Goal: Task Accomplishment & Management: Use online tool/utility

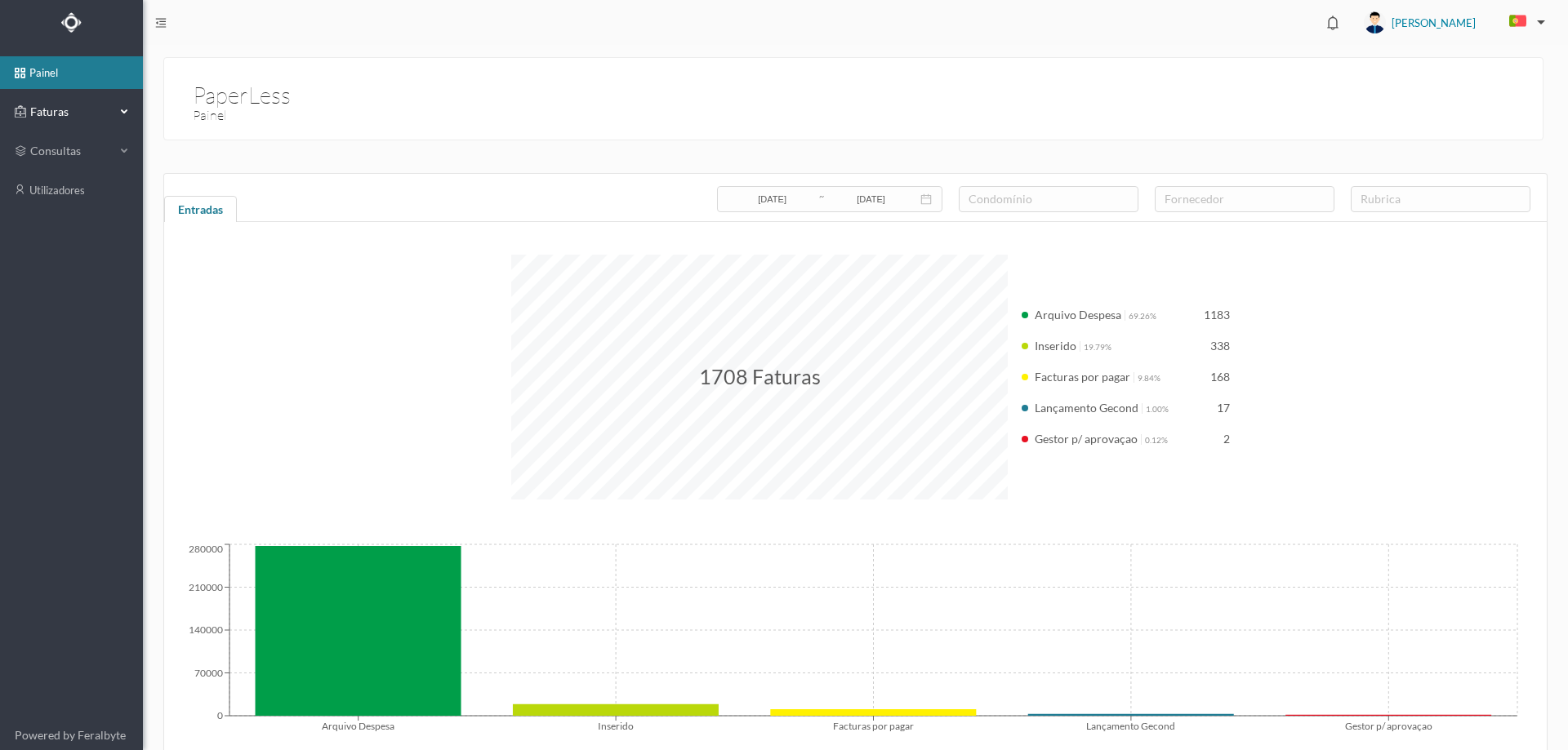
click at [41, 118] on span "Faturas" at bounding box center [71, 112] width 90 height 17
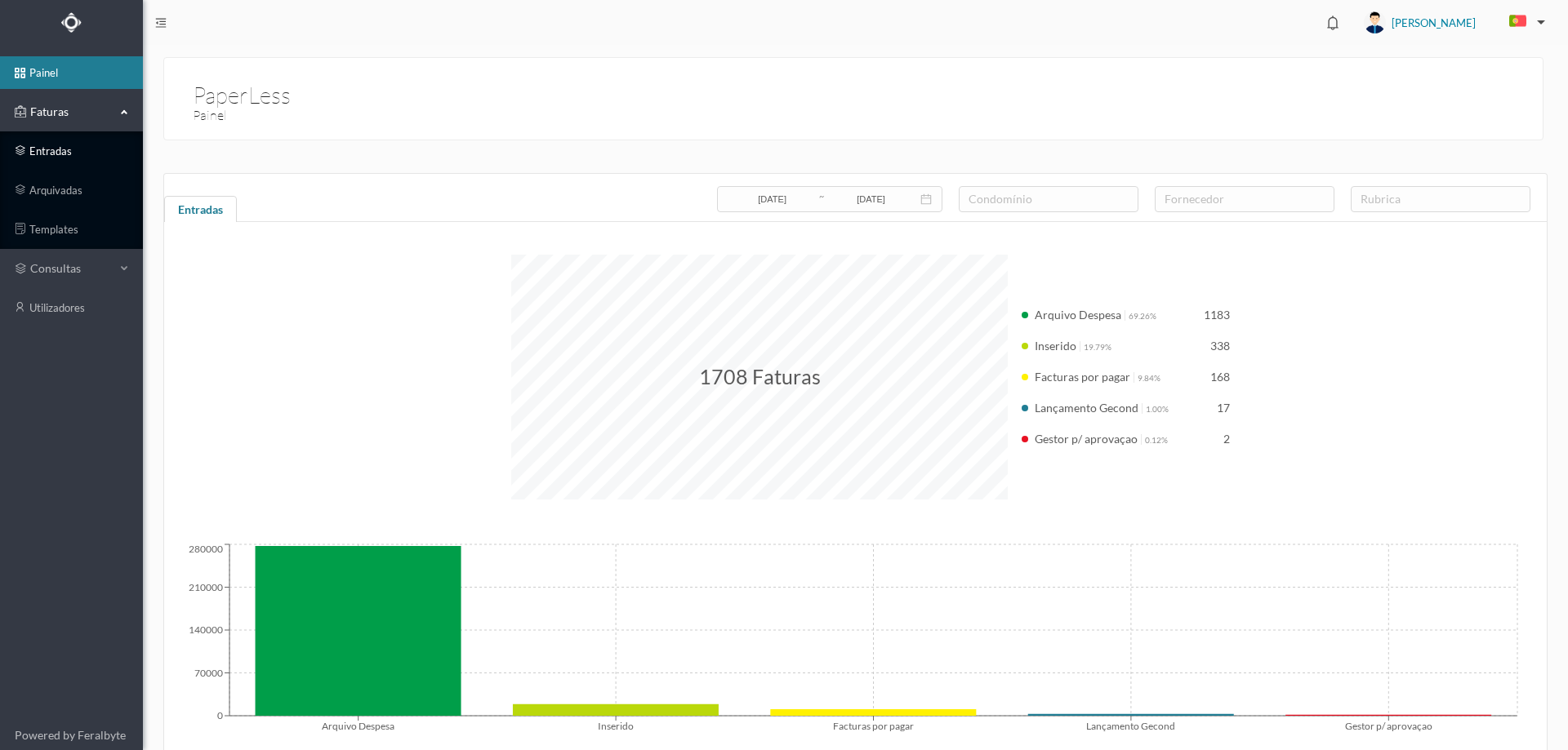
click at [67, 158] on link "entradas" at bounding box center [71, 151] width 143 height 33
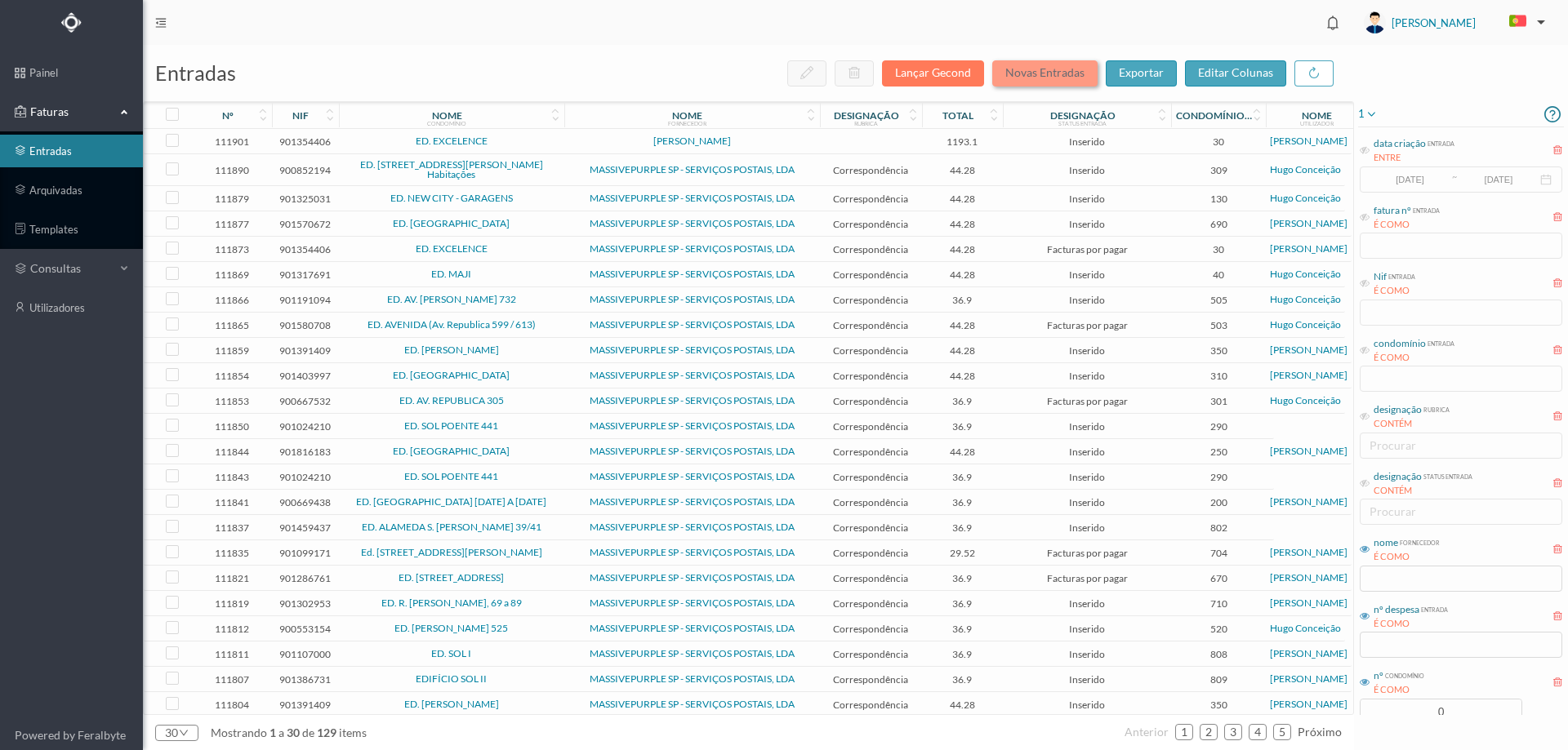
click at [1061, 74] on button "Novas Entradas" at bounding box center [1044, 74] width 105 height 26
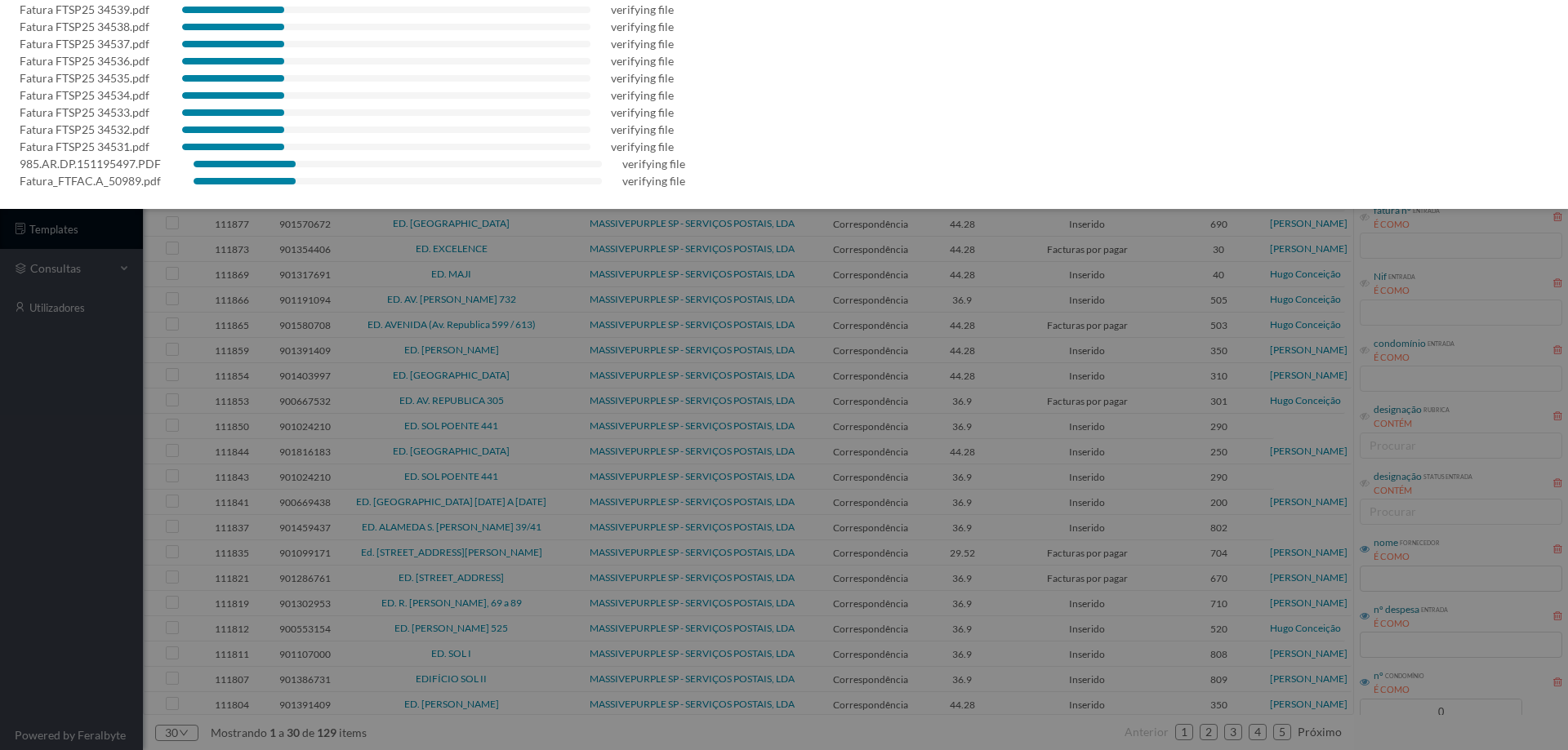
scroll to position [360, 0]
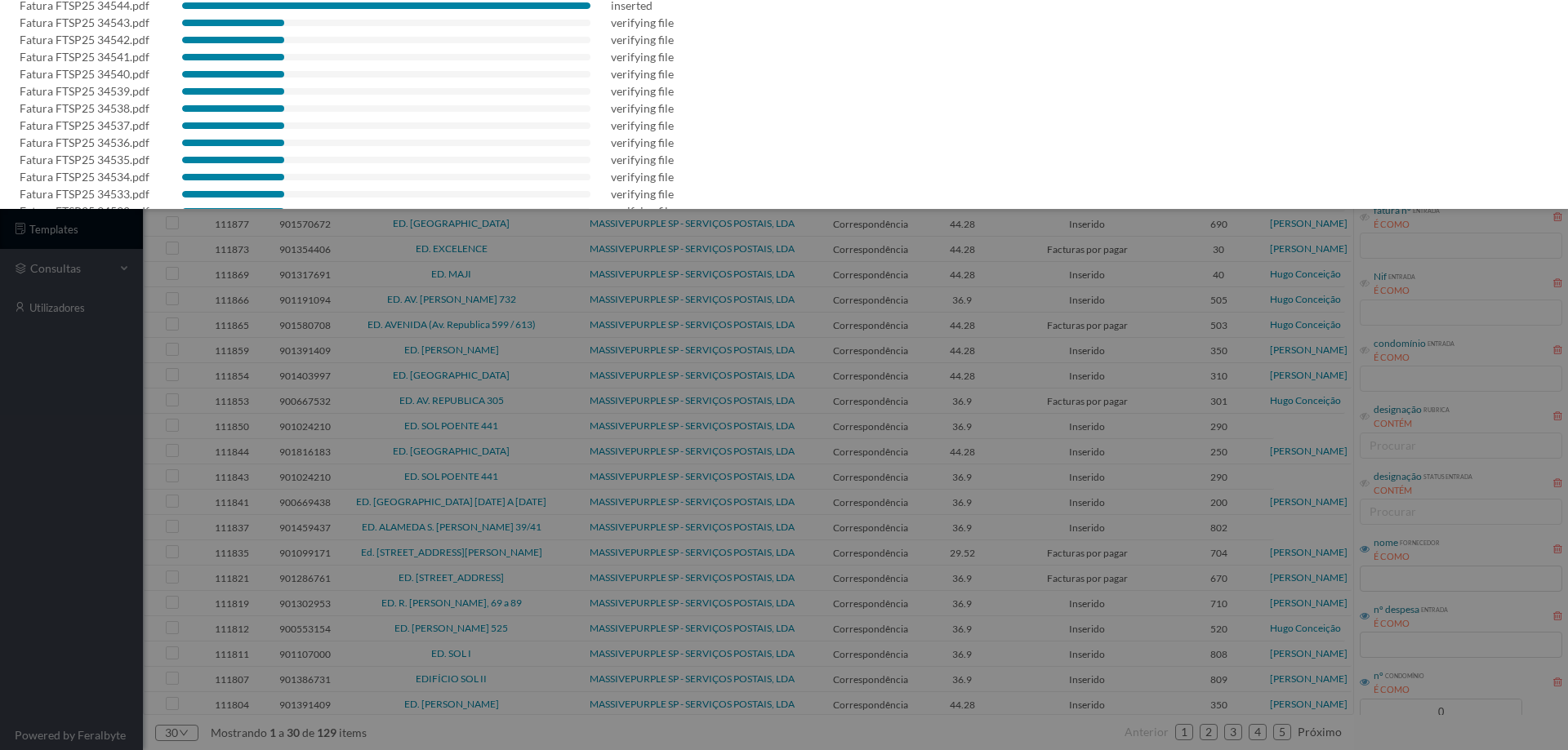
click at [120, 421] on div at bounding box center [784, 375] width 1568 height 750
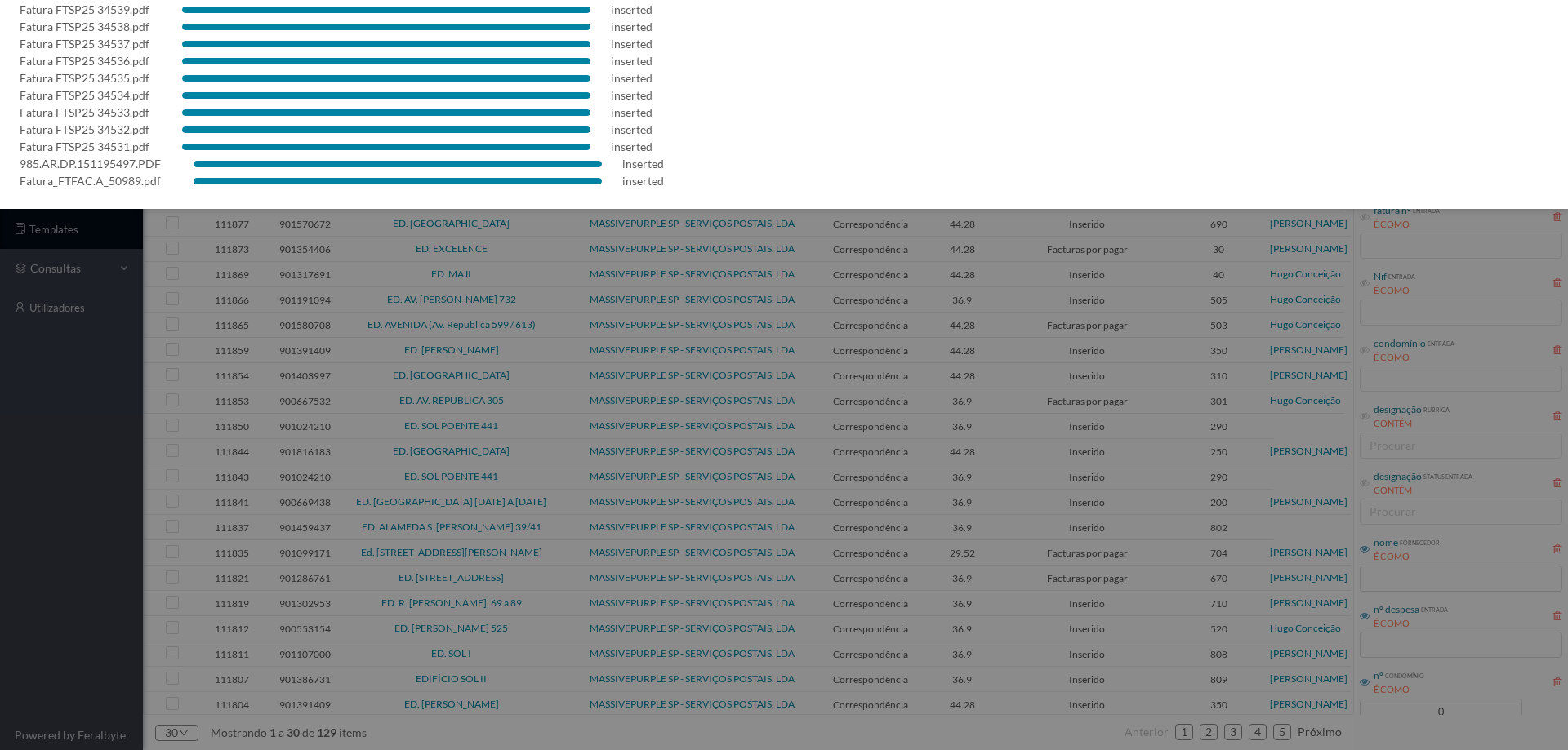
click at [0, 460] on div at bounding box center [784, 375] width 1568 height 750
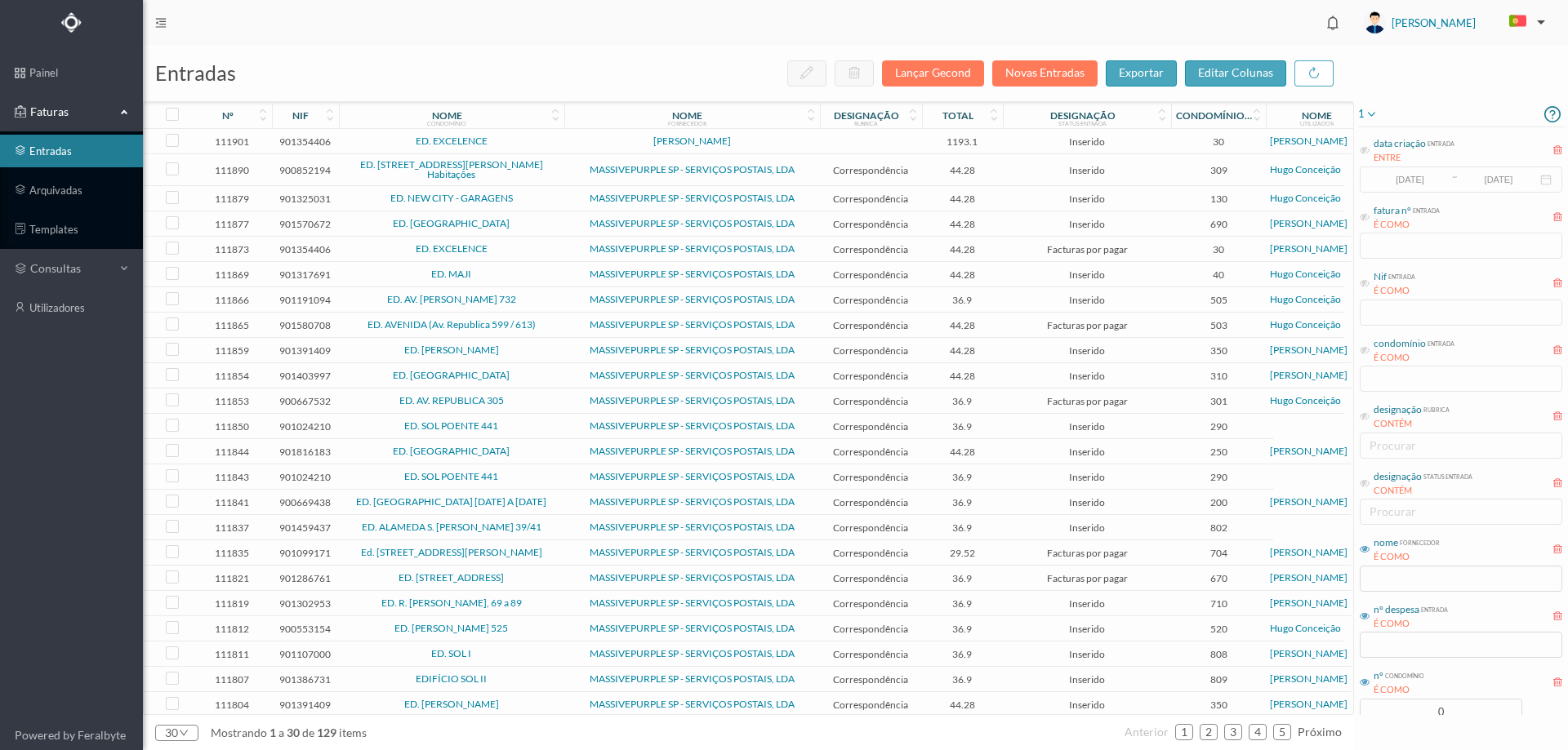
scroll to position [0, 0]
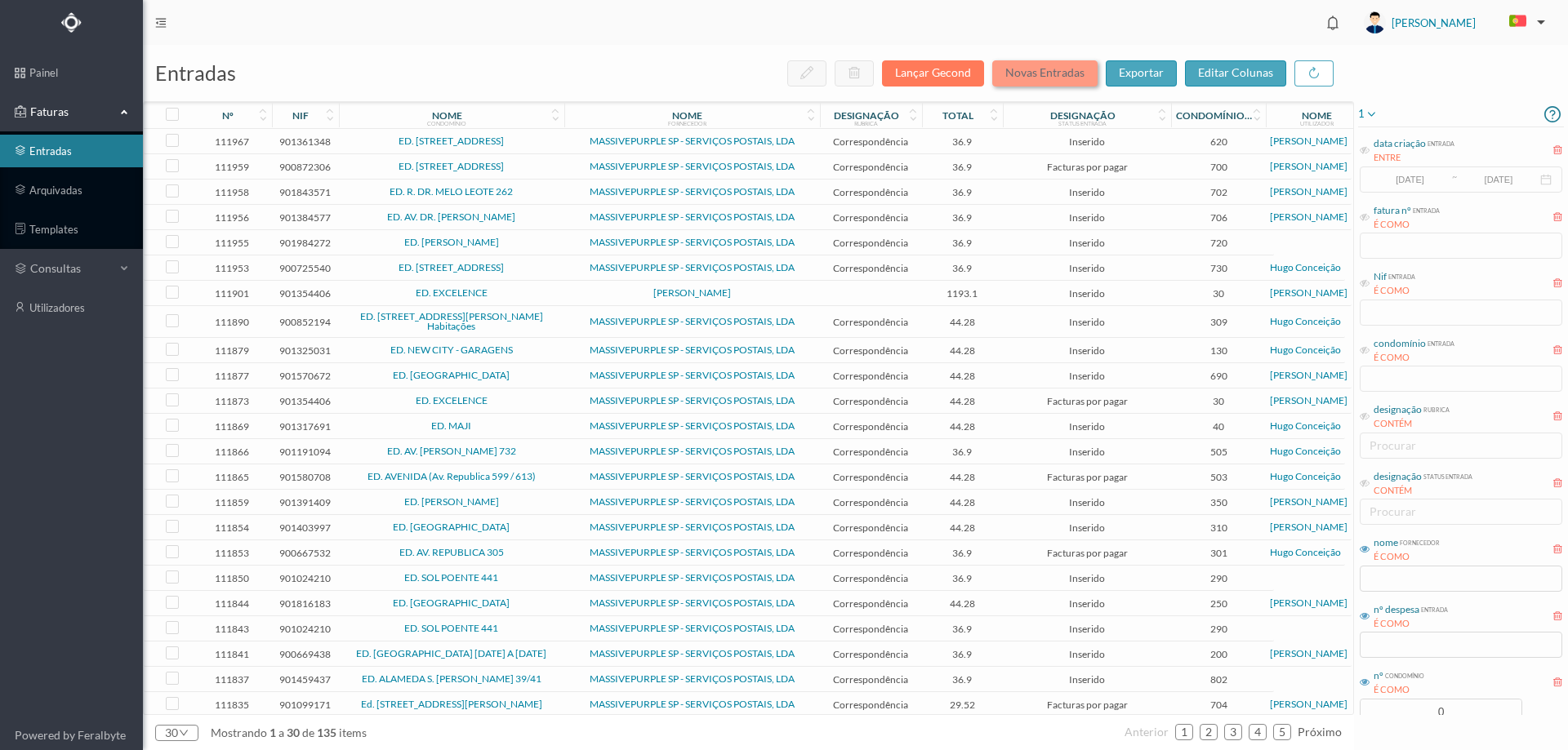
click at [1019, 68] on button "Novas Entradas" at bounding box center [1044, 74] width 105 height 26
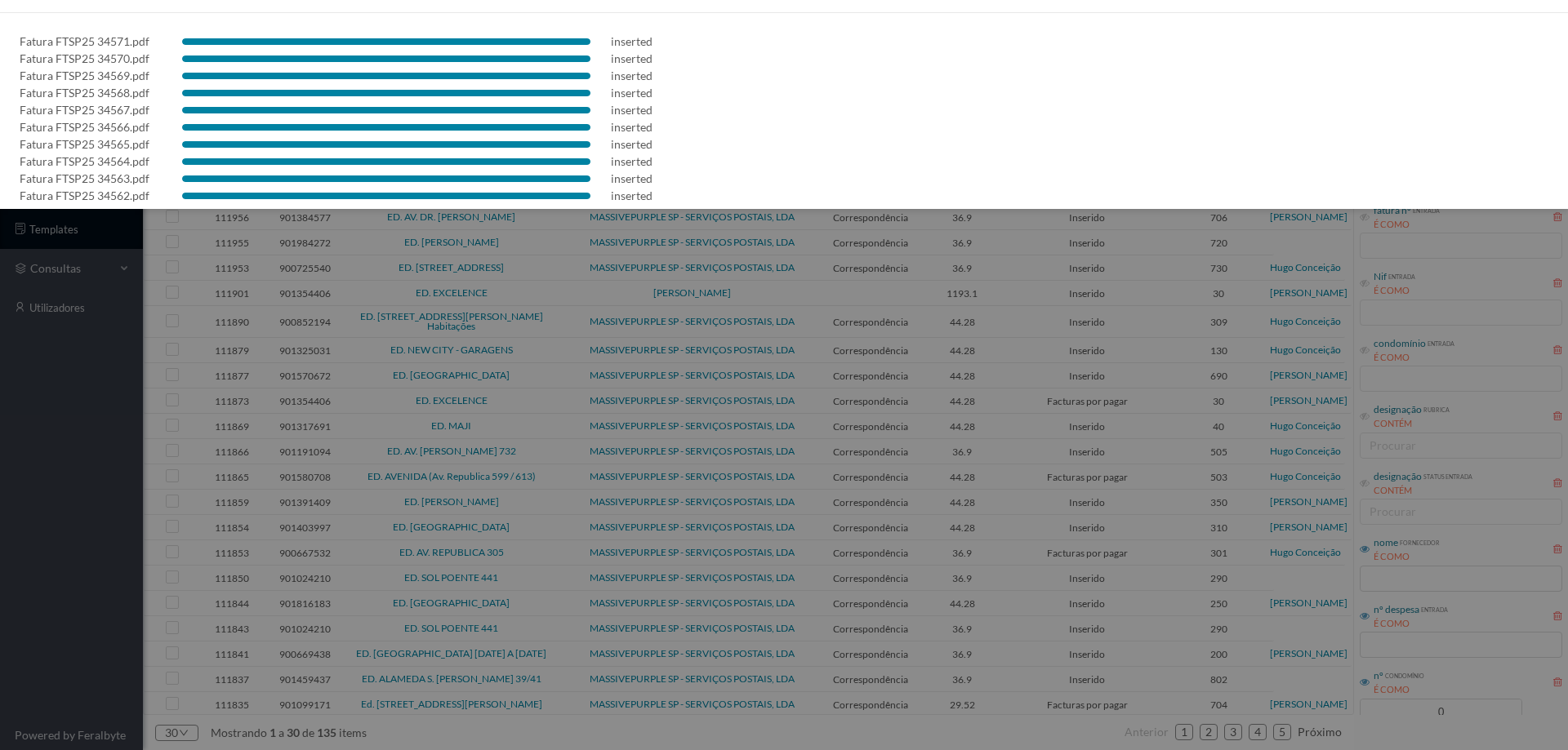
scroll to position [47, 0]
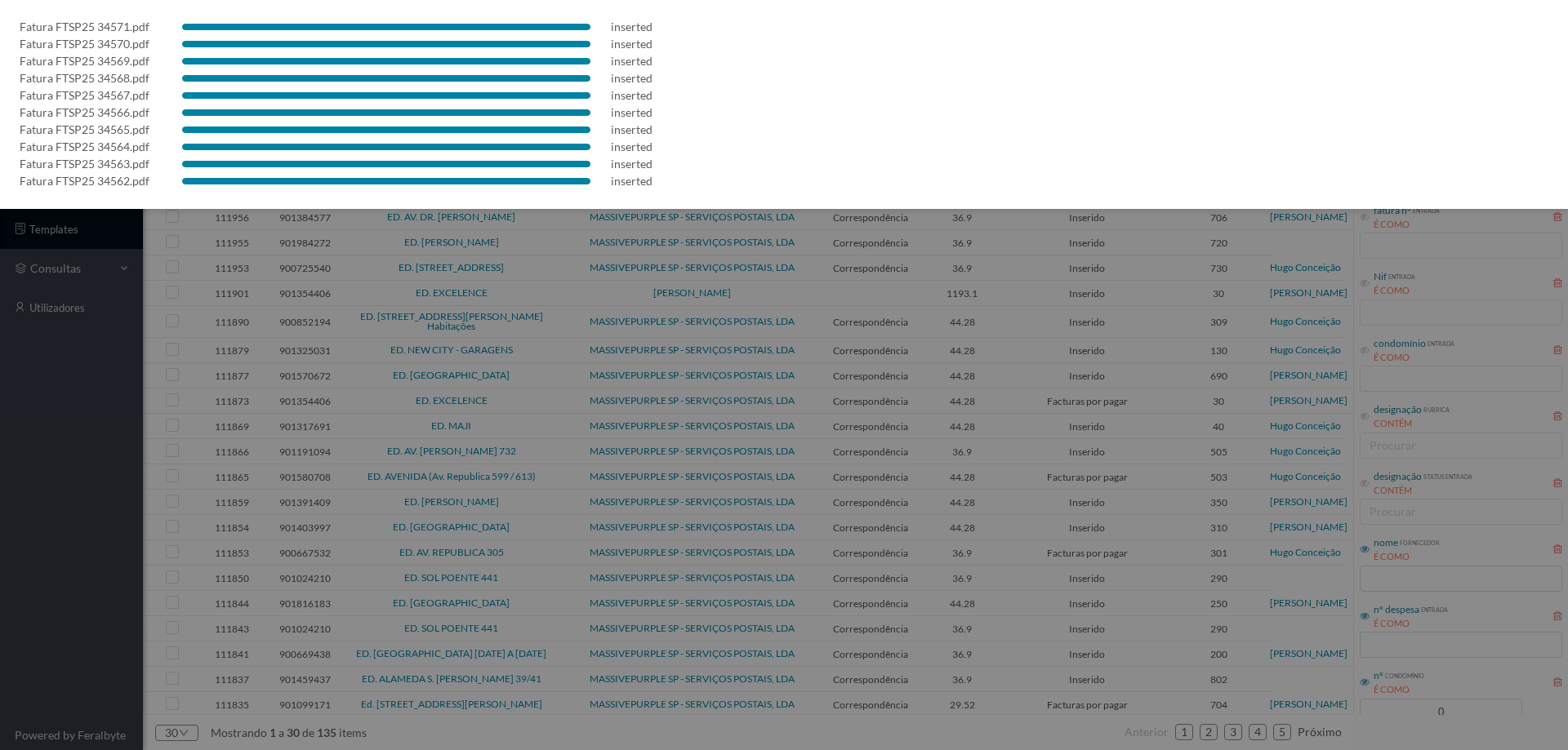
click at [8, 577] on div at bounding box center [784, 375] width 1568 height 750
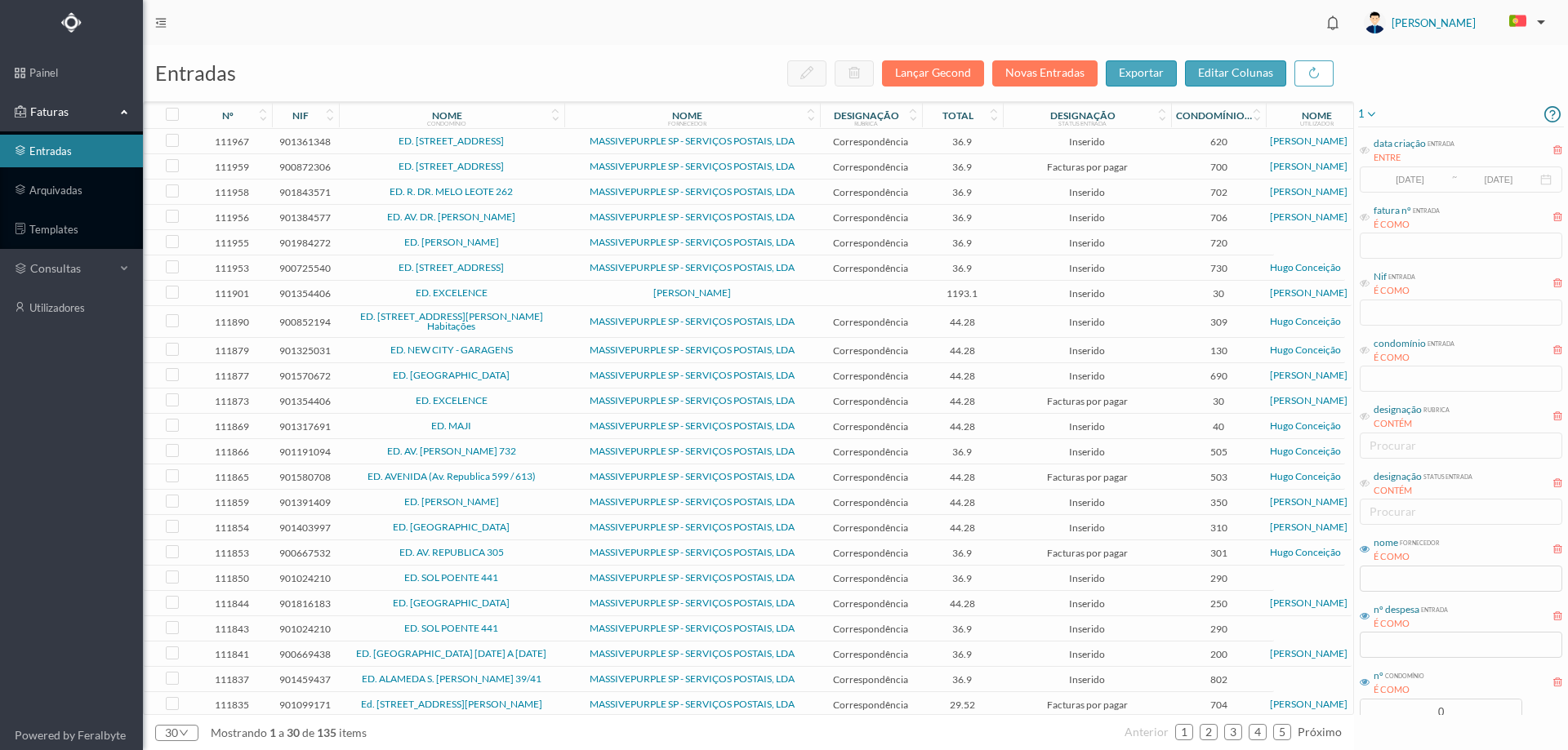
scroll to position [0, 0]
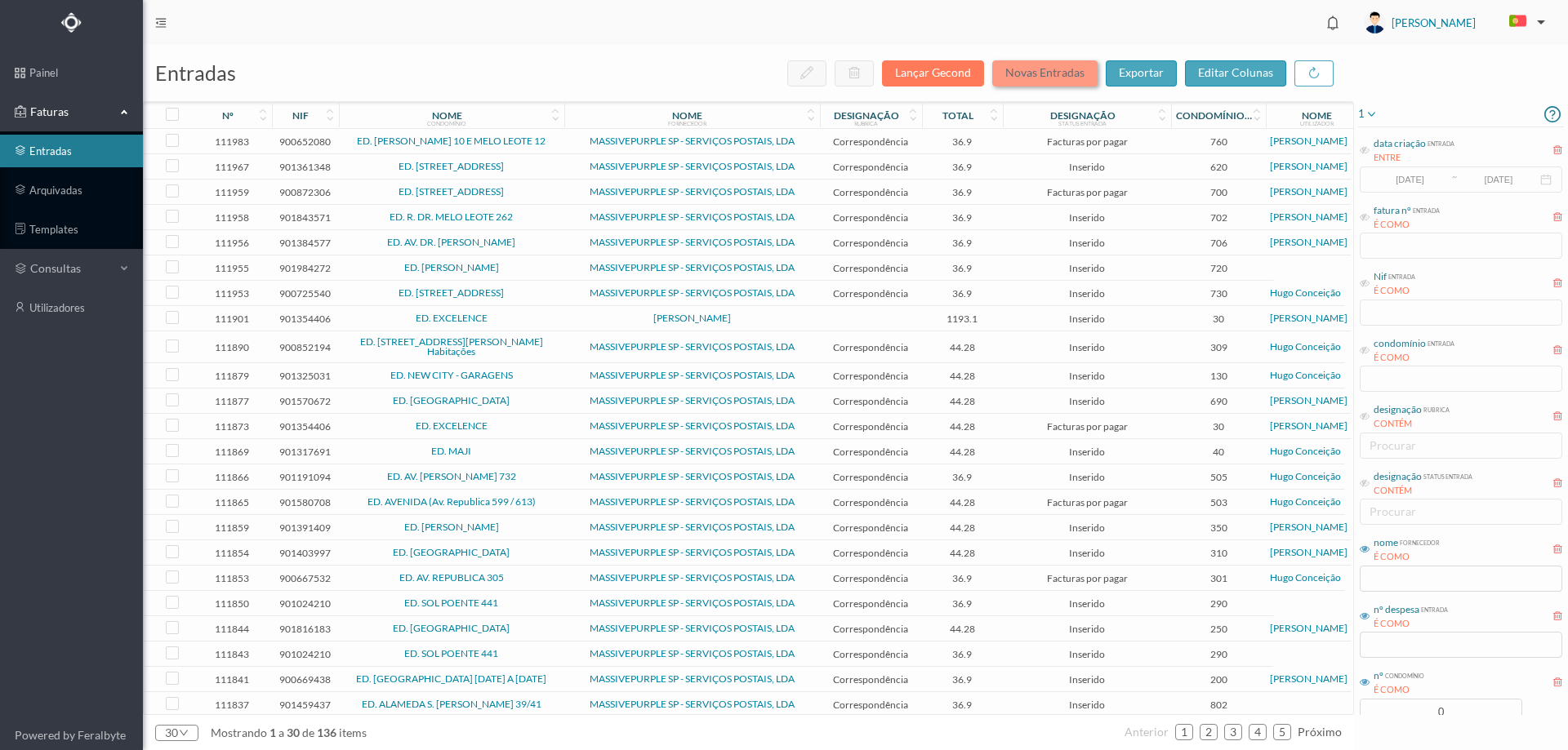
click at [1038, 70] on button "Novas Entradas" at bounding box center [1044, 74] width 105 height 26
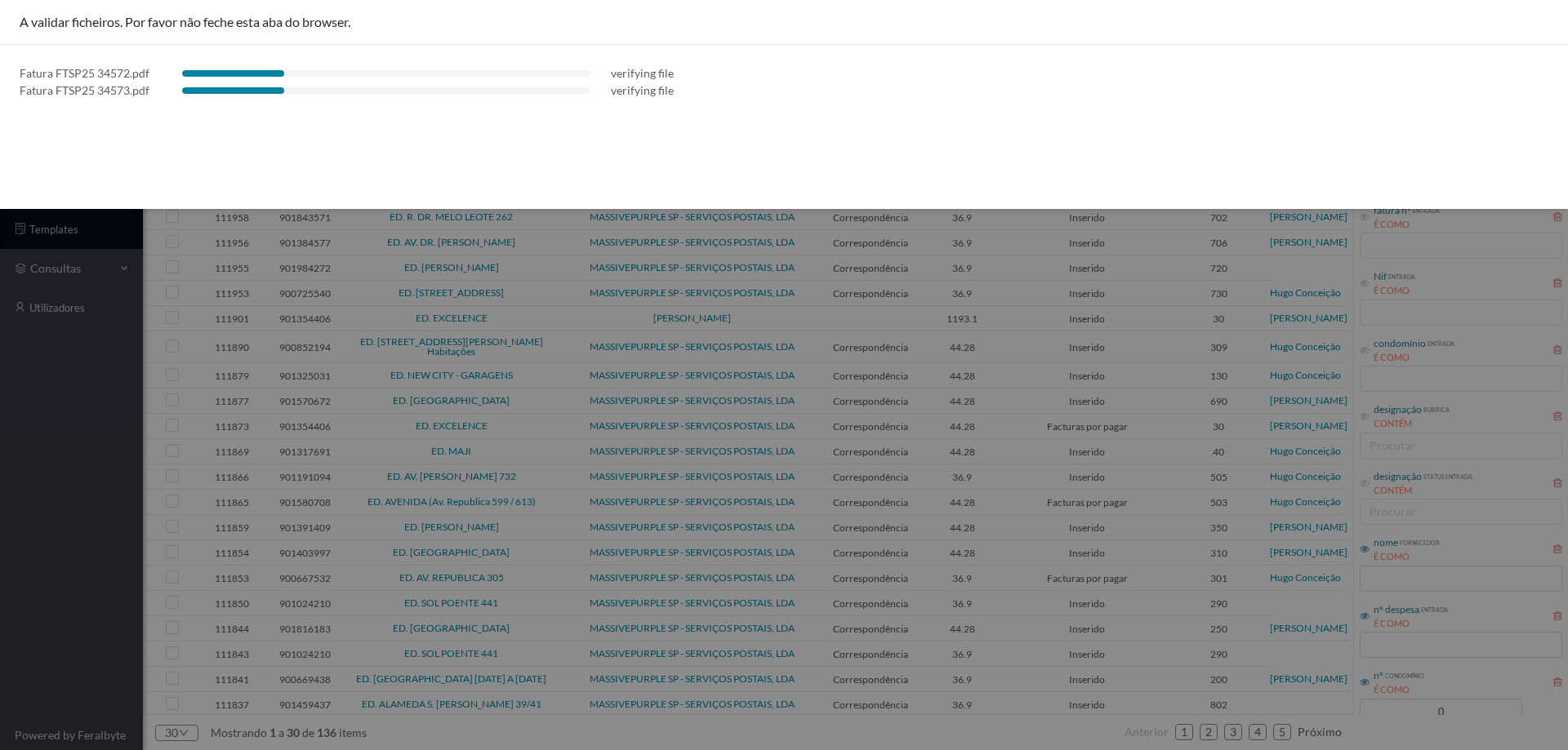
click at [49, 503] on div at bounding box center [784, 375] width 1568 height 750
click at [111, 570] on div at bounding box center [784, 375] width 1568 height 750
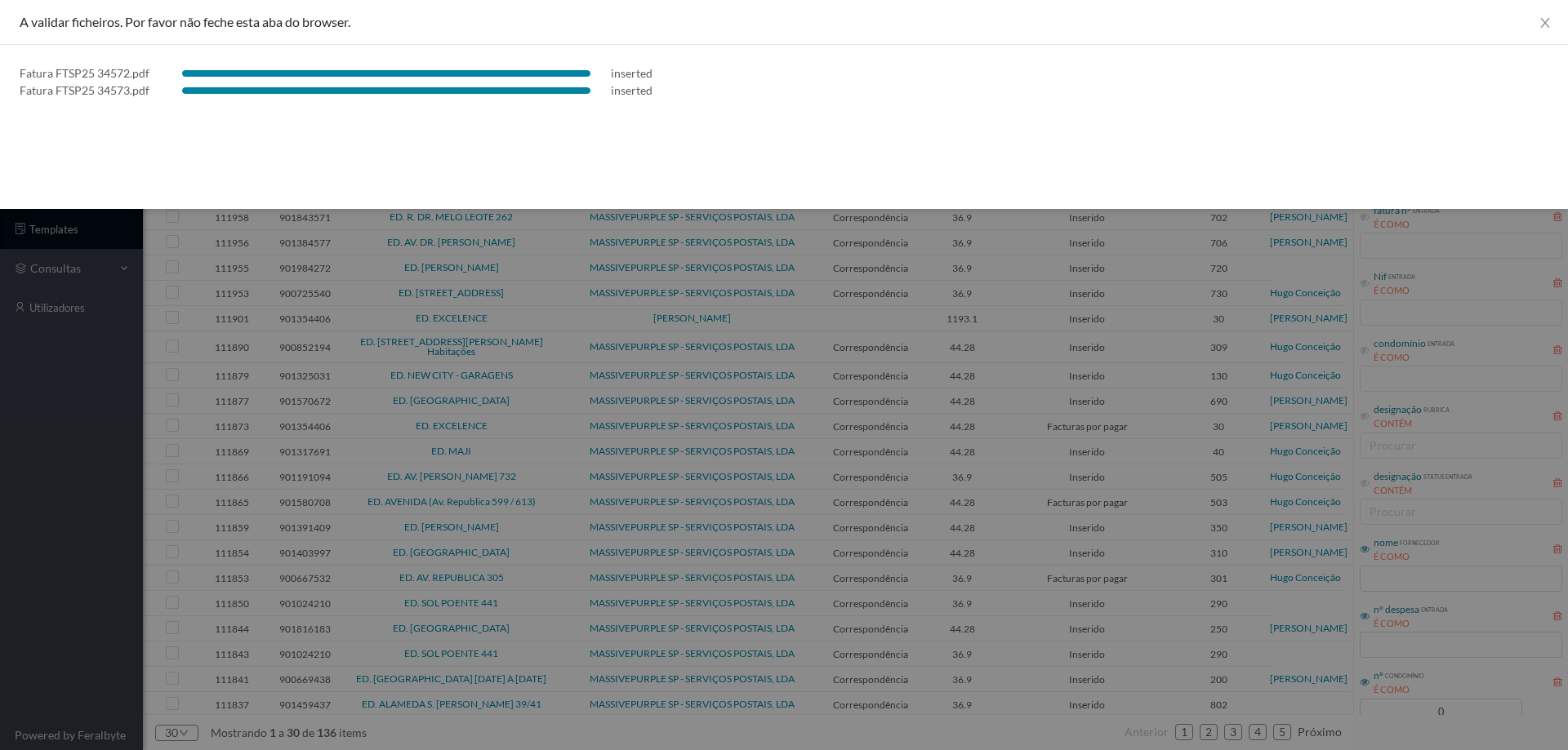
click at [1, 493] on div at bounding box center [784, 375] width 1568 height 750
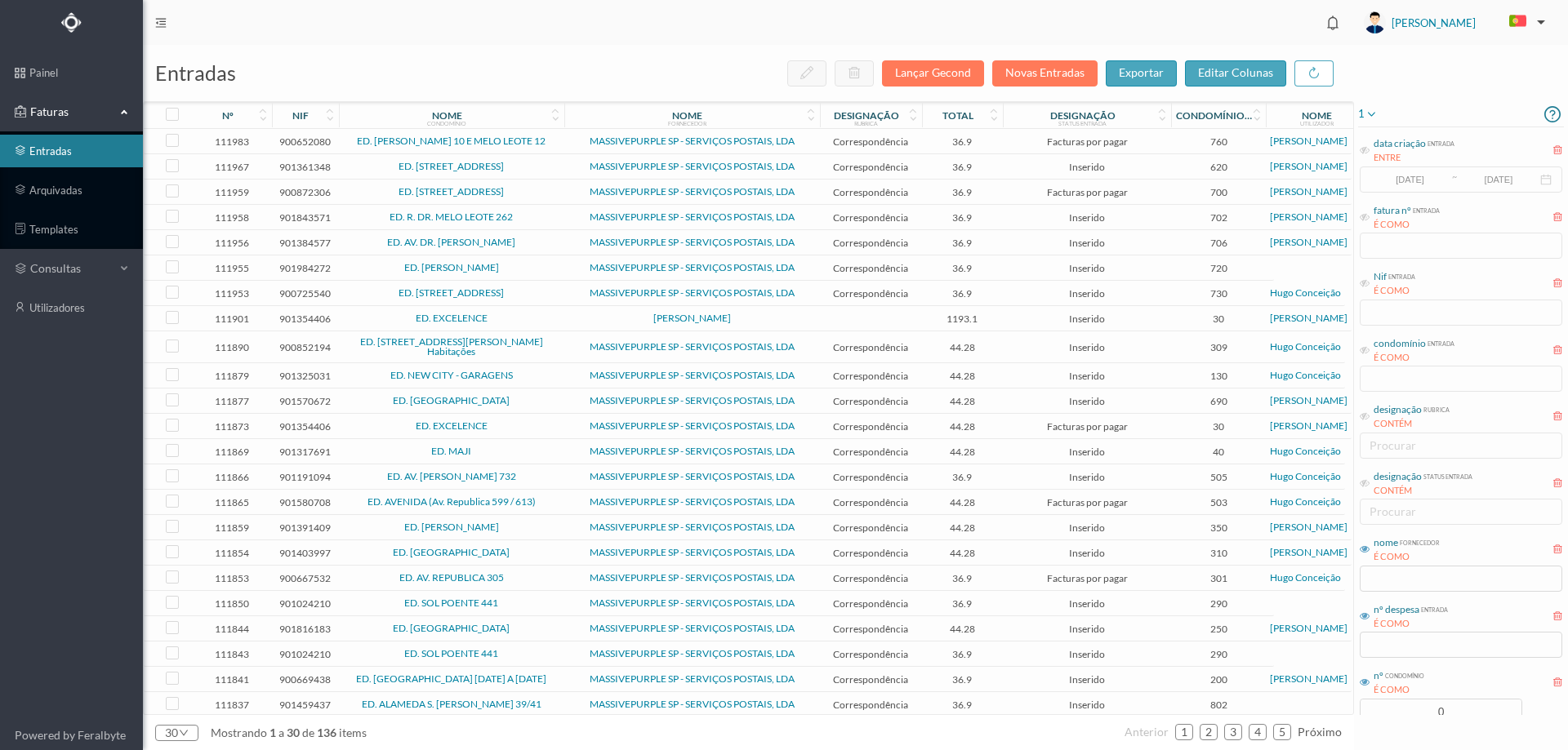
drag, startPoint x: 0, startPoint y: 632, endPoint x: 37, endPoint y: 626, distance: 37.5
click at [0, 632] on ul "painel Faturas entradas arquivadas templates consultas utilizadores" at bounding box center [71, 382] width 143 height 675
click at [1375, 108] on icon at bounding box center [1371, 115] width 13 height 19
click at [1385, 175] on span "abrir filtro" at bounding box center [1405, 169] width 74 height 19
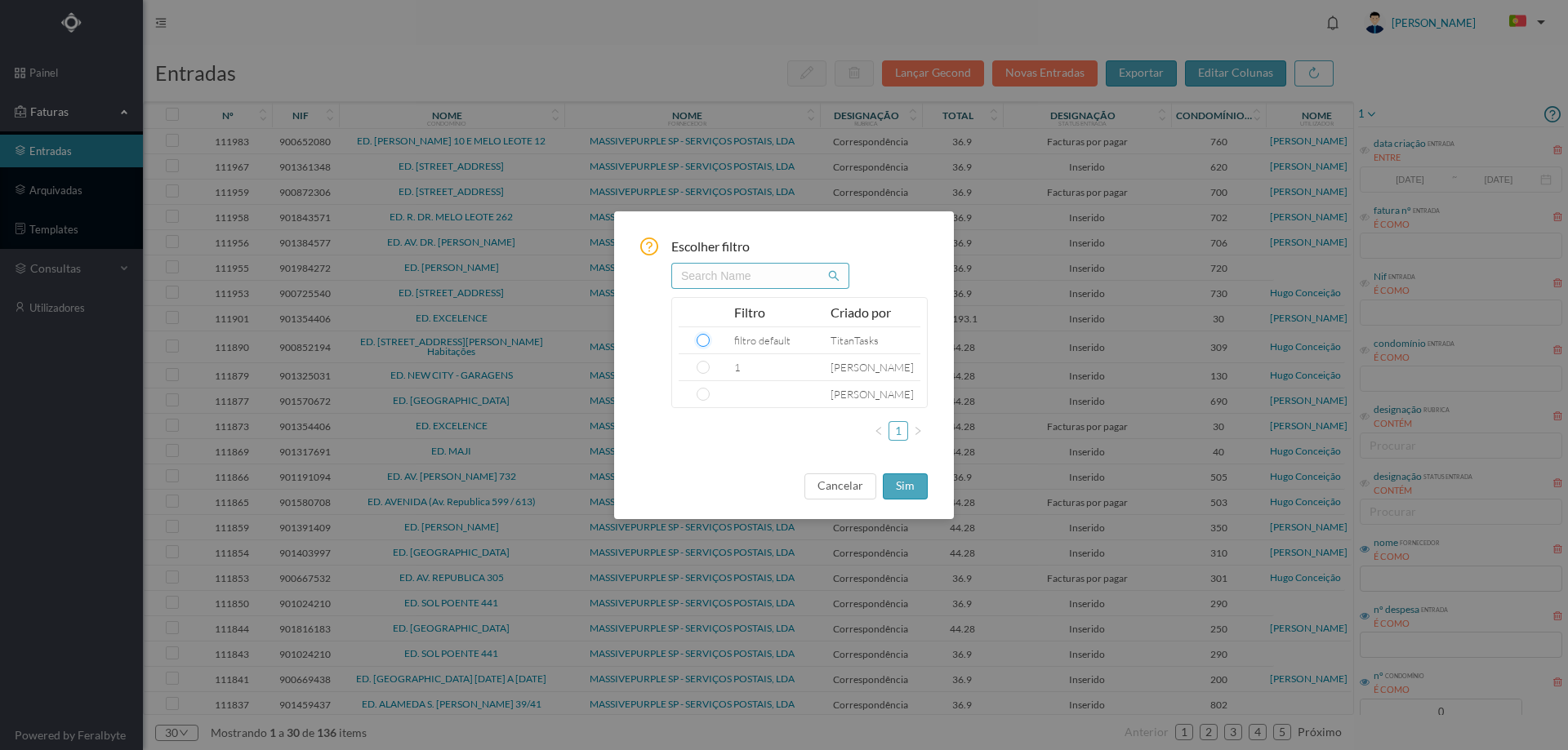
drag, startPoint x: 706, startPoint y: 338, endPoint x: 792, endPoint y: 413, distance: 114.1
click at [706, 338] on input "radio" at bounding box center [703, 340] width 13 height 13
radio input "true"
click at [903, 484] on button "sim" at bounding box center [905, 486] width 45 height 26
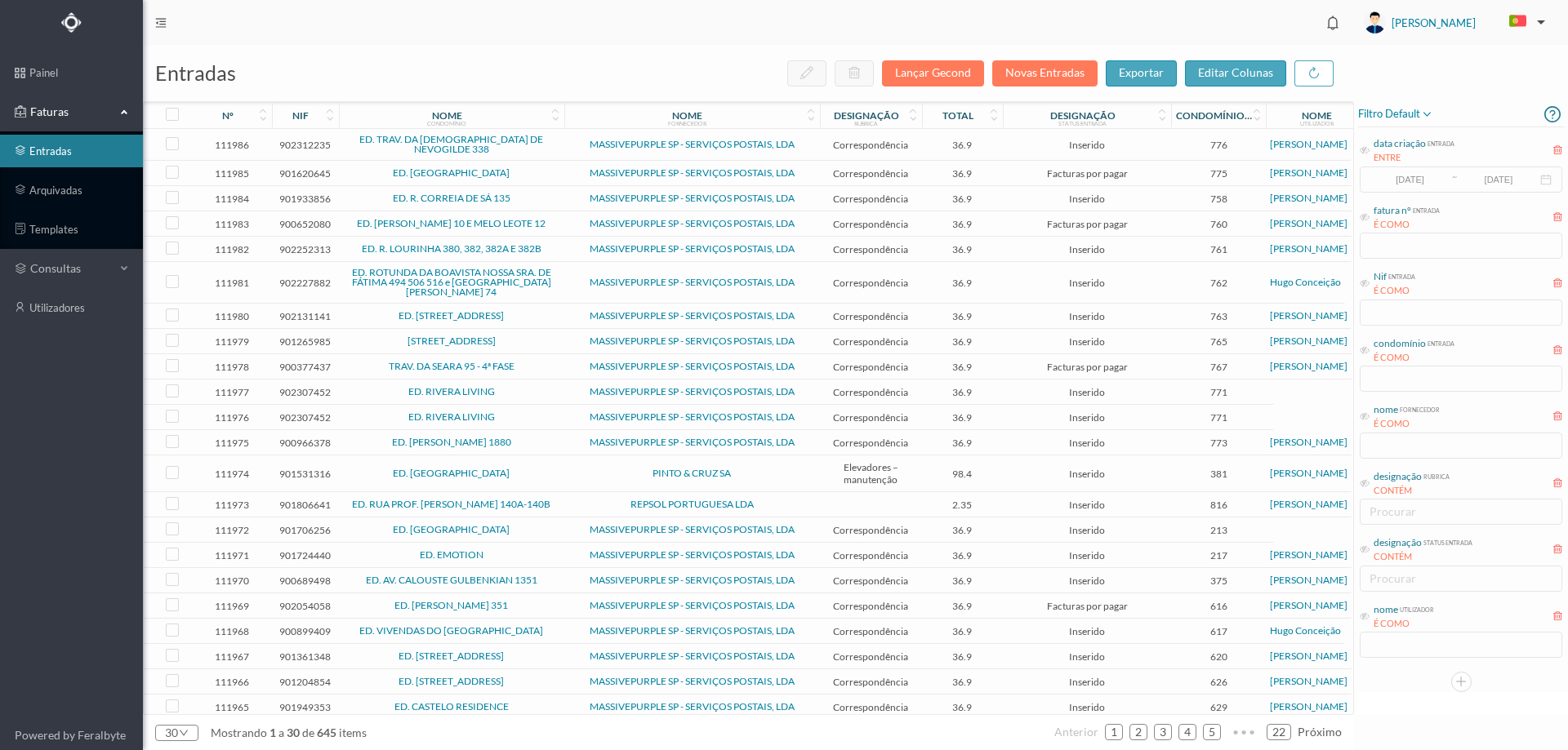
click at [551, 478] on td "ED. CAPELO - REBORDOSA" at bounding box center [452, 474] width 226 height 37
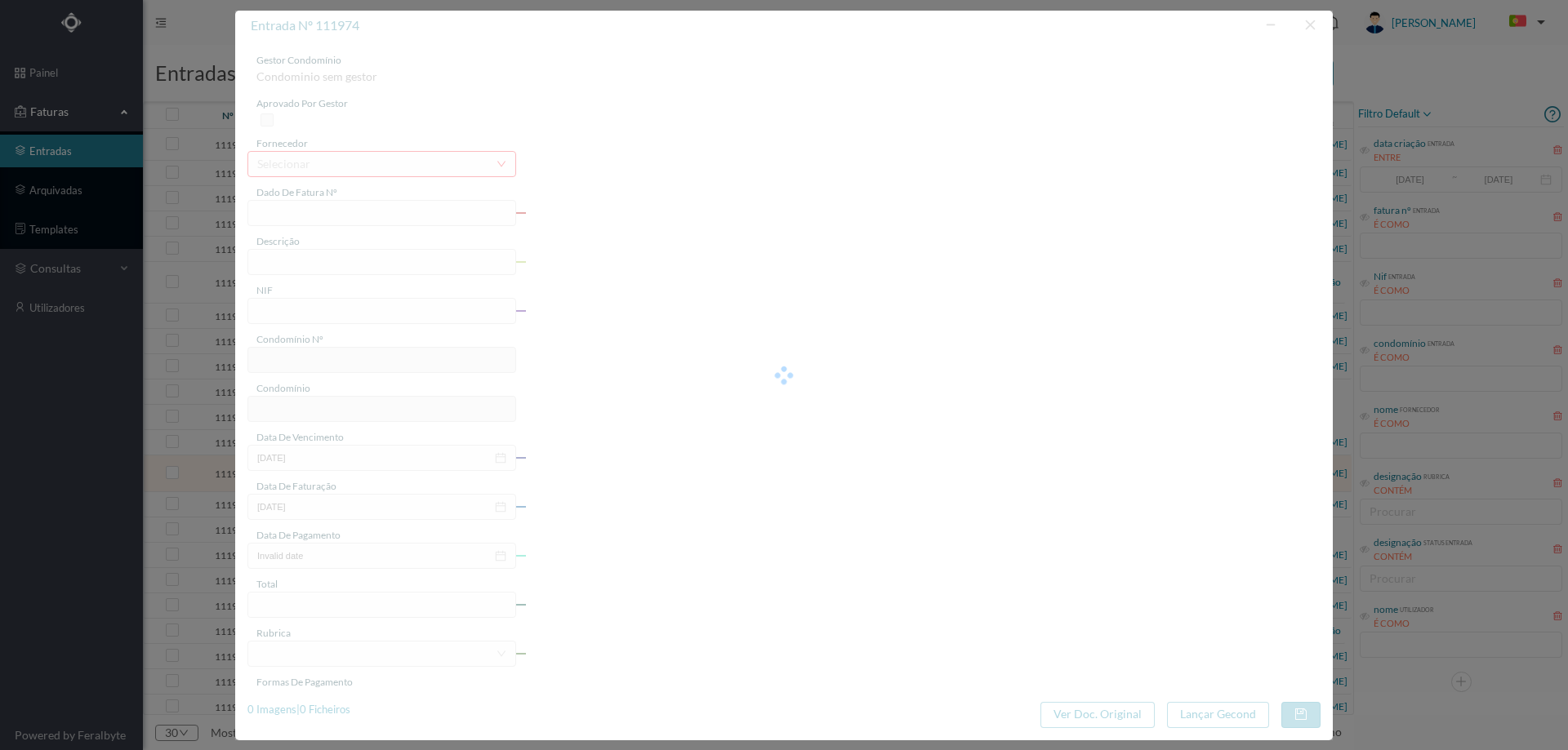
type input "FT FAC.A/50989"
type input "LVESCTIçÇÃO"
type input "901531316"
type input "Invalid date"
type input "10-09-2025"
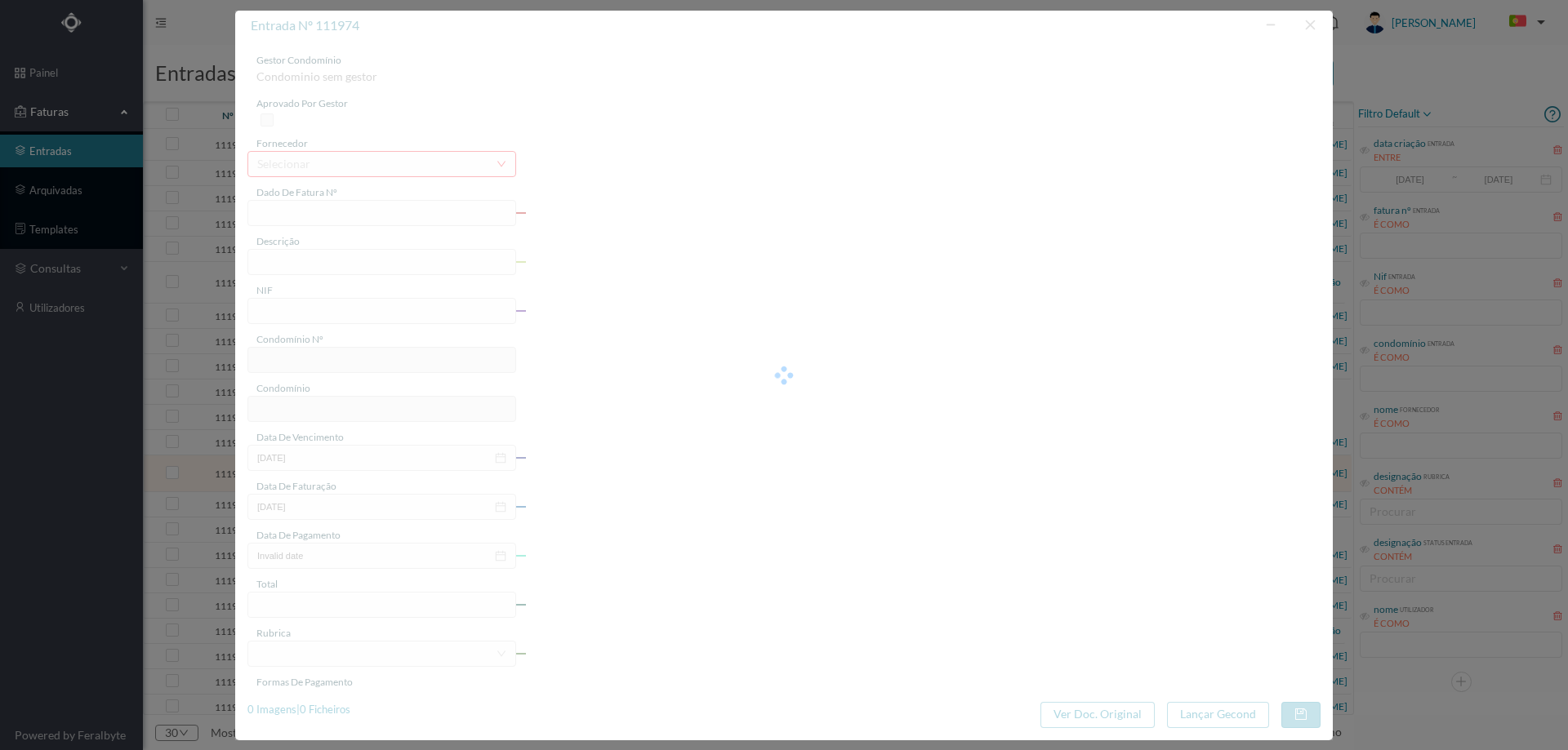
type input "98.40"
type input "381"
type input "ED. CAPELO - REBORDOSA"
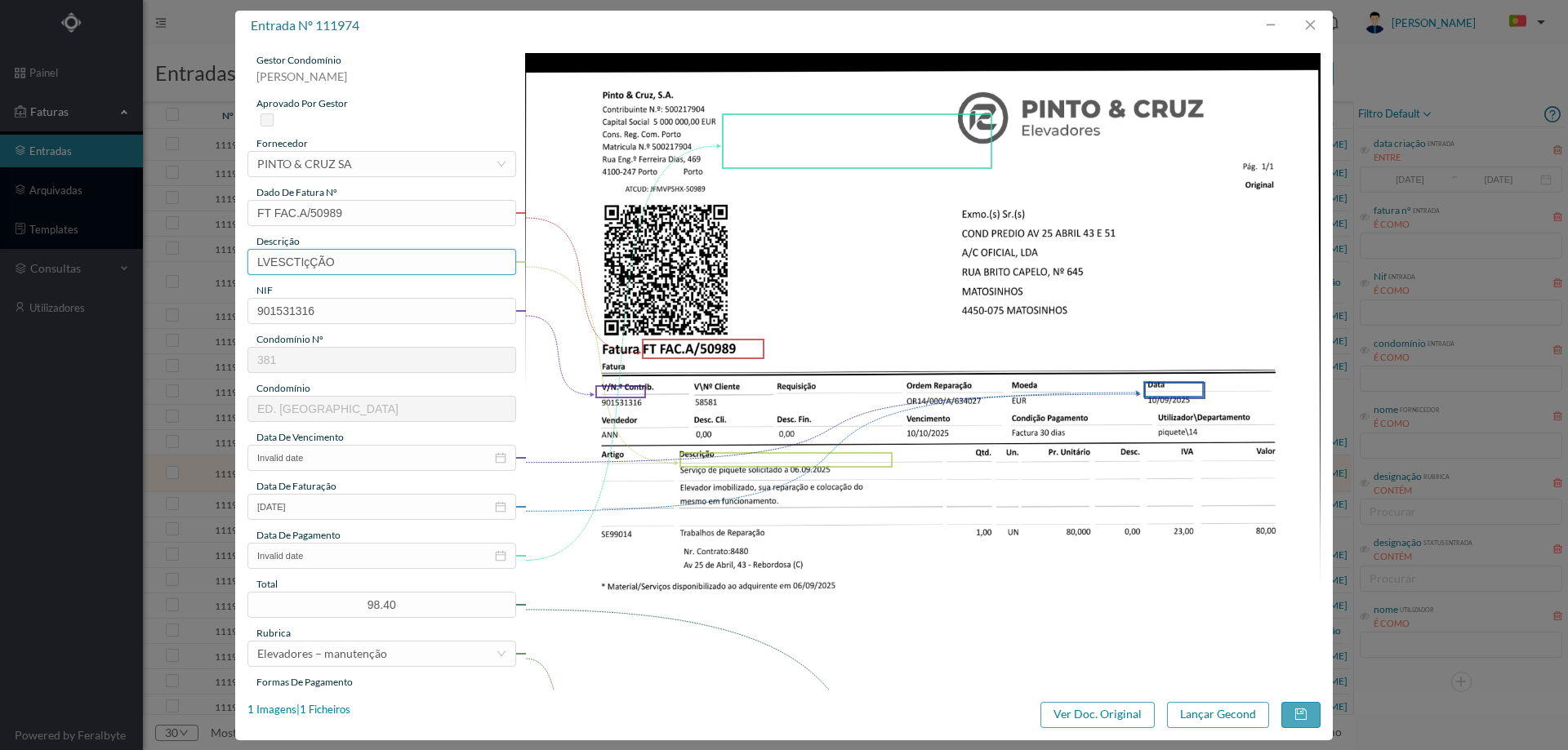
click at [353, 272] on input "LVESCTIçÇÃO" at bounding box center [382, 262] width 269 height 26
type input "Reparação elevador"
click at [326, 457] on input "Invalid date" at bounding box center [382, 458] width 269 height 26
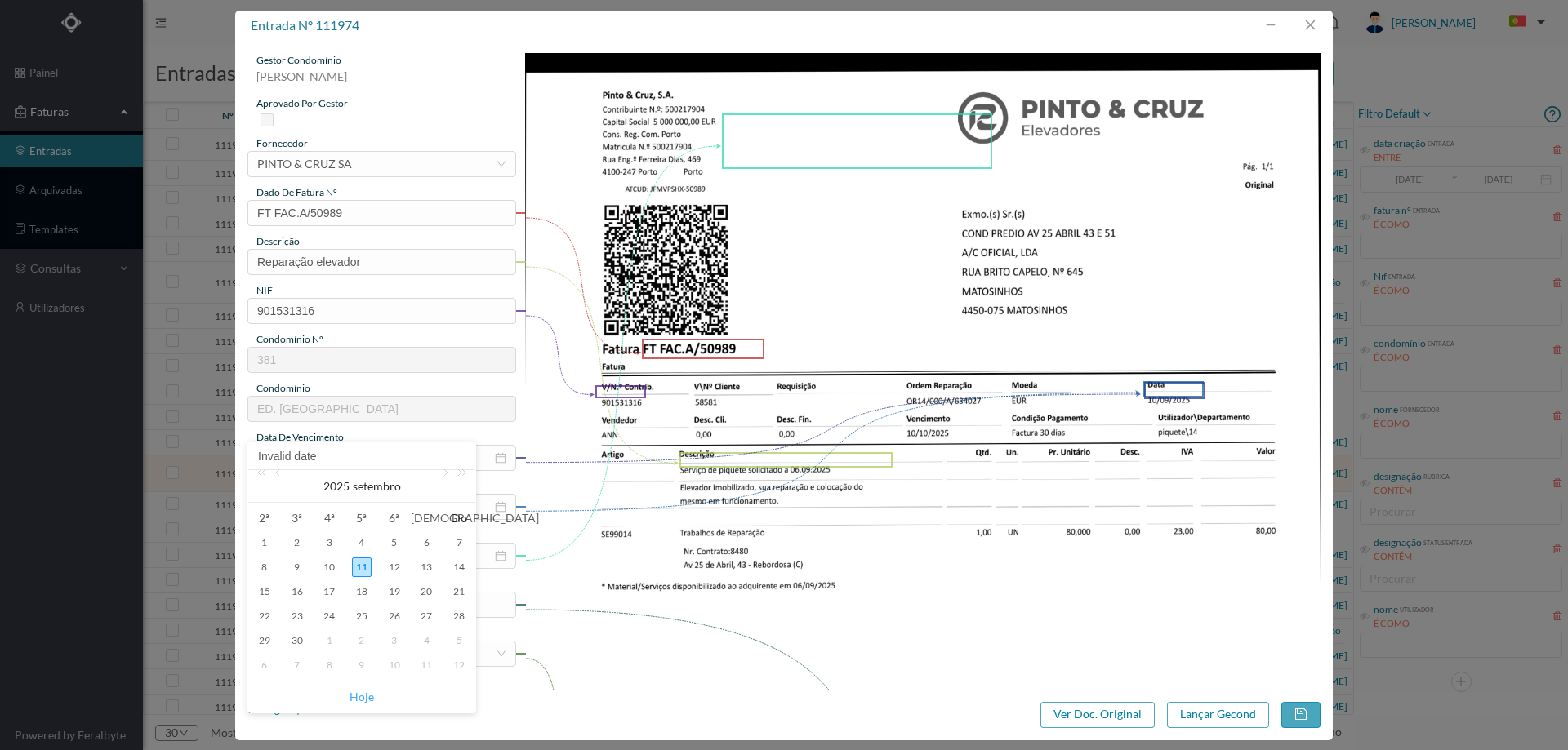
click at [365, 691] on link "Hoje" at bounding box center [362, 696] width 25 height 31
type input "11-09-2025"
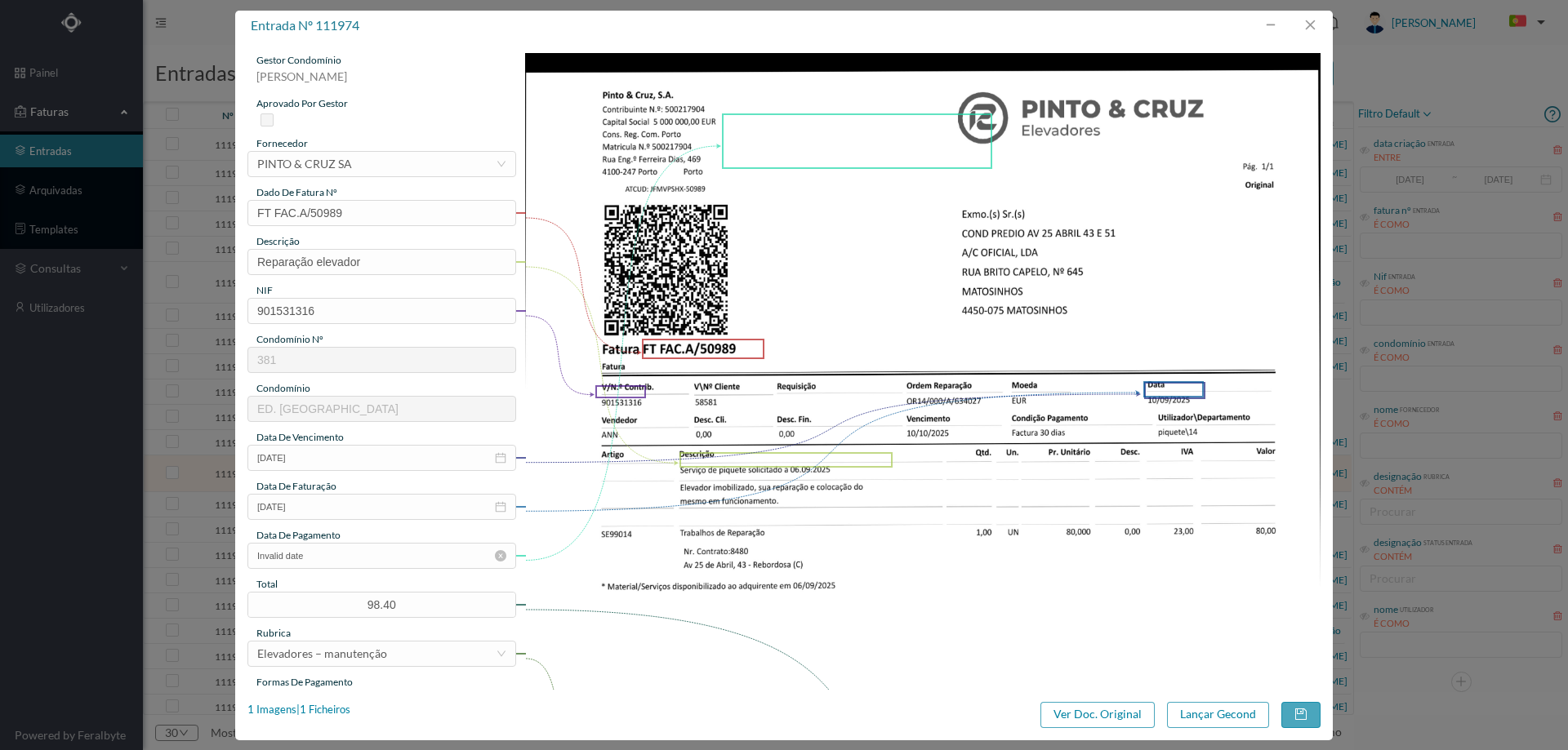
click at [503, 553] on icon "icon: close-circle" at bounding box center [500, 555] width 11 height 11
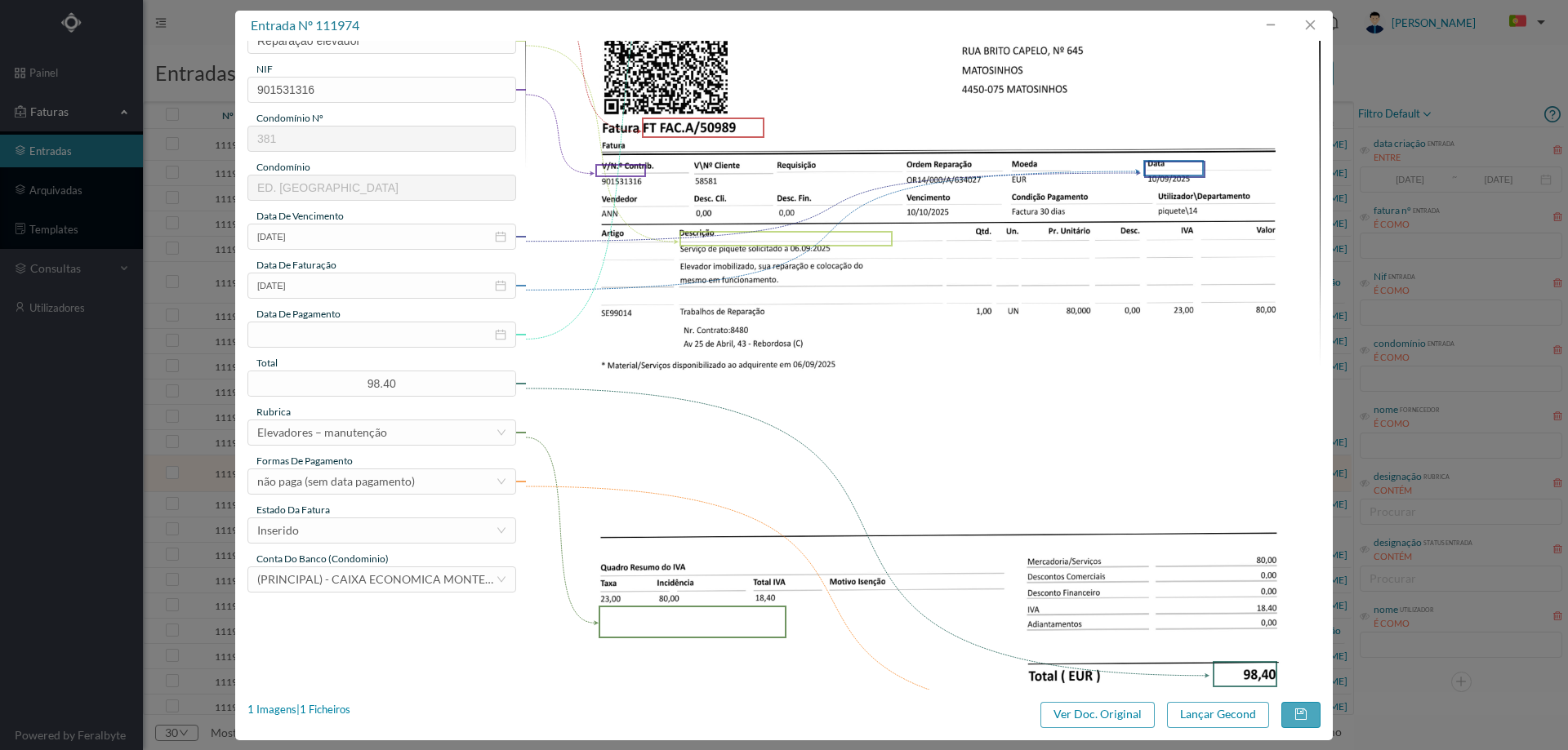
scroll to position [326, 0]
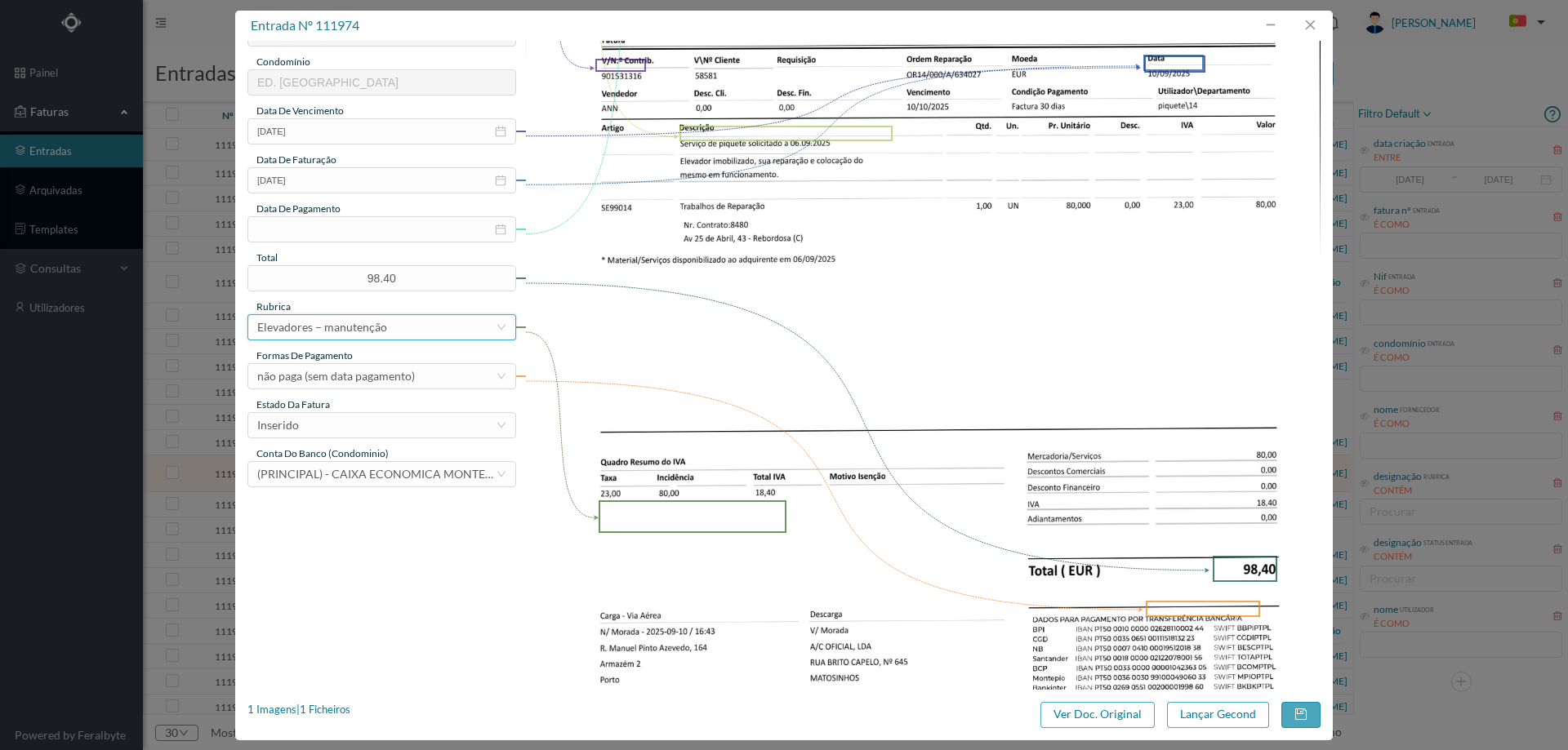
click at [377, 326] on div "Elevadores – manutenção" at bounding box center [322, 328] width 130 height 25
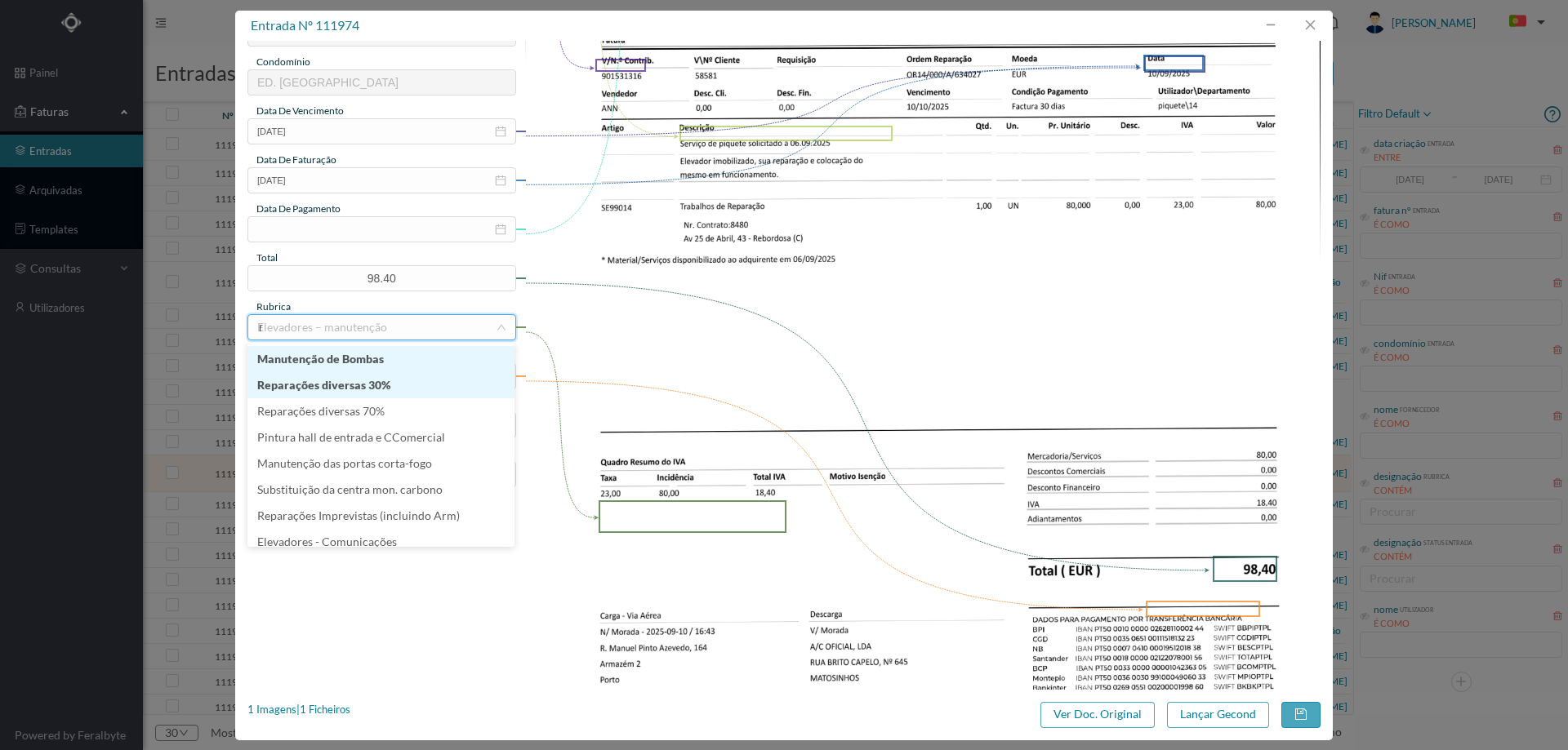
type input "re"
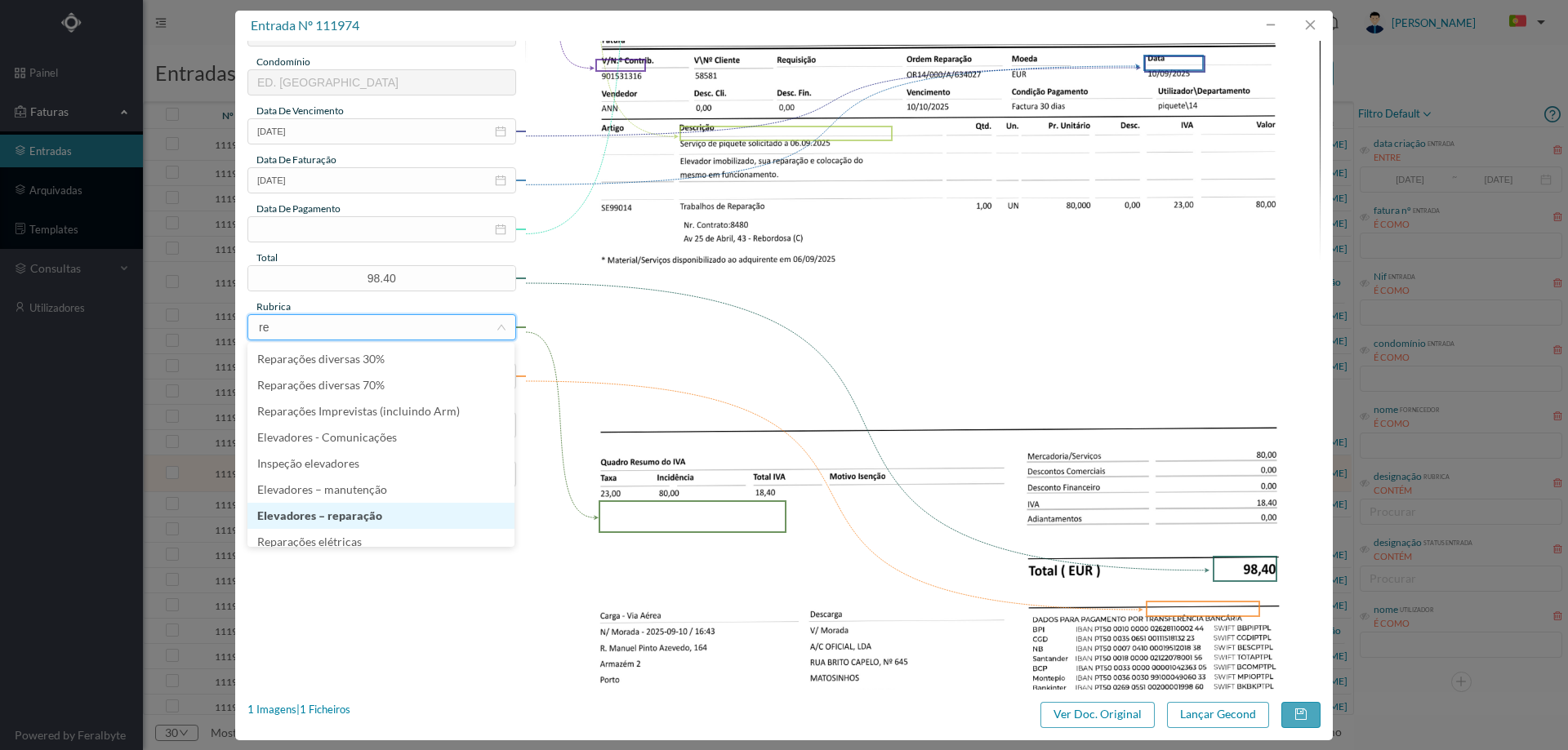
click at [371, 518] on li "Elevadores – reparação" at bounding box center [381, 516] width 267 height 26
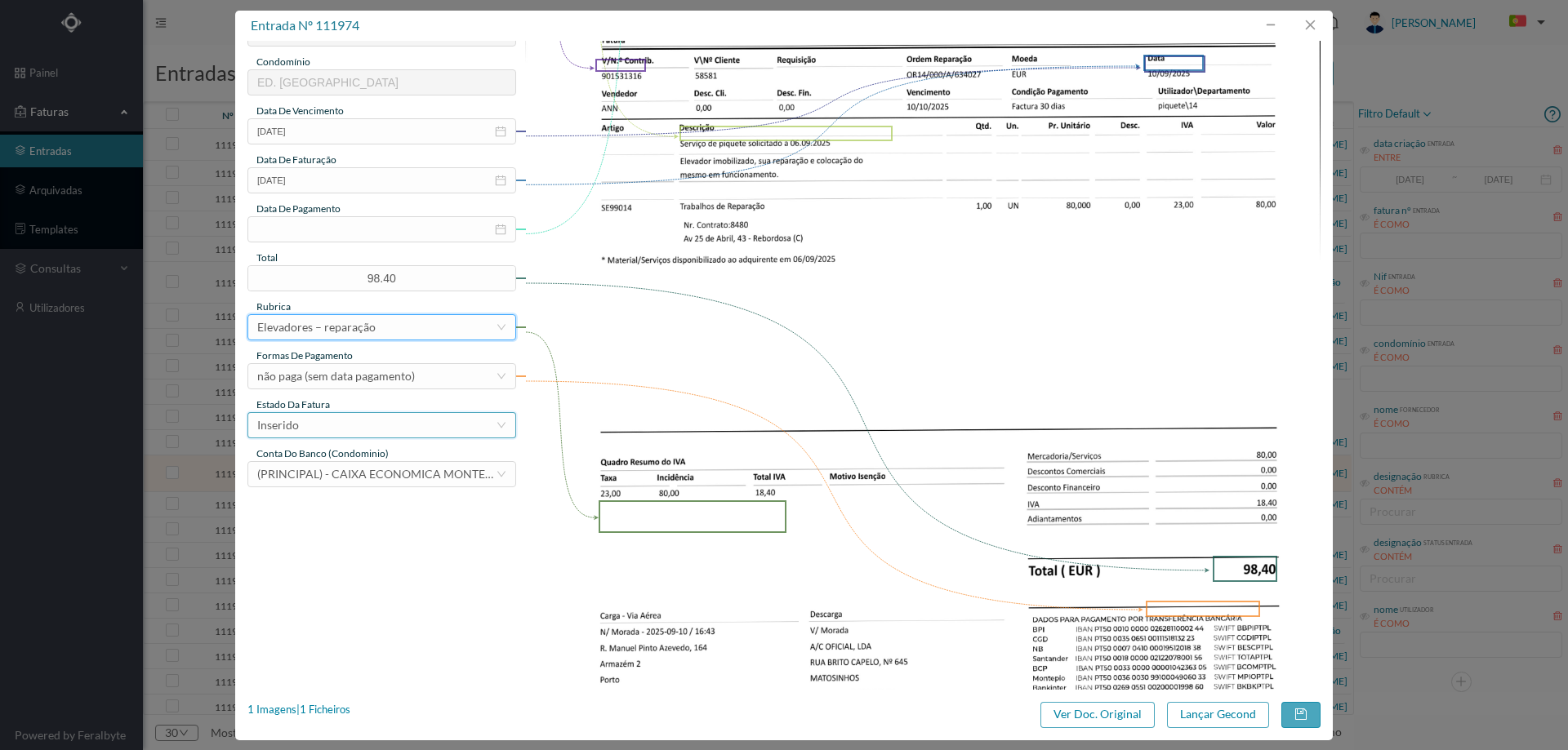
click at [373, 427] on div "Inserido" at bounding box center [377, 426] width 238 height 25
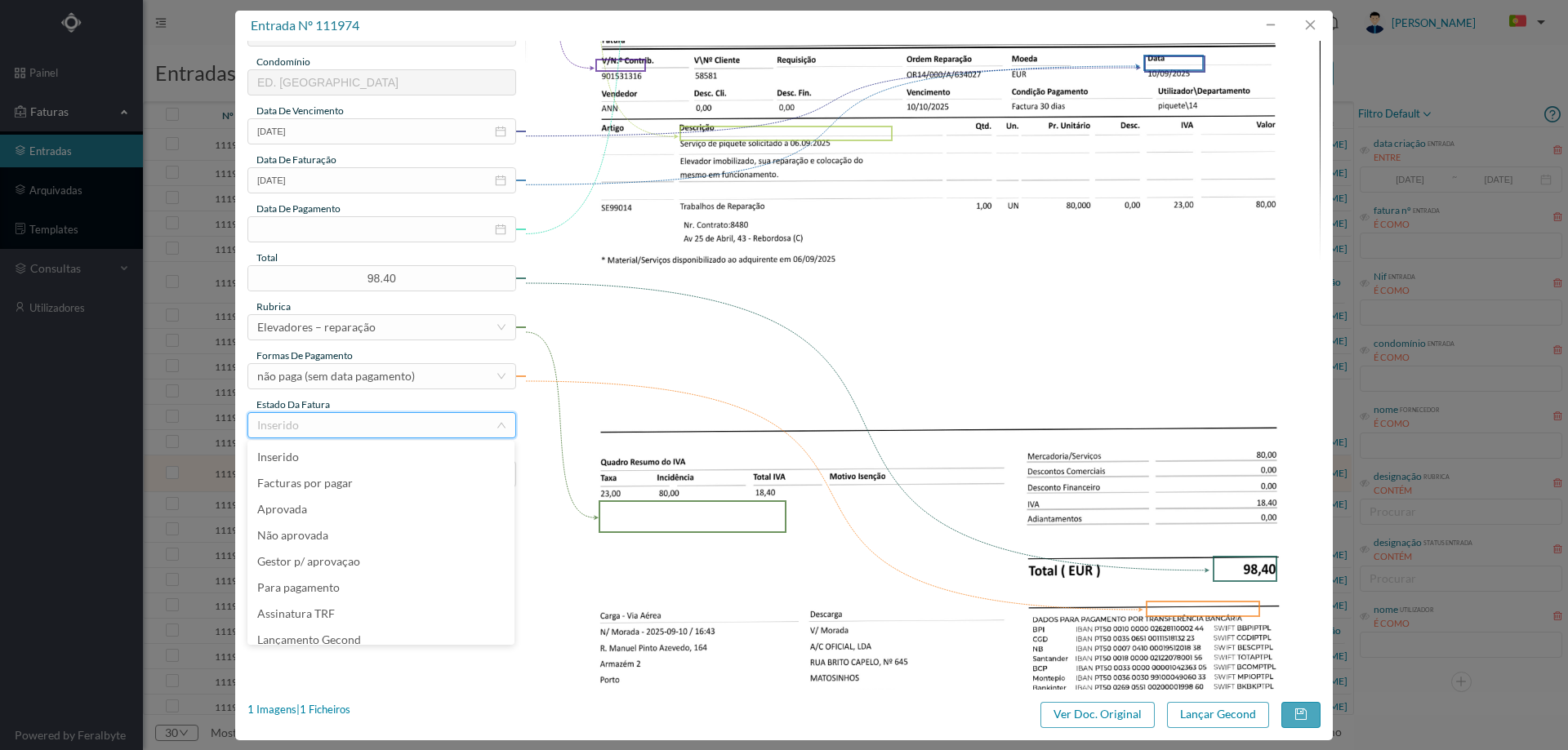
scroll to position [8, 0]
click at [377, 633] on li "Lançamento Gecond" at bounding box center [381, 632] width 267 height 26
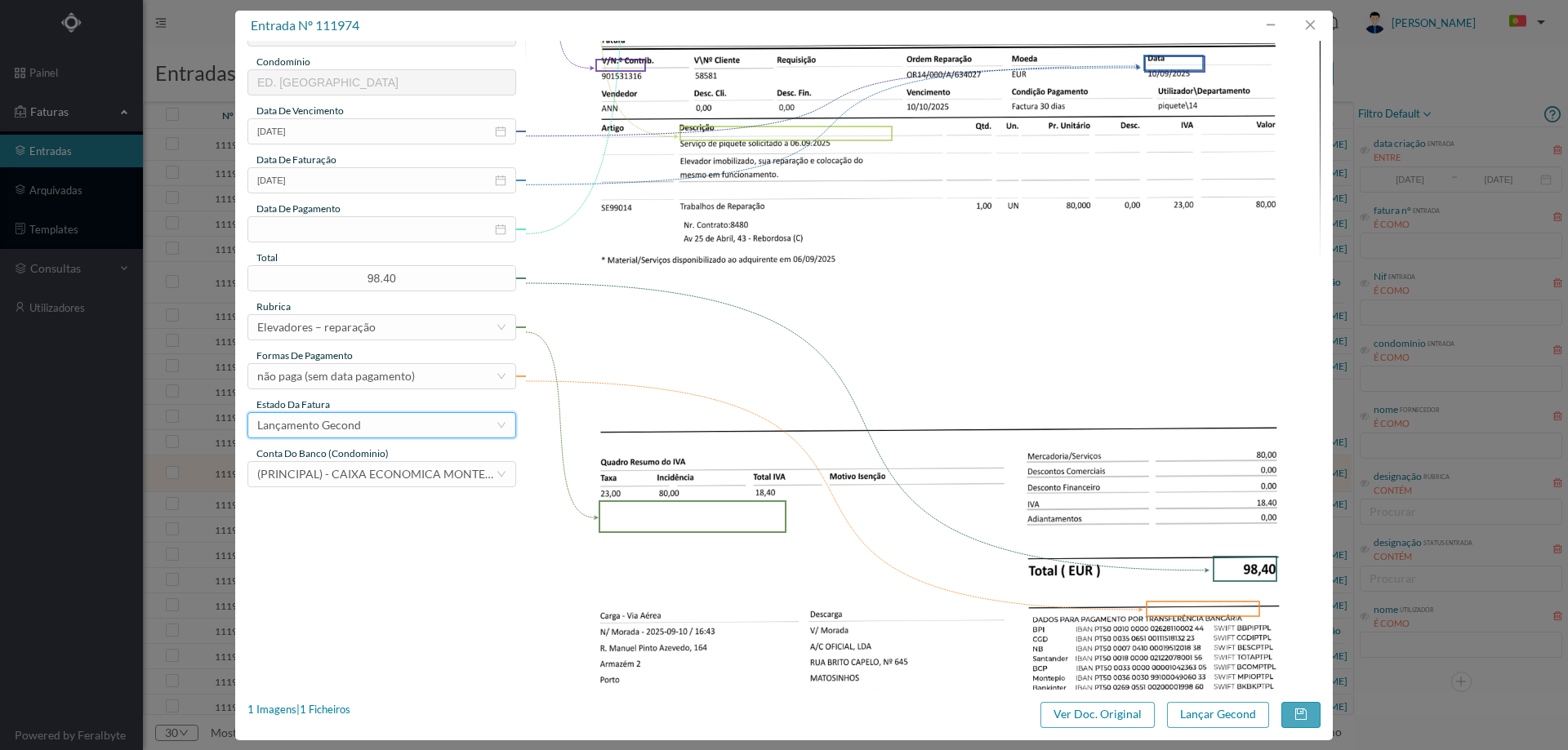
click at [1224, 700] on div "entrada nº 111974 gestor condomínio Cristina Sousa aprovado por gestor forneced…" at bounding box center [784, 375] width 1098 height 730
click at [1198, 711] on button "Lançar Gecond" at bounding box center [1219, 716] width 102 height 26
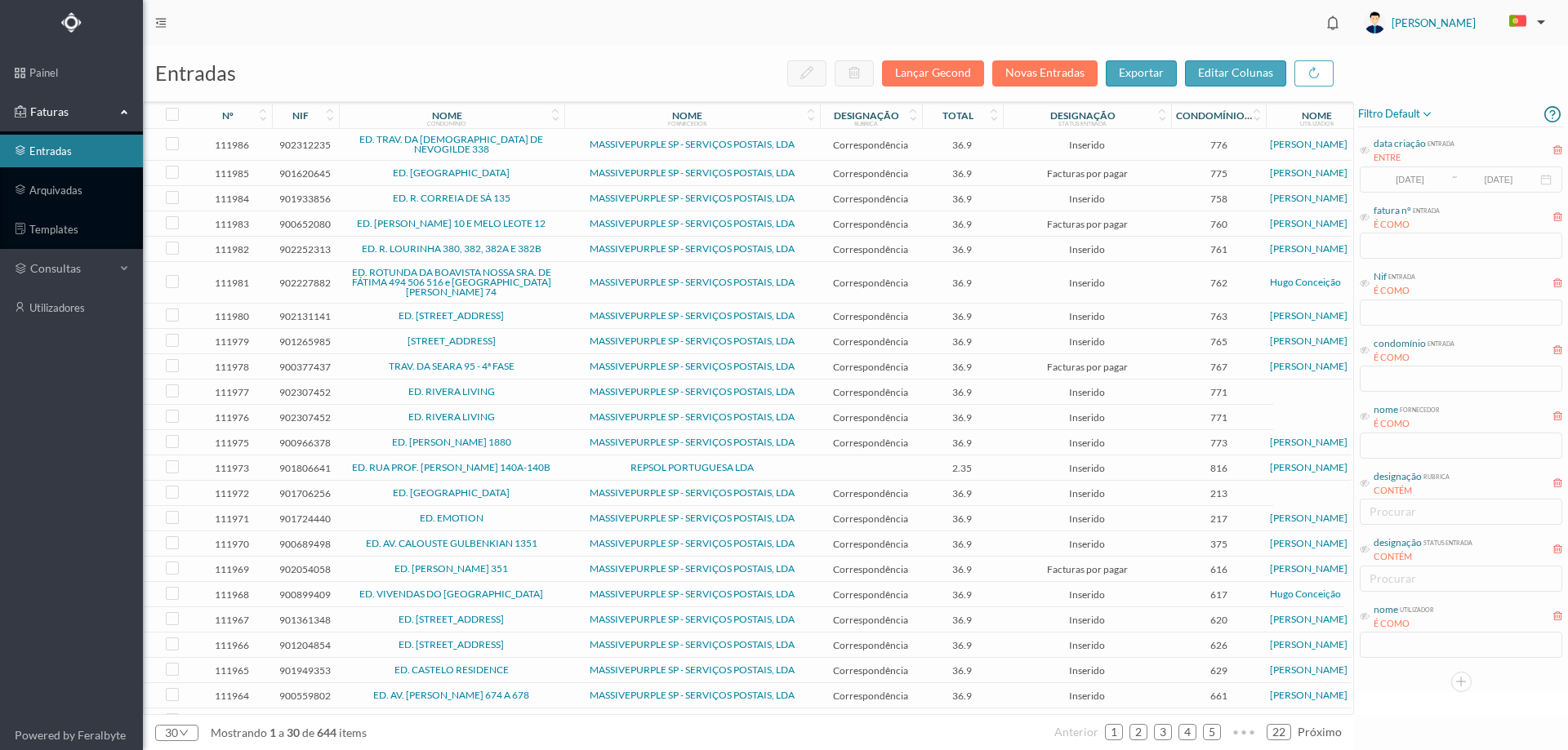
click at [591, 465] on span "REPSOL PORTUGUESA LDA" at bounding box center [692, 467] width 248 height 10
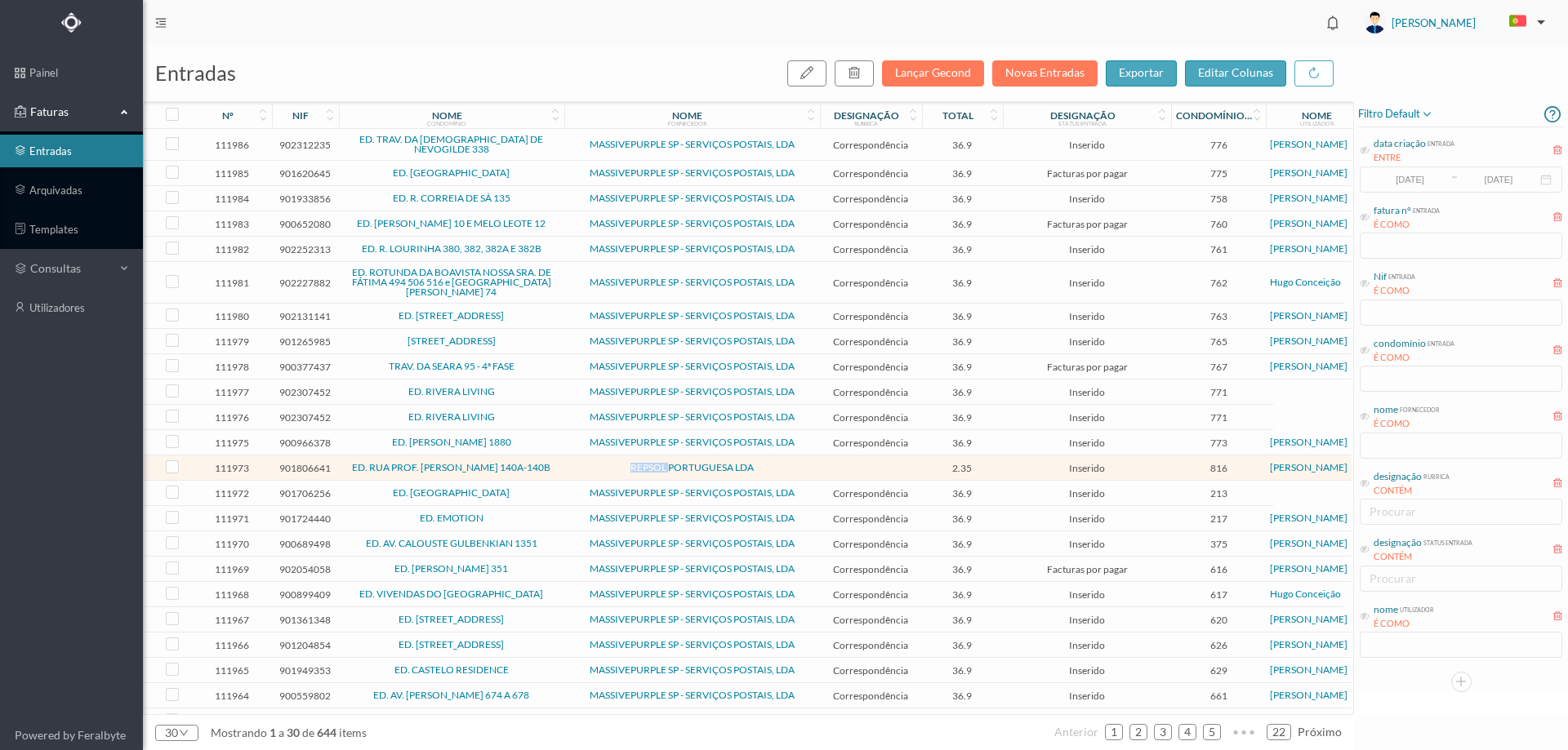
click at [591, 465] on span "REPSOL PORTUGUESA LDA" at bounding box center [692, 467] width 248 height 10
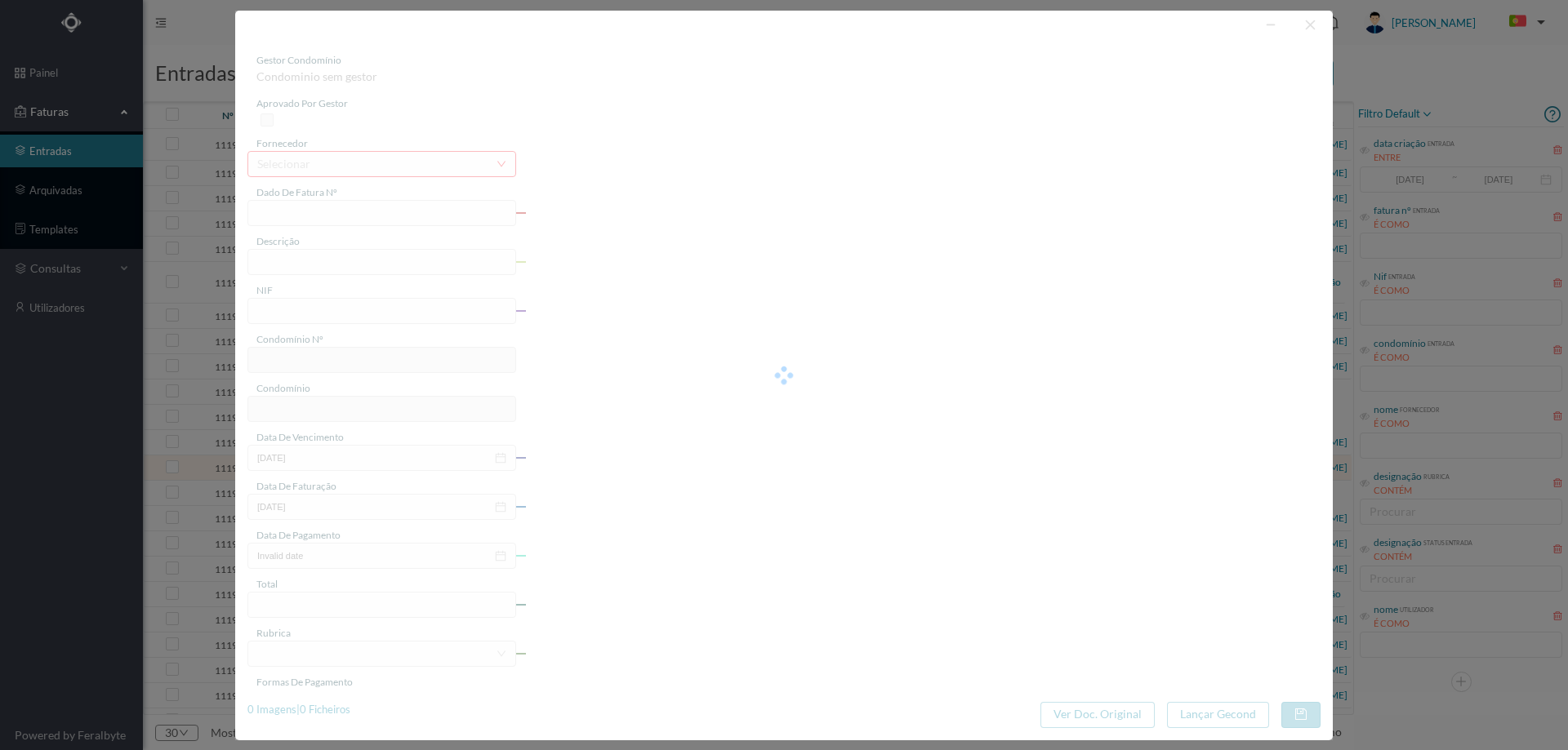
type input "1184516578"
type input "RUA PROF FERNANDO MAGA COMUNS PORTO"
type input "901806641"
type input "2025-09-08"
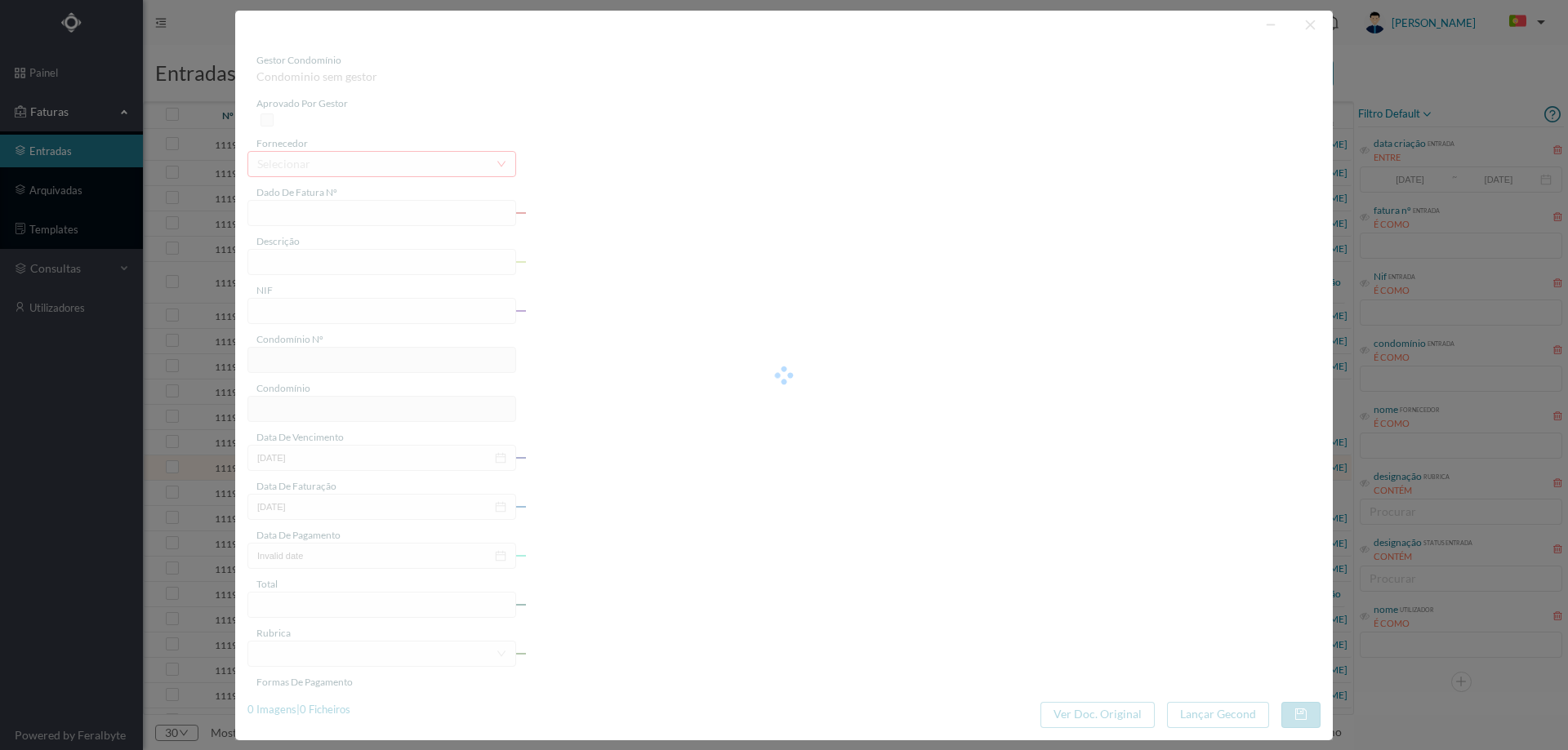
type input "2025-09-23"
type input "2.35"
type input "816"
type input "ED. RUA PROF. FERNANDO MAGANO 140A-140B"
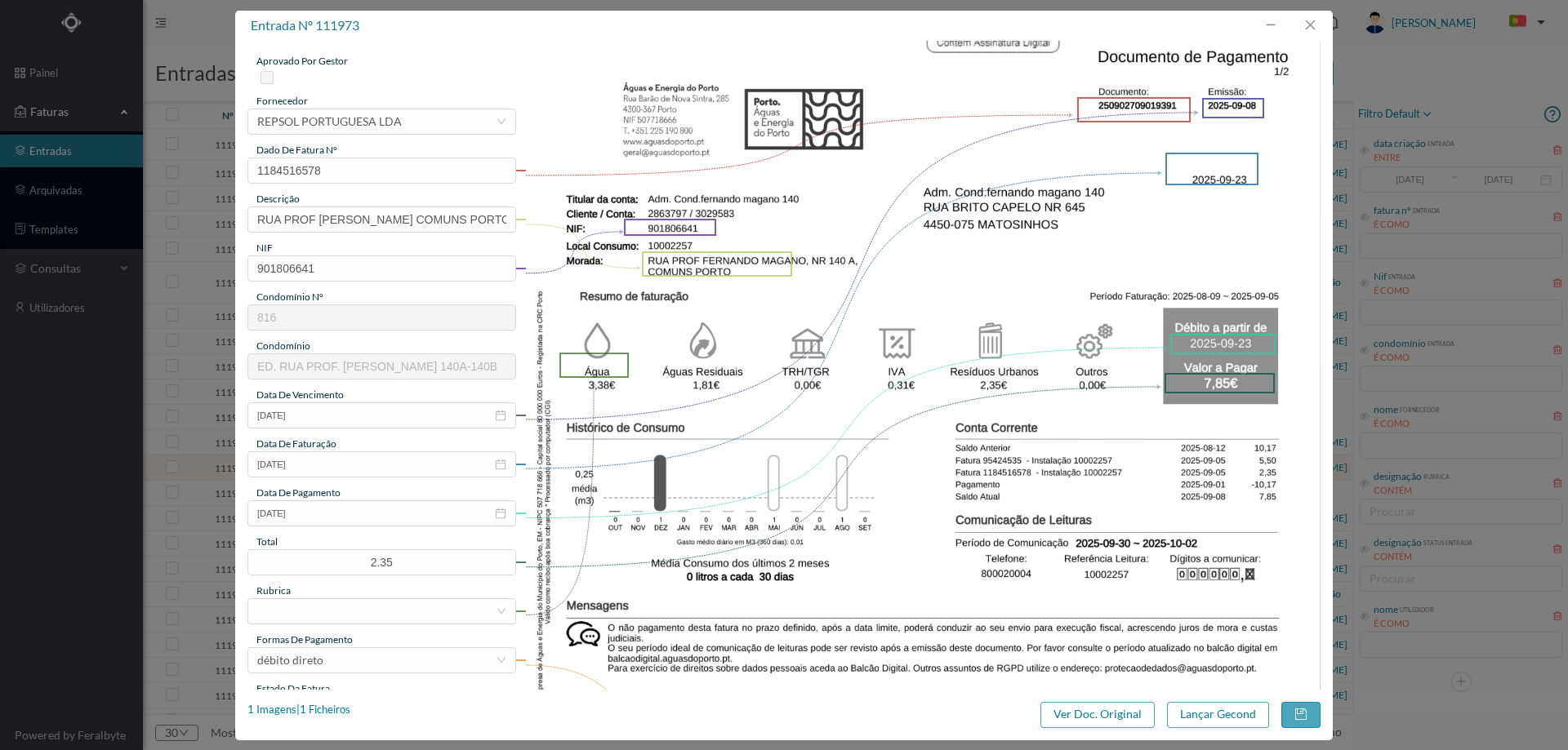
scroll to position [0, 0]
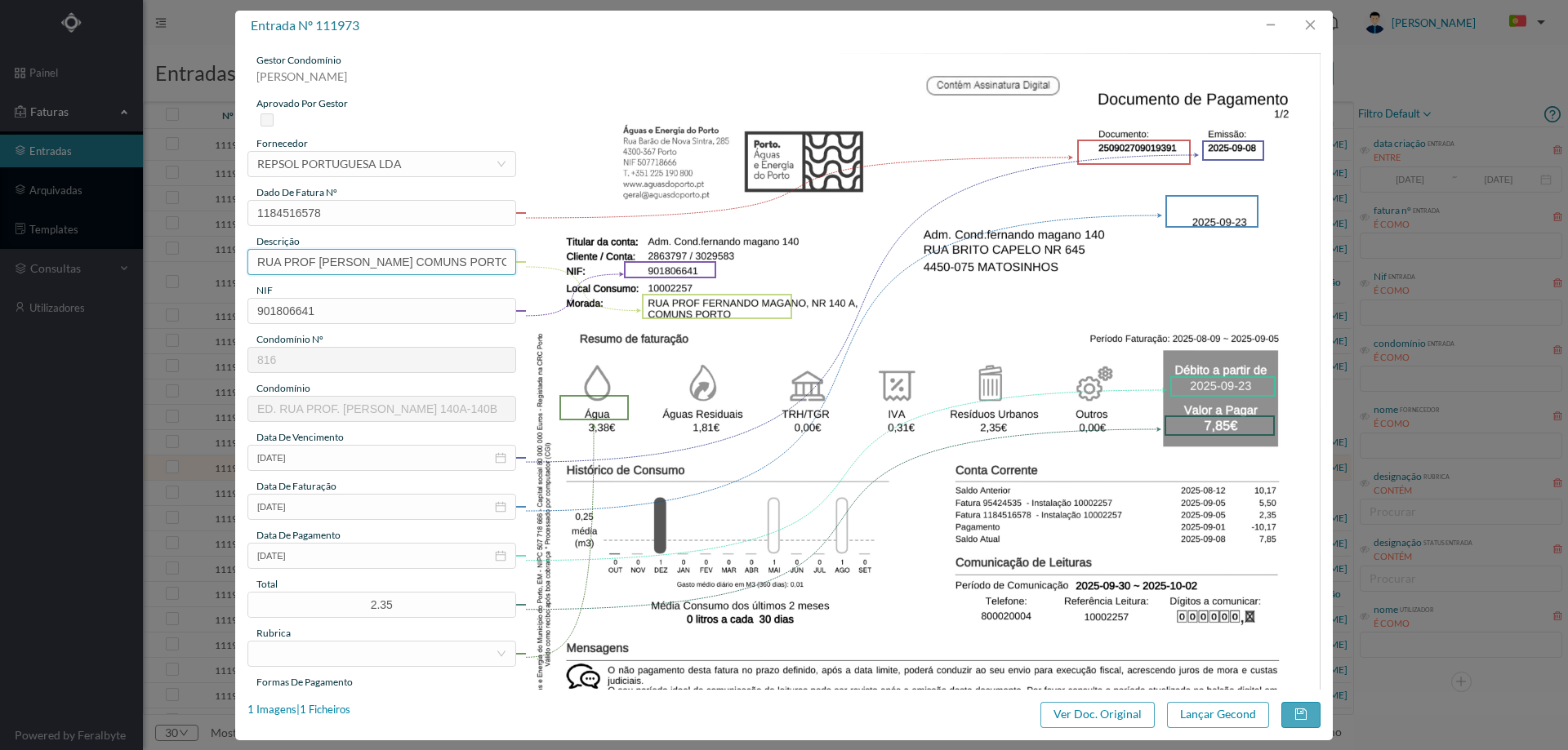
drag, startPoint x: 422, startPoint y: 261, endPoint x: 0, endPoint y: 264, distance: 422.0
click at [0, 264] on div "entrada nº 111973 gestor condomínio Joana Laroca aprovado por gestor fornecedor…" at bounding box center [784, 375] width 1568 height 750
click at [361, 265] on input "140 A COMUNS PORTO" at bounding box center [382, 262] width 269 height 26
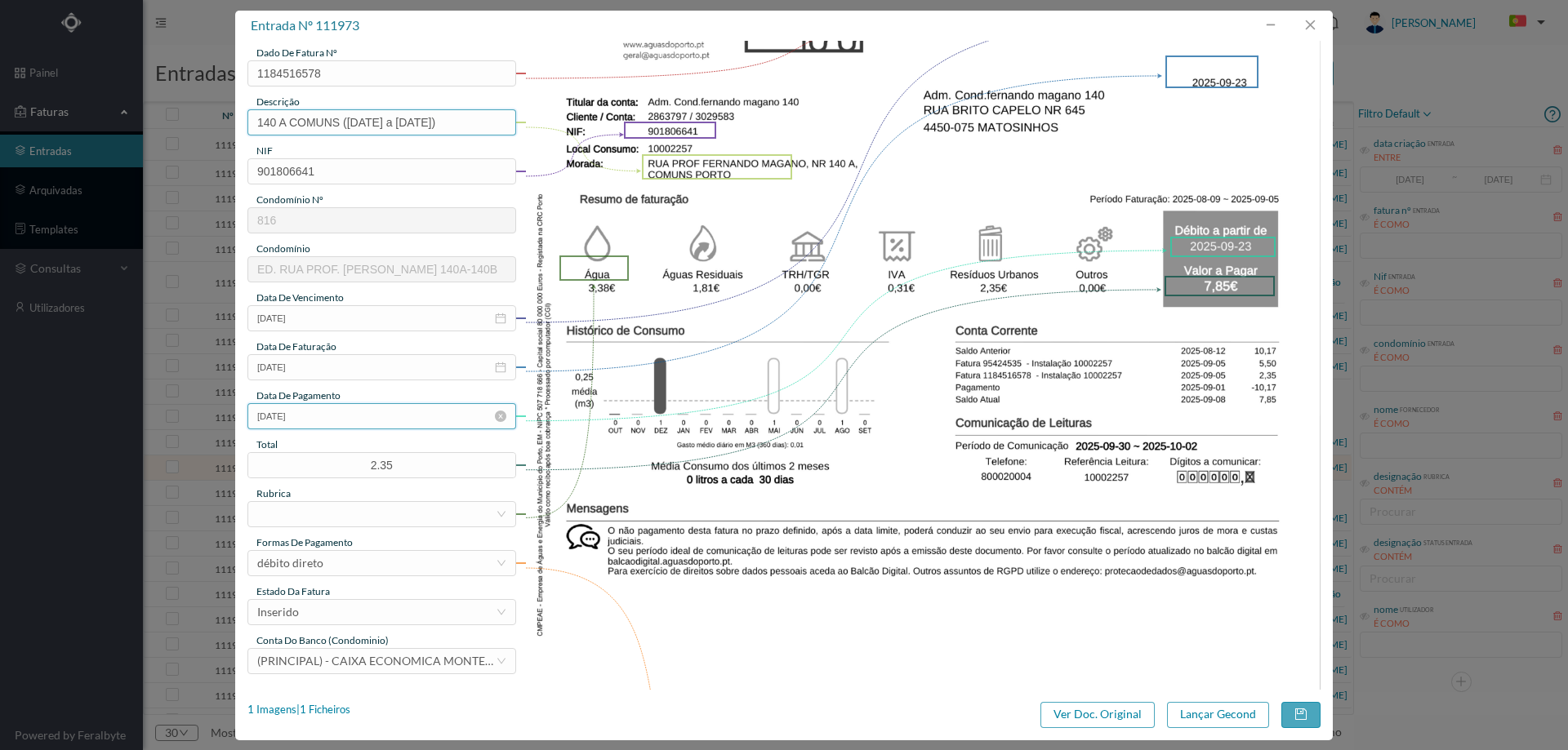
scroll to position [245, 0]
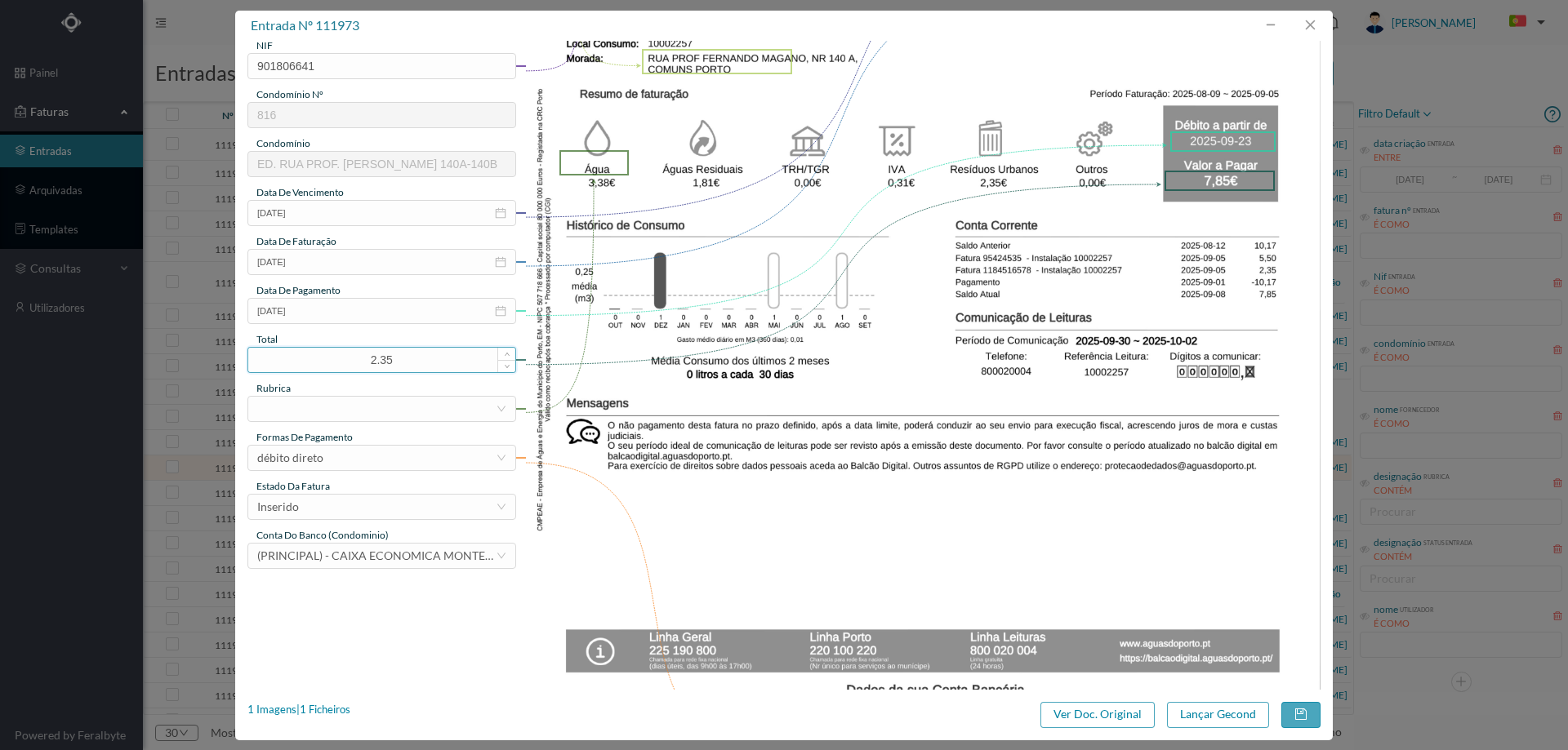
type input "140 A COMUNS (09.08.2025 a 05.09.2025)"
drag, startPoint x: 397, startPoint y: 361, endPoint x: 339, endPoint y: 360, distance: 58.0
click at [339, 360] on input "2.35" at bounding box center [382, 360] width 267 height 25
type input "7.85"
click at [330, 405] on div at bounding box center [377, 409] width 238 height 25
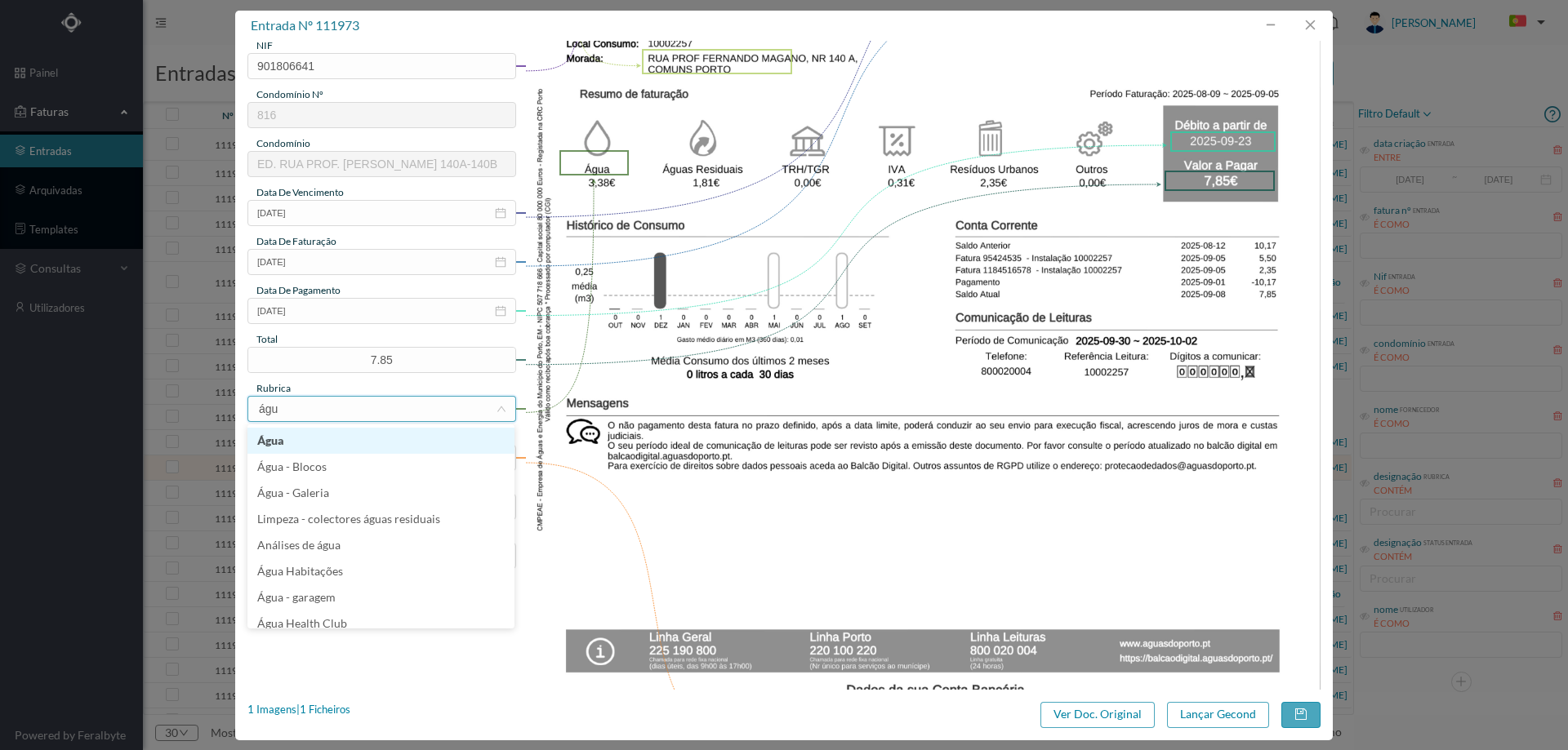
type input "água"
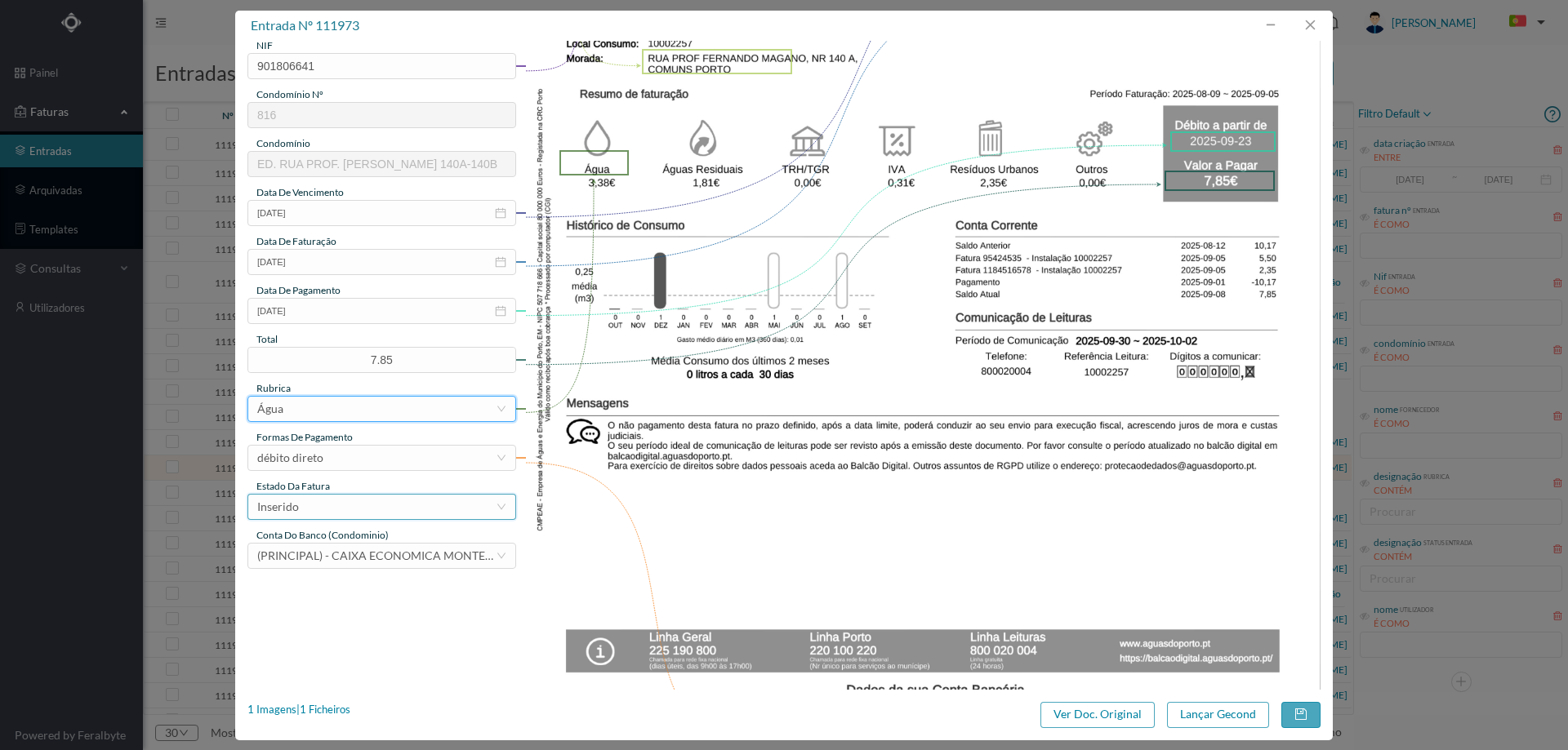
click at [338, 498] on div "Inserido" at bounding box center [377, 507] width 238 height 25
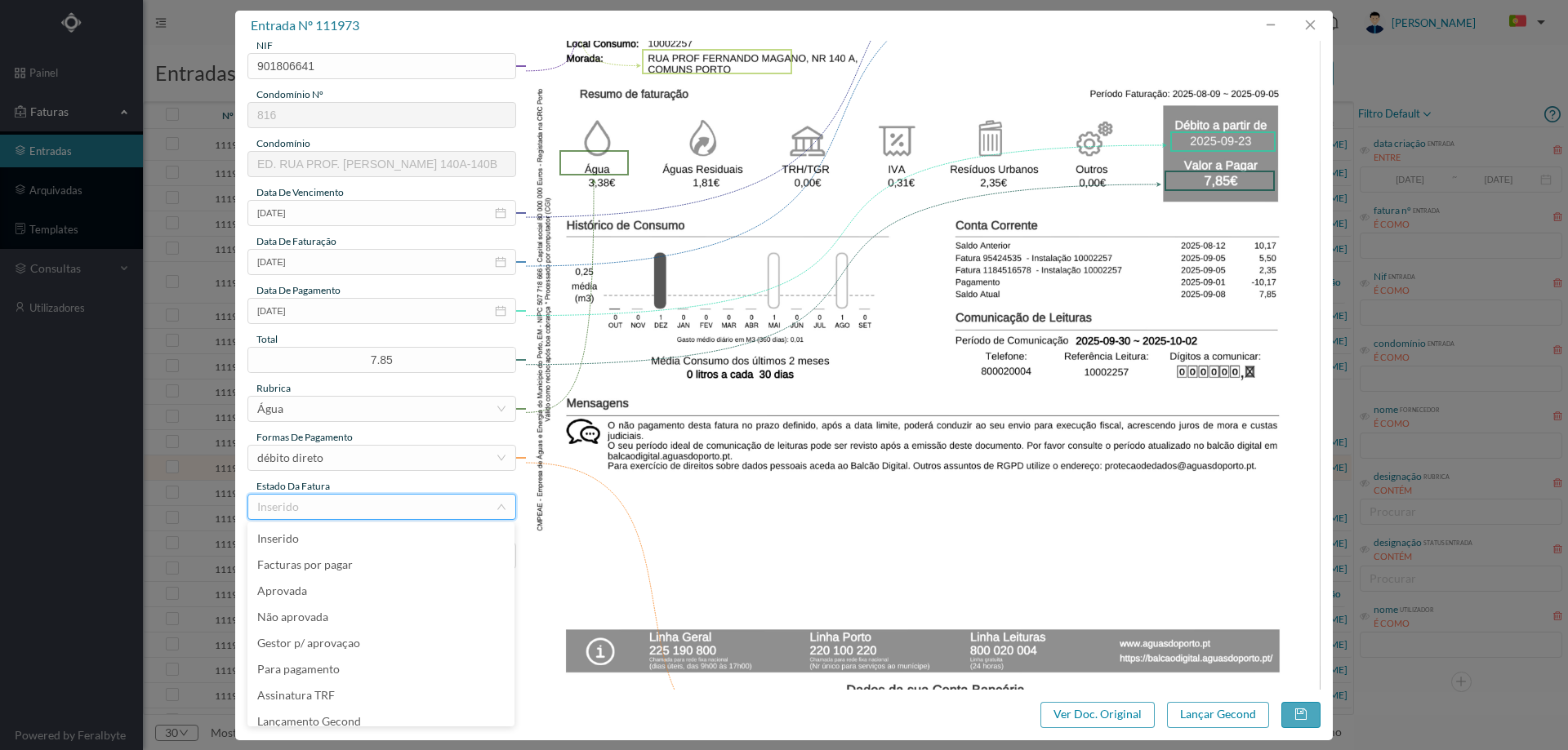
scroll to position [8, 0]
click at [355, 714] on li "Lançamento Gecond" at bounding box center [381, 714] width 267 height 26
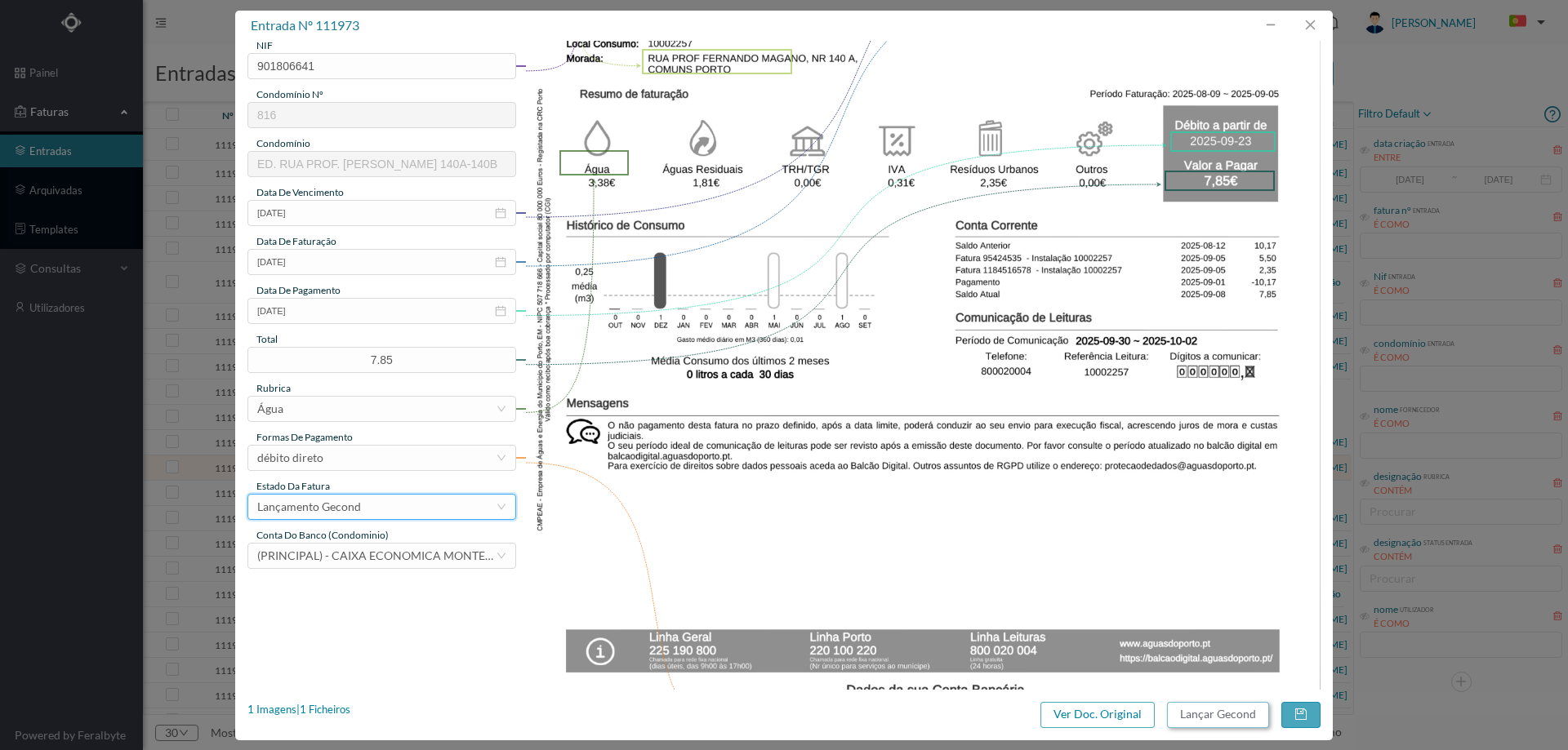
click at [1206, 719] on button "Lançar Gecond" at bounding box center [1219, 716] width 102 height 26
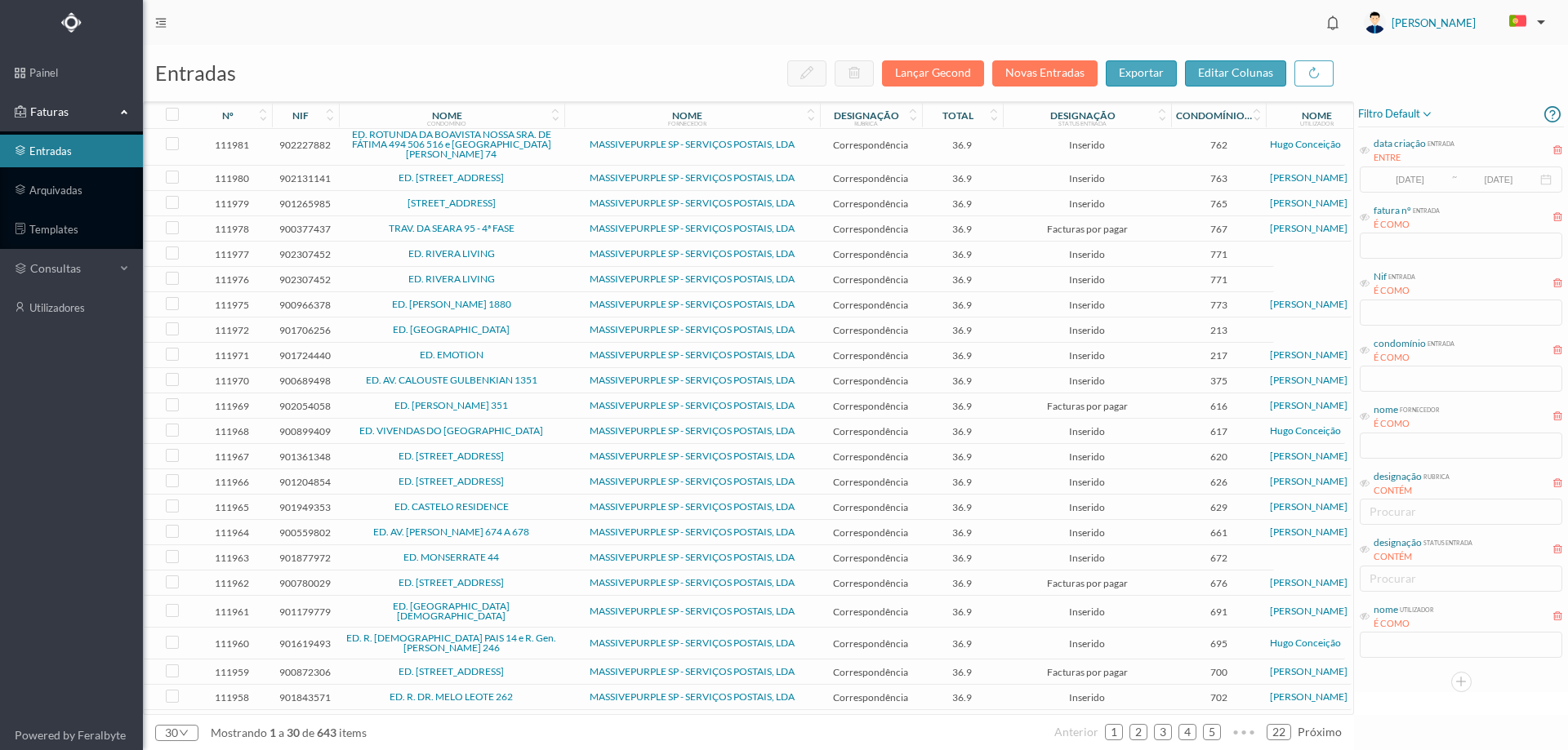
scroll to position [202, 0]
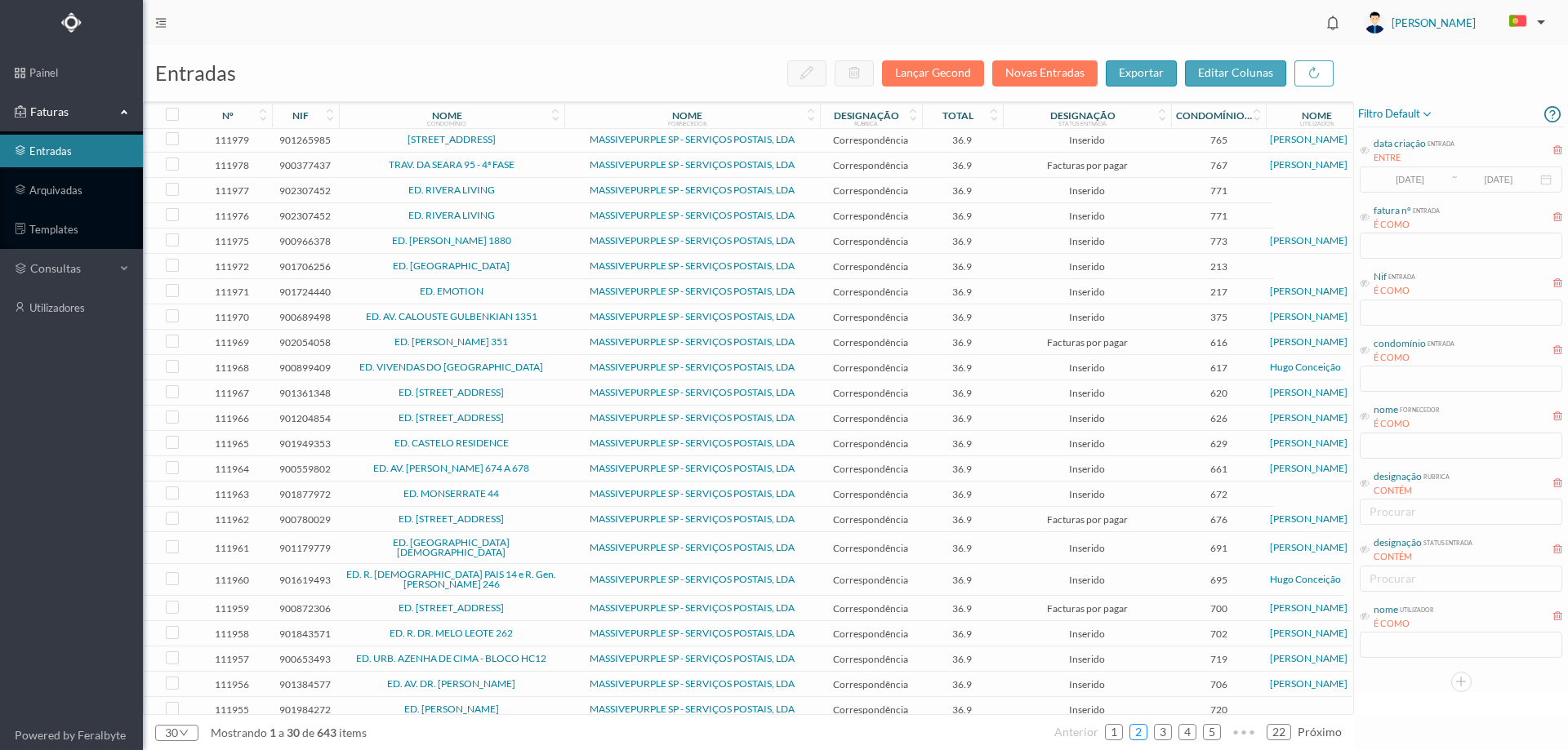
click at [1140, 730] on link "2" at bounding box center [1139, 732] width 17 height 25
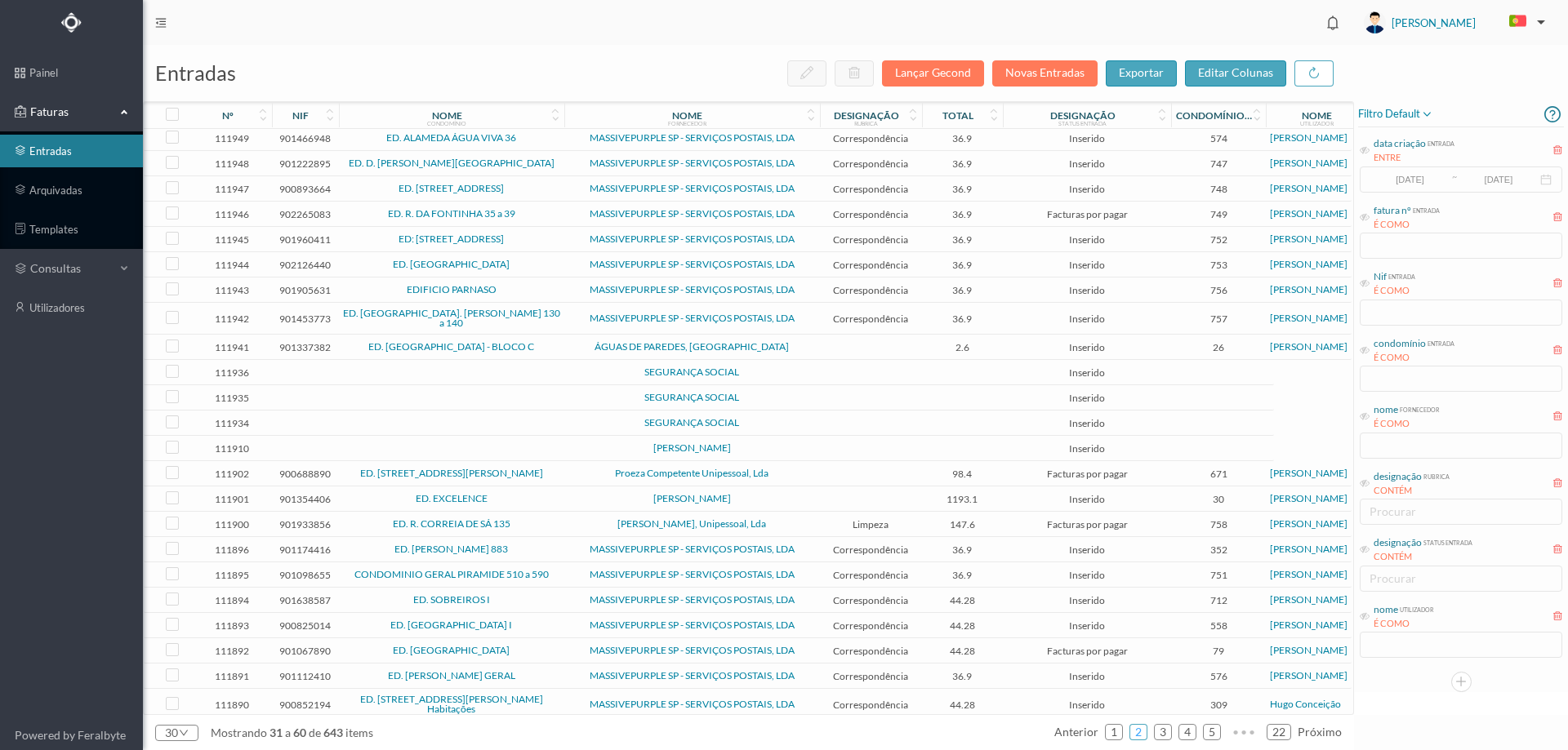
scroll to position [0, 0]
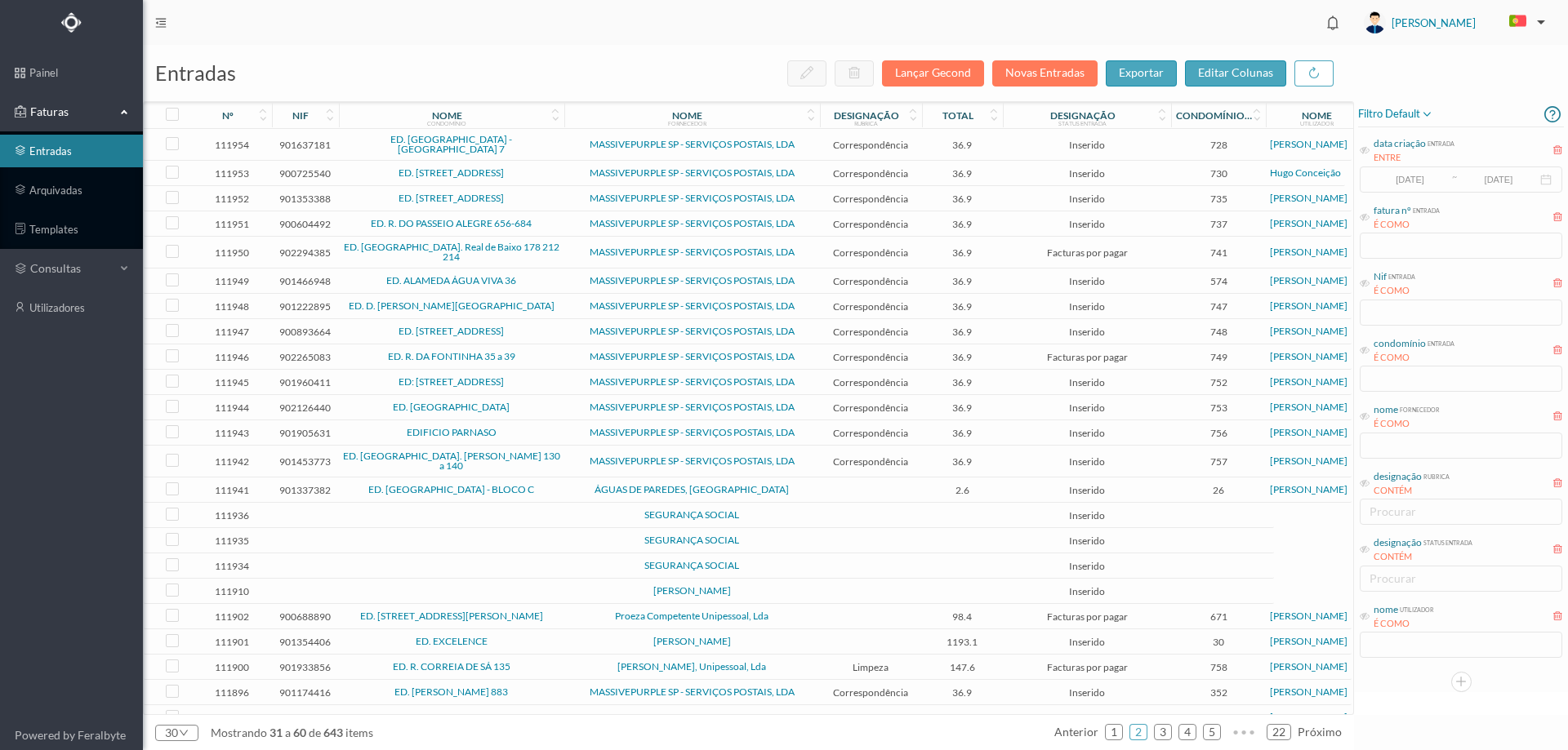
click at [763, 510] on span "SEGURANÇA SOCIAL" at bounding box center [692, 515] width 248 height 10
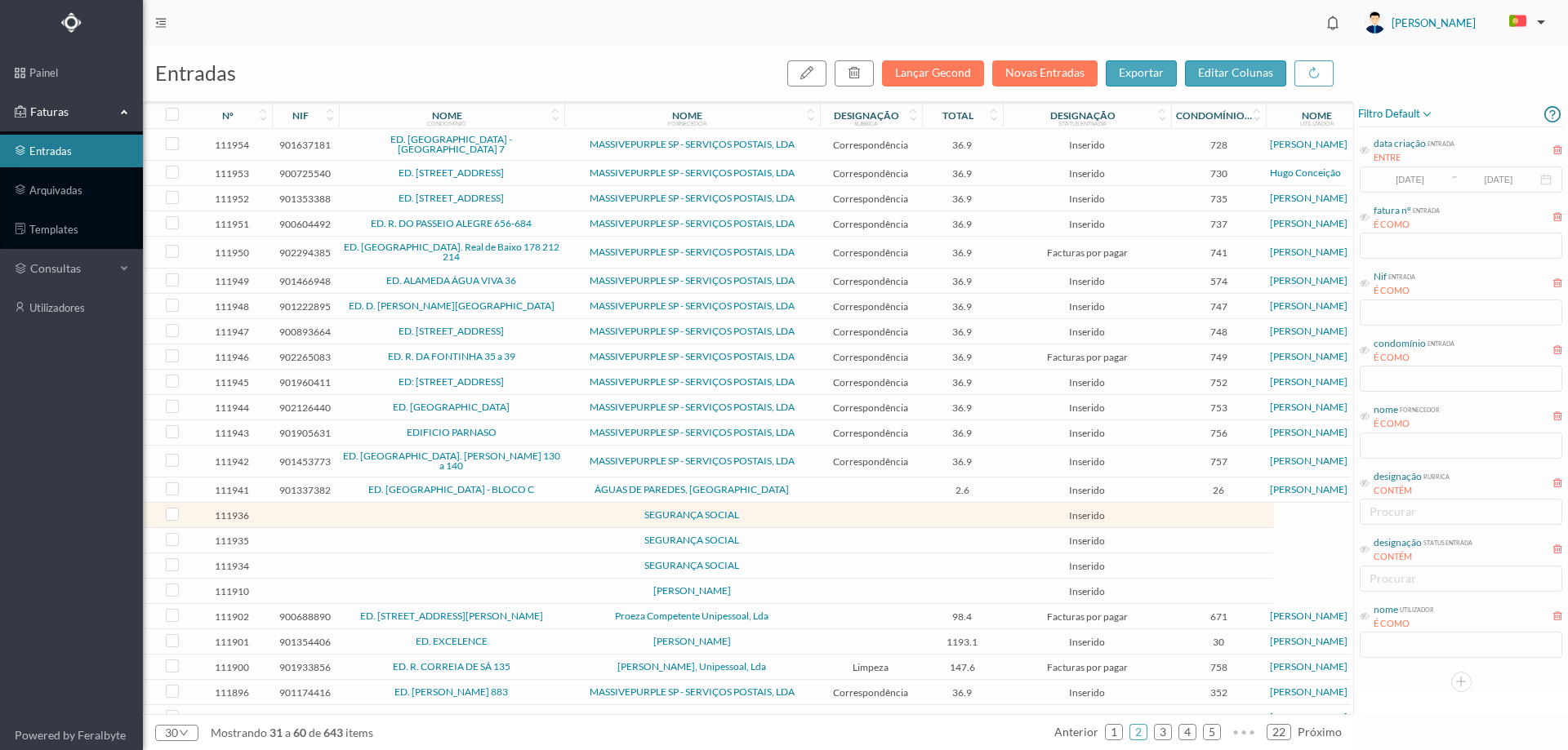
click at [763, 510] on span "SEGURANÇA SOCIAL" at bounding box center [692, 515] width 248 height 10
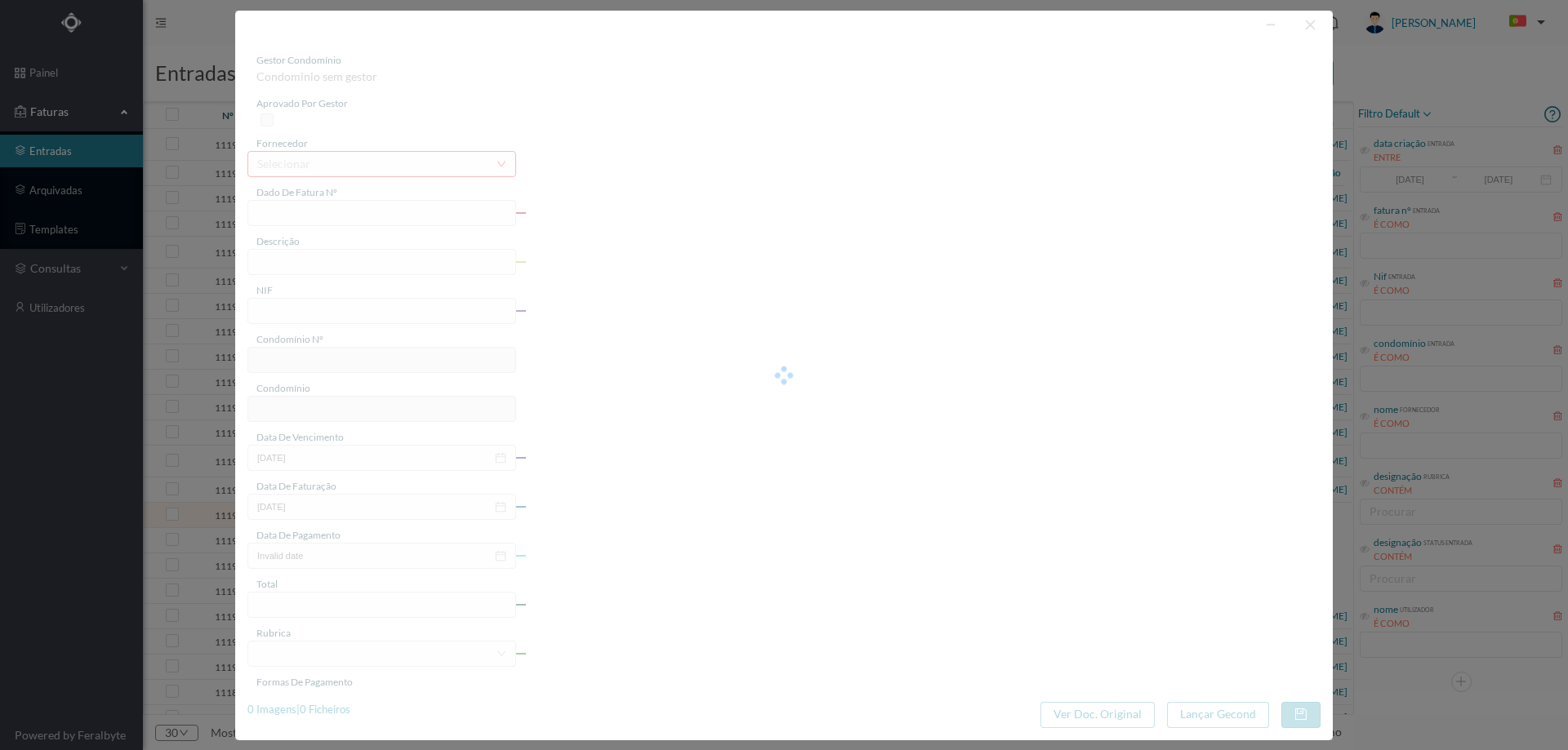
type input "0"
type input "Invalid date"
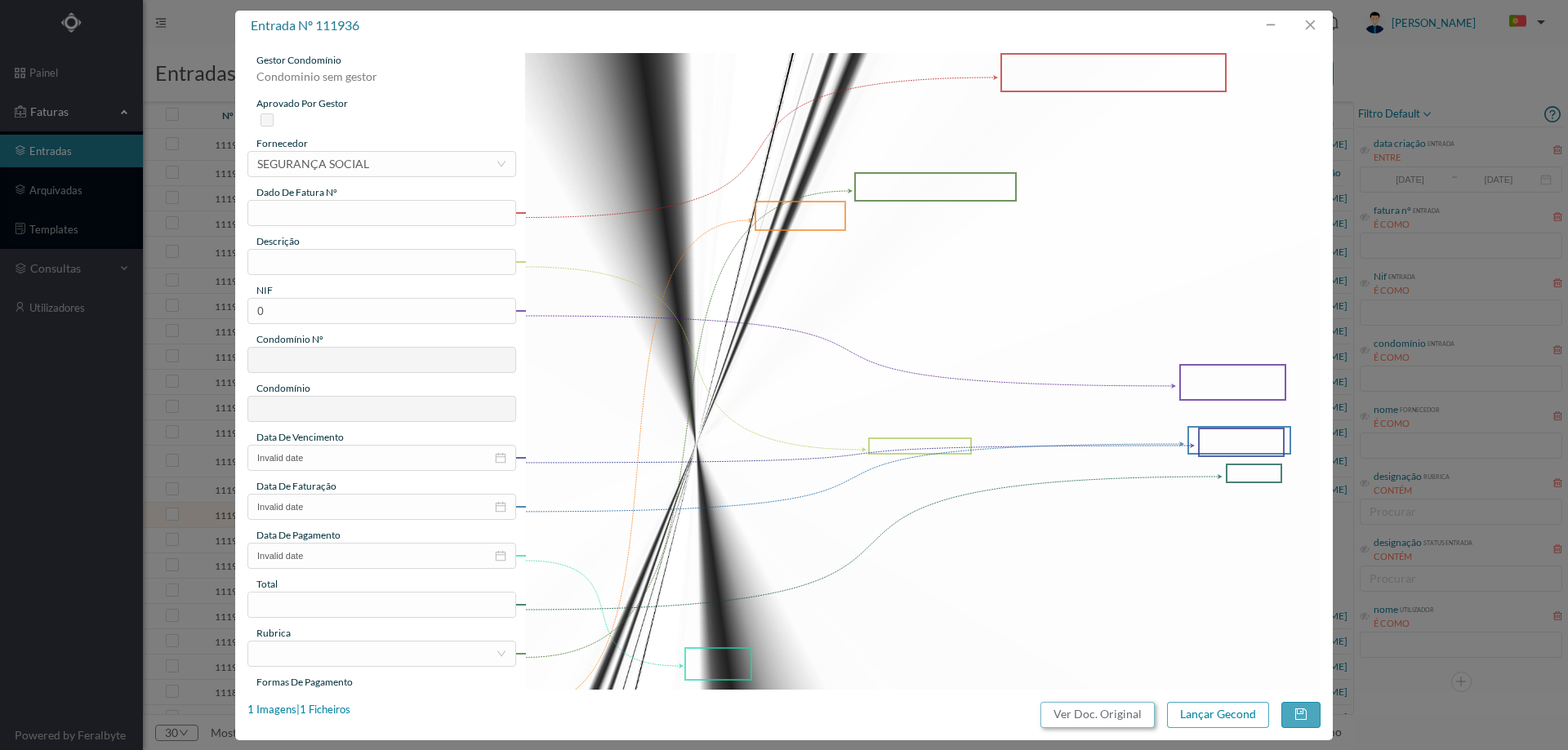
click at [1110, 718] on button "Ver Doc. Original" at bounding box center [1098, 716] width 115 height 26
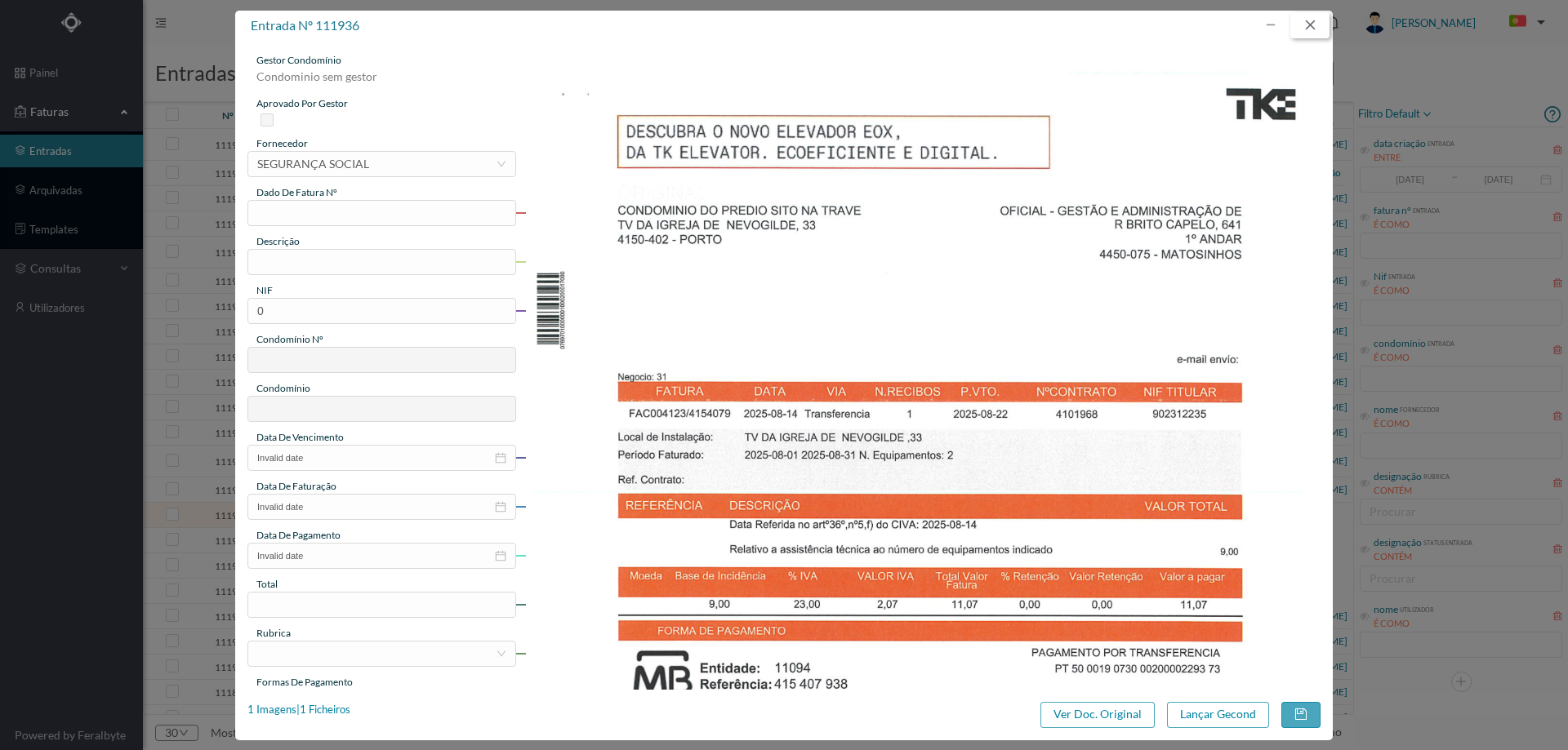
click at [1304, 31] on button "button" at bounding box center [1310, 26] width 39 height 26
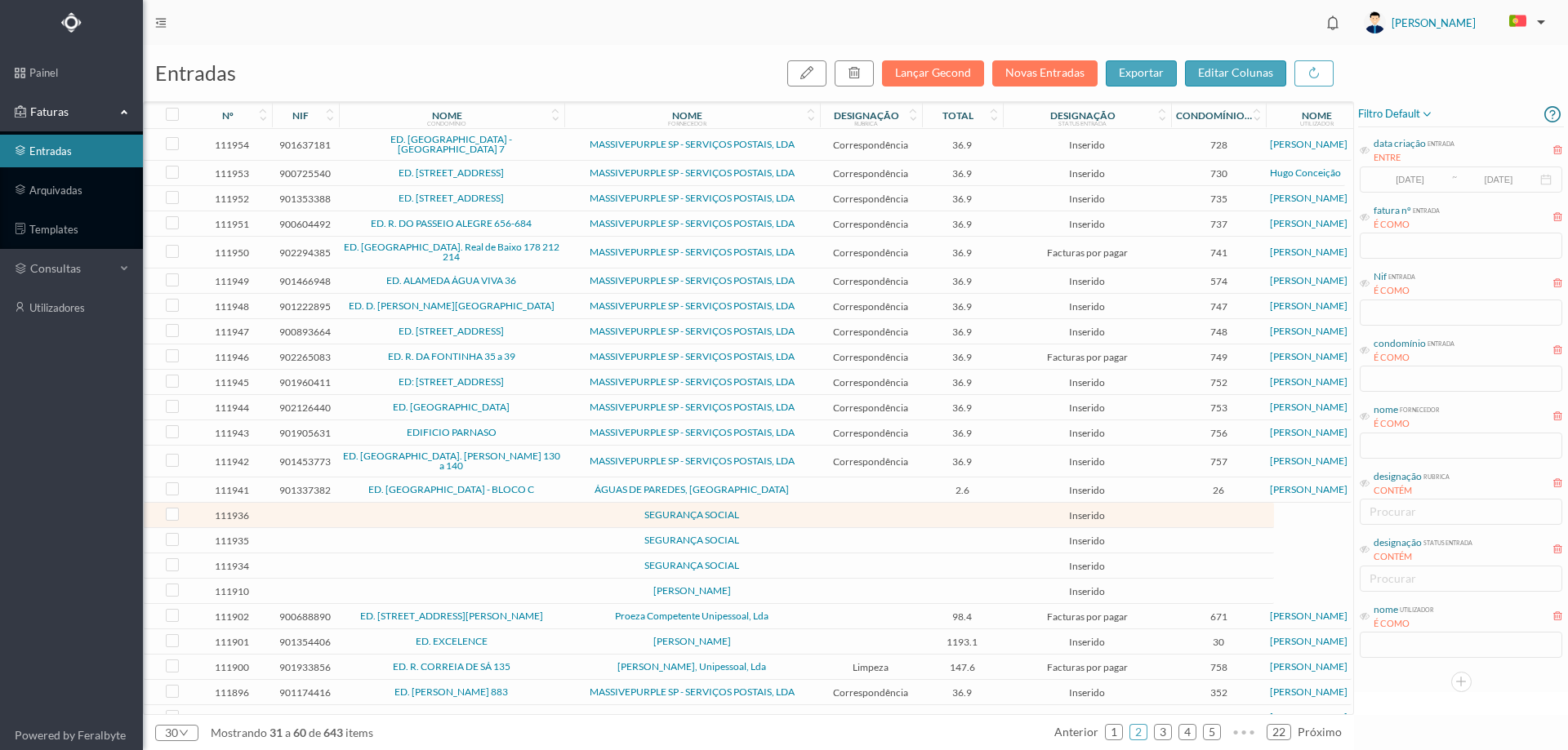
click at [834, 583] on td at bounding box center [871, 591] width 102 height 26
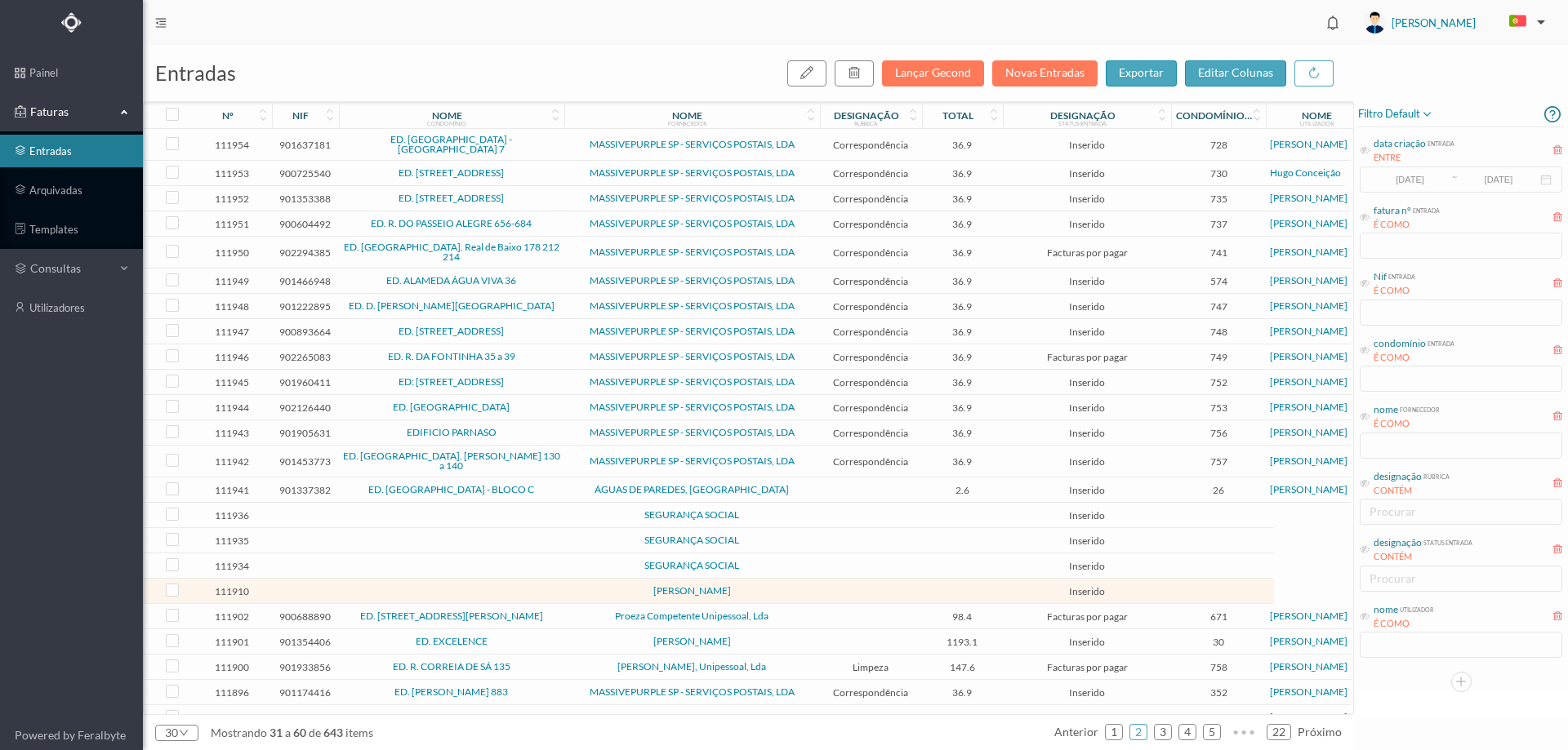
click at [834, 583] on td at bounding box center [871, 591] width 102 height 26
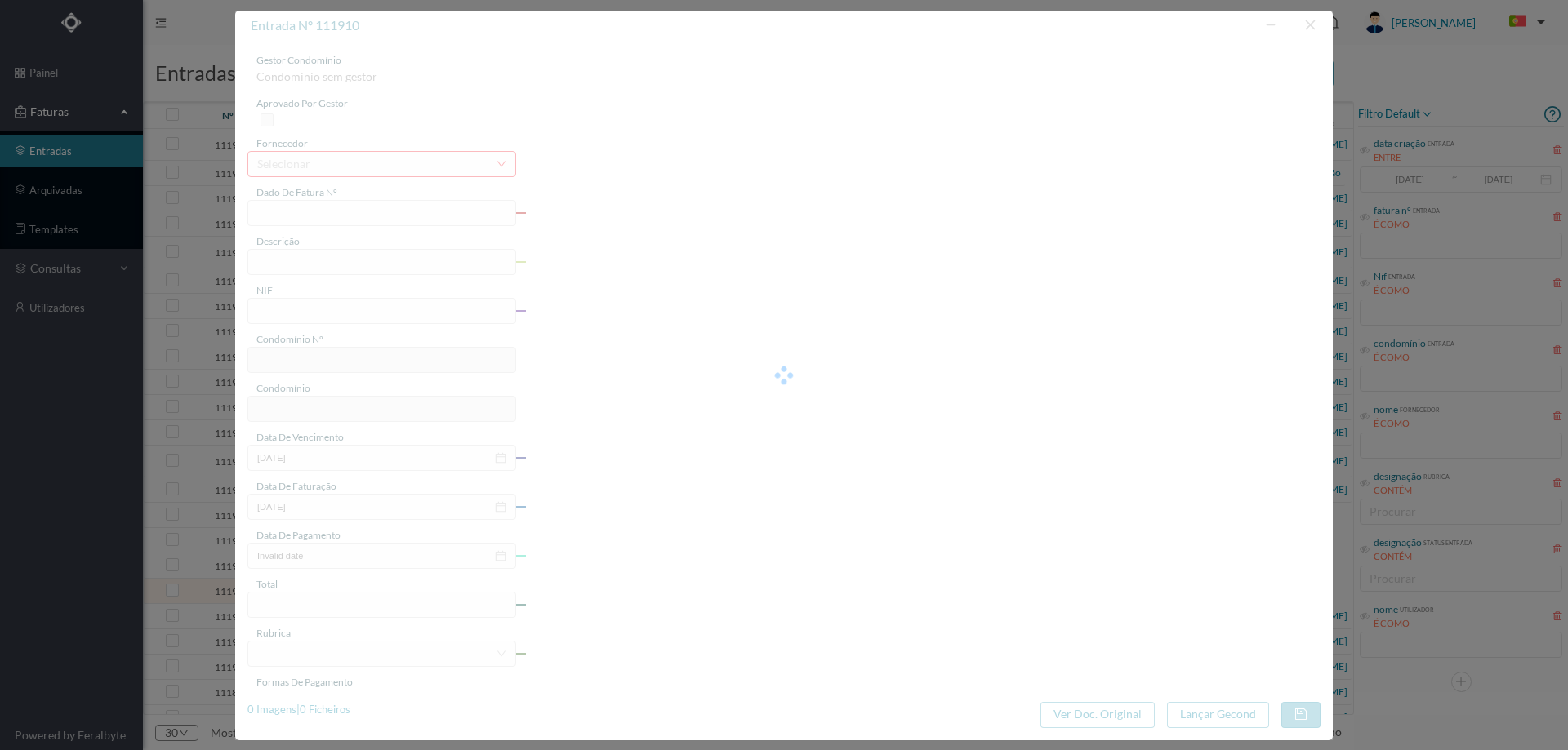
type input "0"
type input "Invalid date"
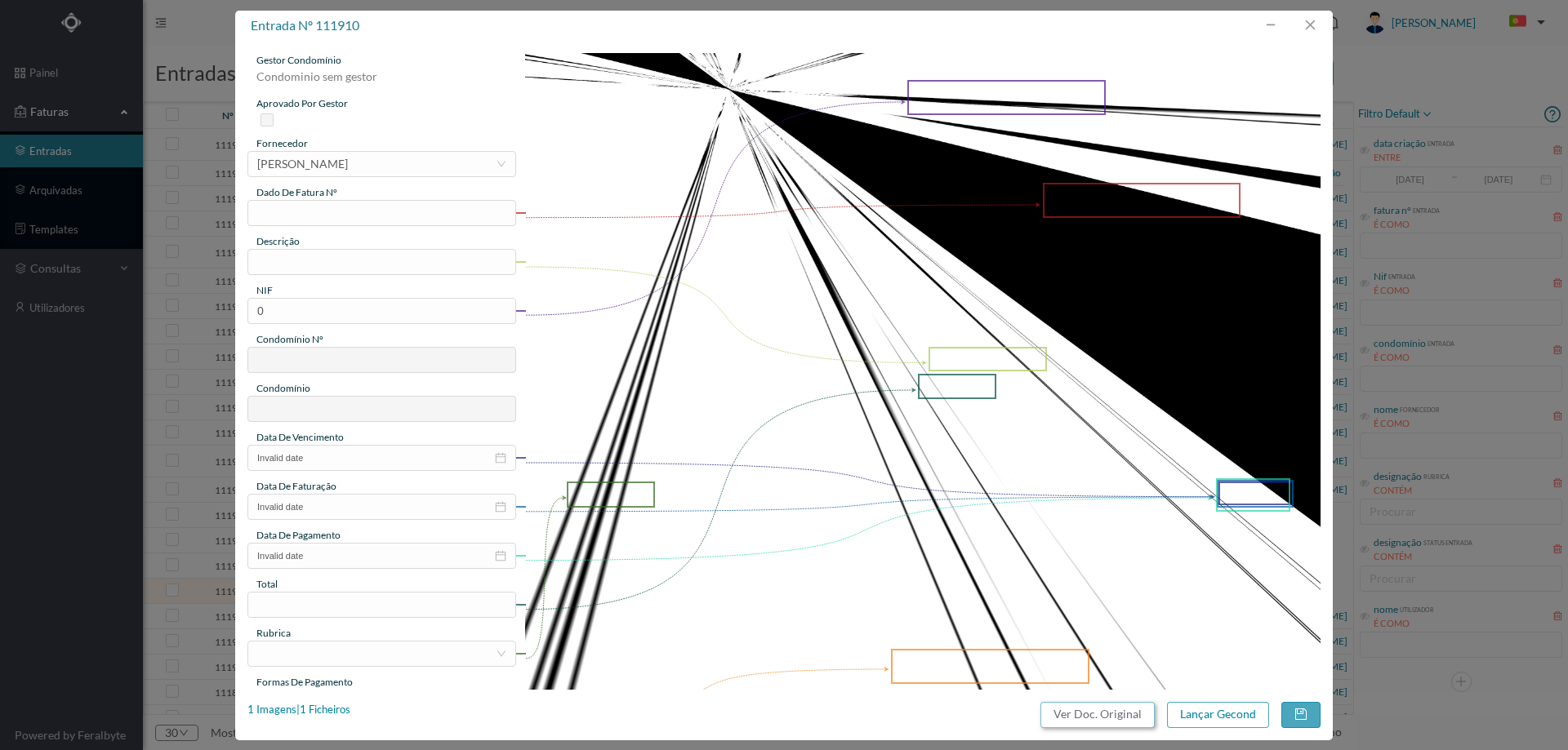
click at [1130, 712] on button "Ver Doc. Original" at bounding box center [1098, 716] width 115 height 26
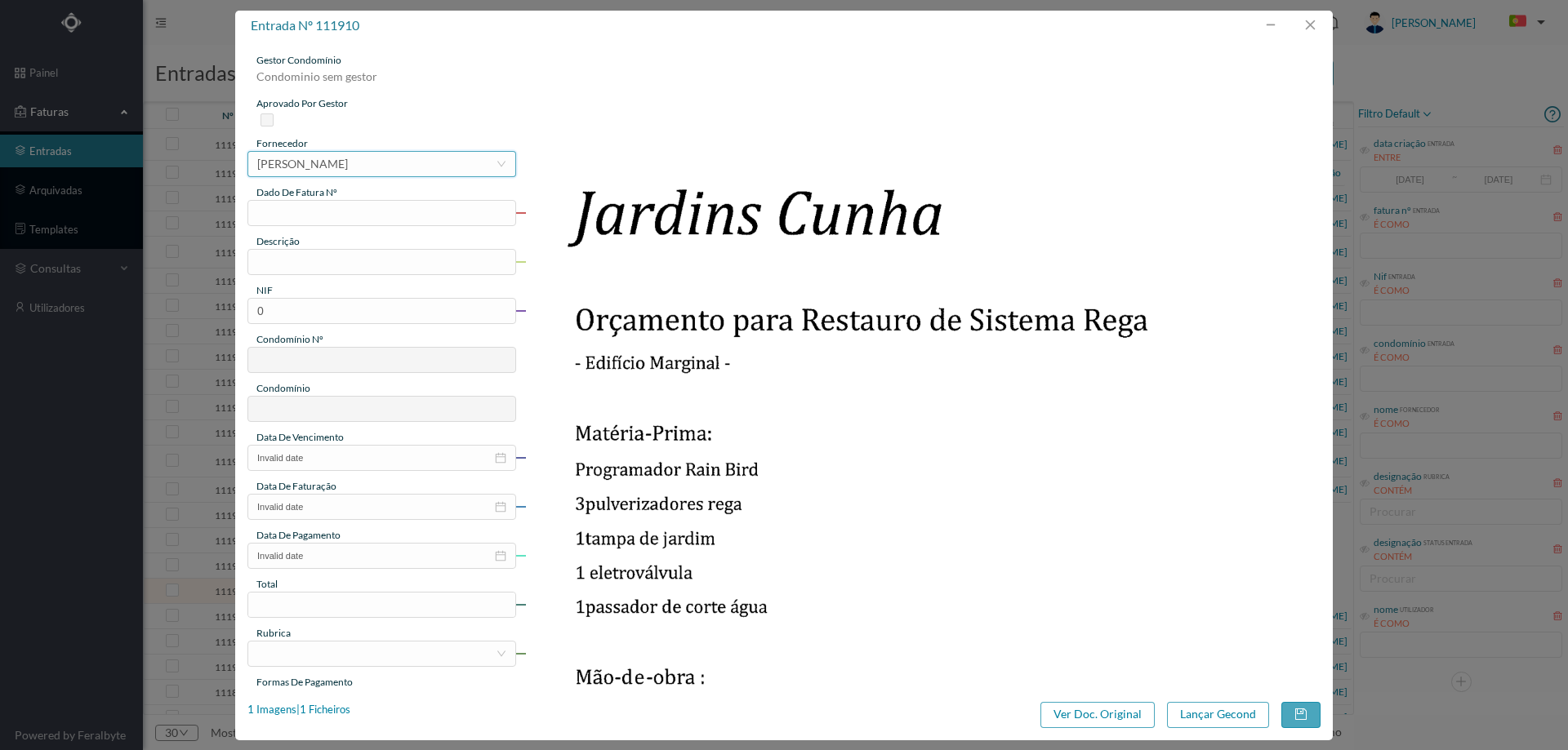
click at [328, 160] on div "MARIA DO CARMO BRAGA DA SILVA CARDOSO" at bounding box center [302, 164] width 91 height 25
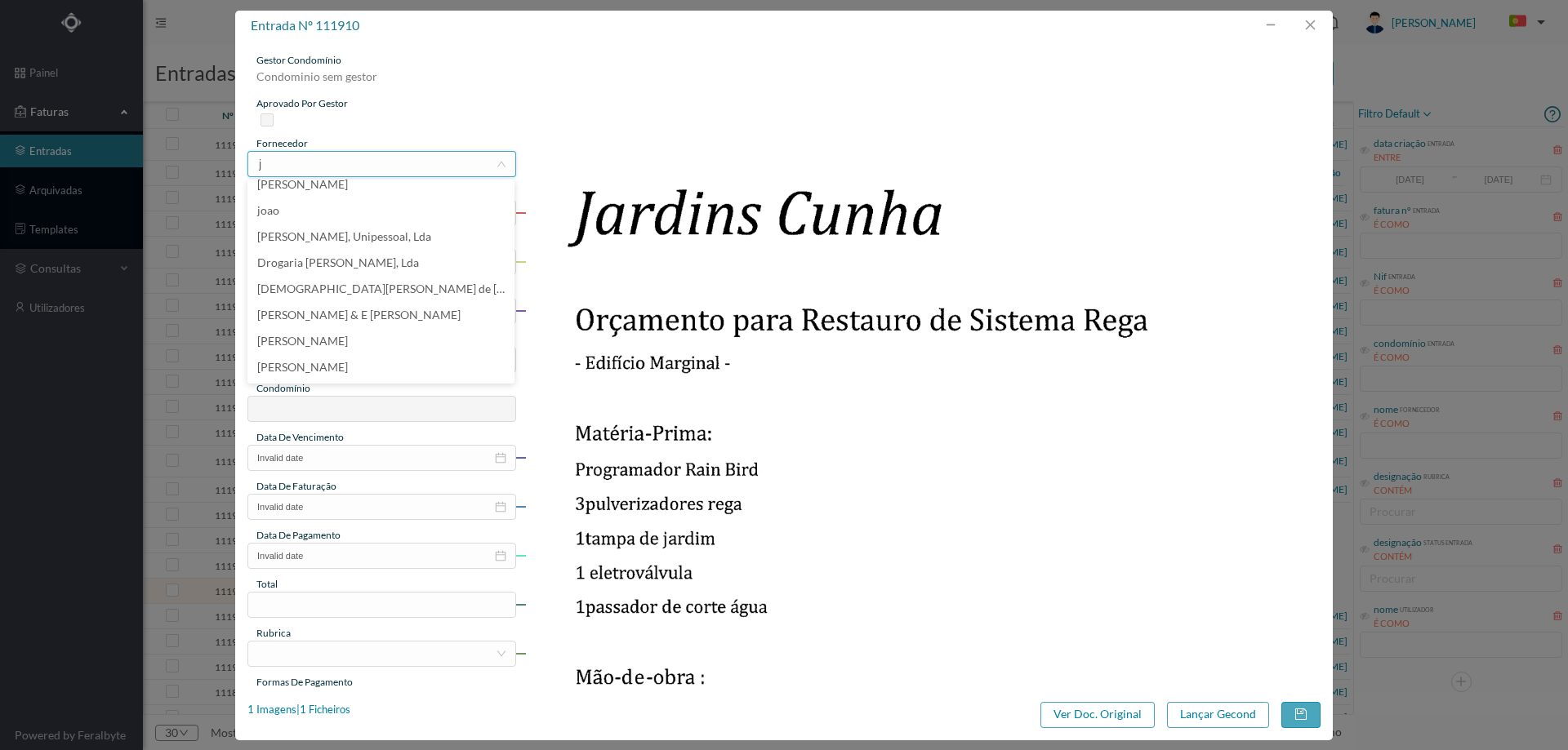
scroll to position [4, 0]
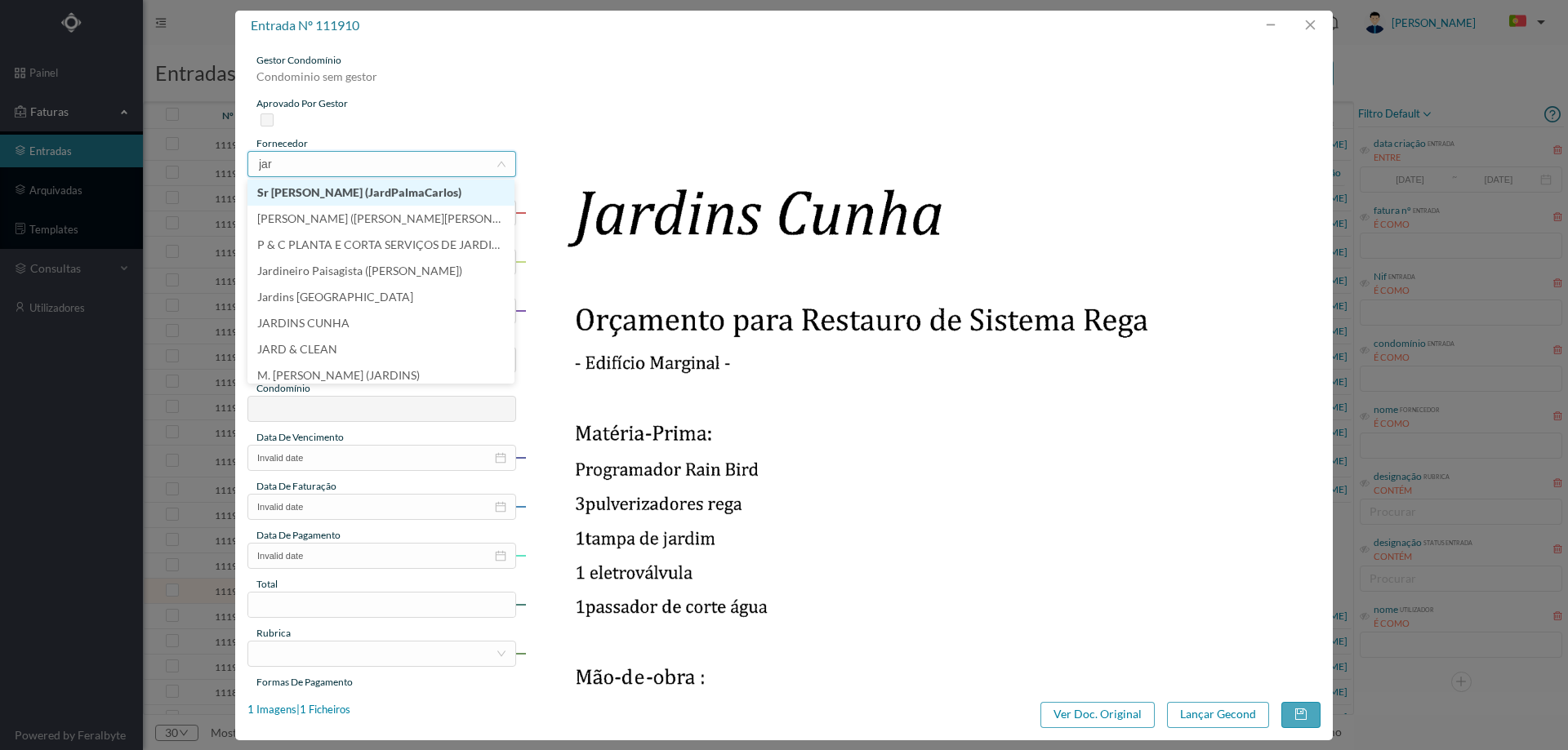
type input "jard"
click at [316, 320] on li "JARDINS CUNHA" at bounding box center [381, 323] width 267 height 26
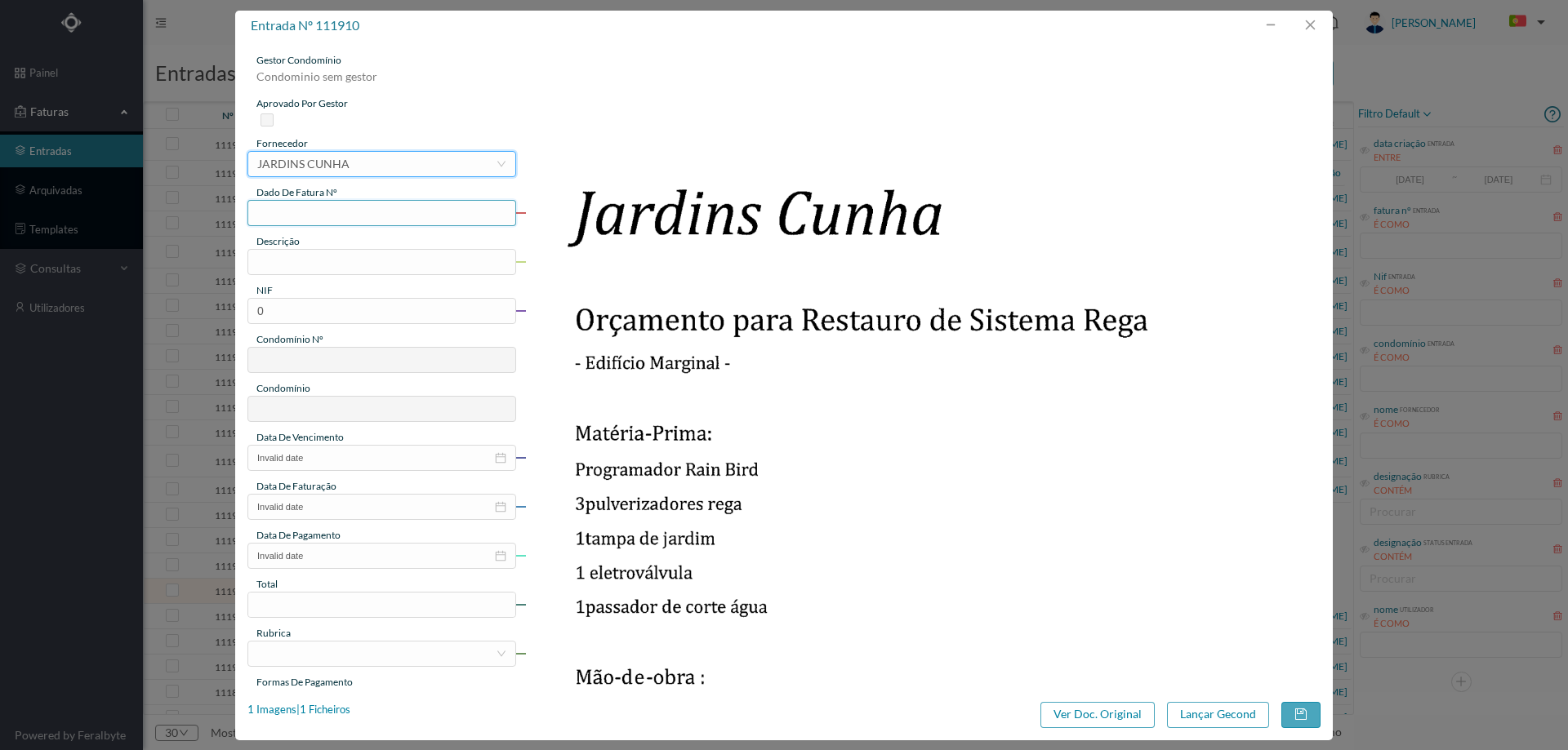
click at [338, 214] on input "text" at bounding box center [382, 213] width 269 height 26
type input "reparações"
click at [370, 266] on input "text" at bounding box center [382, 262] width 269 height 26
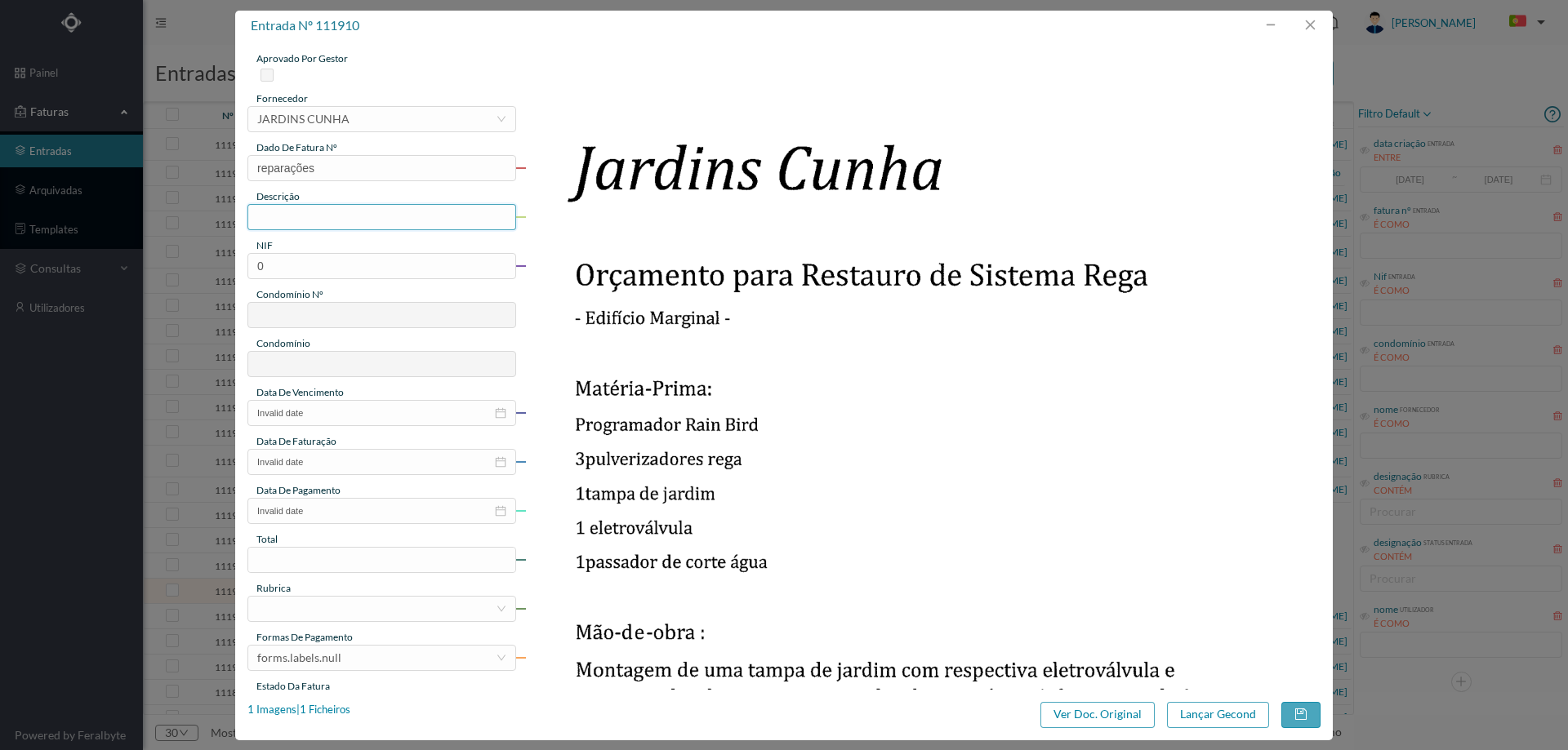
scroll to position [163, 0]
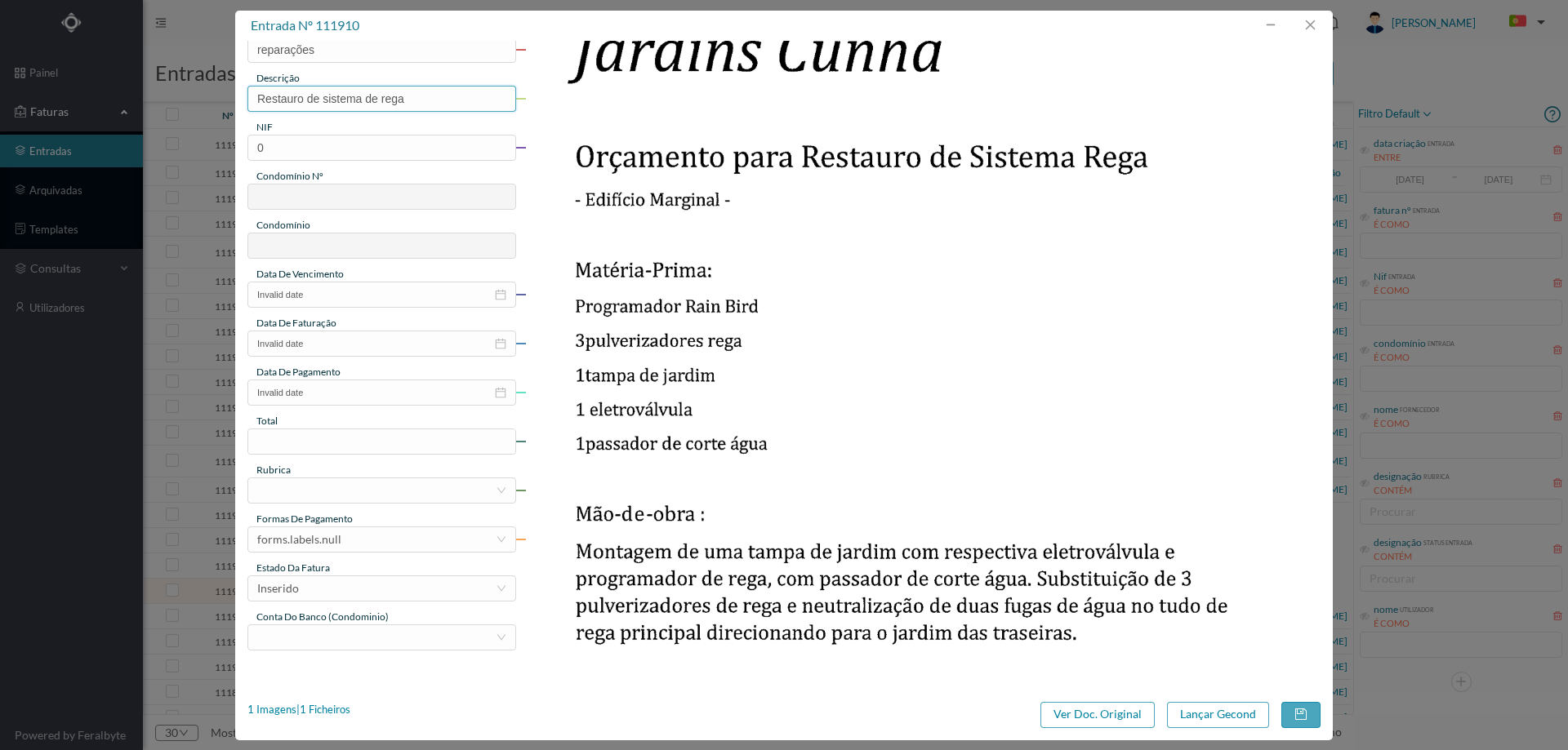
type input "Restauro de sistema de rega"
click at [873, 412] on img at bounding box center [923, 452] width 796 height 1125
click at [434, 151] on input "0" at bounding box center [382, 148] width 269 height 26
paste input "901612677"
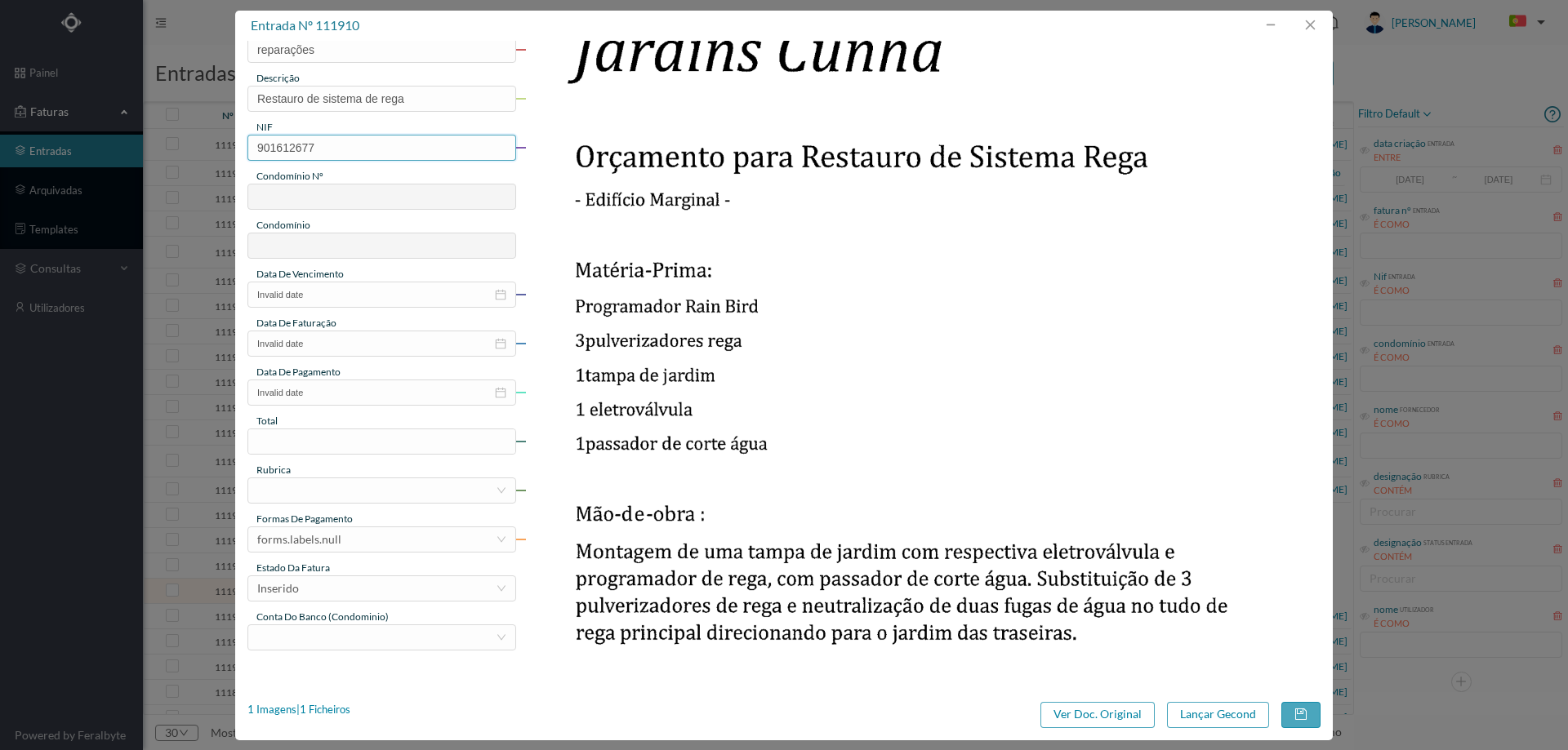
click at [263, 145] on input "901612677" at bounding box center [382, 148] width 269 height 26
type input "901612677"
type input "637"
type input "ED. MARGINAL II"
type input "901612677"
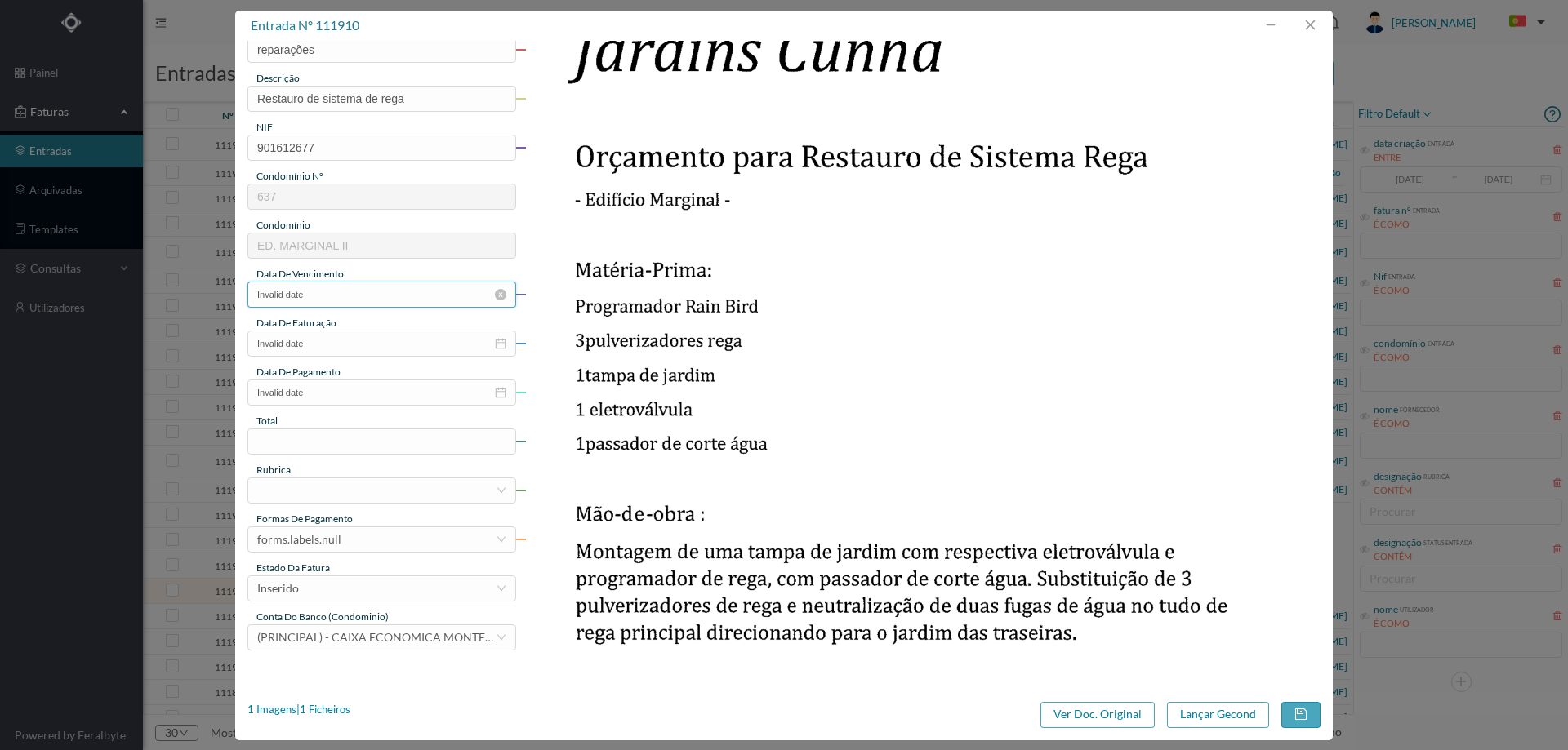
click at [367, 292] on input "Invalid date" at bounding box center [382, 295] width 269 height 26
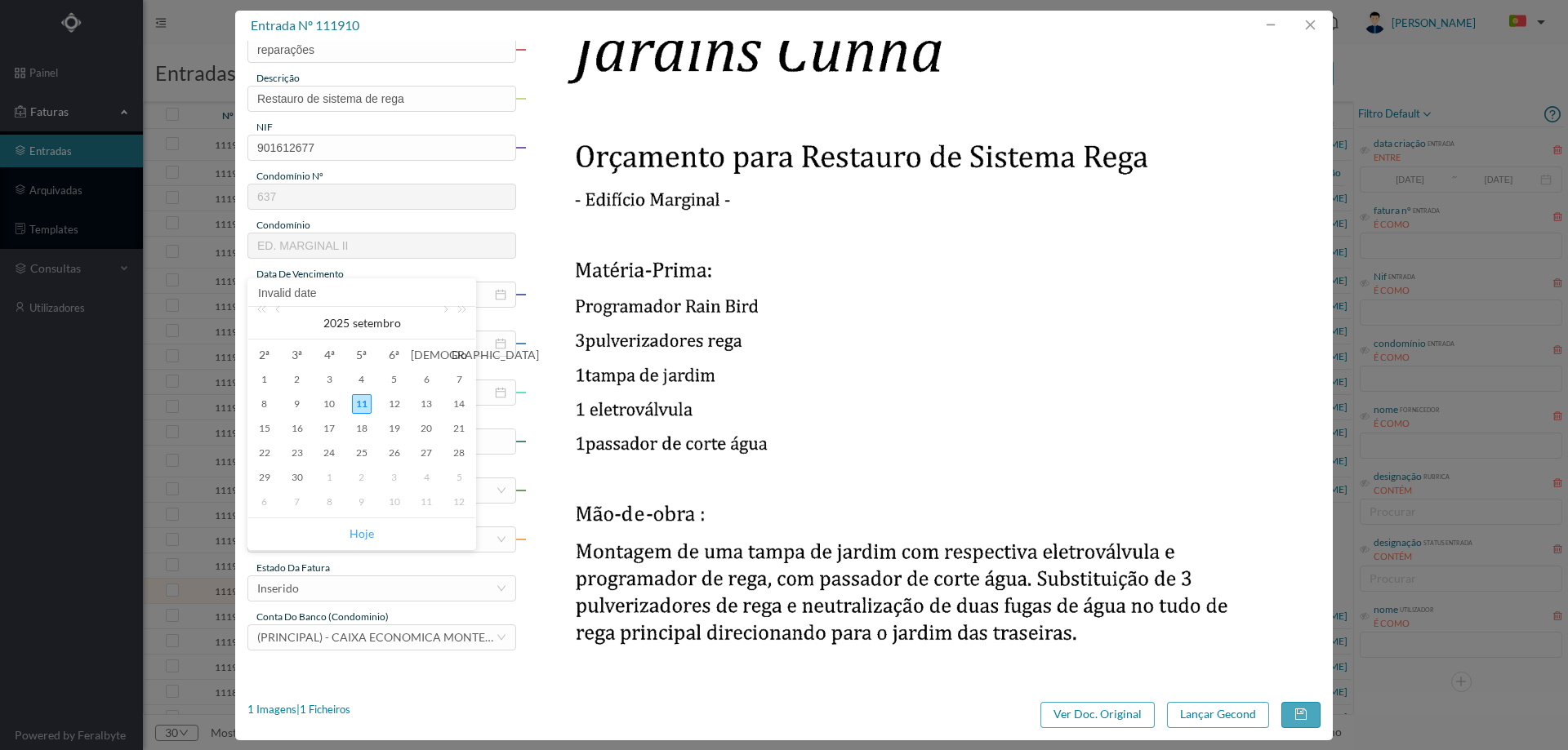
click at [369, 533] on link "Hoje" at bounding box center [362, 533] width 25 height 31
type input "[DATE]"
click at [339, 347] on input "Invalid date" at bounding box center [382, 344] width 269 height 26
click at [355, 589] on link "Hoje" at bounding box center [362, 583] width 25 height 31
type input "[DATE]"
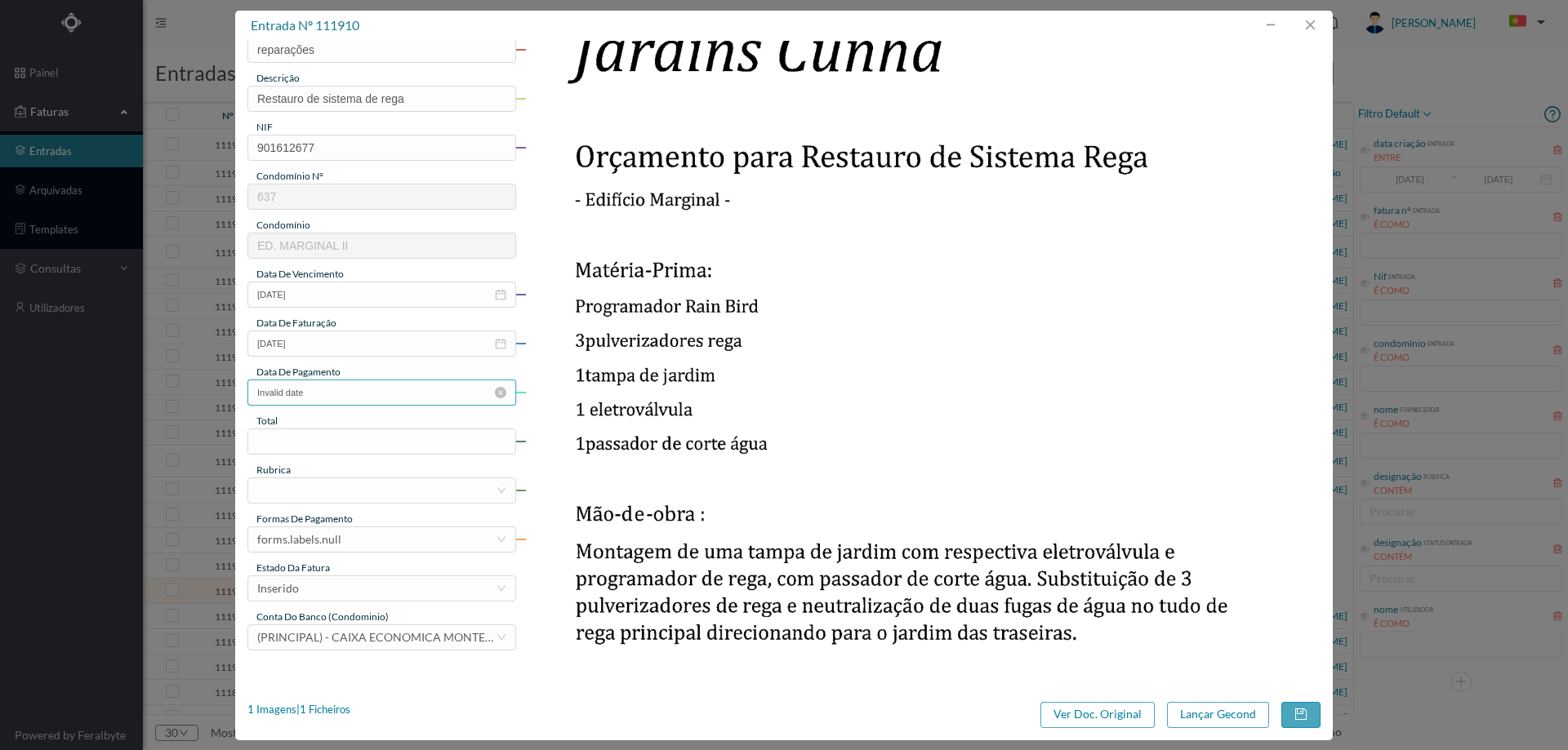
click at [333, 400] on input "Invalid date" at bounding box center [382, 393] width 269 height 26
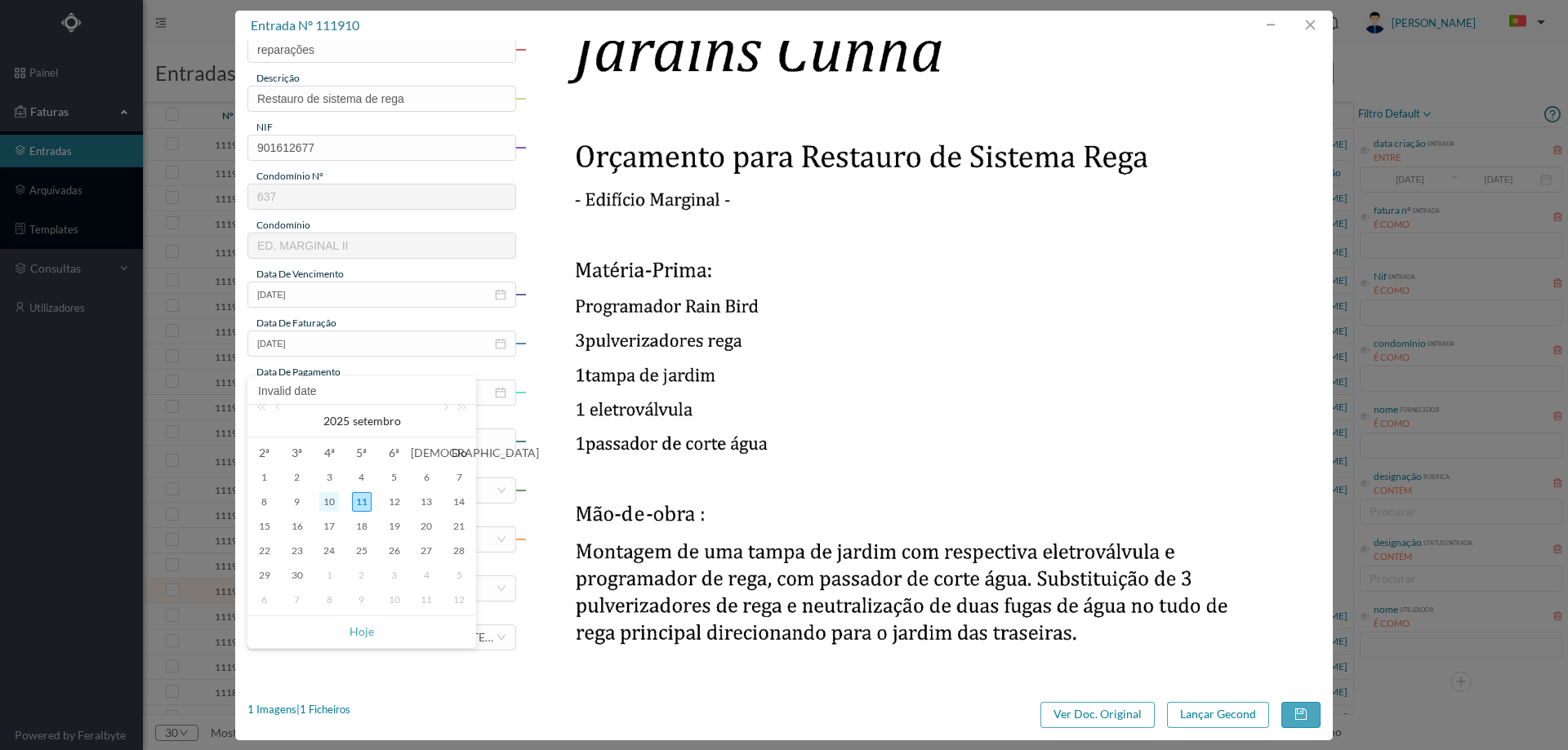
click at [329, 508] on div "10" at bounding box center [329, 502] width 19 height 19
type input "2025-09-10"
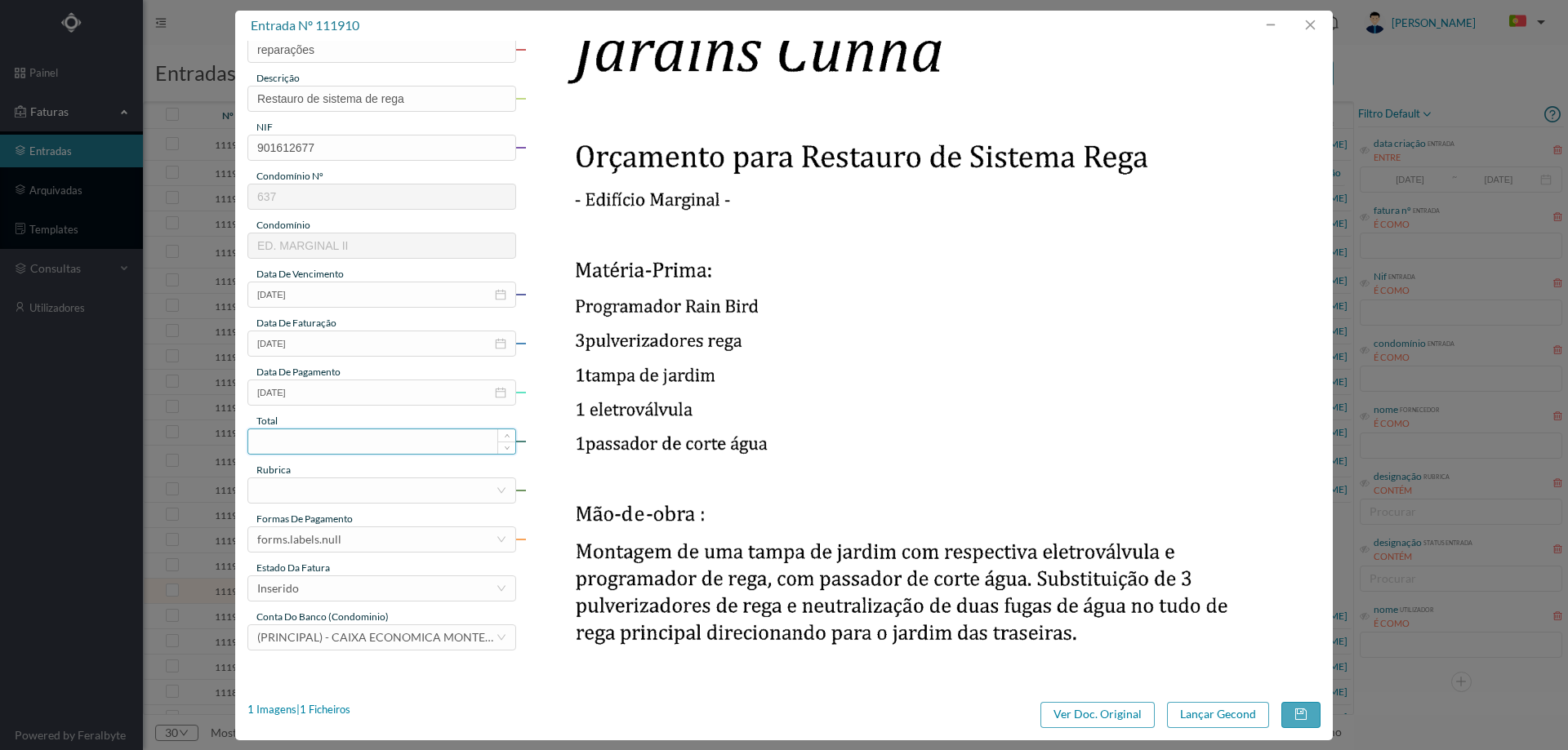
click at [348, 448] on input at bounding box center [382, 442] width 267 height 25
type input "850.00"
click at [375, 485] on div at bounding box center [377, 491] width 238 height 25
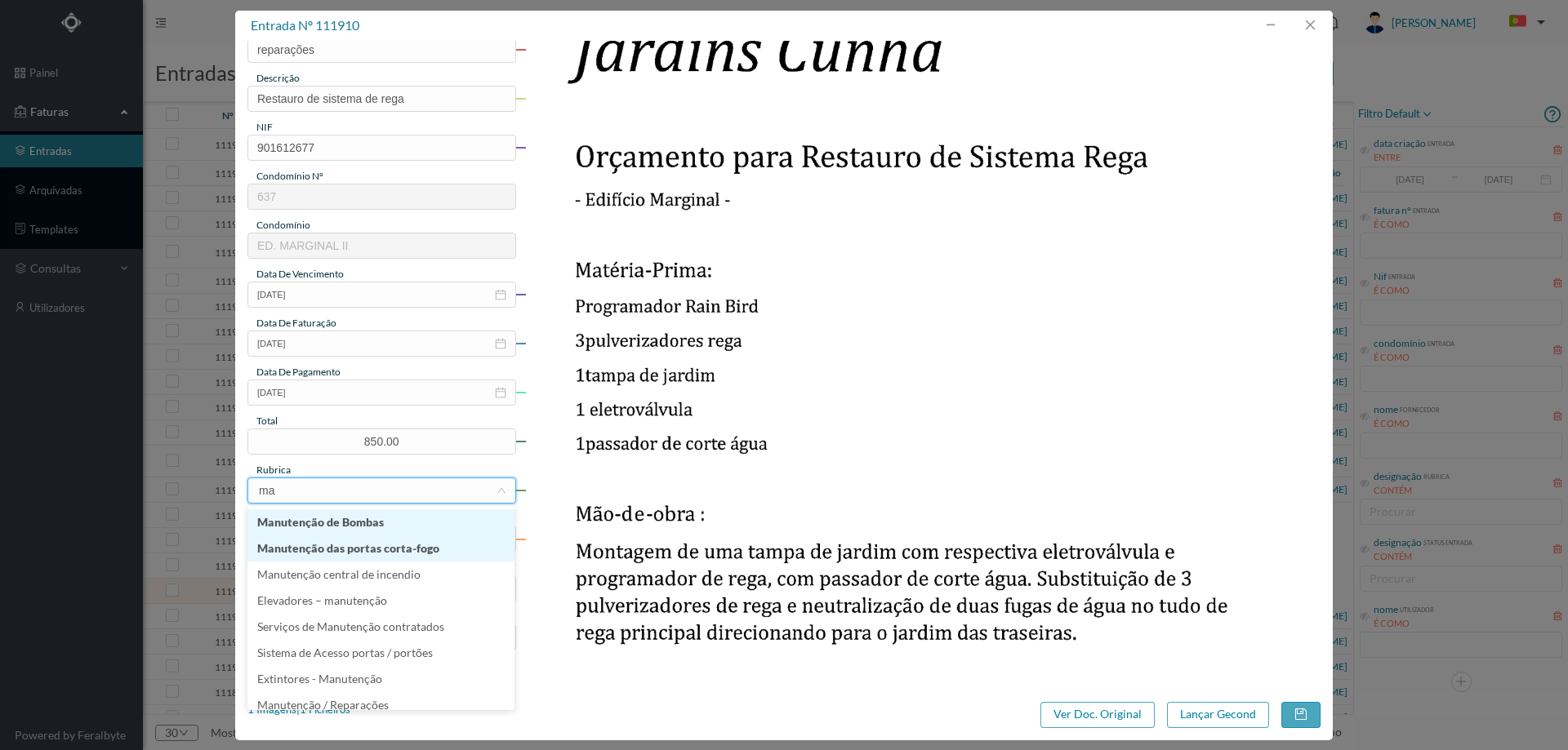
type input "m"
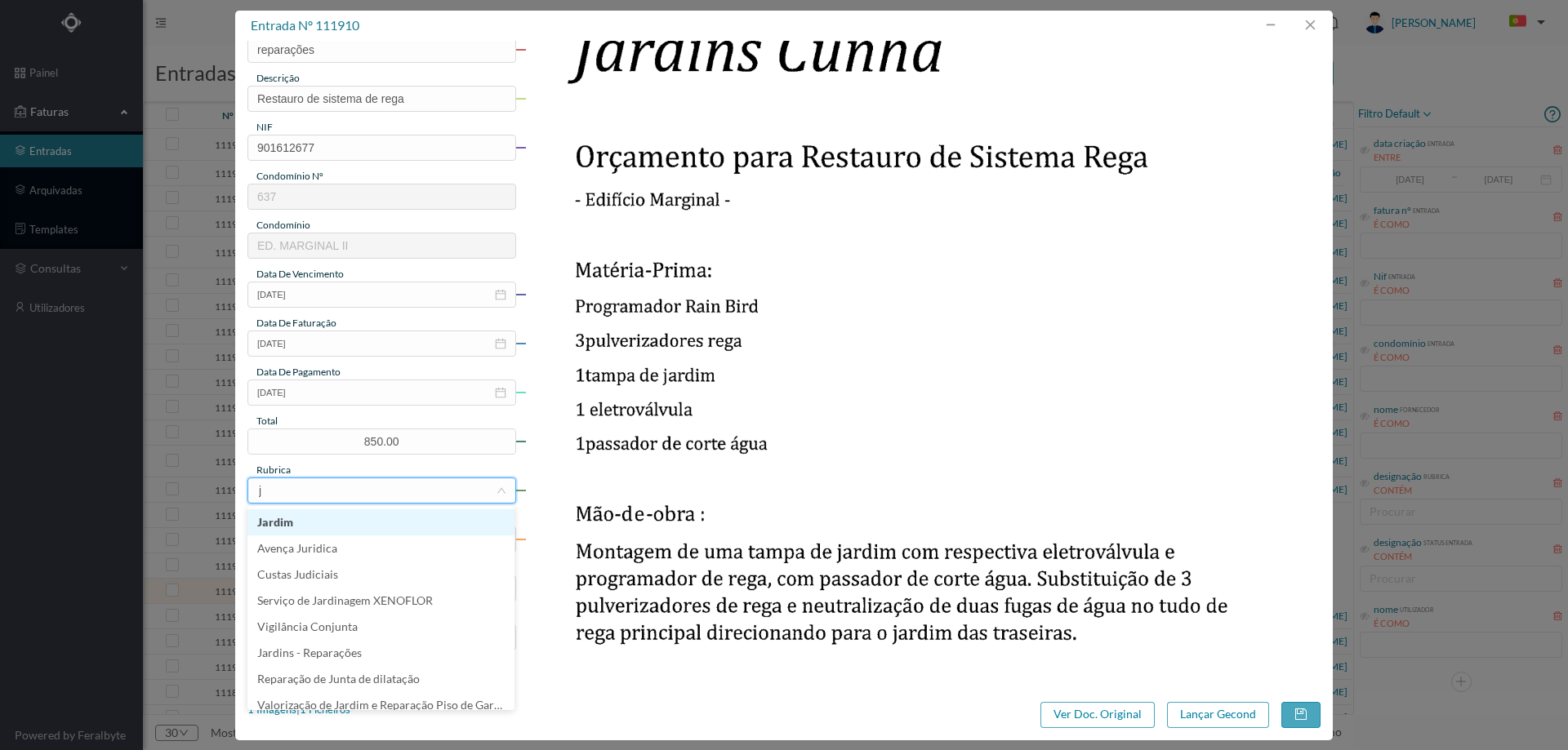
type input "ja"
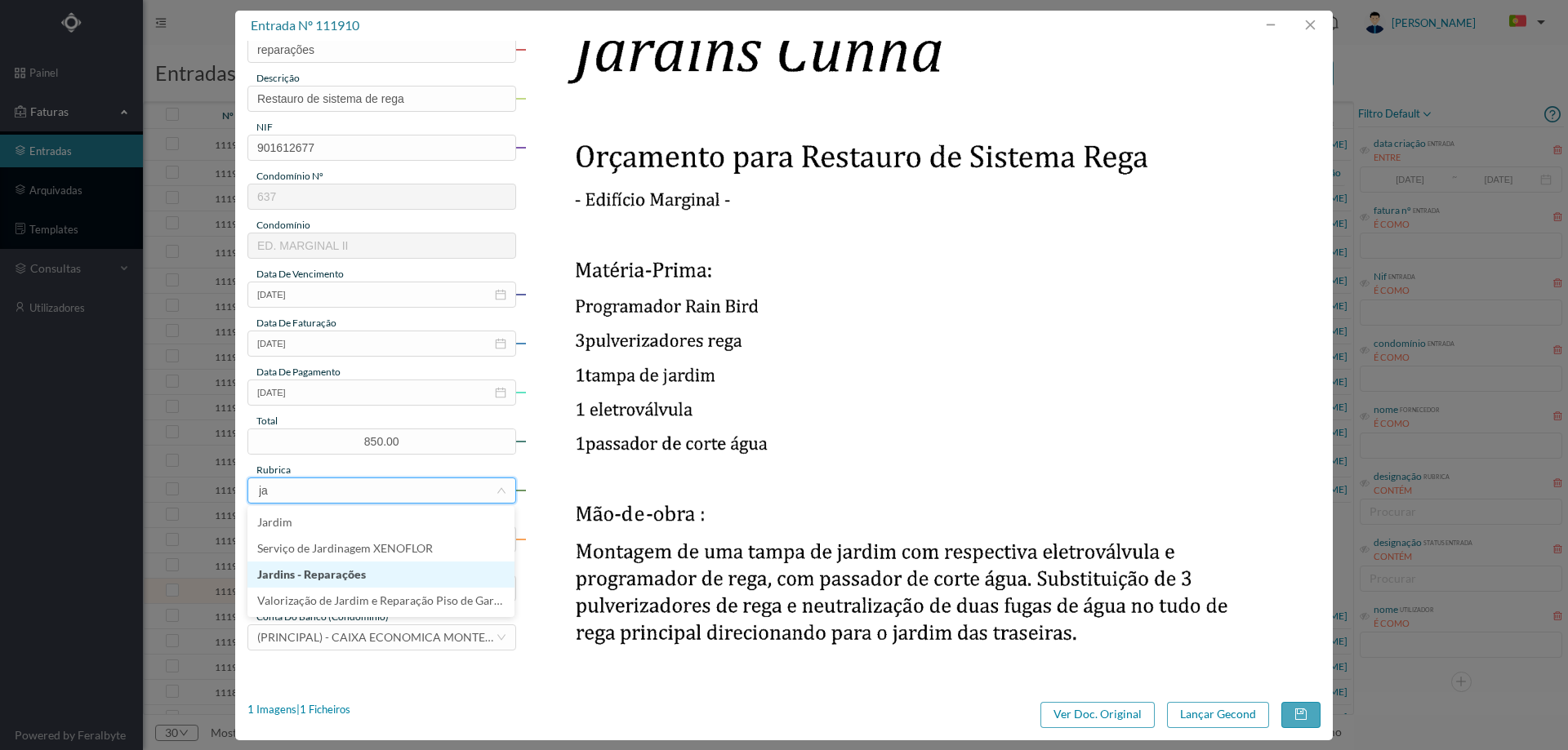
click at [370, 578] on li "Jardins - Reparações" at bounding box center [381, 575] width 267 height 26
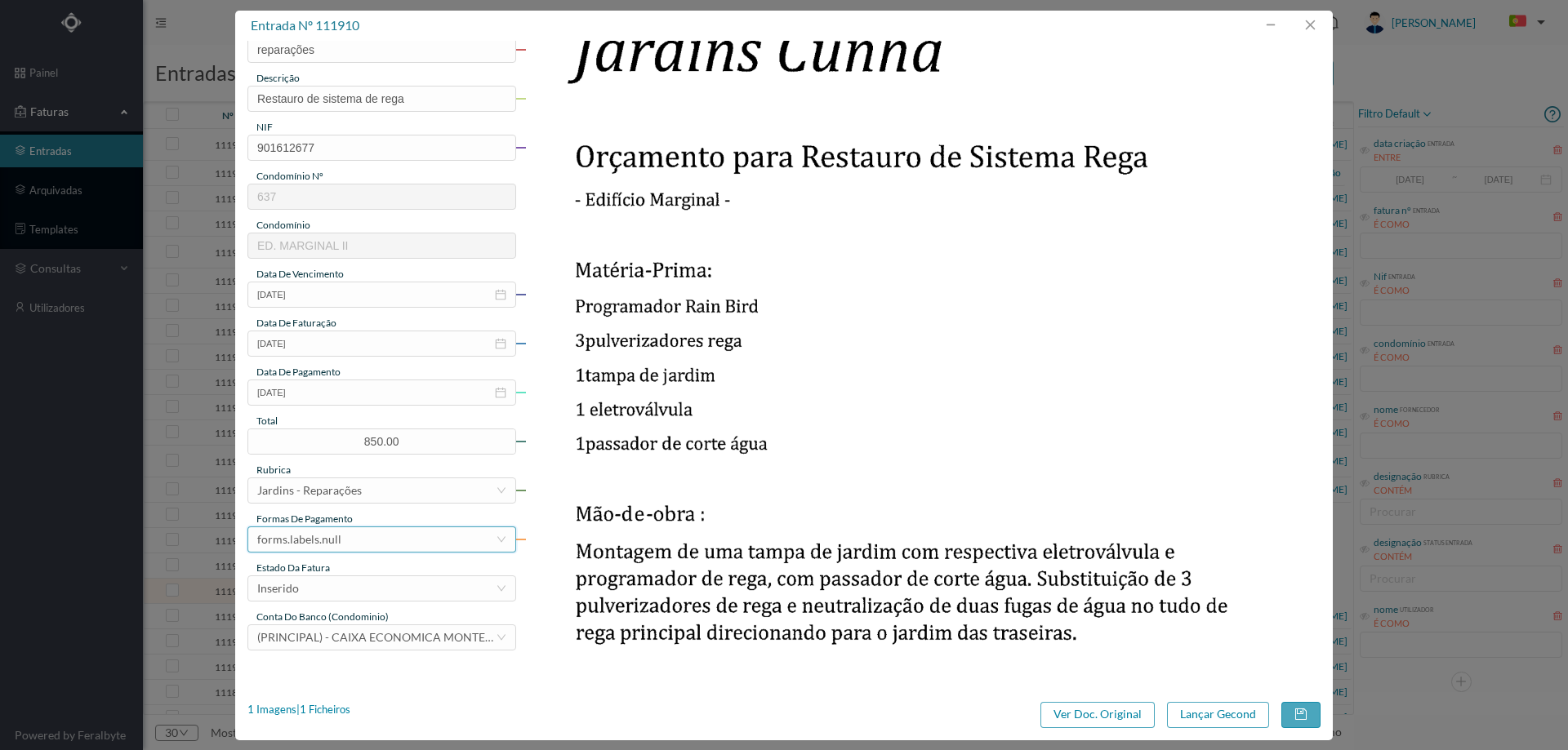
click at [353, 538] on div "forms.labels.null" at bounding box center [377, 539] width 238 height 25
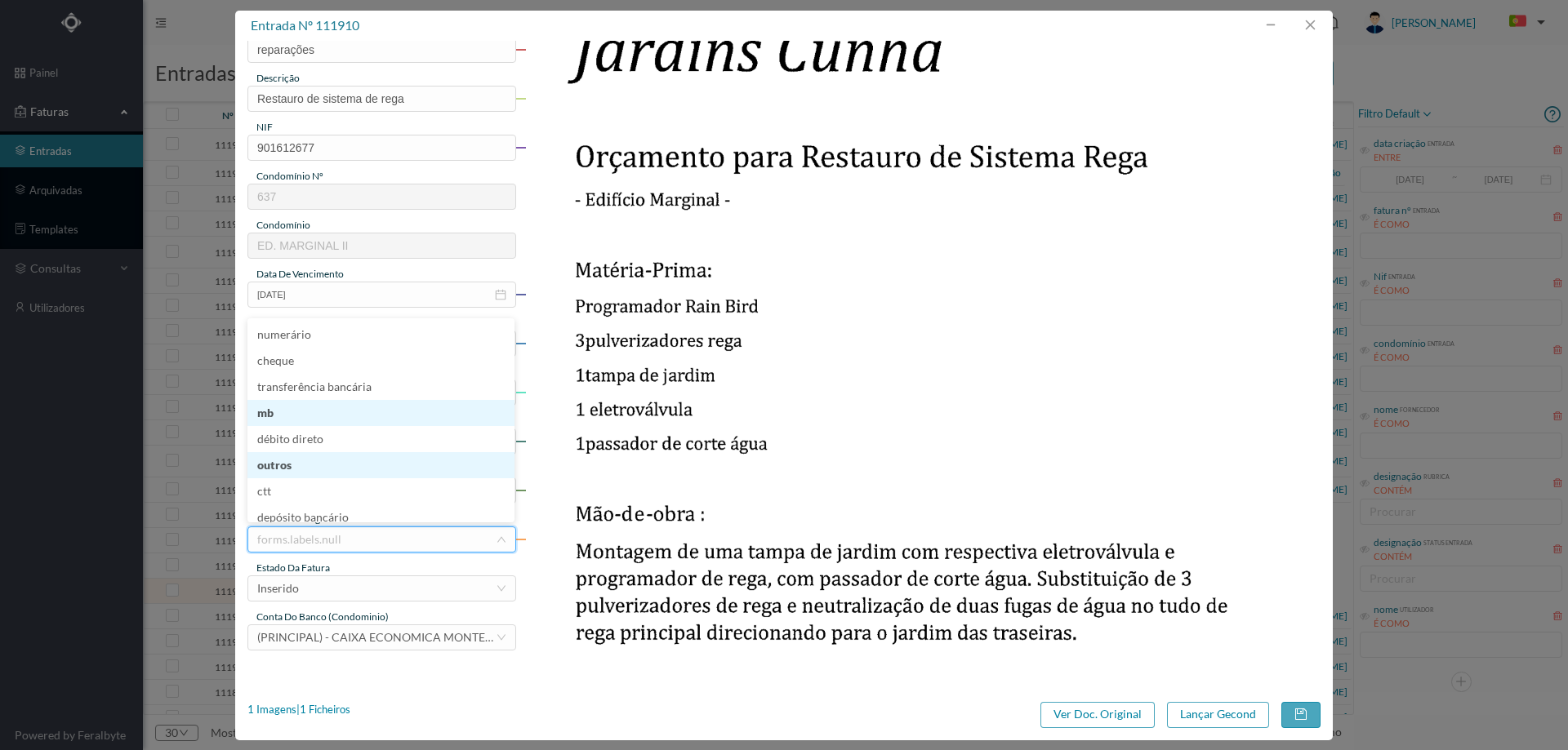
scroll to position [6, 0]
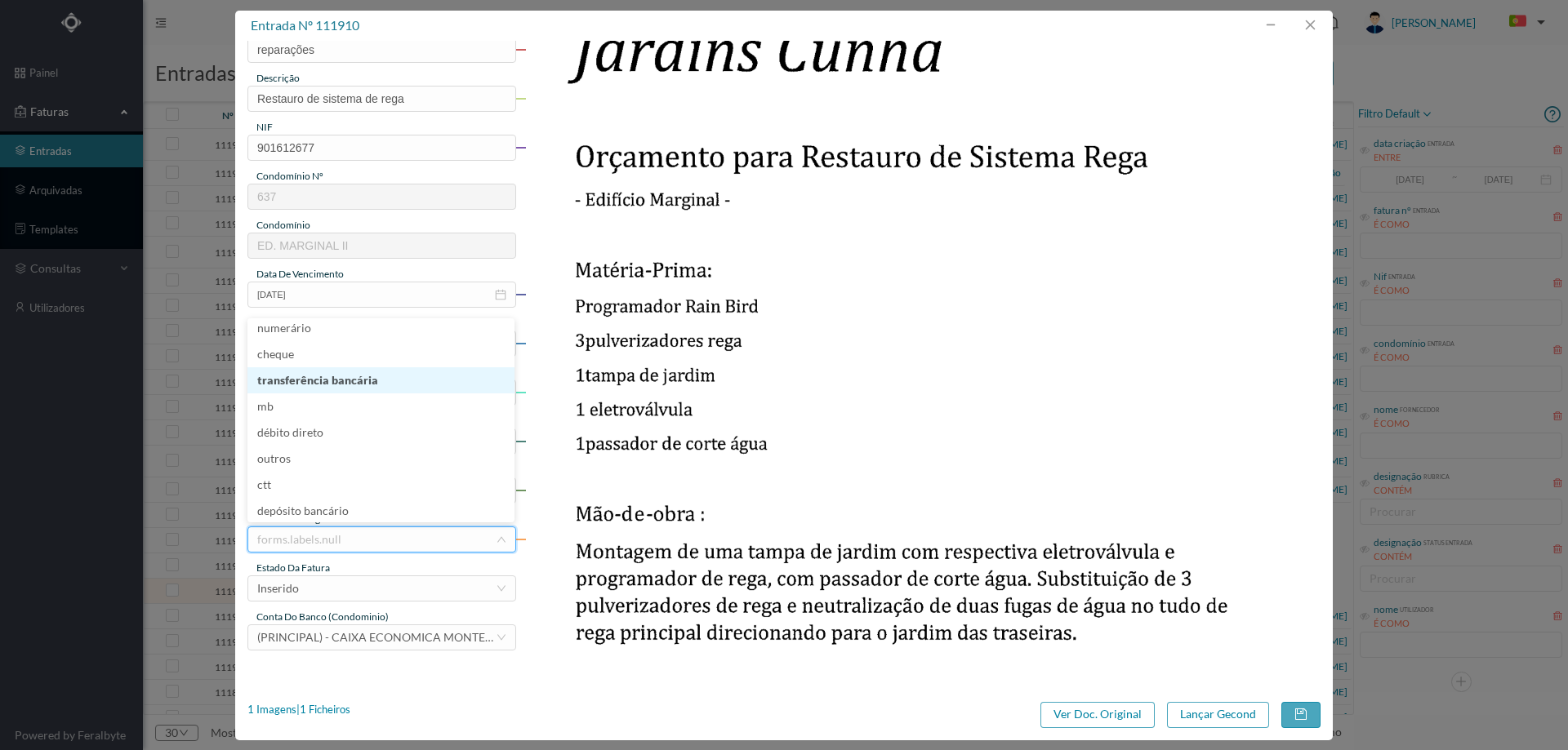
click at [355, 368] on li "transferência bancária" at bounding box center [381, 381] width 267 height 26
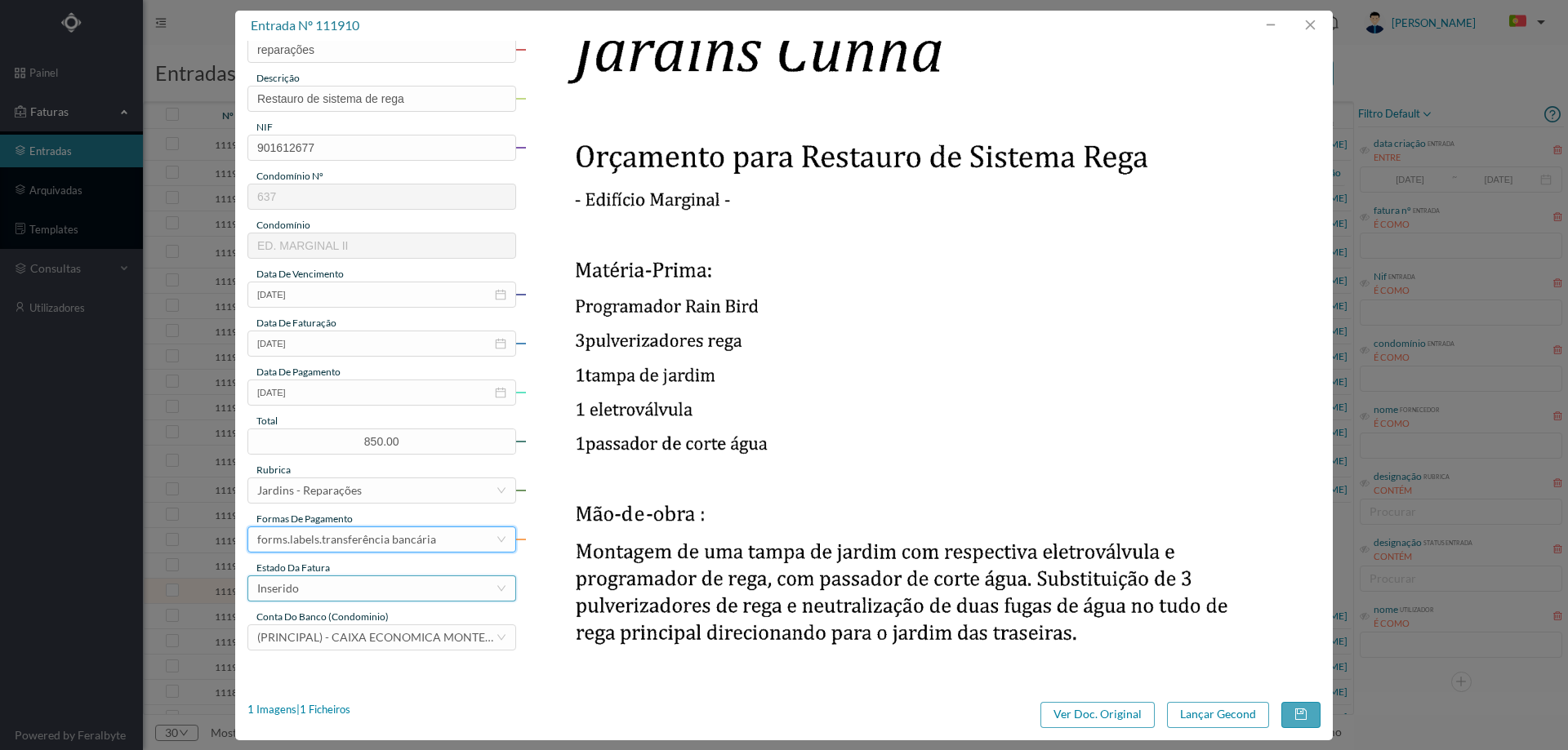
click at [344, 576] on div "Inserido" at bounding box center [377, 589] width 238 height 25
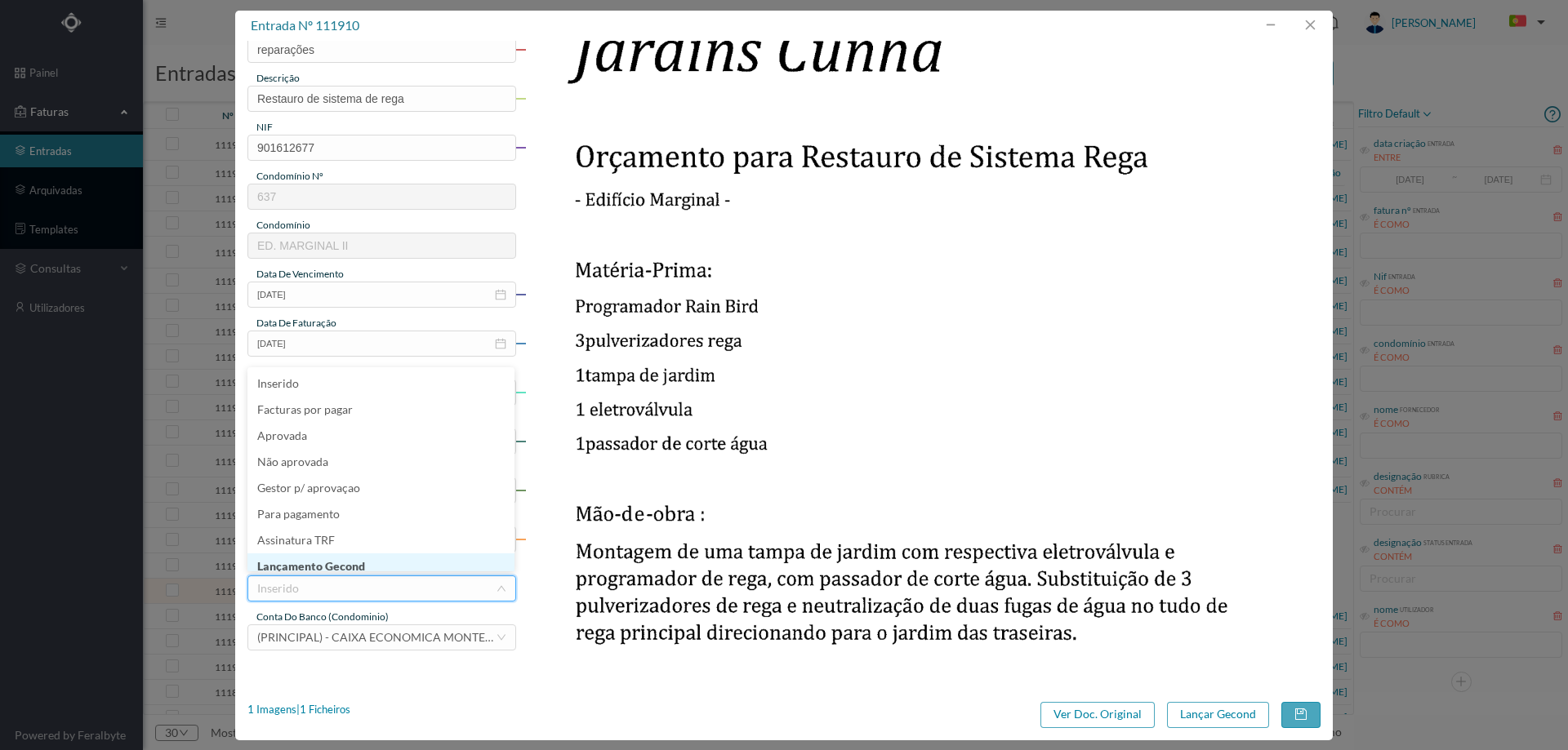
click at [351, 561] on li "Lançamento Gecond" at bounding box center [381, 567] width 267 height 26
click at [1223, 708] on button "Lançar Gecond" at bounding box center [1219, 716] width 102 height 26
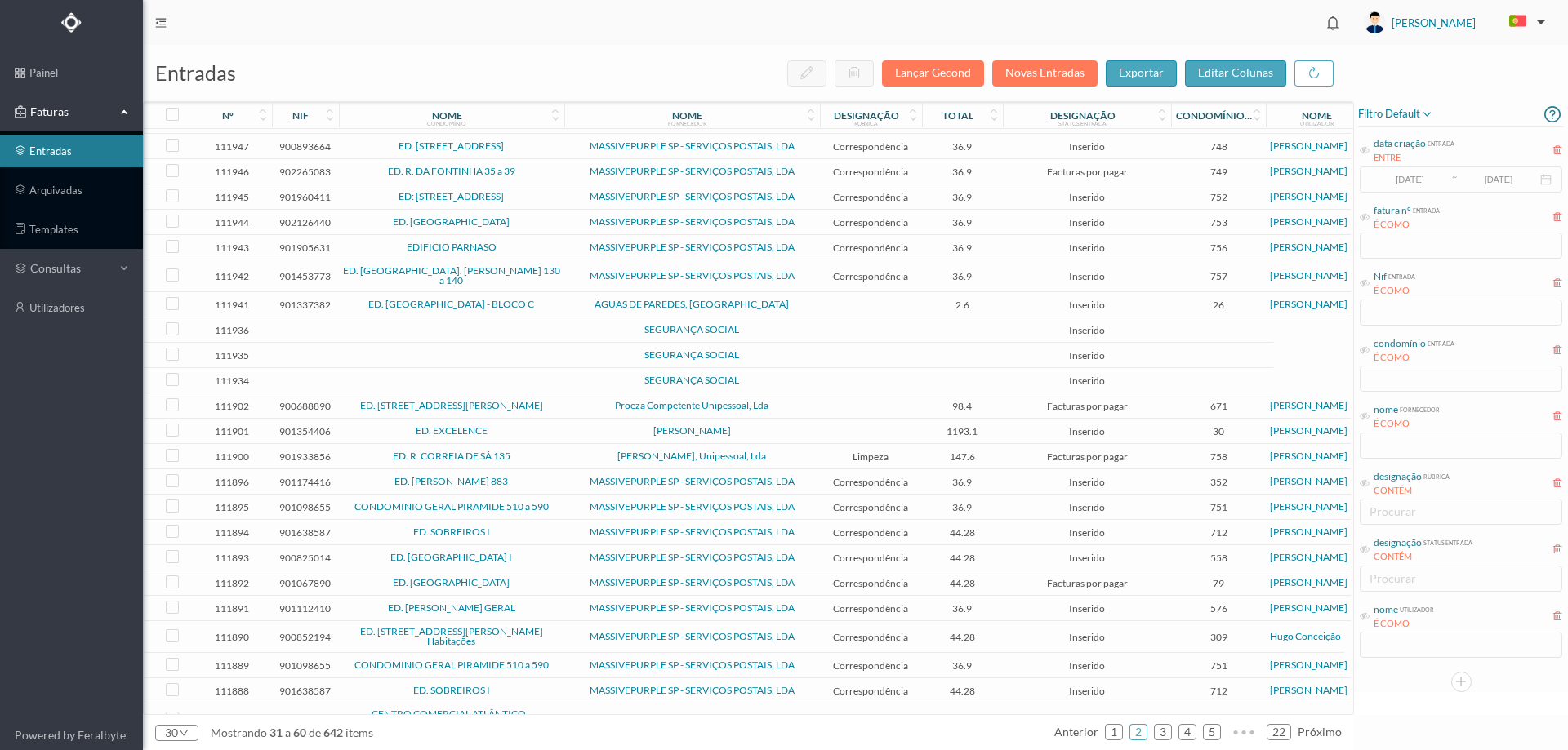
scroll to position [198, 0]
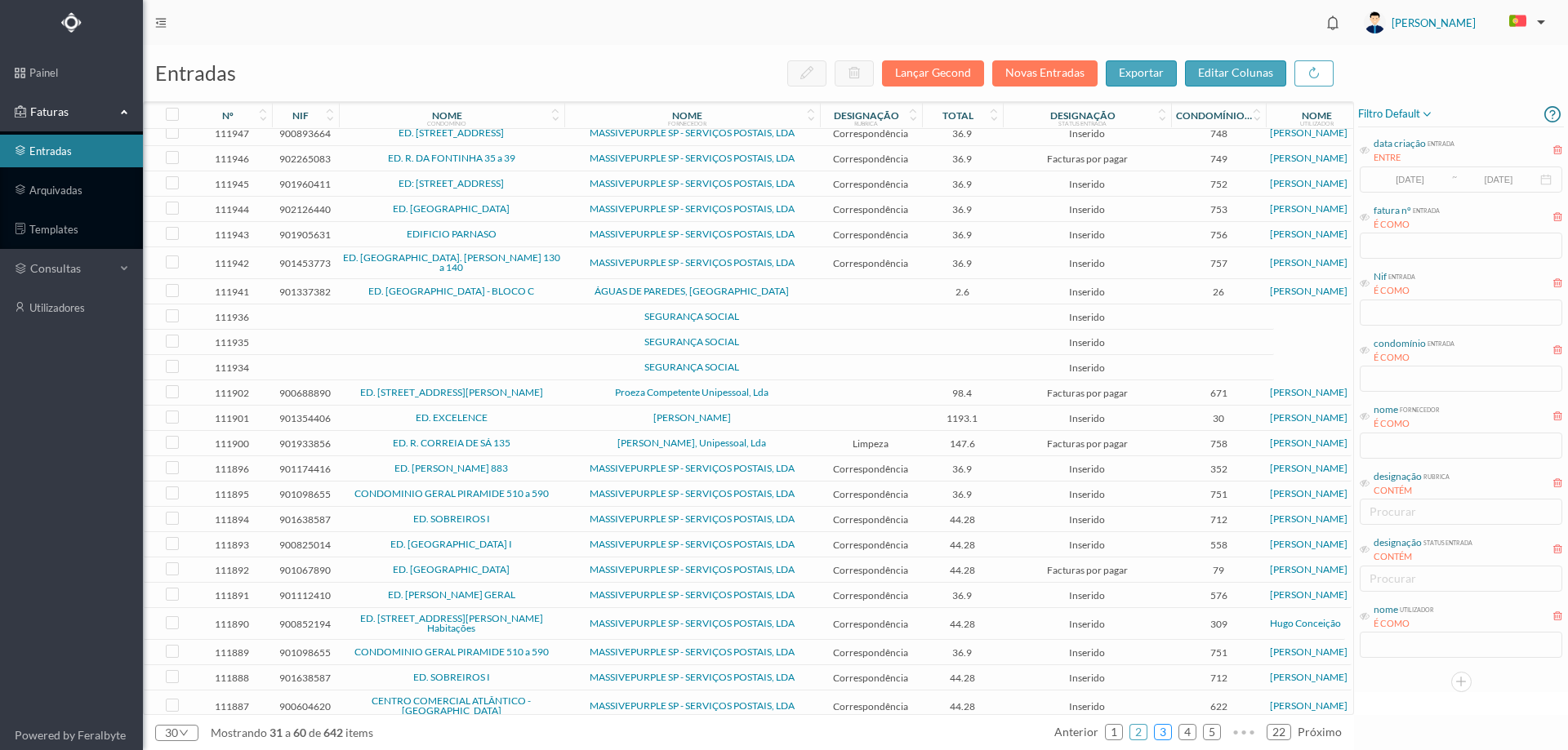
click at [1169, 731] on link "3" at bounding box center [1163, 732] width 17 height 25
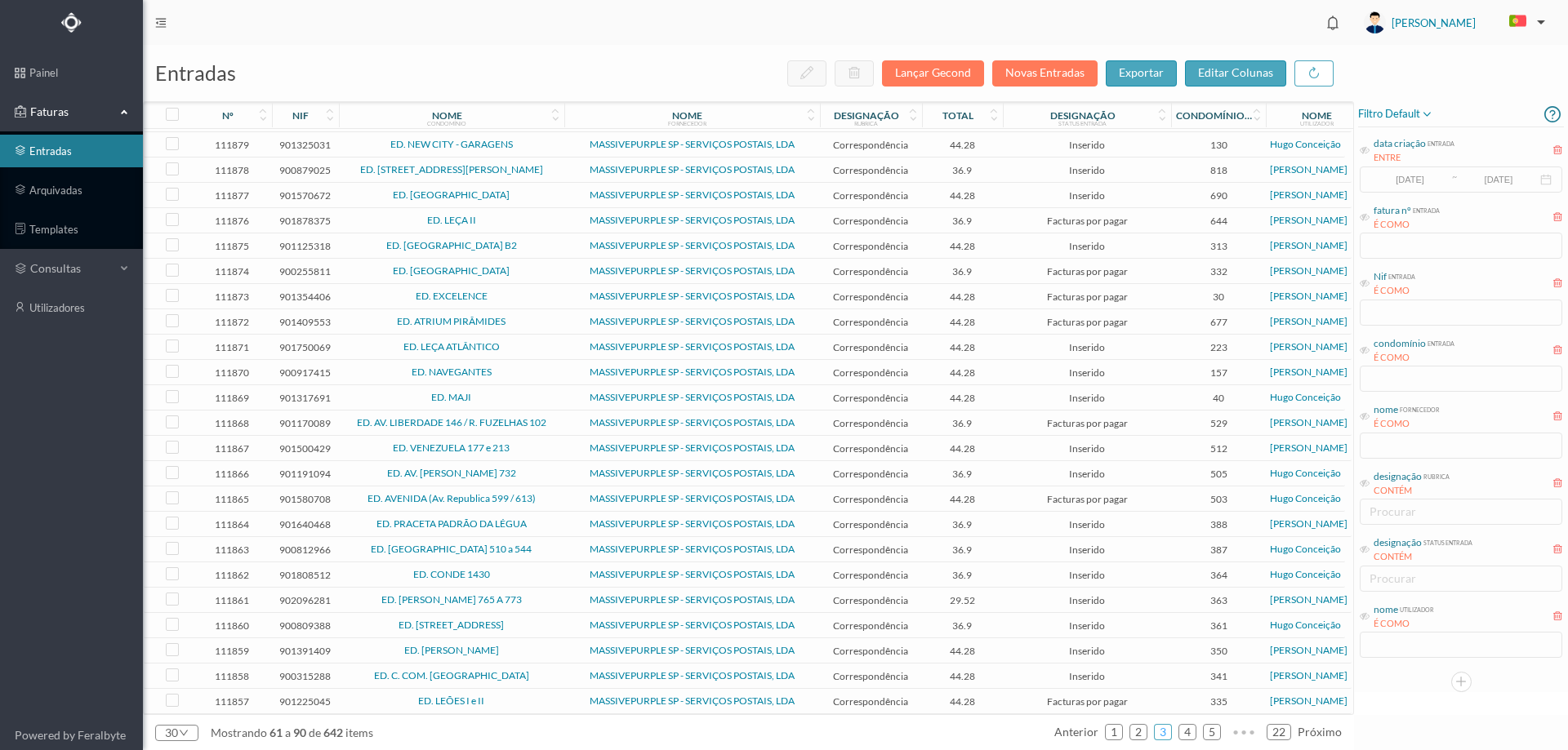
scroll to position [179, 0]
click at [1111, 731] on link "1" at bounding box center [1114, 732] width 17 height 25
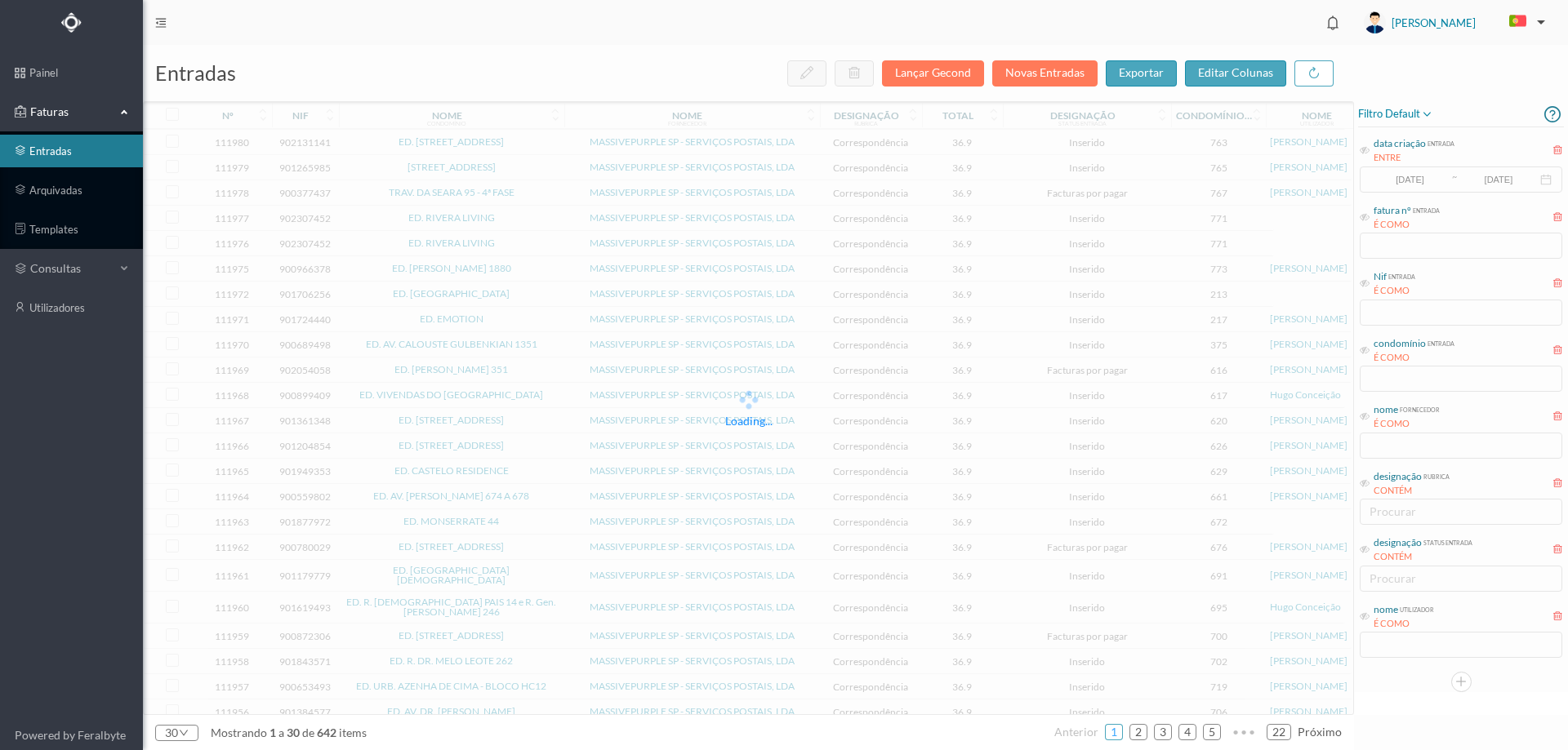
scroll to position [194, 0]
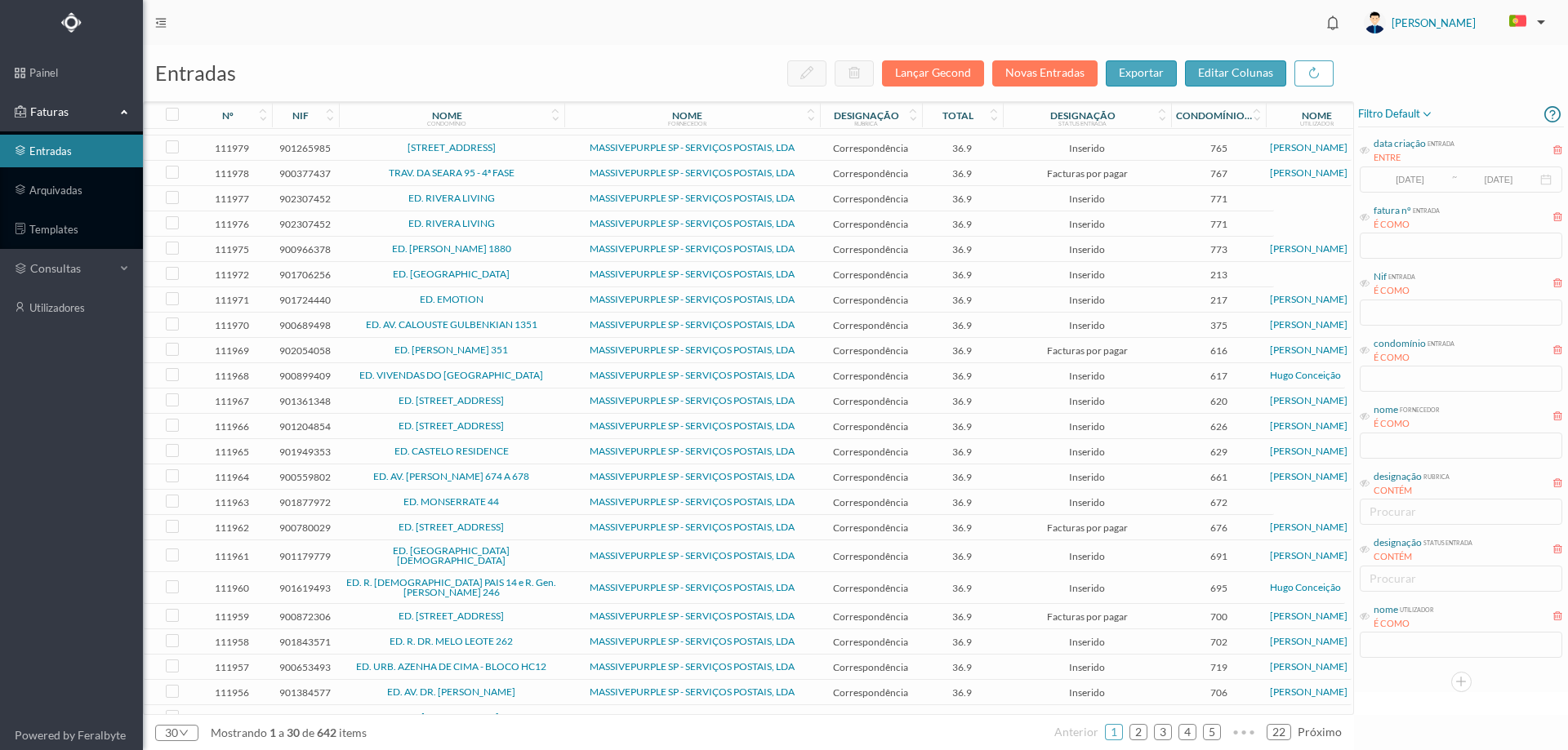
click at [1371, 613] on span "nome utilizador É COMO" at bounding box center [1397, 617] width 74 height 28
click at [1362, 620] on icon at bounding box center [1364, 616] width 10 height 10
click at [1411, 647] on input "text" at bounding box center [1461, 645] width 203 height 26
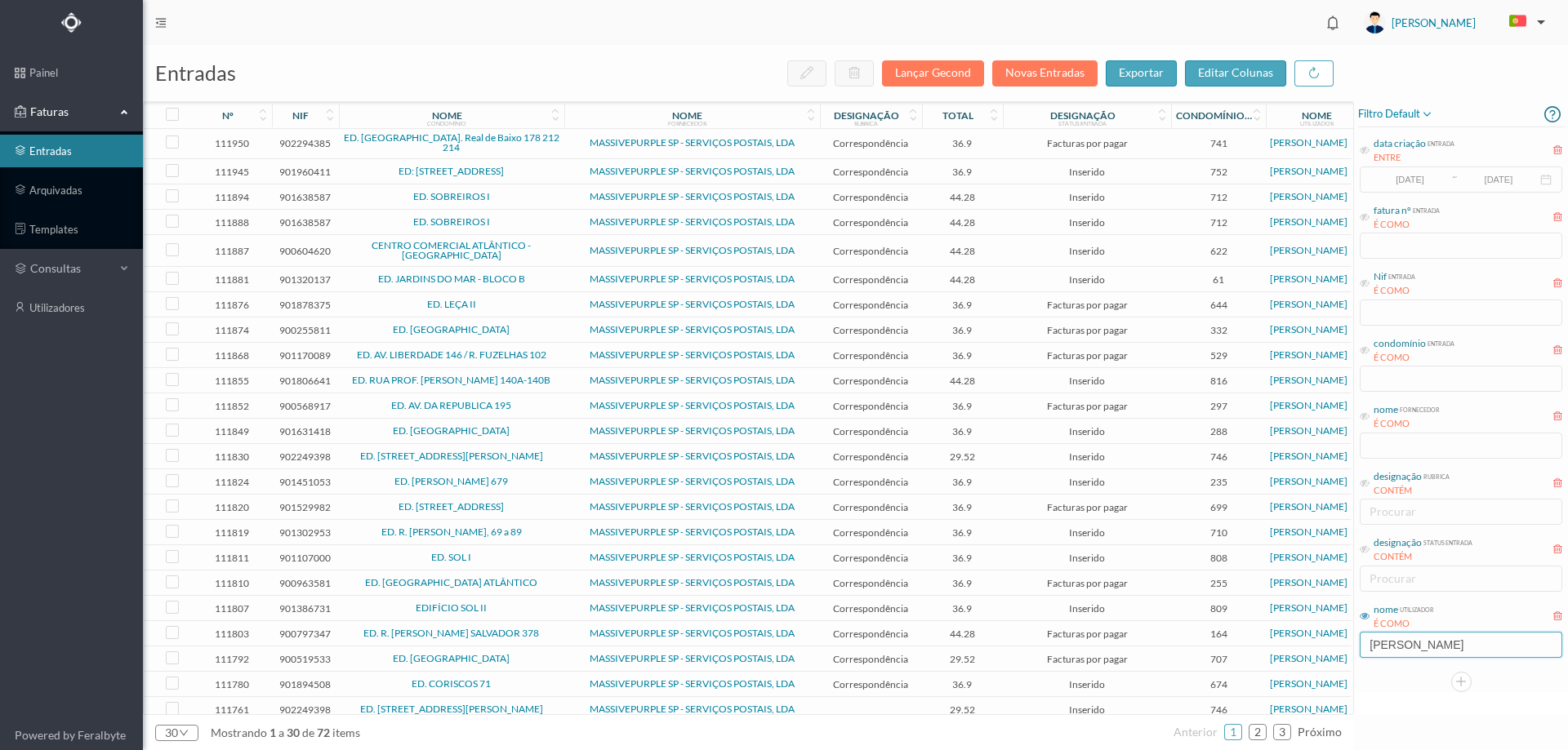
scroll to position [212, 0]
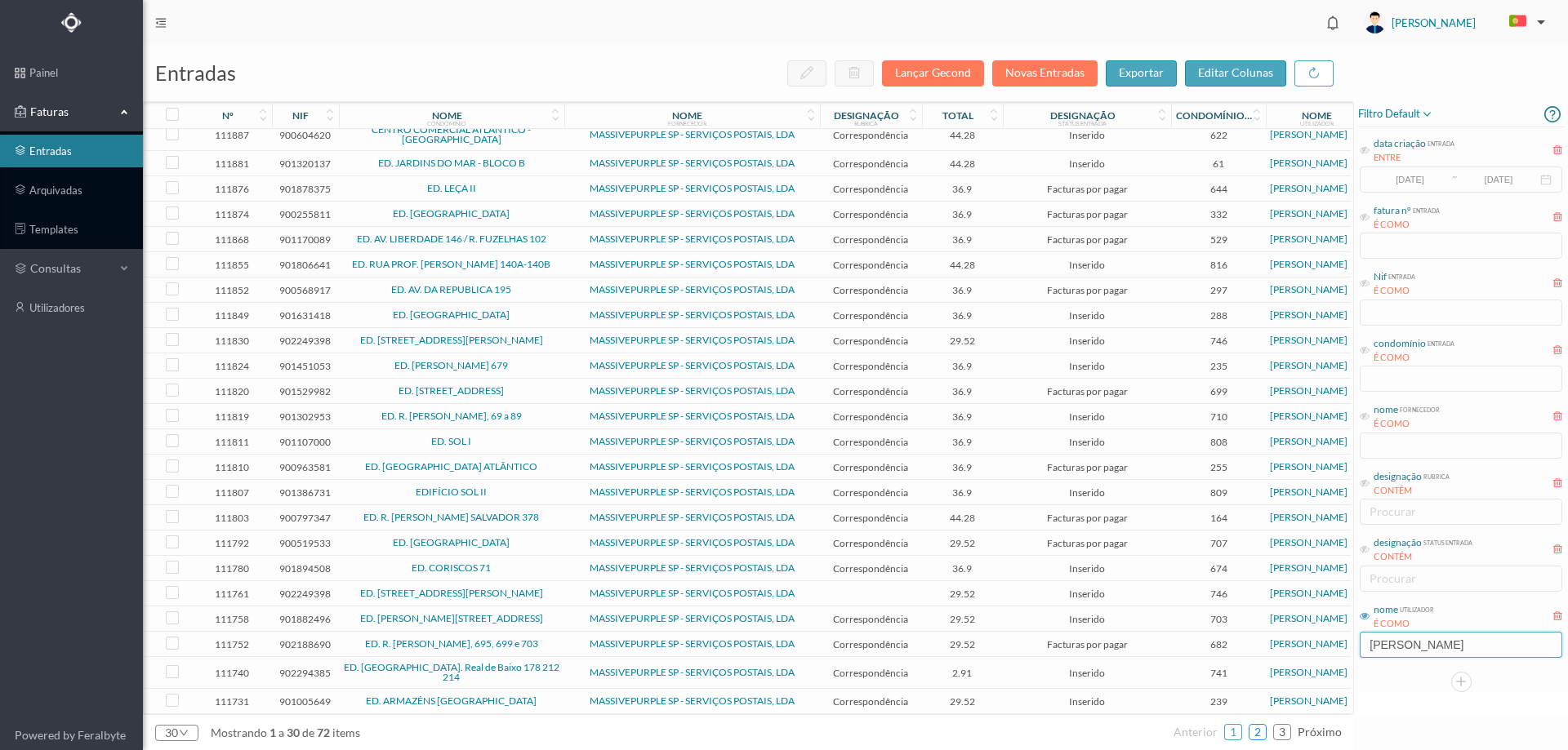
type input "[PERSON_NAME]"
click at [1266, 729] on link "2" at bounding box center [1258, 732] width 17 height 25
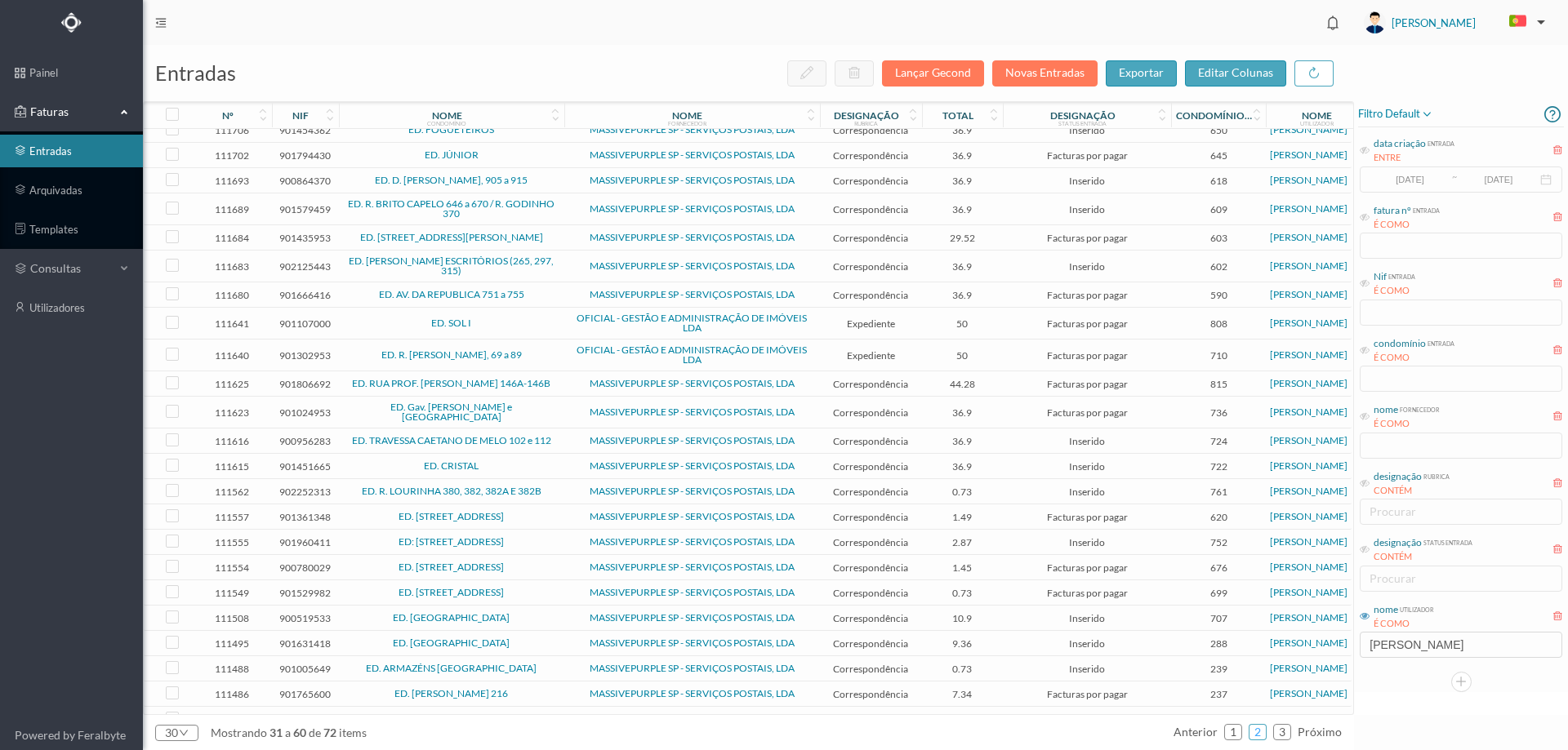
scroll to position [225, 0]
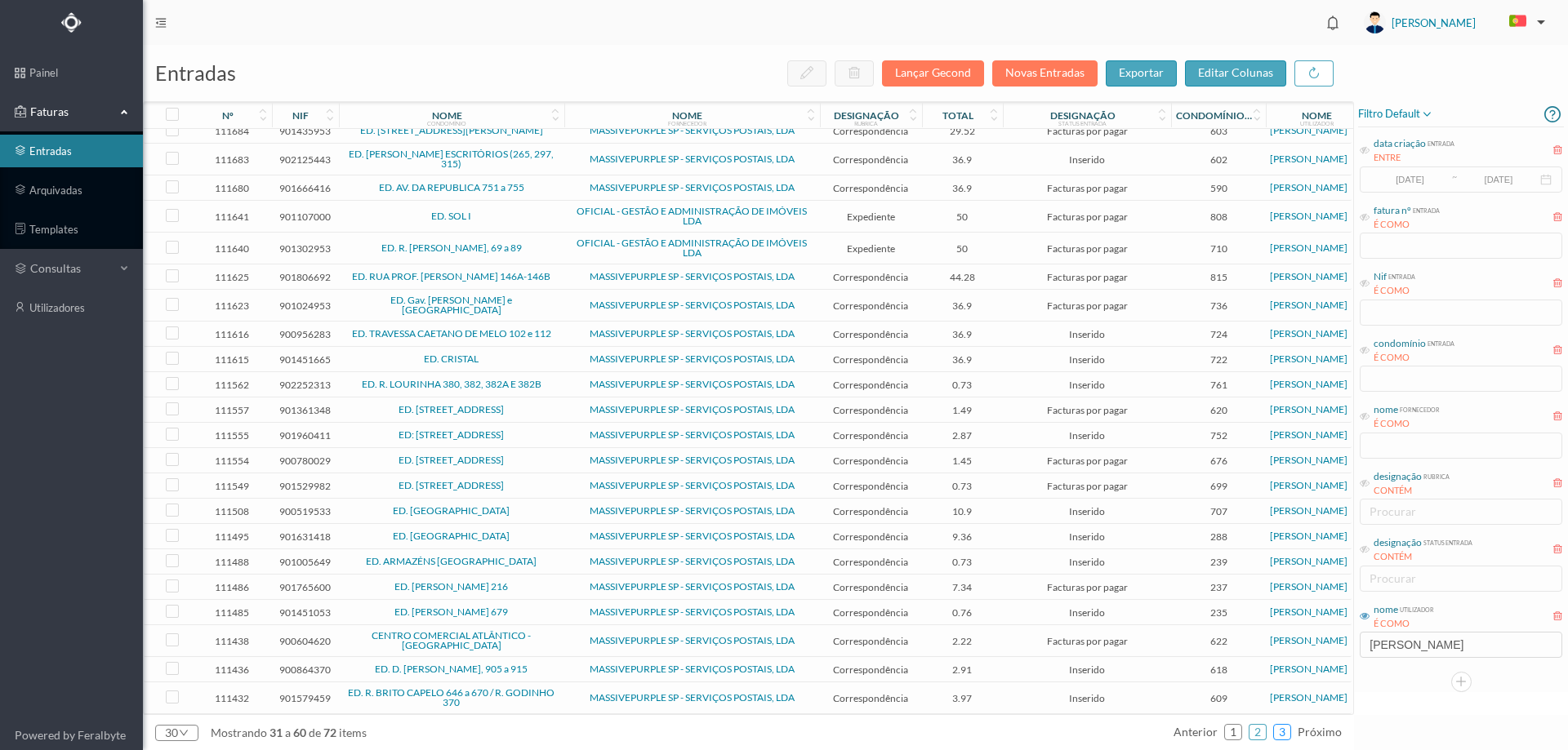
click at [1287, 738] on link "3" at bounding box center [1282, 732] width 17 height 25
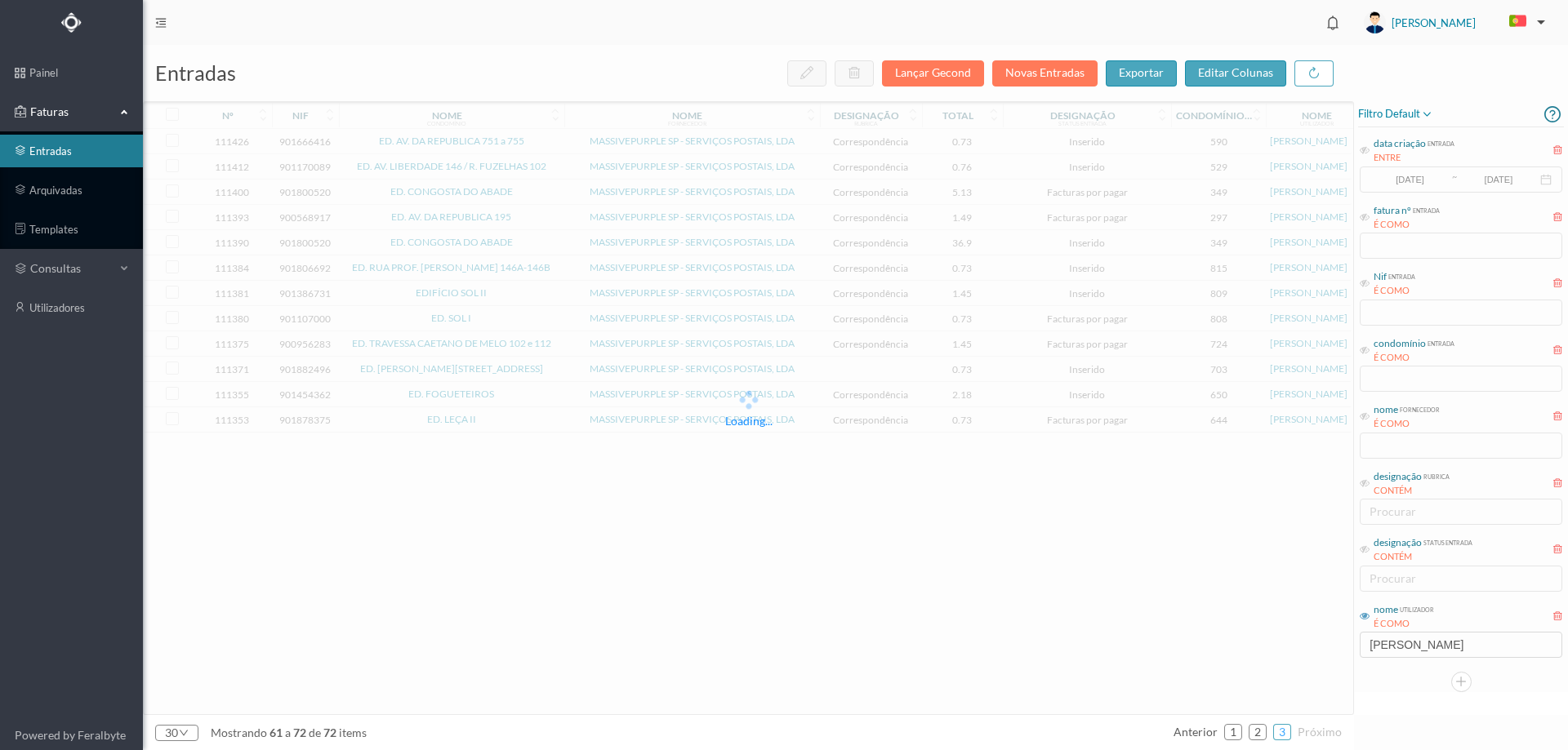
scroll to position [0, 0]
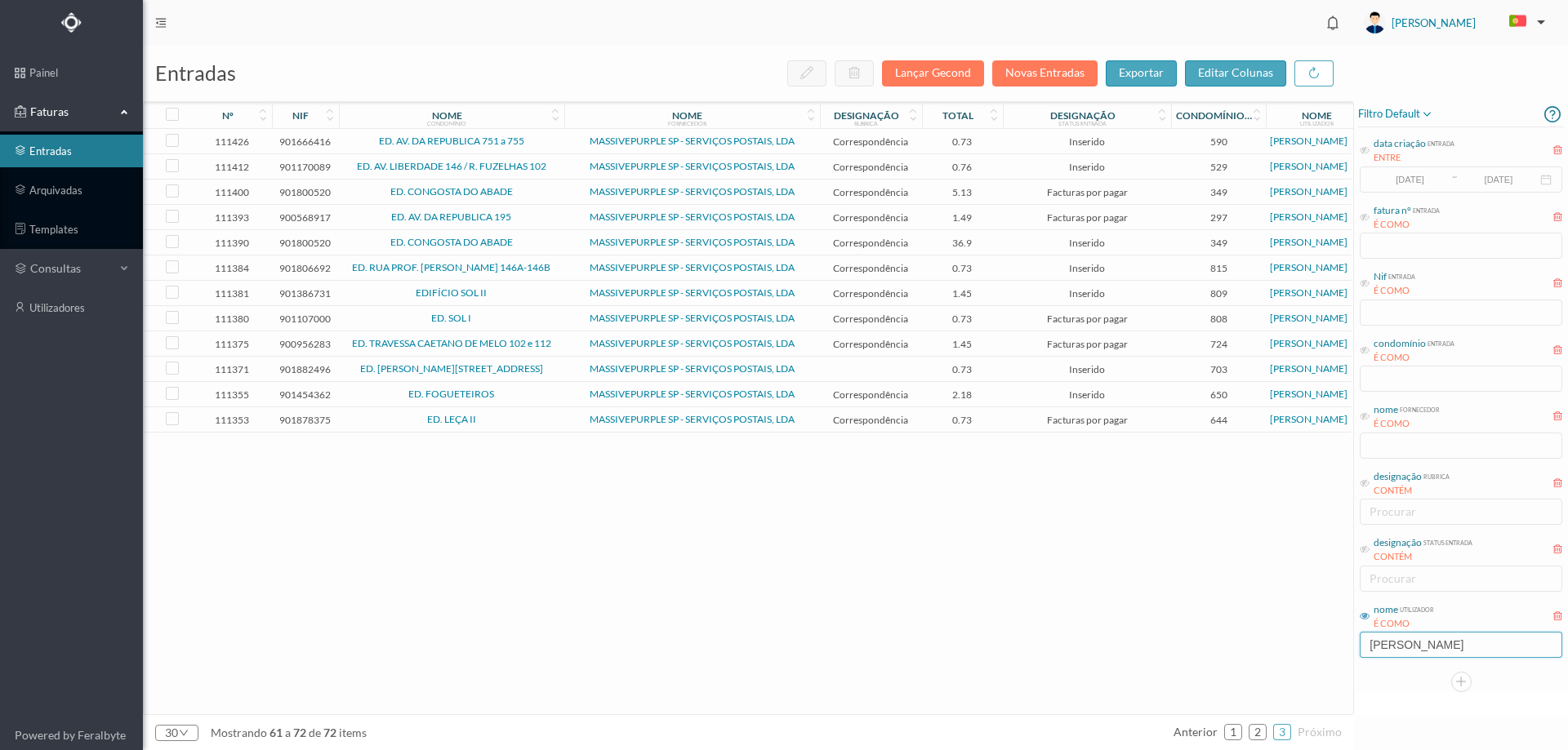
drag, startPoint x: 1399, startPoint y: 643, endPoint x: 1297, endPoint y: 641, distance: 102.0
click at [1297, 641] on div "entradas Lançar Gecond Novas Entradas exportar editar colunas nº nif nome condo…" at bounding box center [855, 397] width 1425 height 705
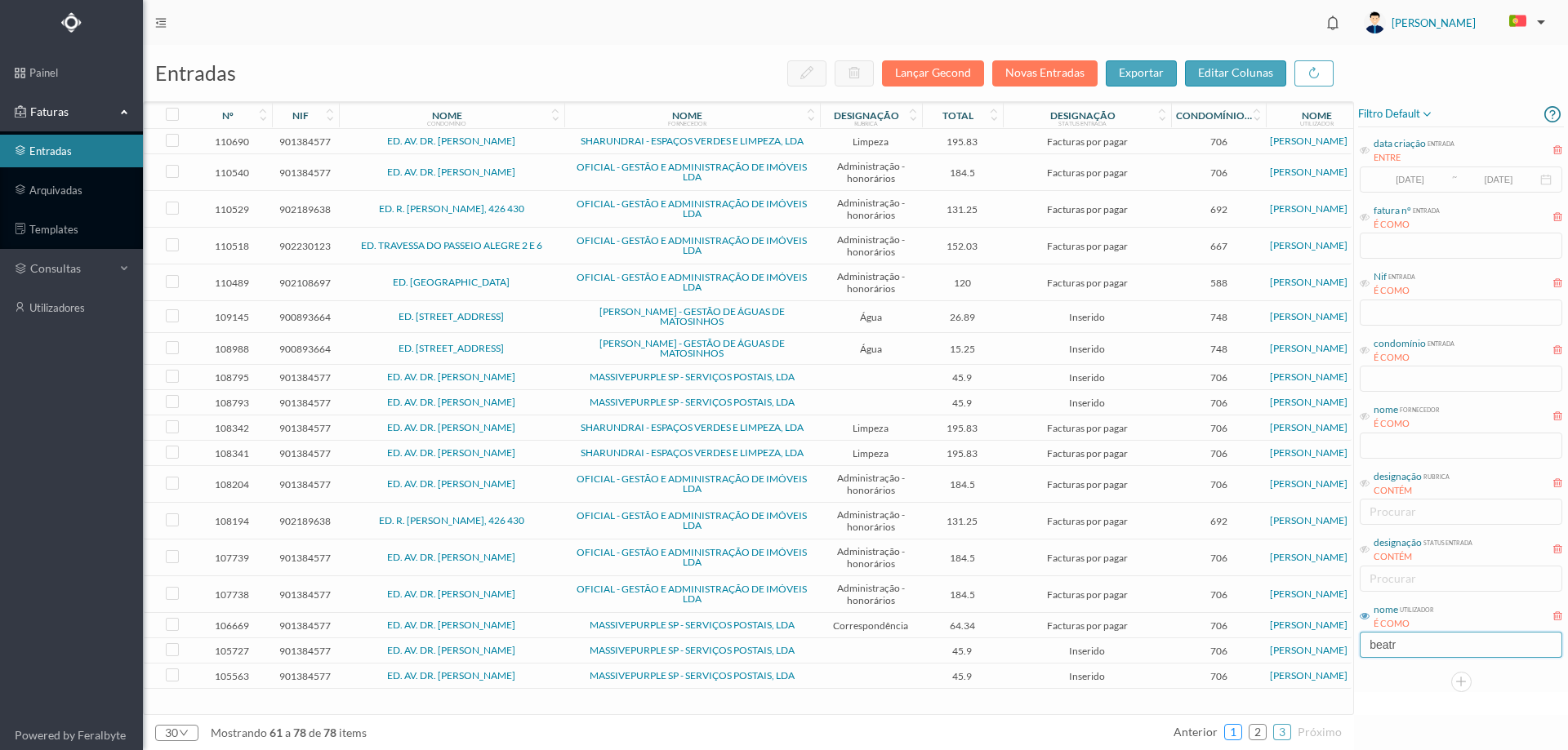
type input "beatr"
click at [1239, 731] on link "1" at bounding box center [1233, 732] width 17 height 25
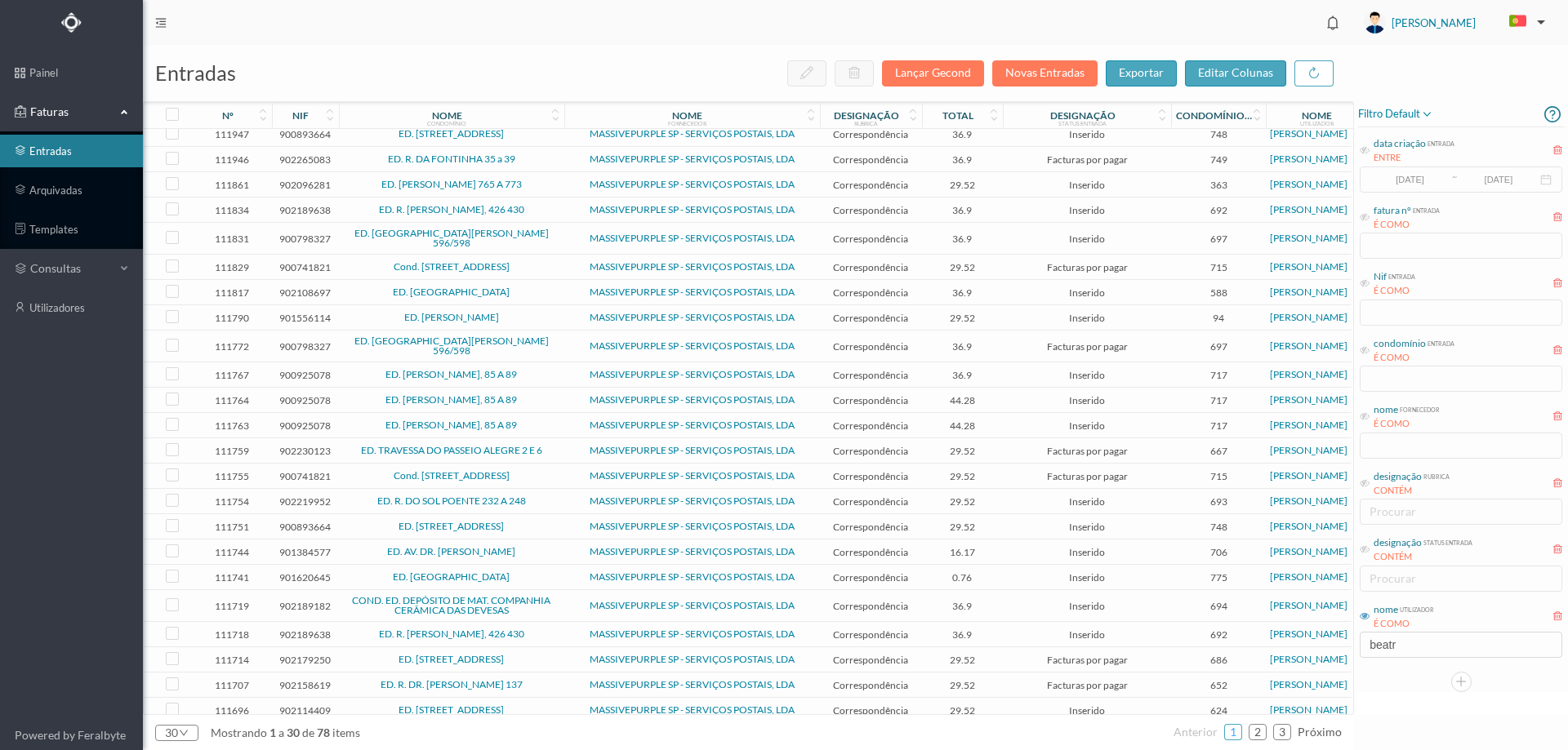
scroll to position [185, 0]
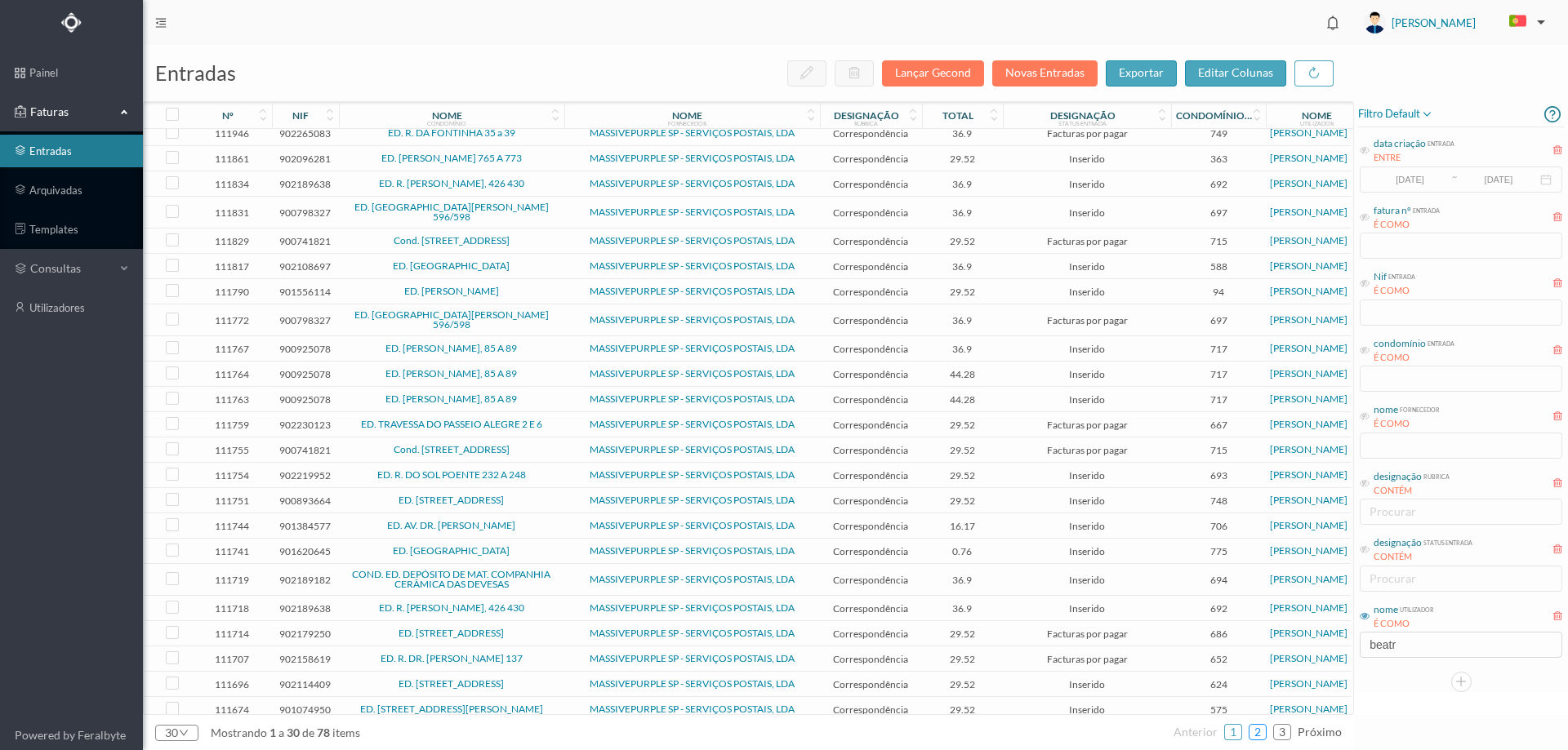
click at [1258, 731] on link "2" at bounding box center [1258, 732] width 17 height 25
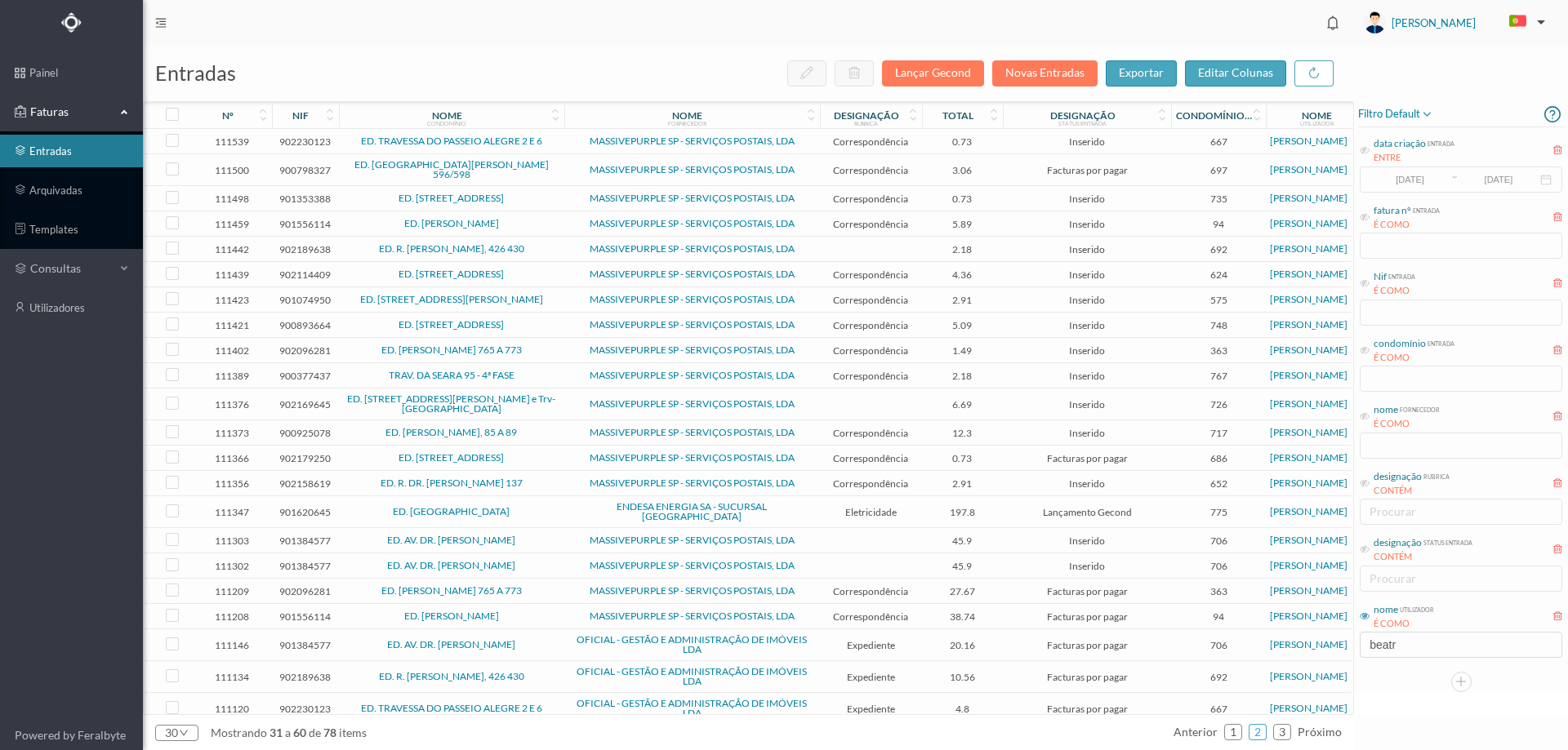
scroll to position [218, 0]
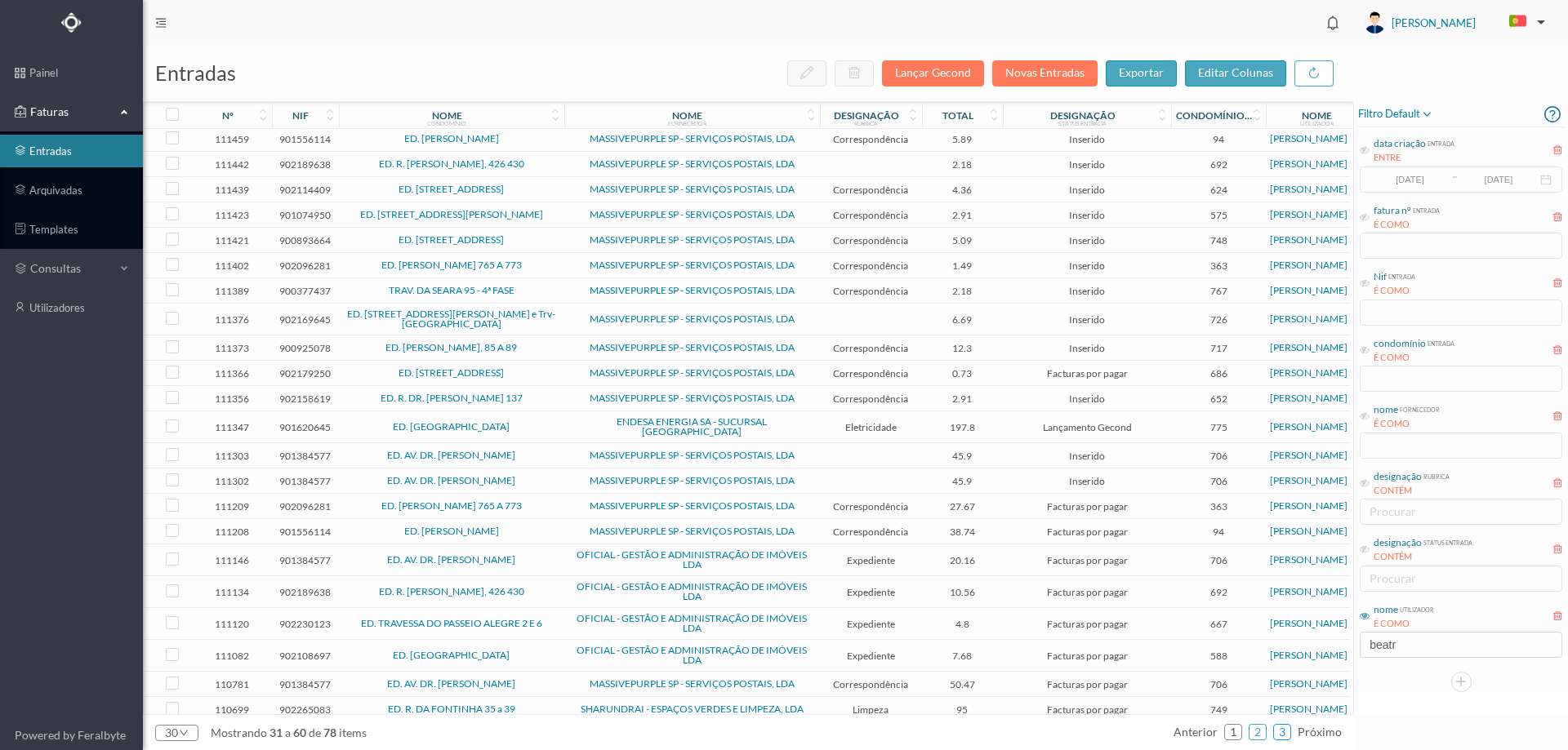
click at [1281, 733] on link "3" at bounding box center [1282, 732] width 17 height 25
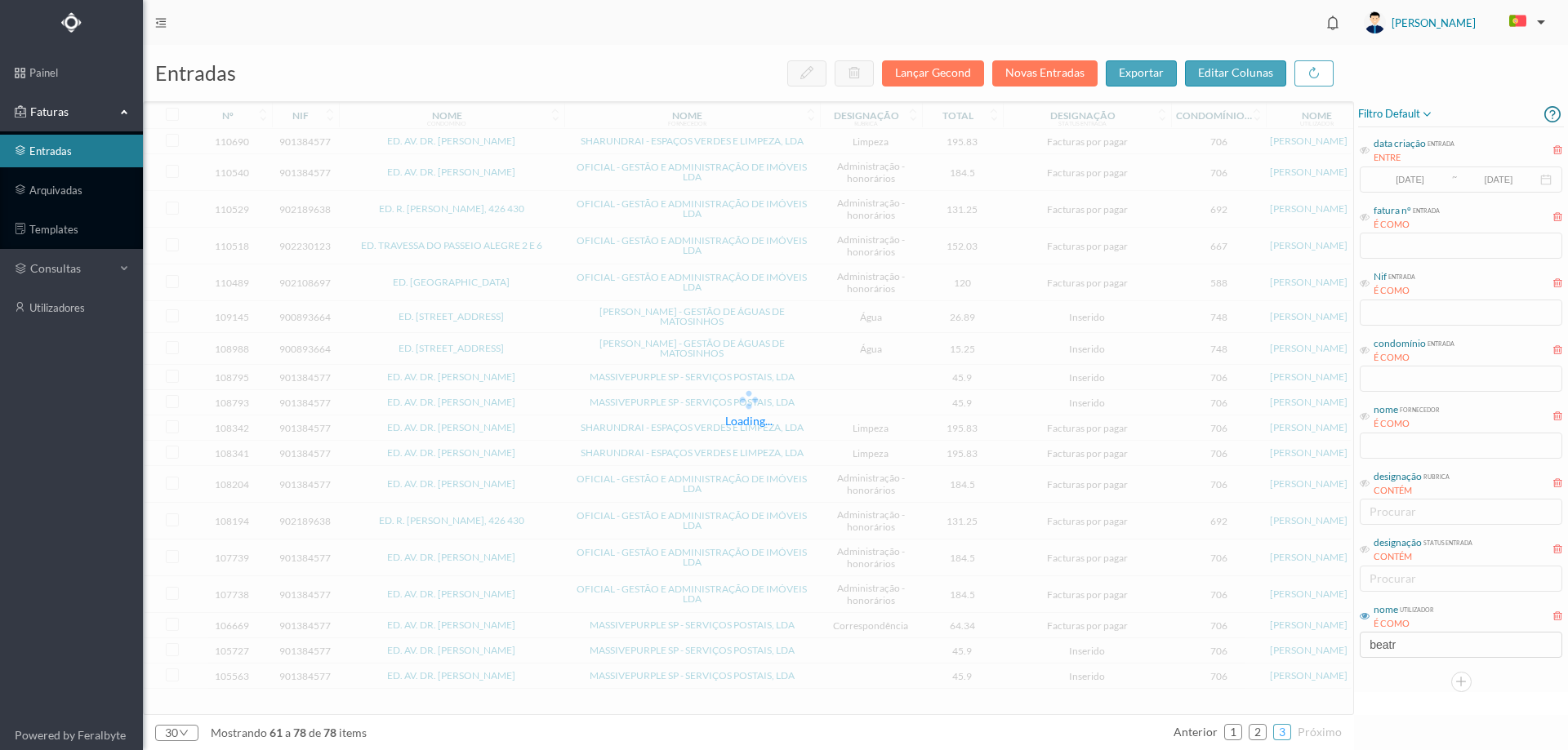
scroll to position [0, 0]
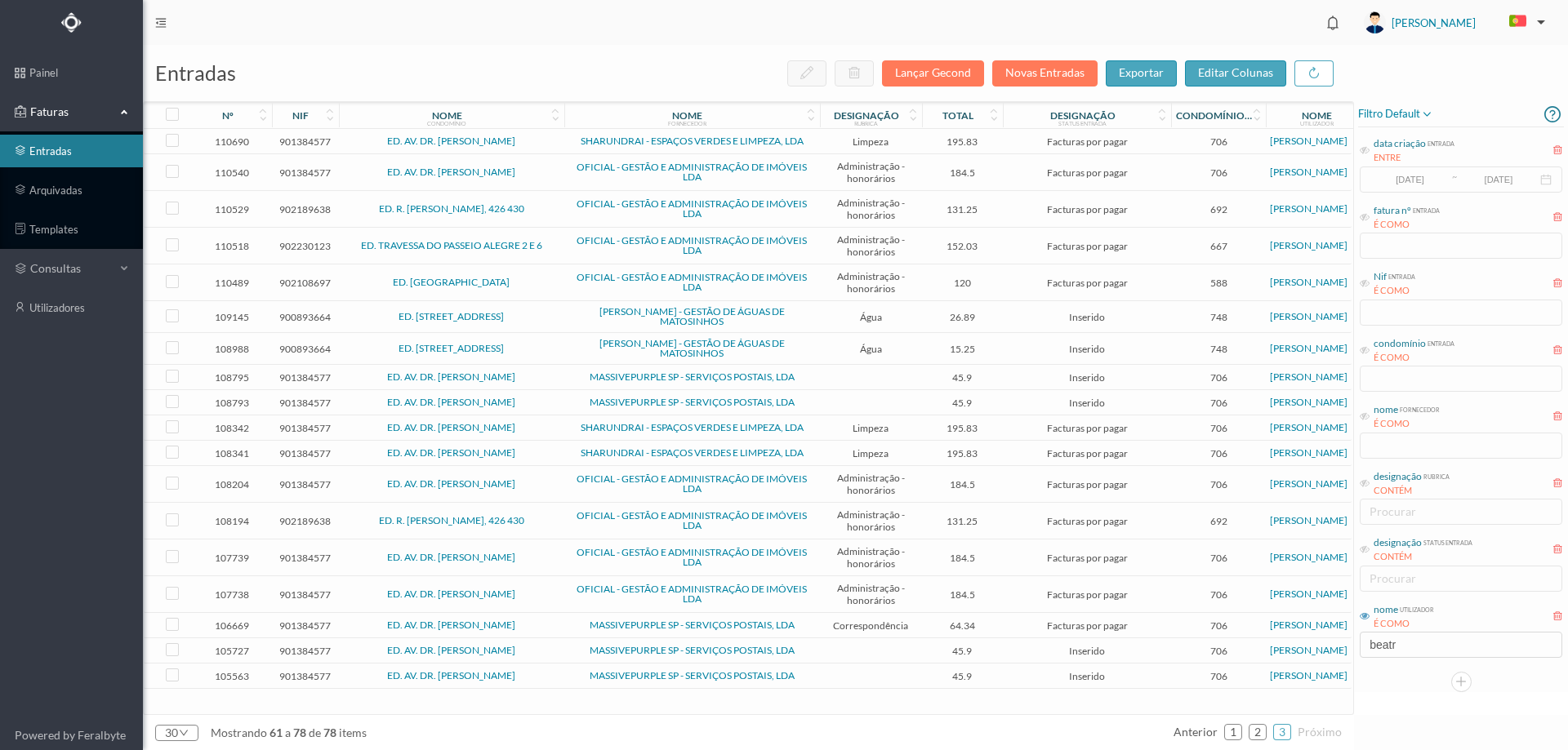
click at [821, 323] on td "Água" at bounding box center [871, 317] width 102 height 32
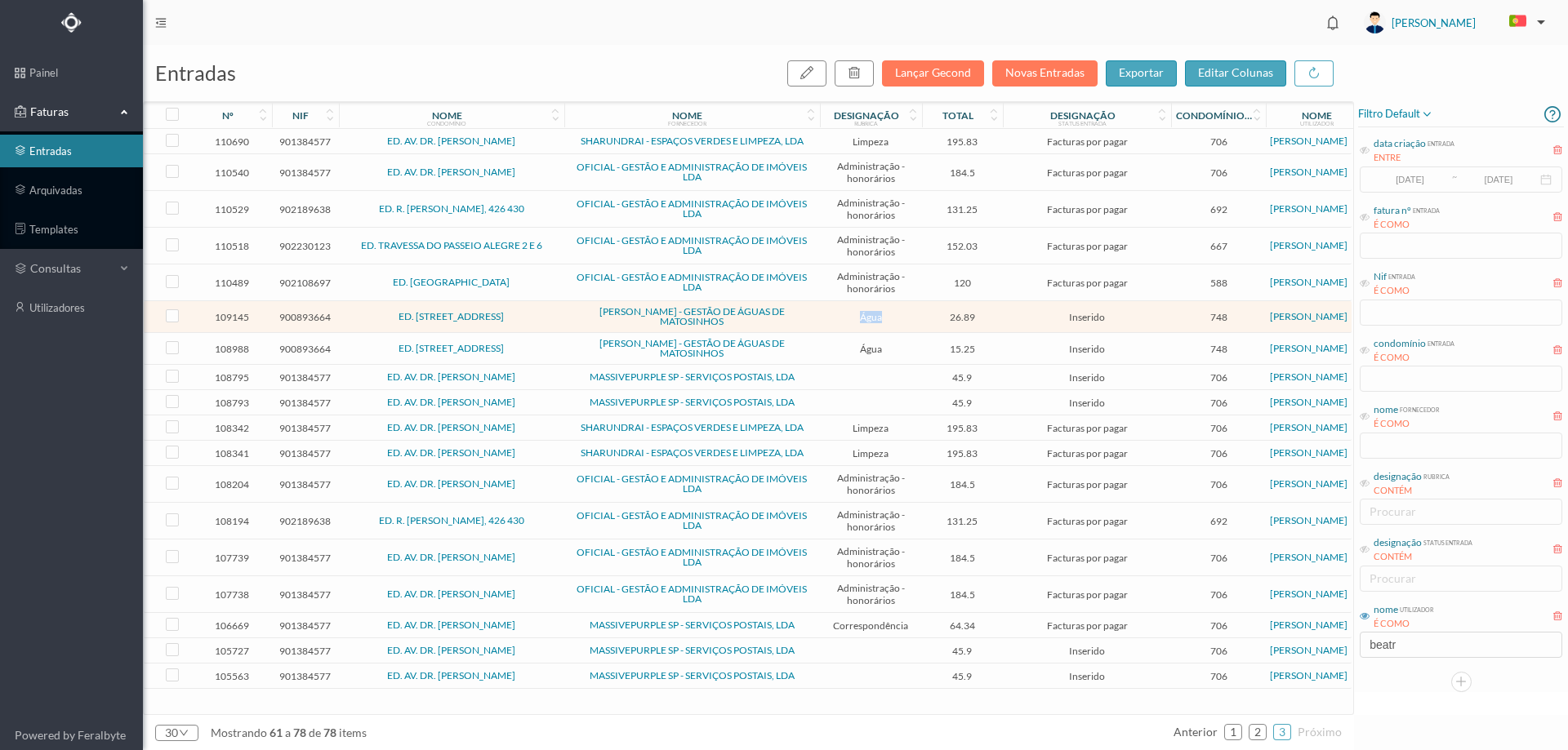
click at [821, 323] on td "Água" at bounding box center [871, 317] width 102 height 32
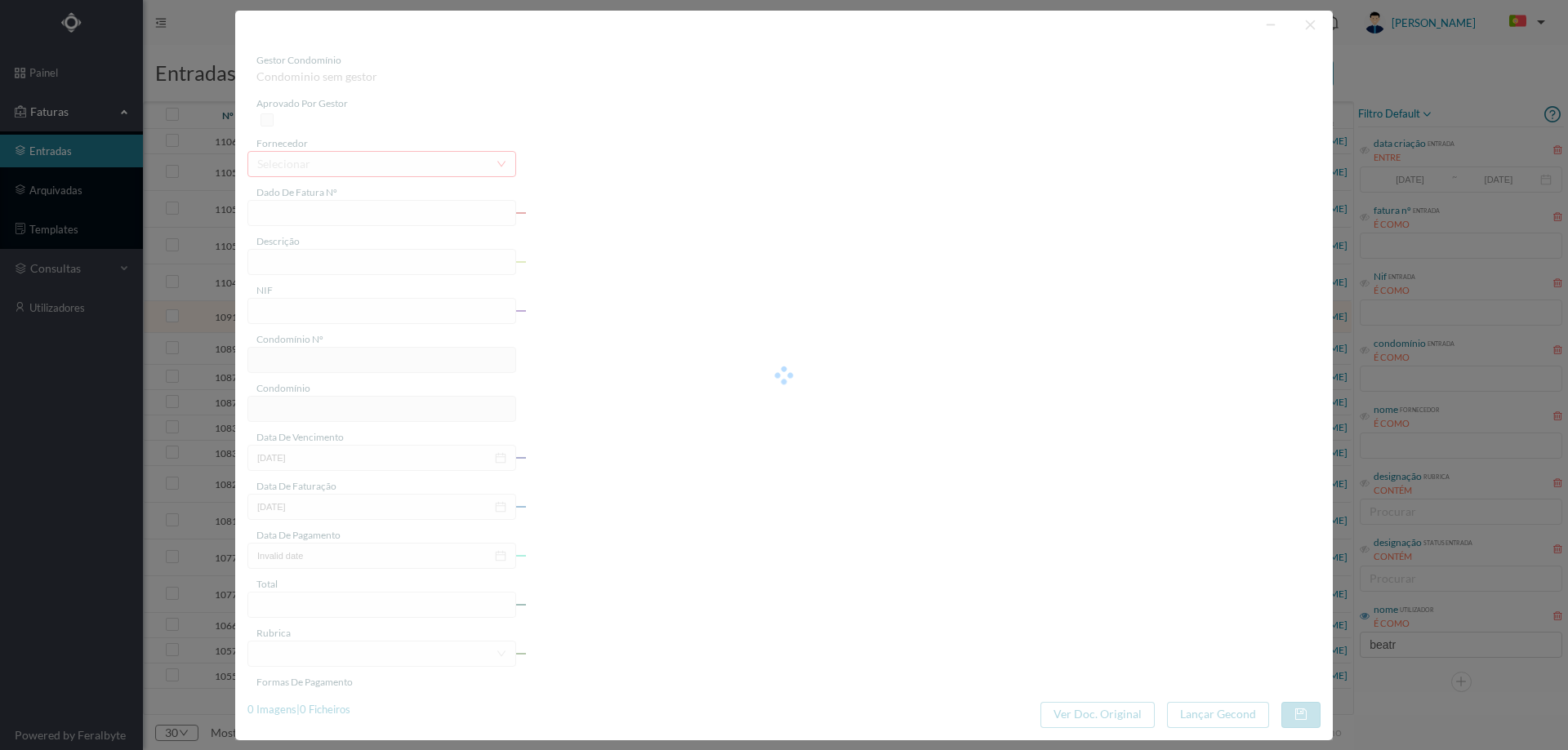
type input "FA K4025FA/10442420"
type input "Periodo de faturação: 31.05.2025 a 01.08.2025"
type input "900893664"
type input "26-08-2025"
type input "06-08-2025"
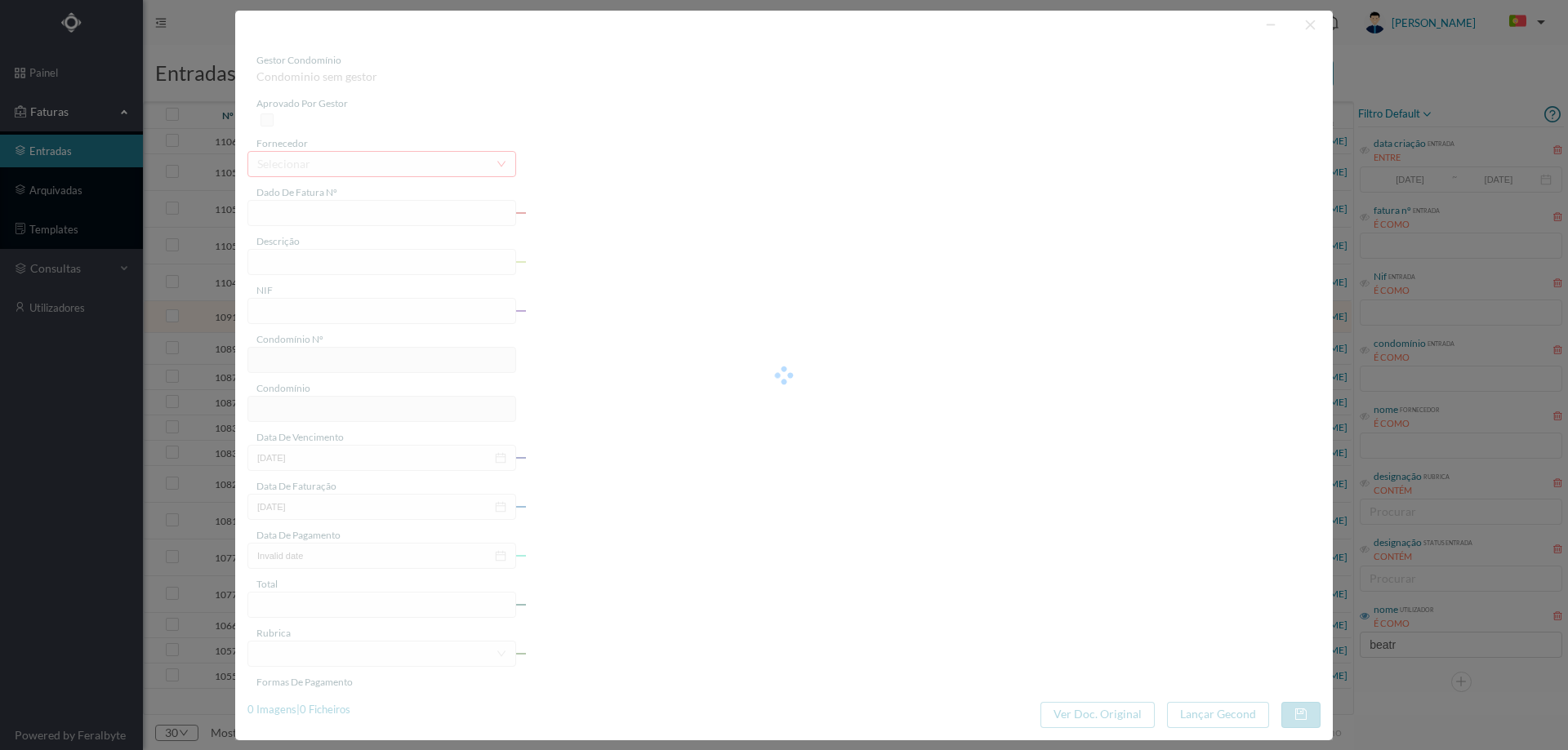
type input "26-08-2025"
type input "26.89"
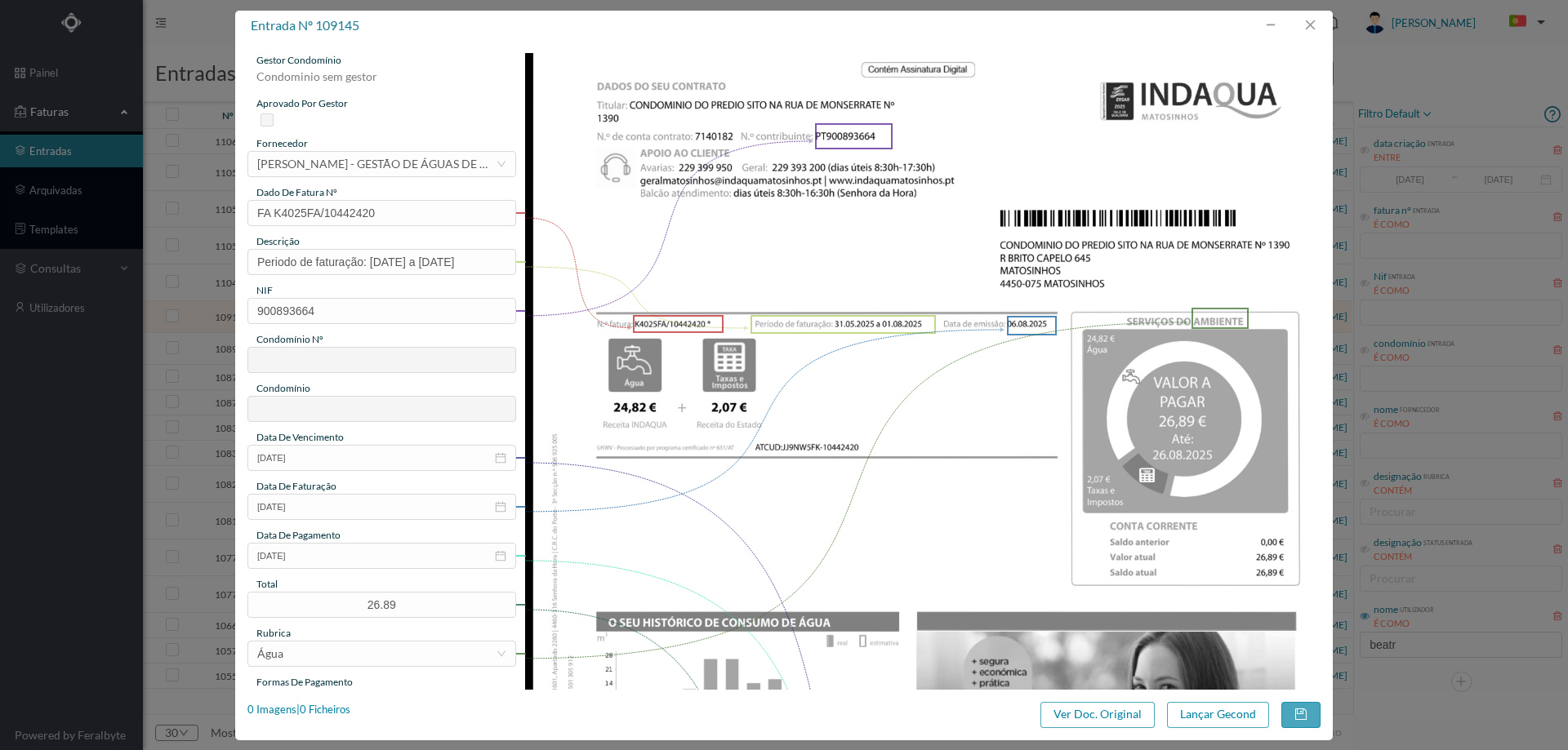
type input "748"
type input "ED. RUA DE MONSERRATE, 1420"
click at [1313, 27] on button "button" at bounding box center [1310, 26] width 39 height 26
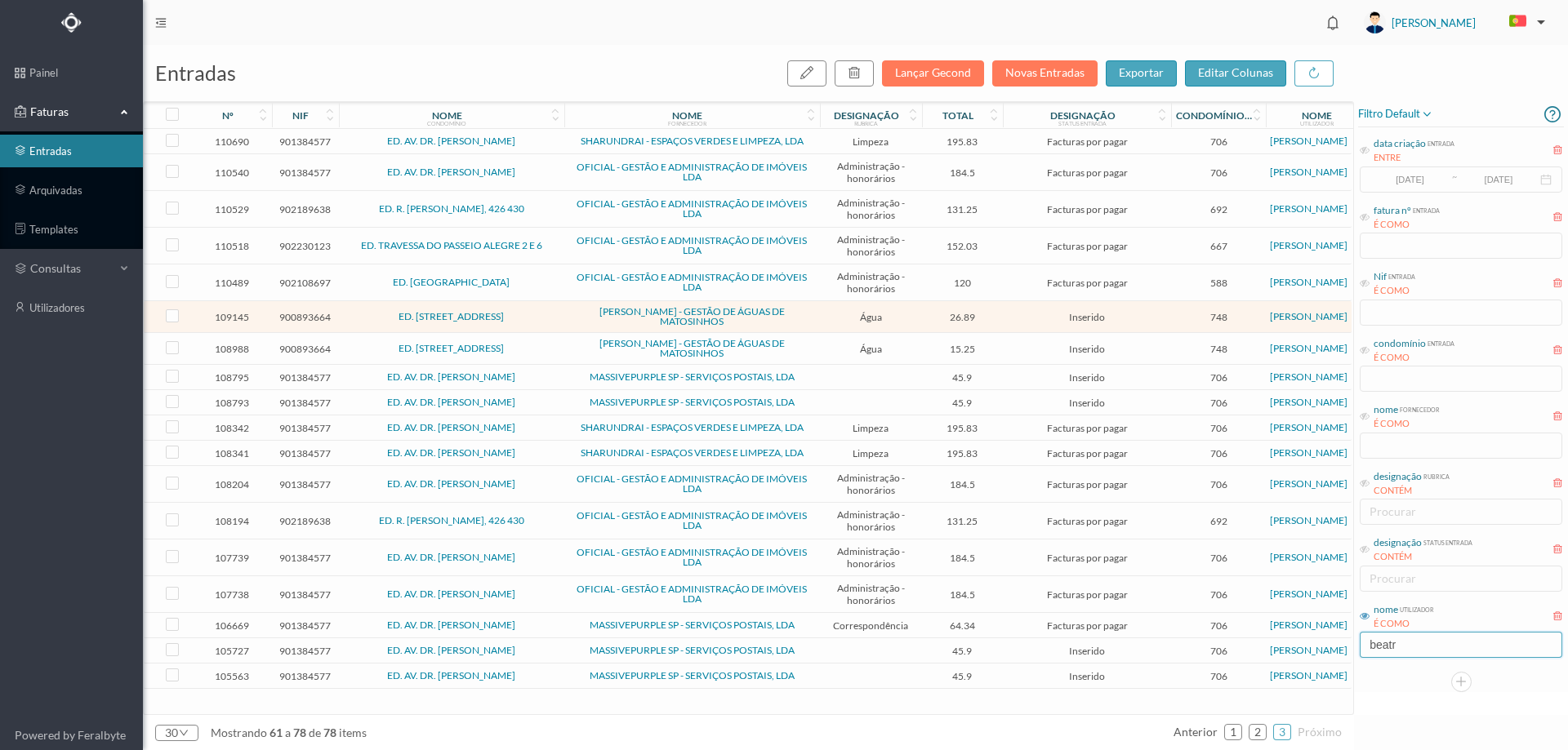
drag, startPoint x: 1405, startPoint y: 648, endPoint x: 1304, endPoint y: 639, distance: 101.4
click at [1304, 639] on div "entradas Lançar Gecond Novas Entradas exportar editar colunas nº nif nome condo…" at bounding box center [855, 397] width 1425 height 705
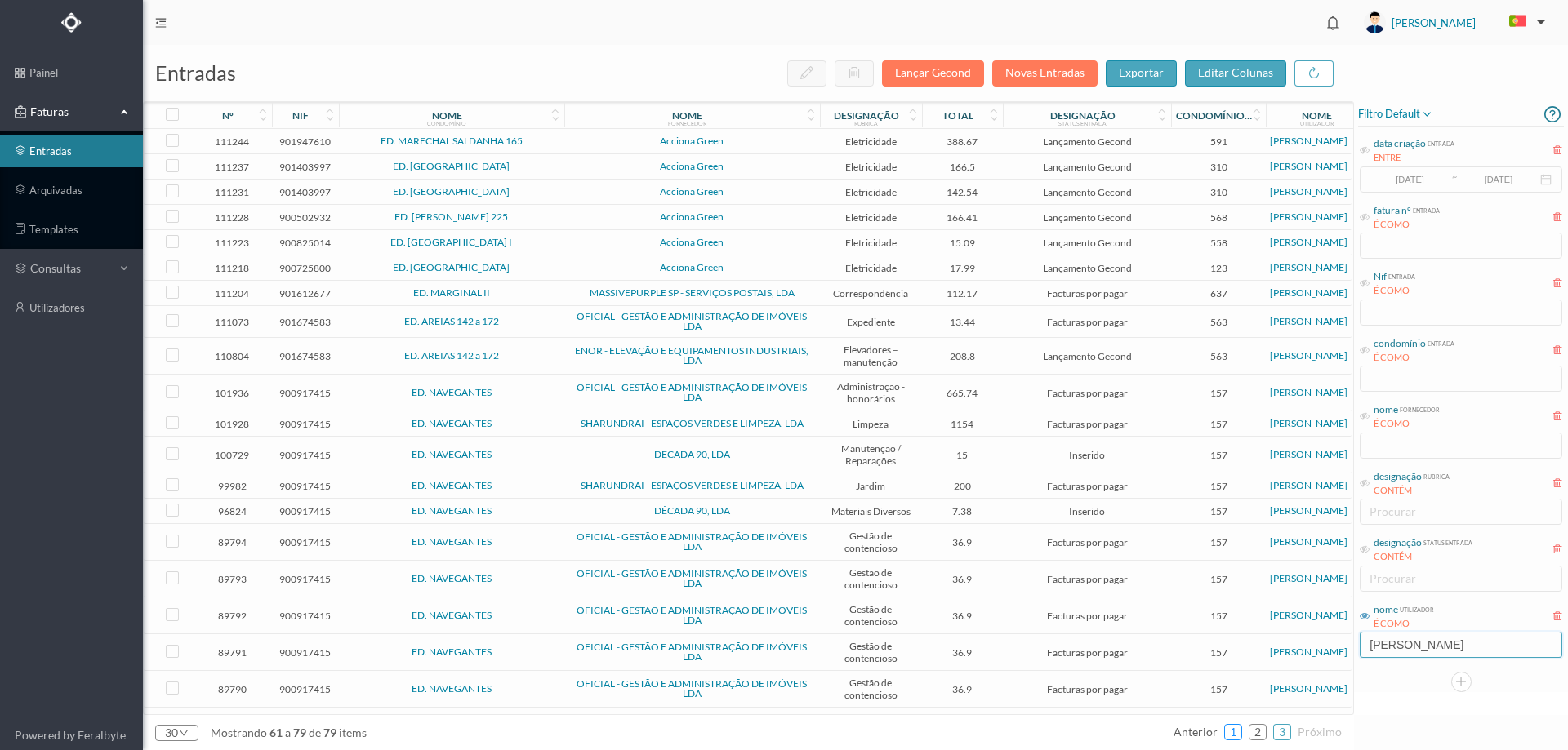
type input "moreira"
click at [1238, 734] on link "1" at bounding box center [1233, 732] width 17 height 25
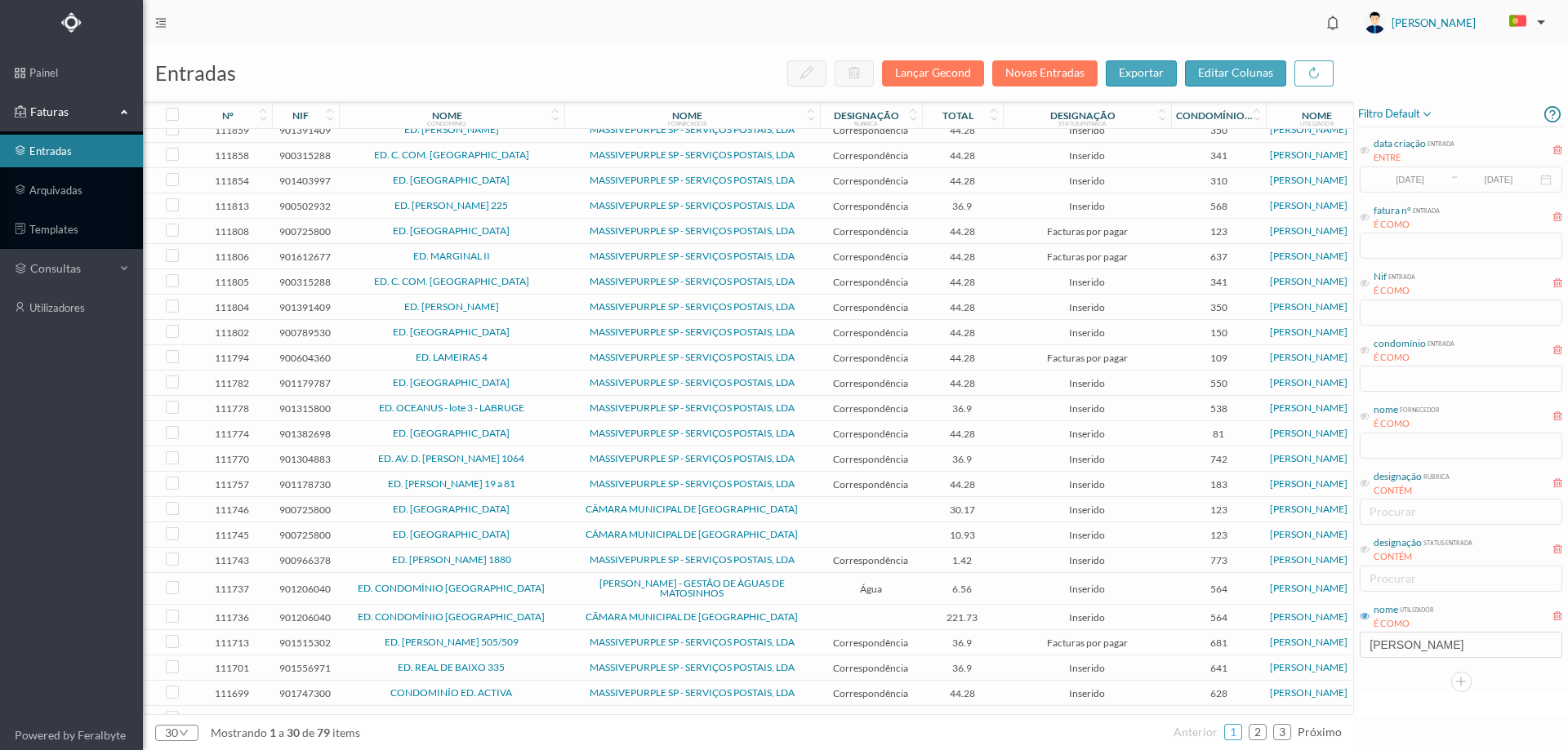
scroll to position [185, 0]
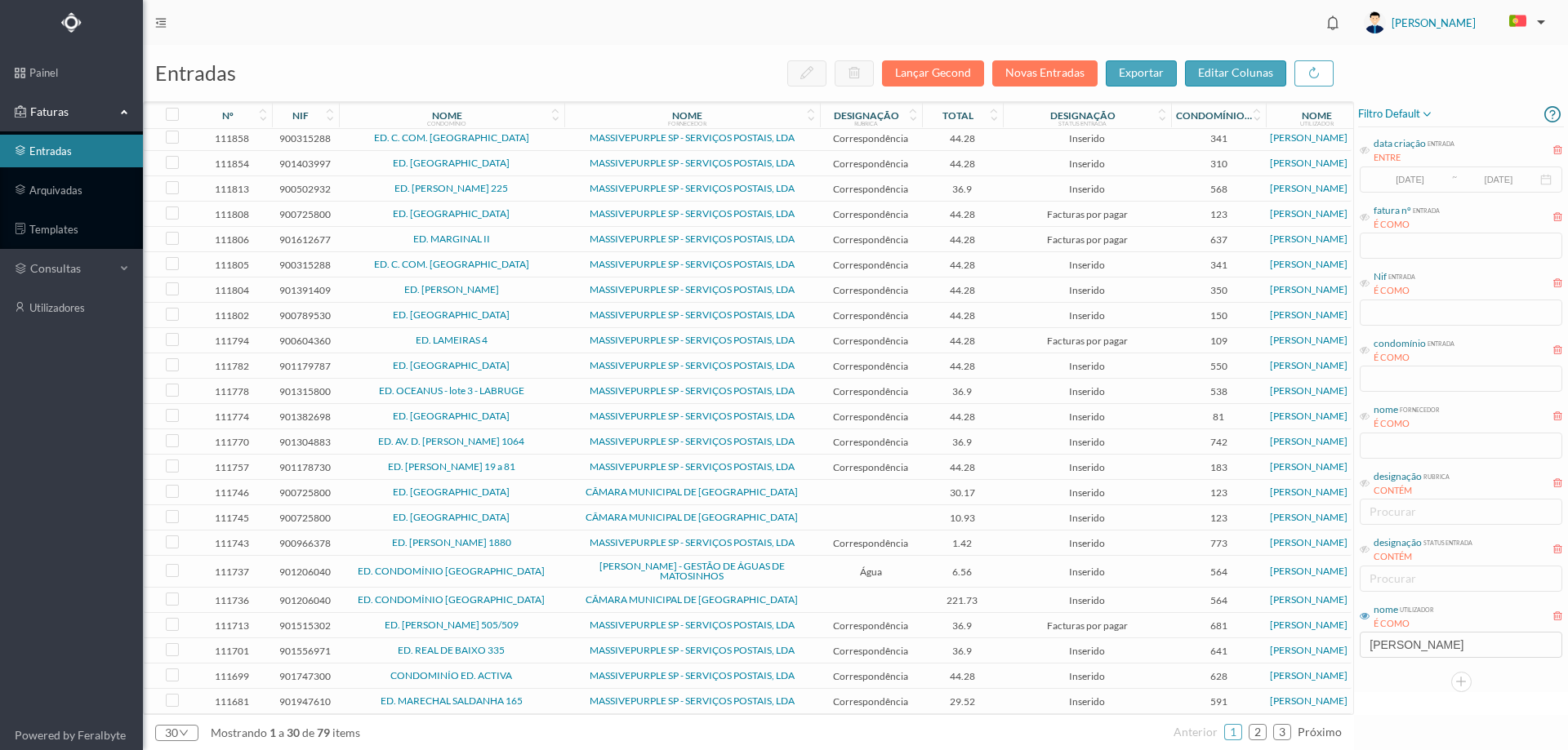
click at [539, 487] on span "ED. CABO ESPICHEL" at bounding box center [452, 492] width 217 height 10
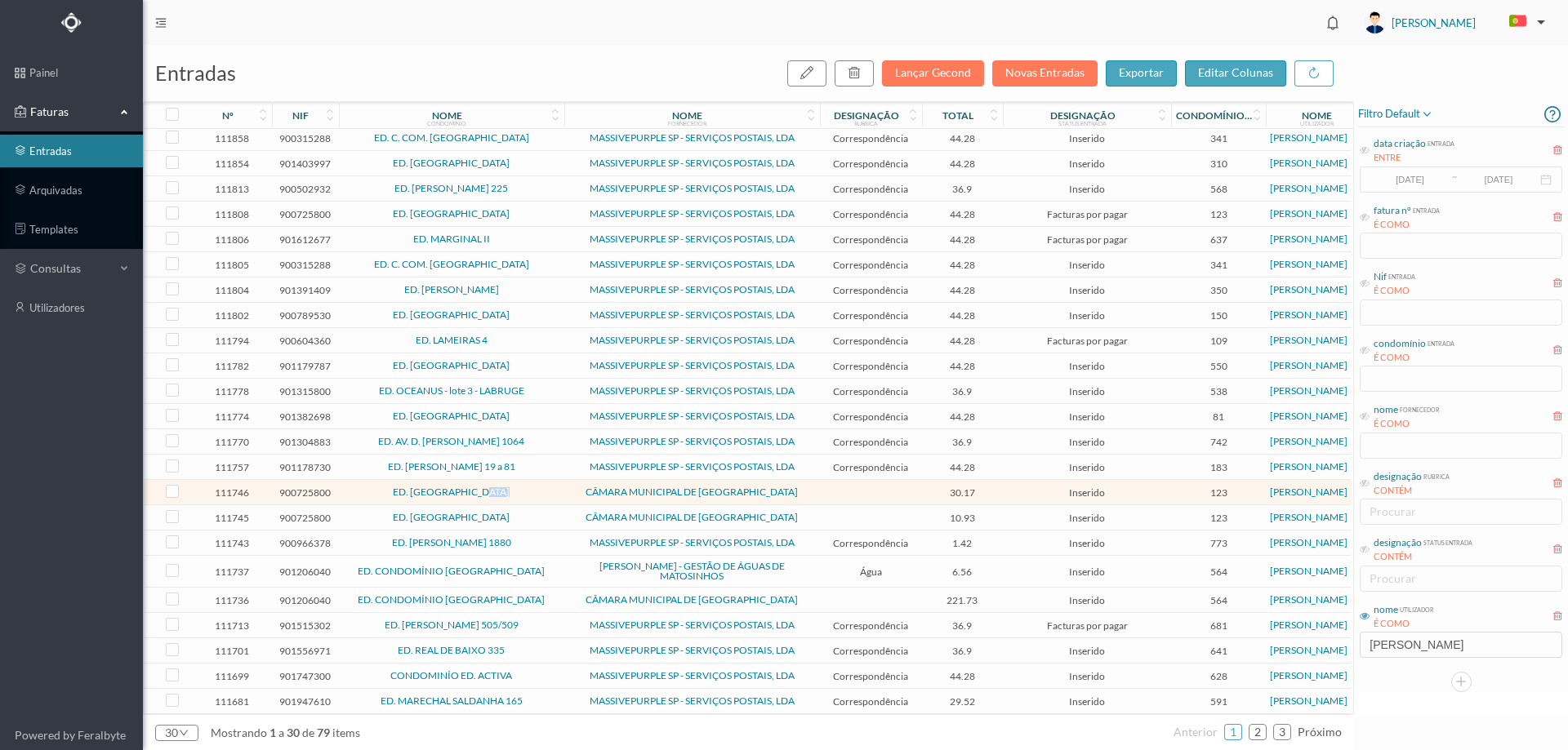
click at [539, 487] on span "ED. CABO ESPICHEL" at bounding box center [452, 492] width 217 height 10
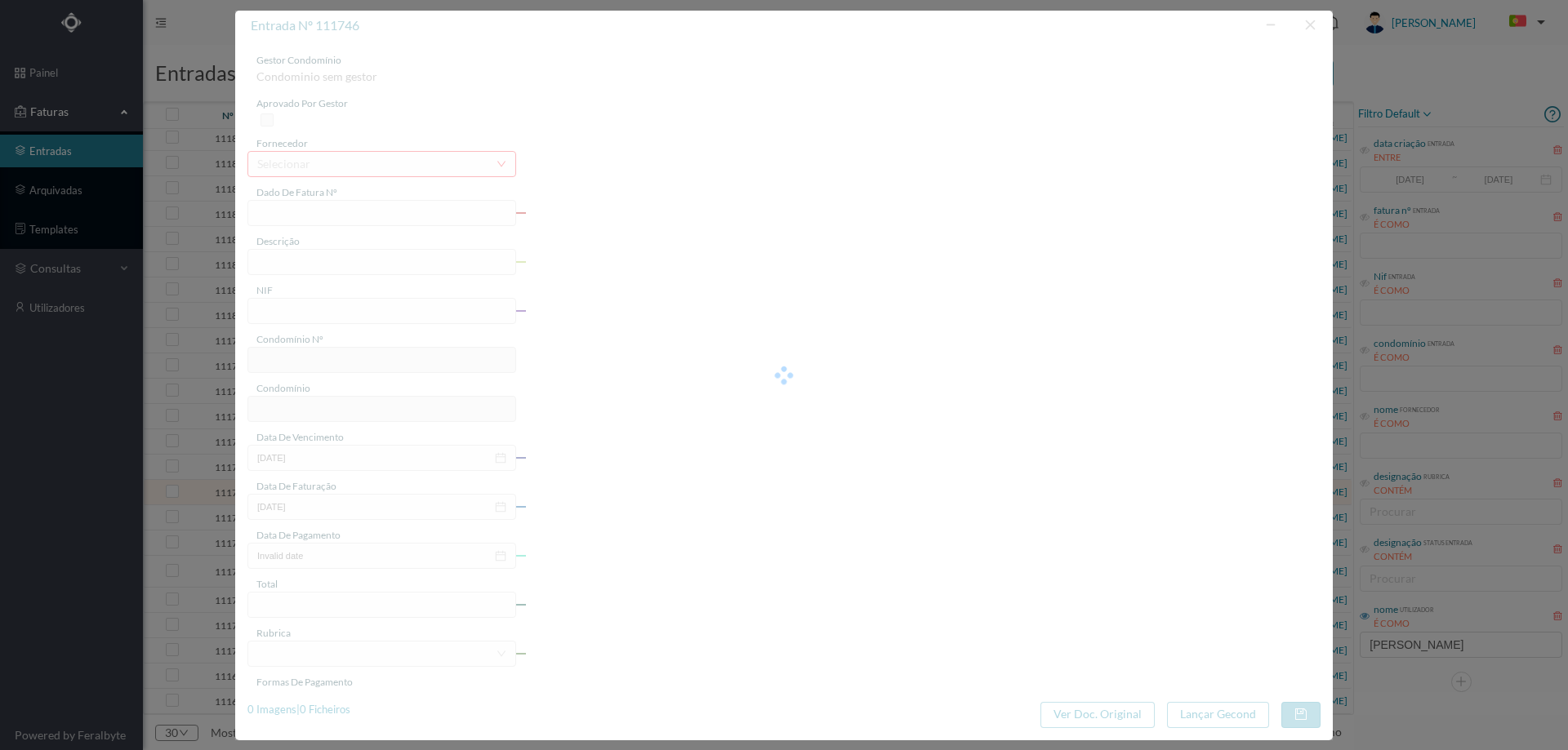
type input "FE E4025FE/10503186"
type input "900725800"
type input "Invalid date"
type input "09-09-2025"
type input "30.17"
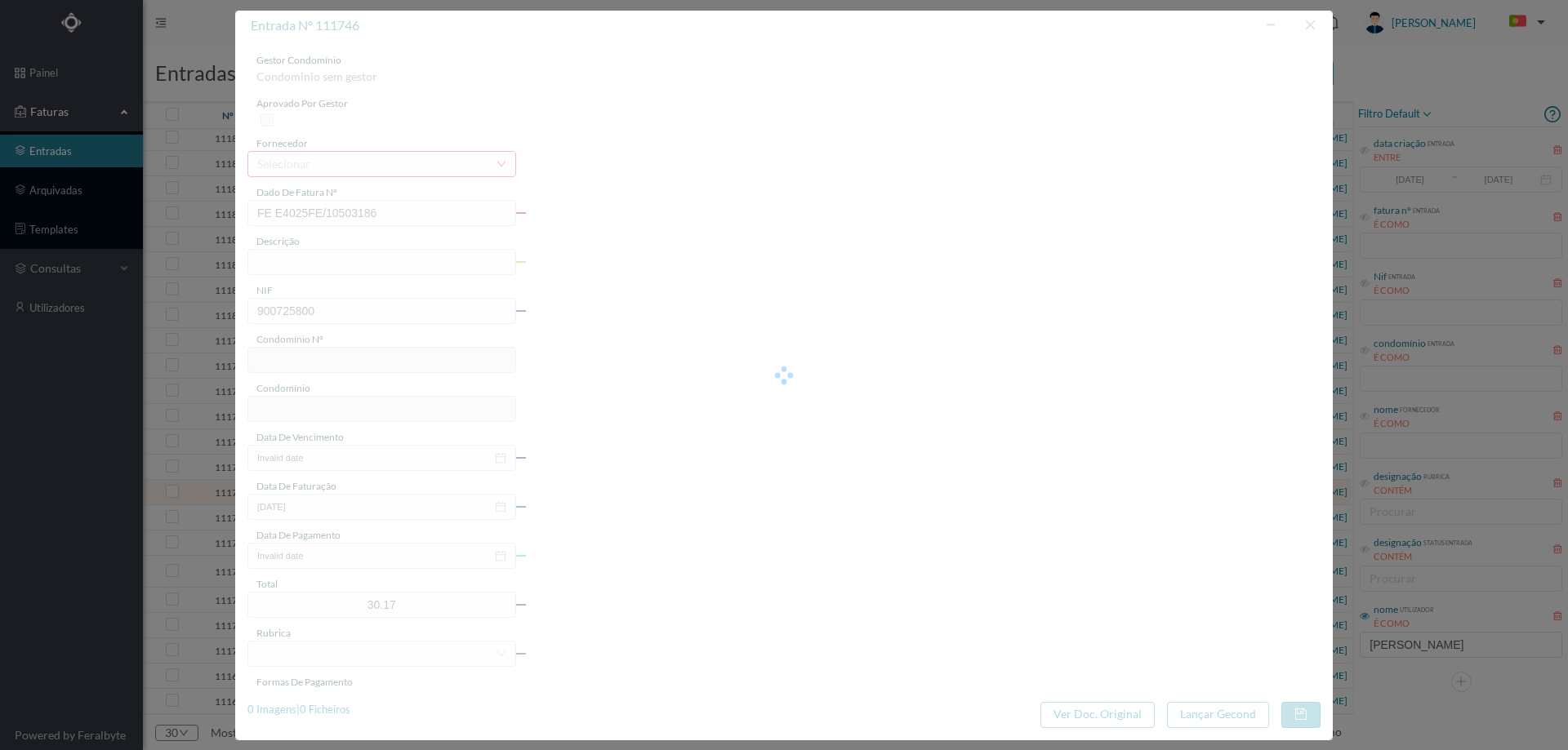
type input "123"
type input "ED. CABO ESPICHEL"
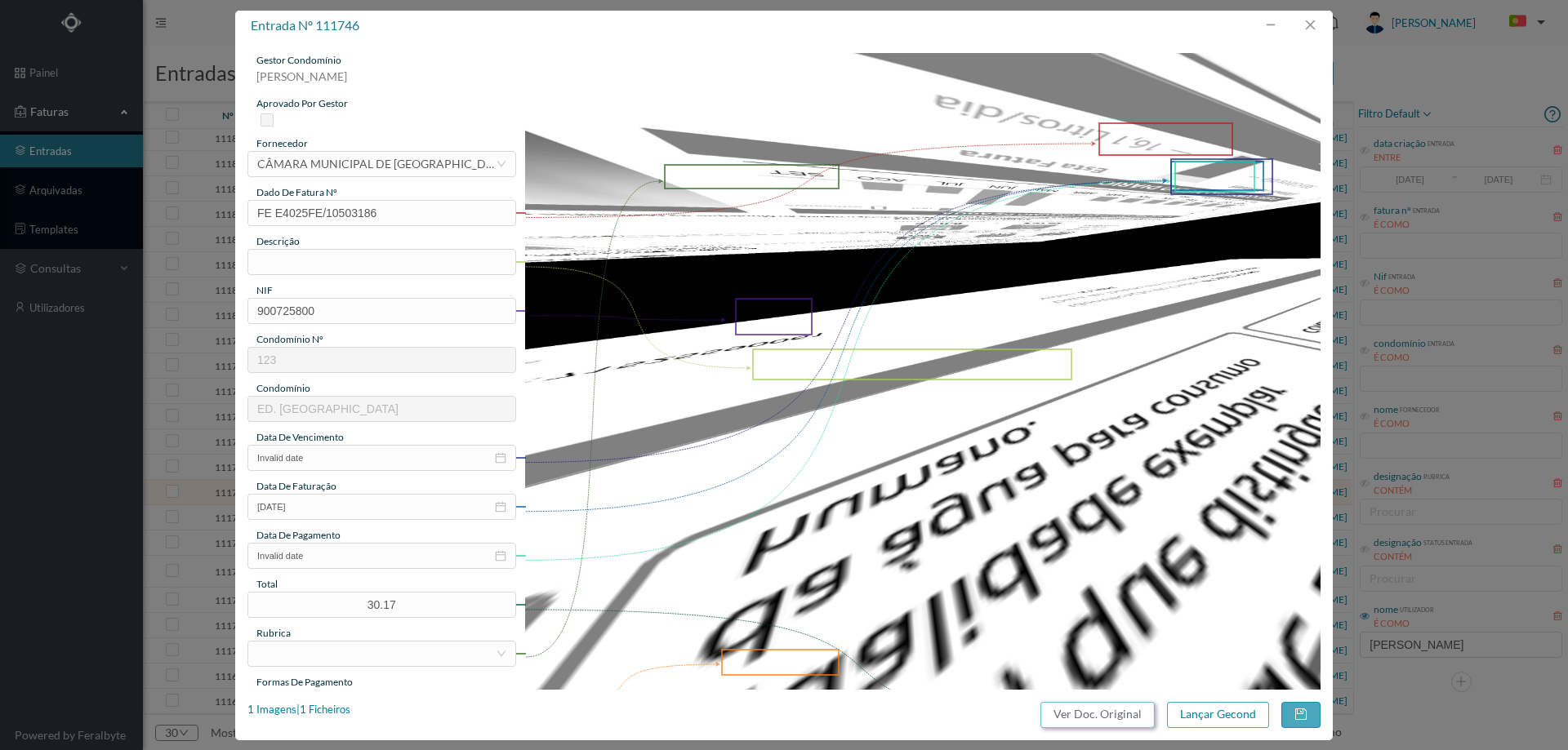
drag, startPoint x: 1087, startPoint y: 713, endPoint x: 924, endPoint y: 108, distance: 626.6
click at [1087, 712] on button "Ver Doc. Original" at bounding box center [1098, 716] width 115 height 26
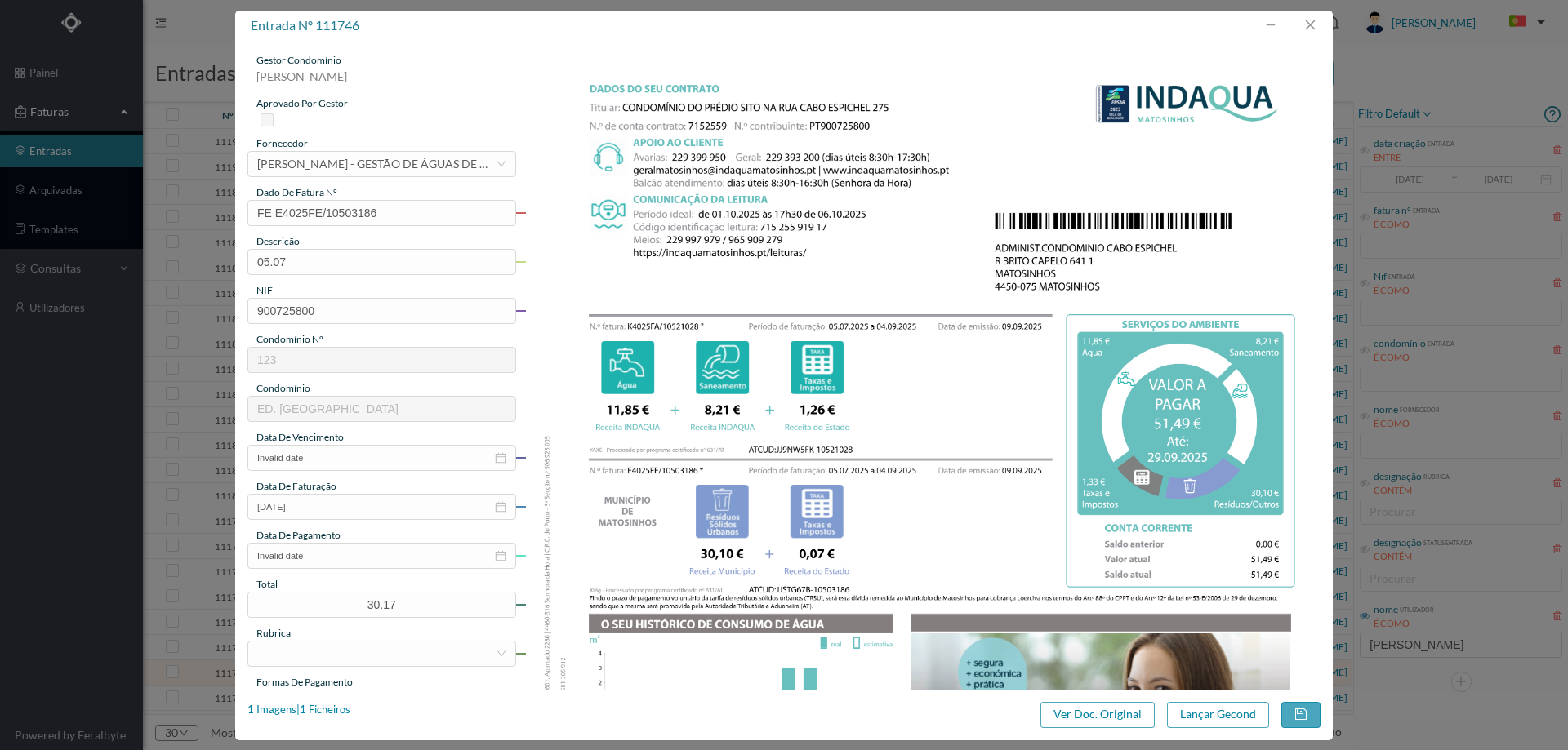
scroll to position [185, 0]
click at [352, 259] on input "05.07.2025 a 04.08.2025" at bounding box center [382, 262] width 269 height 26
type input "05.07.2025 a 04.09.2025"
click at [344, 449] on input "Invalid date" at bounding box center [382, 458] width 269 height 26
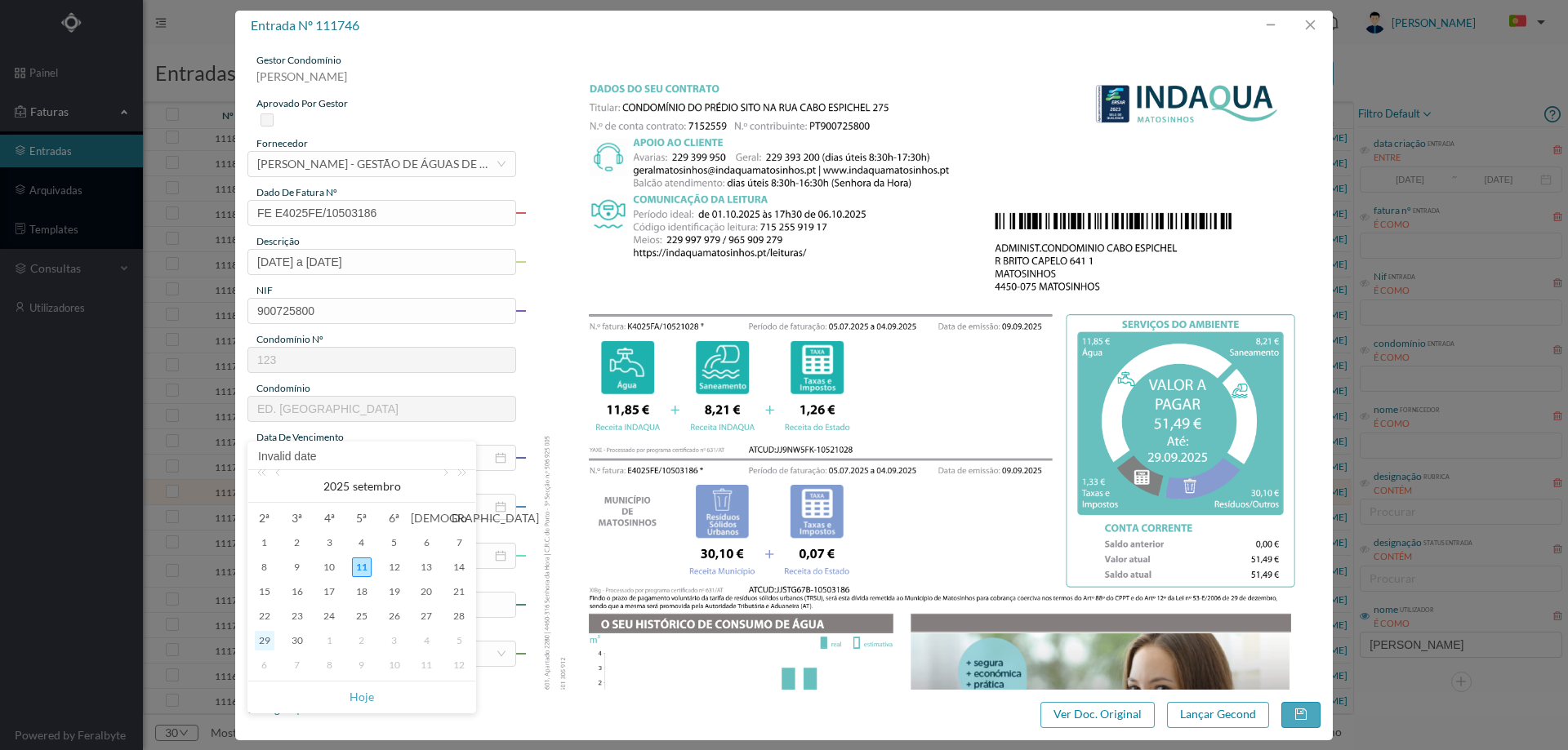
click at [268, 643] on div "29" at bounding box center [265, 641] width 19 height 19
type input "29-09-2025"
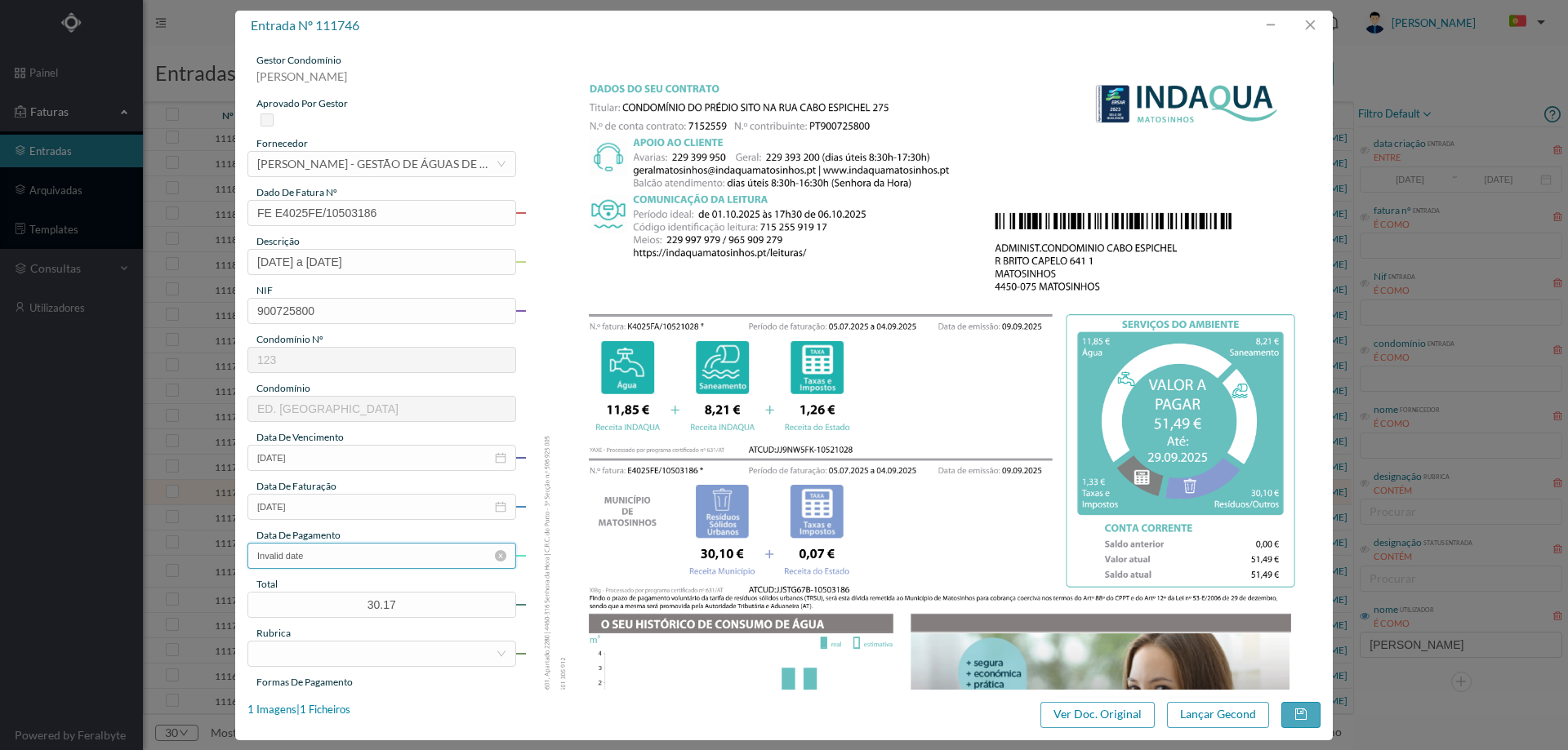
click at [348, 558] on input "Invalid date" at bounding box center [382, 556] width 269 height 26
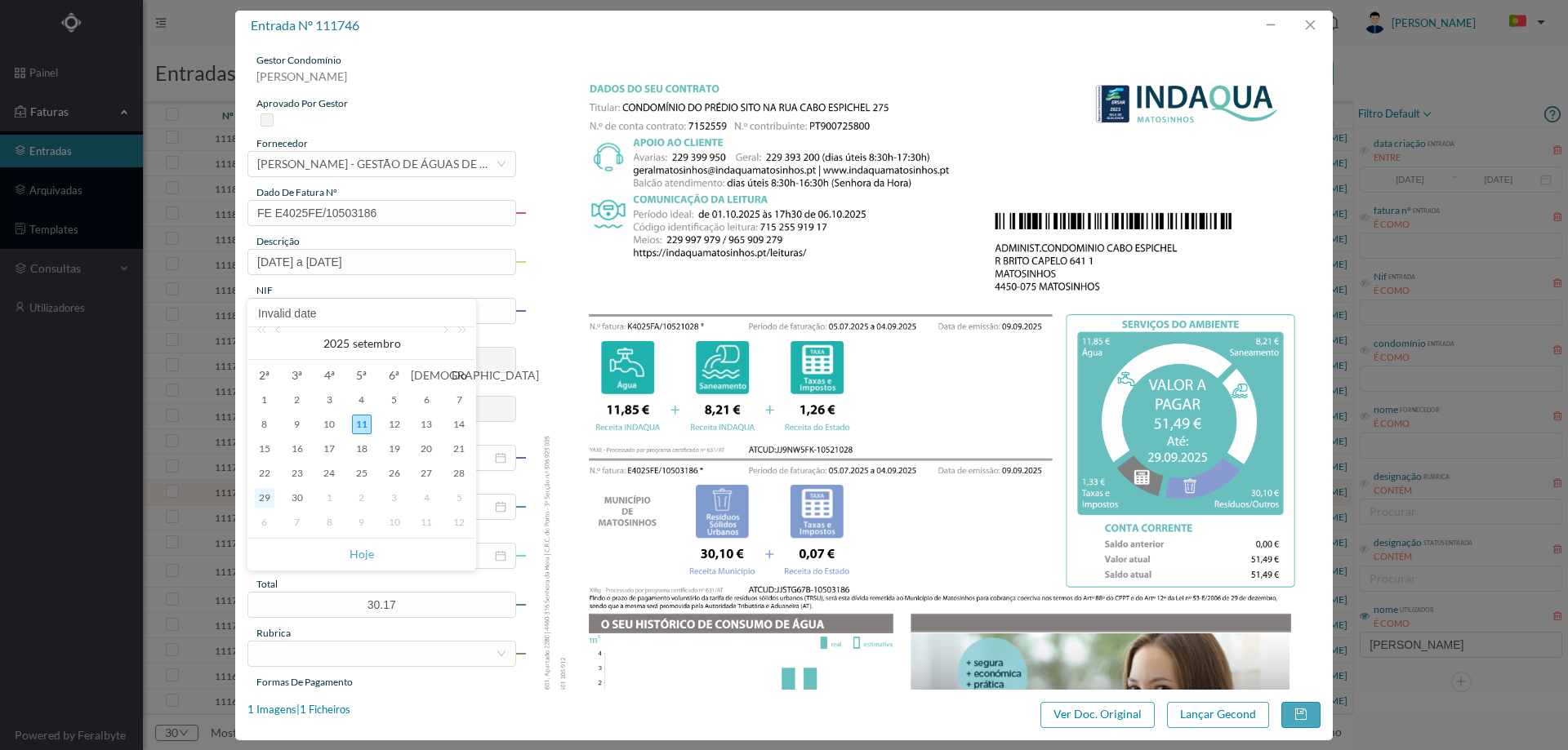
click at [265, 498] on div "29" at bounding box center [265, 498] width 19 height 19
type input "29-09-2025"
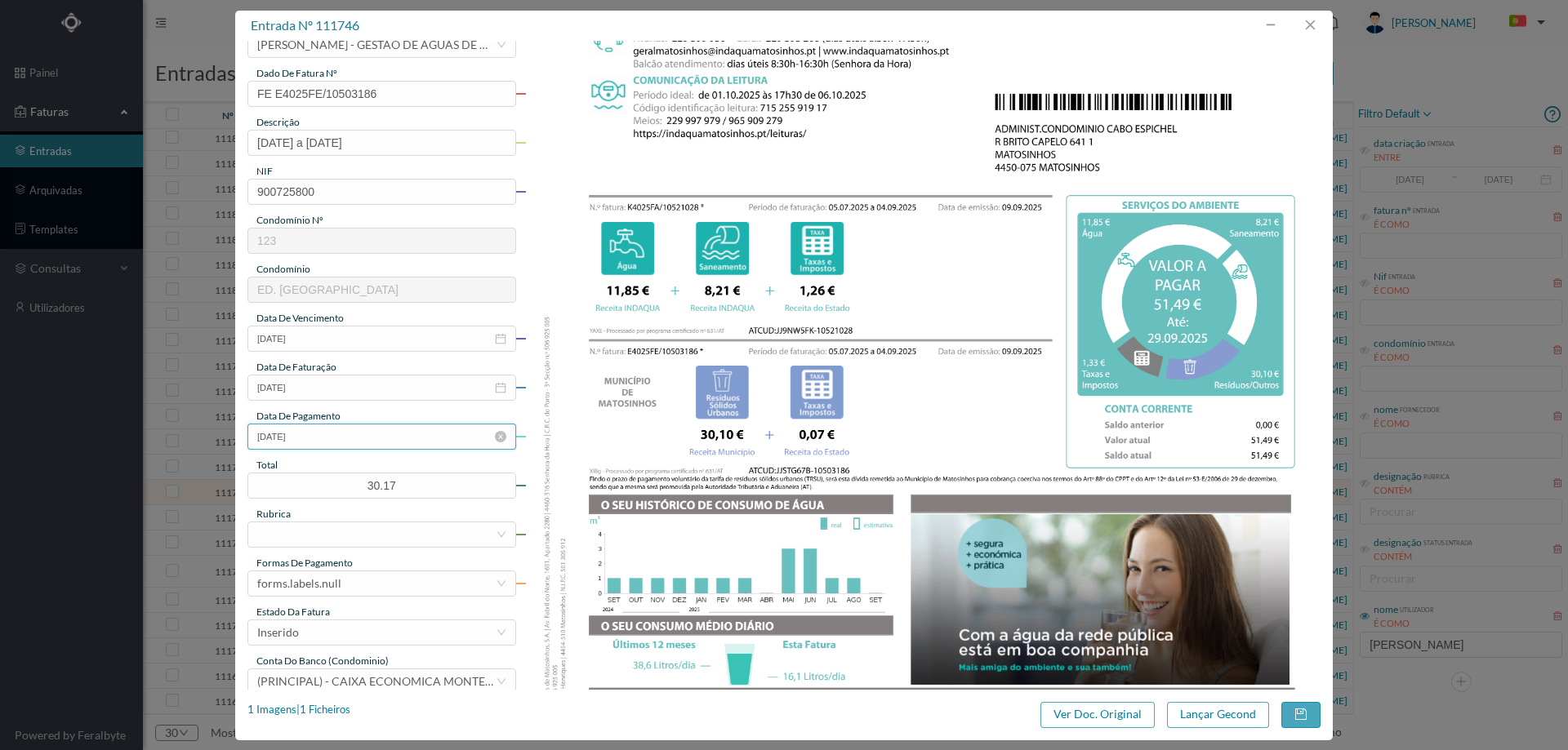
scroll to position [245, 0]
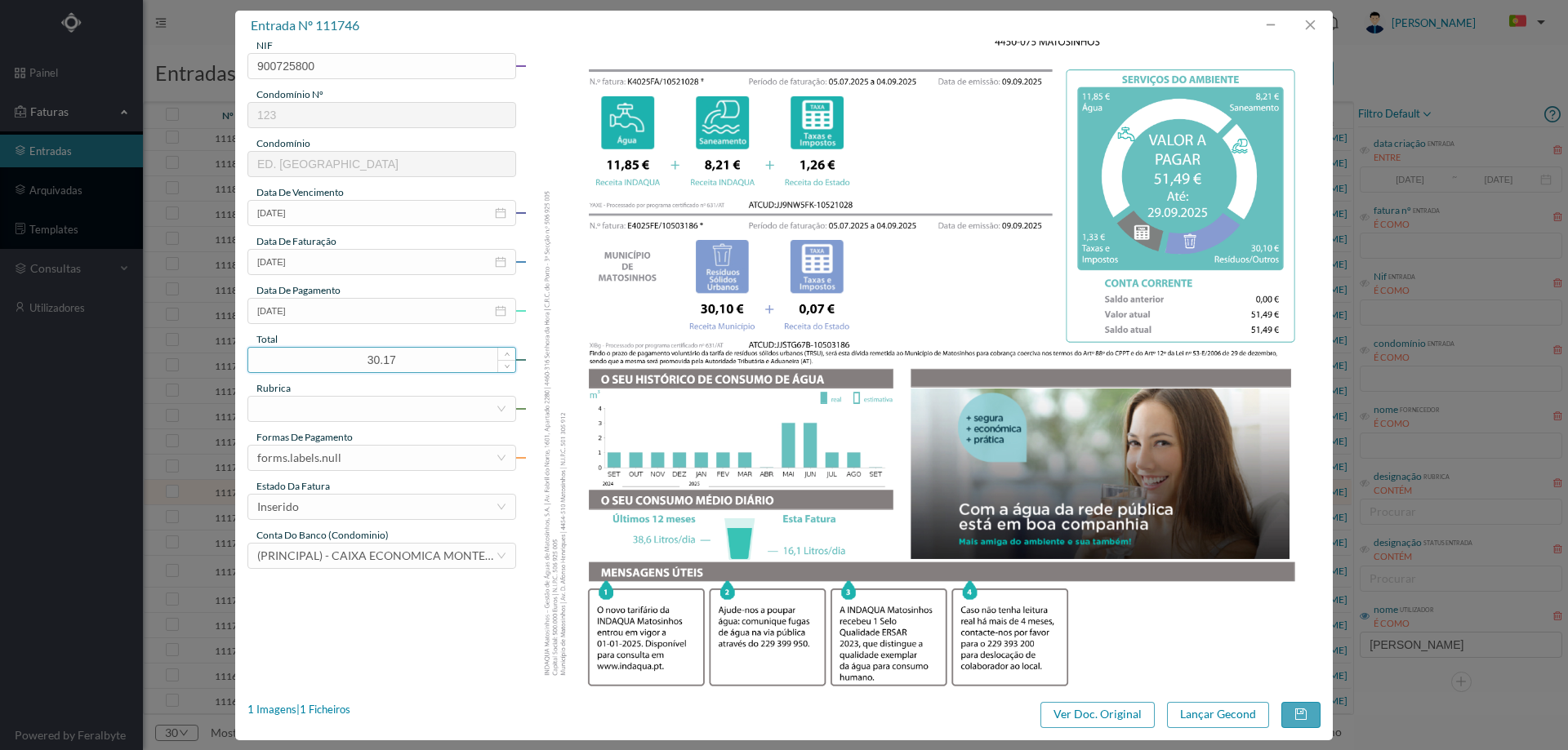
drag, startPoint x: 401, startPoint y: 359, endPoint x: 280, endPoint y: 362, distance: 121.0
click at [280, 362] on input "30.17" at bounding box center [382, 360] width 267 height 25
type input "51.49"
click at [263, 413] on div at bounding box center [377, 409] width 238 height 25
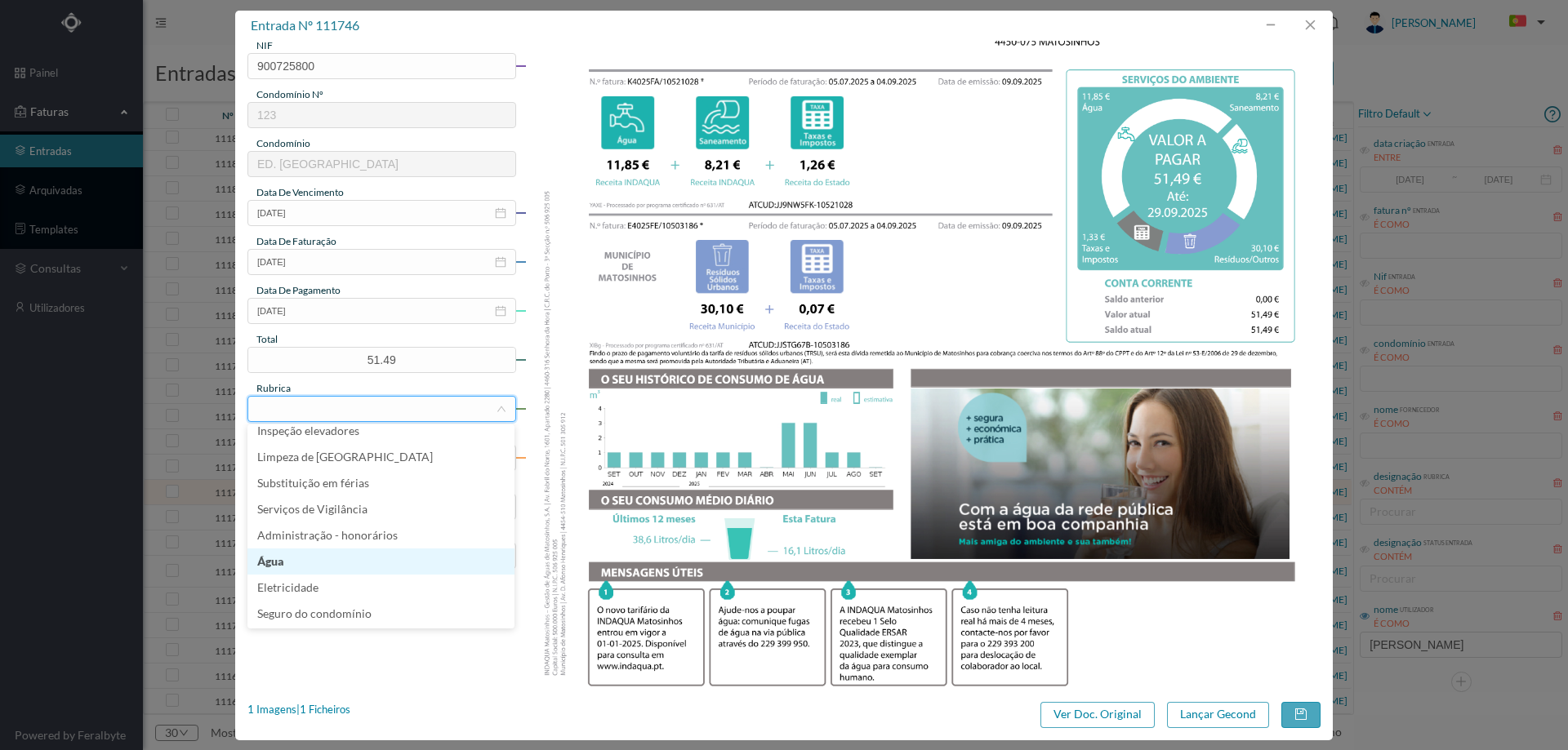
click at [372, 556] on li "Água" at bounding box center [381, 561] width 267 height 26
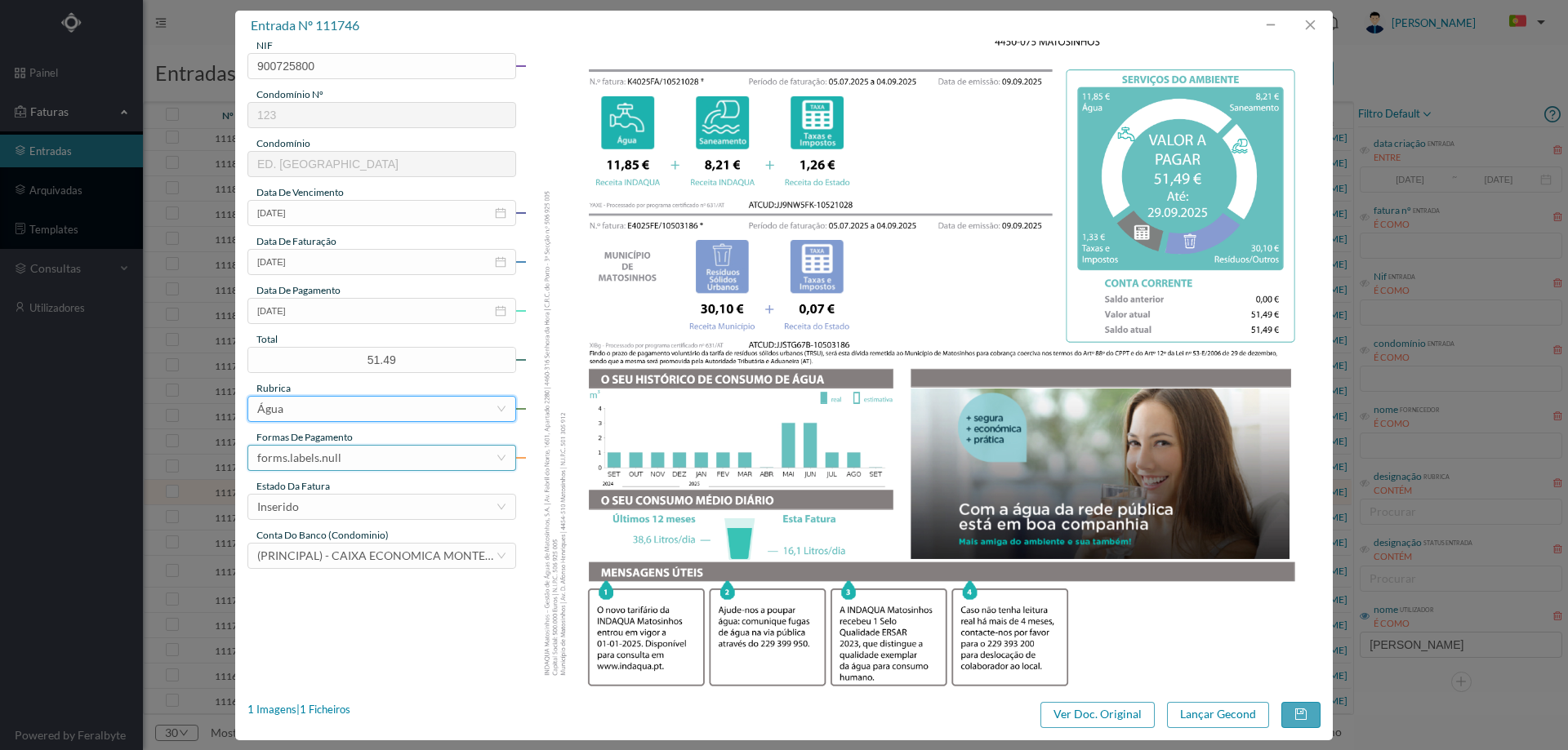
click at [342, 464] on div "forms.labels.null" at bounding box center [377, 458] width 238 height 25
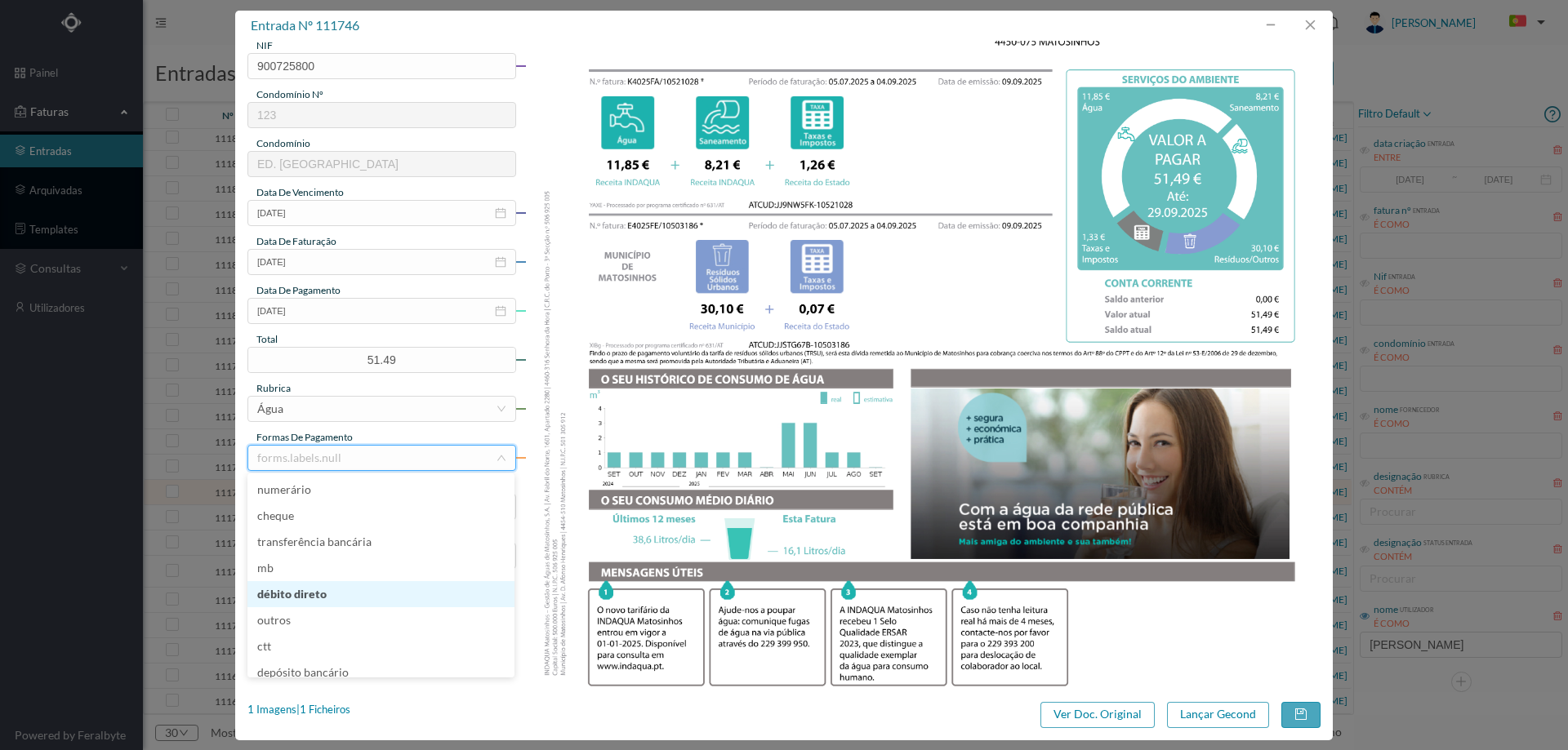
click at [328, 591] on li "débito direto" at bounding box center [381, 594] width 267 height 26
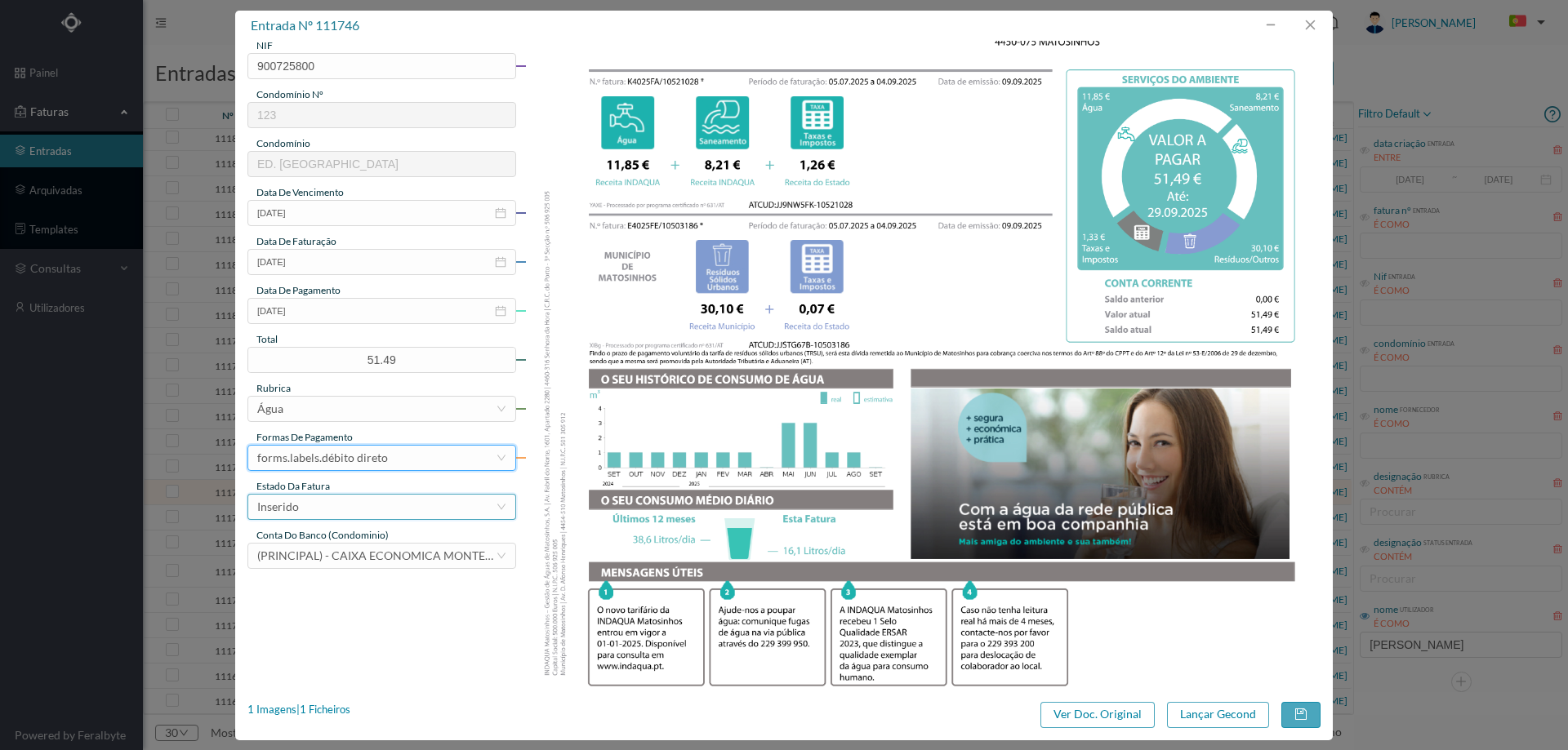
click at [347, 516] on div "Inserido" at bounding box center [377, 507] width 238 height 25
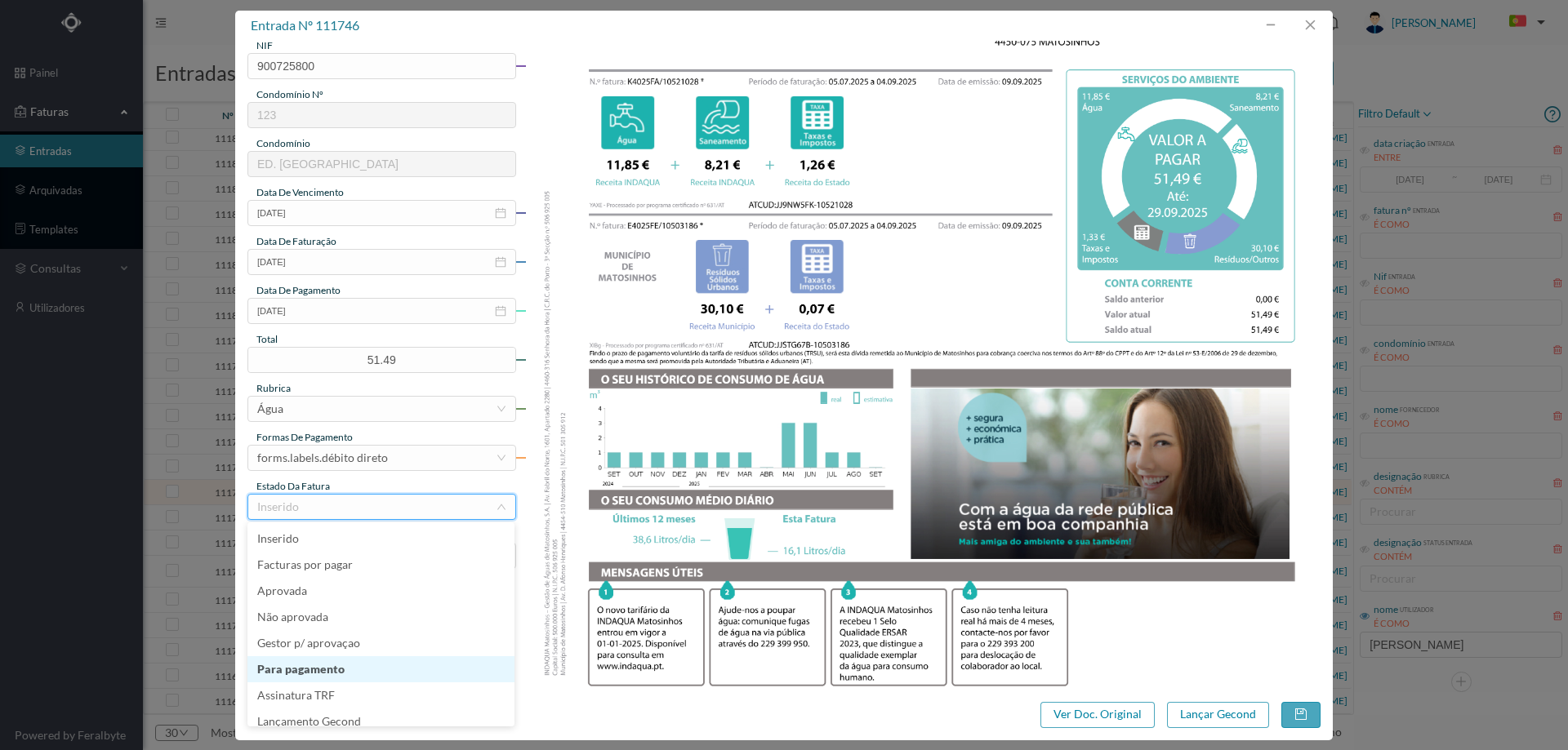
scroll to position [8, 0]
click at [345, 713] on li "Lançamento Gecond" at bounding box center [381, 714] width 267 height 26
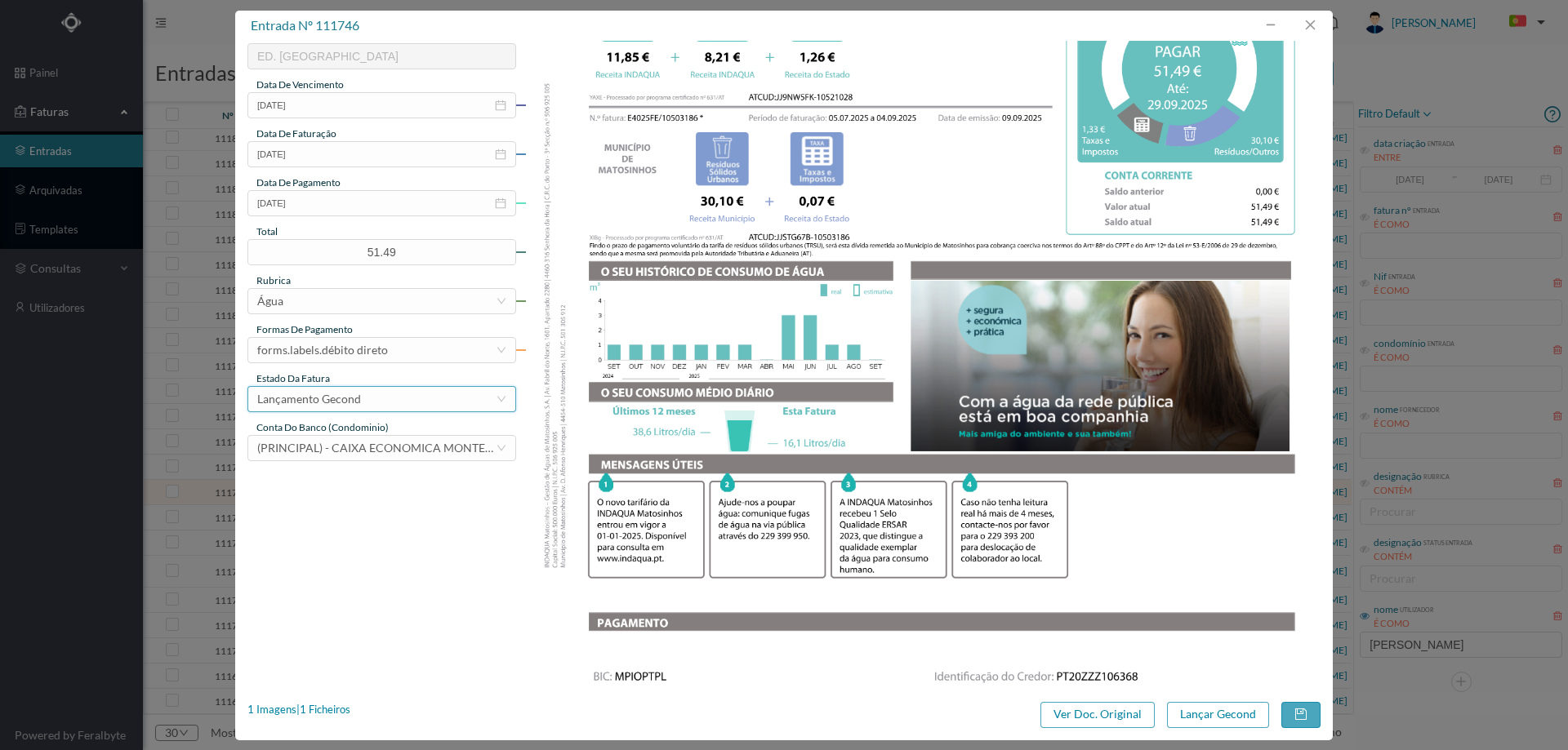
scroll to position [494, 0]
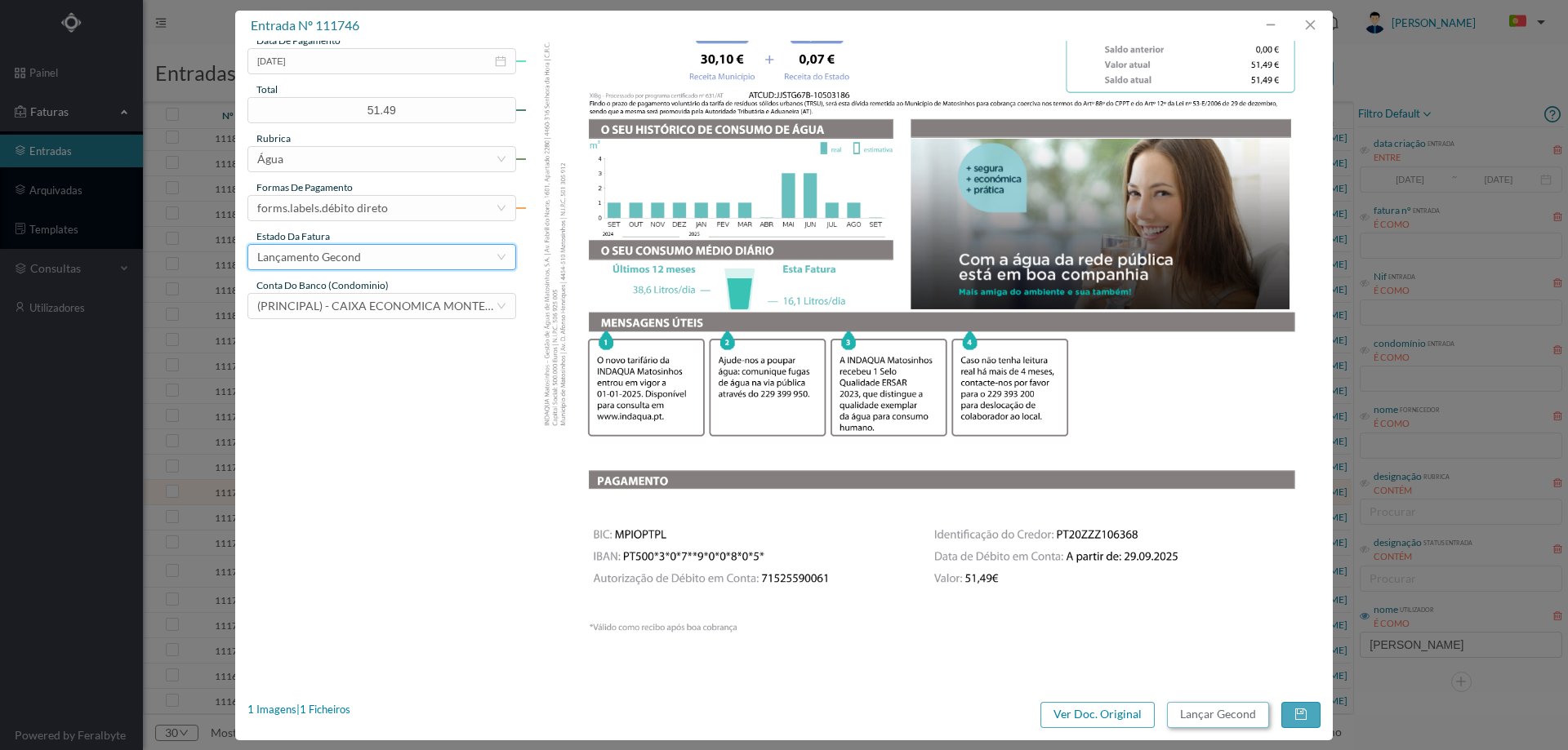
click at [1236, 715] on button "Lançar Gecond" at bounding box center [1219, 716] width 102 height 26
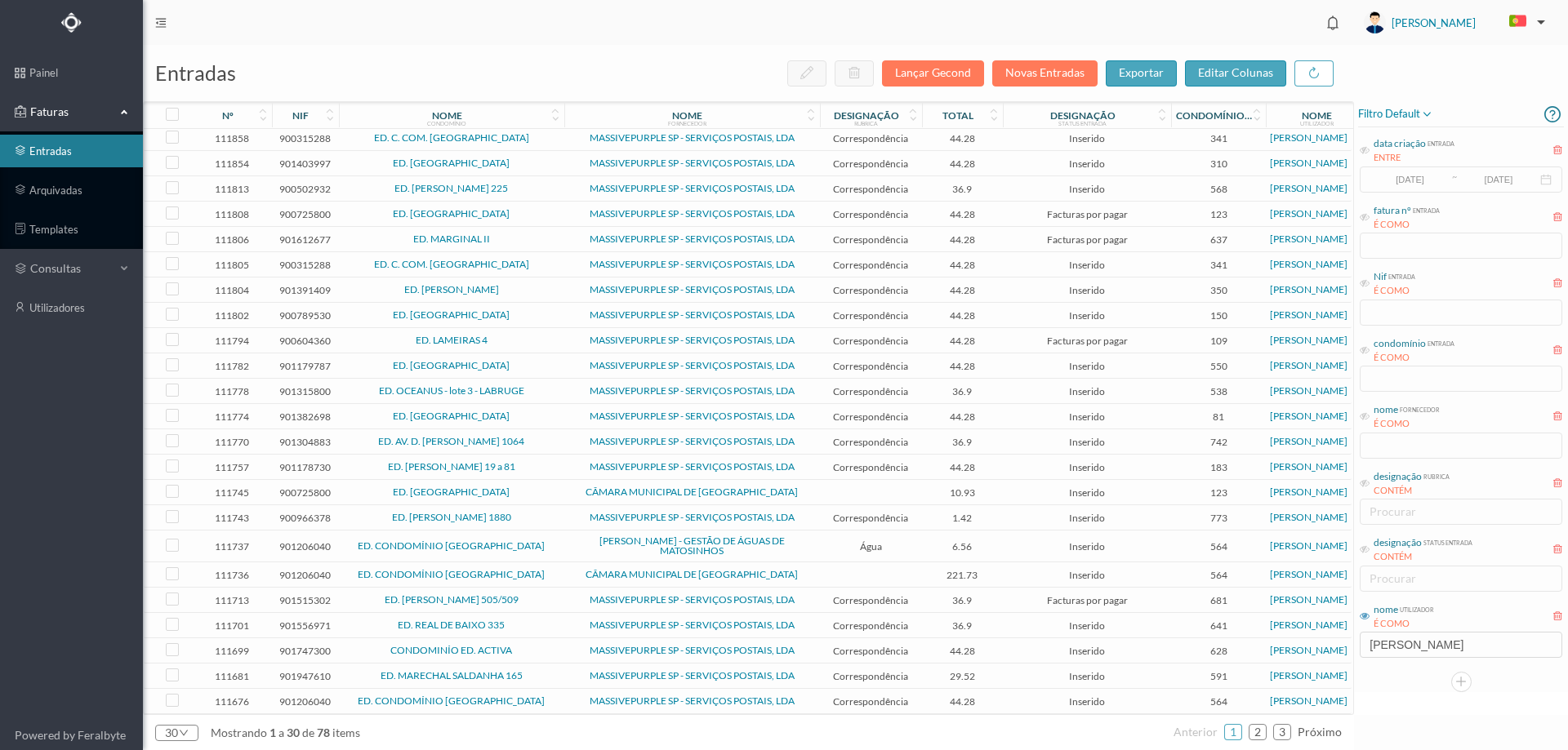
click at [559, 491] on span "ED. [GEOGRAPHIC_DATA]" at bounding box center [452, 492] width 217 height 10
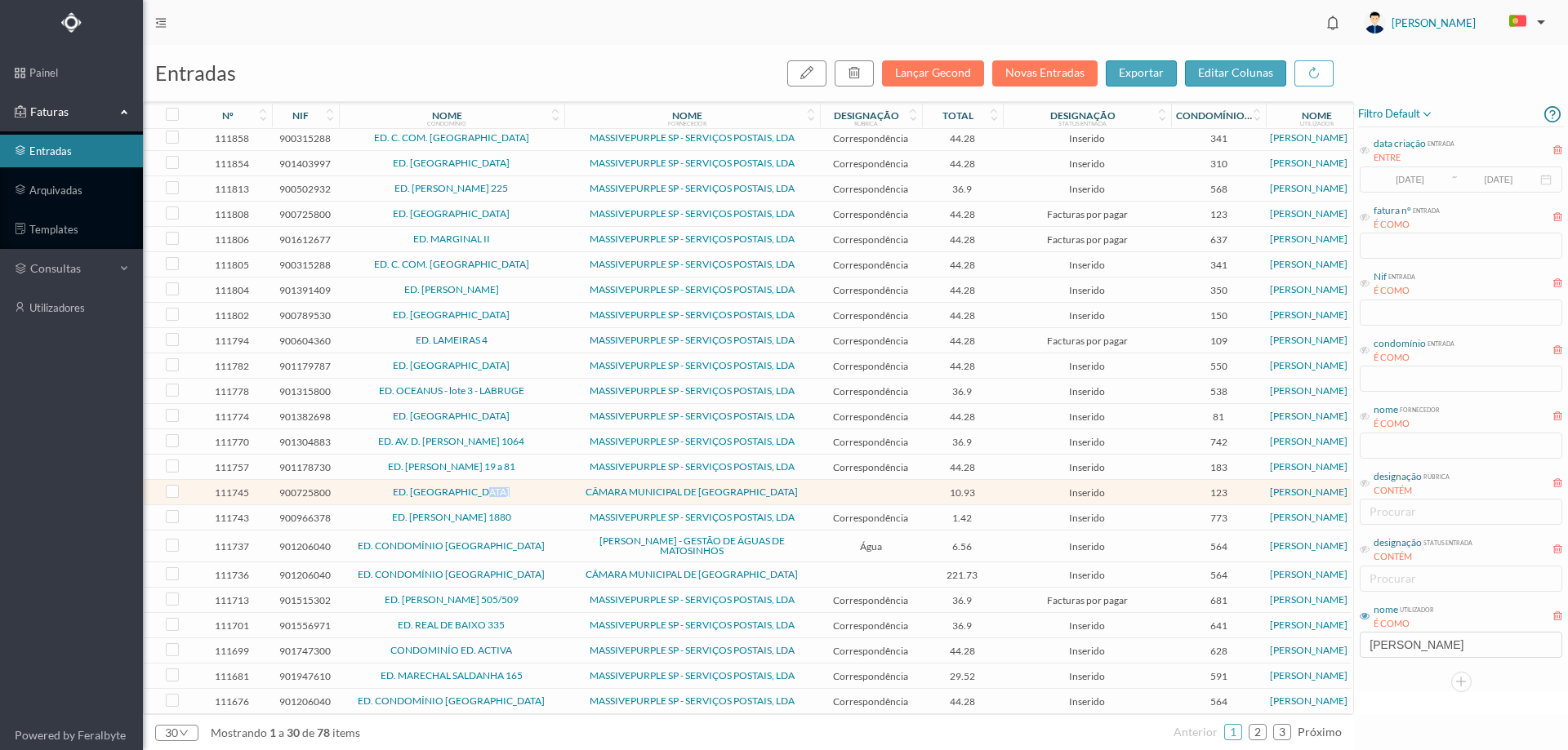
click at [559, 491] on span "ED. [GEOGRAPHIC_DATA]" at bounding box center [452, 492] width 217 height 10
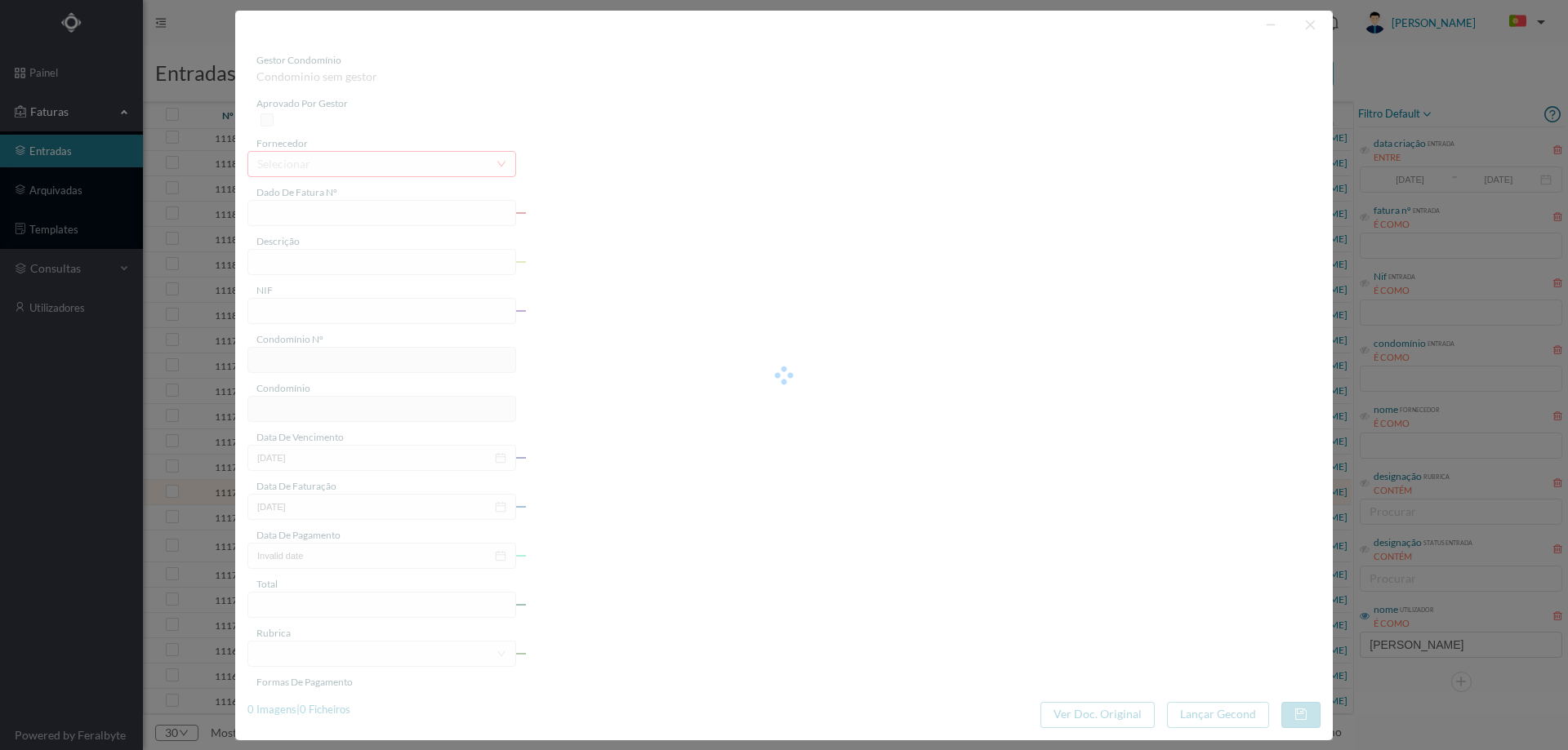
type input "FE E4025FE/10503185"
type input "900725800"
type input "Invalid date"
type input "09-09-2025"
type input "10.93"
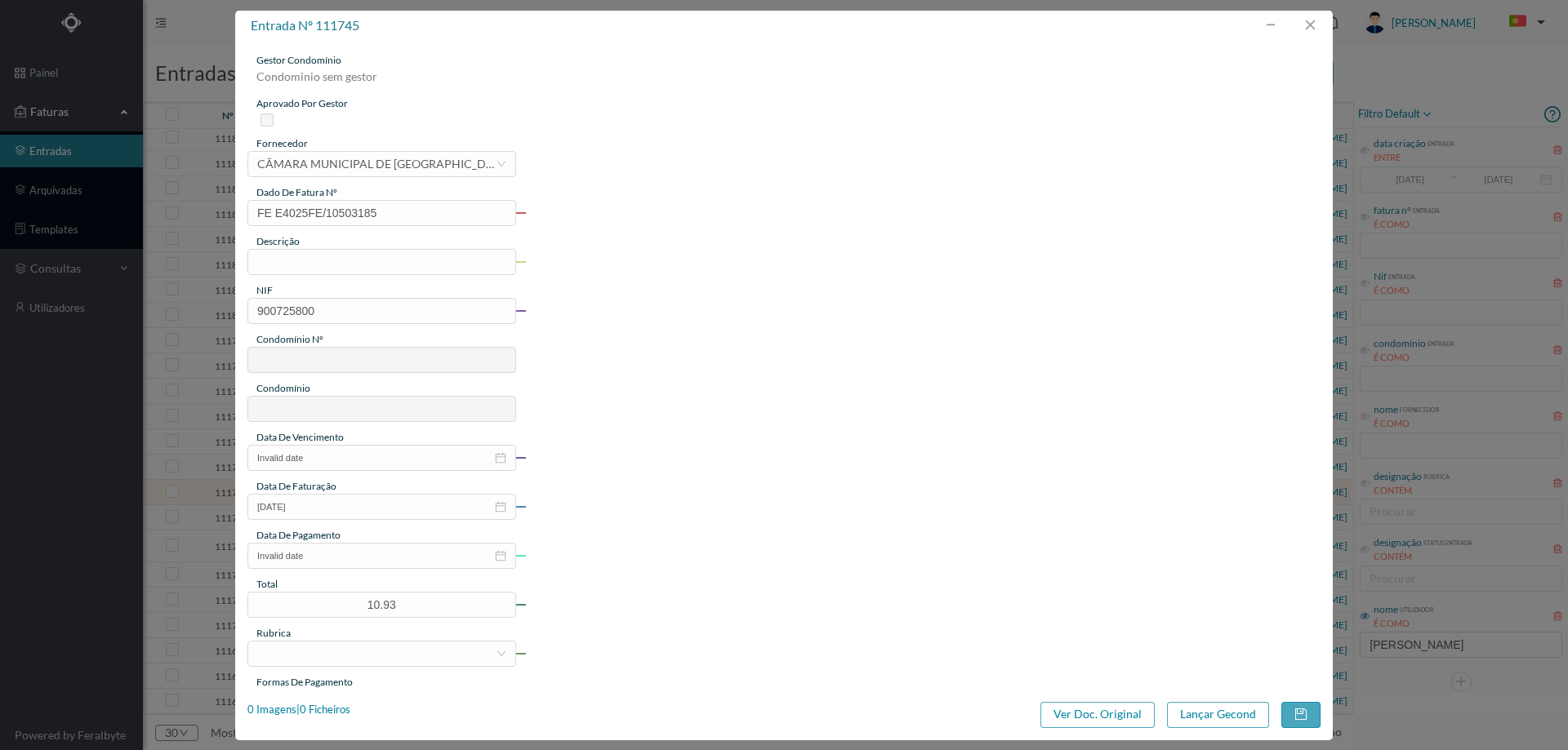
type input "123"
type input "ED. [GEOGRAPHIC_DATA]"
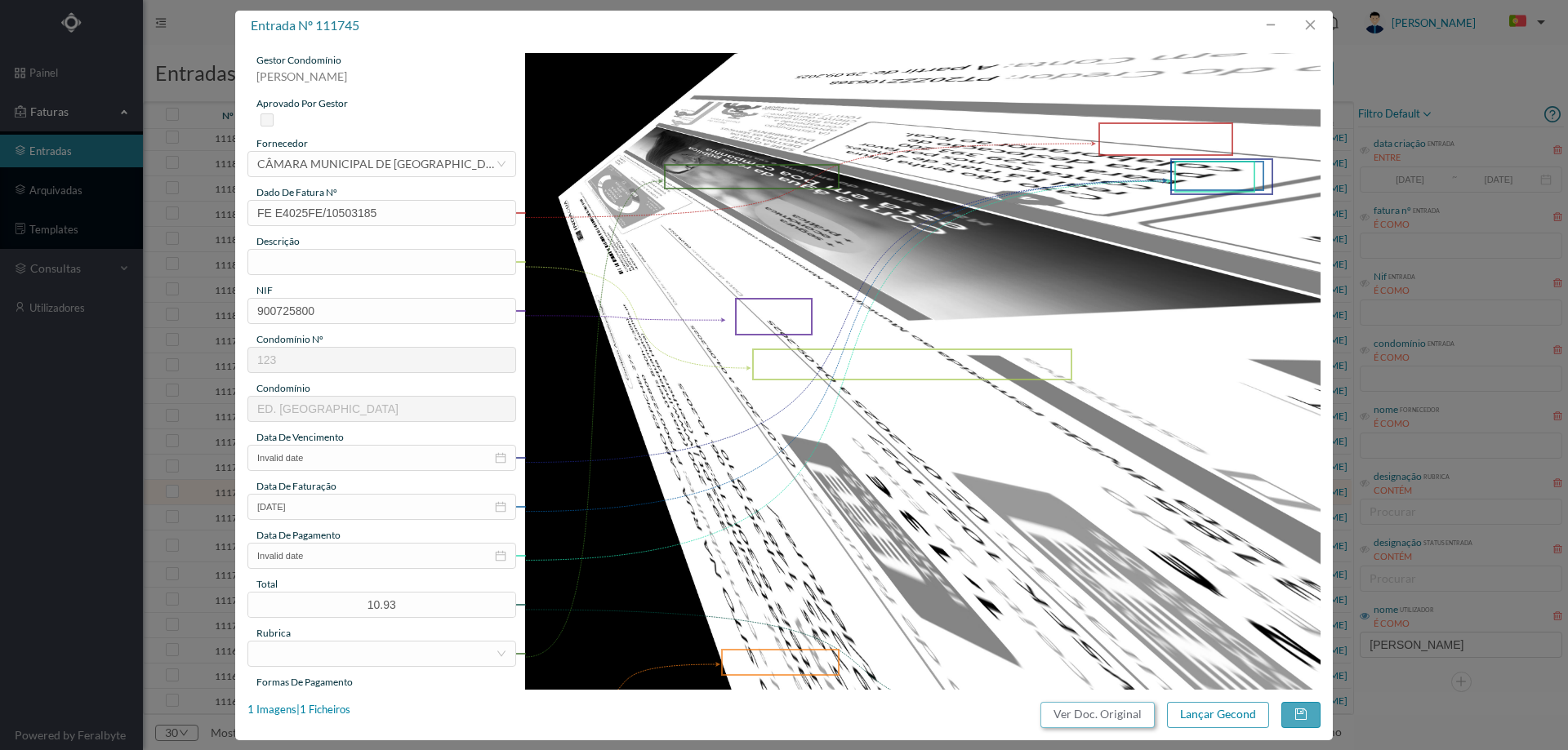
click at [1121, 717] on button "Ver Doc. Original" at bounding box center [1098, 716] width 115 height 26
click at [414, 163] on div "CÂMARA MUNICIPAL DE MATOSINHOS" at bounding box center [377, 164] width 238 height 25
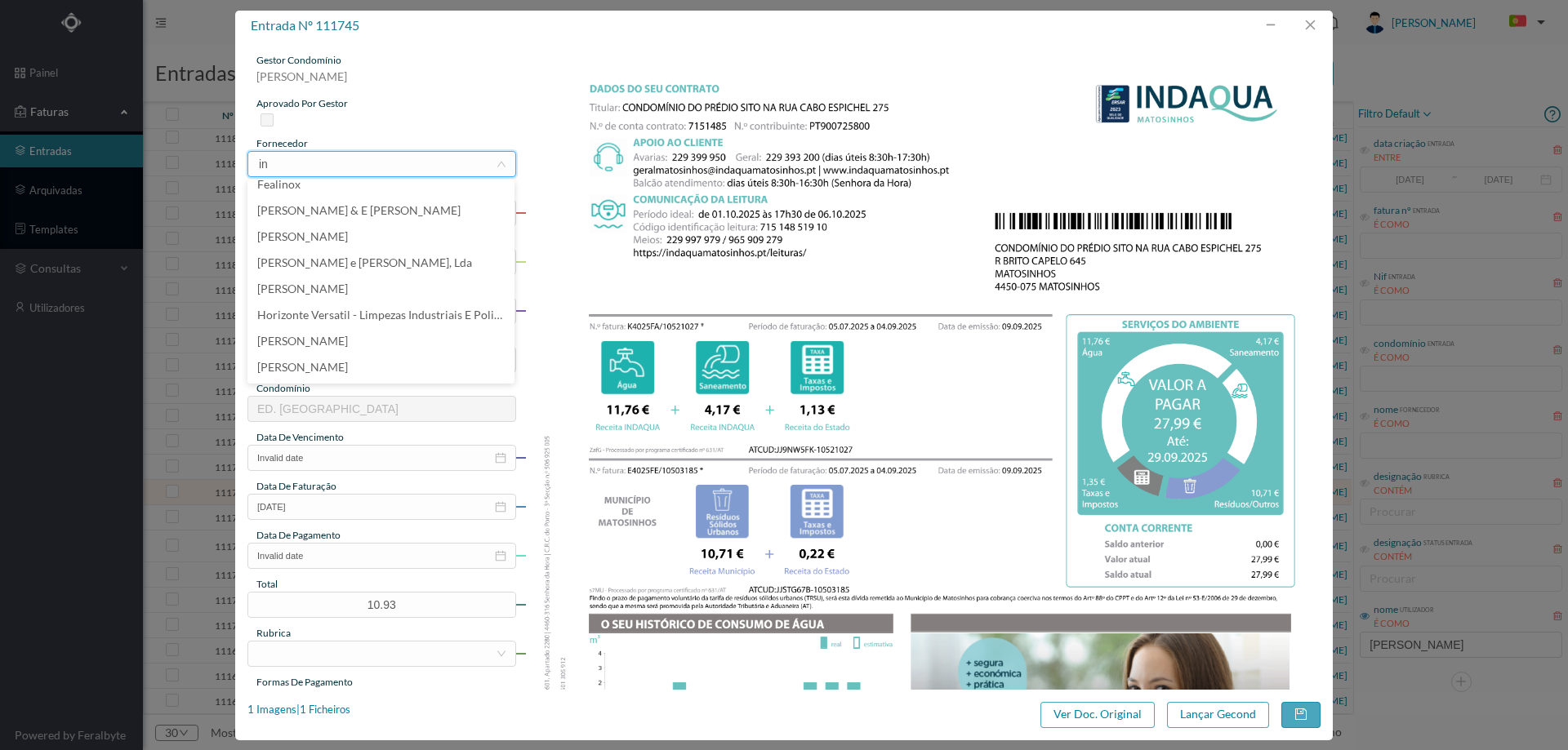
scroll to position [0, 0]
type input "inda"
click at [397, 272] on li "[PERSON_NAME] - GESTÃO DE ÁGUAS DE MATOSINHOS" at bounding box center [381, 271] width 267 height 26
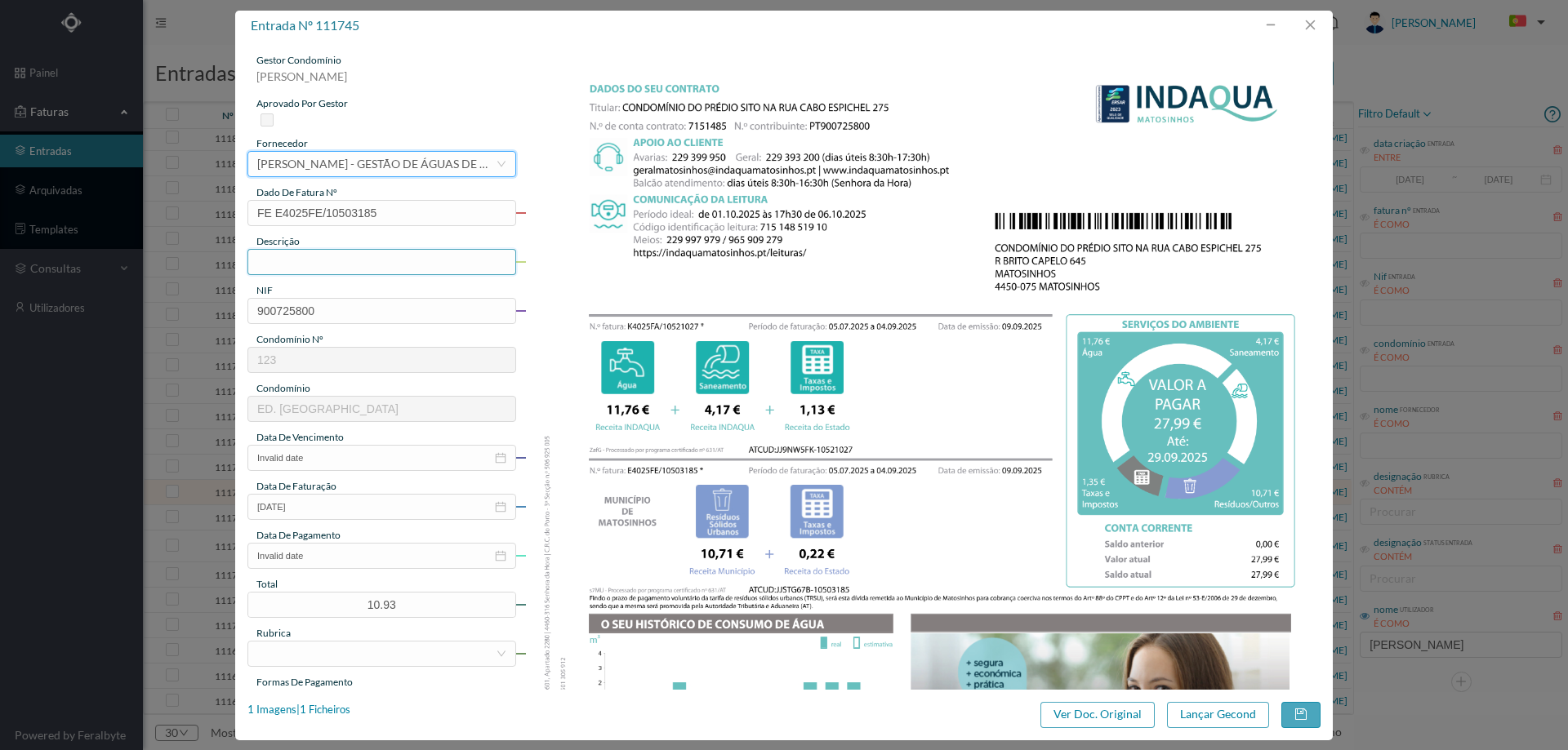
click at [351, 255] on input "text" at bounding box center [382, 262] width 269 height 26
type input "05.07.2025 a 04.09.2025"
click at [333, 460] on input "Invalid date" at bounding box center [382, 458] width 269 height 26
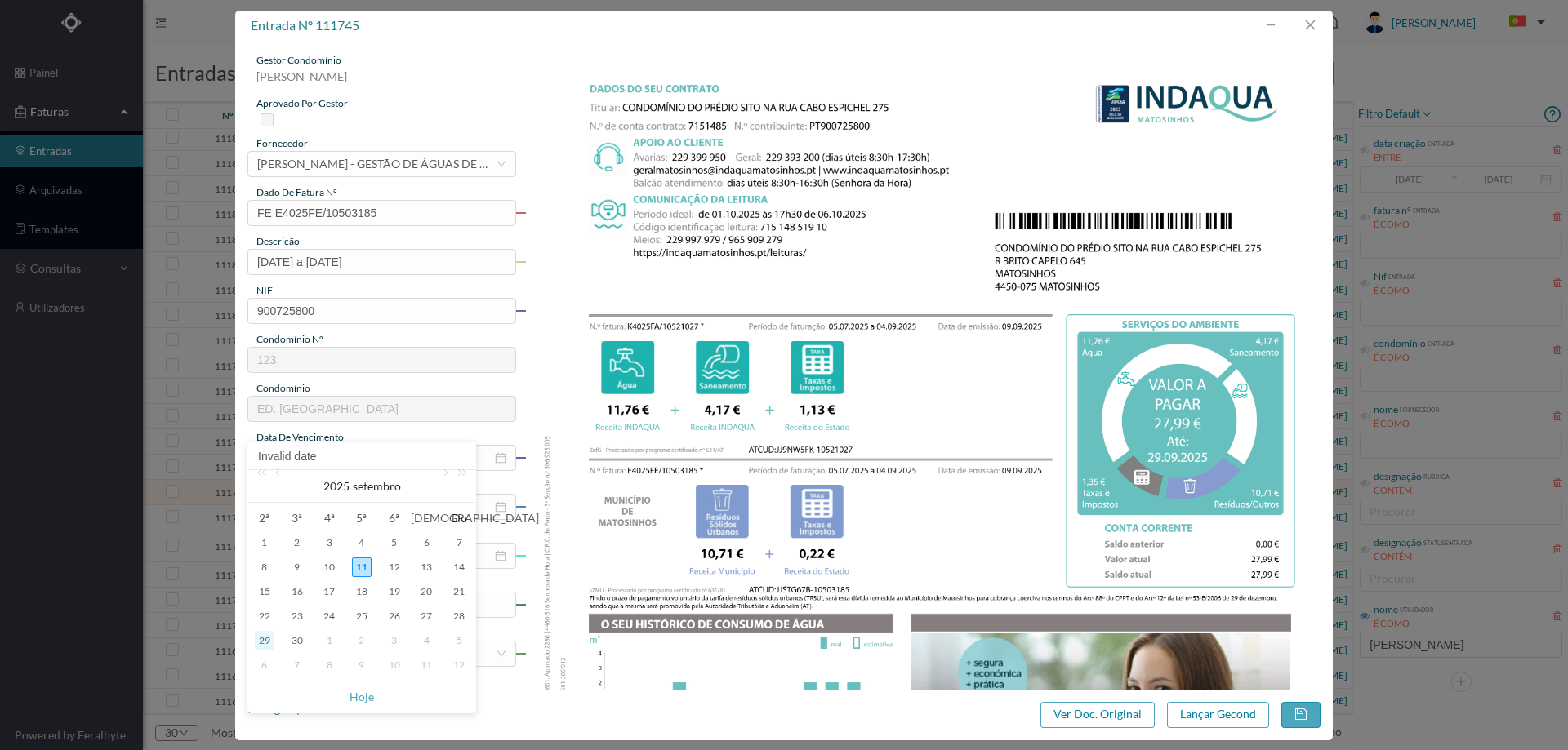
click at [270, 637] on div "29" at bounding box center [265, 641] width 19 height 19
type input "29-09-2025"
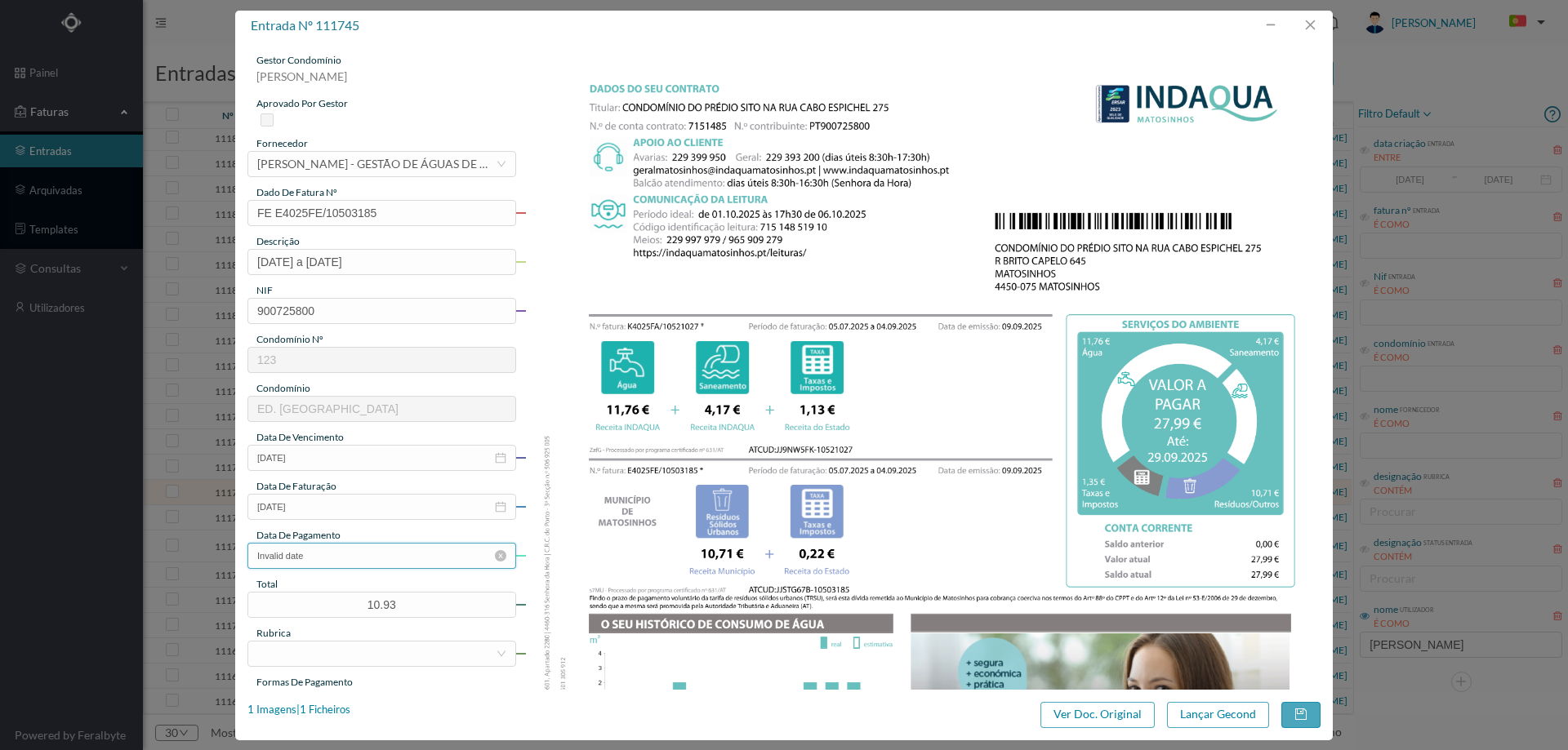
click at [326, 550] on input "Invalid date" at bounding box center [382, 556] width 269 height 26
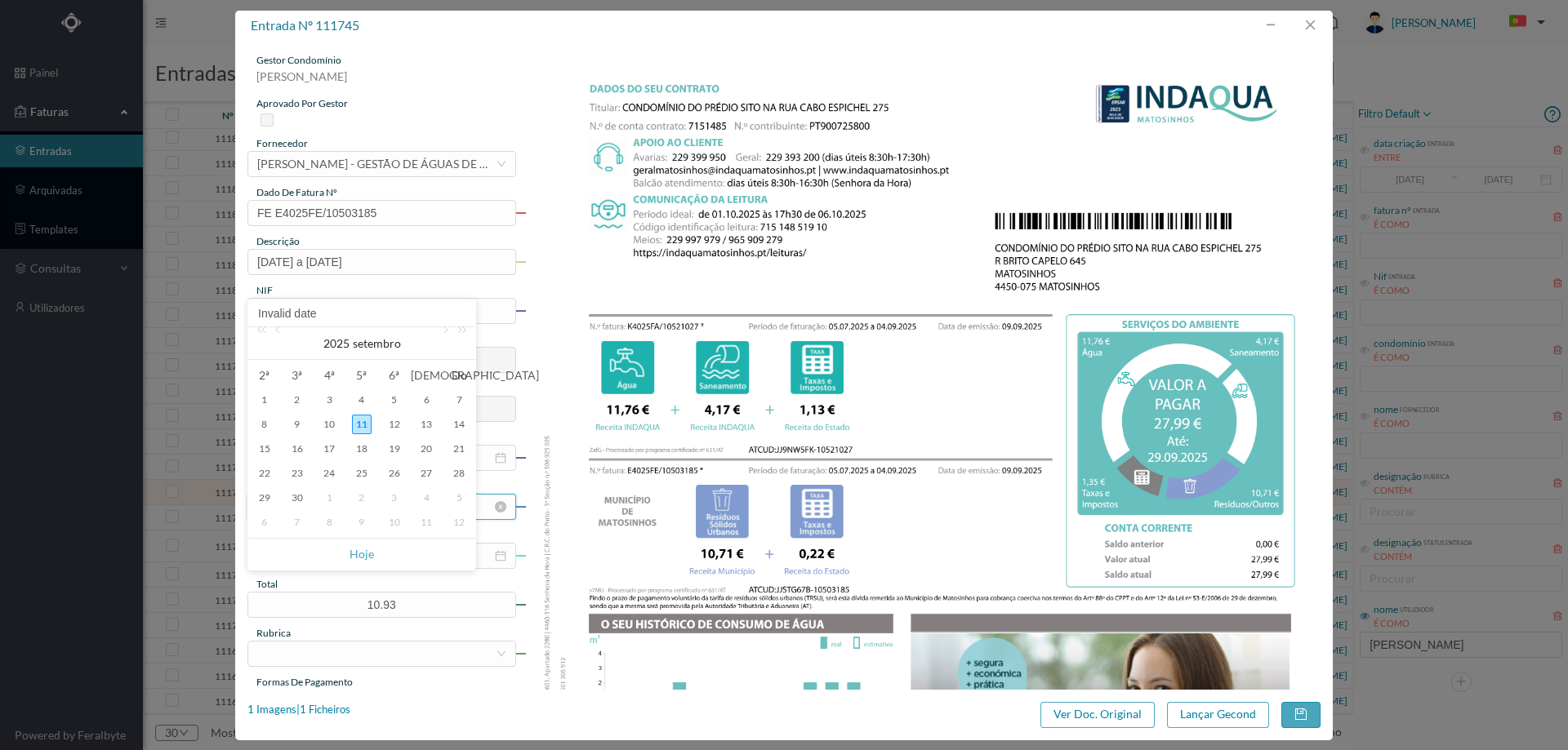
click at [260, 495] on div "29" at bounding box center [265, 498] width 19 height 19
type input "29-09-2025"
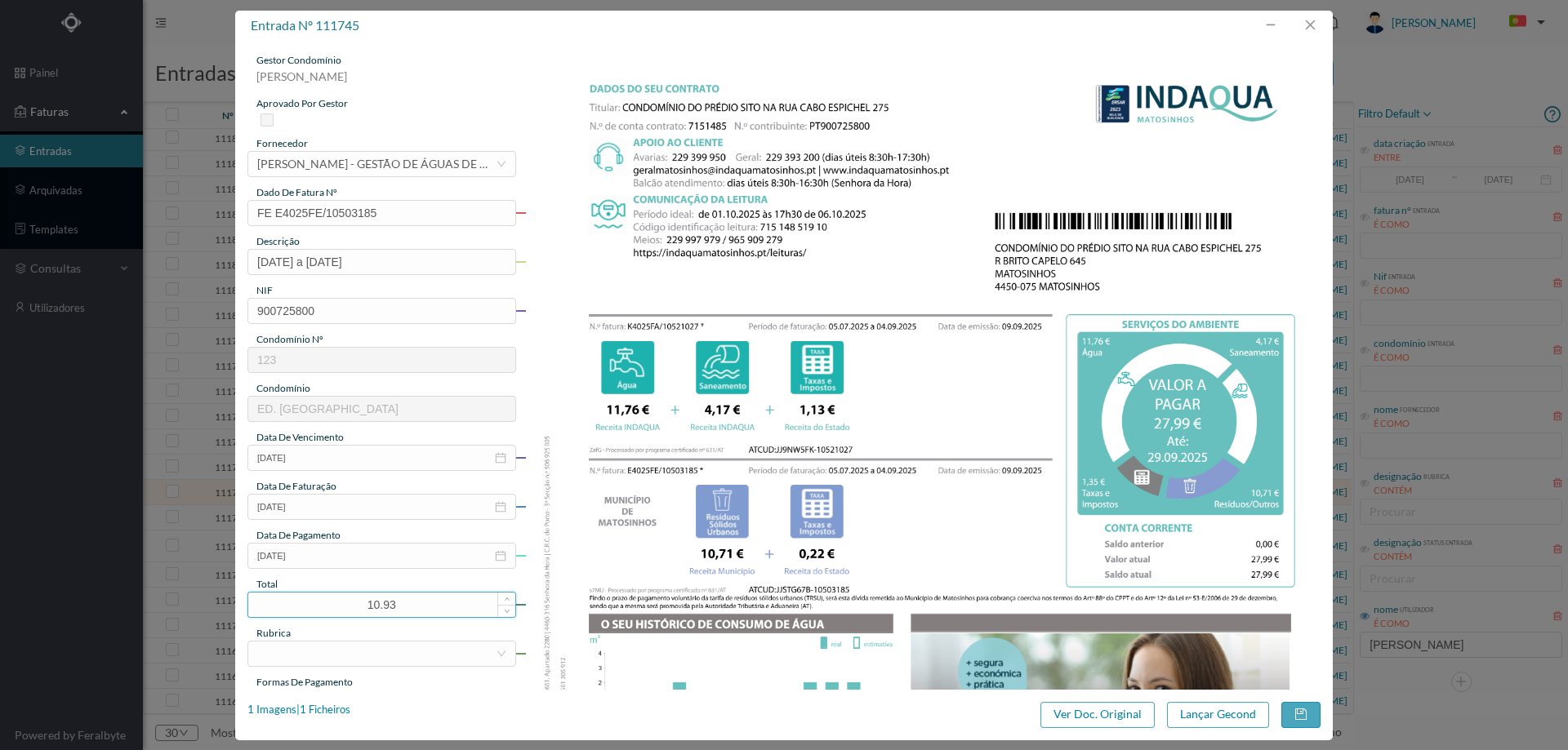
drag, startPoint x: 407, startPoint y: 612, endPoint x: 315, endPoint y: 594, distance: 93.7
click at [315, 594] on input "10.93" at bounding box center [382, 605] width 267 height 25
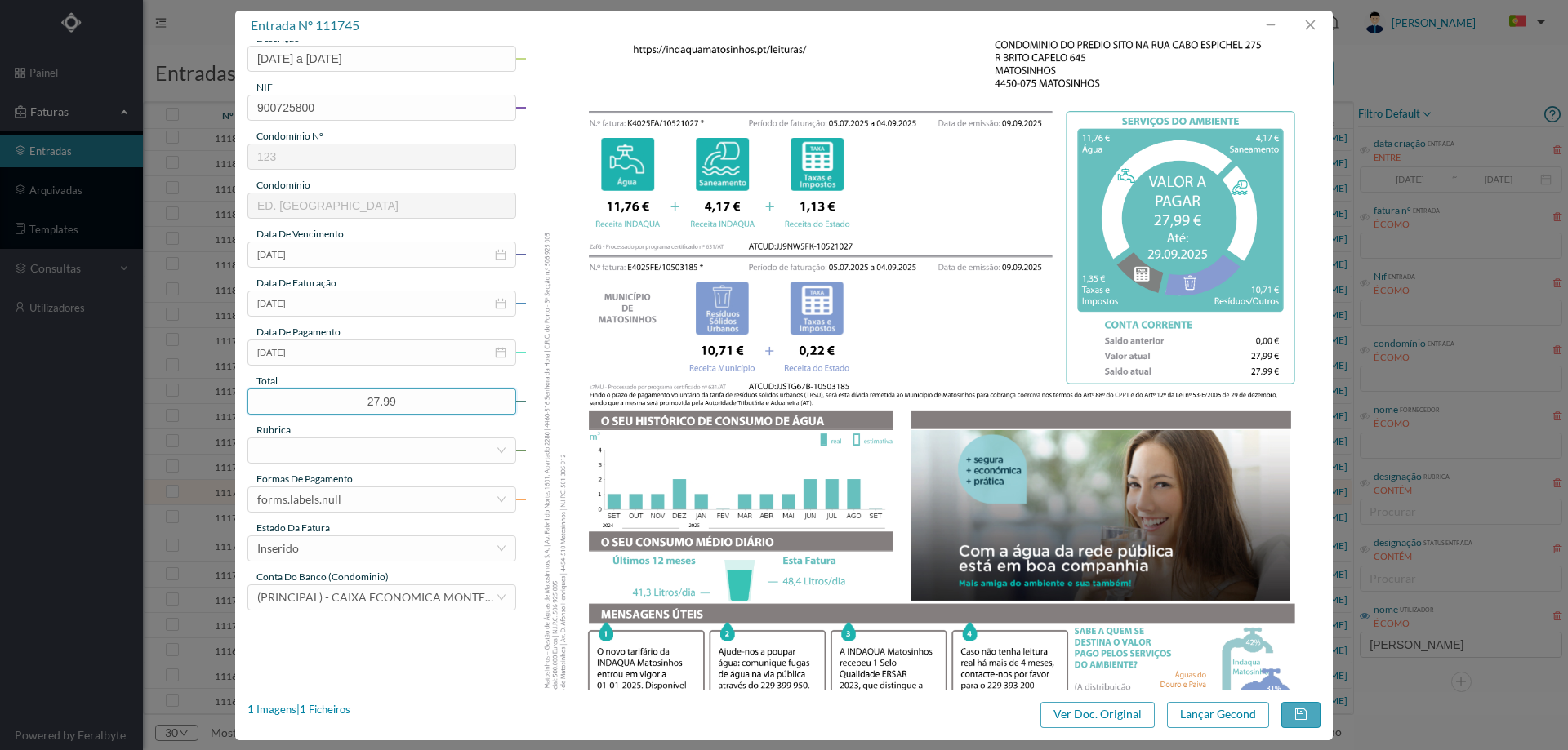
scroll to position [408, 0]
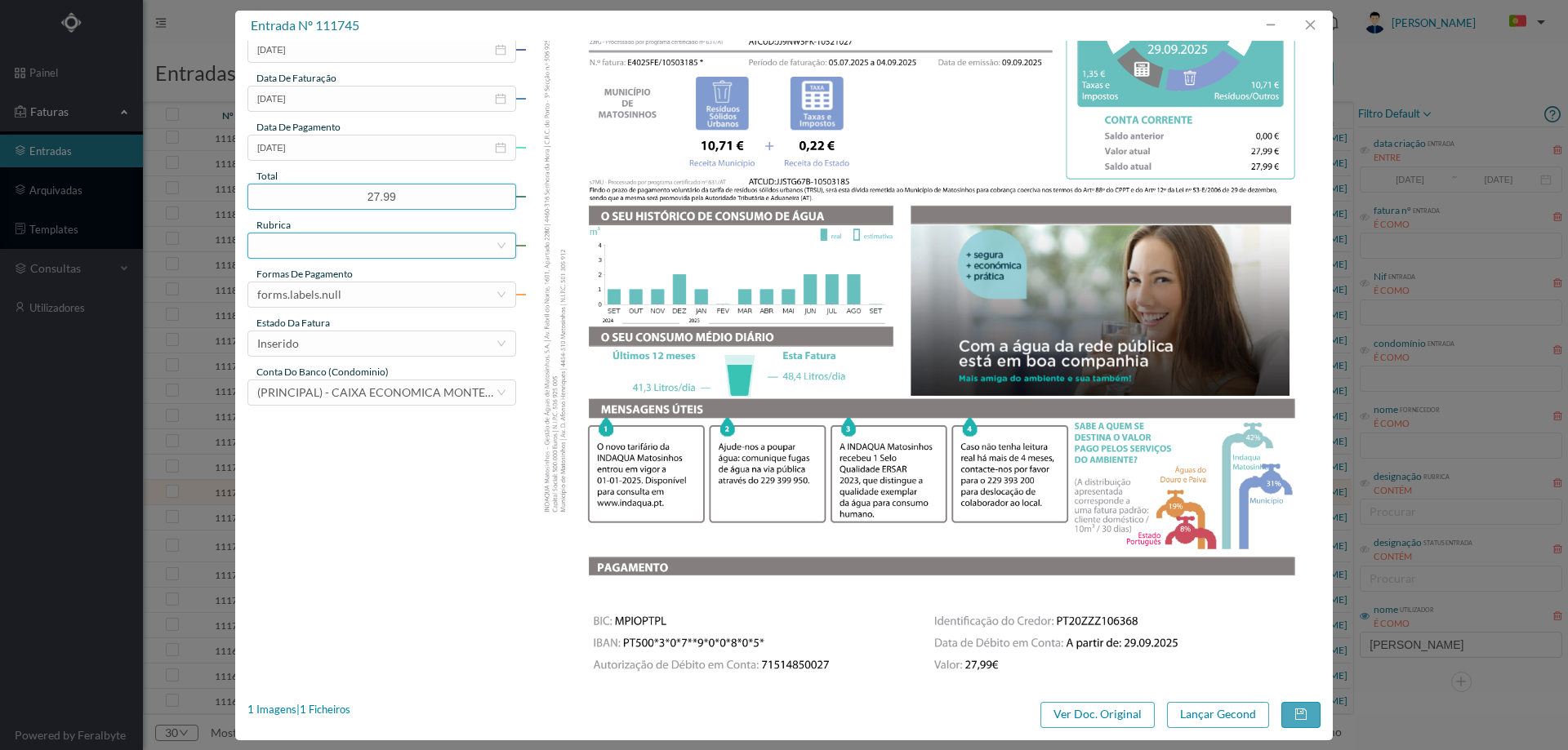
type input "27.99"
click at [377, 237] on div at bounding box center [377, 246] width 238 height 25
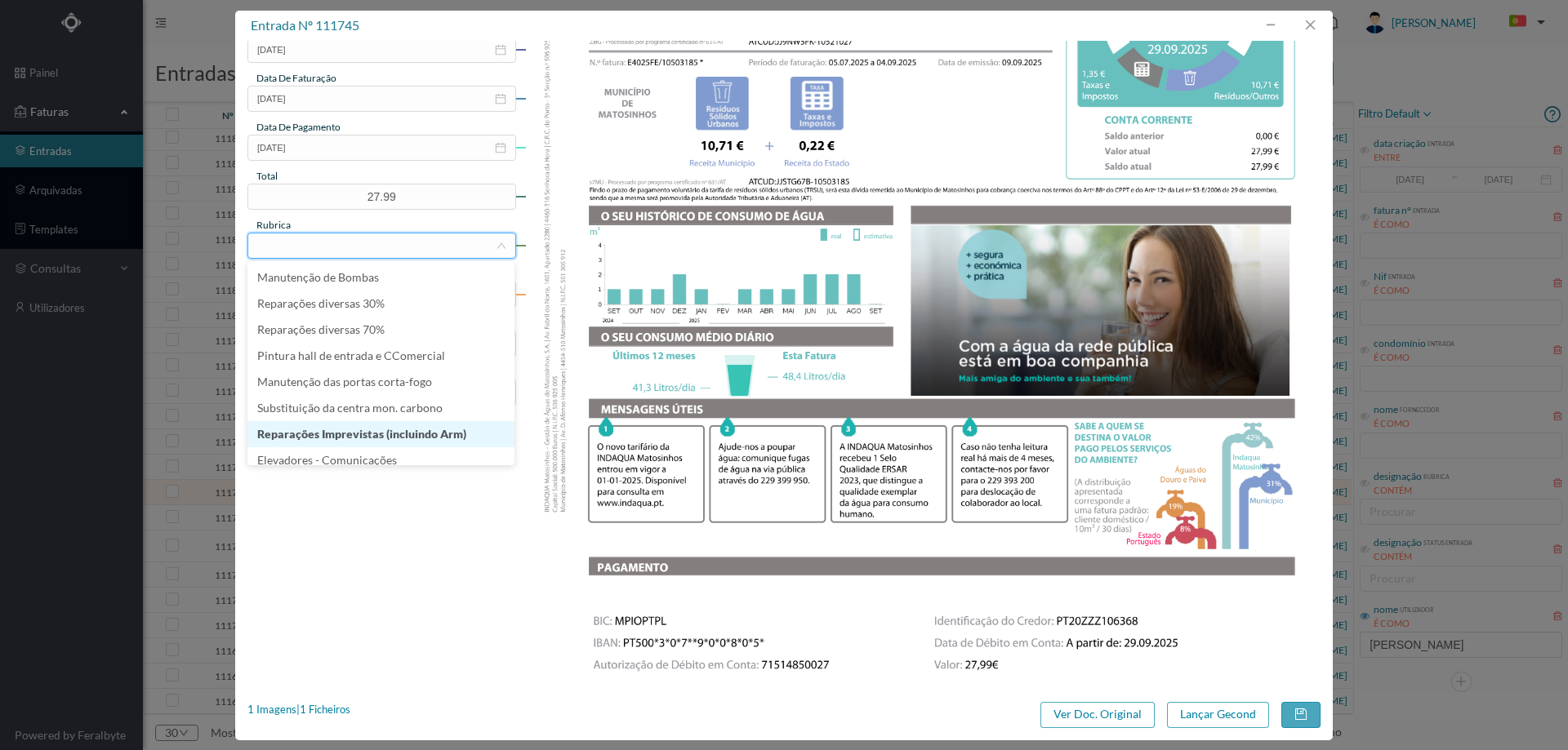
scroll to position [245, 0]
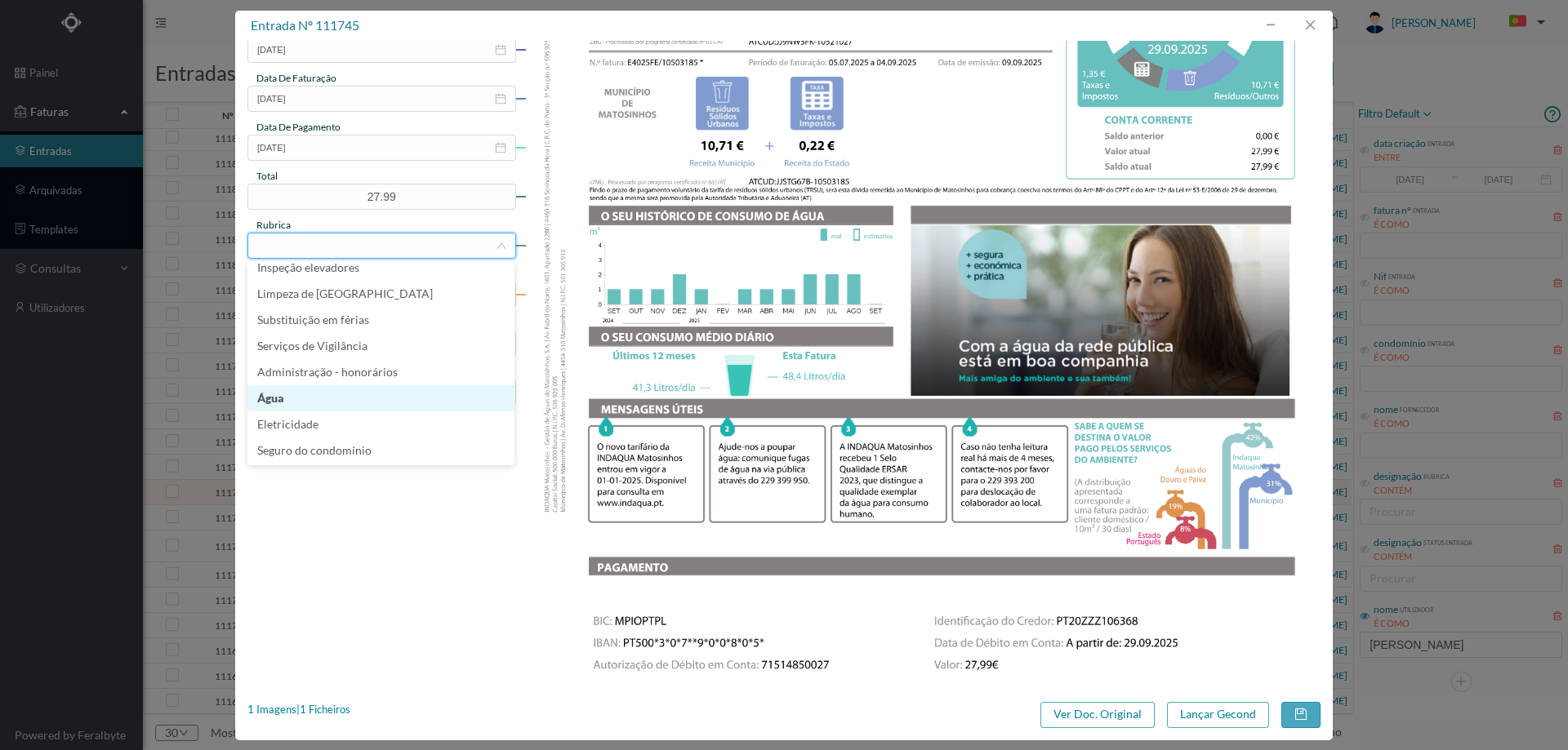
click at [345, 397] on li "Água" at bounding box center [381, 398] width 267 height 26
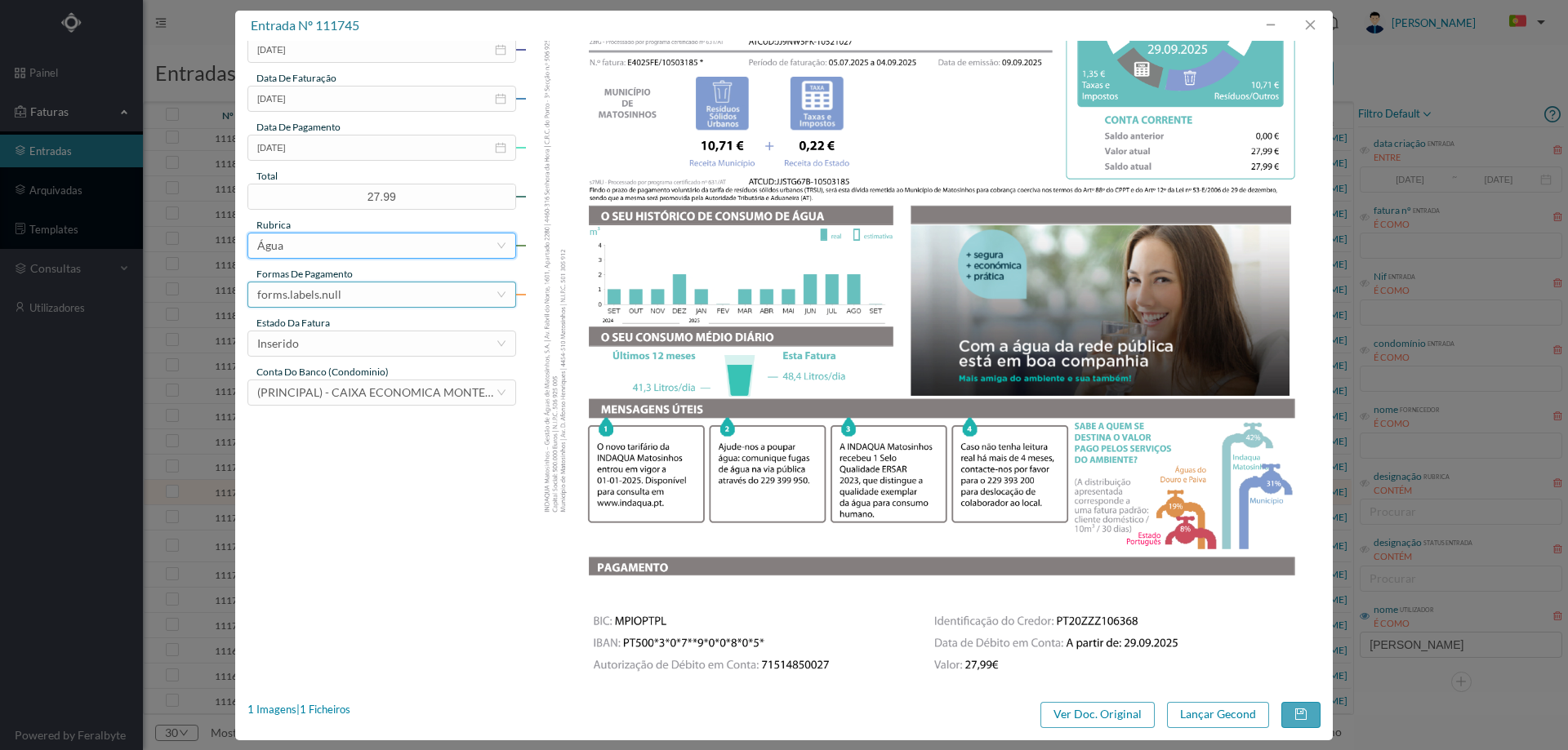
click at [337, 296] on div "forms.labels.null" at bounding box center [299, 294] width 84 height 25
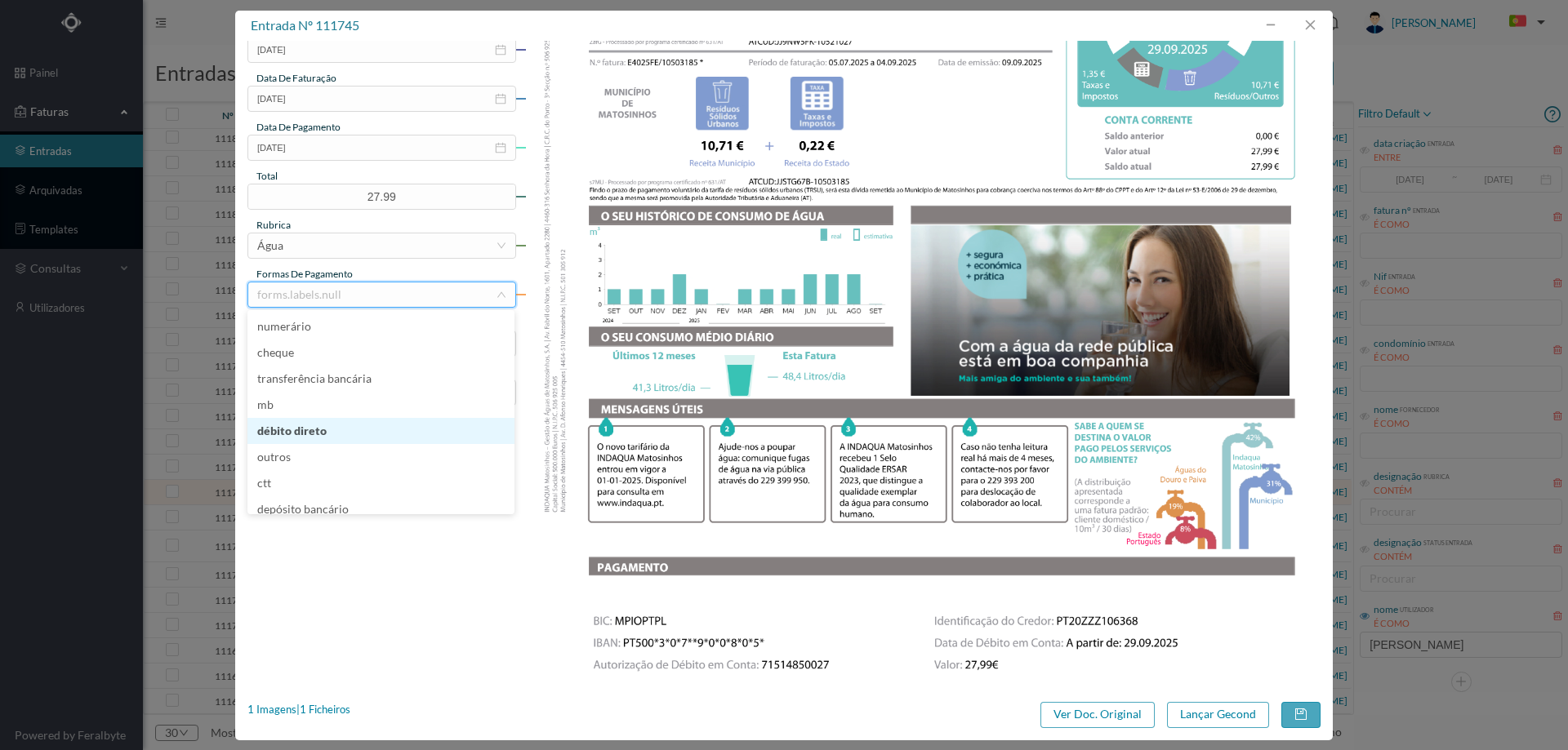
click at [316, 434] on li "débito direto" at bounding box center [381, 431] width 267 height 26
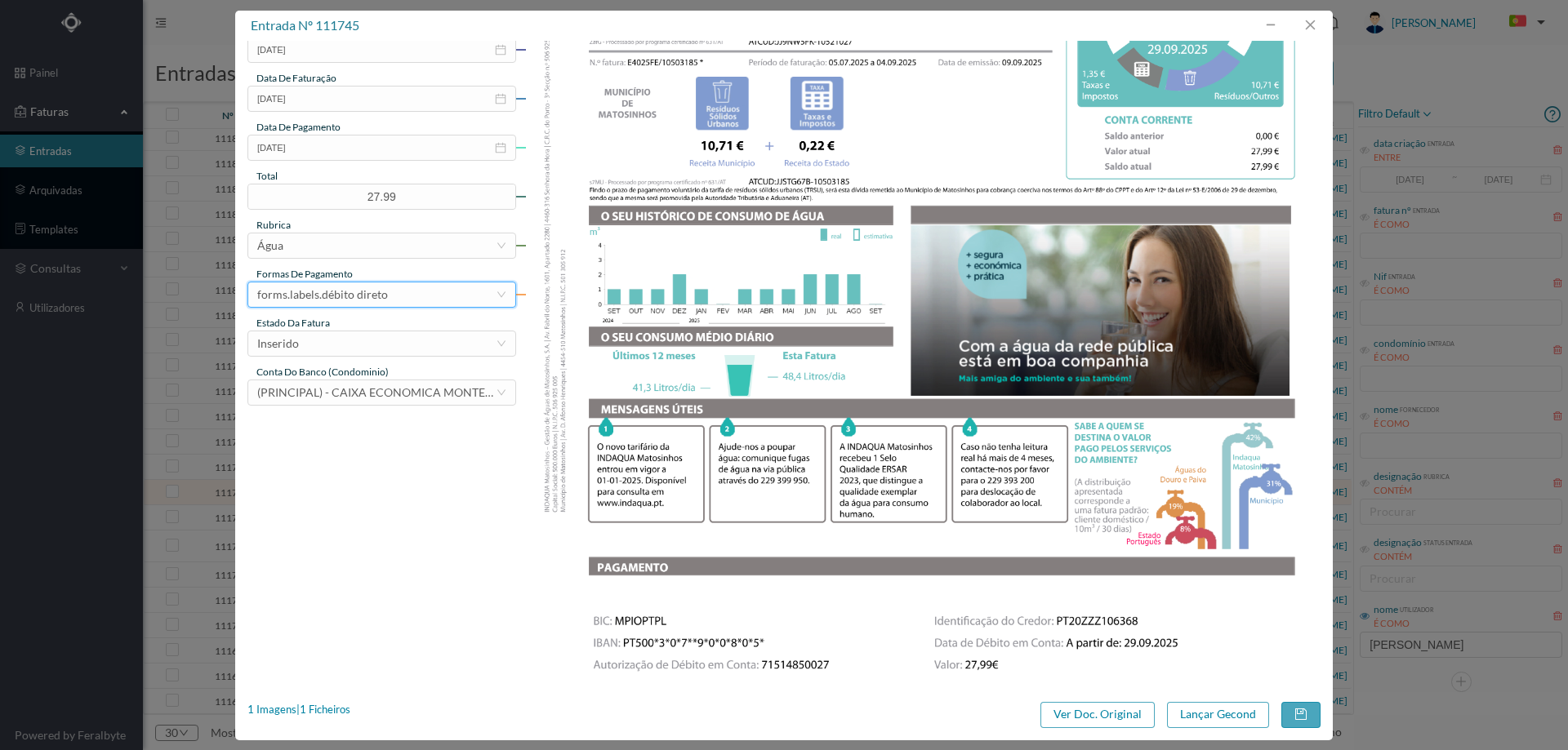
click at [348, 329] on div "estado da fatura" at bounding box center [382, 323] width 269 height 15
click at [348, 341] on div "Inserido" at bounding box center [377, 344] width 238 height 25
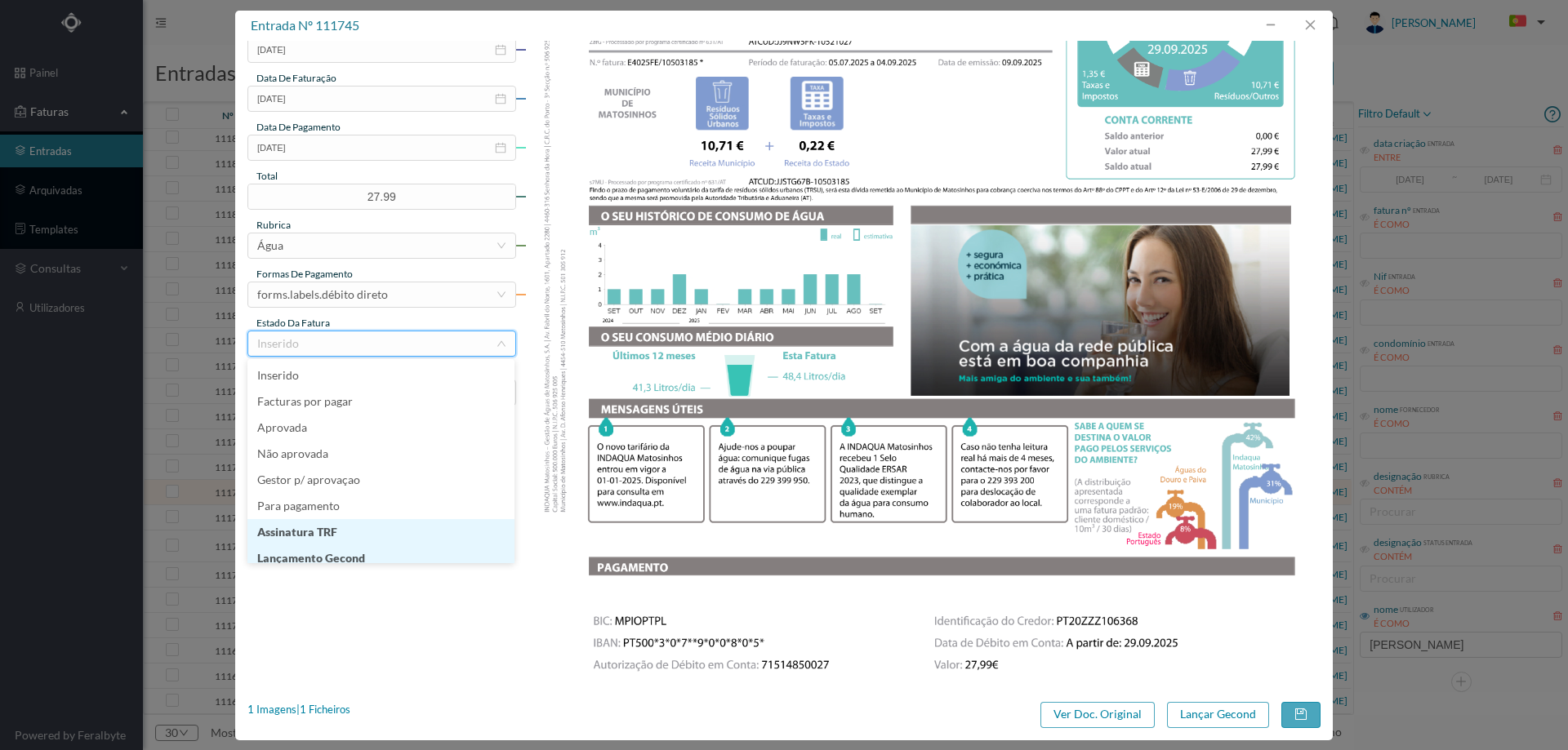
scroll to position [8, 0]
click at [331, 551] on li "Lançamento Gecond" at bounding box center [381, 550] width 267 height 26
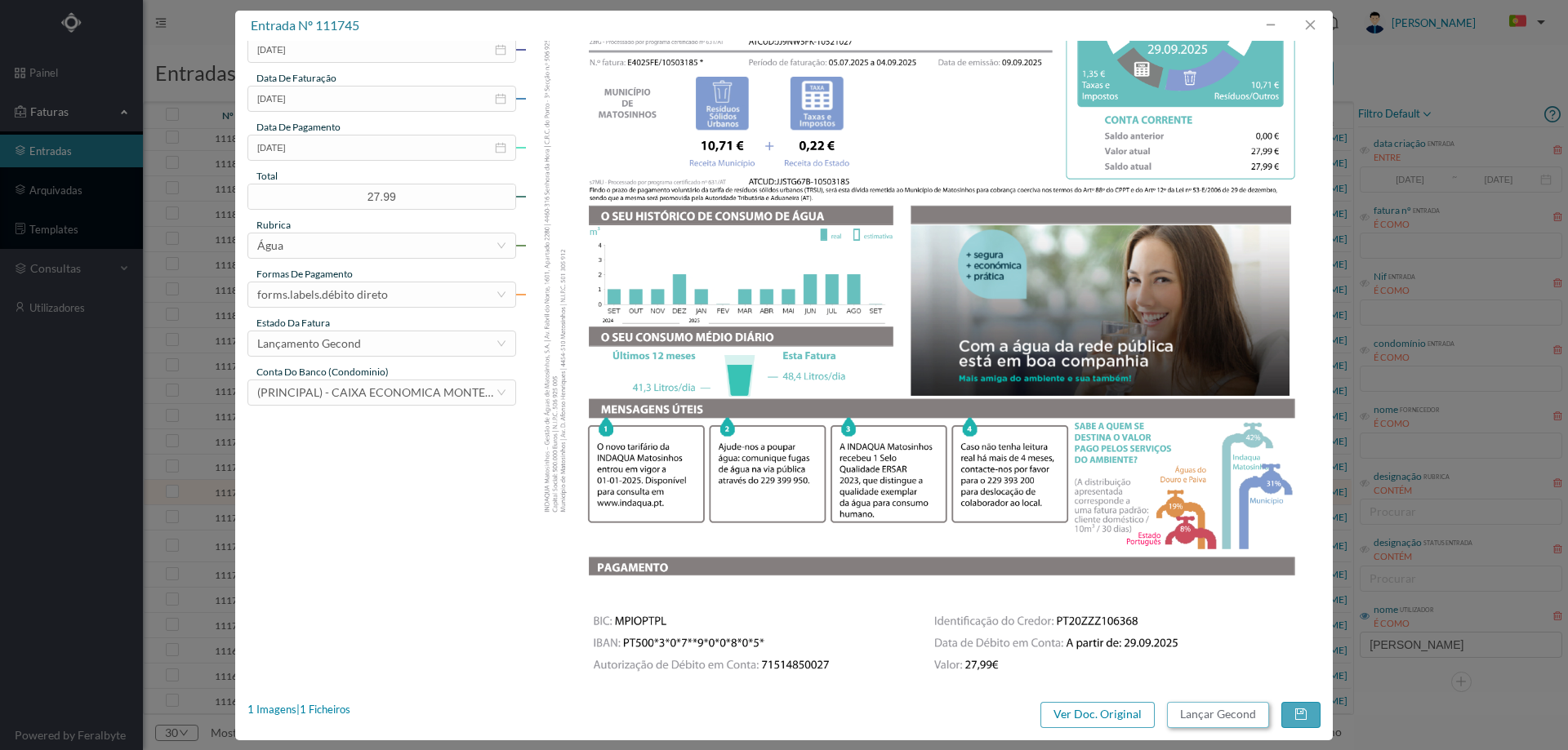
click at [1204, 717] on button "Lançar Gecond" at bounding box center [1219, 716] width 102 height 26
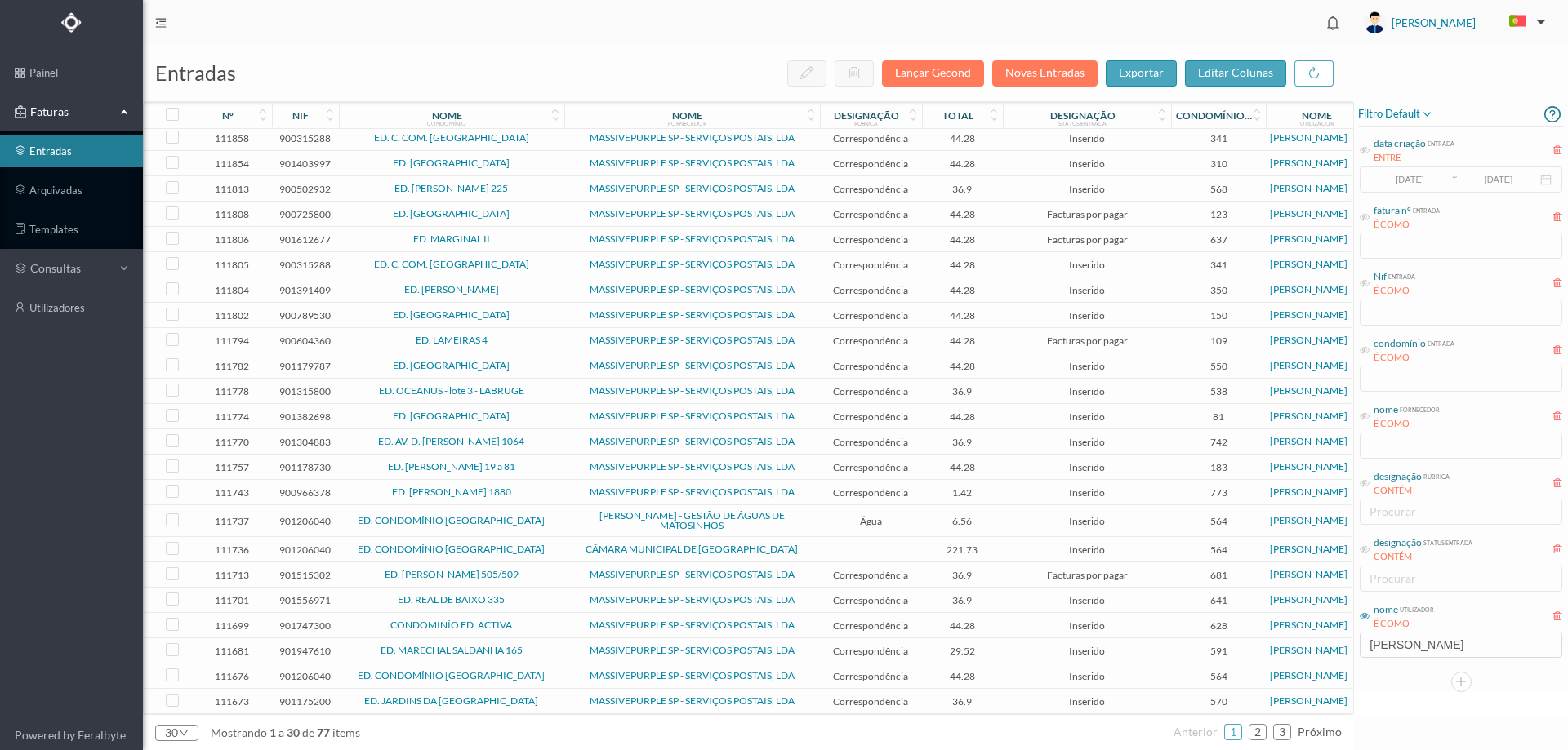
click at [913, 515] on span "Água" at bounding box center [871, 521] width 94 height 12
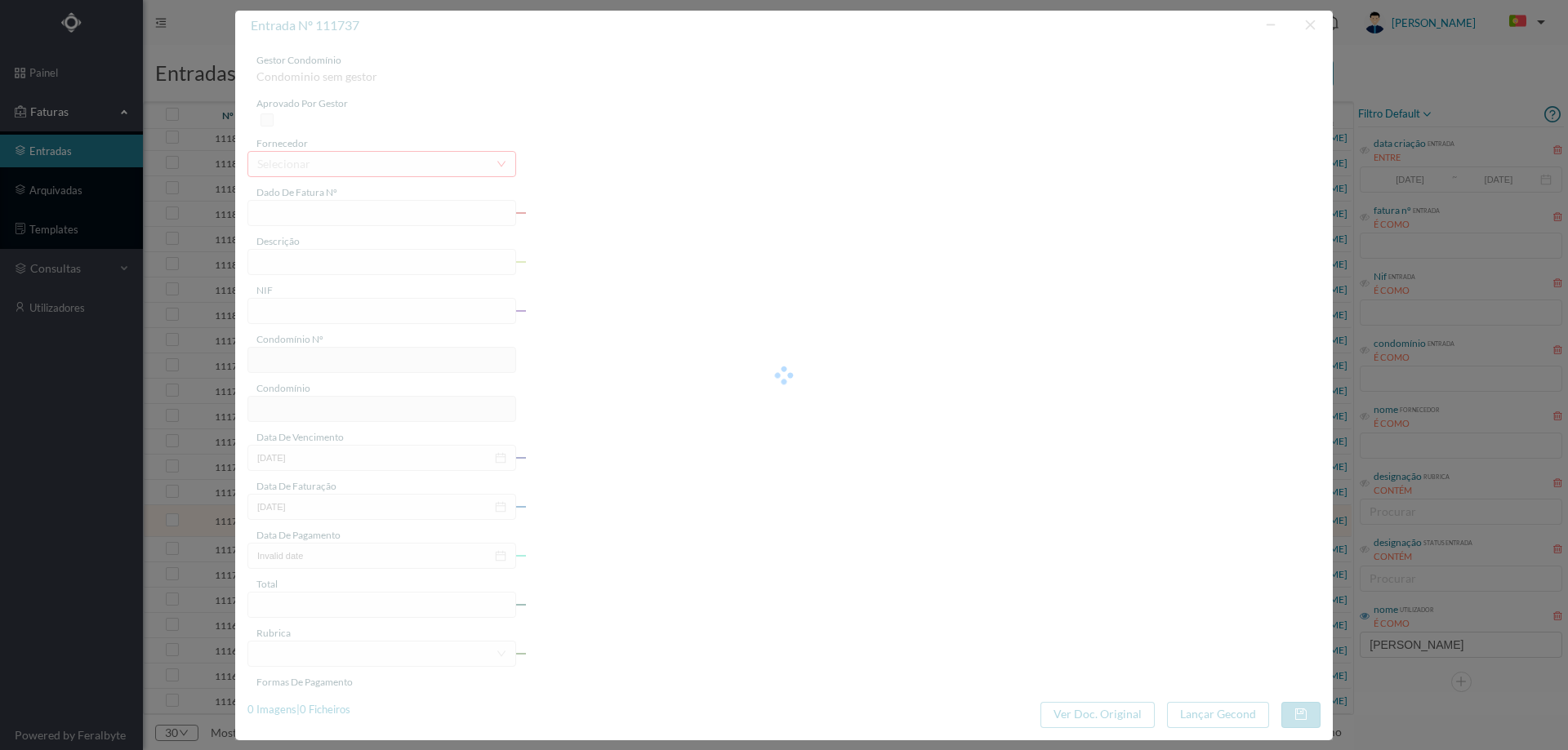
type input "FA K4025FA/10519981"
type input "Periodo de faturação: 09.07.2025 a 04.09.2025"
type input "901206040"
type input "29-09-2025"
type input "09-09-2025"
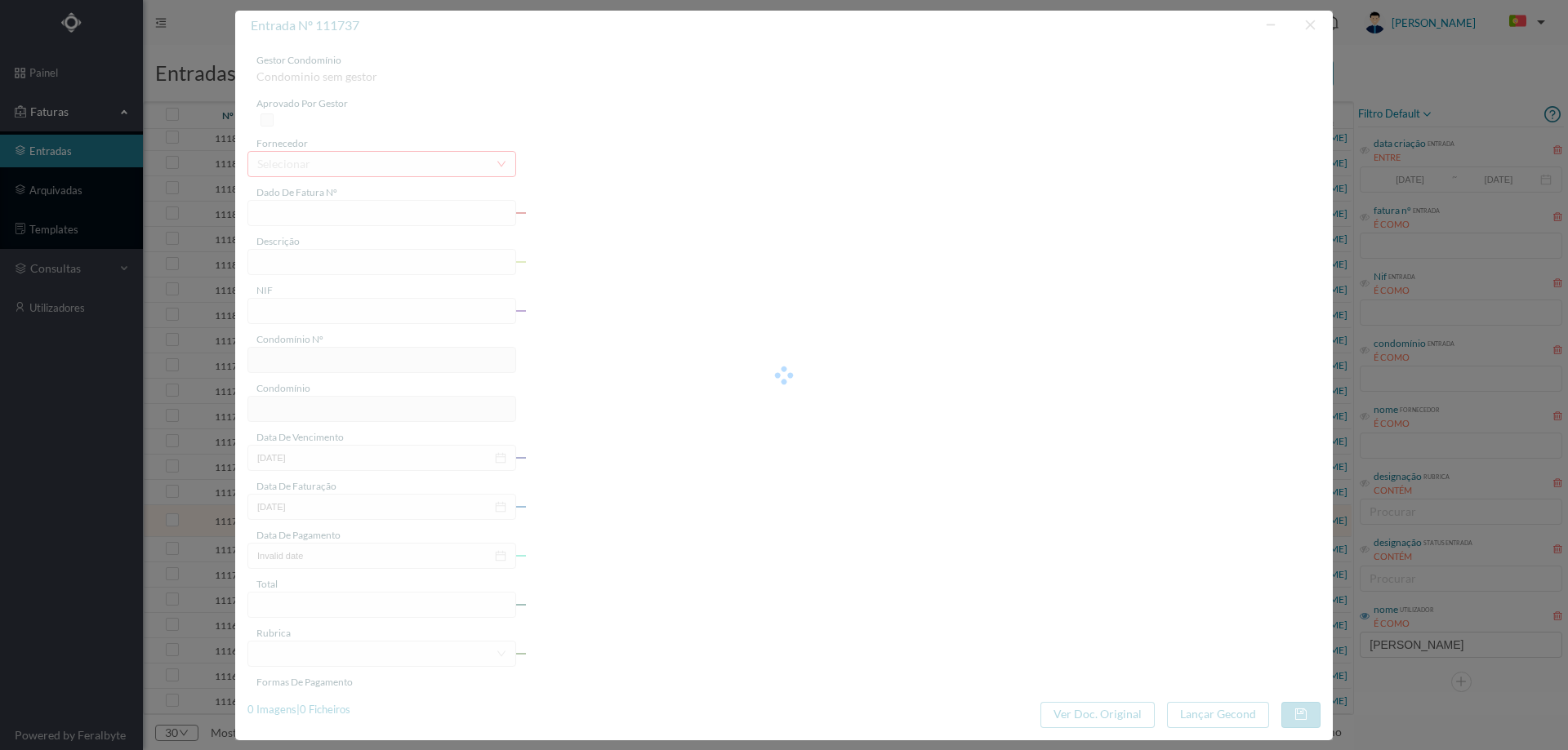
type input "29-09-2025"
type input "6.56"
type input "564"
type input "ED. CONDOMÍNIO [GEOGRAPHIC_DATA]"
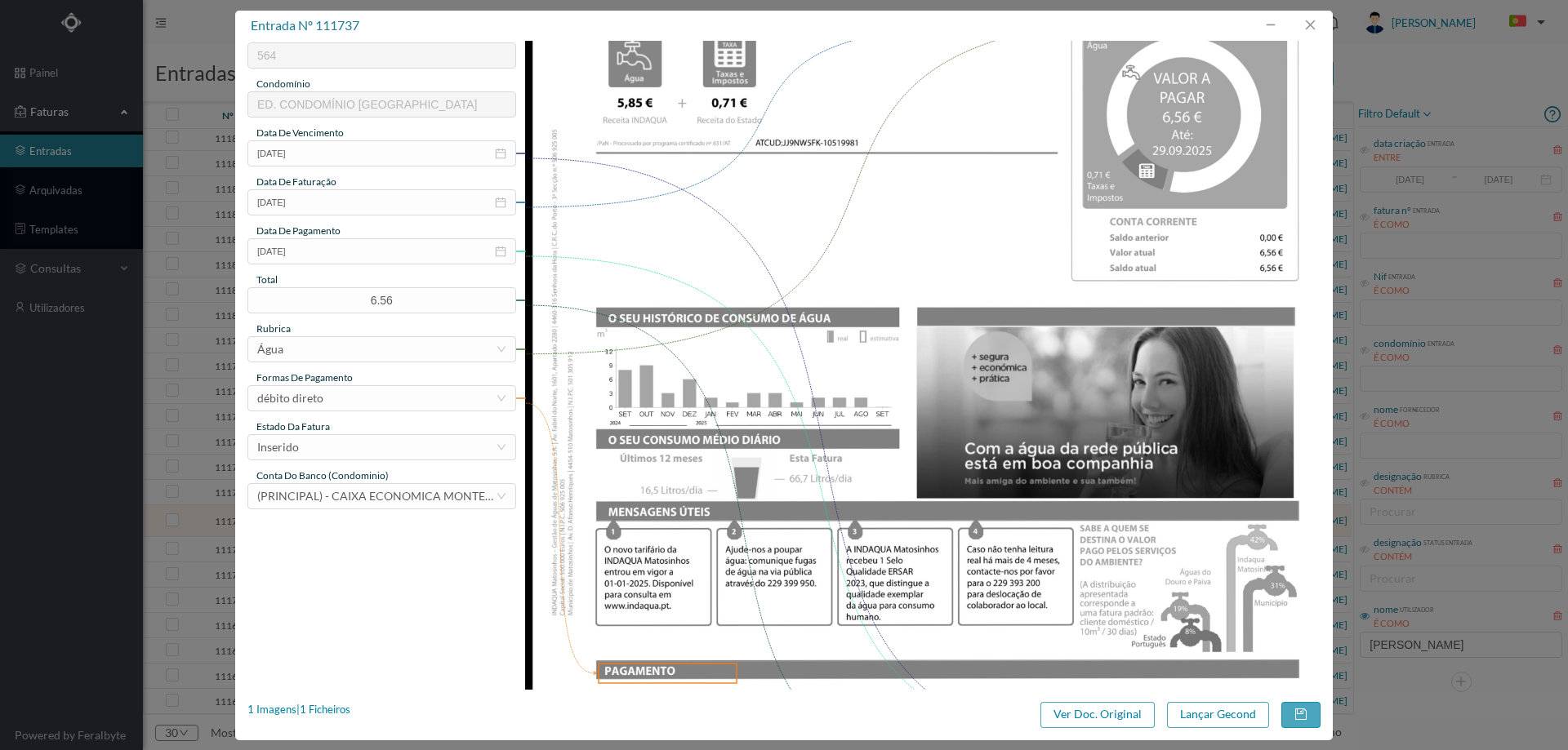
scroll to position [326, 0]
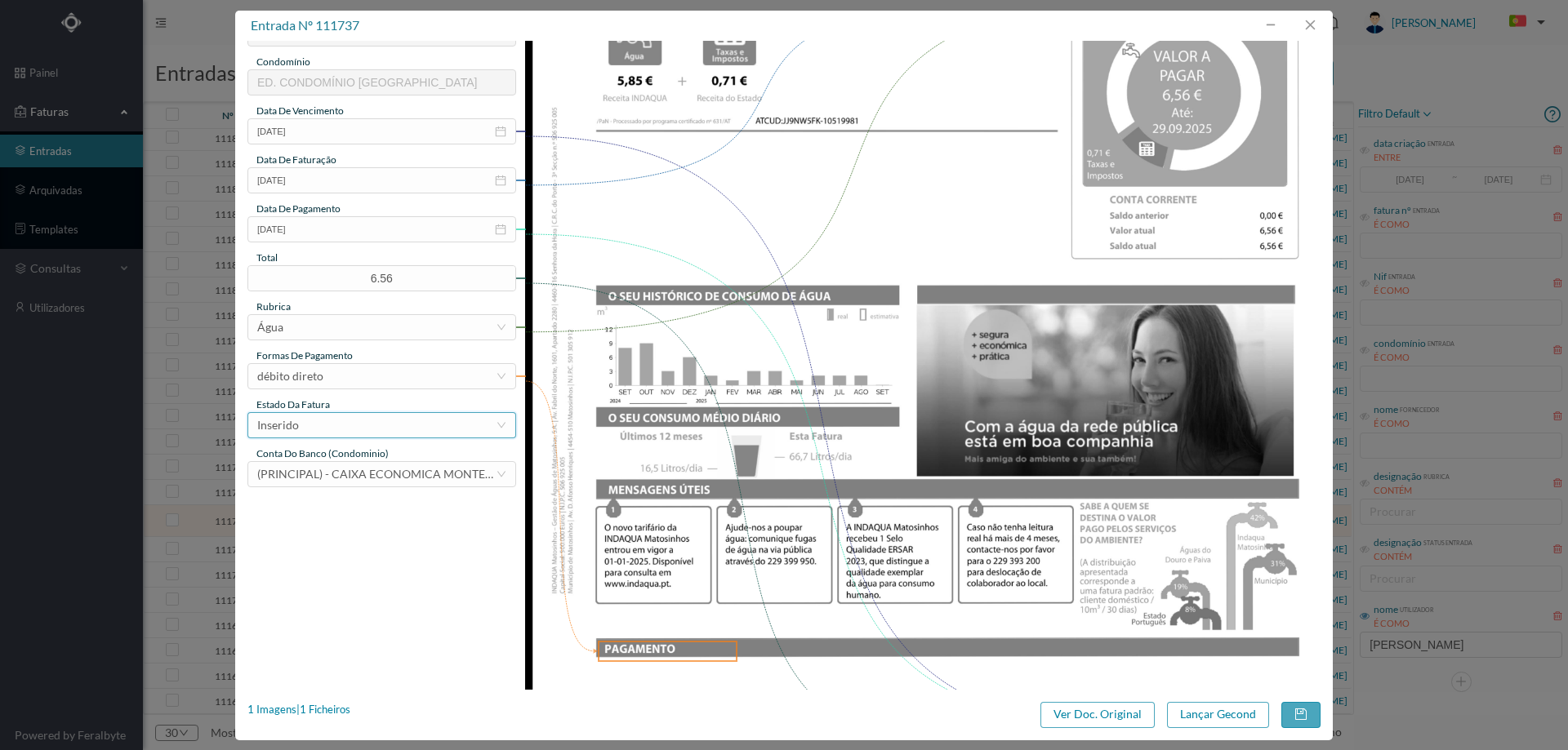
click at [358, 419] on div "Inserido" at bounding box center [377, 426] width 238 height 25
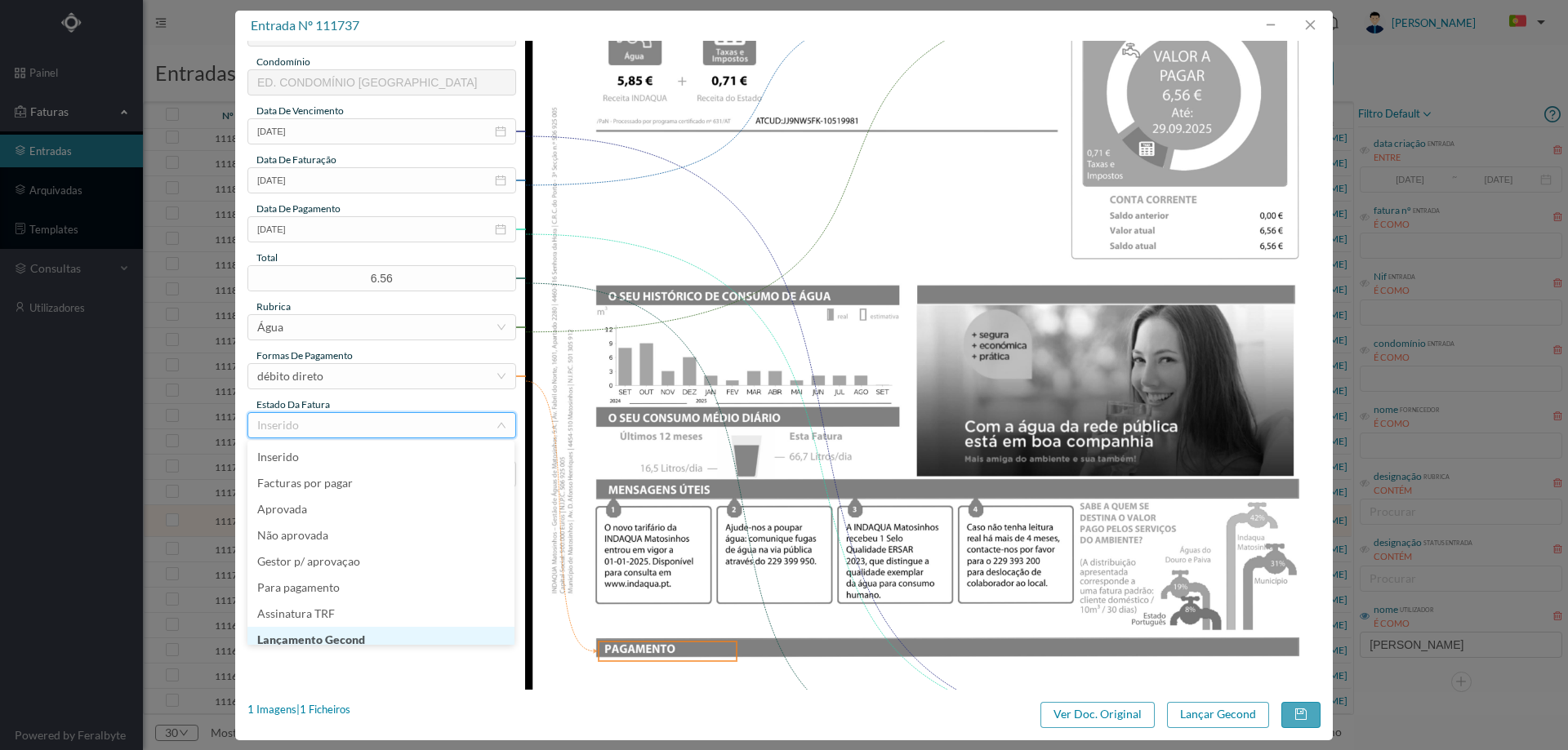
scroll to position [8, 0]
click at [326, 632] on li "Lançamento Gecond" at bounding box center [381, 632] width 267 height 26
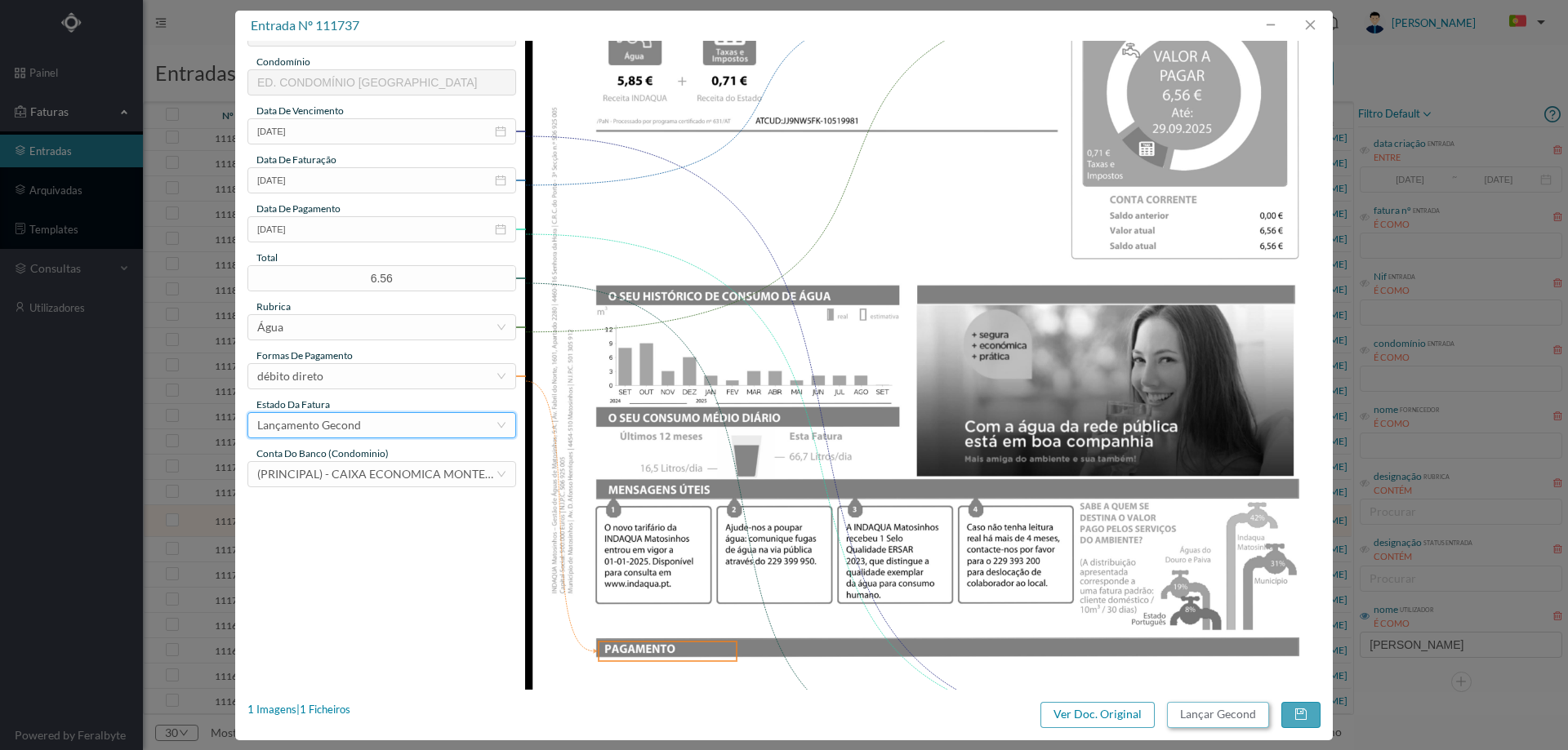
click at [1194, 716] on button "Lançar Gecond" at bounding box center [1219, 716] width 102 height 26
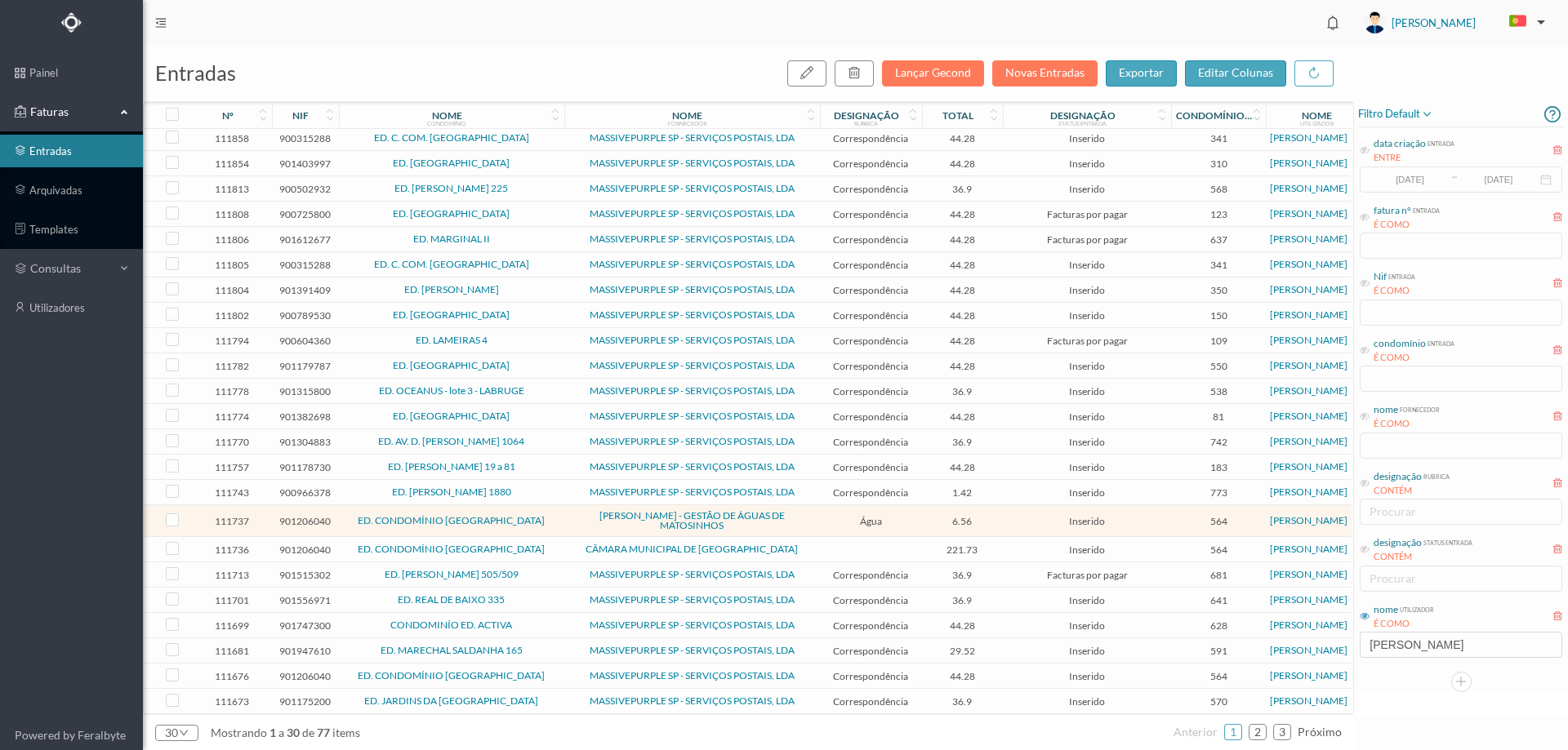
scroll to position [179, 0]
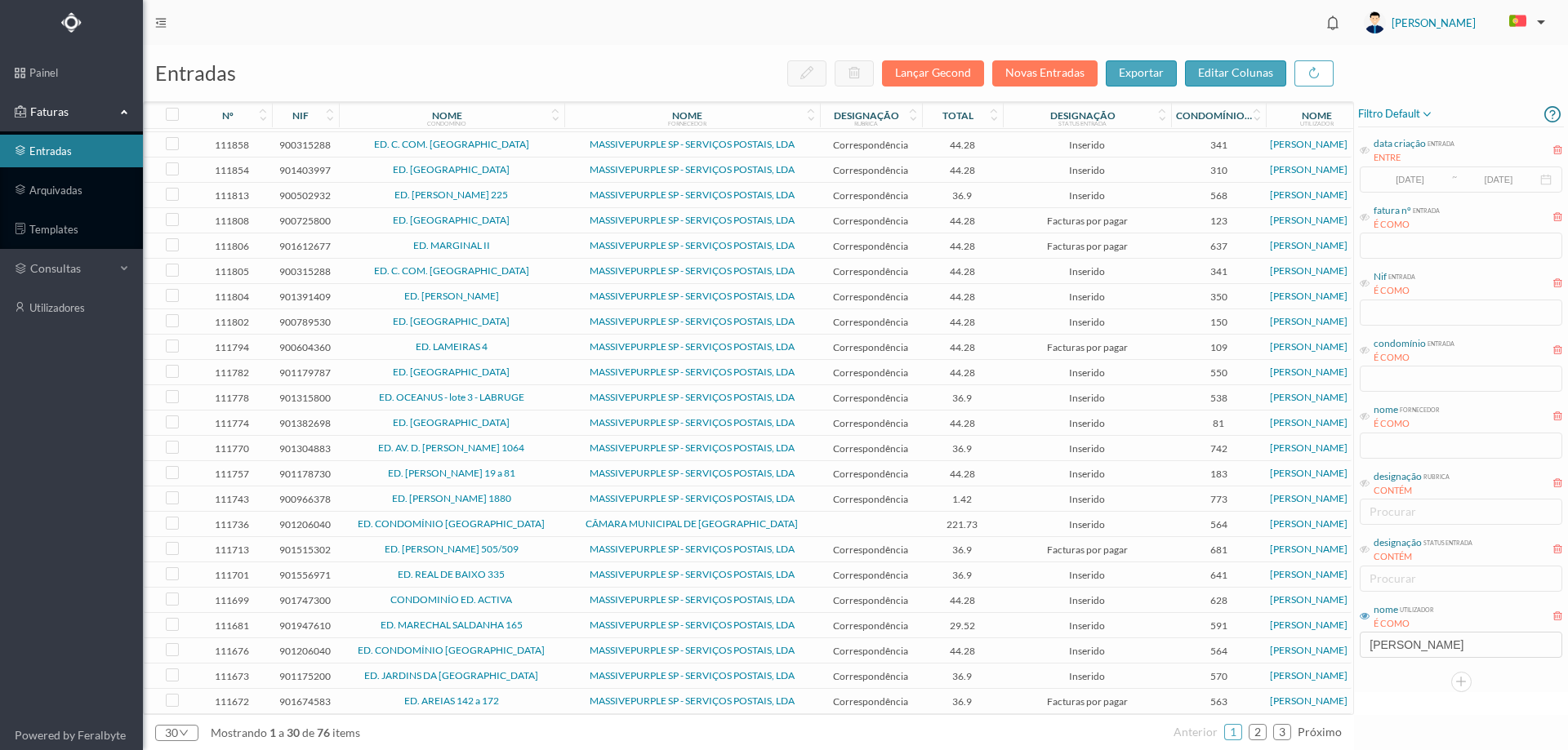
click at [567, 521] on td "CÂMARA MUNICIPAL DE MATOSINHOS" at bounding box center [692, 524] width 256 height 26
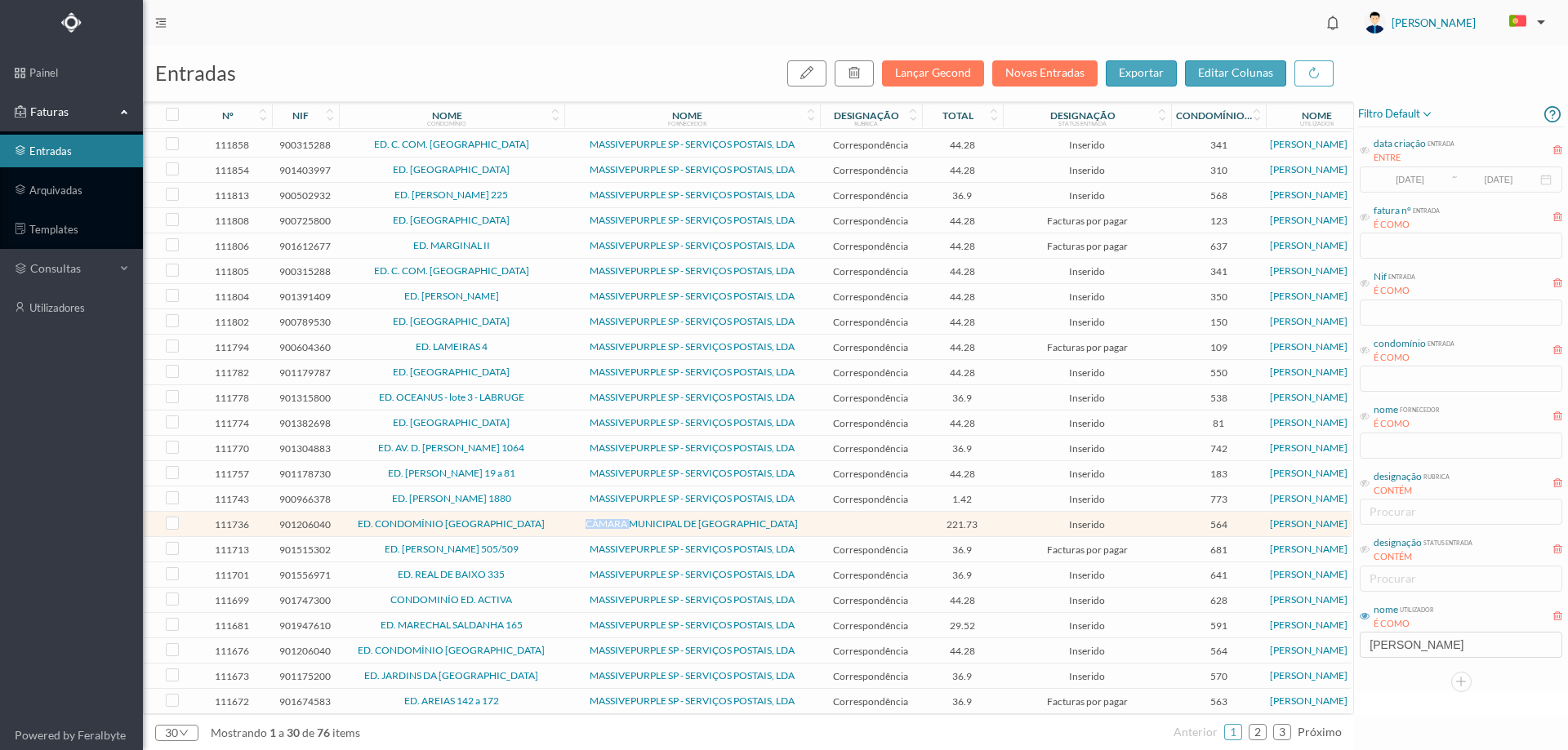
click at [567, 521] on td "CÂMARA MUNICIPAL DE MATOSINHOS" at bounding box center [692, 524] width 256 height 26
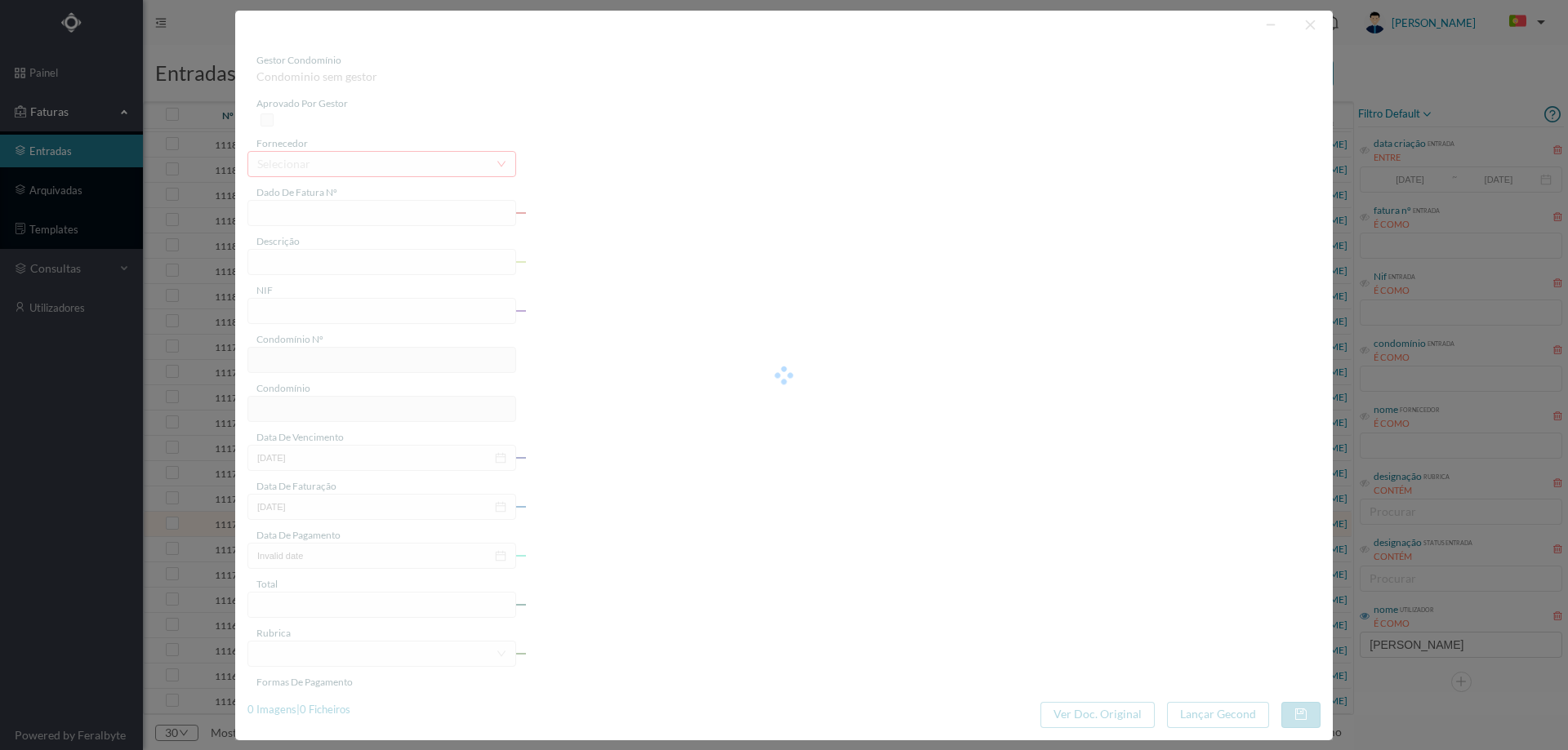
type input "FE E4025FE/10502157"
type input "901206040"
type input "Invalid date"
type input "09-09-2025"
type input "221.73"
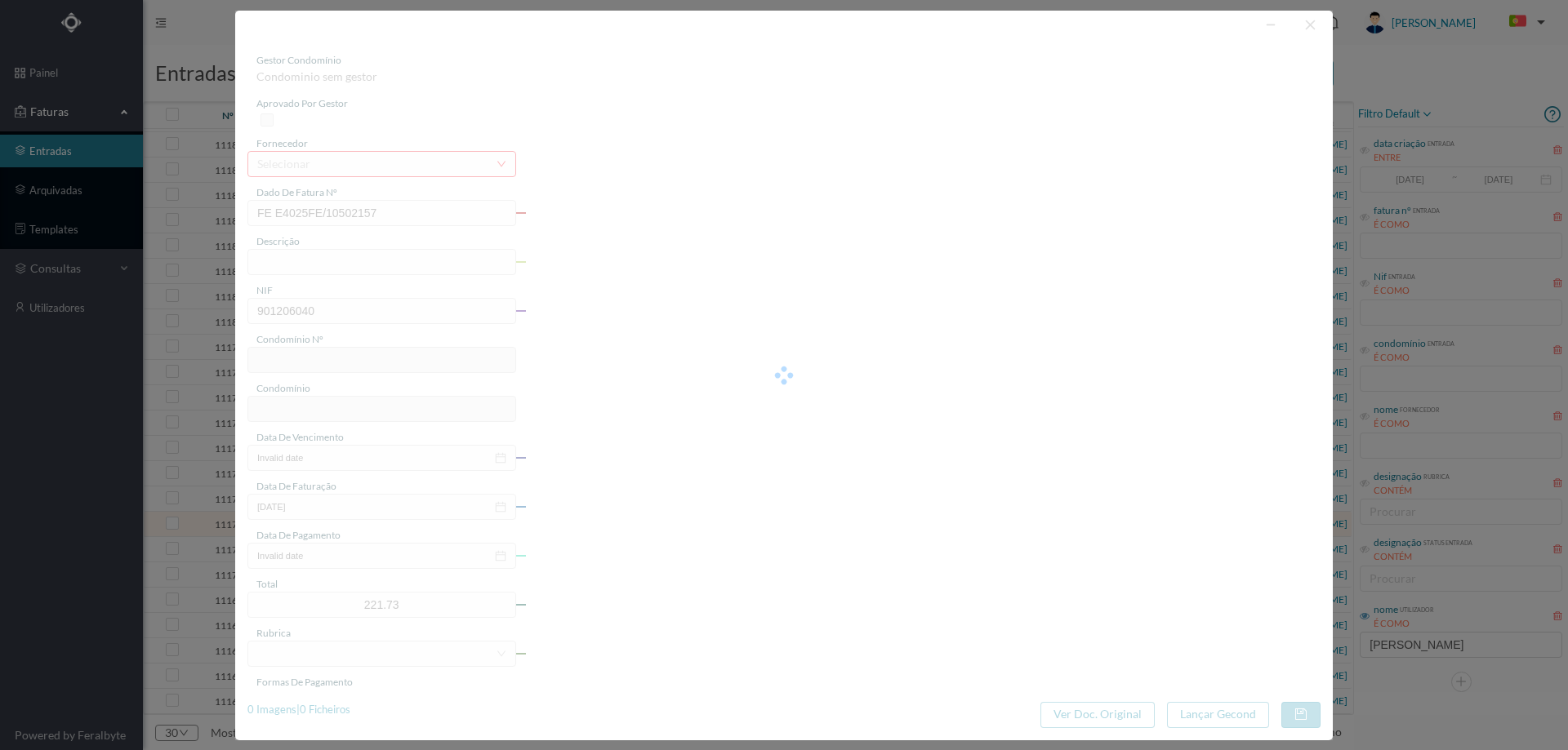
type input "564"
type input "ED. CONDOMÍNIO [GEOGRAPHIC_DATA]"
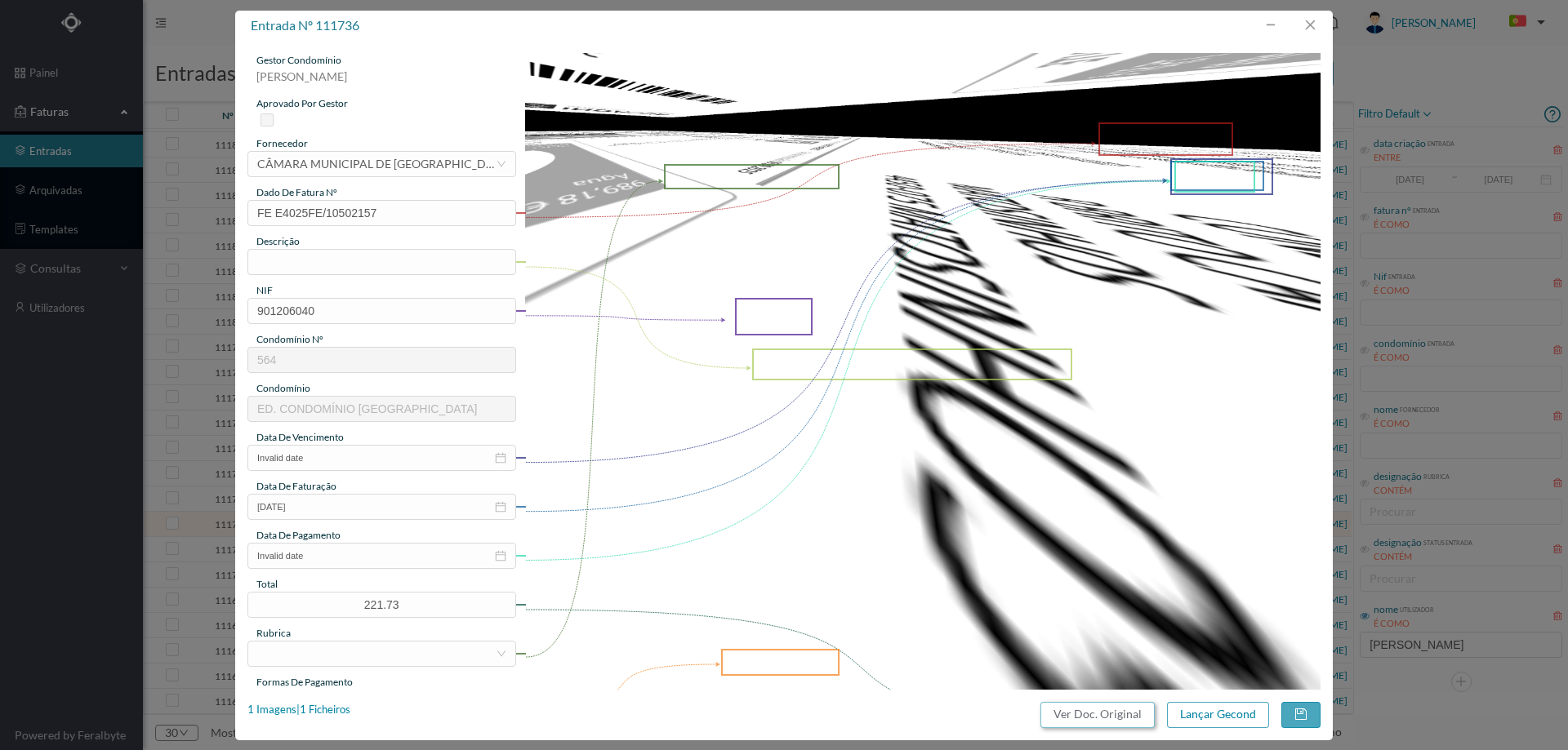
click at [1086, 719] on button "Ver Doc. Original" at bounding box center [1098, 716] width 115 height 26
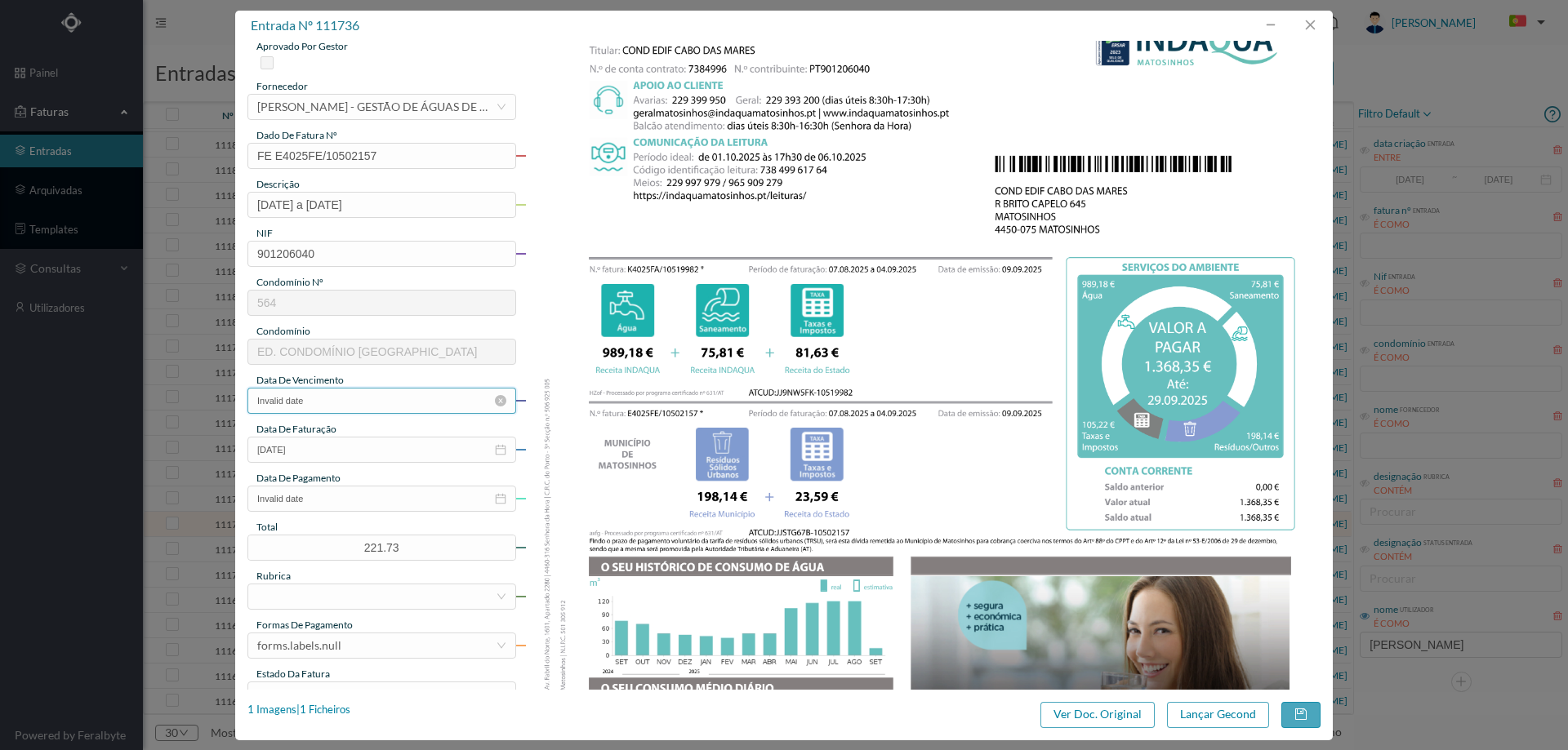
scroll to position [82, 0]
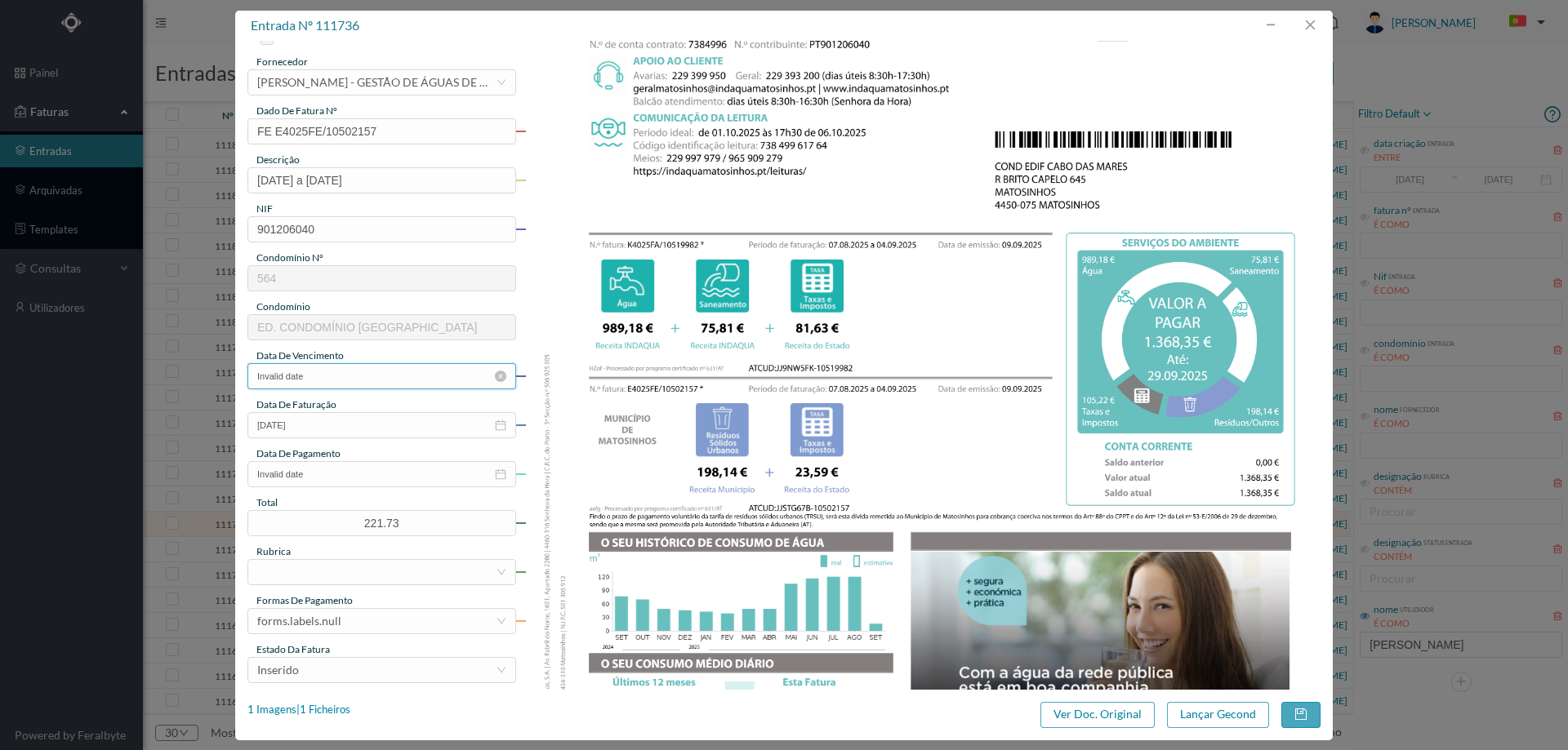
type input "[DATE] a [DATE]"
click at [339, 372] on input "Invalid date" at bounding box center [382, 376] width 269 height 26
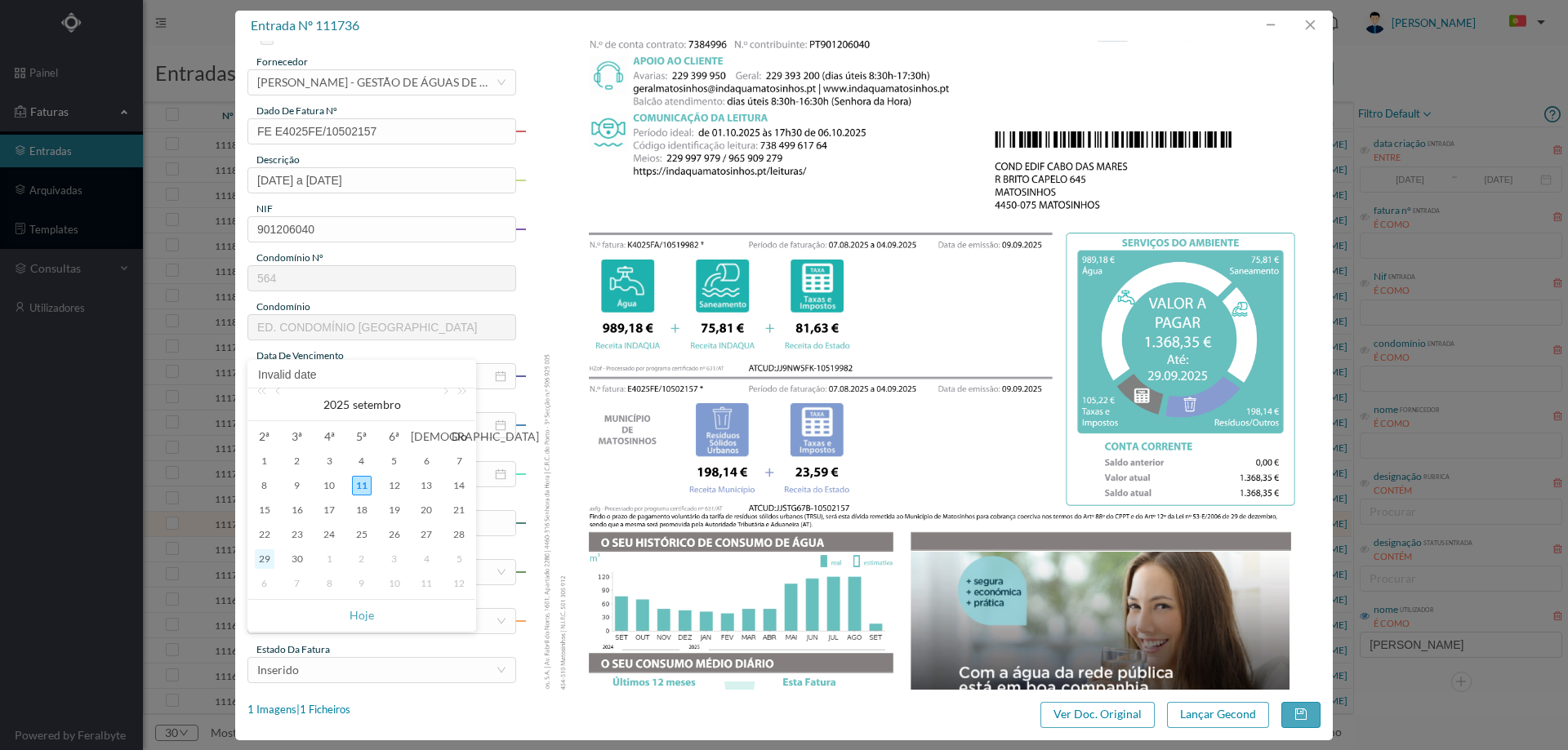
click at [270, 559] on div "29" at bounding box center [265, 559] width 19 height 19
type input "[DATE]"
click at [349, 459] on div "data de pagamento" at bounding box center [382, 454] width 269 height 15
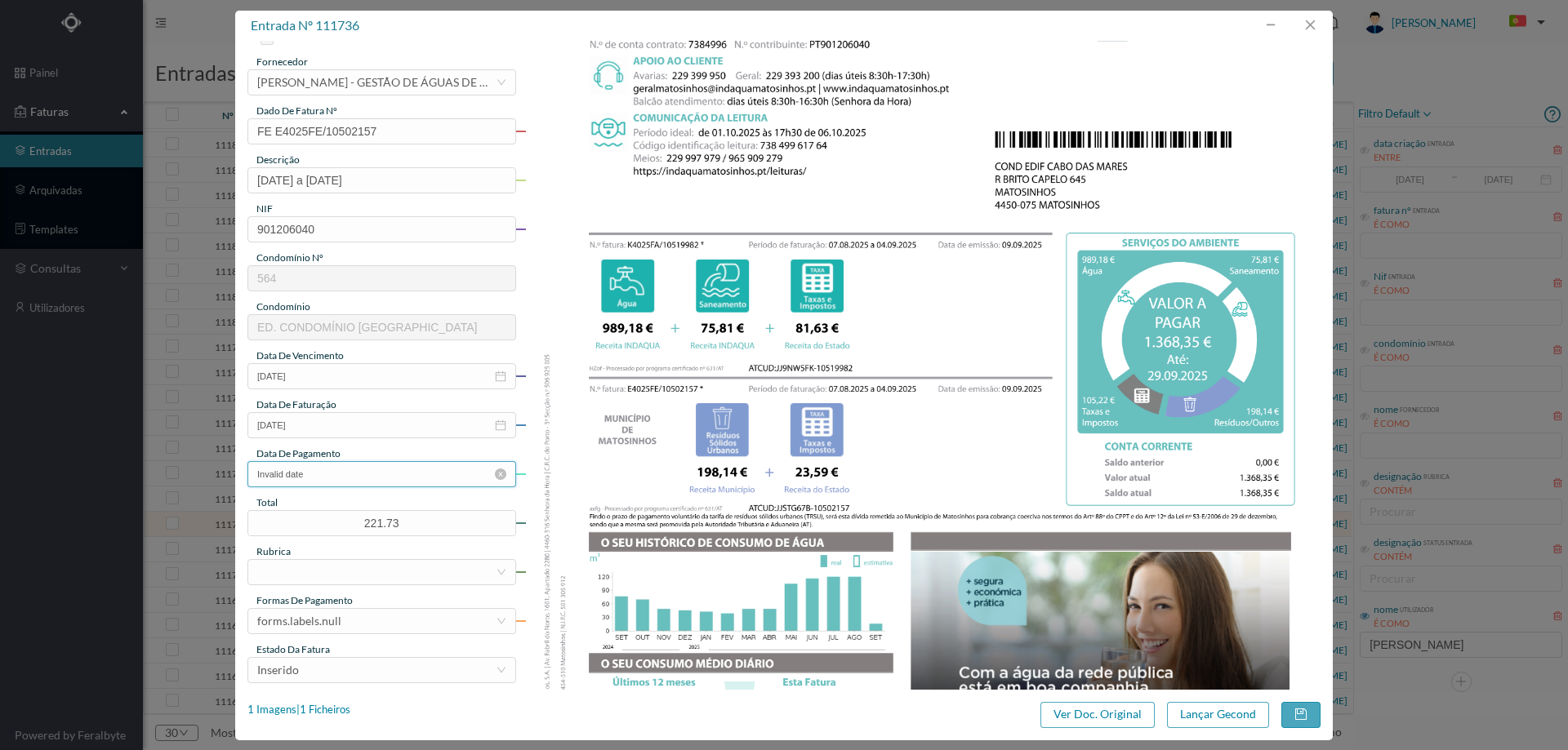
click at [340, 481] on input "Invalid date" at bounding box center [382, 474] width 269 height 26
click at [257, 652] on div "29" at bounding box center [265, 657] width 19 height 19
type input "[DATE]"
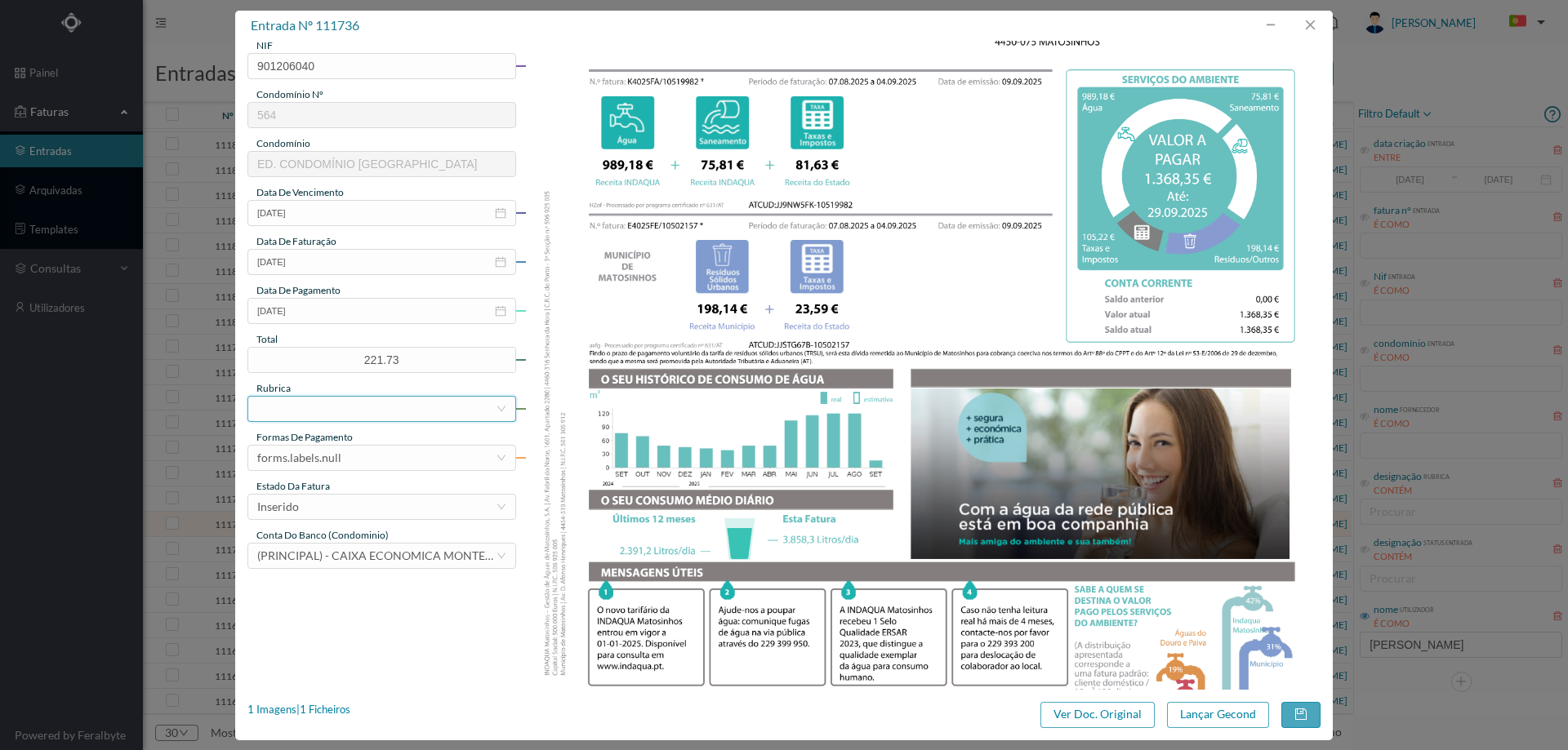
click at [372, 412] on div at bounding box center [377, 409] width 238 height 25
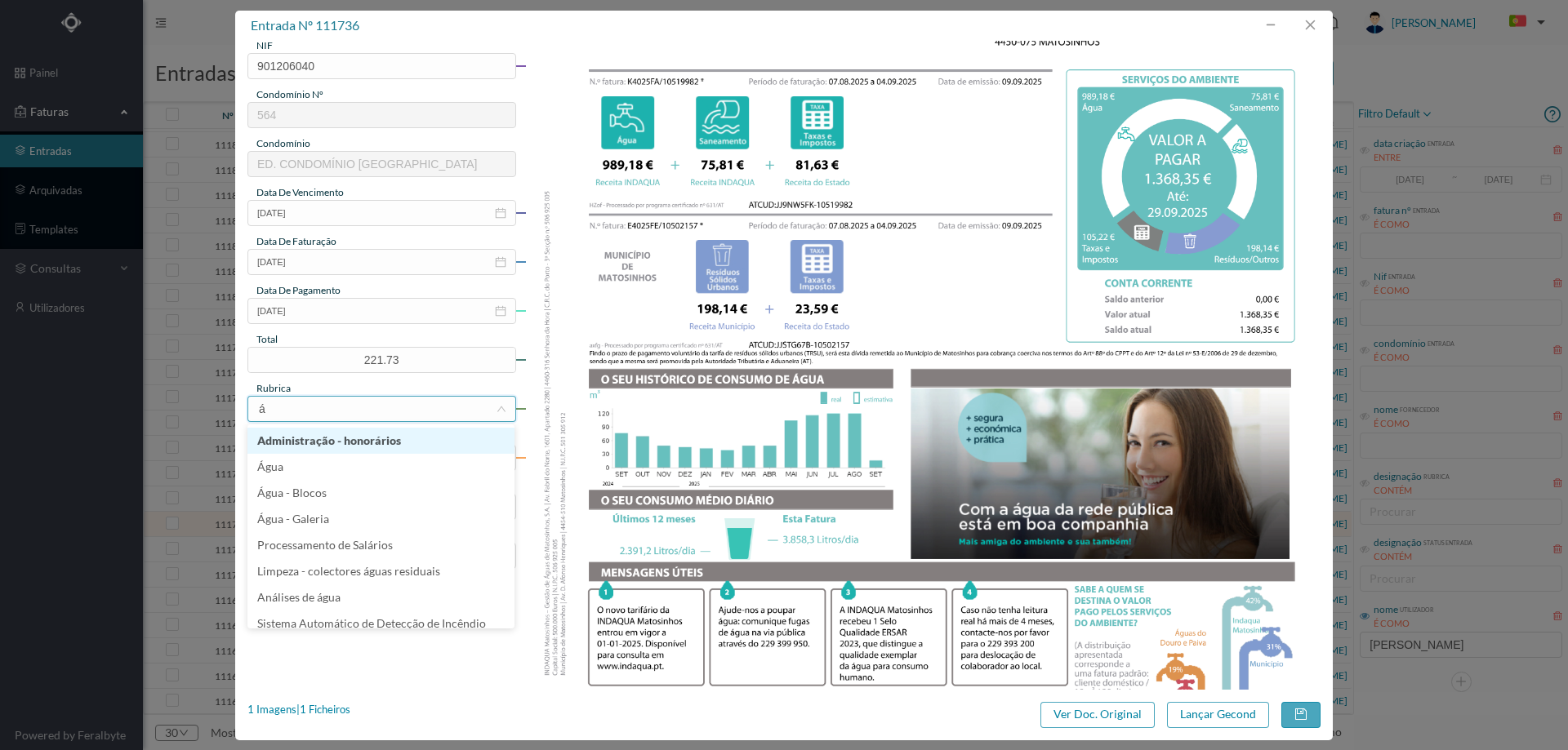
type input "ág"
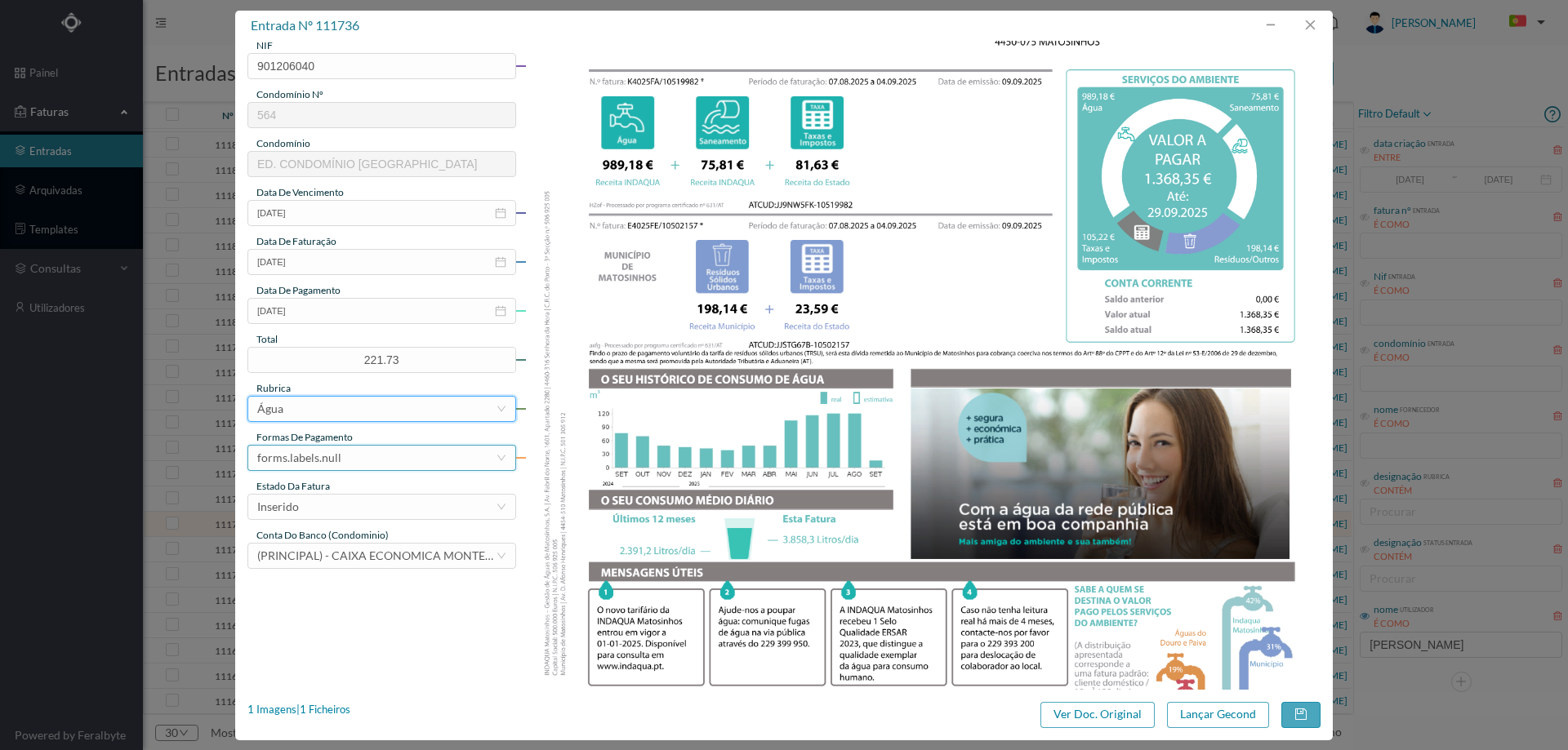
click at [388, 457] on div "forms.labels.null" at bounding box center [377, 458] width 238 height 25
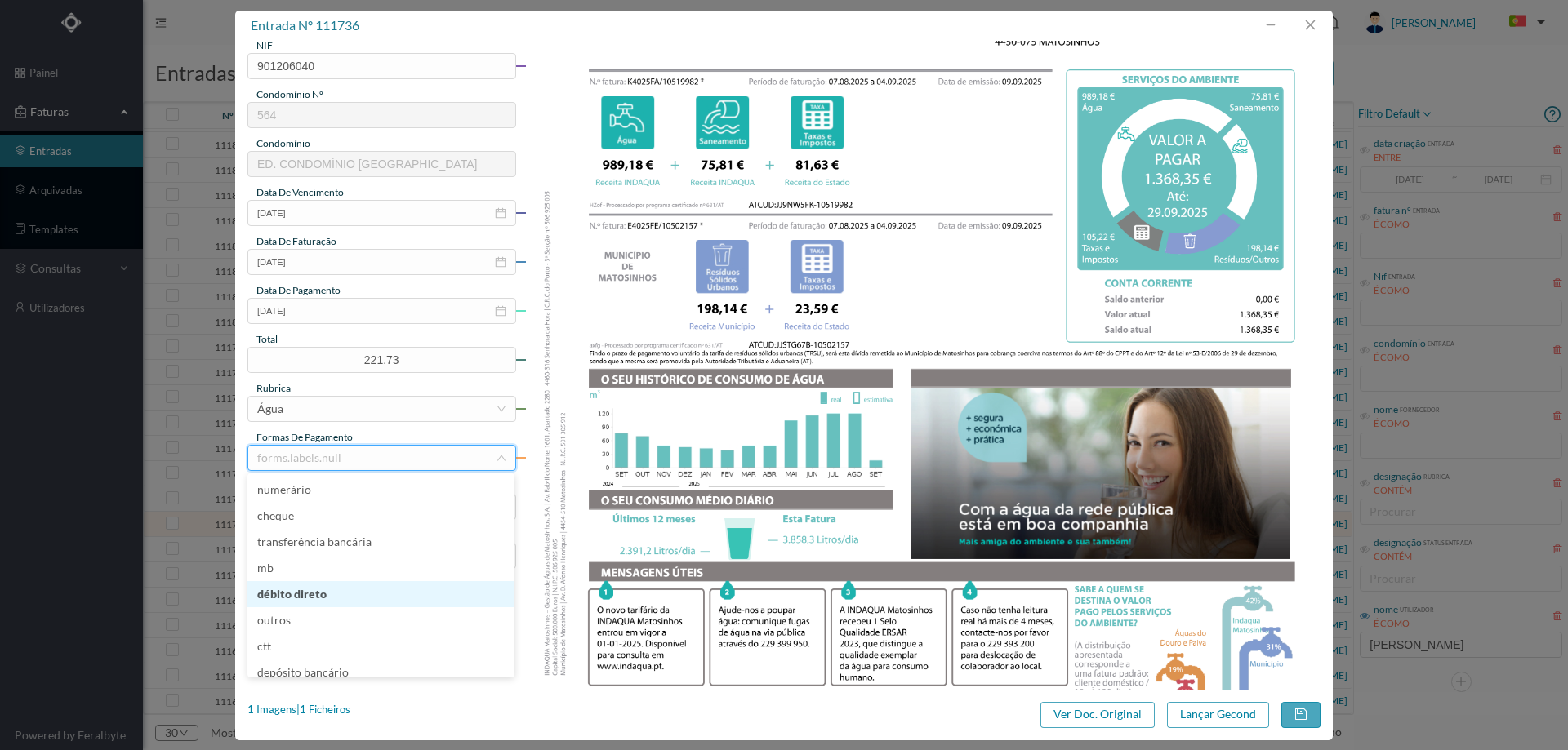
click at [323, 591] on li "débito direto" at bounding box center [381, 594] width 267 height 26
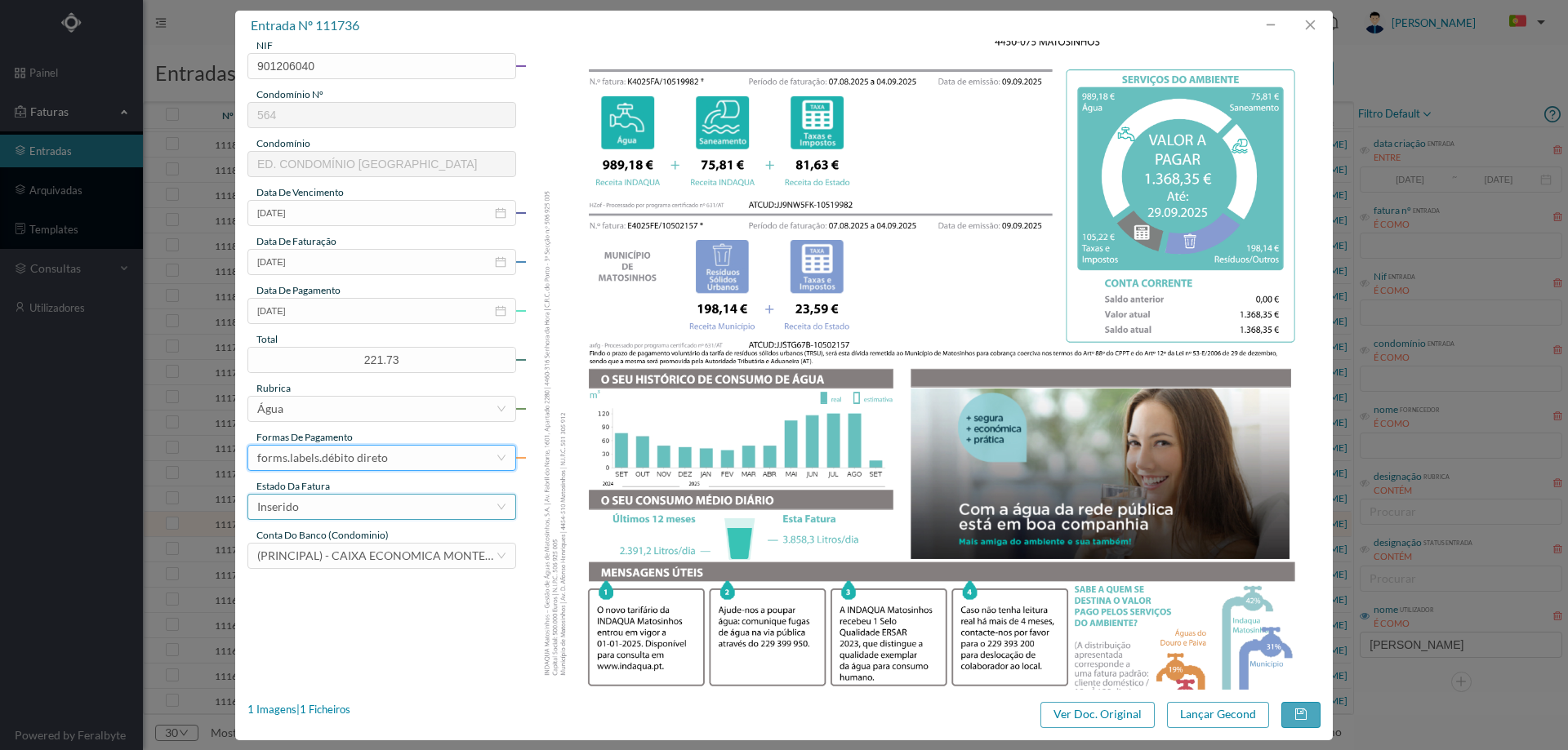
click at [348, 509] on div "Inserido" at bounding box center [377, 507] width 238 height 25
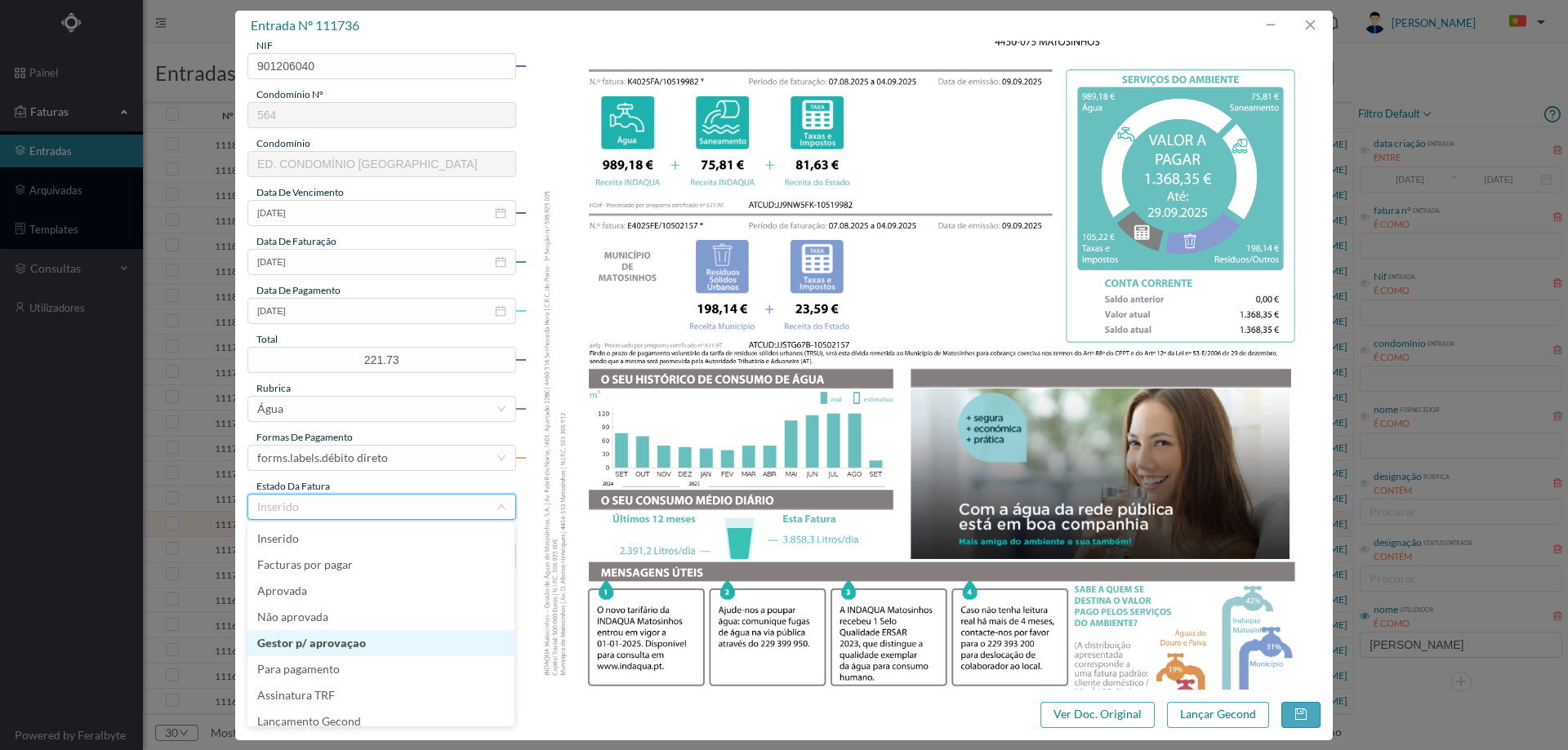
scroll to position [8, 0]
click at [340, 712] on li "Lançamento Gecond" at bounding box center [381, 714] width 267 height 26
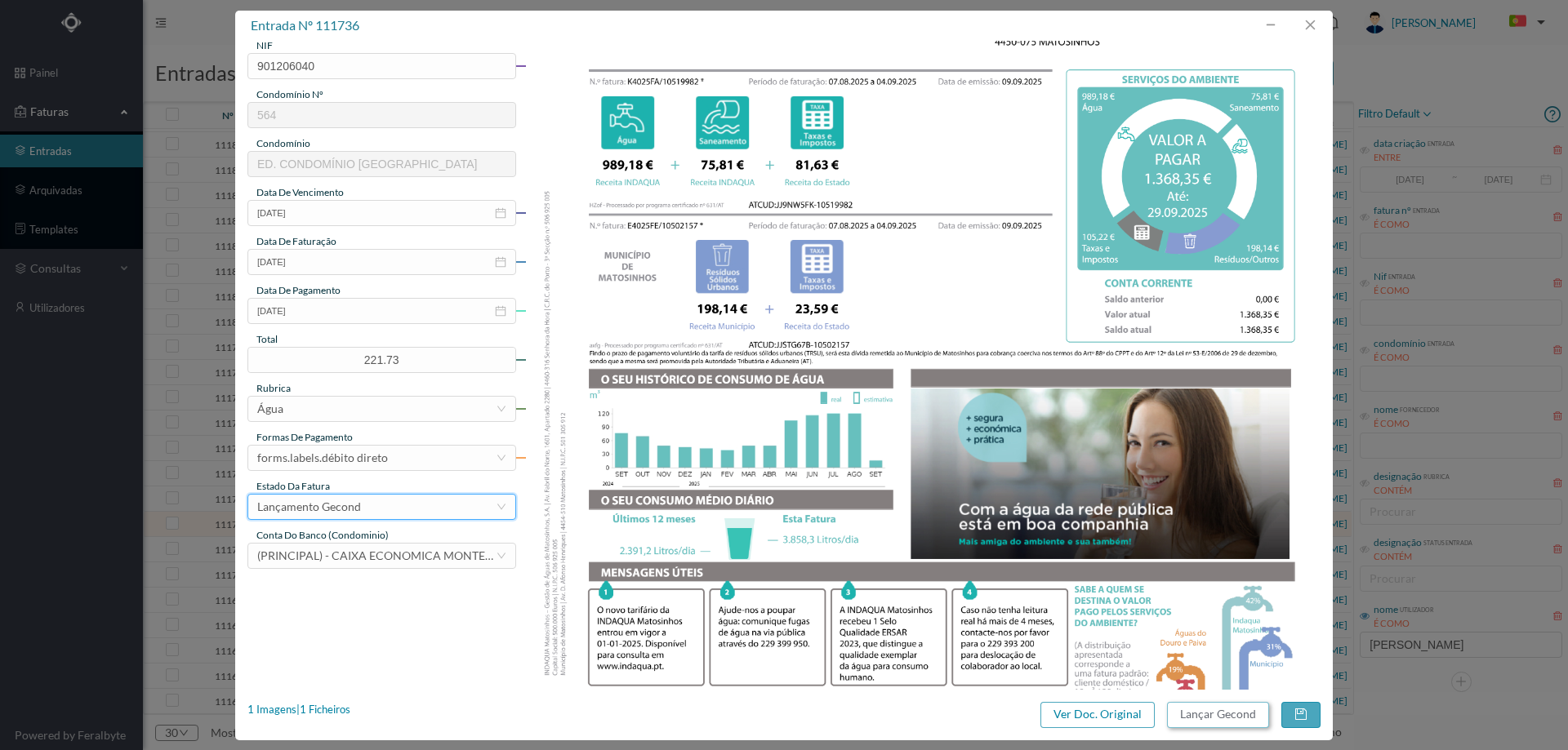
click at [1198, 714] on button "Lançar Gecond" at bounding box center [1219, 716] width 102 height 26
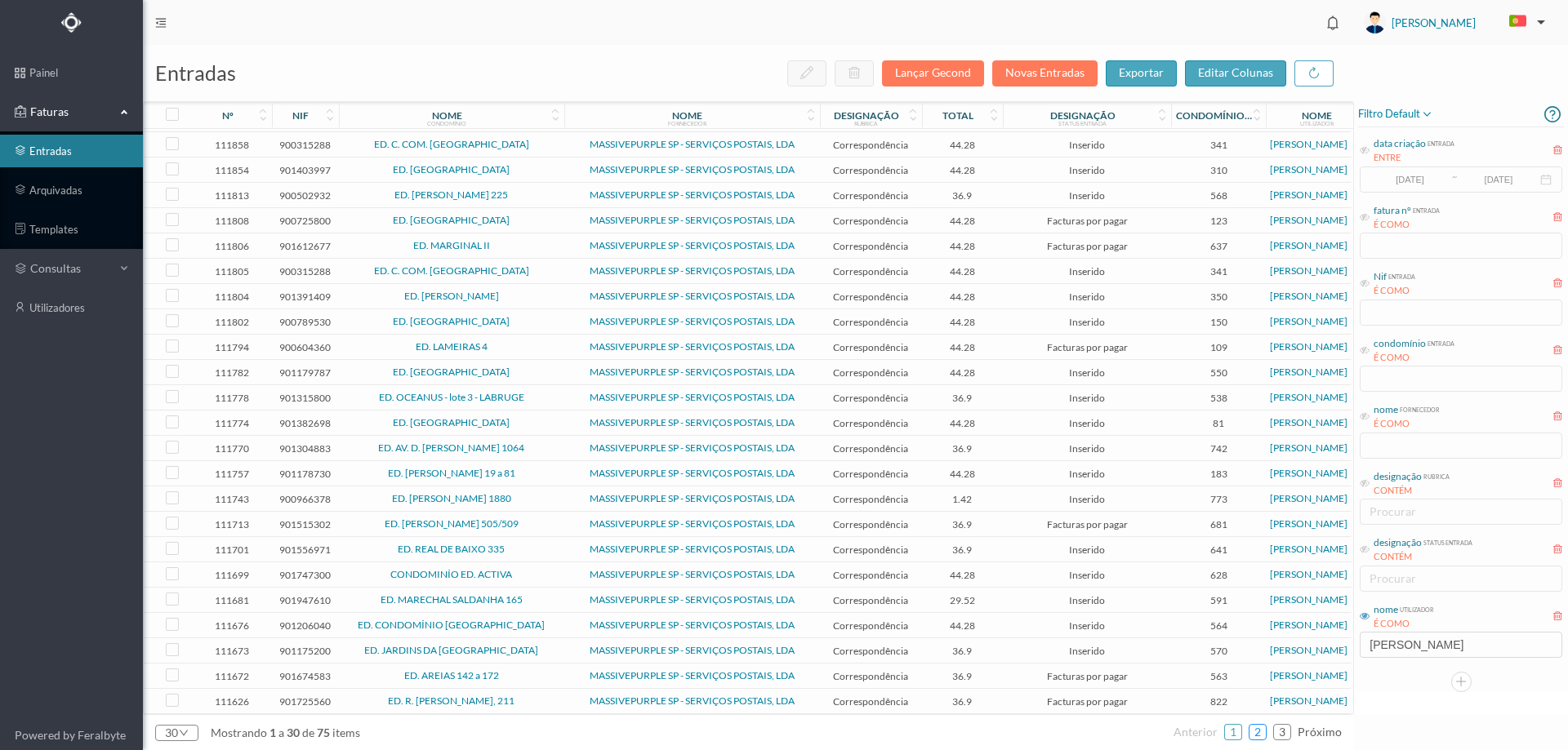
click at [1266, 738] on link "2" at bounding box center [1258, 732] width 17 height 25
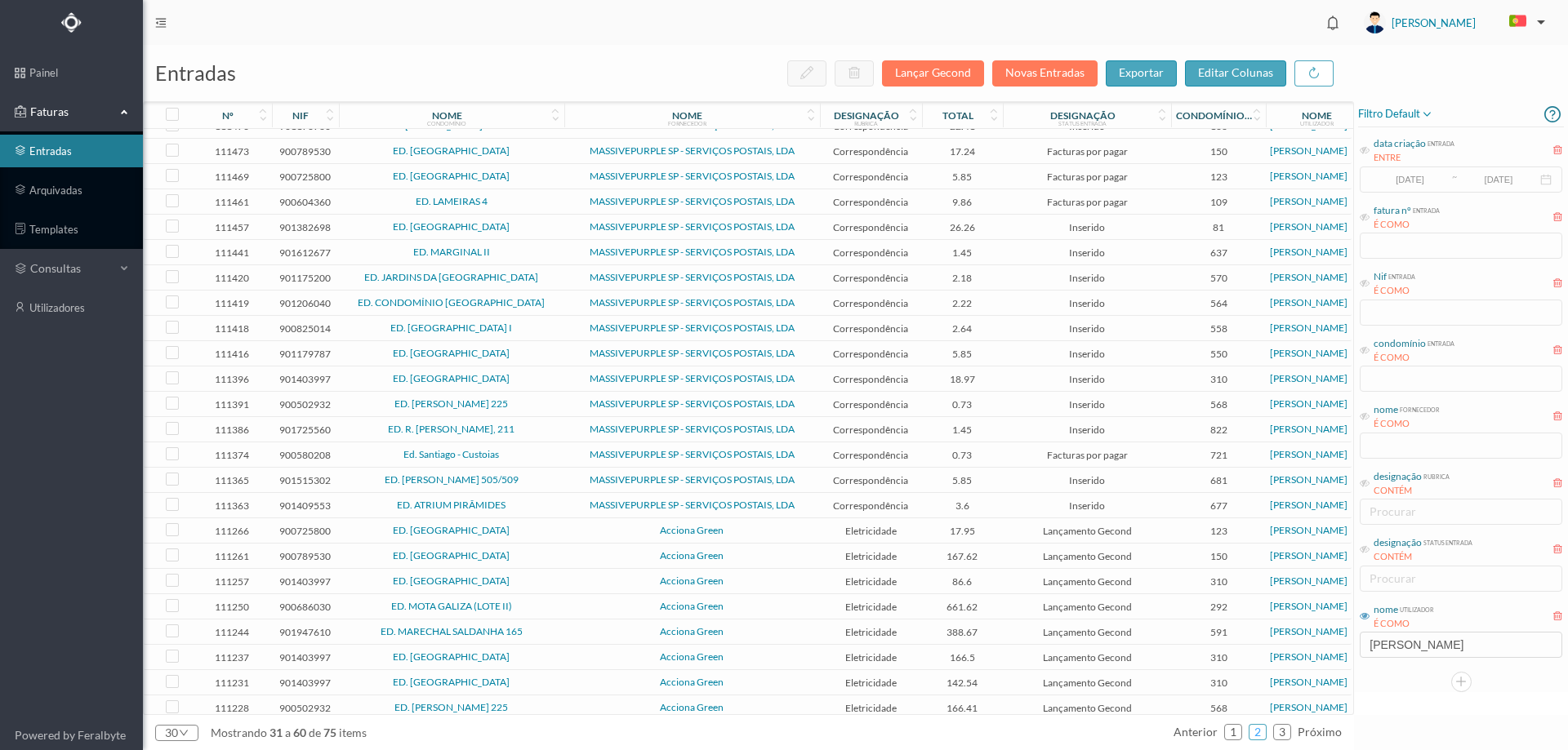
scroll to position [0, 0]
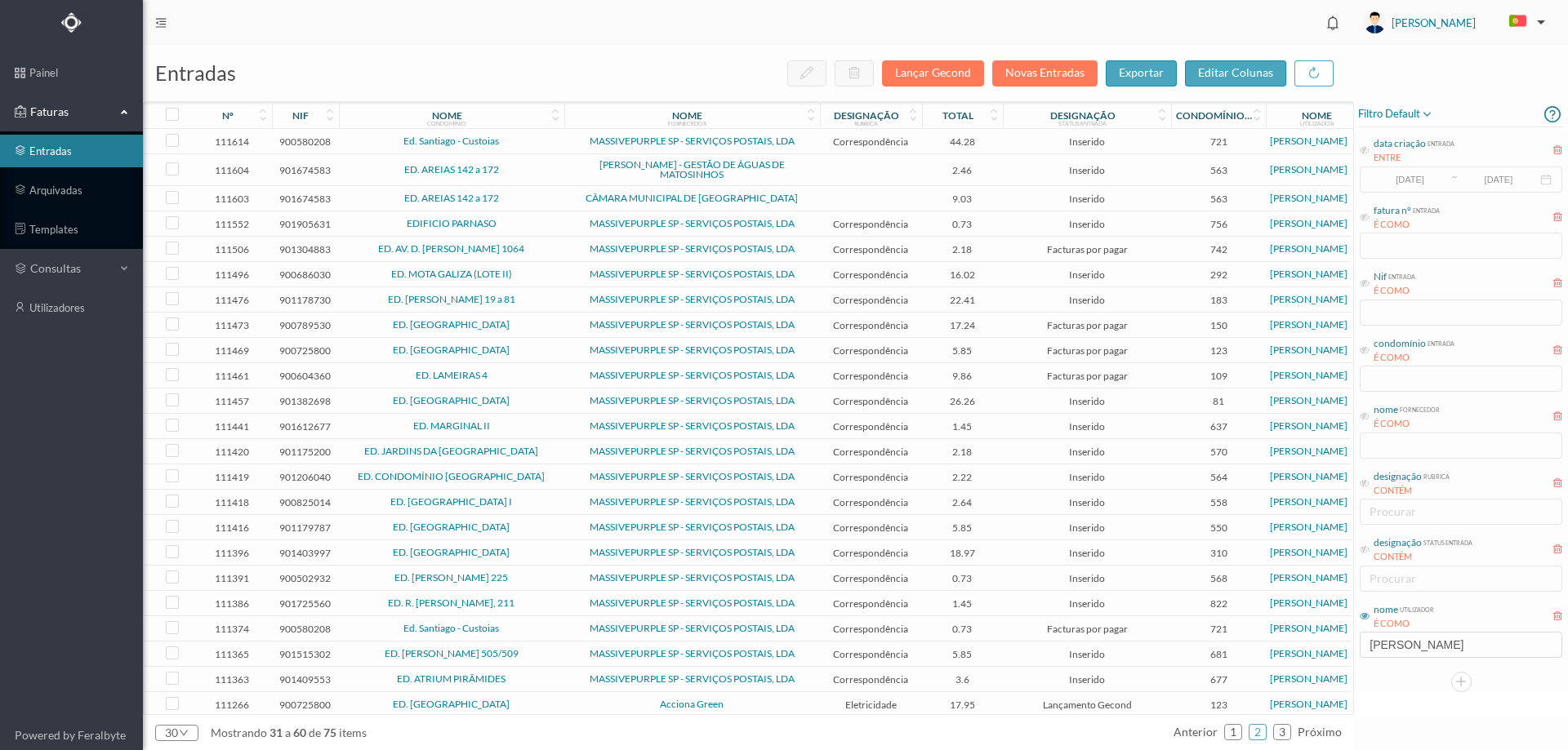
click at [539, 175] on span "ED. AREIAS 142 a 172" at bounding box center [452, 169] width 217 height 10
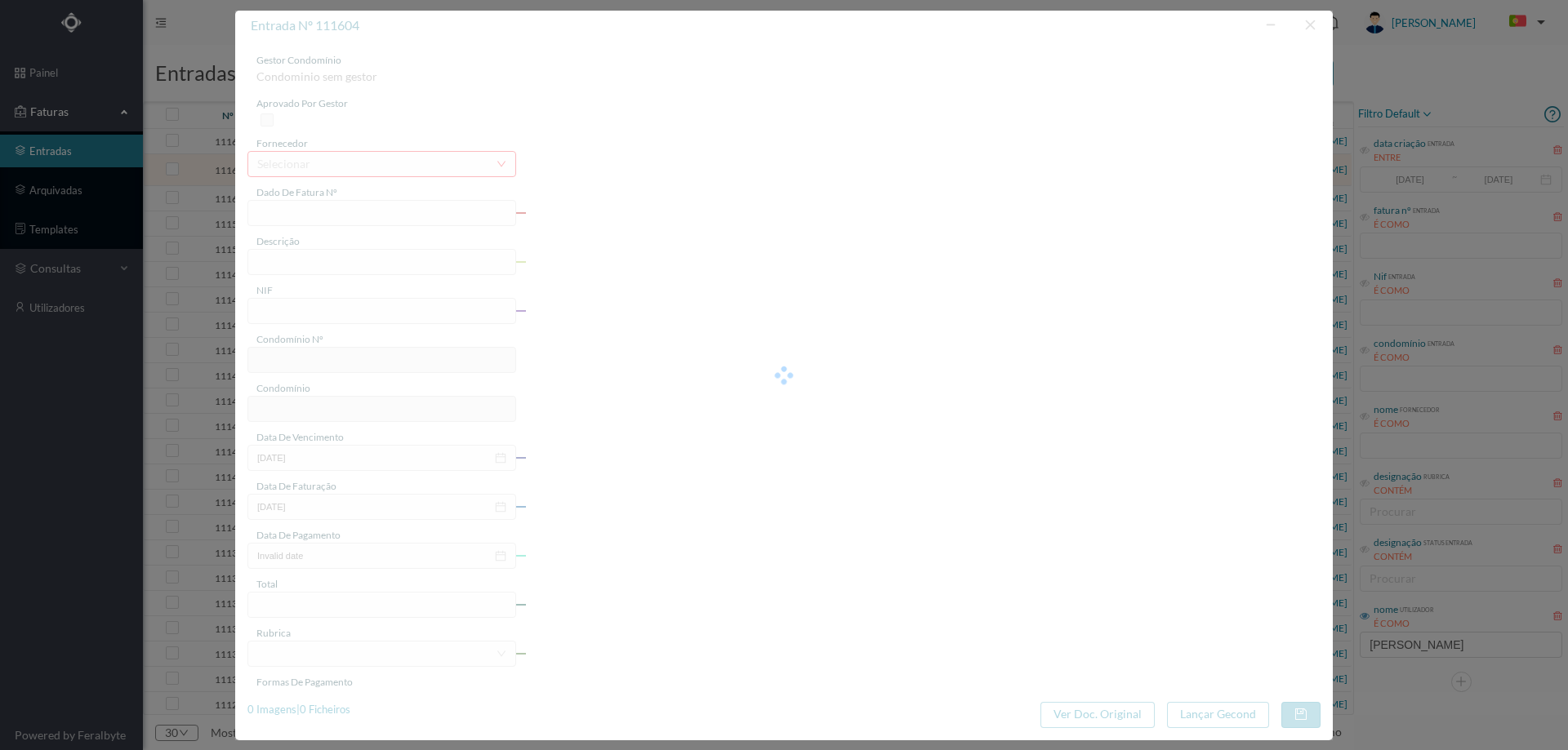
type input "FA K4025FA/10521466"
type input "Período de faturação: 05.07.2025 à V5.U7.2025"
type input "901674583"
type input "29-09-2025"
type input "09-09-2025"
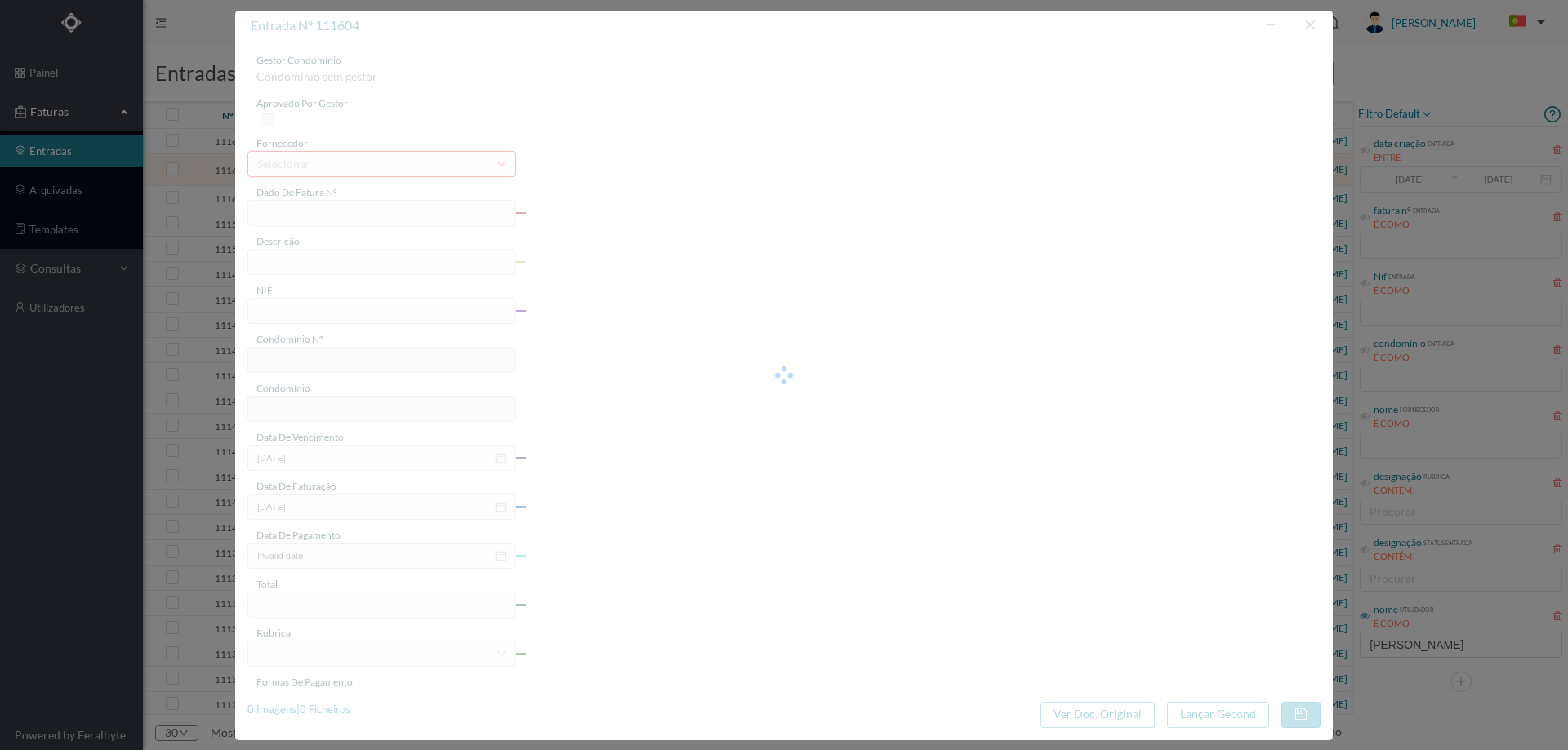
type input "29-09-2025"
type input "2.46"
type input "563"
type input "ED. AREIAS 142 a 172"
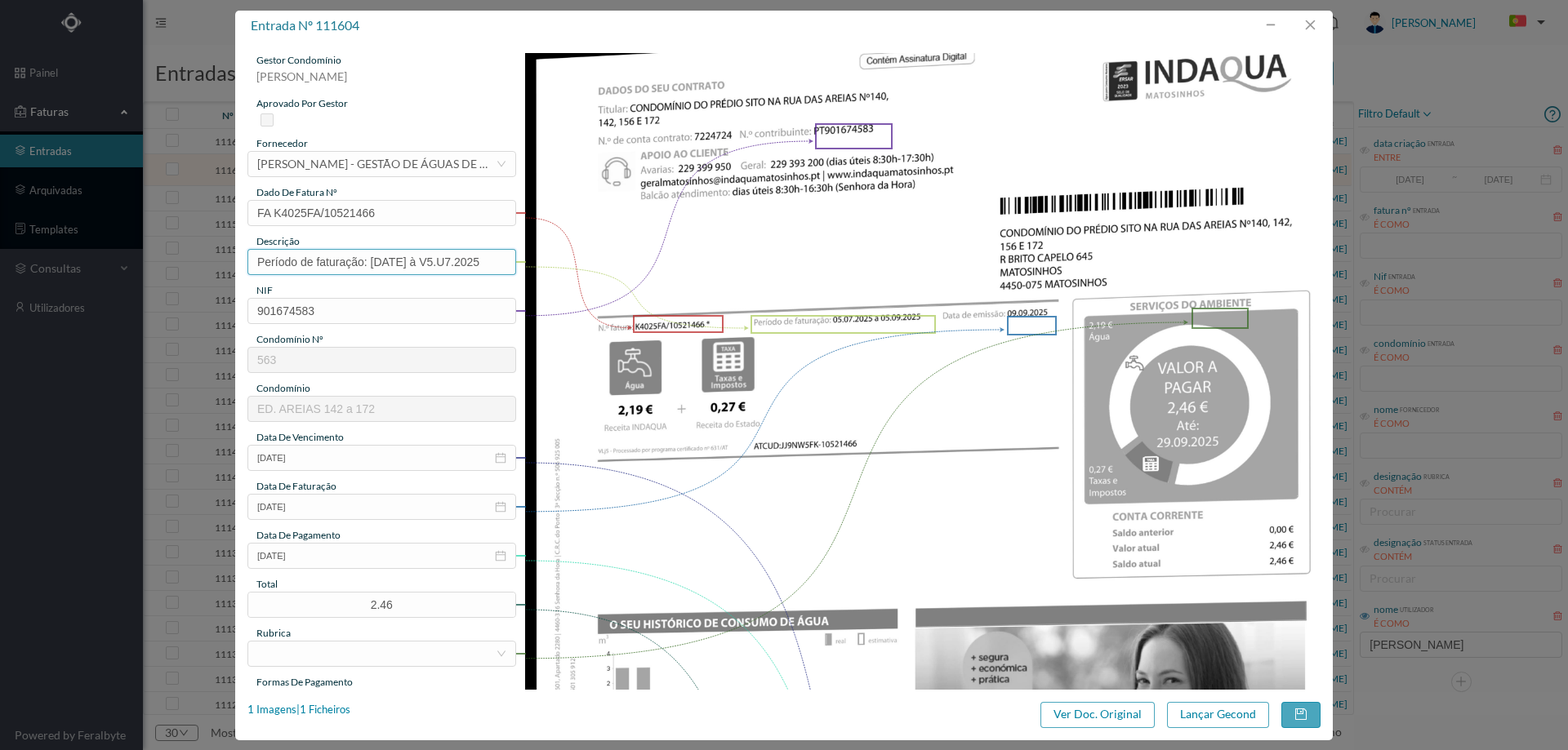
drag, startPoint x: 462, startPoint y: 262, endPoint x: 439, endPoint y: 260, distance: 23.1
click at [439, 260] on input "Período de faturação: 05.07.2025 à V5.U7.2025" at bounding box center [382, 262] width 269 height 26
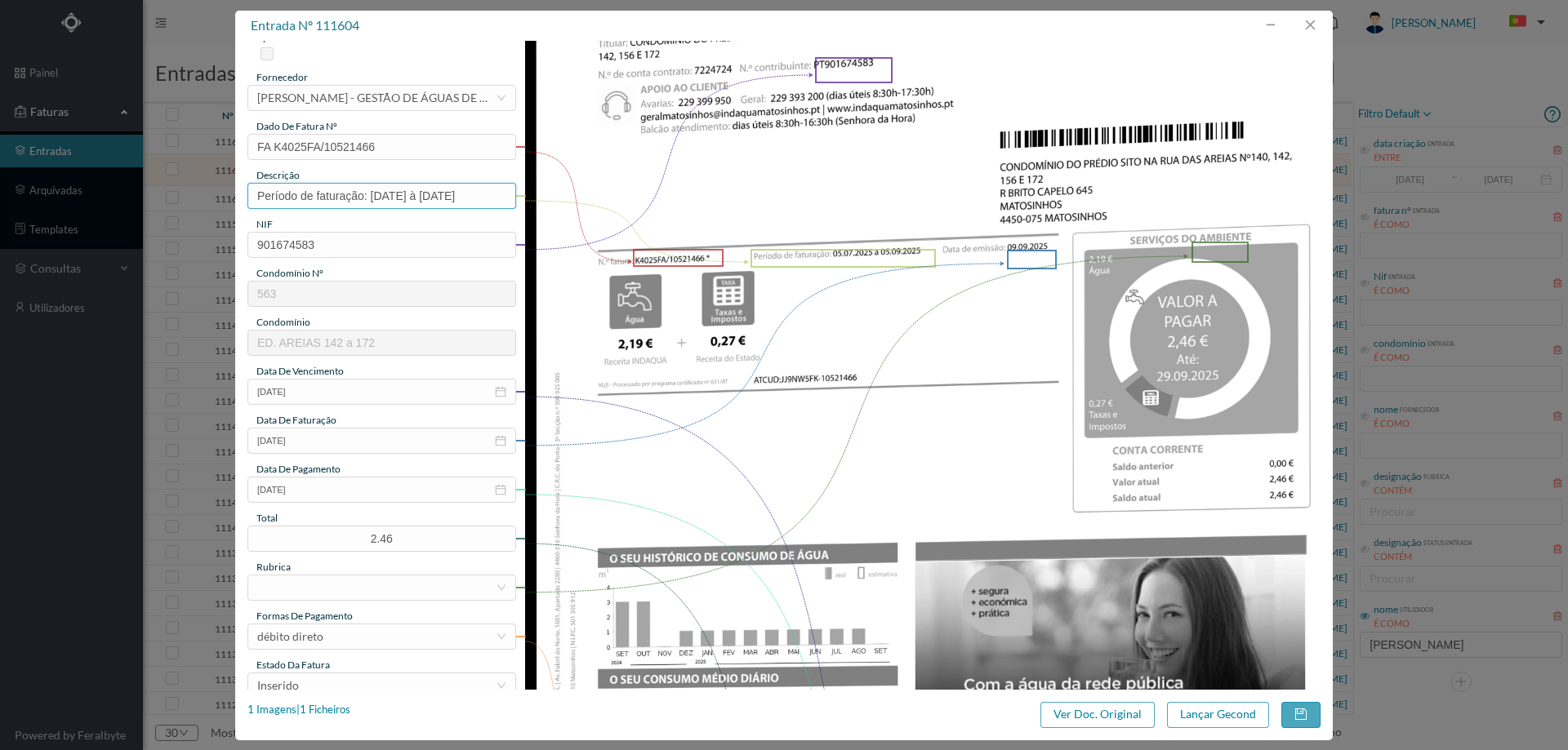
scroll to position [163, 0]
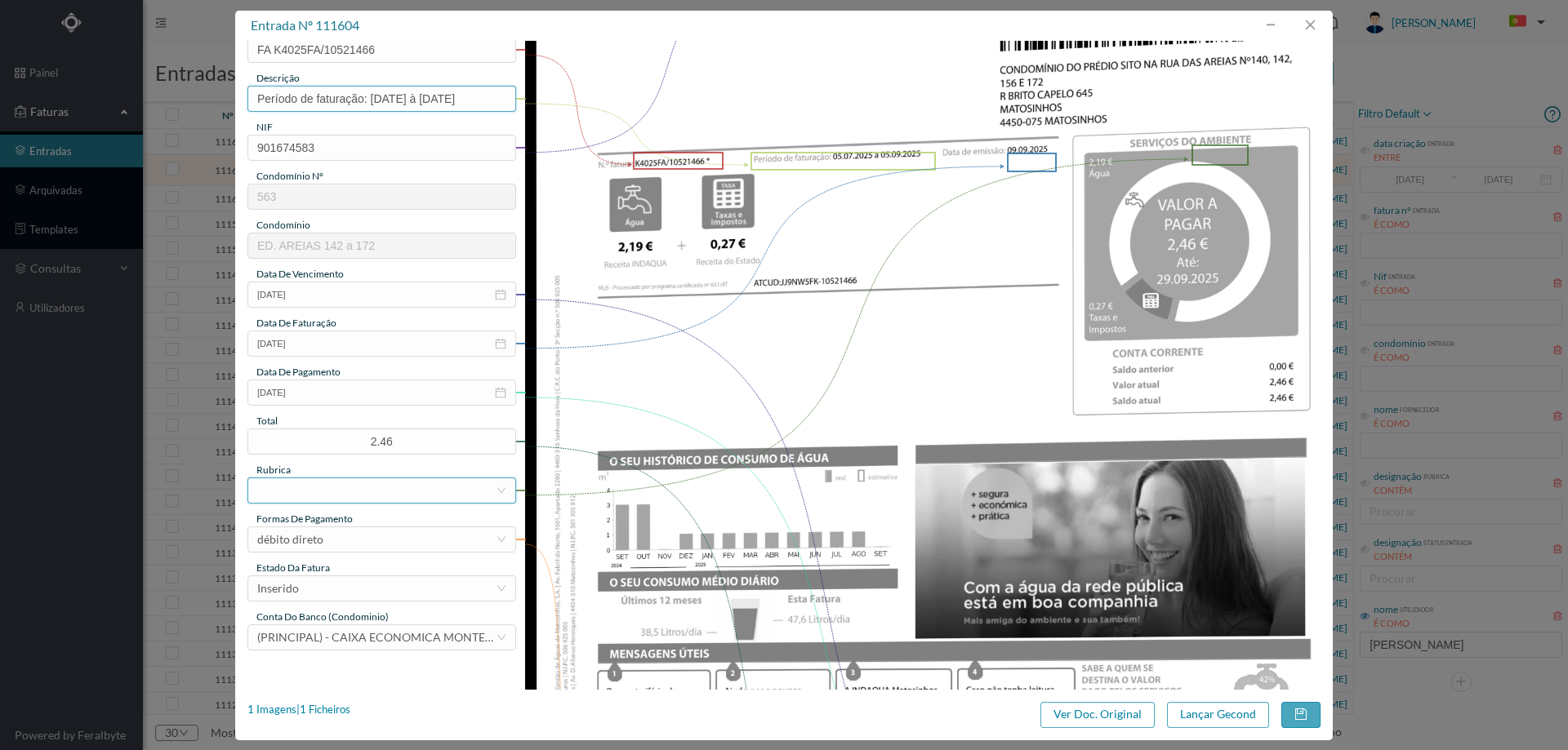
type input "Período de faturação: 05.07.2025 à 05.07.2025"
click at [361, 491] on div at bounding box center [377, 491] width 238 height 25
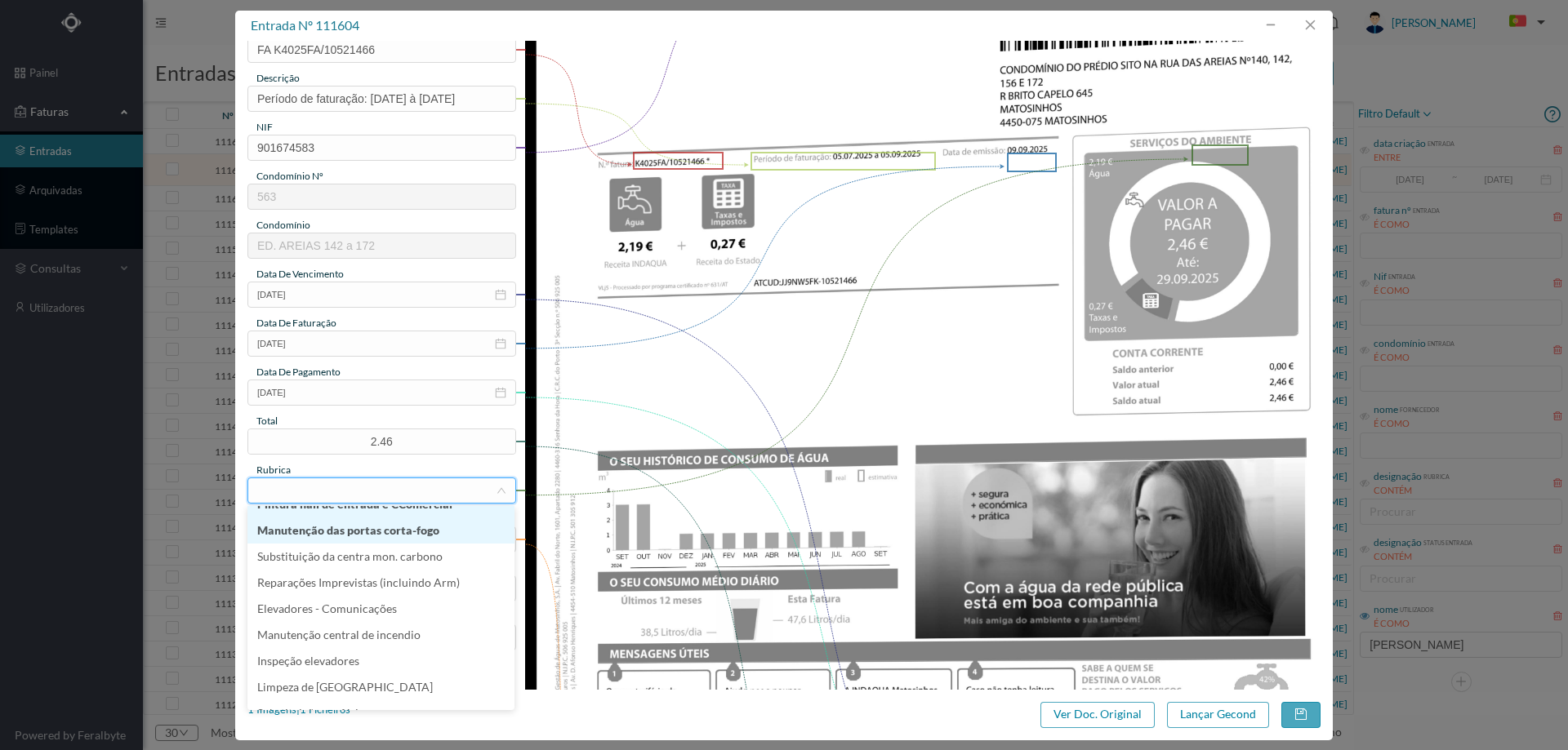
scroll to position [326, 0]
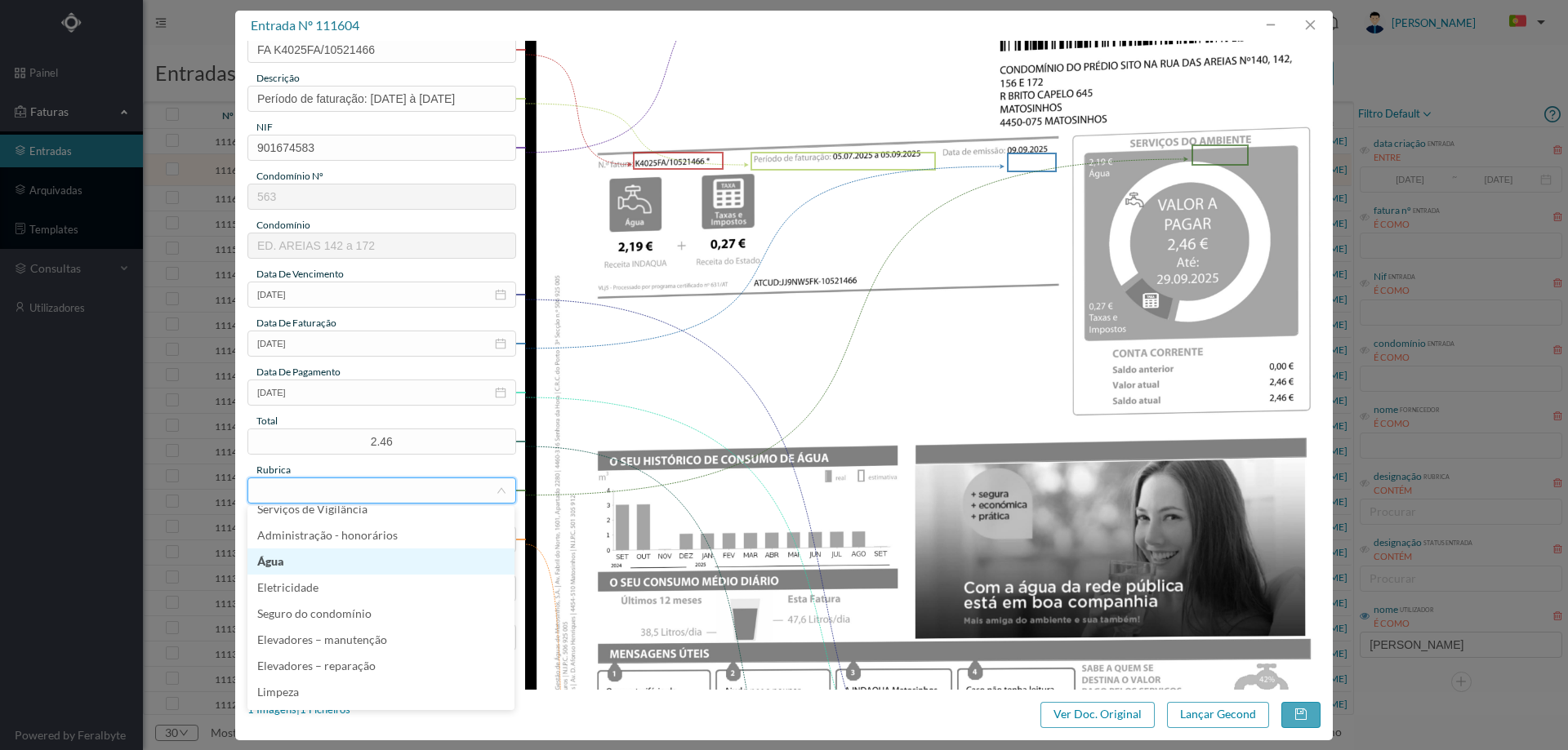
click at [330, 560] on li "Água" at bounding box center [381, 561] width 267 height 26
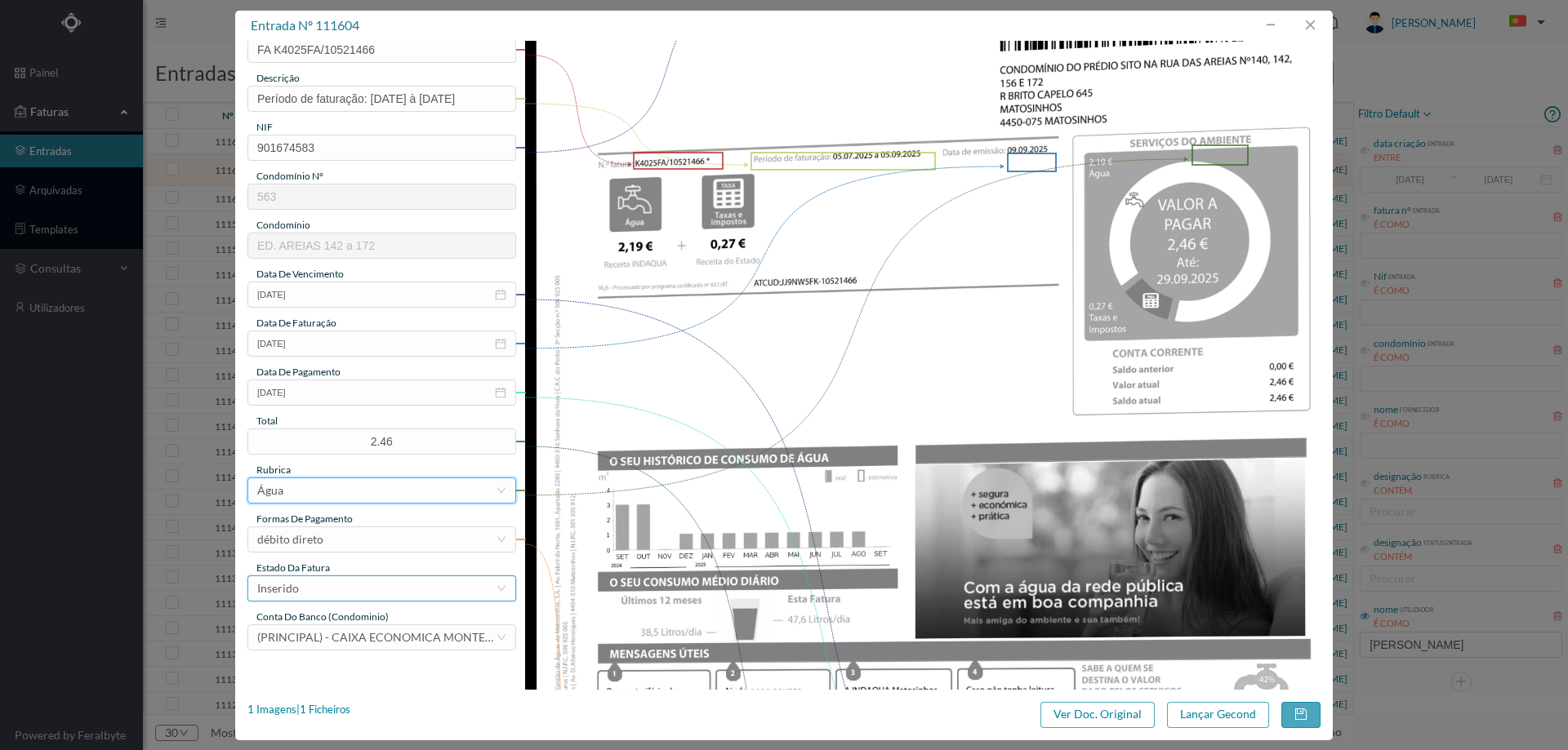
click at [322, 590] on div "Inserido" at bounding box center [377, 589] width 238 height 25
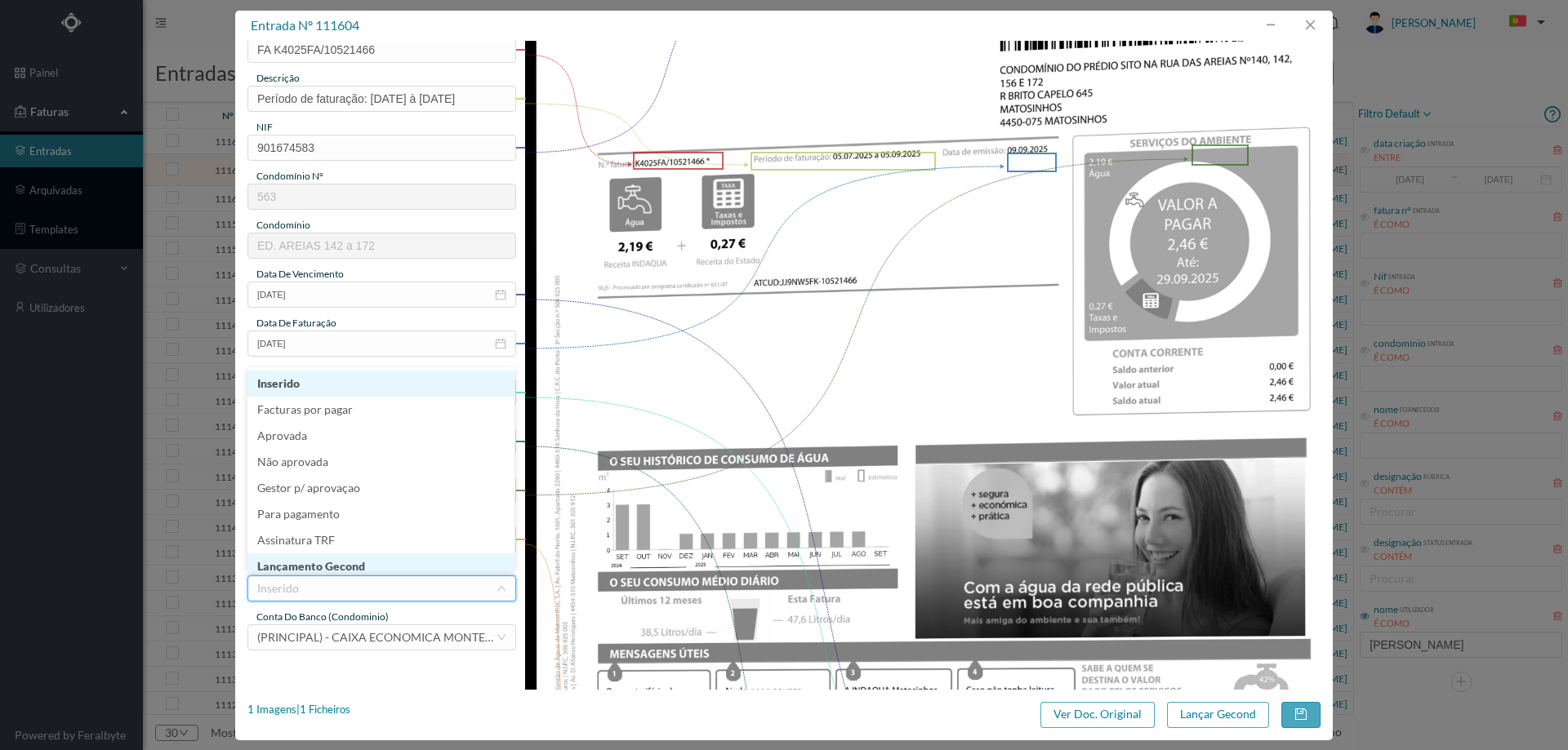
scroll to position [8, 0]
click at [340, 554] on li "Lançamento Gecond" at bounding box center [381, 559] width 267 height 26
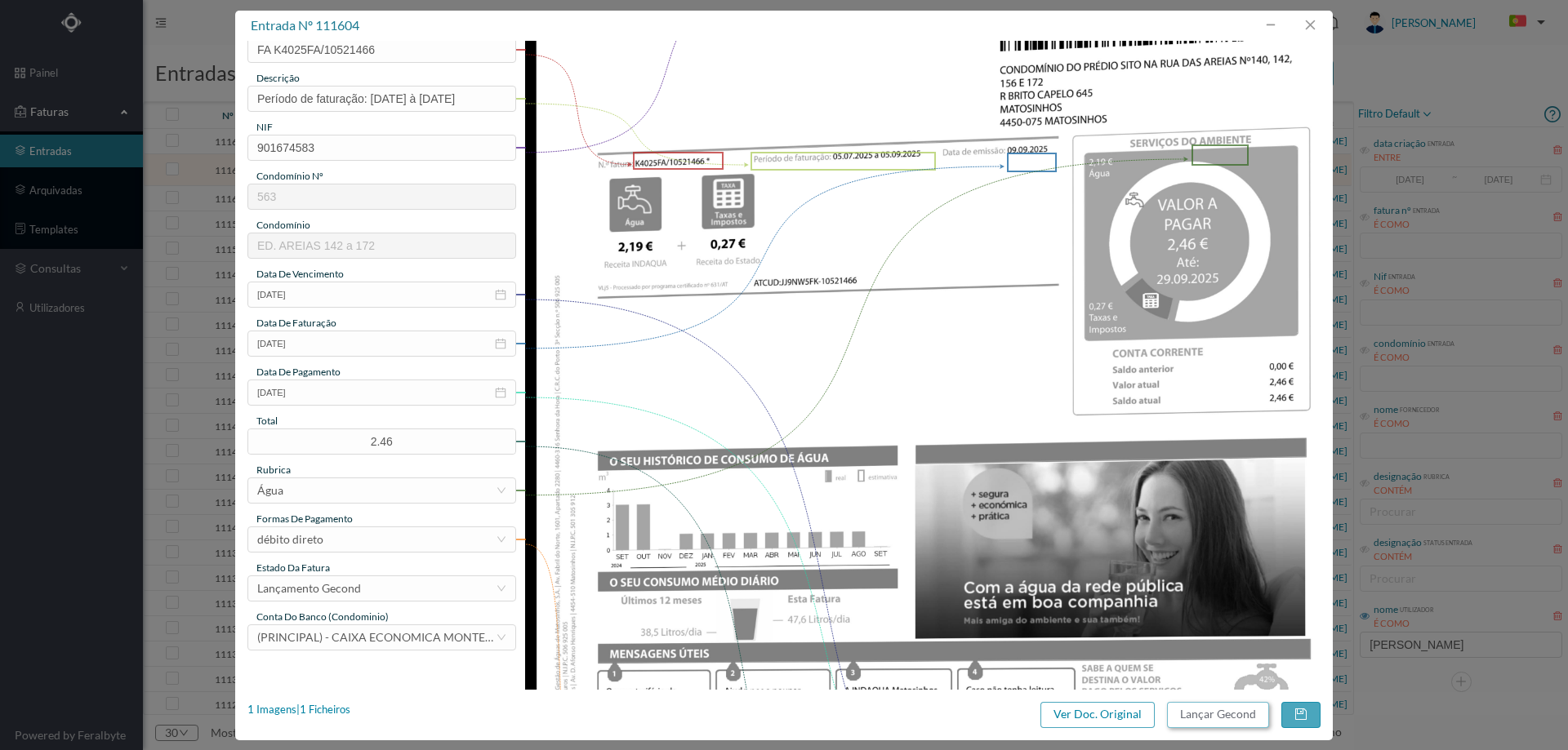
click at [1185, 716] on button "Lançar Gecond" at bounding box center [1219, 716] width 102 height 26
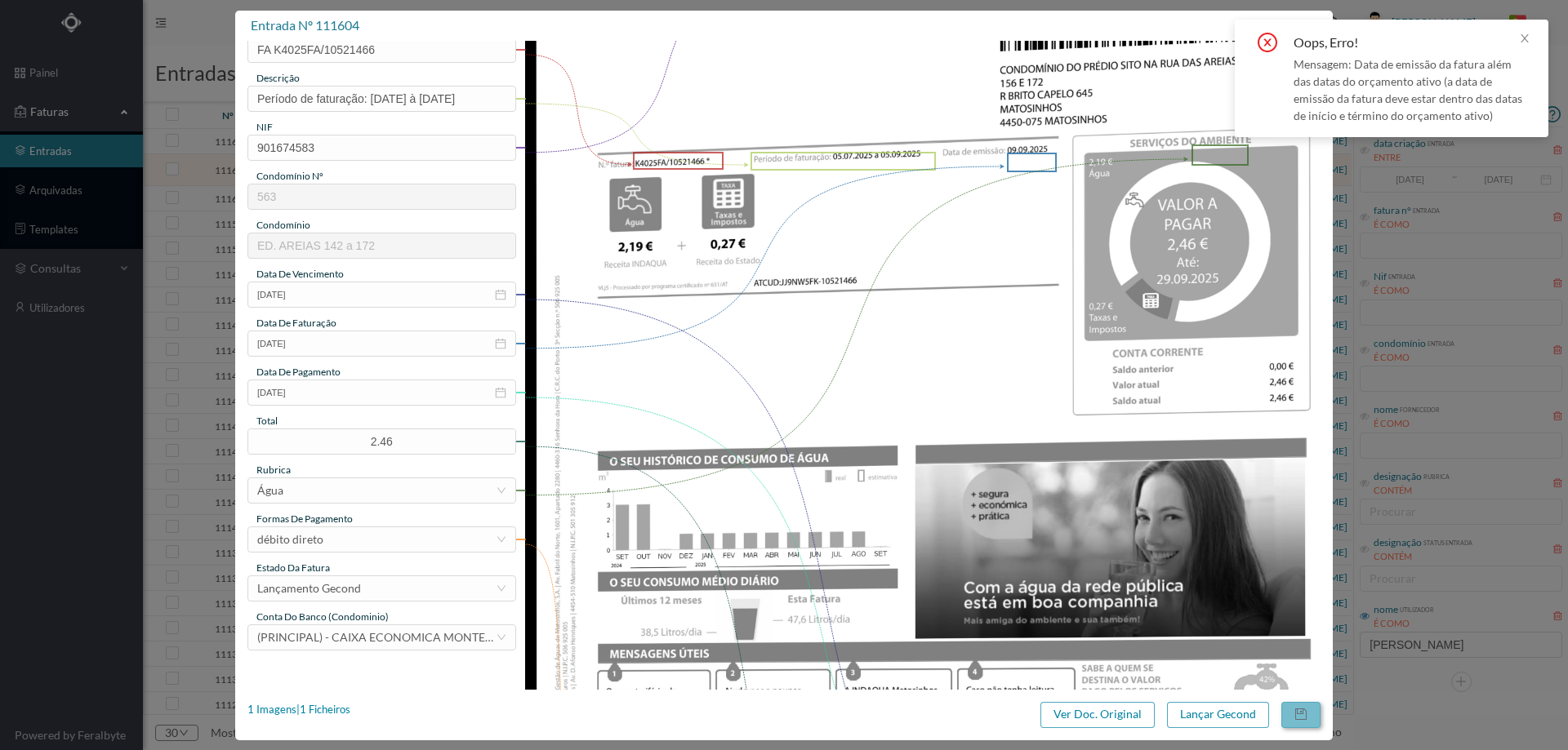
click at [1286, 714] on button "button" at bounding box center [1301, 716] width 39 height 26
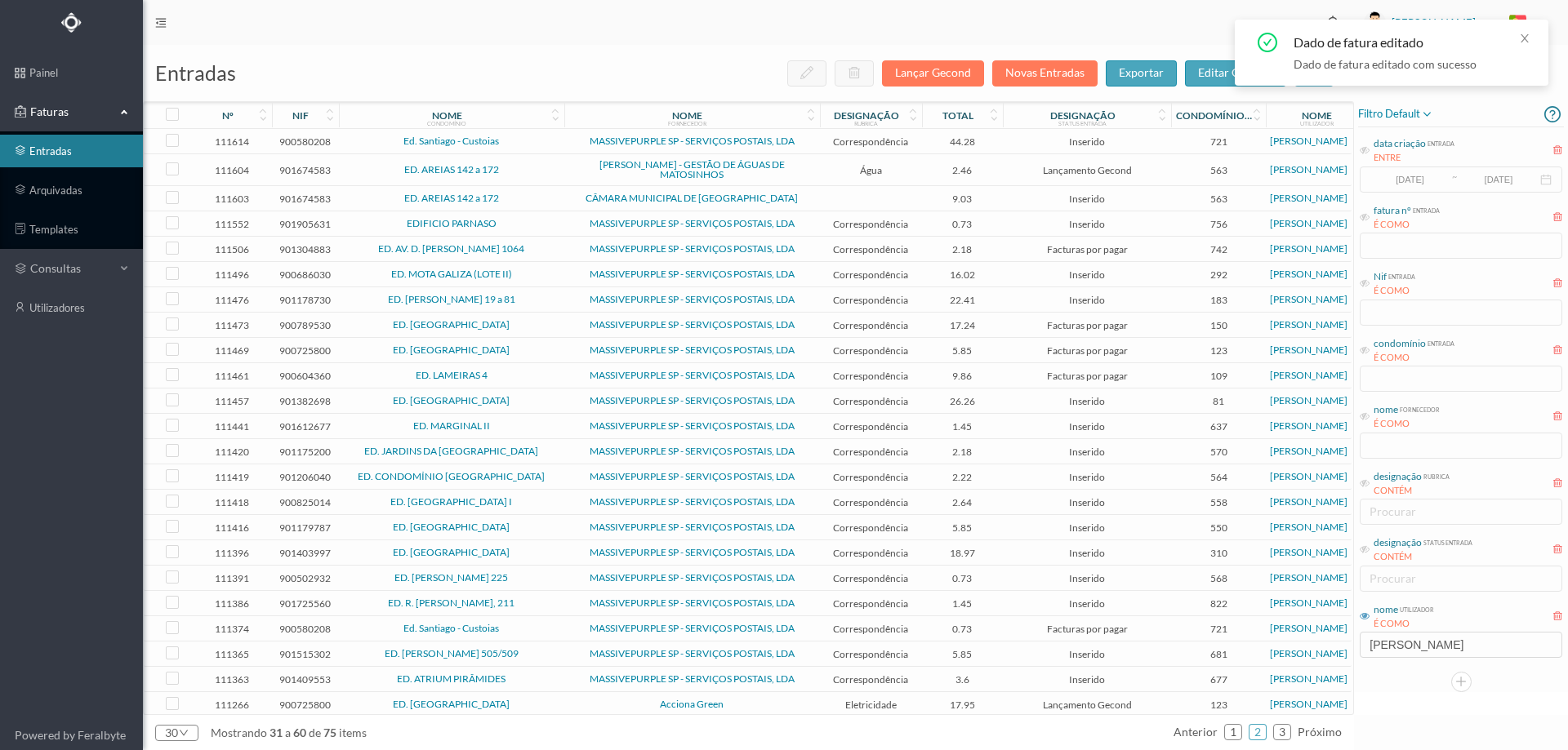
click at [547, 193] on td "ED. AREIAS 142 a 172" at bounding box center [452, 198] width 226 height 26
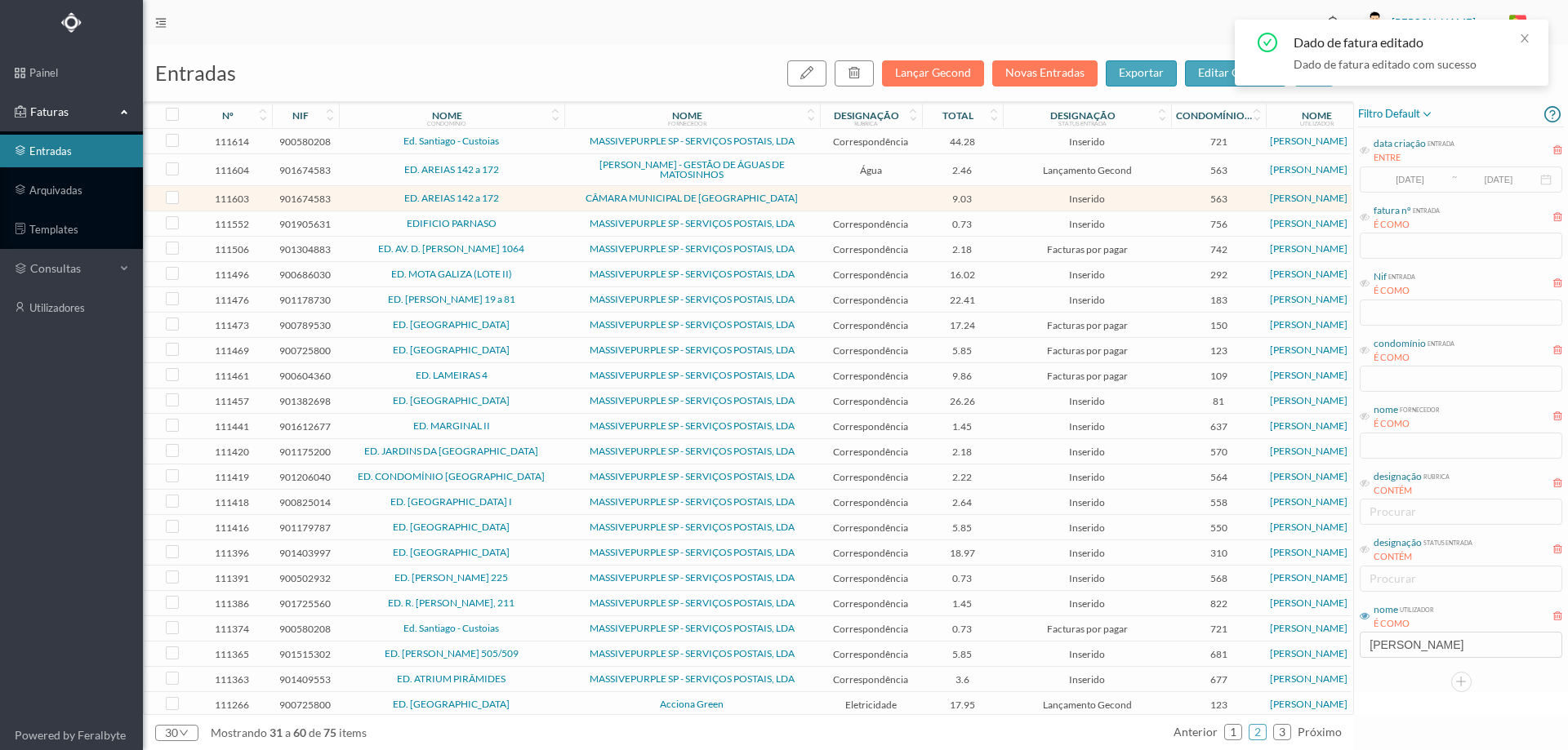
click at [547, 193] on td "ED. AREIAS 142 a 172" at bounding box center [452, 198] width 226 height 26
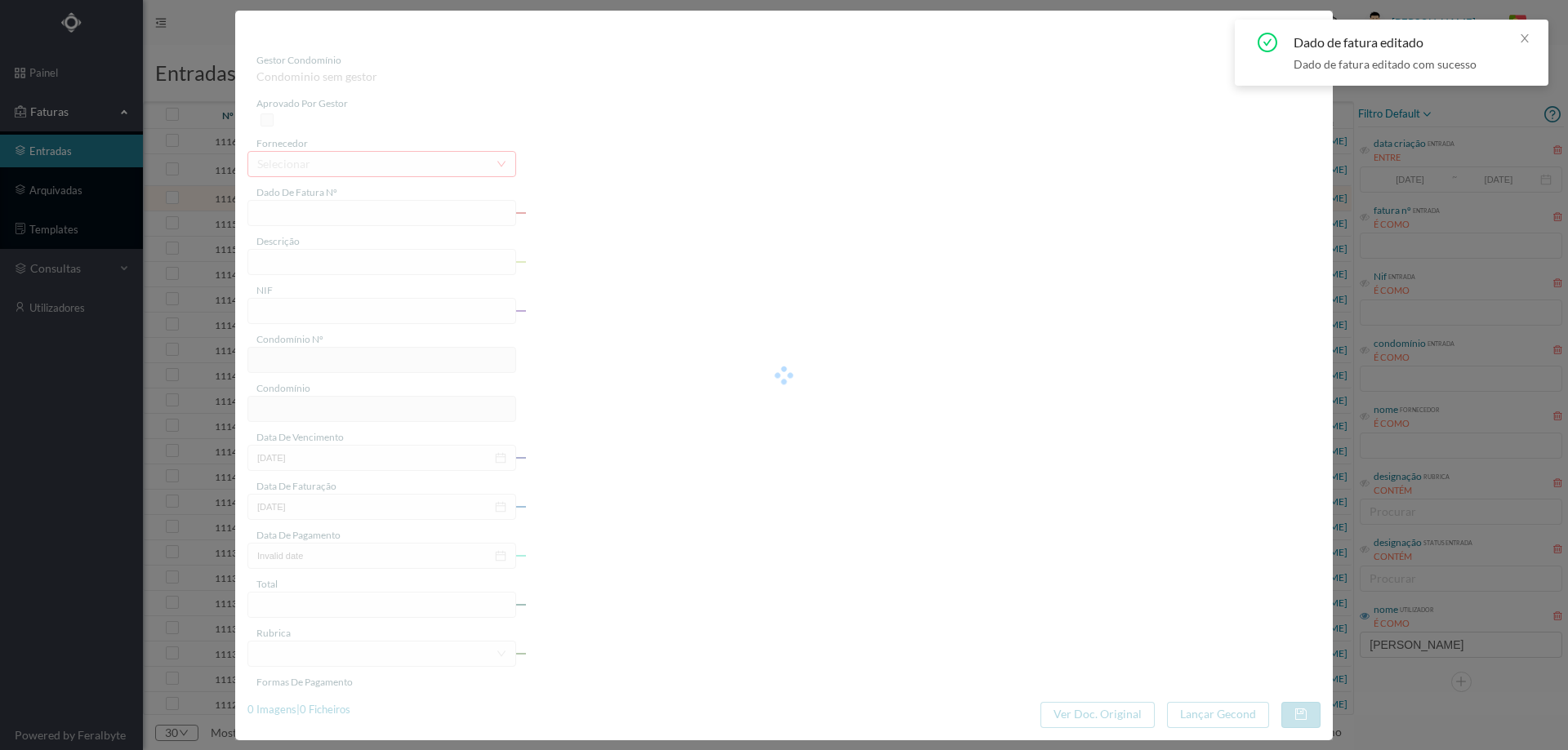
type input "FE E4025FE/10503598"
type input "901674583"
type input "Invalid date"
type input "09-09-2025"
type input "9.03"
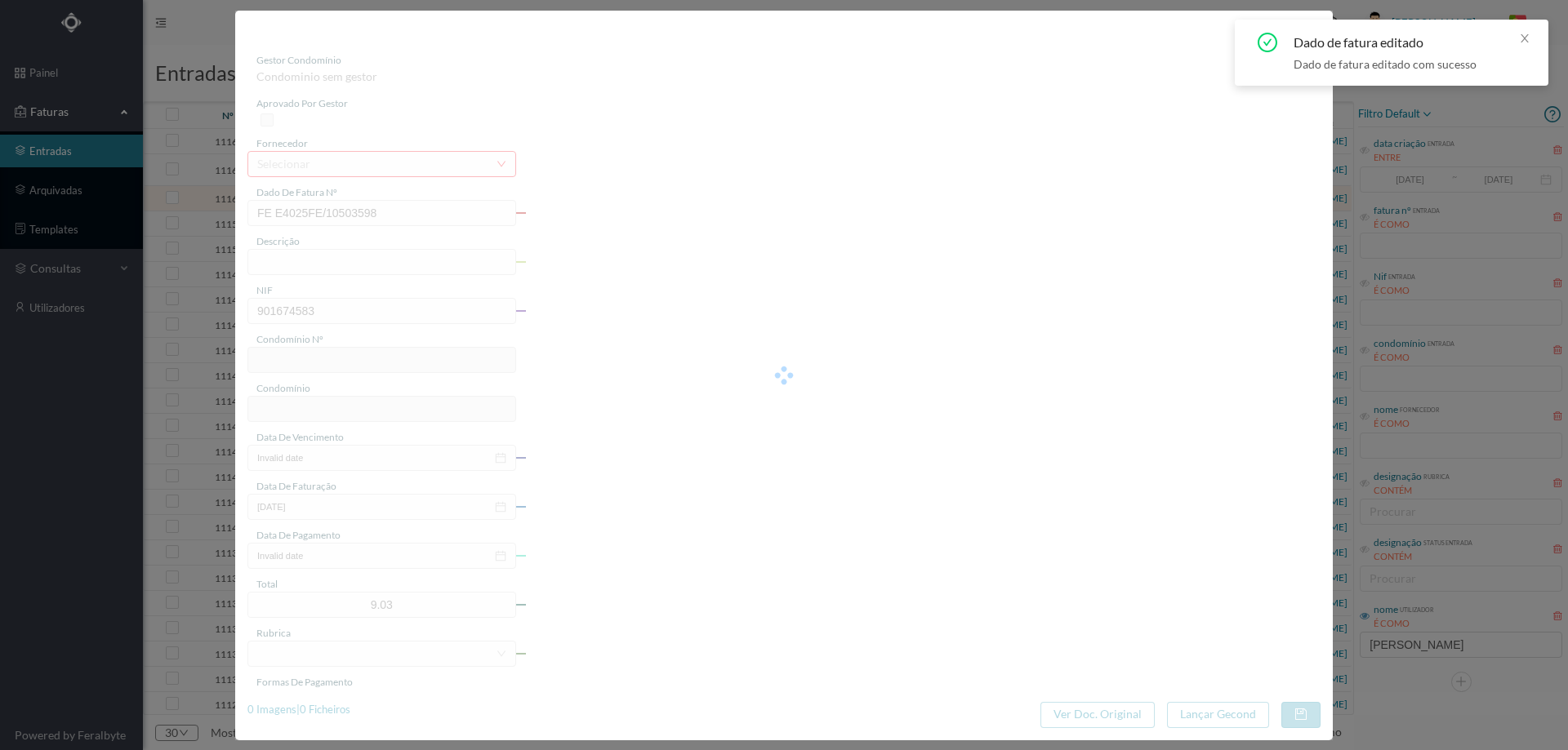
type input "563"
type input "ED. AREIAS 142 a 172"
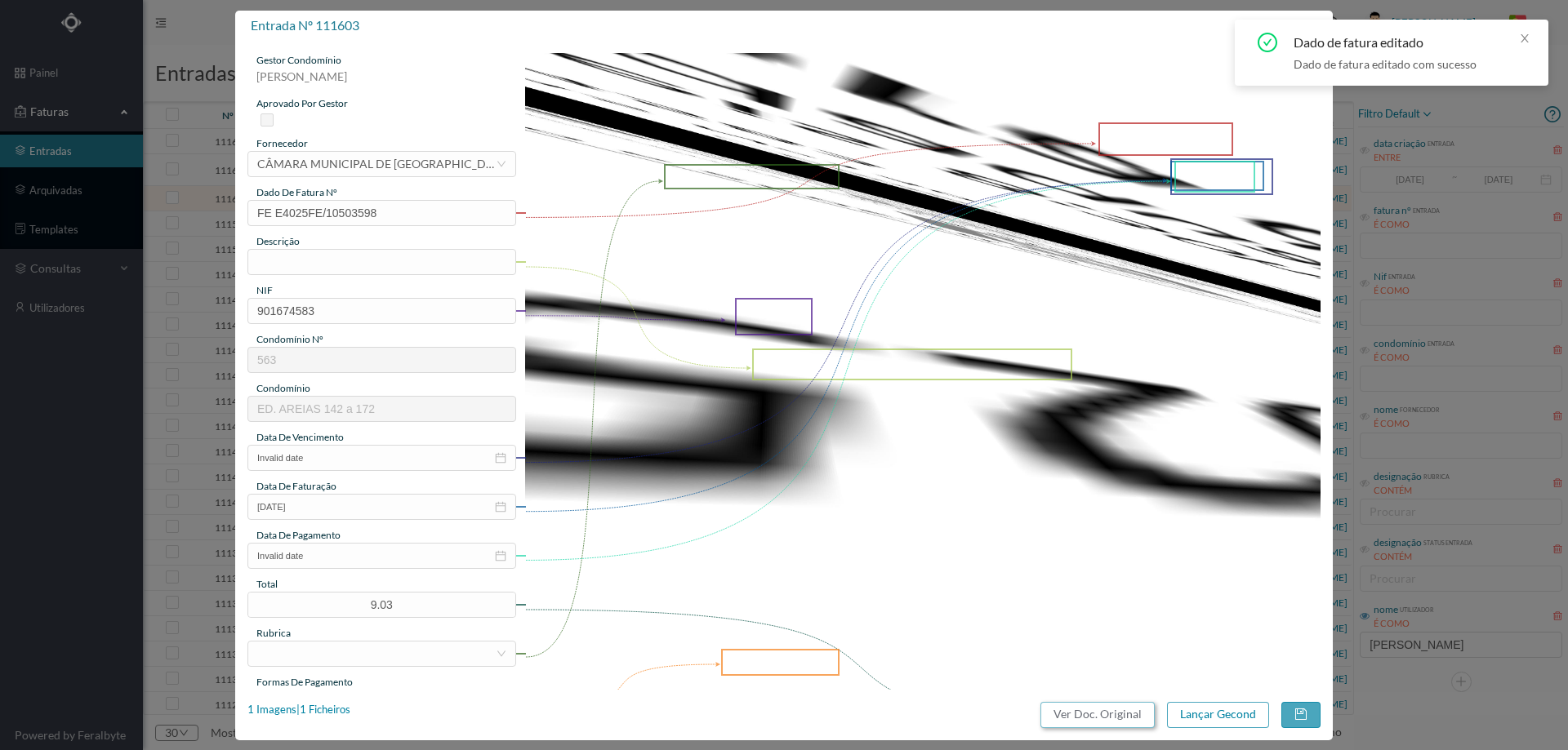
click at [1115, 715] on button "Ver Doc. Original" at bounding box center [1098, 716] width 115 height 26
click at [402, 165] on div "CÂMARA MUNICIPAL DE MATOSINHOS" at bounding box center [377, 164] width 238 height 25
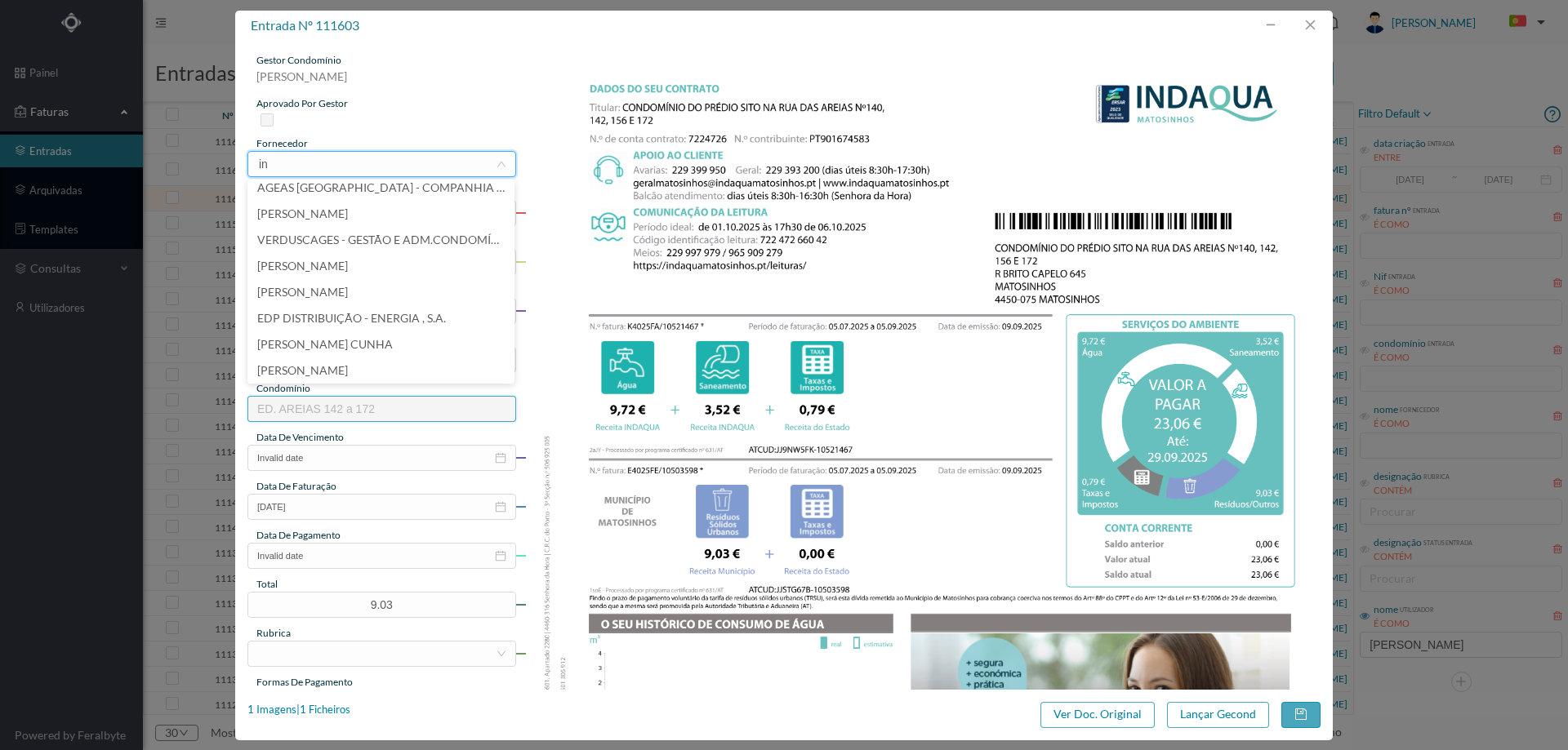
scroll to position [0, 0]
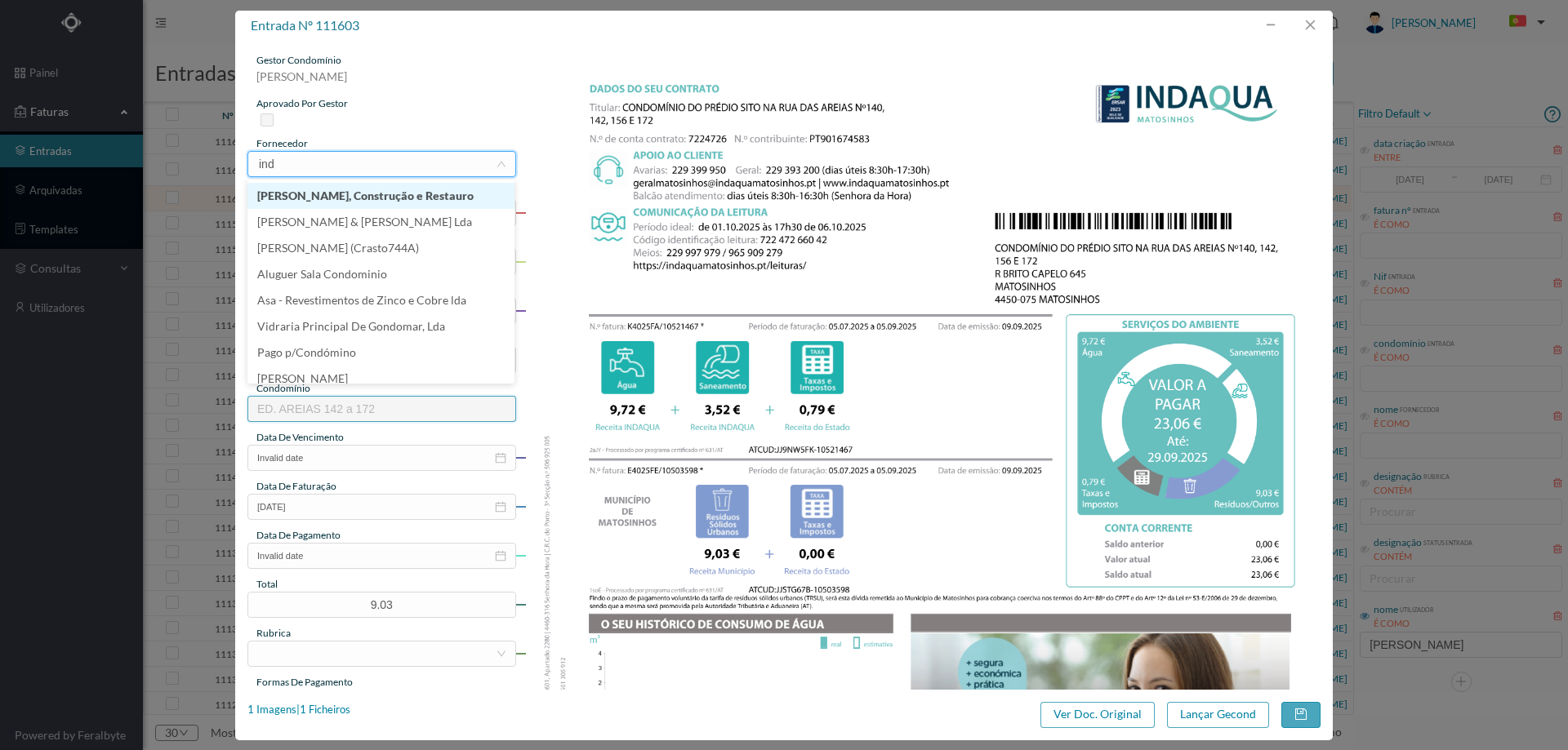
type input "inda"
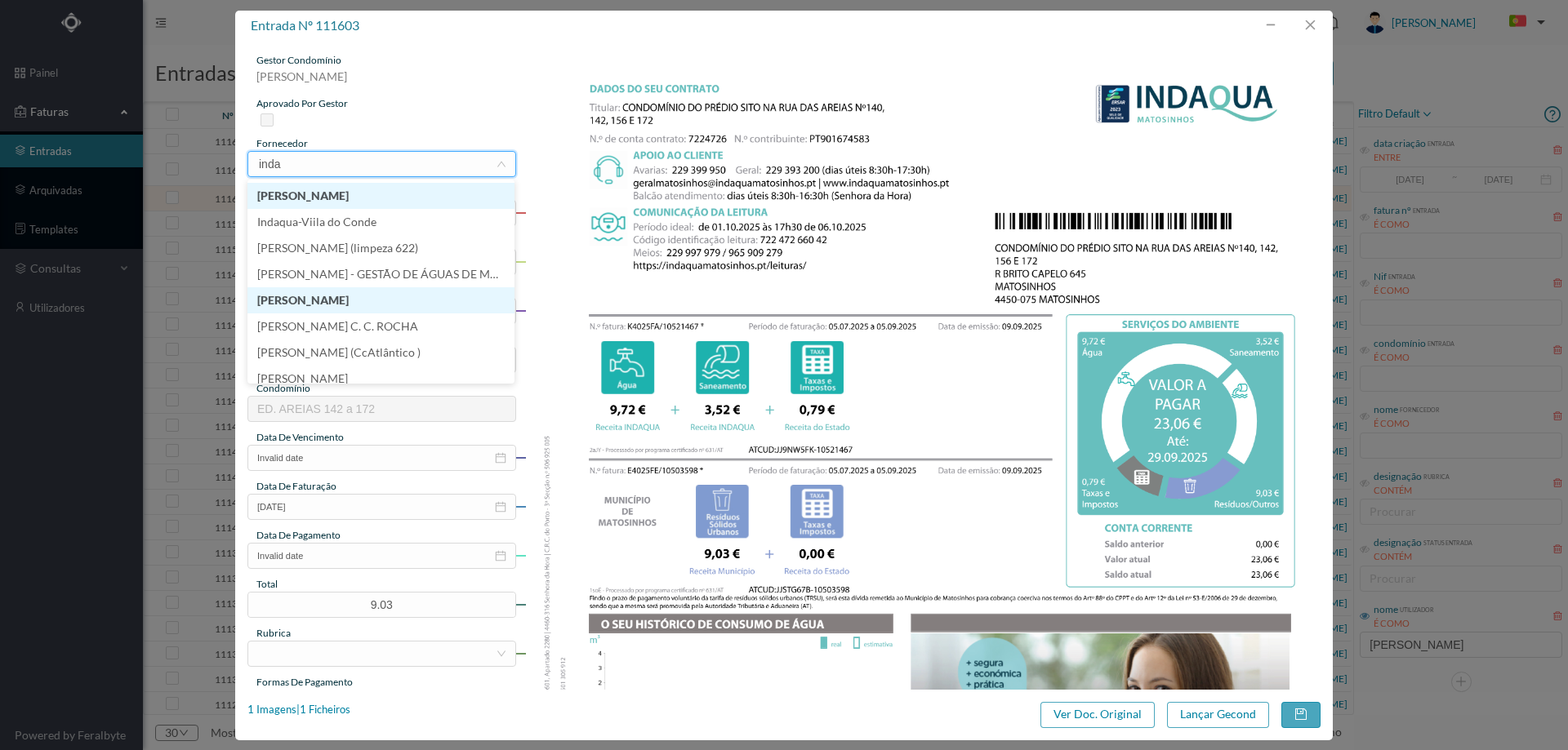
scroll to position [8, 0]
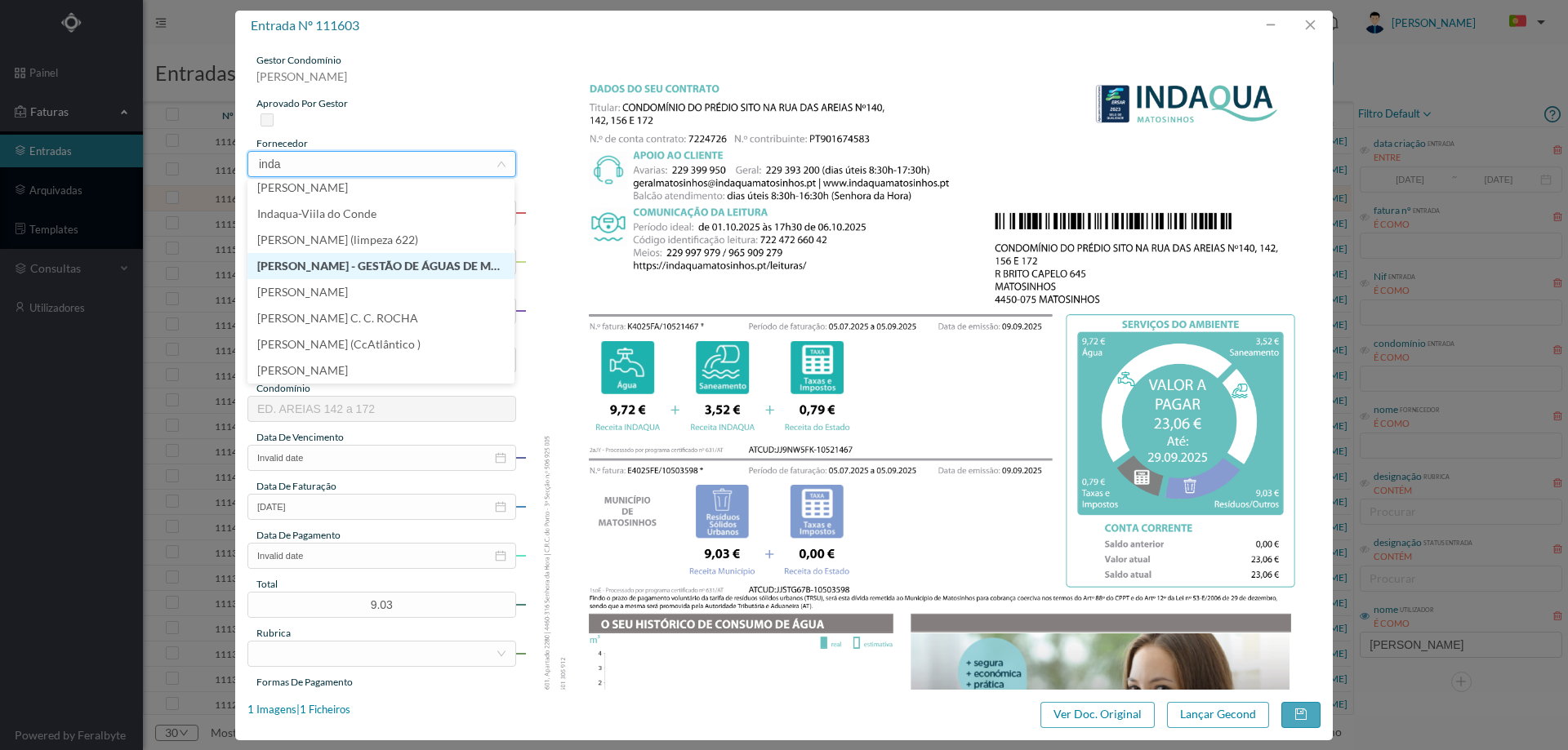
click at [408, 258] on li "[PERSON_NAME] - GESTÃO DE ÁGUAS DE MATOSINHOS" at bounding box center [381, 266] width 267 height 26
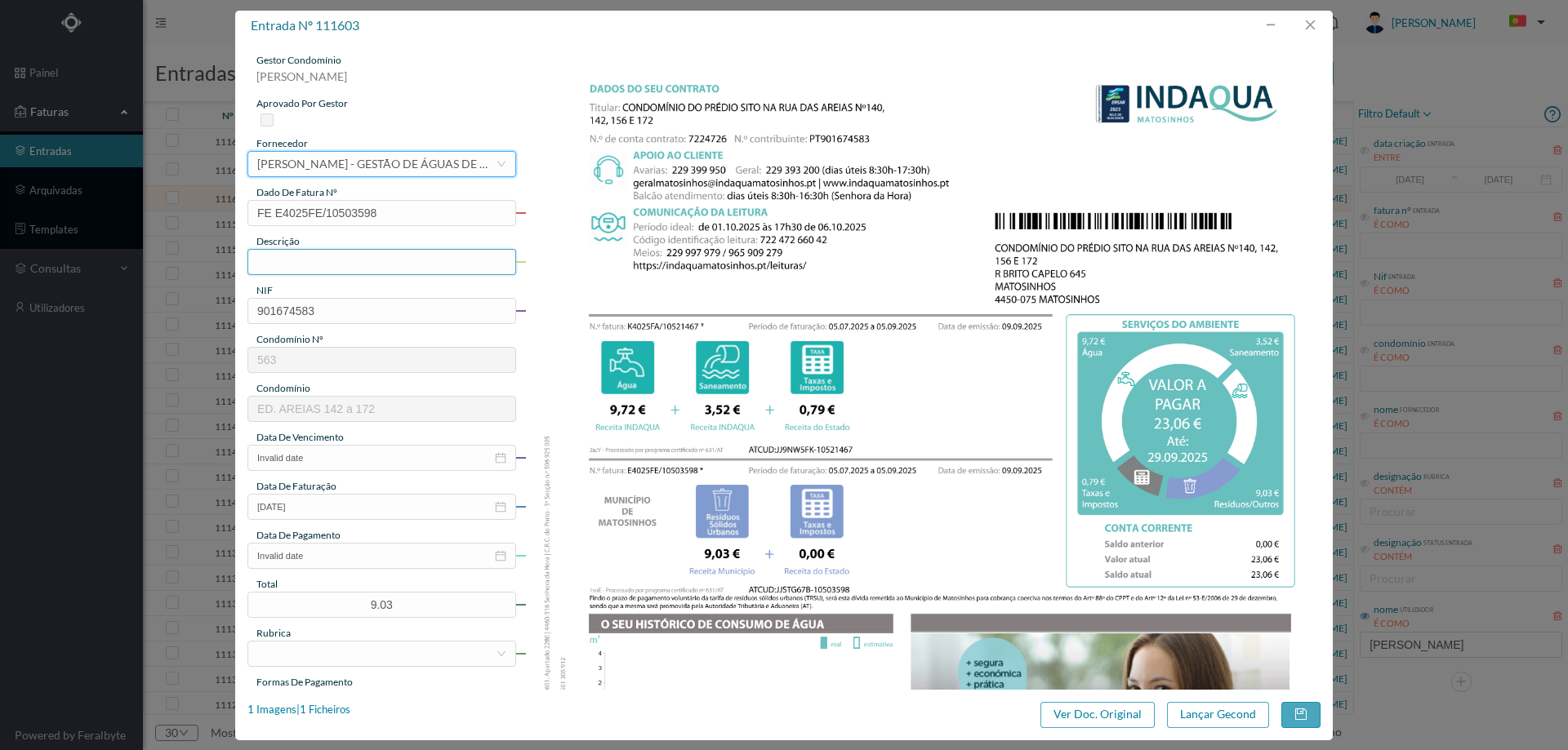
click at [360, 259] on input "text" at bounding box center [382, 262] width 269 height 26
click at [340, 260] on input "05.07.2025 a 04.09.2025" at bounding box center [382, 262] width 269 height 26
type input "05.07.2025 a 05.09.2025"
click at [369, 454] on input "Invalid date" at bounding box center [382, 458] width 269 height 26
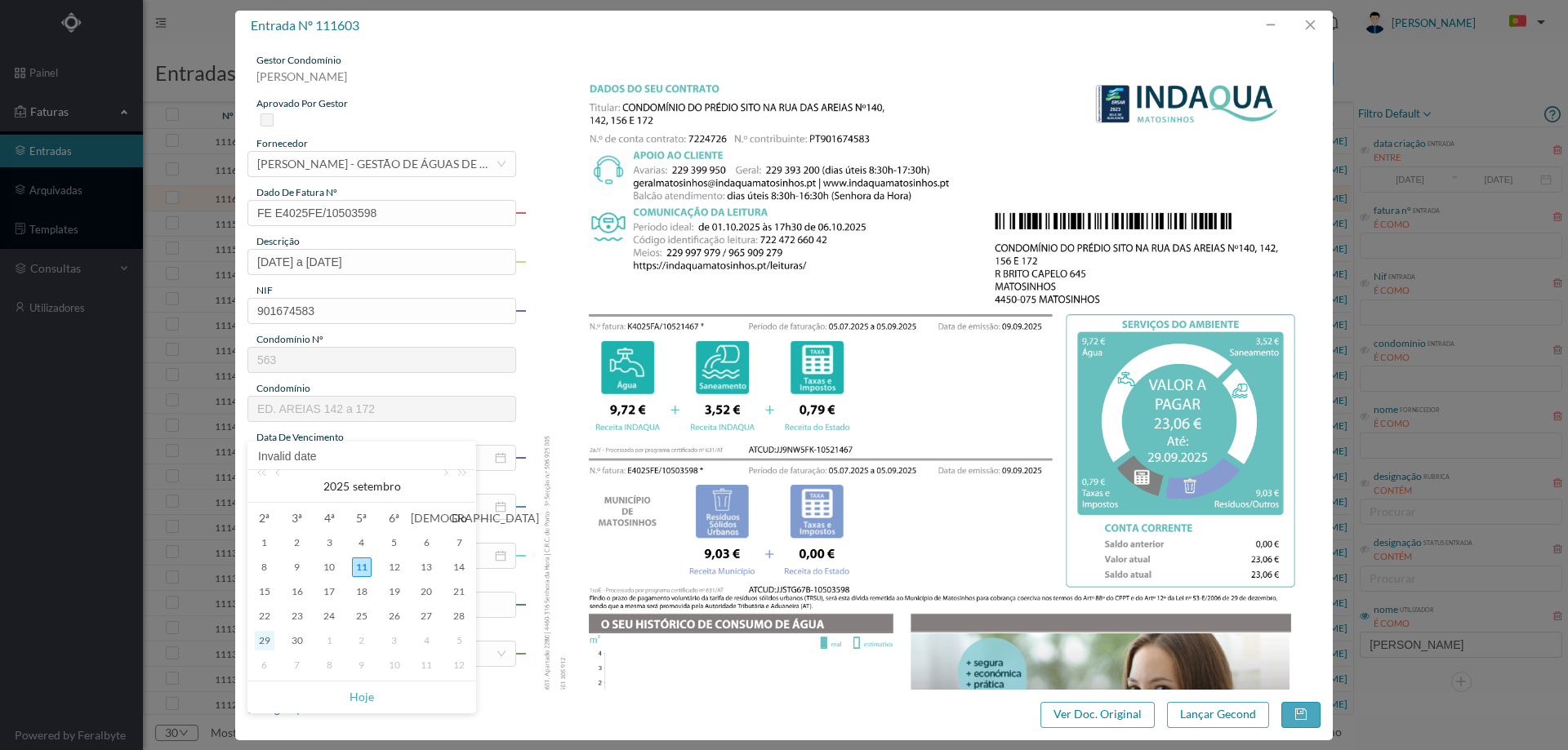
click at [267, 636] on div "29" at bounding box center [265, 641] width 19 height 19
type input "29-09-2025"
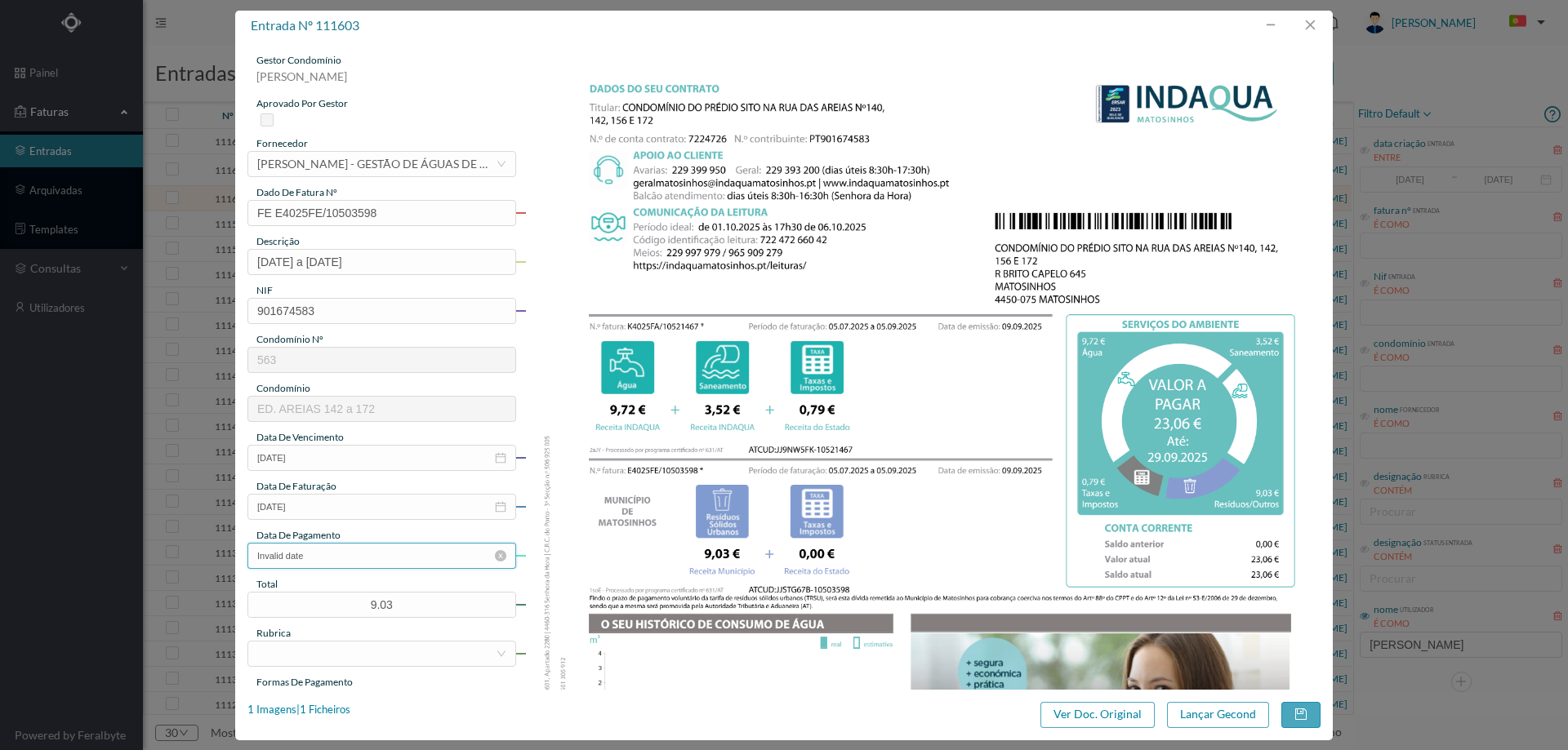
click at [330, 548] on input "Invalid date" at bounding box center [382, 556] width 269 height 26
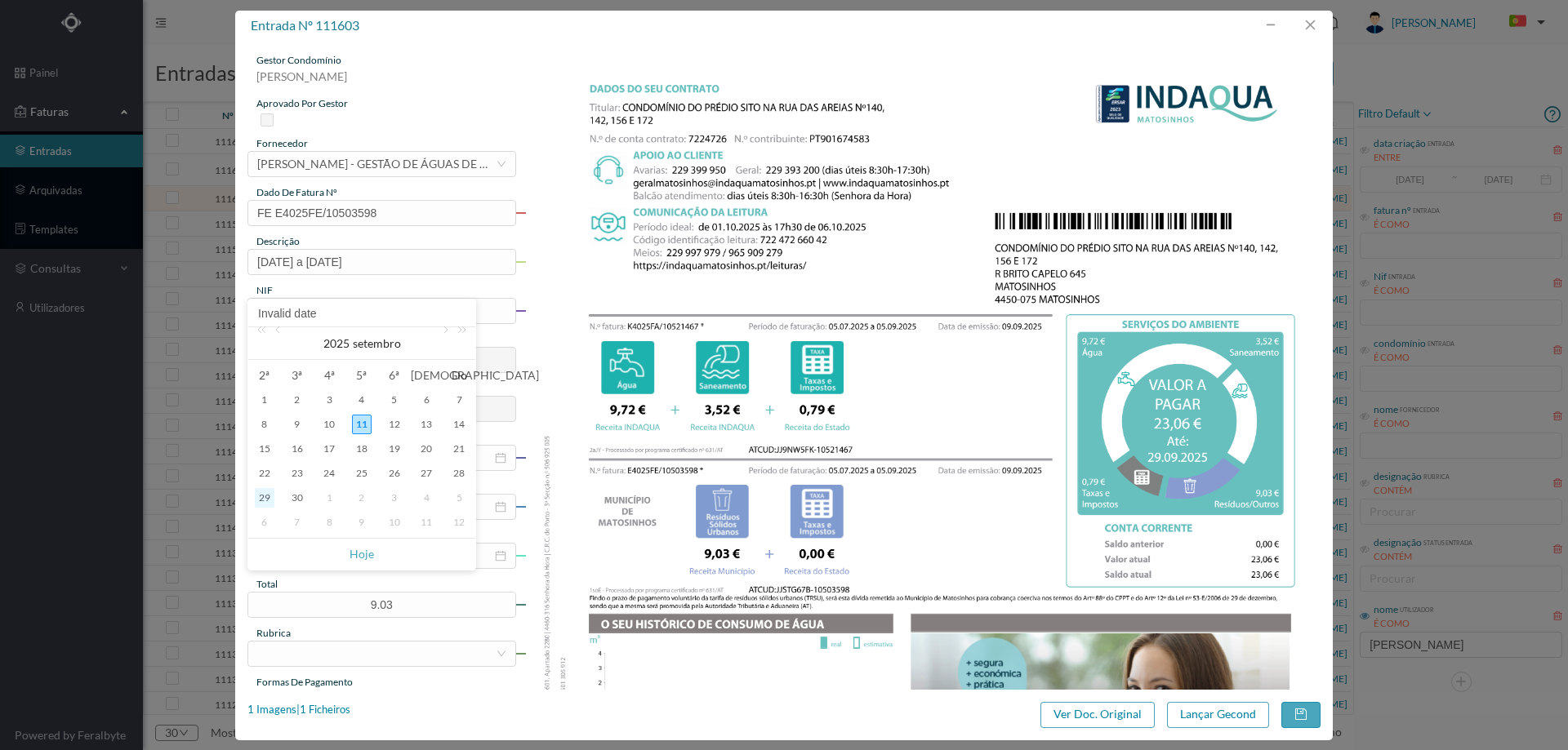
click at [265, 494] on div "29" at bounding box center [265, 498] width 19 height 19
type input "29-09-2025"
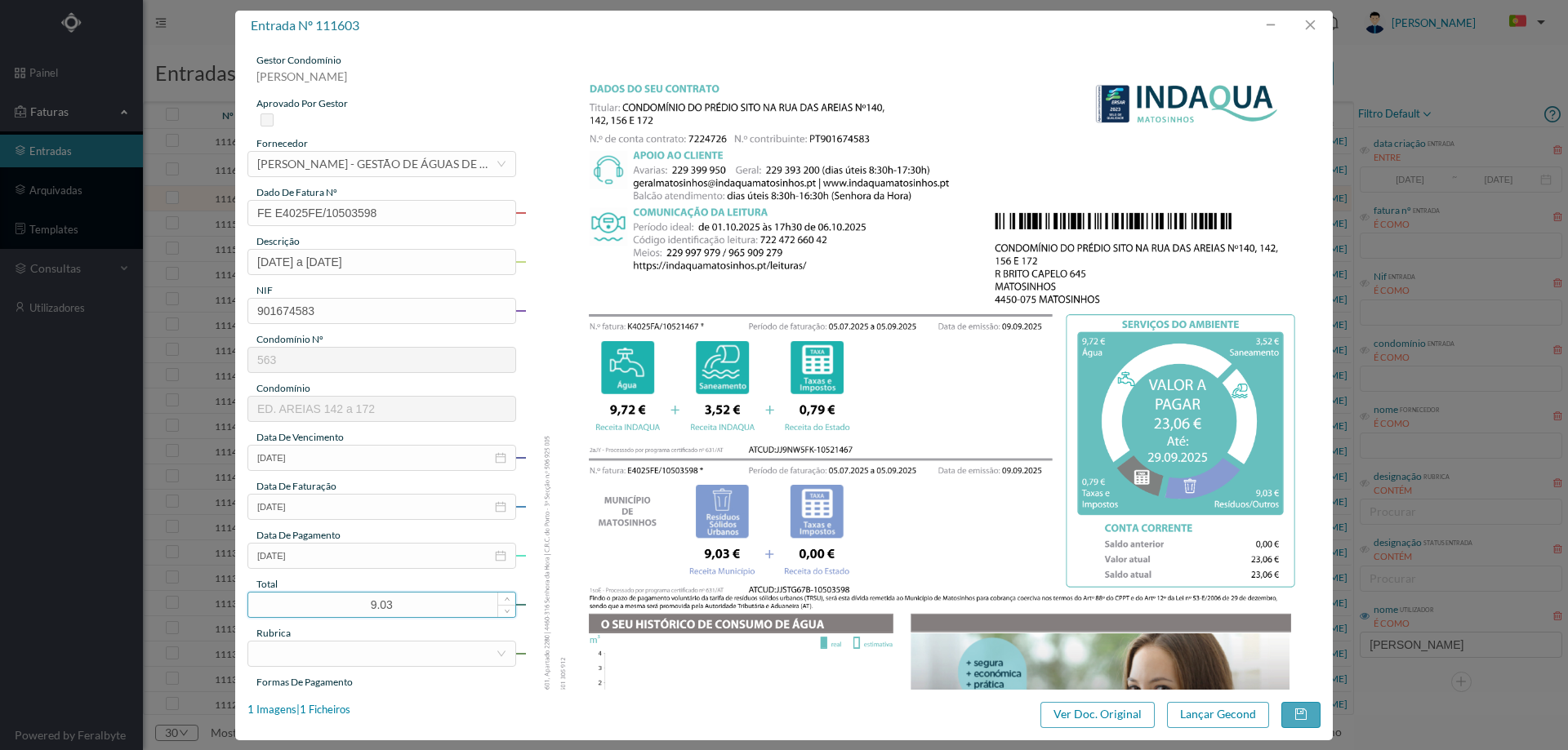
drag, startPoint x: 415, startPoint y: 607, endPoint x: 316, endPoint y: 600, distance: 99.2
click at [316, 600] on input "9.03" at bounding box center [382, 605] width 267 height 25
type input "23.0"
type input "23.06"
click at [313, 669] on div "gestor condomínio Hugo Moreira aprovado por gestor fornecedor selecionar INDAQU…" at bounding box center [382, 433] width 269 height 761
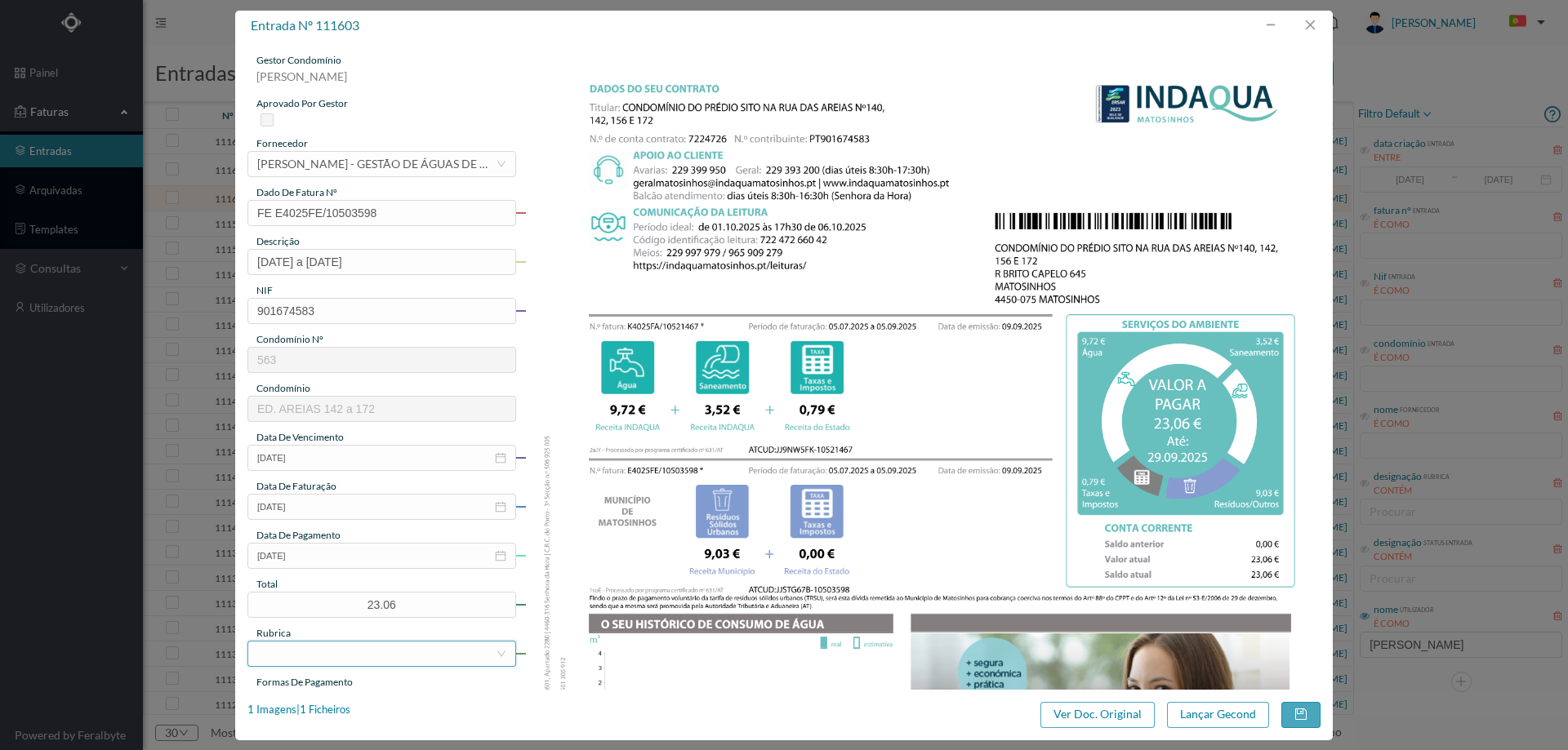
click at [314, 651] on div at bounding box center [377, 654] width 238 height 25
click at [342, 573] on li "Água" at bounding box center [381, 564] width 267 height 26
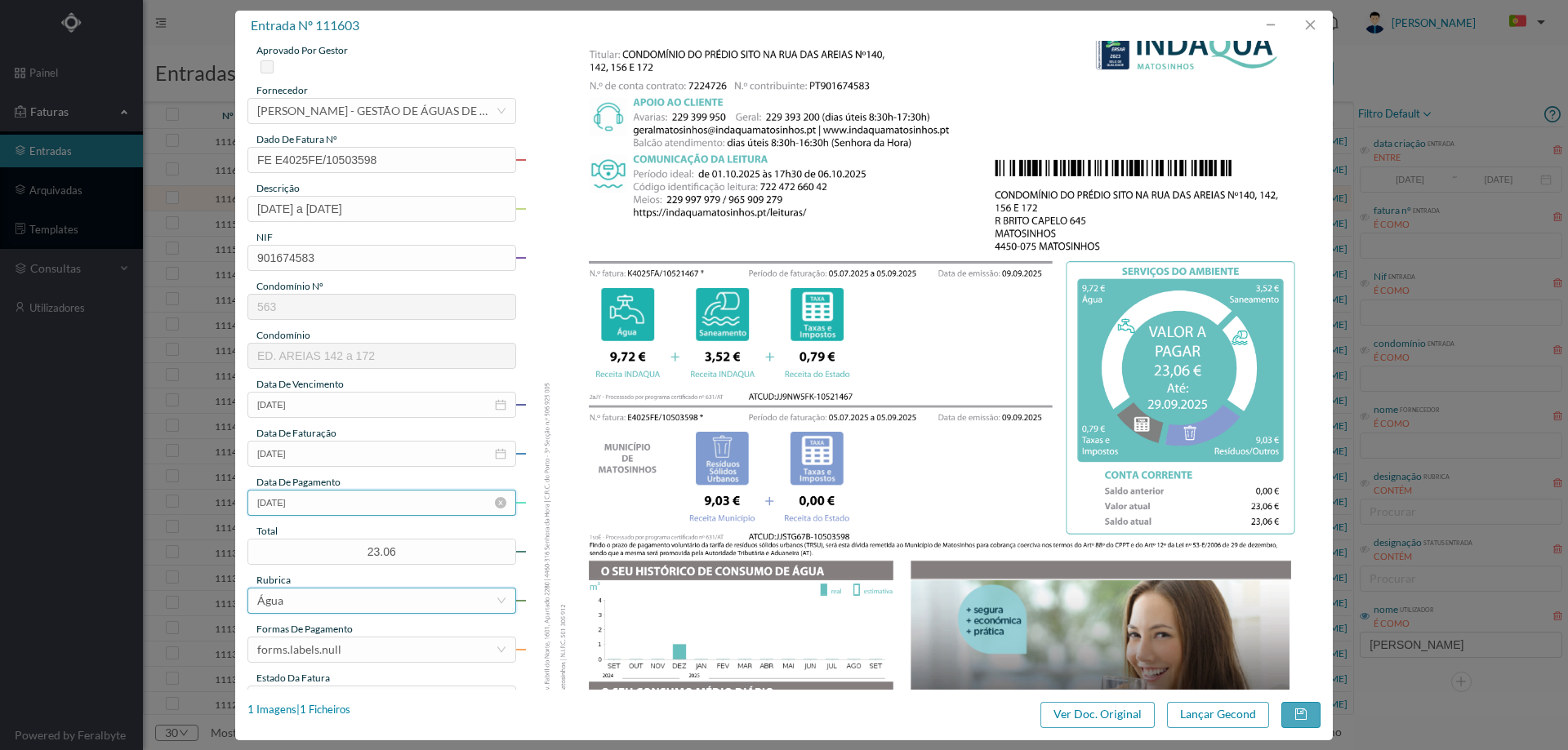
scroll to position [163, 0]
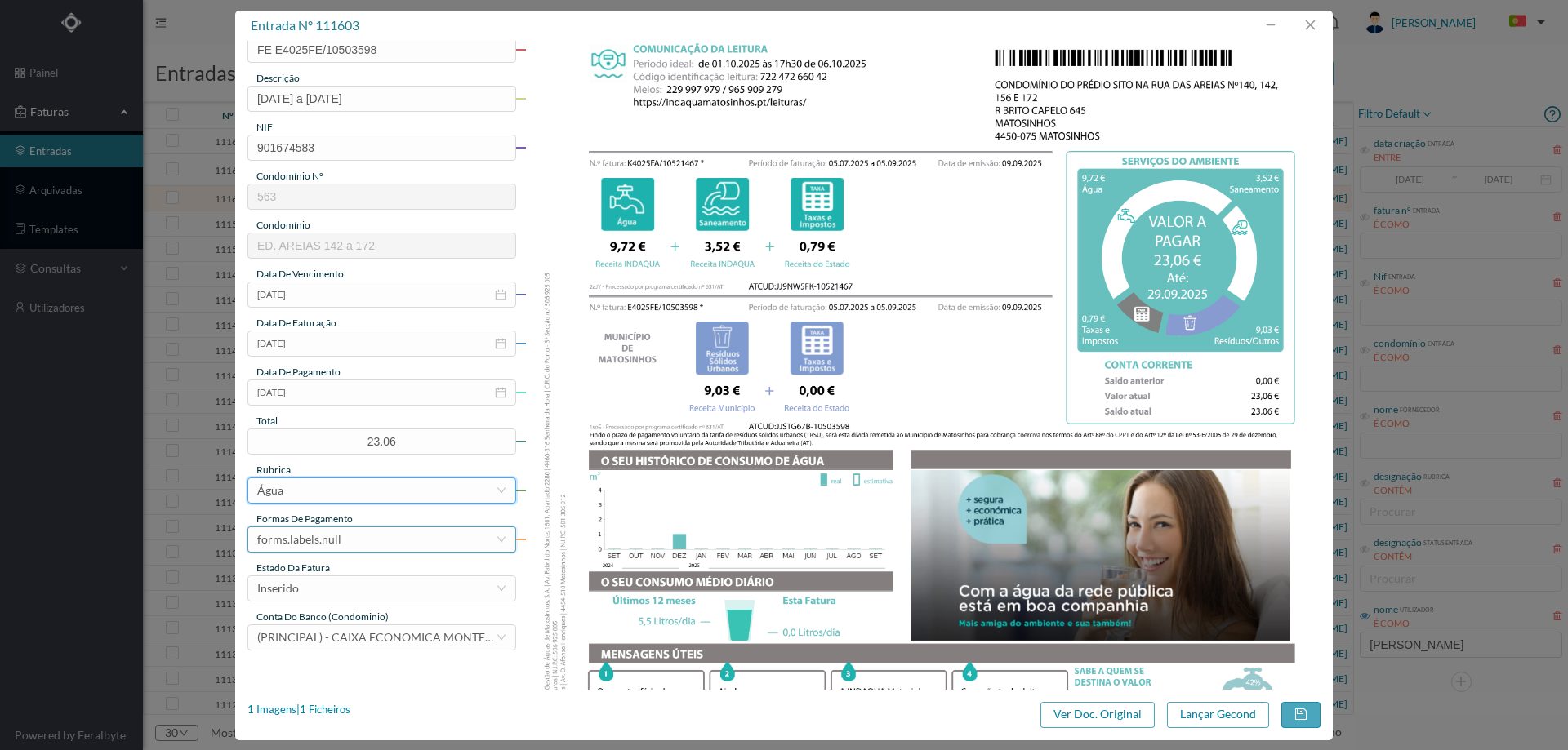
click at [351, 549] on div "forms.labels.null" at bounding box center [377, 539] width 238 height 25
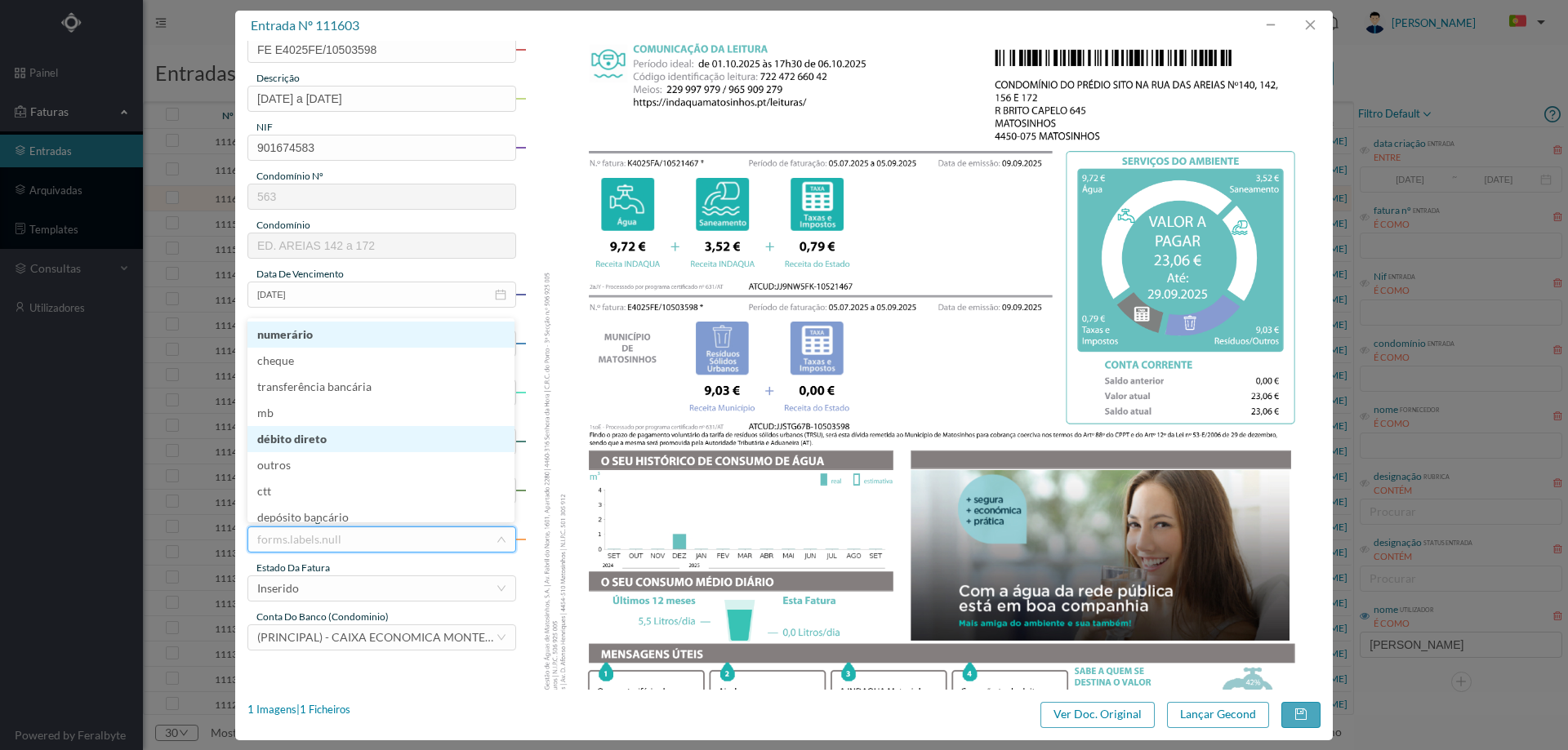
scroll to position [8, 0]
click at [331, 428] on li "débito direto" at bounding box center [381, 431] width 267 height 26
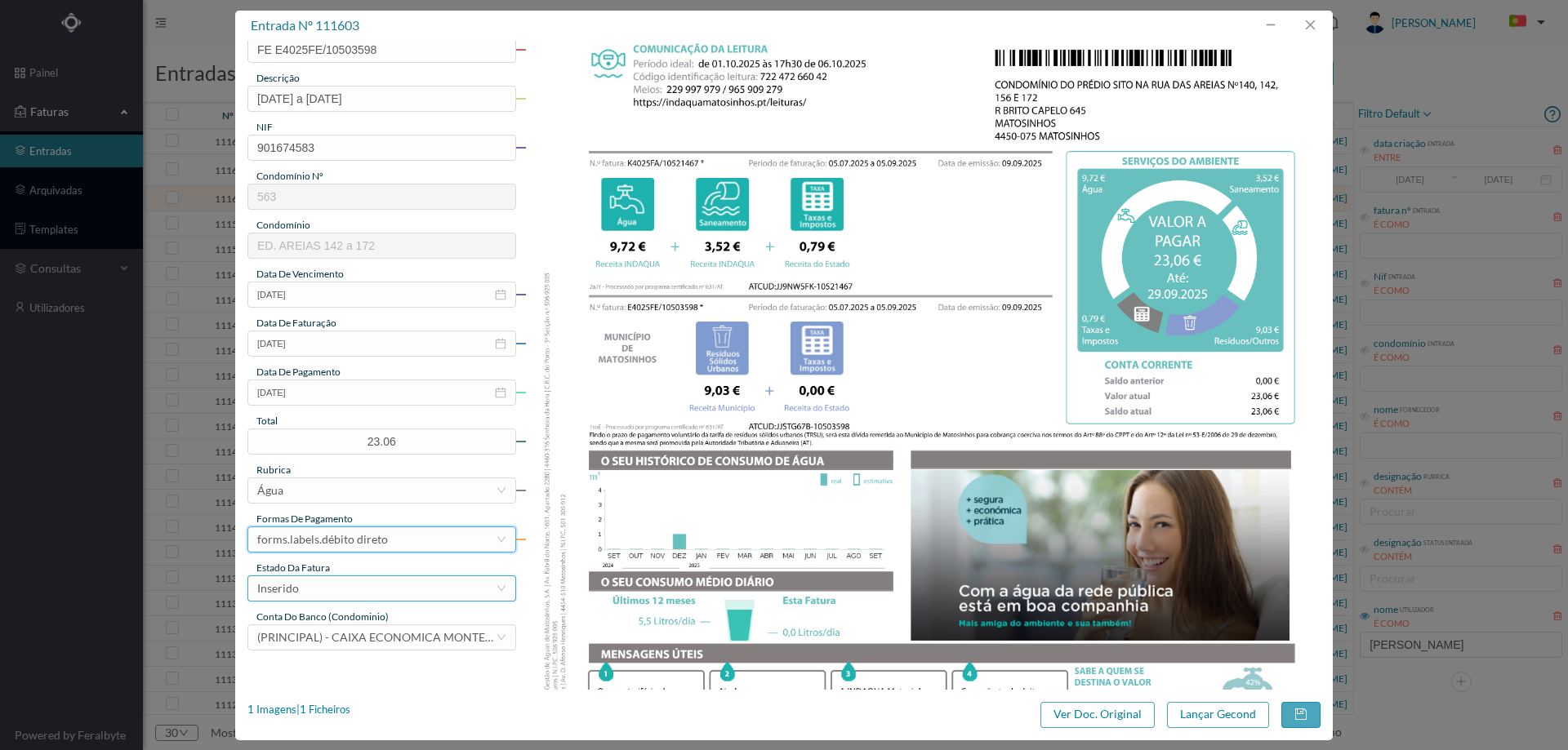
click at [329, 584] on div "Inserido" at bounding box center [377, 589] width 238 height 25
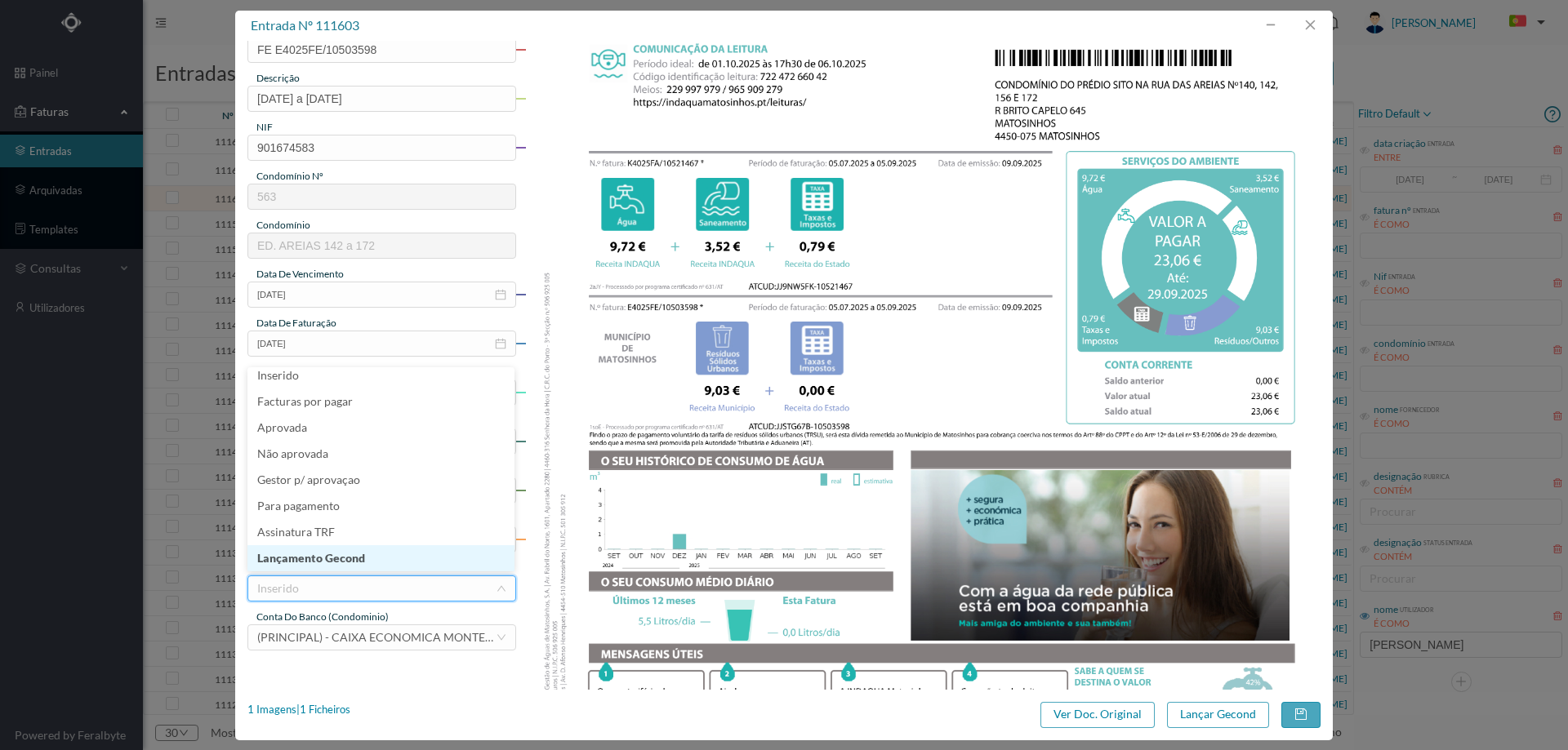
click at [334, 566] on li "Lançamento Gecond" at bounding box center [381, 559] width 267 height 26
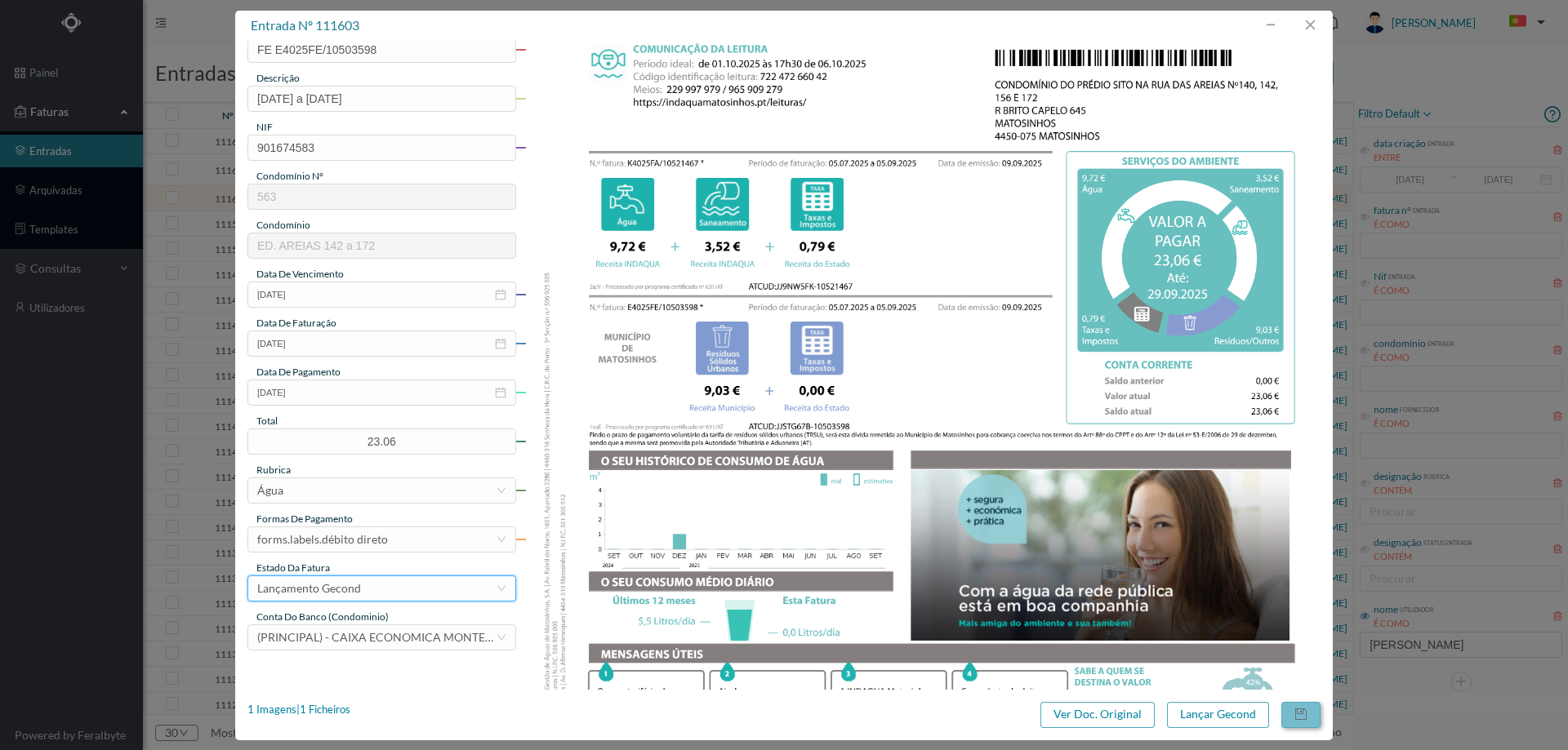
drag, startPoint x: 1305, startPoint y: 714, endPoint x: 1276, endPoint y: 709, distance: 29.4
click at [1306, 714] on button "button" at bounding box center [1301, 716] width 39 height 26
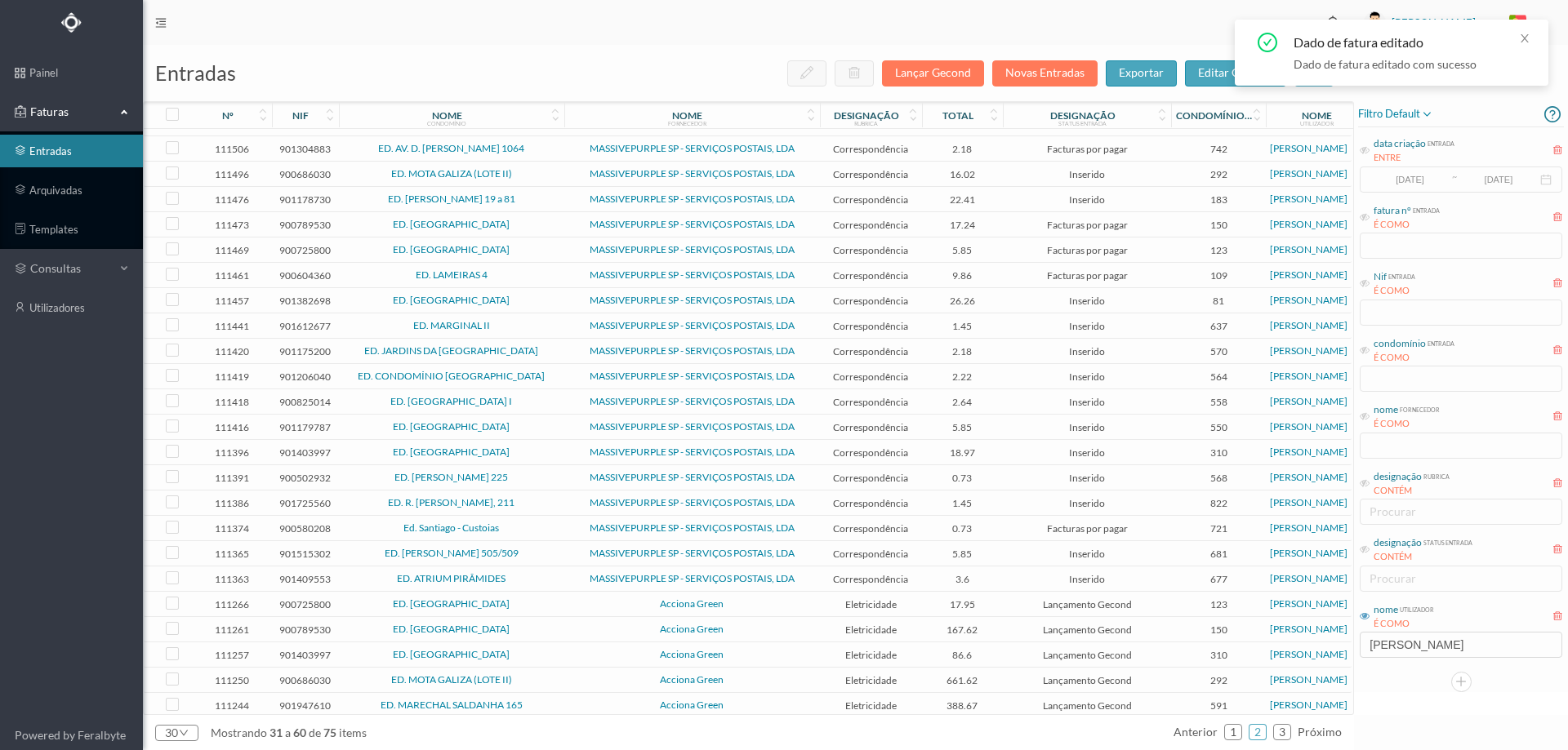
scroll to position [163, 0]
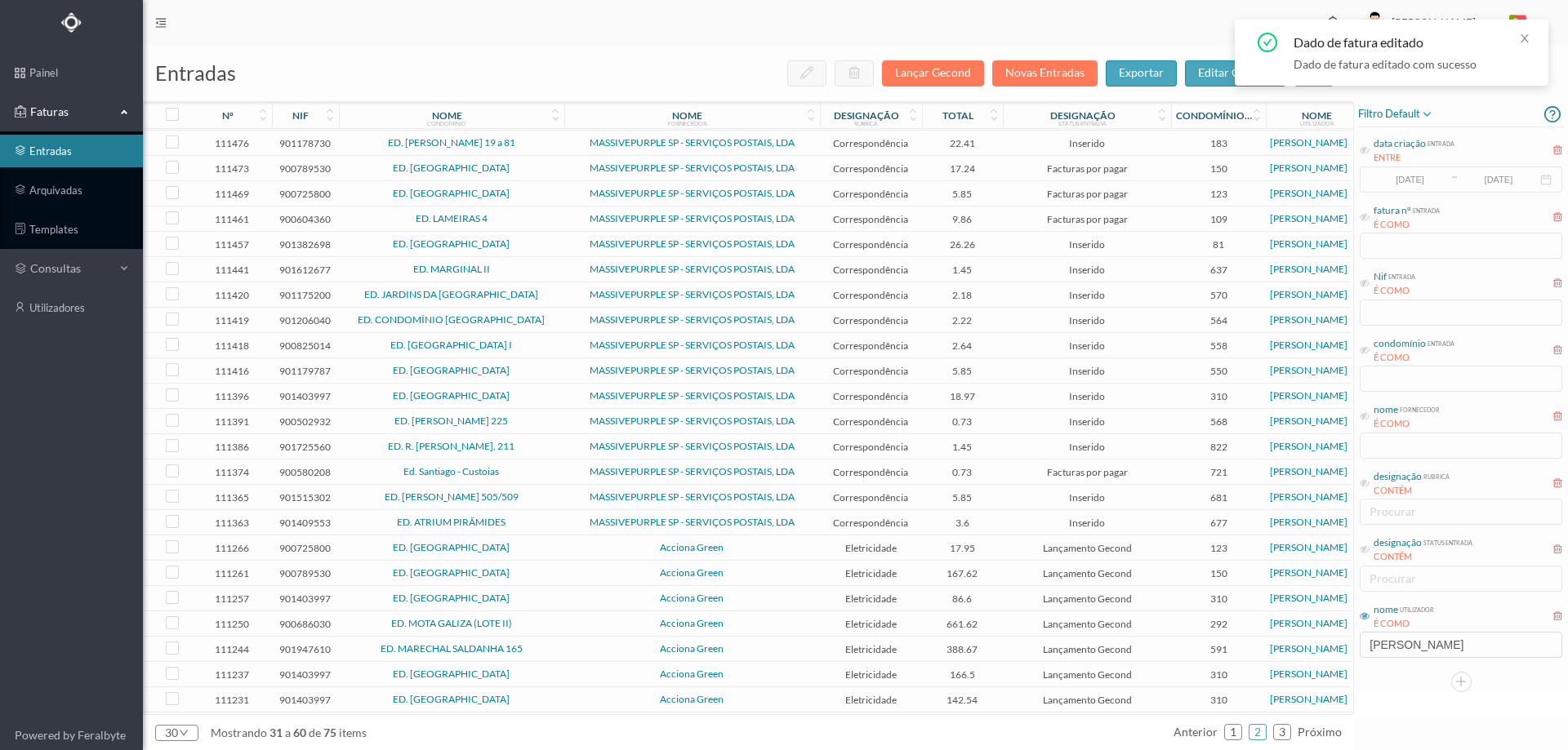
click at [587, 539] on td "Acciona Green" at bounding box center [692, 548] width 256 height 26
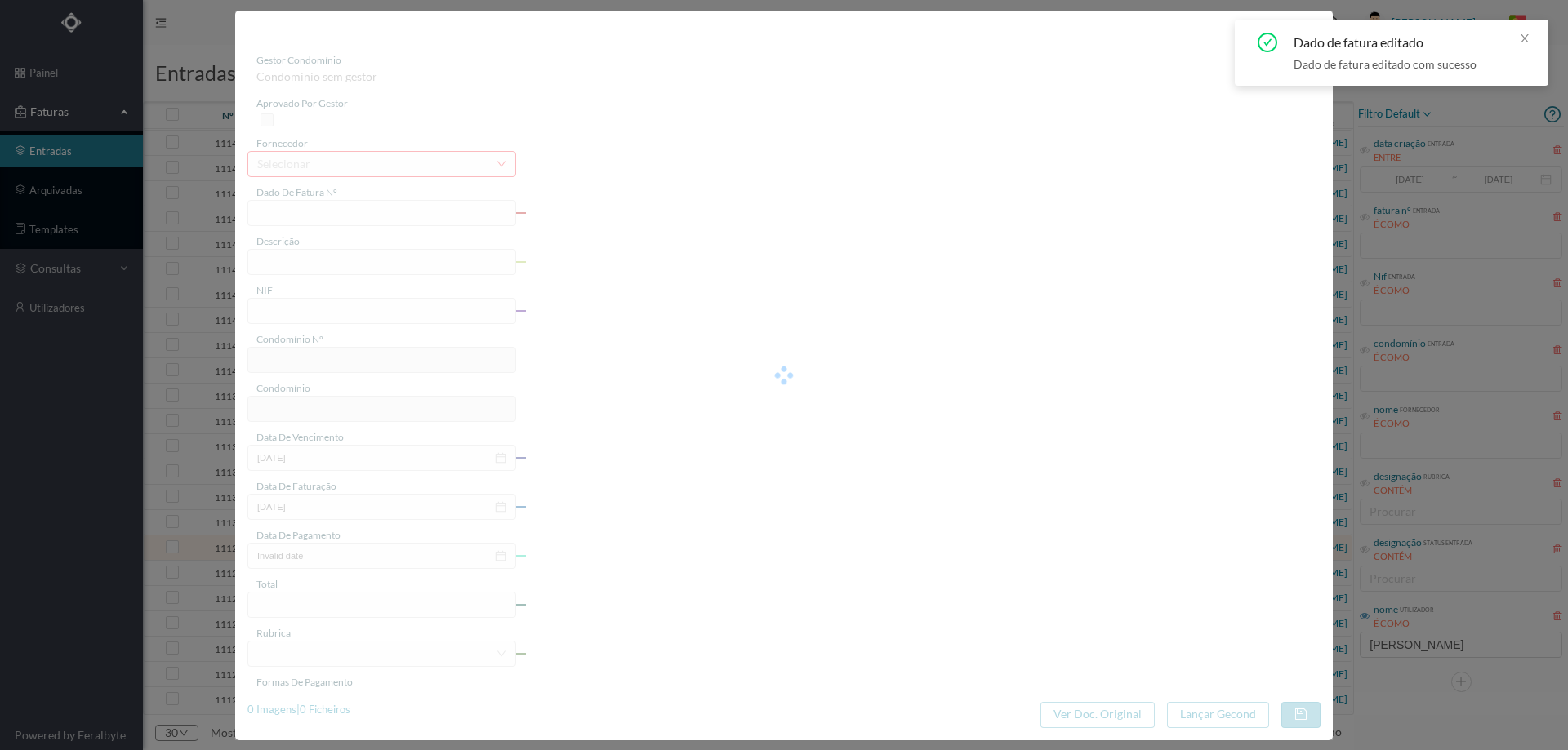
type input "FT P25/037204"
type input "DO CABO ESPICHEL 279"
type input "900725800"
type input "01-10-2025"
type input "01-09-2025"
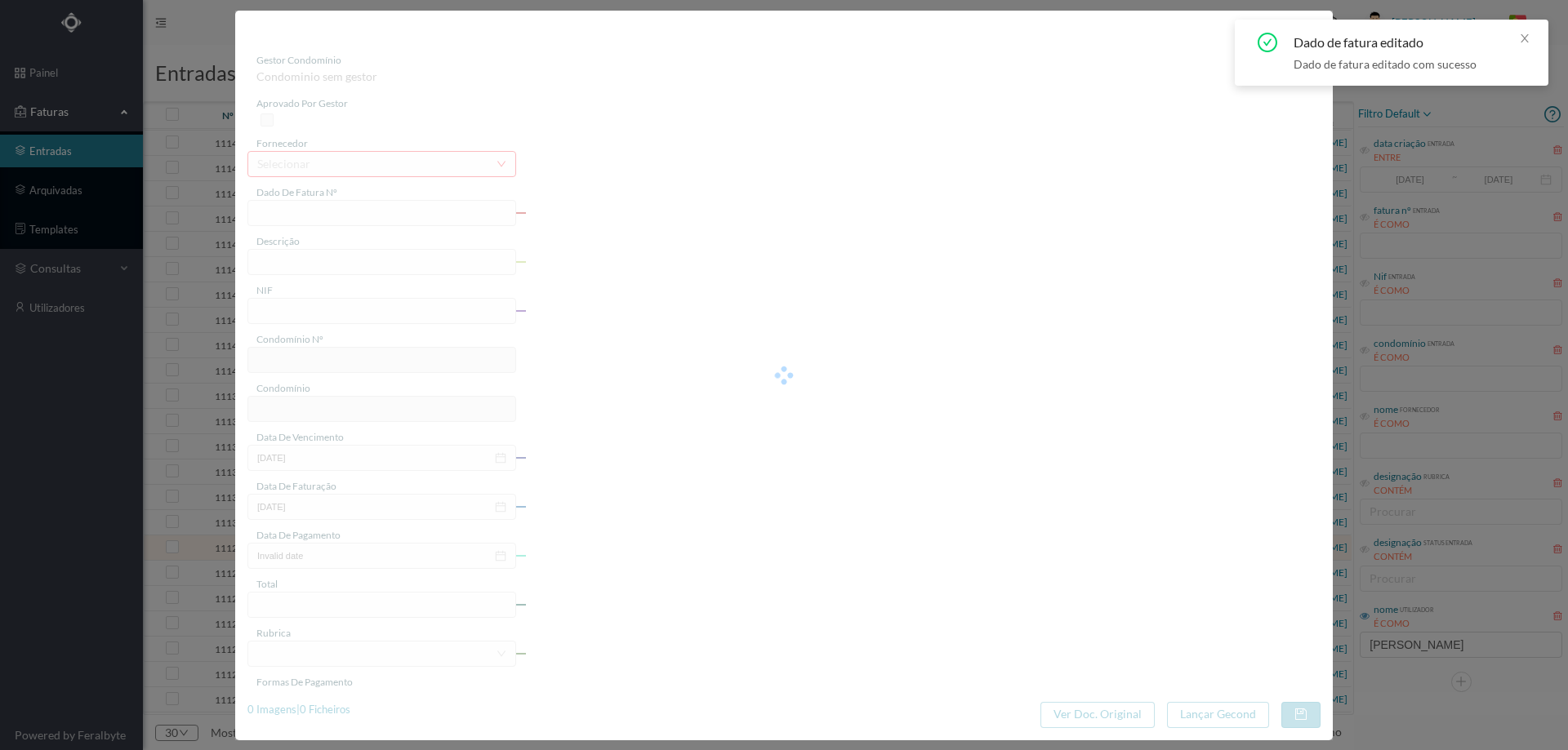
type input "01-10-2025"
type input "17.95"
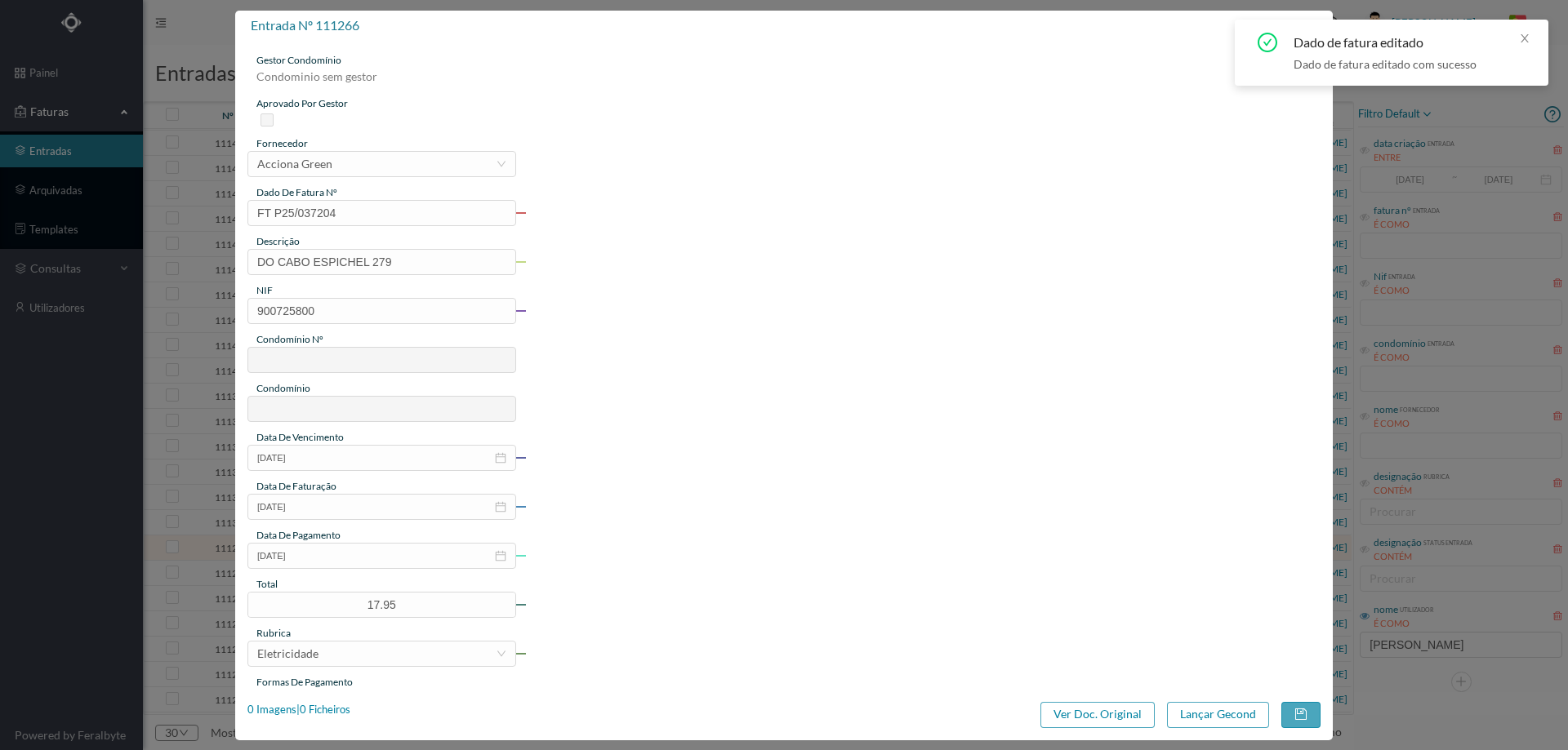
type input "123"
type input "ED. [GEOGRAPHIC_DATA]"
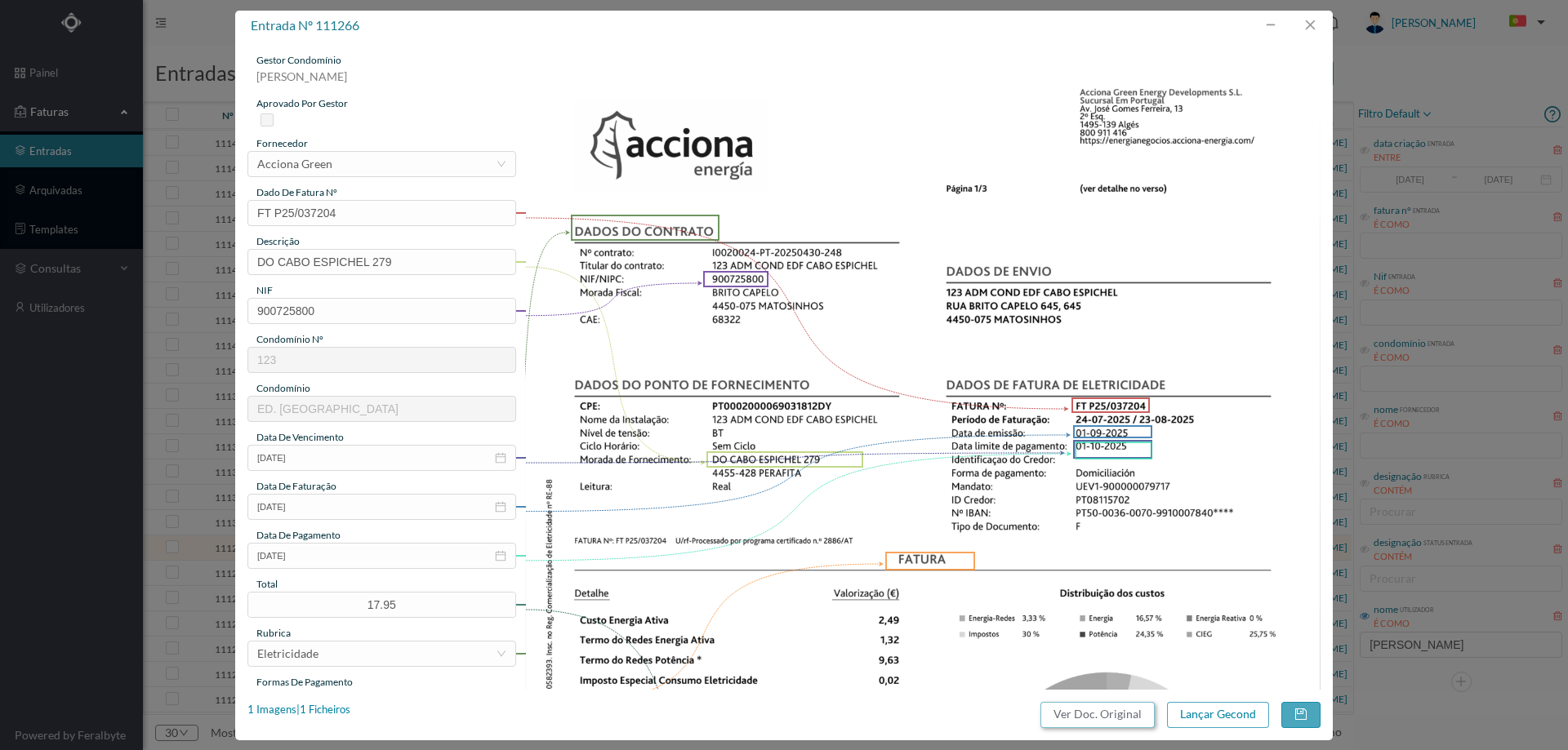
click at [1087, 714] on button "Ver Doc. Original" at bounding box center [1098, 716] width 115 height 26
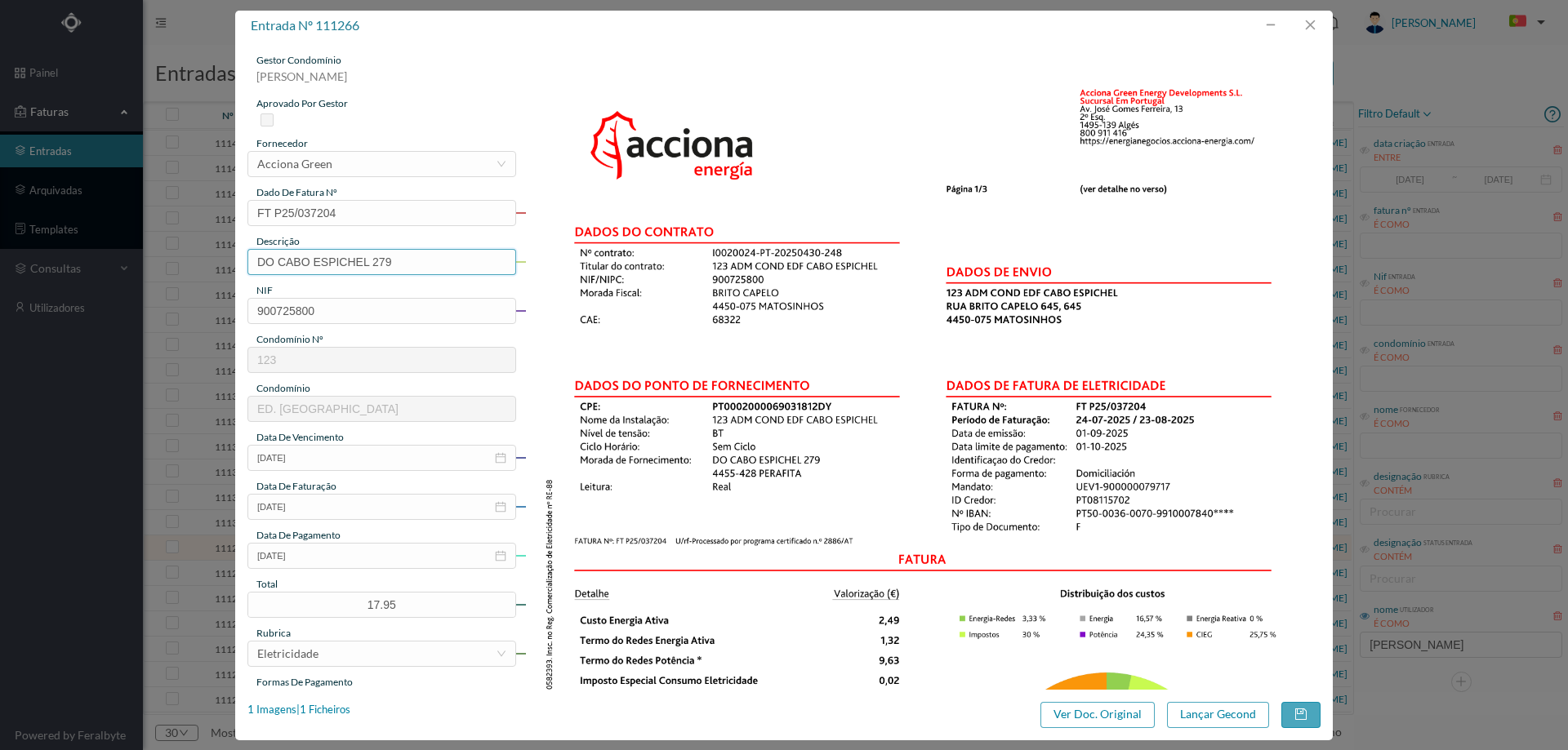
drag, startPoint x: 370, startPoint y: 261, endPoint x: 3, endPoint y: 256, distance: 367.0
click at [3, 256] on div "entrada nº 111266 gestor condomínio Hugo Moreira aprovado por gestor fornecedor…" at bounding box center [784, 375] width 1568 height 750
click at [342, 264] on input "279" at bounding box center [382, 262] width 269 height 26
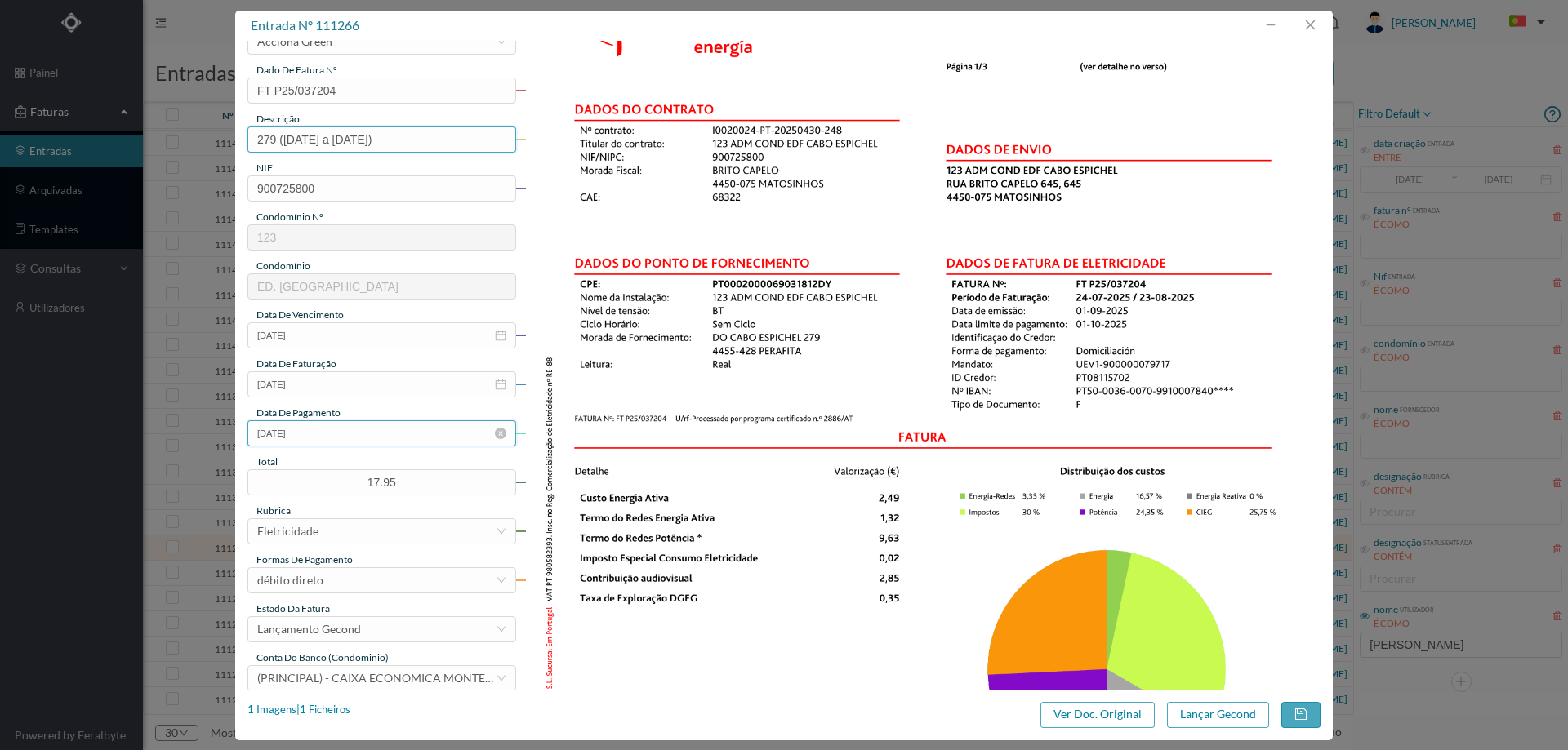
scroll to position [245, 0]
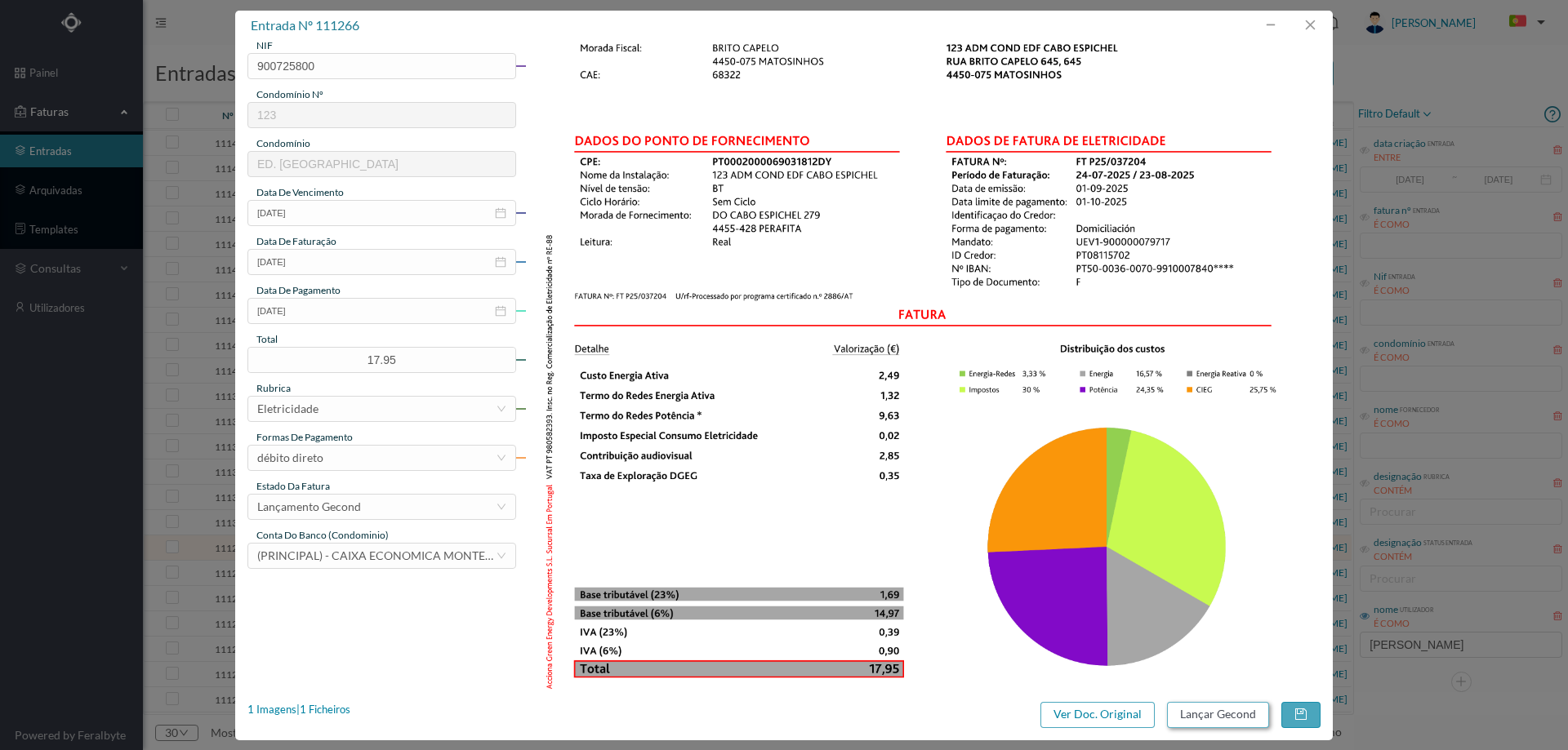
type input "279 (24.07.2025 a 23.08.2025)"
click at [1206, 713] on button "Lançar Gecond" at bounding box center [1219, 716] width 102 height 26
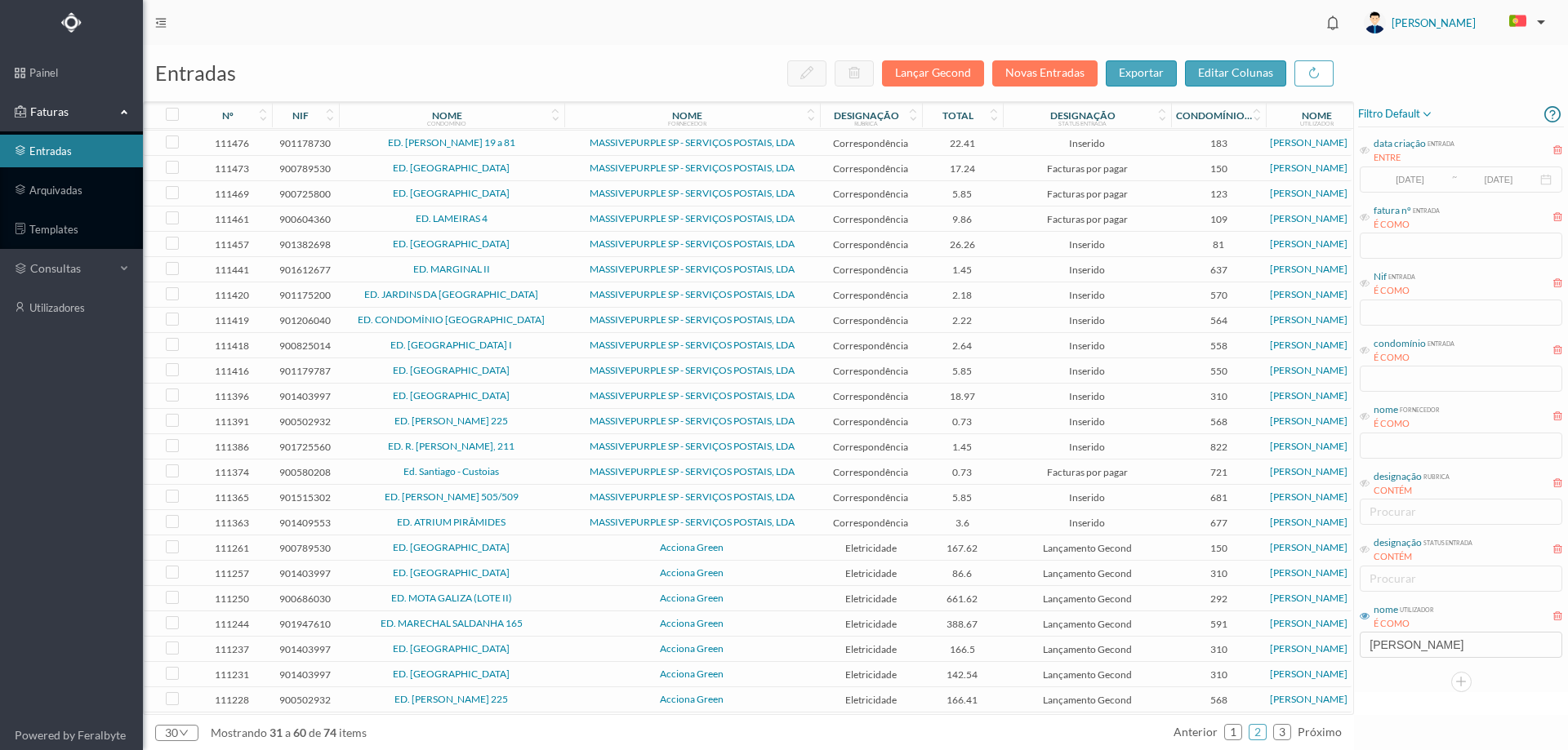
click at [745, 547] on span "Acciona Green" at bounding box center [692, 547] width 248 height 10
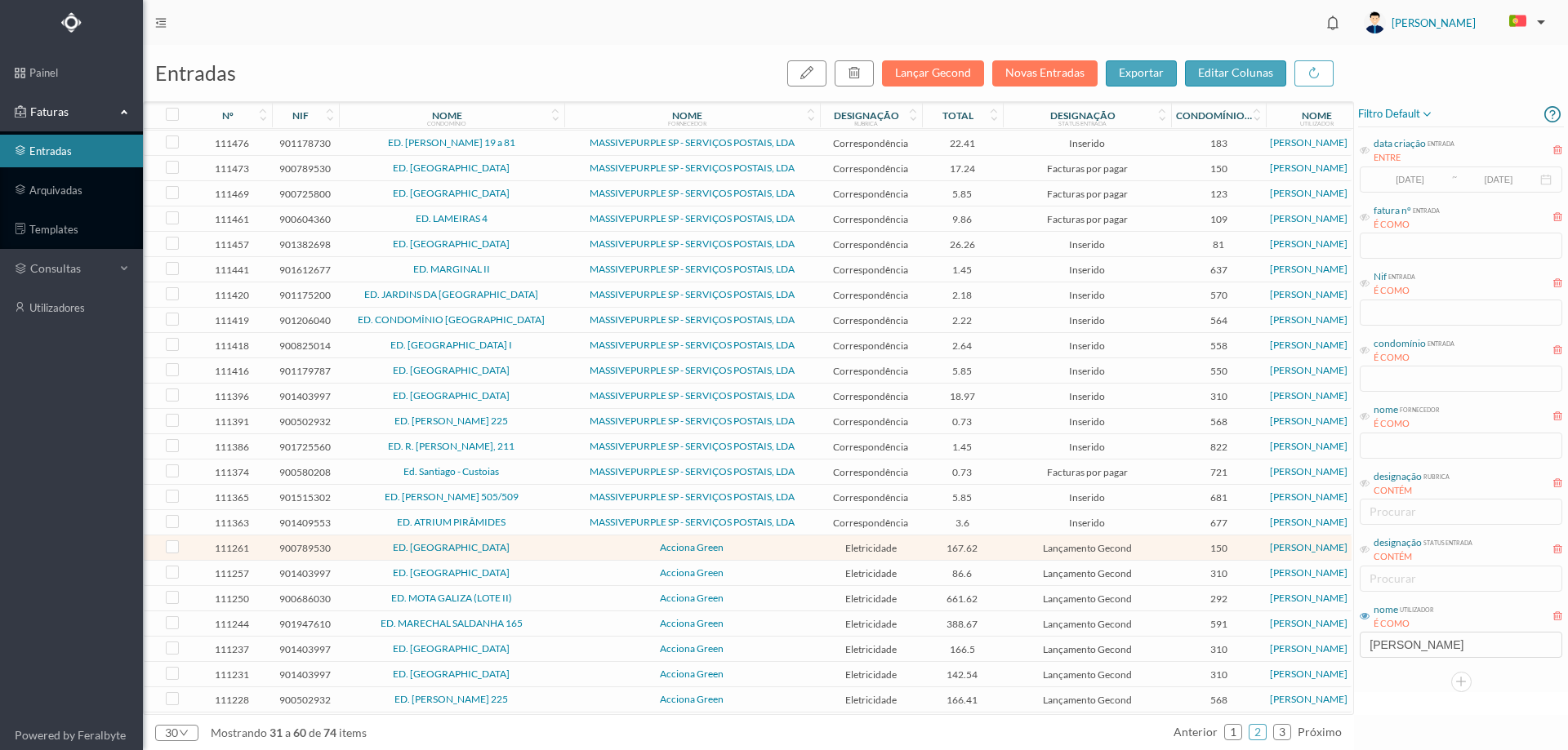
click at [745, 547] on span "Acciona Green" at bounding box center [692, 547] width 248 height 10
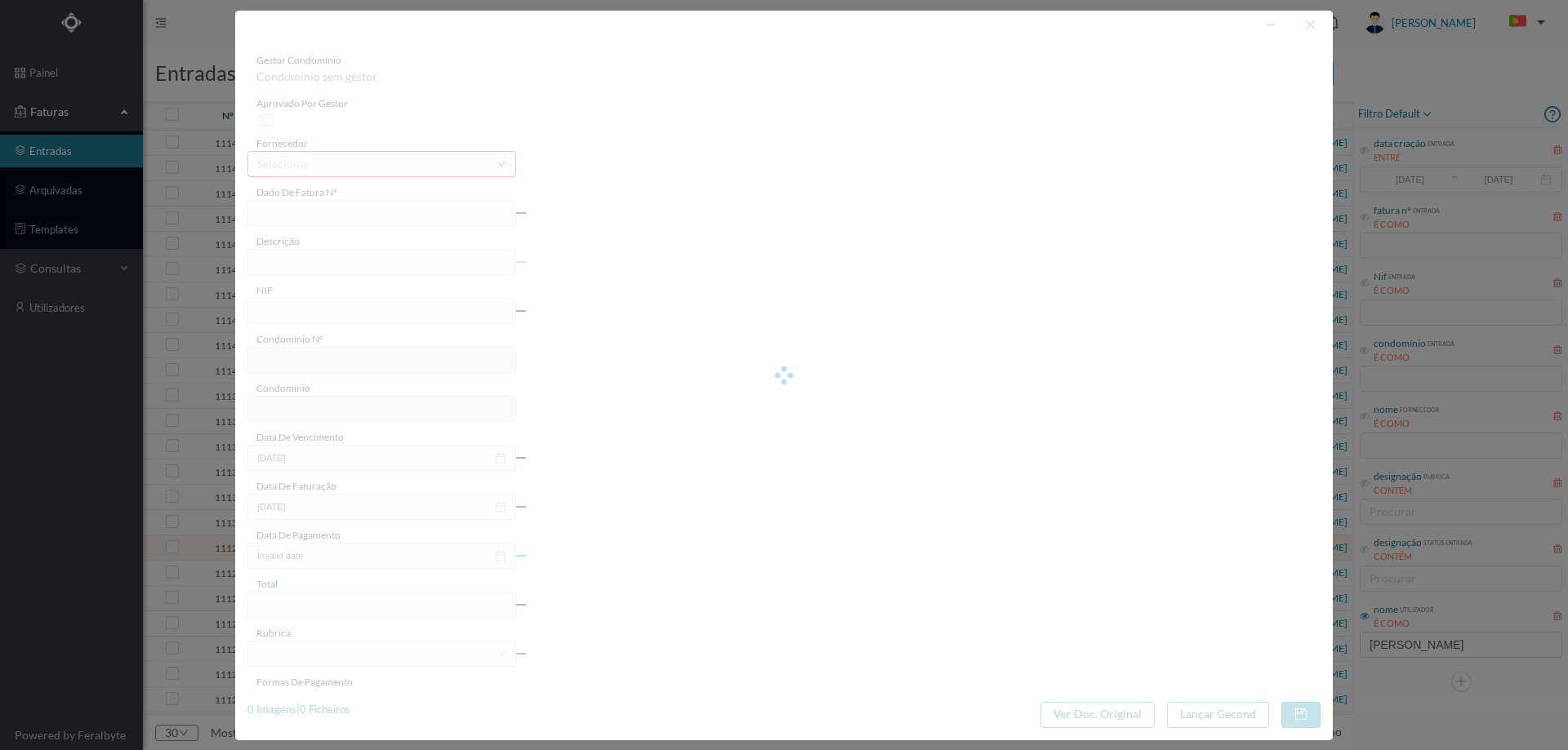
type input "FT P25/037162"
type input "DA LAGOA 1310"
type input "900789530"
type input "01-10-2025"
type input "01-09-2025"
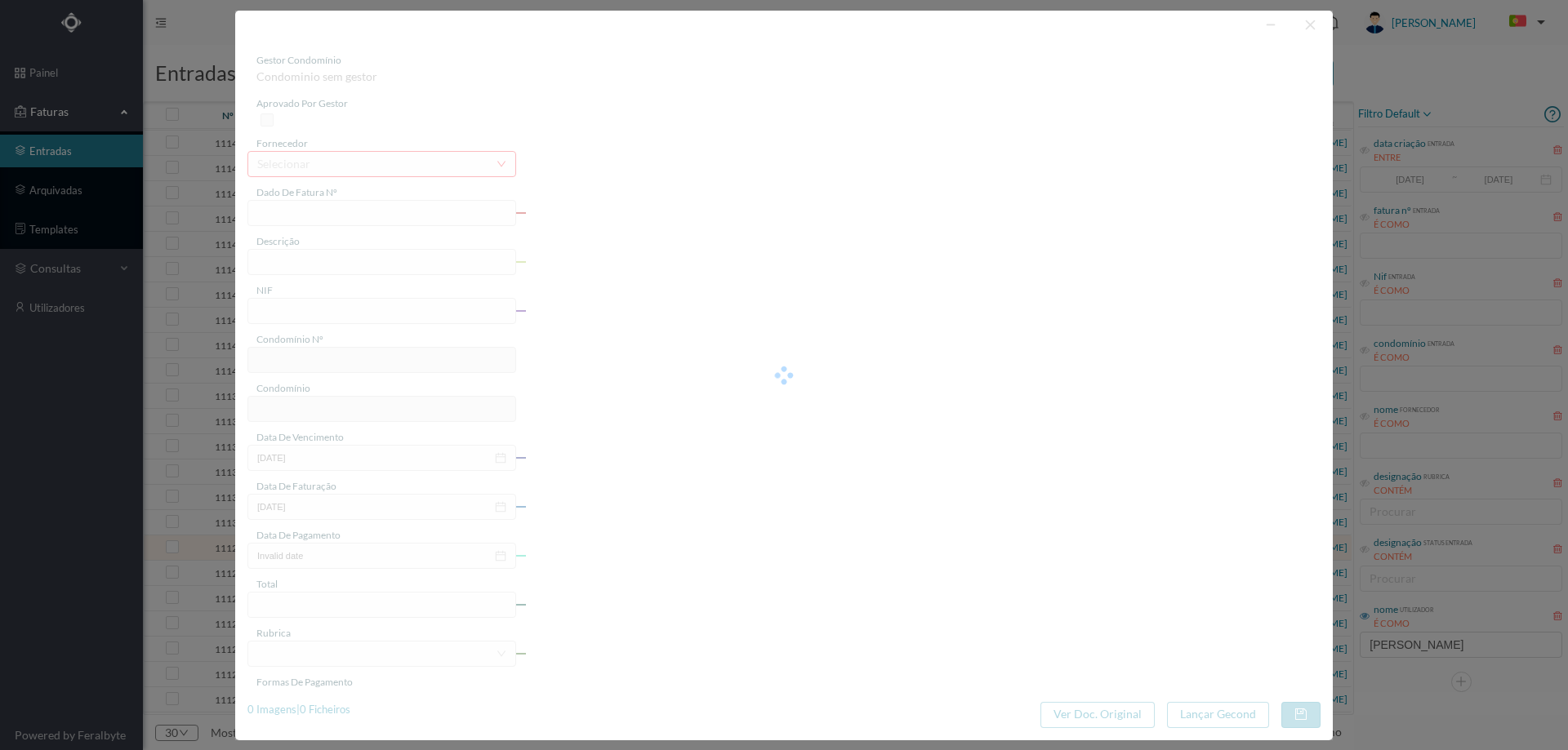
type input "01-10-2025"
type input "167.62"
type input "150"
type input "ED. [GEOGRAPHIC_DATA]"
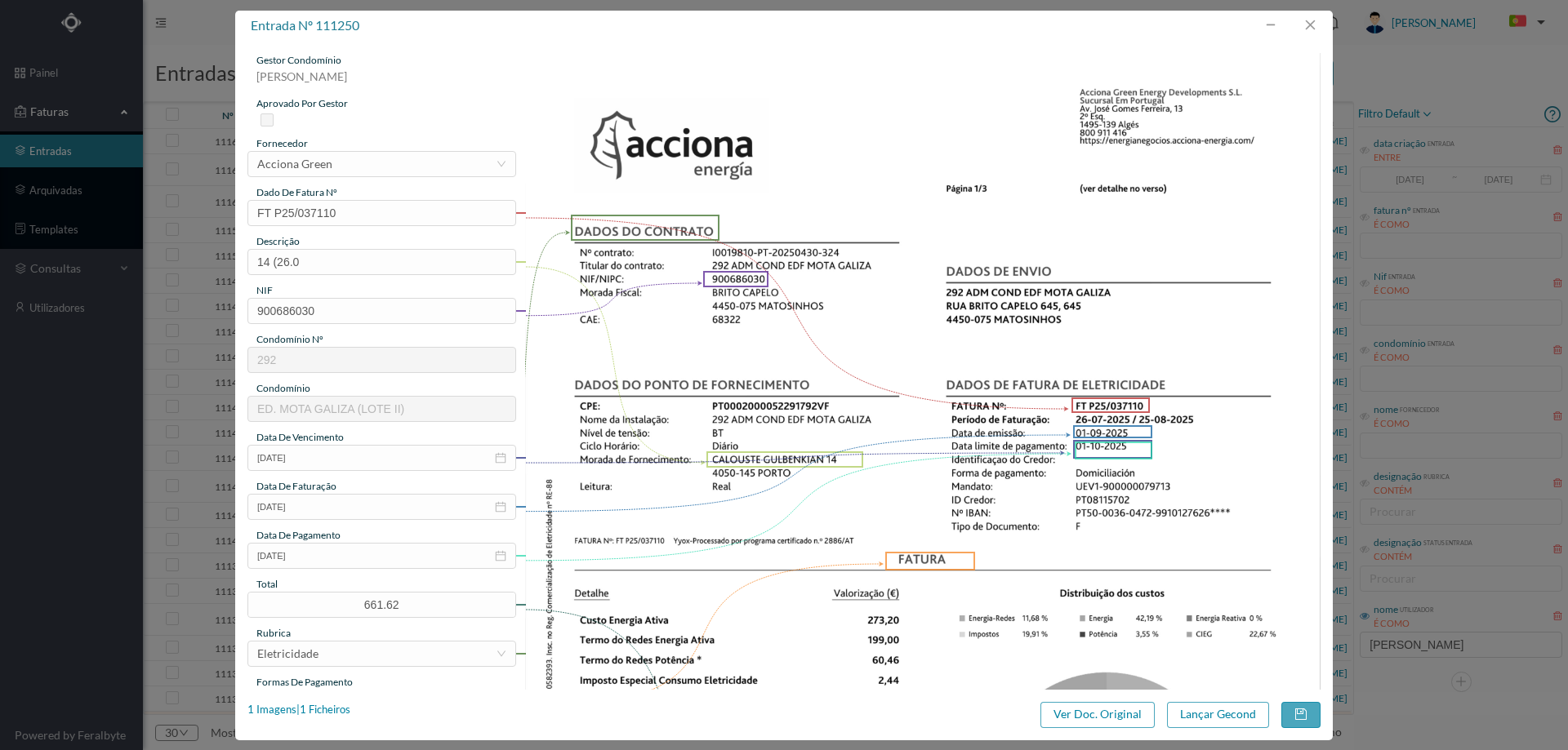
scroll to position [163, 0]
type input "14 ([DATE] a [DATE])"
click at [1202, 716] on button "Lançar Gecond" at bounding box center [1219, 716] width 102 height 26
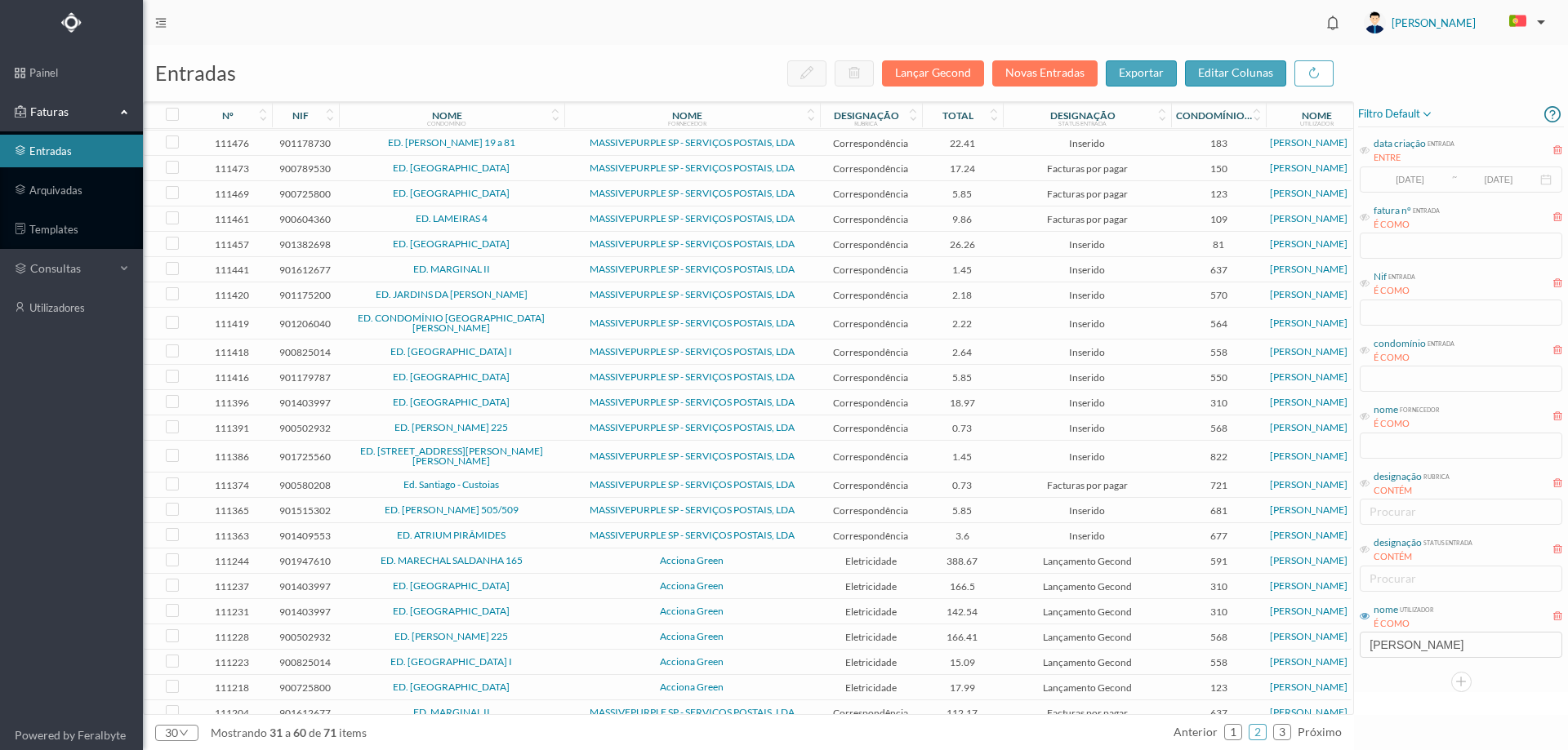
click at [616, 556] on span "Acciona Green" at bounding box center [692, 561] width 248 height 10
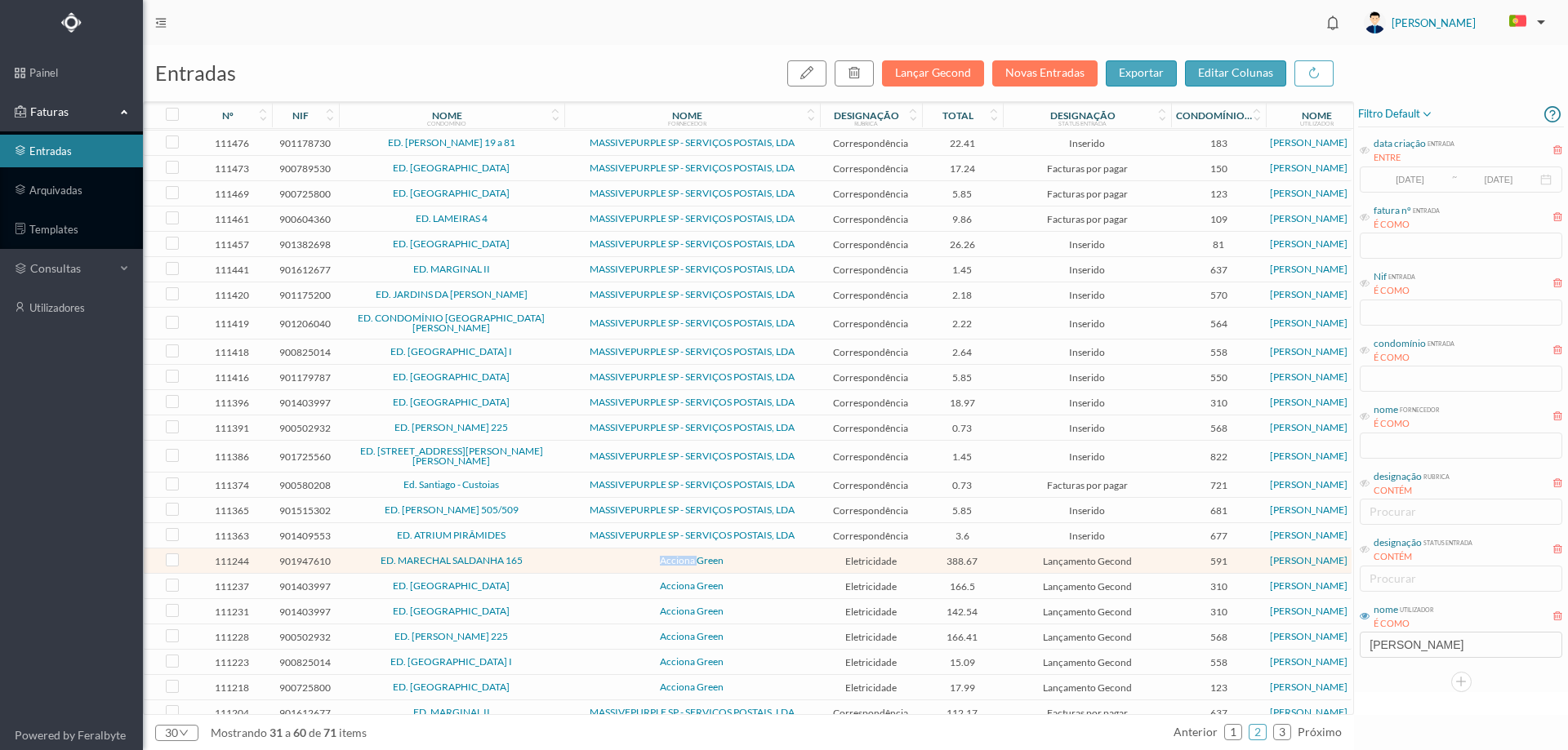
click at [616, 556] on span "Acciona Green" at bounding box center [692, 561] width 248 height 10
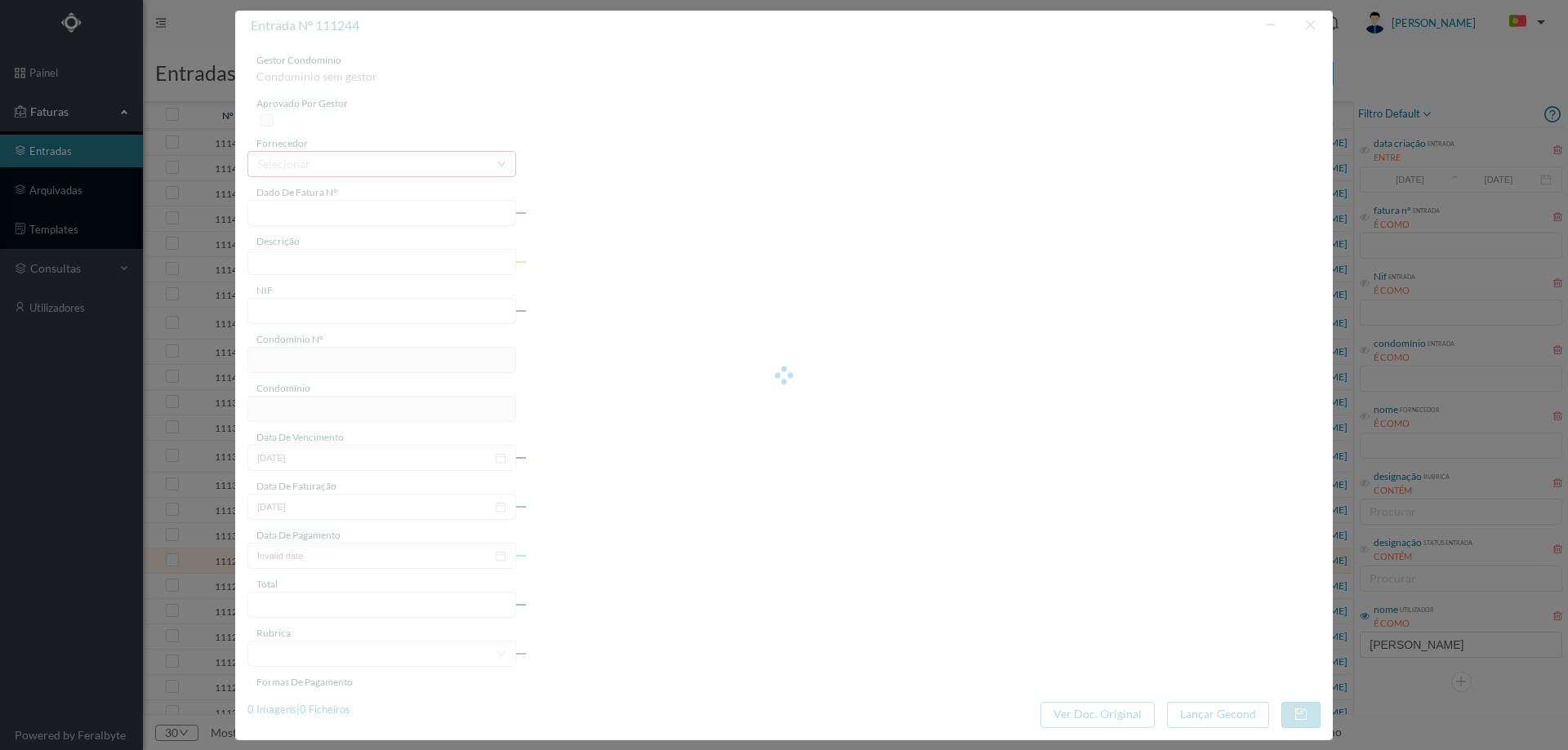
type input "FT P25/037073"
type input "MARECHAL SALDANHA 165"
type input "901947610"
type input "[DATE]"
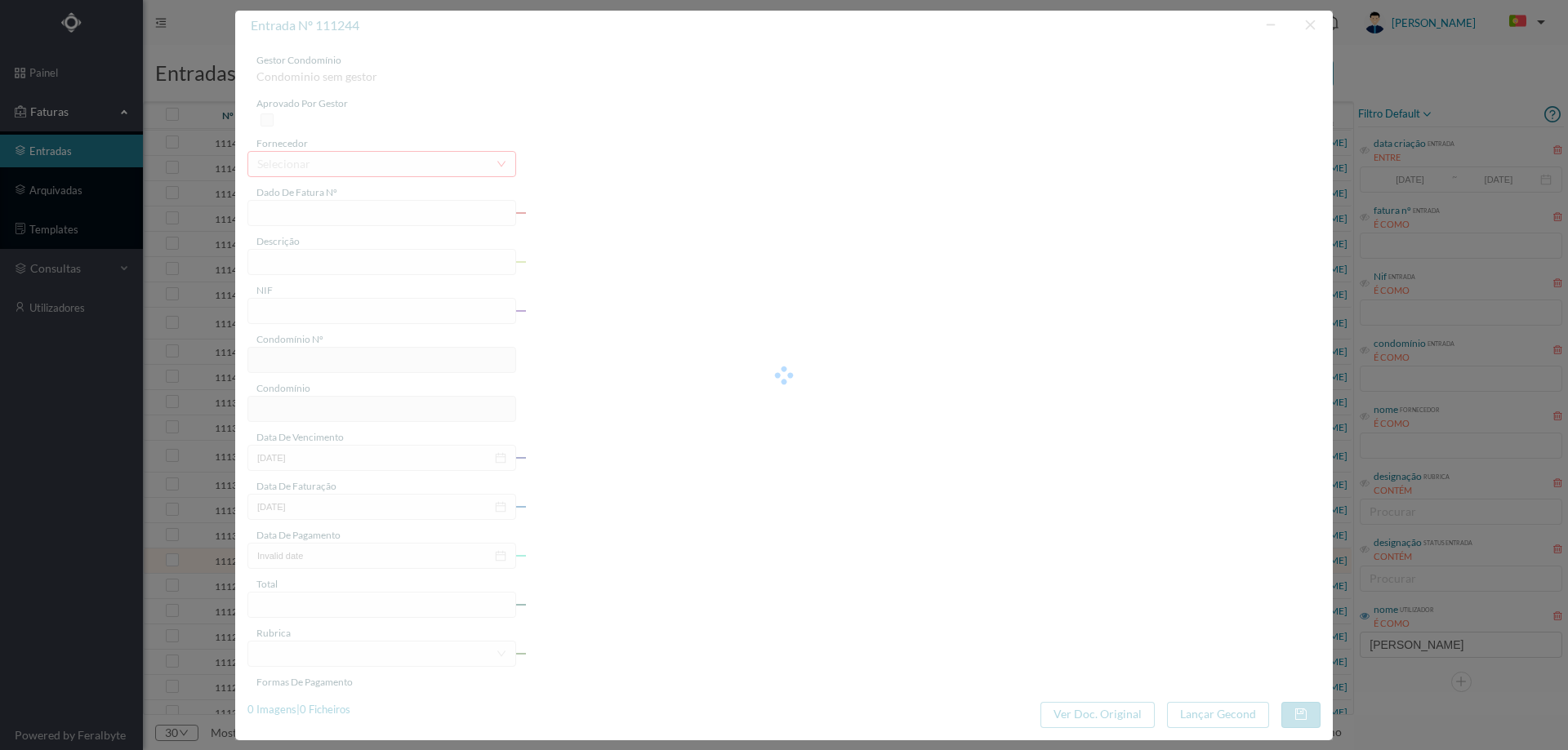
type input "[DATE]"
type input "388.67"
type input "591"
type input "ED. MARECHAL SALDANHA 165"
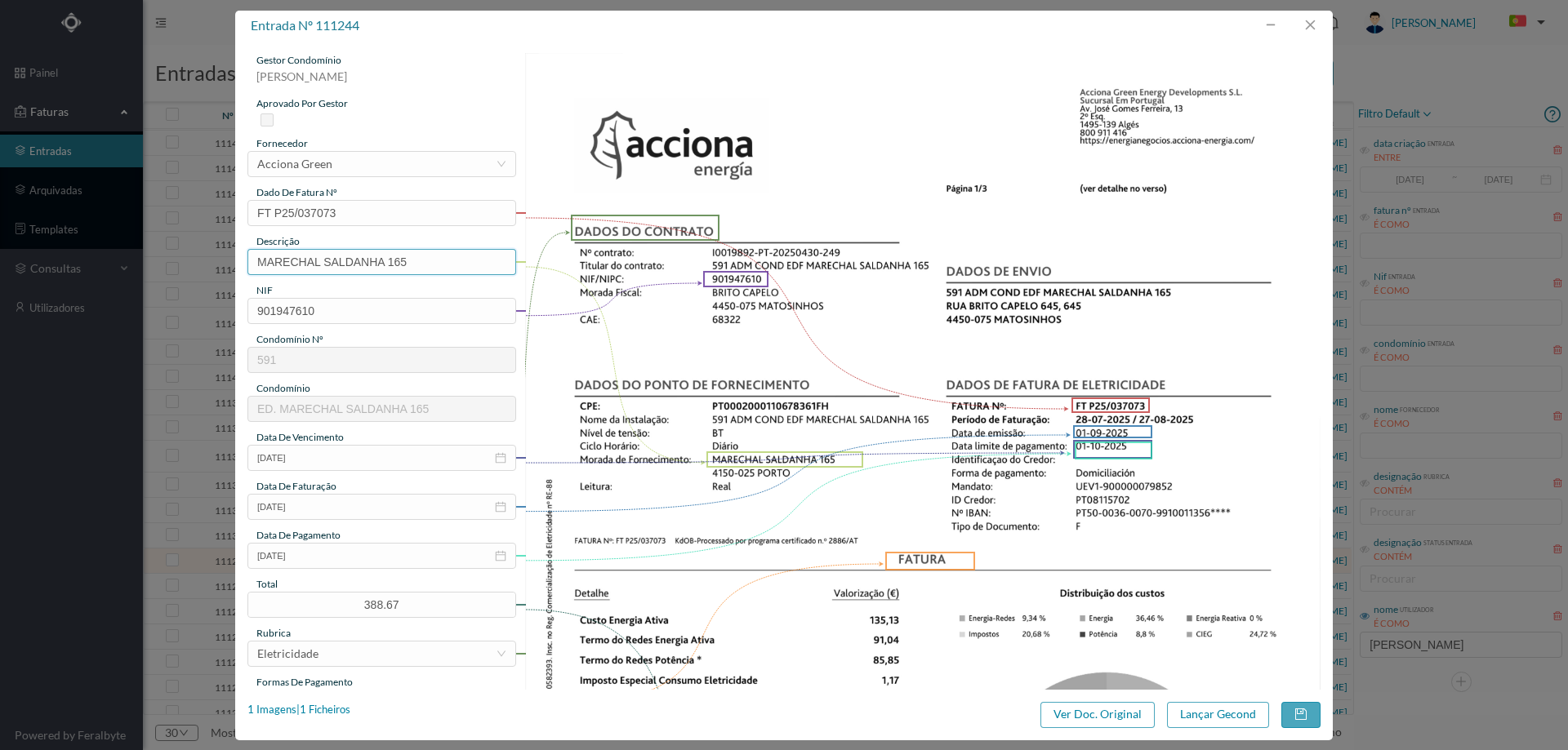
drag, startPoint x: 391, startPoint y: 263, endPoint x: 0, endPoint y: 296, distance: 392.4
click at [0, 296] on div "entrada nº 111244 gestor condomínio [PERSON_NAME] aprovado por gestor fornecedo…" at bounding box center [784, 375] width 1568 height 750
click at [323, 263] on input "165" at bounding box center [382, 262] width 269 height 26
type input "165 ([DATE] a [DATE])"
click at [1227, 715] on button "Lançar Gecond" at bounding box center [1219, 716] width 102 height 26
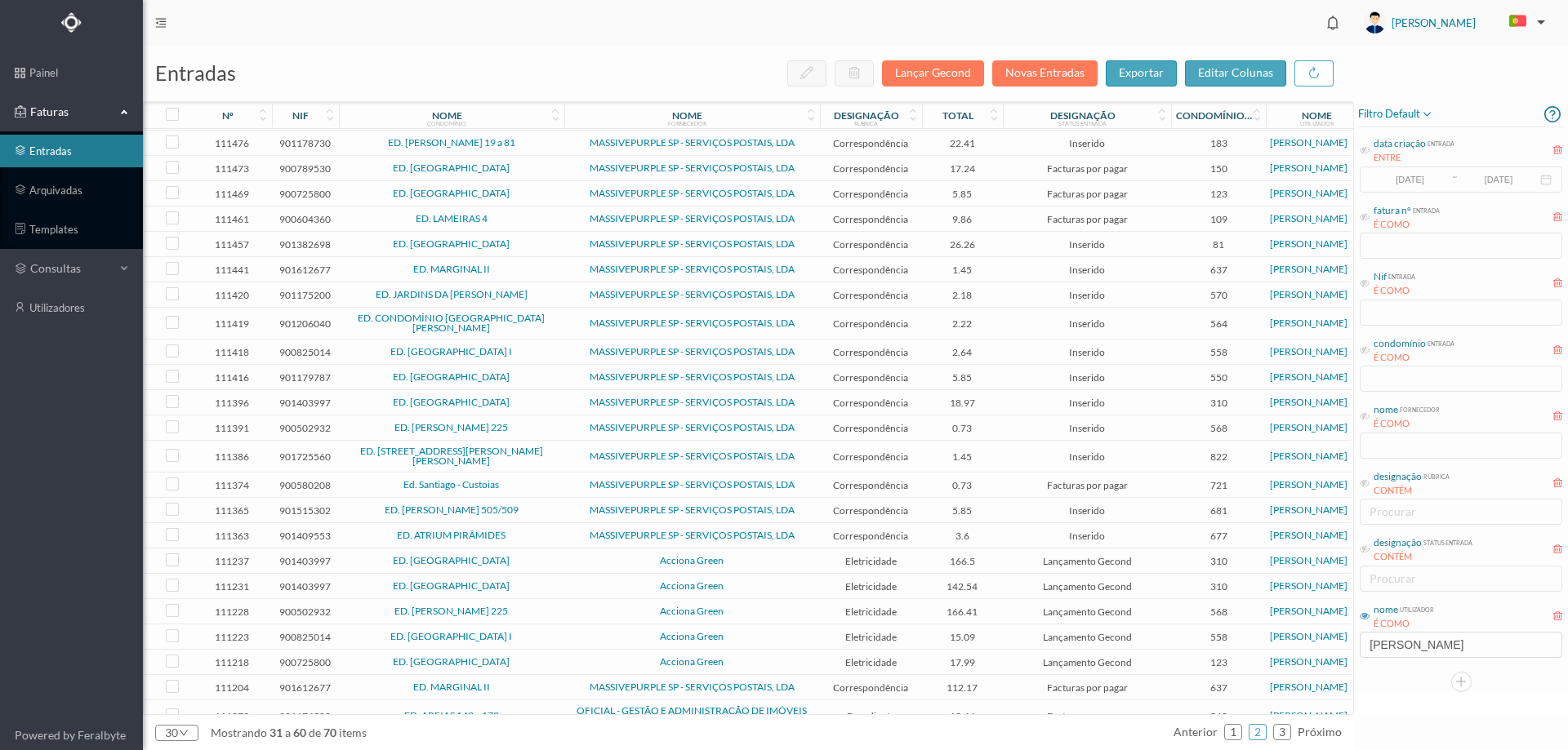
click at [589, 548] on td "Acciona Green" at bounding box center [692, 561] width 256 height 26
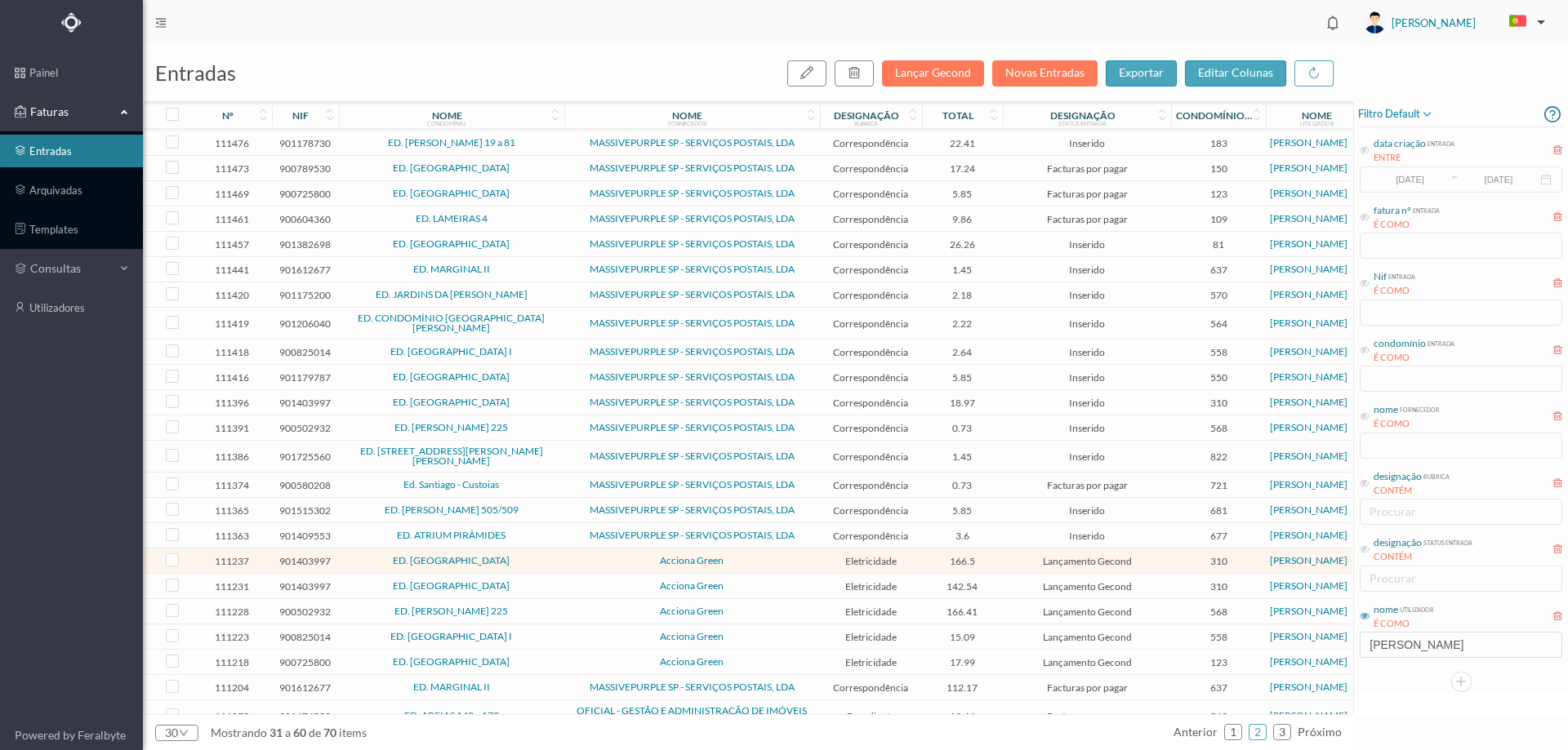
click at [586, 556] on span "Acciona Green" at bounding box center [692, 561] width 248 height 10
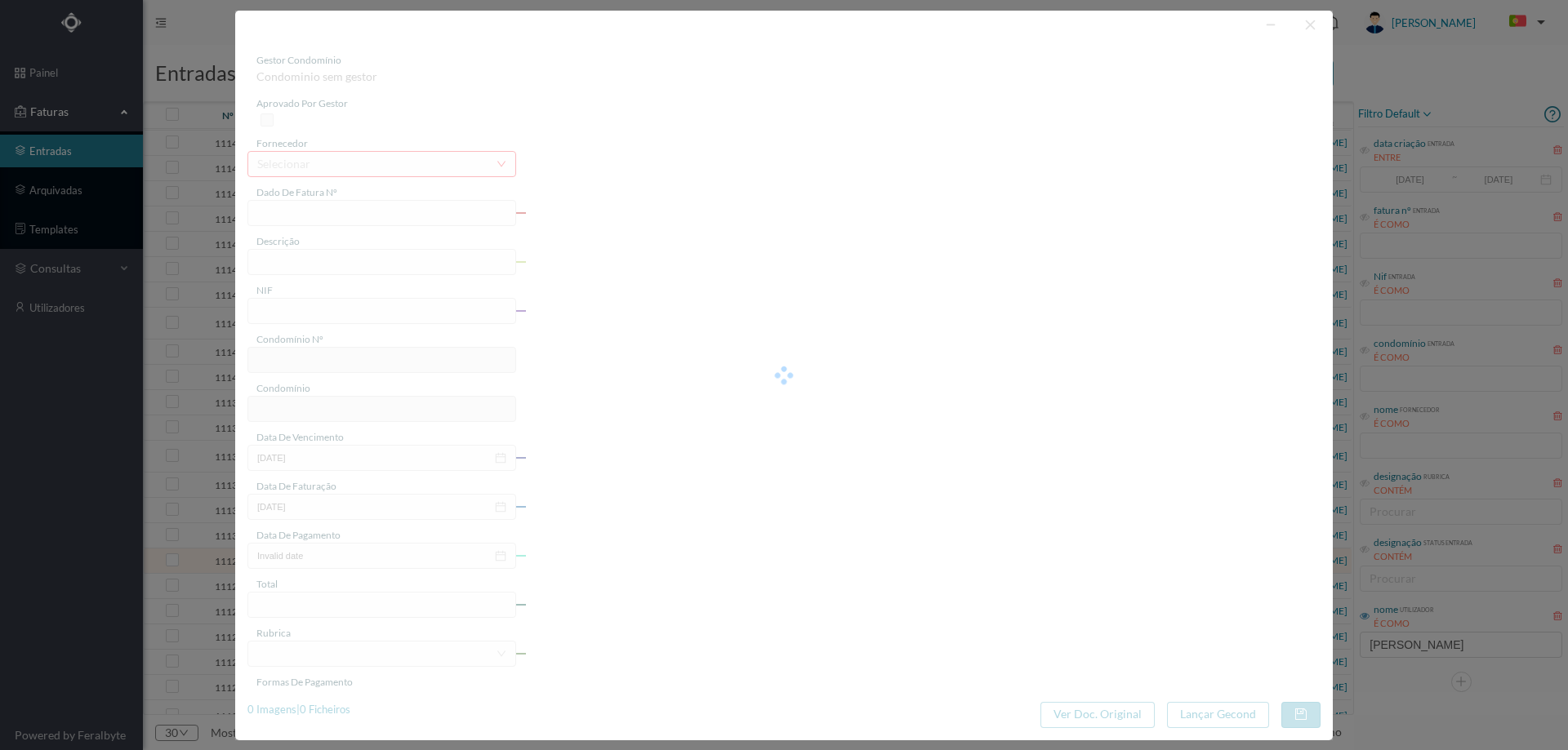
type input "FT P25/037055"
type input "DA BARRANHA 566"
type input "901403997"
type input "[DATE]"
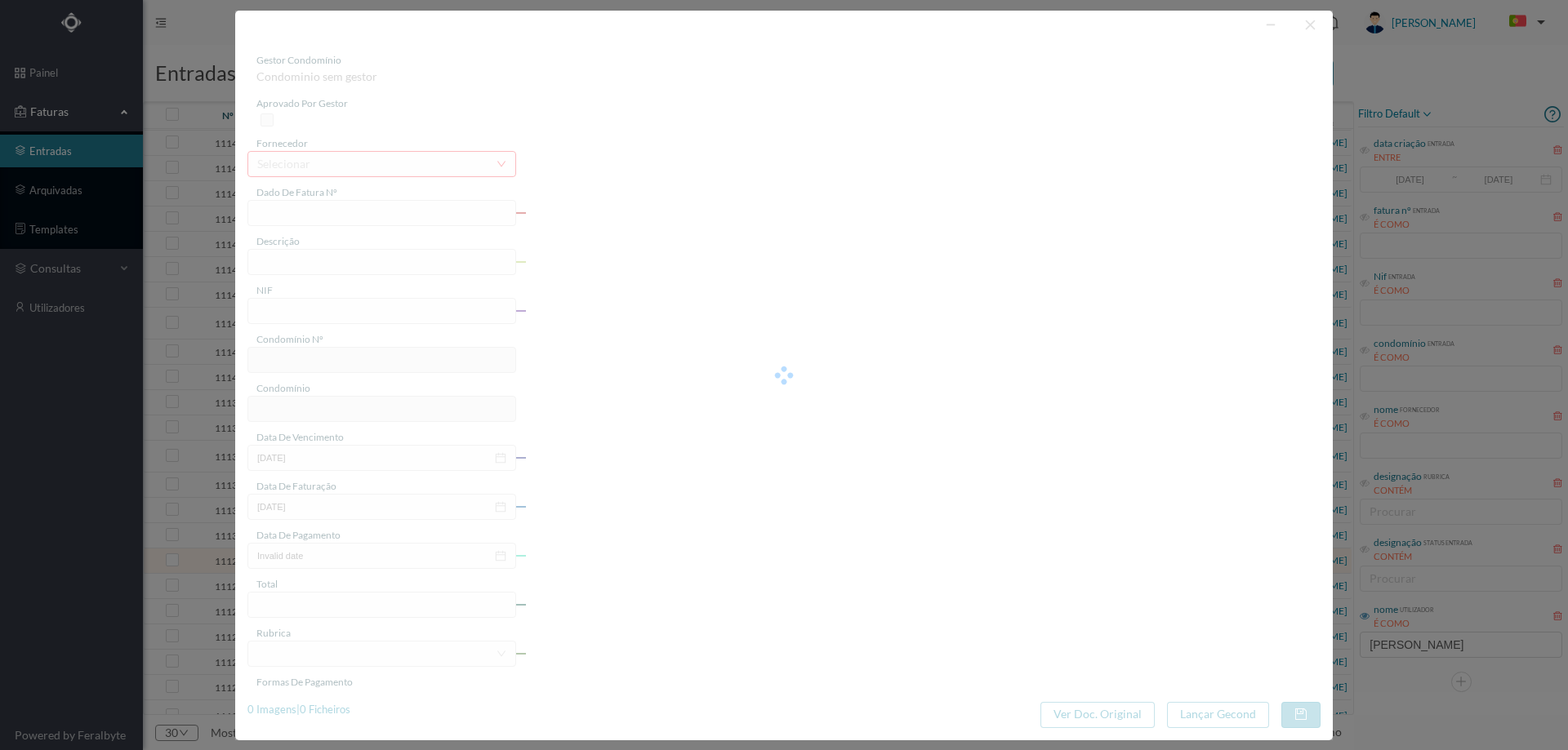
type input "[DATE]"
type input "166.50"
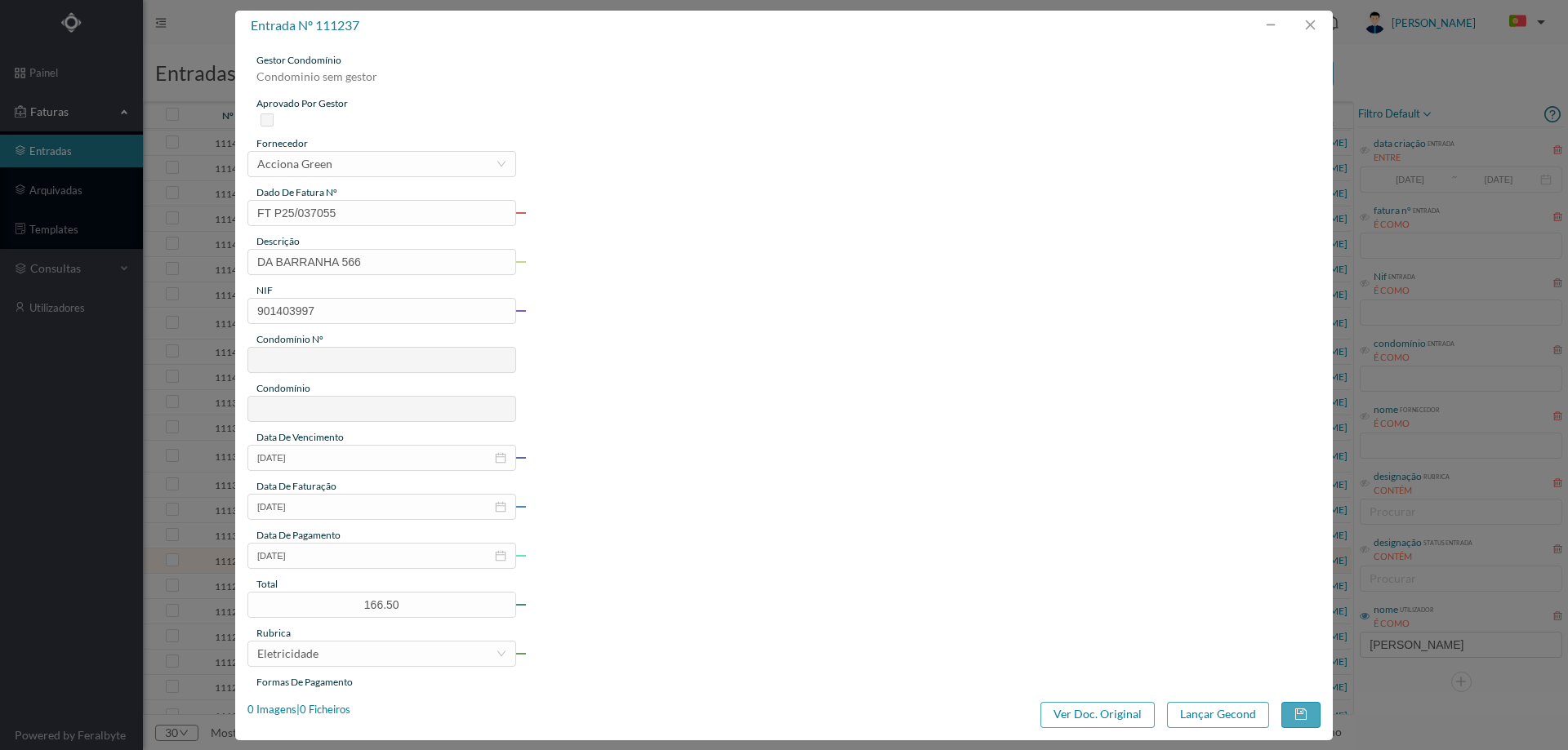
type input "310"
type input "ED. [GEOGRAPHIC_DATA]"
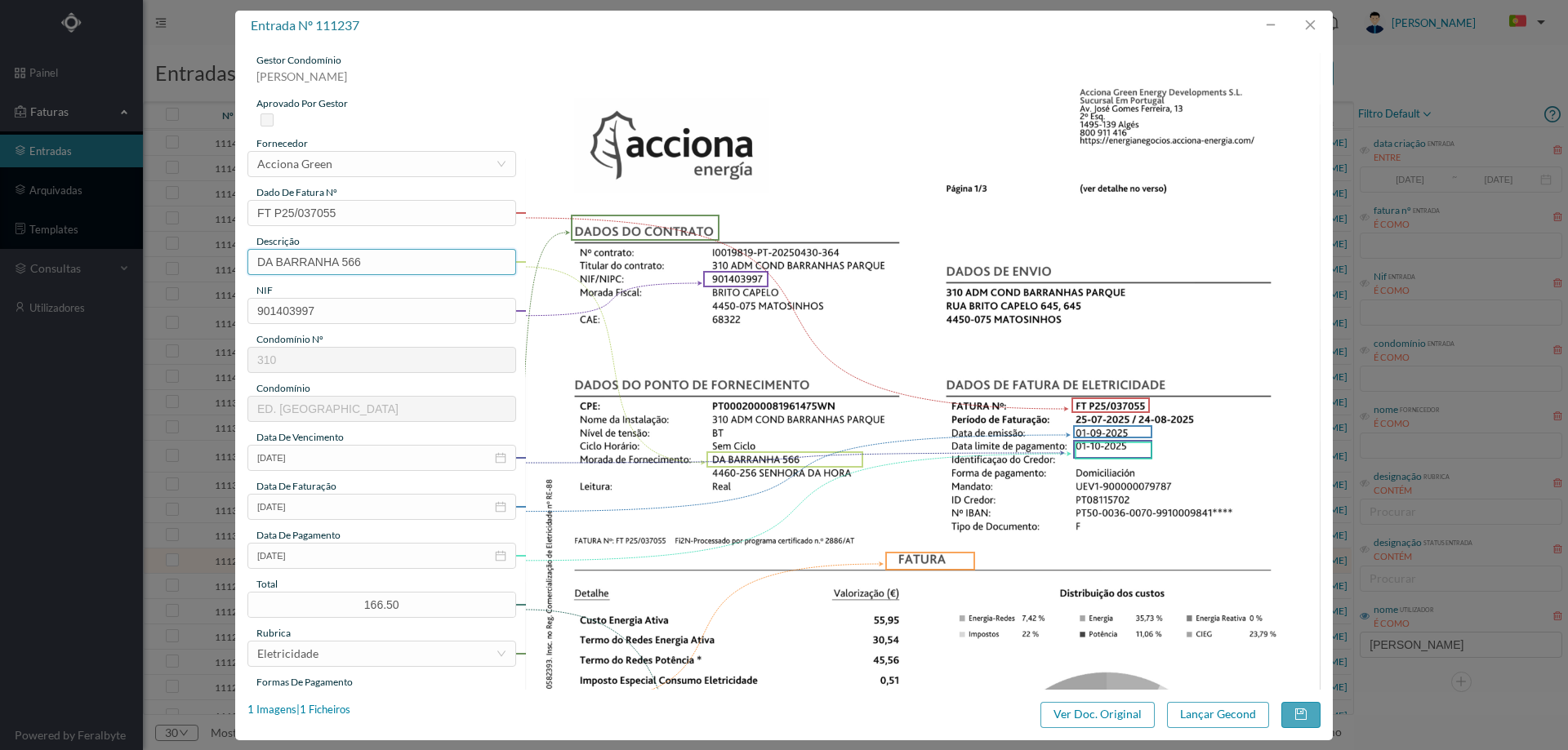
drag, startPoint x: 342, startPoint y: 261, endPoint x: 5, endPoint y: 237, distance: 337.9
click at [5, 237] on div "entrada nº 111237 gestor condomínio [PERSON_NAME] aprovado por gestor fornecedo…" at bounding box center [784, 375] width 1568 height 750
click at [291, 260] on input "566" at bounding box center [382, 262] width 269 height 26
type input "566 ([DATE] a [DATE])"
click at [1250, 714] on button "Lançar Gecond" at bounding box center [1219, 716] width 102 height 26
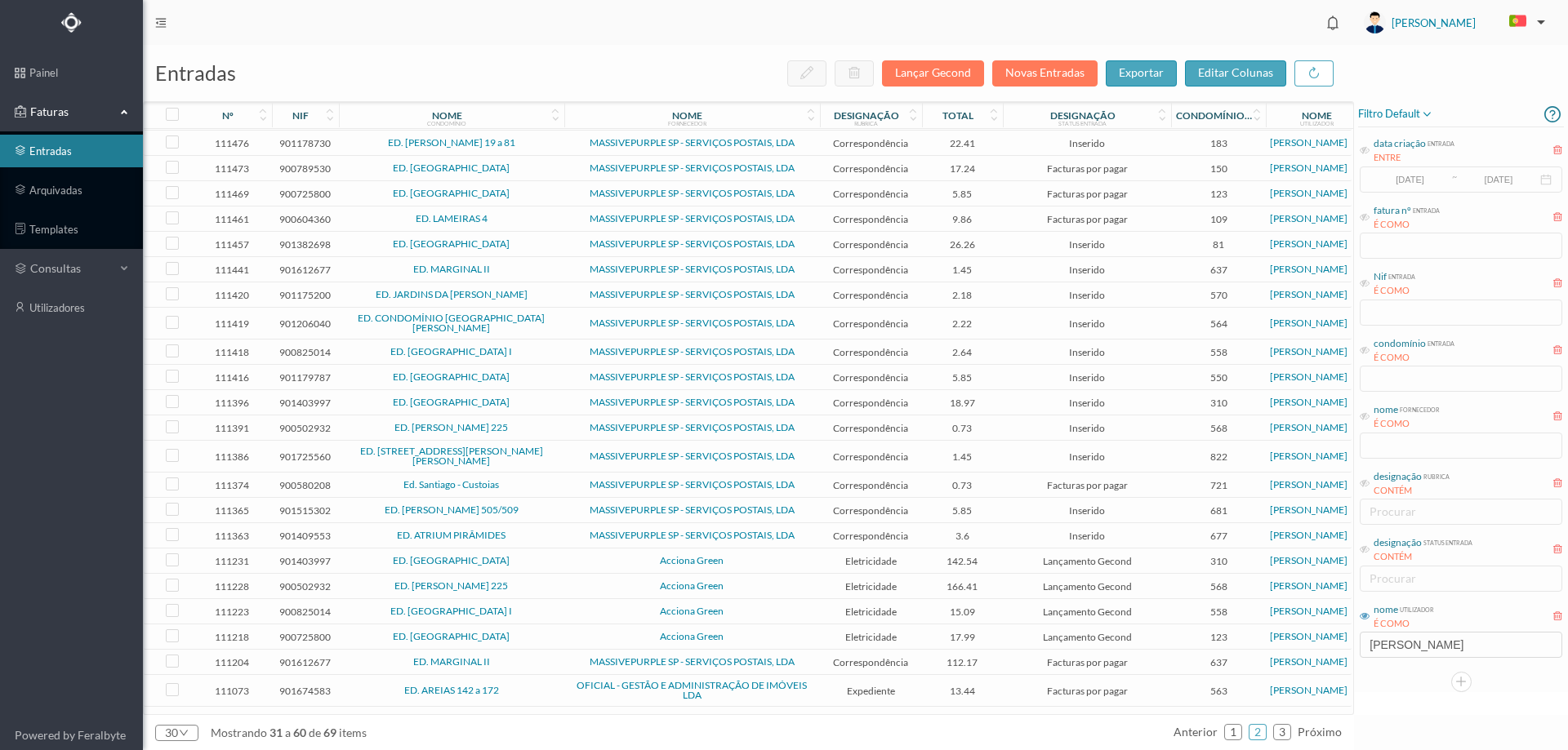
click at [612, 556] on span "Acciona Green" at bounding box center [692, 561] width 248 height 10
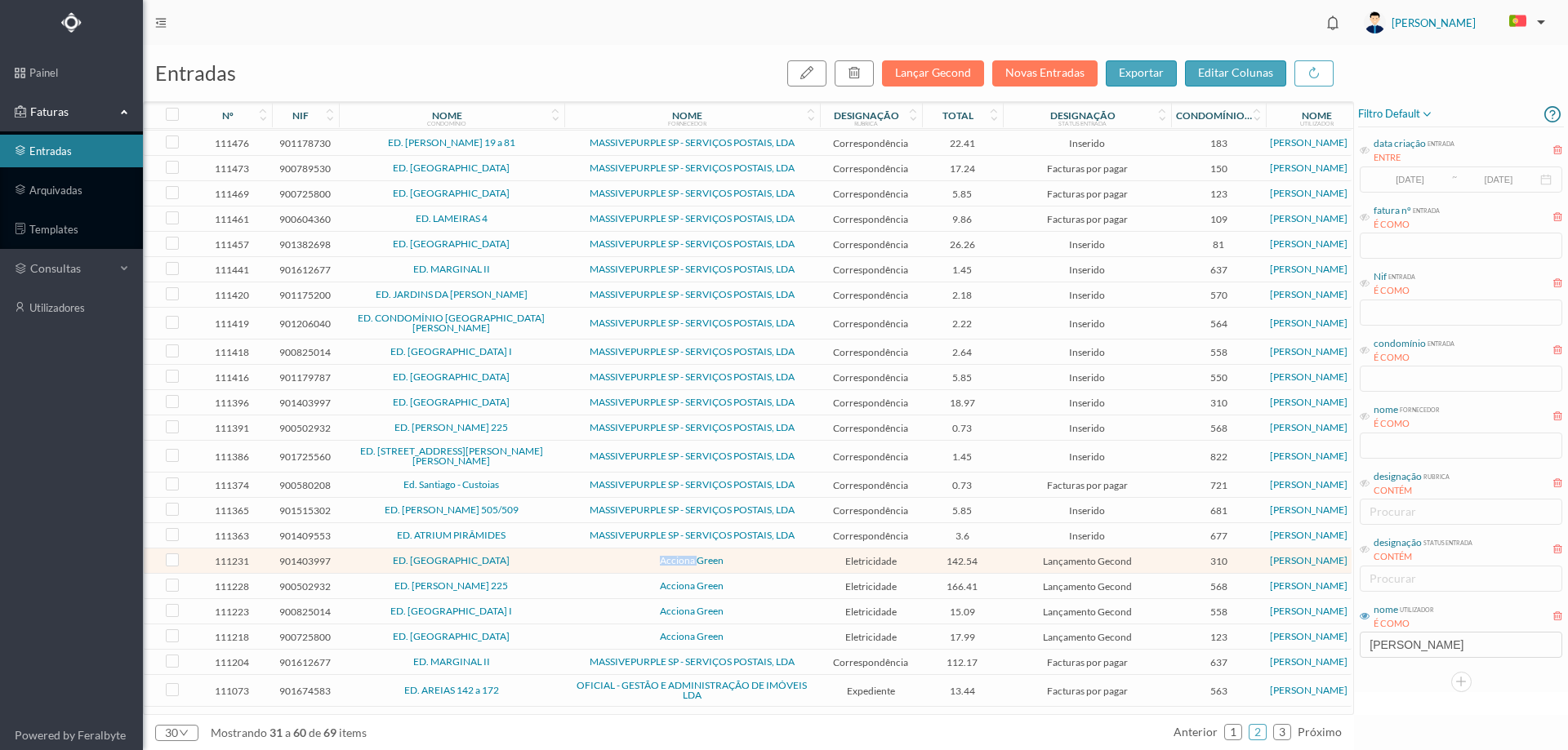
click at [612, 556] on span "Acciona Green" at bounding box center [692, 561] width 248 height 10
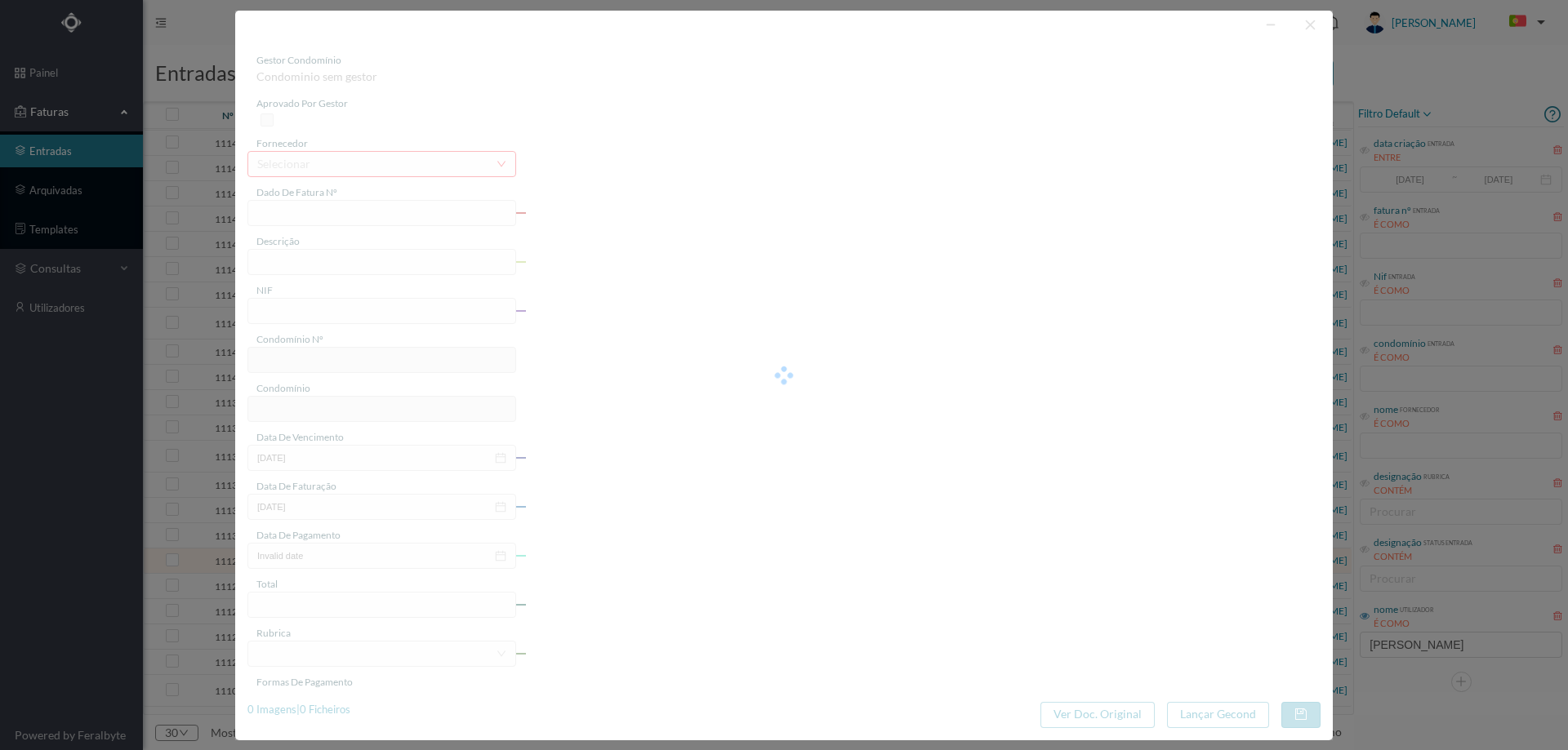
type input "FT P25/037045"
type input "DA BARRANHA 542"
type input "901403997"
type input "[DATE]"
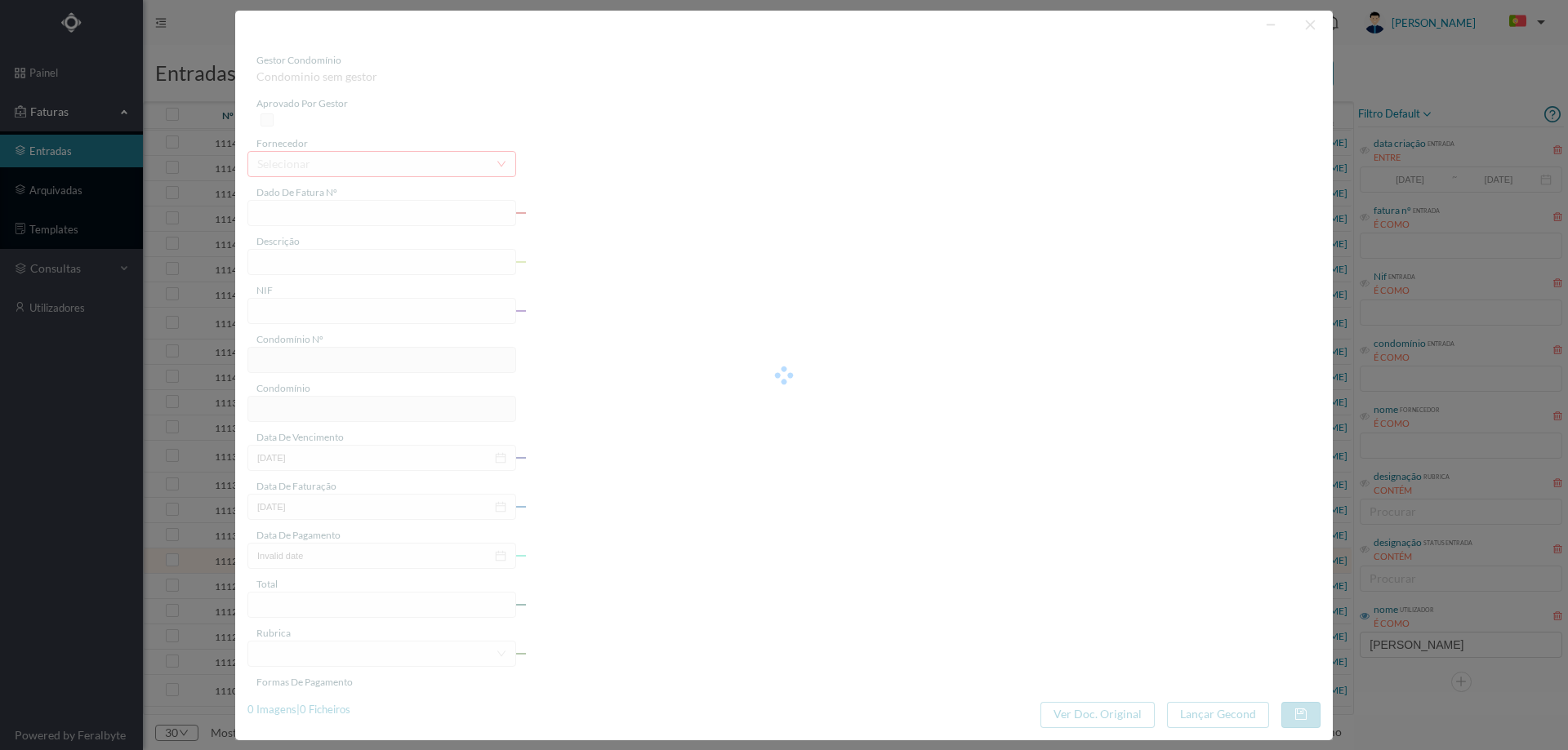
type input "[DATE]"
type input "142.54"
type input "310"
type input "ED. [GEOGRAPHIC_DATA]"
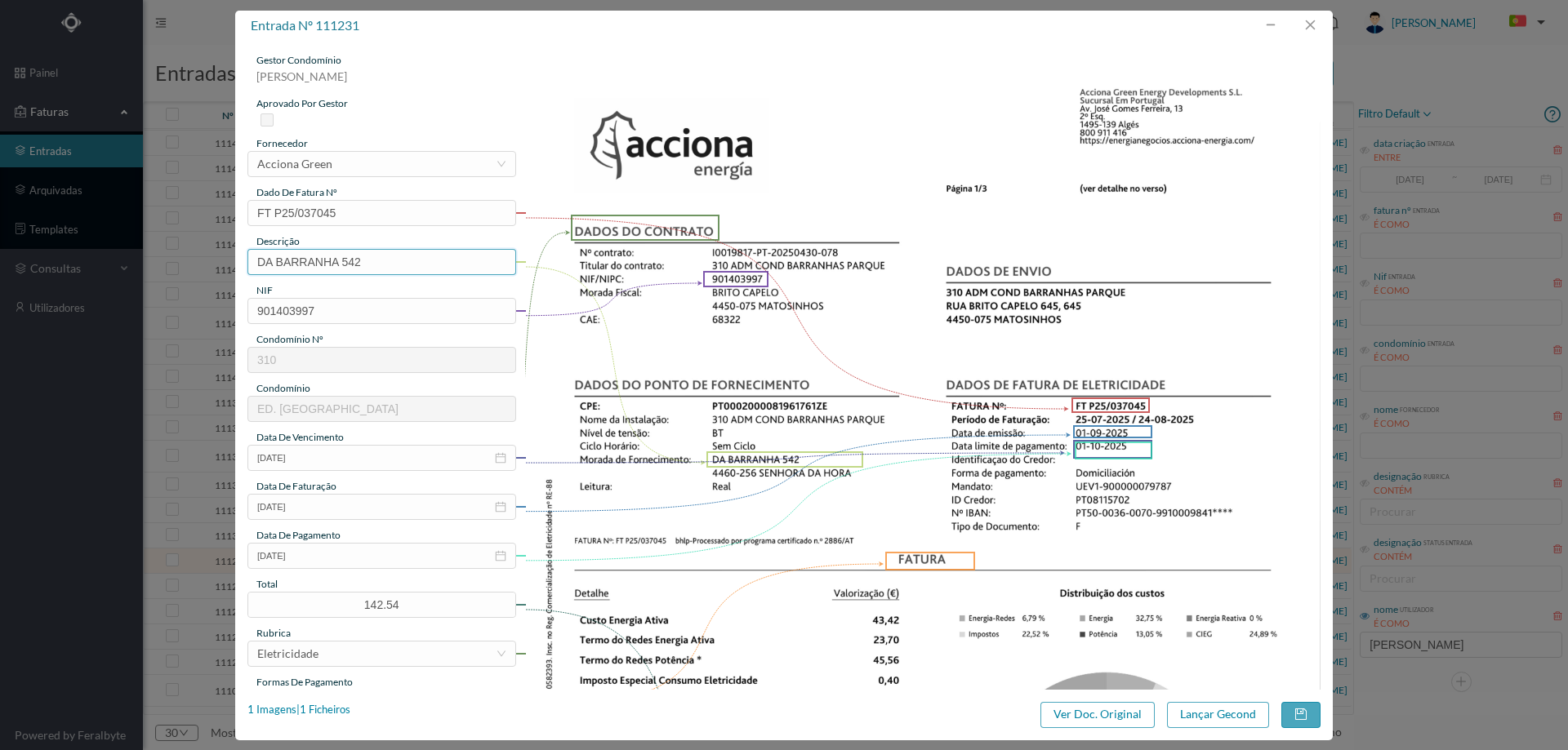
drag, startPoint x: 340, startPoint y: 259, endPoint x: 146, endPoint y: 246, distance: 194.4
click at [146, 246] on div "entrada nº 111231 gestor condomínio Hugo Moreira aprovado por gestor fornecedor…" at bounding box center [784, 375] width 1568 height 750
type input "542 (25.07.2025 a 24.08.2025)"
click at [1214, 709] on button "Lançar Gecond" at bounding box center [1219, 716] width 102 height 26
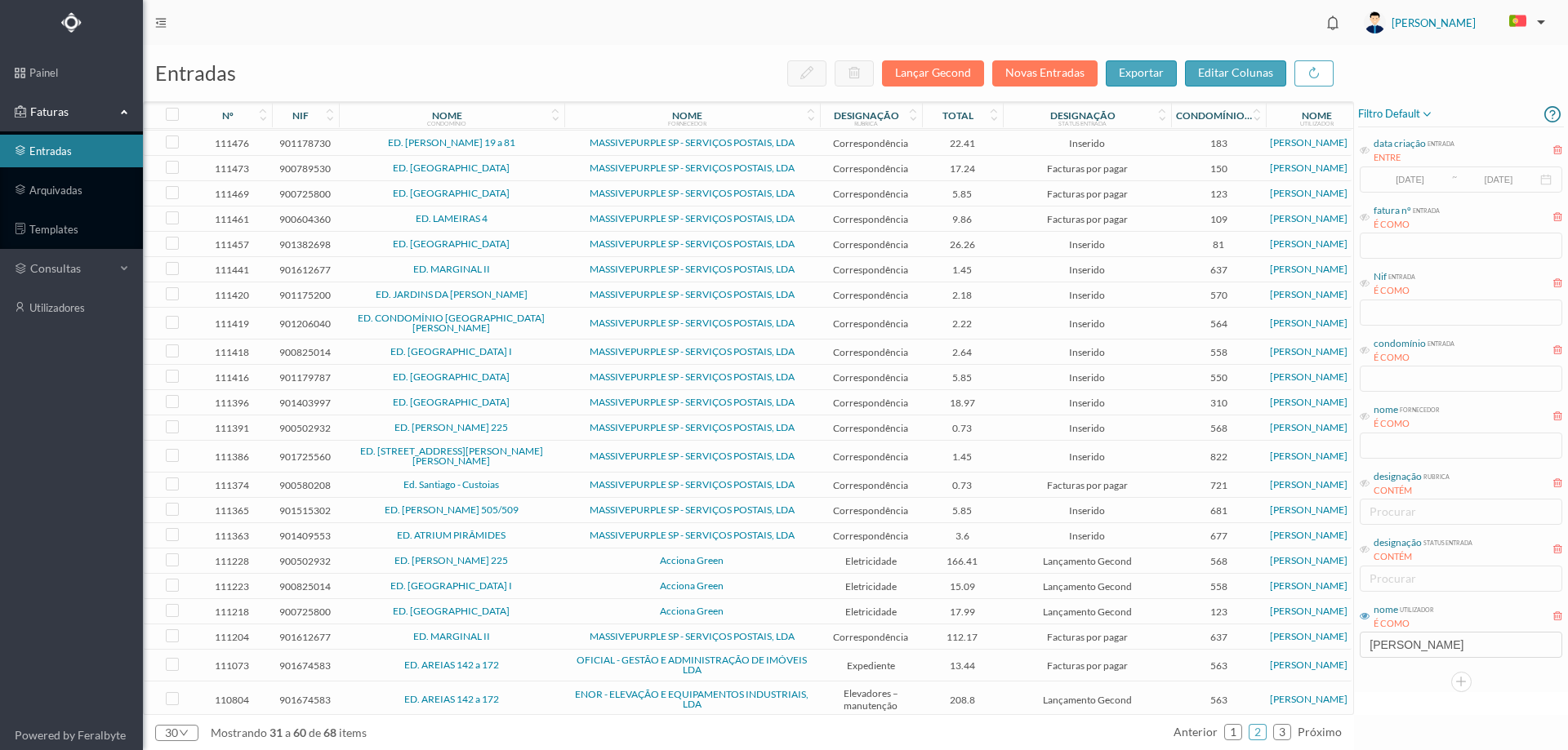
click at [593, 556] on span "Acciona Green" at bounding box center [692, 561] width 248 height 10
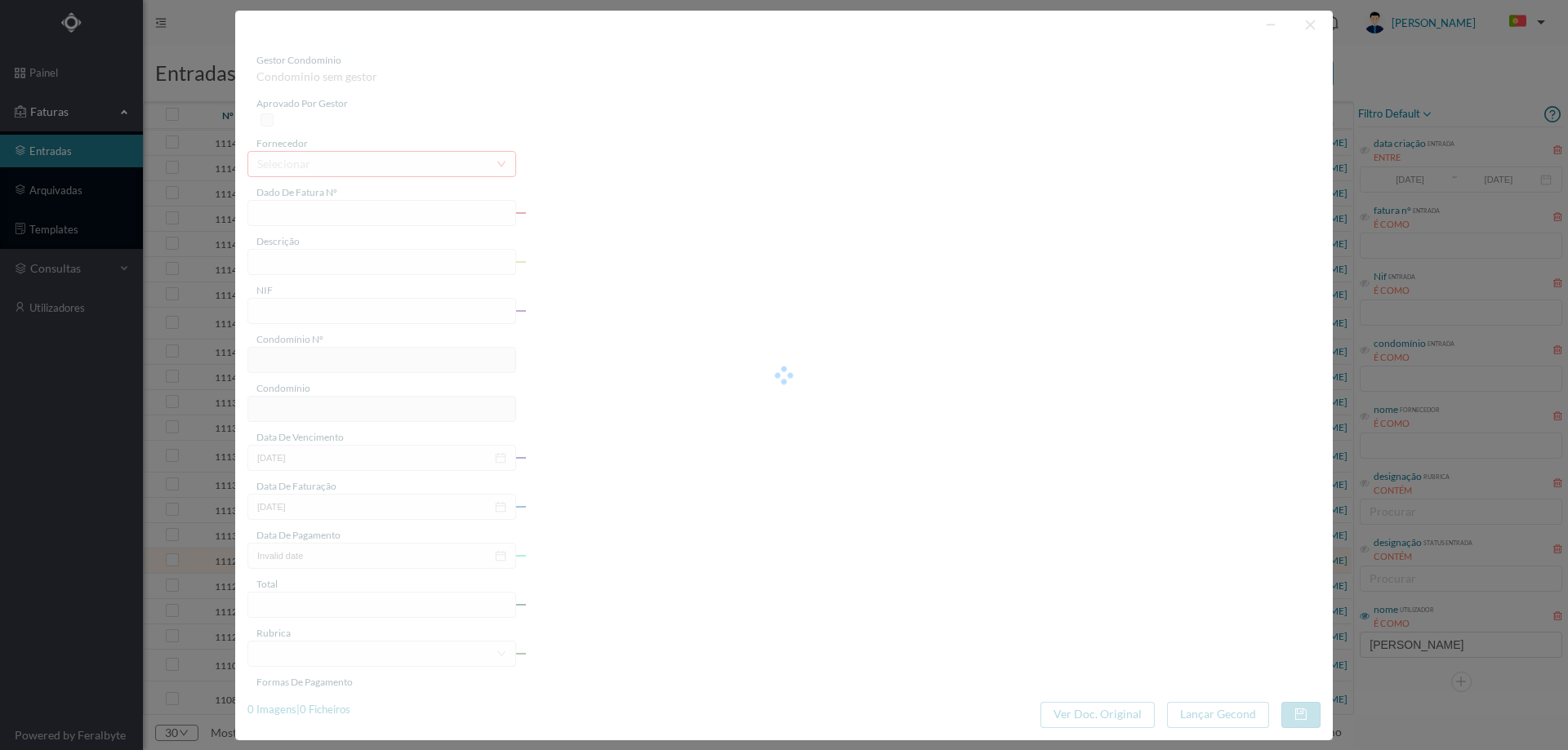
type input "FT P25/037028"
type input "ALFREDO CUNHA 225"
type input "900502932"
type input "[DATE]"
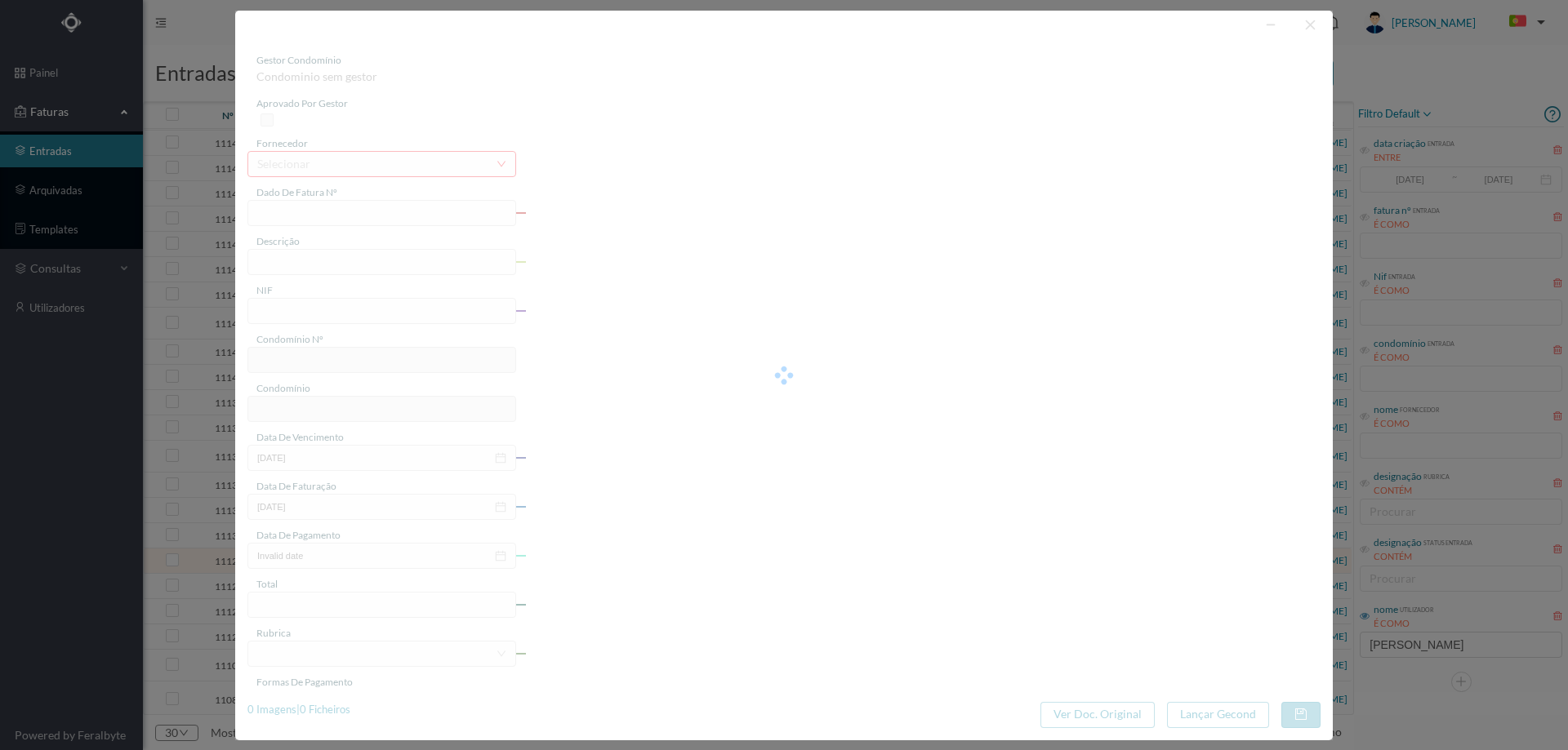
type input "[DATE]"
type input "166.41"
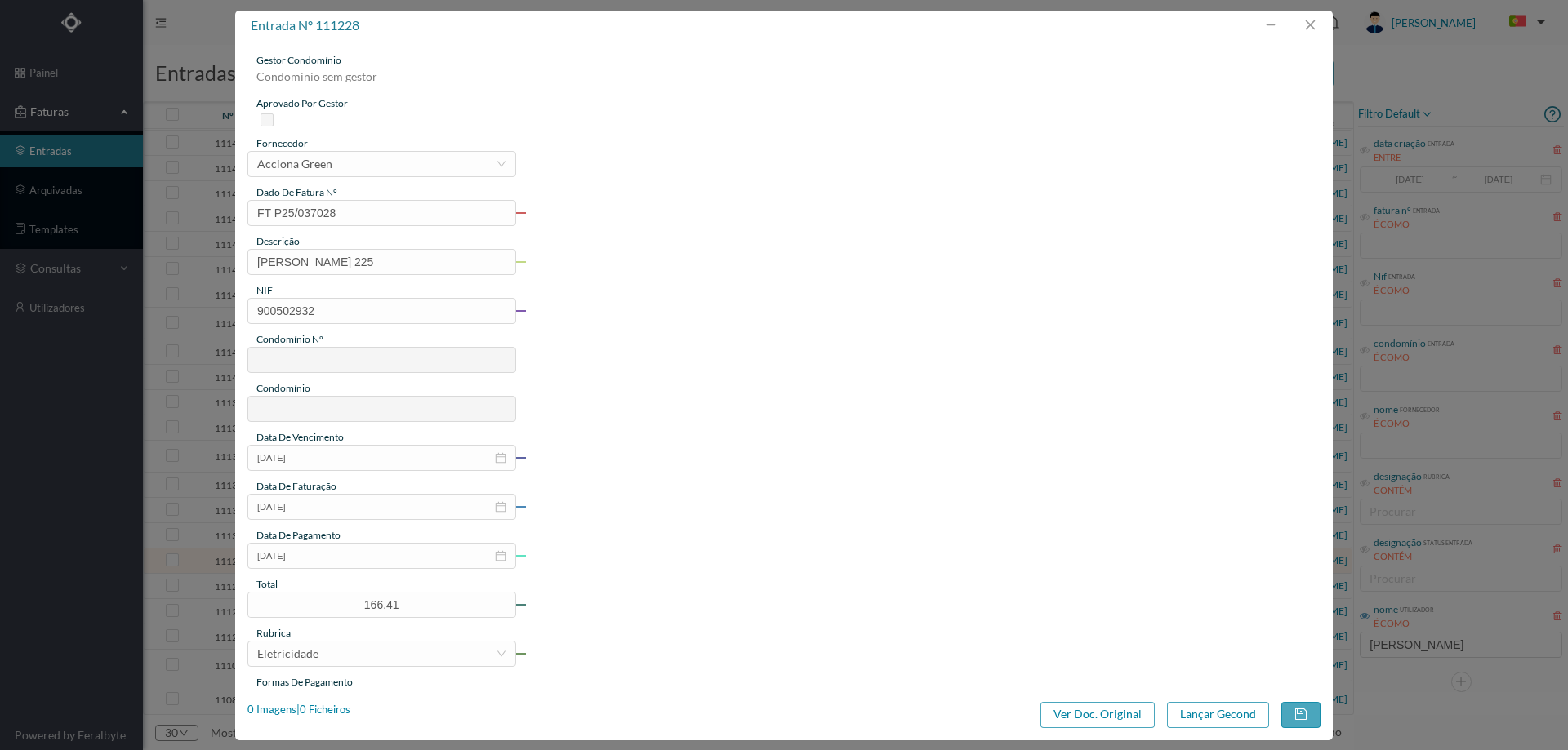
type input "568"
type input "ED. [PERSON_NAME] 225"
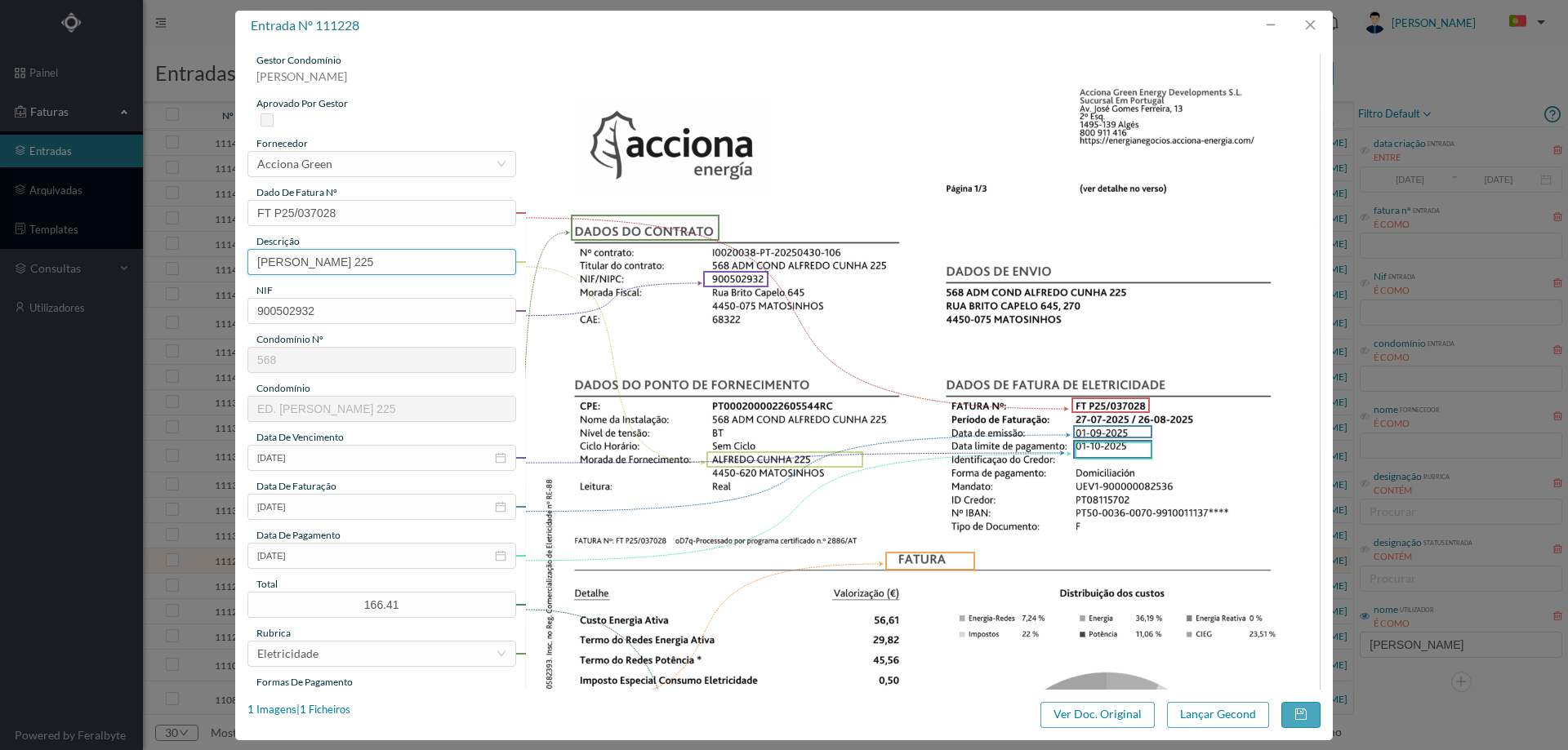
drag, startPoint x: 358, startPoint y: 265, endPoint x: 145, endPoint y: 247, distance: 213.8
click at [145, 247] on div "entrada nº 111228 gestor condomínio Hugo Moreira aprovado por gestor fornecedor…" at bounding box center [784, 375] width 1568 height 750
type input "225 ([DATE] a [DATE]"
type input "225 ([DATE] a [DATE])"
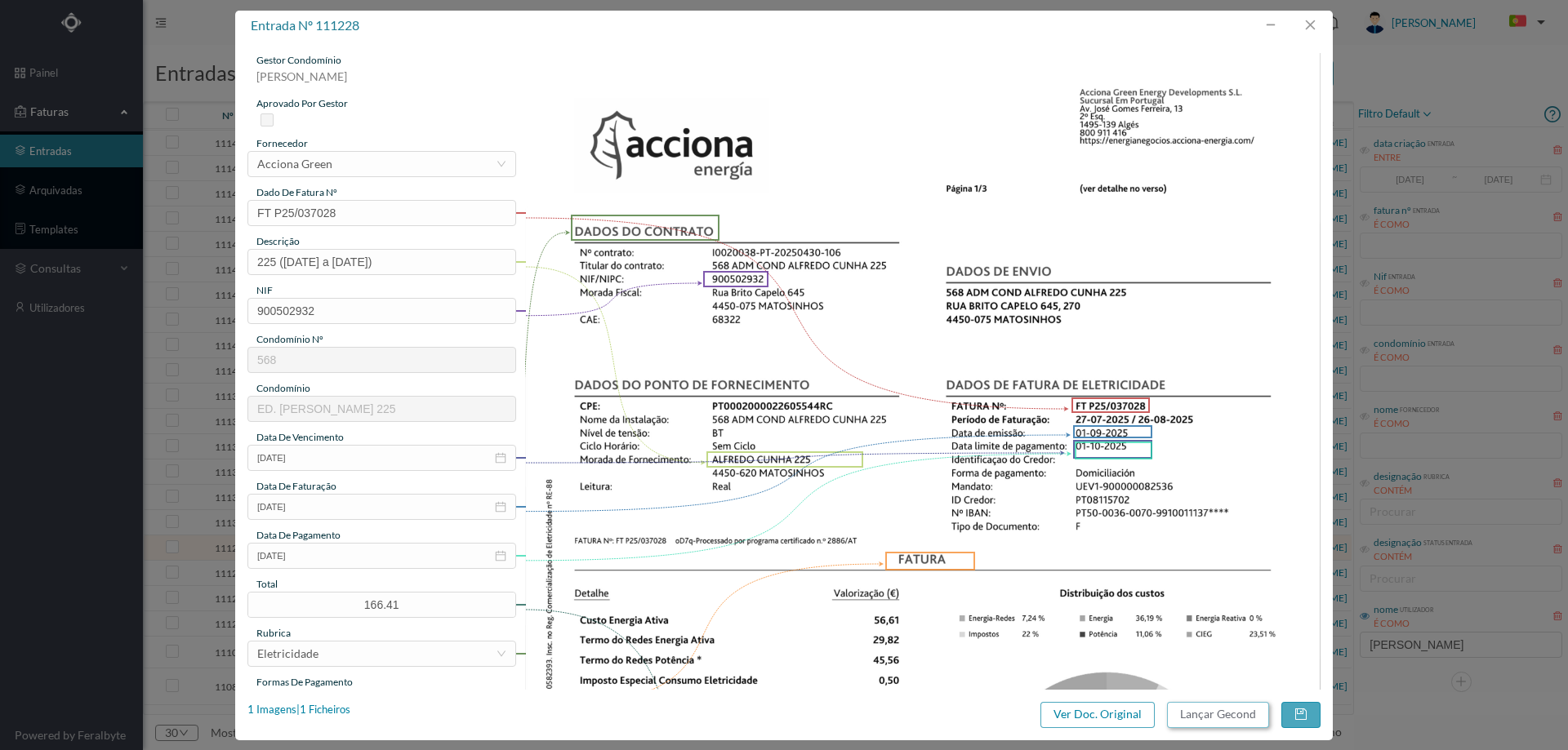
click at [1243, 718] on button "Lançar Gecond" at bounding box center [1219, 716] width 102 height 26
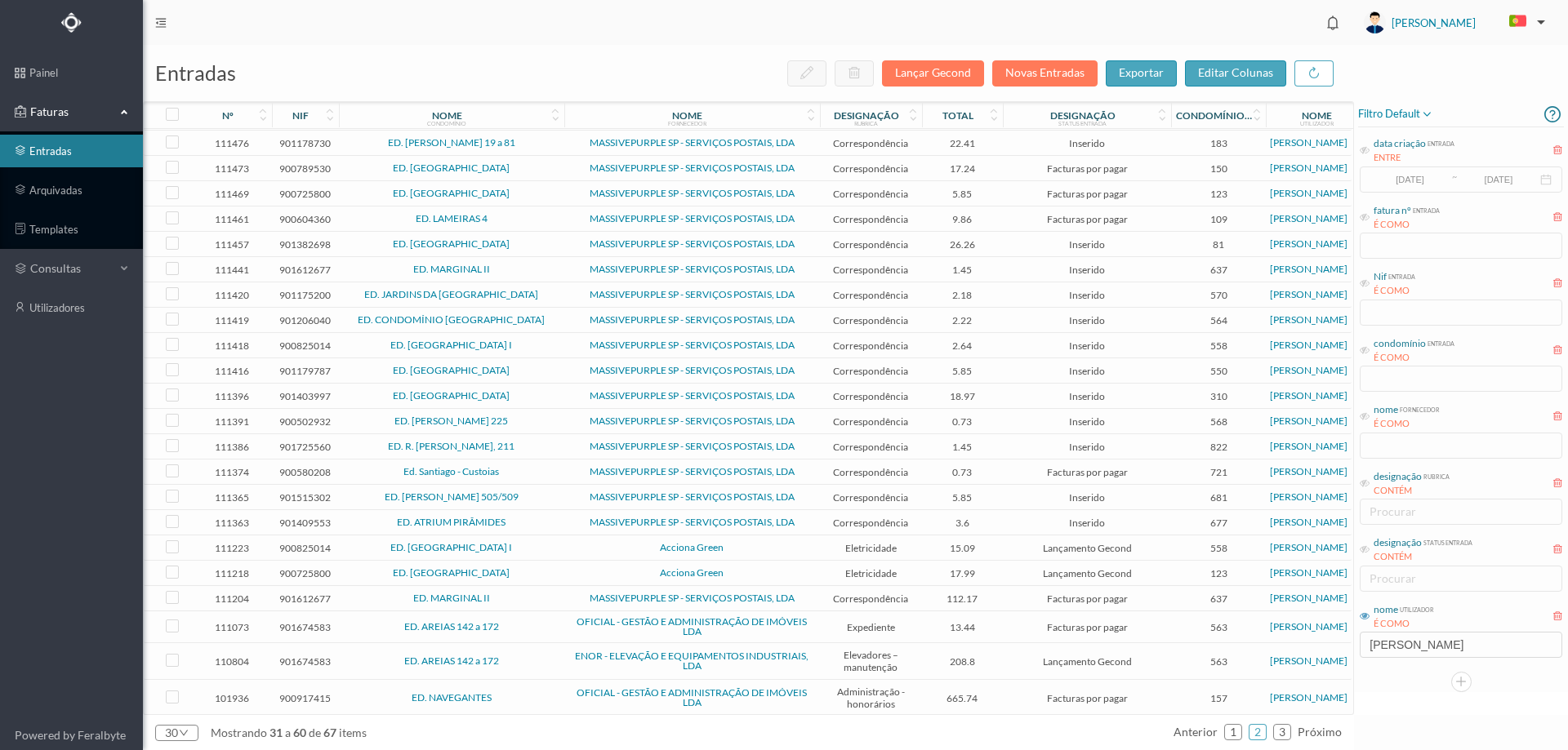
click at [560, 552] on td "ED. [GEOGRAPHIC_DATA] I" at bounding box center [452, 548] width 226 height 26
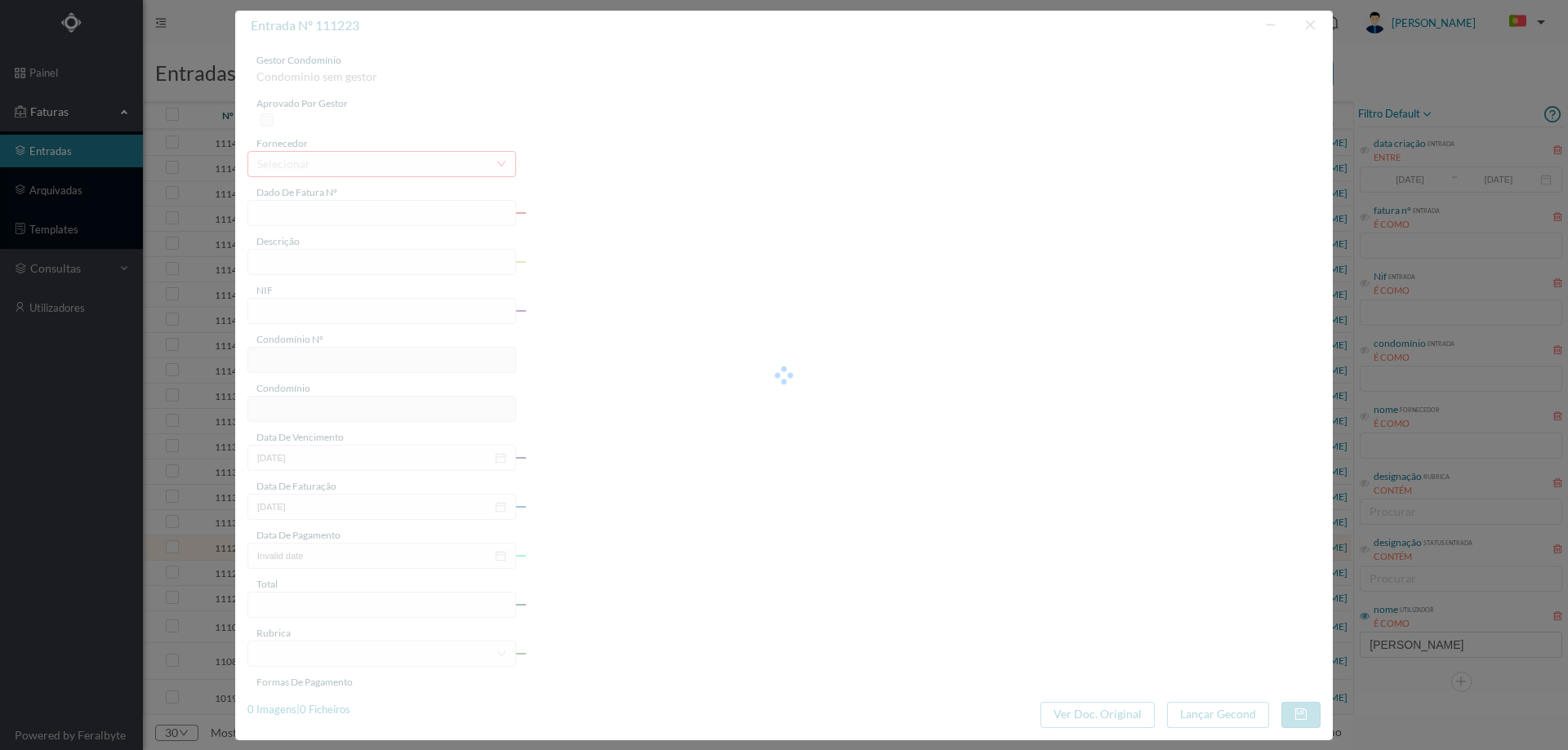
type input "FT P25/037017"
type input "DO CAMPO ALEGRE 1176"
type input "900825014"
type input "[DATE]"
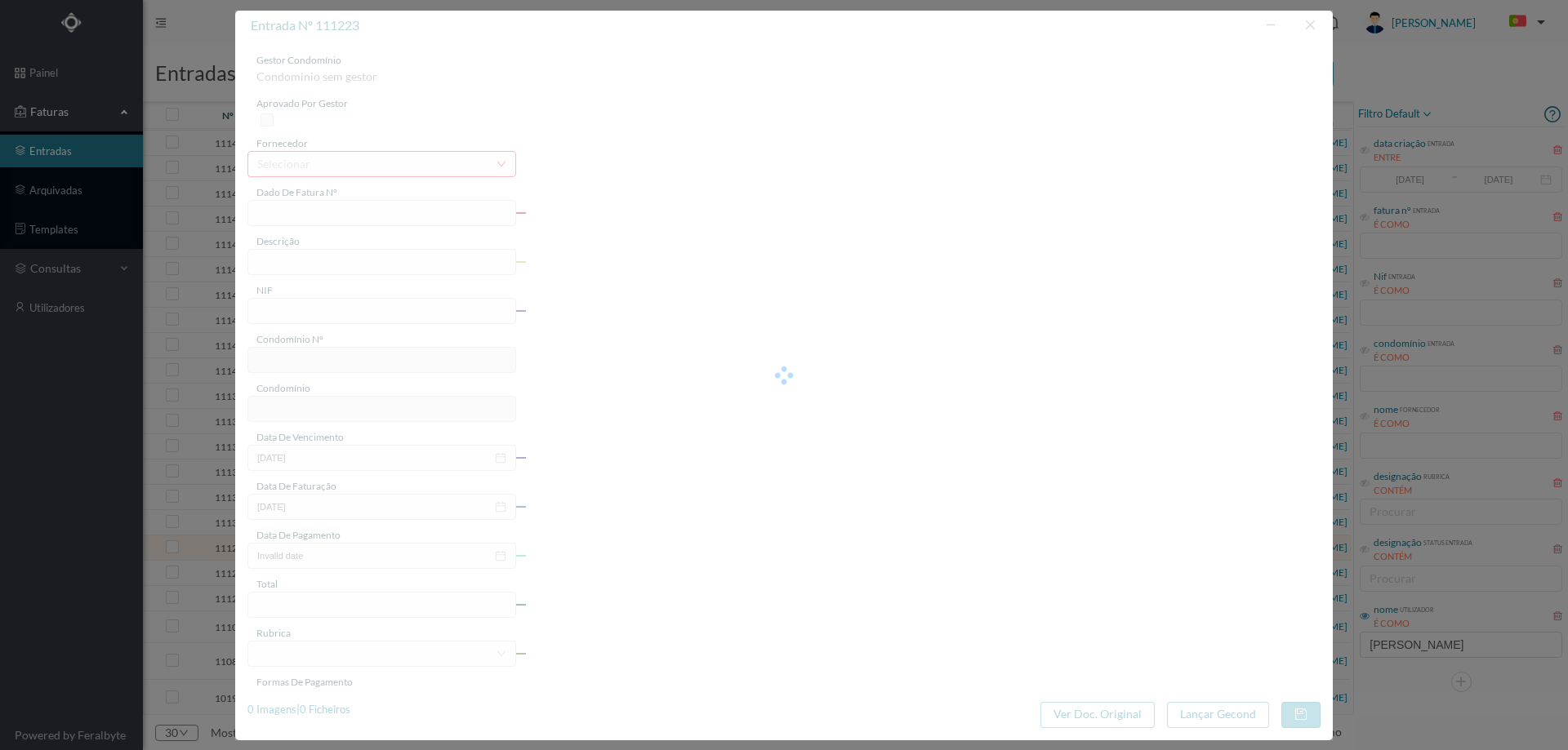
type input "[DATE]"
type input "15.09"
type input "558"
type input "ED. [GEOGRAPHIC_DATA] I"
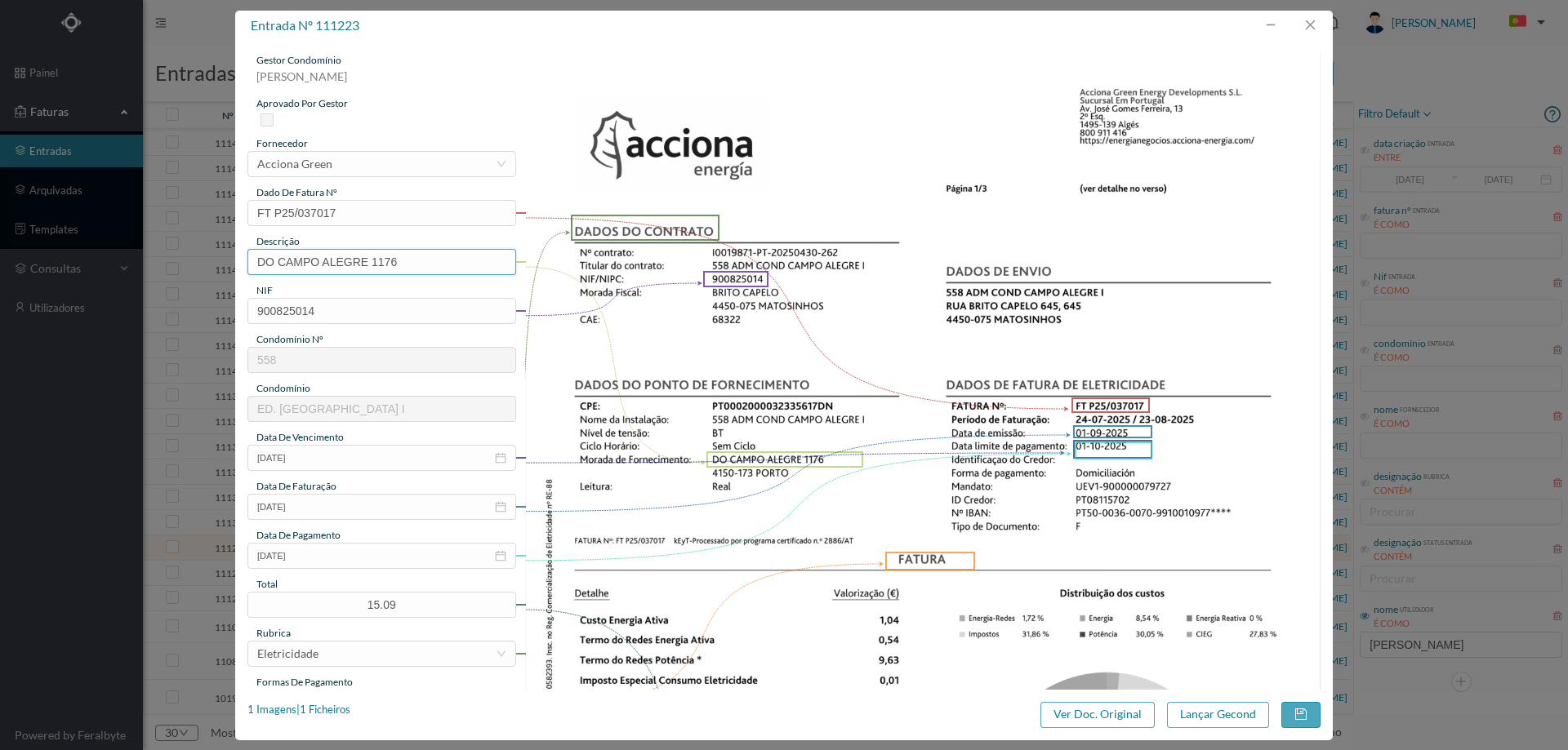
drag, startPoint x: 372, startPoint y: 264, endPoint x: 151, endPoint y: 258, distance: 221.1
click at [151, 258] on div "entrada nº 111223 gestor condomínio [PERSON_NAME] aprovado por gestor fornecedo…" at bounding box center [784, 375] width 1568 height 750
type input "1176 ([DATE] a [DATE])"
click at [1222, 710] on button "Lançar Gecond" at bounding box center [1219, 716] width 102 height 26
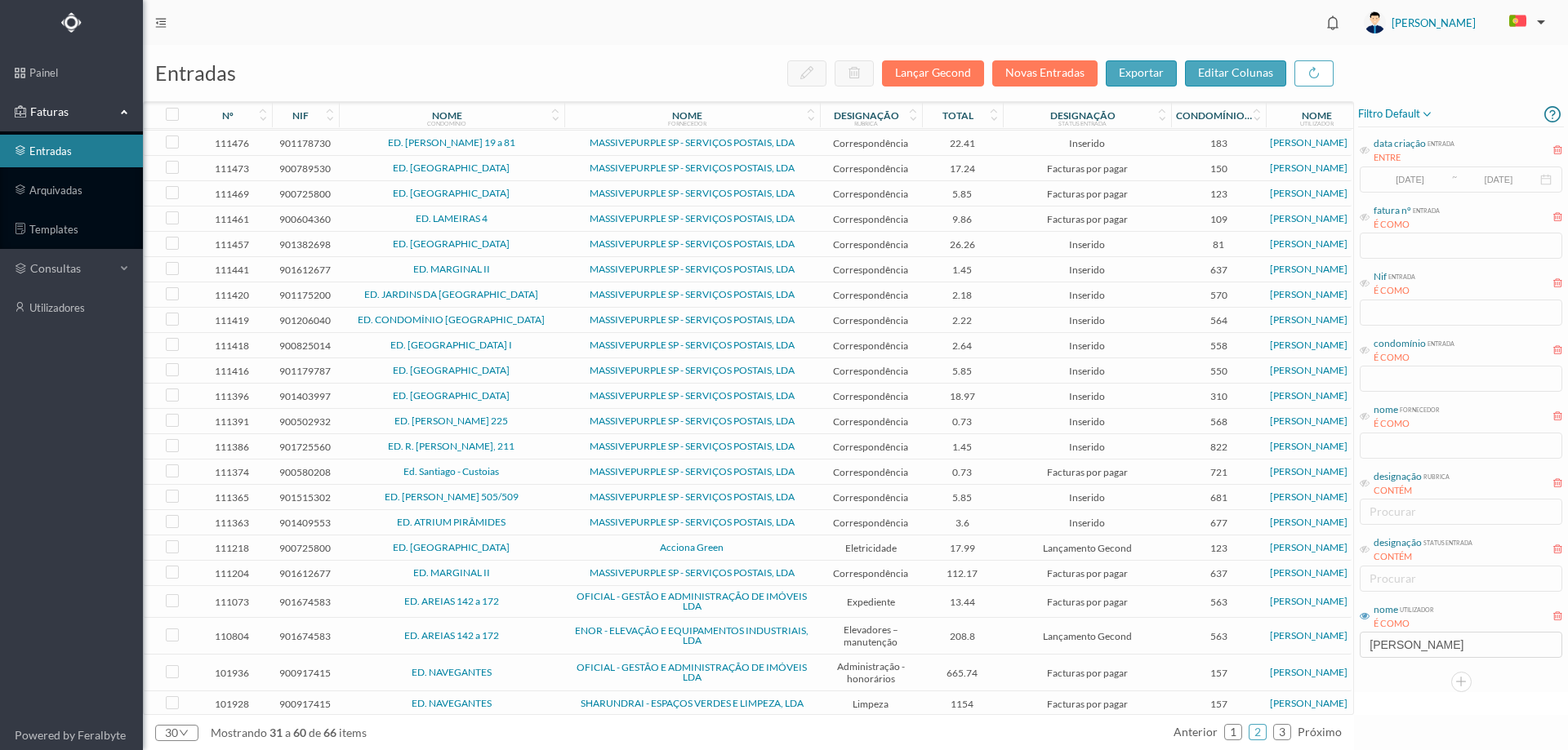
click at [559, 545] on span "ED. [GEOGRAPHIC_DATA]" at bounding box center [452, 547] width 217 height 10
click at [559, 545] on span "ED. CABO ESPICHEL" at bounding box center [452, 547] width 217 height 10
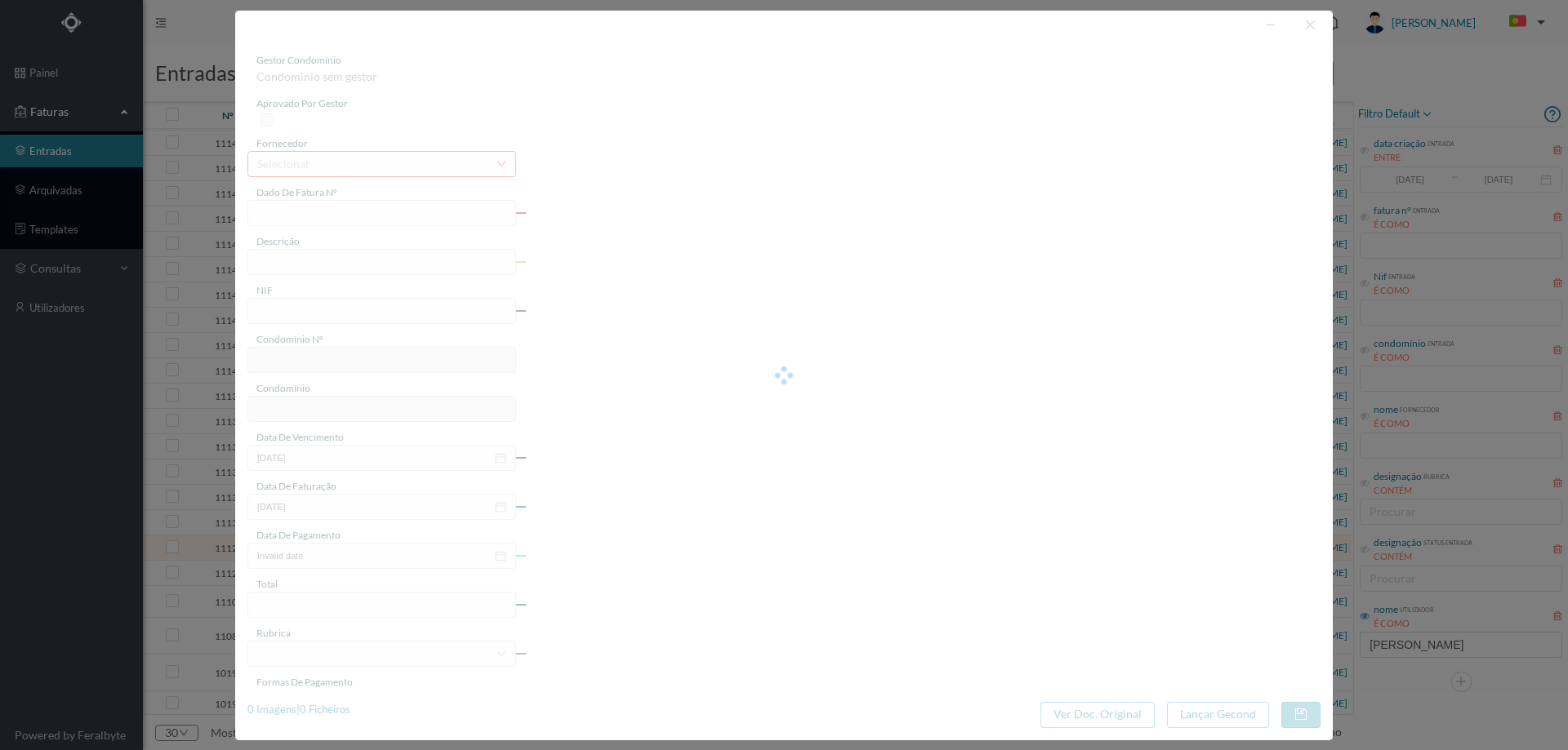
type input "FT P25/036985"
type input "DO CABO ESPICHEL 279"
type input "900725800"
type input "01-10-2025"
type input "01-09-2025"
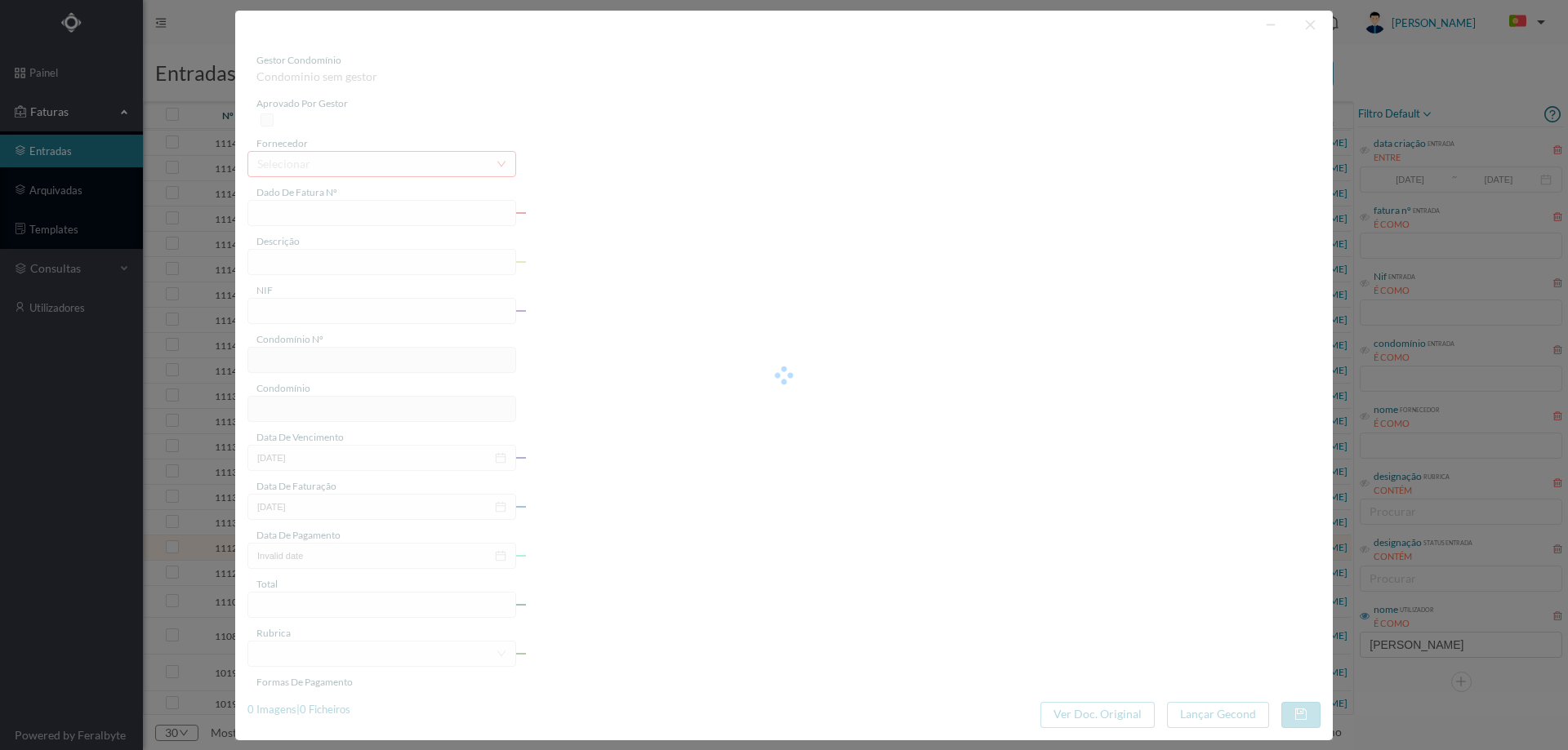
type input "01-10-2025"
type input "17.99"
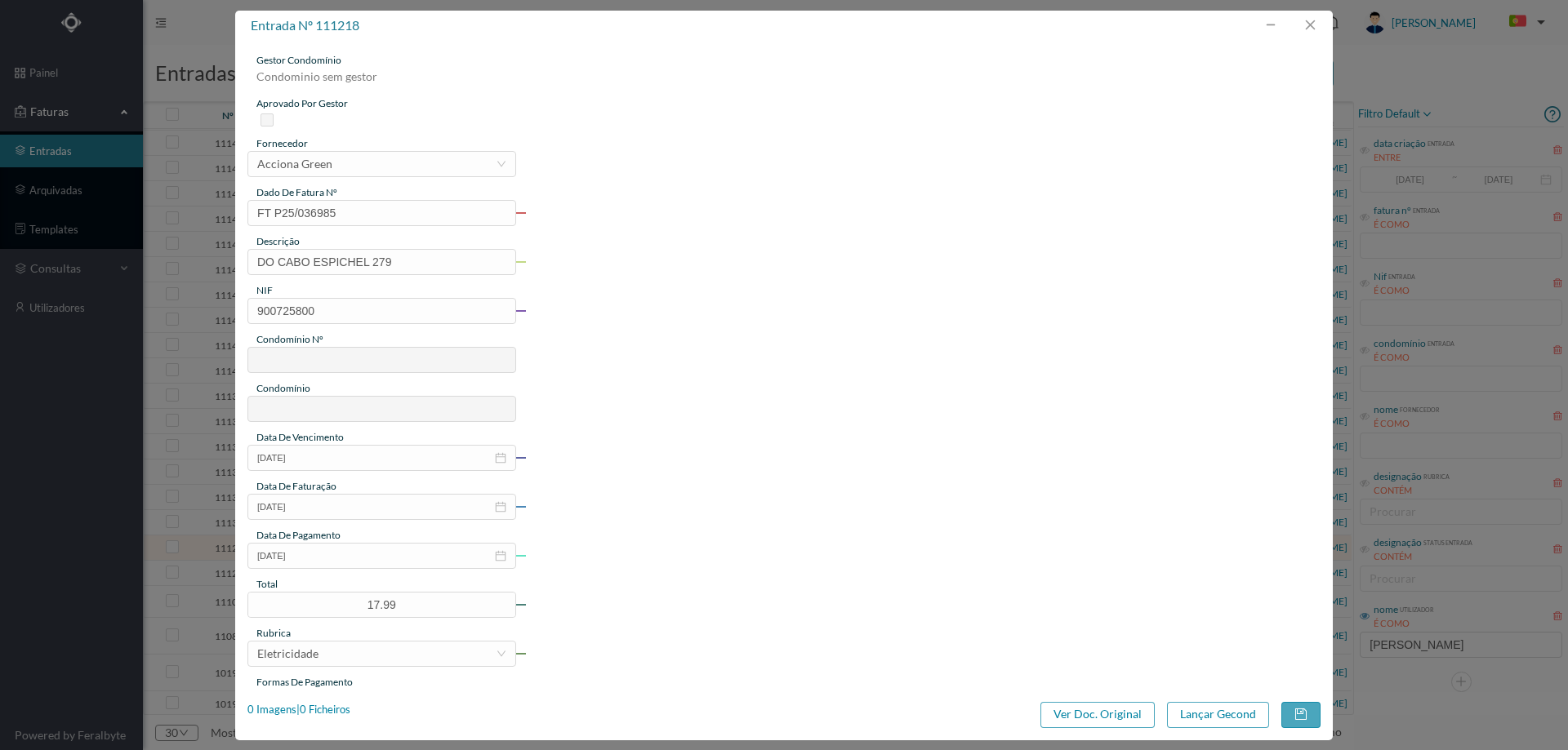
type input "123"
type input "ED. CABO ESPICHEL"
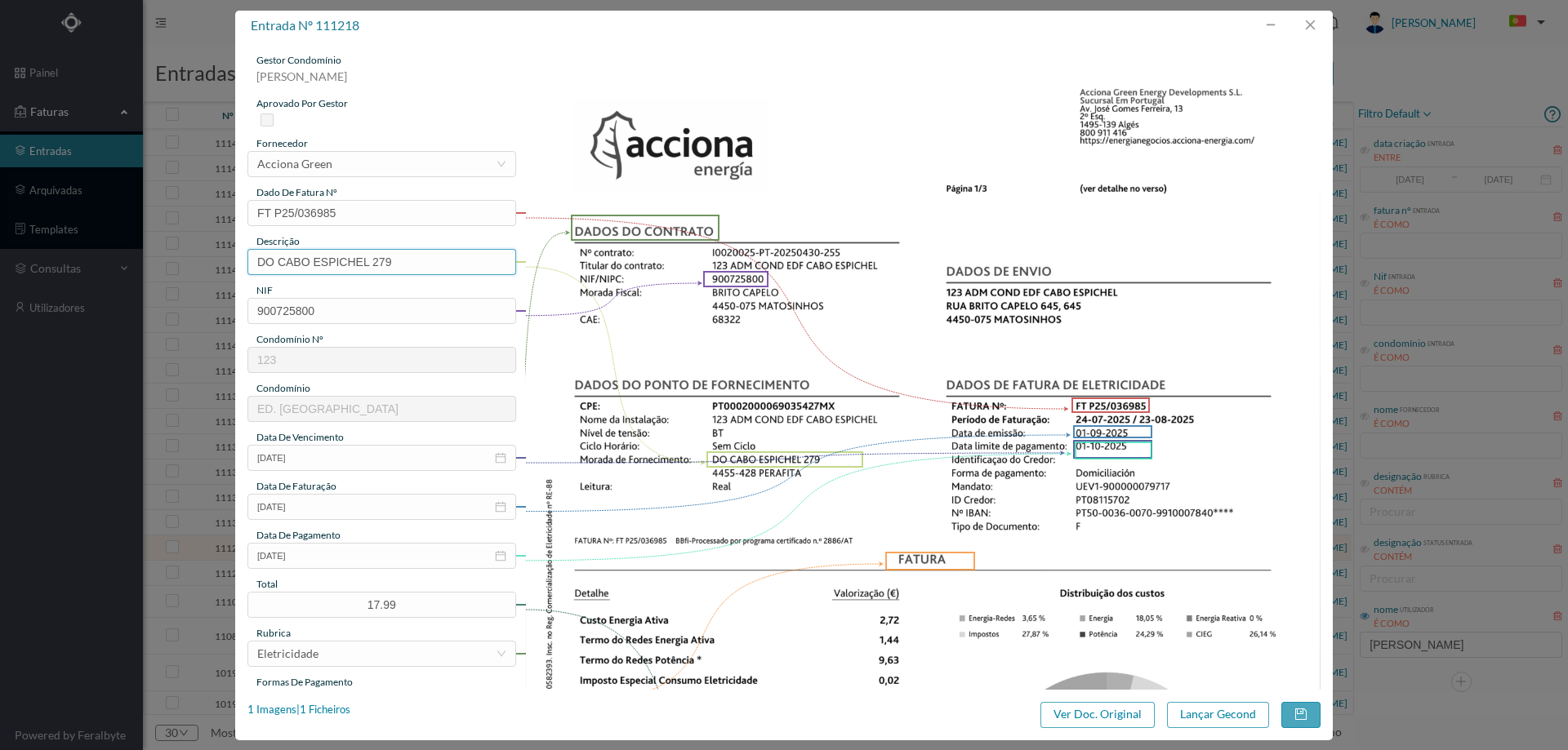
drag, startPoint x: 375, startPoint y: 271, endPoint x: 83, endPoint y: 254, distance: 292.5
click at [83, 254] on div "entrada nº 111218 gestor condomínio Hugo Moreira aprovado por gestor fornecedor…" at bounding box center [784, 375] width 1568 height 750
type input "279 (24.07.2025 a 23.08.2025)"
click at [1182, 702] on button "Lançar Gecond" at bounding box center [1219, 716] width 102 height 26
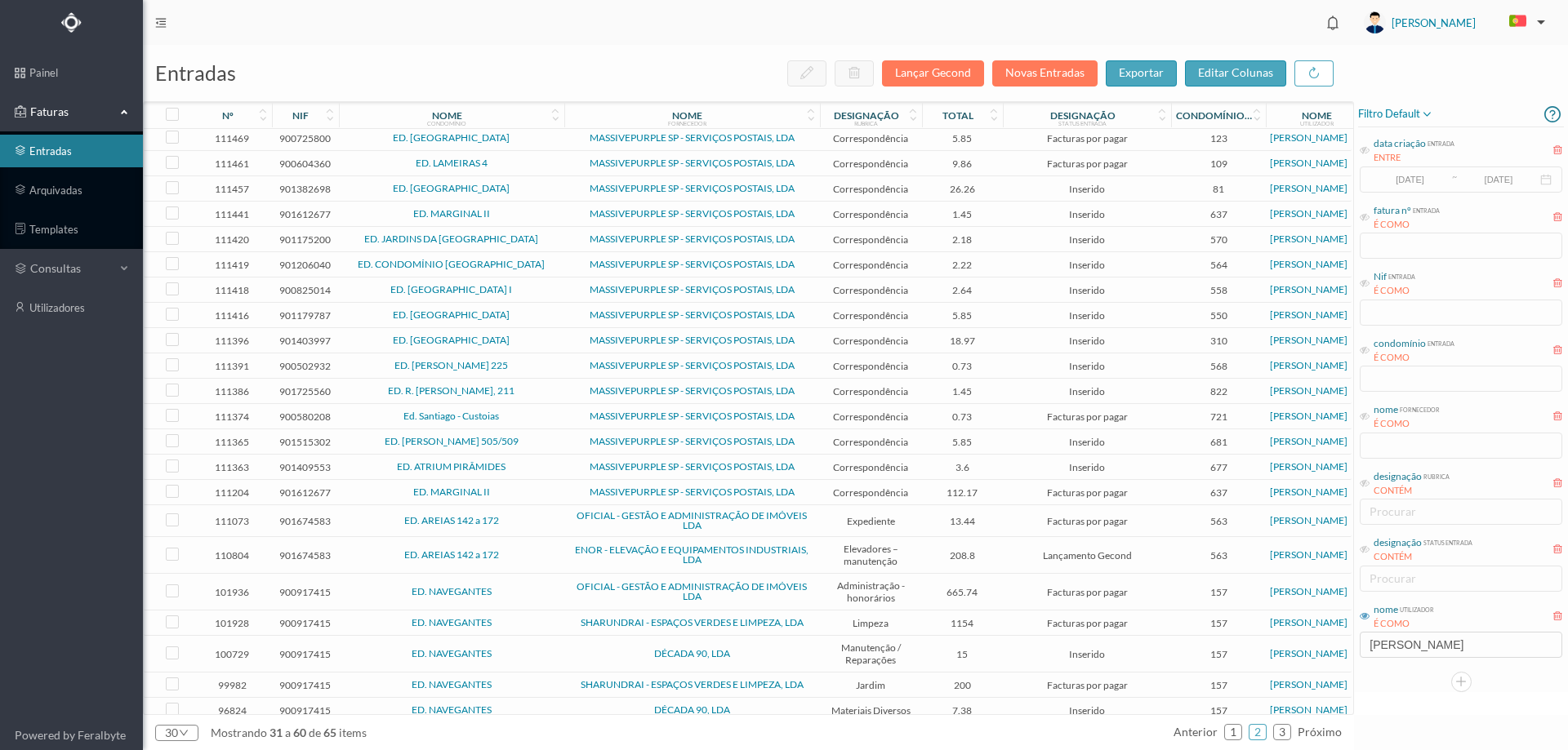
scroll to position [233, 0]
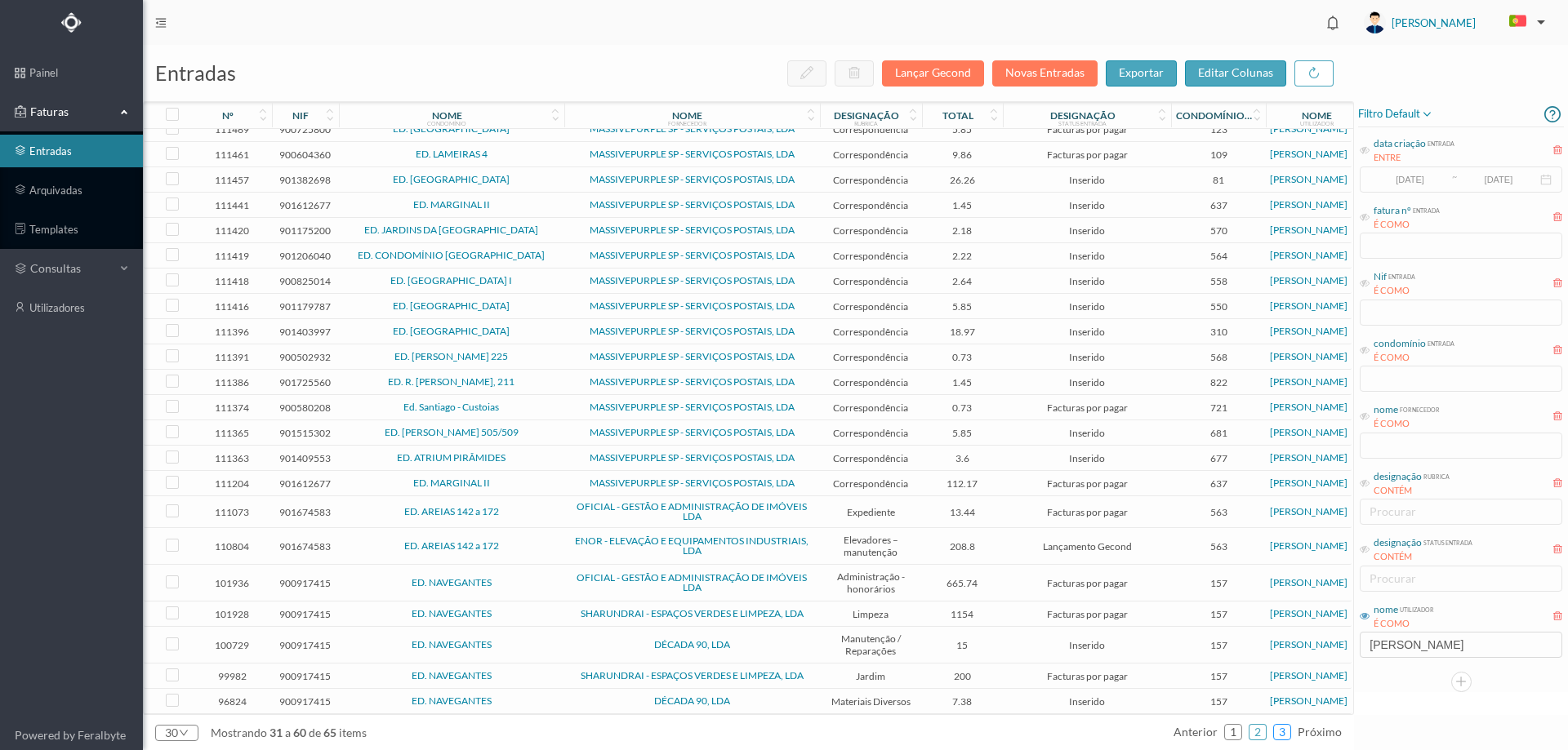
click at [1291, 735] on li "3" at bounding box center [1282, 732] width 18 height 17
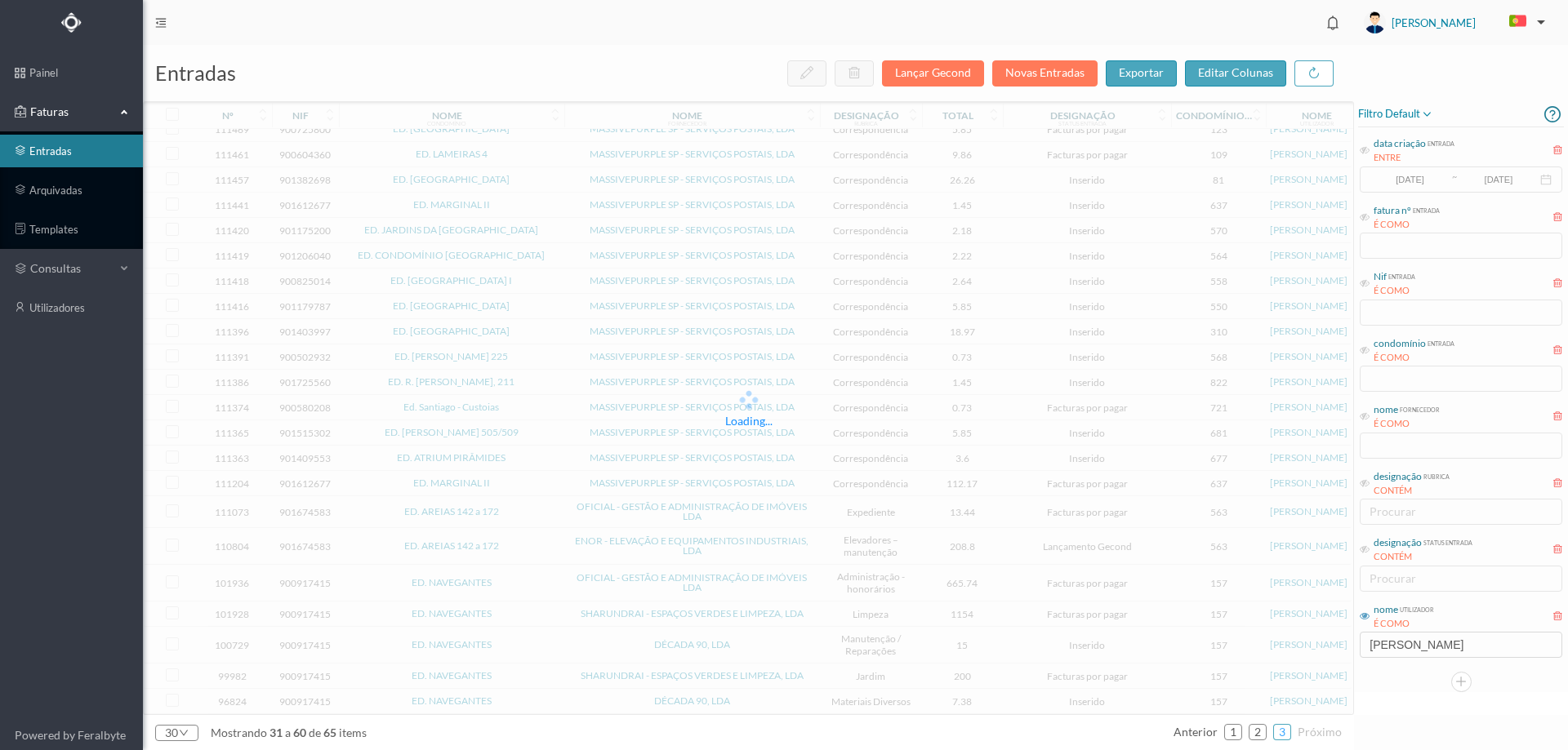
scroll to position [0, 0]
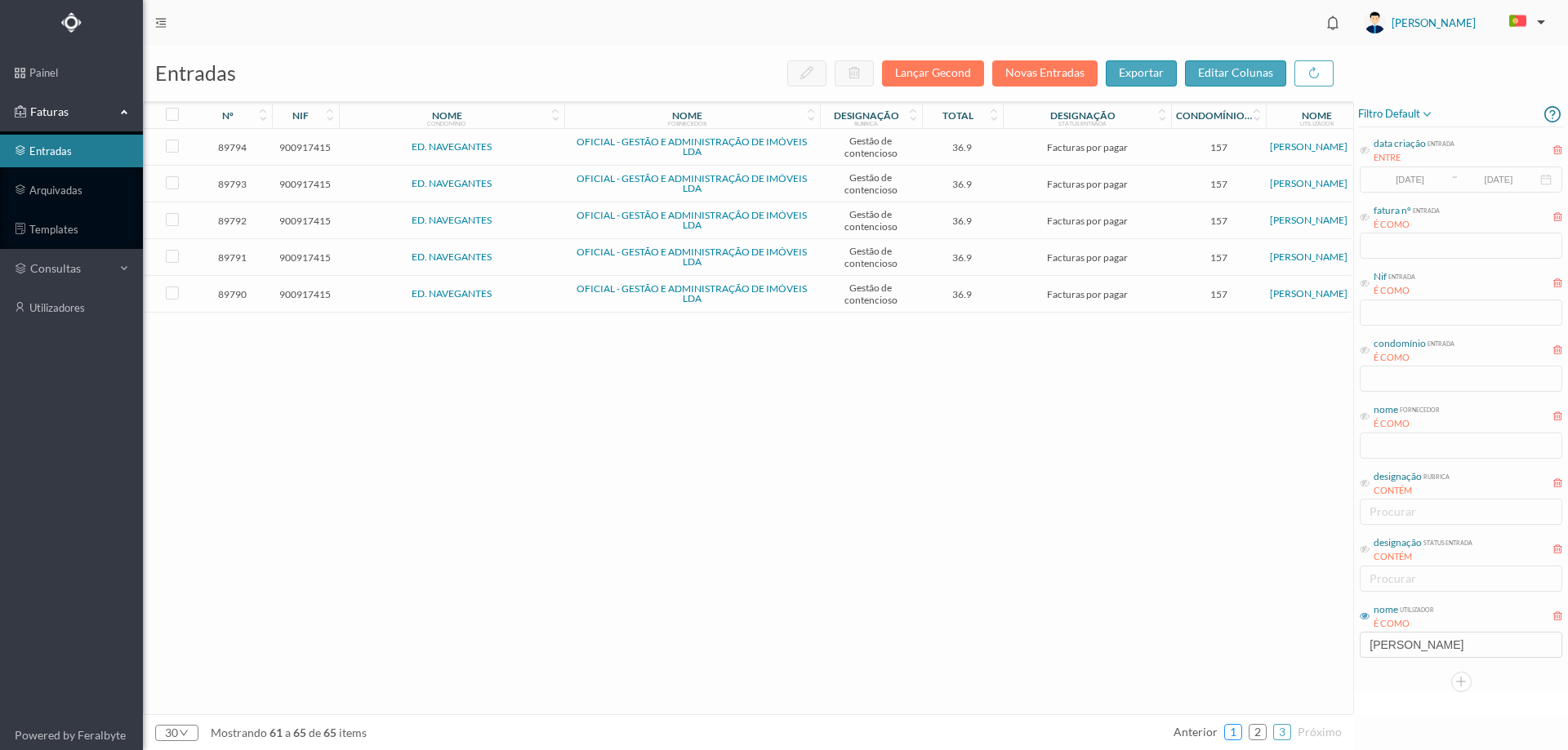
click at [1234, 735] on link "1" at bounding box center [1233, 732] width 17 height 25
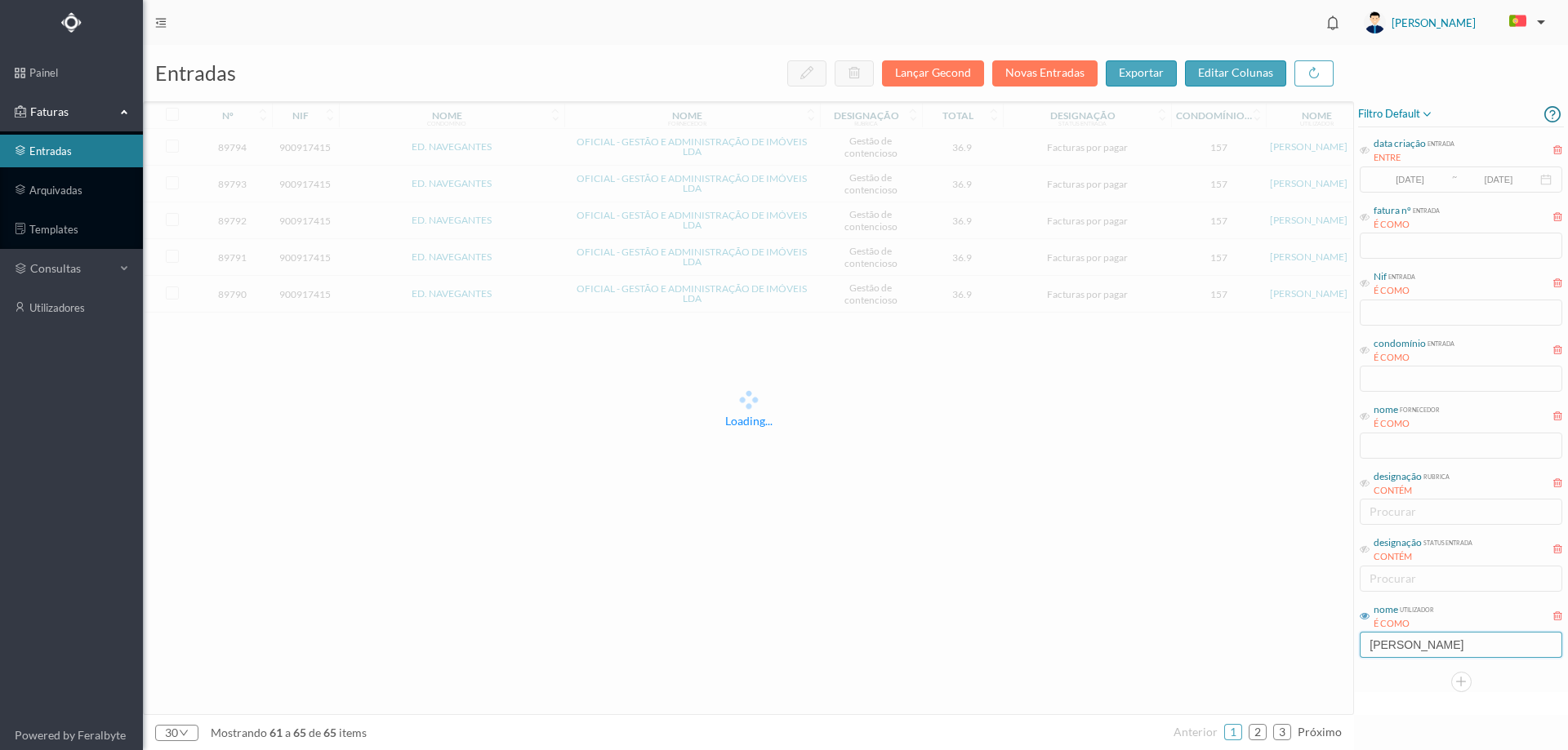
drag, startPoint x: 1422, startPoint y: 645, endPoint x: 1290, endPoint y: 645, distance: 132.0
click at [1290, 645] on div "entradas Lançar Gecond Novas Entradas exportar editar colunas Loading... nº nif…" at bounding box center [855, 397] width 1425 height 705
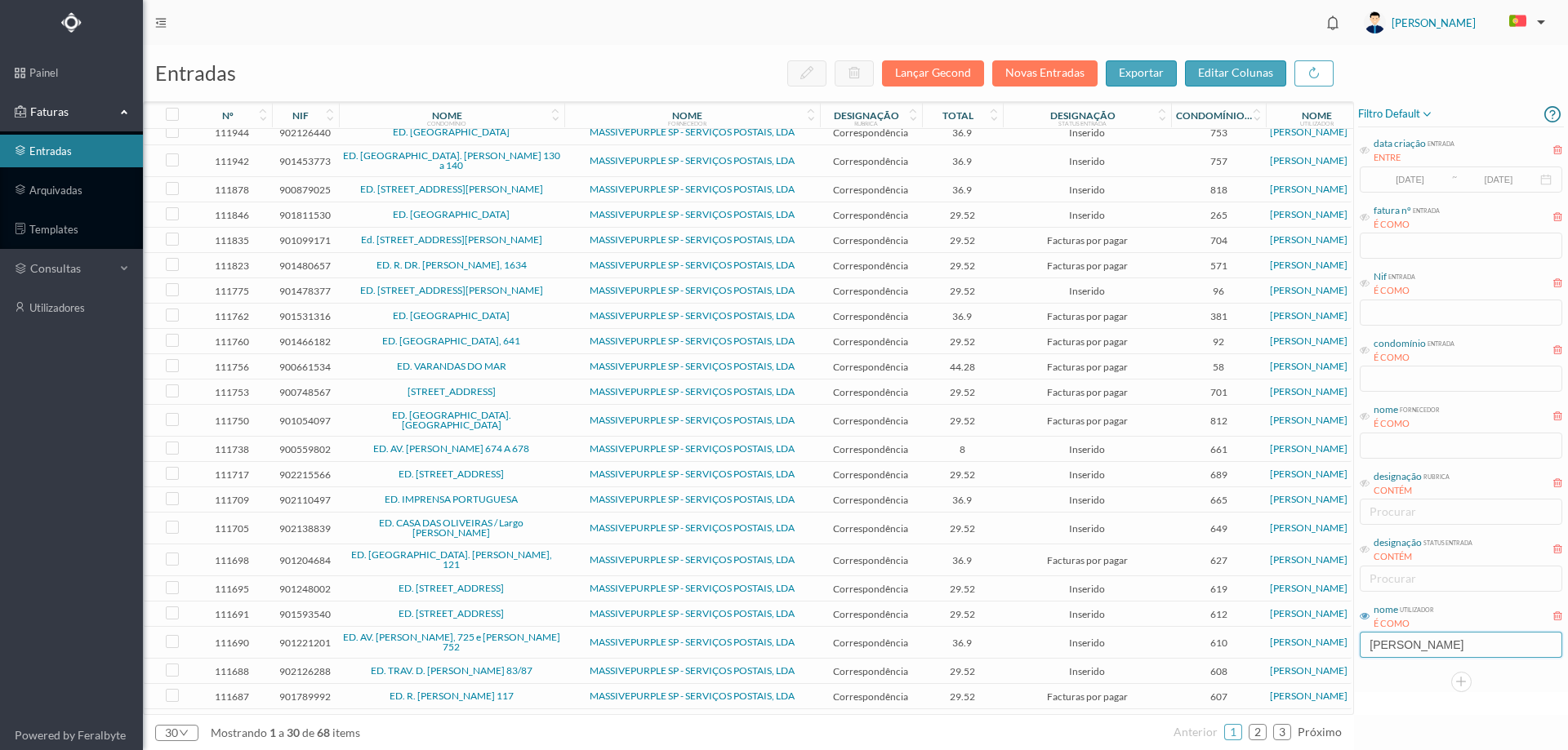
scroll to position [192, 0]
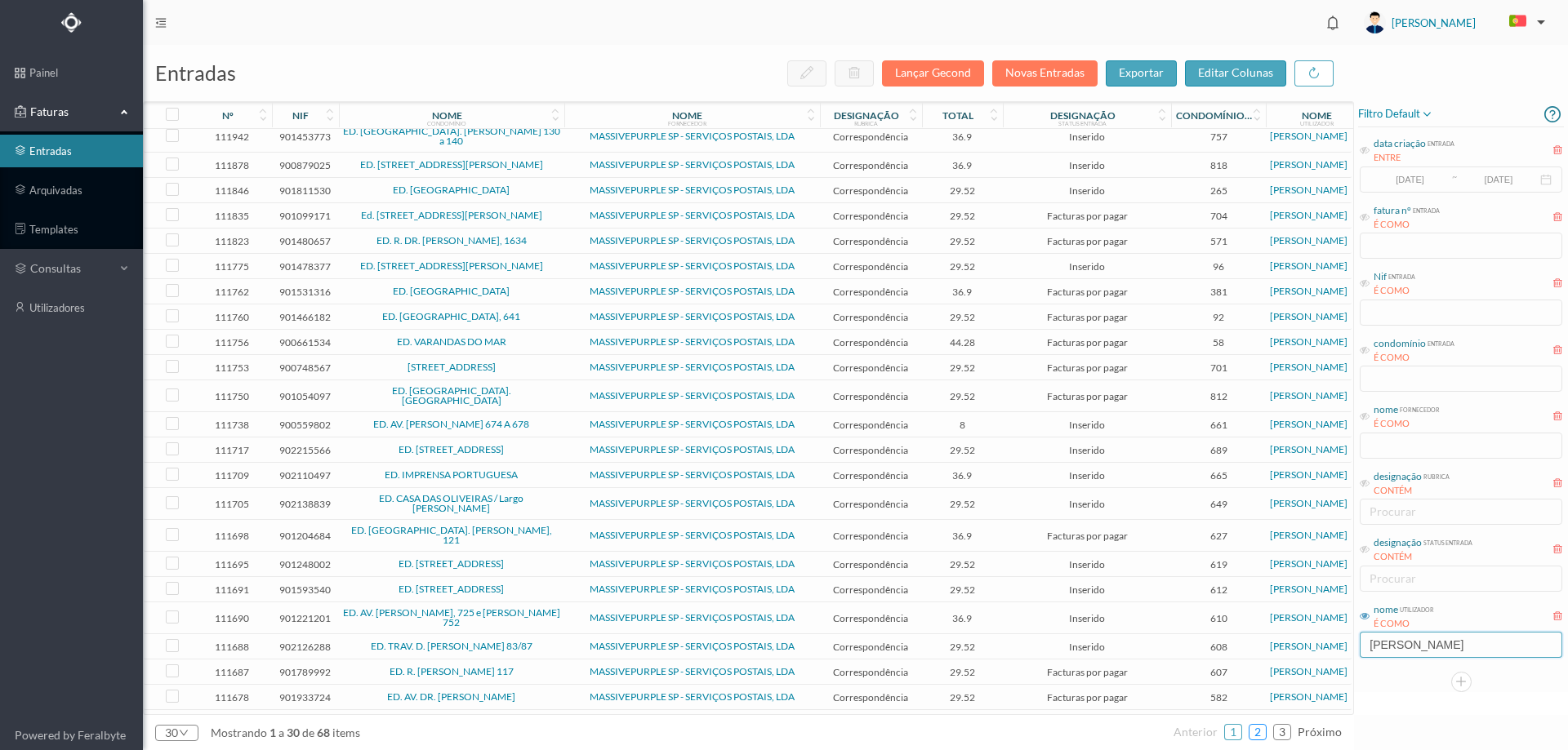
type input "cristina"
click at [1263, 734] on link "2" at bounding box center [1258, 732] width 17 height 25
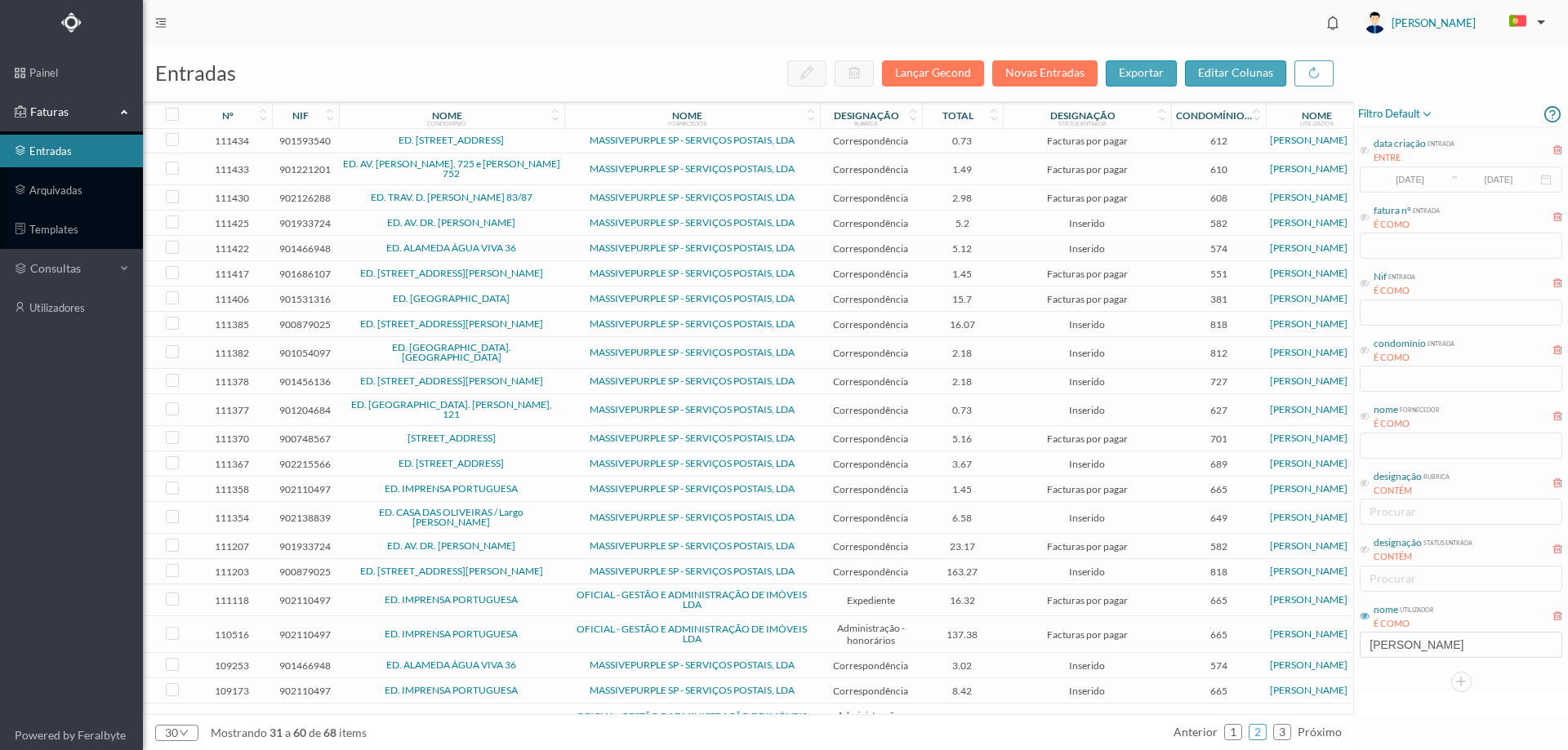
scroll to position [221, 0]
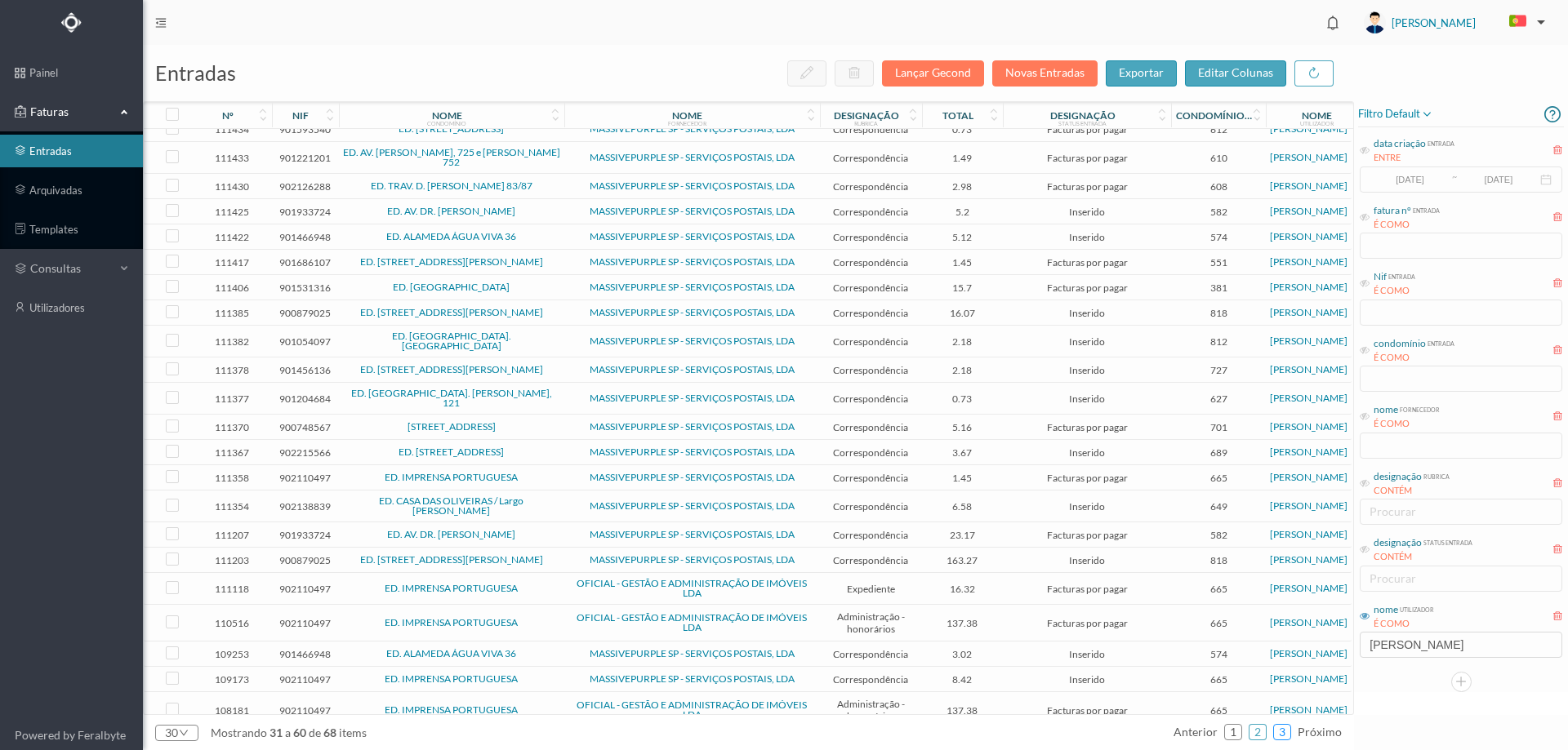
click at [1289, 731] on link "3" at bounding box center [1282, 732] width 17 height 25
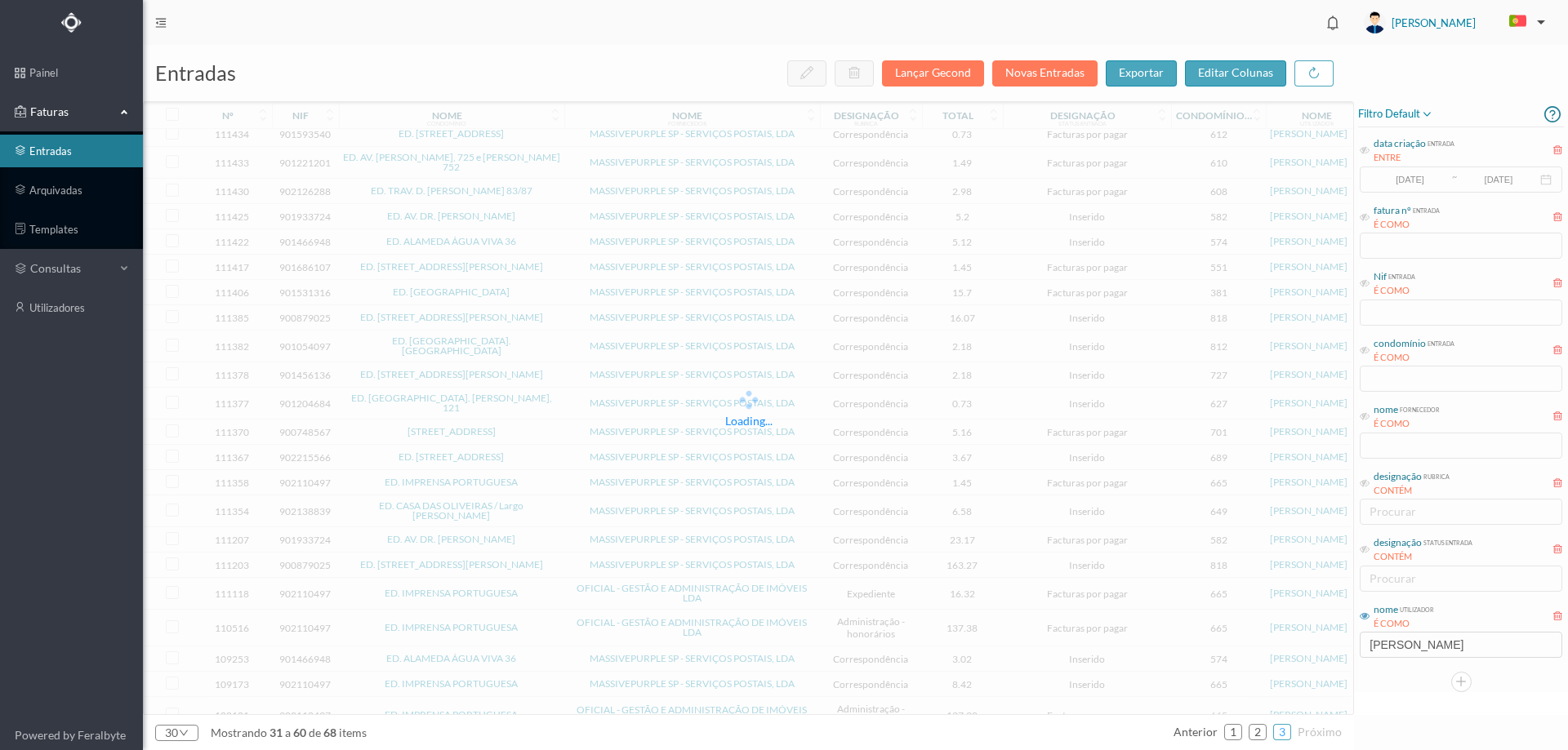
scroll to position [0, 0]
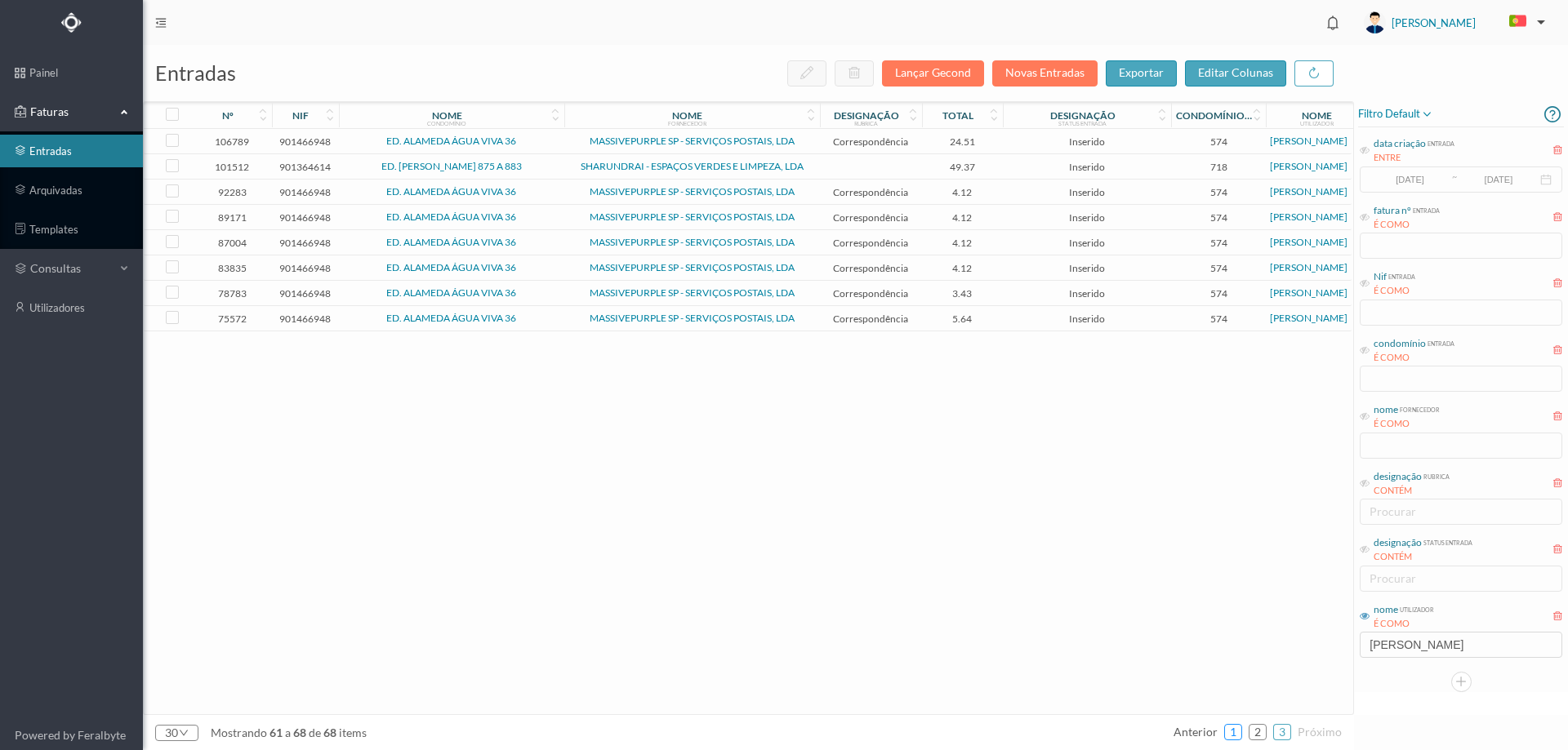
click at [1234, 736] on link "1" at bounding box center [1233, 732] width 17 height 25
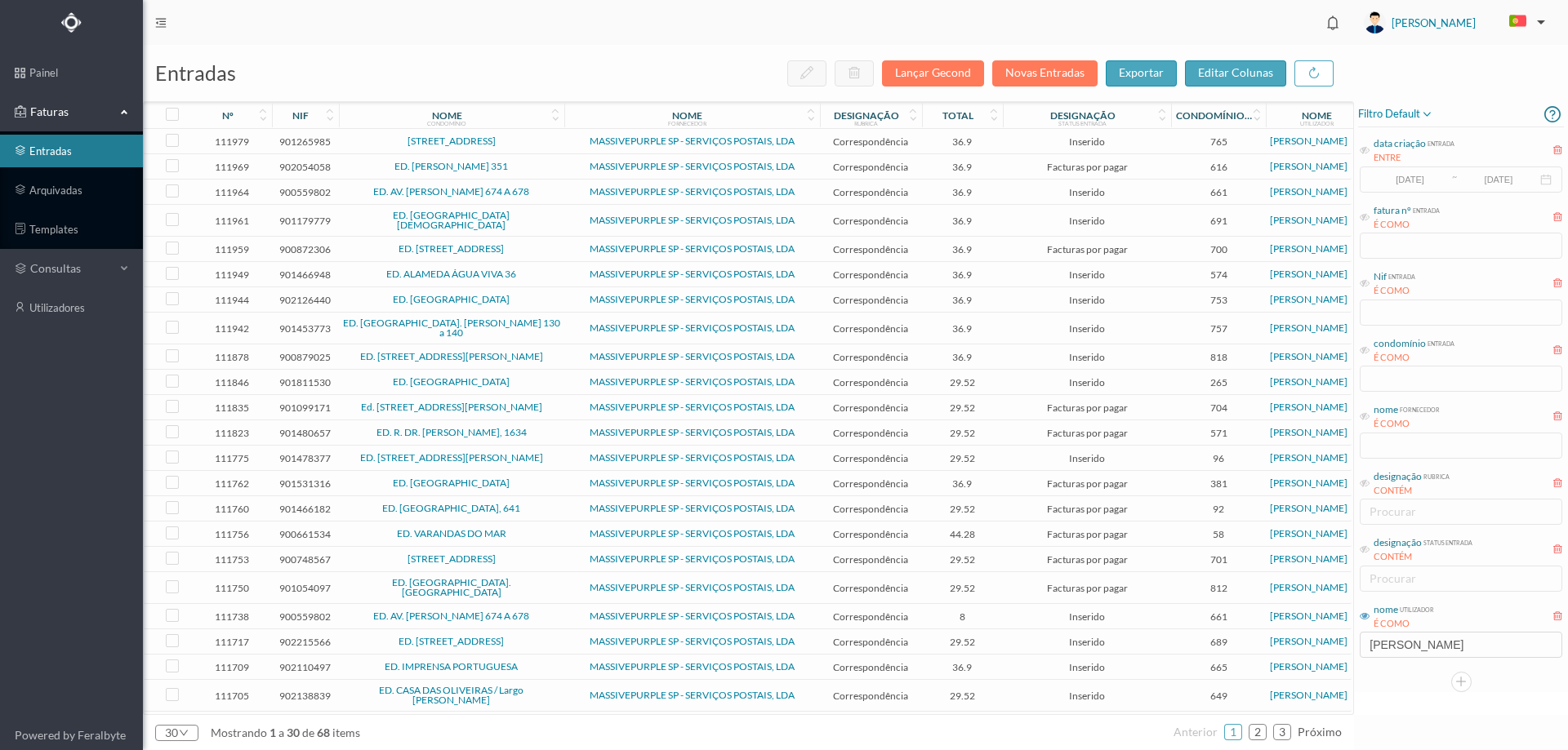
click at [1411, 659] on div "filtro default data criação entrada ENTRE 2017-05-01 ~ 2017-10-31 fatura nº ent…" at bounding box center [1461, 397] width 214 height 591
click at [1400, 658] on input "cristina" at bounding box center [1461, 645] width 203 height 26
drag, startPoint x: 1413, startPoint y: 653, endPoint x: 1268, endPoint y: 646, distance: 145.2
click at [1268, 647] on div "entradas Lançar Gecond Novas Entradas exportar editar colunas nº nif nome condo…" at bounding box center [855, 397] width 1425 height 705
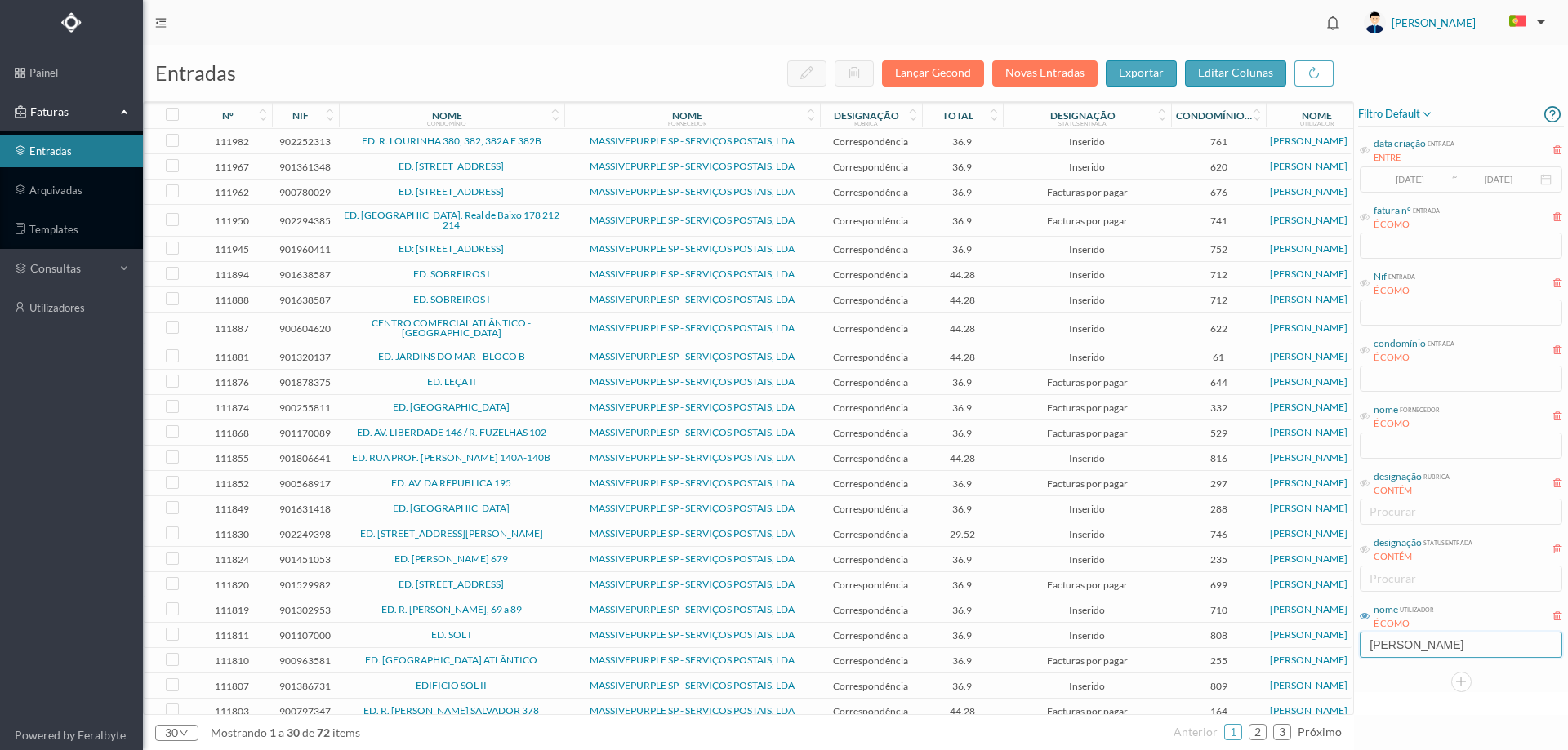
type input "[PERSON_NAME]"
click at [518, 277] on span "ED. SOBREIROS I" at bounding box center [452, 274] width 217 height 10
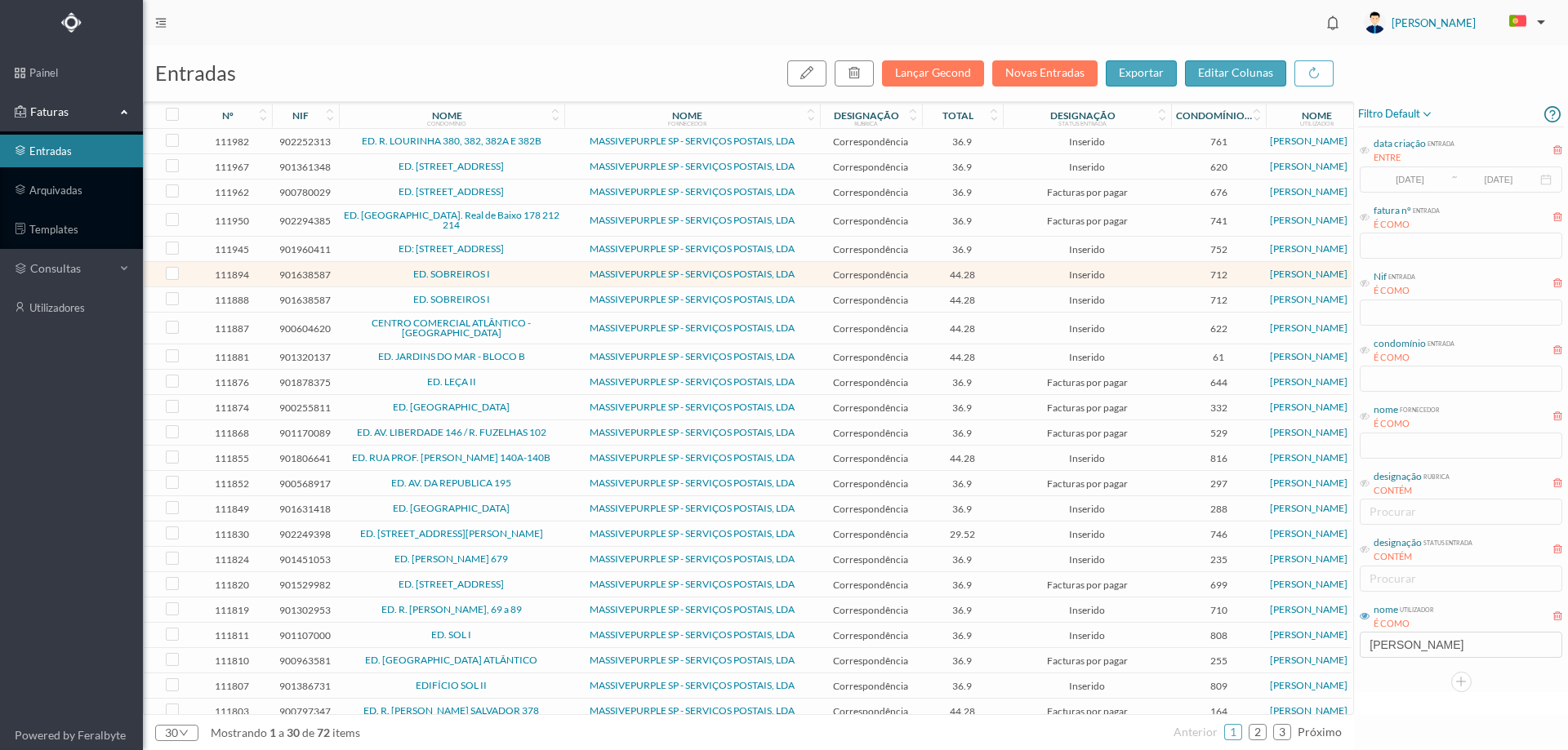
click at [489, 278] on span "ED. SOBREIROS I" at bounding box center [452, 274] width 217 height 10
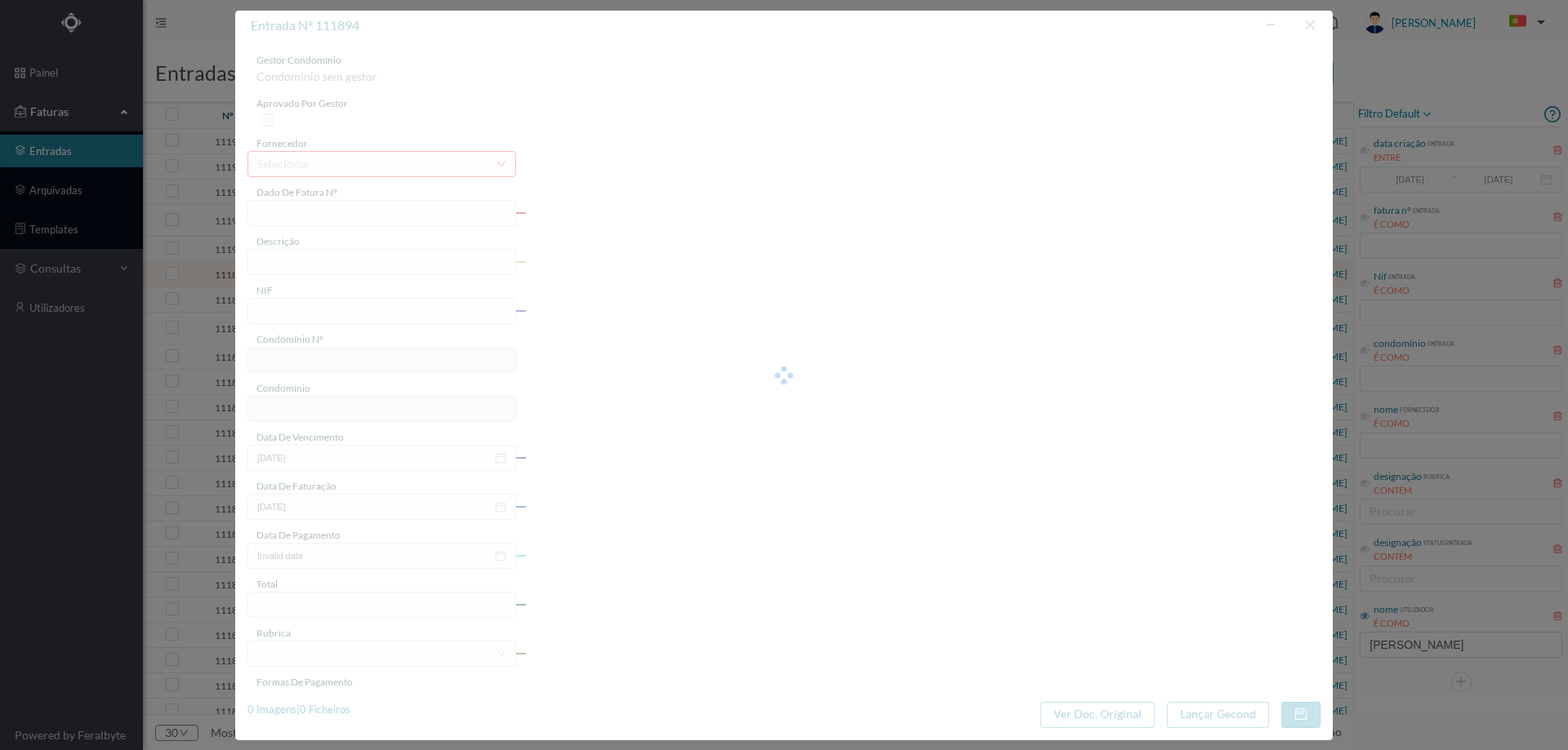
type input "4 45/34528"
type input "ANUIDADE"
type input "901638587"
type input "Invalid date"
type input "[DATE]"
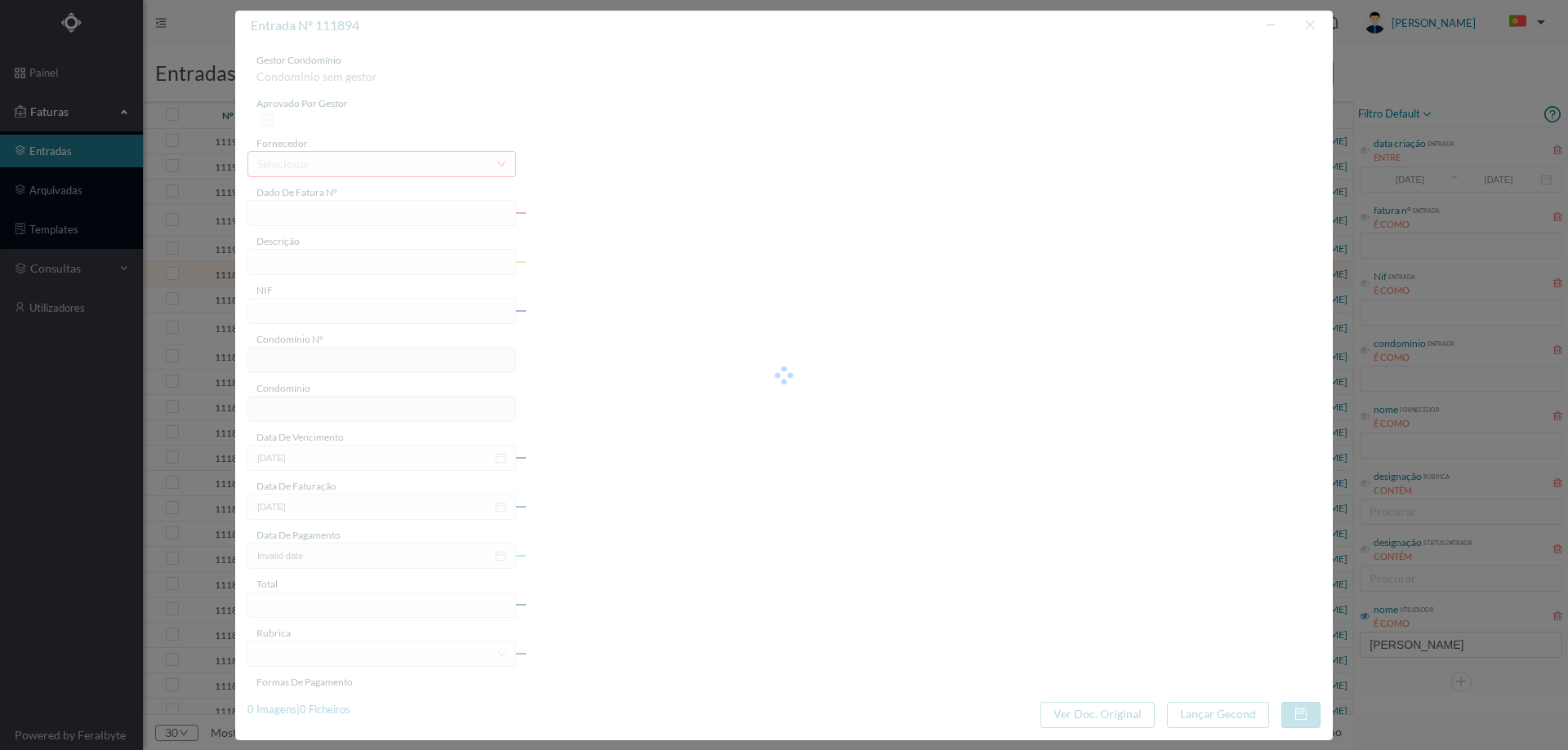
type input "44.28"
type input "712"
type input "ED. SOBREIROS I"
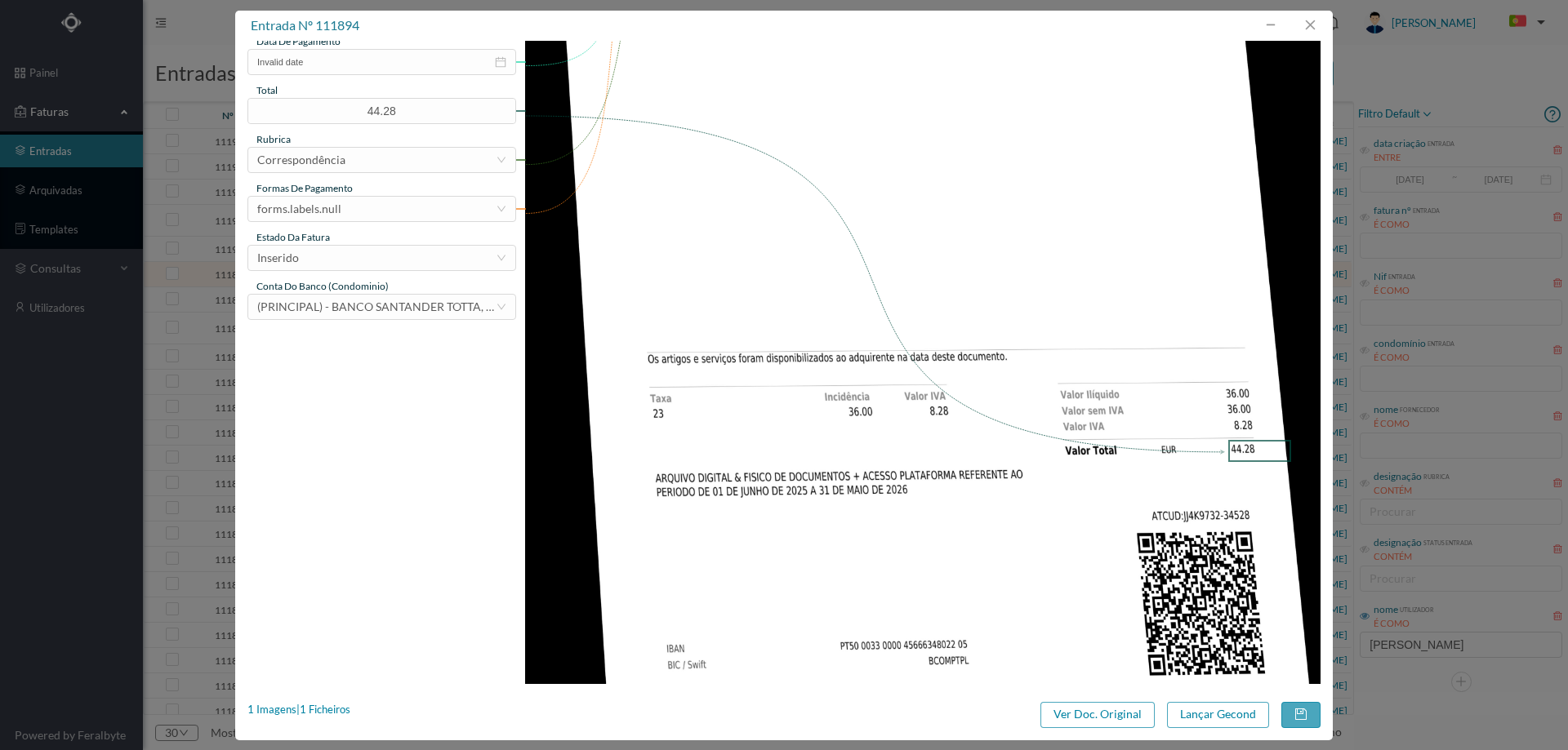
scroll to position [494, 0]
click at [1320, 27] on button "button" at bounding box center [1310, 26] width 39 height 26
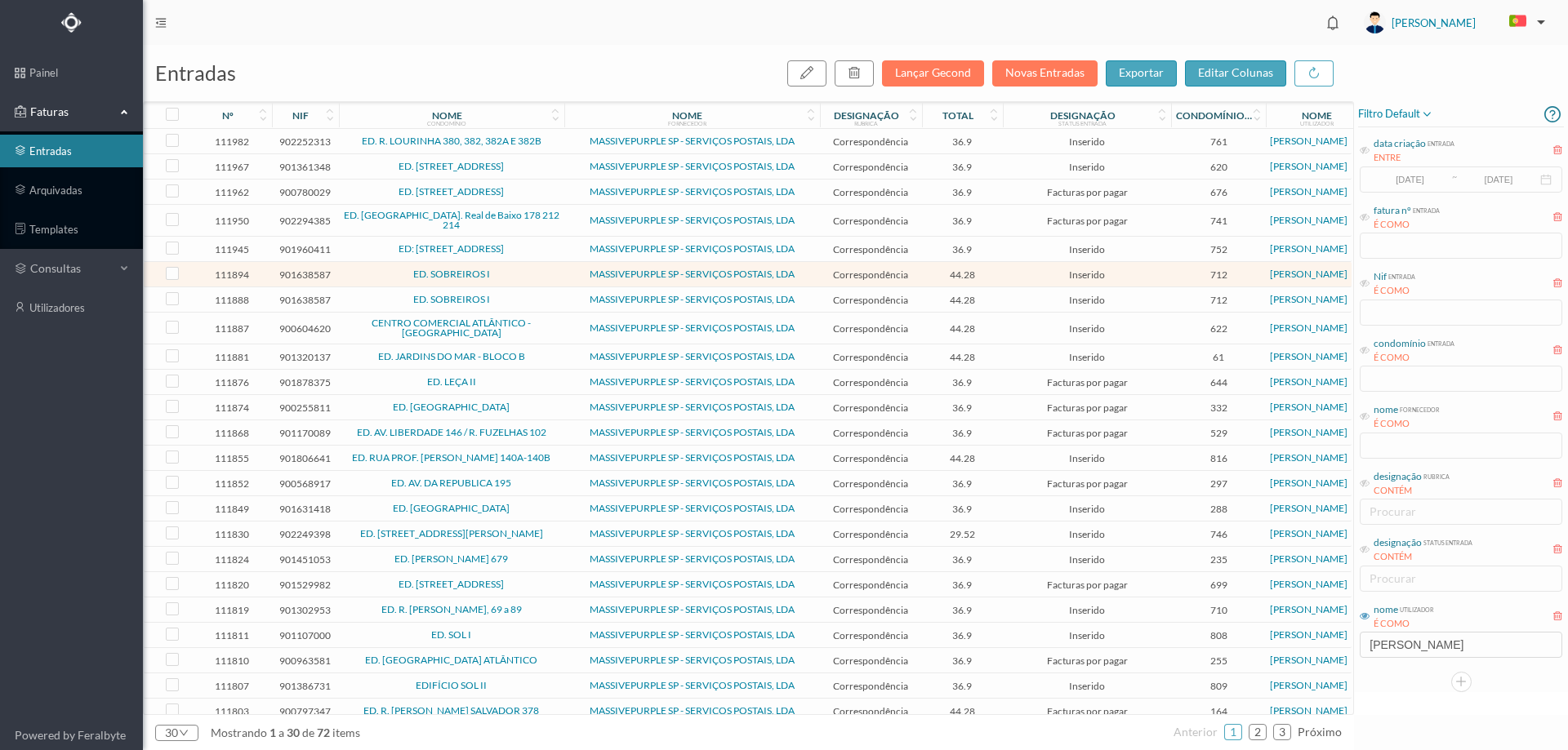
click at [1014, 297] on span "Inserido" at bounding box center [1087, 300] width 161 height 12
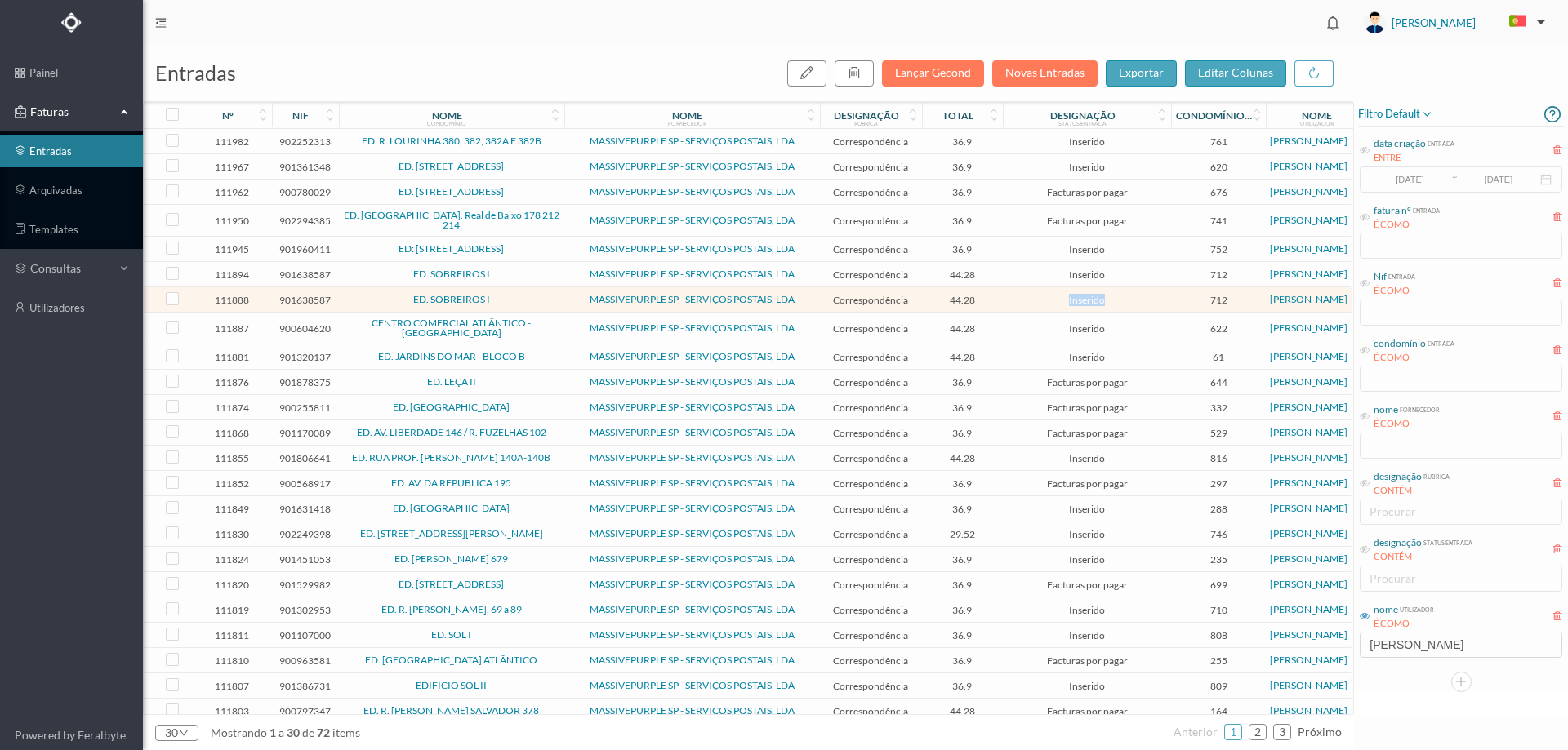
click at [1014, 297] on span "Inserido" at bounding box center [1087, 300] width 161 height 12
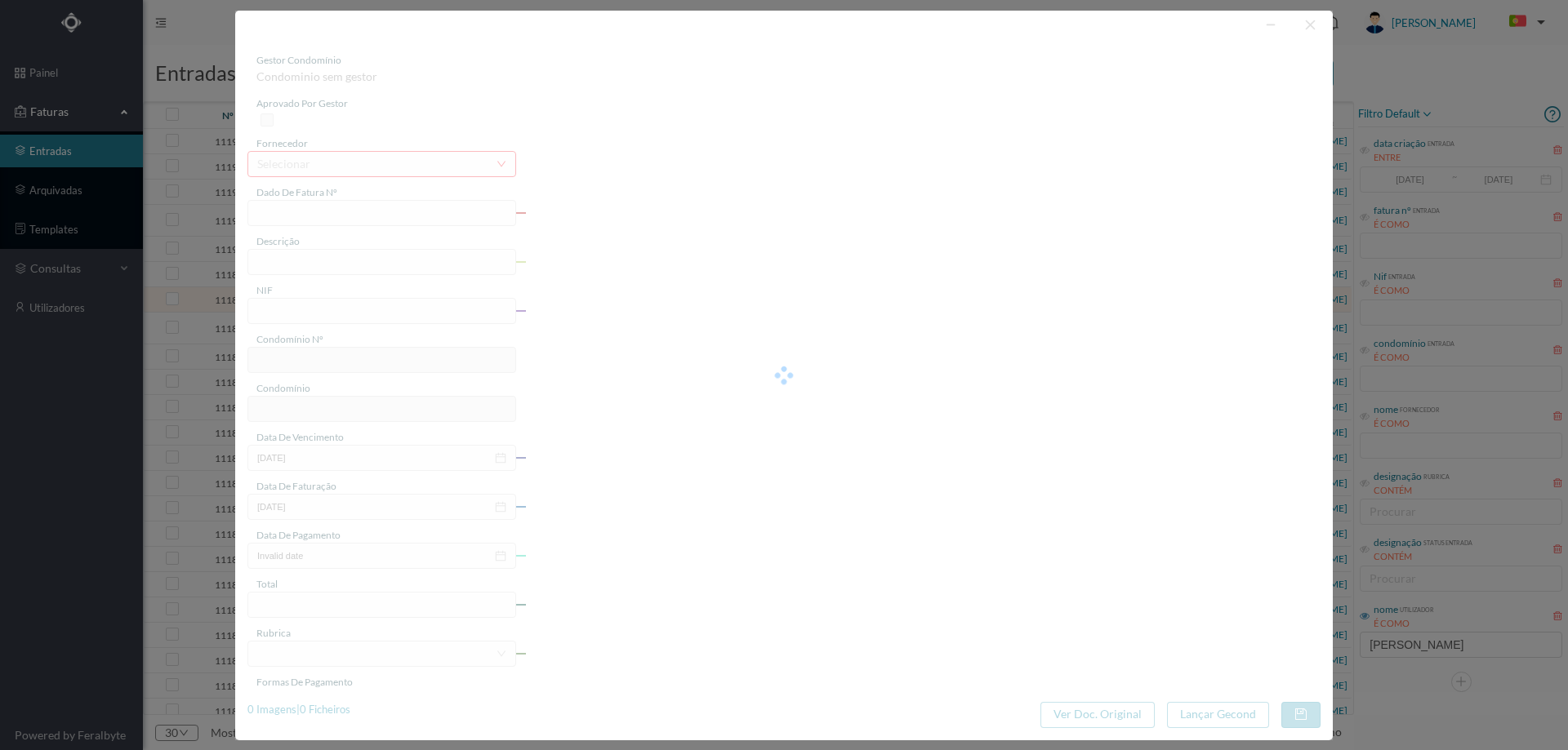
type input "4 45/34482"
type input "A TT AE AS E NA LANDIA ANUIDADE"
type input "901638587"
type input "[DATE]"
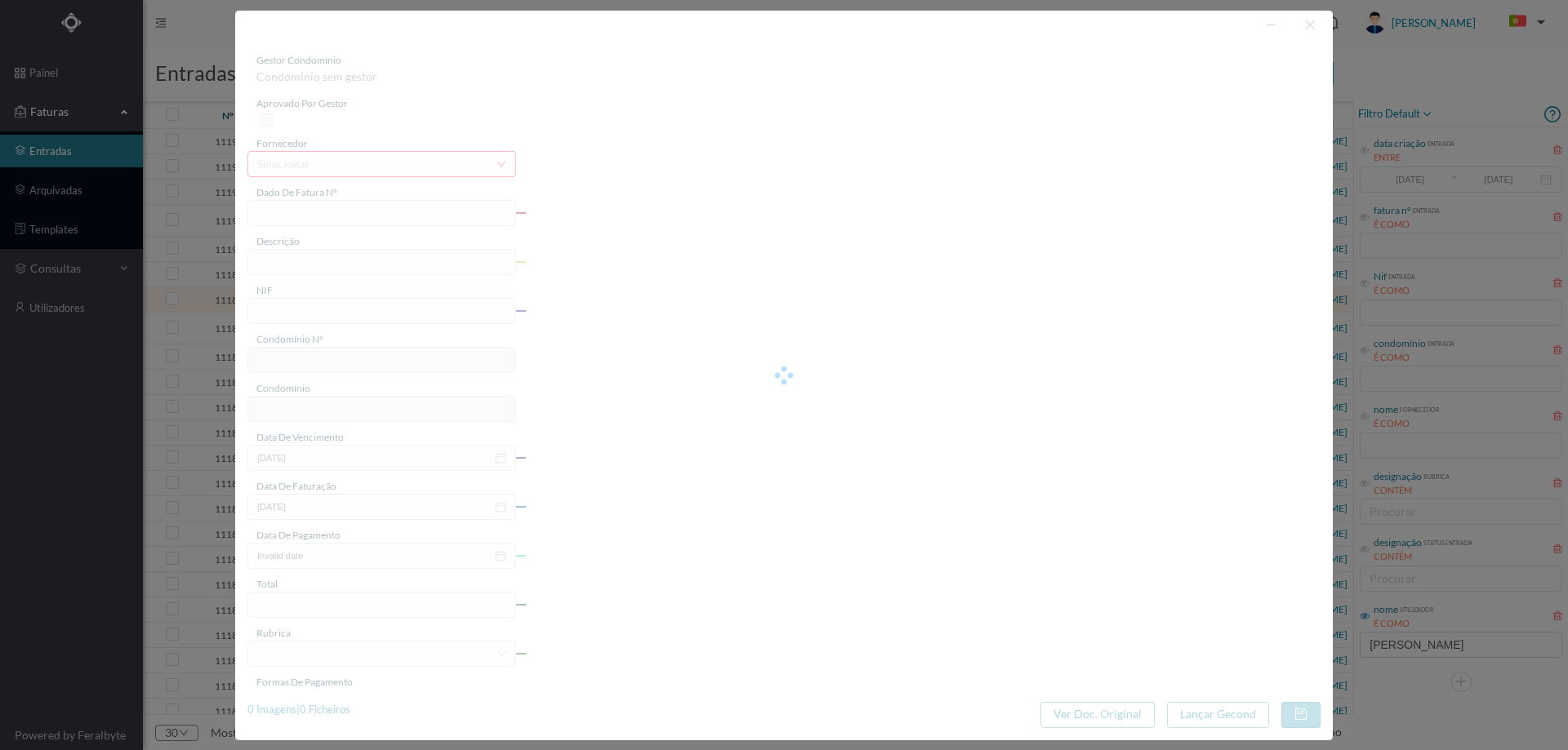
type input "[DATE]"
type input "44.28"
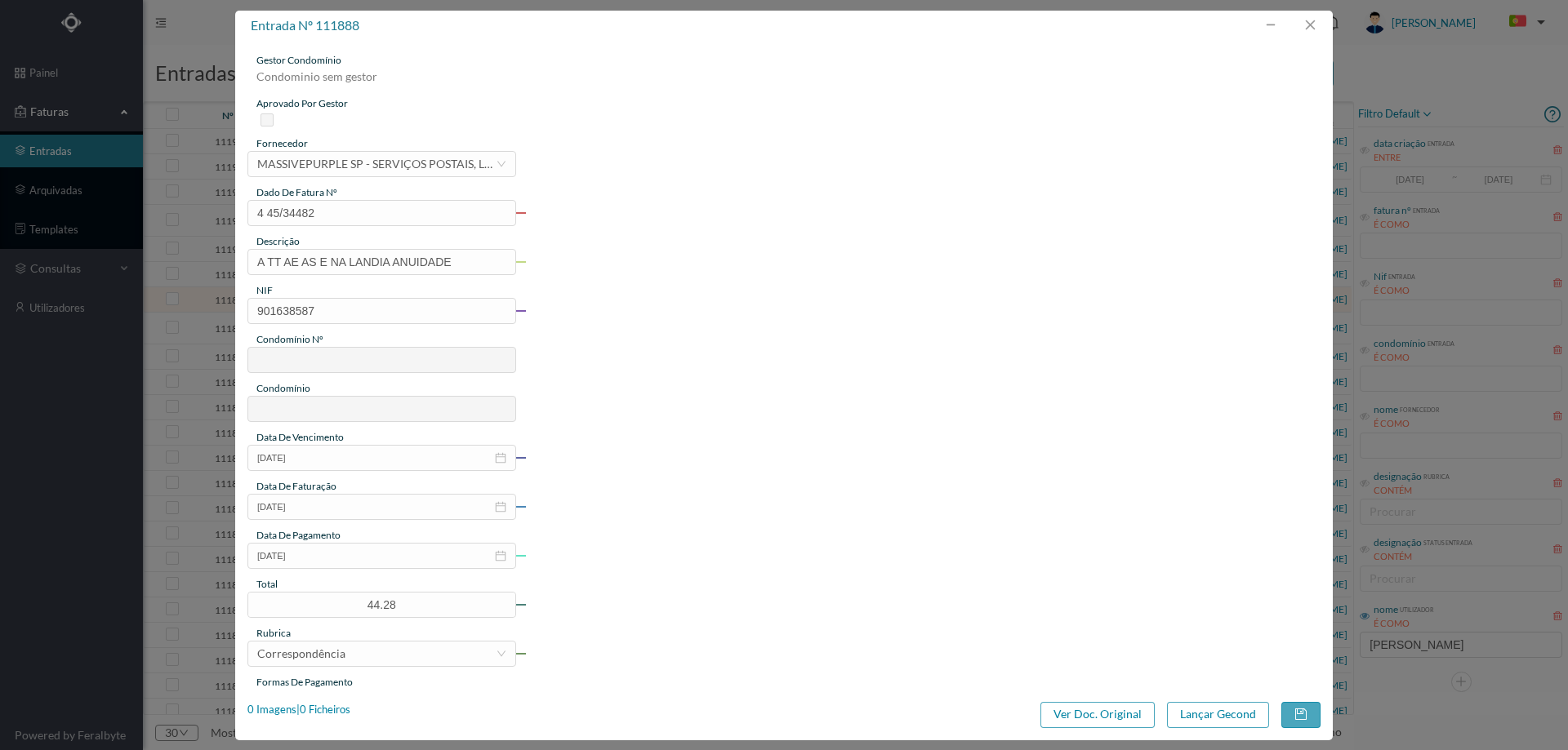
type input "712"
type input "ED. SOBREIROS I"
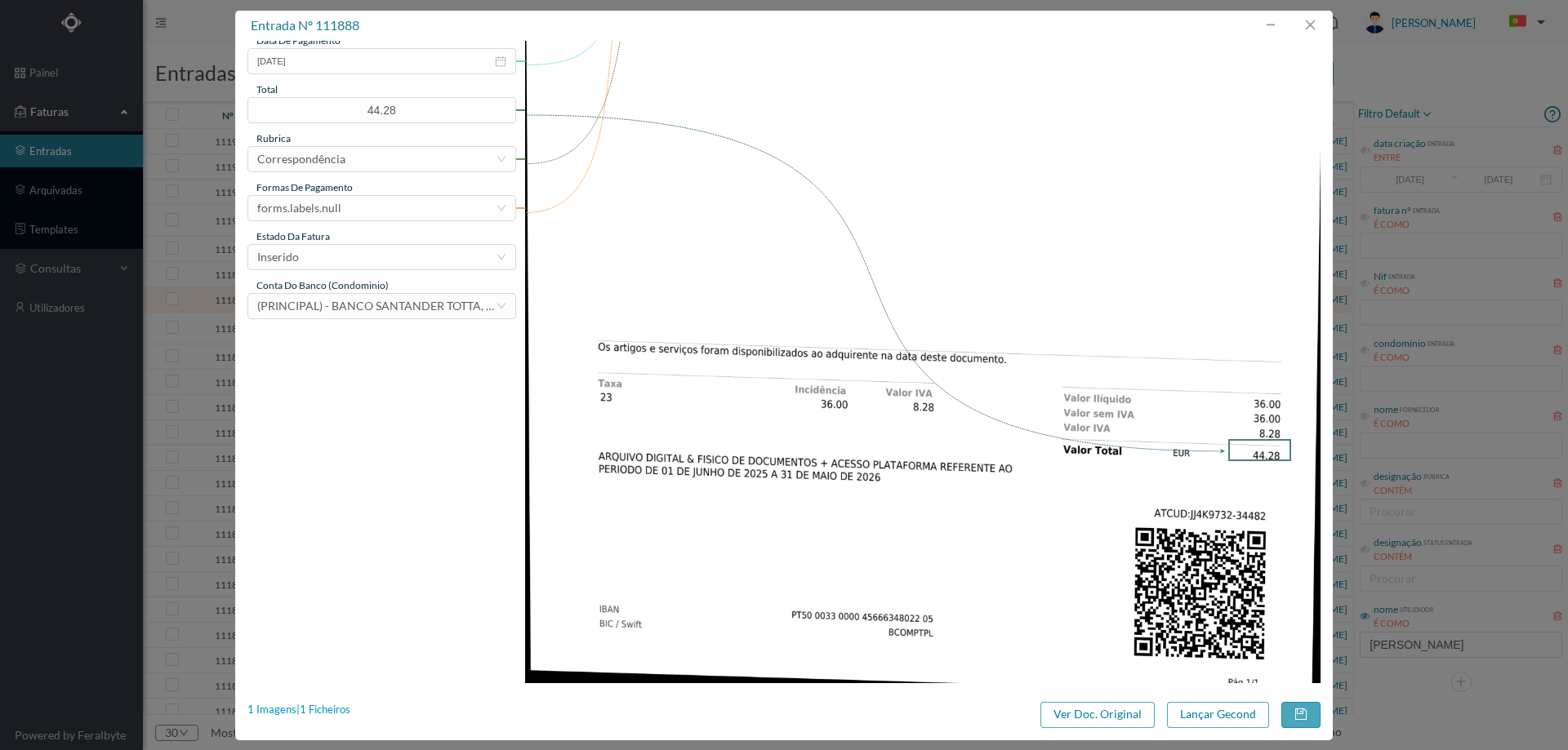
click at [350, 708] on div "1 Imagens | 1 Ficheiros" at bounding box center [299, 710] width 103 height 17
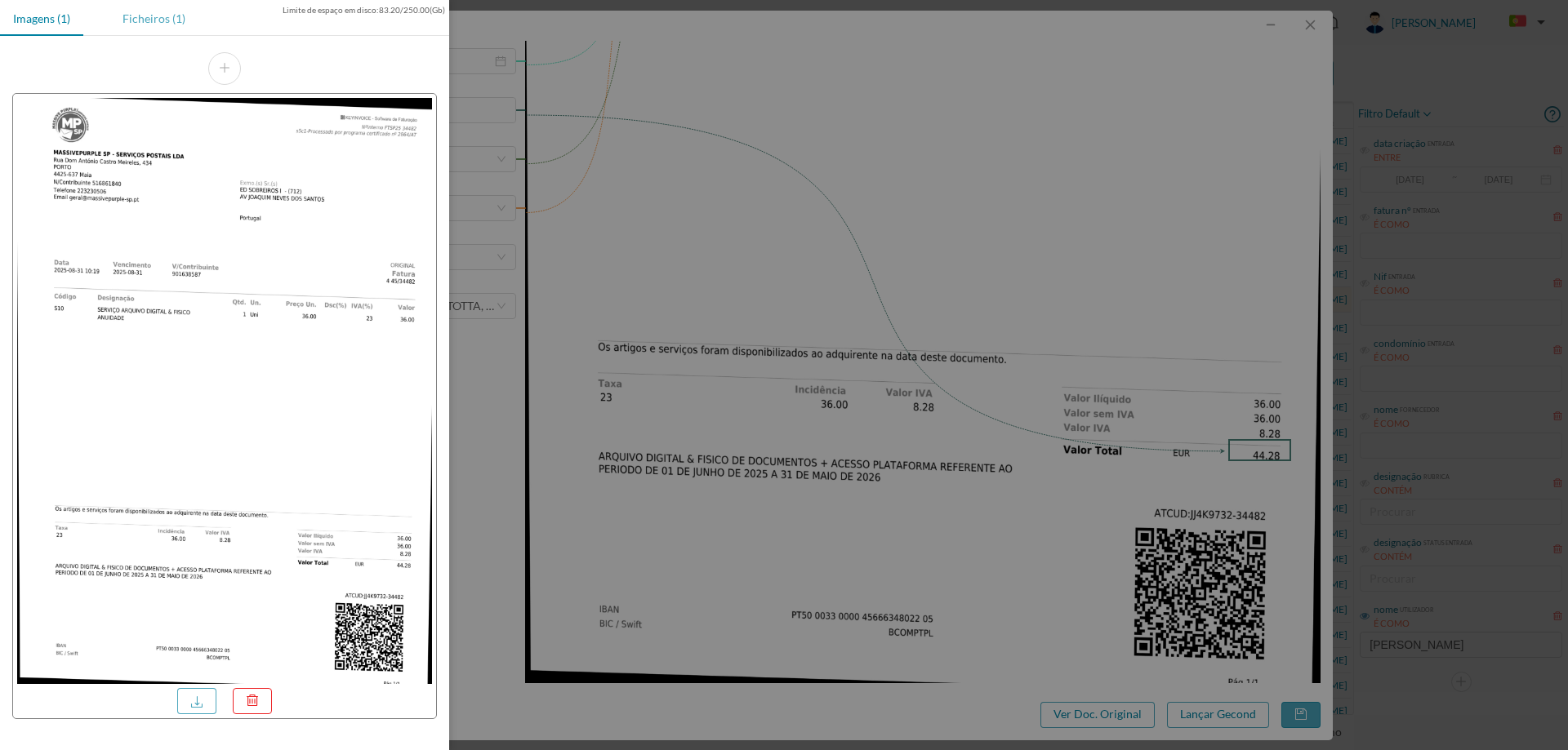
click at [153, 35] on div "Ficheiros (1)" at bounding box center [153, 19] width 89 height 37
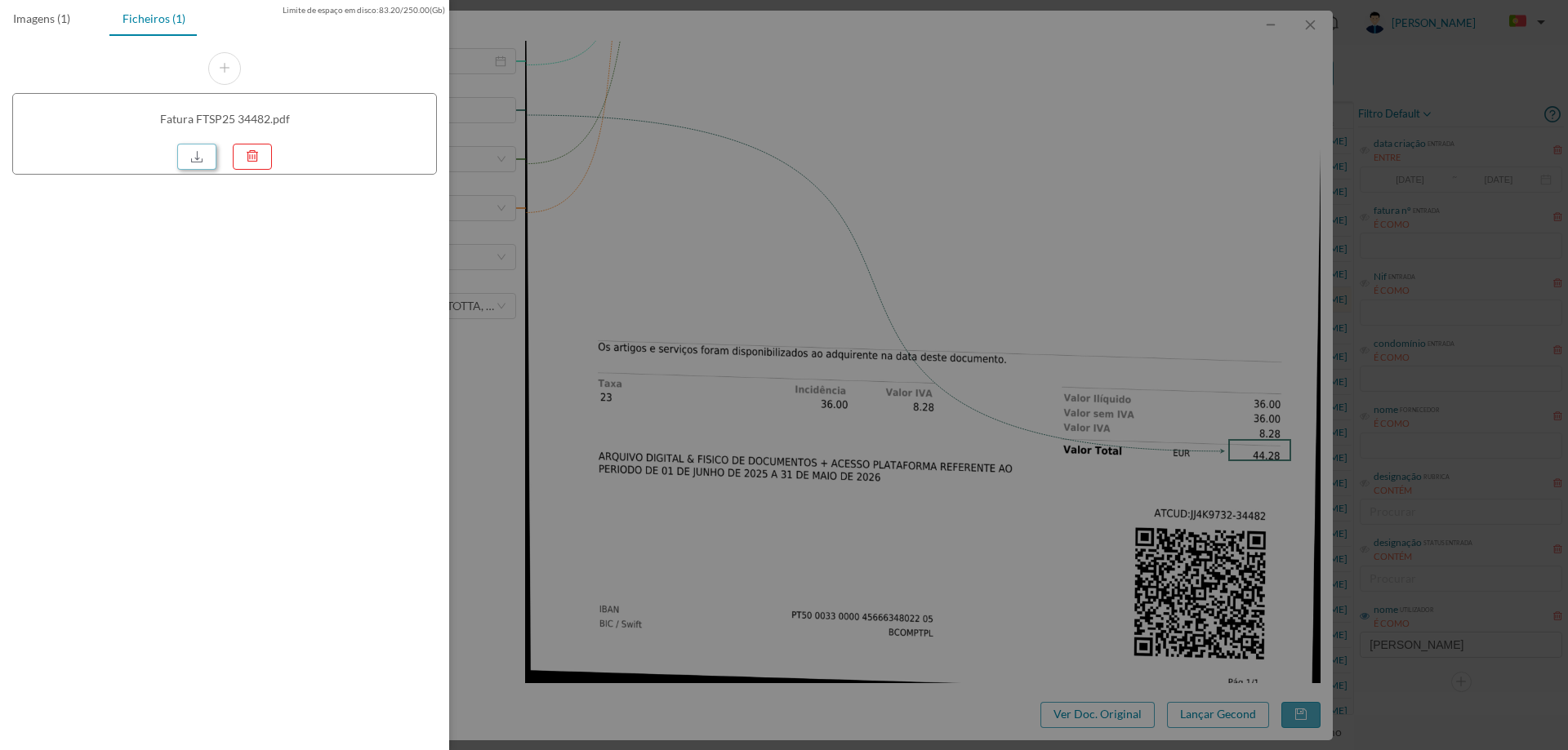
click at [198, 162] on link at bounding box center [197, 157] width 39 height 26
click at [937, 207] on div at bounding box center [784, 375] width 1568 height 750
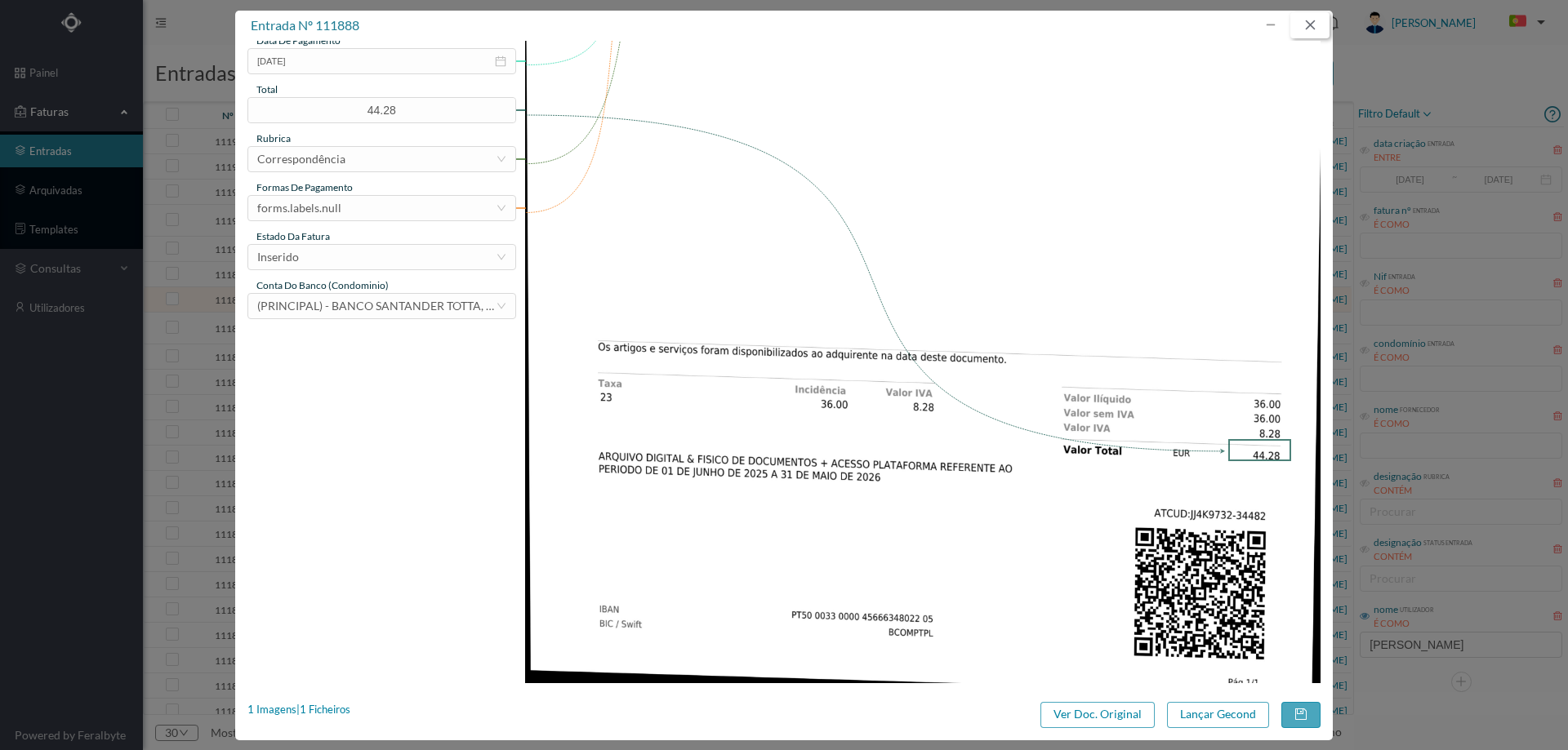
click at [1315, 19] on button "button" at bounding box center [1310, 26] width 39 height 26
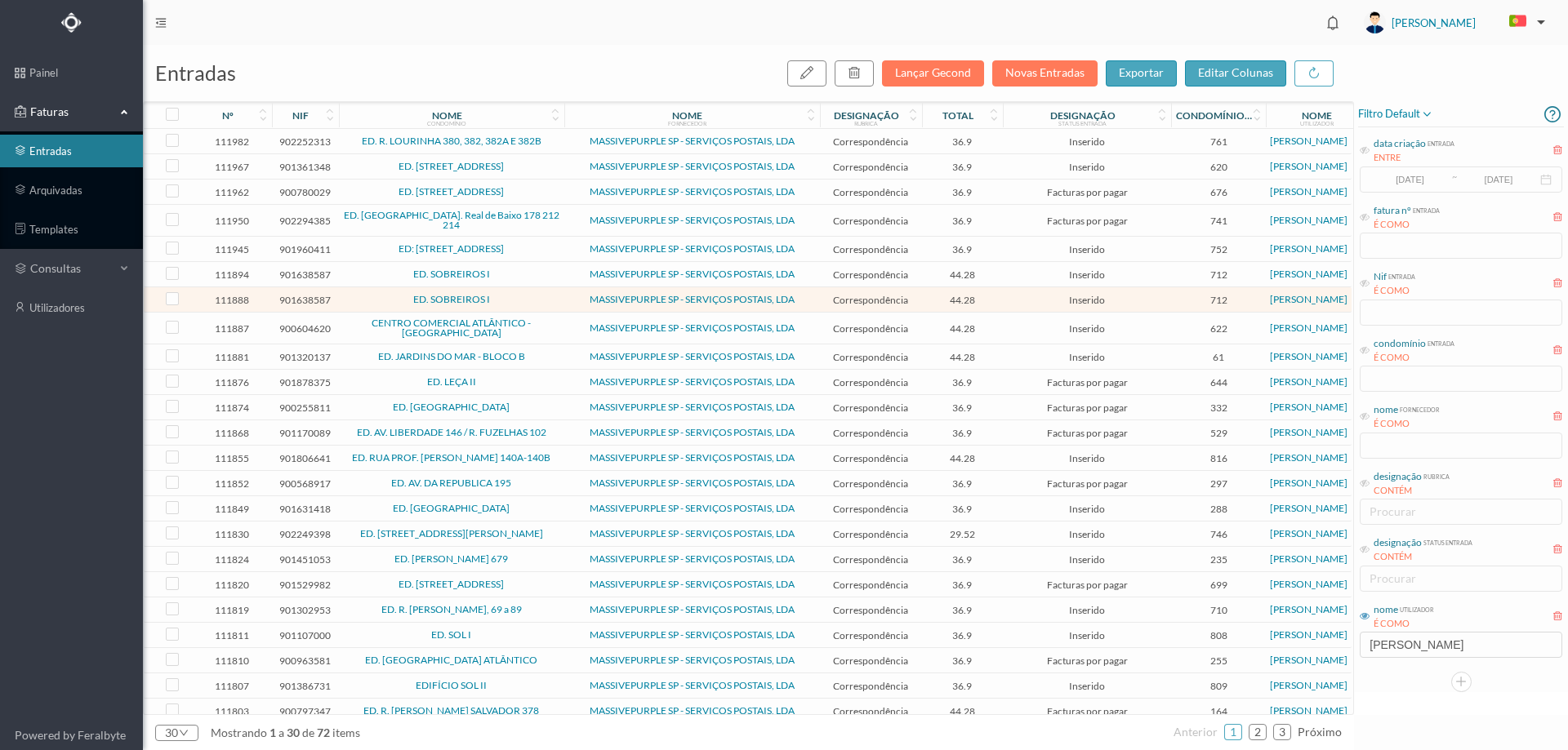
click at [511, 278] on span "ED. SOBREIROS I" at bounding box center [452, 274] width 217 height 10
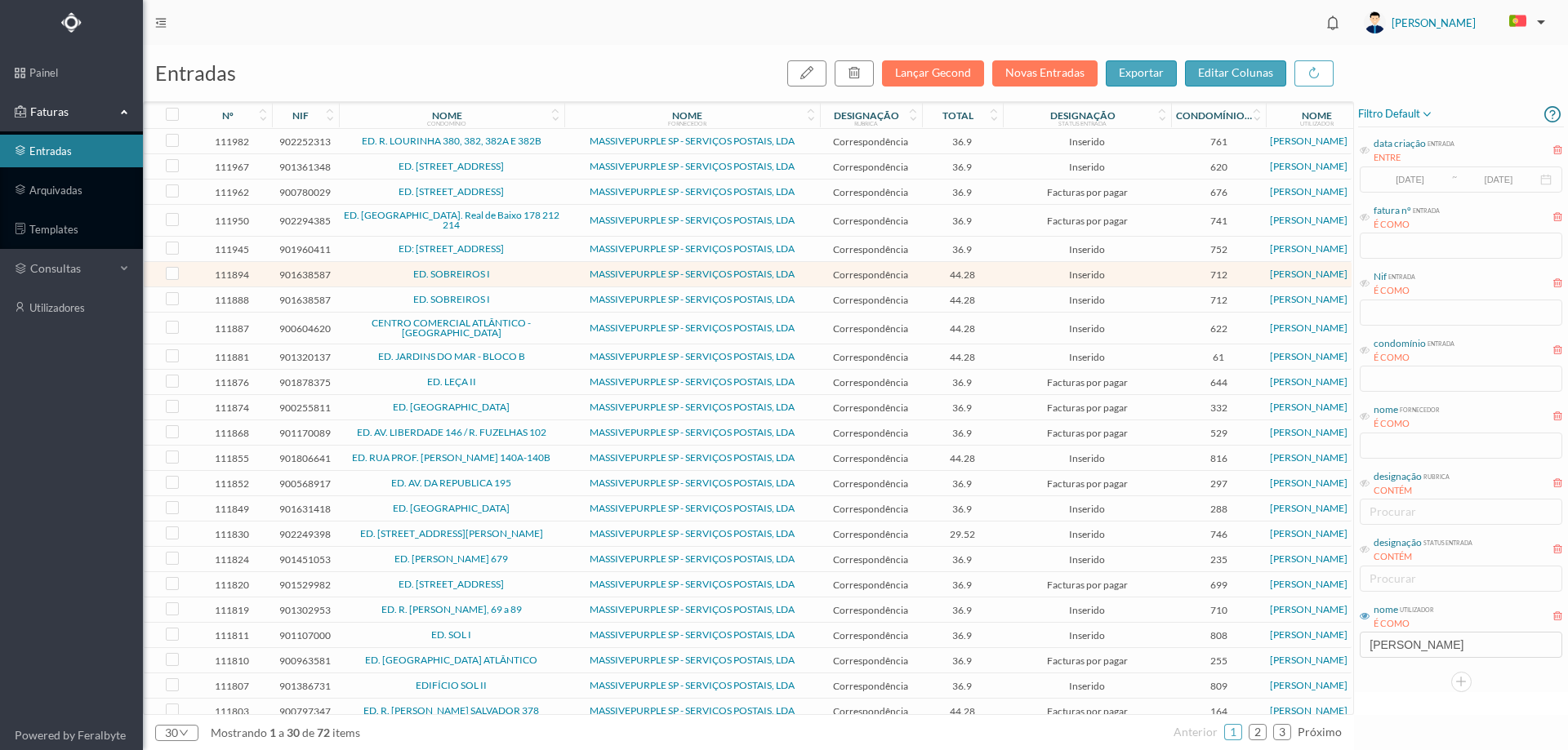
click at [511, 278] on span "ED. SOBREIROS I" at bounding box center [452, 274] width 217 height 10
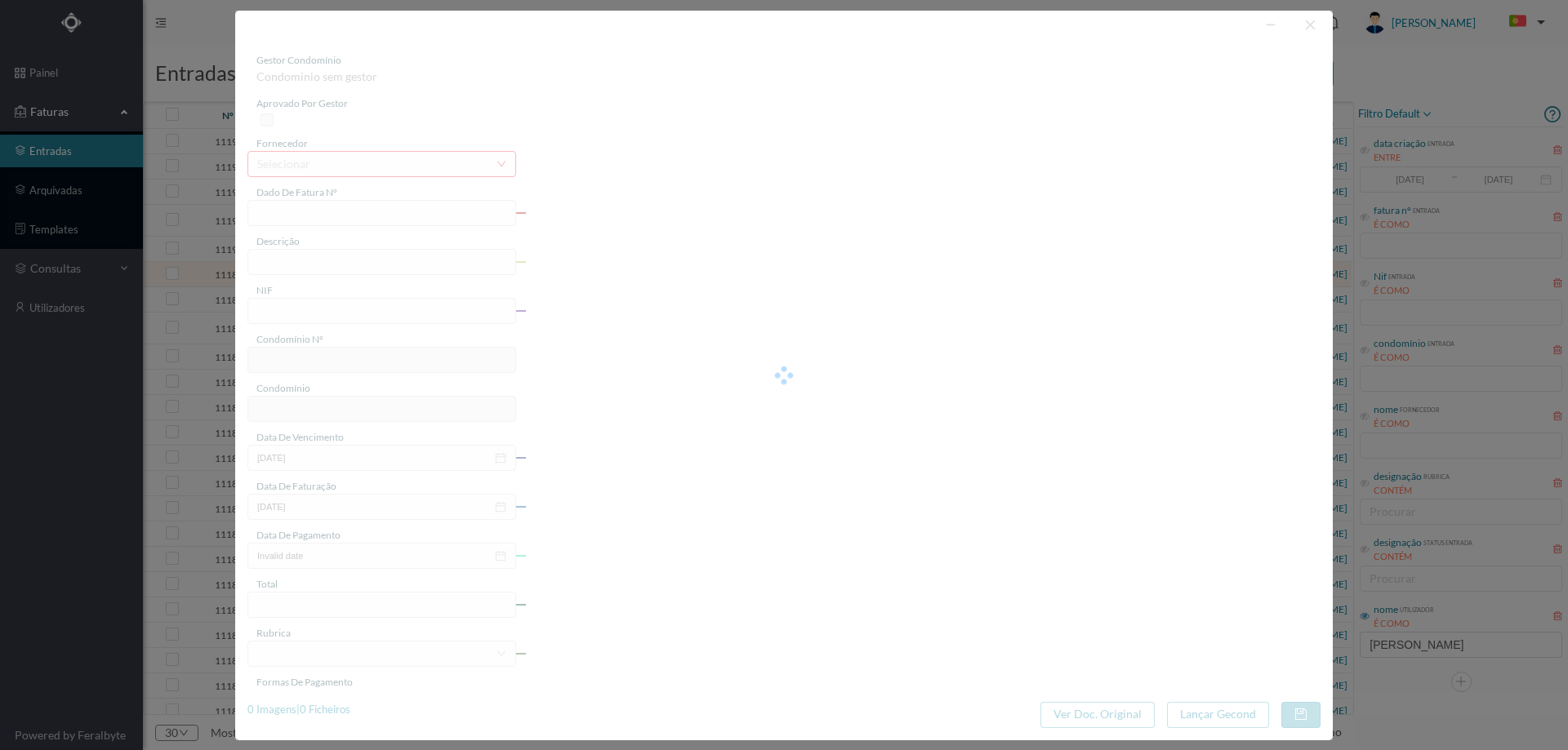
type input "4 45/34528"
type input "ANUIDADE"
type input "901638587"
type input "Invalid date"
type input "[DATE]"
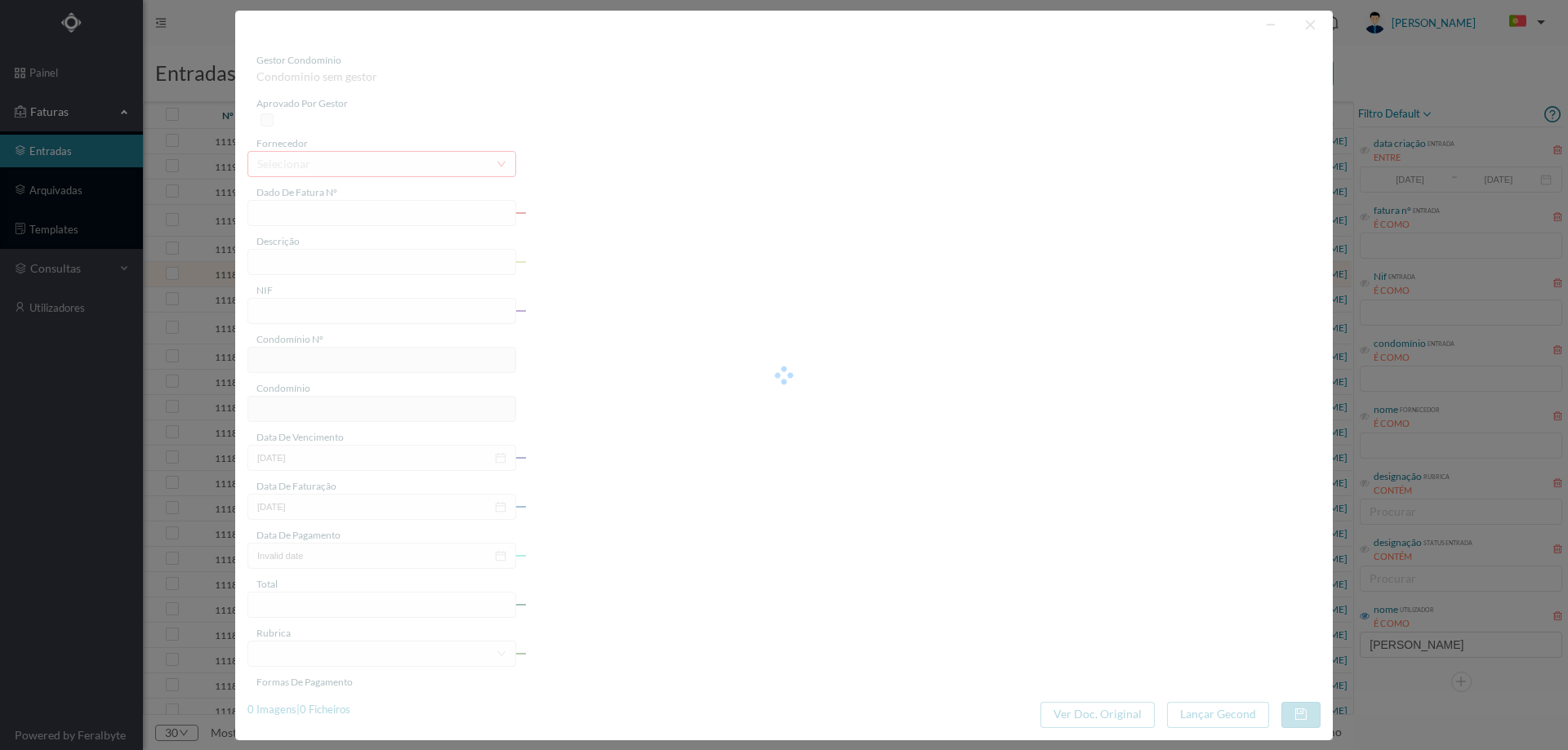
type input "44.28"
type input "712"
type input "ED. SOBREIROS I"
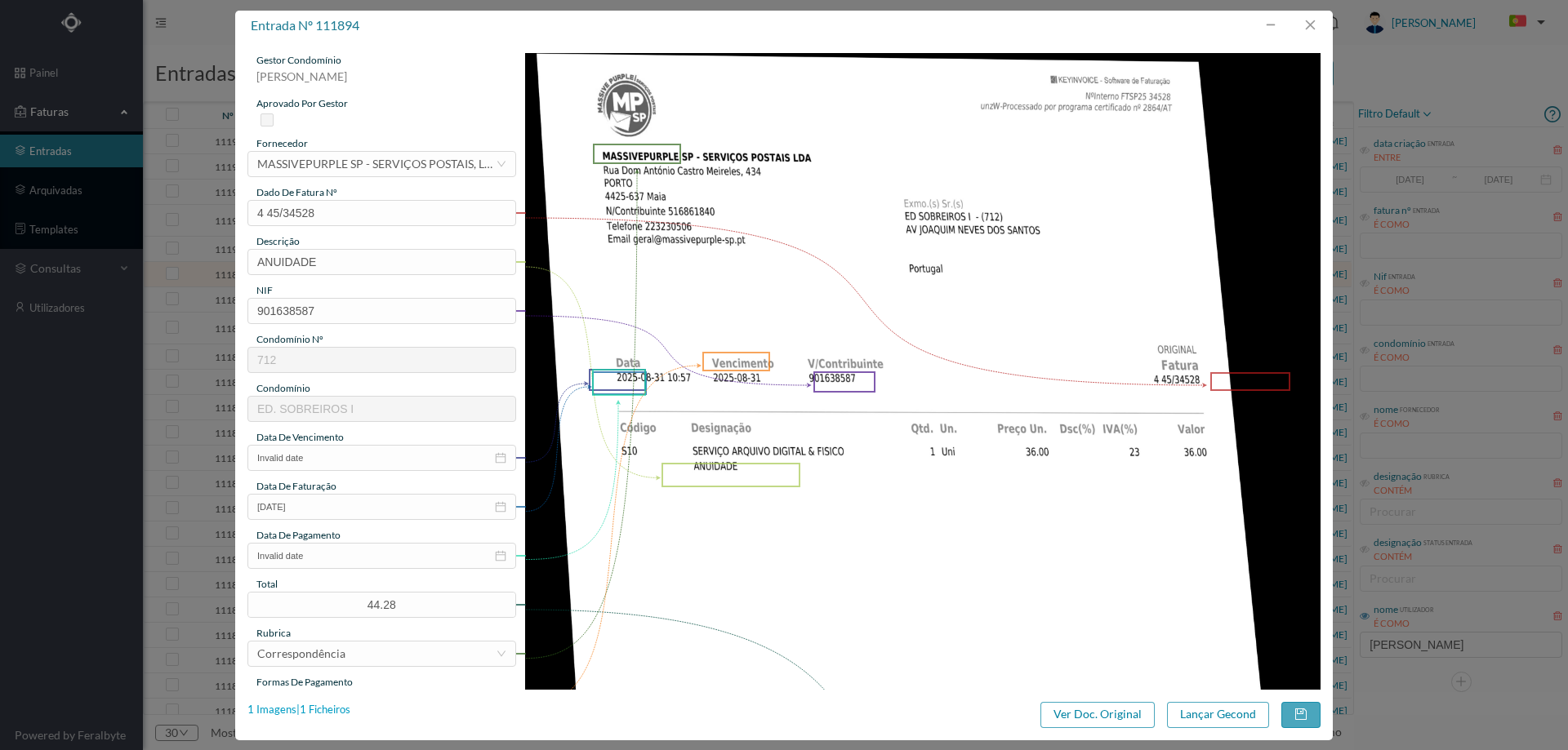
click at [339, 711] on div "1 Imagens | 1 Ficheiros" at bounding box center [299, 710] width 103 height 17
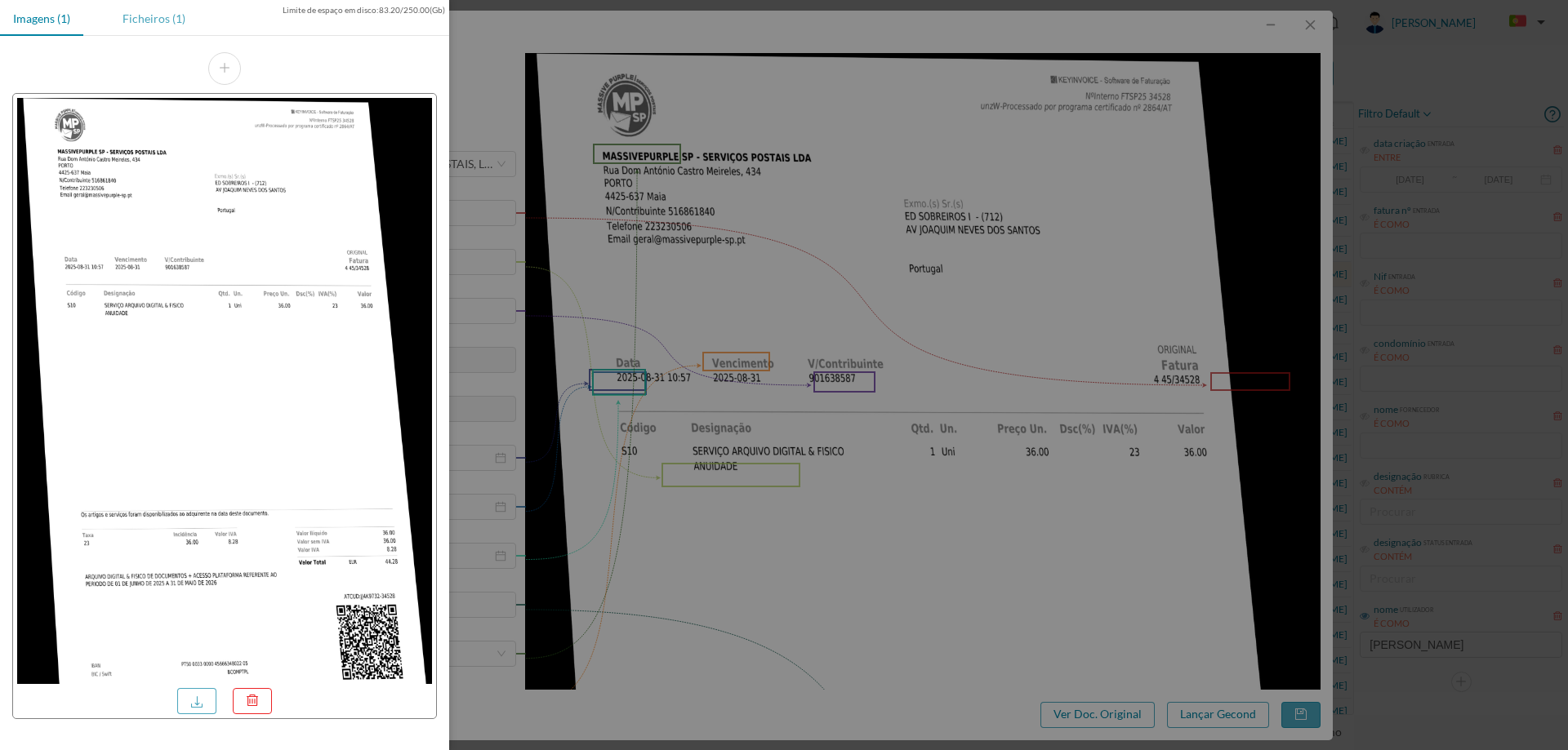
click at [172, 18] on div "Ficheiros (1)" at bounding box center [153, 19] width 89 height 37
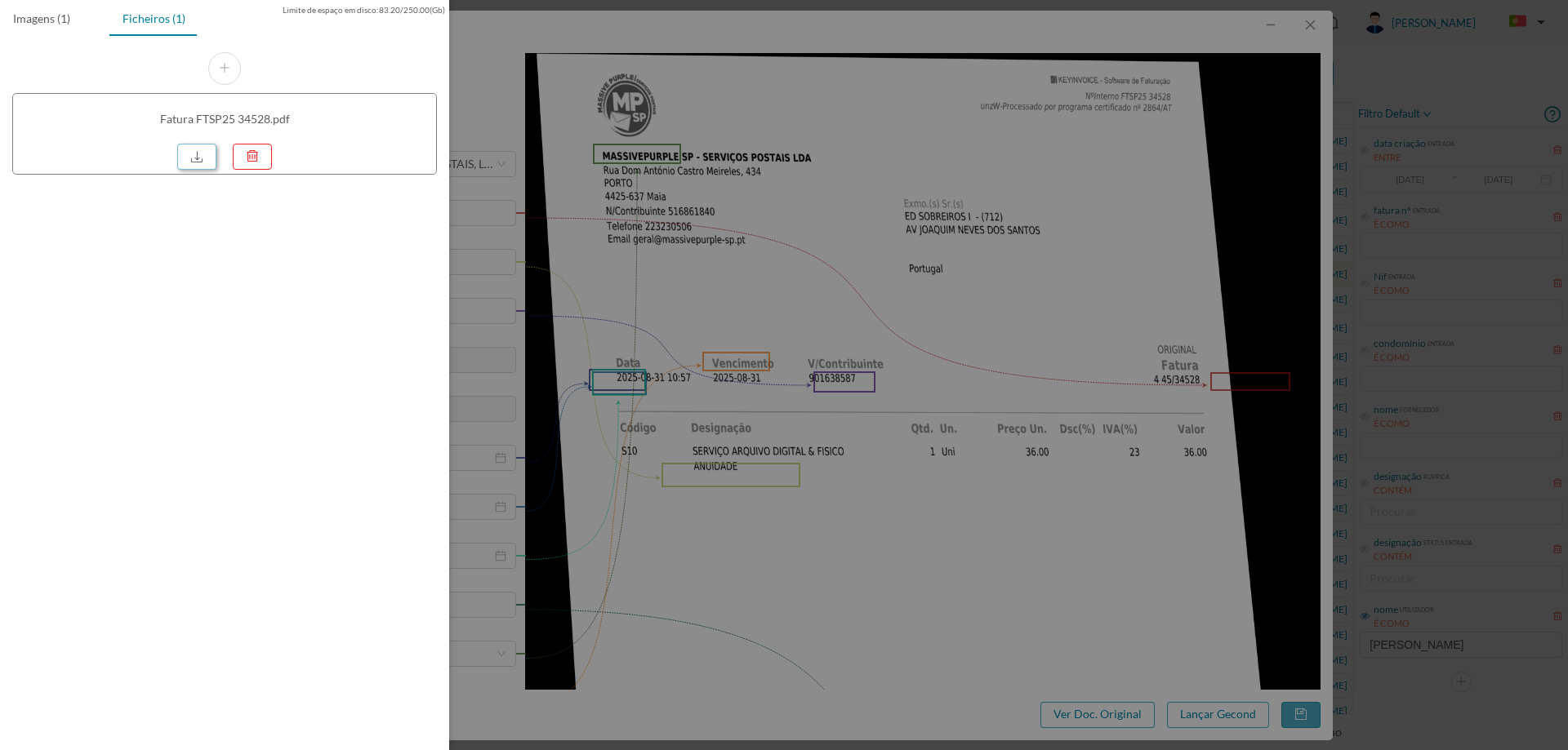
click at [183, 161] on link at bounding box center [197, 157] width 39 height 26
drag, startPoint x: 788, startPoint y: 209, endPoint x: 810, endPoint y: 202, distance: 23.1
click at [788, 209] on div at bounding box center [784, 375] width 1568 height 750
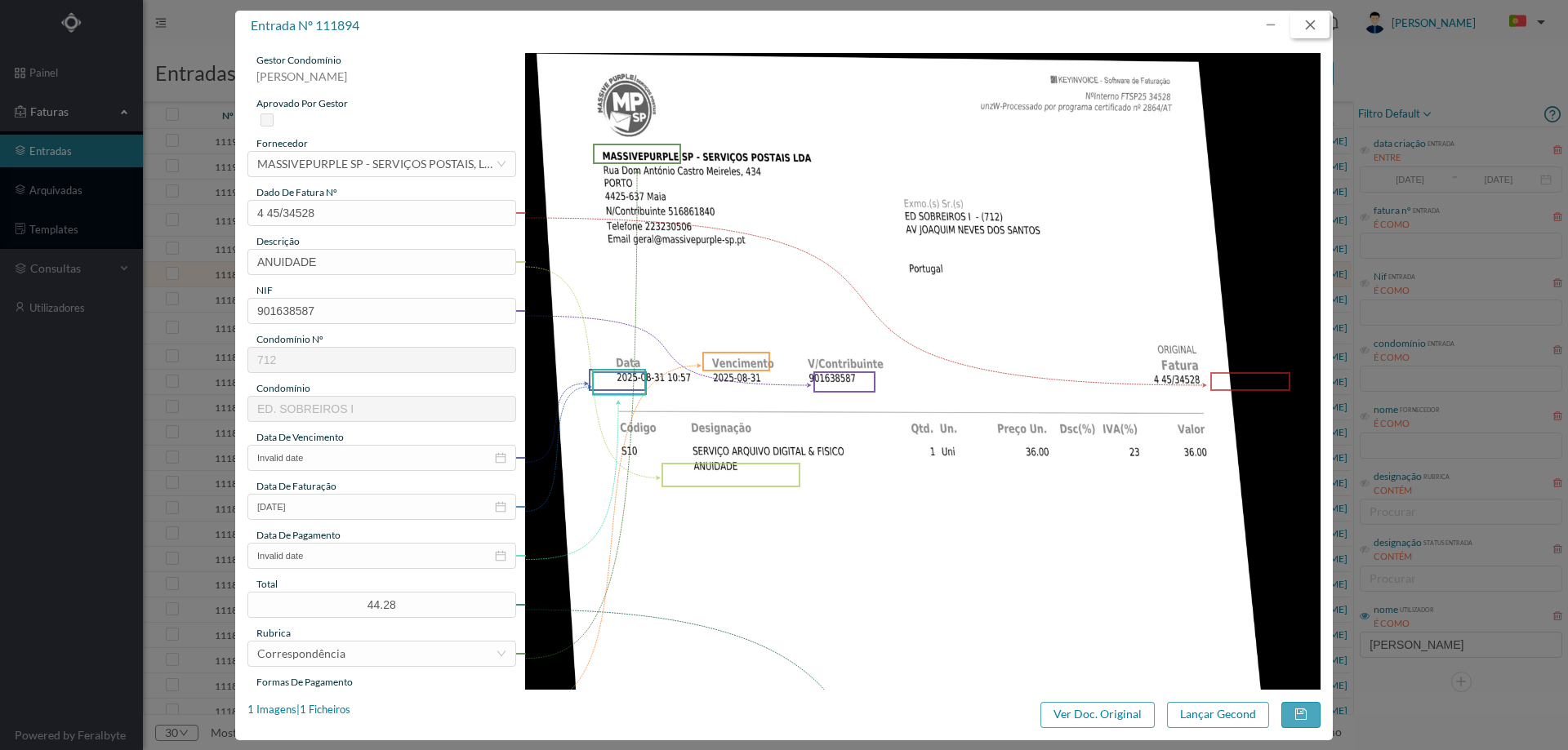
click at [1315, 24] on button "button" at bounding box center [1310, 26] width 39 height 26
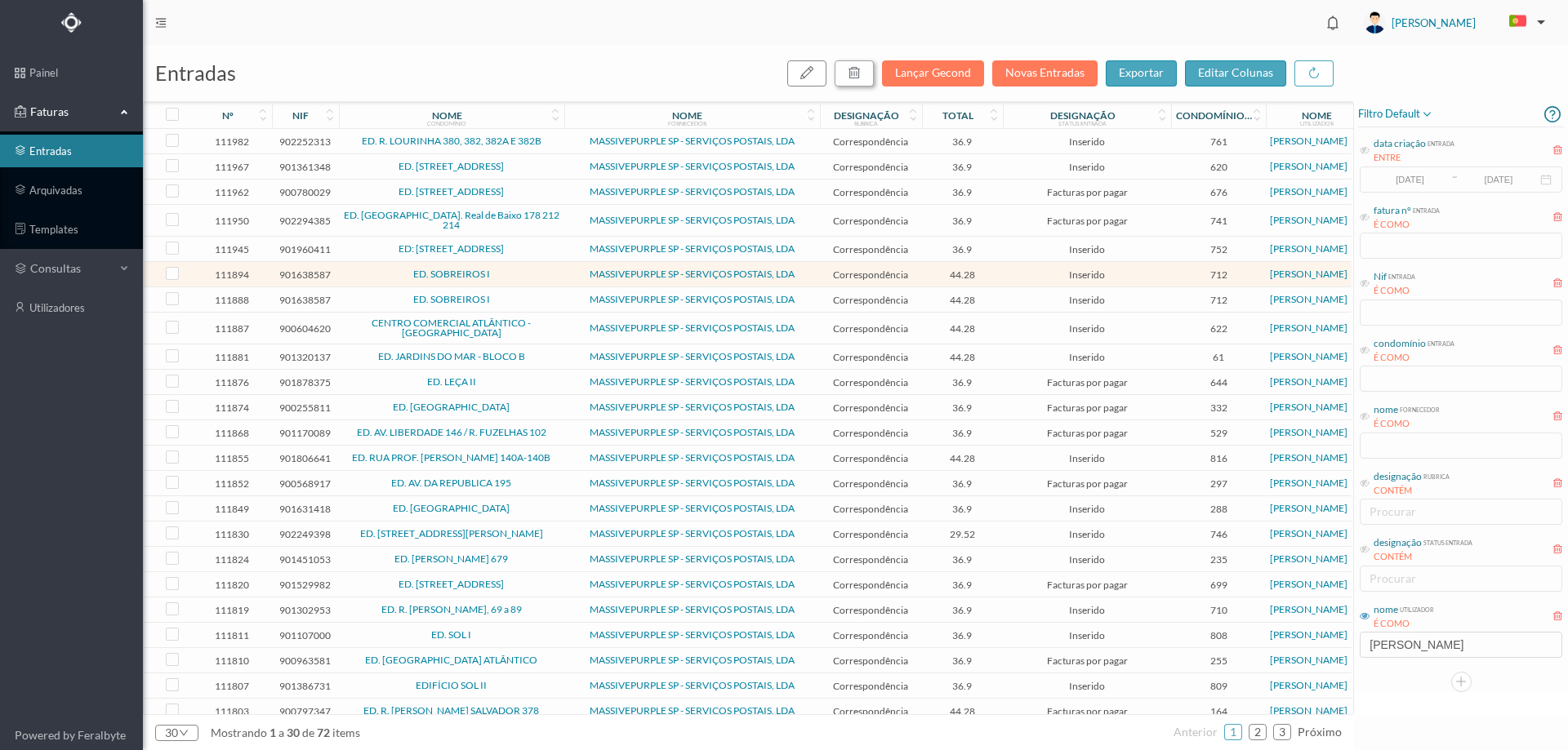
click at [861, 71] on icon "button" at bounding box center [854, 72] width 13 height 13
click at [992, 149] on button "sim" at bounding box center [1003, 147] width 32 height 19
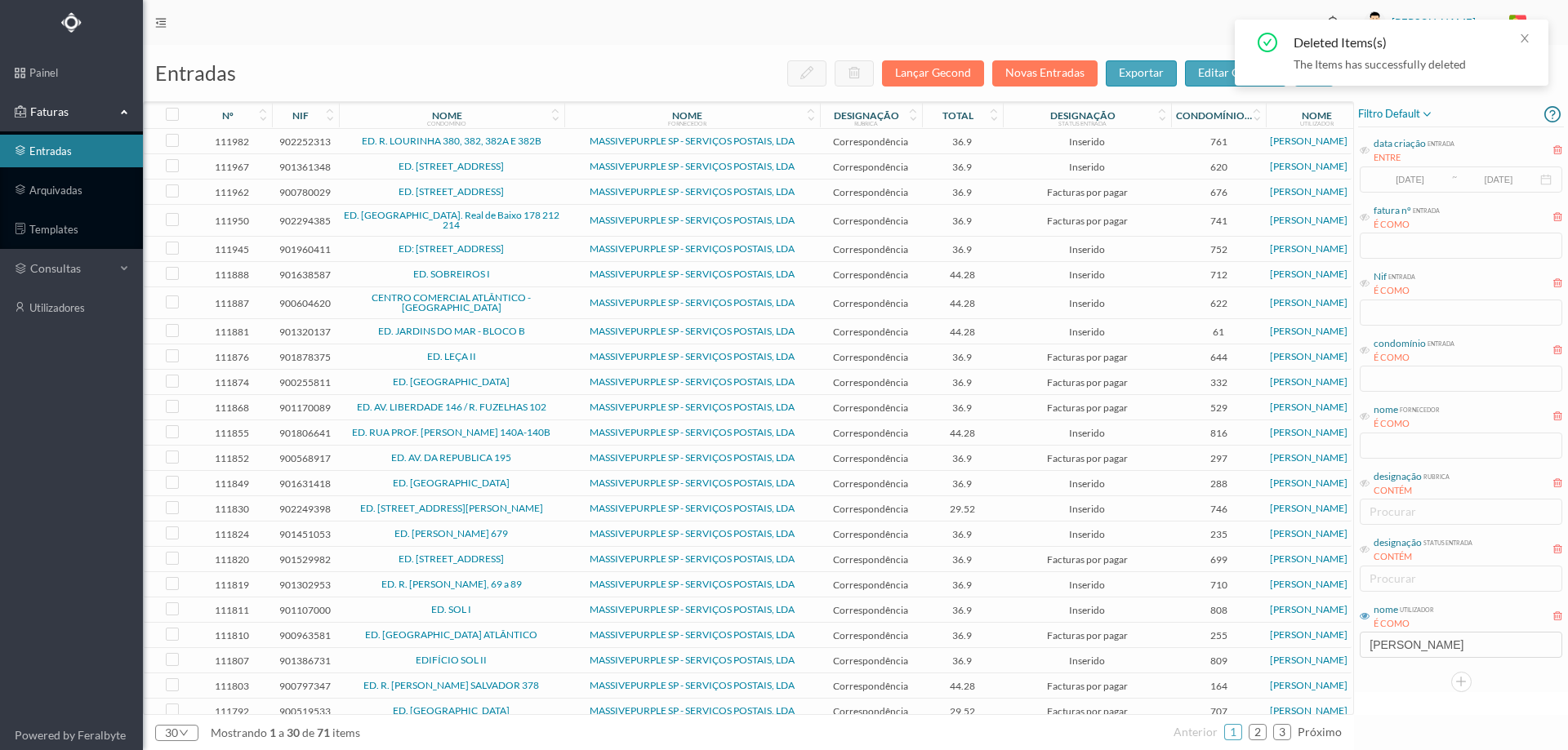
click at [514, 270] on span "ED. SOBREIROS I" at bounding box center [452, 274] width 217 height 10
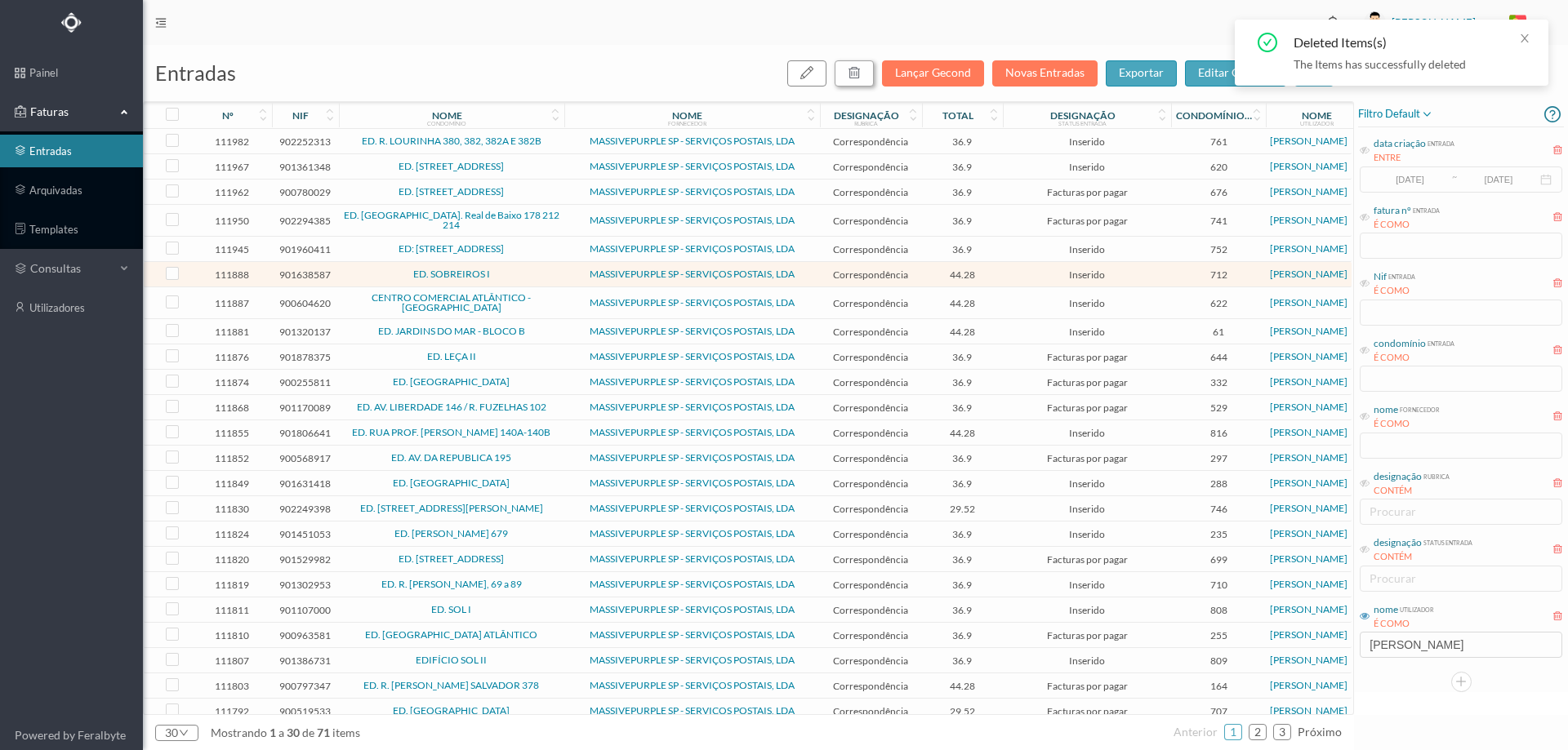
click at [854, 71] on icon "button" at bounding box center [854, 72] width 13 height 13
click at [1002, 152] on button "sim" at bounding box center [1003, 147] width 32 height 19
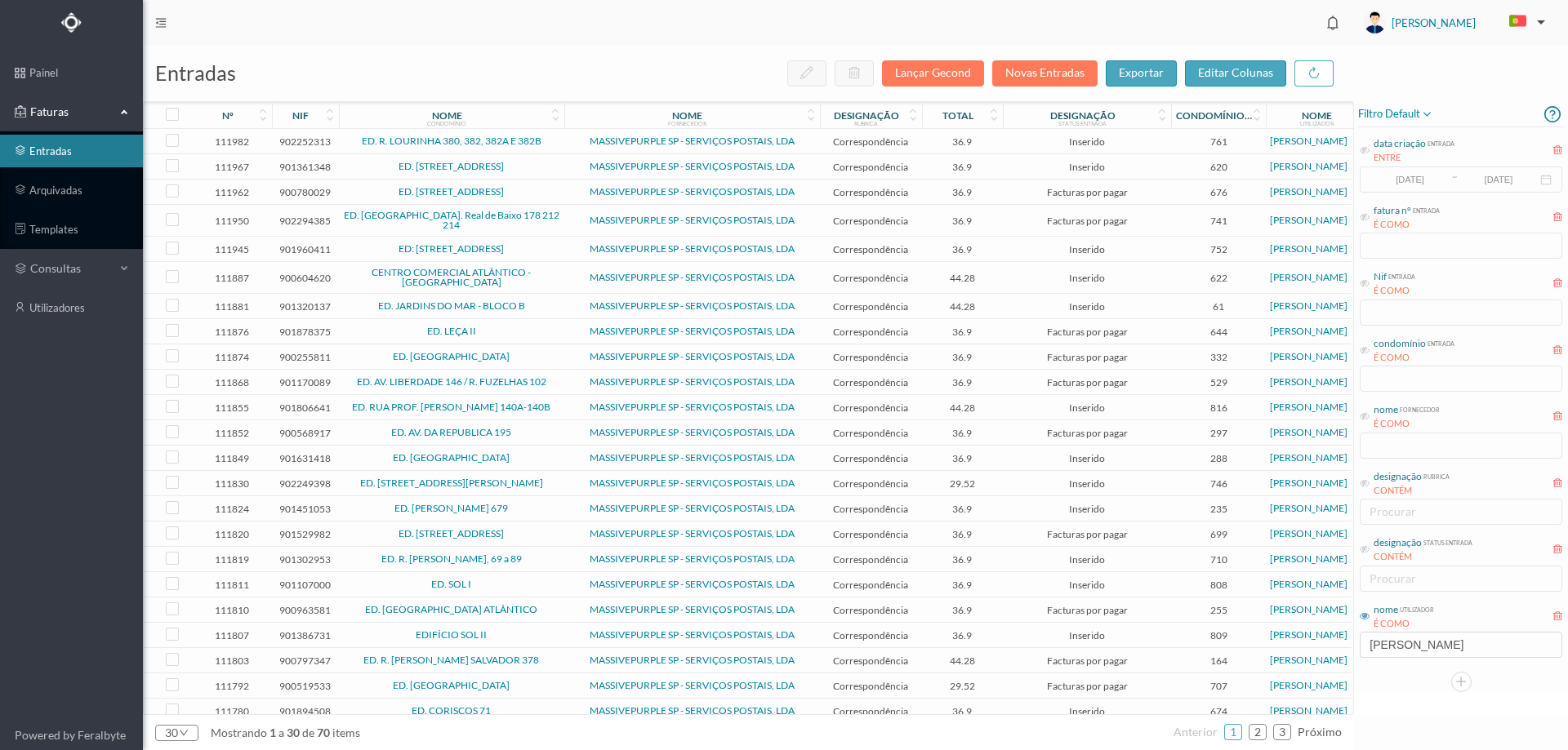
click at [526, 348] on td "ED. MONTEVIDEU" at bounding box center [452, 357] width 226 height 26
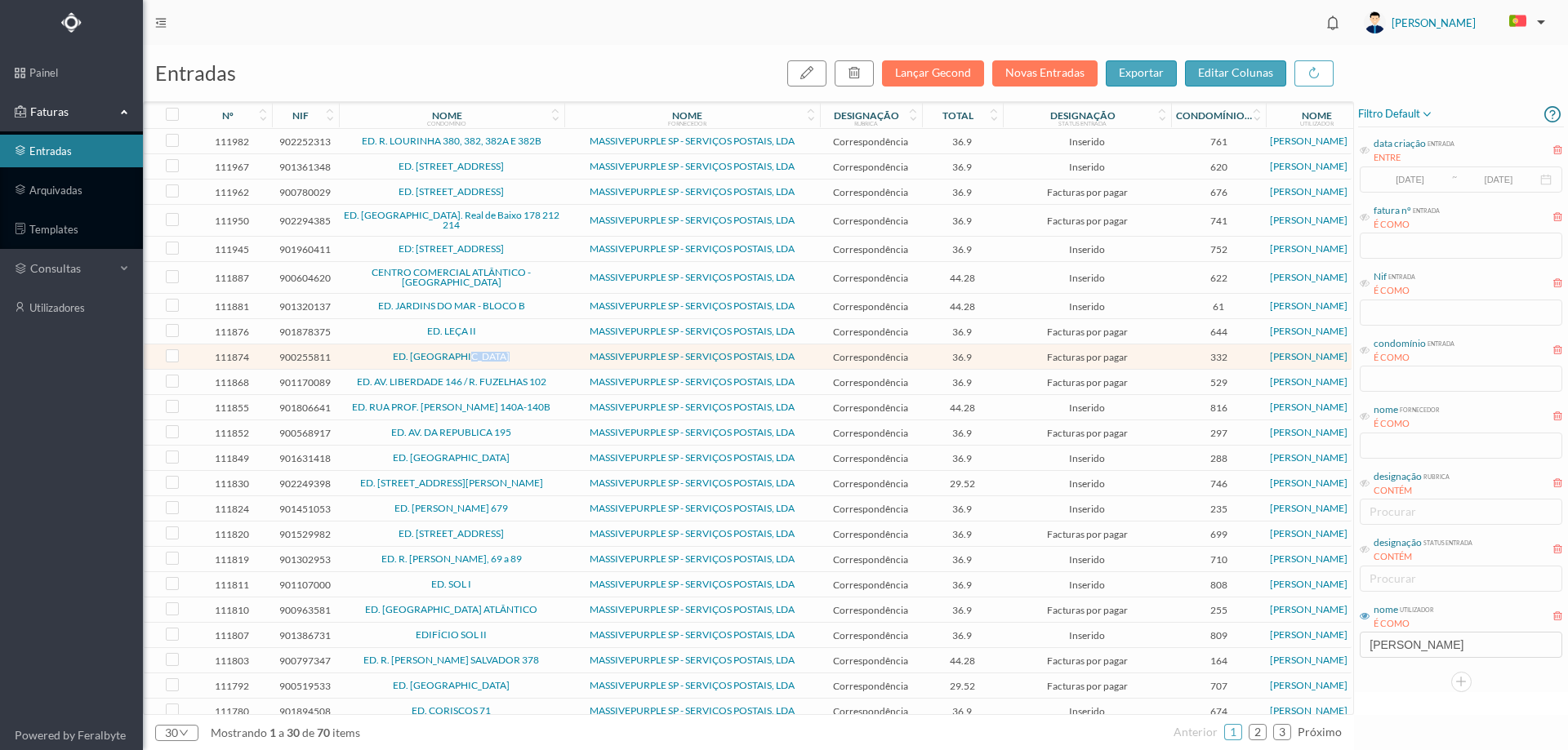
click at [526, 348] on td "ED. MONTEVIDEU" at bounding box center [452, 357] width 226 height 26
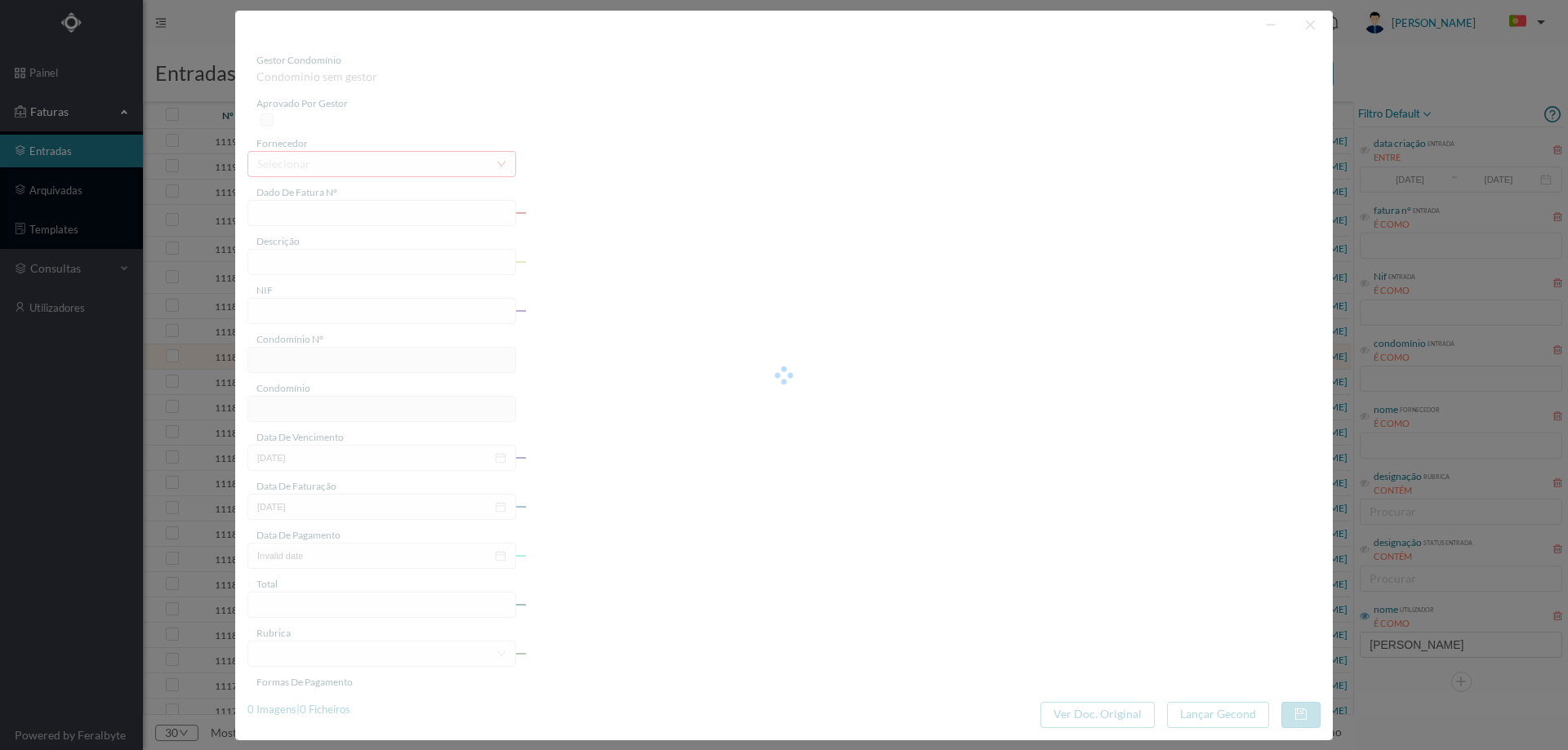
type input "4 45/34468"
type input "ANUIDADE"
type input "900255811"
type input "2025-08-03"
type input "2025-08-31"
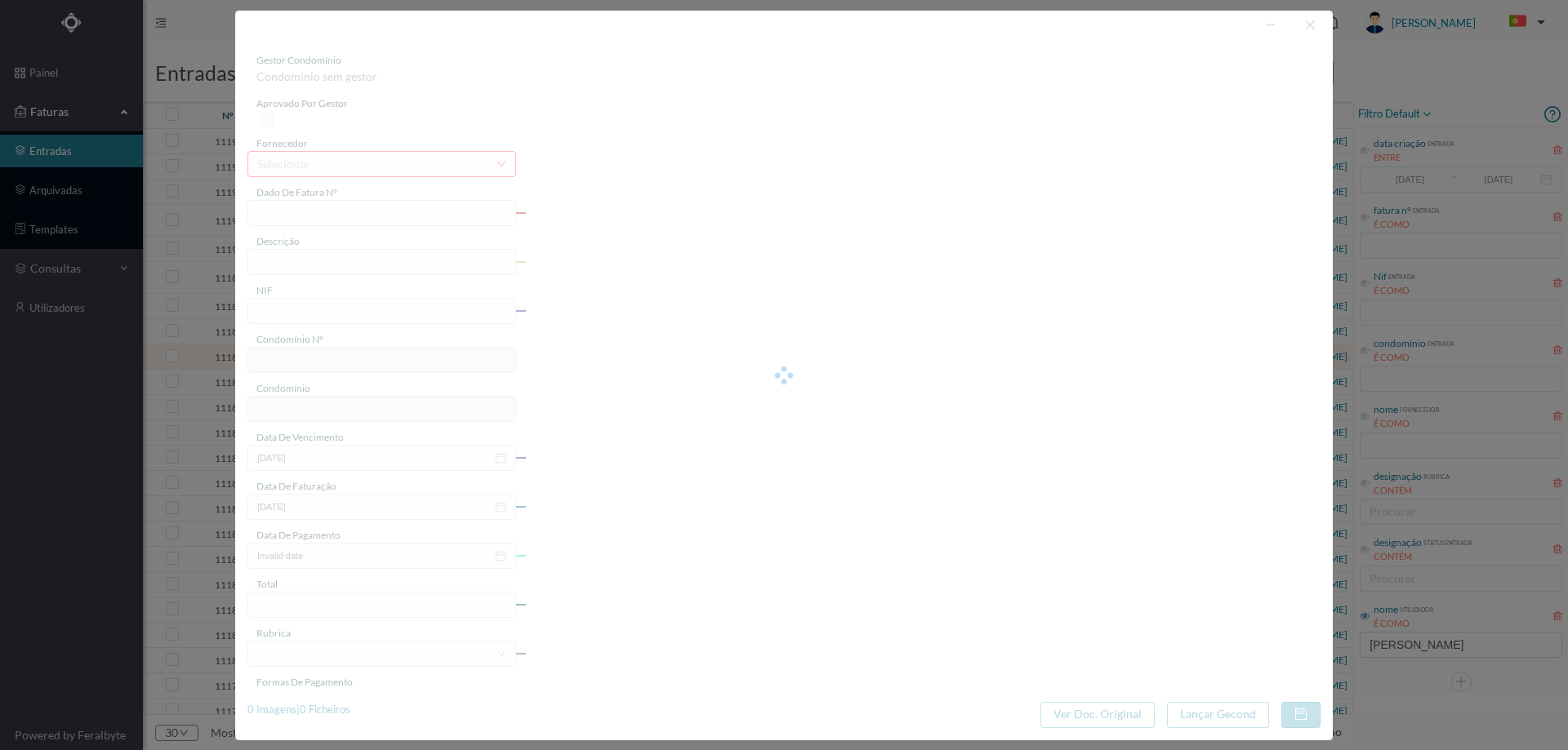
type input "2025-08-03"
type input "36.90"
type input "332"
type input "ED. MONTEVIDEU"
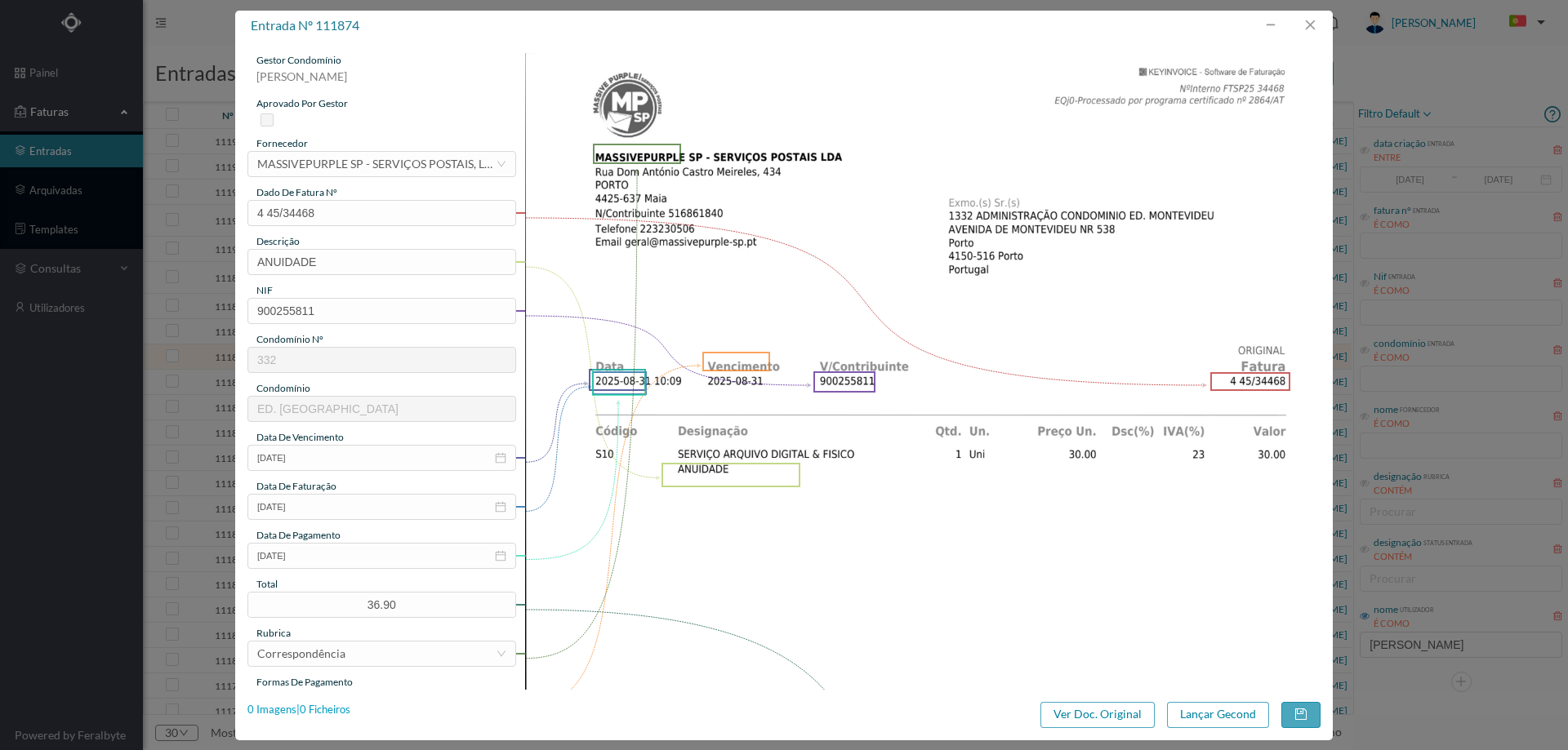
click at [347, 708] on div "0 Imagens | 0 Ficheiros" at bounding box center [299, 710] width 103 height 17
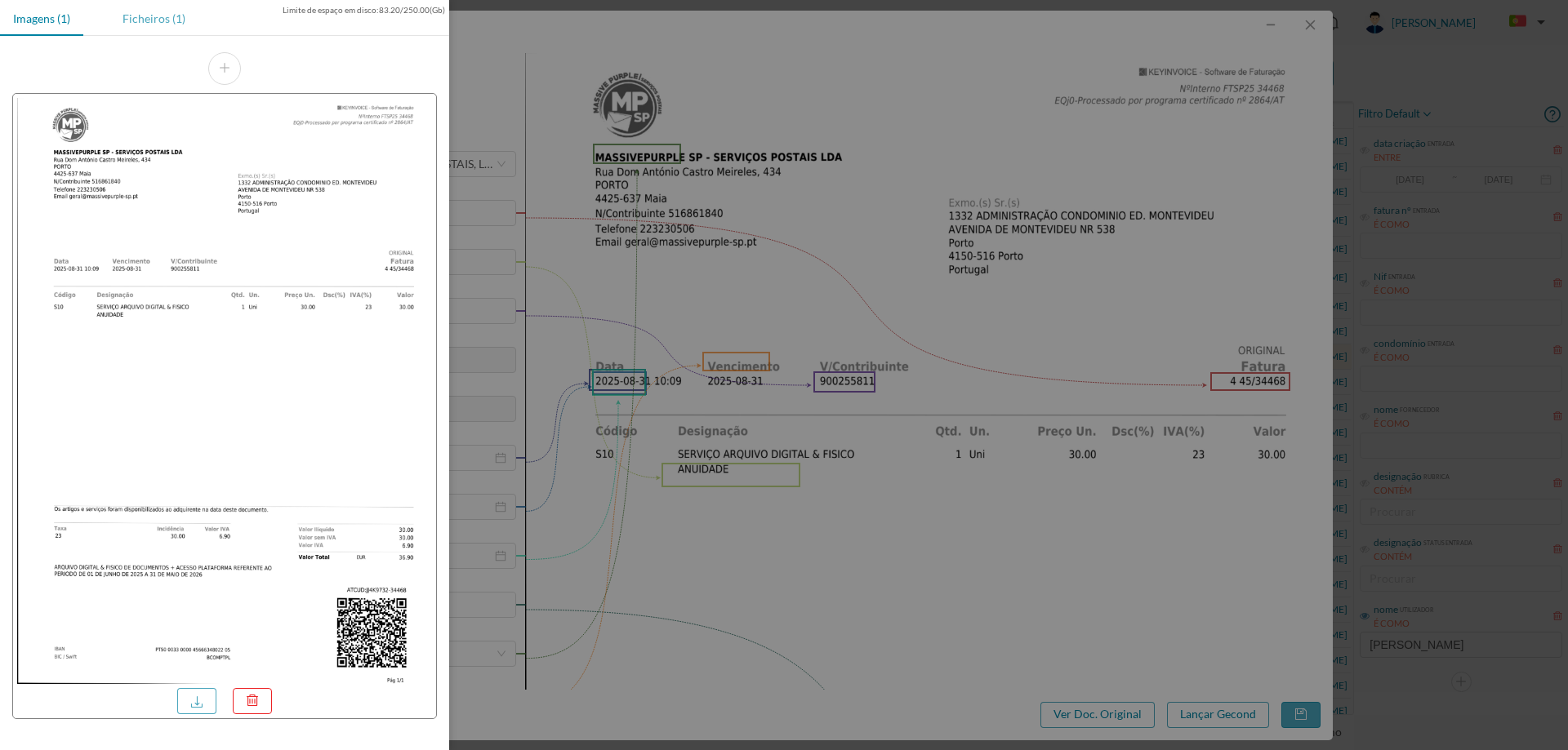
click at [167, 18] on div "Ficheiros (1)" at bounding box center [153, 19] width 89 height 37
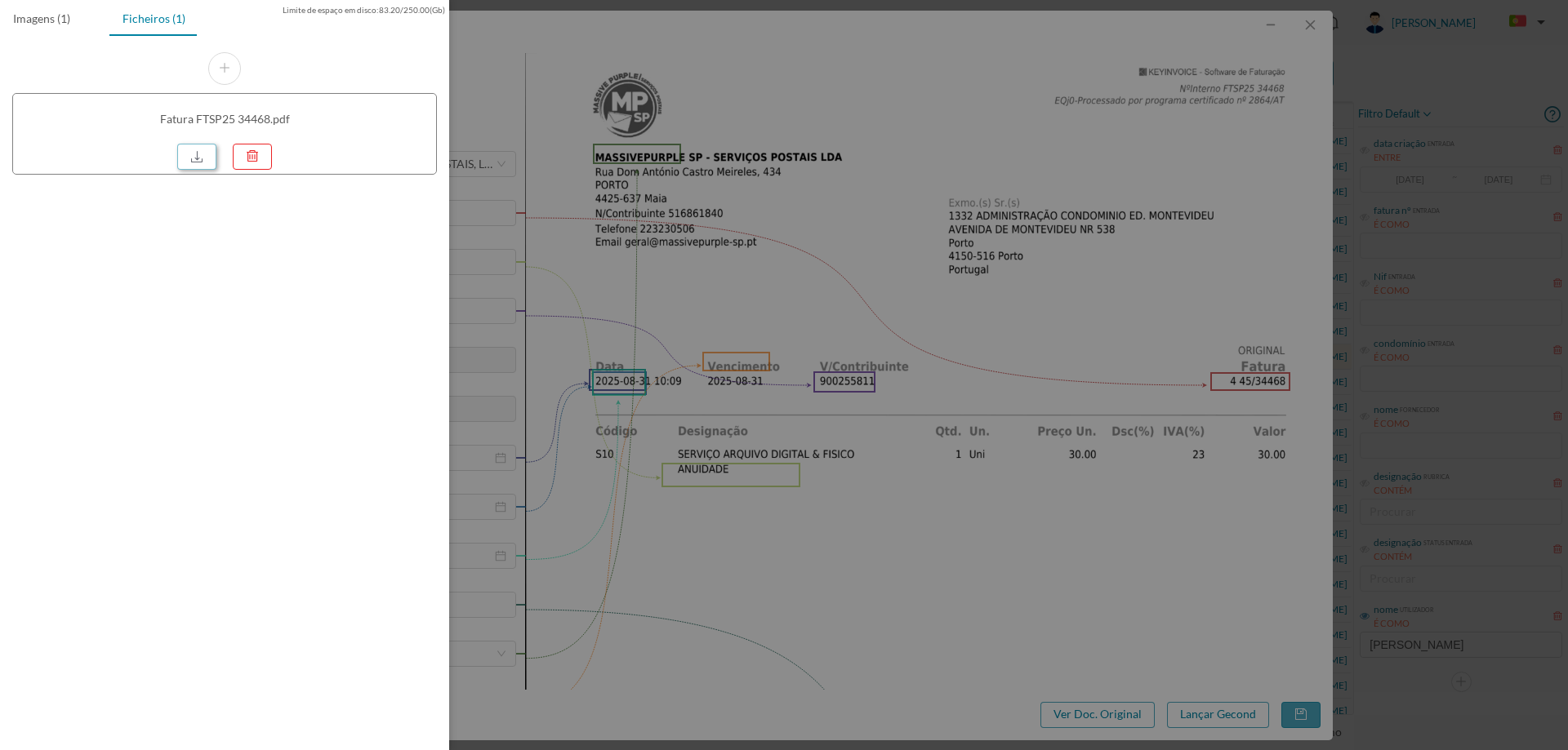
click at [209, 158] on link at bounding box center [197, 157] width 39 height 26
click at [842, 183] on div at bounding box center [784, 375] width 1568 height 750
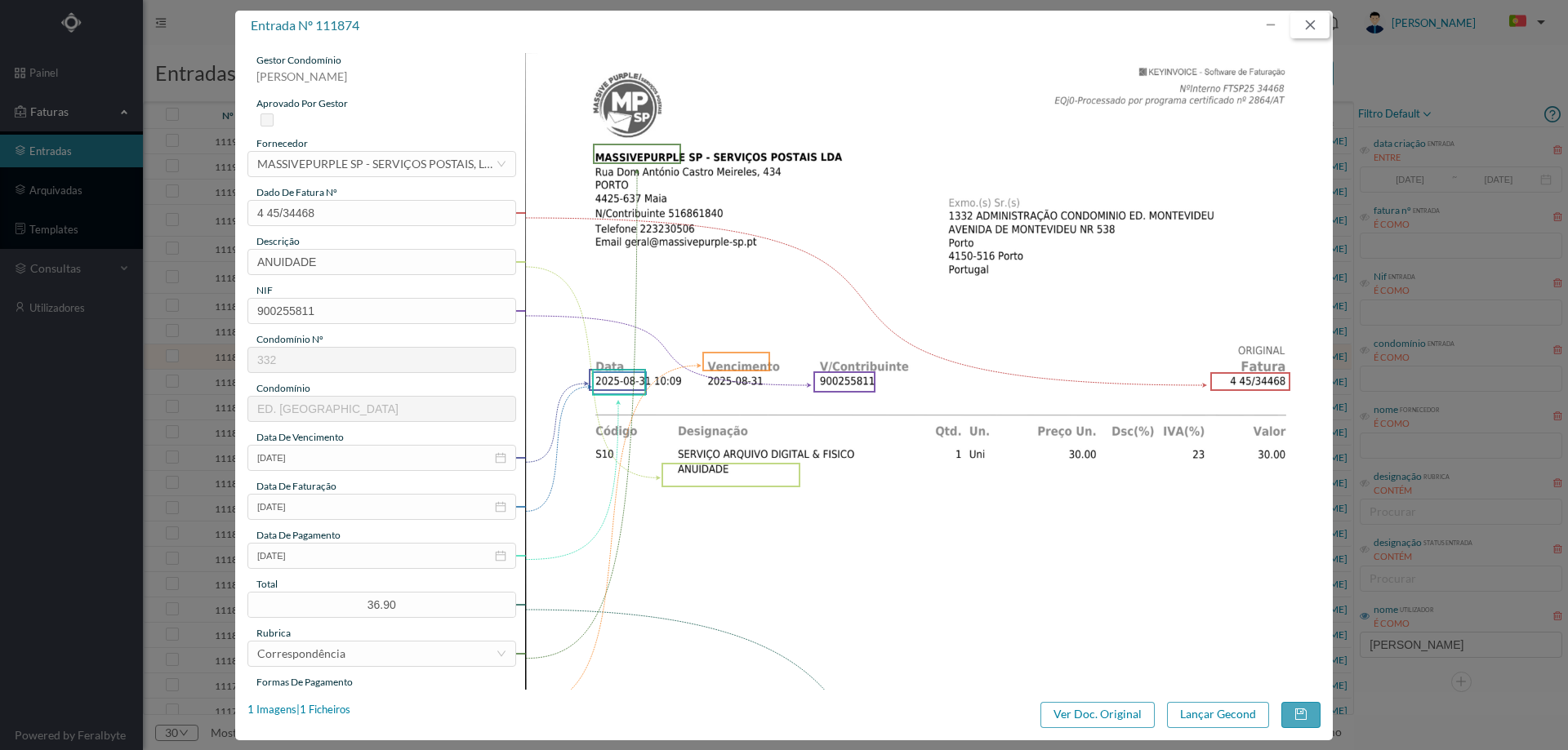
click at [1315, 31] on button "button" at bounding box center [1310, 26] width 39 height 26
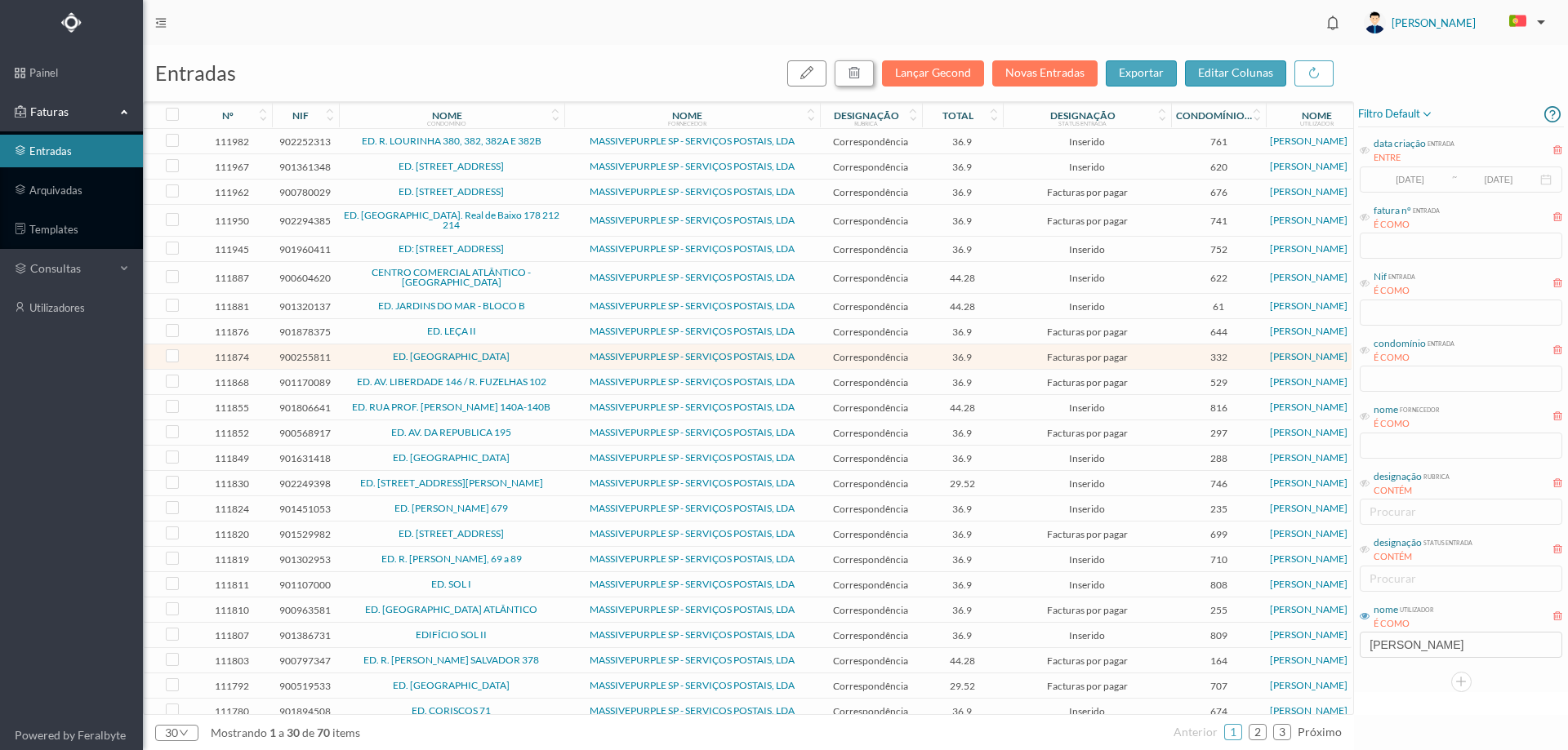
click at [858, 74] on icon "button" at bounding box center [854, 72] width 13 height 13
click at [1002, 146] on button "sim" at bounding box center [1003, 147] width 32 height 19
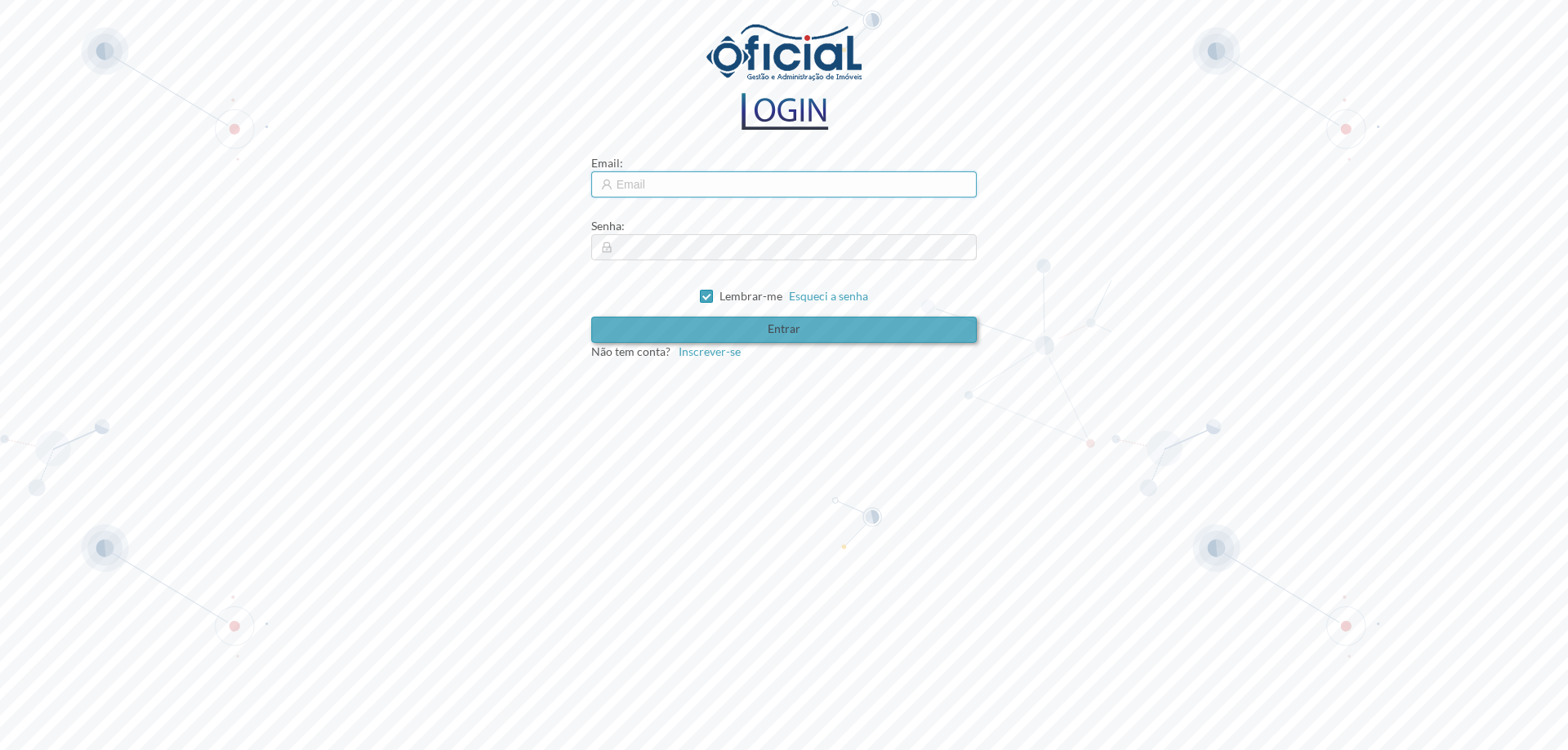
type input "[EMAIL_ADDRESS][DOMAIN_NAME]"
click at [759, 338] on button "Entrar" at bounding box center [785, 330] width 386 height 26
click at [709, 330] on button "Entrar" at bounding box center [785, 330] width 386 height 26
click at [832, 343] on div "Não tem conta? Inscrever-se" at bounding box center [785, 351] width 386 height 17
click at [749, 329] on button "Entrar" at bounding box center [785, 330] width 386 height 26
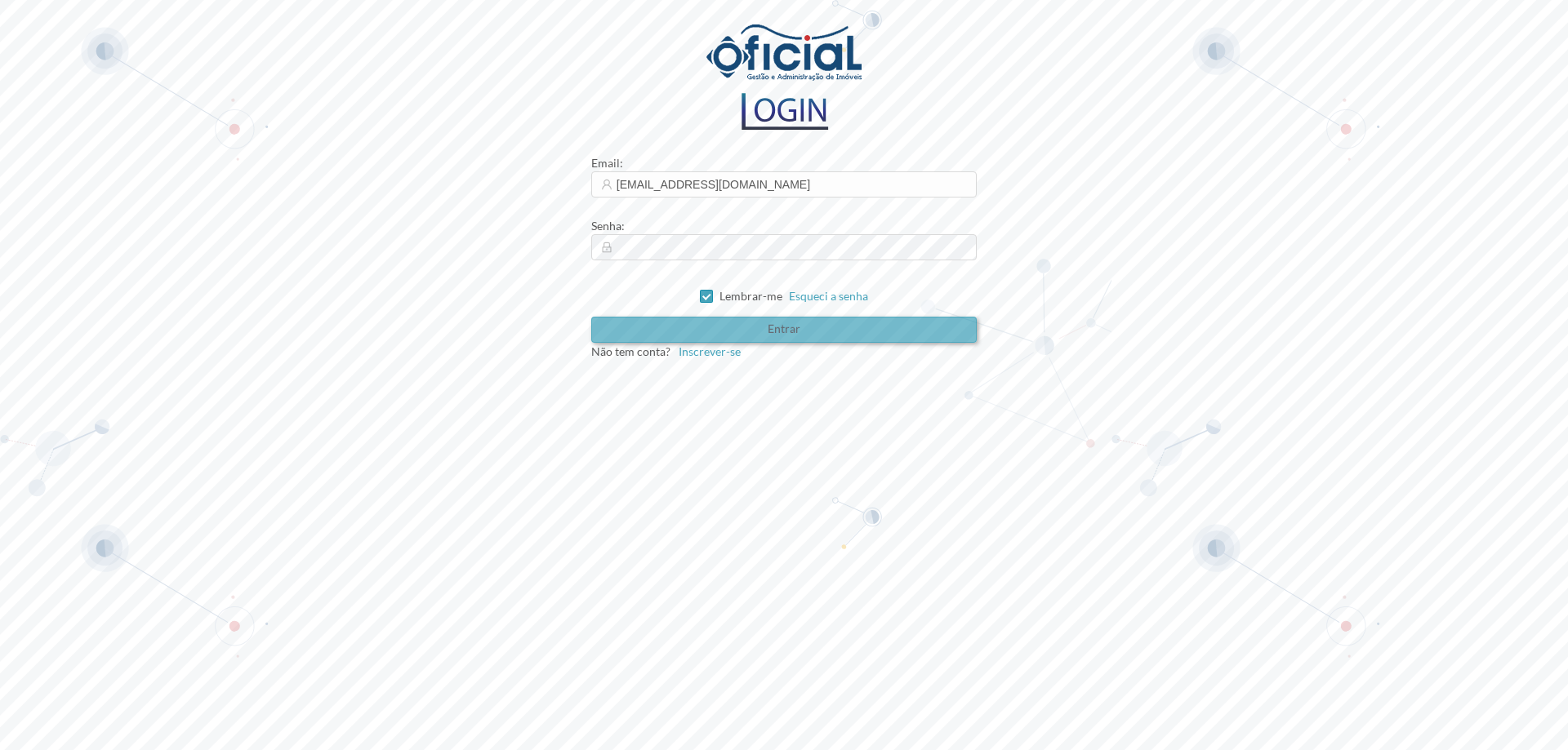
click at [749, 329] on button "Entrar" at bounding box center [785, 330] width 386 height 26
type input "[EMAIL_ADDRESS][DOMAIN_NAME]"
click at [721, 341] on button "Entrar" at bounding box center [785, 330] width 386 height 26
click at [725, 335] on button "Entrar" at bounding box center [785, 330] width 386 height 26
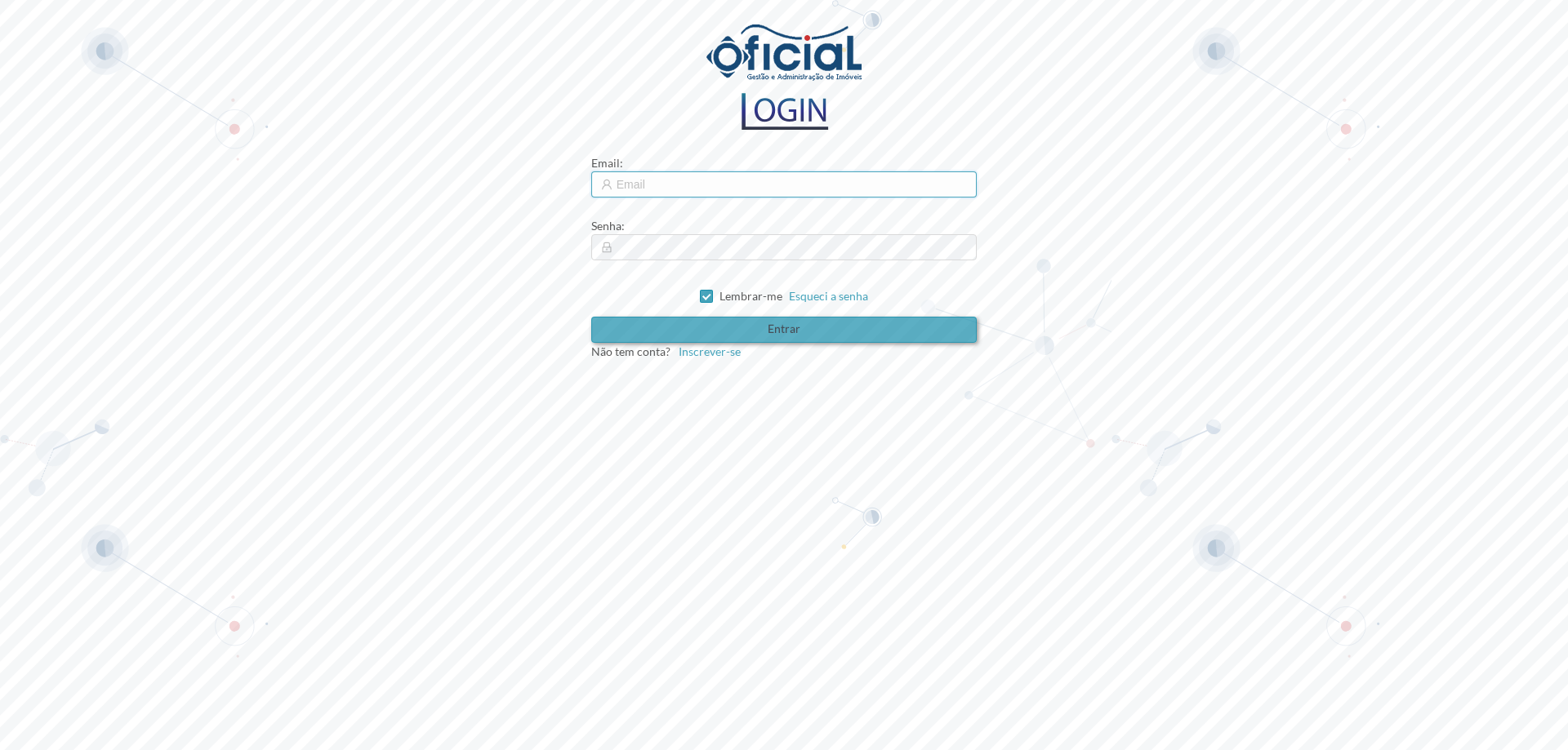
type input "[EMAIL_ADDRESS][DOMAIN_NAME]"
click at [630, 329] on button "Entrar" at bounding box center [785, 330] width 386 height 26
click at [631, 328] on button "Entrar" at bounding box center [785, 330] width 386 height 26
click at [631, 327] on button "Entrar" at bounding box center [785, 330] width 386 height 26
click at [633, 327] on button "Entrar" at bounding box center [785, 330] width 386 height 26
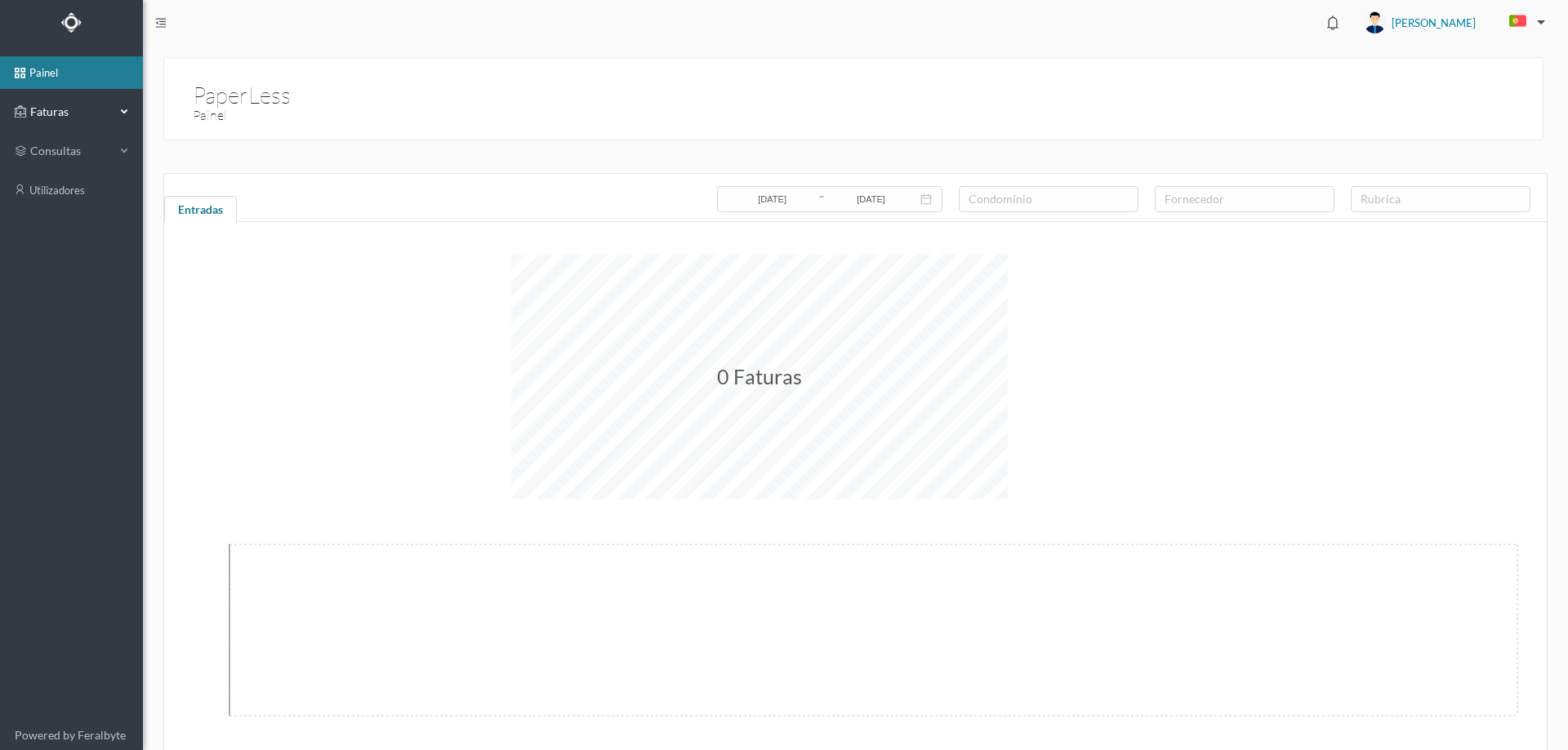
click at [99, 100] on div "Faturas" at bounding box center [65, 111] width 101 height 33
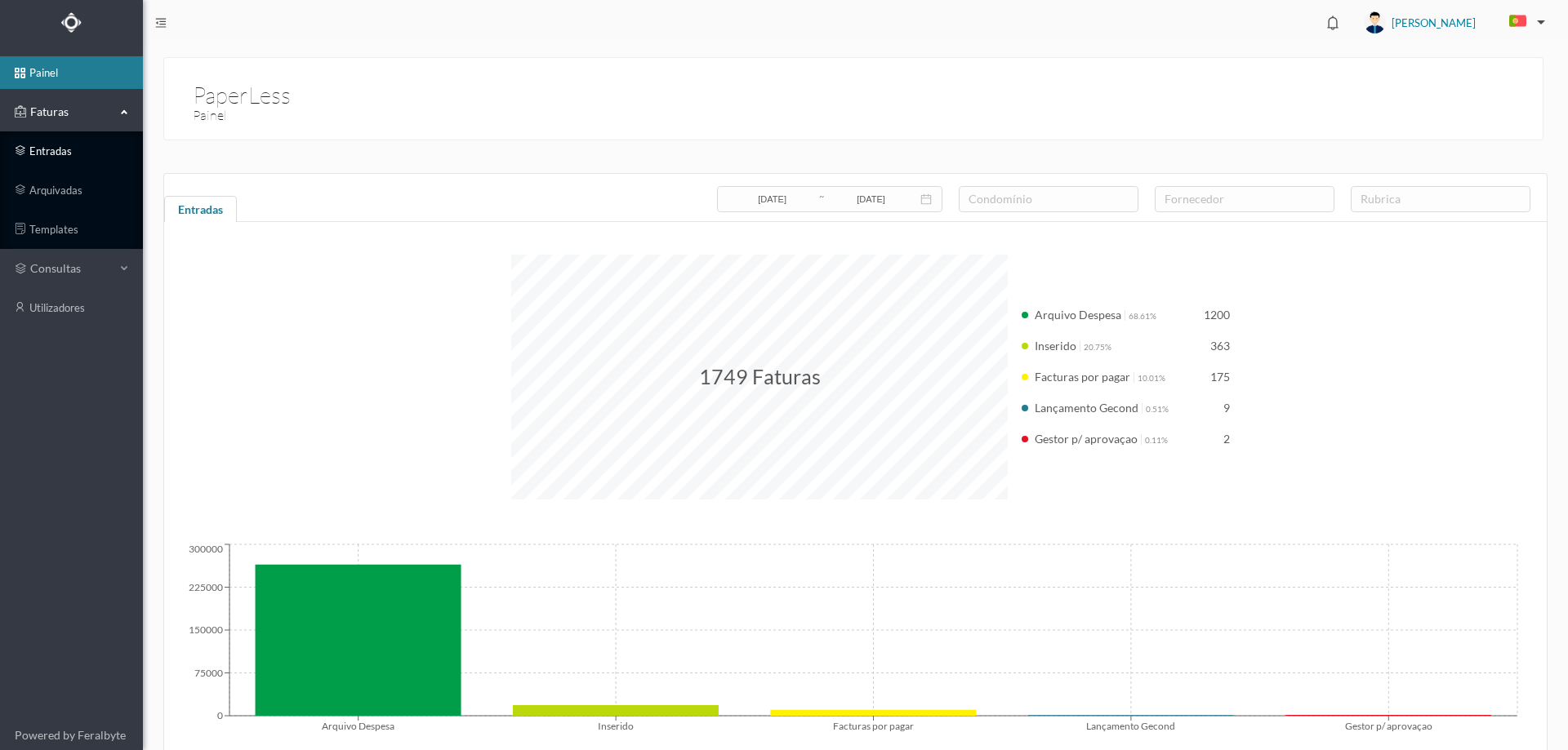
click at [78, 162] on link "entradas" at bounding box center [71, 151] width 143 height 33
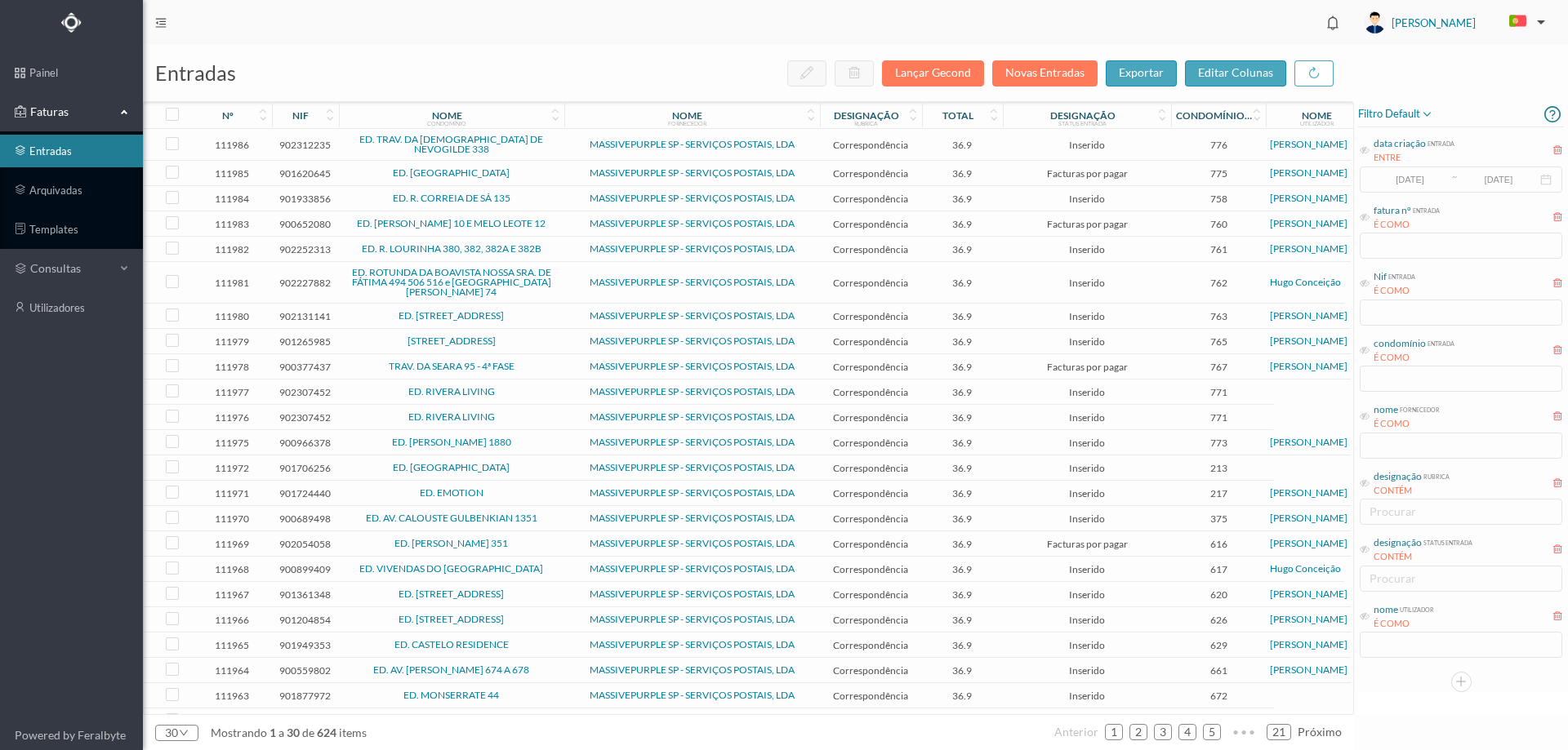
click at [1433, 652] on div "nome utilizador É COMO" at bounding box center [1460, 629] width 205 height 61
click at [1363, 620] on icon at bounding box center [1364, 616] width 10 height 10
click at [1400, 655] on input "text" at bounding box center [1461, 645] width 203 height 26
click at [1401, 647] on input "text" at bounding box center [1461, 645] width 203 height 26
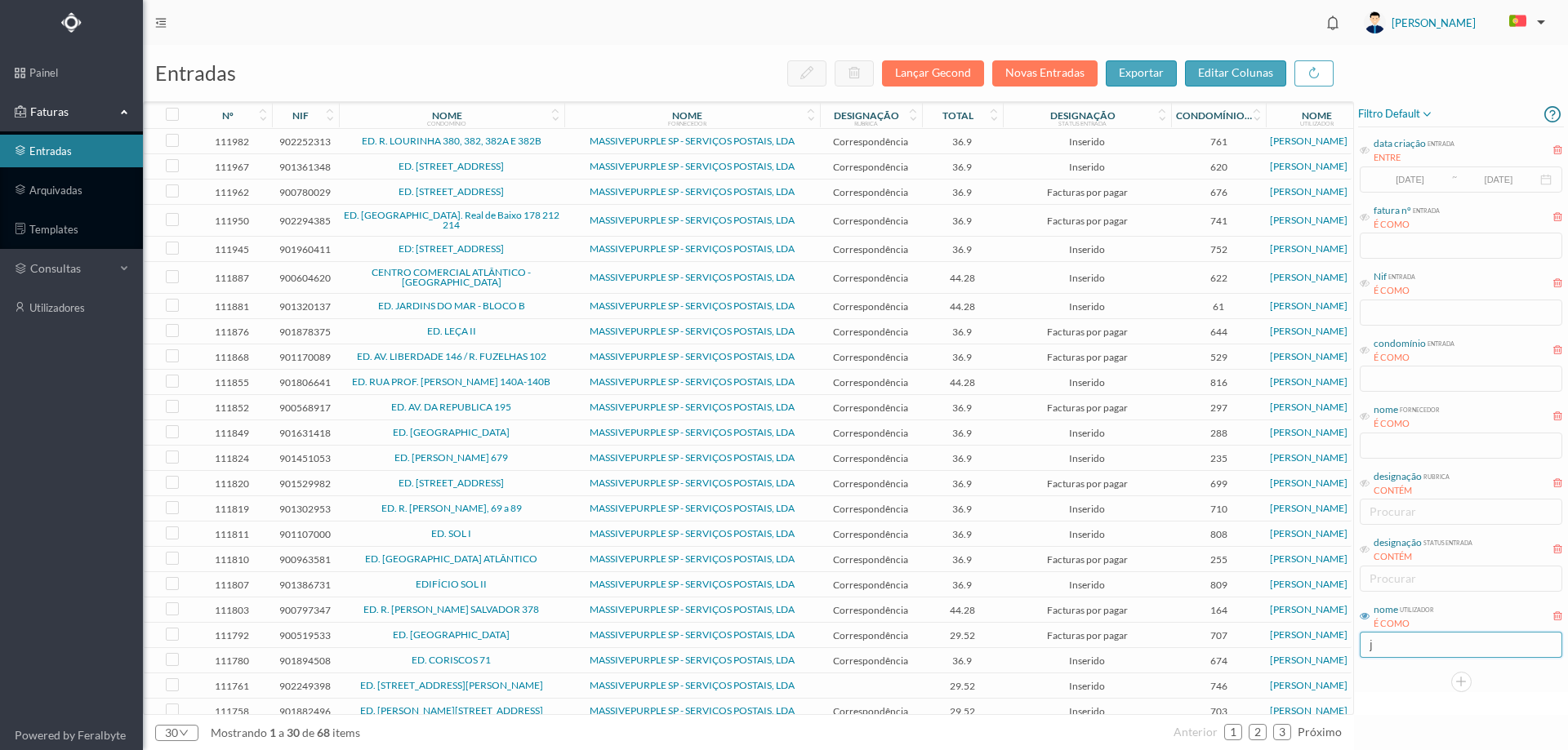
type input "[PERSON_NAME]"
click at [526, 665] on span "ED. CORISCOS 71" at bounding box center [452, 660] width 217 height 10
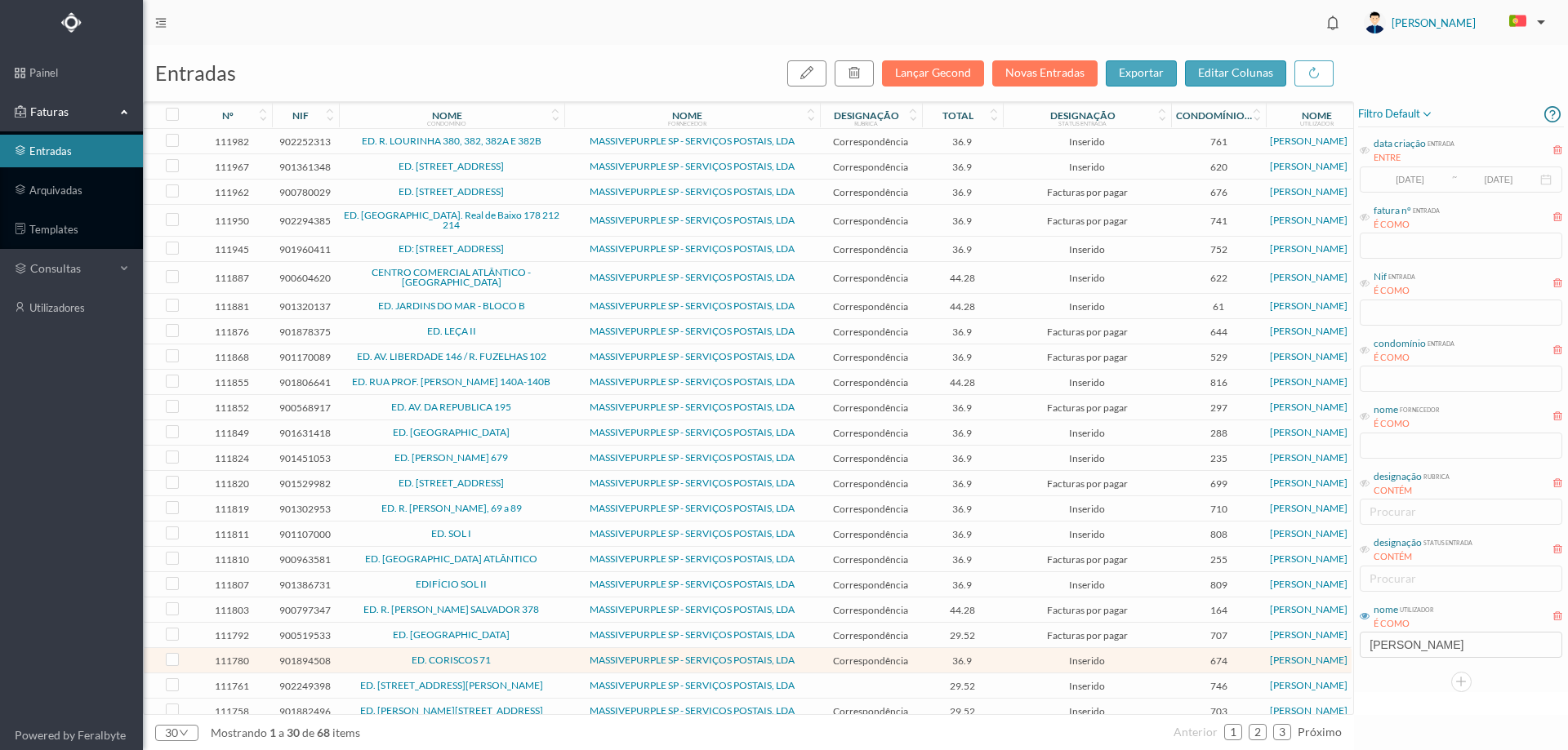
click at [526, 665] on span "ED. CORISCOS 71" at bounding box center [452, 660] width 217 height 10
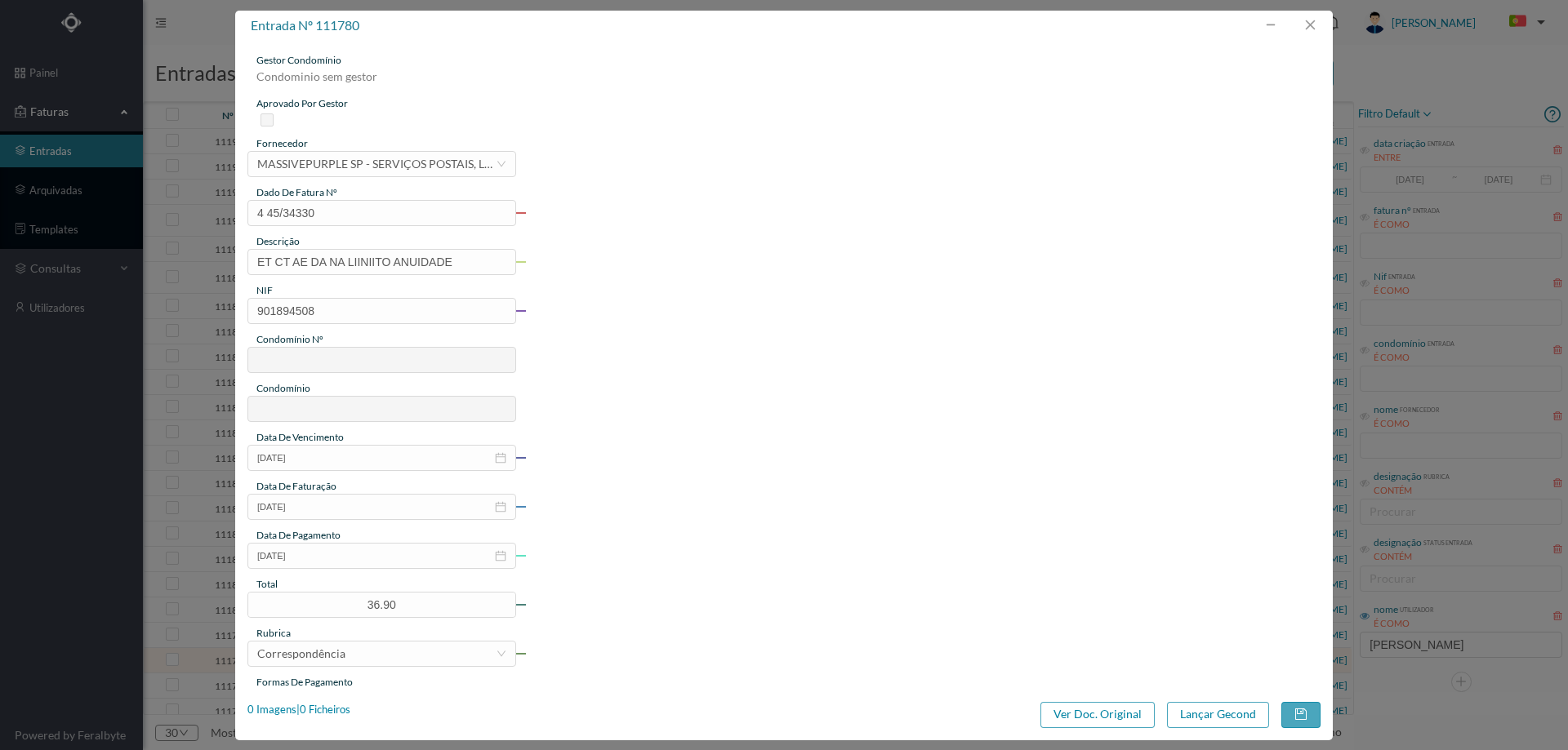
type input "4 45/34330"
type input "ET CT AE DA NA LIINIITO ANUIDADE"
type input "901894508"
type input "[DATE]"
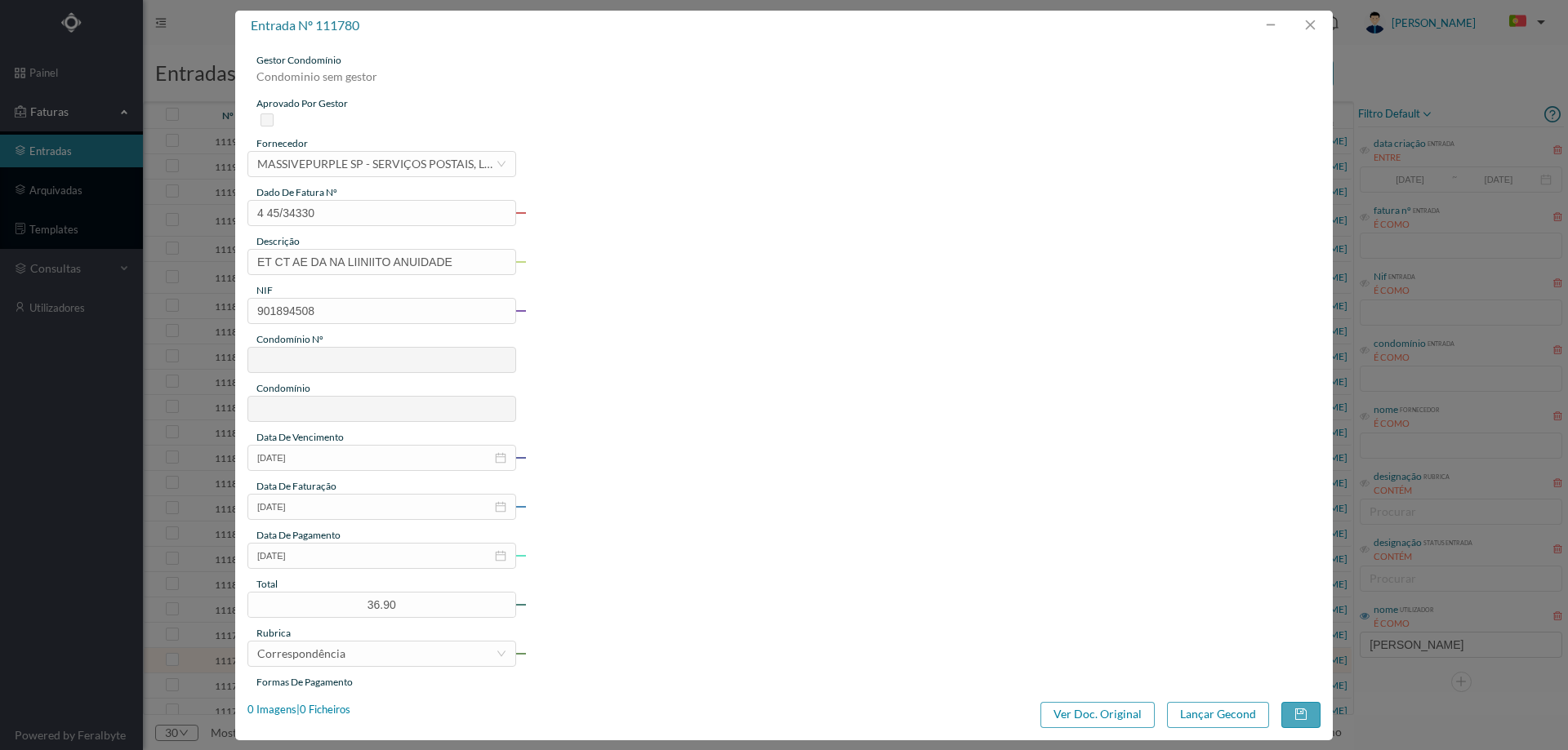
type input "[DATE]"
type input "36.90"
type input "674"
type input "ED. CORISCOS 71"
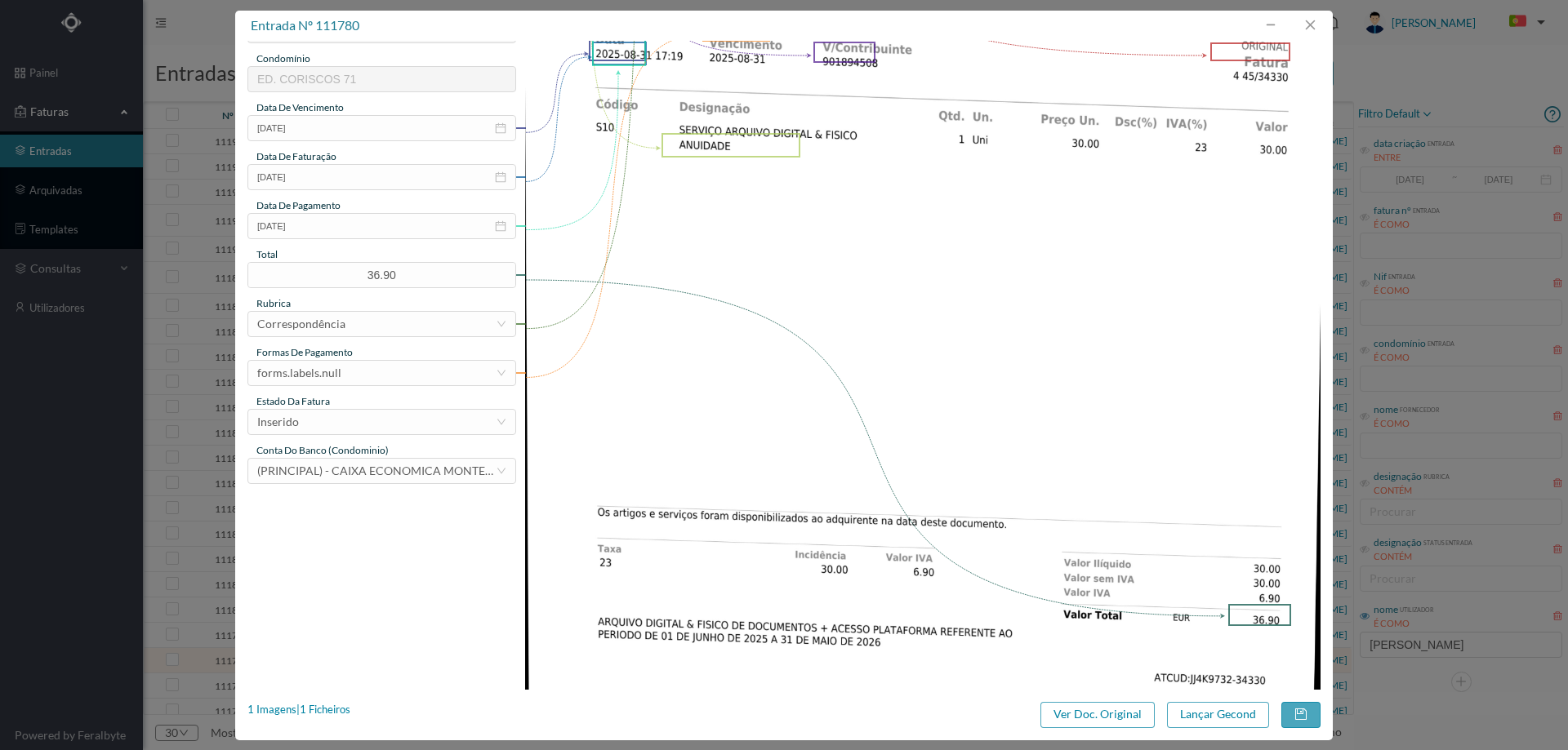
scroll to position [408, 0]
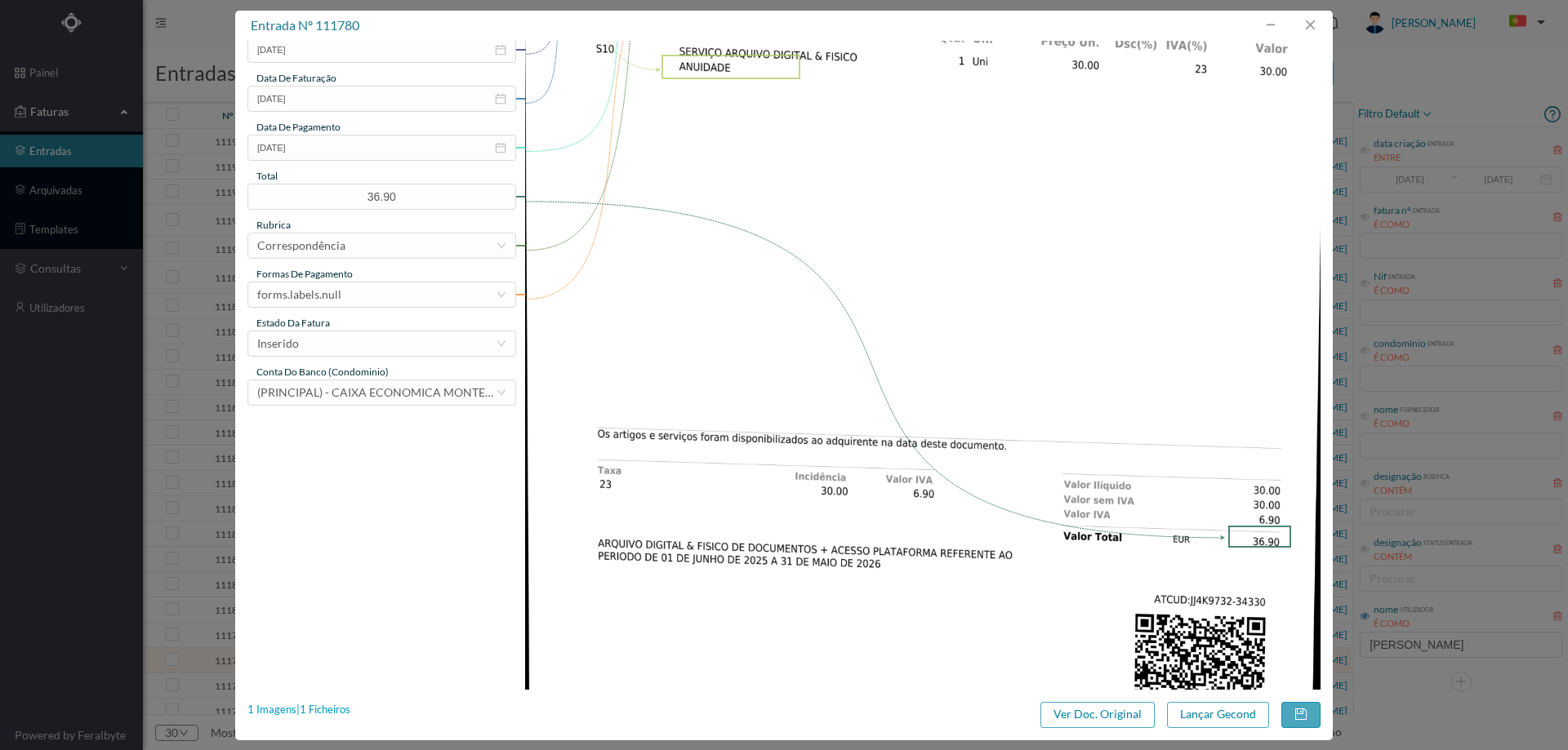
click at [339, 709] on div "1 Imagens | 1 Ficheiros" at bounding box center [299, 710] width 103 height 17
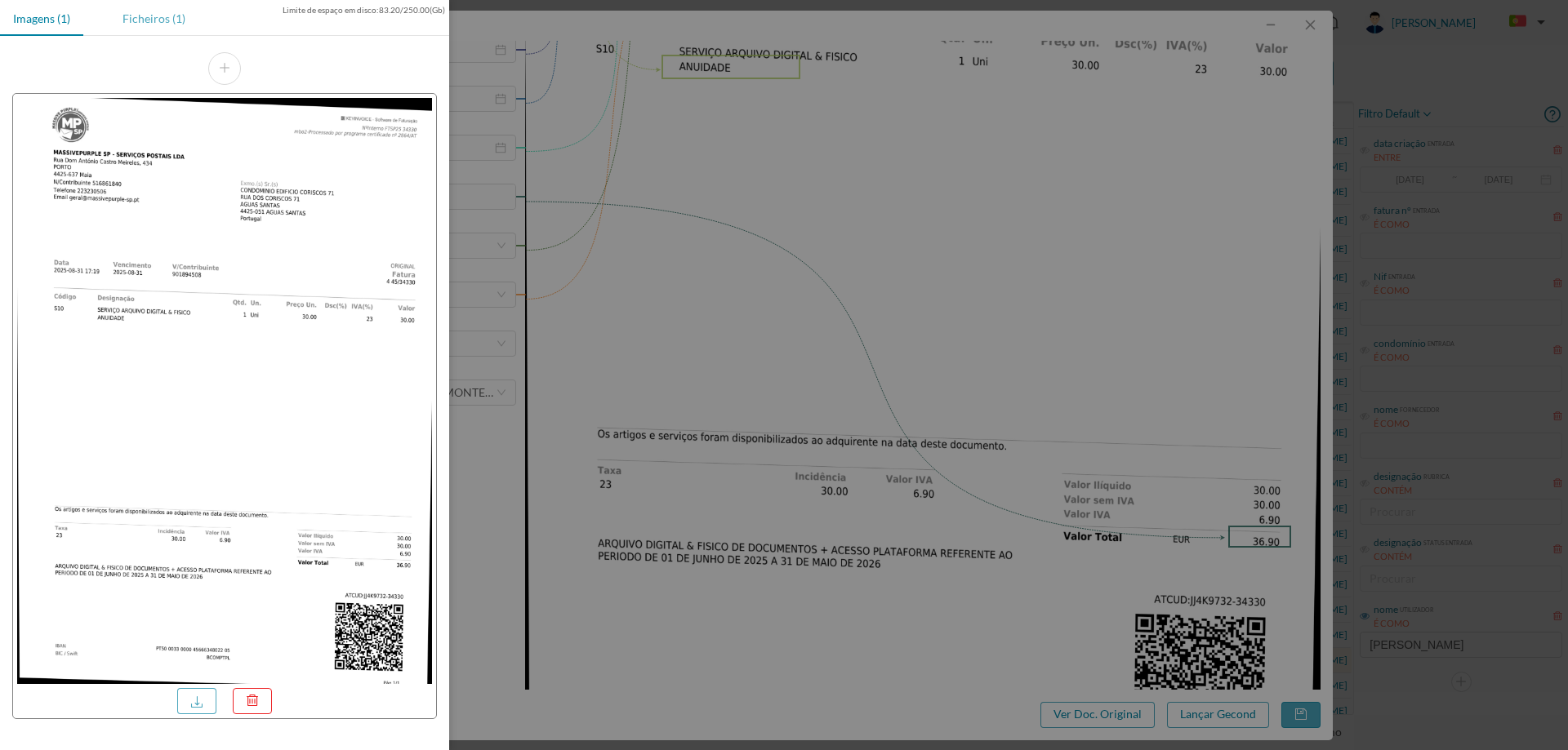
click at [161, 20] on div "Ficheiros (1)" at bounding box center [153, 19] width 89 height 37
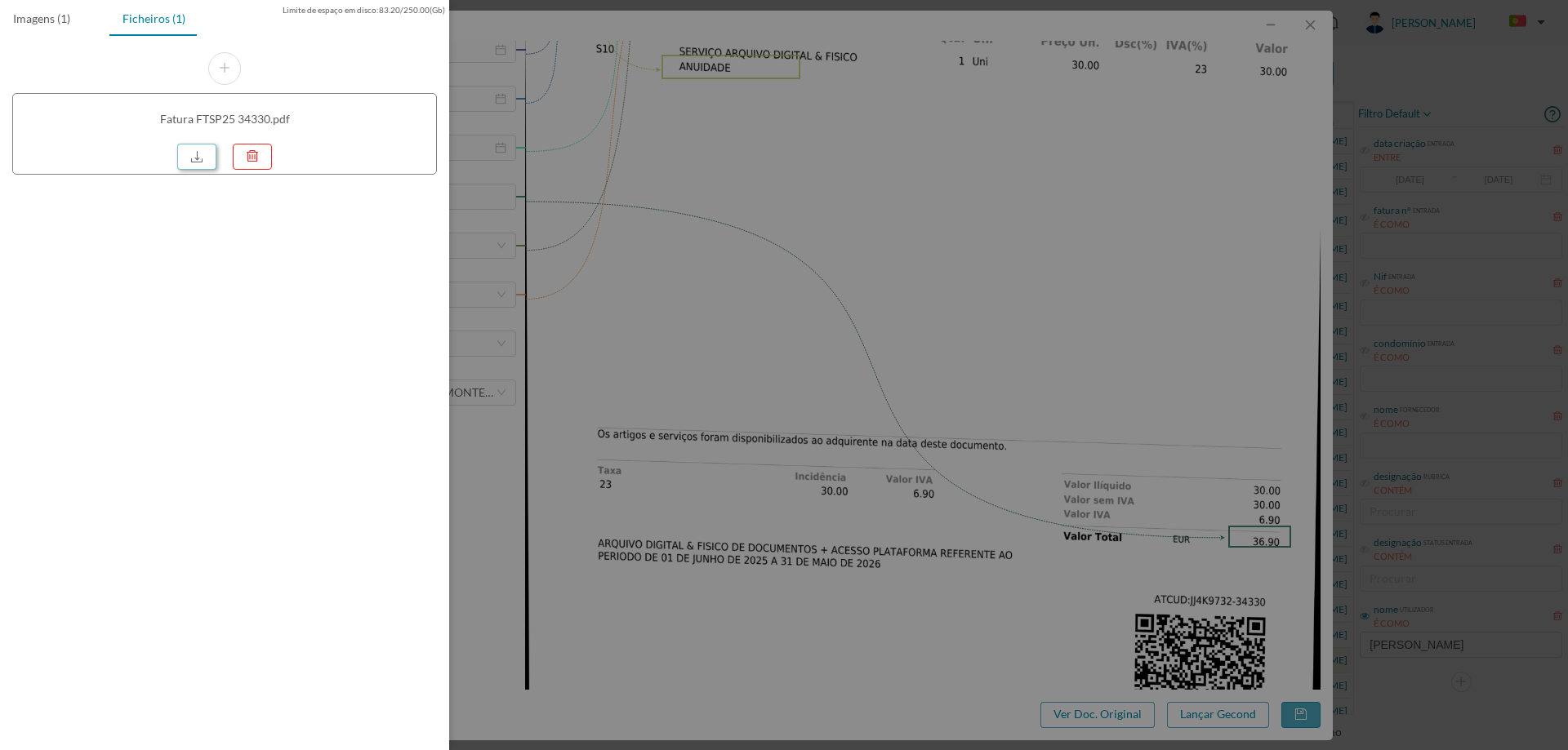
click at [190, 152] on link at bounding box center [197, 157] width 39 height 26
drag, startPoint x: 878, startPoint y: 115, endPoint x: 1182, endPoint y: 96, distance: 304.6
click at [879, 115] on div at bounding box center [784, 375] width 1568 height 750
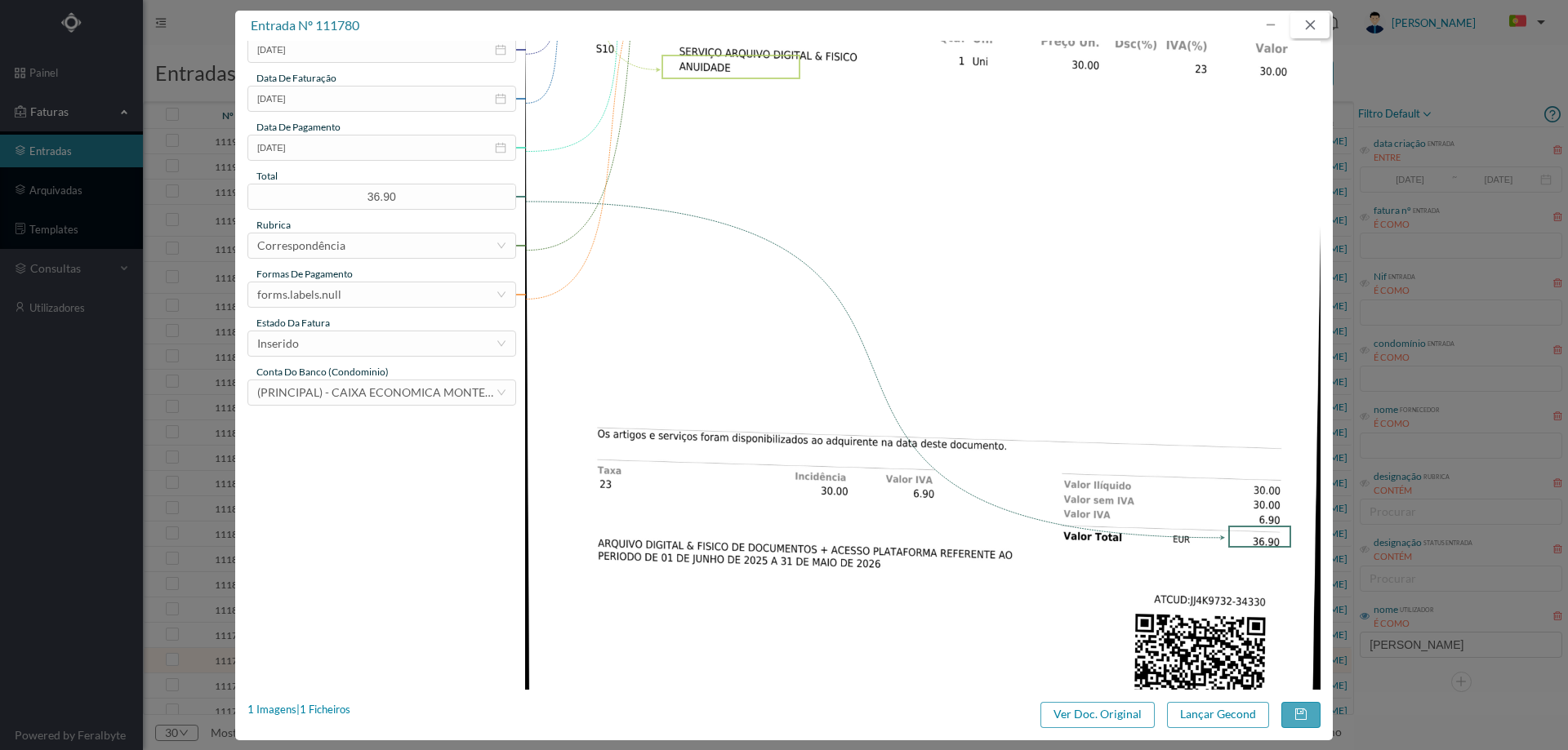
click at [1316, 25] on button "button" at bounding box center [1310, 26] width 39 height 26
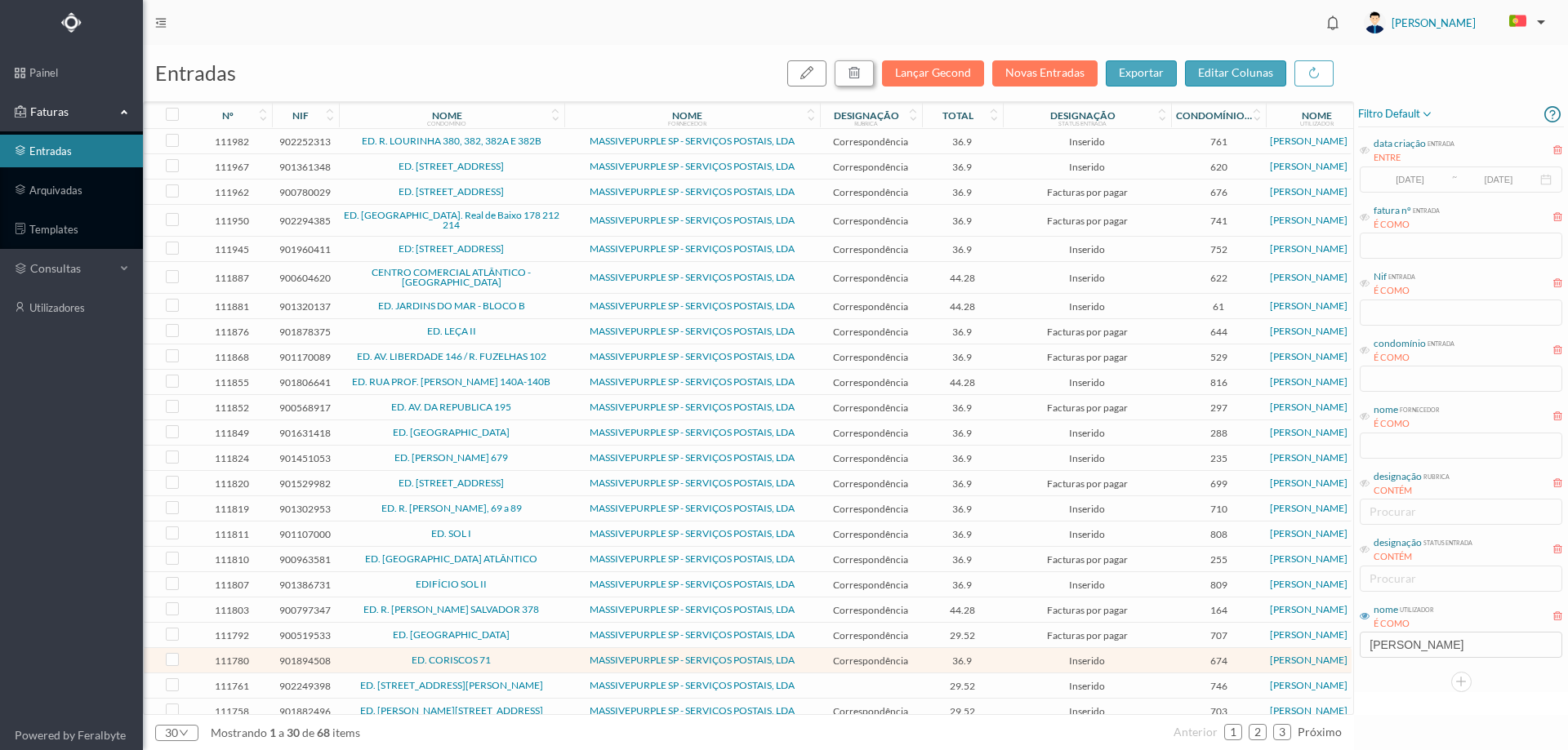
click at [870, 68] on button "button" at bounding box center [855, 74] width 39 height 26
click at [993, 147] on button "sim" at bounding box center [1003, 147] width 32 height 19
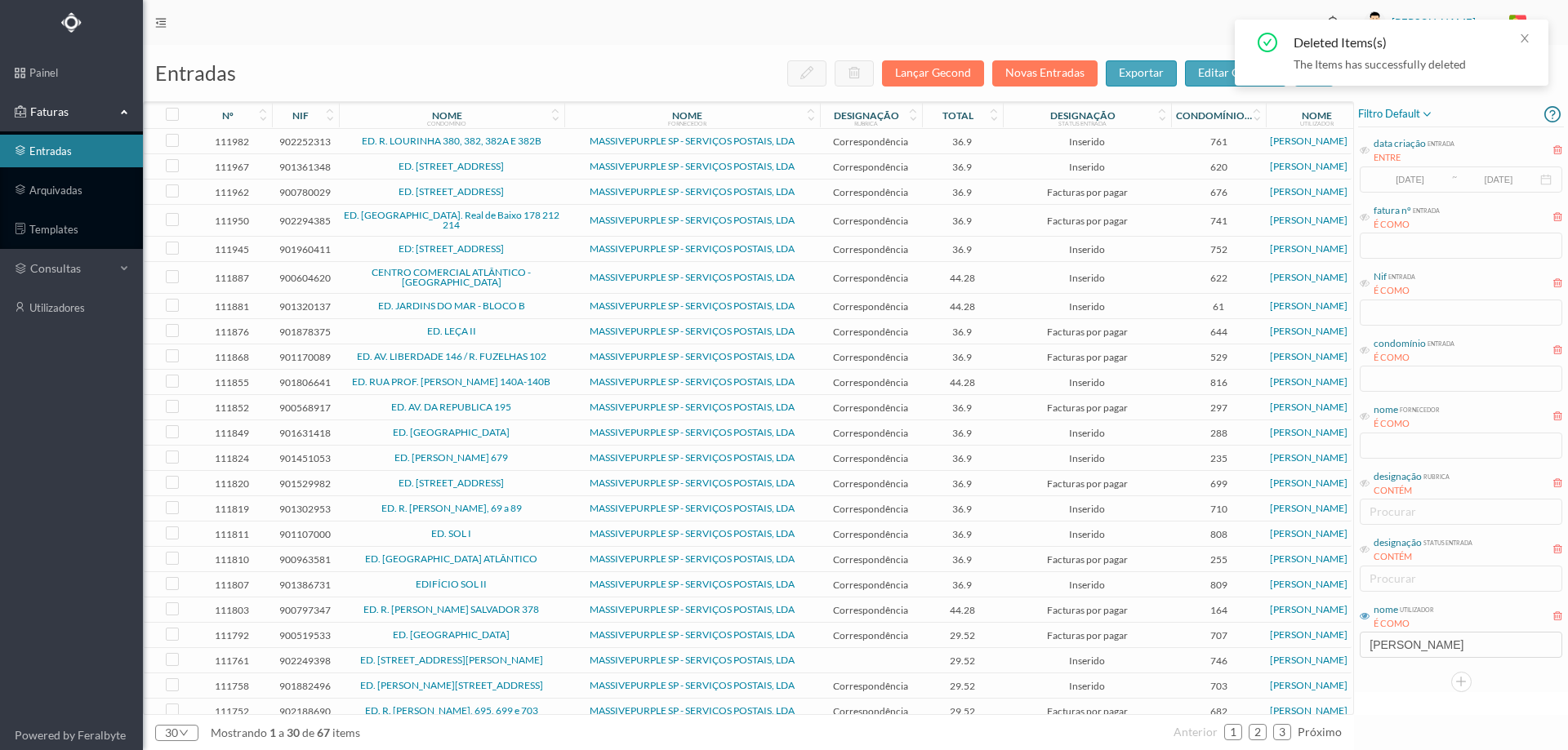
click at [556, 665] on span "ED. [STREET_ADDRESS][PERSON_NAME]" at bounding box center [452, 660] width 217 height 10
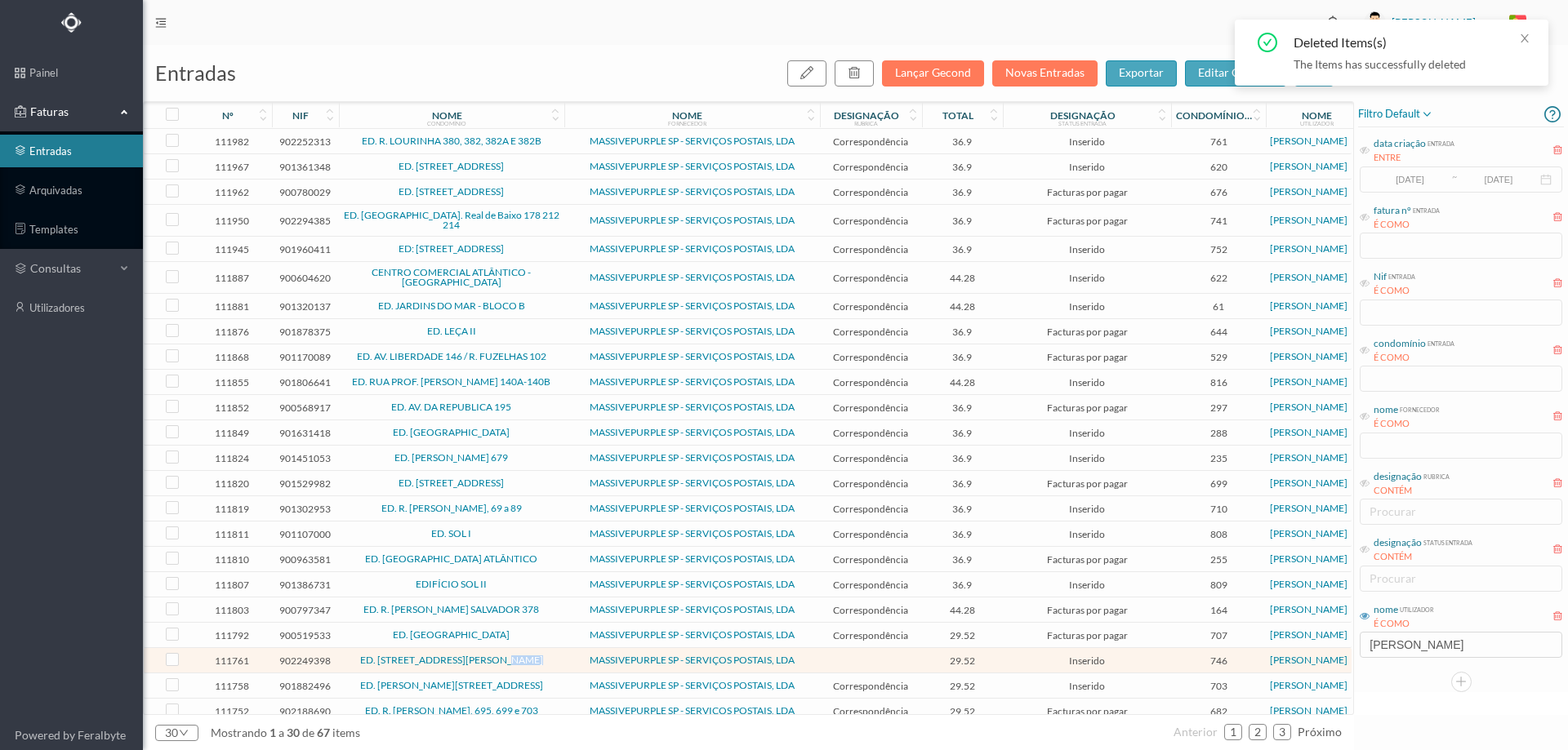
click at [556, 665] on span "ED. [STREET_ADDRESS][PERSON_NAME]" at bounding box center [452, 660] width 217 height 10
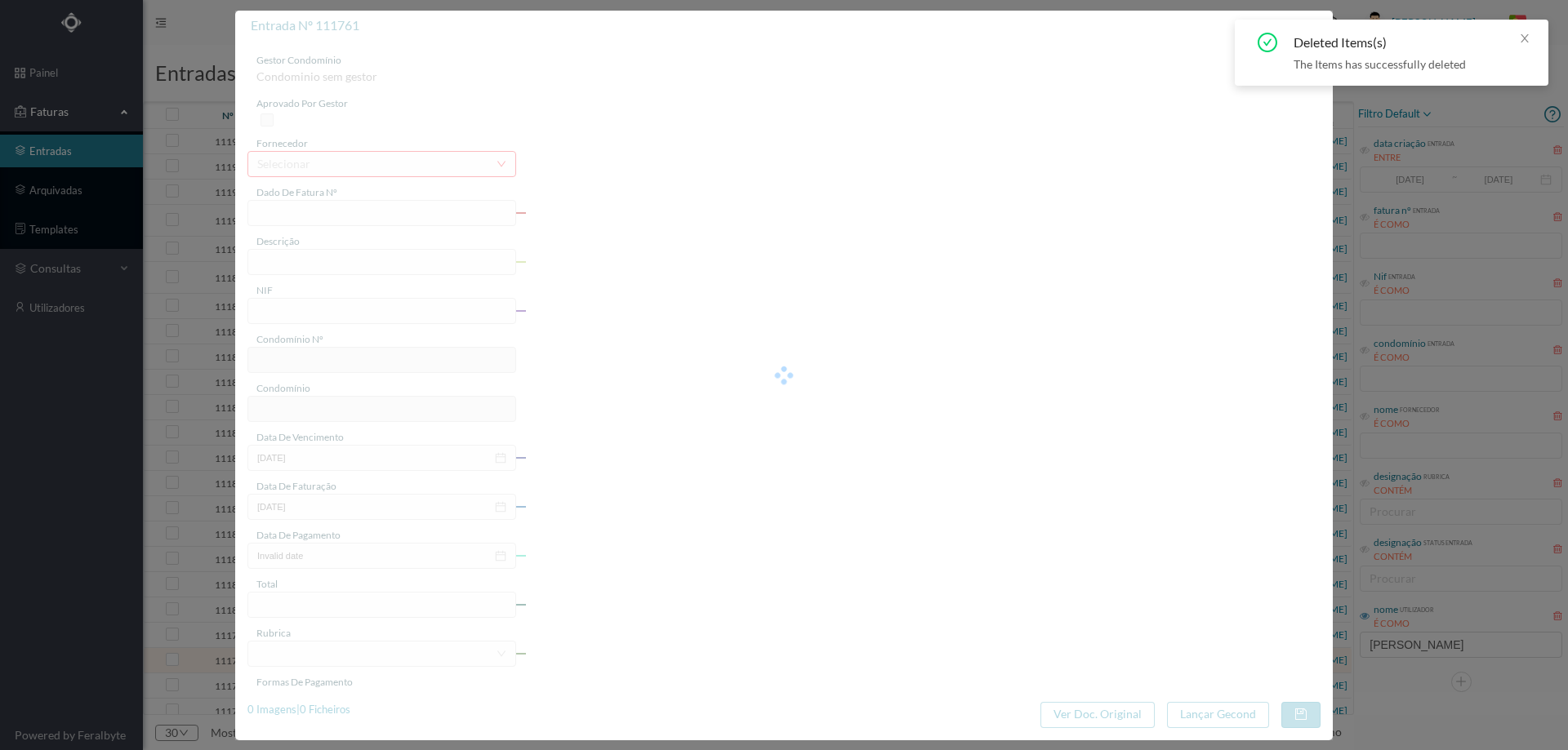
type input "4 45/34306"
type input "SERVIÇO ARQUIVO DIGI"
type input "902249398"
type input "Invalid date"
type input "[DATE]"
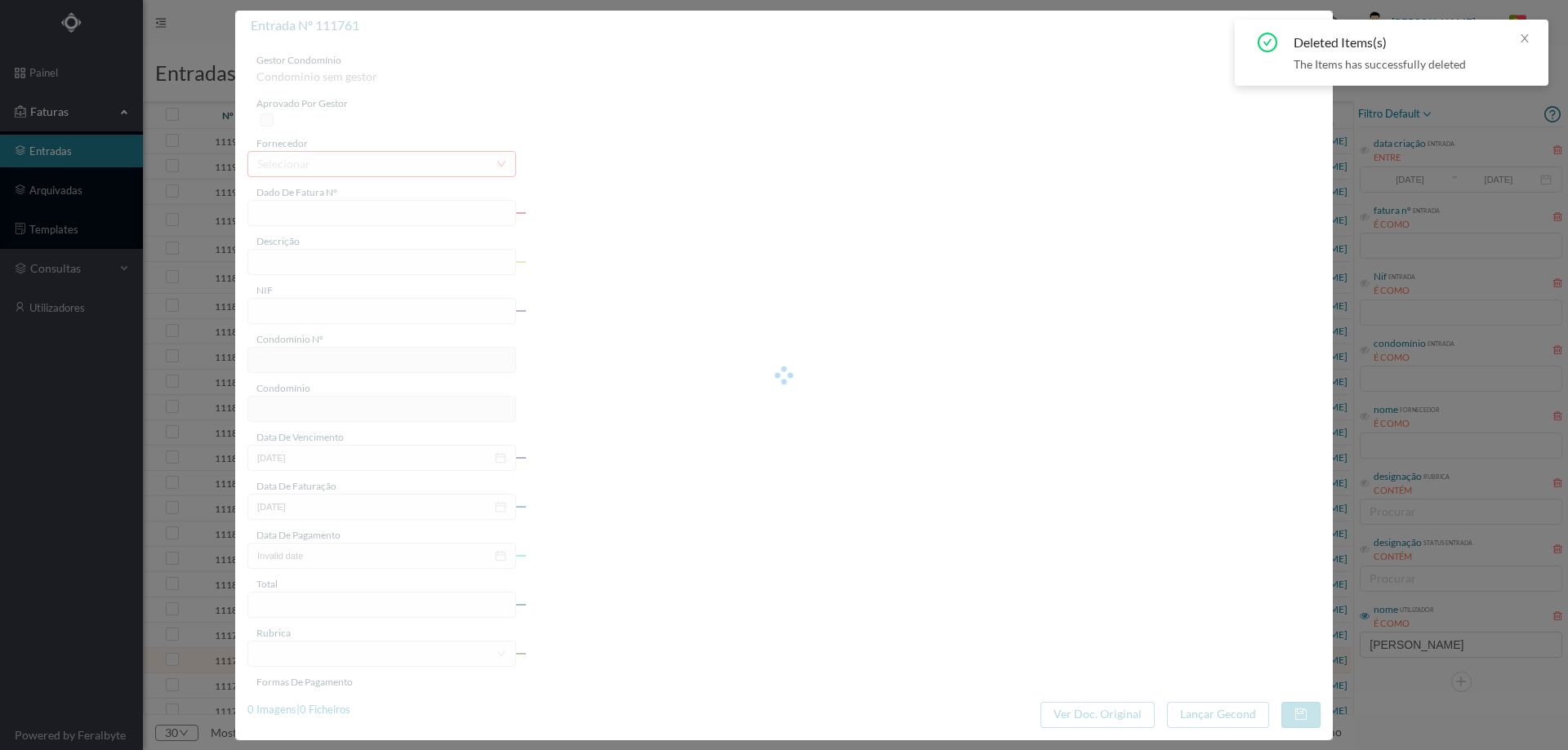
type input "29.52"
type input "746"
type input "ED. [STREET_ADDRESS][PERSON_NAME]"
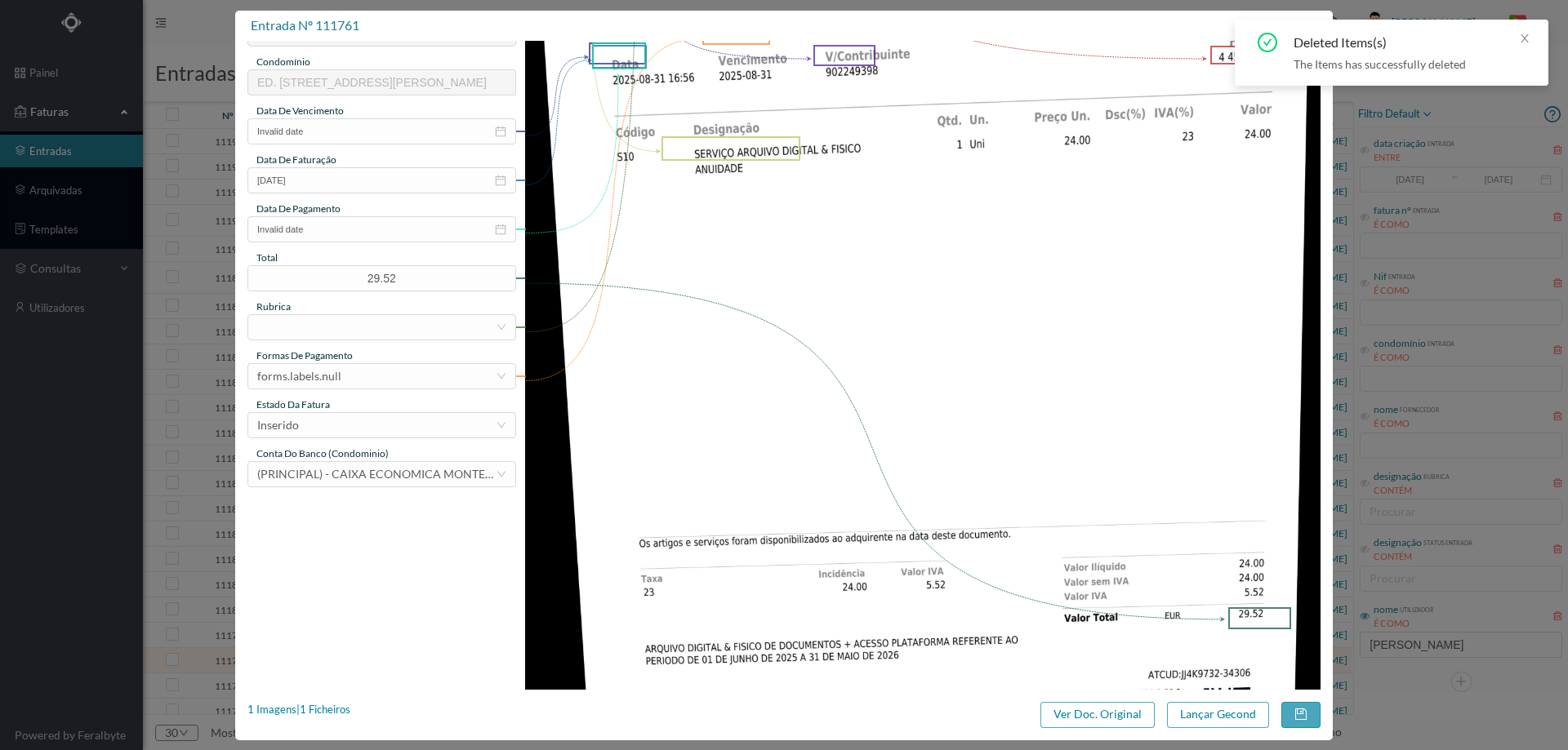
scroll to position [494, 0]
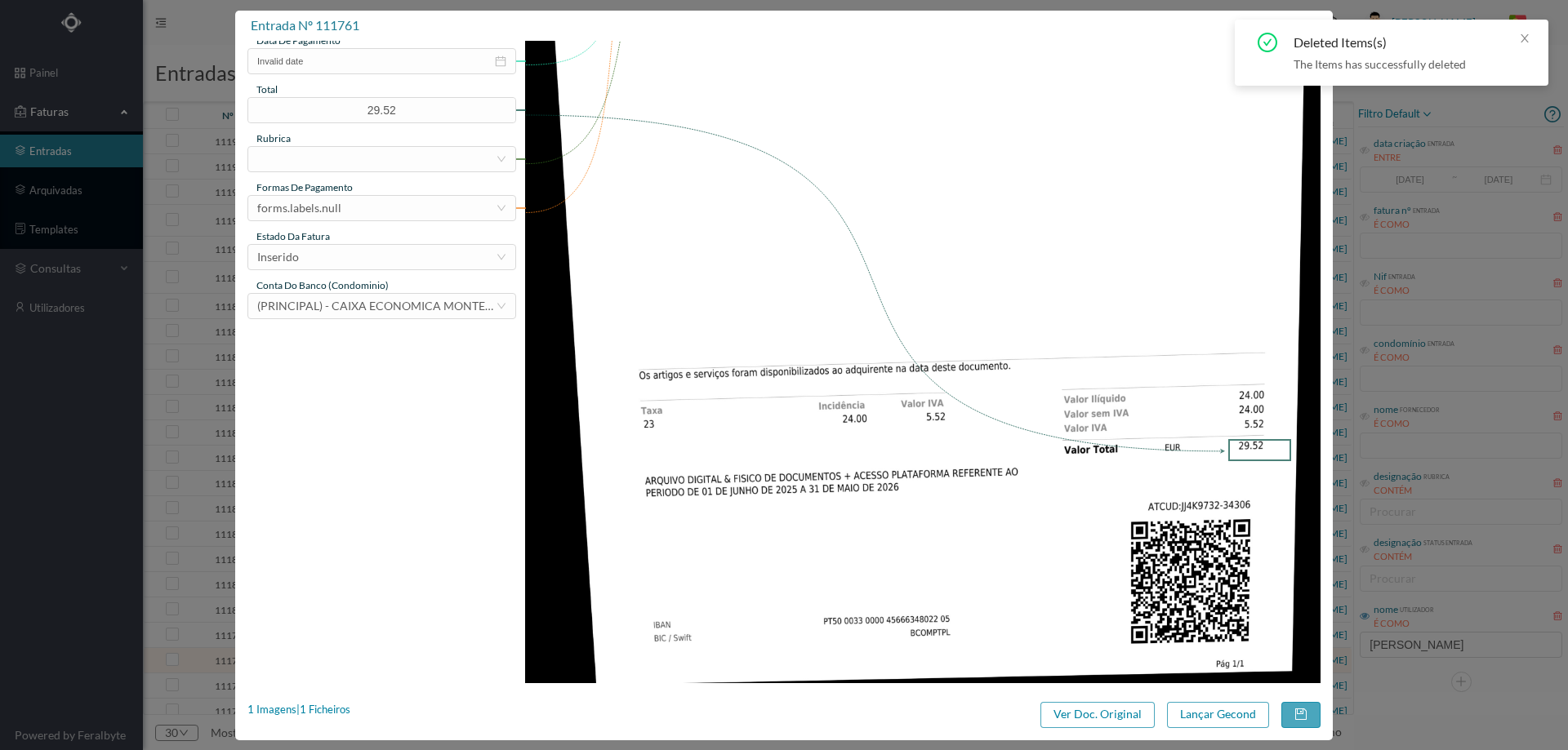
click at [959, 322] on img at bounding box center [923, 121] width 796 height 1125
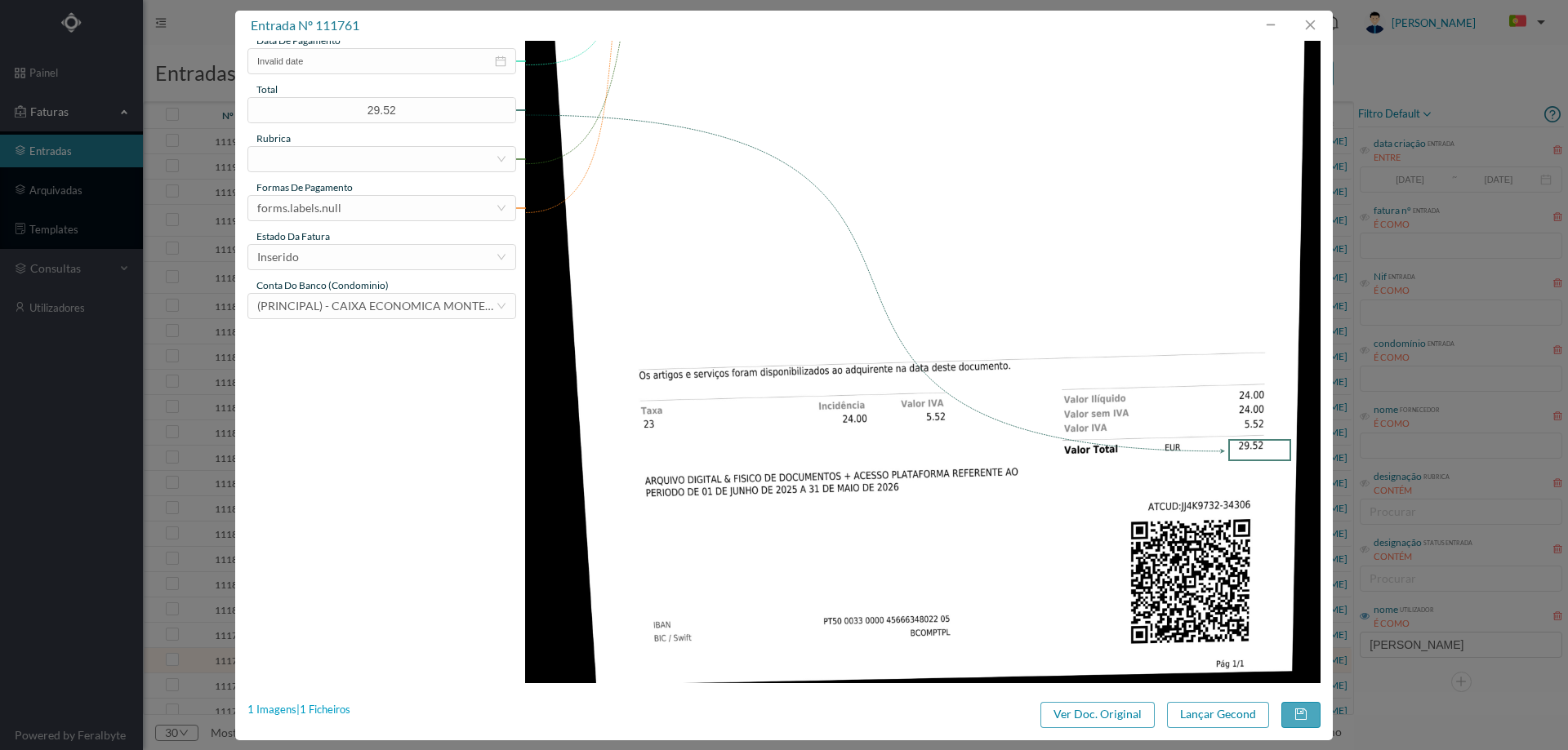
click at [334, 703] on div "1 Imagens | 1 Ficheiros" at bounding box center [299, 710] width 103 height 17
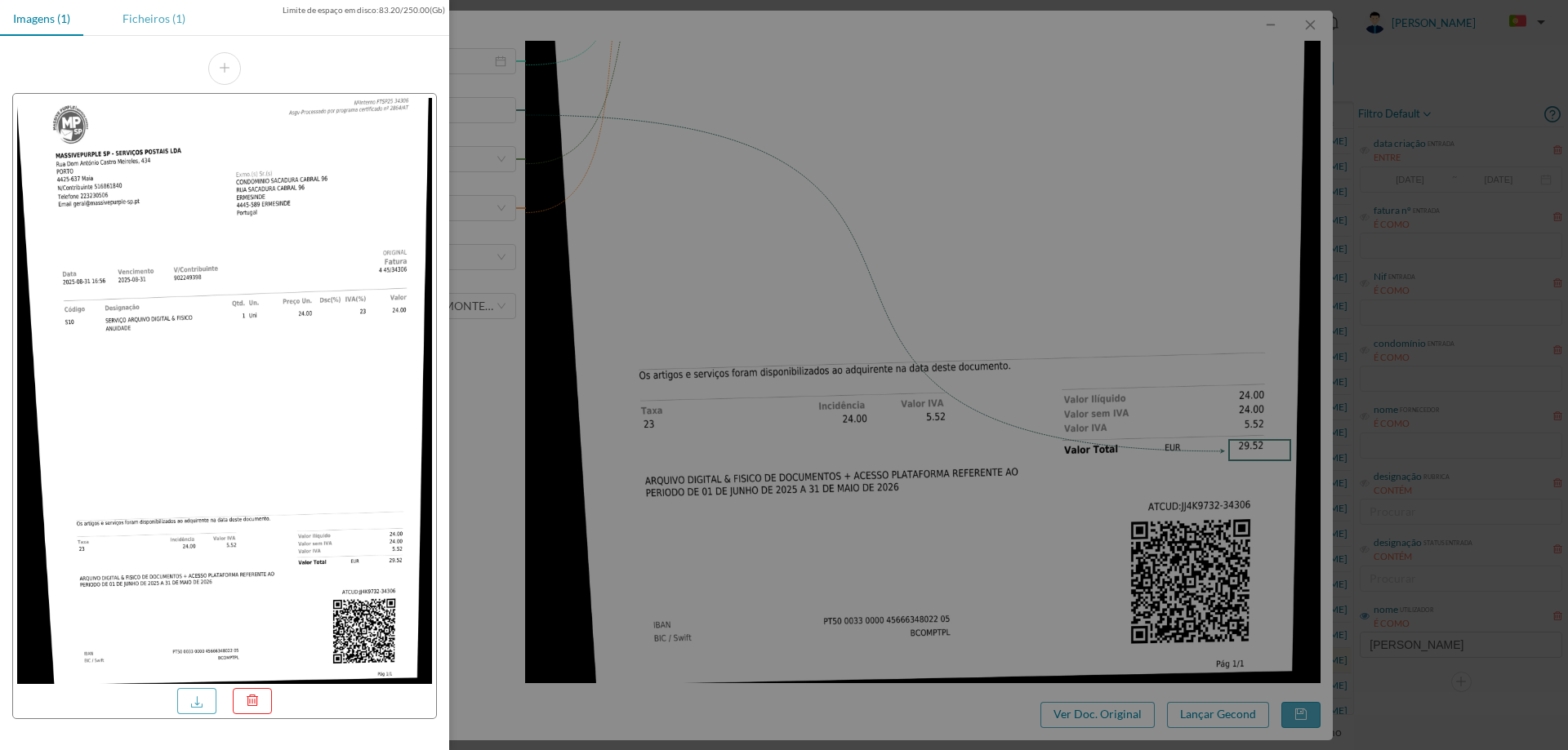
click at [167, 21] on div "Ficheiros (1)" at bounding box center [153, 19] width 89 height 37
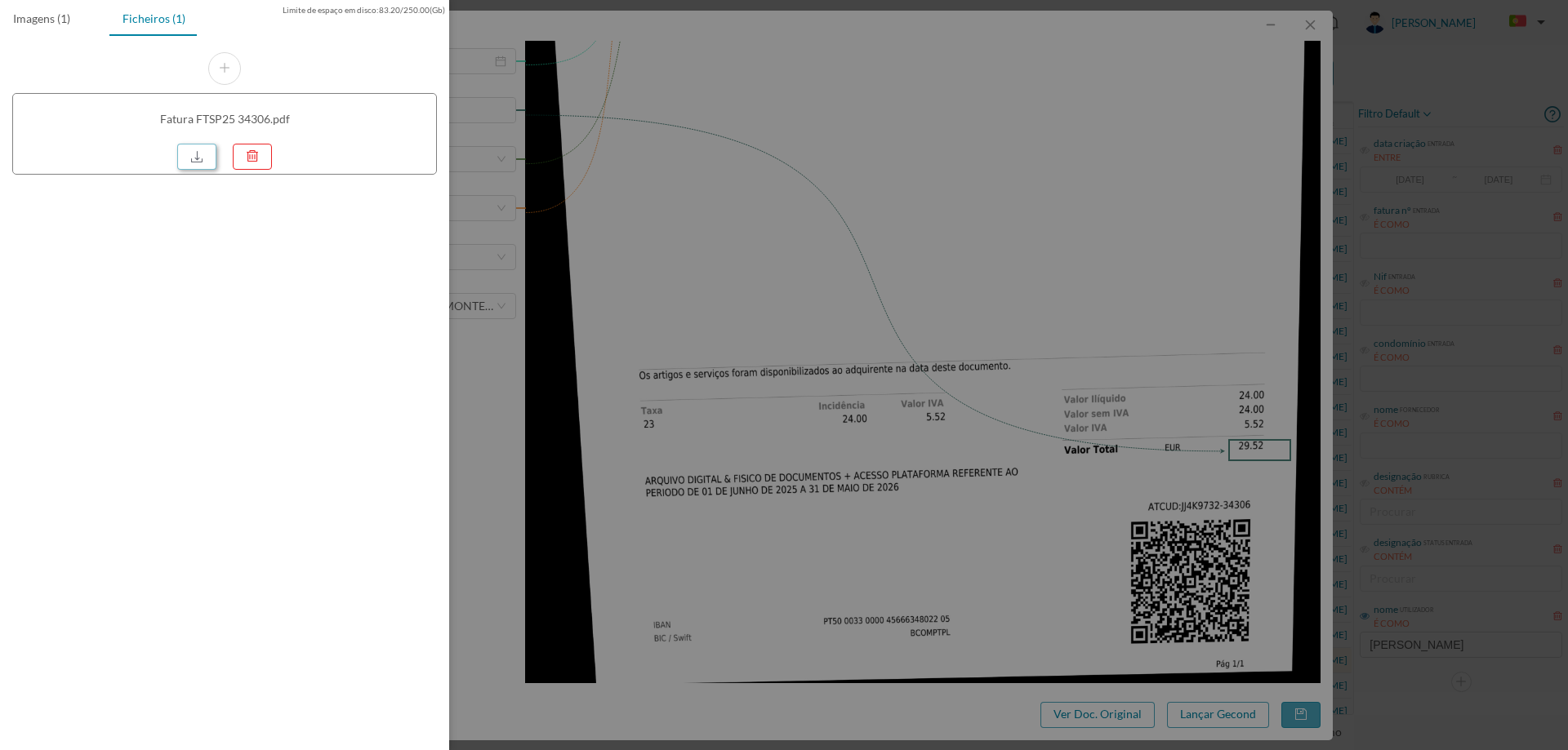
click at [200, 158] on link at bounding box center [197, 157] width 39 height 26
click at [809, 204] on div at bounding box center [784, 375] width 1568 height 750
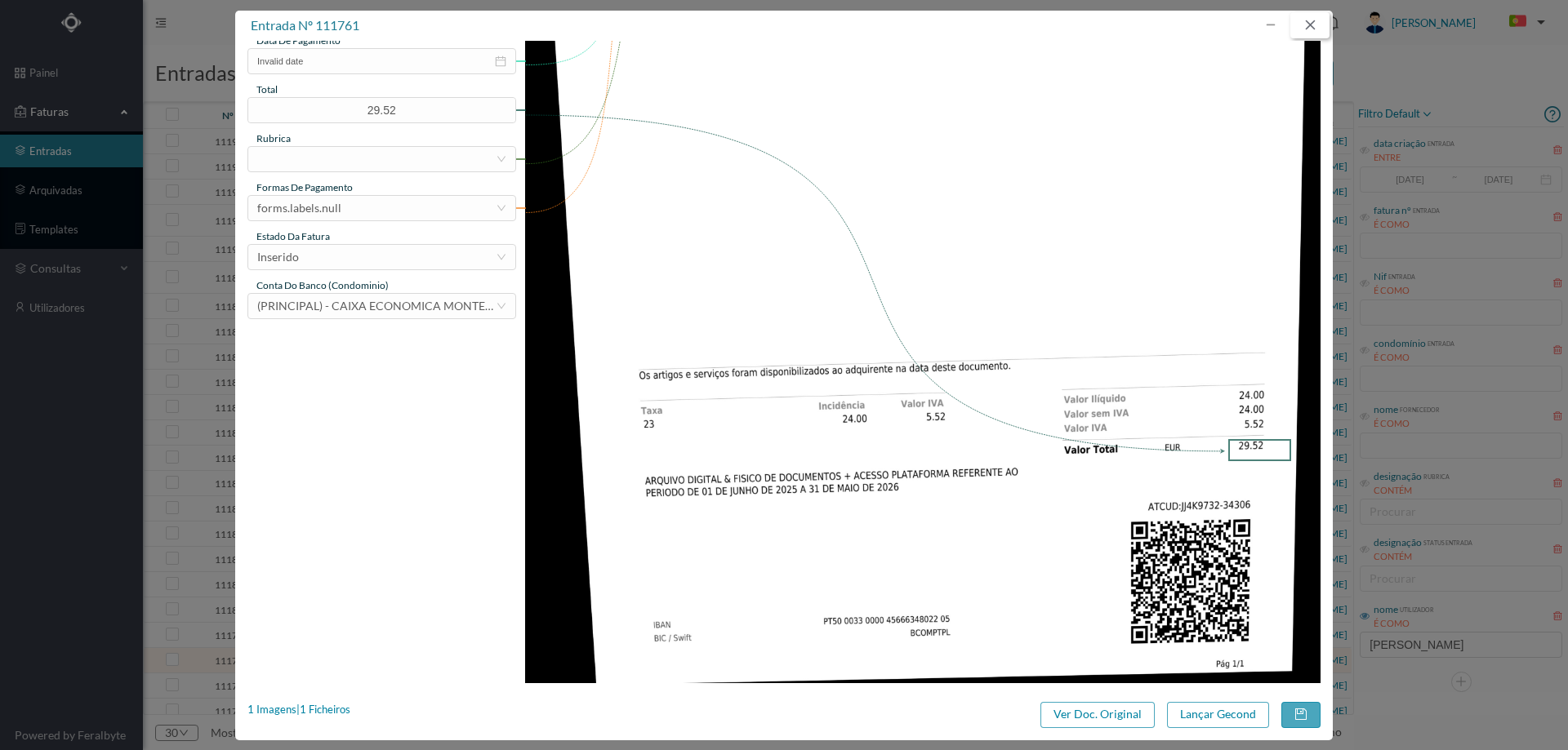
click at [1317, 29] on button "button" at bounding box center [1310, 26] width 39 height 26
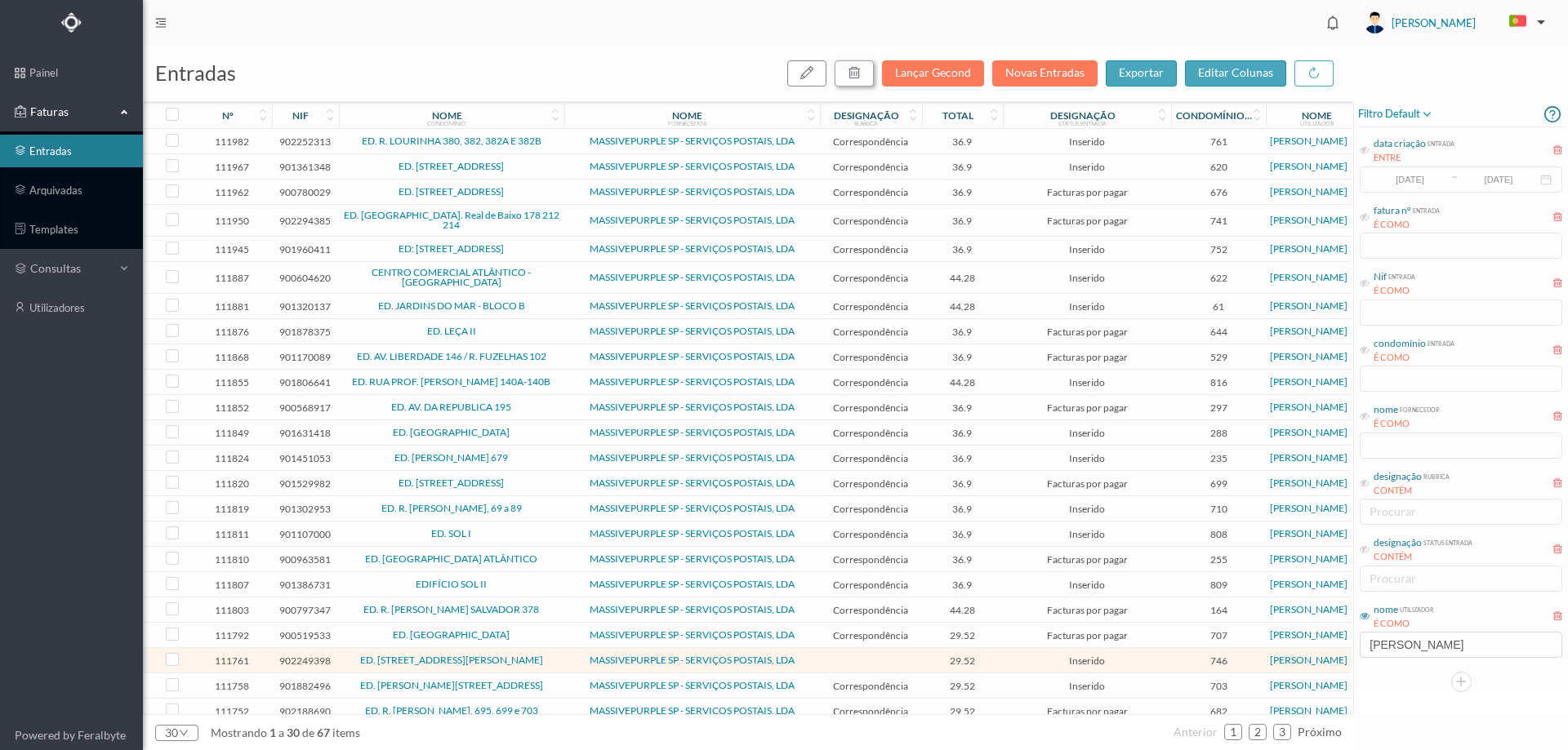
click at [867, 76] on button "button" at bounding box center [855, 74] width 39 height 26
click at [1012, 151] on button "sim" at bounding box center [1003, 147] width 32 height 19
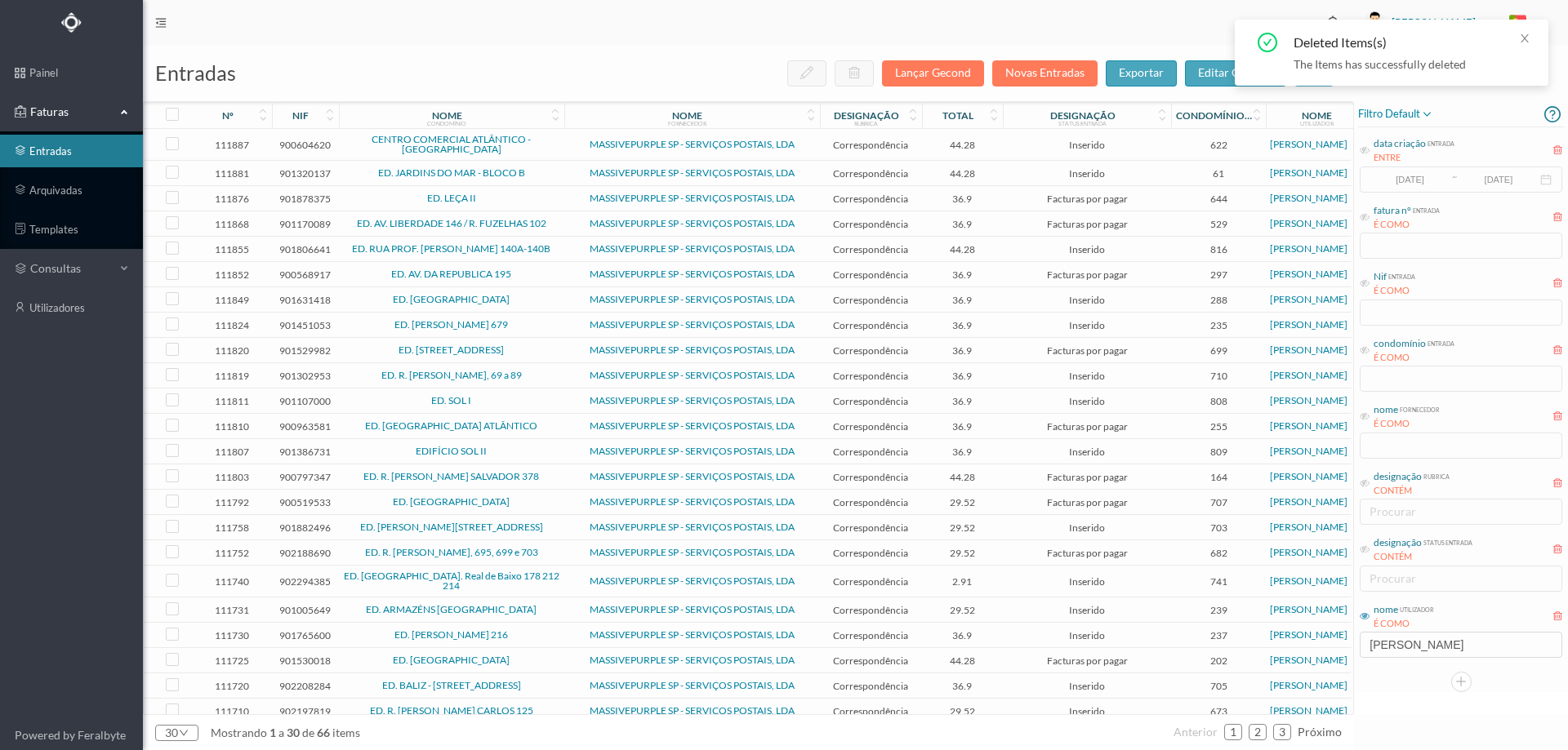
scroll to position [212, 0]
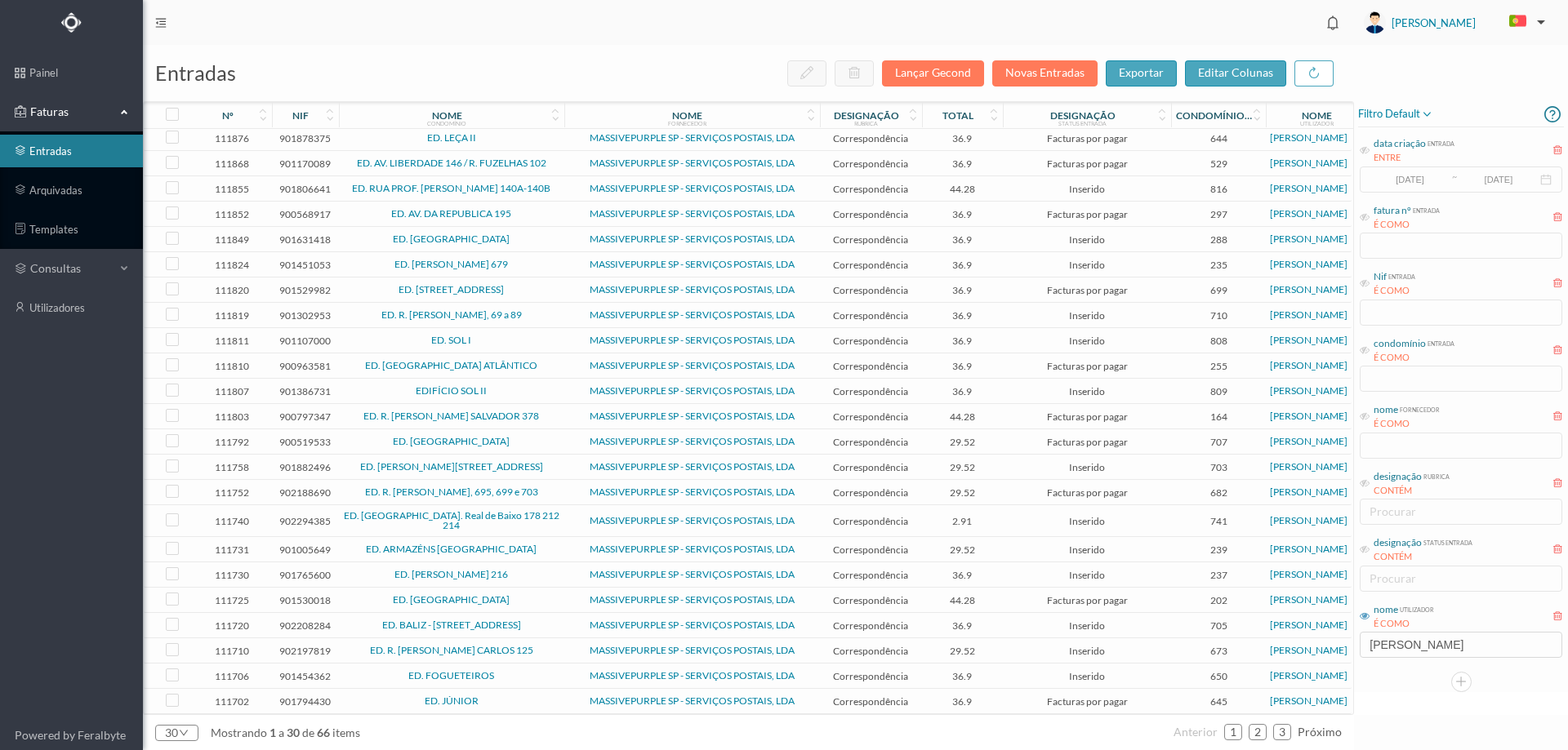
click at [552, 647] on span "ED. R. [PERSON_NAME] CARLOS 125" at bounding box center [452, 650] width 217 height 10
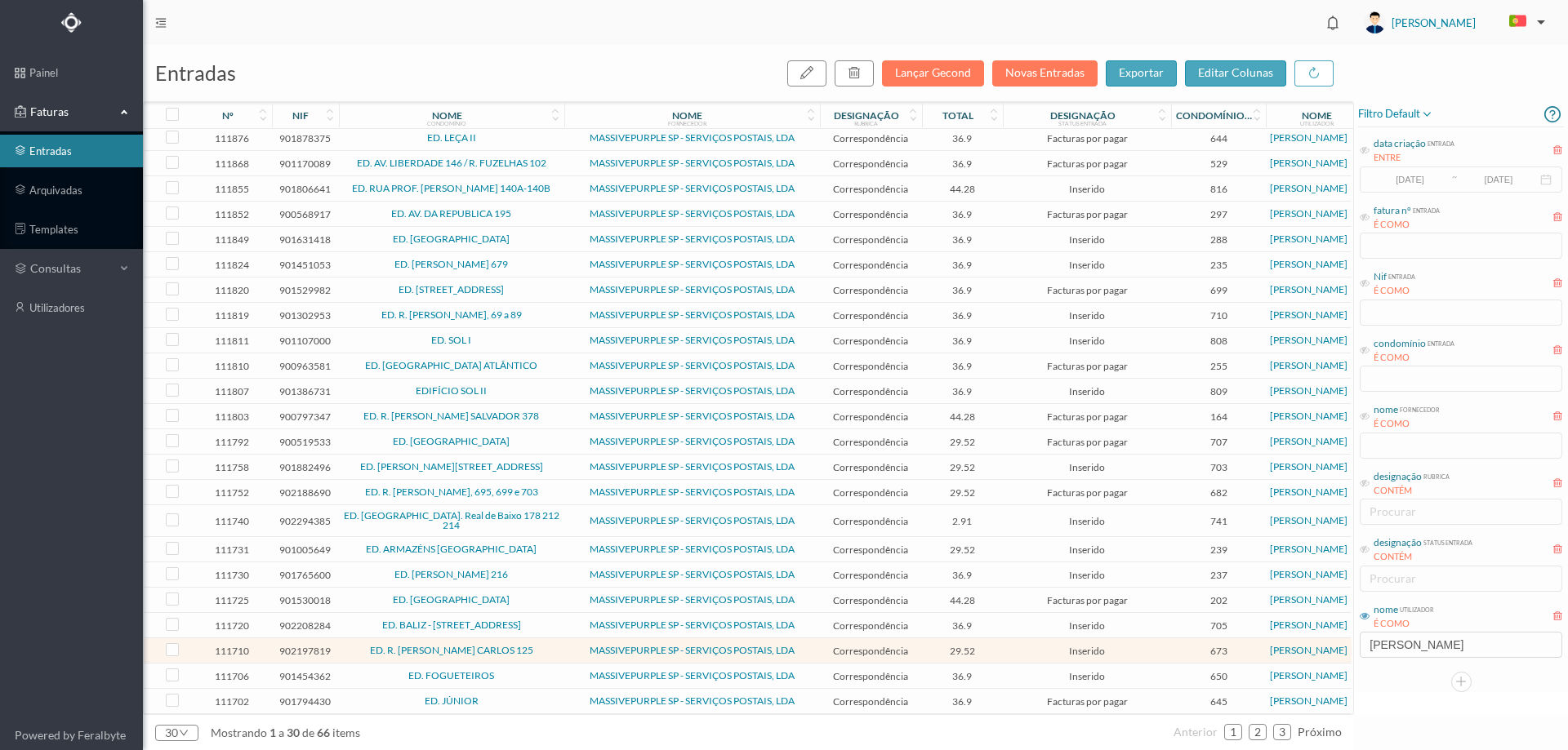
click at [552, 646] on span "ED. R. [PERSON_NAME] CARLOS 125" at bounding box center [452, 650] width 217 height 10
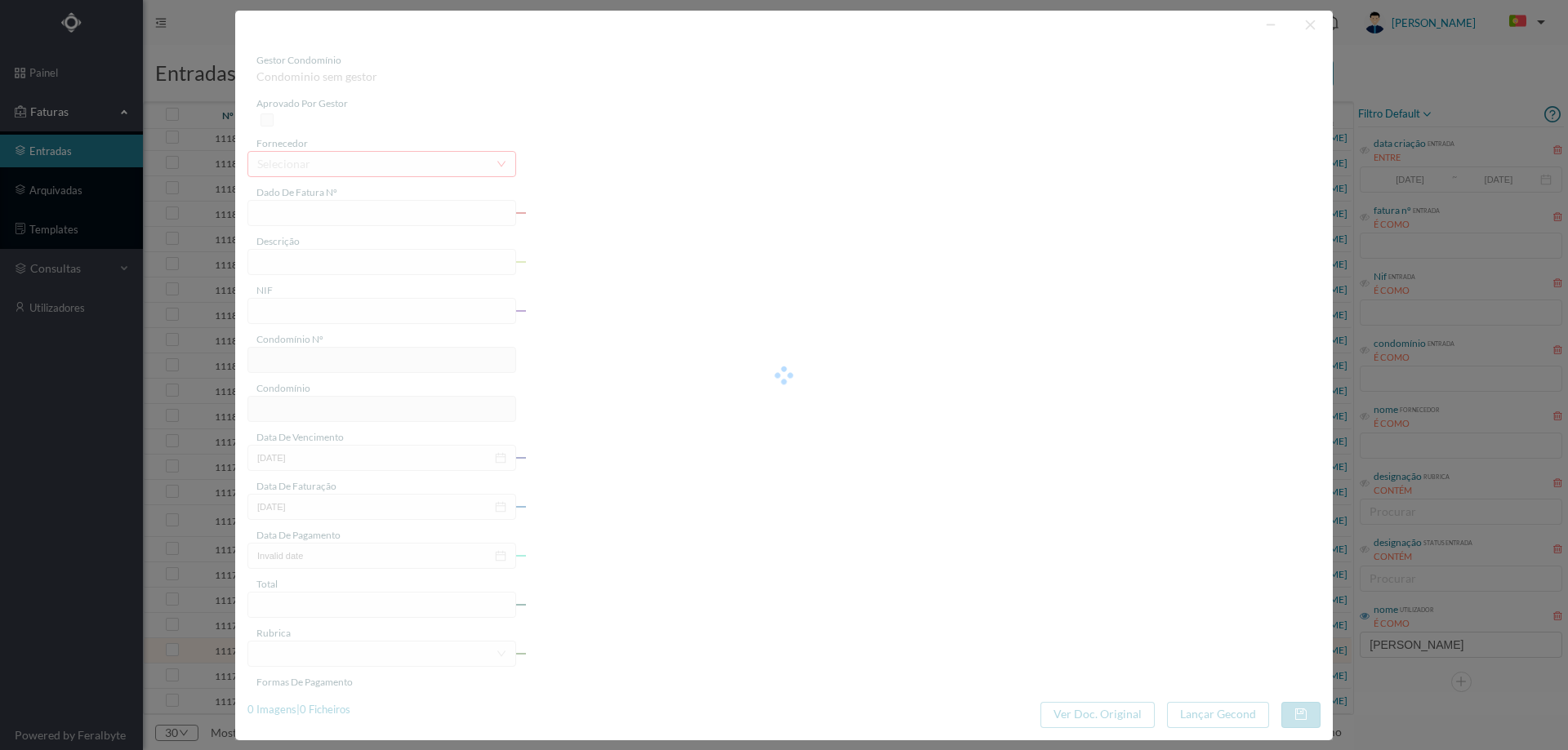
type input "4 45/34372"
type input "ANVUILVAVIE"
type input "902197819"
type input "Invalid date"
type input "[DATE]"
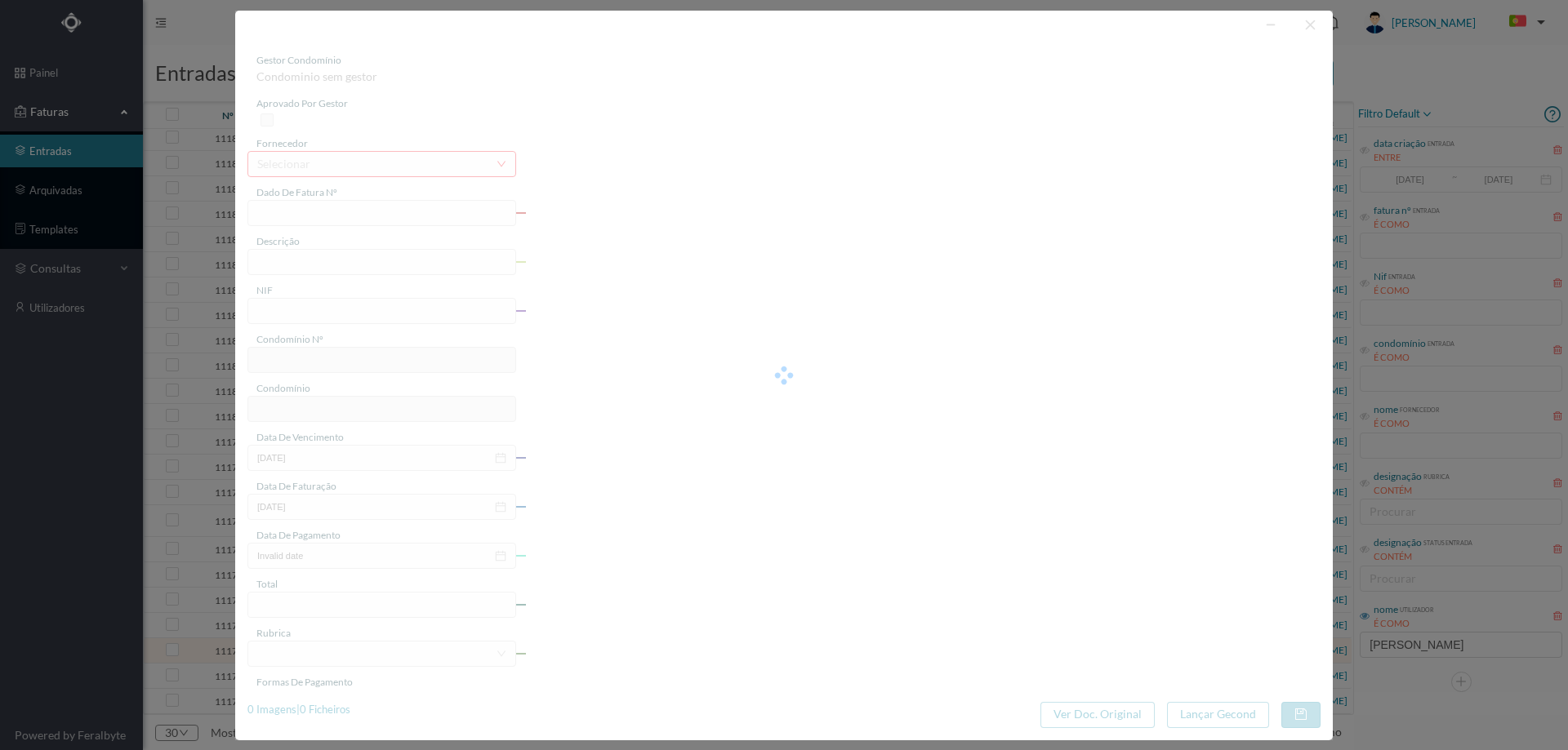
type input "29.52"
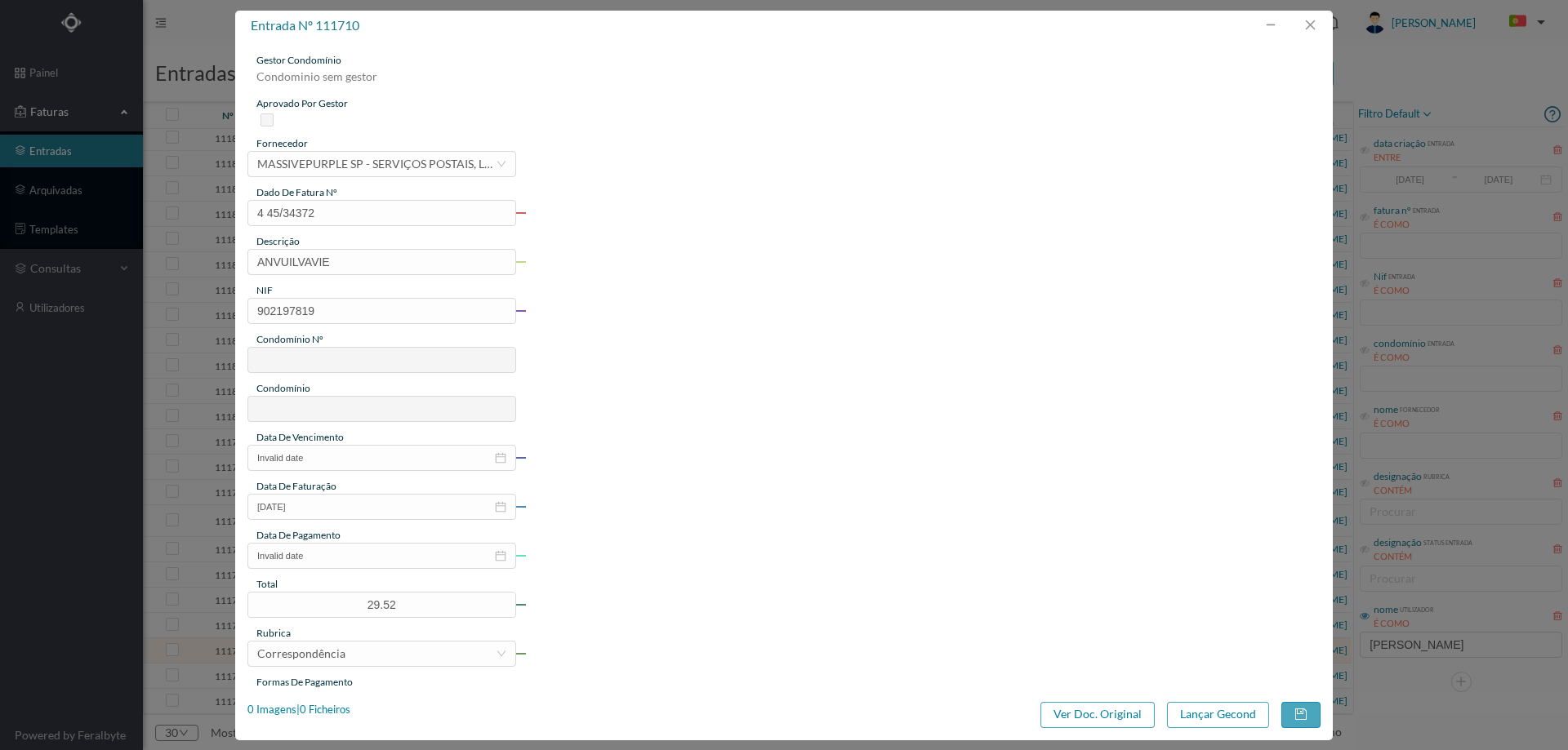
type input "673"
type input "ED. R. [PERSON_NAME] CARLOS 125"
click at [337, 709] on div "1 Imagens | 1 Ficheiros" at bounding box center [299, 710] width 103 height 17
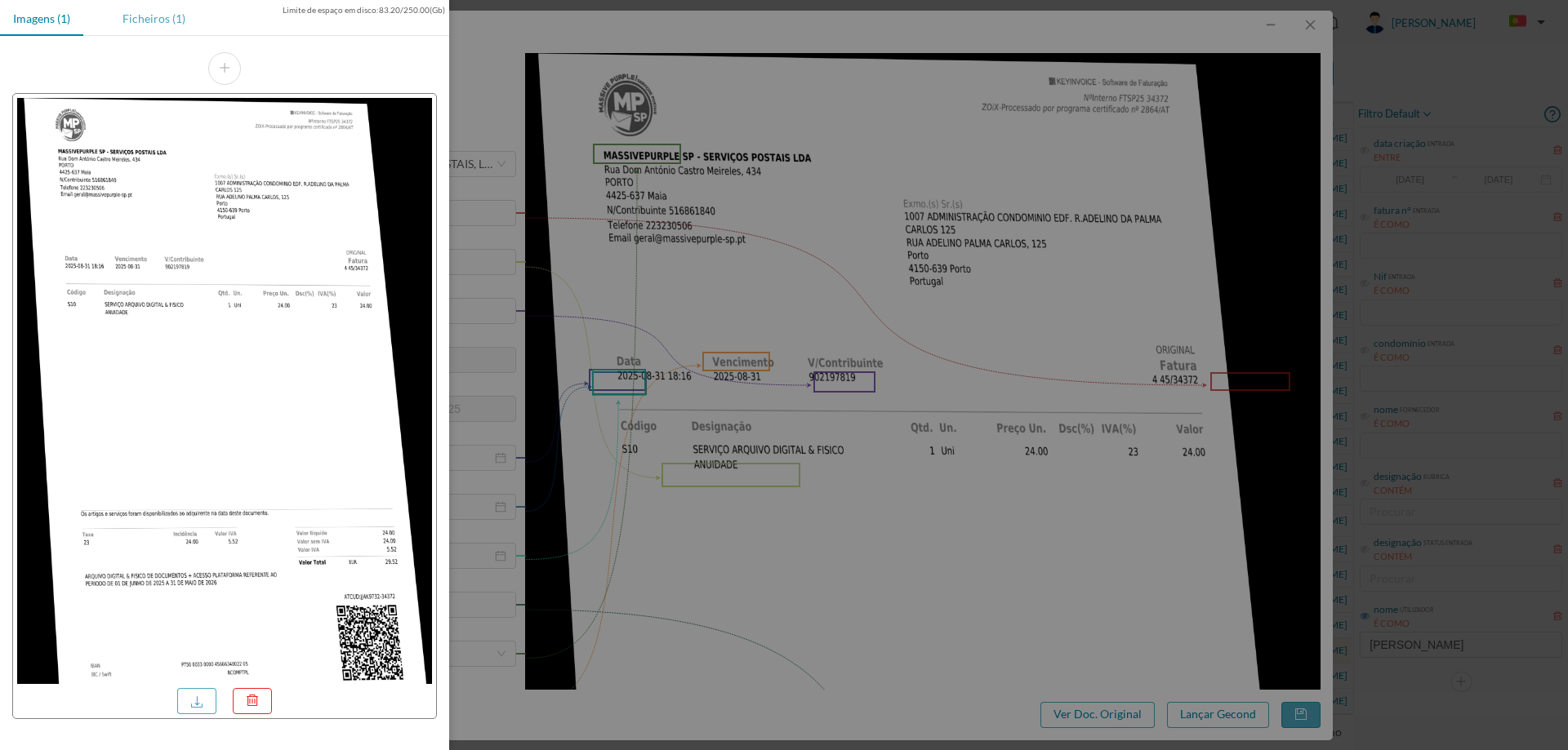
click at [177, 22] on div "Ficheiros (1)" at bounding box center [153, 19] width 89 height 37
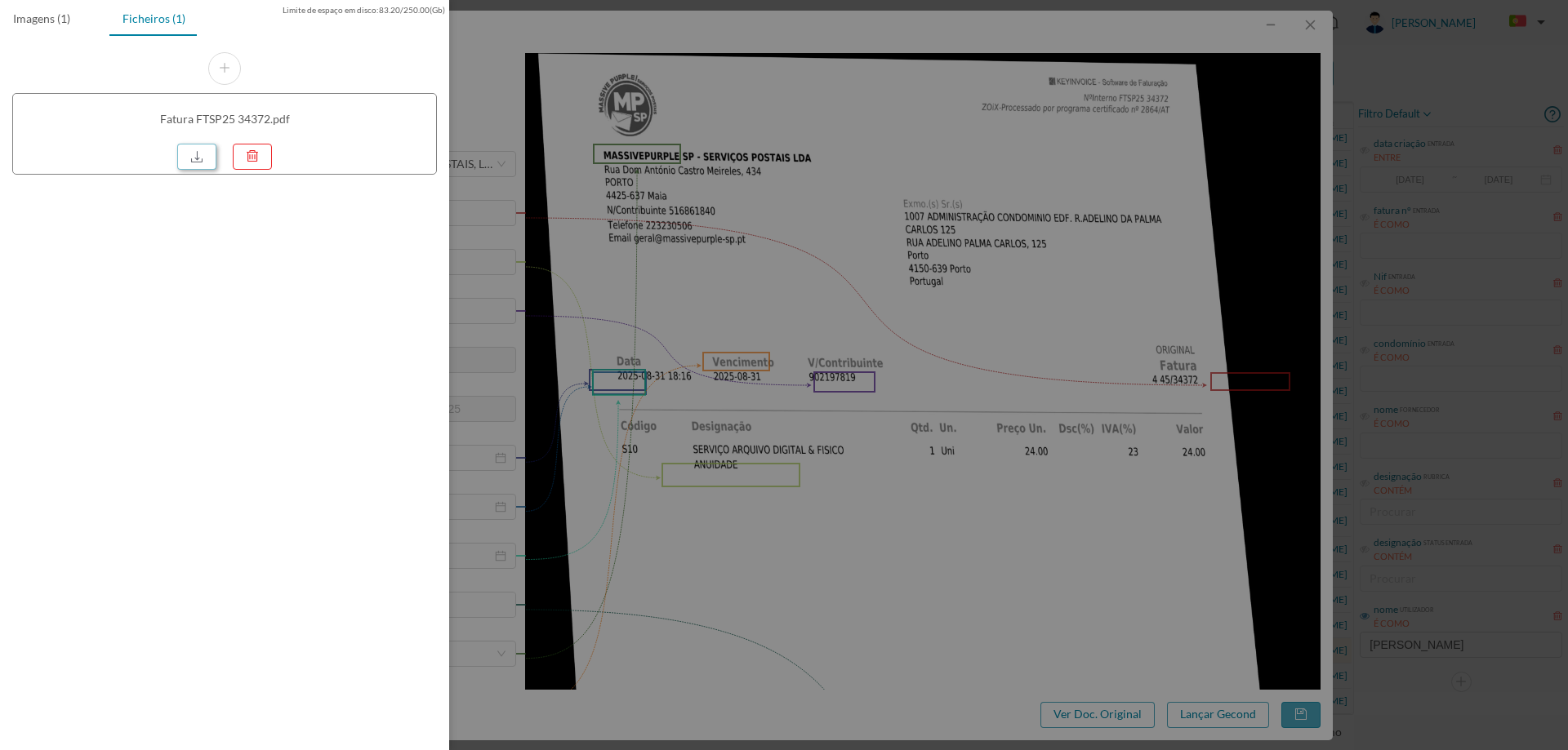
click at [200, 158] on link at bounding box center [197, 157] width 39 height 26
drag, startPoint x: 1022, startPoint y: 380, endPoint x: 1233, endPoint y: 162, distance: 303.4
click at [1026, 373] on div at bounding box center [784, 375] width 1568 height 750
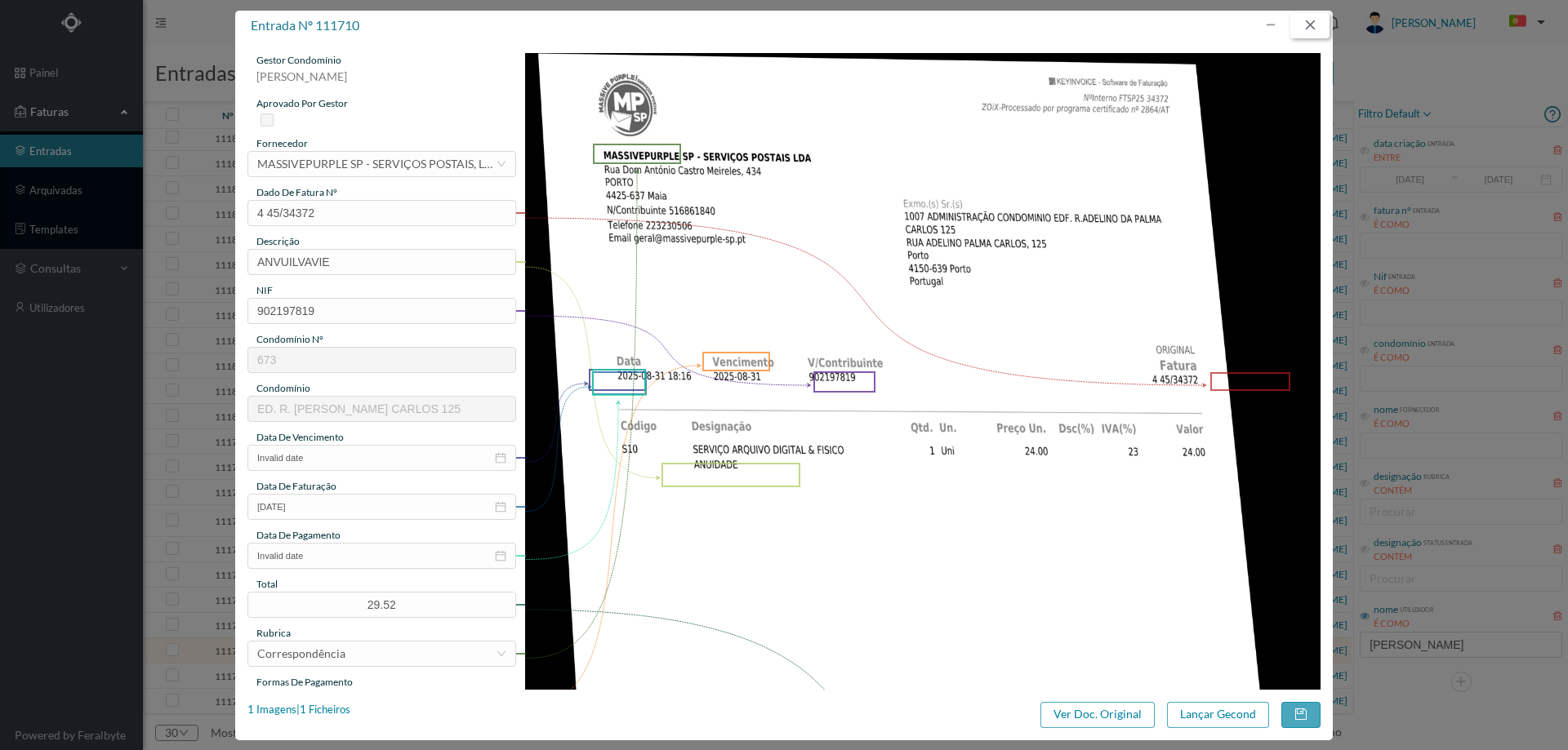
click at [1317, 21] on button "button" at bounding box center [1310, 26] width 39 height 26
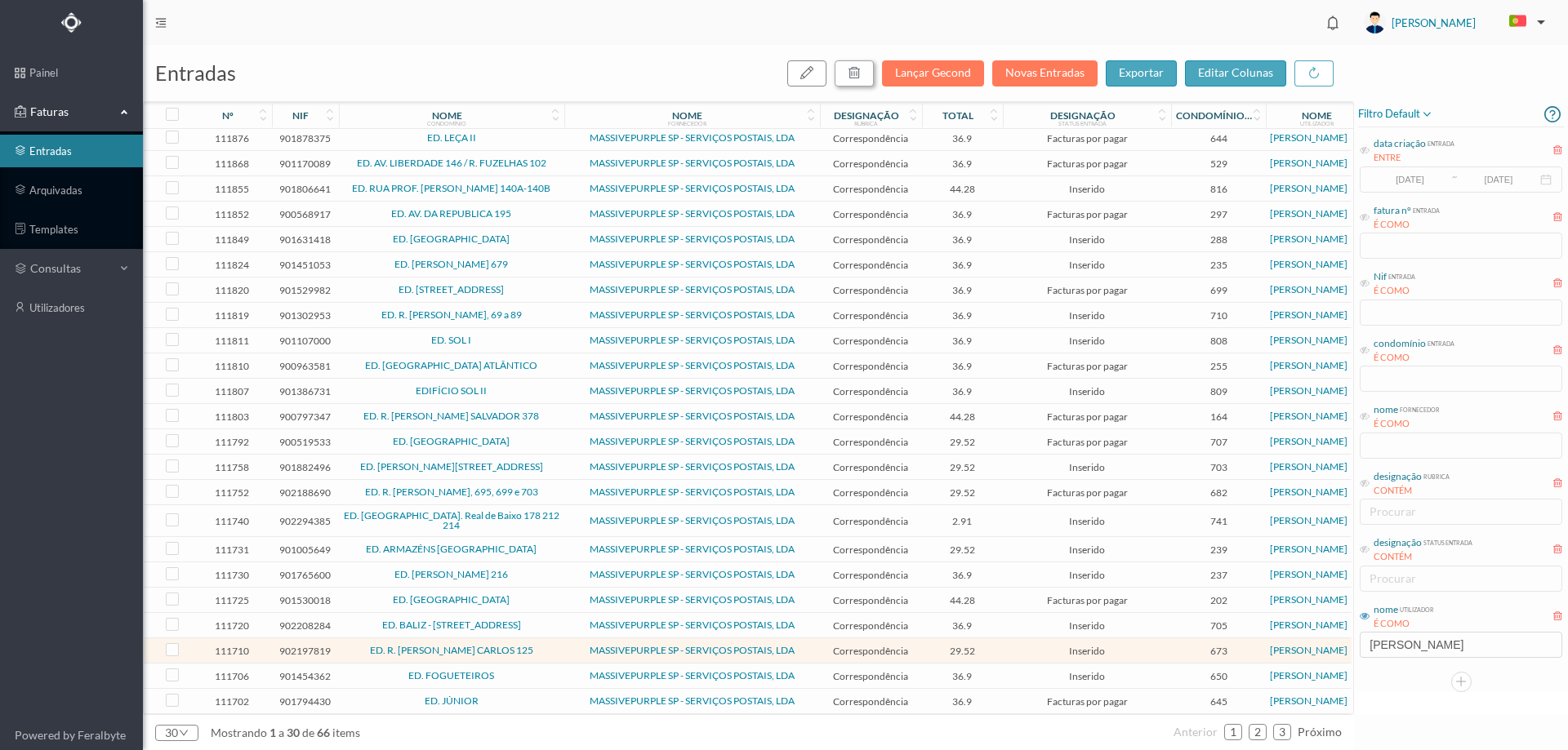
click at [856, 73] on icon "button" at bounding box center [854, 72] width 13 height 13
click at [992, 148] on button "sim" at bounding box center [1003, 147] width 32 height 19
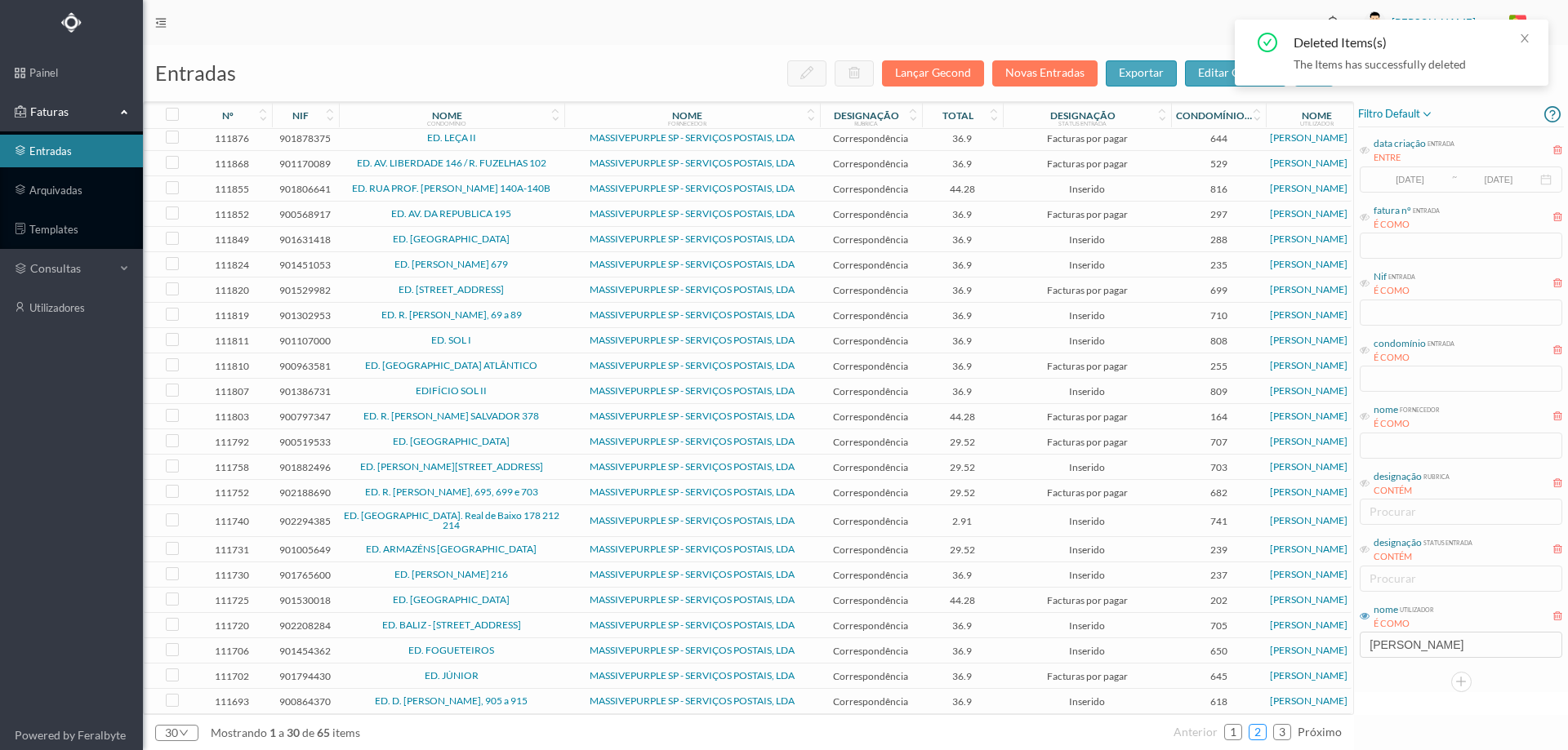
click at [1257, 734] on link "2" at bounding box center [1258, 732] width 17 height 25
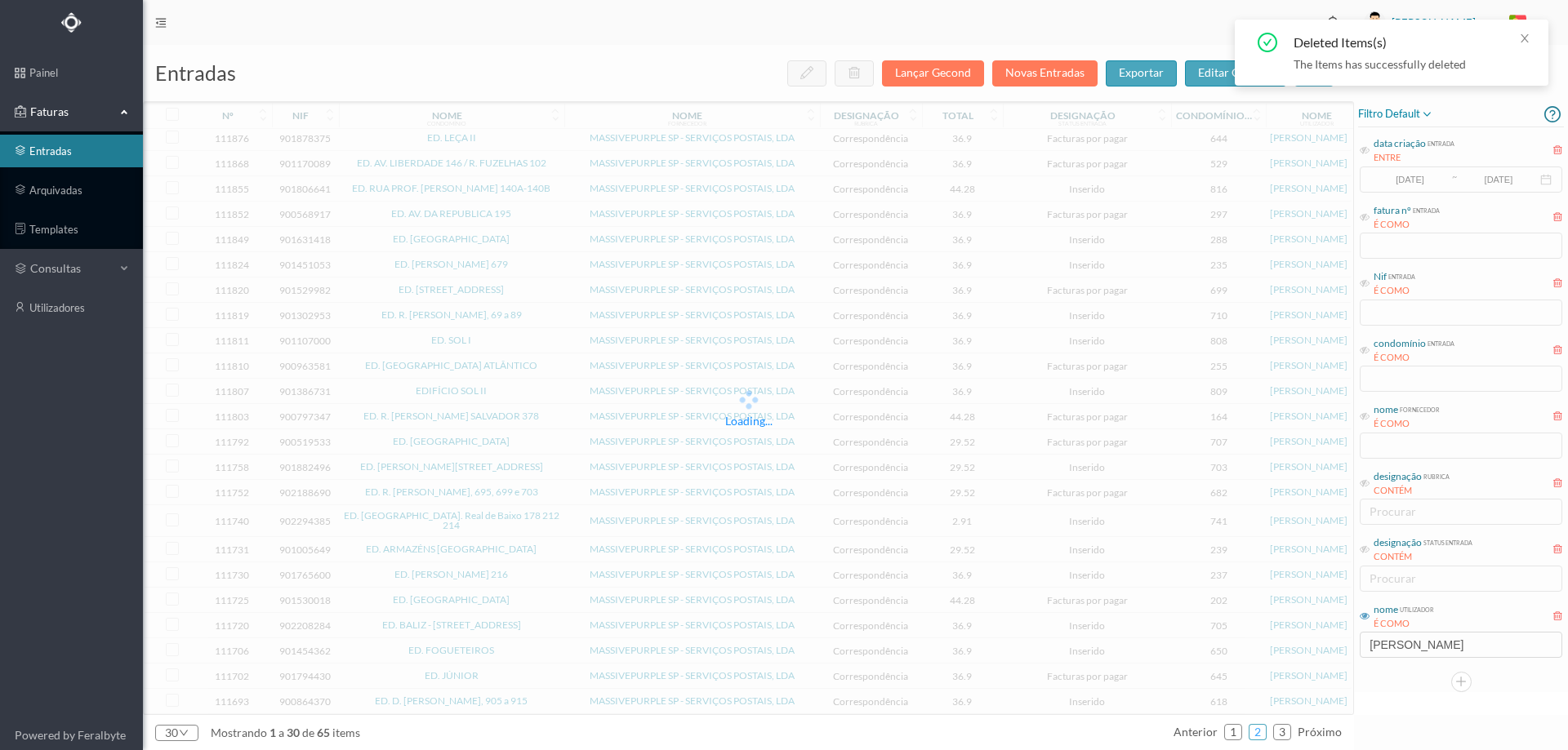
scroll to position [206, 0]
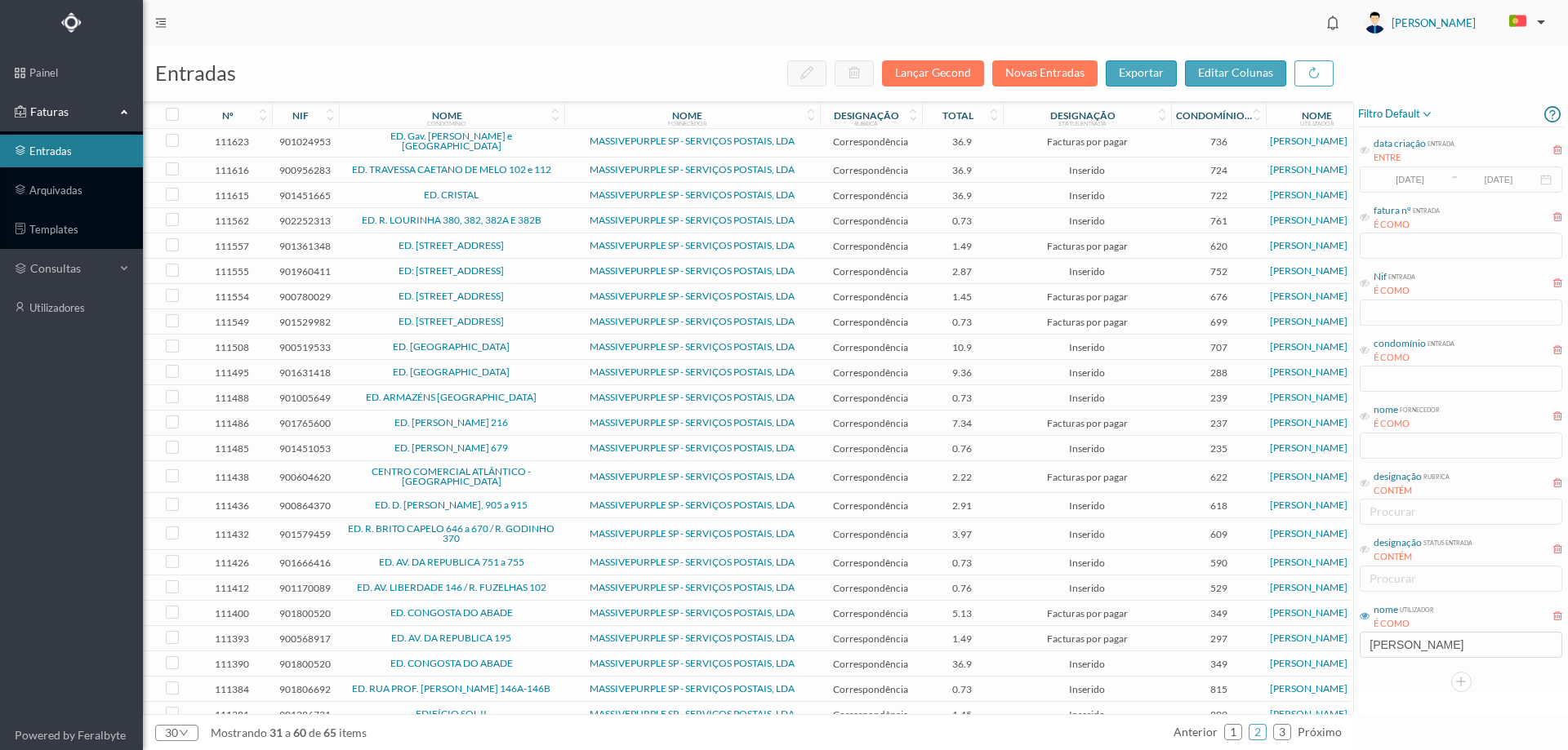
click at [527, 189] on td "ED. CRISTAL" at bounding box center [452, 195] width 226 height 26
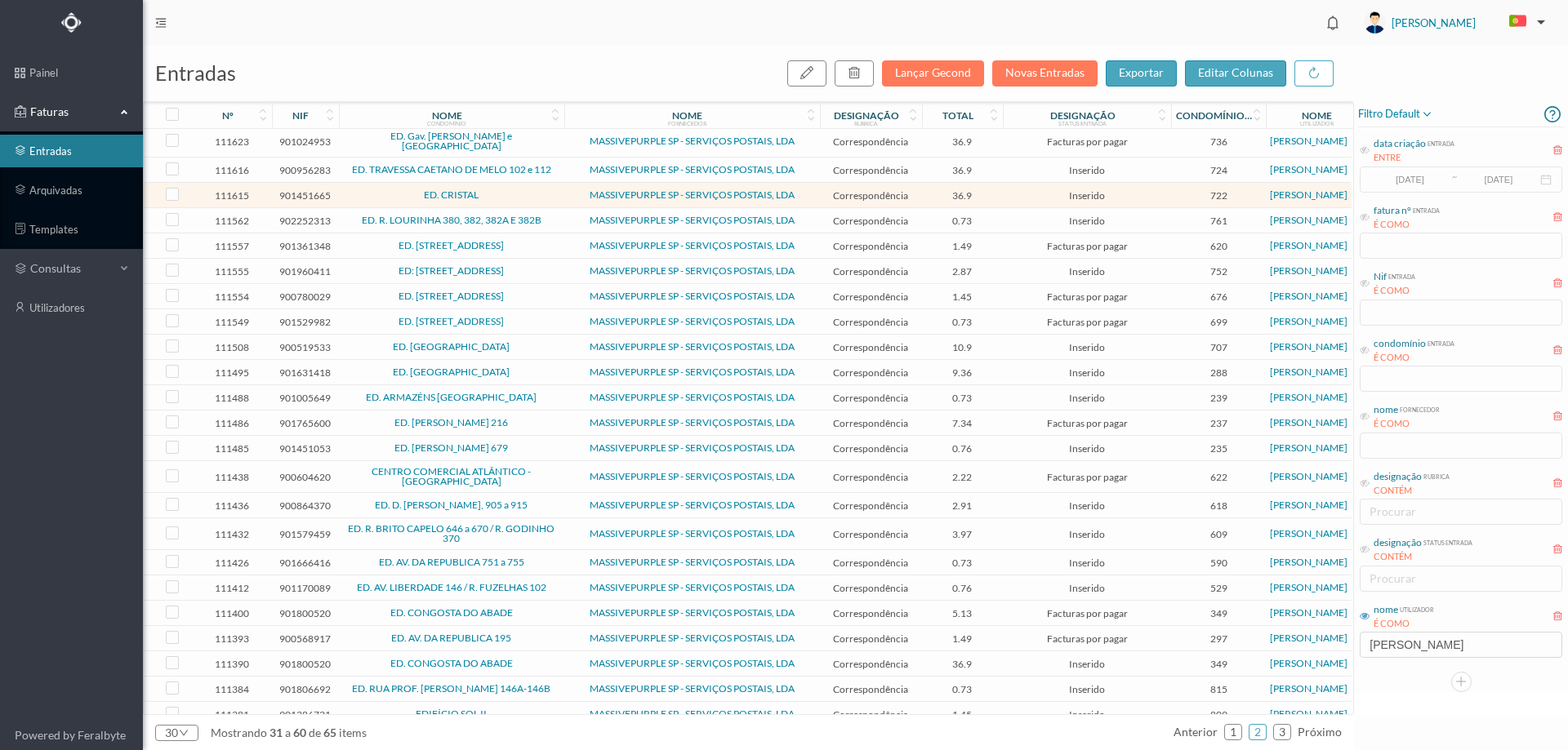
click at [527, 189] on td "ED. CRISTAL" at bounding box center [452, 195] width 226 height 26
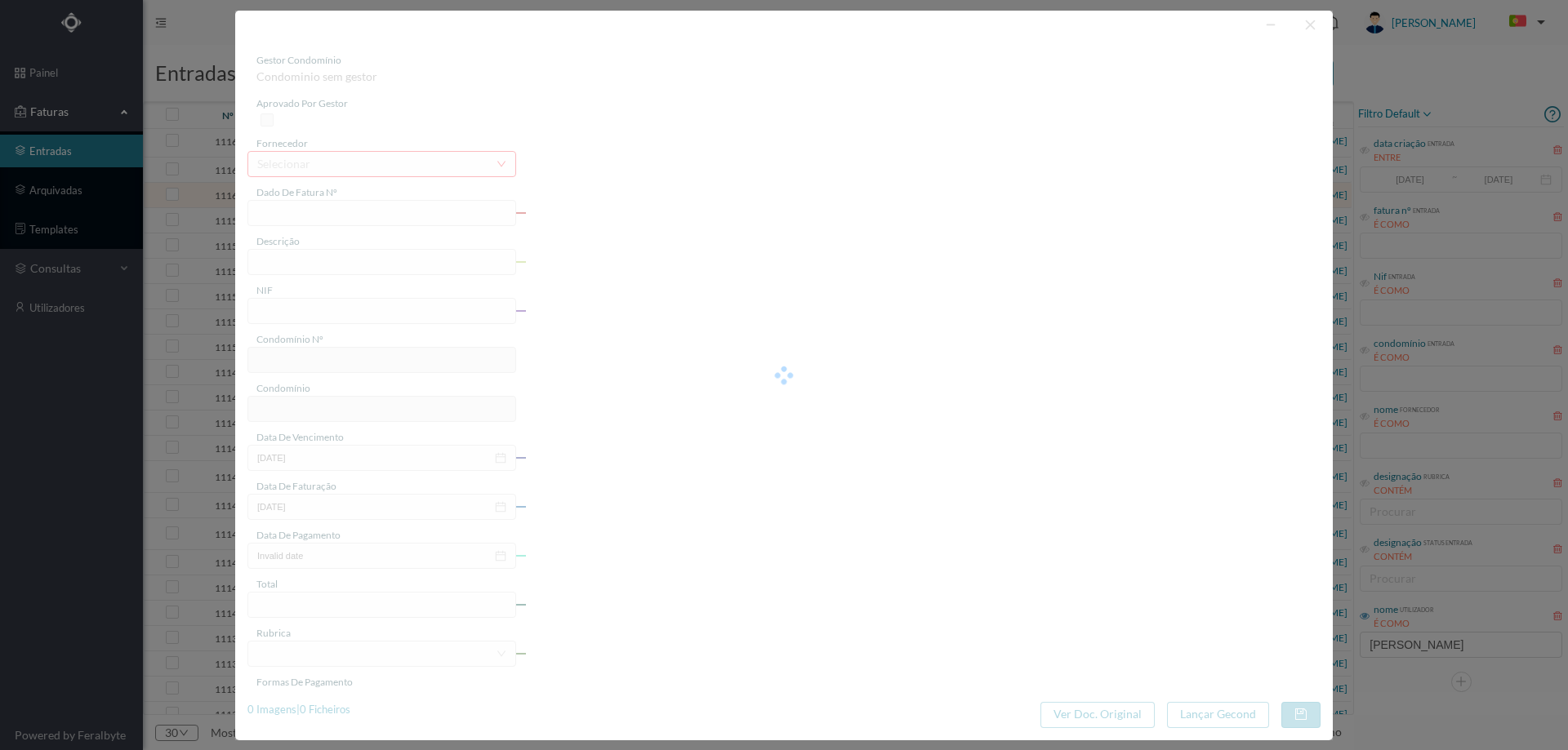
type input "4 45/34387"
type input "ANVIVALVIL"
type input "901451665"
type input "Invalid date"
type input "[DATE]"
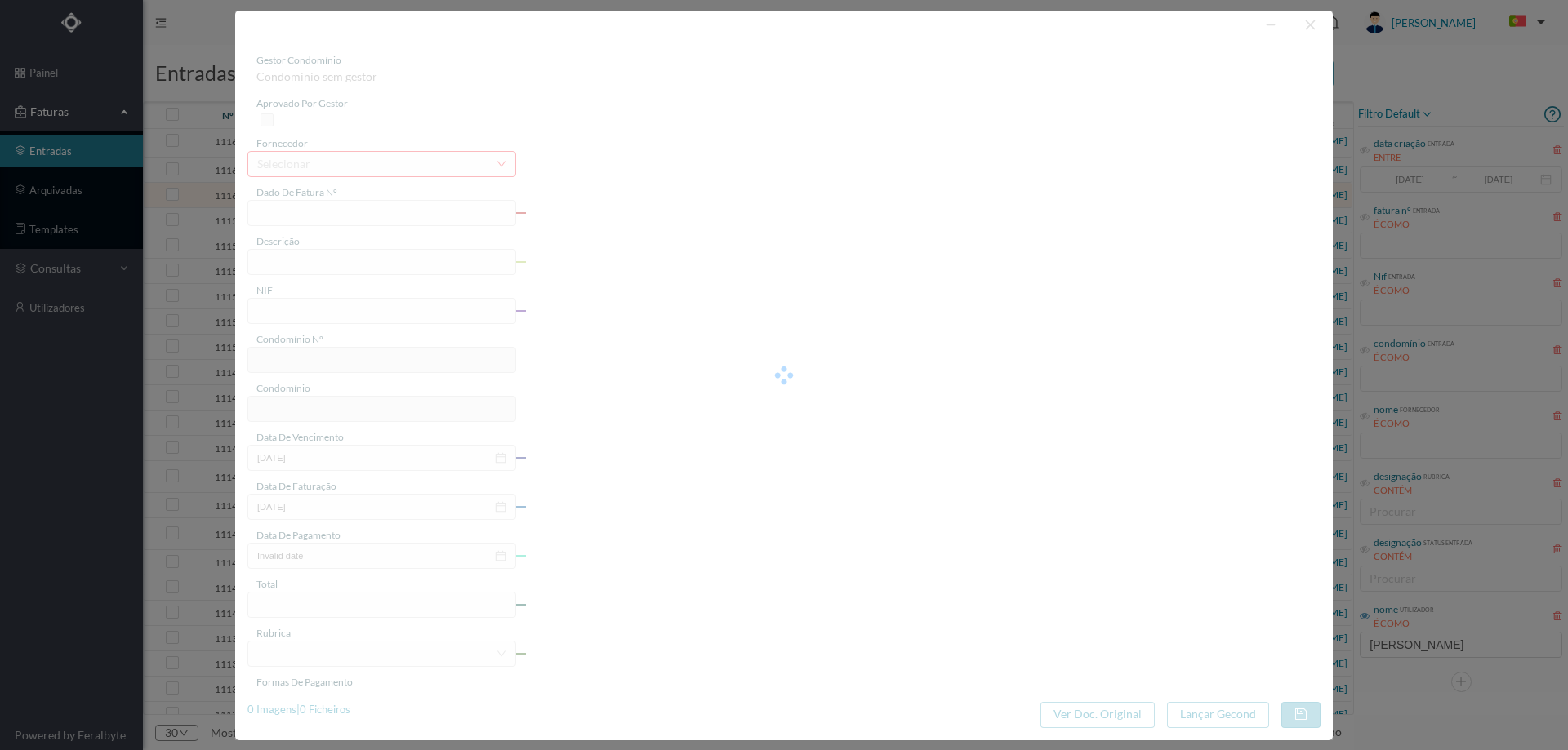
type input "36.90"
type input "722"
type input "ED. CRISTAL"
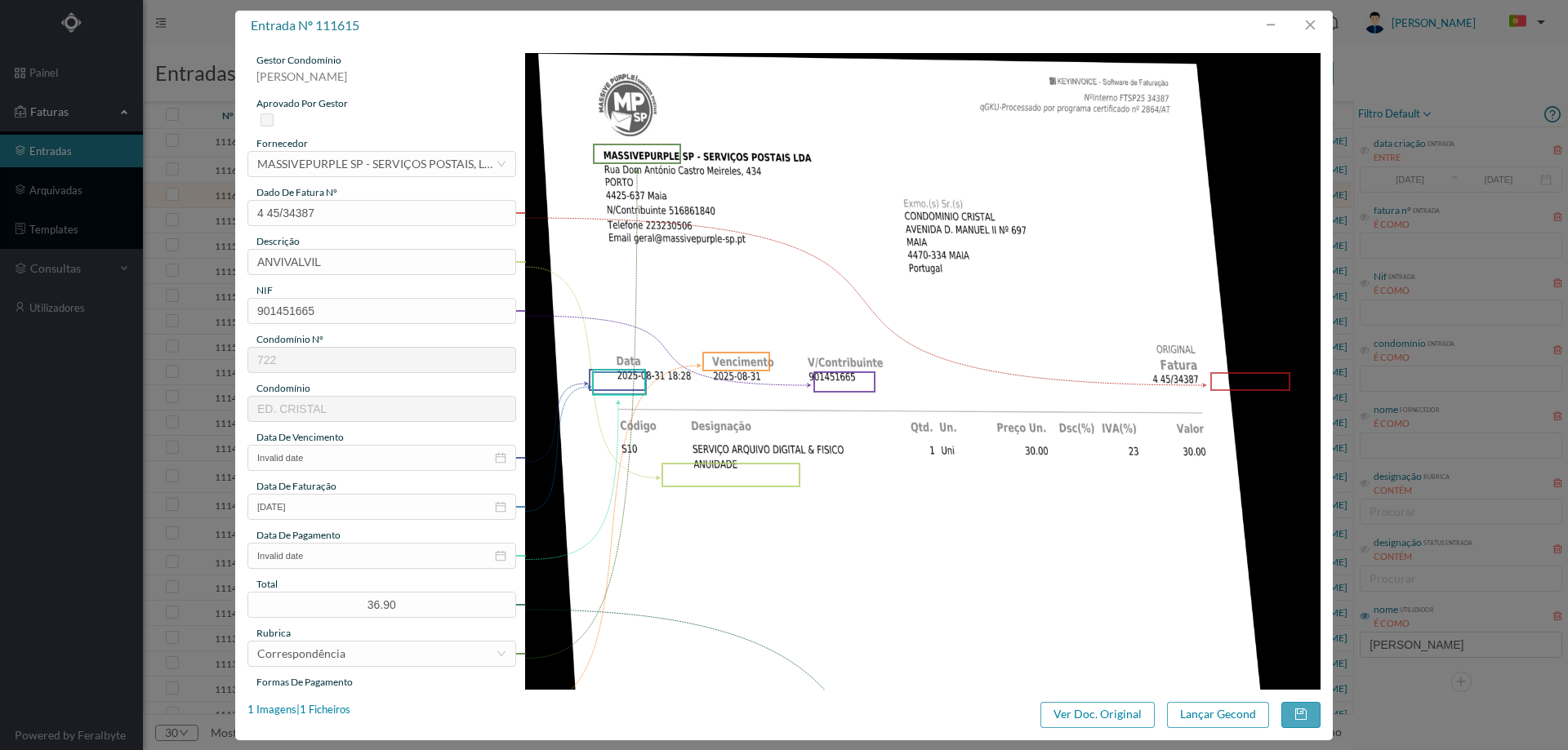
scroll to position [82, 0]
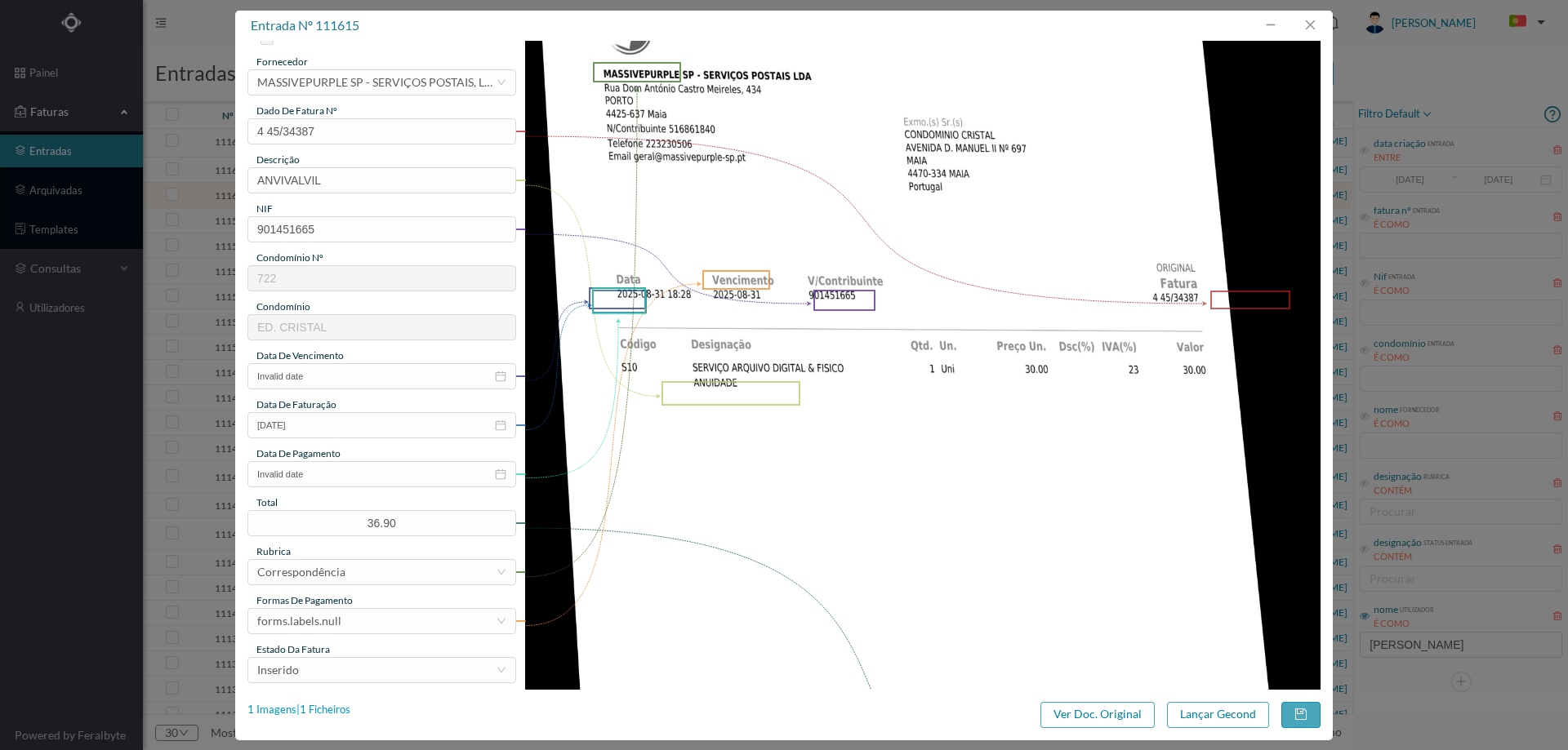
click at [329, 702] on div "1 Imagens | 1 Ficheiros" at bounding box center [299, 710] width 103 height 17
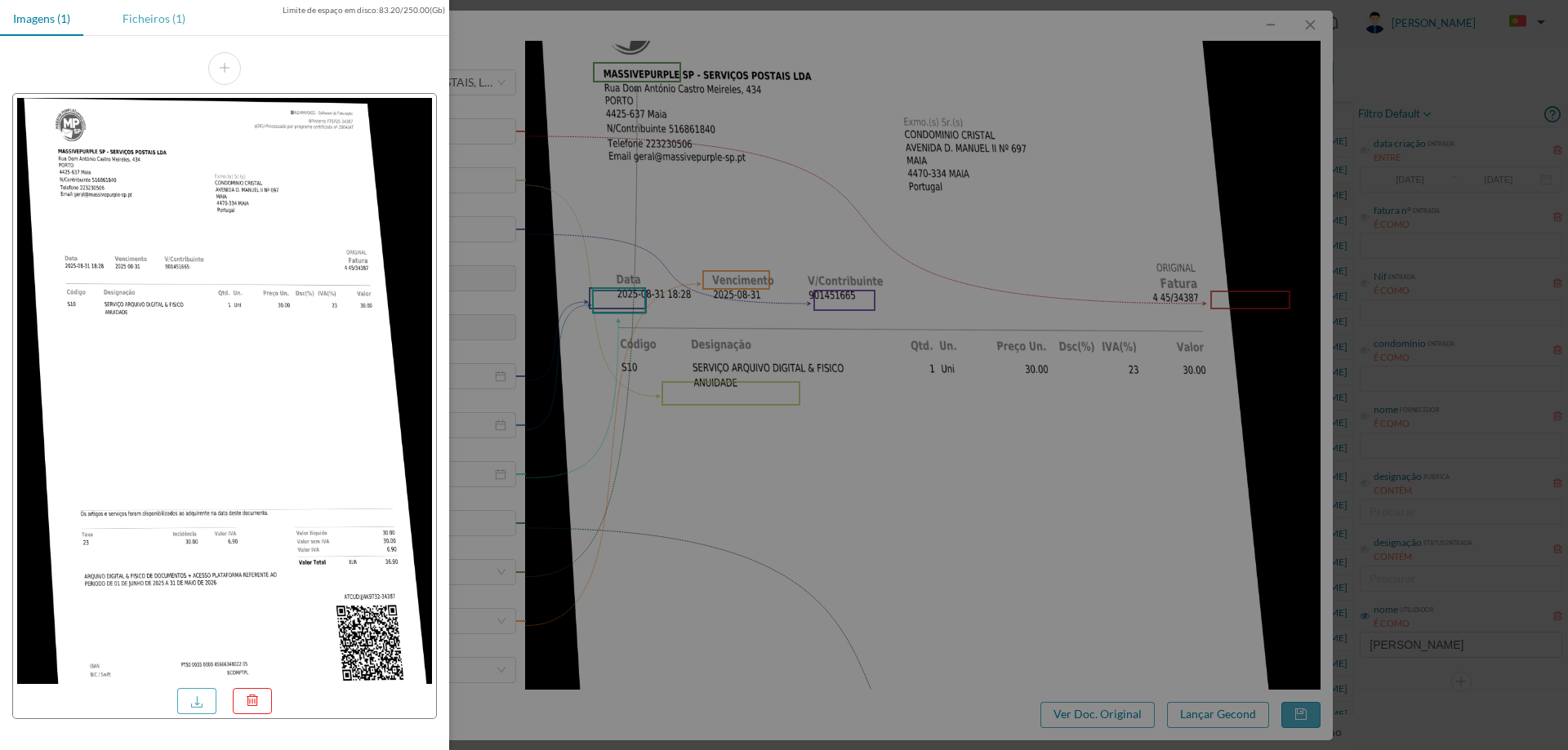
click at [169, 9] on div "Ficheiros (1)" at bounding box center [153, 19] width 89 height 37
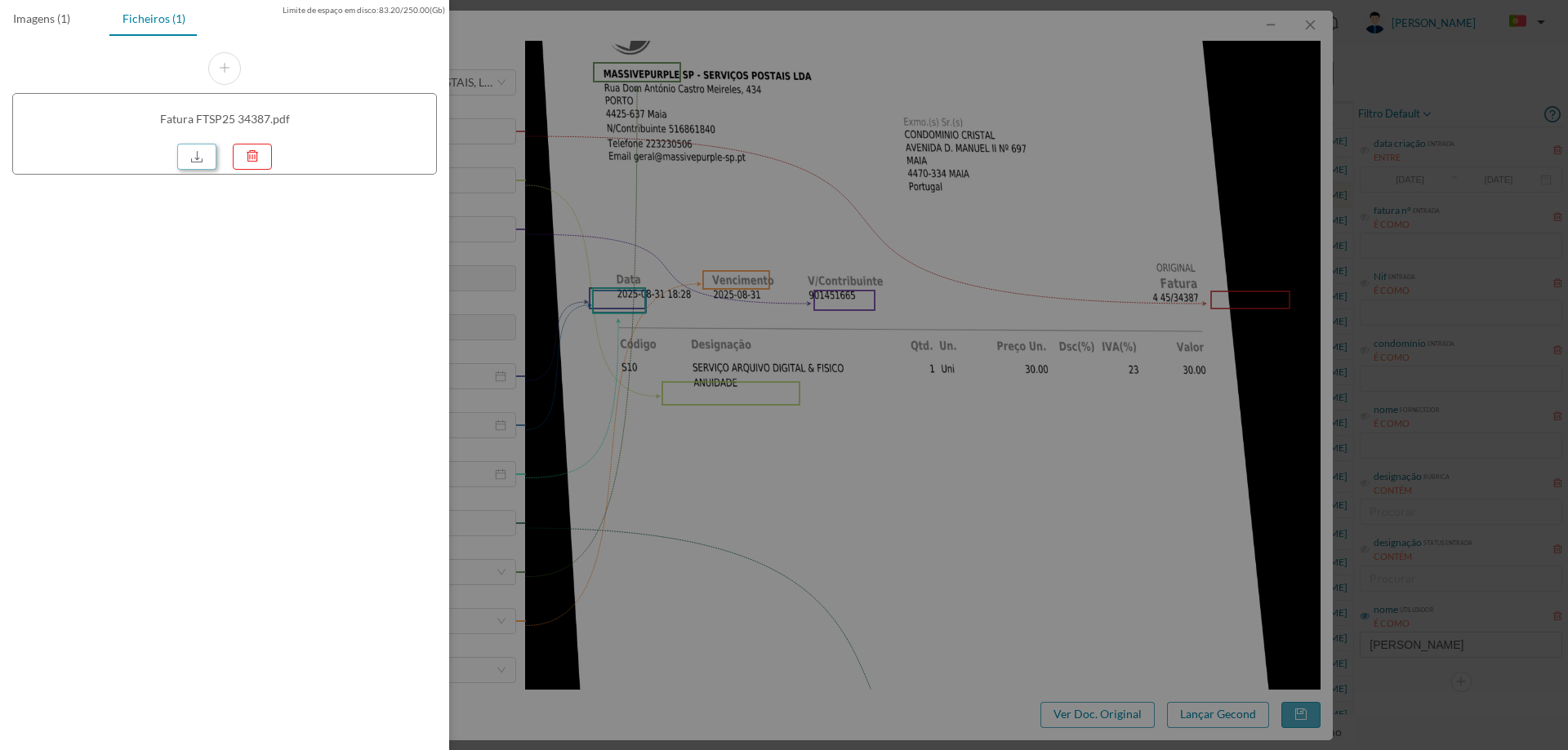
click at [205, 160] on link at bounding box center [197, 157] width 39 height 26
click at [1077, 117] on div at bounding box center [784, 375] width 1568 height 750
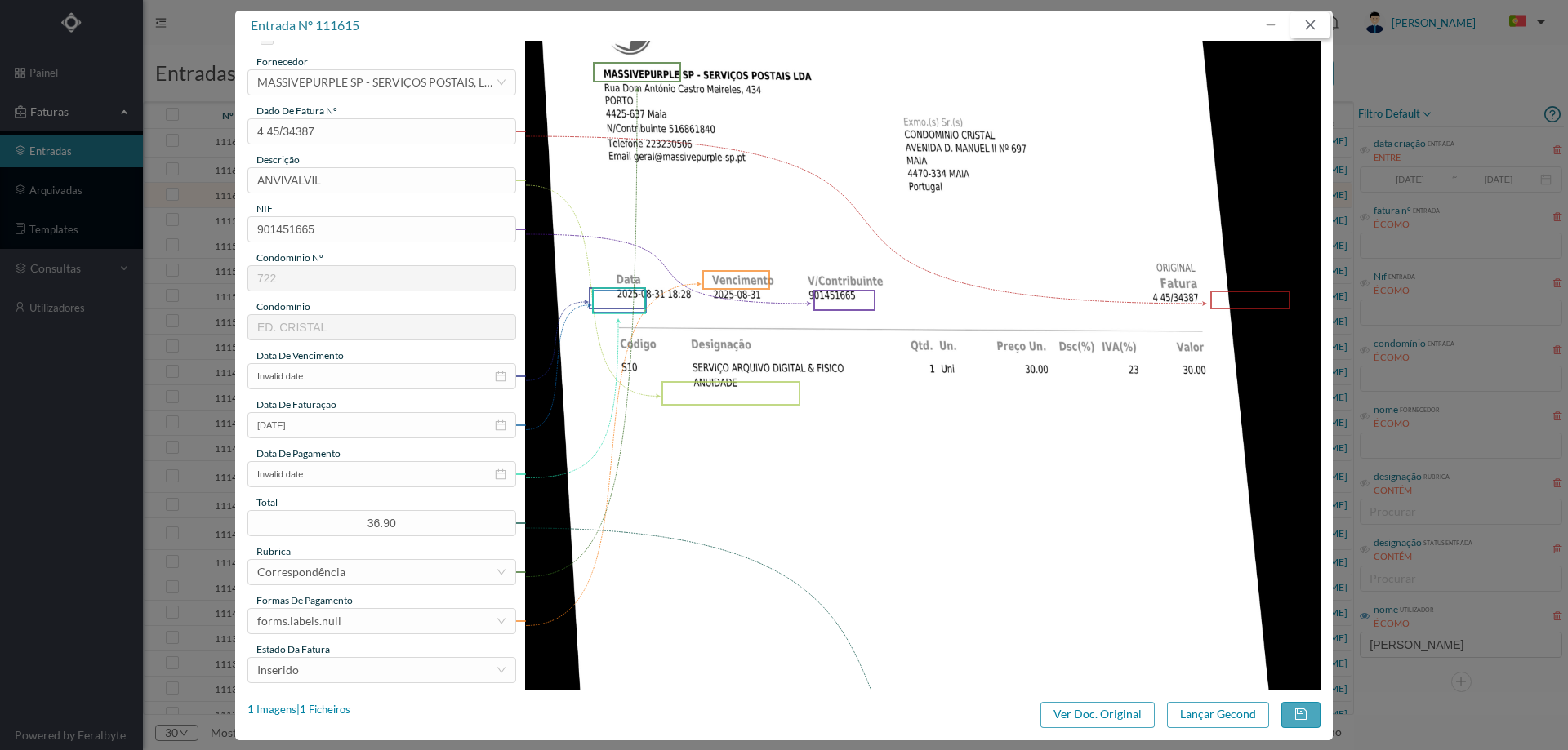
click at [1310, 26] on button "button" at bounding box center [1310, 26] width 39 height 26
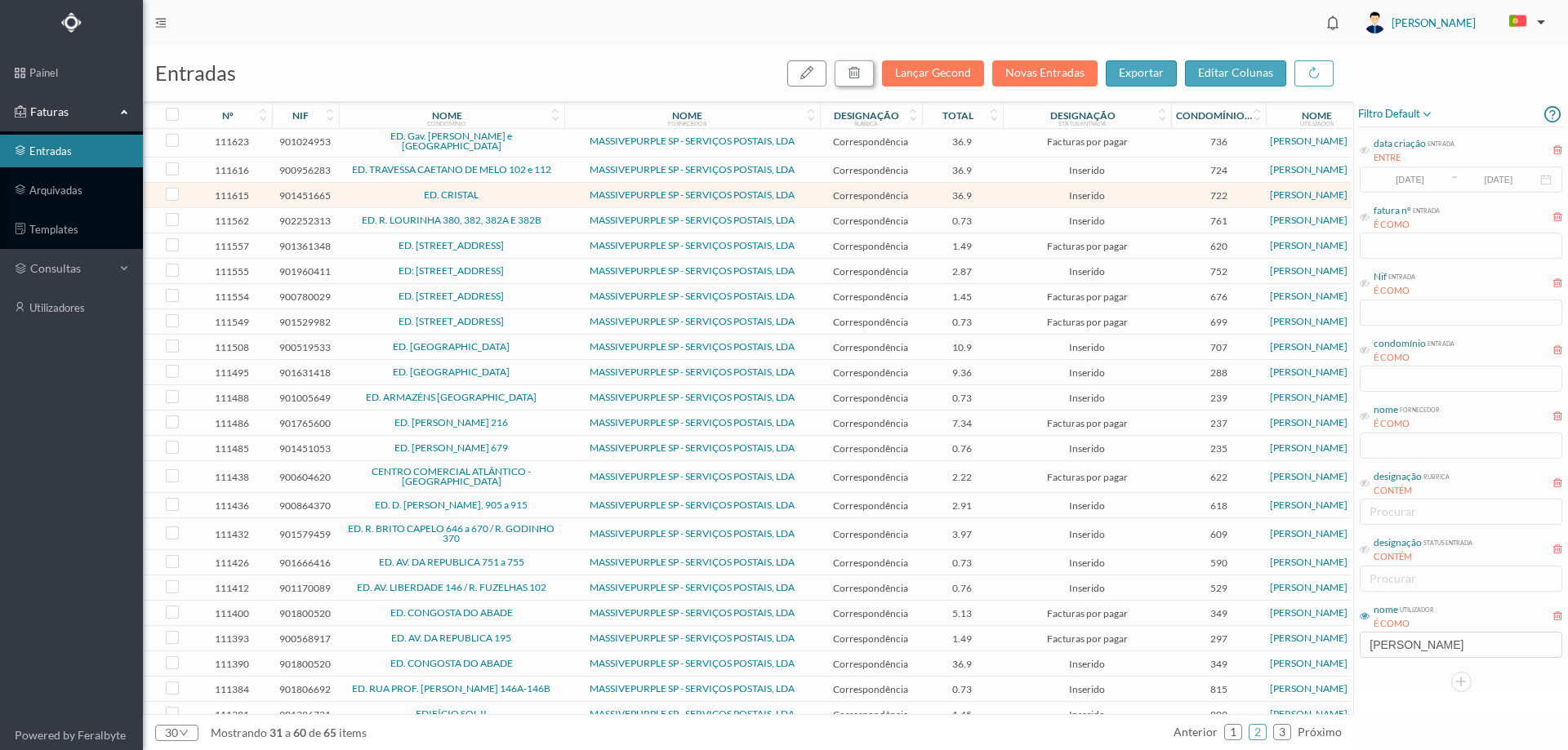
click at [858, 74] on icon "button" at bounding box center [854, 72] width 13 height 13
click at [988, 148] on button "sim" at bounding box center [1003, 147] width 32 height 19
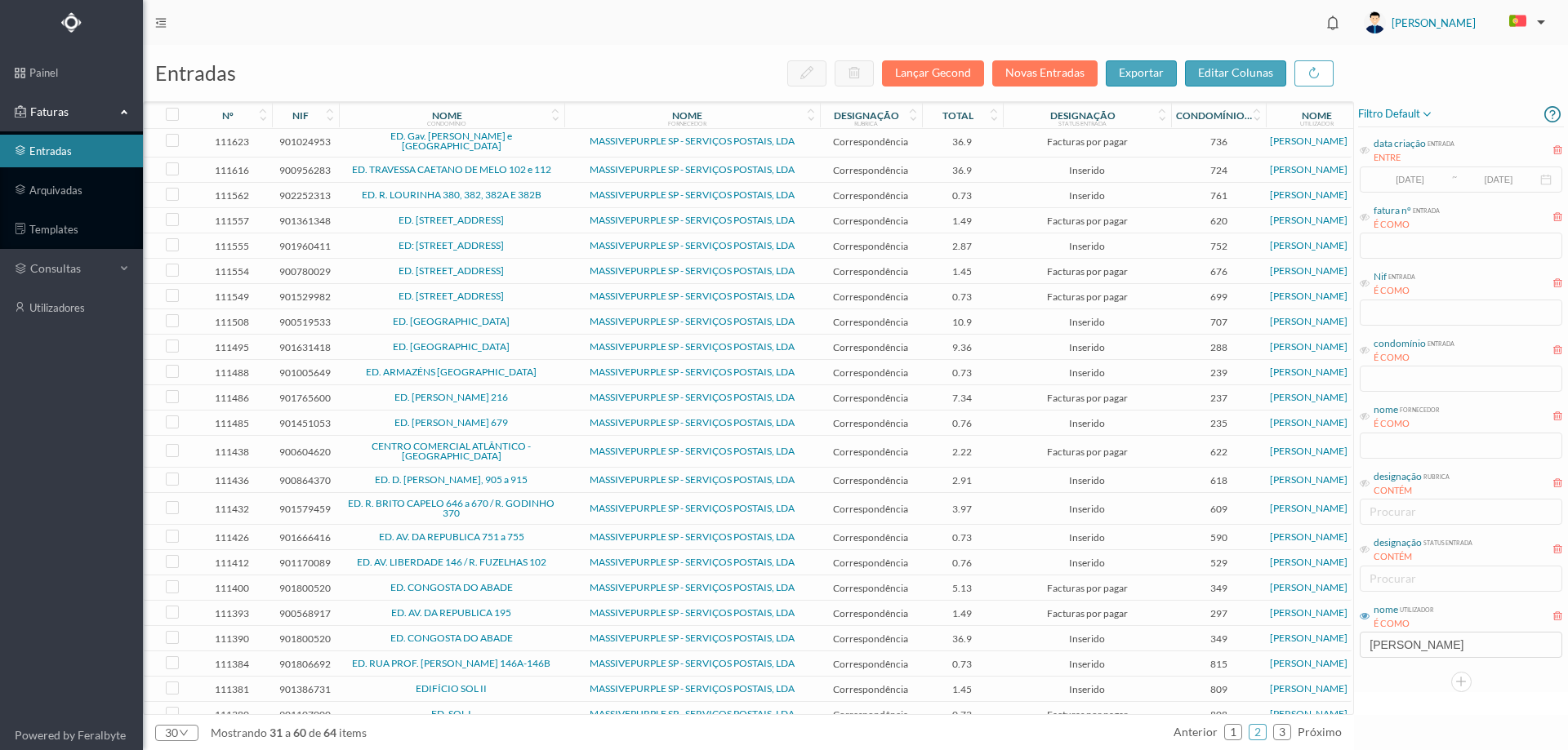
scroll to position [231, 0]
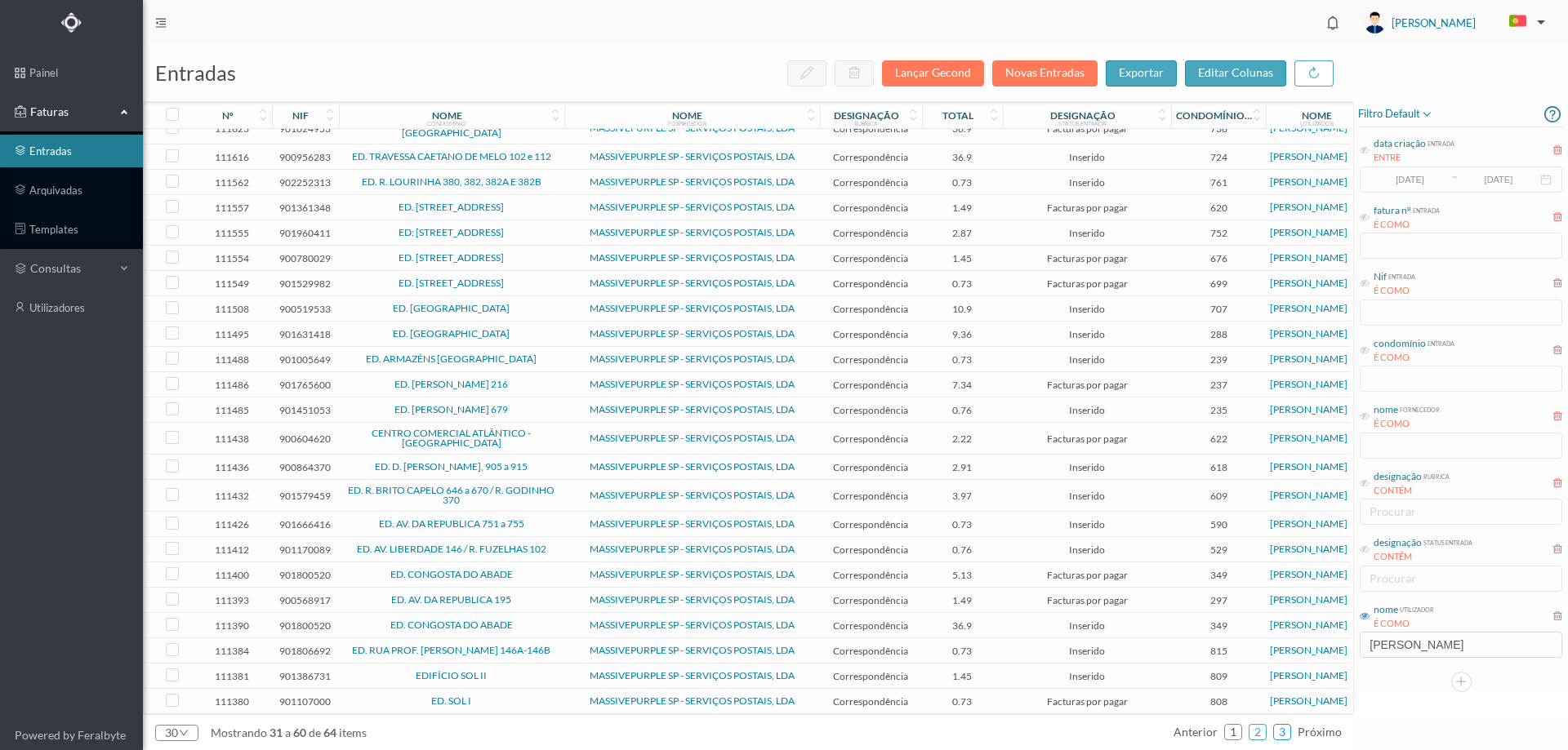
click at [1285, 738] on link "3" at bounding box center [1282, 732] width 17 height 25
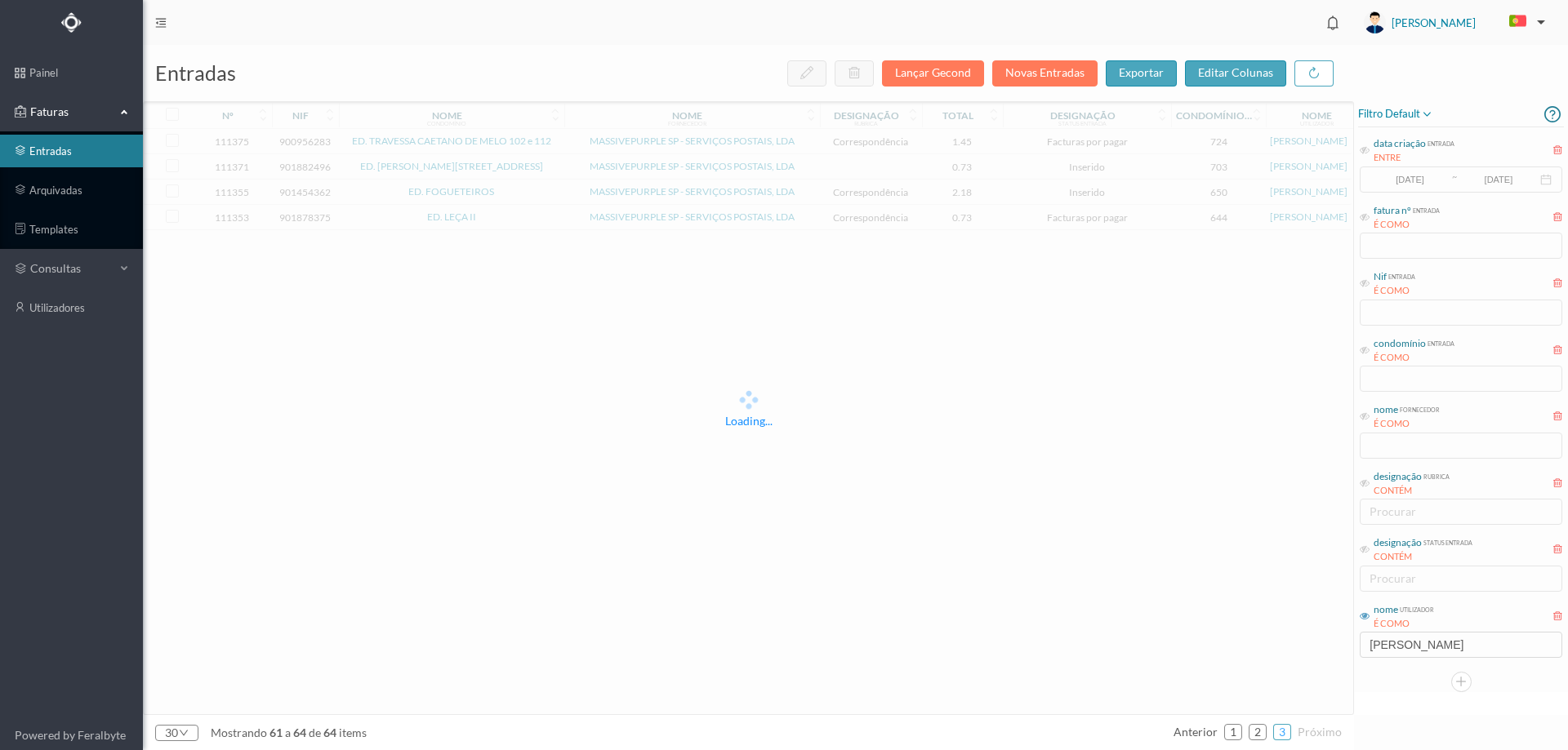
scroll to position [0, 0]
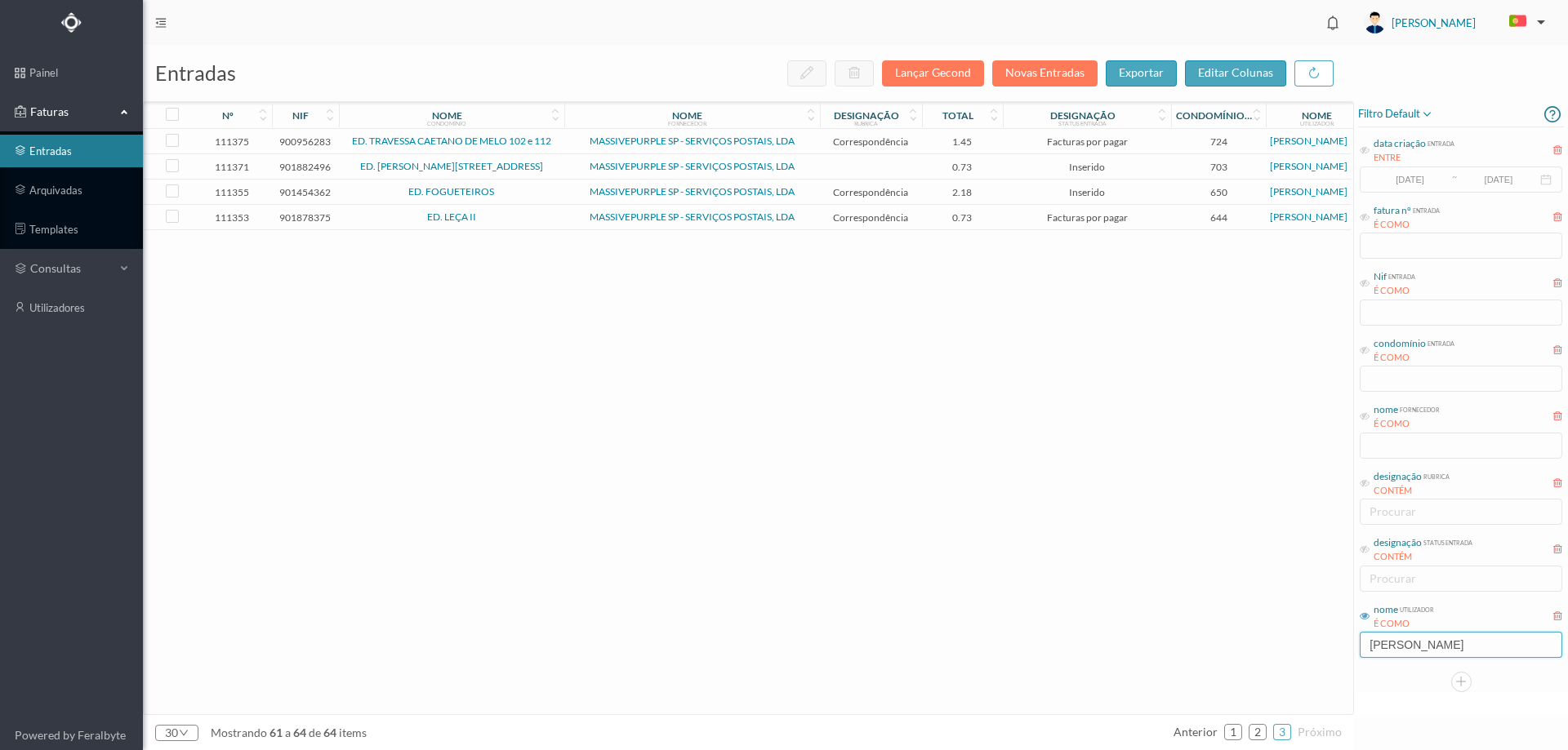
drag, startPoint x: 1408, startPoint y: 647, endPoint x: 1315, endPoint y: 650, distance: 93.0
click at [1315, 650] on div "entradas Lançar Gecond Novas Entradas exportar editar colunas nº nif nome condo…" at bounding box center [855, 397] width 1425 height 705
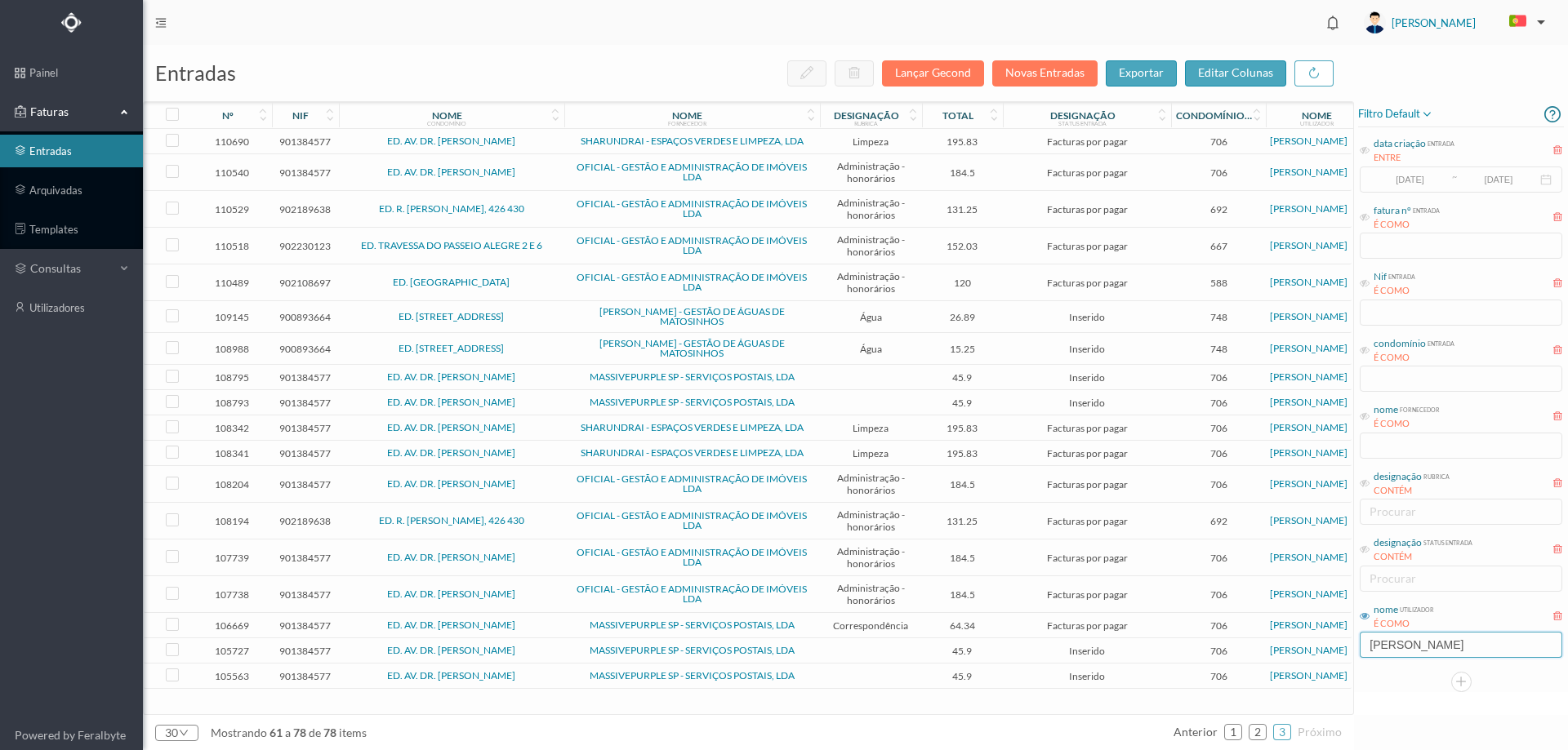
type input "[PERSON_NAME]"
click at [1470, 690] on div at bounding box center [1460, 681] width 205 height 20
click at [1373, 709] on div "filtro default data criação entrada ENTRE [DATE] ~ [DATE] fatura nº entrada É C…" at bounding box center [1461, 408] width 214 height 614
click at [1234, 724] on link "1" at bounding box center [1233, 732] width 17 height 25
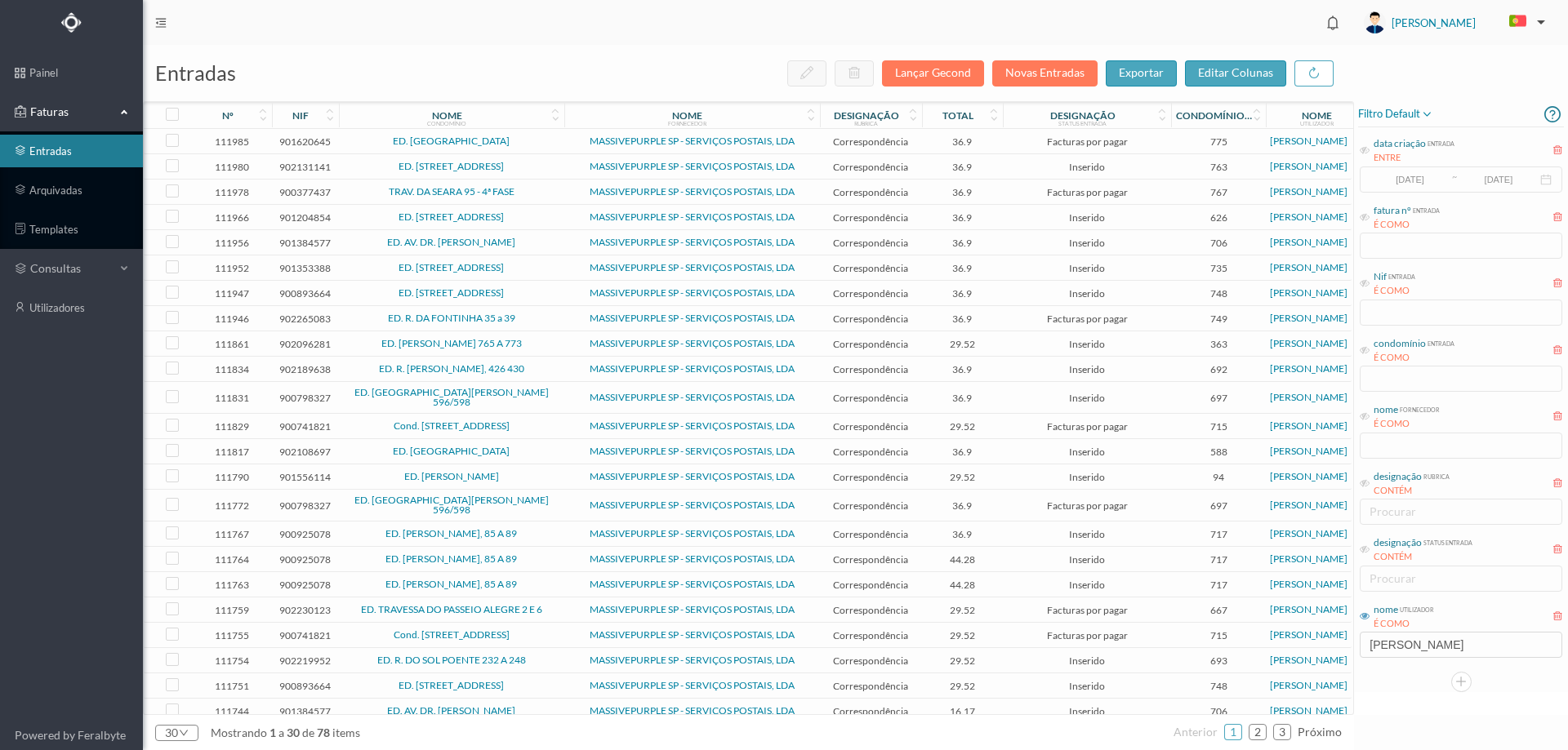
click at [536, 421] on span "Cond. [STREET_ADDRESS]" at bounding box center [452, 426] width 217 height 10
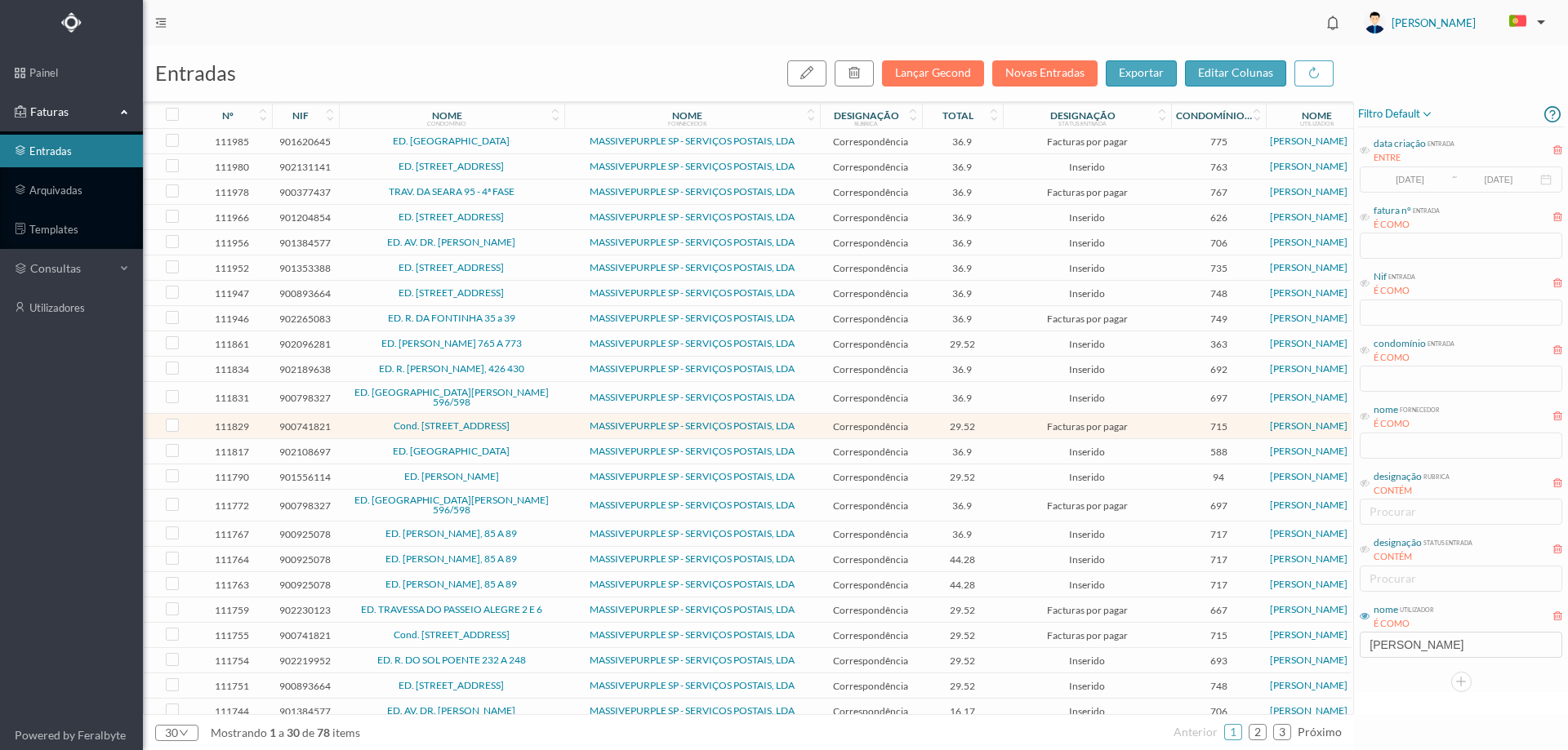
click at [536, 421] on span "Cond. [STREET_ADDRESS]" at bounding box center [452, 426] width 217 height 10
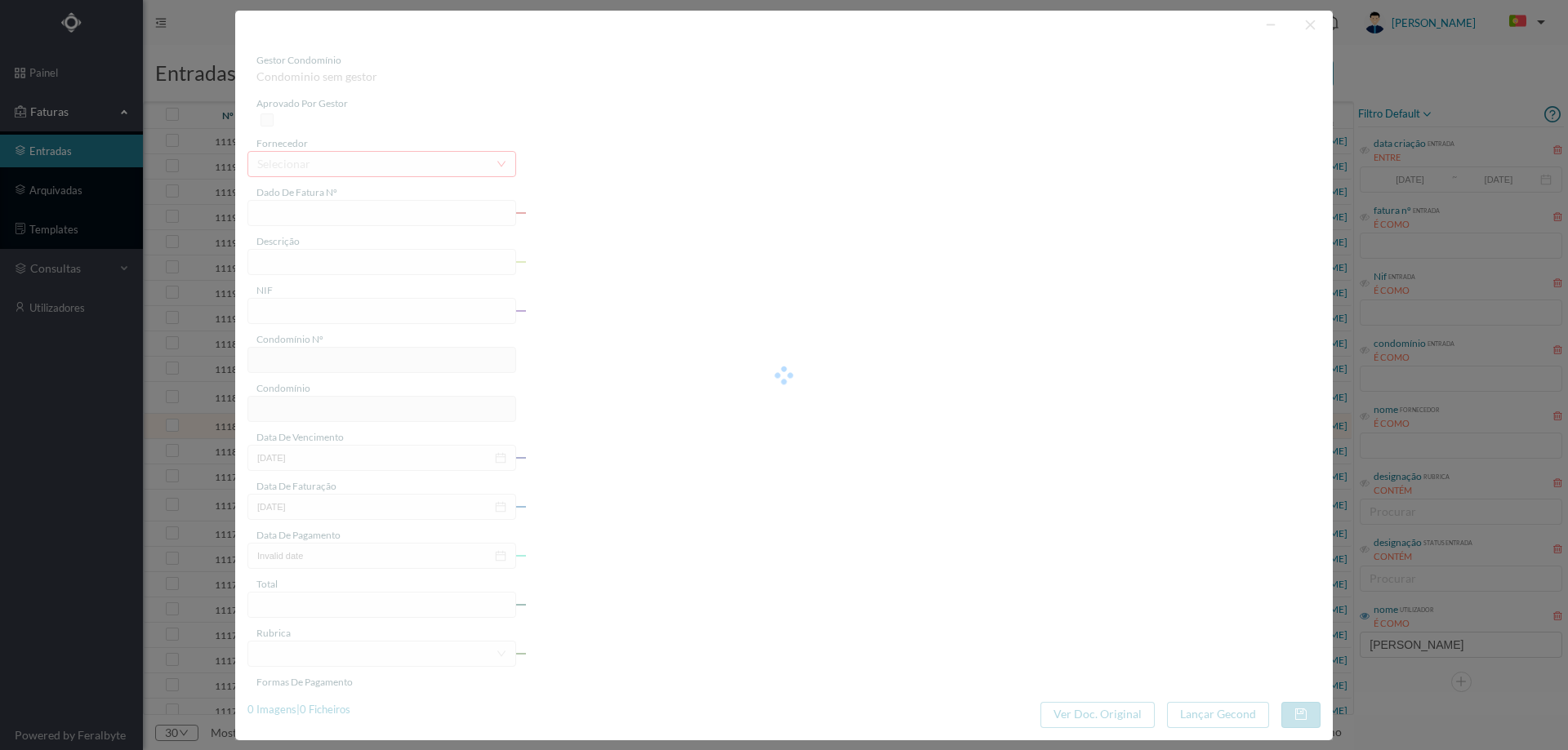
type input "4 45/34511"
type input "ANUIDADE"
type input "900741821"
type input "[DATE]"
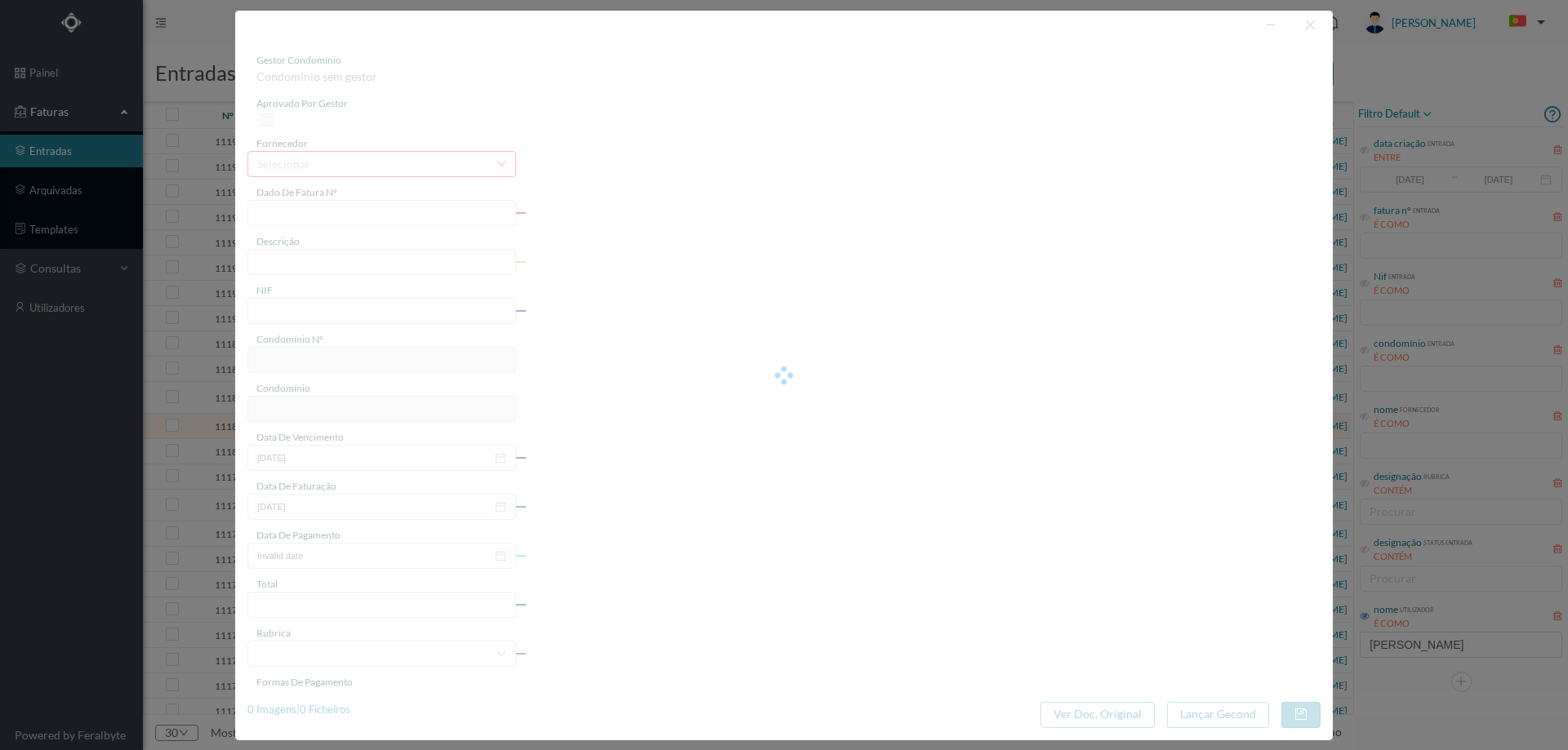
type input "[DATE]"
type input "29.52"
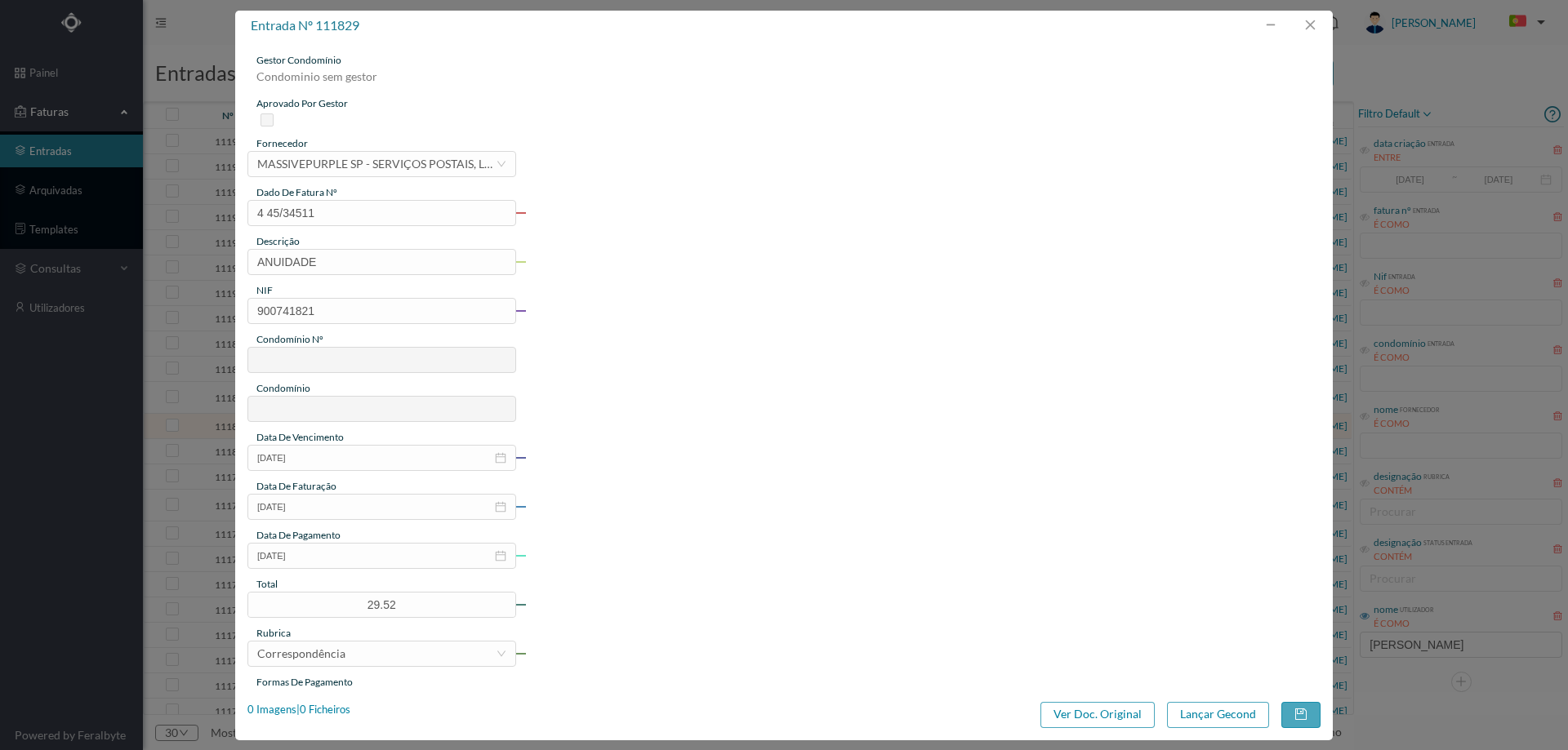
type input "715"
type input "Cond. [STREET_ADDRESS]"
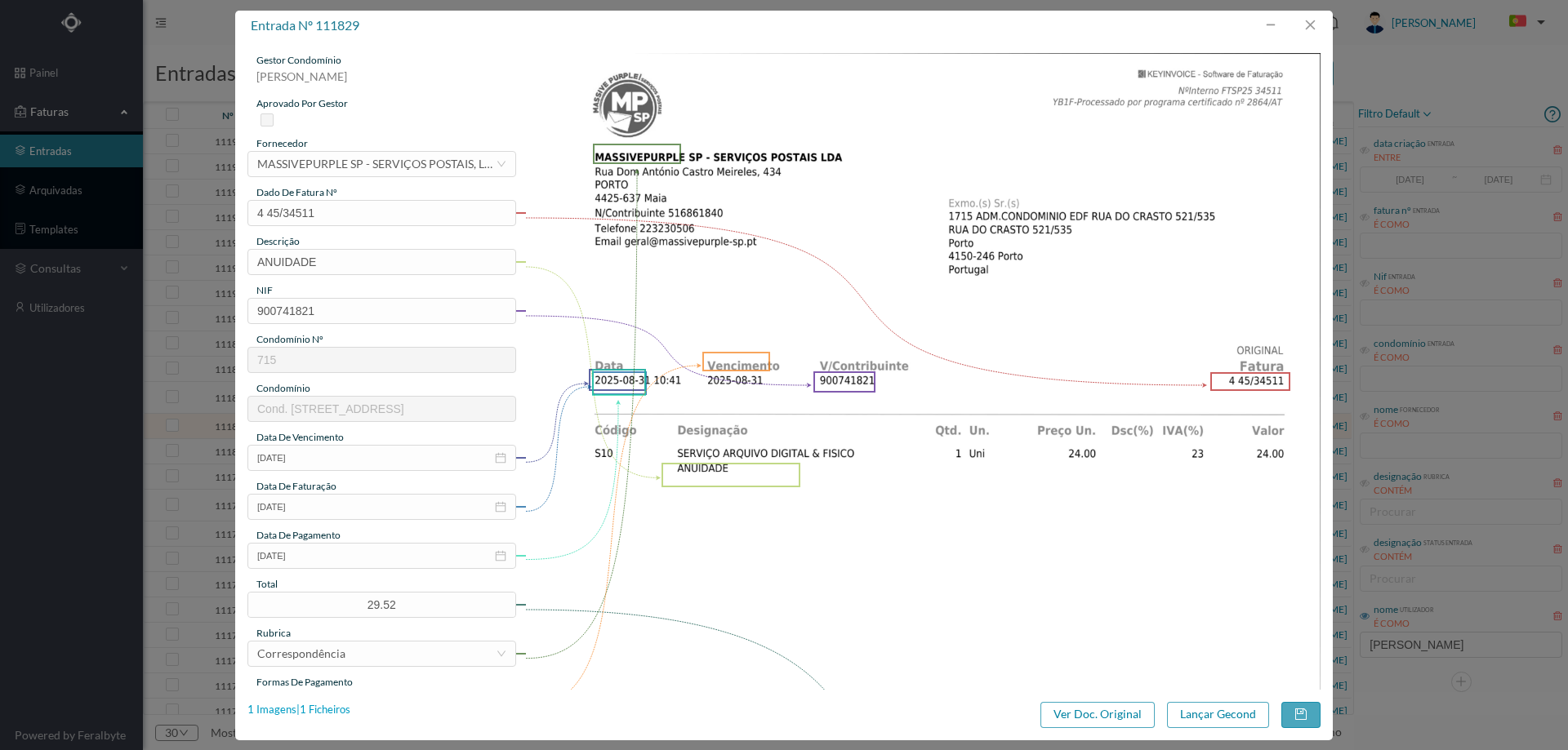
click at [334, 712] on div "1 Imagens | 1 Ficheiros" at bounding box center [299, 710] width 103 height 17
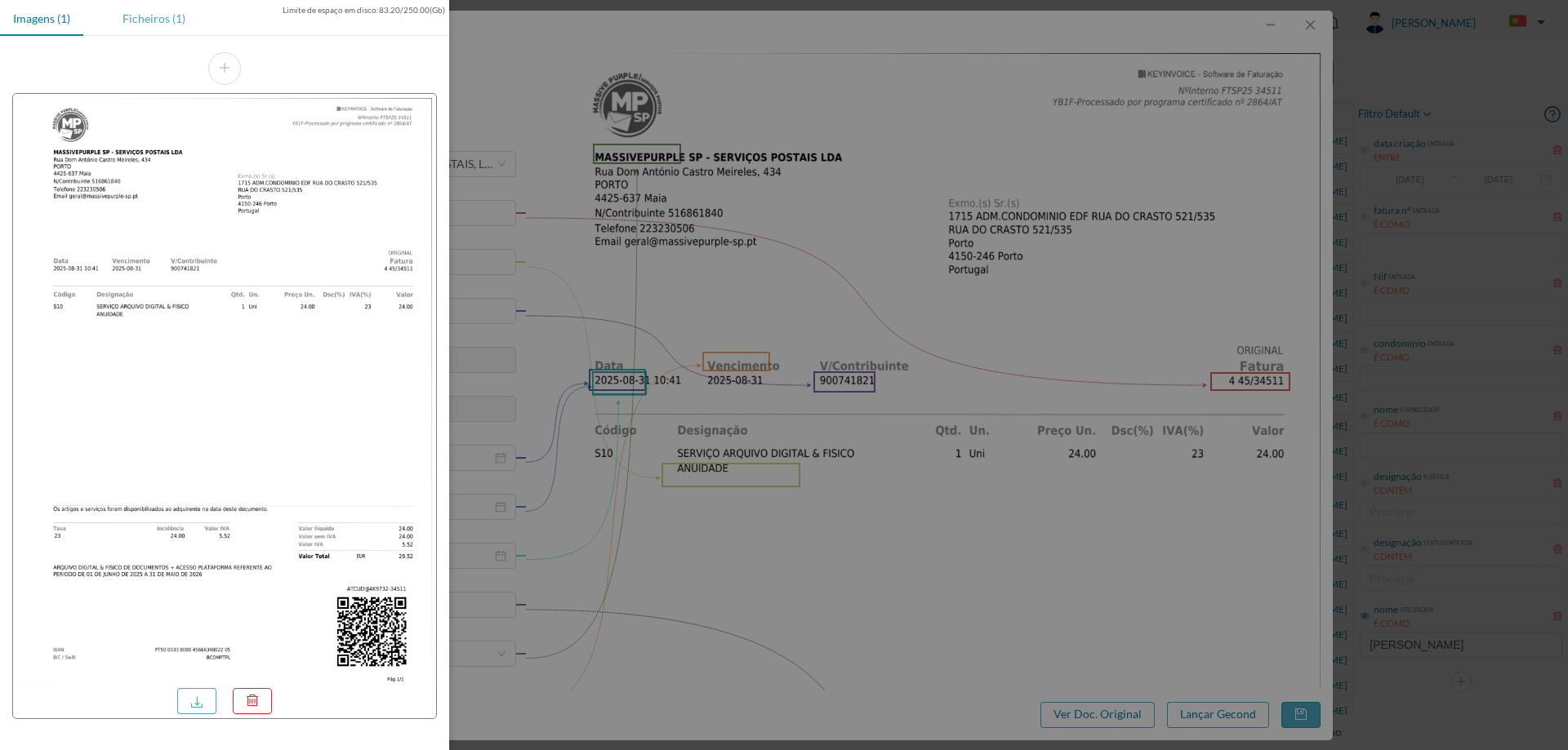
click at [148, 33] on div "Ficheiros (1)" at bounding box center [153, 19] width 89 height 37
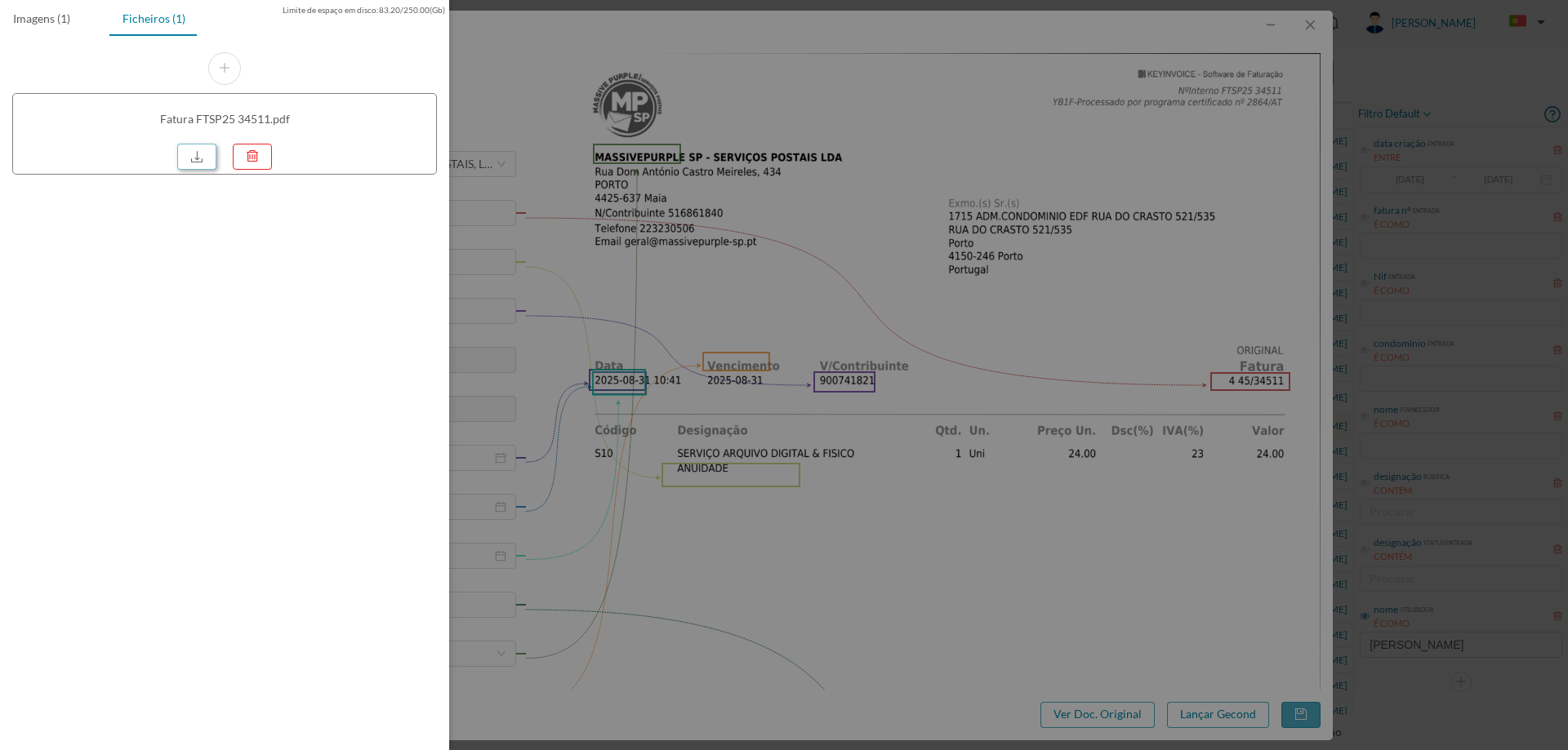
click at [200, 158] on link at bounding box center [197, 157] width 39 height 26
click at [968, 115] on div at bounding box center [784, 375] width 1568 height 750
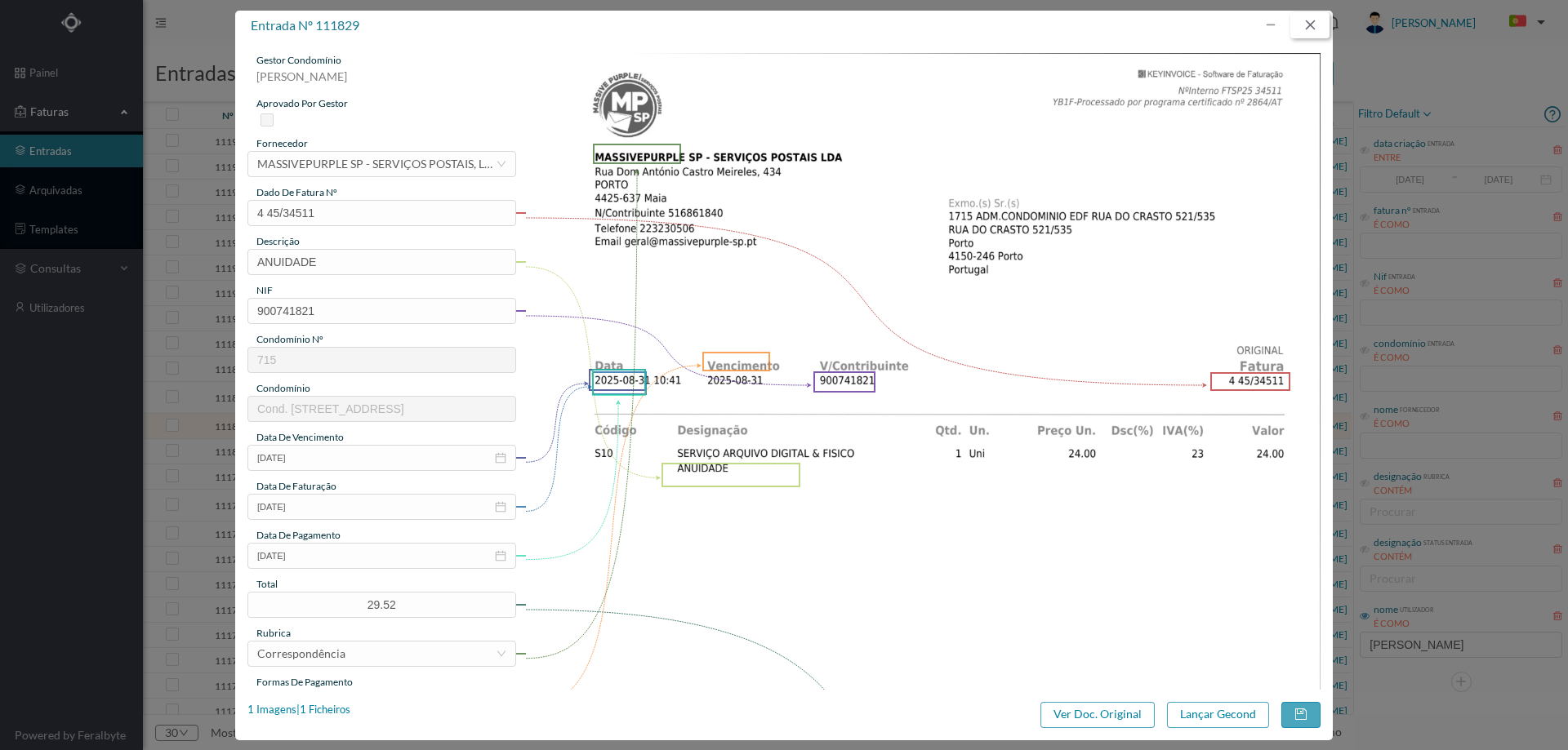
click at [1299, 31] on button "button" at bounding box center [1310, 26] width 39 height 26
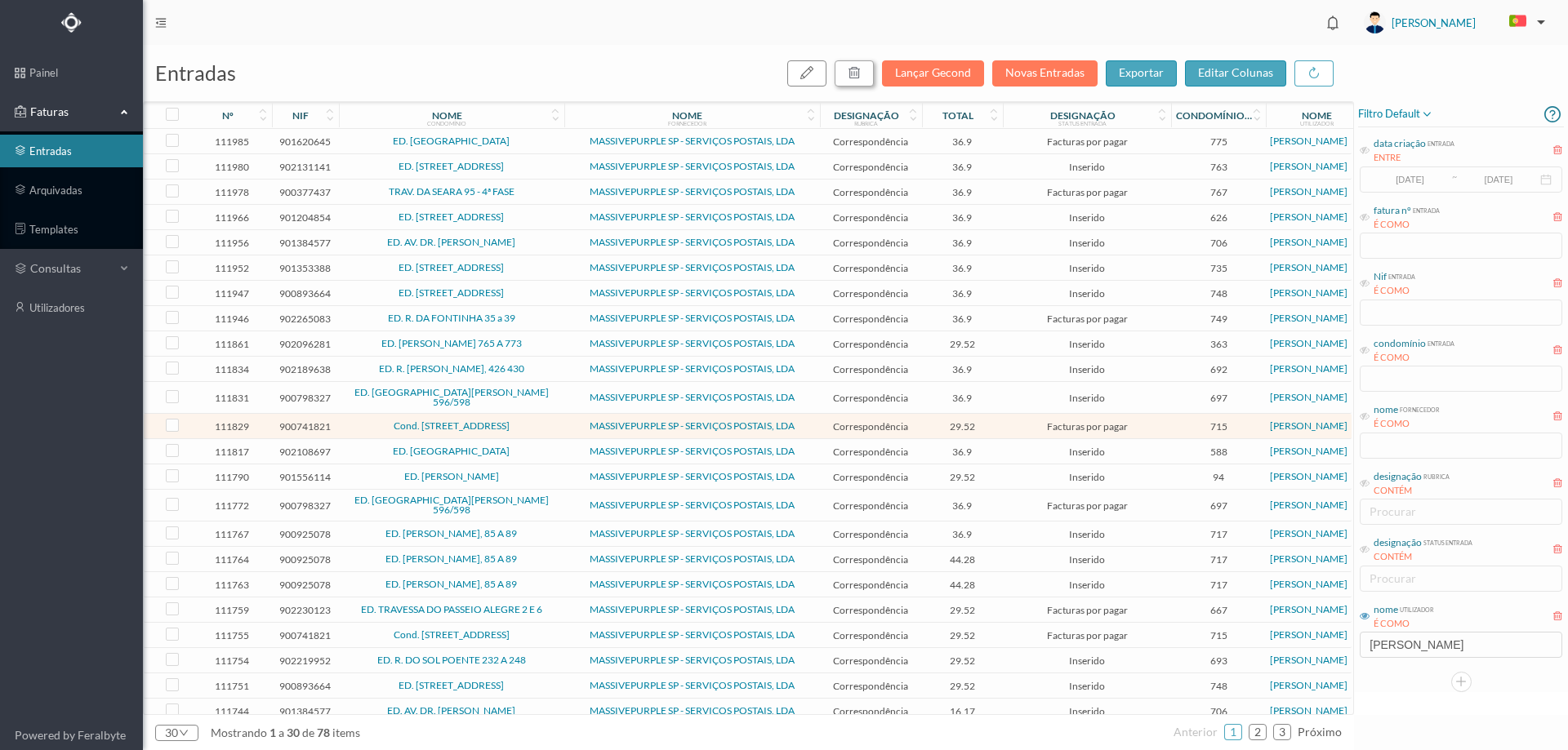
click at [855, 76] on icon "button" at bounding box center [854, 72] width 13 height 13
click at [987, 145] on button "sim" at bounding box center [1003, 147] width 32 height 19
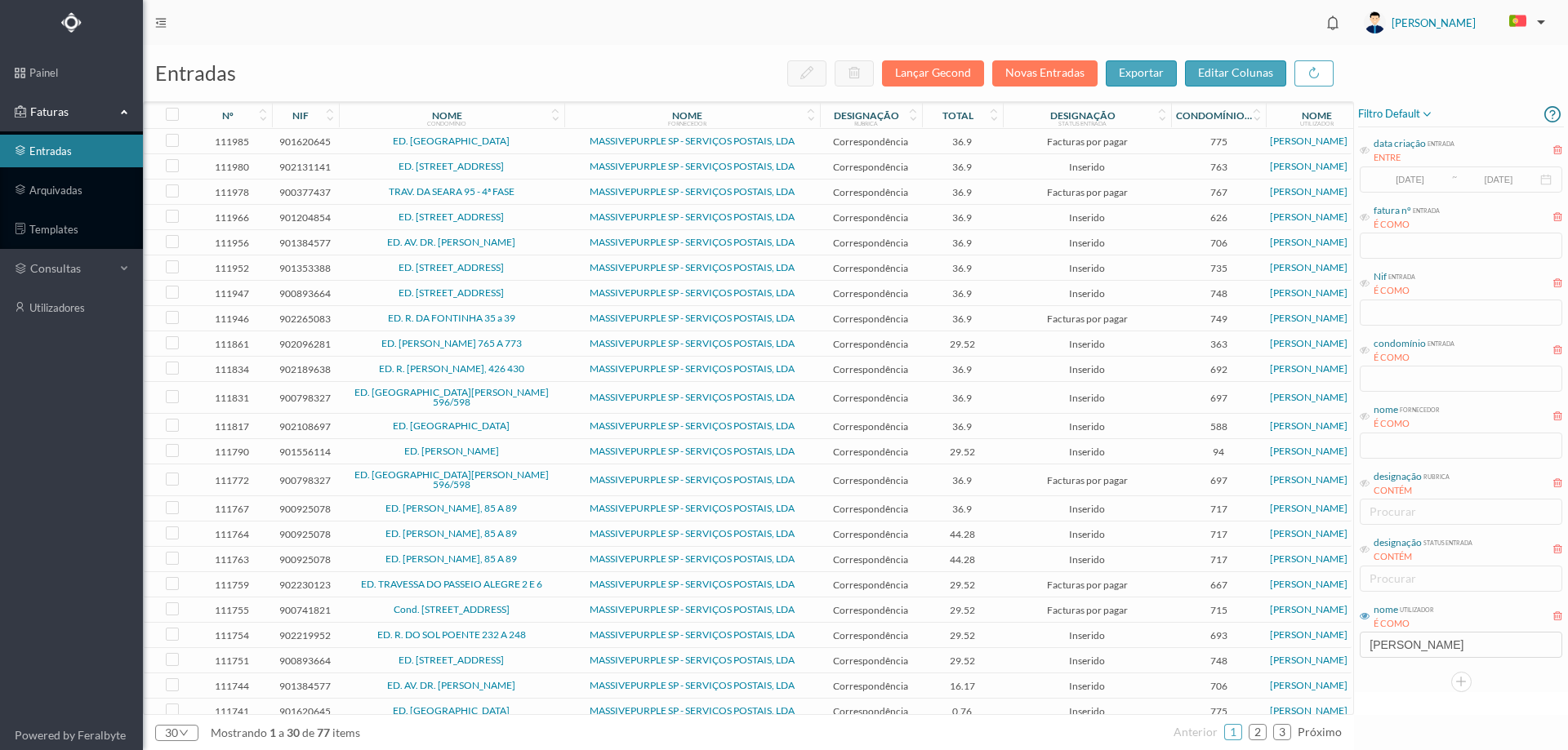
click at [532, 370] on span "ED. R. [PERSON_NAME], 426 430" at bounding box center [452, 368] width 217 height 10
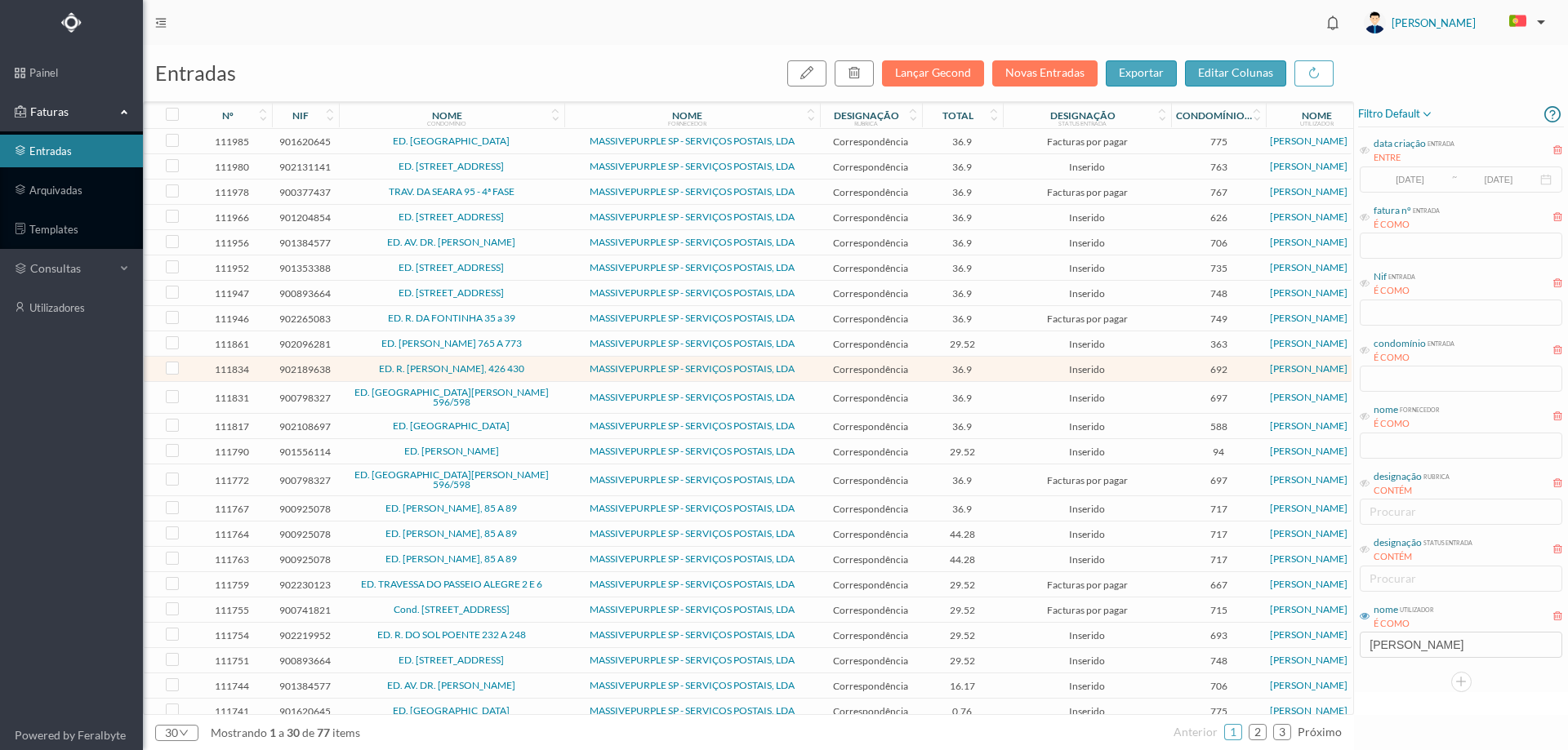
click at [546, 421] on span "ED. [GEOGRAPHIC_DATA]" at bounding box center [452, 426] width 217 height 10
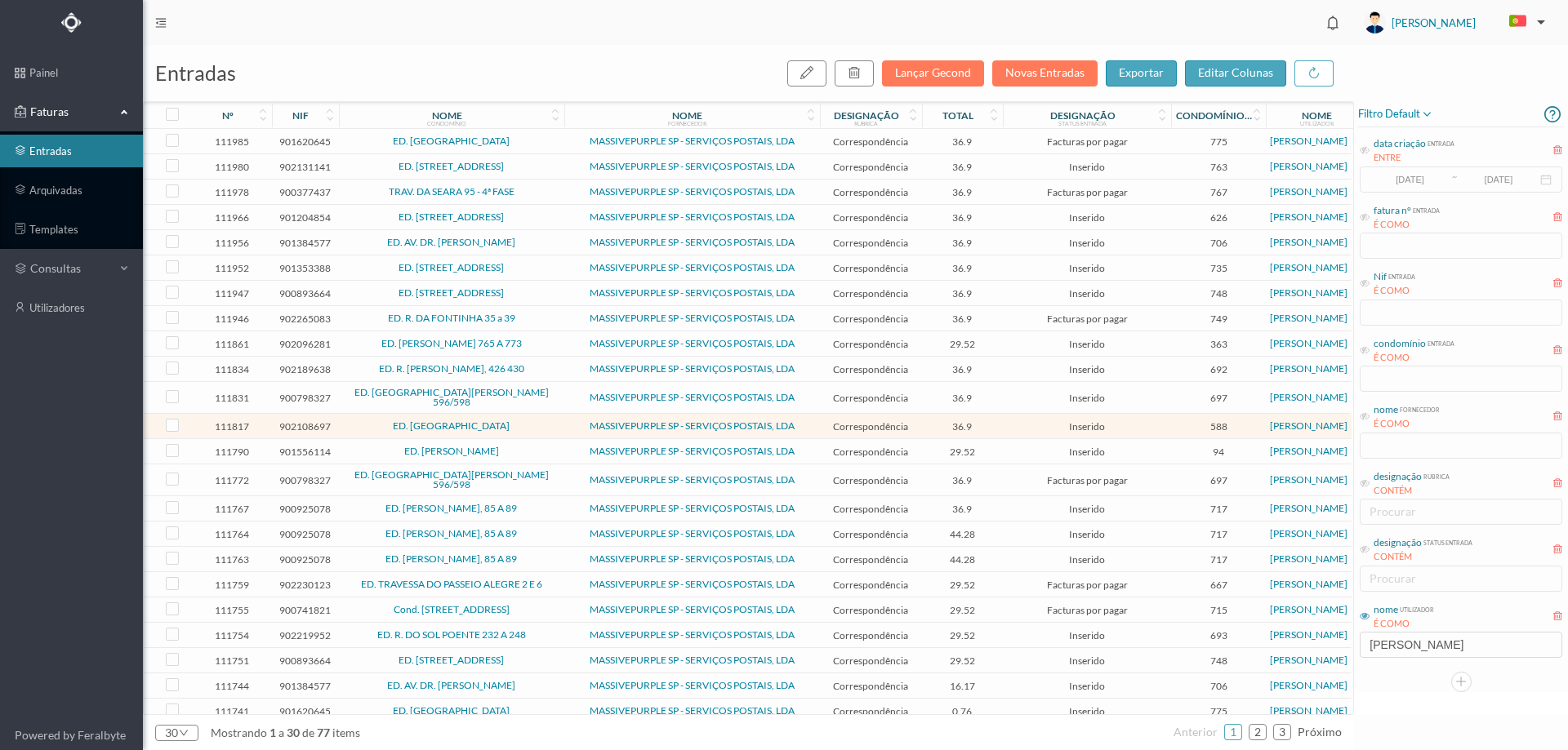
click at [546, 470] on span "ED. [GEOGRAPHIC_DATA][PERSON_NAME] 596/598" at bounding box center [452, 479] width 217 height 19
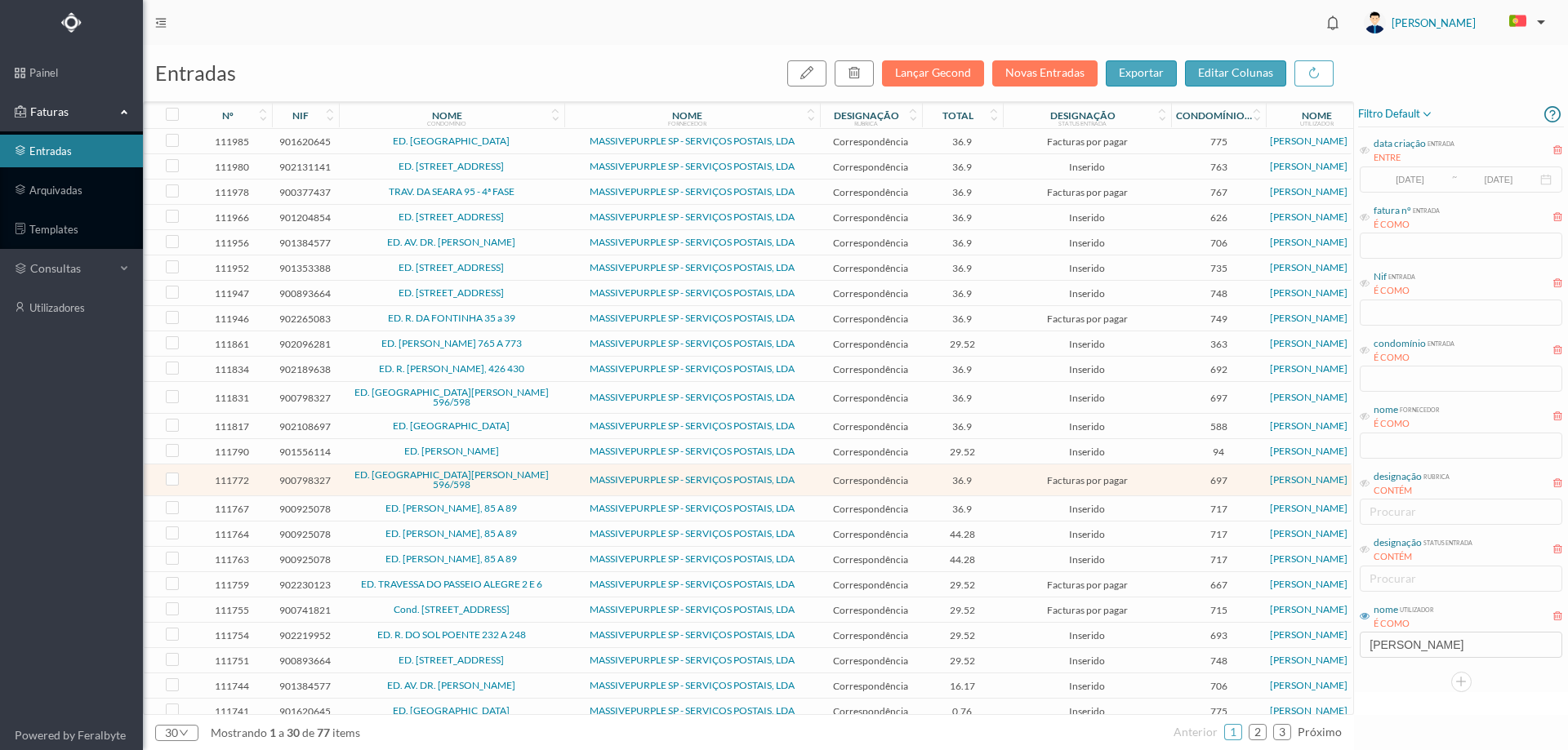
click at [543, 503] on span "ED. [PERSON_NAME], 85 A 89" at bounding box center [452, 508] width 217 height 10
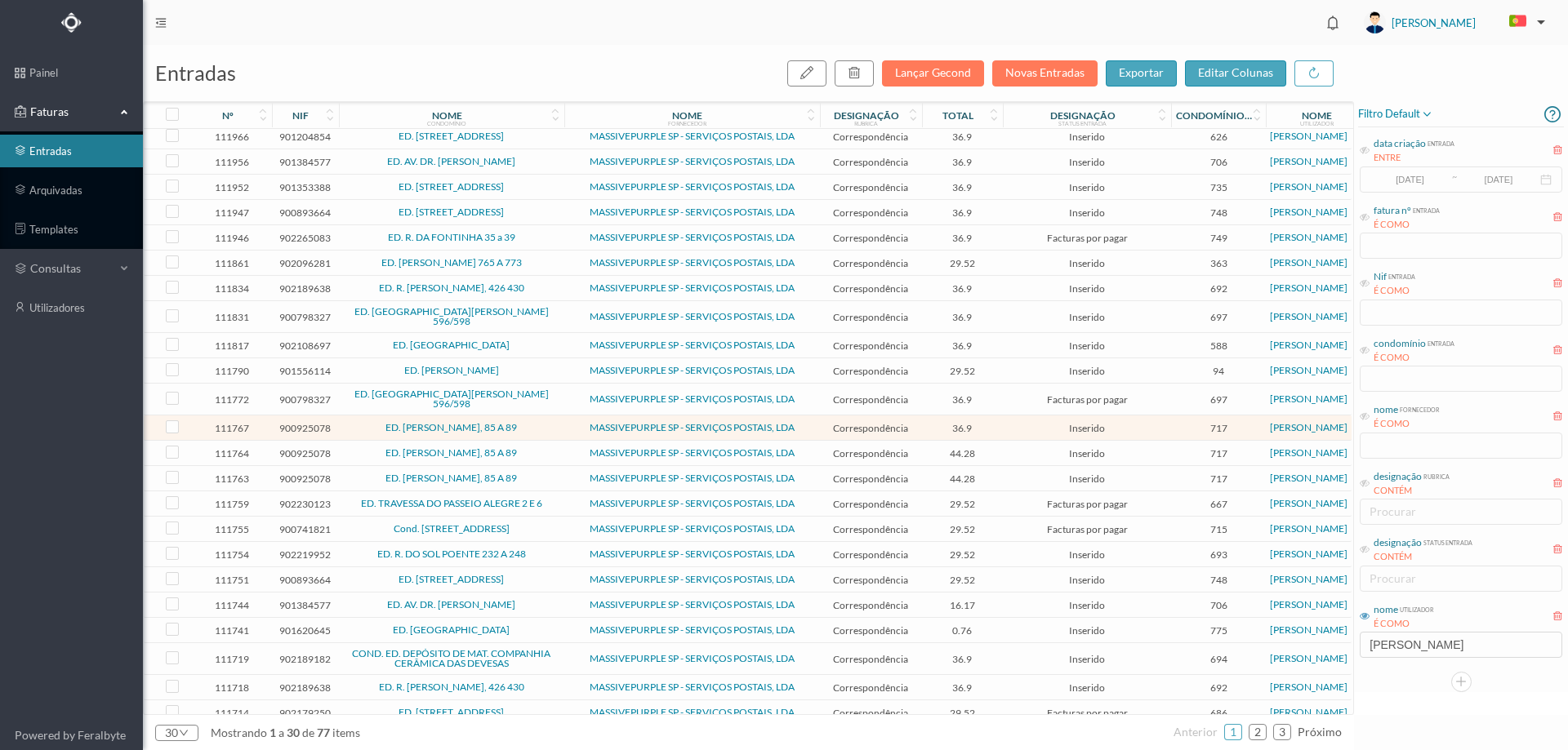
scroll to position [185, 0]
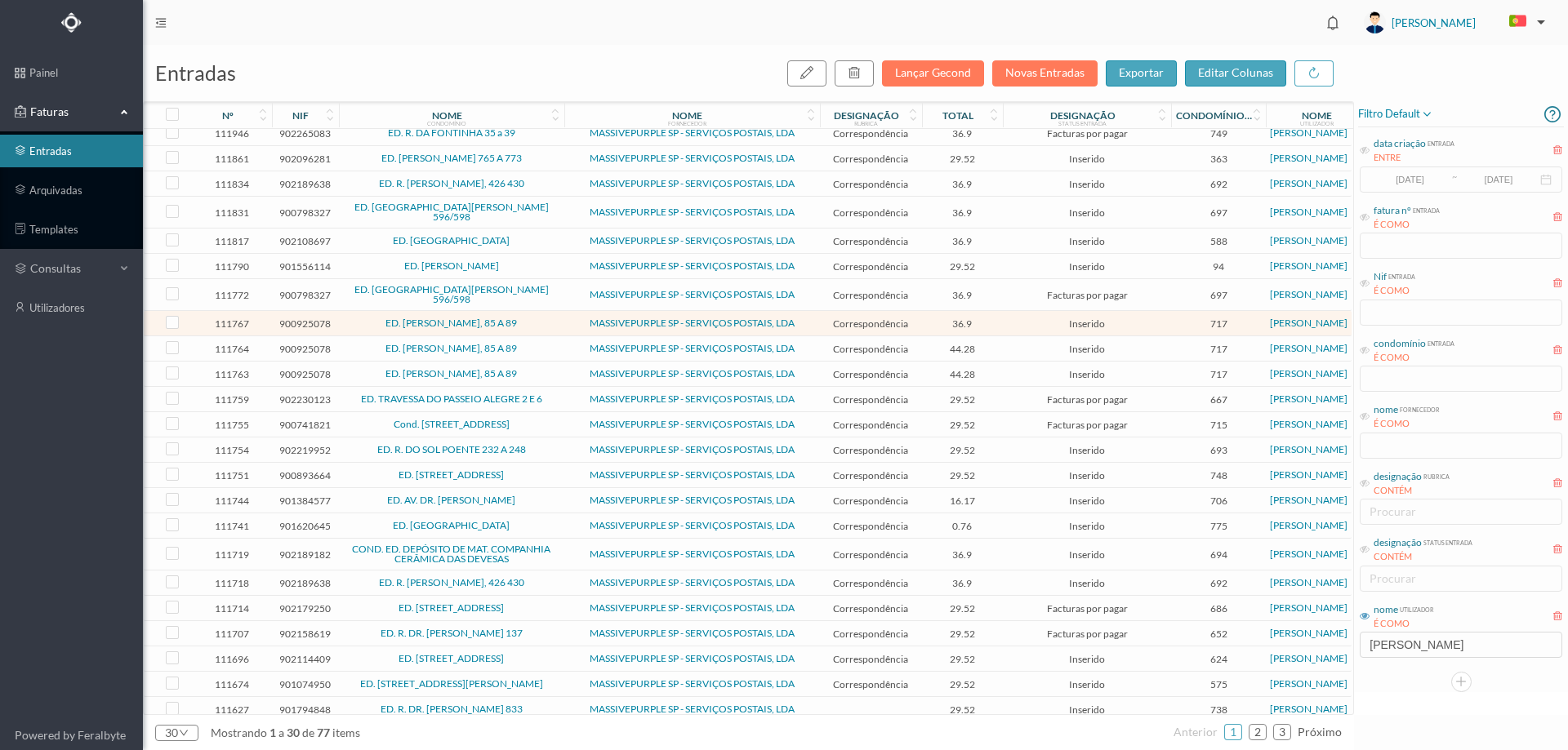
click at [534, 420] on span "Cond. [STREET_ADDRESS]" at bounding box center [452, 424] width 217 height 10
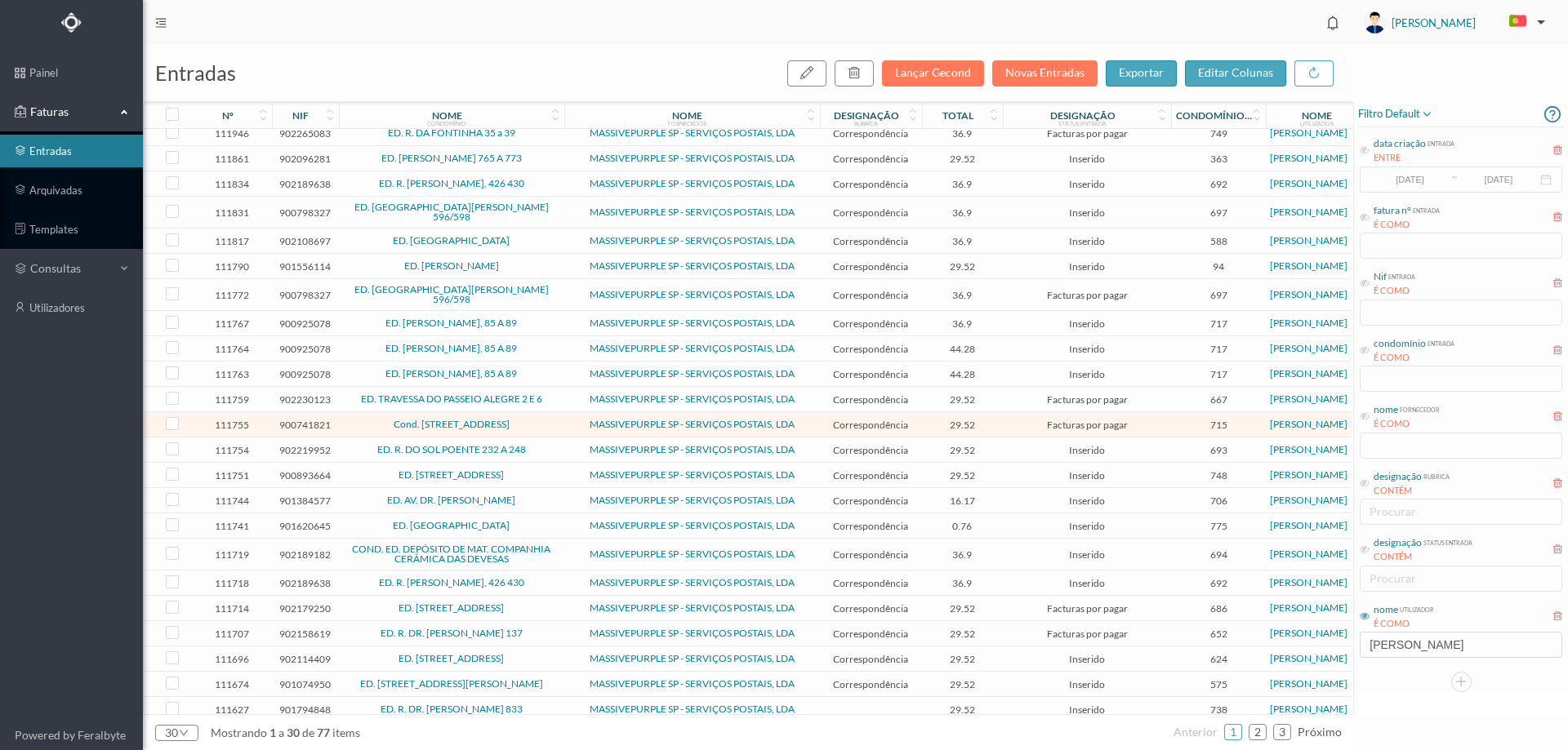
click at [534, 420] on span "Cond. [STREET_ADDRESS]" at bounding box center [452, 424] width 217 height 10
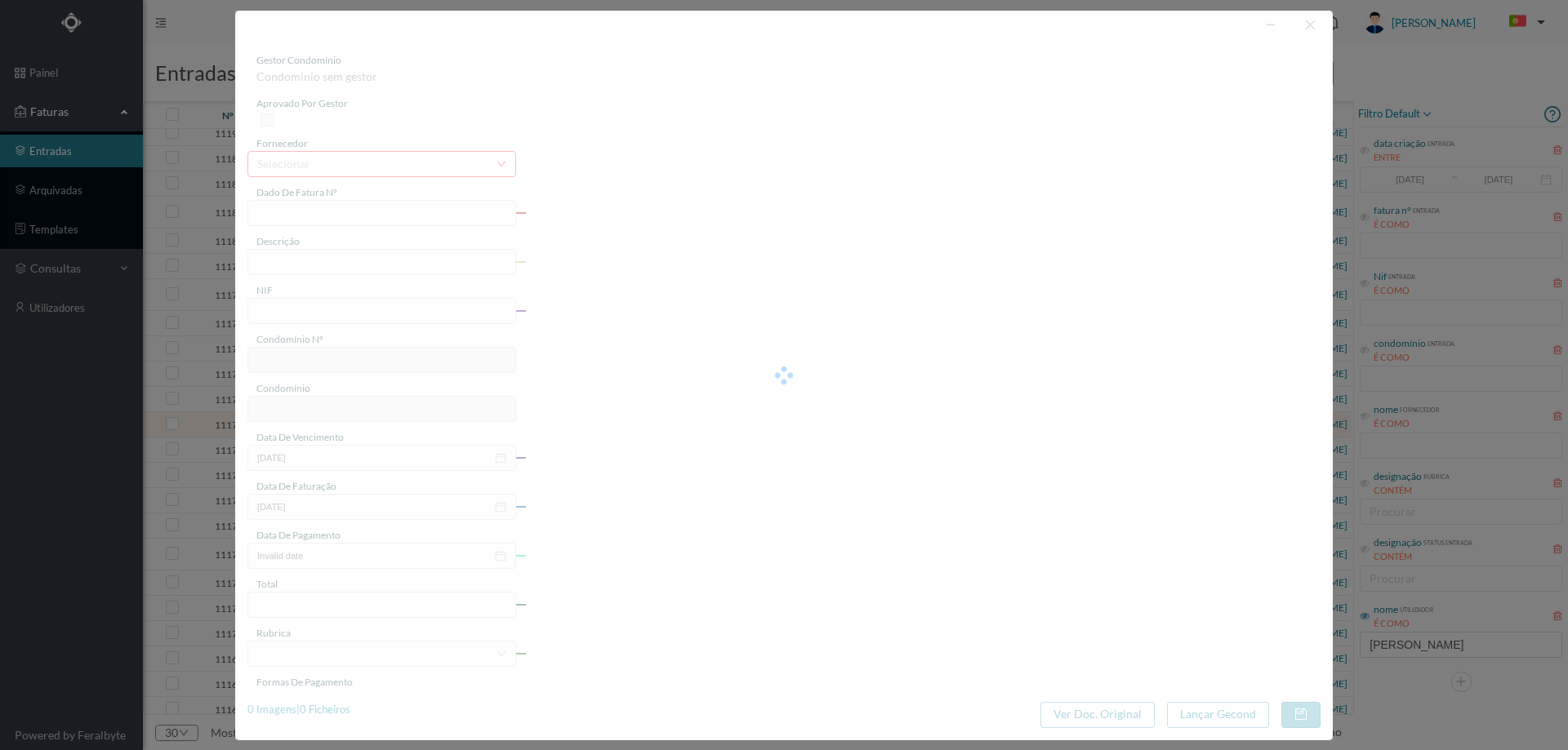
type input "4 45/34298"
type input "ANUIDAVE"
type input "900741821"
type input "[DATE]"
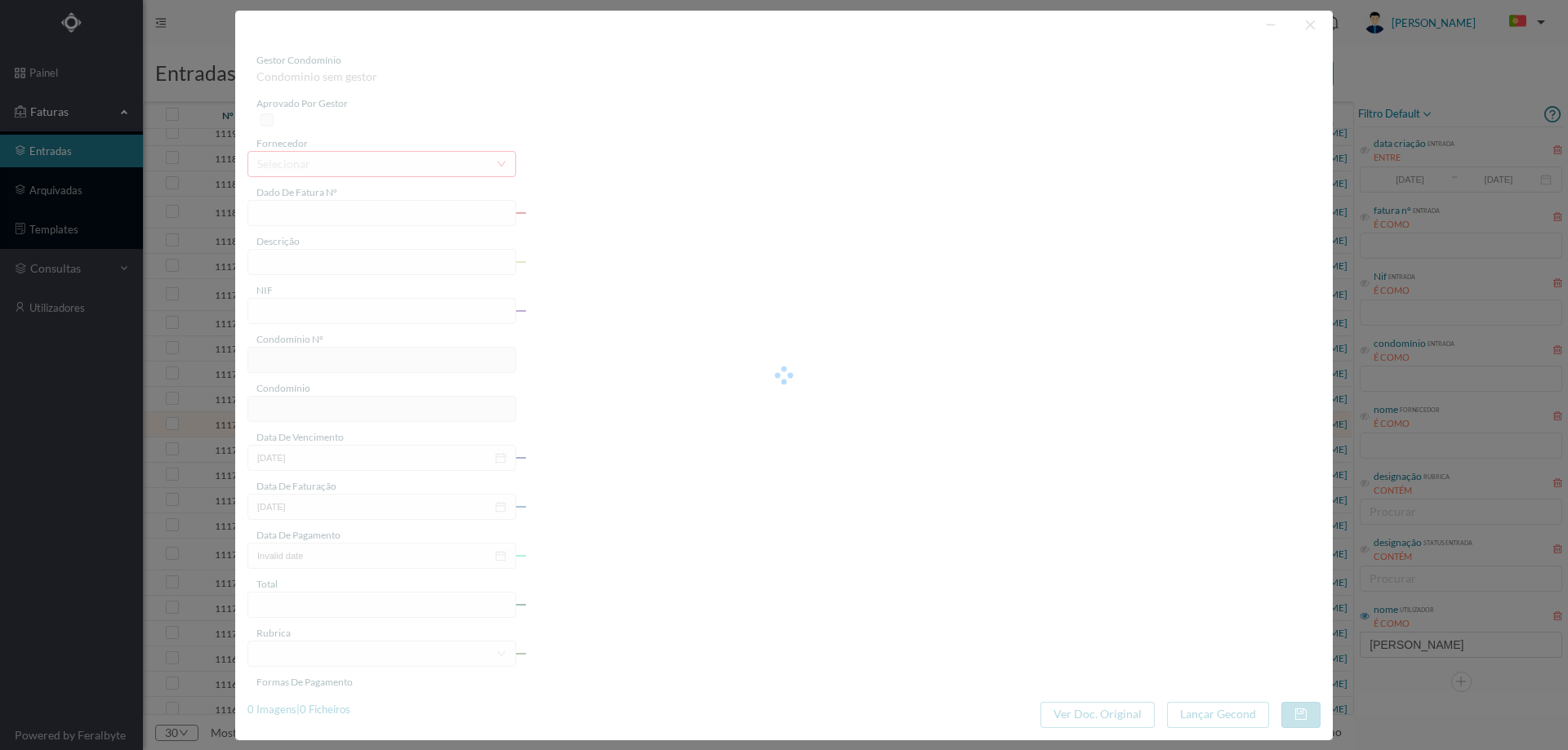
type input "[DATE]"
type input "29.52"
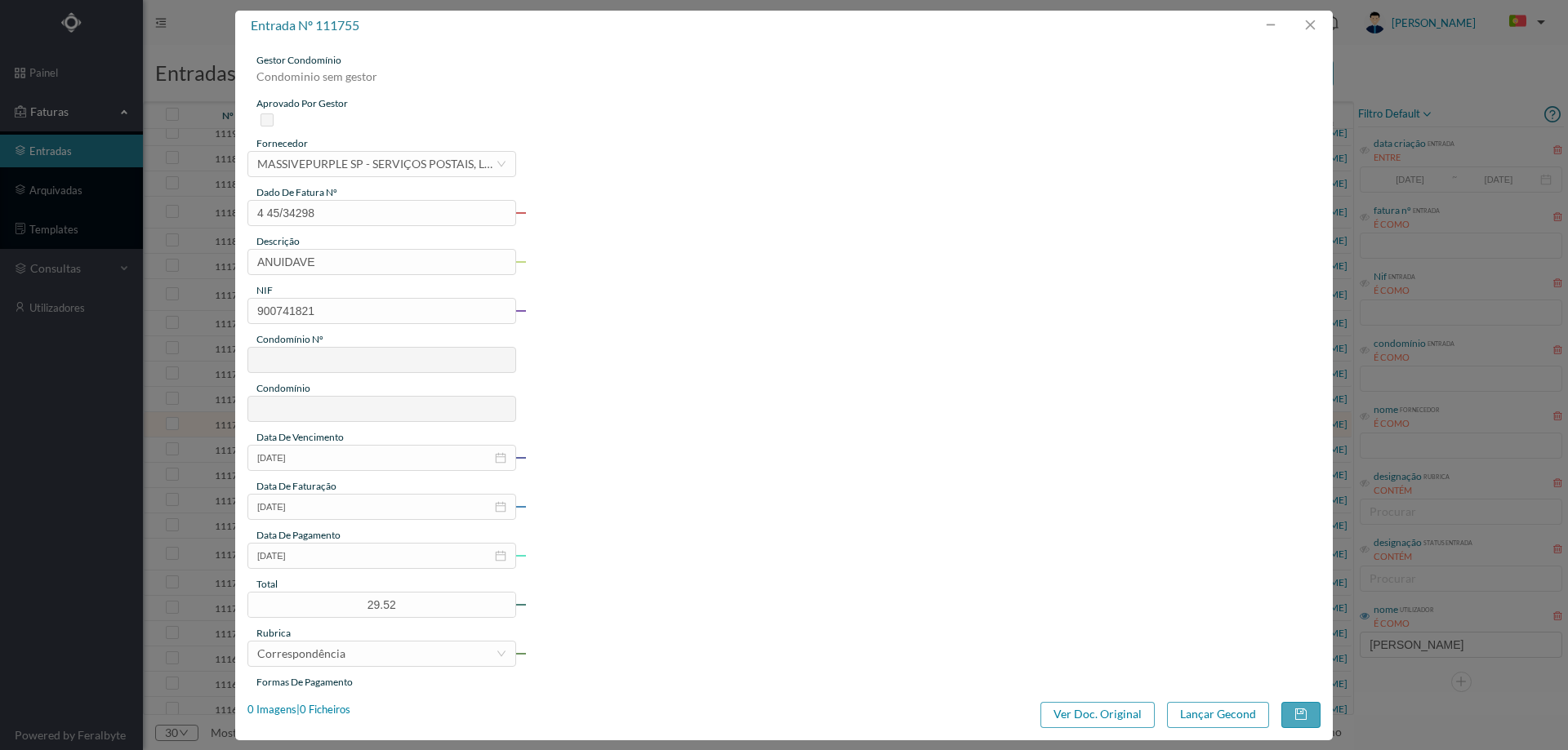
type input "715"
type input "Cond. [STREET_ADDRESS]"
click at [332, 709] on div "1 Imagens | 1 Ficheiros" at bounding box center [299, 710] width 103 height 17
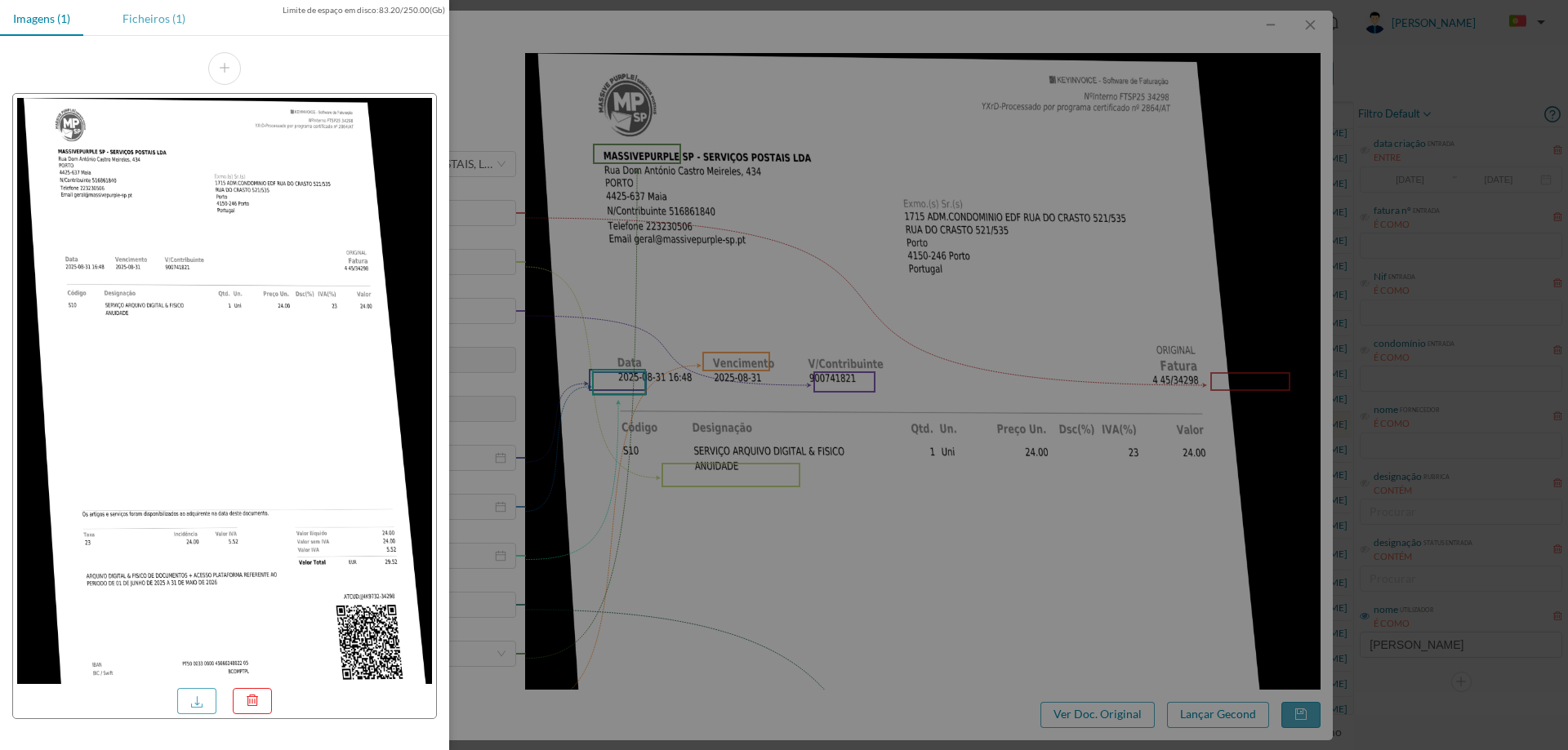
click at [175, 7] on div "Ficheiros (1)" at bounding box center [153, 19] width 89 height 37
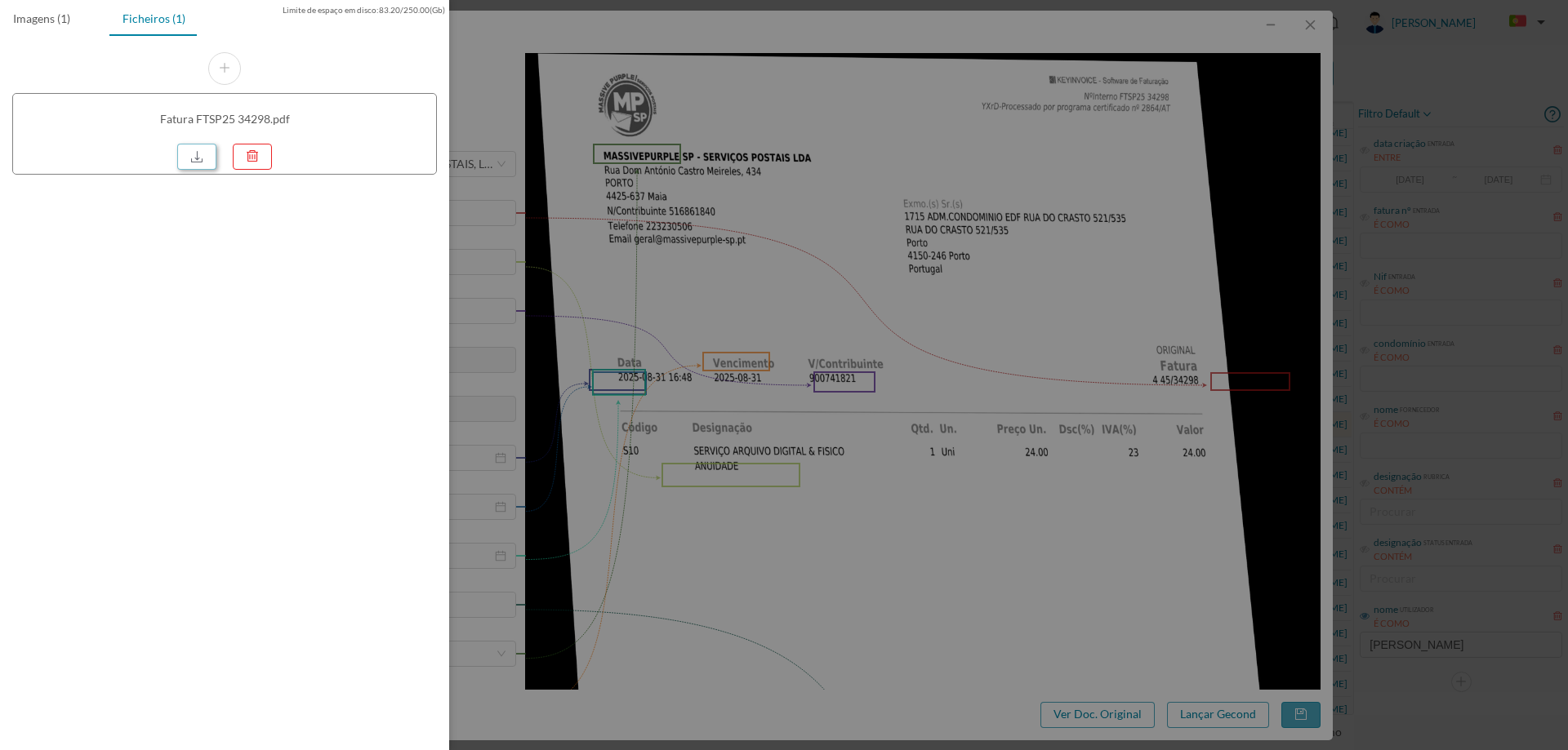
click at [198, 151] on link at bounding box center [197, 157] width 39 height 26
drag, startPoint x: 920, startPoint y: 133, endPoint x: 1109, endPoint y: 87, distance: 194.5
click at [921, 132] on div at bounding box center [784, 375] width 1568 height 750
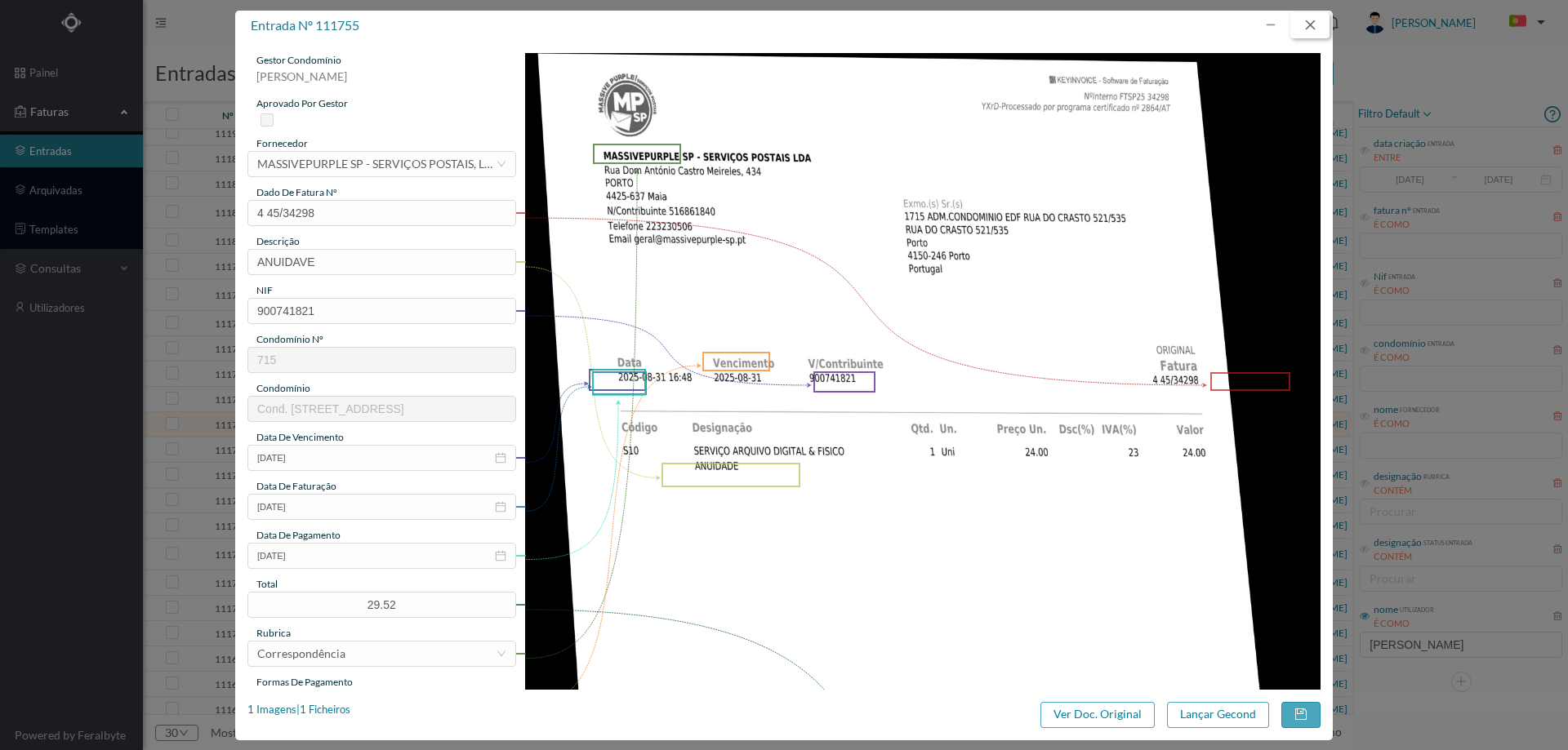
click at [1322, 19] on button "button" at bounding box center [1310, 26] width 39 height 26
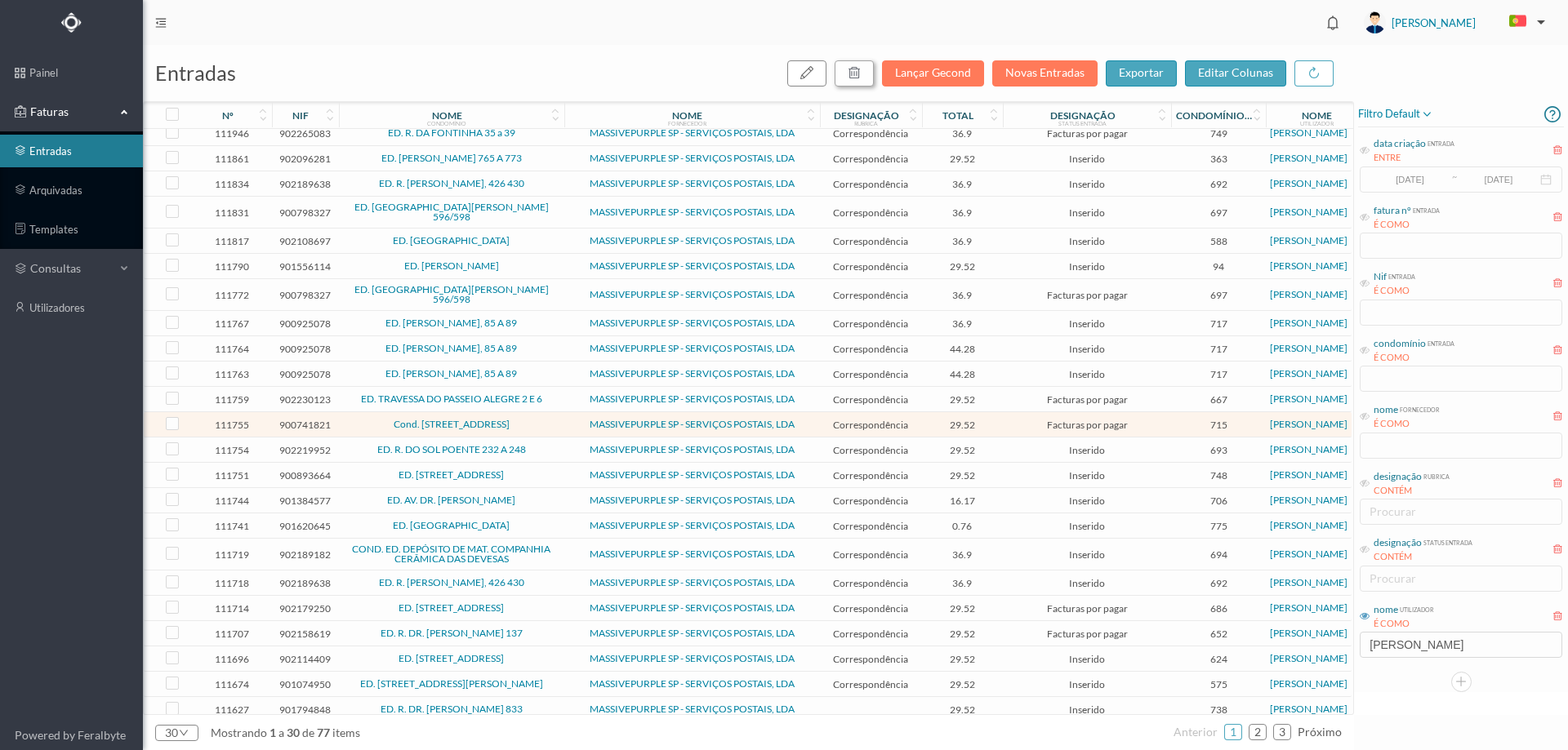
click at [857, 78] on icon "button" at bounding box center [854, 72] width 13 height 13
click at [1000, 150] on button "sim" at bounding box center [1003, 147] width 32 height 19
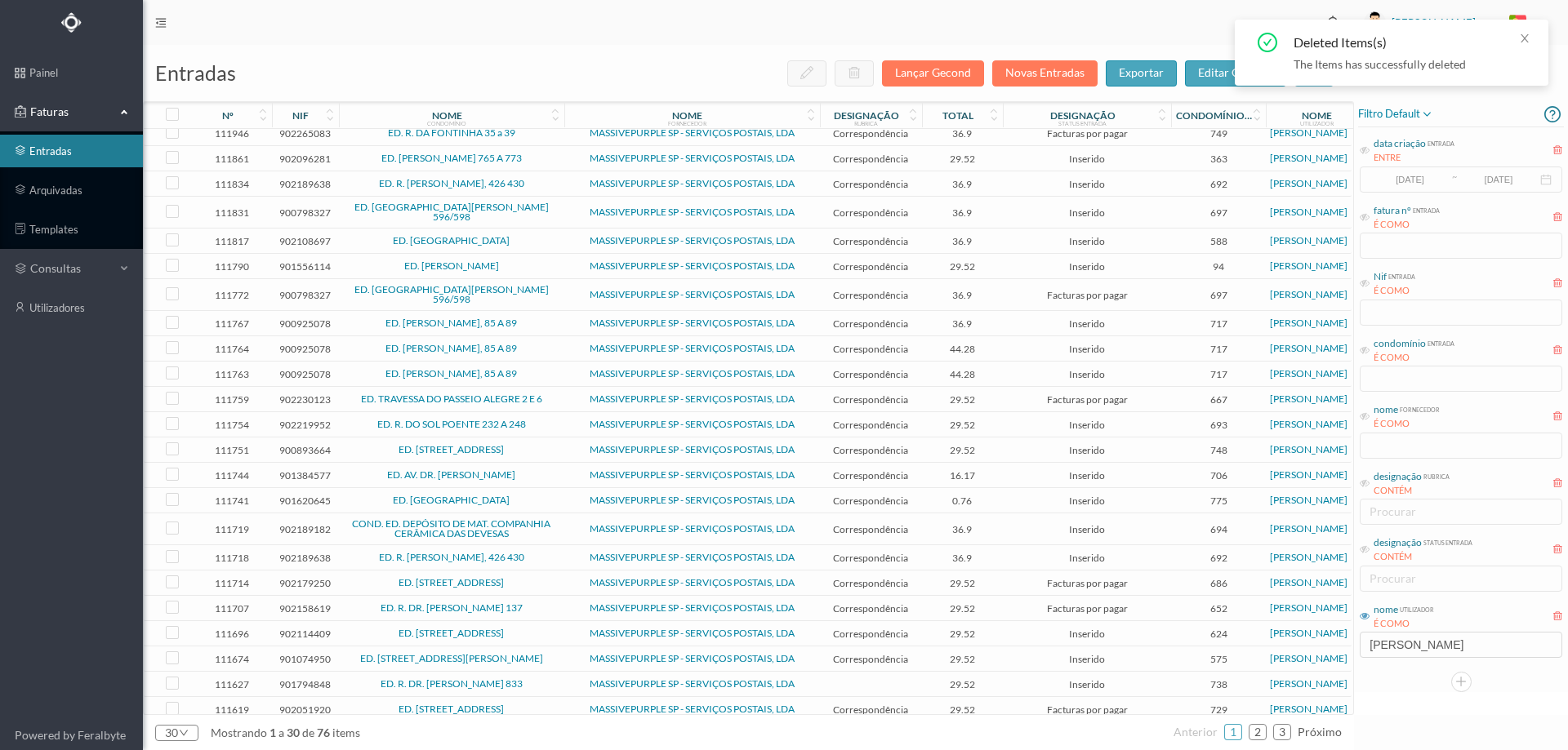
click at [542, 420] on span "ED. R. DO SOL POENTE 232 A 248" at bounding box center [452, 424] width 217 height 10
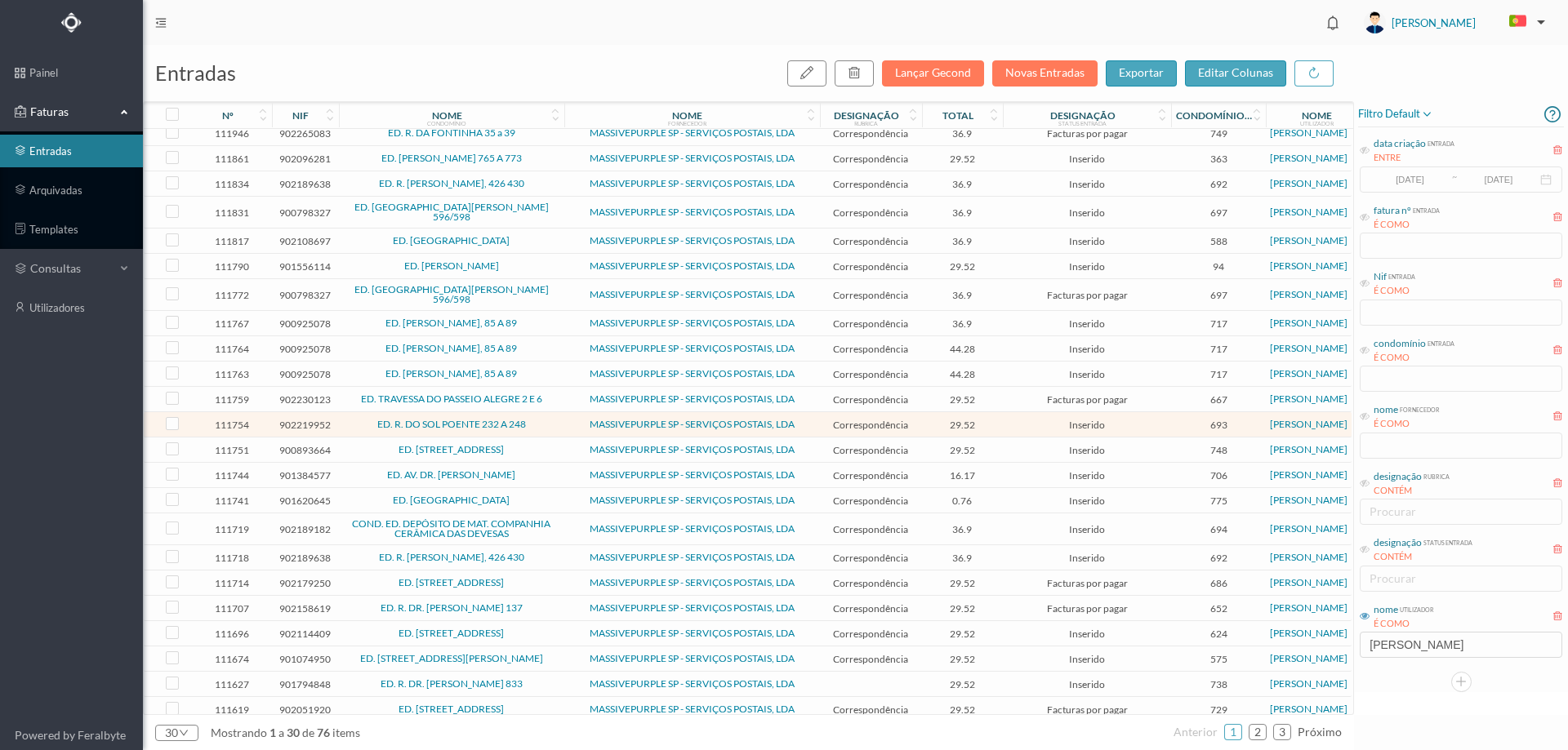
click at [541, 445] on span "ED. [STREET_ADDRESS]" at bounding box center [452, 449] width 217 height 10
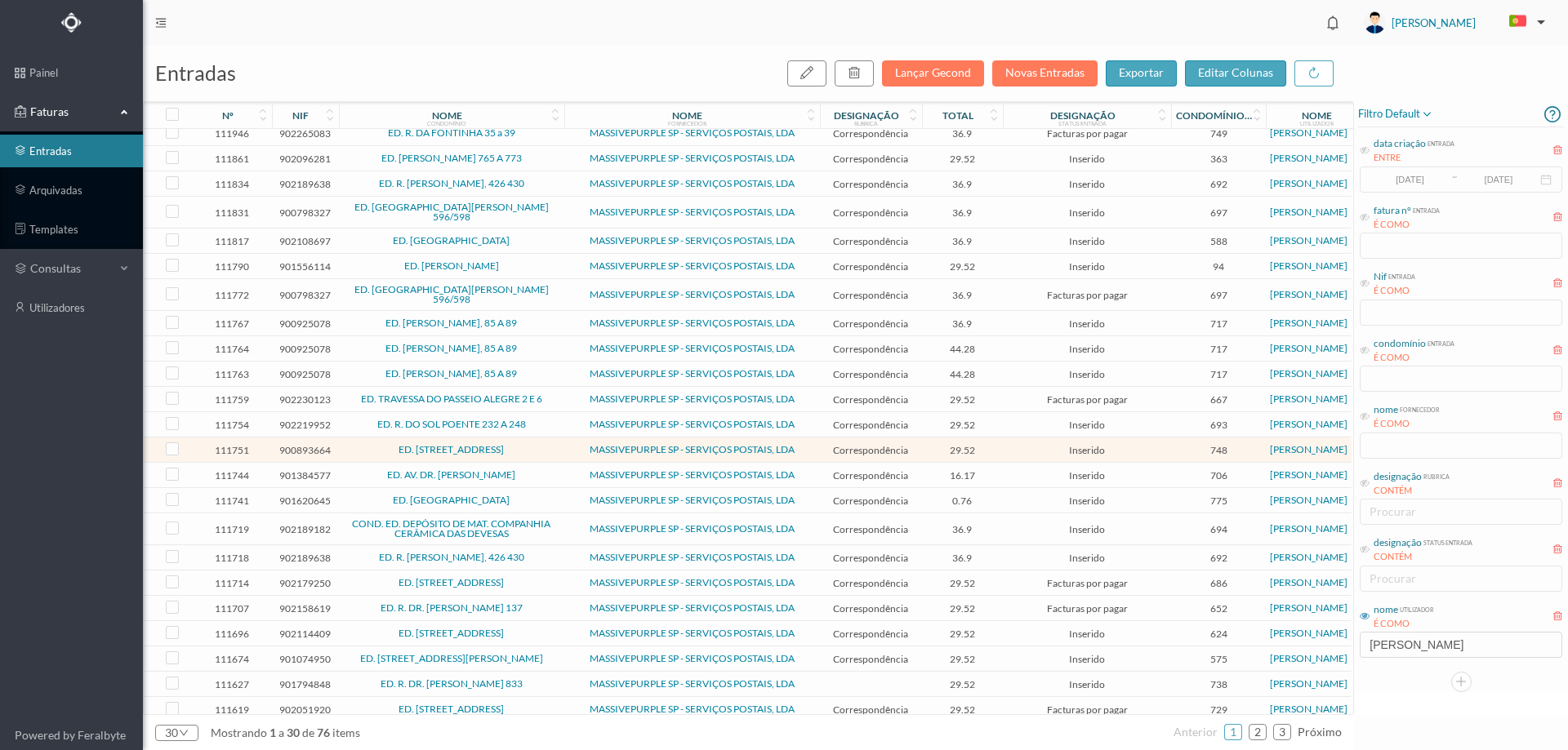
click at [550, 553] on span "ED. R. [PERSON_NAME], 426 430" at bounding box center [452, 557] width 217 height 10
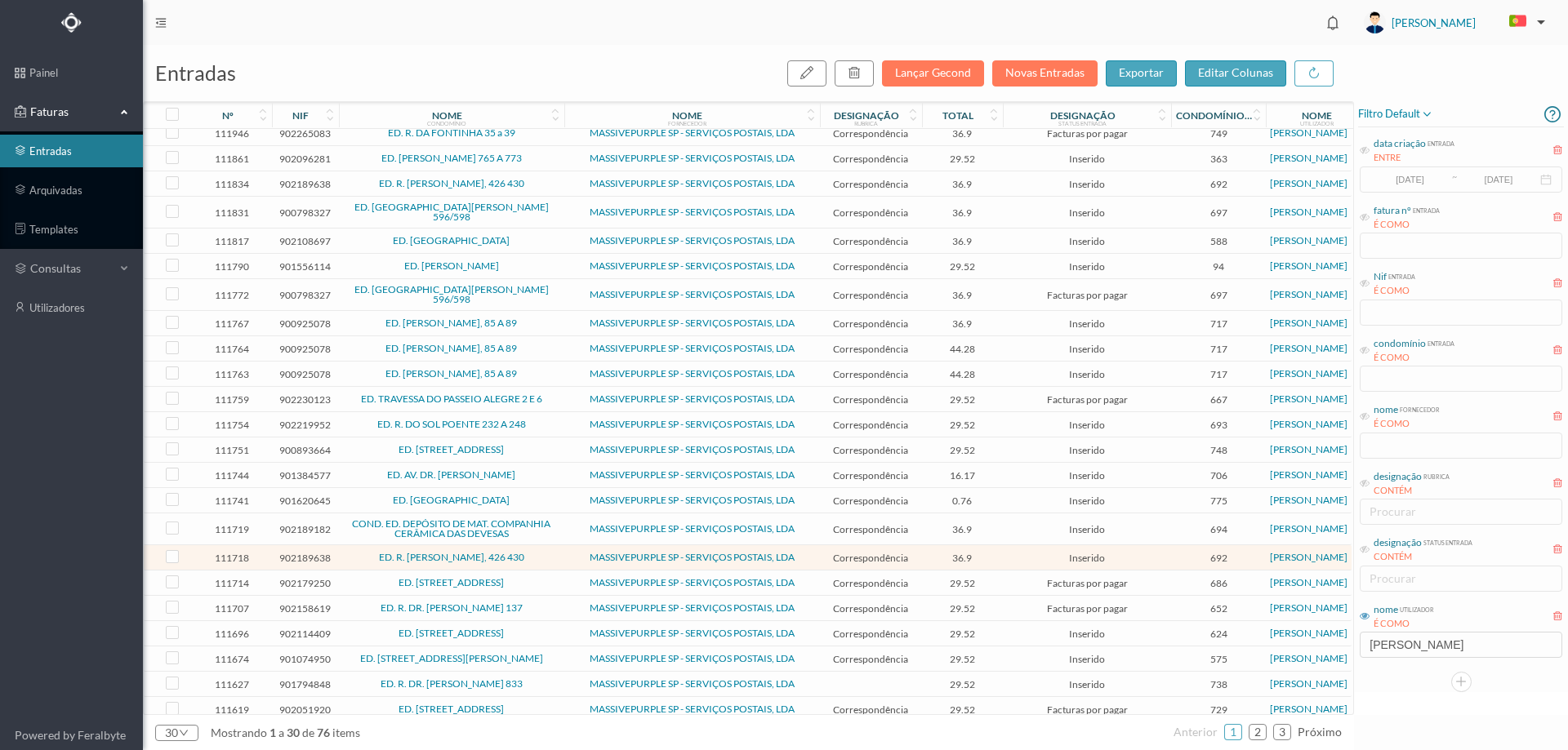
click at [558, 578] on span "ED. [STREET_ADDRESS]" at bounding box center [452, 583] width 217 height 10
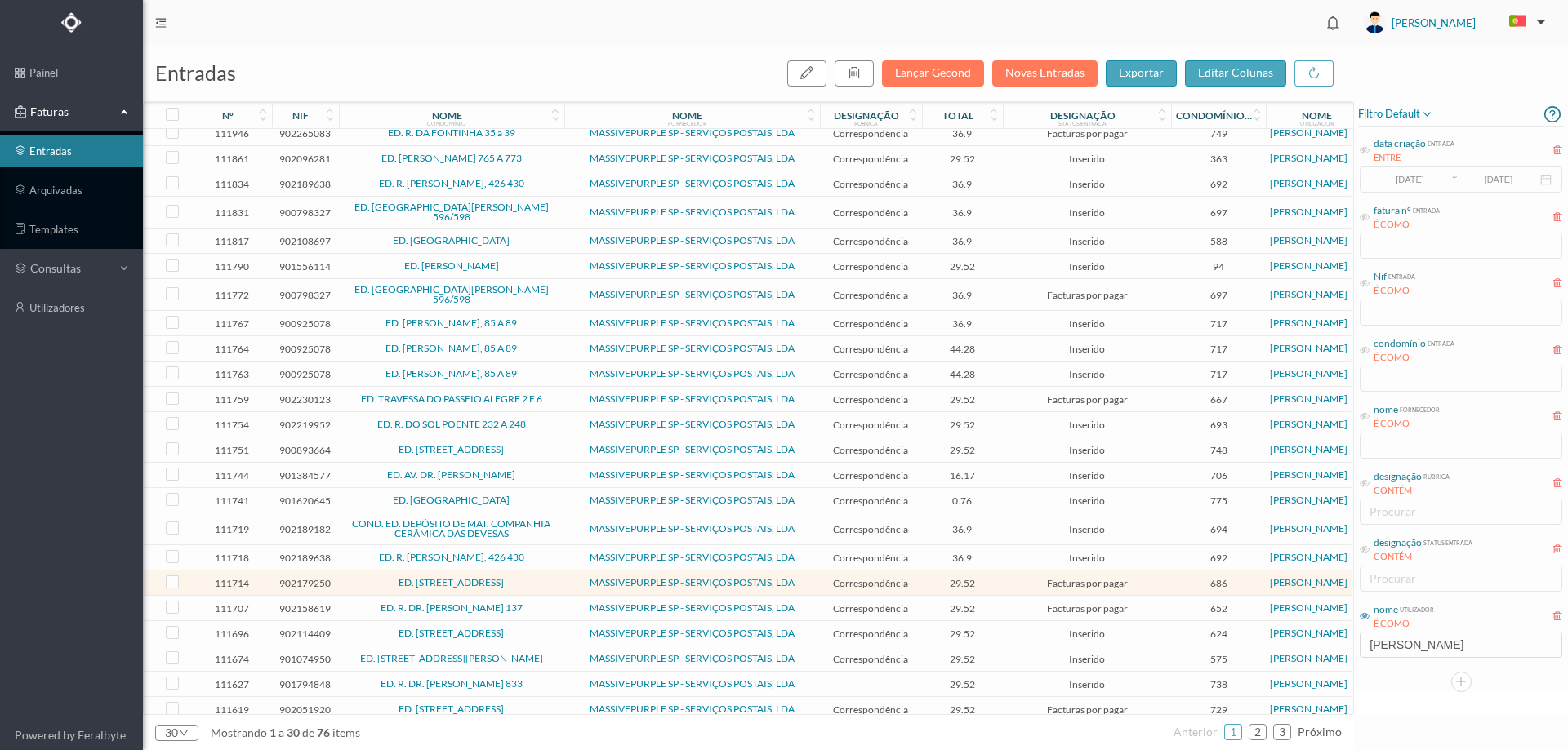
click at [549, 679] on span "ED. R. DR. [PERSON_NAME] 833" at bounding box center [452, 684] width 217 height 10
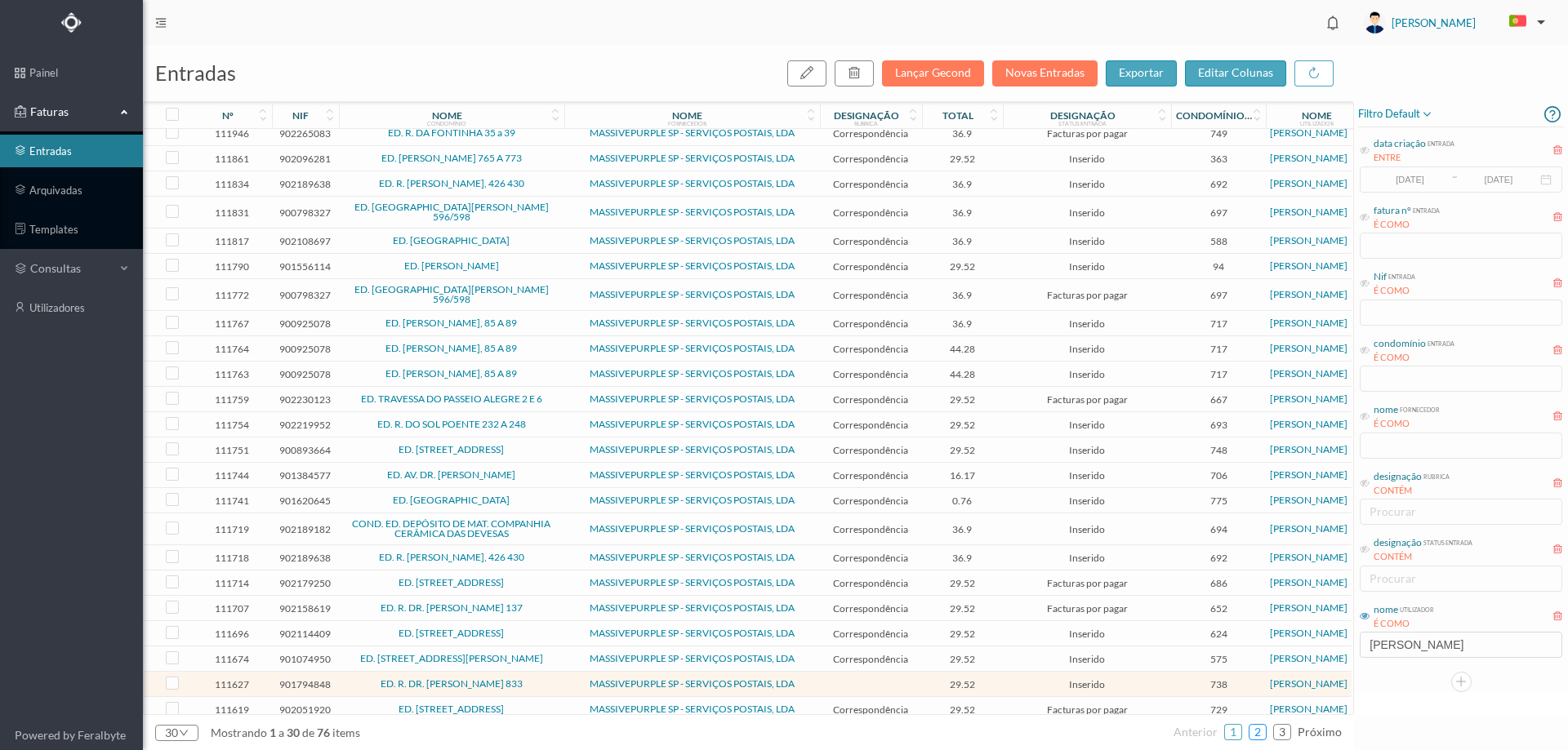
click at [1258, 734] on link "2" at bounding box center [1258, 732] width 17 height 25
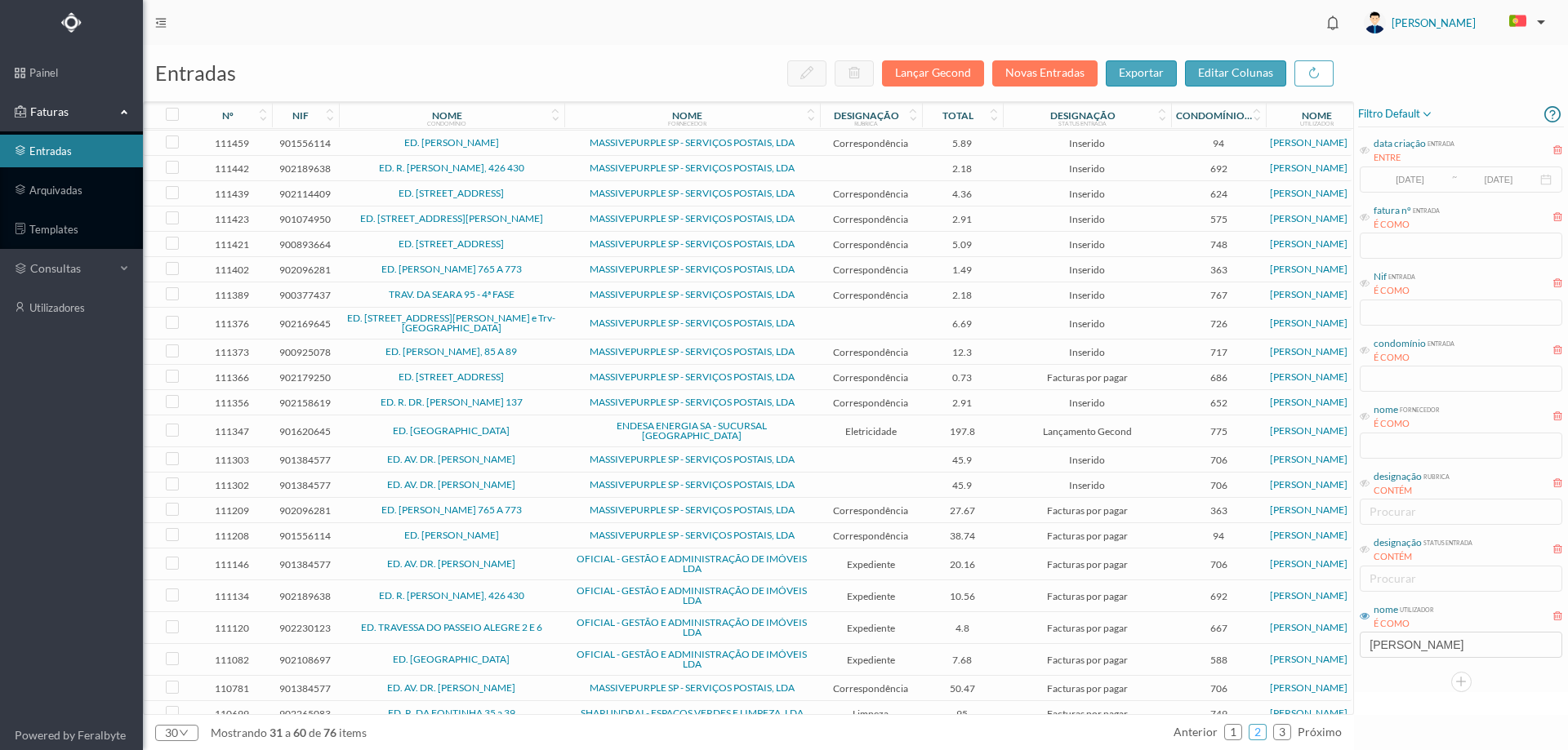
scroll to position [229, 0]
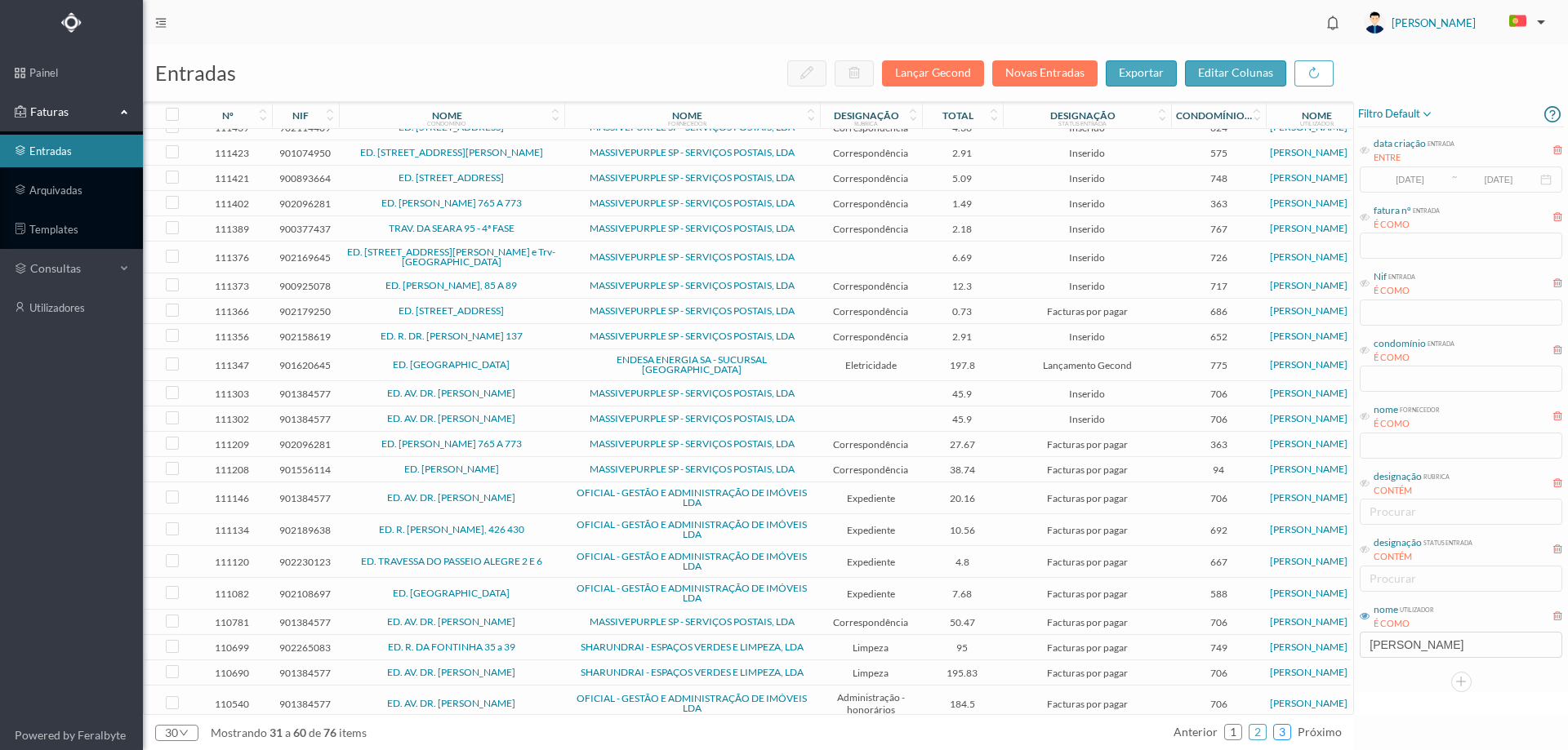
click at [1289, 734] on link "3" at bounding box center [1282, 732] width 17 height 25
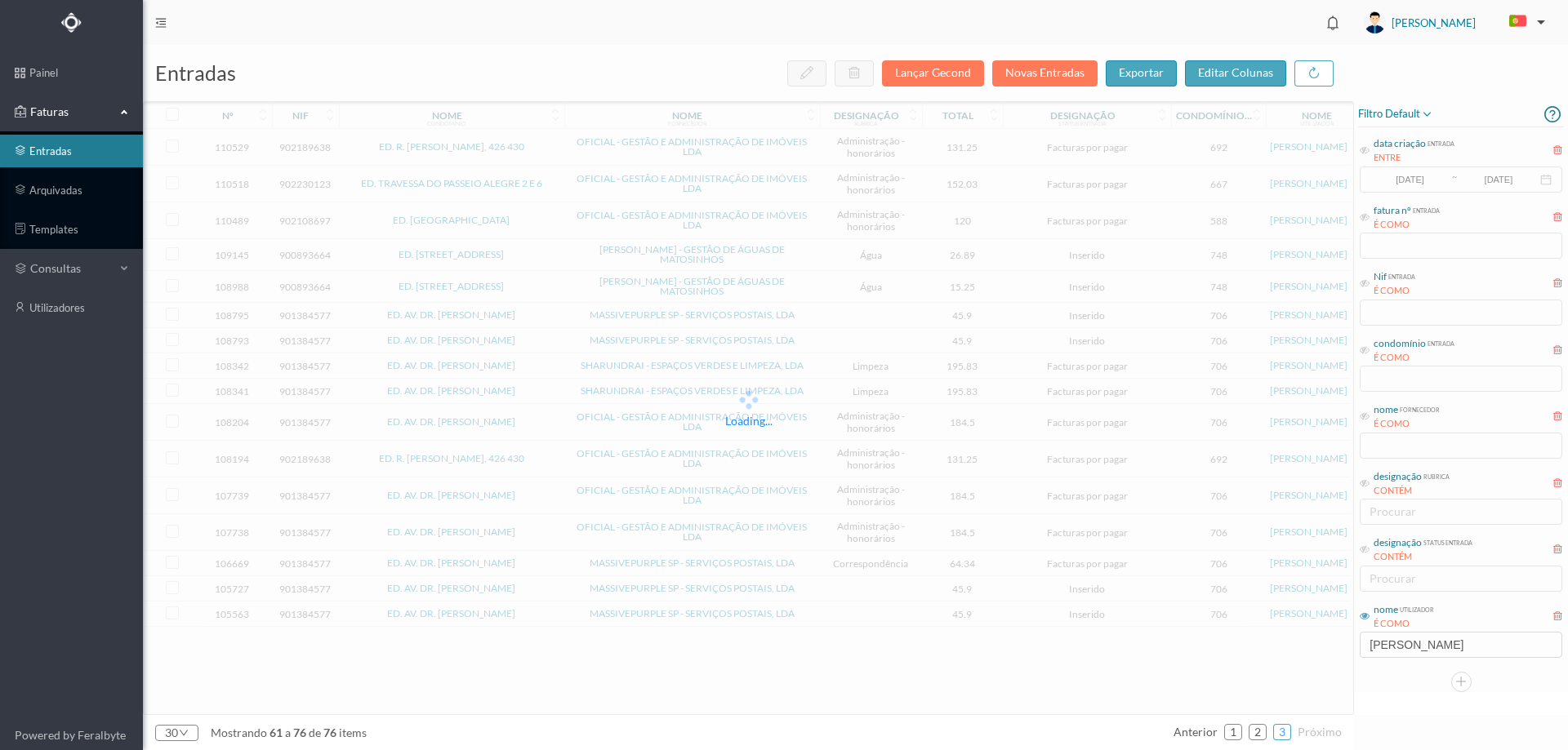
scroll to position [0, 0]
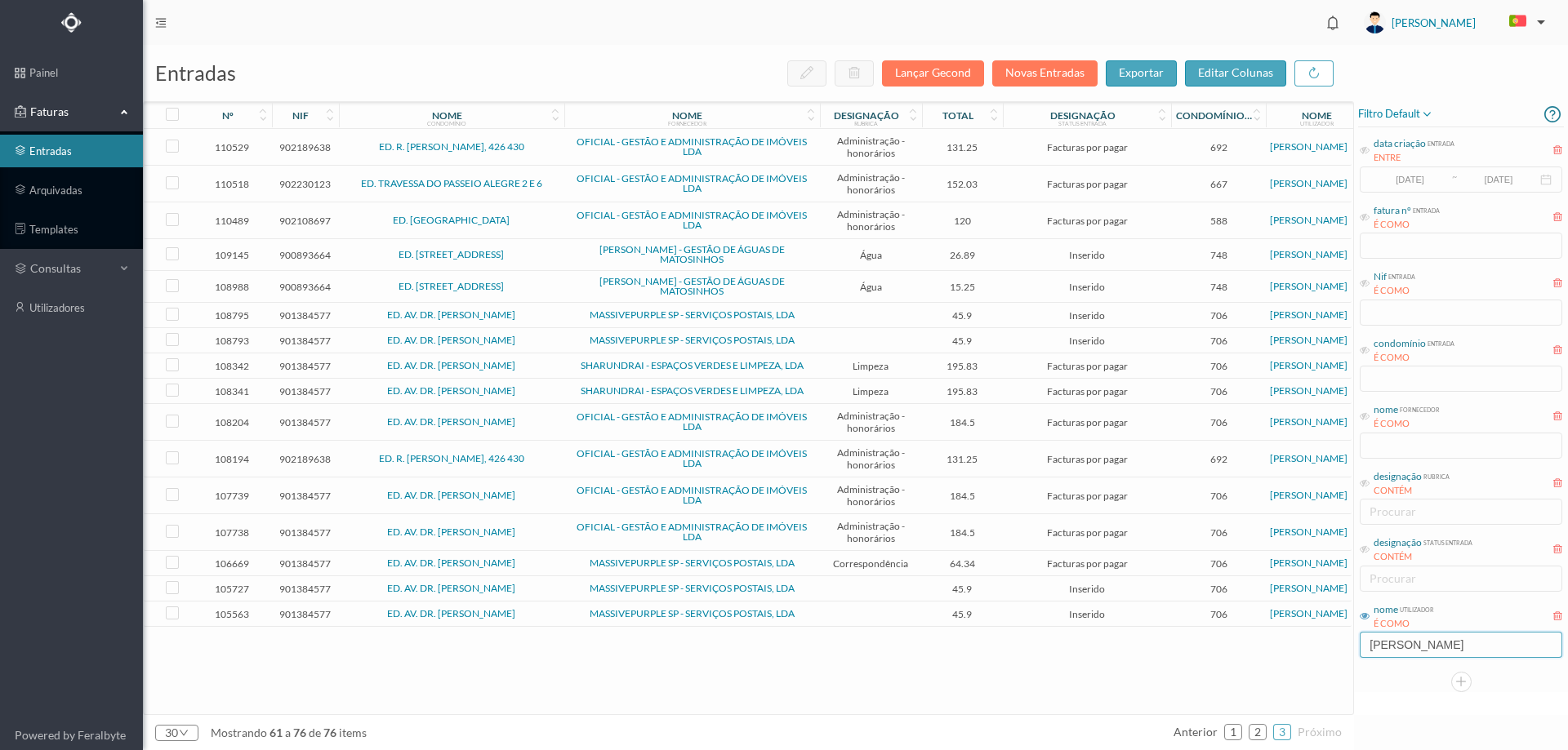
drag, startPoint x: 1422, startPoint y: 641, endPoint x: 1310, endPoint y: 637, distance: 112.1
click at [1310, 637] on div "entradas Lançar Gecond Novas Entradas exportar editar colunas nº nif nome condo…" at bounding box center [855, 397] width 1425 height 705
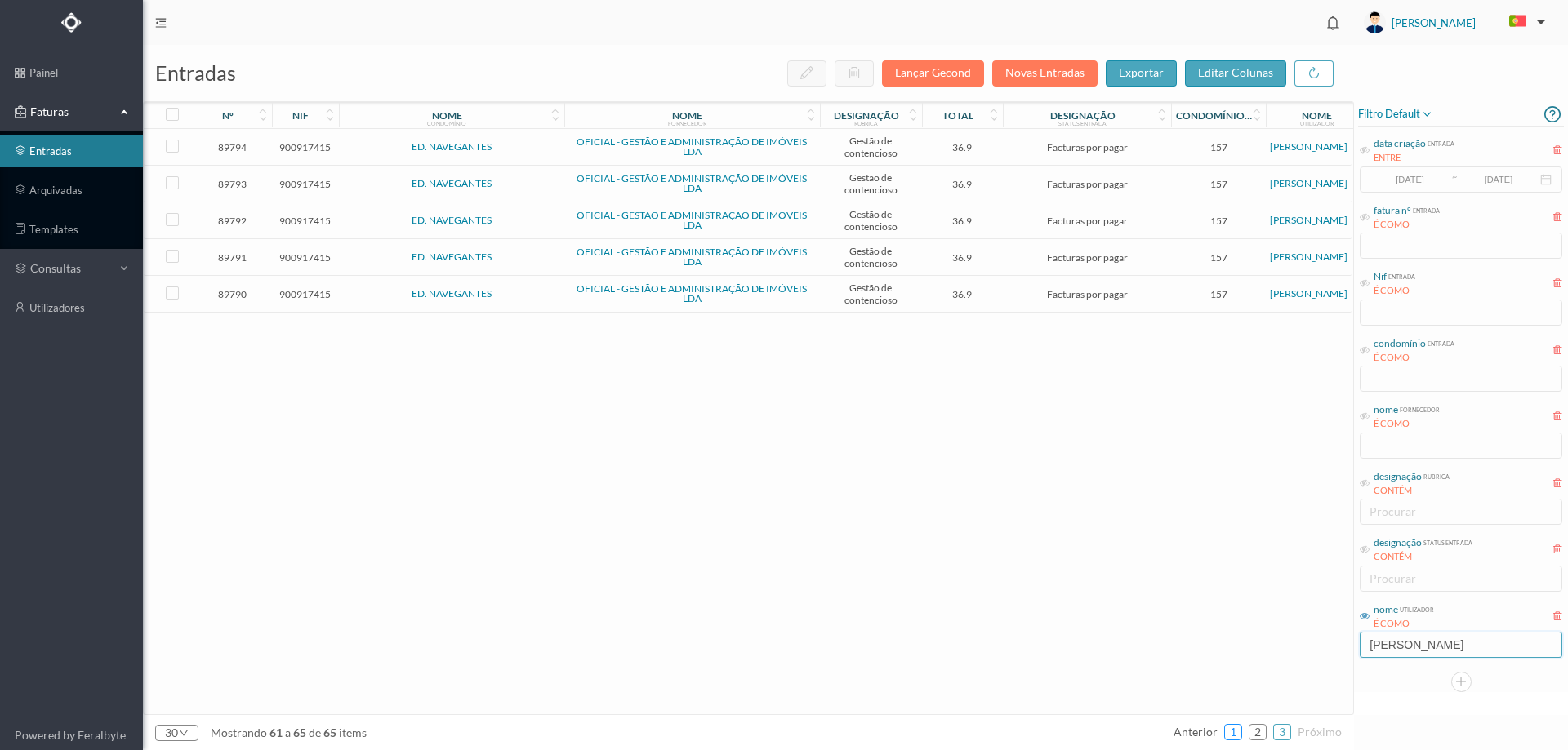
type input "[PERSON_NAME]"
click at [1228, 727] on link "1" at bounding box center [1233, 732] width 17 height 25
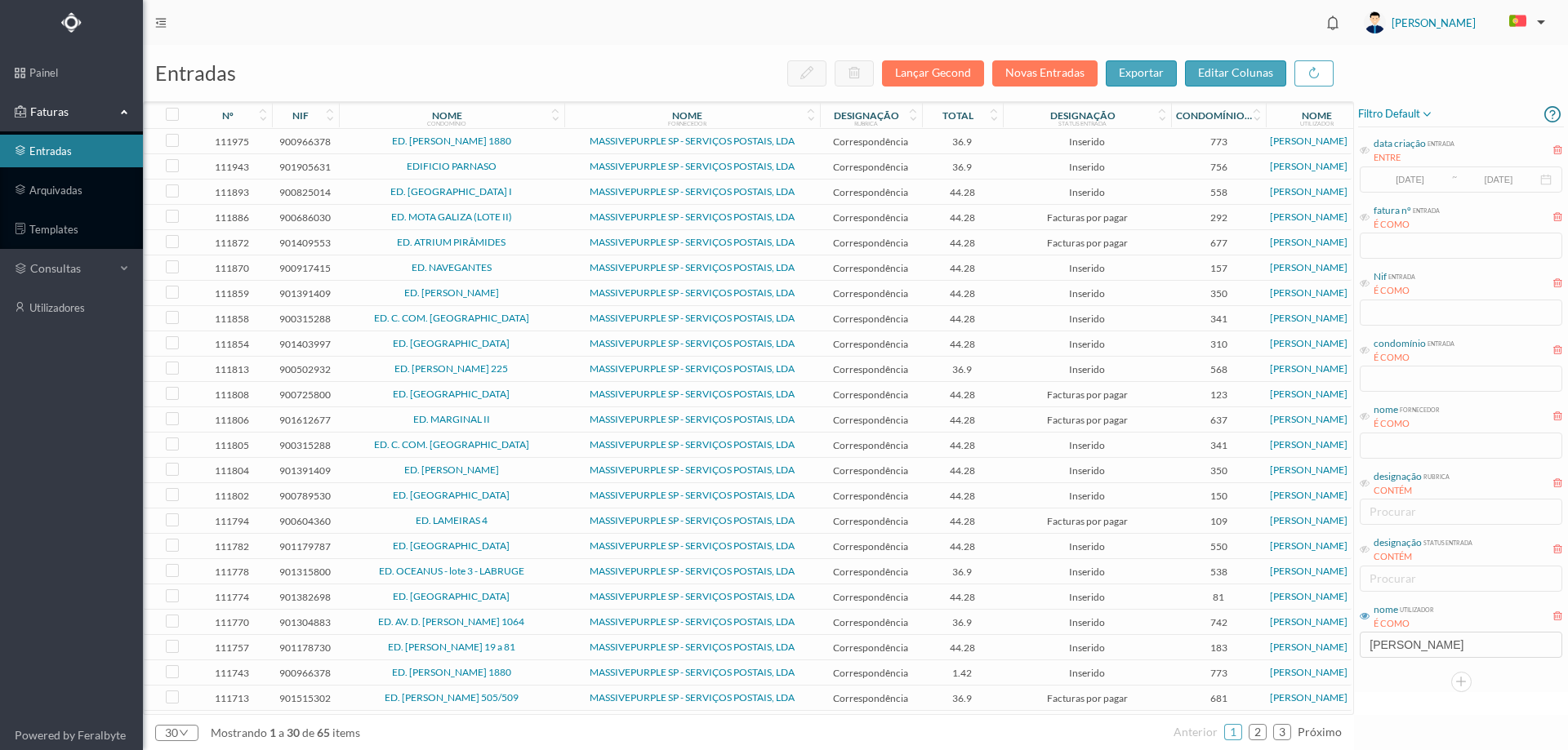
click at [519, 198] on td "ED. [GEOGRAPHIC_DATA] I" at bounding box center [452, 192] width 226 height 26
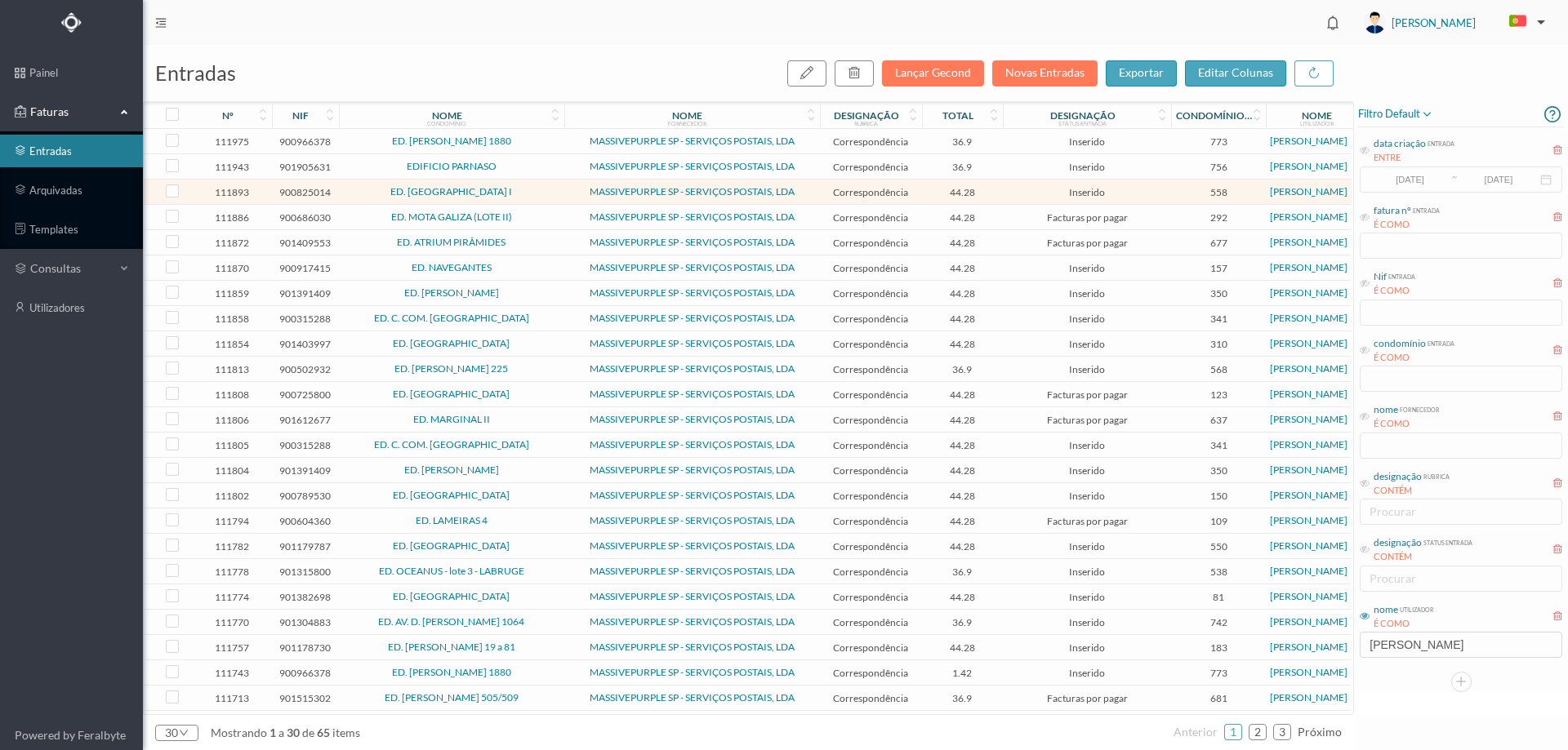
click at [1241, 274] on td "157" at bounding box center [1218, 268] width 94 height 26
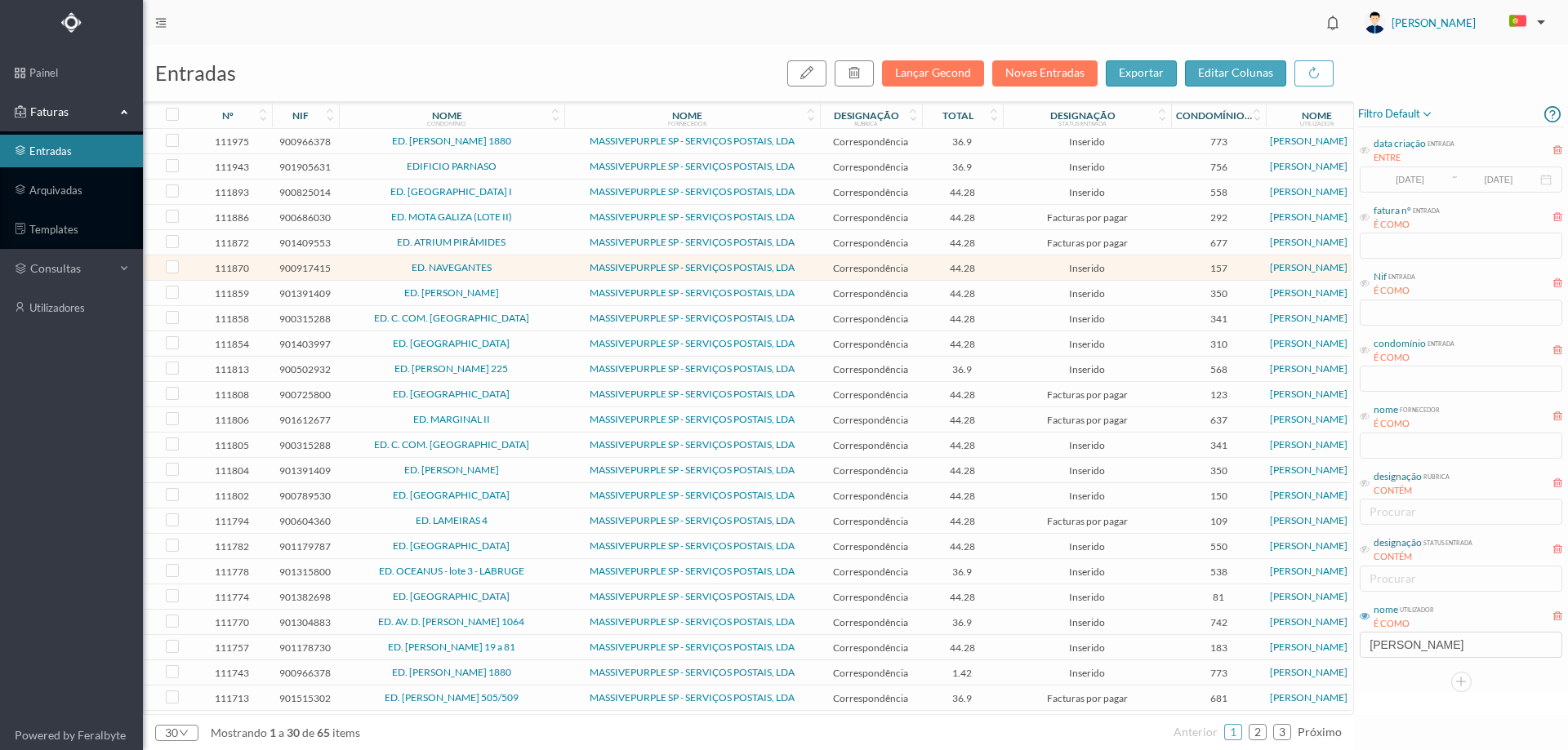
click at [526, 271] on span "ED. NAVEGANTES" at bounding box center [452, 267] width 217 height 10
click at [526, 271] on span "ED. NAVEGANTES" at bounding box center [452, 267] width 217 height 10
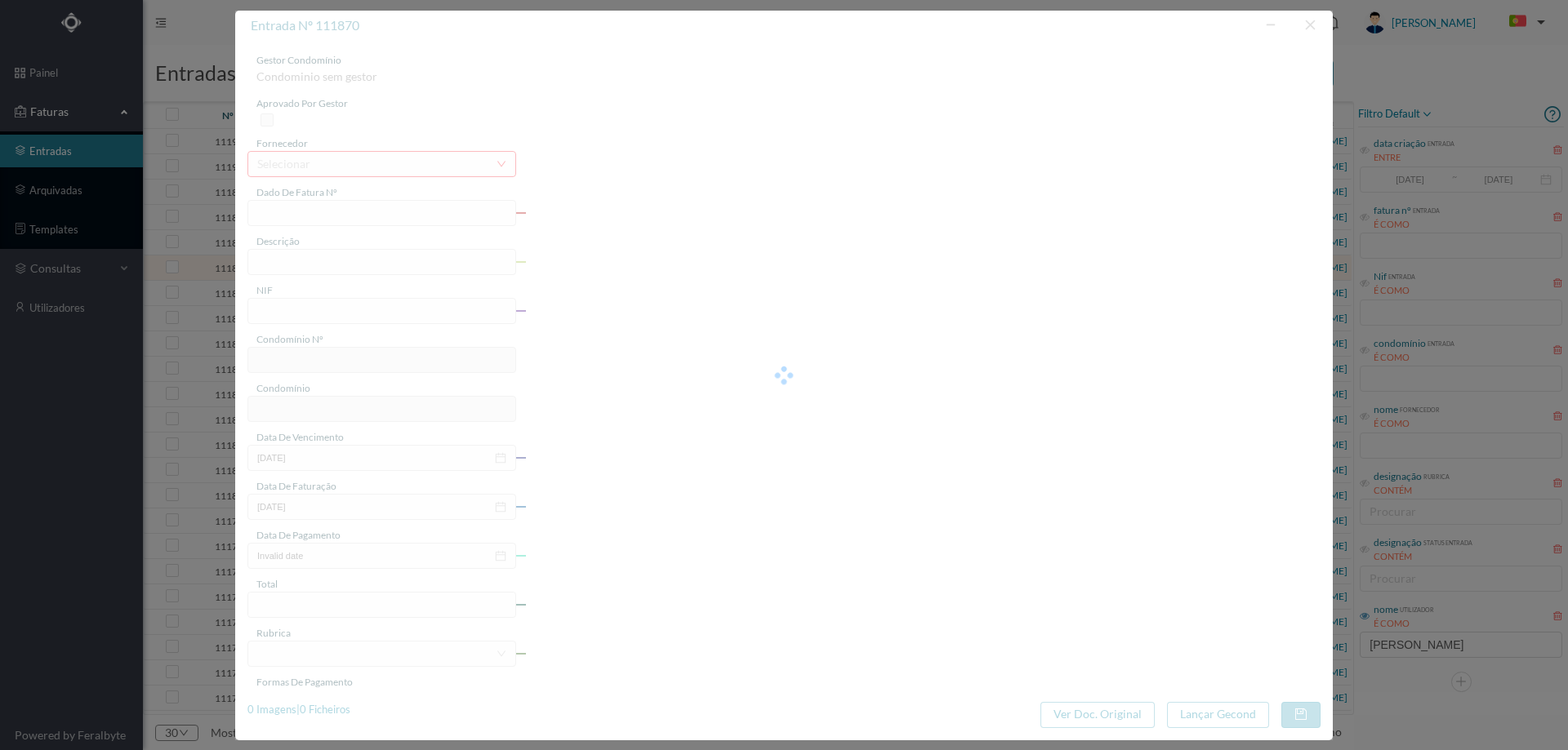
type input "4 45/34464"
type input "ANVILAVIE"
type input "900917415"
type input "Invalid date"
type input "[DATE]"
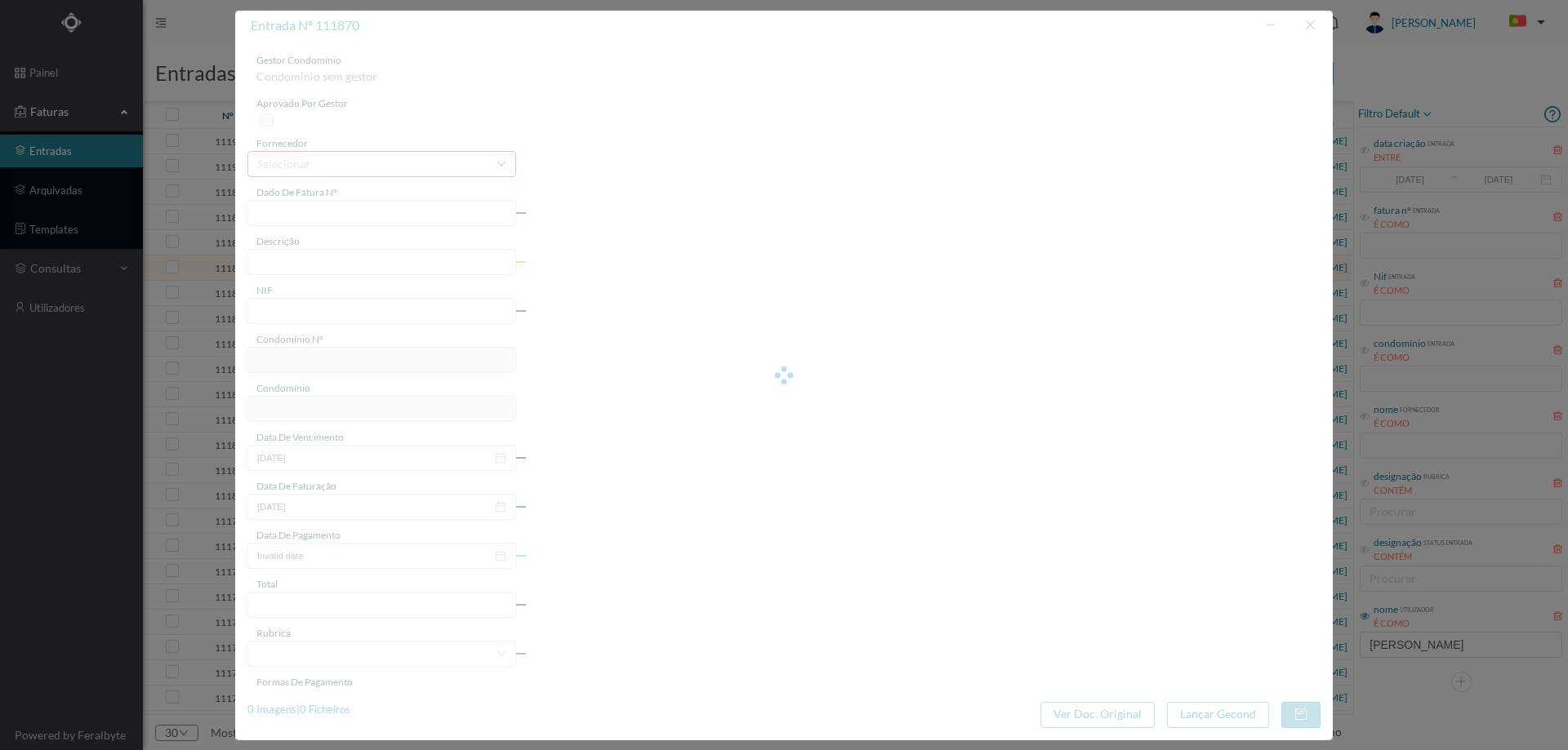
type input "44.28"
type input "157"
type input "ED. NAVEGANTES"
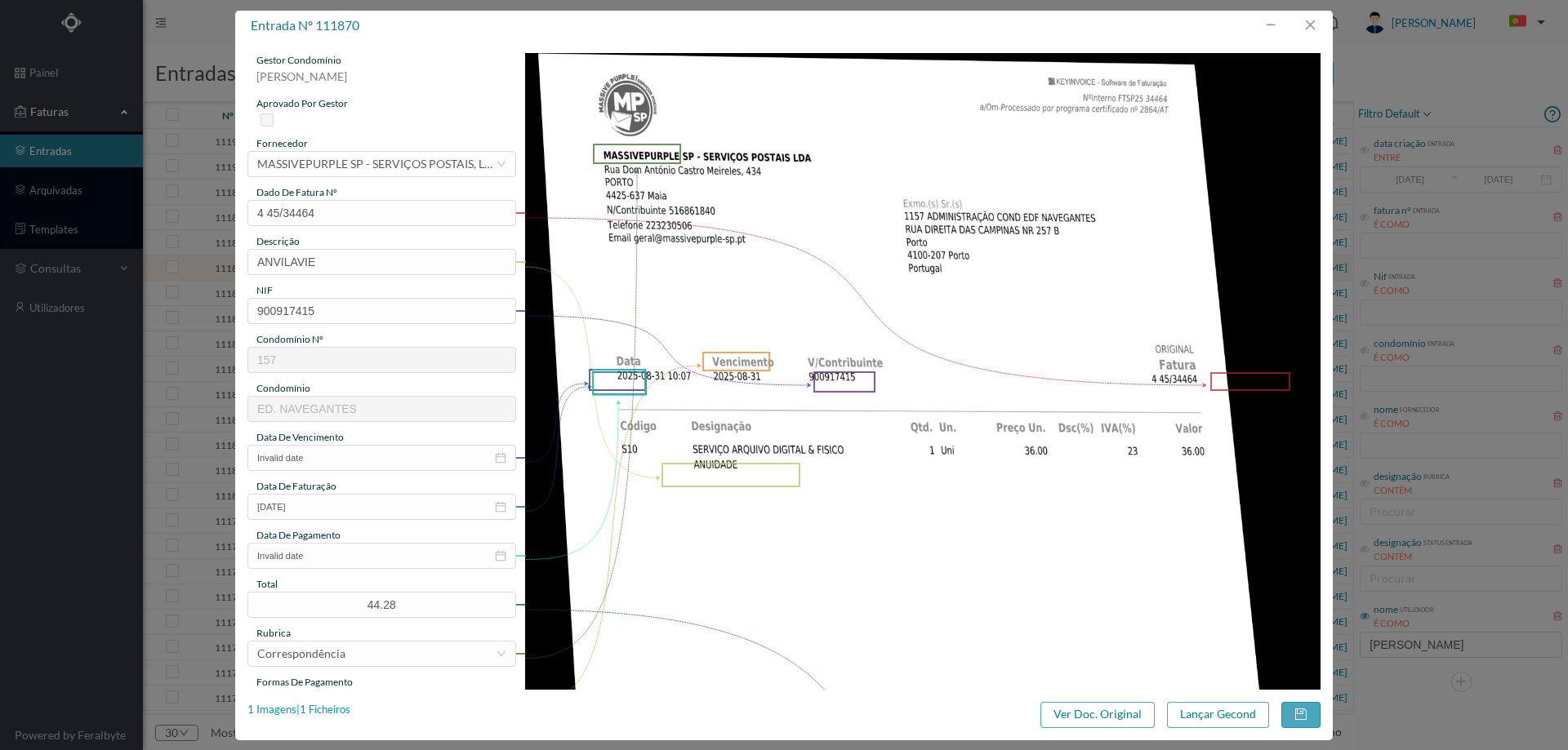
click at [325, 712] on div "1 Imagens | 1 Ficheiros" at bounding box center [299, 710] width 103 height 17
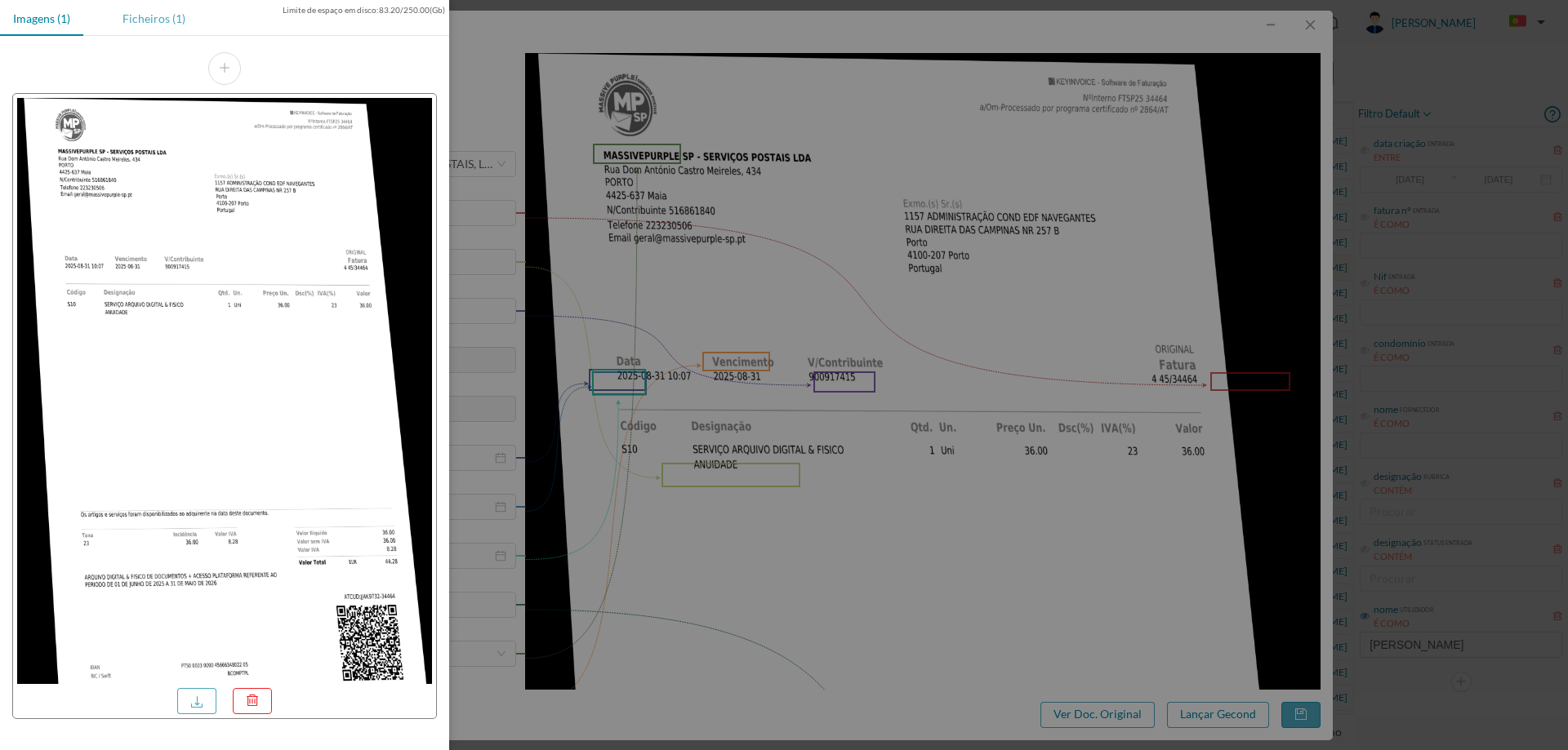
click at [150, 19] on div "Ficheiros (1)" at bounding box center [153, 19] width 89 height 37
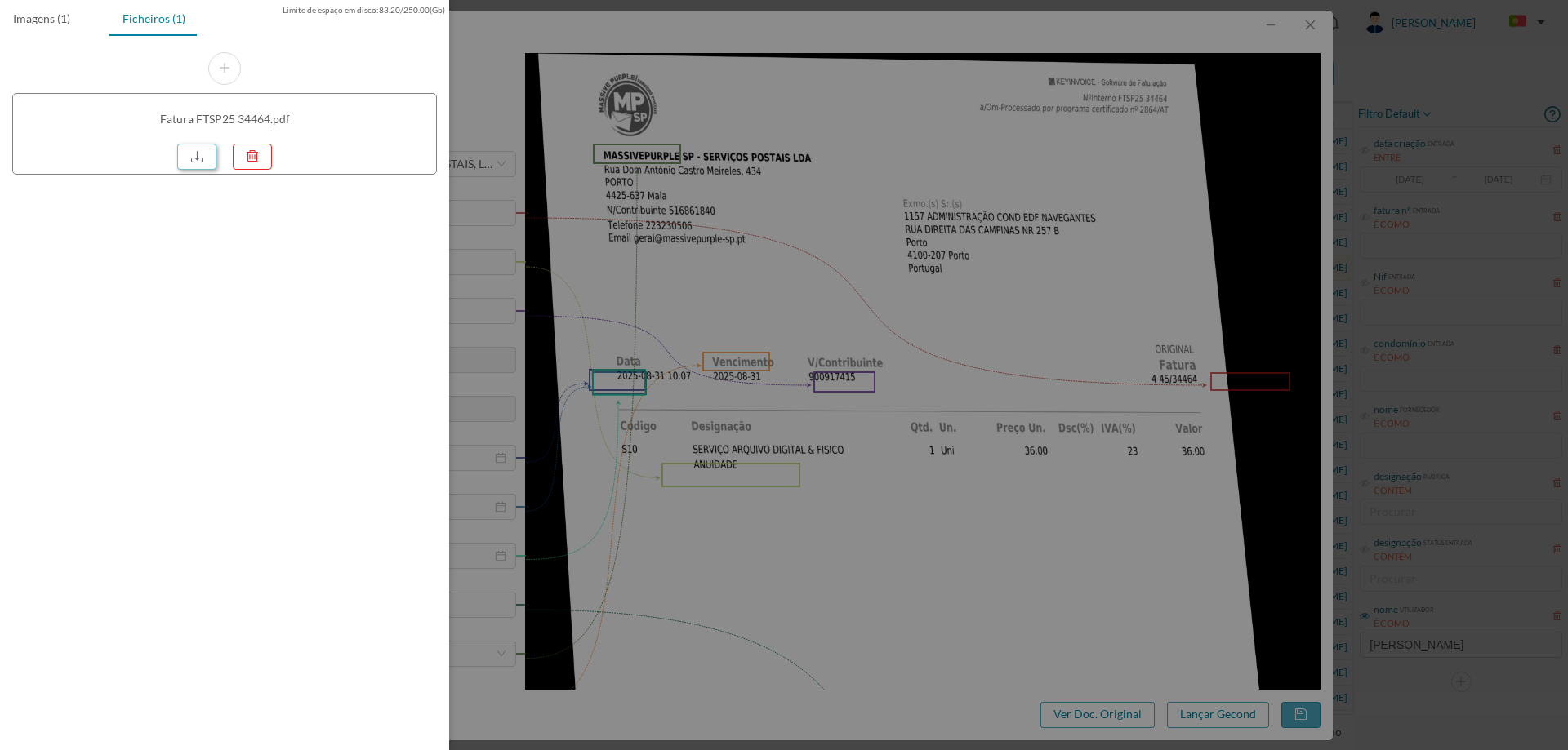
click at [191, 157] on link at bounding box center [197, 157] width 39 height 26
drag, startPoint x: 946, startPoint y: 217, endPoint x: 1073, endPoint y: 189, distance: 130.0
click at [947, 216] on div at bounding box center [784, 375] width 1568 height 750
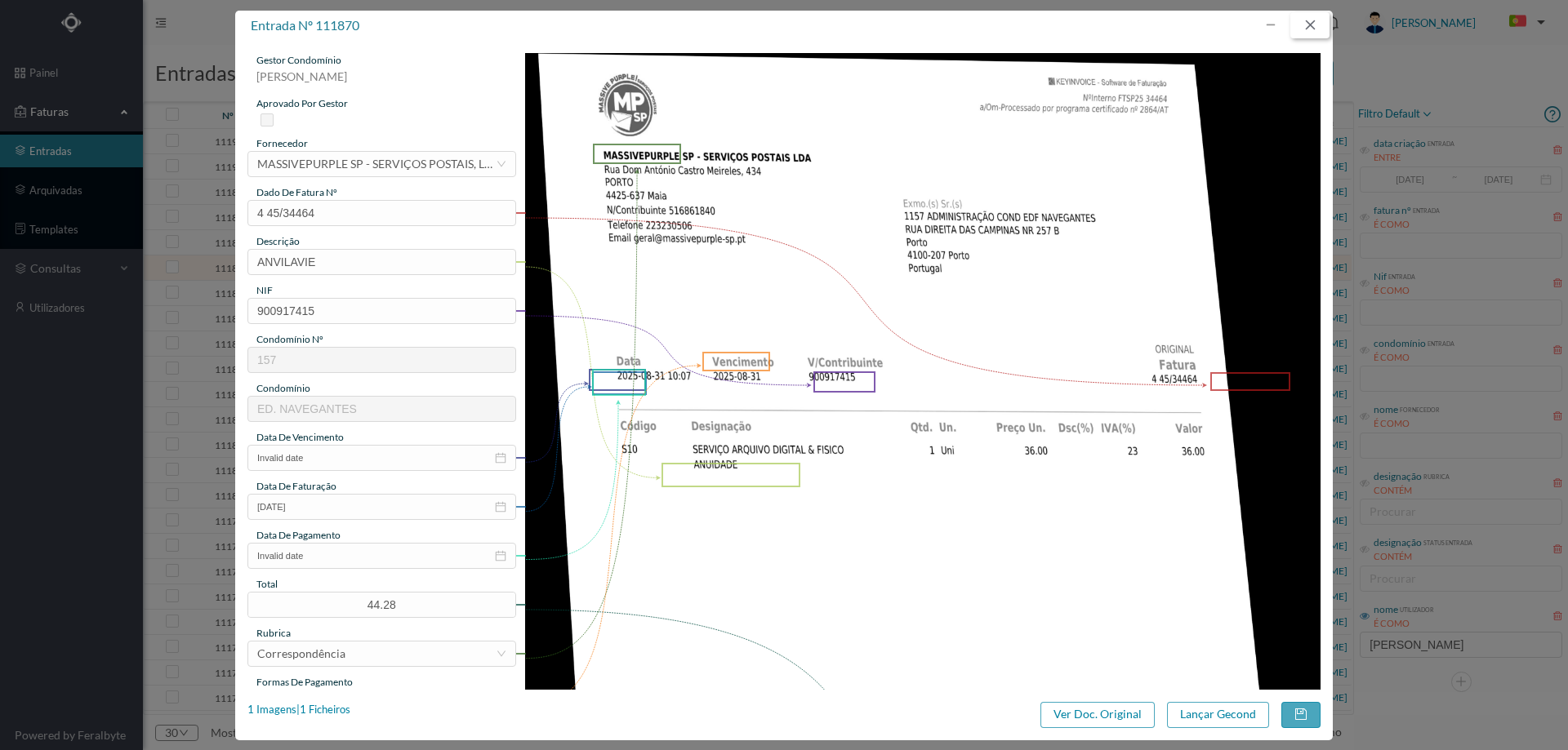
click at [1323, 19] on button "button" at bounding box center [1310, 26] width 39 height 26
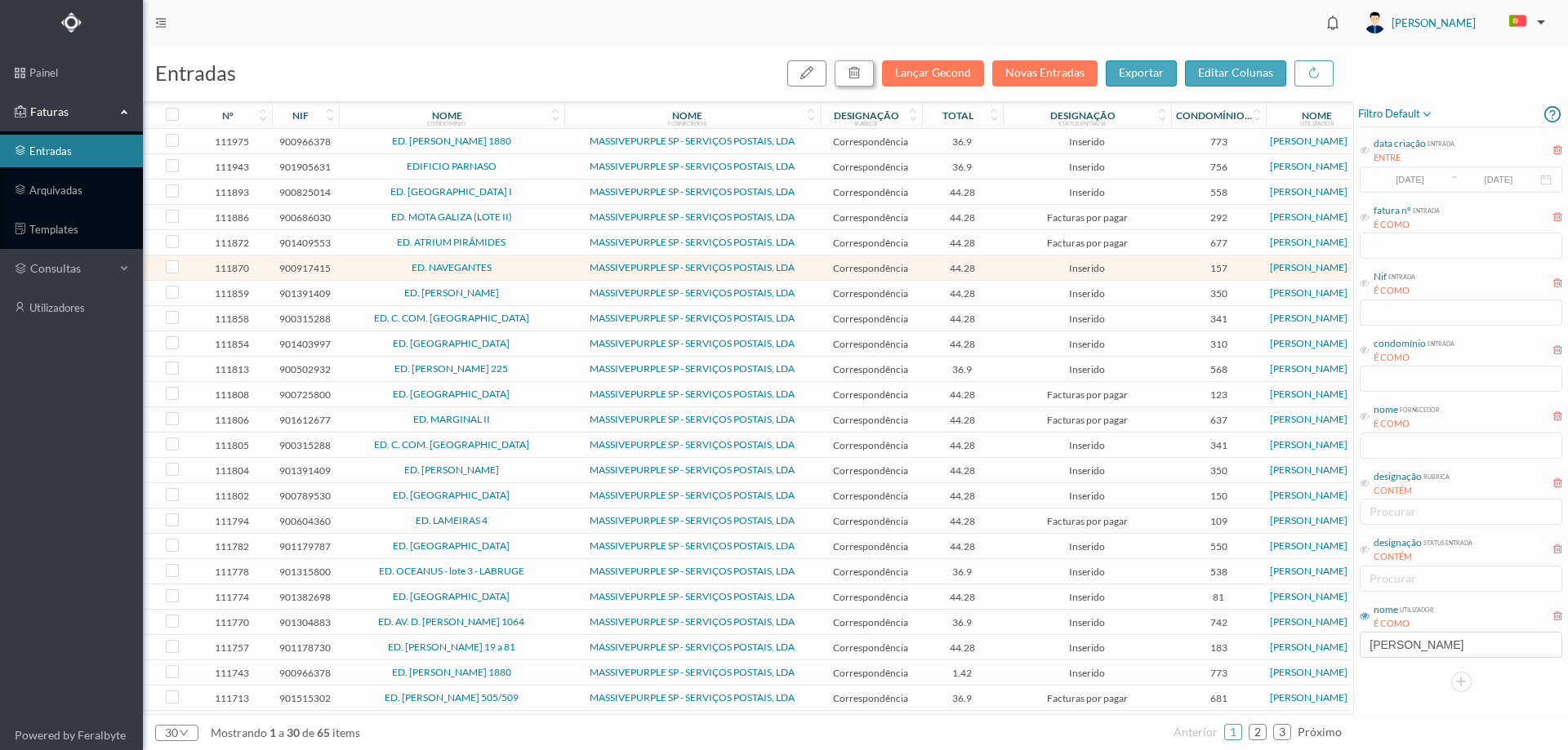
click at [854, 73] on icon "button" at bounding box center [854, 72] width 13 height 13
click at [1006, 146] on button "sim" at bounding box center [1003, 147] width 32 height 19
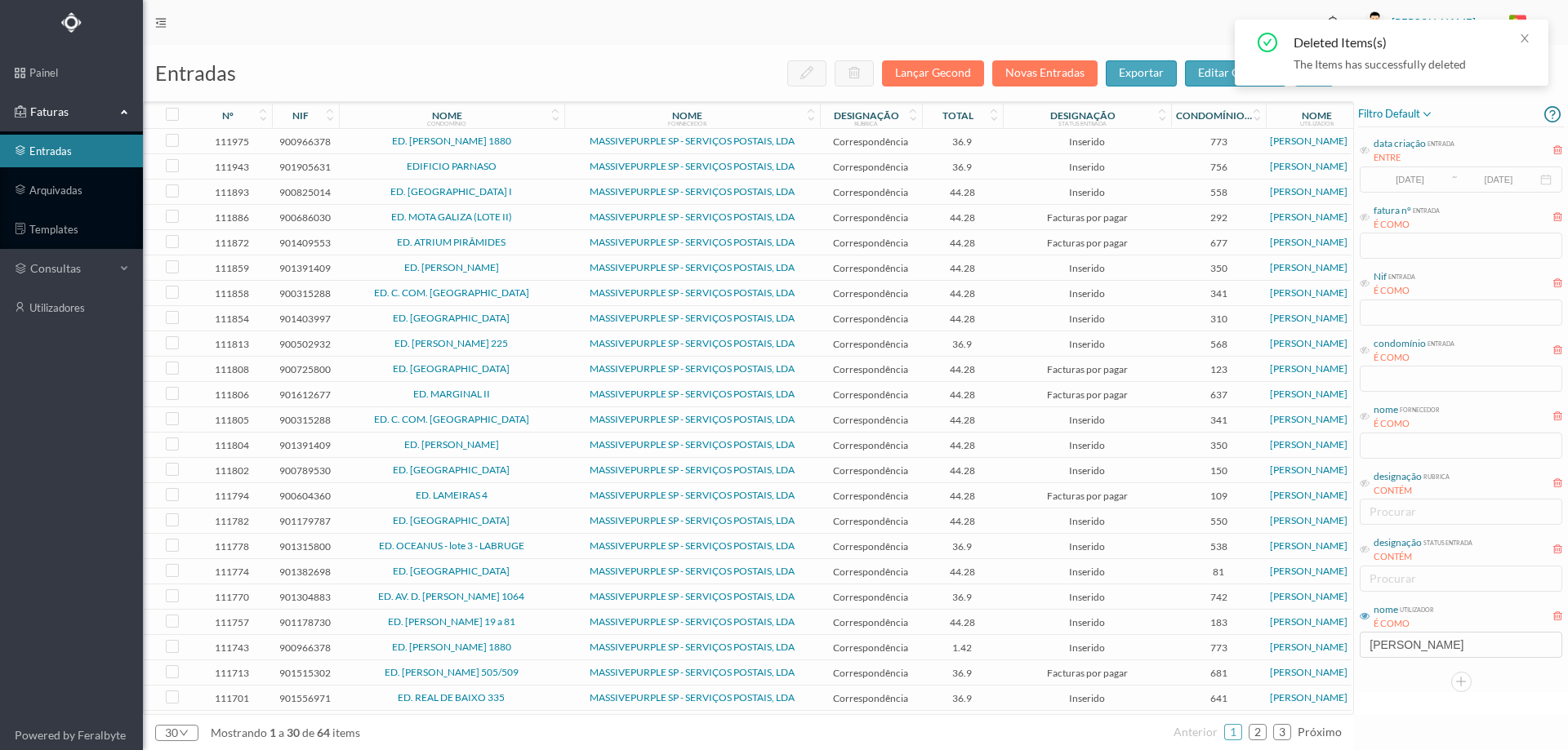
click at [523, 267] on span "ED. [PERSON_NAME]" at bounding box center [452, 267] width 217 height 10
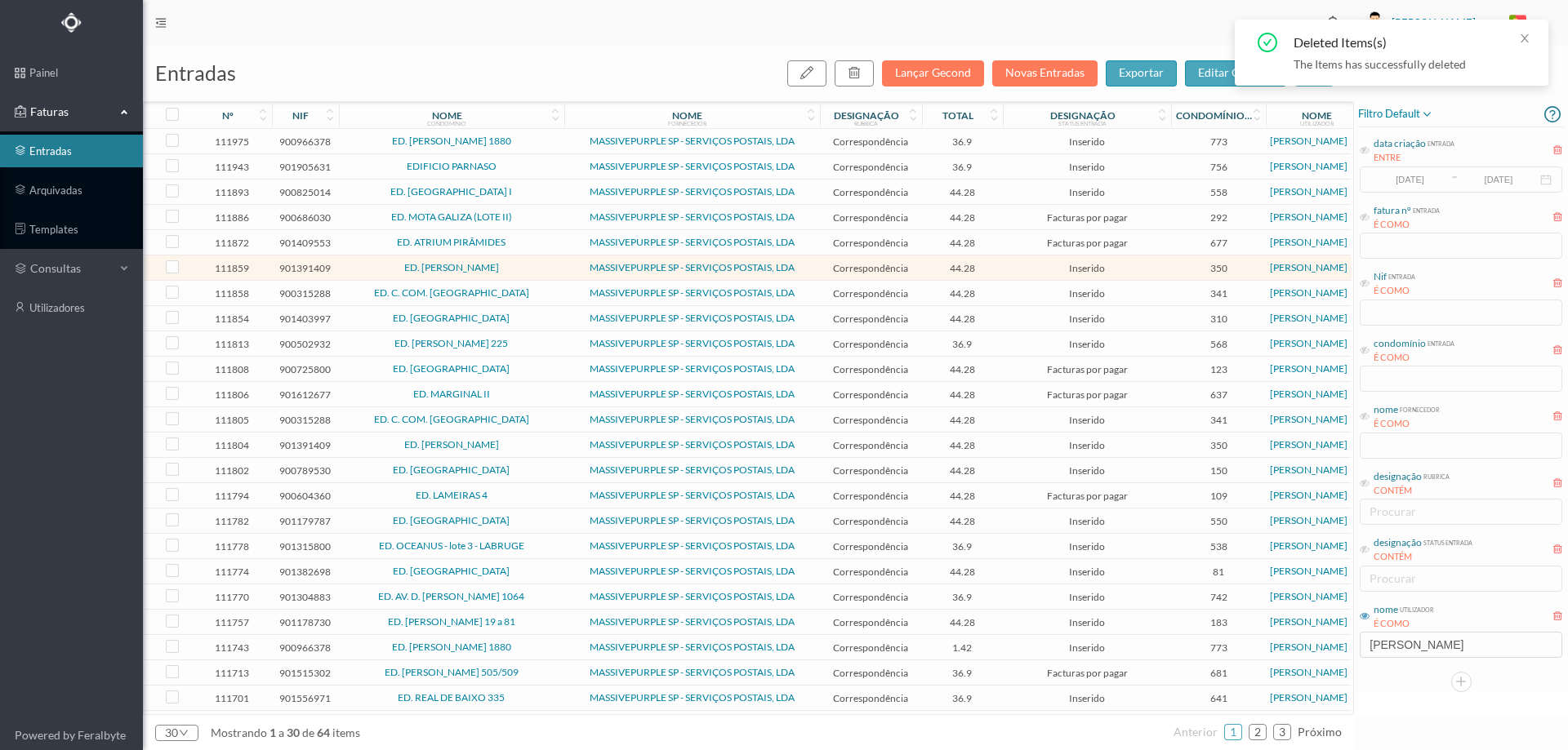
click at [920, 274] on td "Correspondência" at bounding box center [871, 268] width 102 height 26
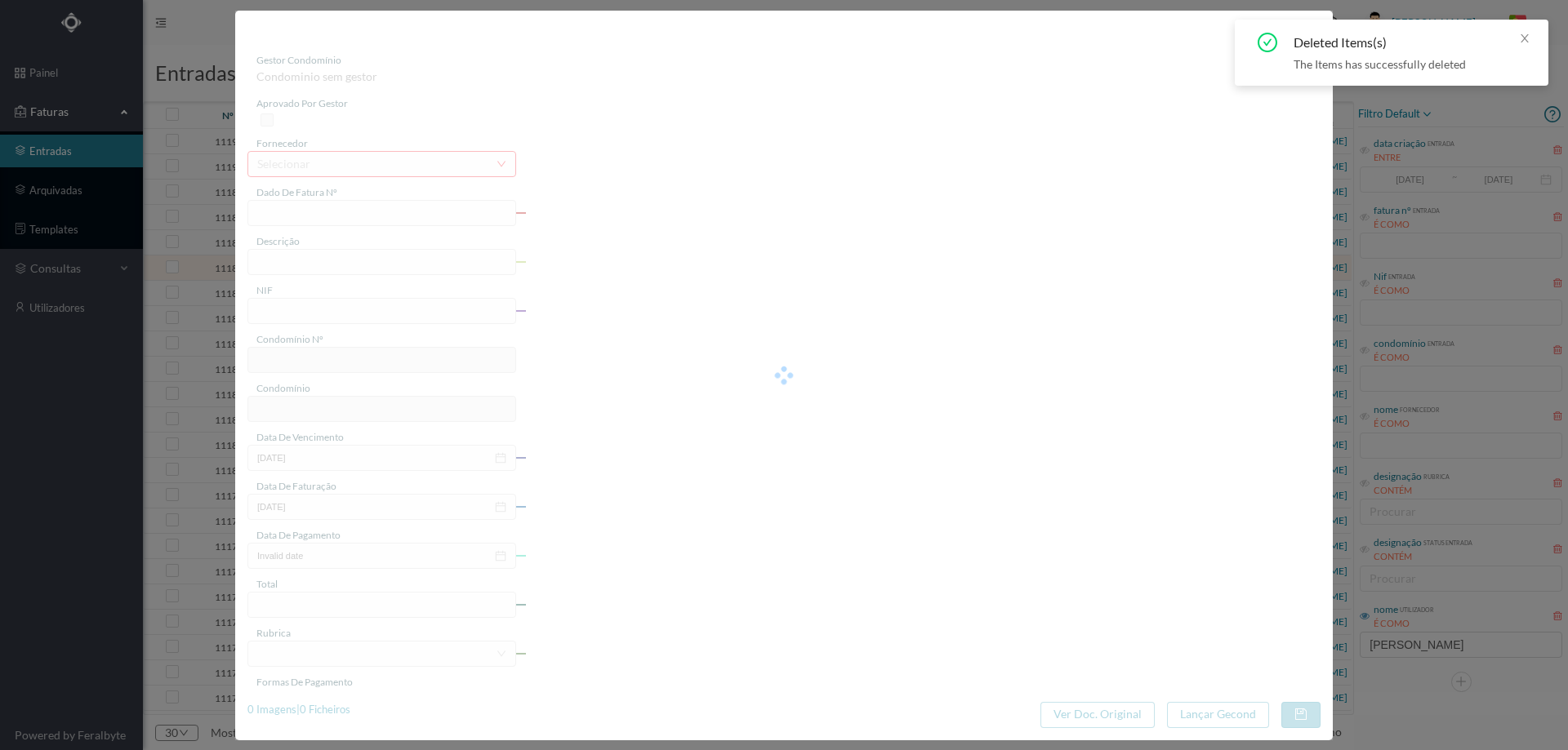
type input "4 45/34453"
type input "EMNITILZIAZ"
type input "901391409"
type input "Invalid date"
type input "[DATE]"
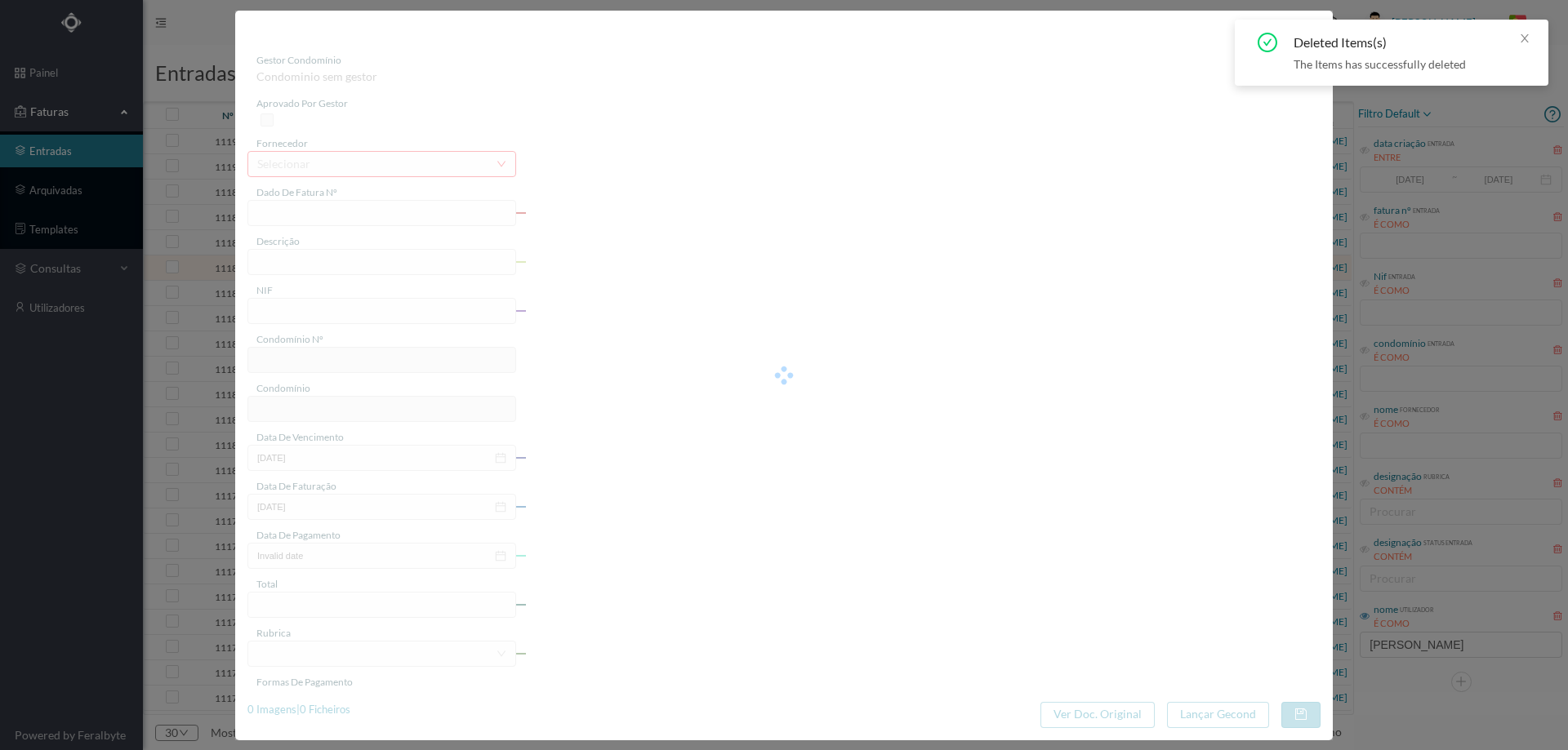
type input "44.28"
type input "350"
type input "ED. [PERSON_NAME]"
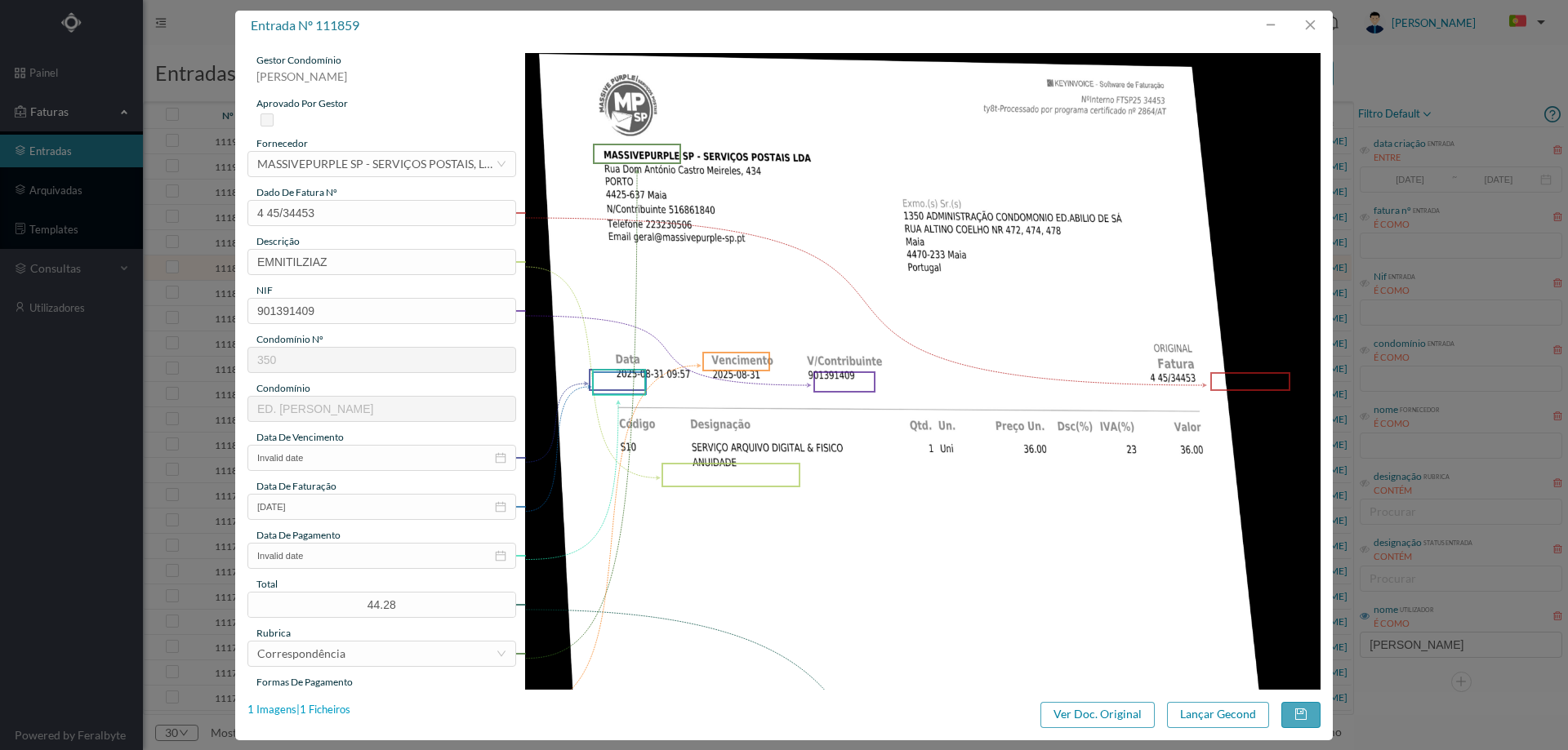
click at [343, 709] on div "1 Imagens | 1 Ficheiros" at bounding box center [299, 710] width 103 height 17
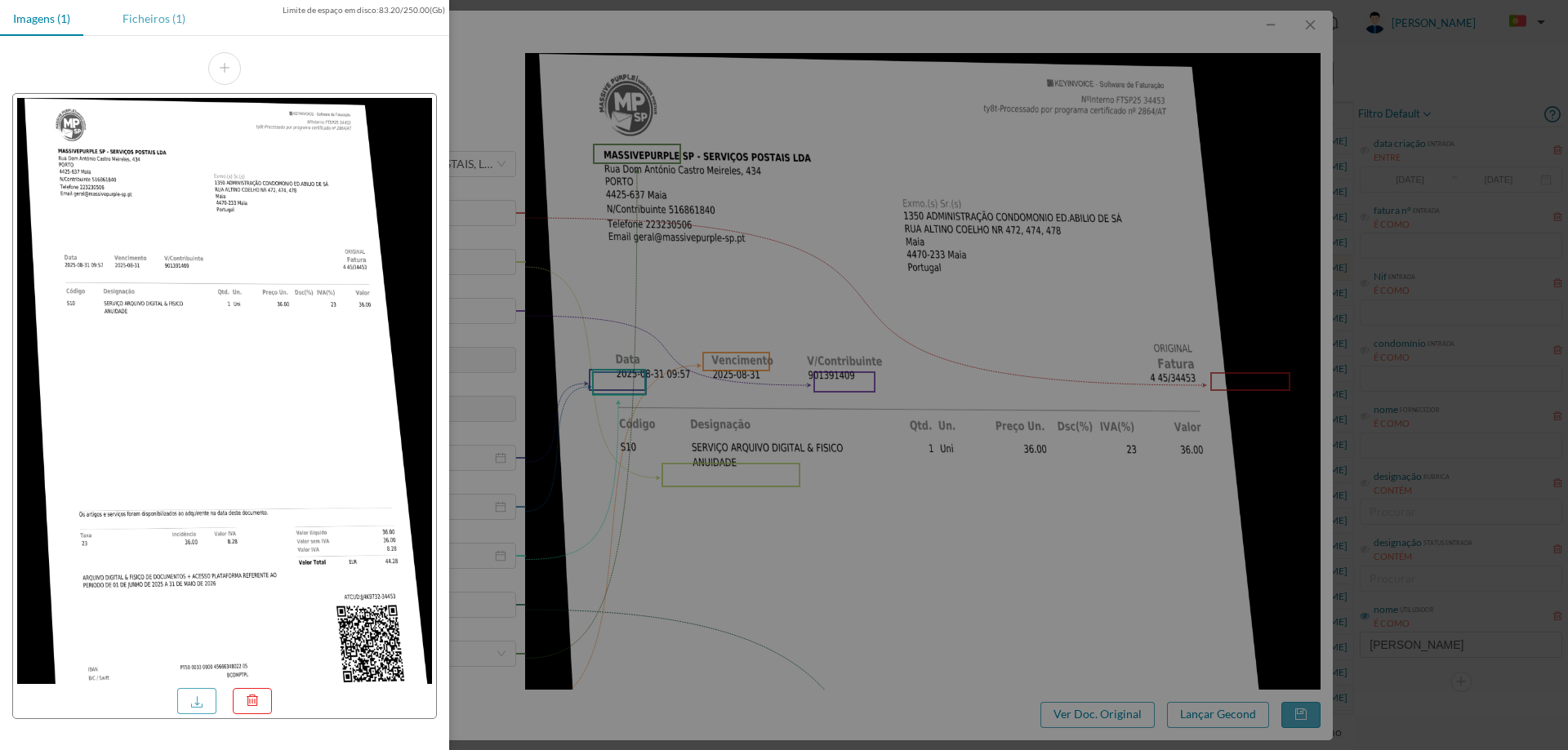
click at [132, 16] on div "Ficheiros (1)" at bounding box center [153, 19] width 89 height 37
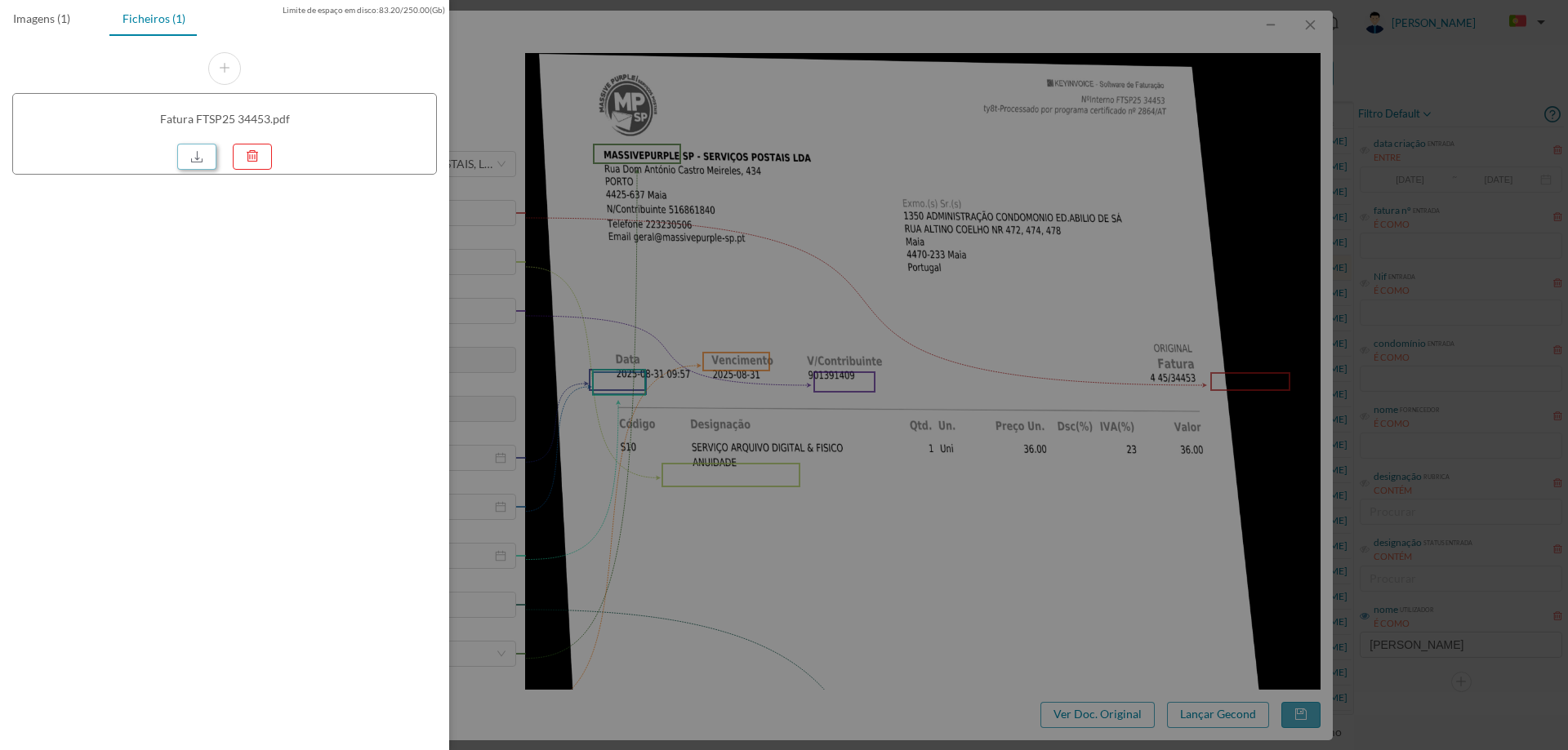
click at [194, 160] on link at bounding box center [197, 157] width 39 height 26
drag, startPoint x: 1015, startPoint y: 136, endPoint x: 1143, endPoint y: 108, distance: 131.0
click at [1015, 136] on div at bounding box center [784, 375] width 1568 height 750
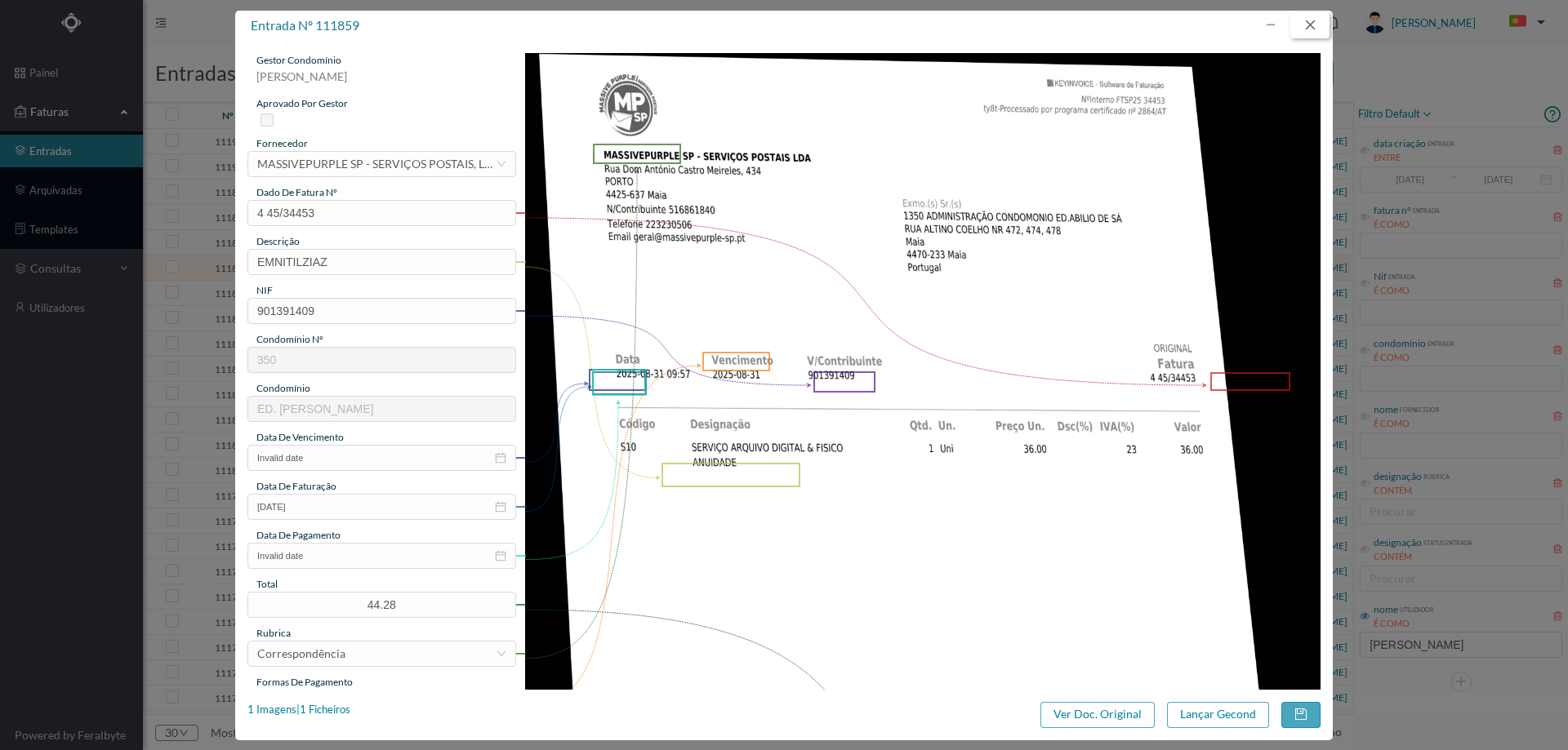
click at [1316, 28] on button "button" at bounding box center [1310, 26] width 39 height 26
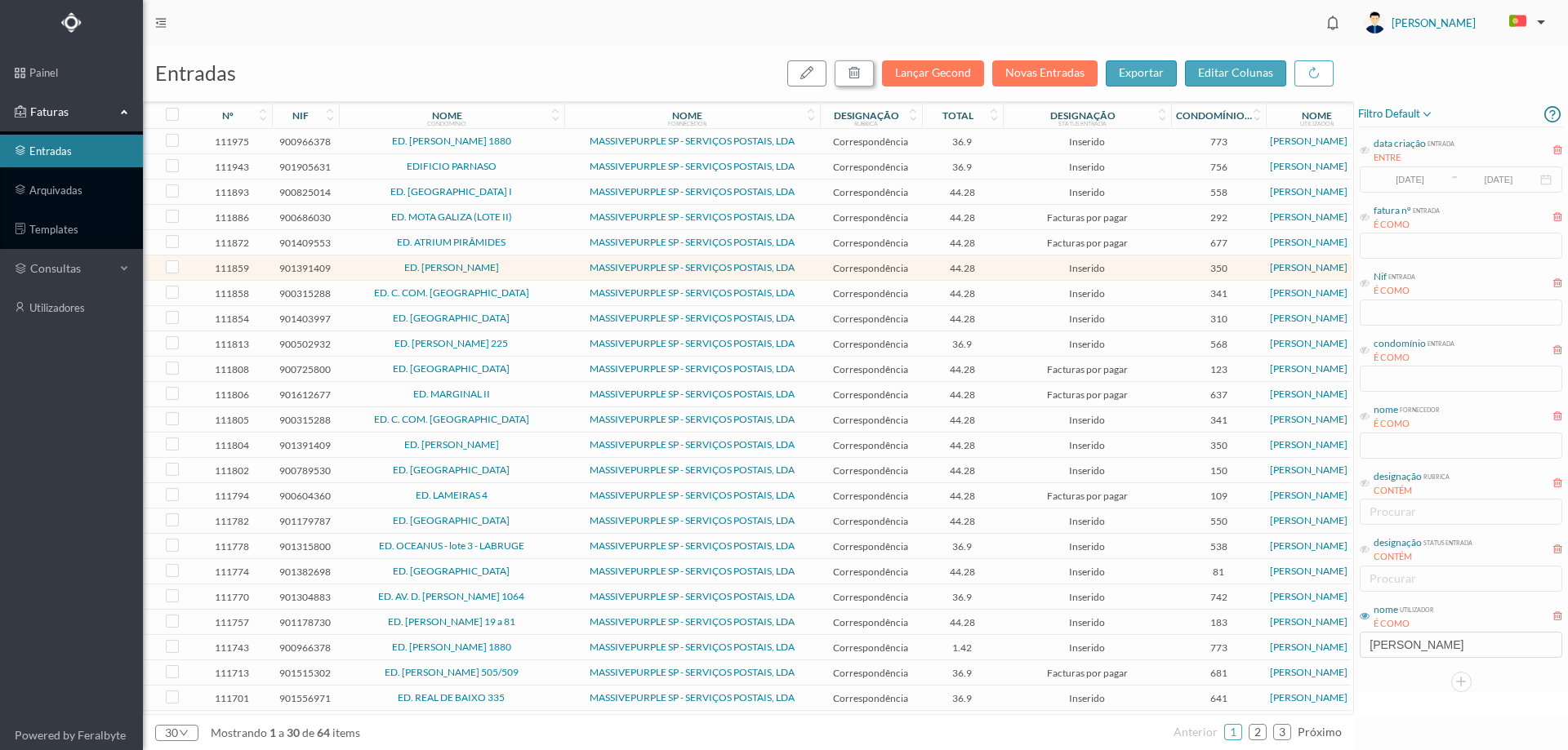
click at [861, 76] on icon "button" at bounding box center [854, 72] width 13 height 13
click at [998, 149] on button "sim" at bounding box center [1003, 147] width 32 height 19
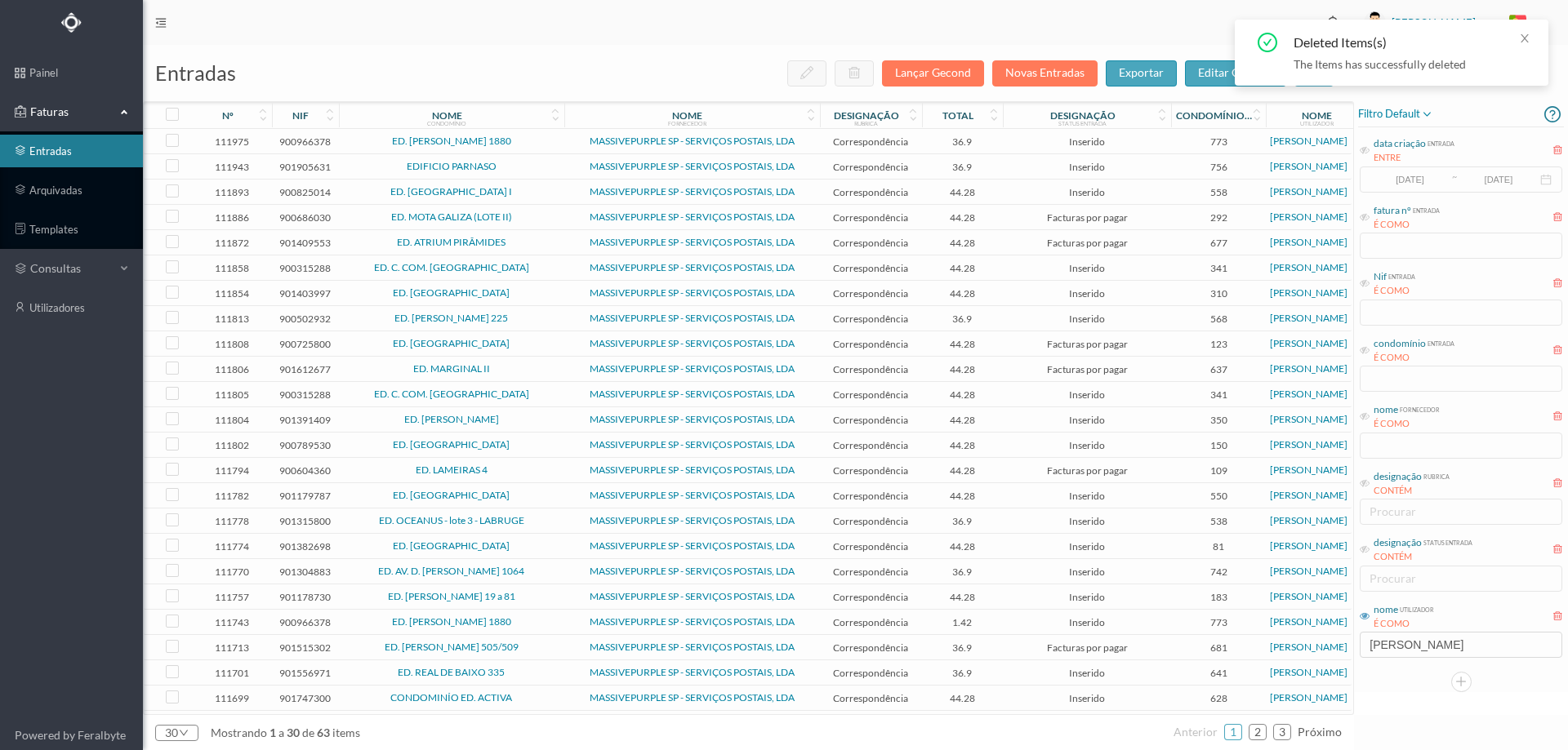
click at [552, 264] on span "ED. C. COM. [GEOGRAPHIC_DATA]" at bounding box center [452, 267] width 217 height 10
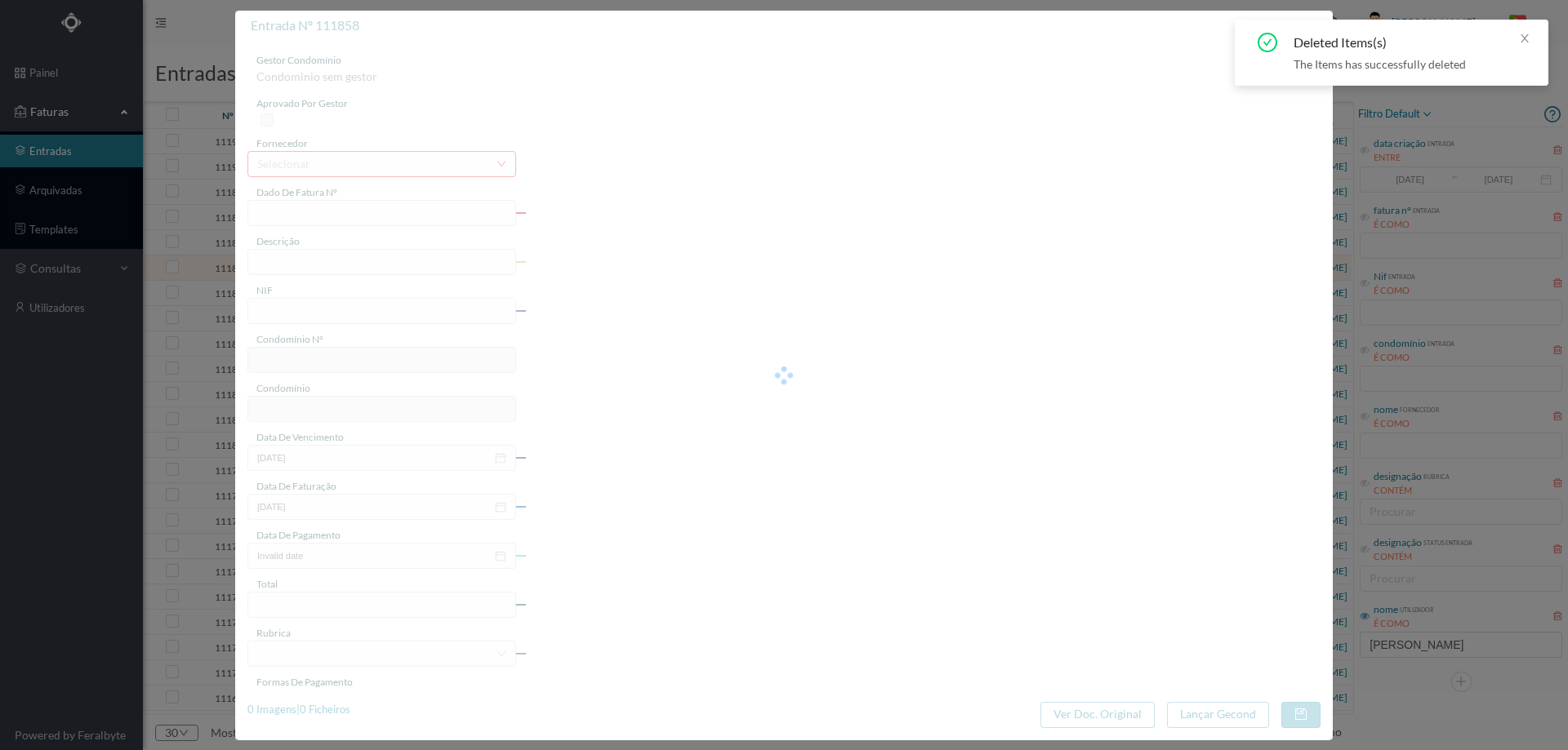
type input "4 45/34452"
type input "ANUILVAVIE"
type input "900315288"
type input "Invalid date"
type input "[DATE]"
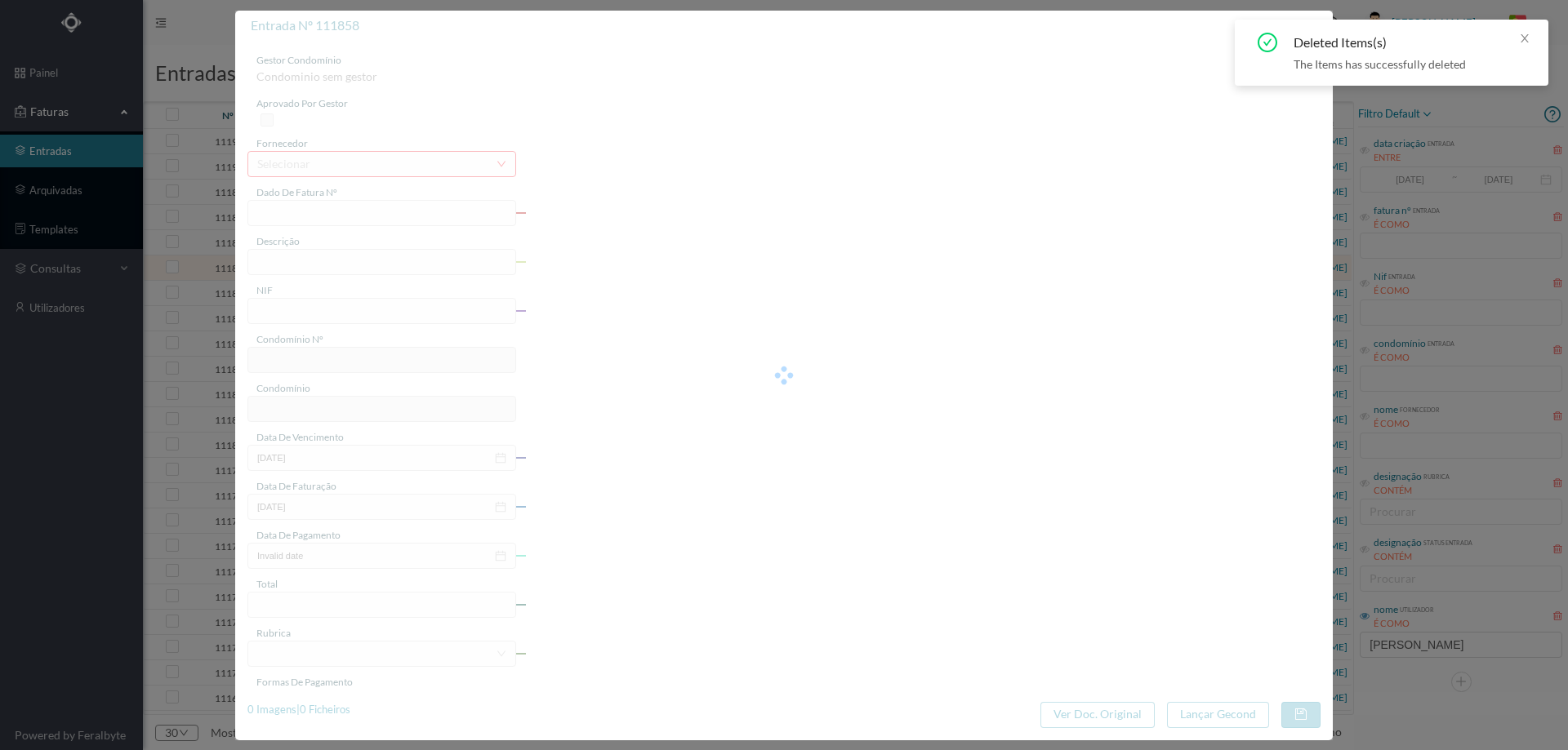
type input "44.28"
type input "341"
type input "ED. C. COM. [GEOGRAPHIC_DATA]"
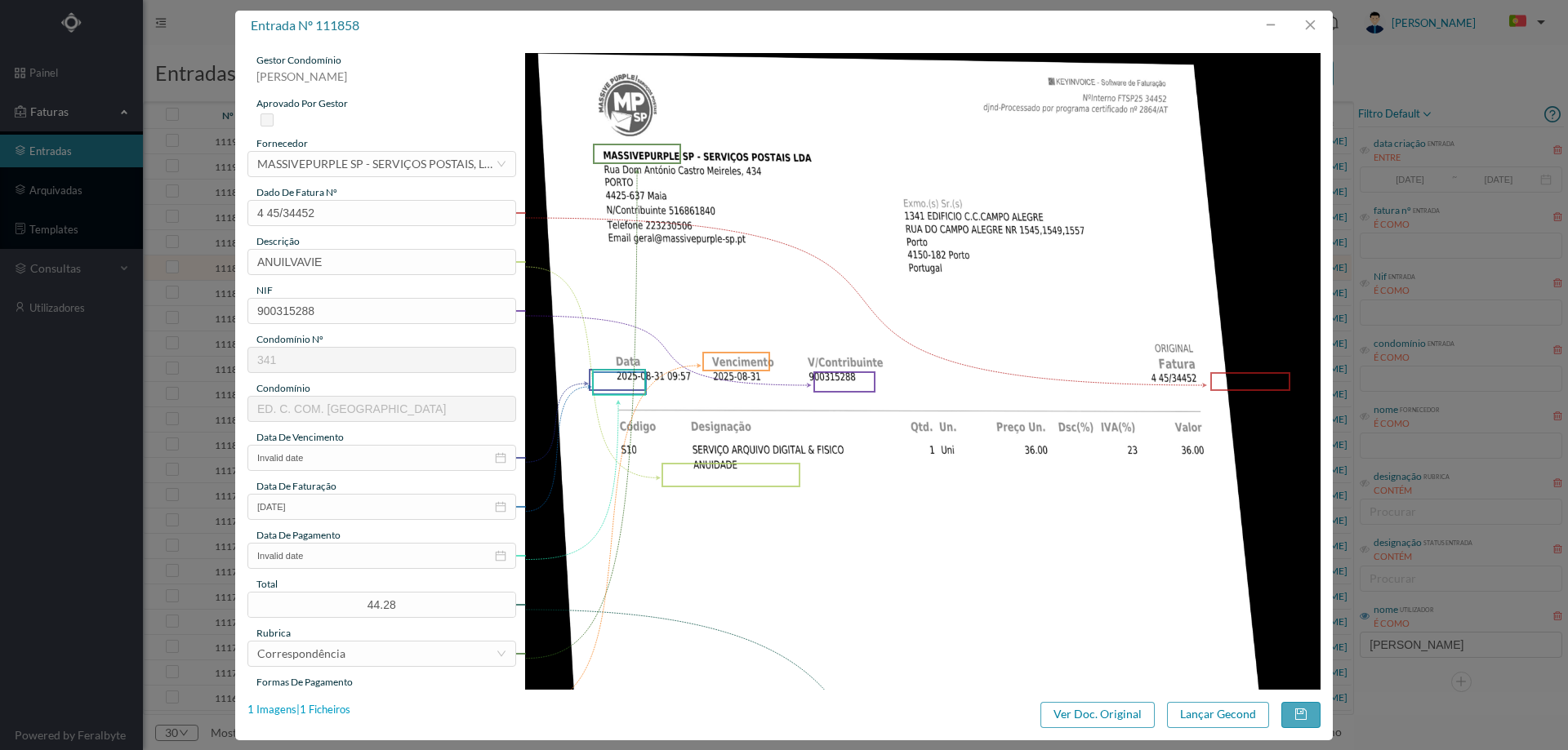
click at [348, 711] on div "1 Imagens | 1 Ficheiros" at bounding box center [299, 710] width 103 height 17
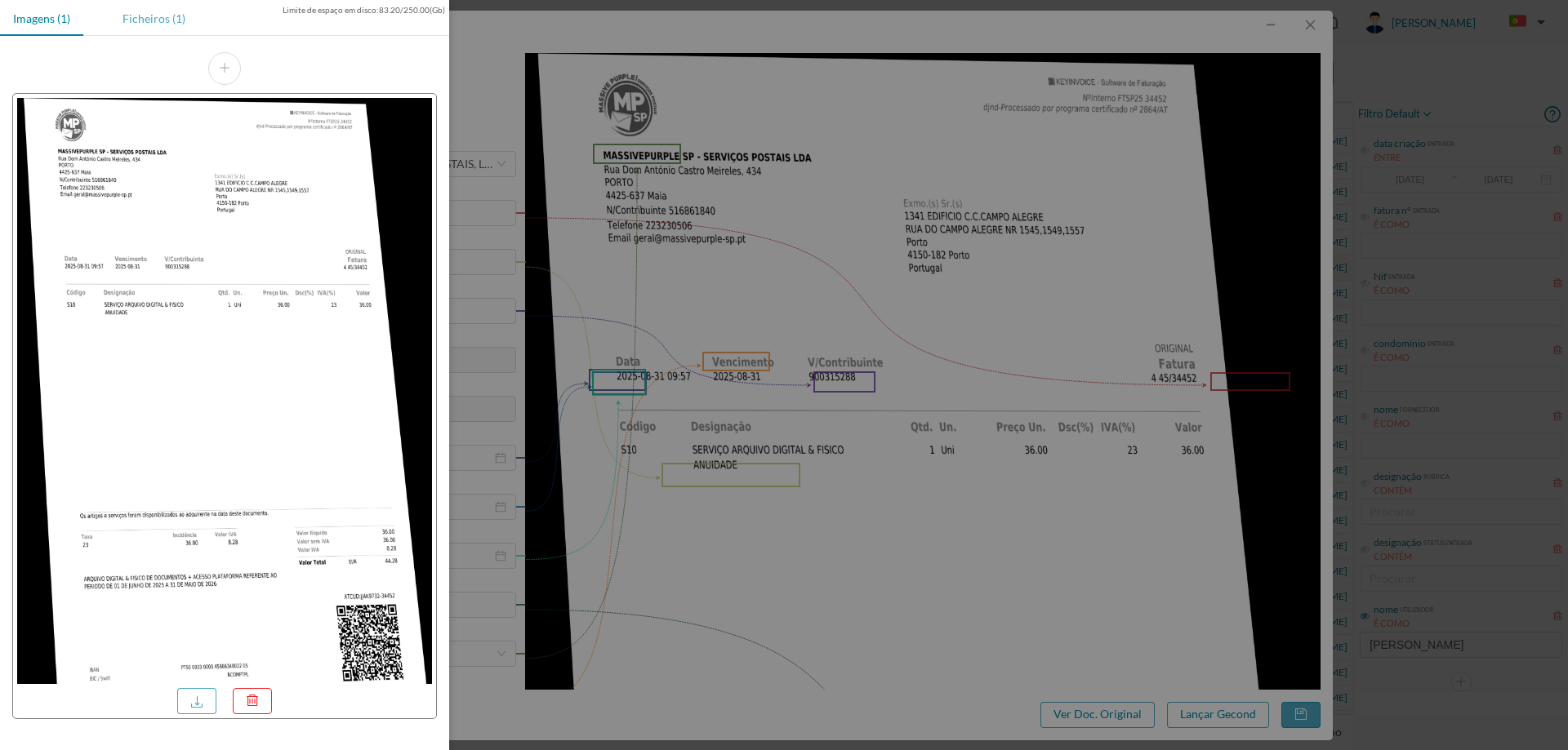
click at [153, 19] on div "Ficheiros (1)" at bounding box center [153, 19] width 89 height 37
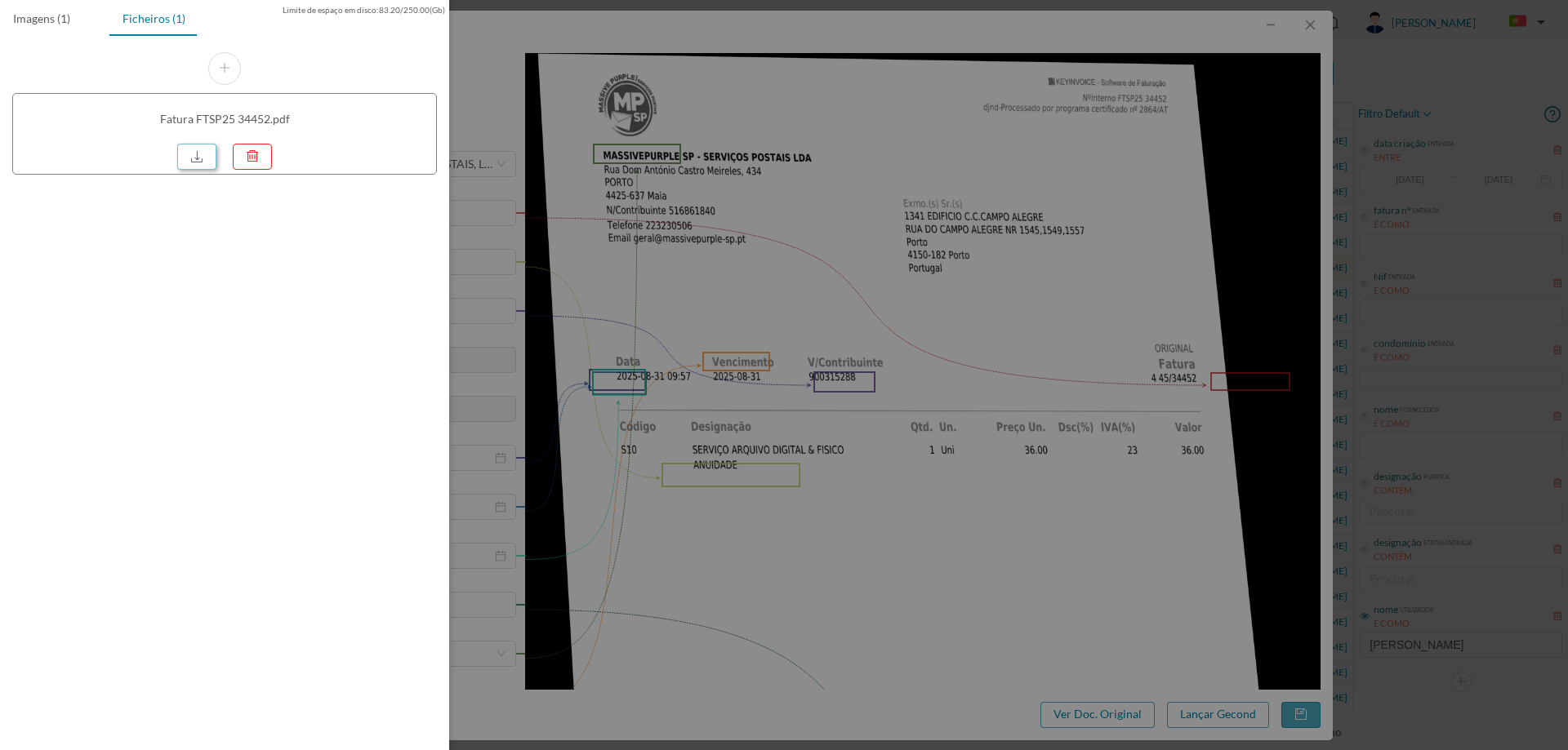
click at [208, 154] on link at bounding box center [197, 157] width 39 height 26
click at [946, 186] on div at bounding box center [784, 375] width 1568 height 750
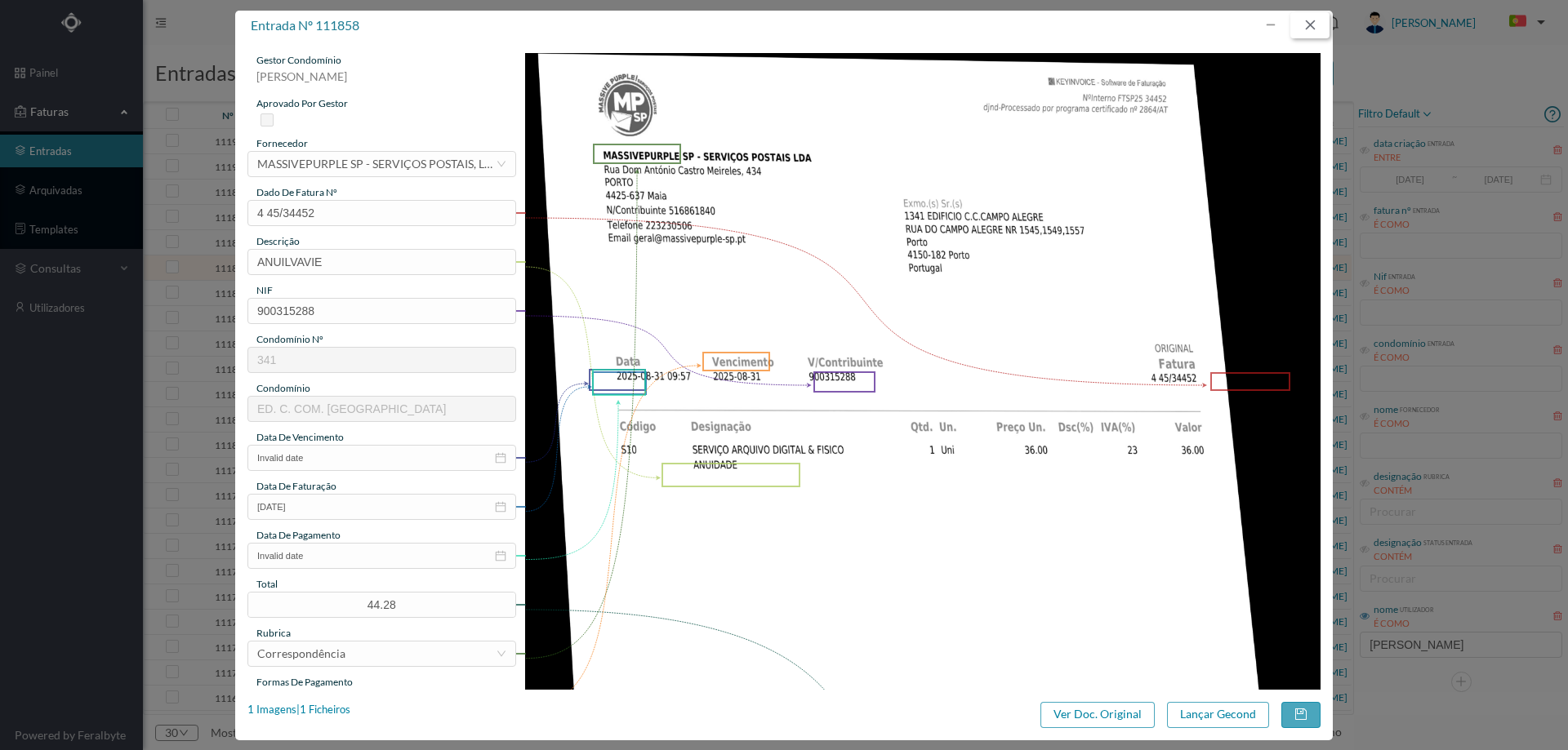
click at [1323, 22] on button "button" at bounding box center [1310, 26] width 39 height 26
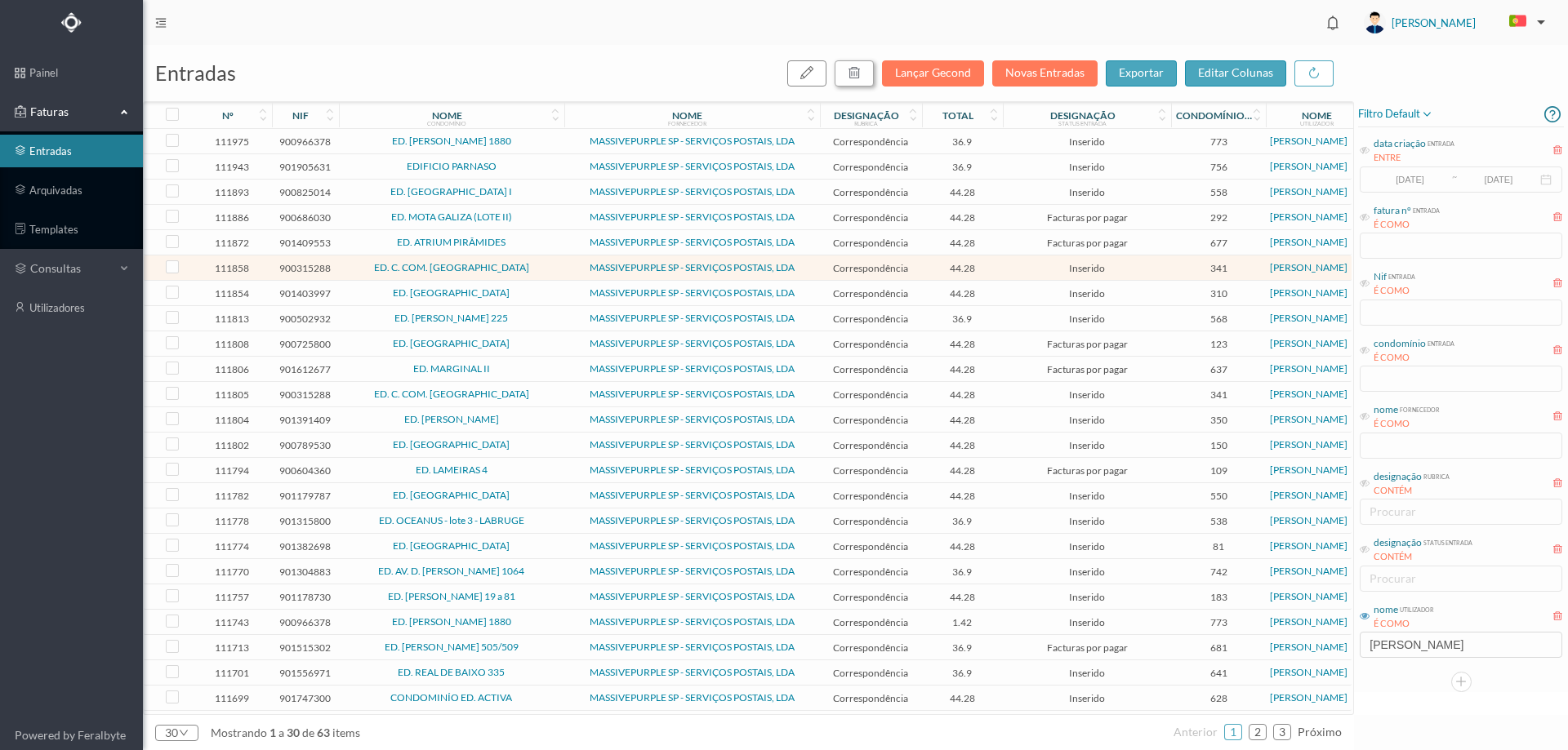
click at [869, 76] on button "button" at bounding box center [855, 74] width 39 height 26
click at [996, 146] on button "sim" at bounding box center [1003, 147] width 32 height 19
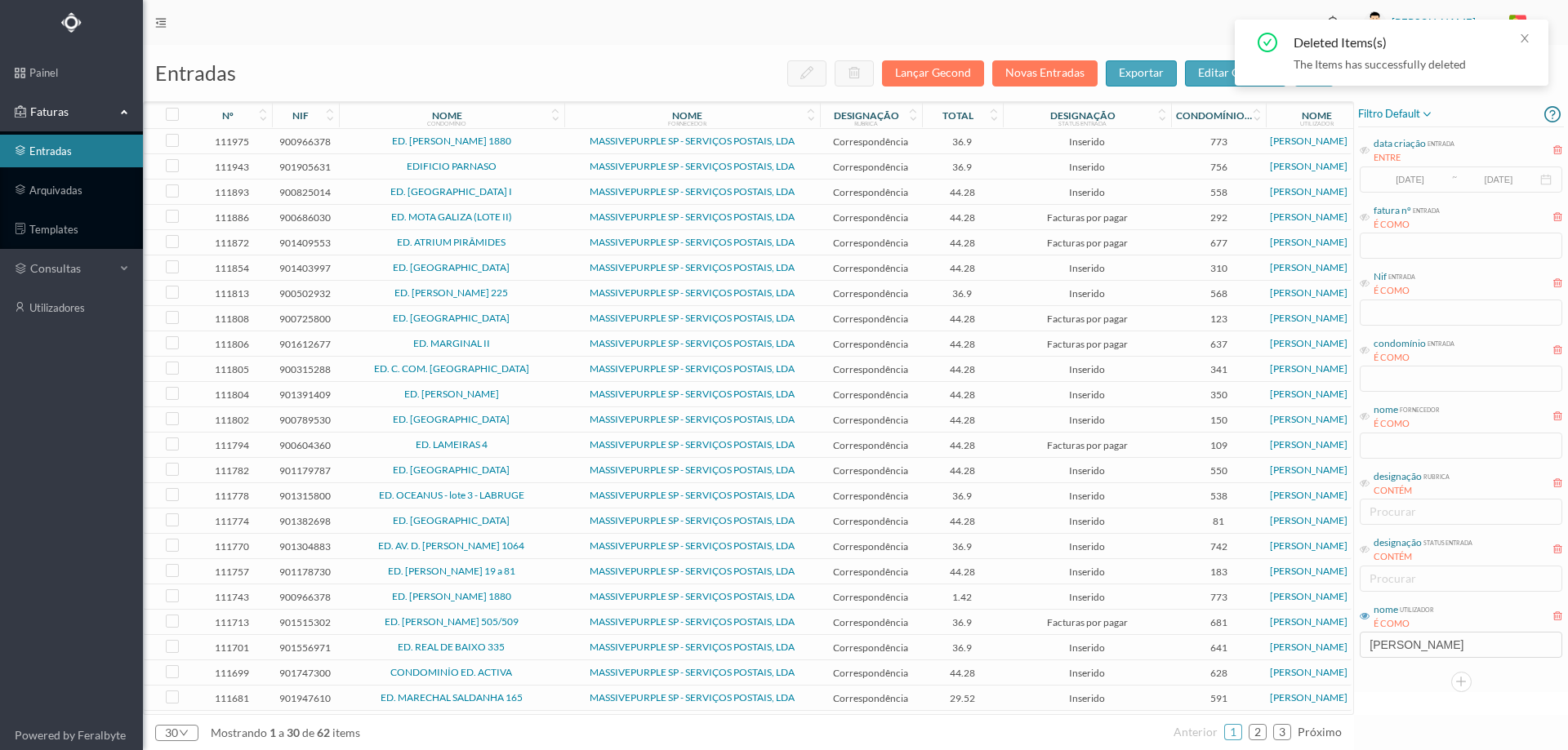
click at [549, 366] on span "ED. C. COM. [GEOGRAPHIC_DATA]" at bounding box center [452, 368] width 217 height 10
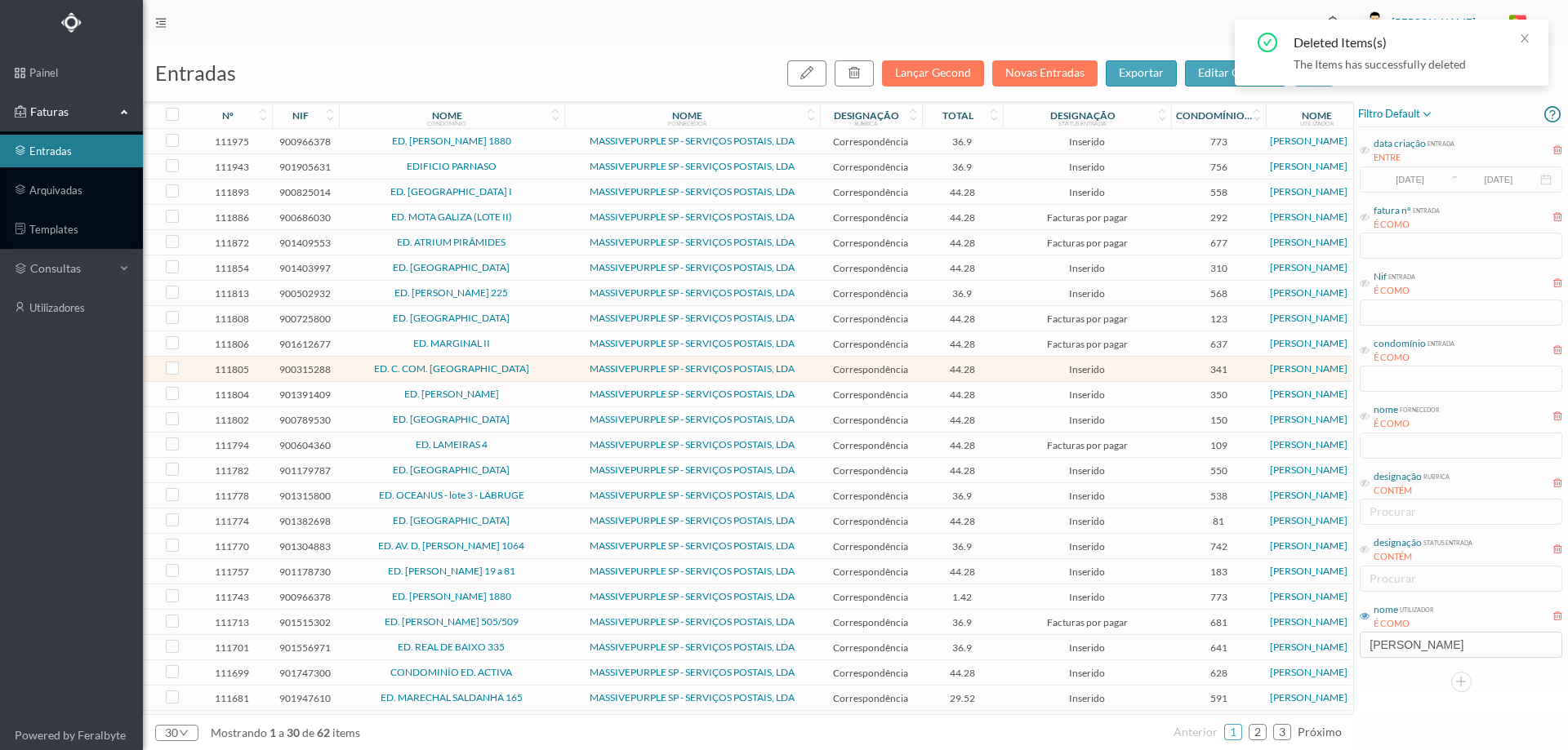
click at [549, 368] on span "ED. C. COM. [GEOGRAPHIC_DATA]" at bounding box center [452, 368] width 217 height 10
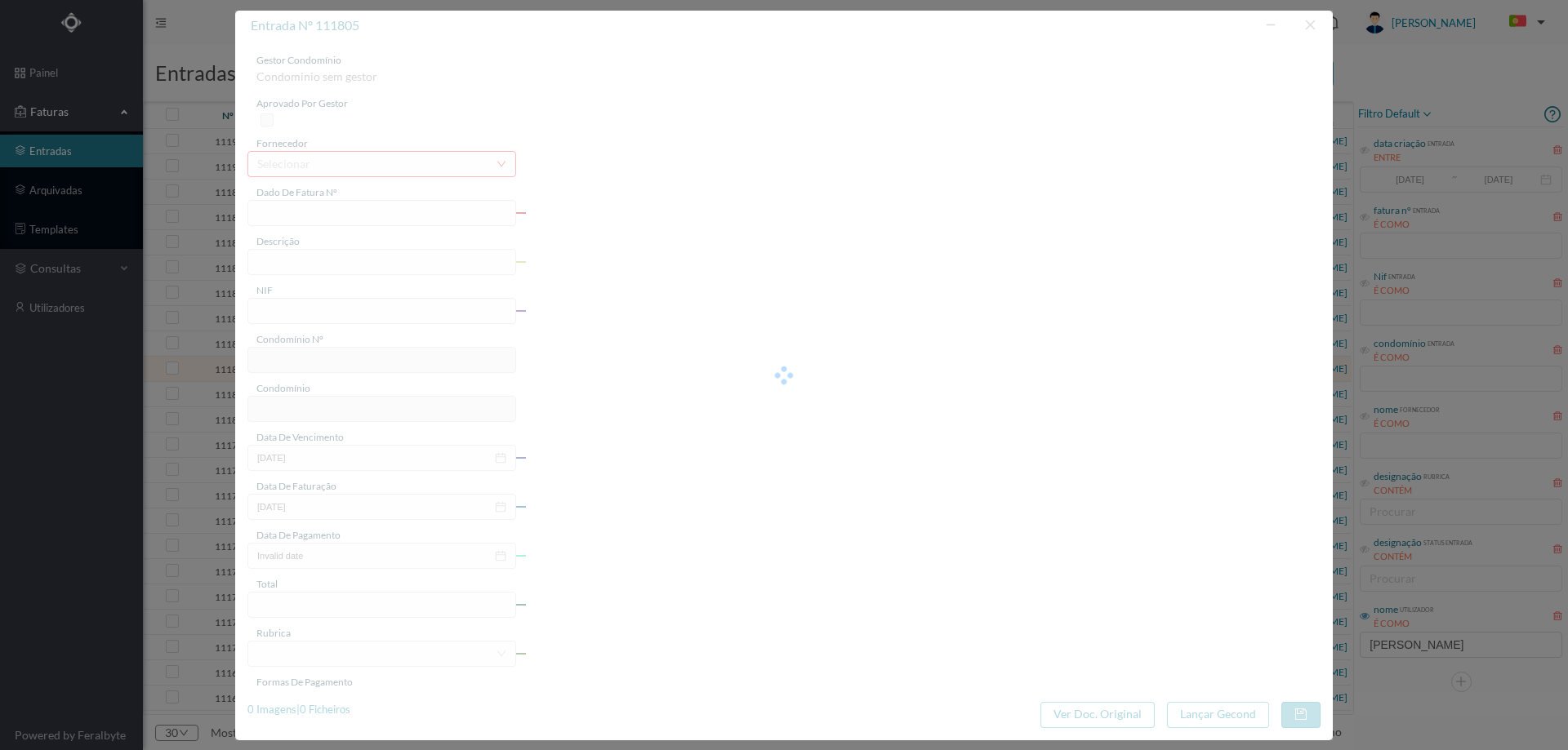
type input "4 45/34526"
type input "ANUIVAVIE"
type input "900315288"
type input "Invalid date"
type input "[DATE]"
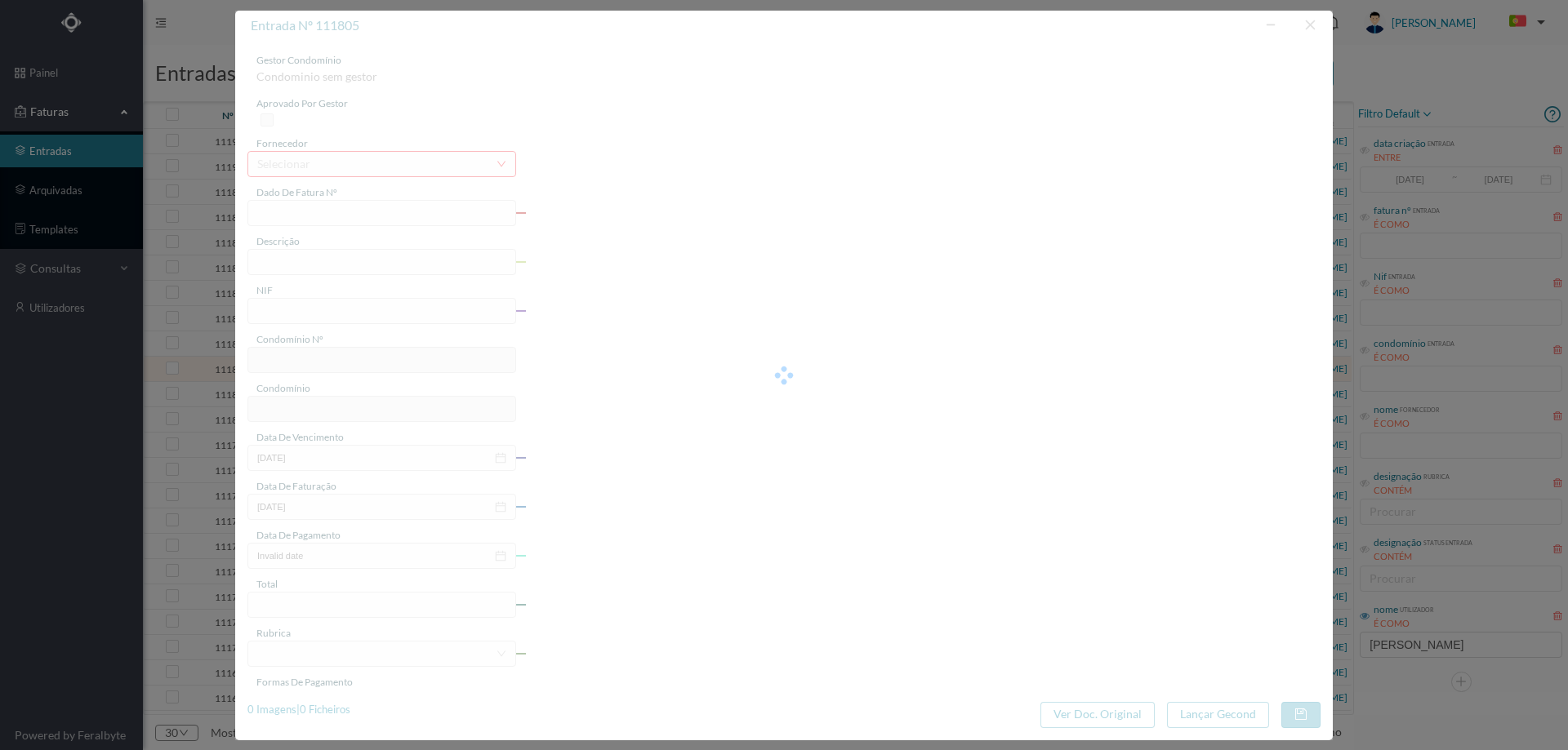
type input "44.28"
type input "341"
type input "ED. C. COM. [GEOGRAPHIC_DATA]"
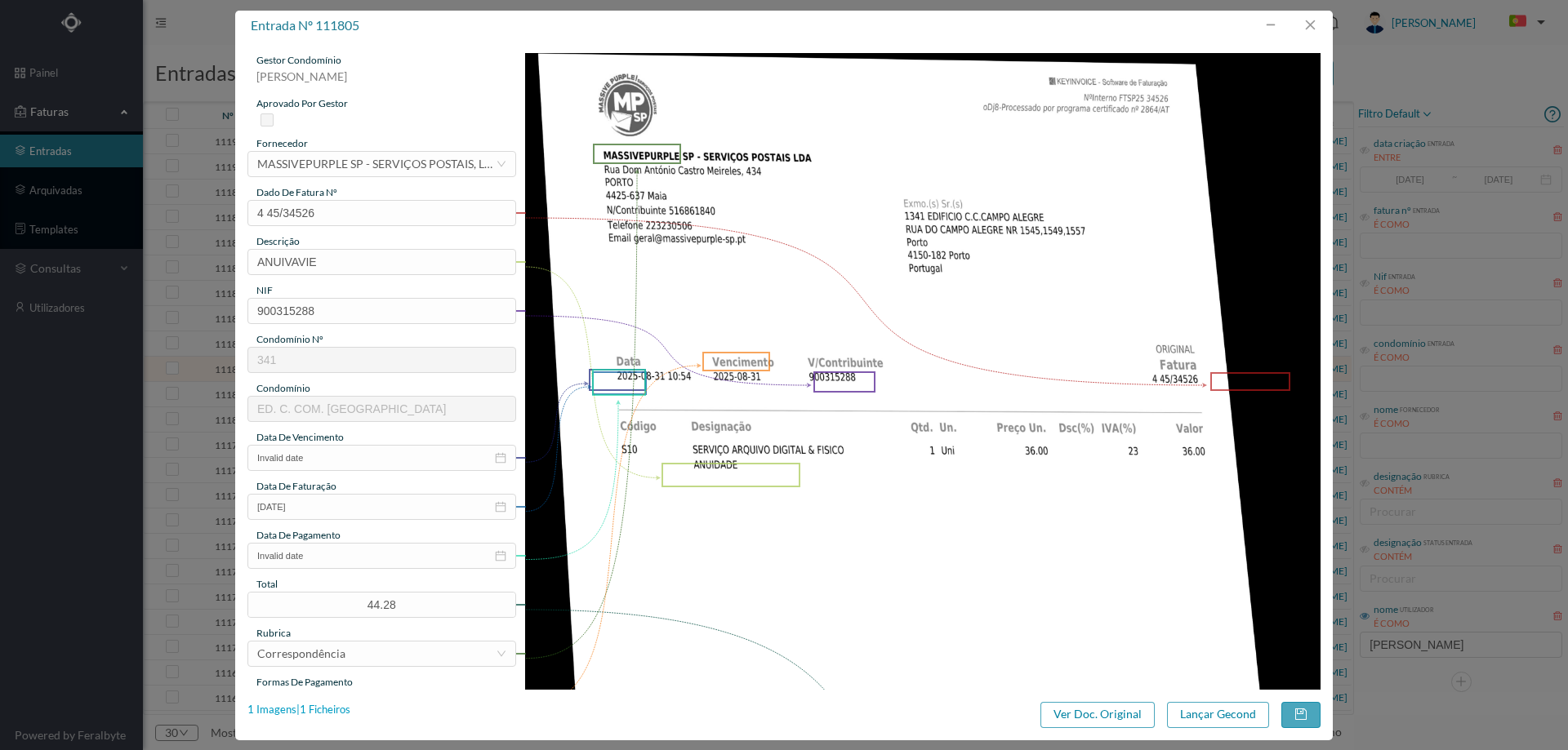
click at [332, 709] on div "1 Imagens | 1 Ficheiros" at bounding box center [299, 710] width 103 height 17
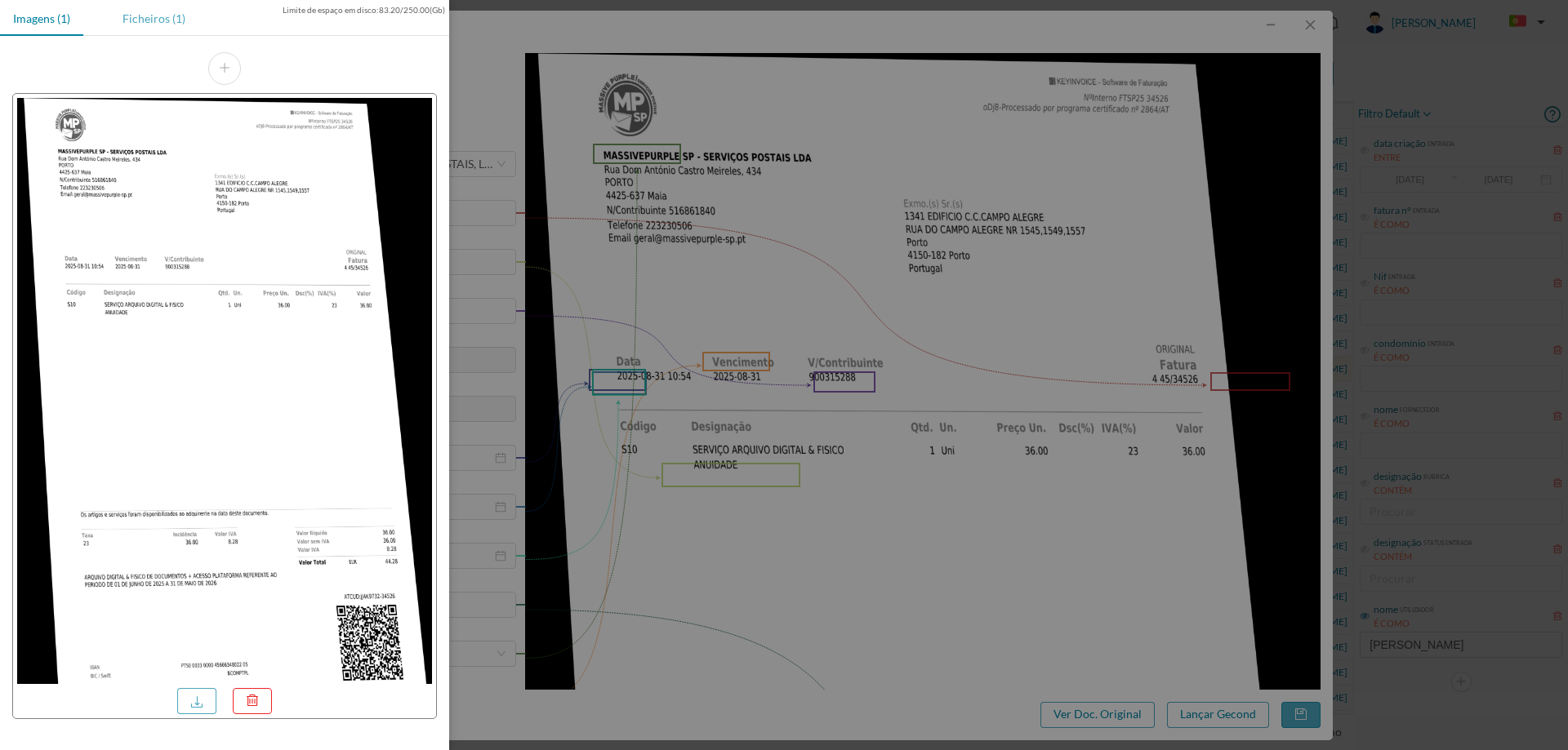
click at [168, 22] on div "Ficheiros (1)" at bounding box center [153, 19] width 89 height 37
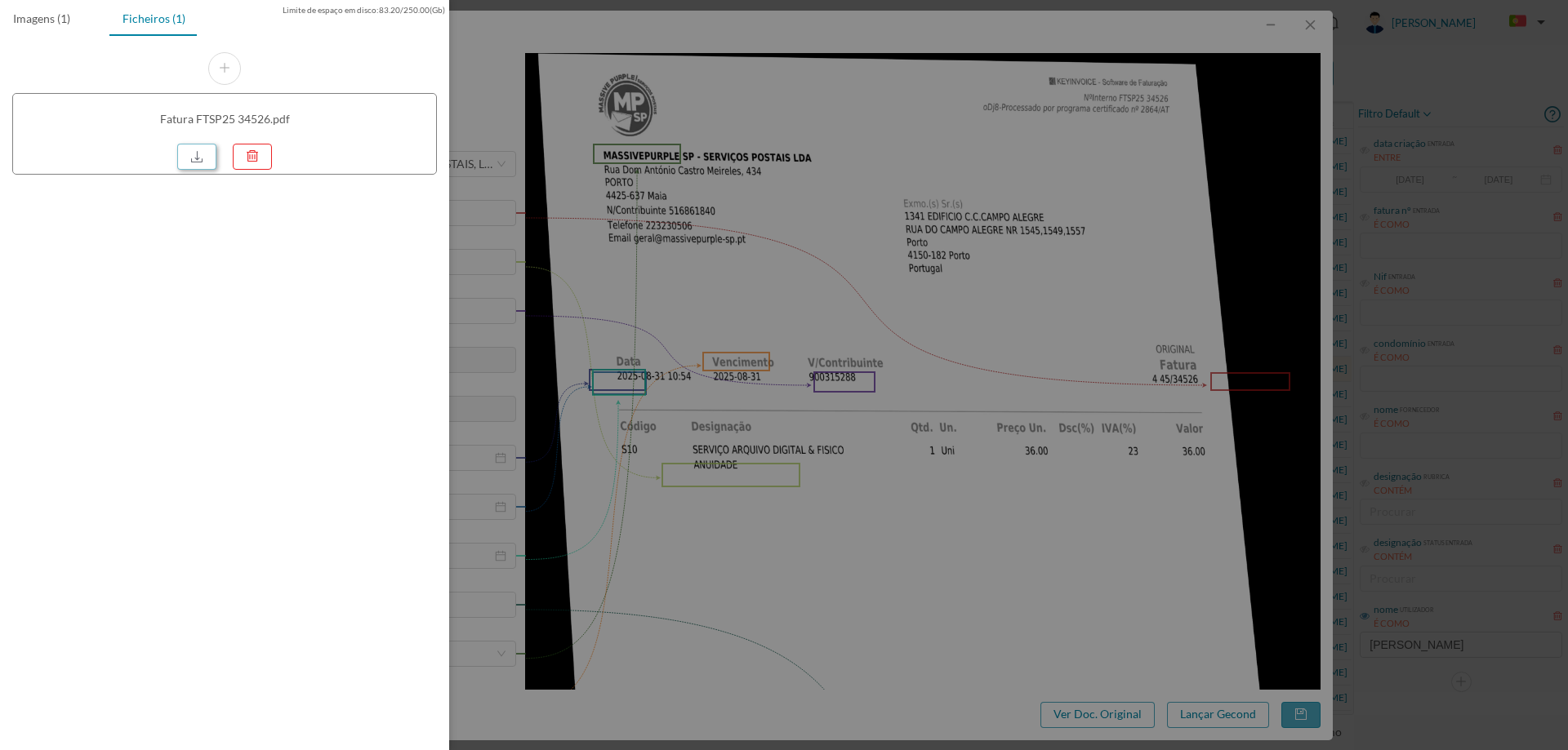
click at [192, 157] on link at bounding box center [197, 157] width 39 height 26
click at [827, 249] on div at bounding box center [784, 375] width 1568 height 750
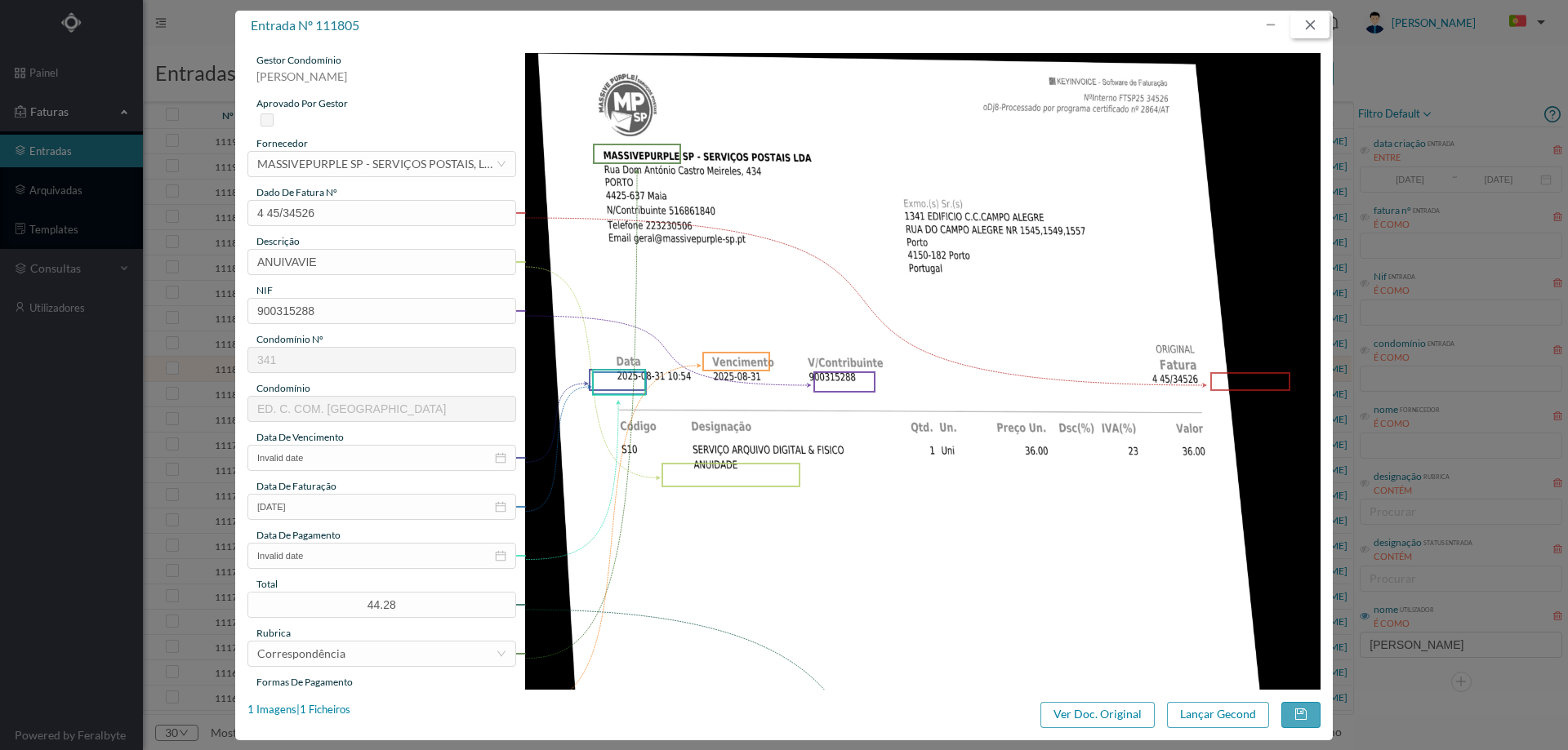
click at [1306, 24] on button "button" at bounding box center [1310, 26] width 39 height 26
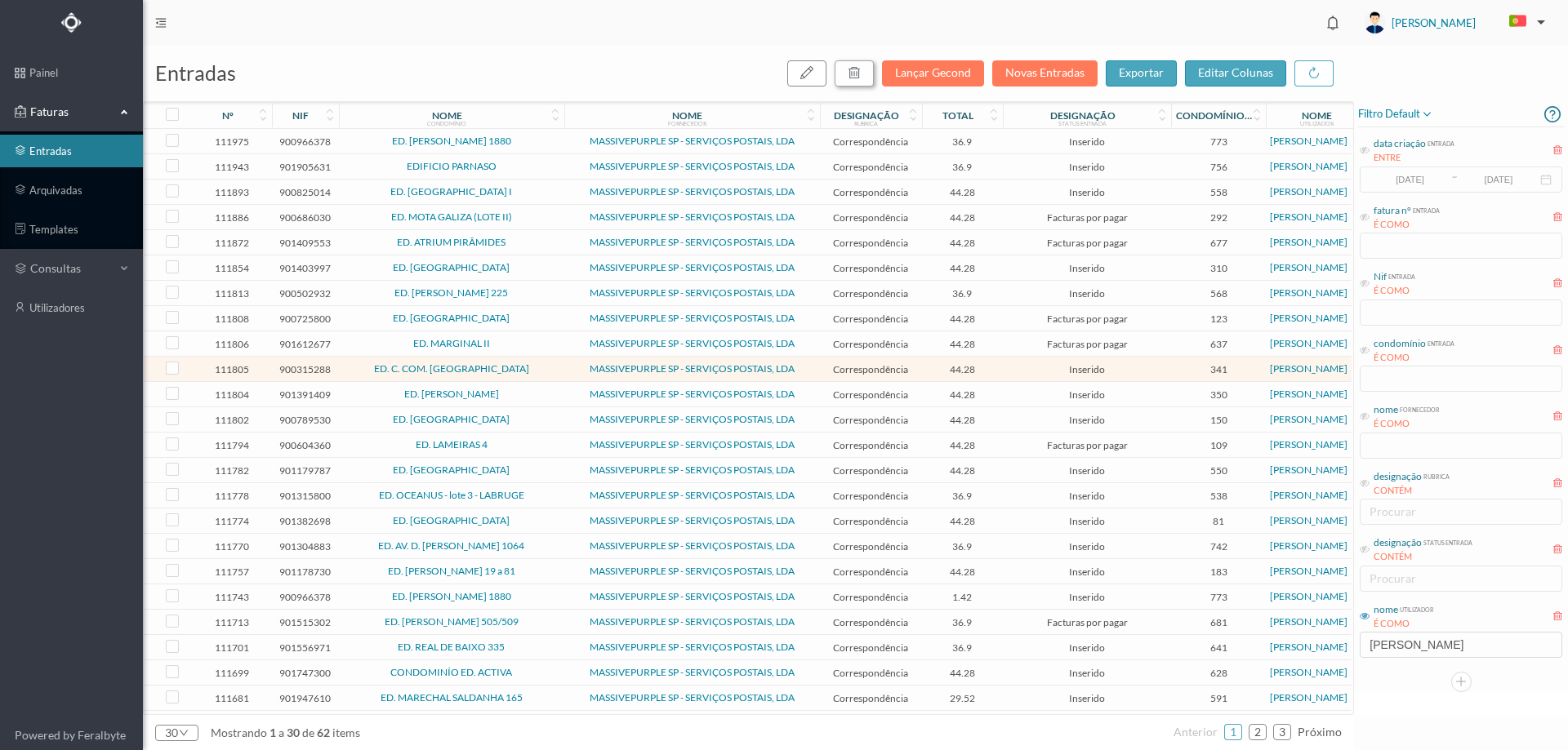
click at [873, 72] on button "button" at bounding box center [855, 74] width 39 height 26
click at [981, 153] on div "não sim" at bounding box center [861, 147] width 316 height 19
click at [989, 152] on button "sim" at bounding box center [1003, 147] width 32 height 19
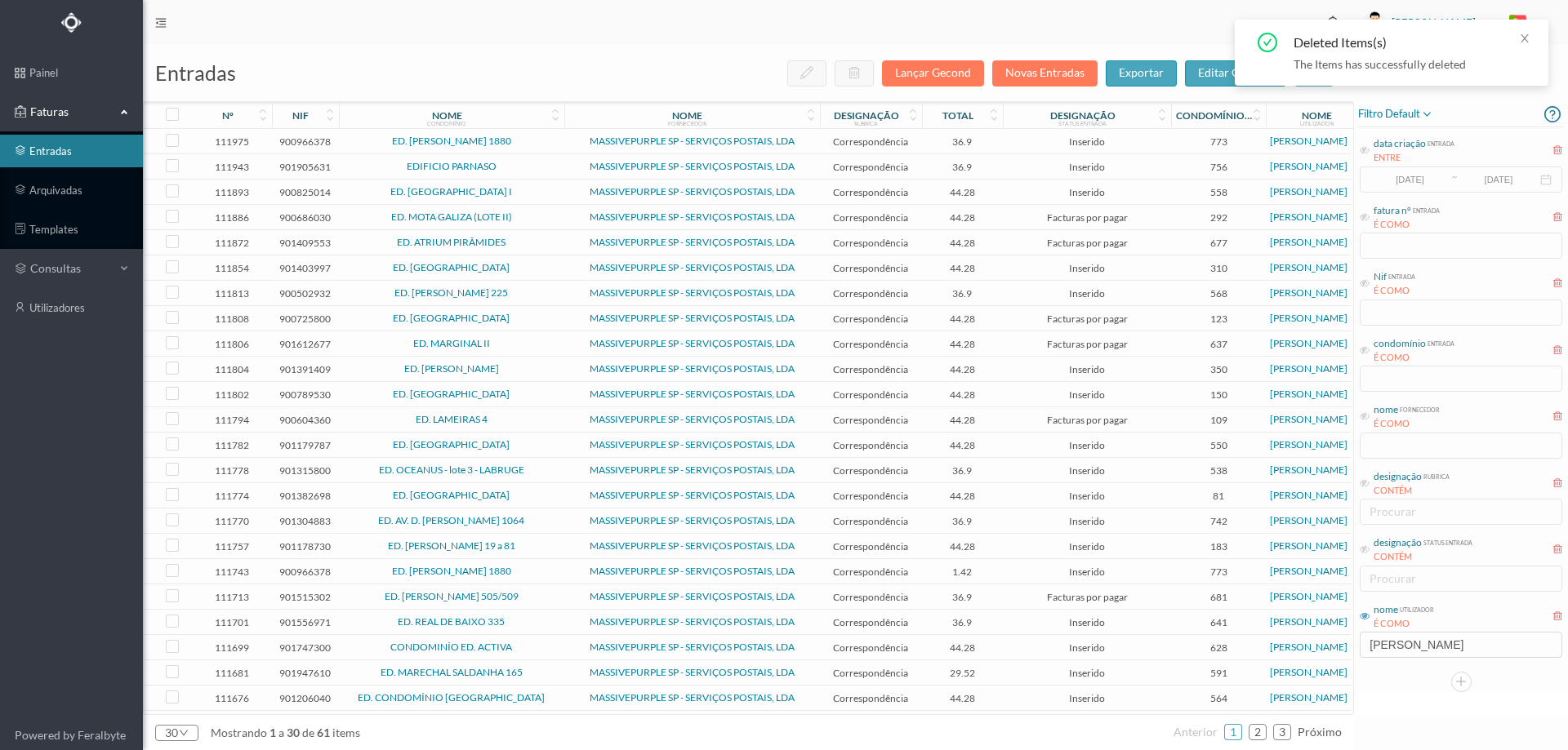
click at [523, 357] on td "ED. [PERSON_NAME]" at bounding box center [452, 369] width 226 height 26
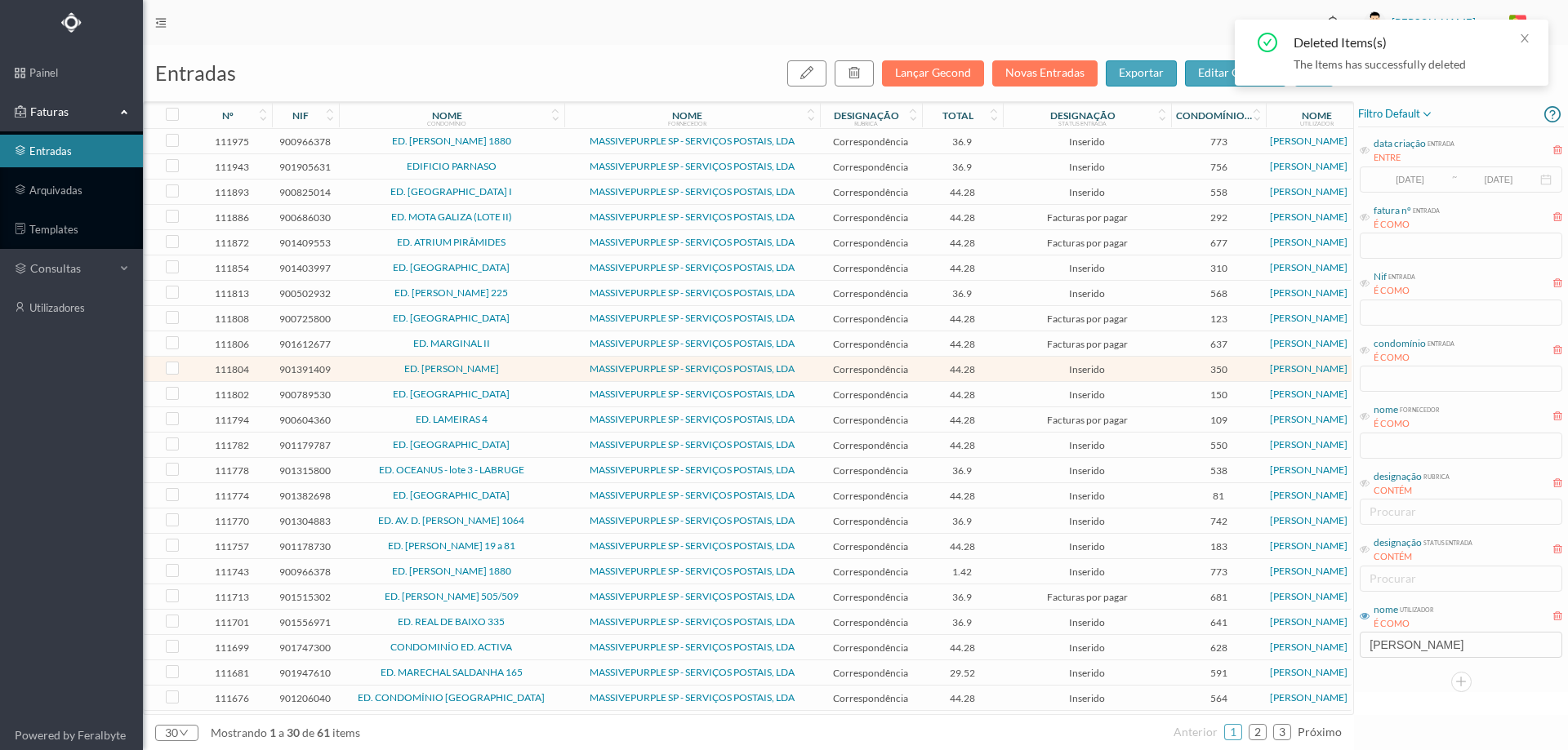
click at [520, 367] on span "ED. [PERSON_NAME]" at bounding box center [452, 368] width 217 height 10
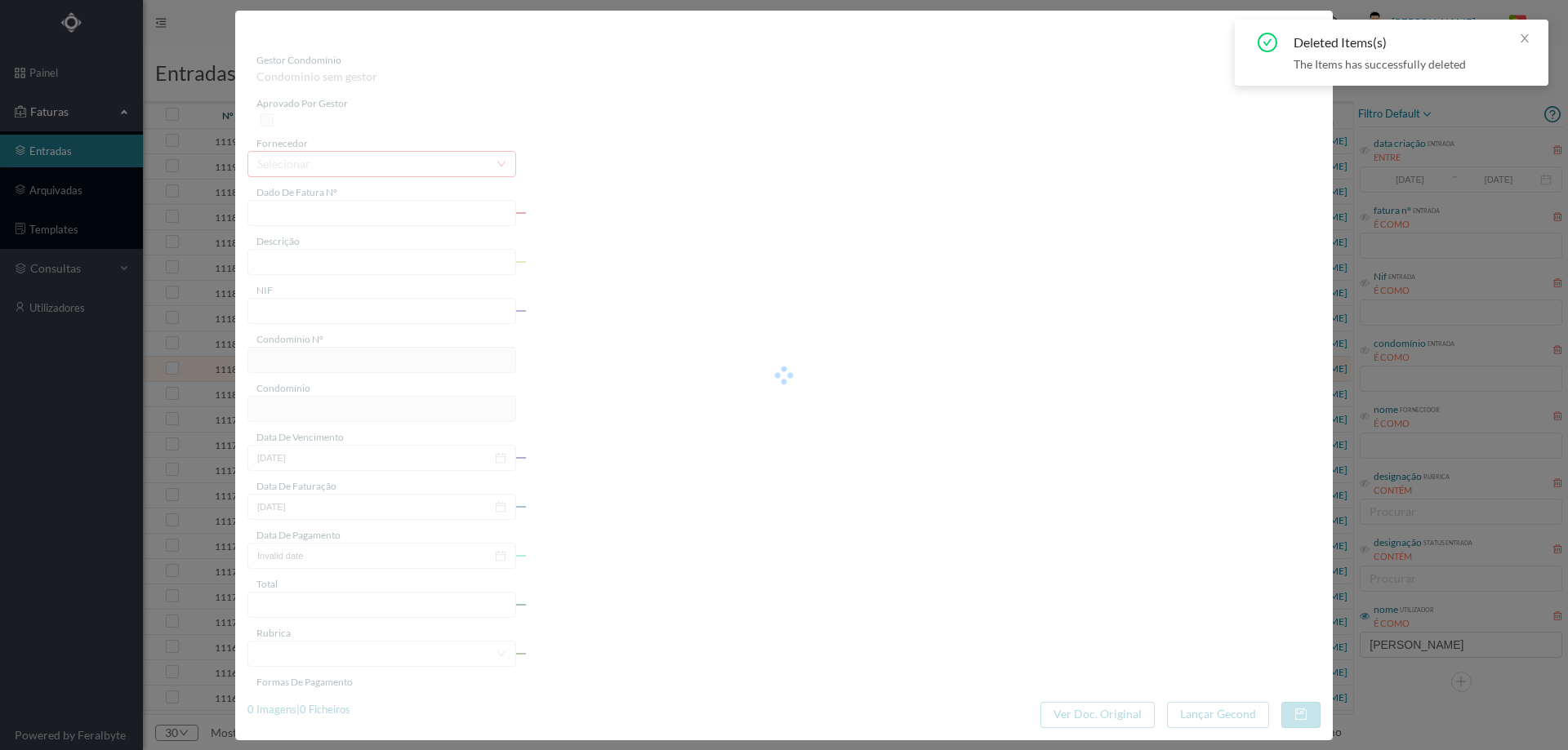
type input "4 45/34527"
type input "ANVILAÁLIL"
type input "901391409"
type input "Invalid date"
type input "[DATE]"
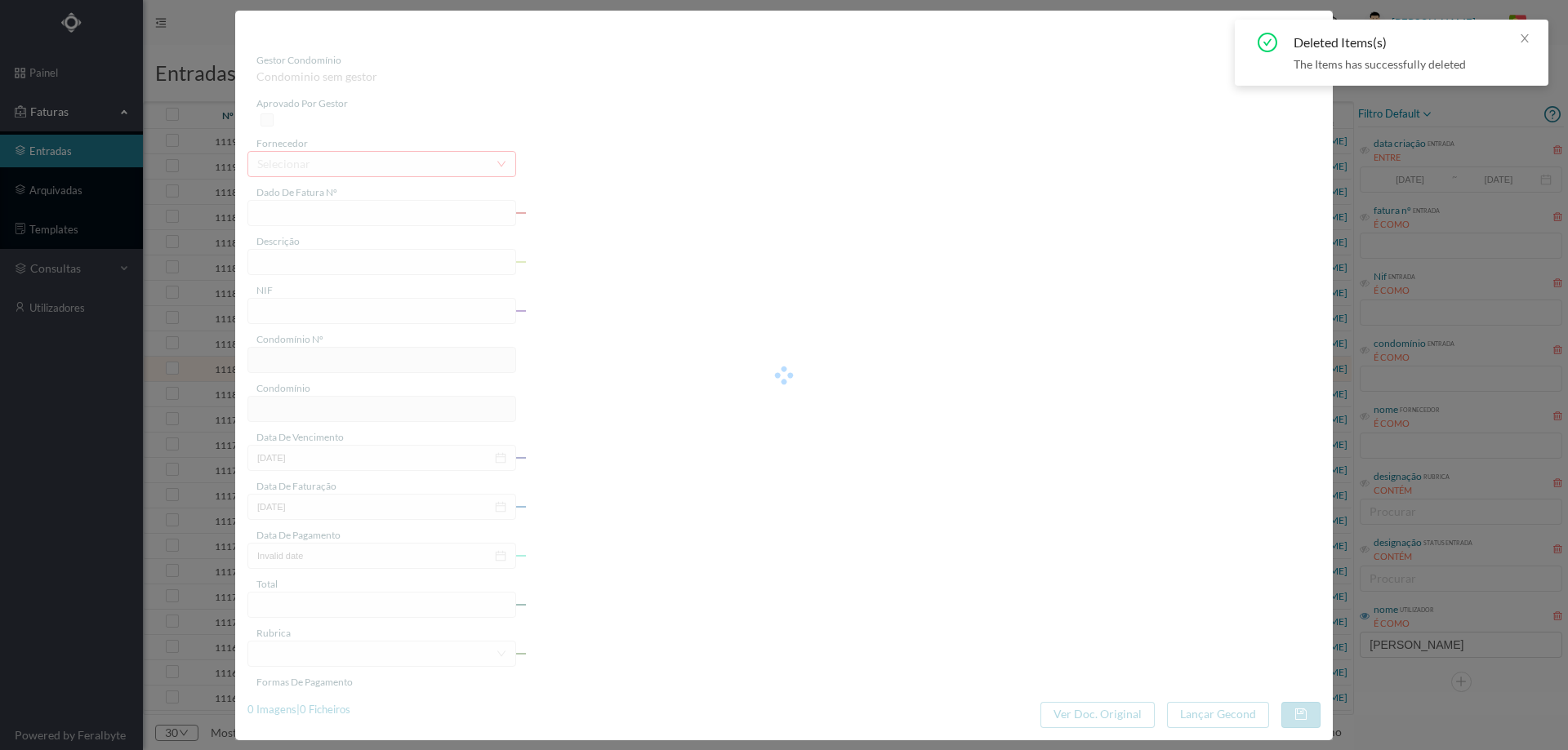
type input "44.28"
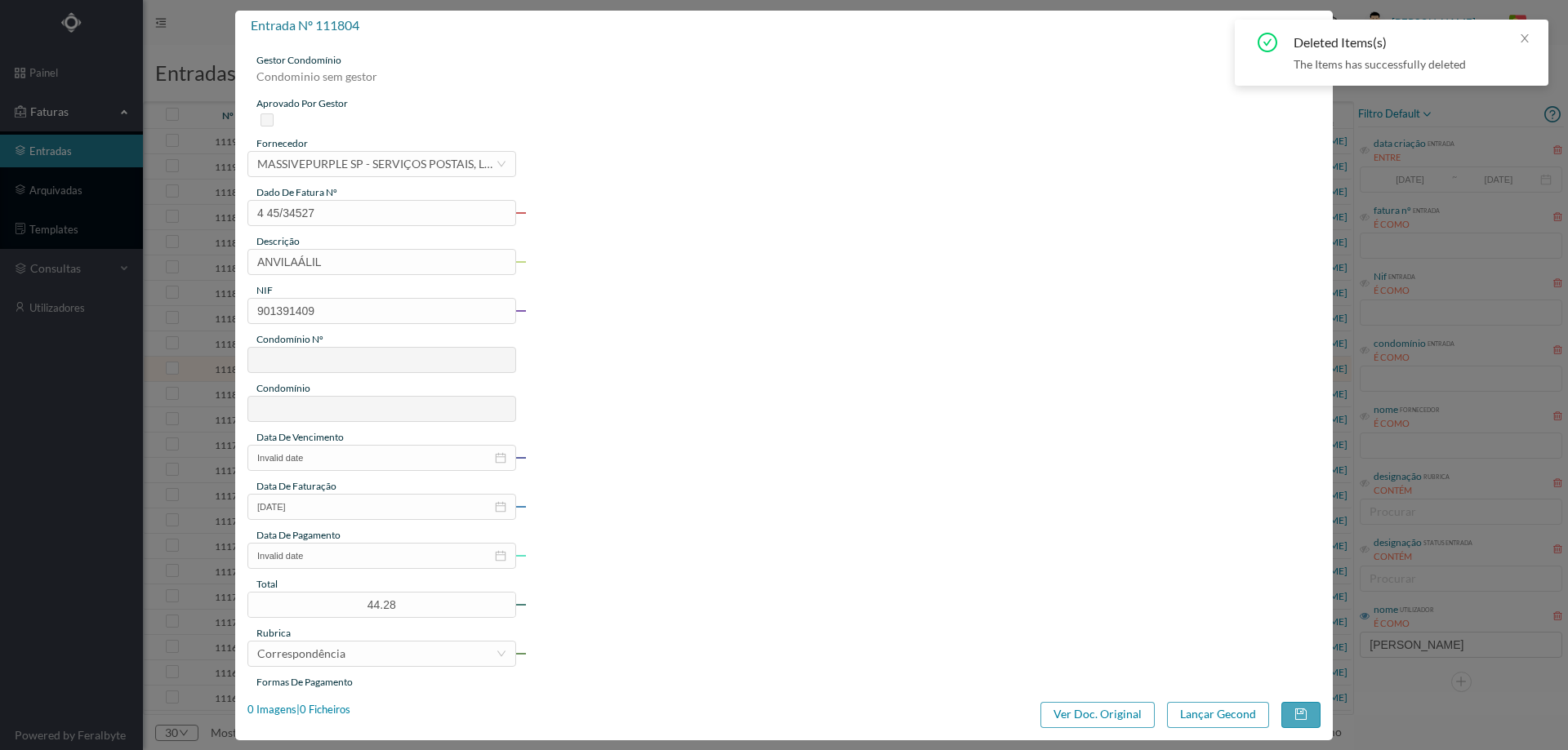
type input "350"
type input "ED. [PERSON_NAME]"
click at [323, 717] on div "1 Imagens | 1 Ficheiros" at bounding box center [299, 710] width 103 height 17
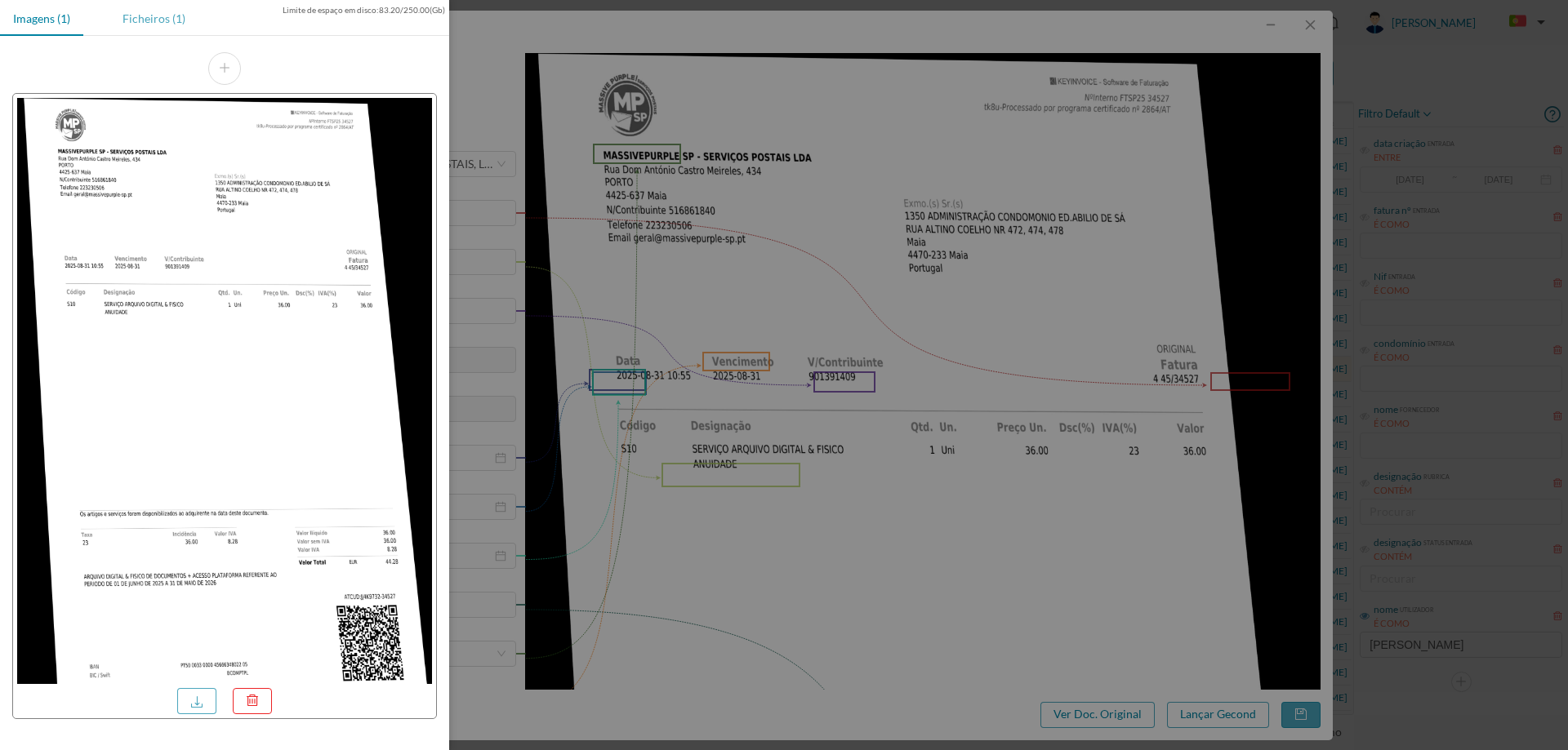
click at [166, 26] on div "Ficheiros (1)" at bounding box center [153, 19] width 89 height 37
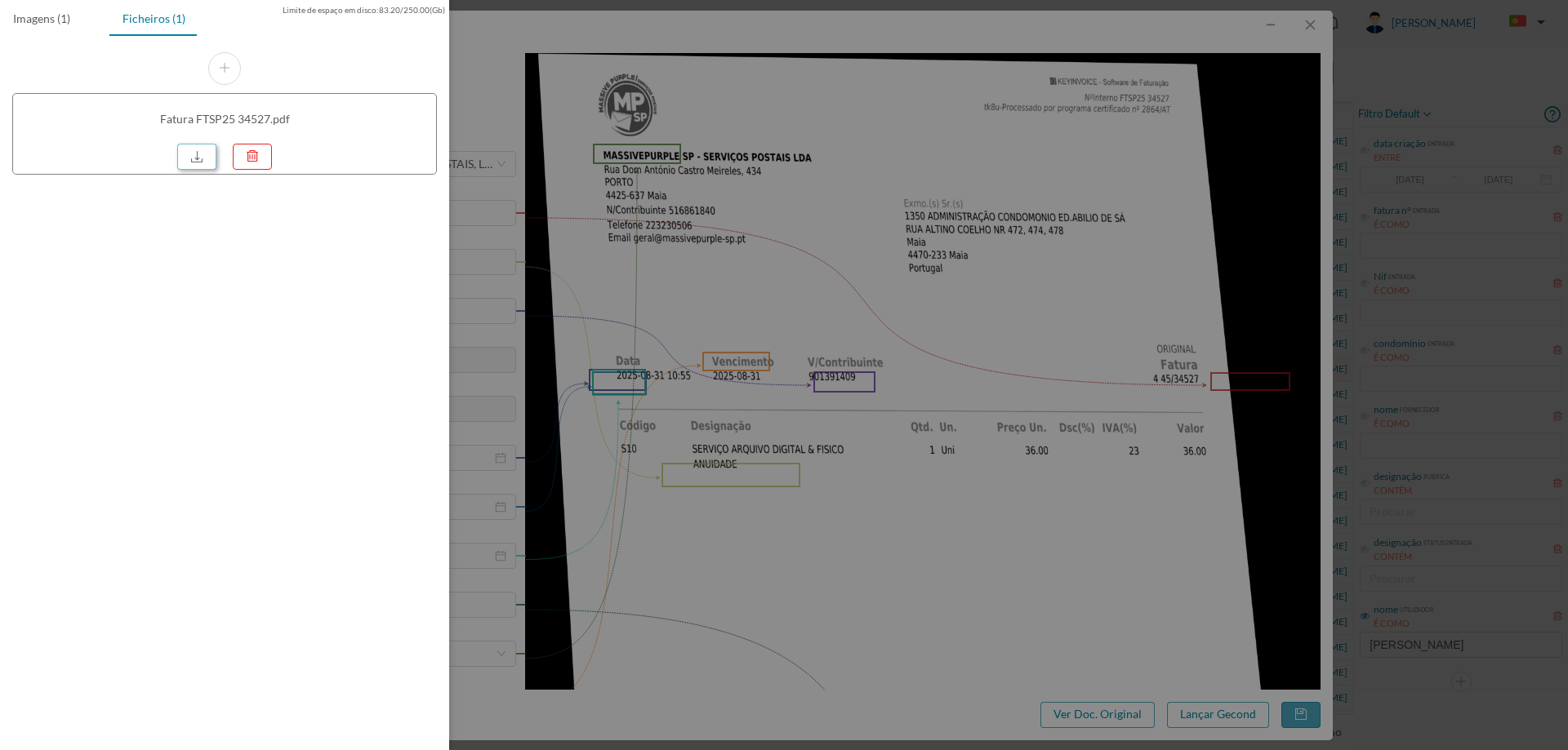
click at [189, 152] on link at bounding box center [197, 157] width 39 height 26
click at [840, 277] on div at bounding box center [784, 375] width 1568 height 750
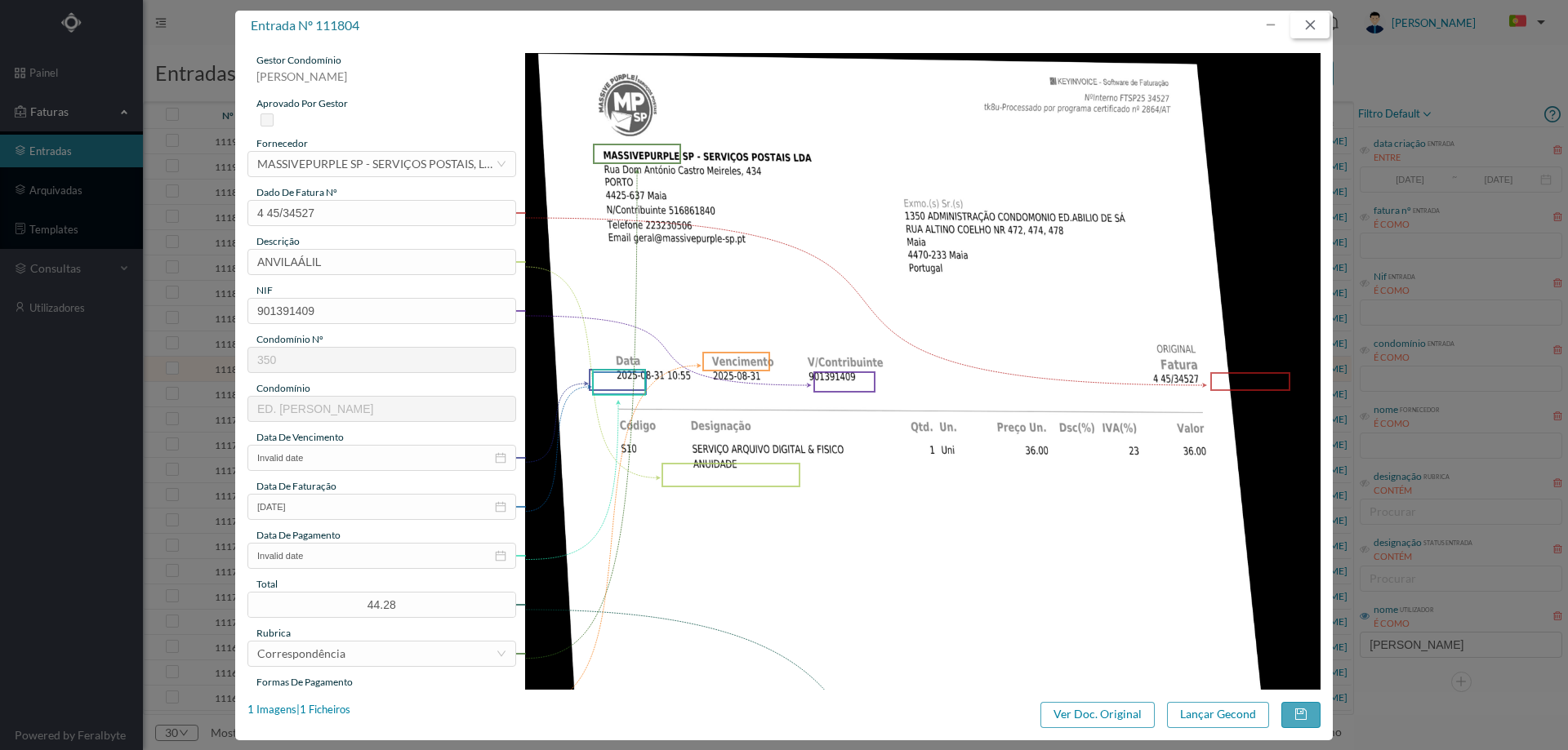
click at [1320, 24] on button "button" at bounding box center [1310, 26] width 39 height 26
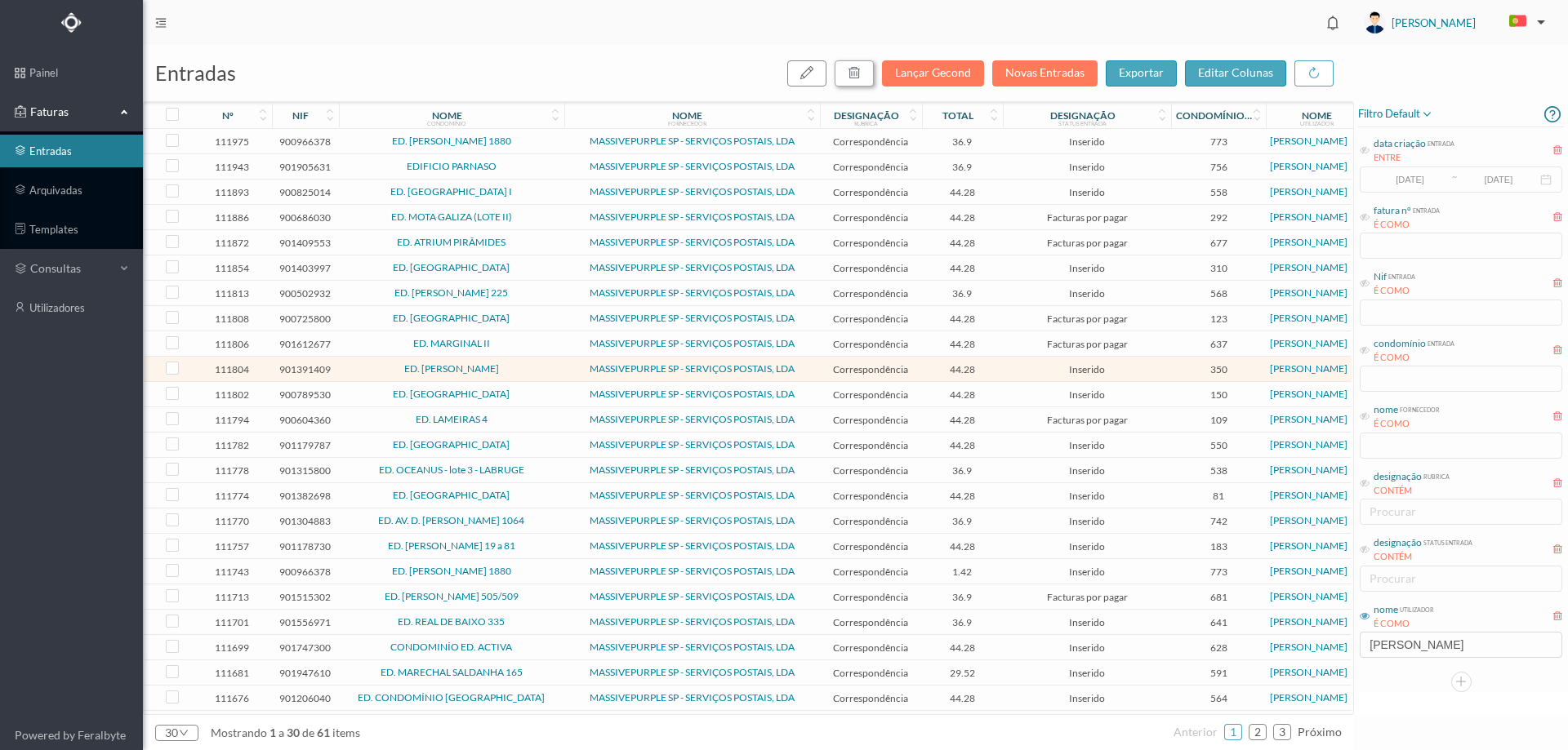
click at [870, 71] on button "button" at bounding box center [855, 74] width 39 height 26
click at [1002, 146] on button "sim" at bounding box center [1003, 147] width 32 height 19
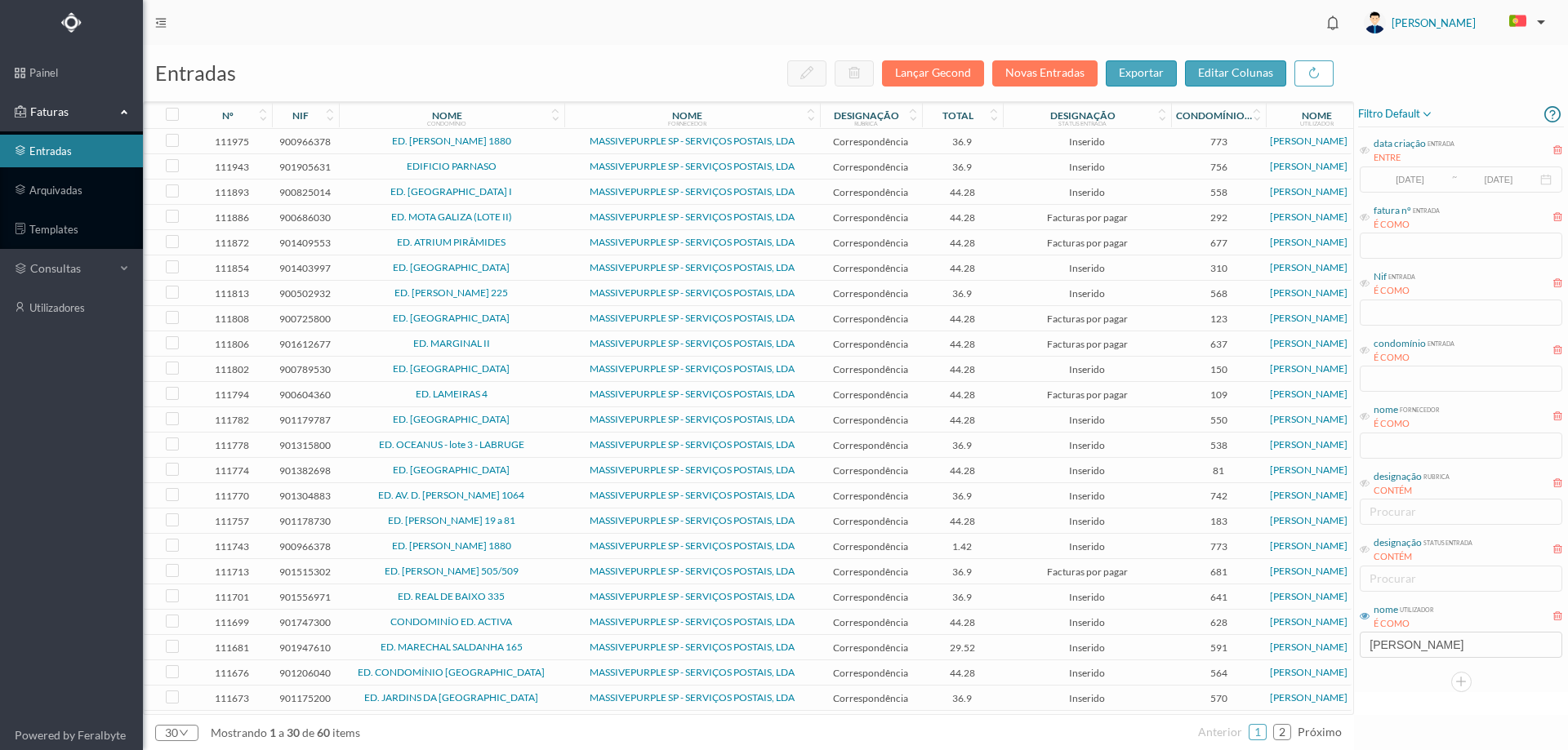
click at [540, 612] on td "CONDOMINÍO ED. ACTIVA" at bounding box center [452, 622] width 226 height 26
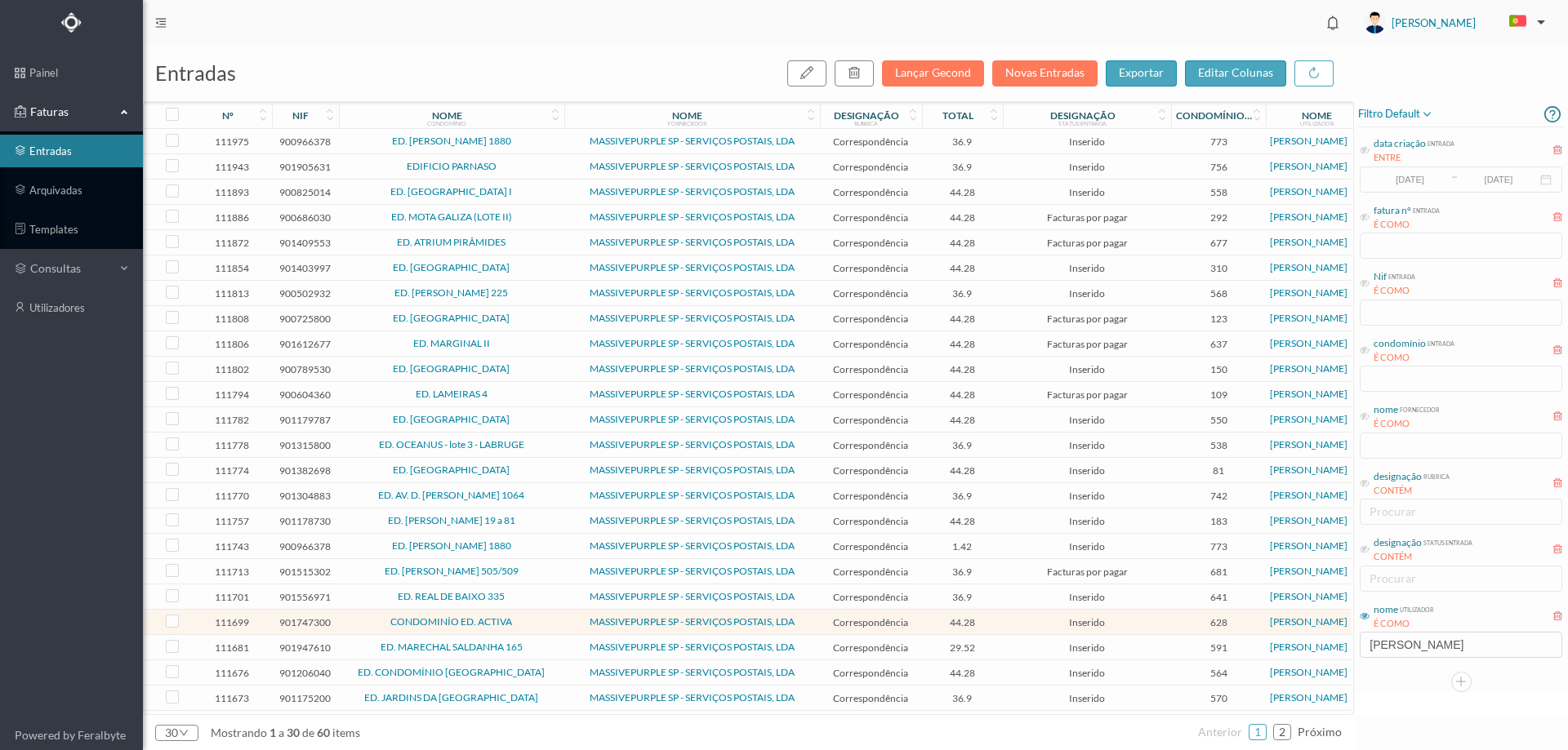
click at [529, 614] on td "CONDOMINÍO ED. ACTIVA" at bounding box center [452, 622] width 226 height 26
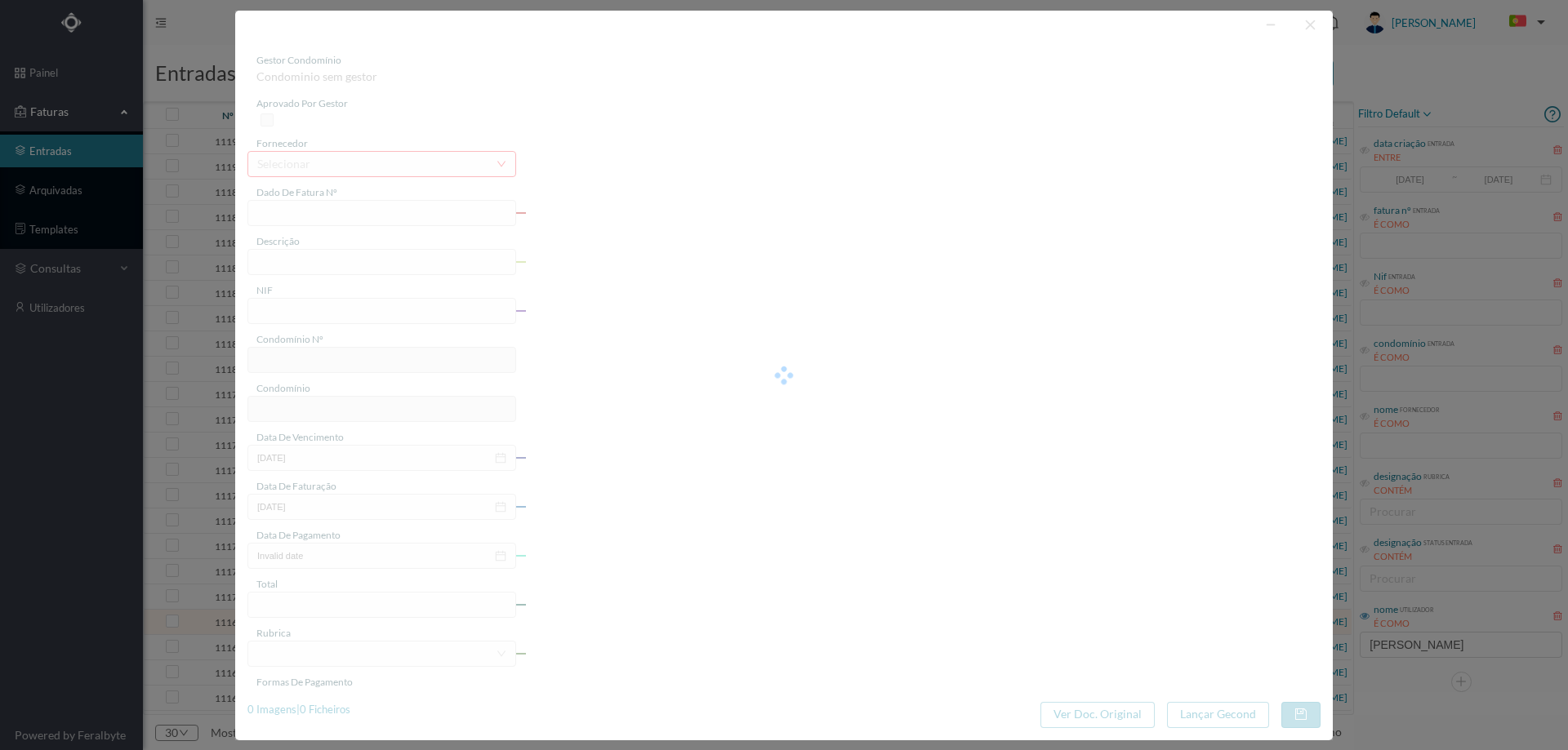
type input "4 45/34361"
type input "ANUIVADE"
type input "901747300"
type input "Invalid date"
type input "[DATE]"
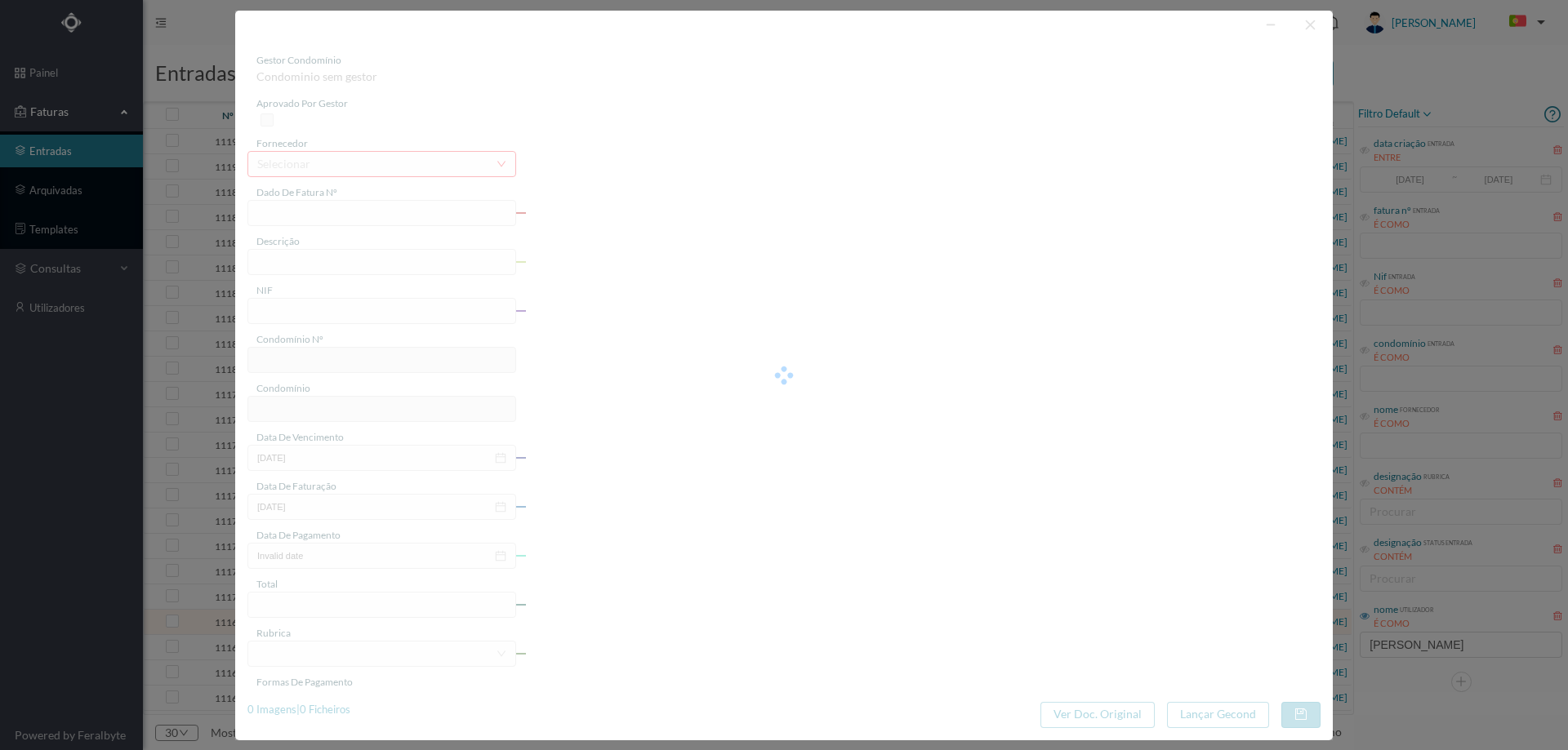
type input "44.28"
type input "628"
type input "CONDOMINÍO ED. ACTIVA"
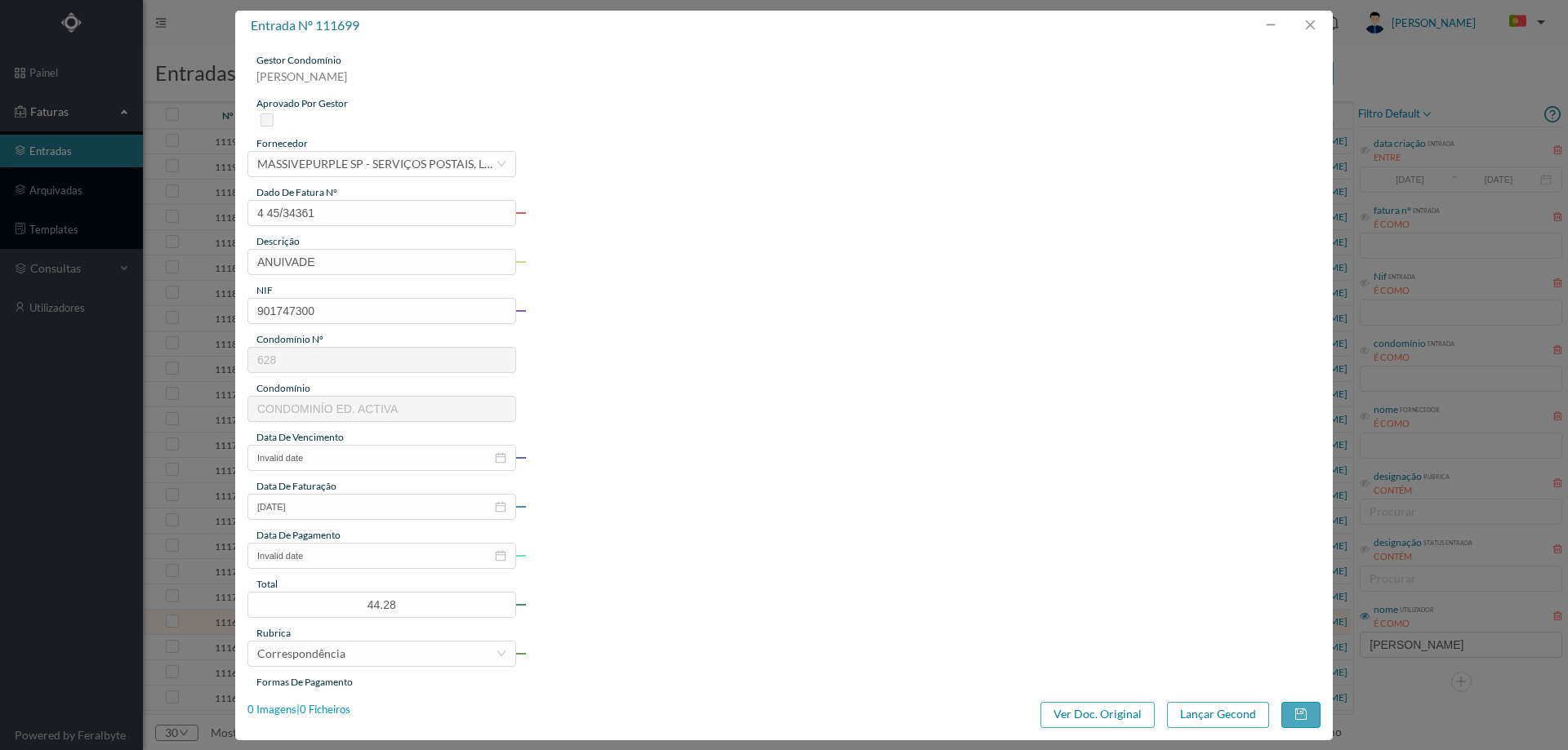
click at [338, 709] on div "0 Imagens | 0 Ficheiros" at bounding box center [299, 710] width 103 height 17
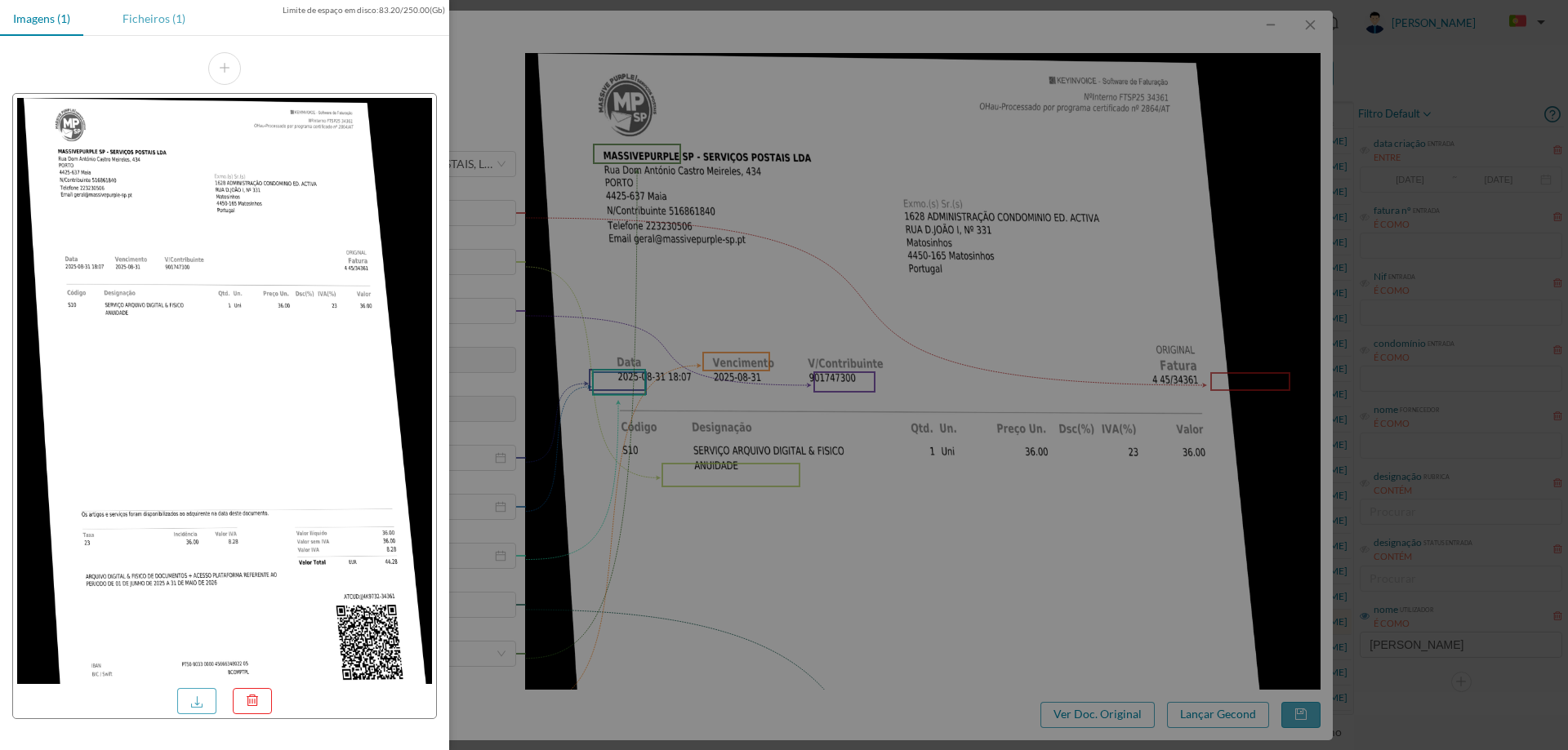
click at [183, 26] on div "Ficheiros (1)" at bounding box center [153, 19] width 89 height 37
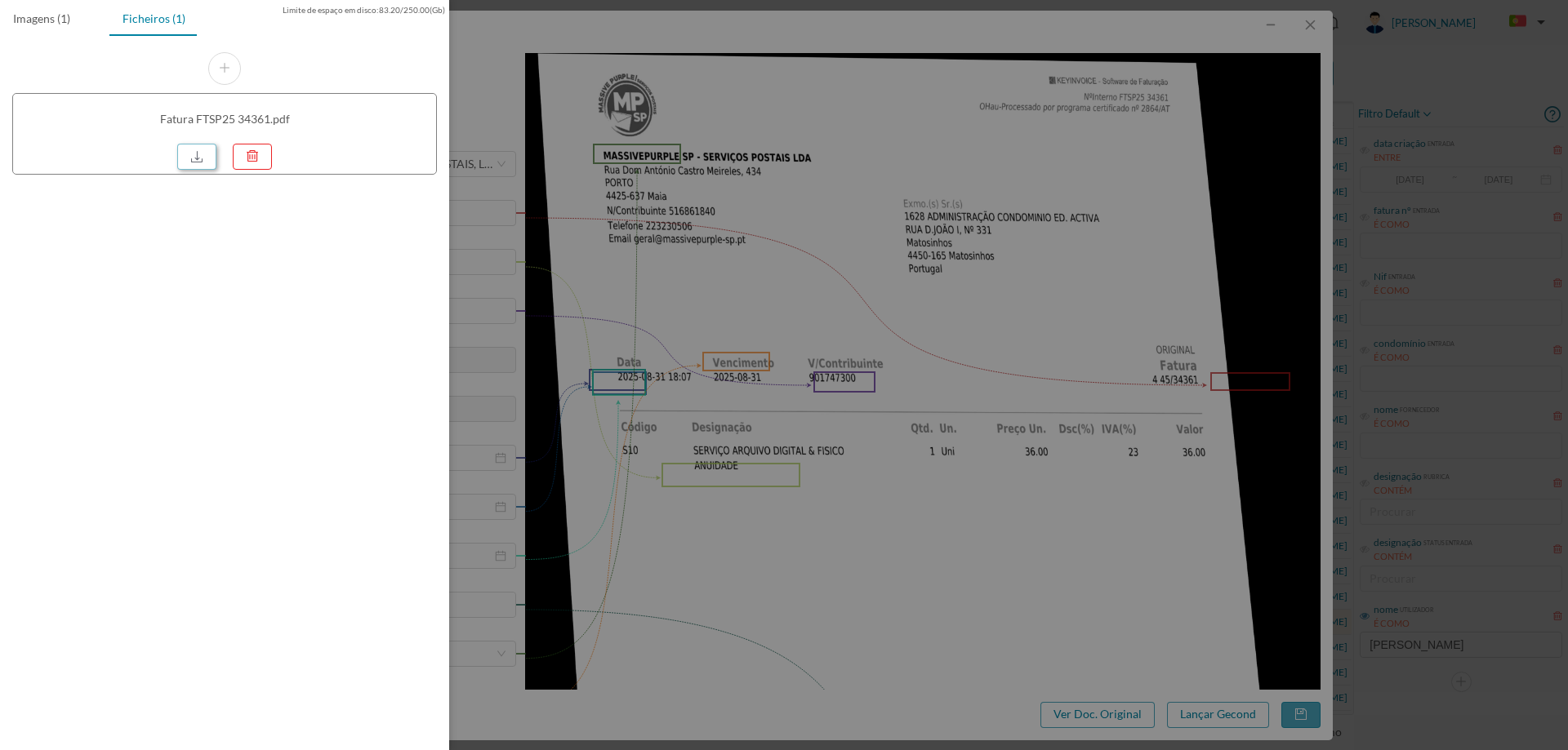
click at [189, 159] on link at bounding box center [197, 157] width 39 height 26
drag, startPoint x: 817, startPoint y: 225, endPoint x: 986, endPoint y: 164, distance: 179.7
click at [817, 225] on div at bounding box center [784, 375] width 1568 height 750
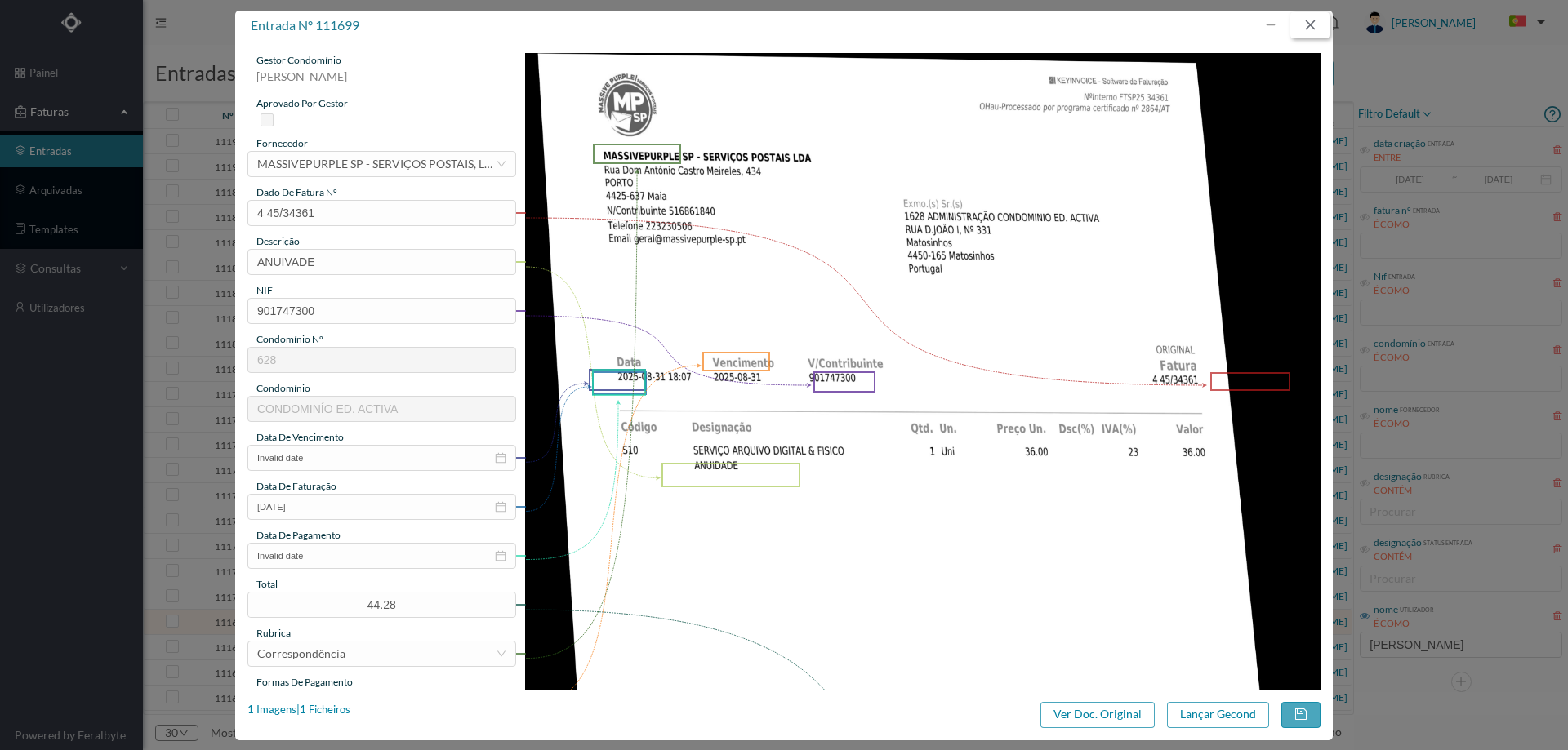
click at [1311, 33] on button "button" at bounding box center [1310, 26] width 39 height 26
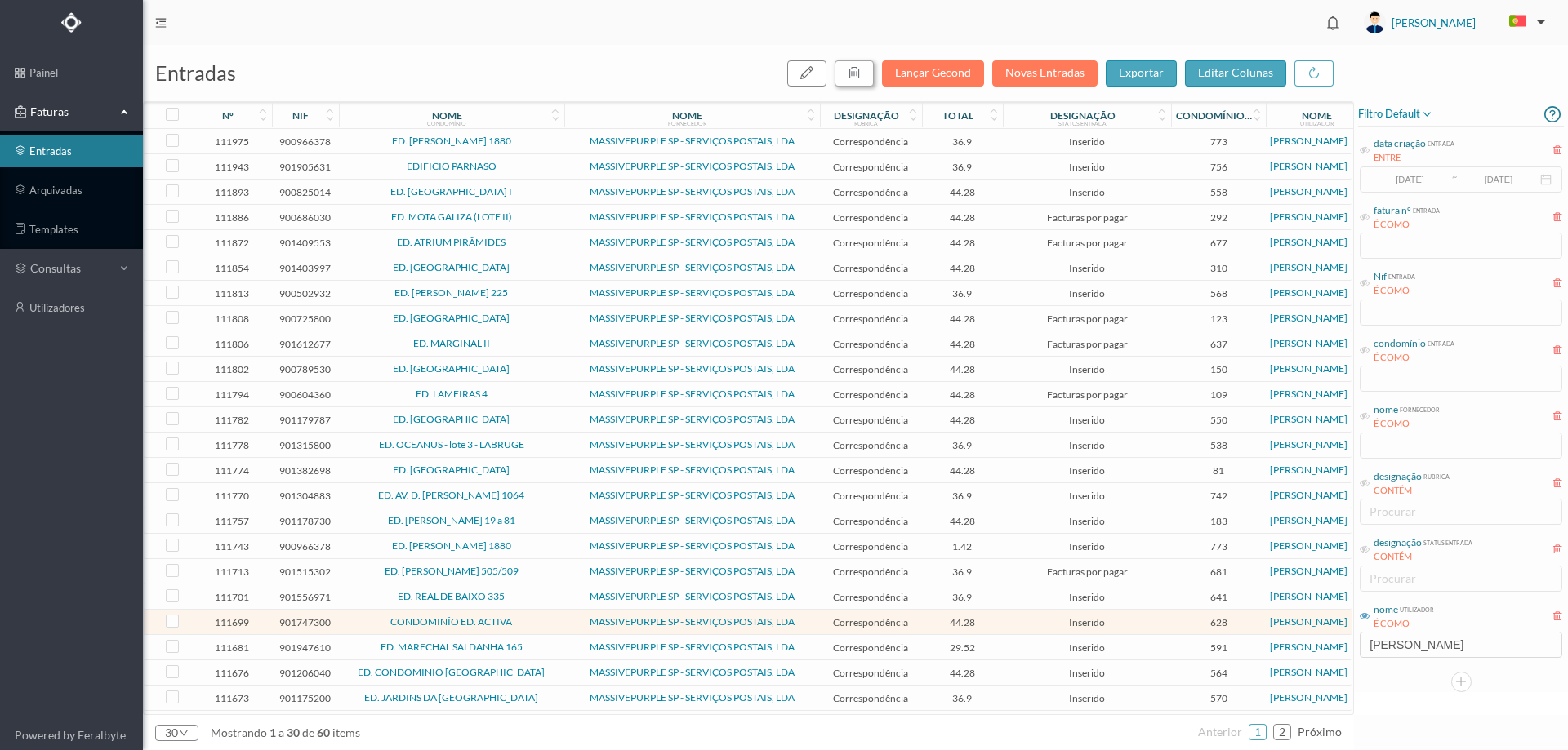
click at [861, 72] on icon "button" at bounding box center [854, 72] width 13 height 13
click at [997, 149] on button "sim" at bounding box center [1003, 147] width 32 height 19
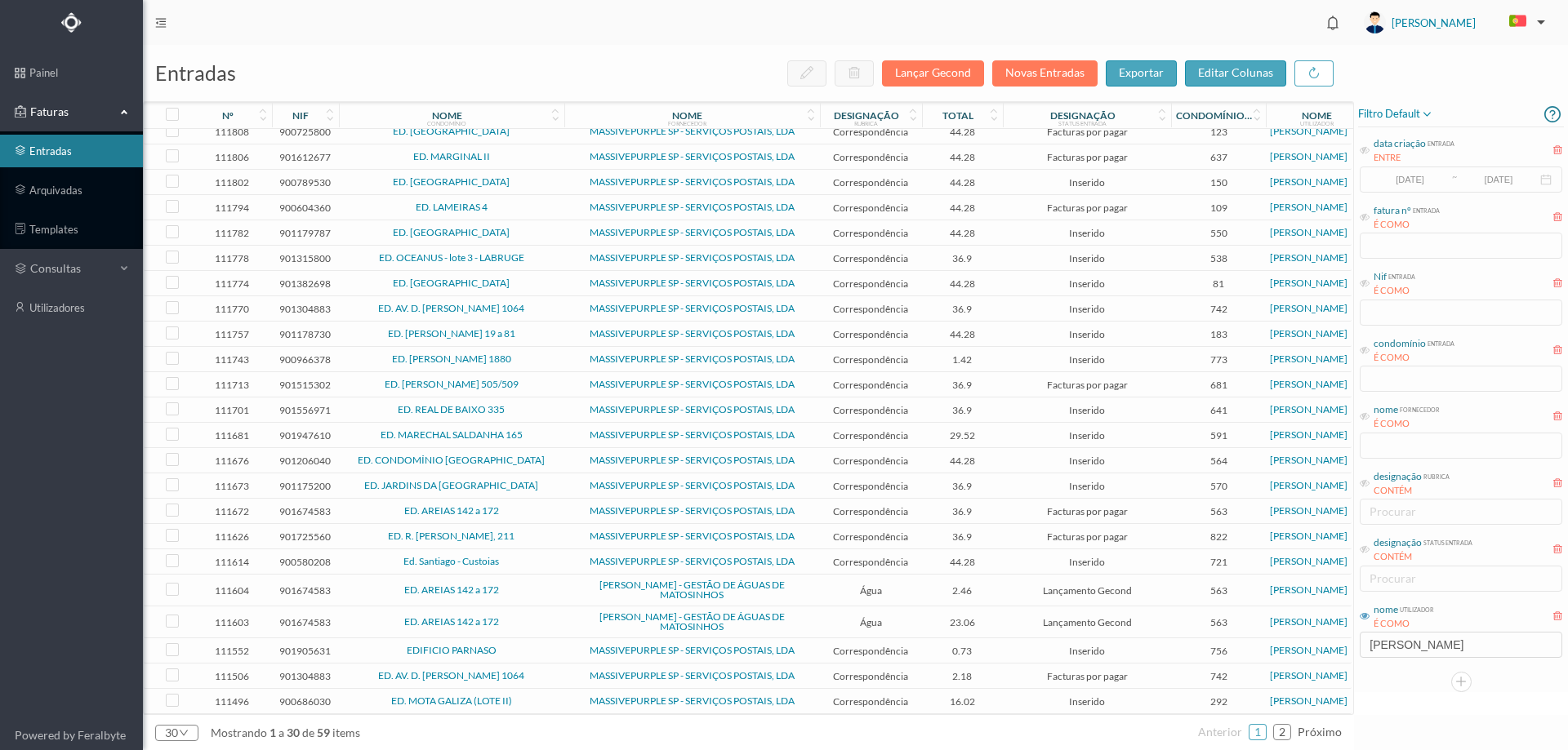
scroll to position [192, 0]
click at [1280, 736] on link "2" at bounding box center [1282, 732] width 17 height 25
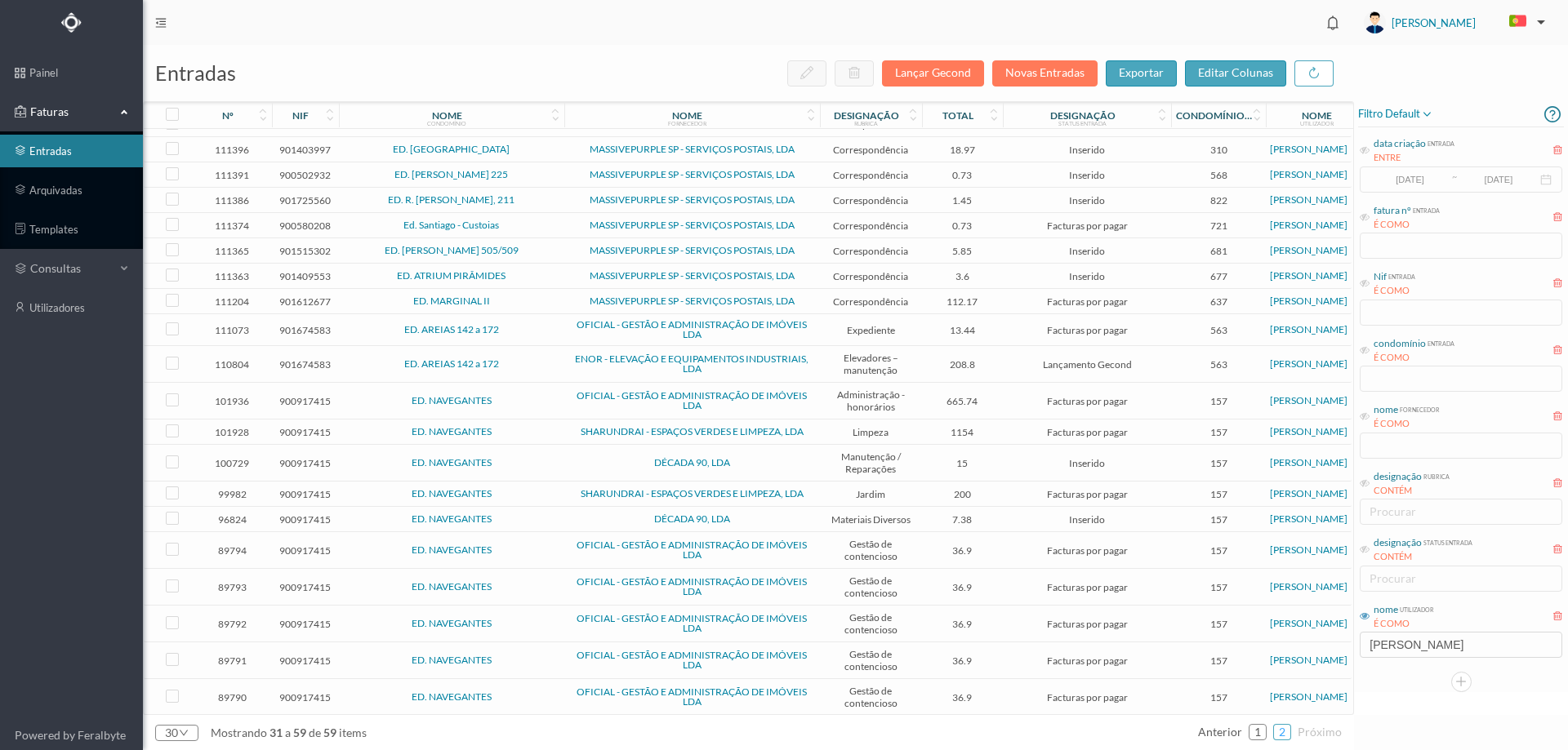
scroll to position [251, 0]
drag, startPoint x: 1416, startPoint y: 646, endPoint x: 1276, endPoint y: 641, distance: 140.1
click at [1276, 641] on div "entradas Lançar Gecond Novas Entradas exportar editar colunas nº nif nome condo…" at bounding box center [855, 397] width 1425 height 705
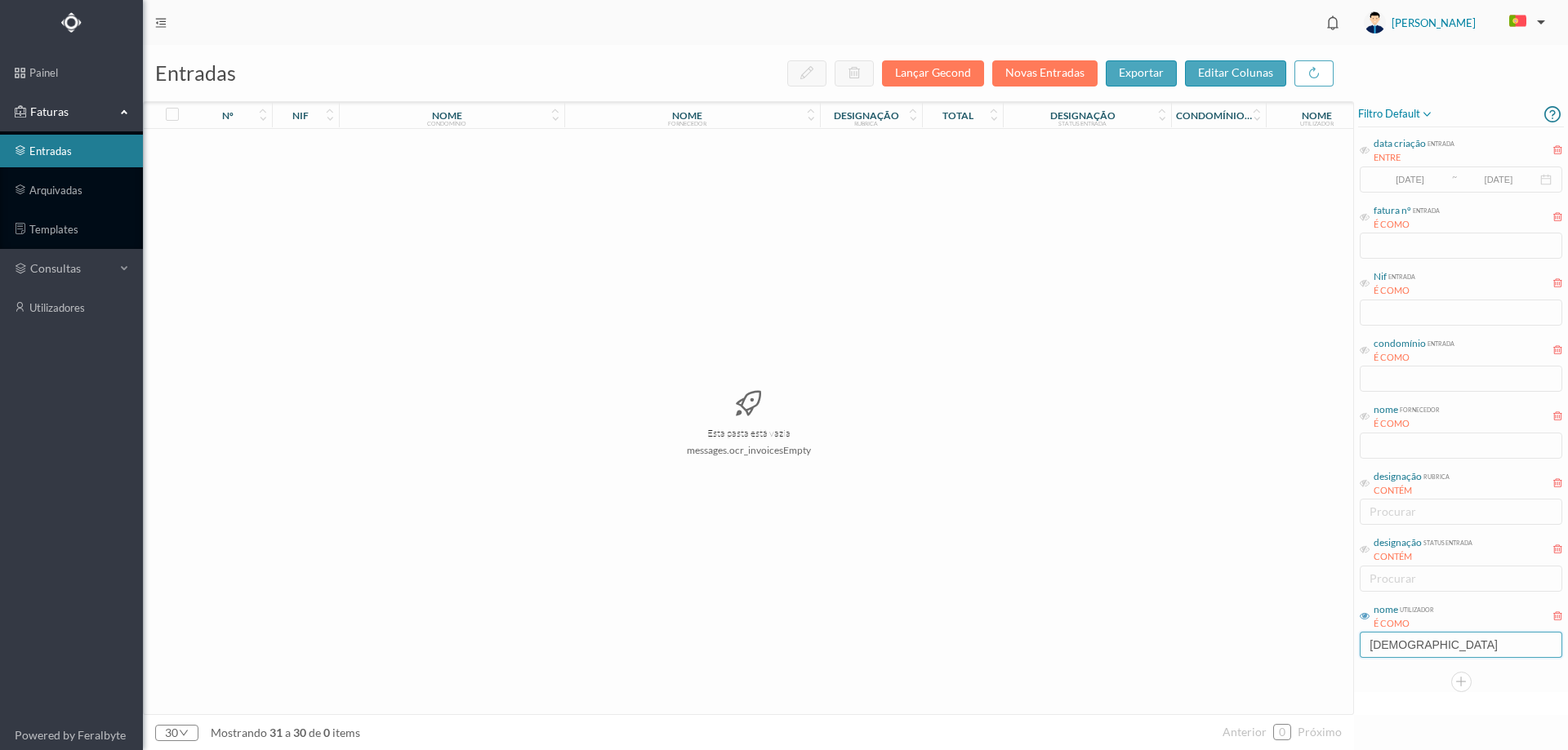
scroll to position [0, 0]
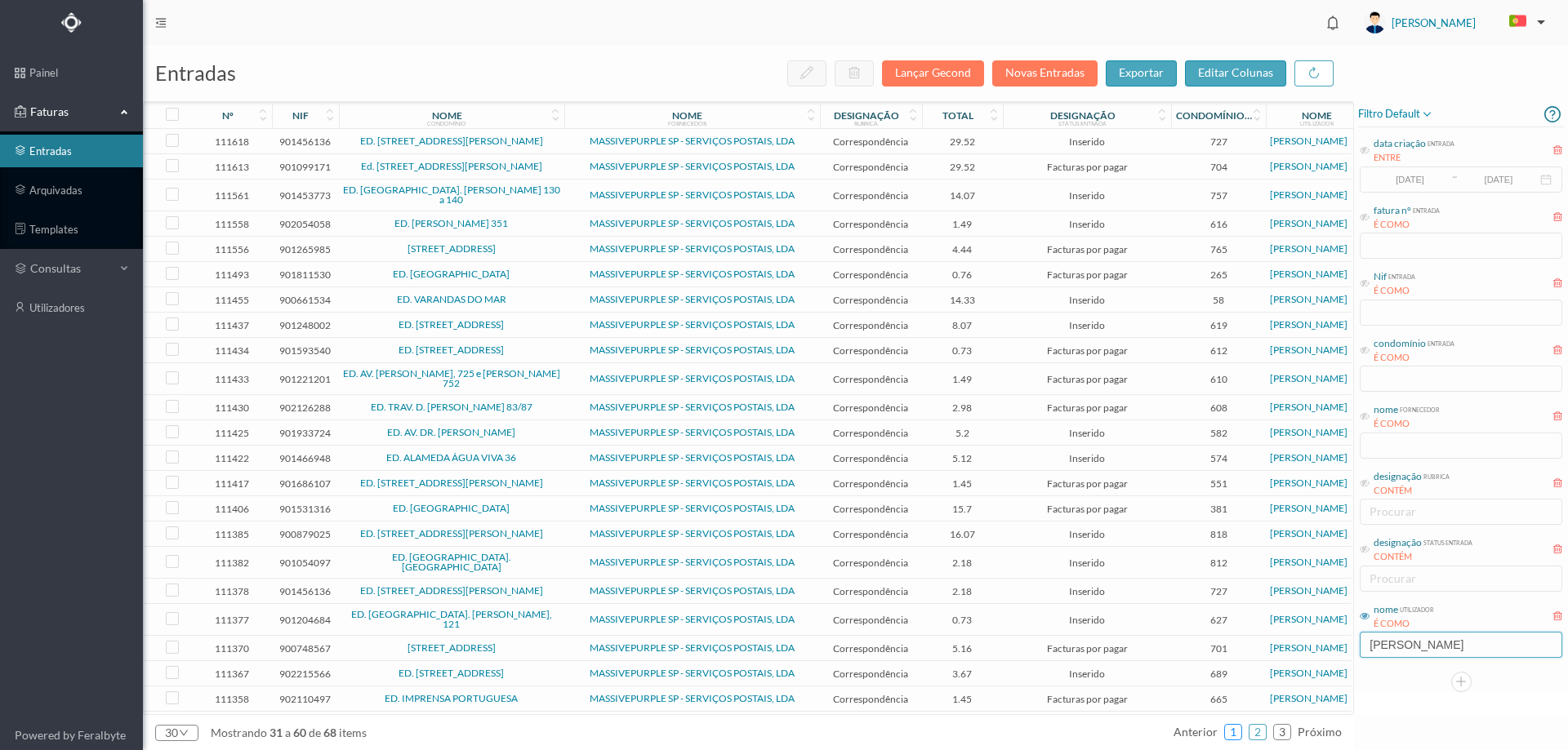
type input "[PERSON_NAME]"
click at [1233, 725] on link "1" at bounding box center [1233, 732] width 17 height 25
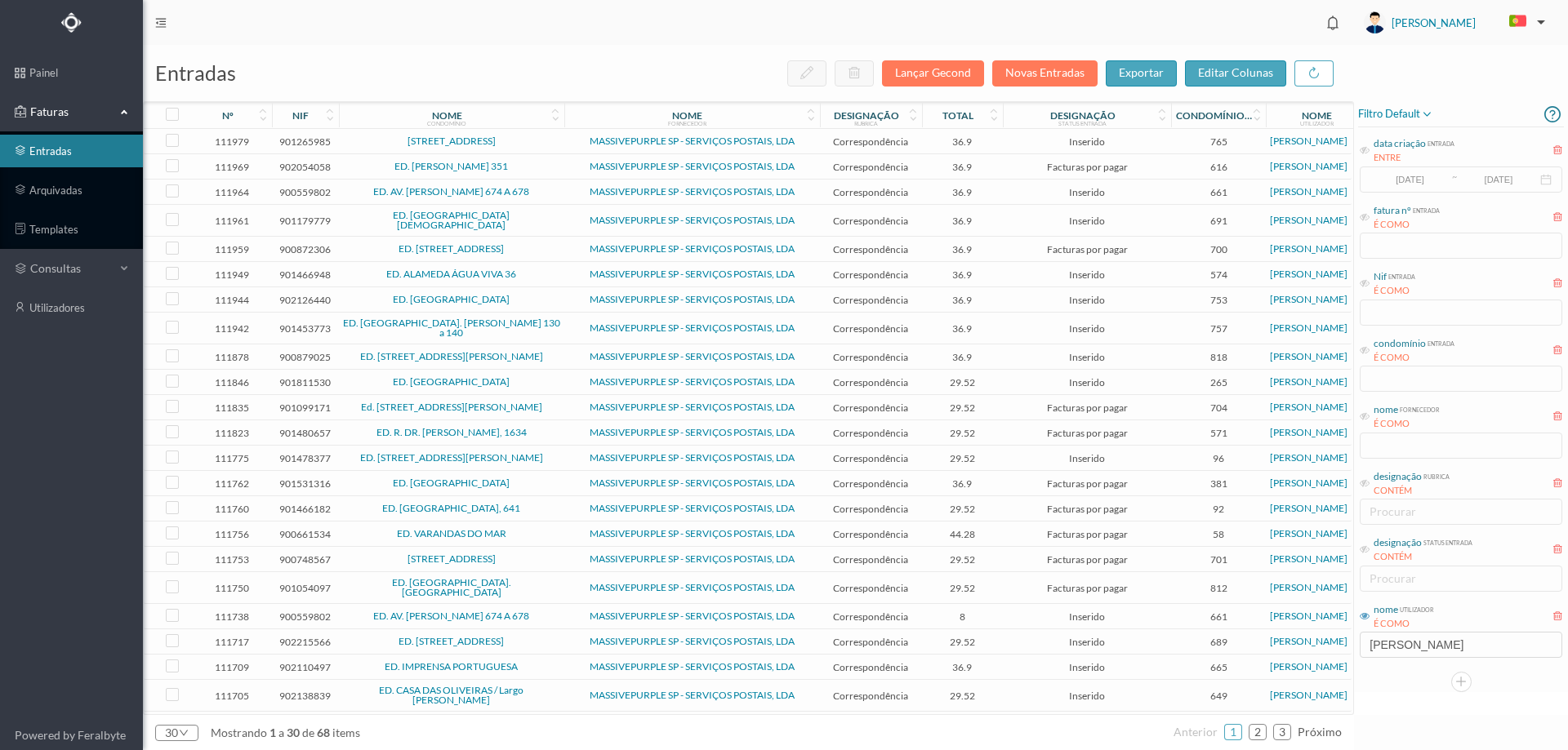
click at [541, 270] on span "ED. ALAMEDA ÁGUA VIVA 36" at bounding box center [452, 274] width 217 height 10
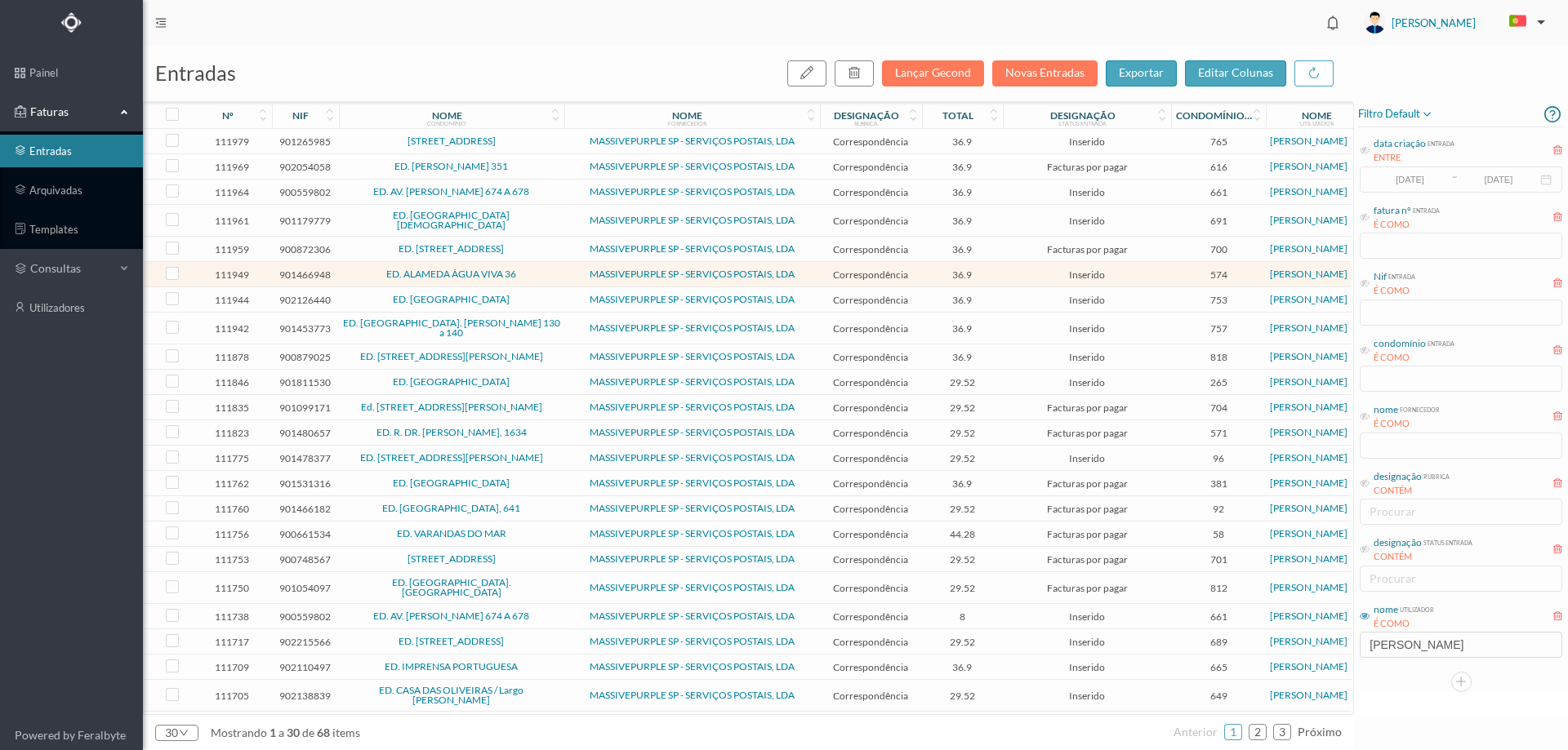
click at [568, 395] on td "MASSIVEPURPLE SP - SERVIÇOS POSTAIS, LDA" at bounding box center [692, 407] width 256 height 26
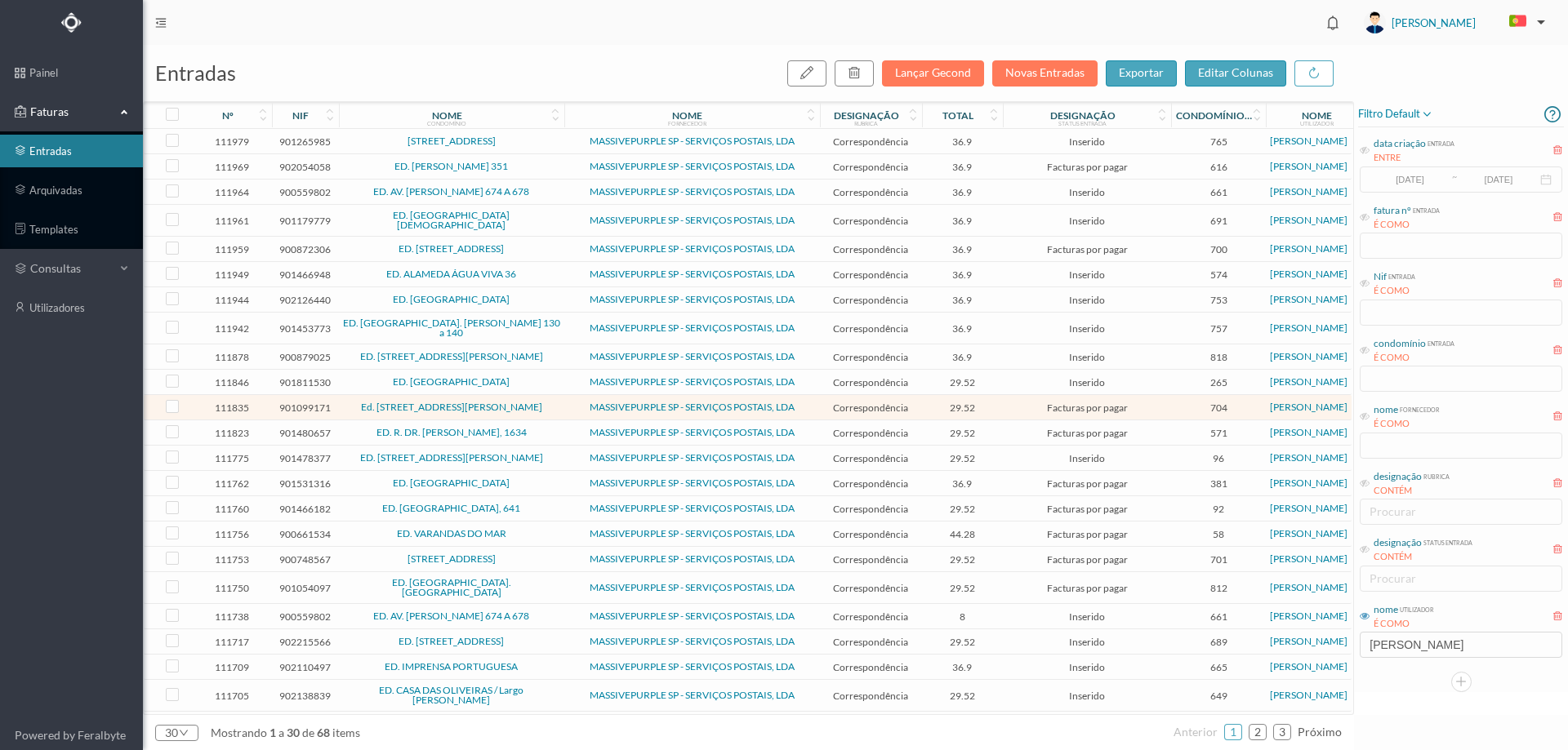
click at [553, 403] on span "Ed. [STREET_ADDRESS][PERSON_NAME]" at bounding box center [452, 407] width 217 height 10
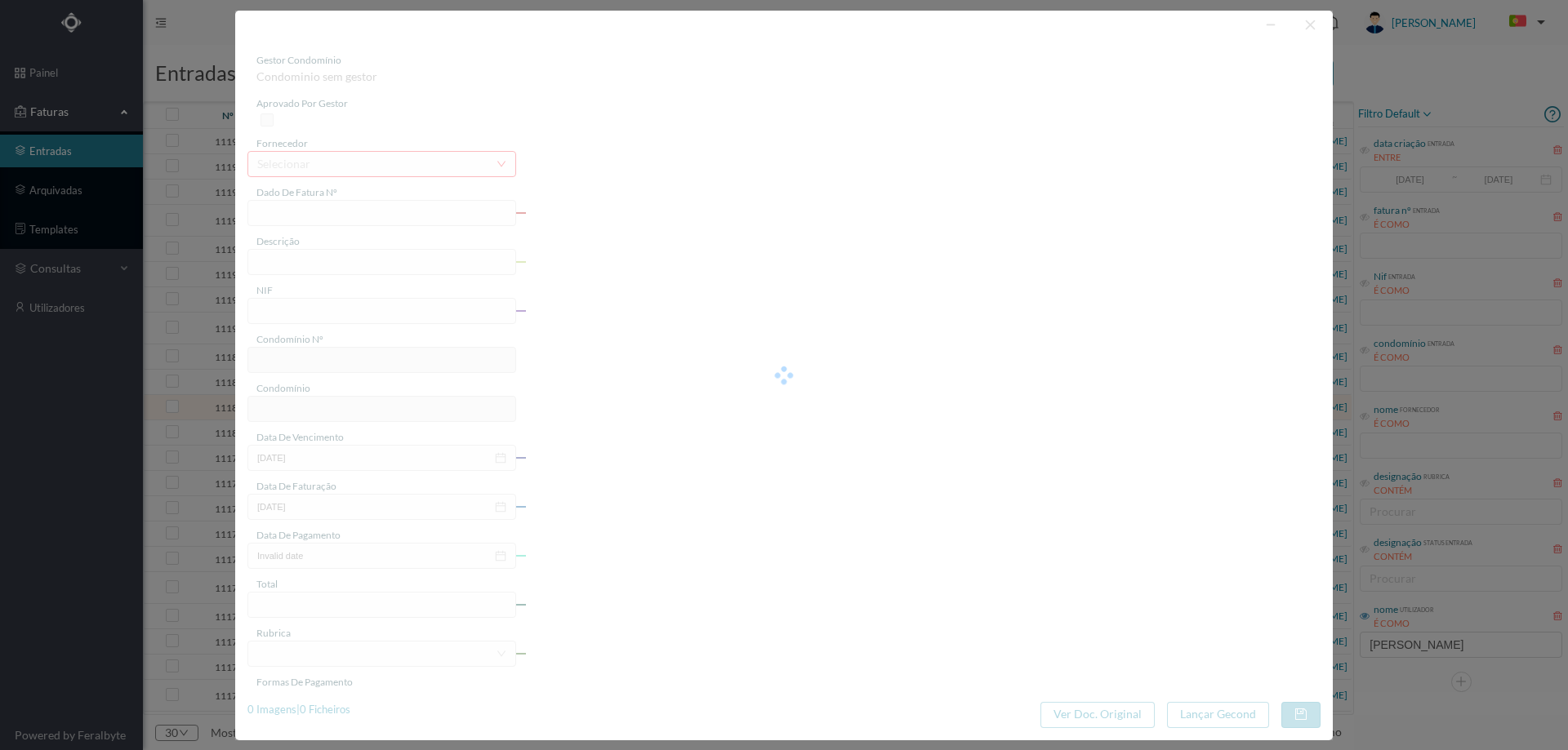
type input "4 45/34517"
type input "VALE"
type input "901099171"
type input "[DATE]"
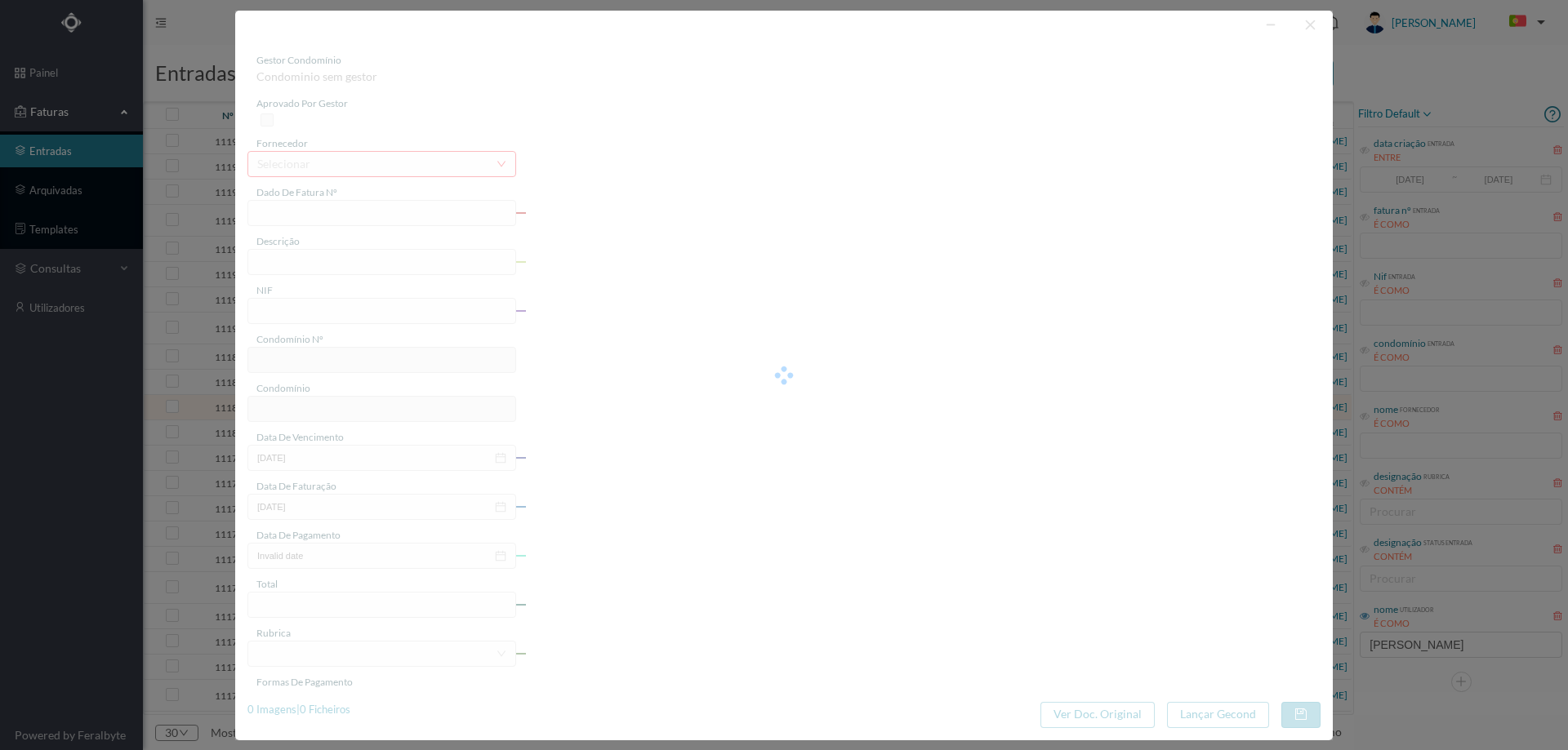
type input "[DATE]"
type input "29.52"
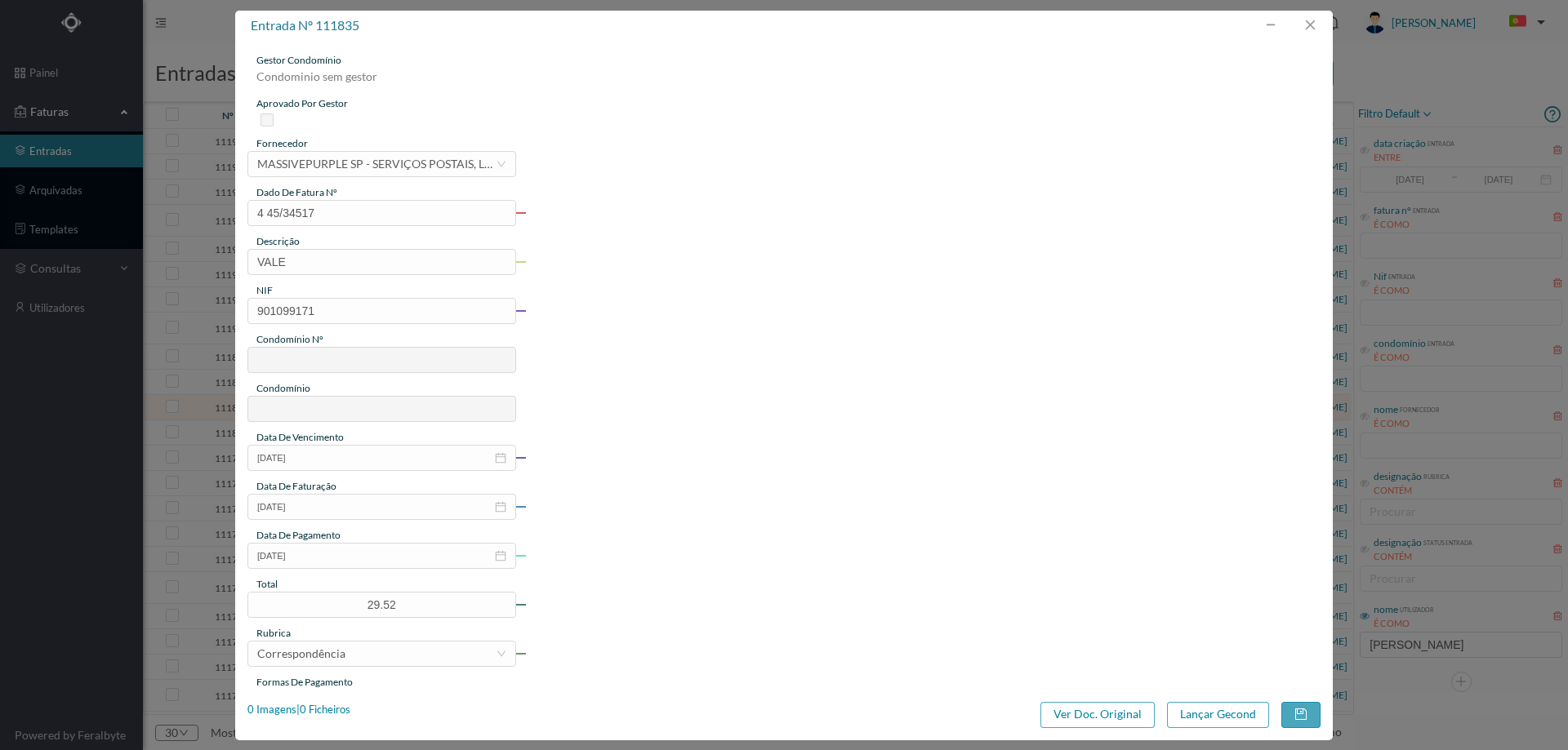
type input "704"
type input "Ed. [STREET_ADDRESS][PERSON_NAME]"
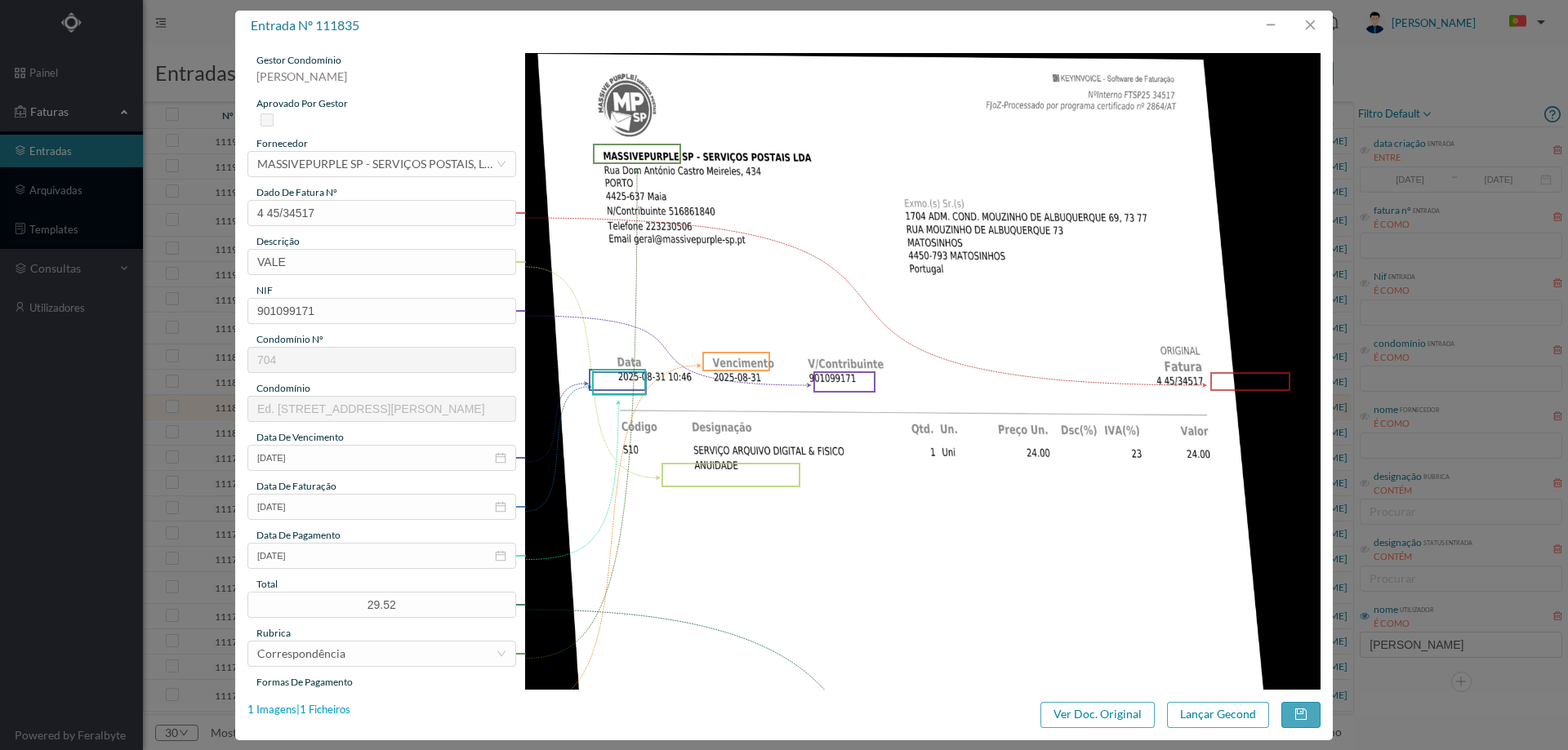
click at [340, 712] on div "1 Imagens | 1 Ficheiros" at bounding box center [299, 710] width 103 height 17
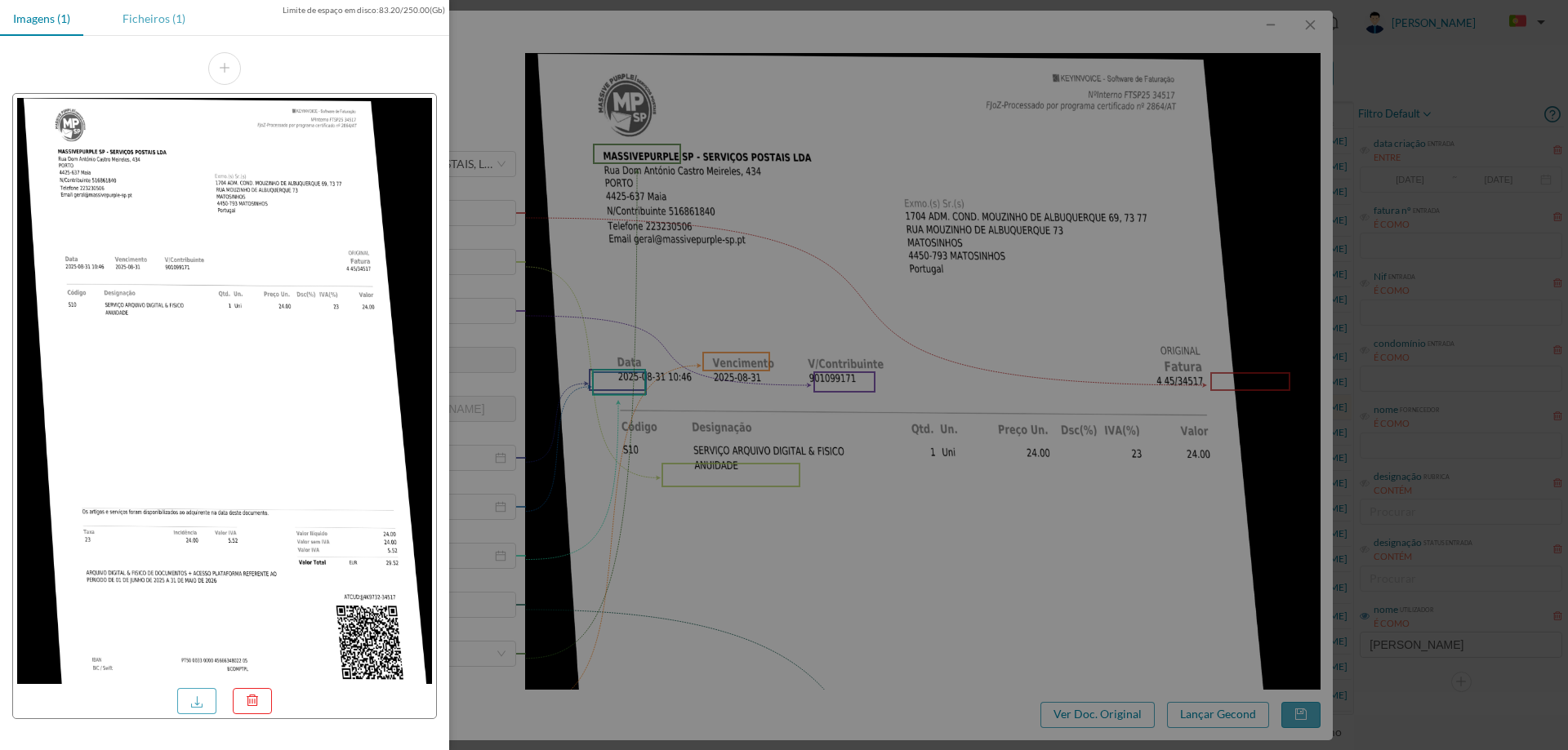
click at [166, 31] on div "Ficheiros (1)" at bounding box center [153, 19] width 89 height 37
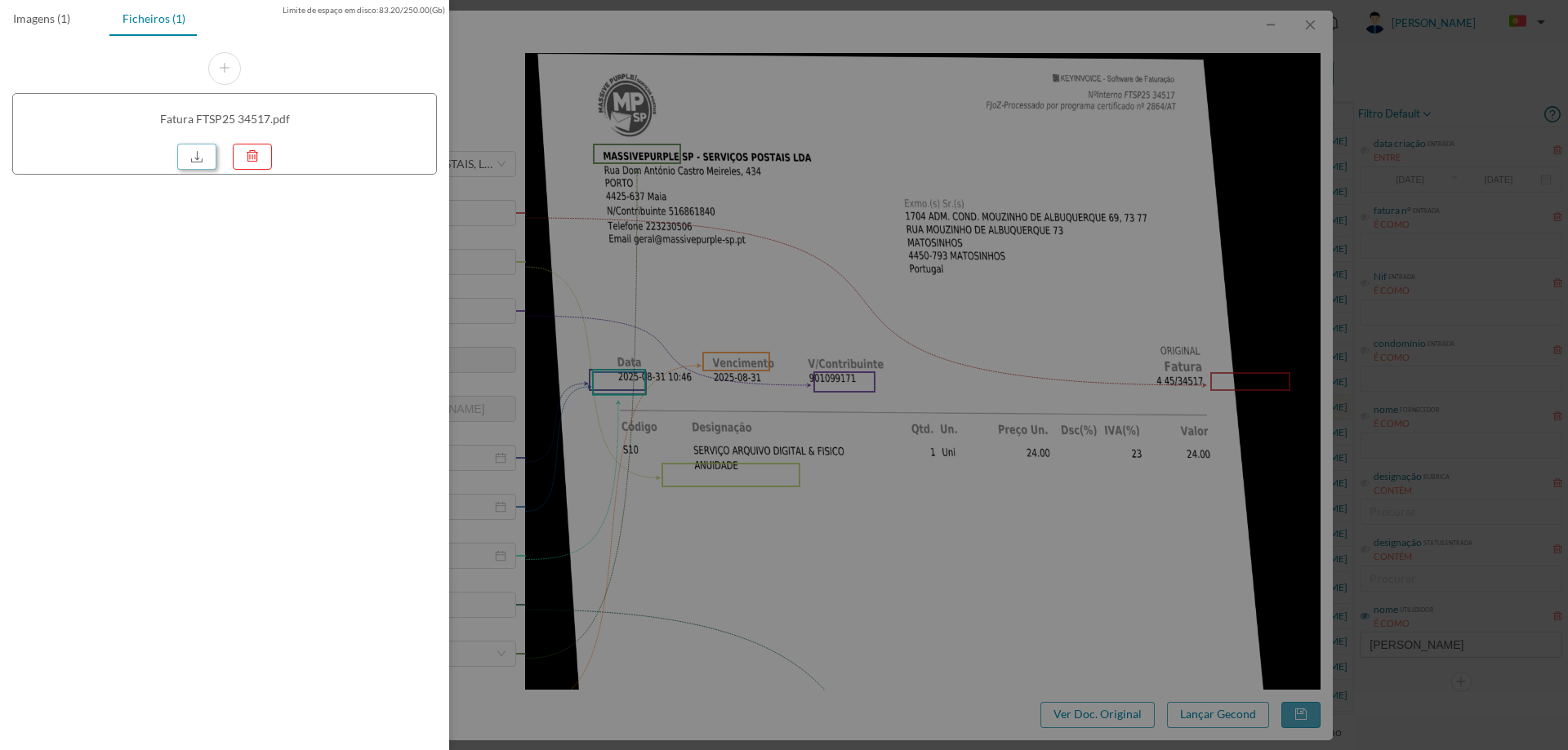
click at [185, 157] on link at bounding box center [197, 157] width 39 height 26
drag, startPoint x: 963, startPoint y: 145, endPoint x: 1198, endPoint y: 50, distance: 253.5
click at [967, 143] on div at bounding box center [784, 375] width 1568 height 750
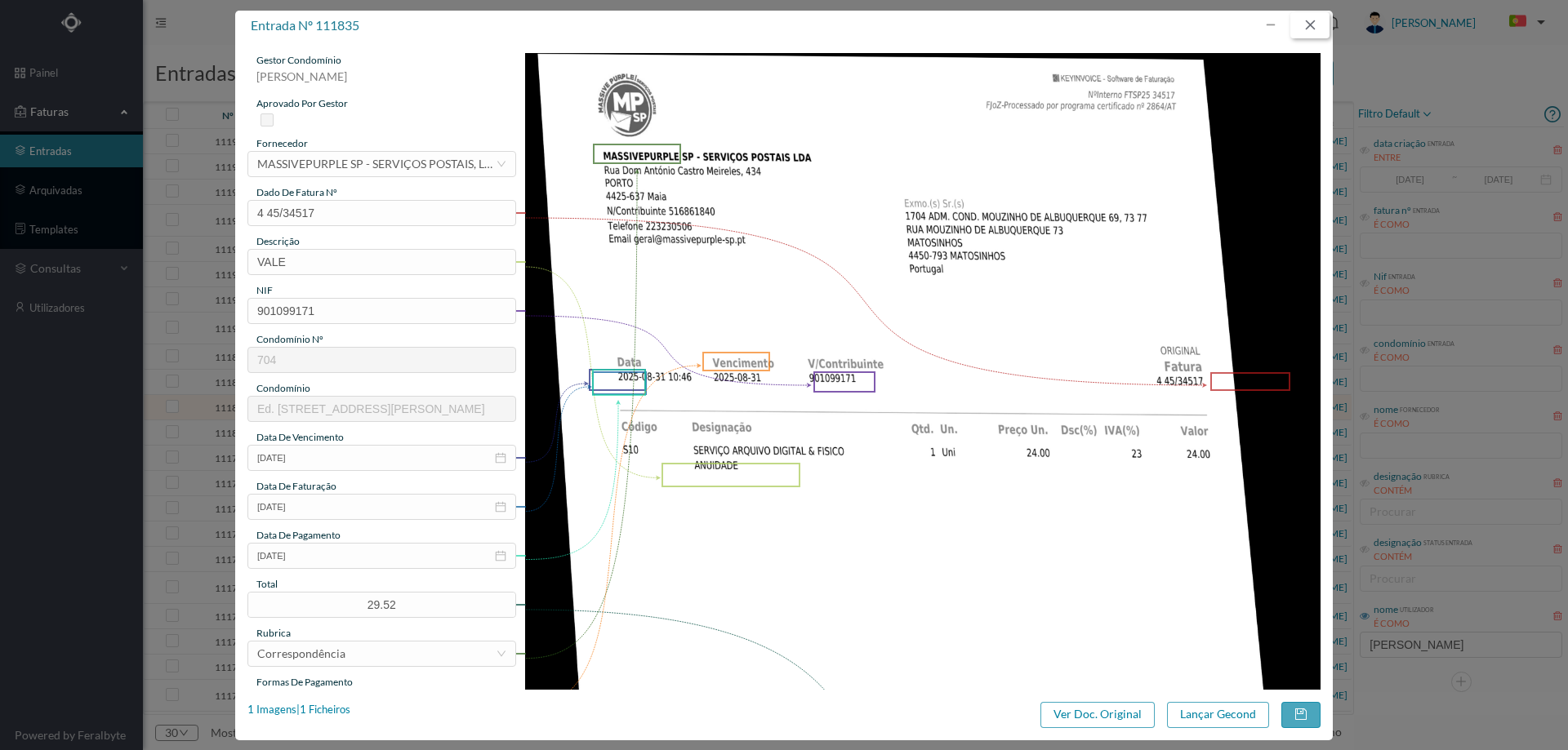
click at [1321, 33] on button "button" at bounding box center [1310, 26] width 39 height 26
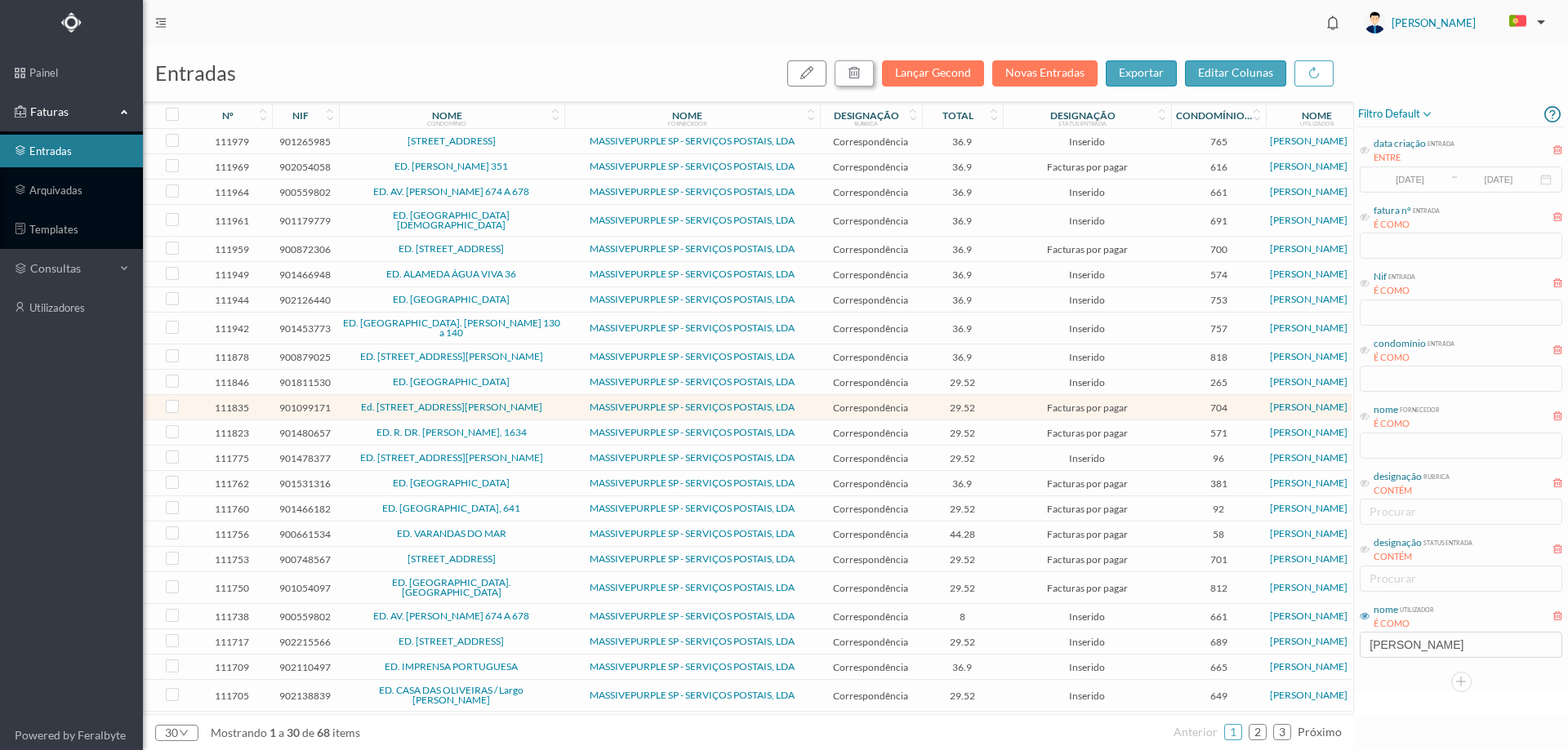
click at [859, 75] on icon "button" at bounding box center [854, 72] width 13 height 13
click at [1009, 144] on button "sim" at bounding box center [1003, 147] width 32 height 19
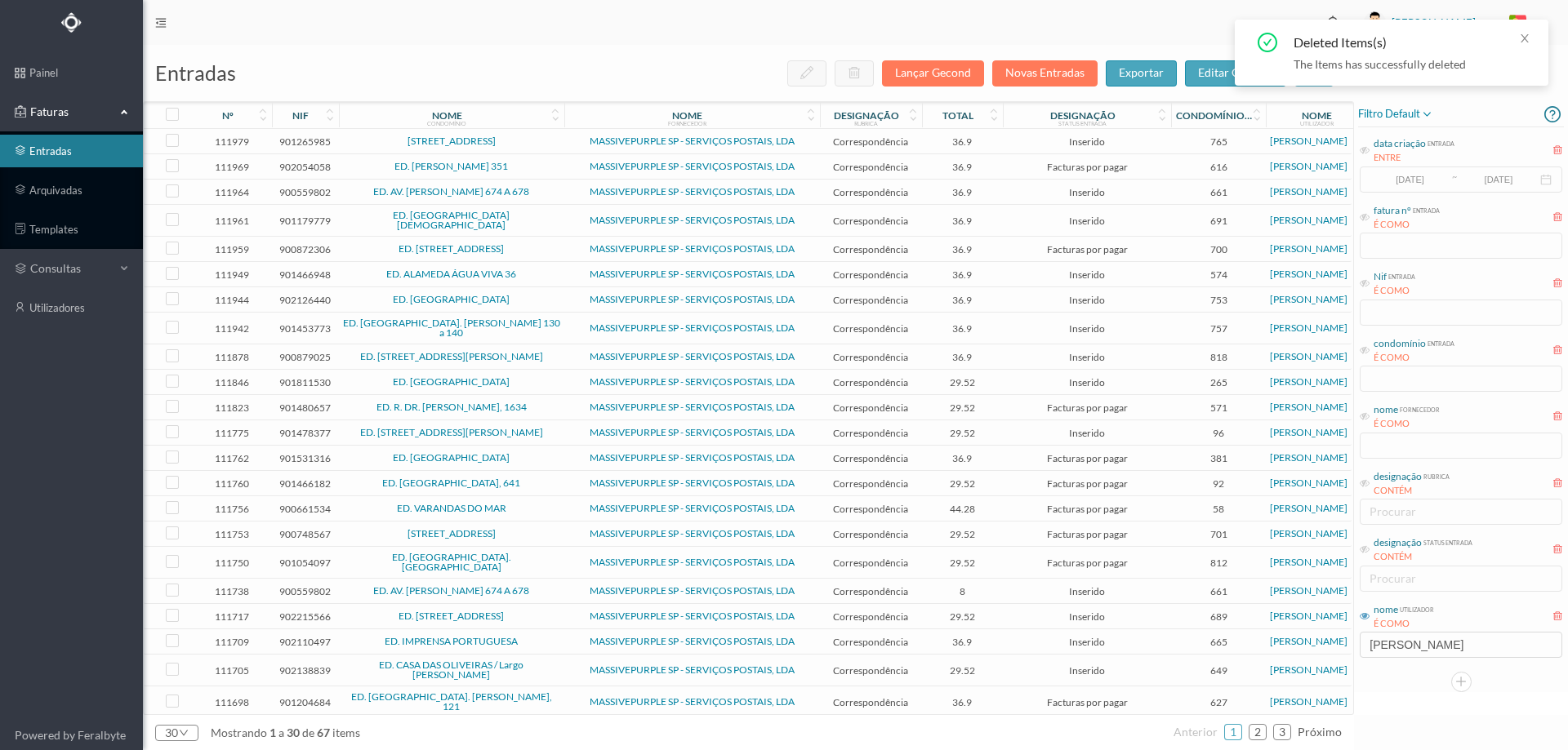
click at [547, 403] on span "ED. R. DR. [PERSON_NAME], 1634" at bounding box center [452, 407] width 217 height 10
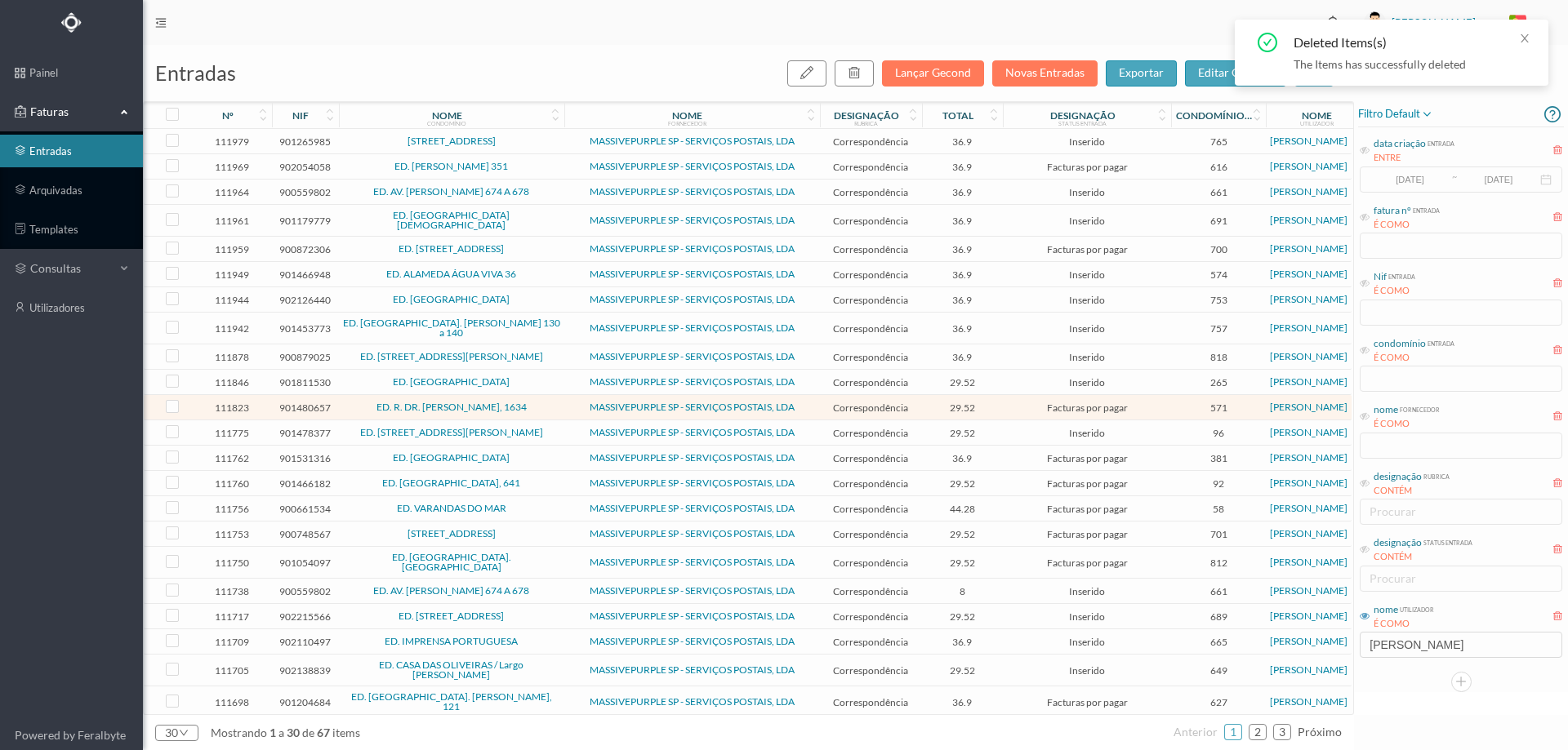
click at [547, 403] on span "ED. R. DR. [PERSON_NAME], 1634" at bounding box center [452, 407] width 217 height 10
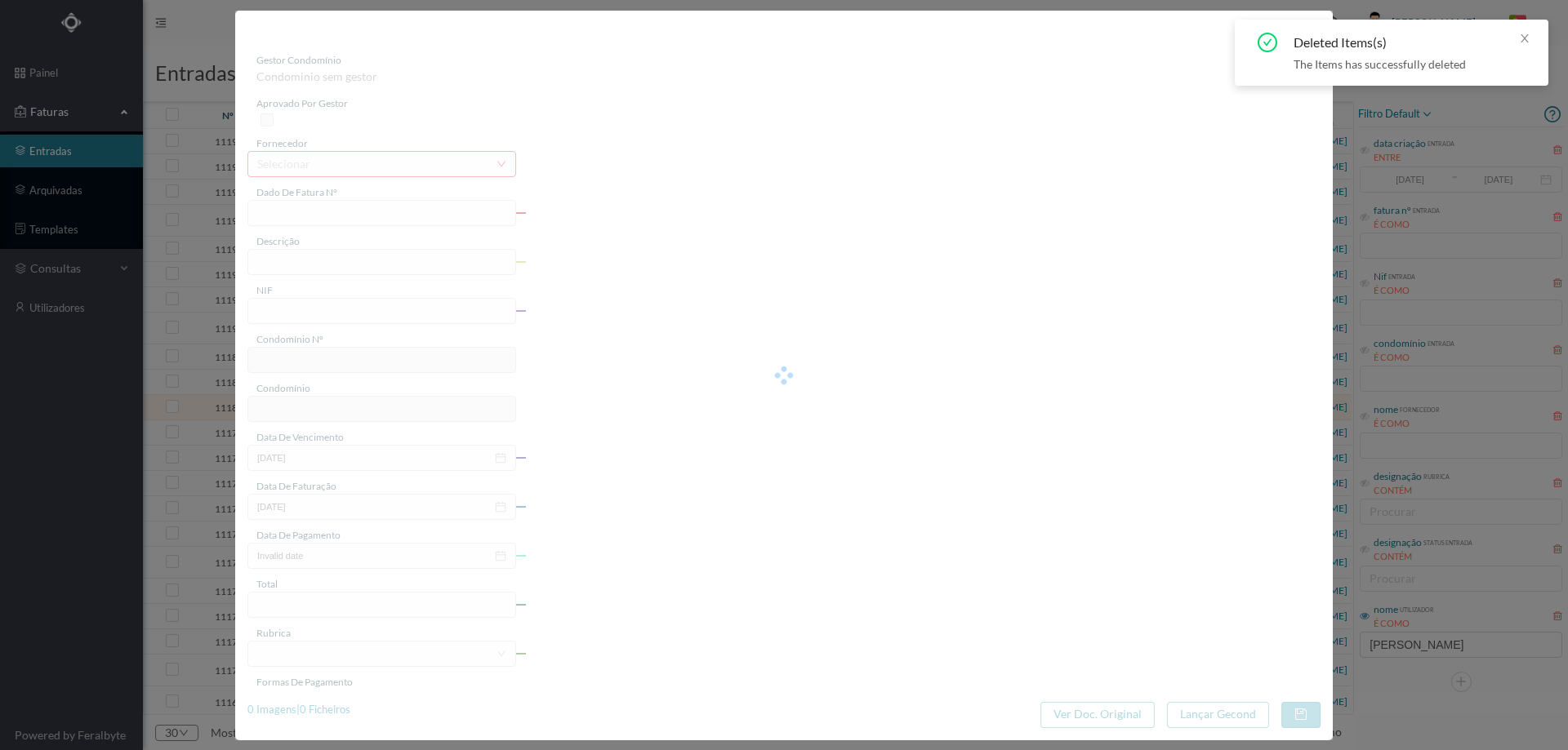
type input "4 45/34505"
type input "ANUIDADE"
type input "901480657"
type input "[DATE]"
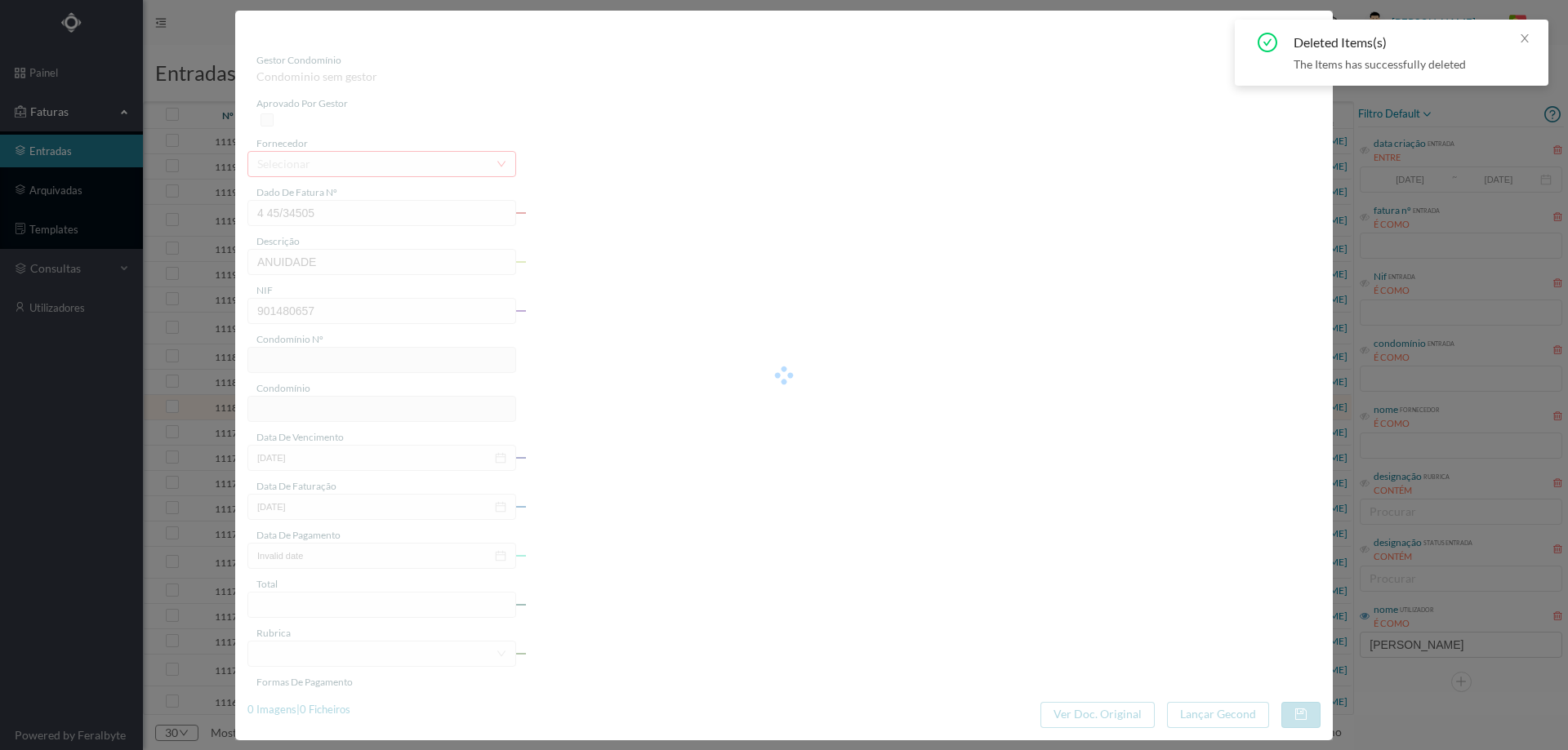
type input "[DATE]"
type input "29.52"
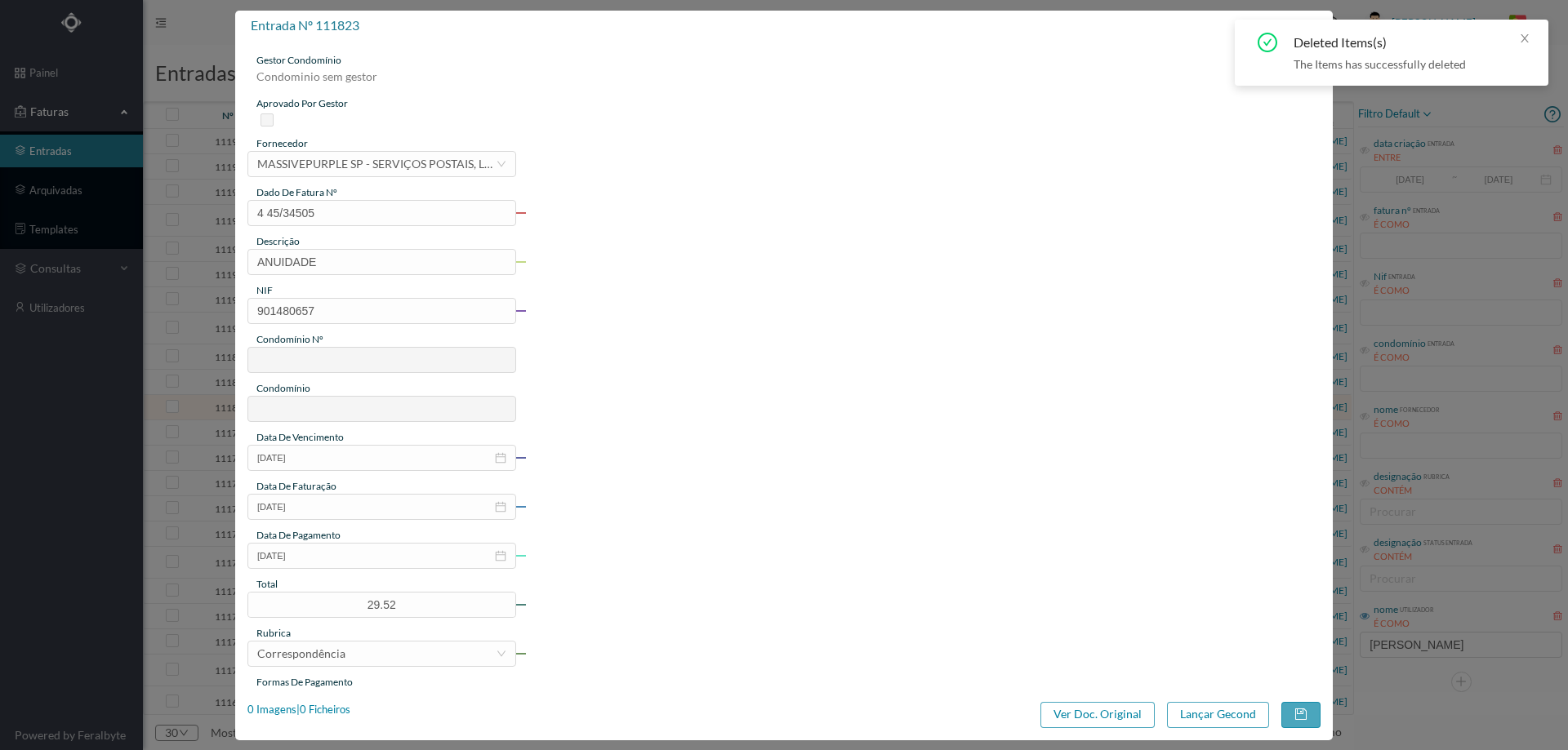
type input "571"
type input "ED. R. DR. [PERSON_NAME], 1634"
click at [342, 709] on div "1 Imagens | 1 Ficheiros" at bounding box center [299, 710] width 103 height 17
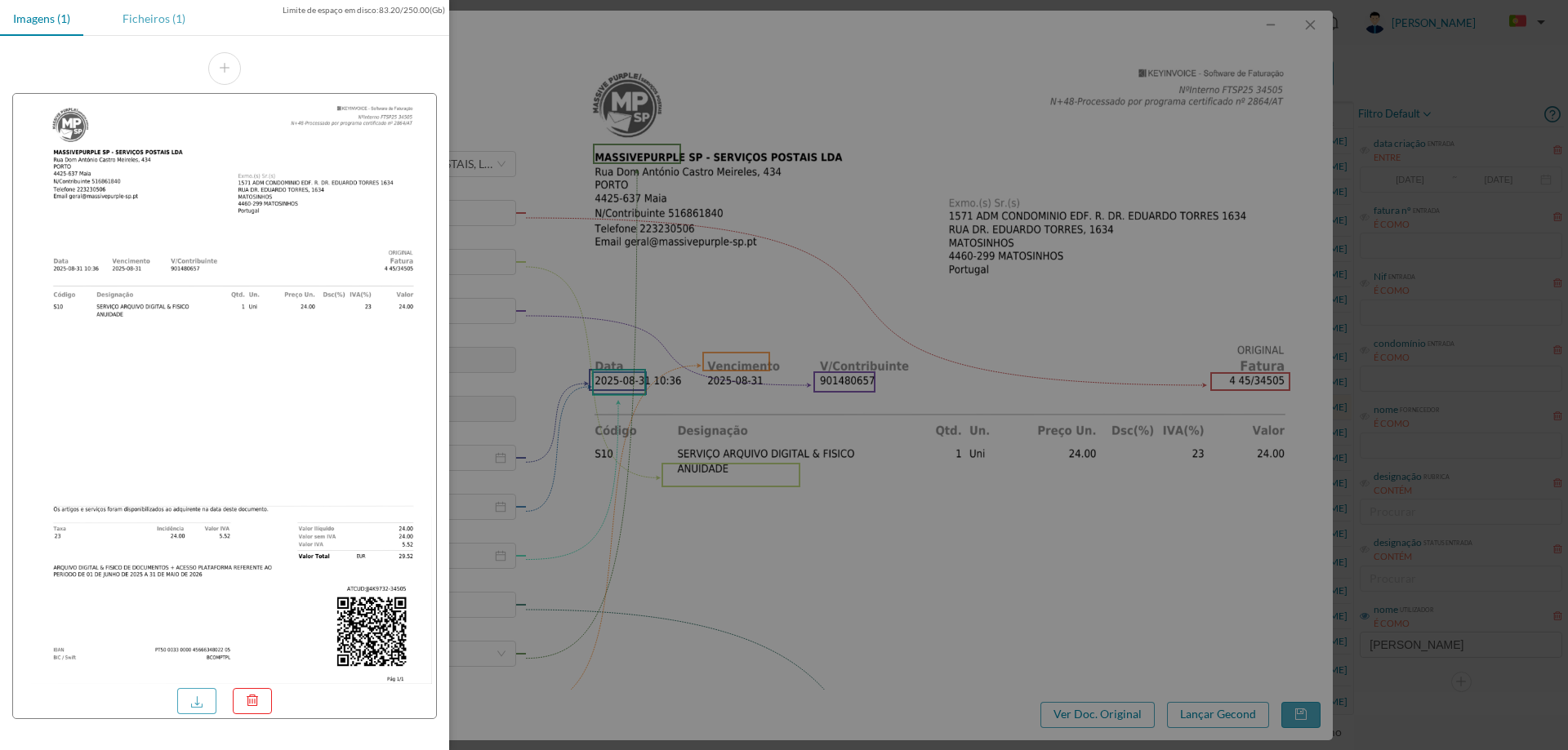
click at [173, 17] on div "Ficheiros (1)" at bounding box center [153, 19] width 89 height 37
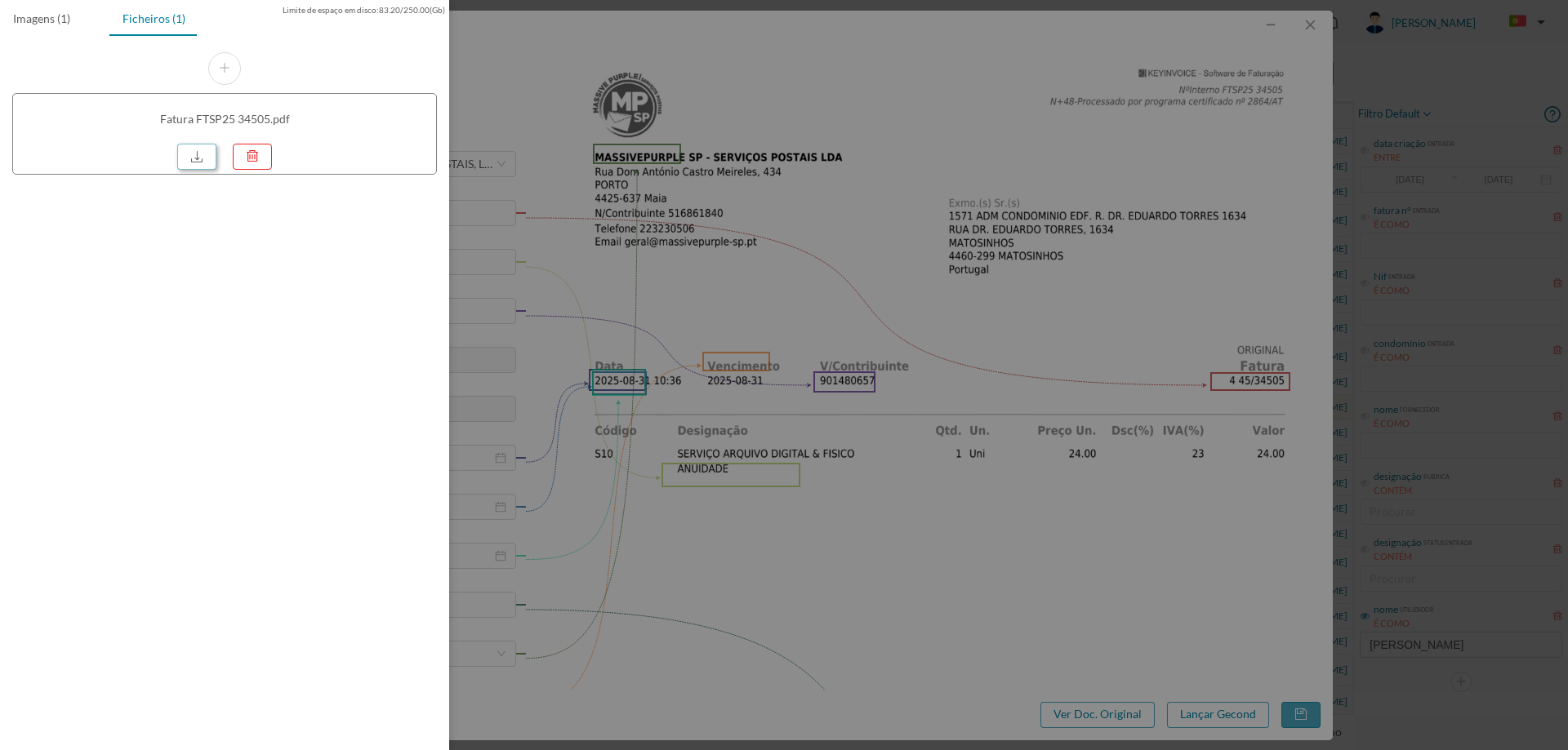
click at [190, 154] on link at bounding box center [197, 157] width 39 height 26
click at [213, 160] on link at bounding box center [197, 157] width 39 height 26
drag, startPoint x: 847, startPoint y: 280, endPoint x: 852, endPoint y: 293, distance: 13.9
click at [847, 280] on div at bounding box center [784, 375] width 1568 height 750
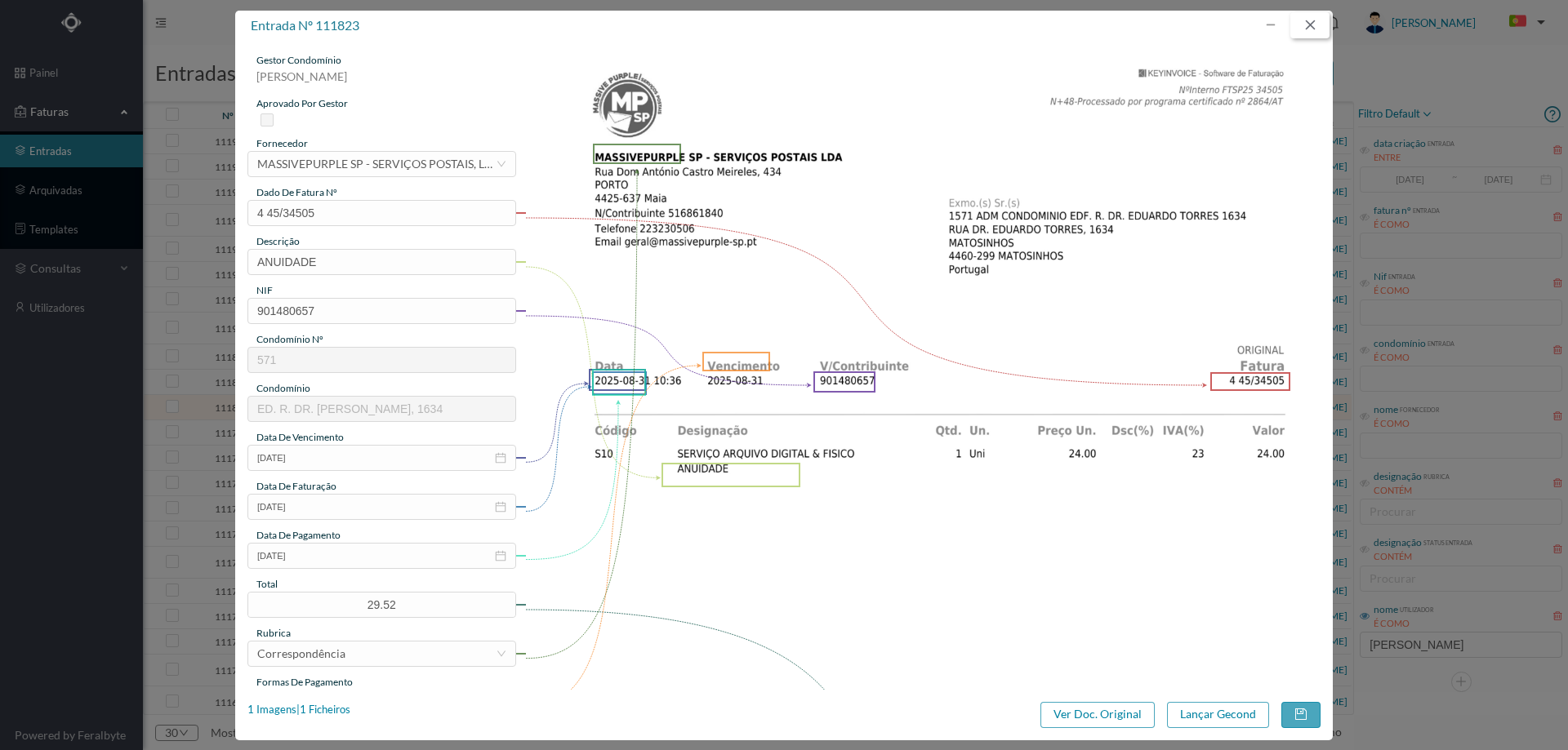
click at [1317, 19] on button "button" at bounding box center [1310, 26] width 39 height 26
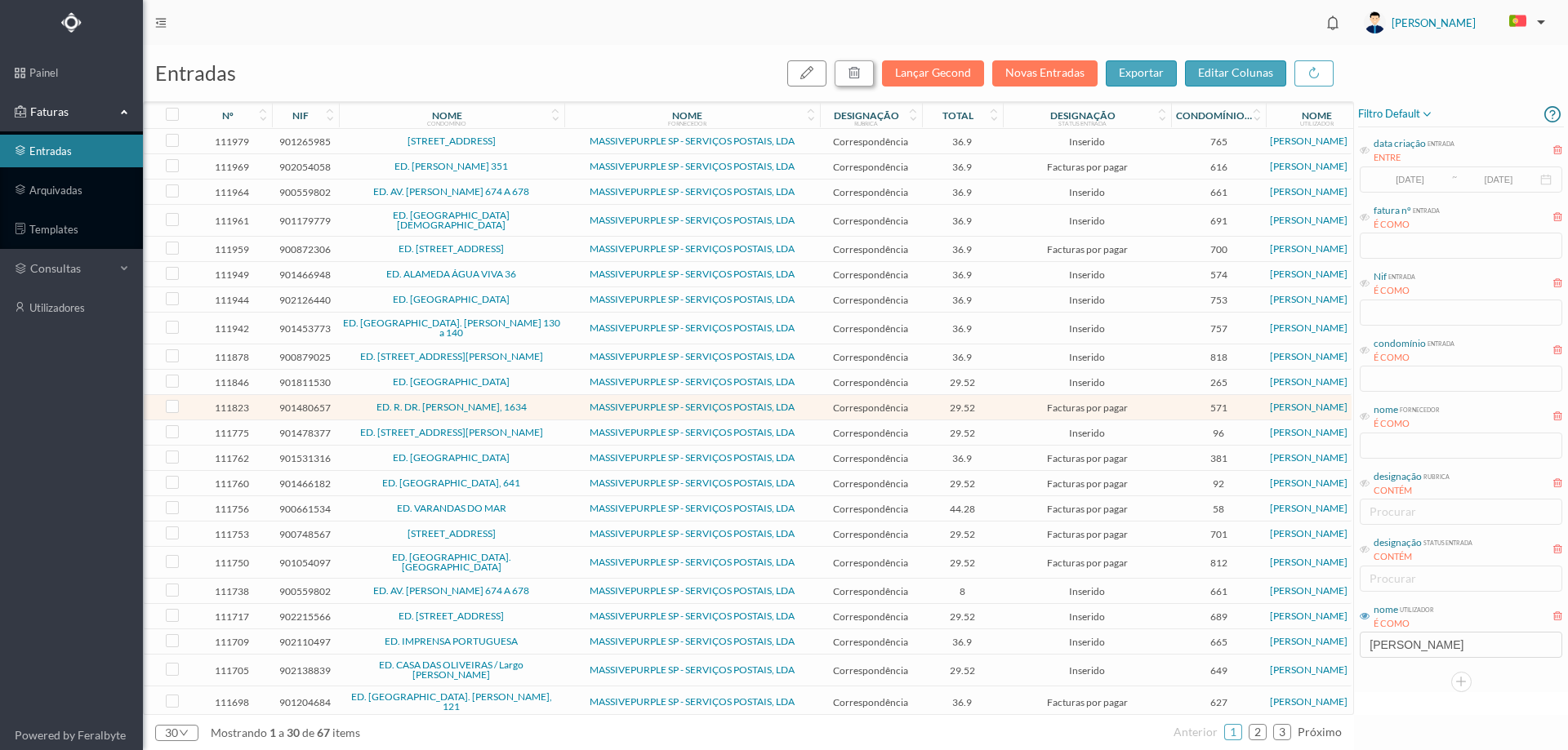
click at [861, 74] on icon "button" at bounding box center [854, 72] width 13 height 13
click at [1002, 149] on button "sim" at bounding box center [1003, 147] width 32 height 19
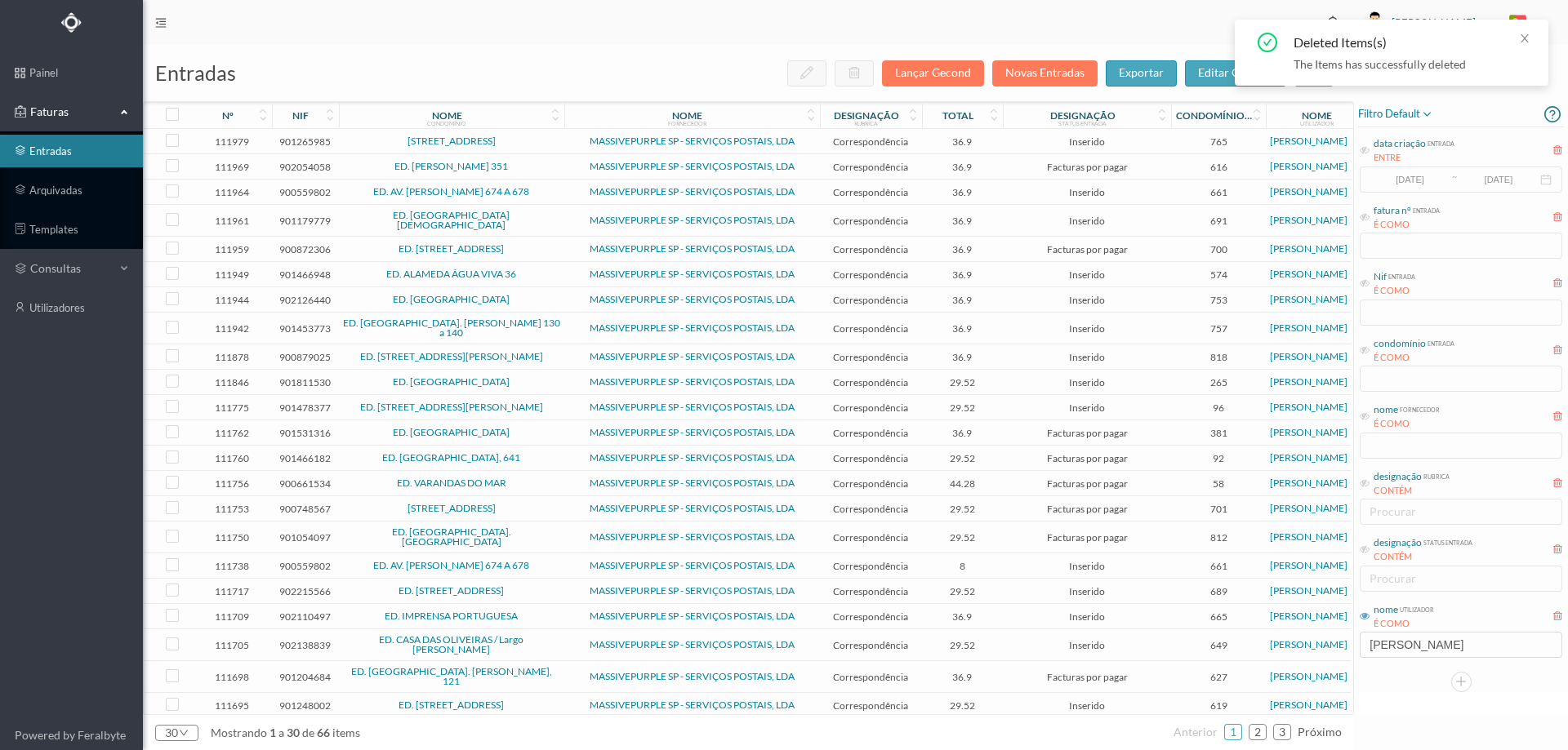
click at [540, 403] on span "ED. [STREET_ADDRESS][PERSON_NAME]" at bounding box center [452, 407] width 217 height 10
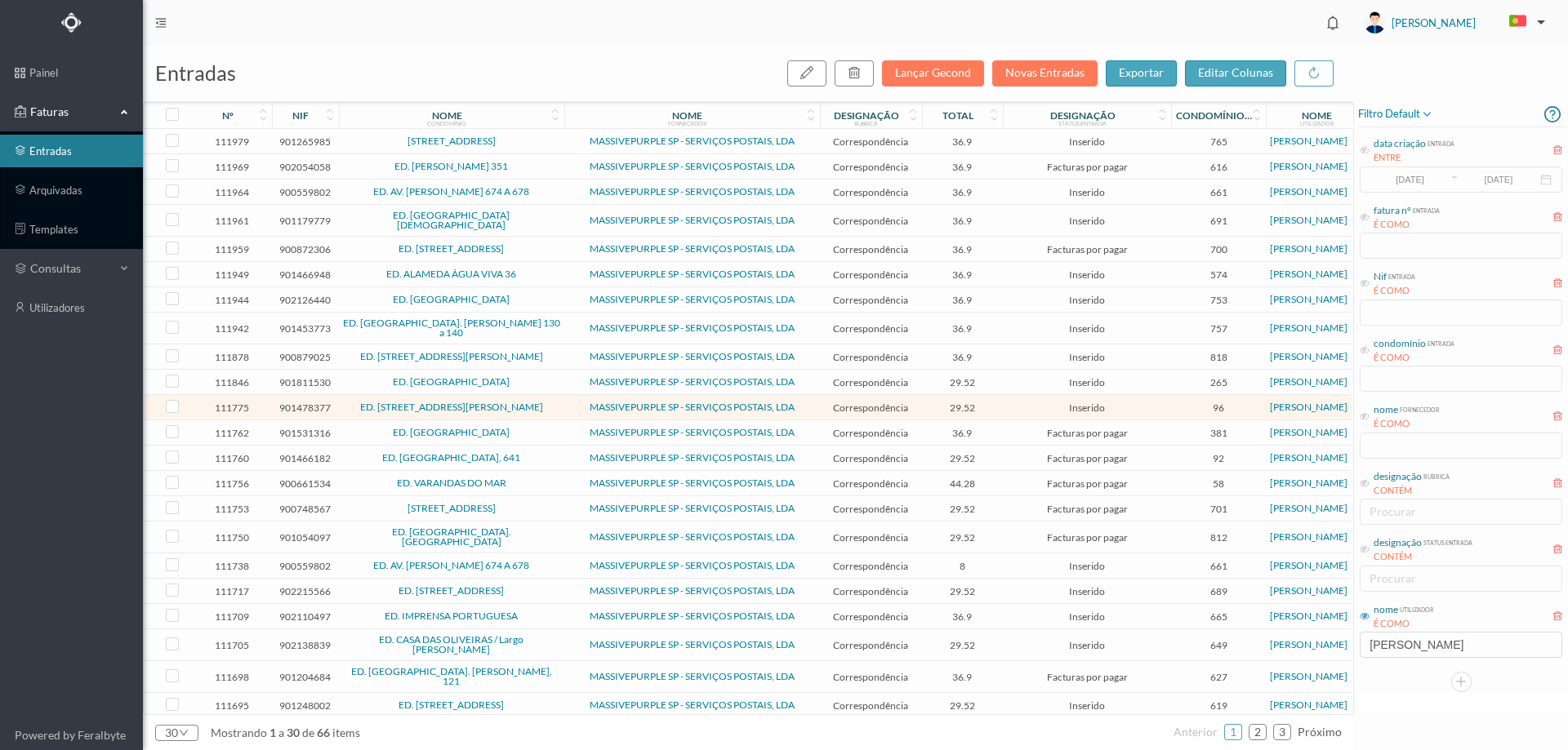
click at [539, 403] on span "ED. [STREET_ADDRESS][PERSON_NAME]" at bounding box center [452, 407] width 217 height 10
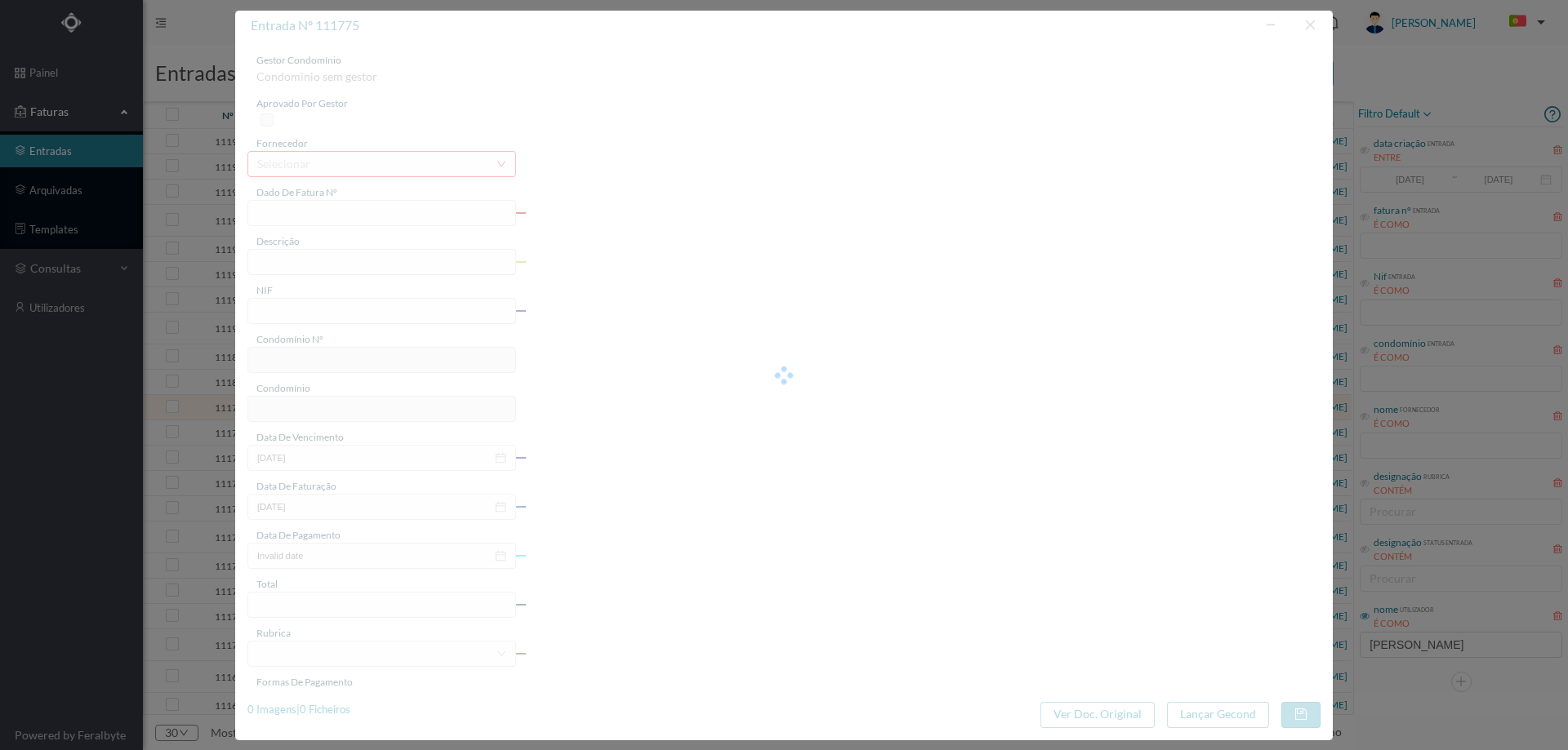
type input "4 45/34319"
type input "ANVILVAVIE"
type input "901478377"
type input "Invalid date"
type input "[DATE]"
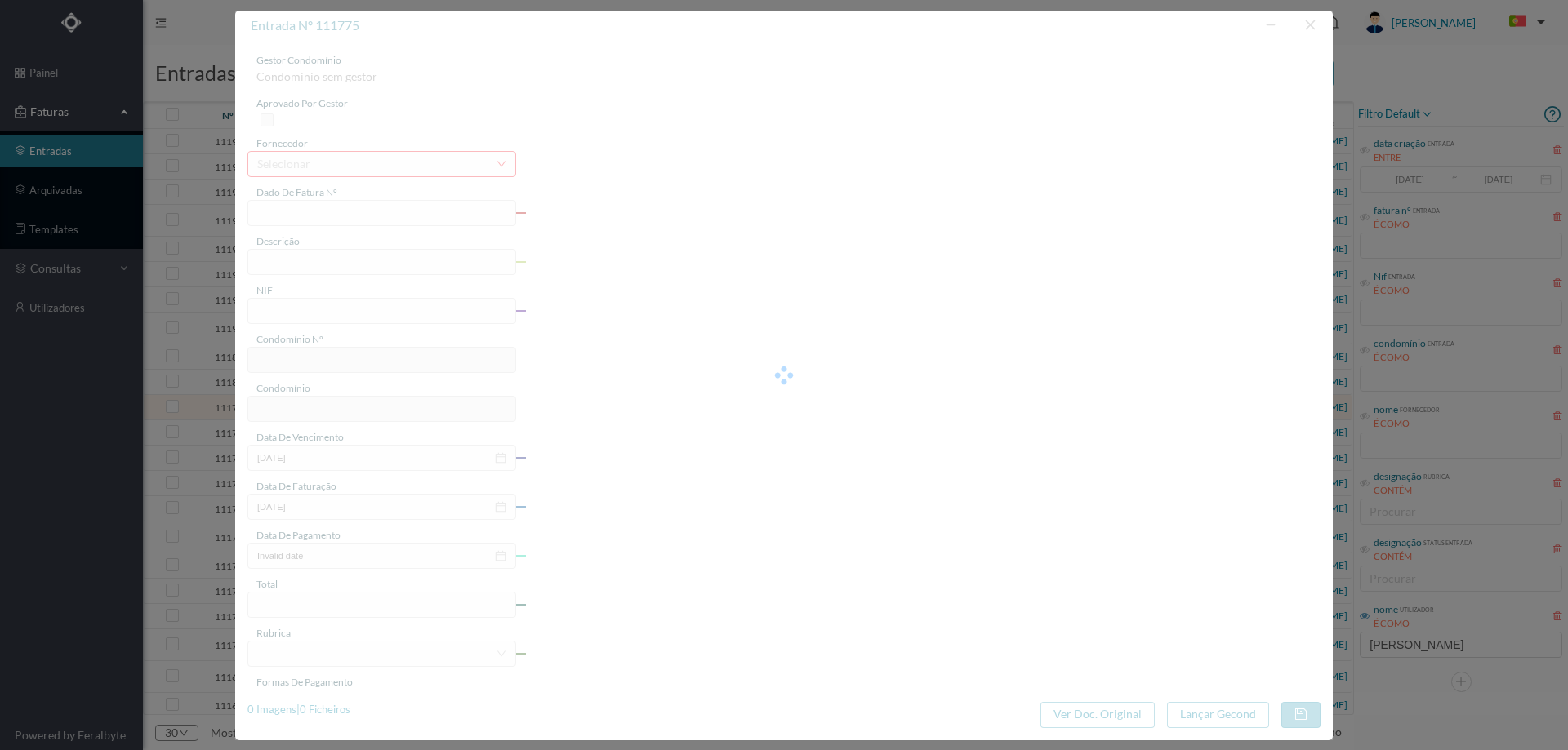
type input "29.52"
type input "96"
type input "ED. [STREET_ADDRESS][PERSON_NAME]"
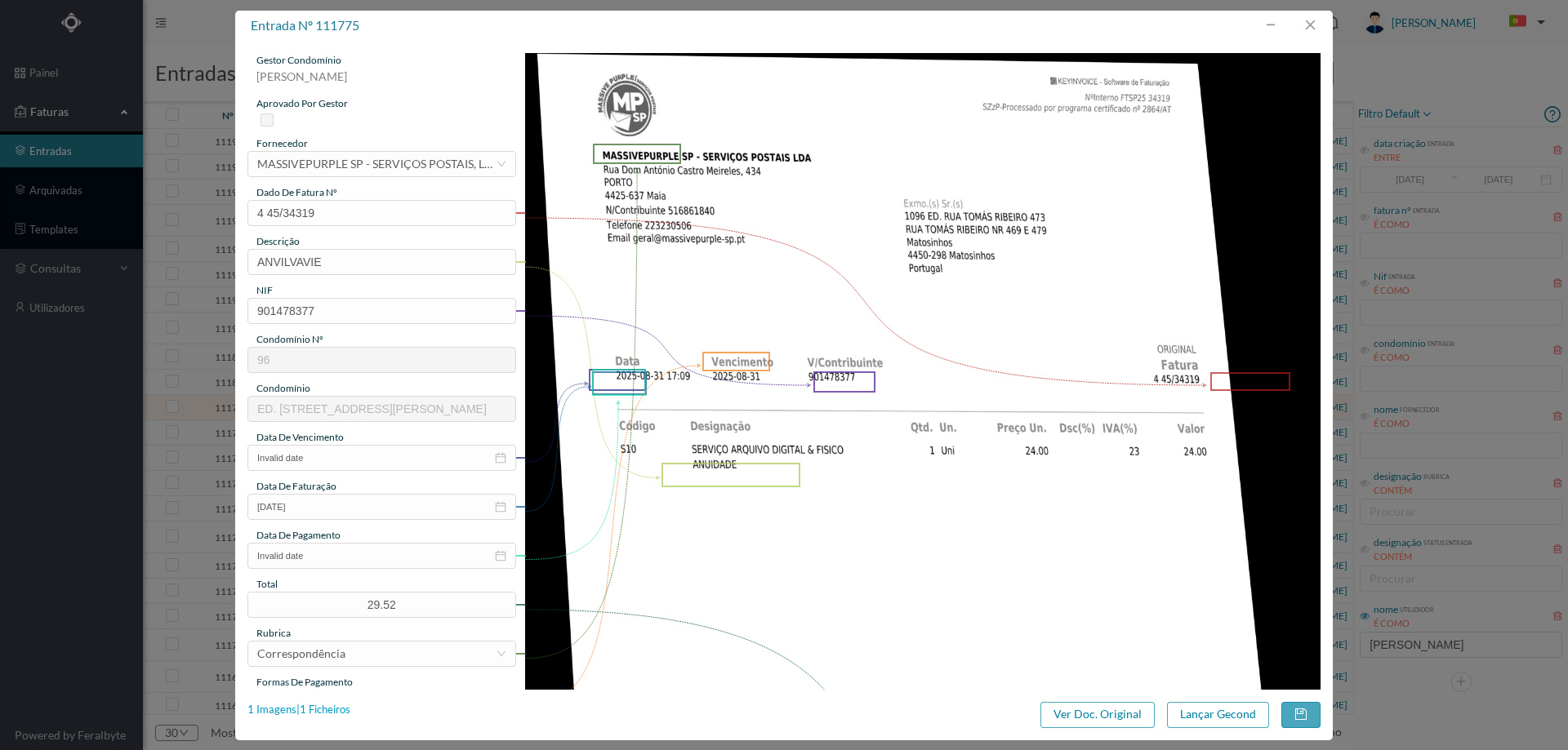
click at [327, 707] on div "1 Imagens | 1 Ficheiros" at bounding box center [299, 710] width 103 height 17
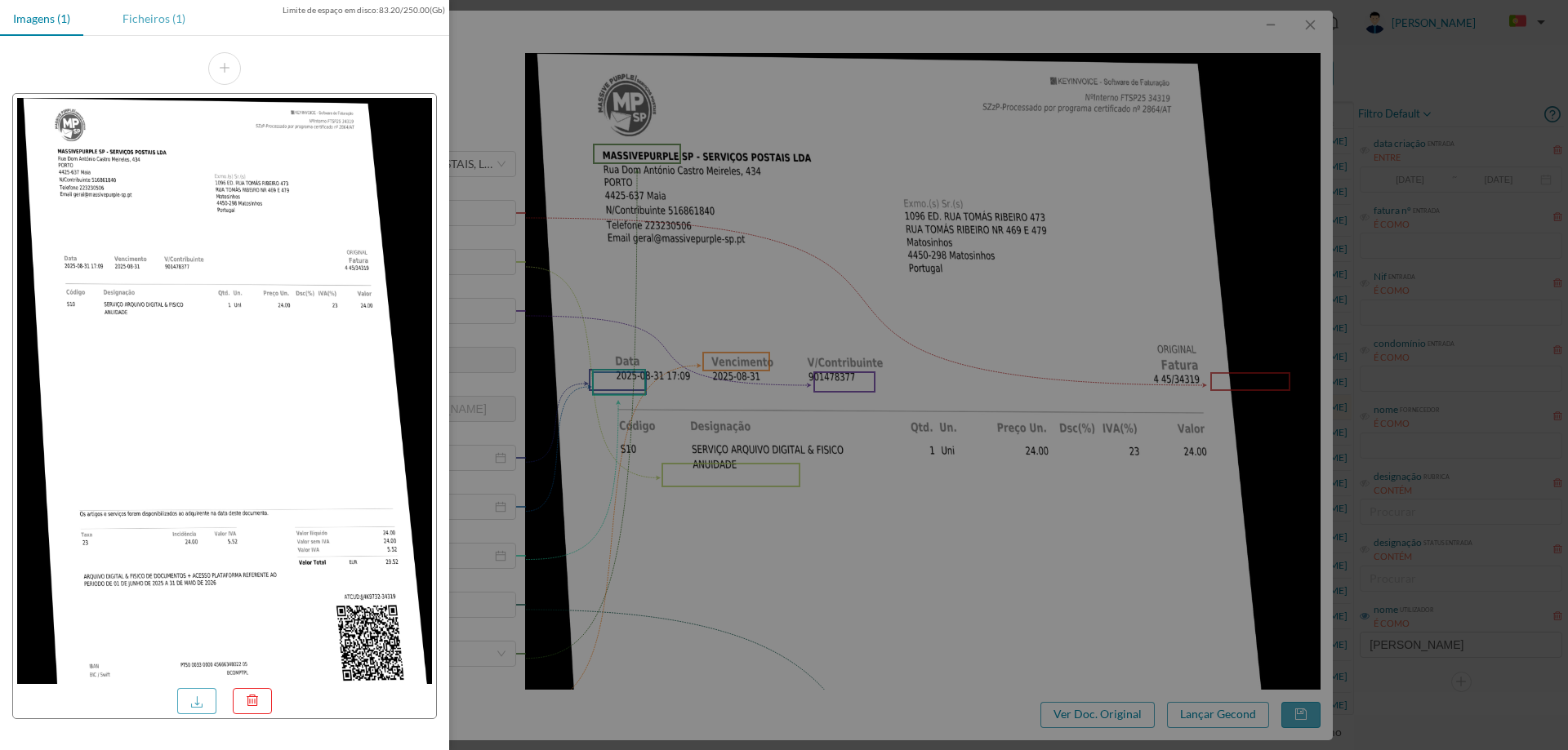
click at [168, 25] on div "Ficheiros (1)" at bounding box center [153, 19] width 89 height 37
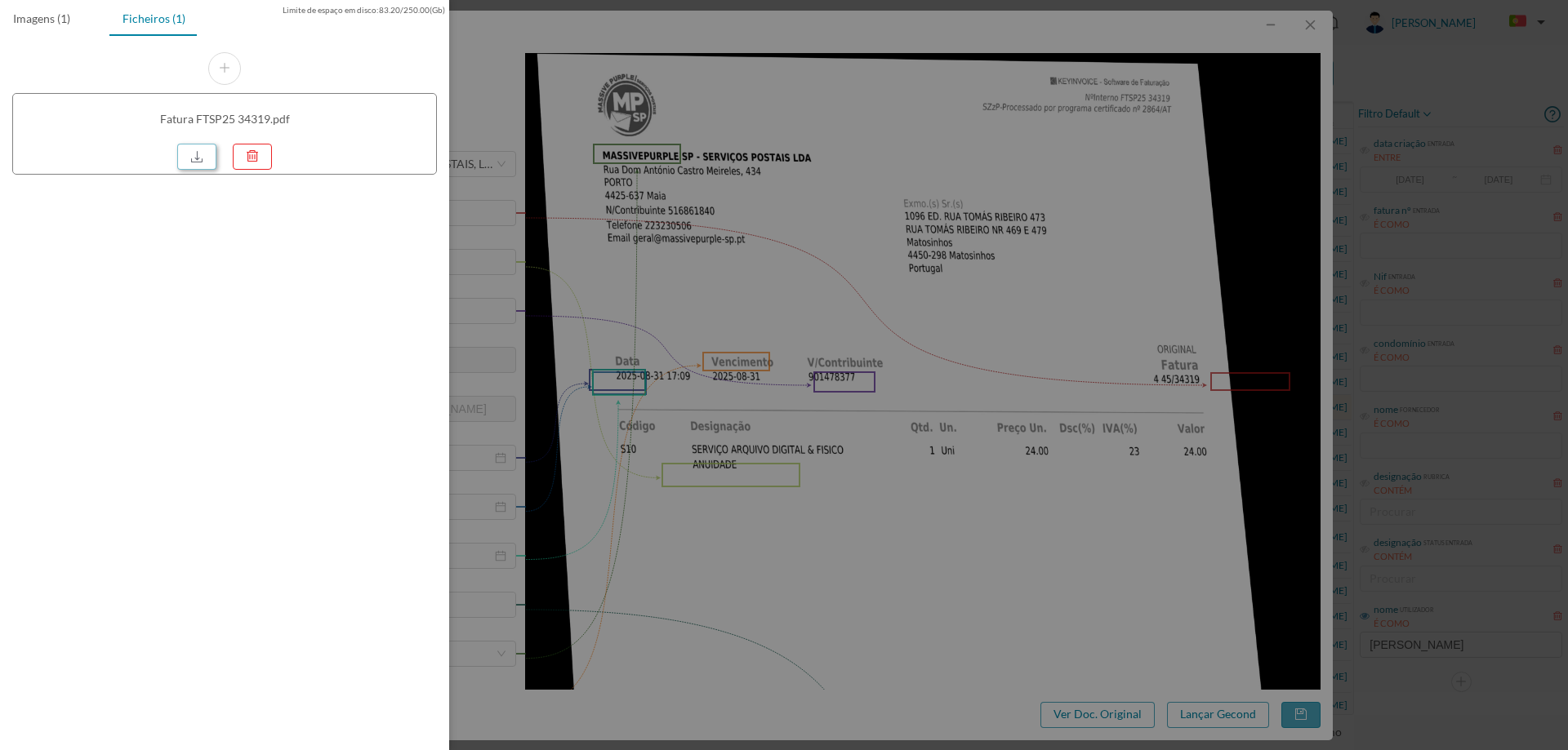
click at [198, 159] on link at bounding box center [197, 157] width 39 height 26
drag, startPoint x: 764, startPoint y: 239, endPoint x: 802, endPoint y: 226, distance: 40.2
click at [764, 239] on div at bounding box center [784, 375] width 1568 height 750
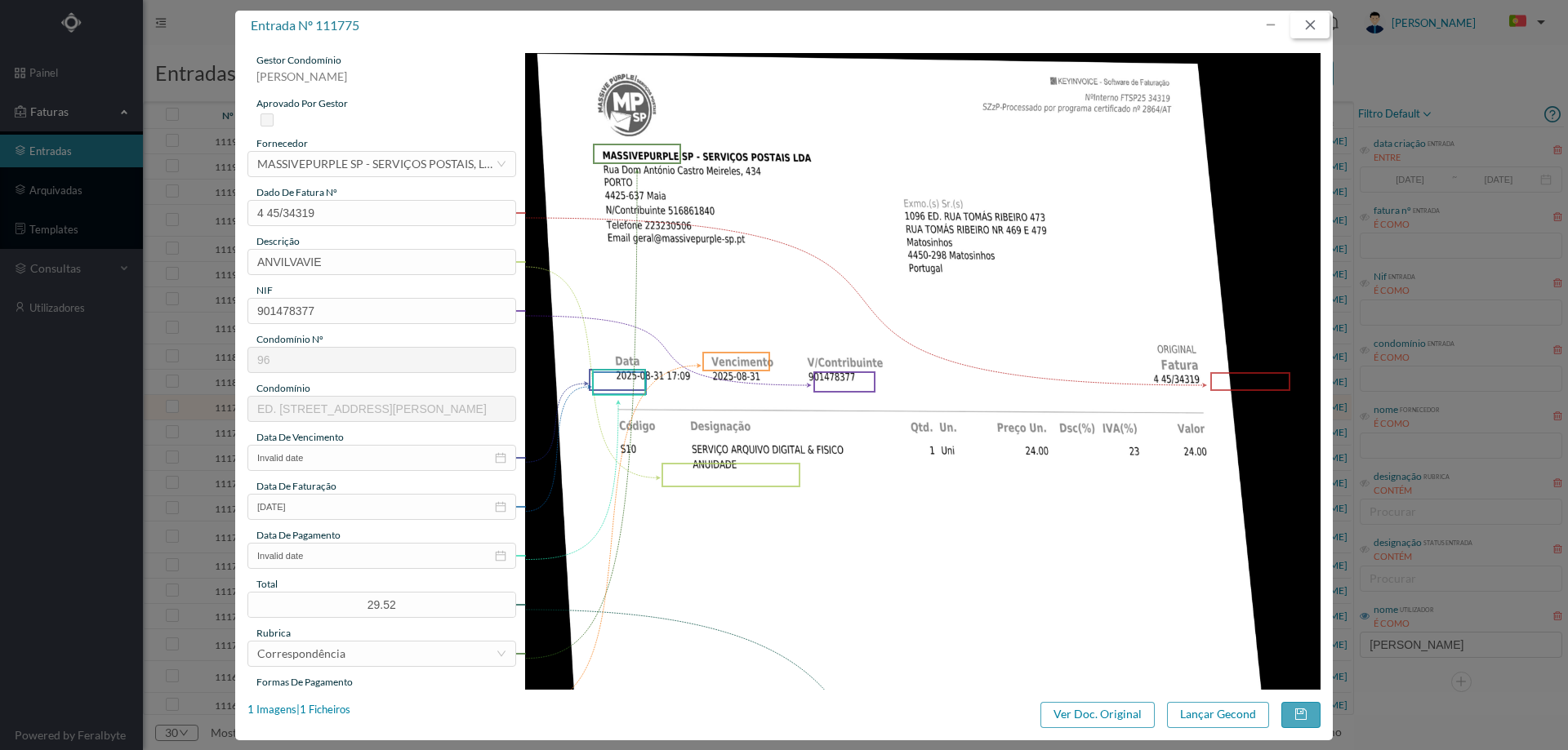
click at [1299, 22] on button "button" at bounding box center [1310, 26] width 39 height 26
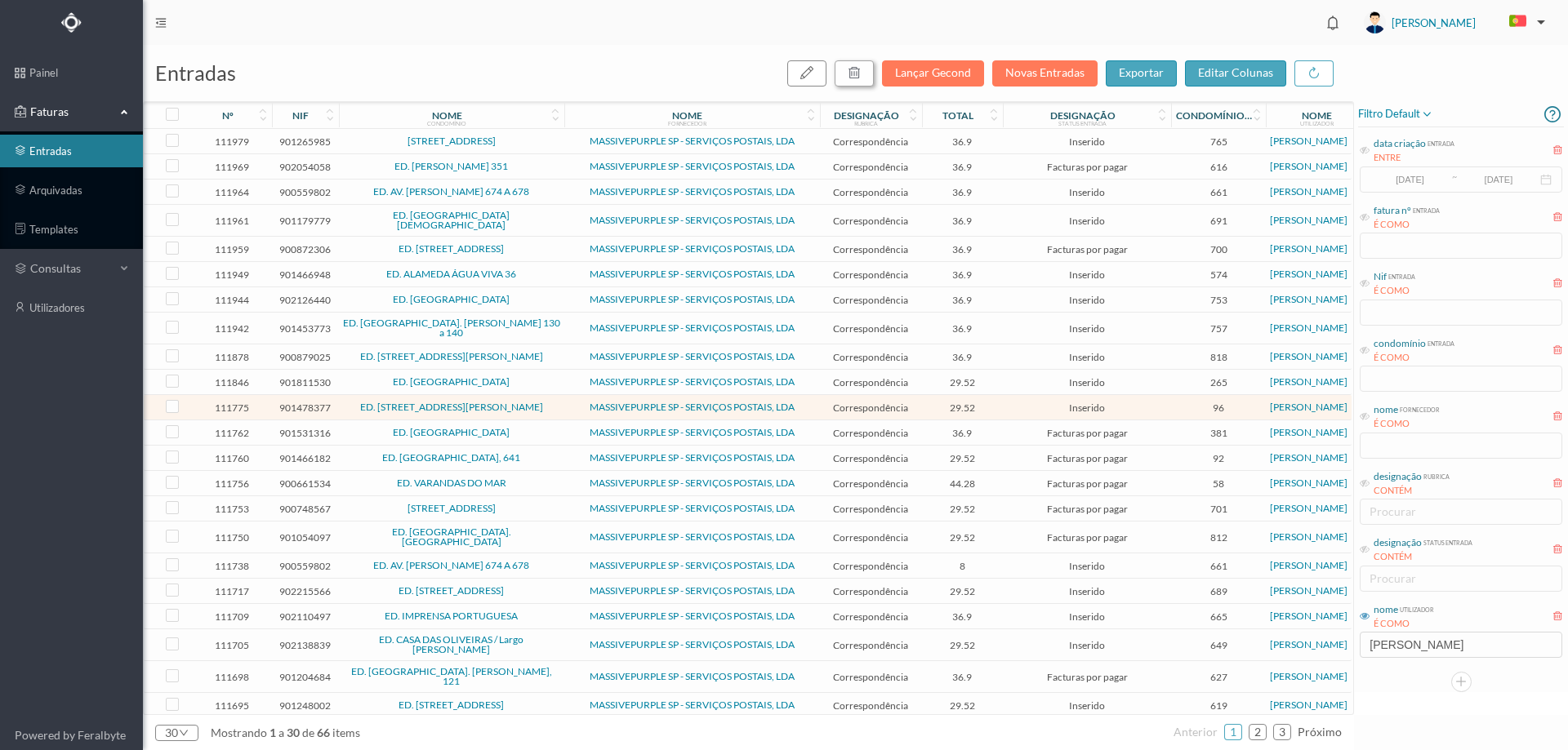
click at [854, 72] on icon "button" at bounding box center [854, 72] width 13 height 13
click at [980, 144] on div "não sim" at bounding box center [861, 147] width 316 height 19
click at [988, 147] on button "sim" at bounding box center [1003, 147] width 32 height 19
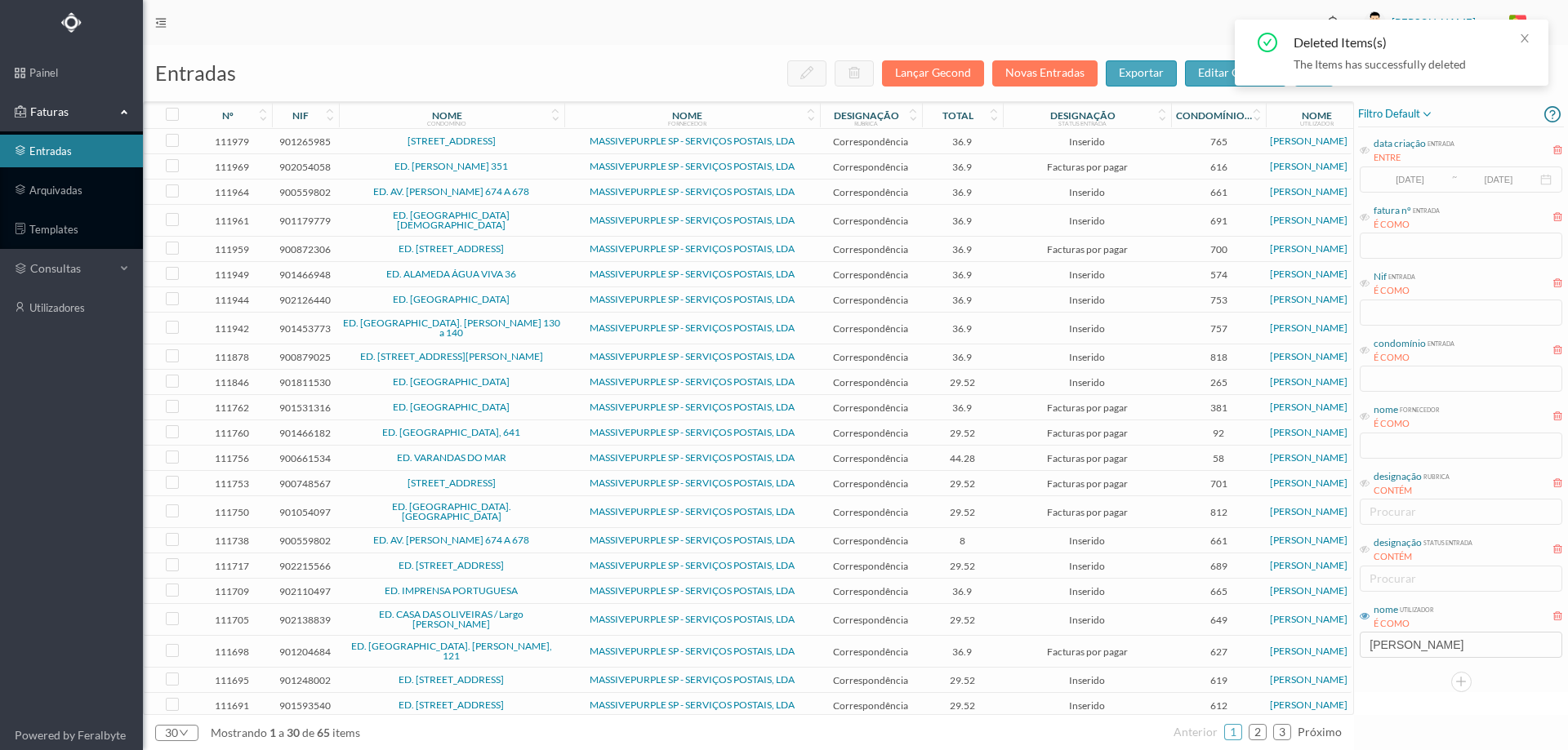
click at [515, 427] on span "ED. [GEOGRAPHIC_DATA], 641" at bounding box center [452, 432] width 217 height 10
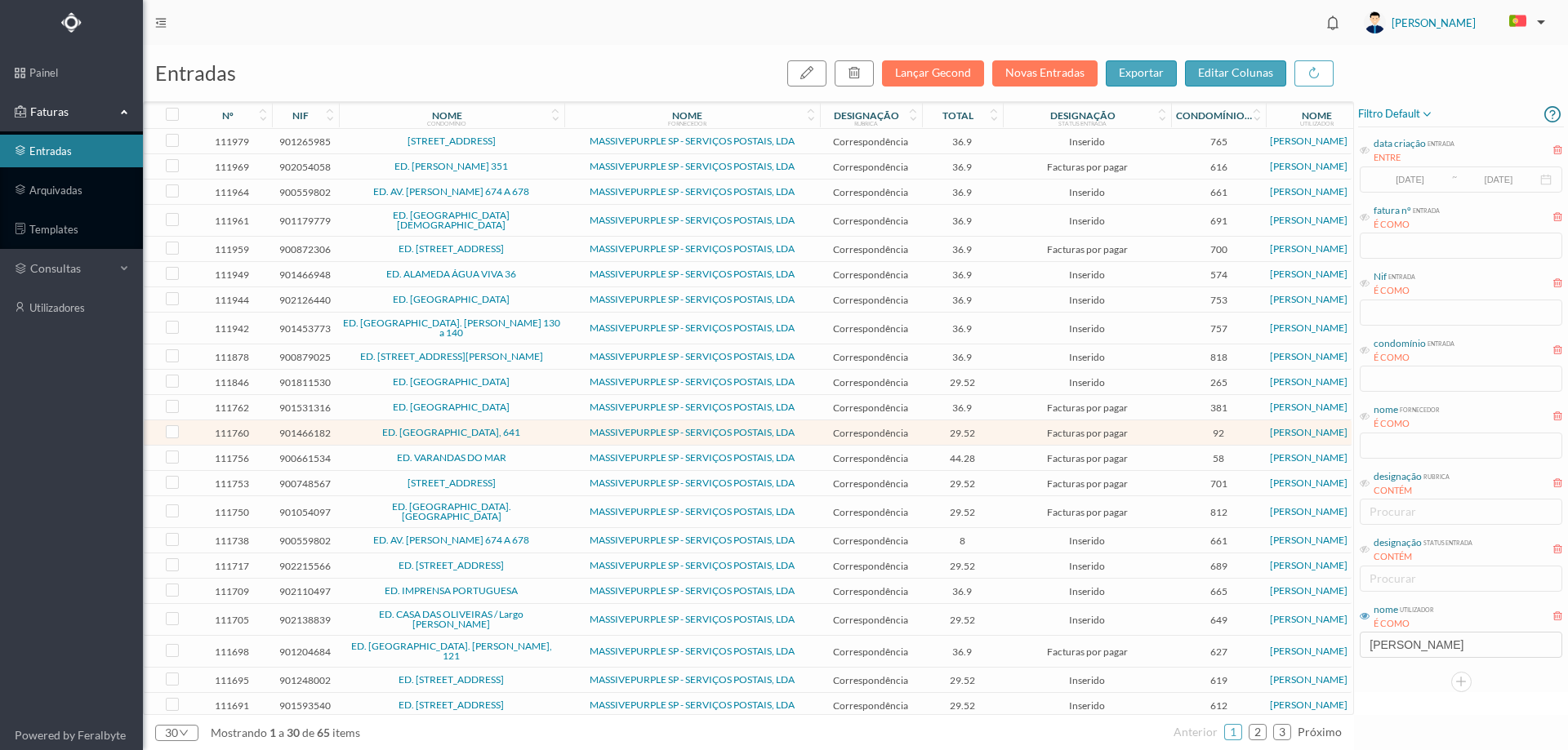
click at [526, 479] on span "[STREET_ADDRESS]" at bounding box center [452, 483] width 217 height 10
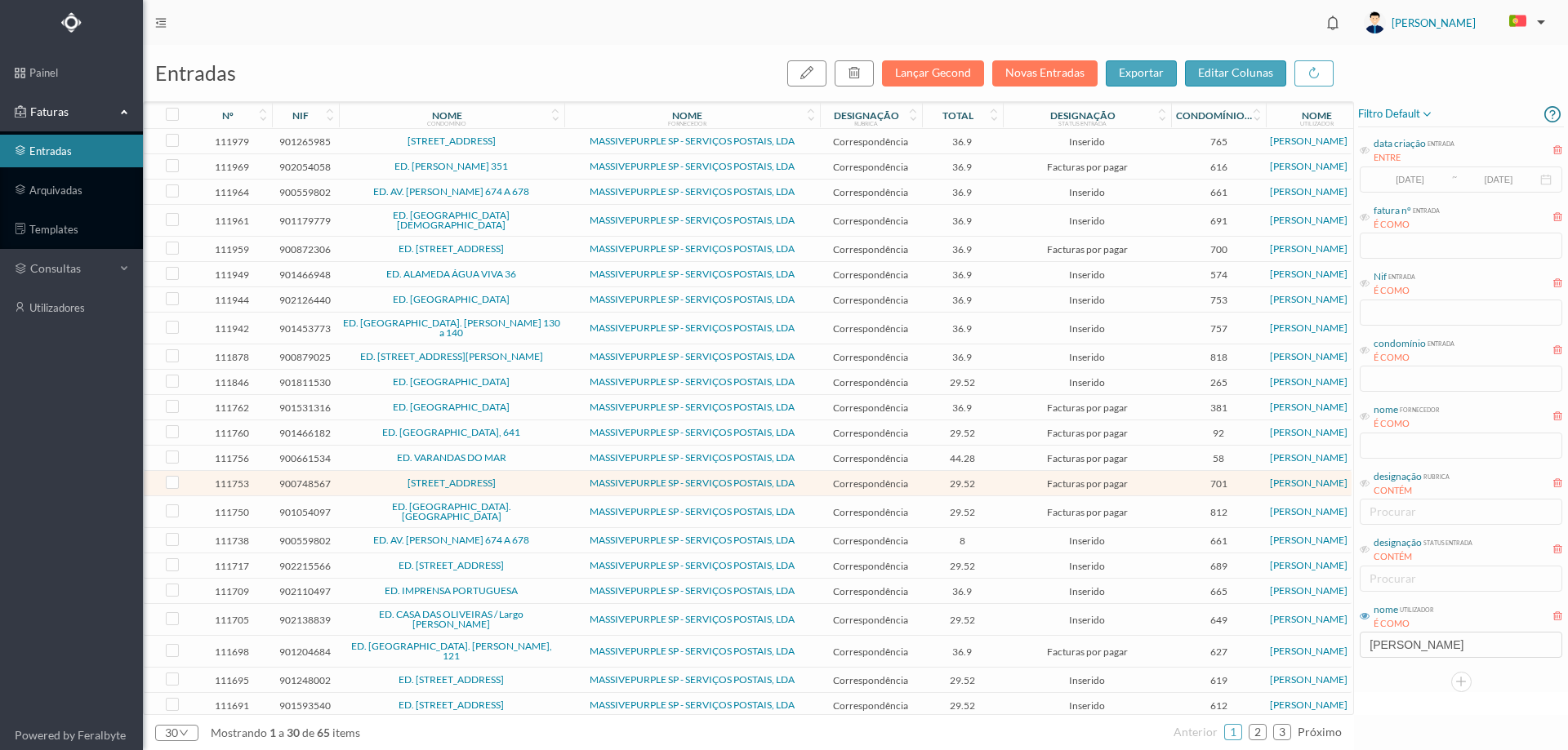
click at [534, 502] on span "ED. [GEOGRAPHIC_DATA]. [GEOGRAPHIC_DATA]" at bounding box center [452, 512] width 217 height 19
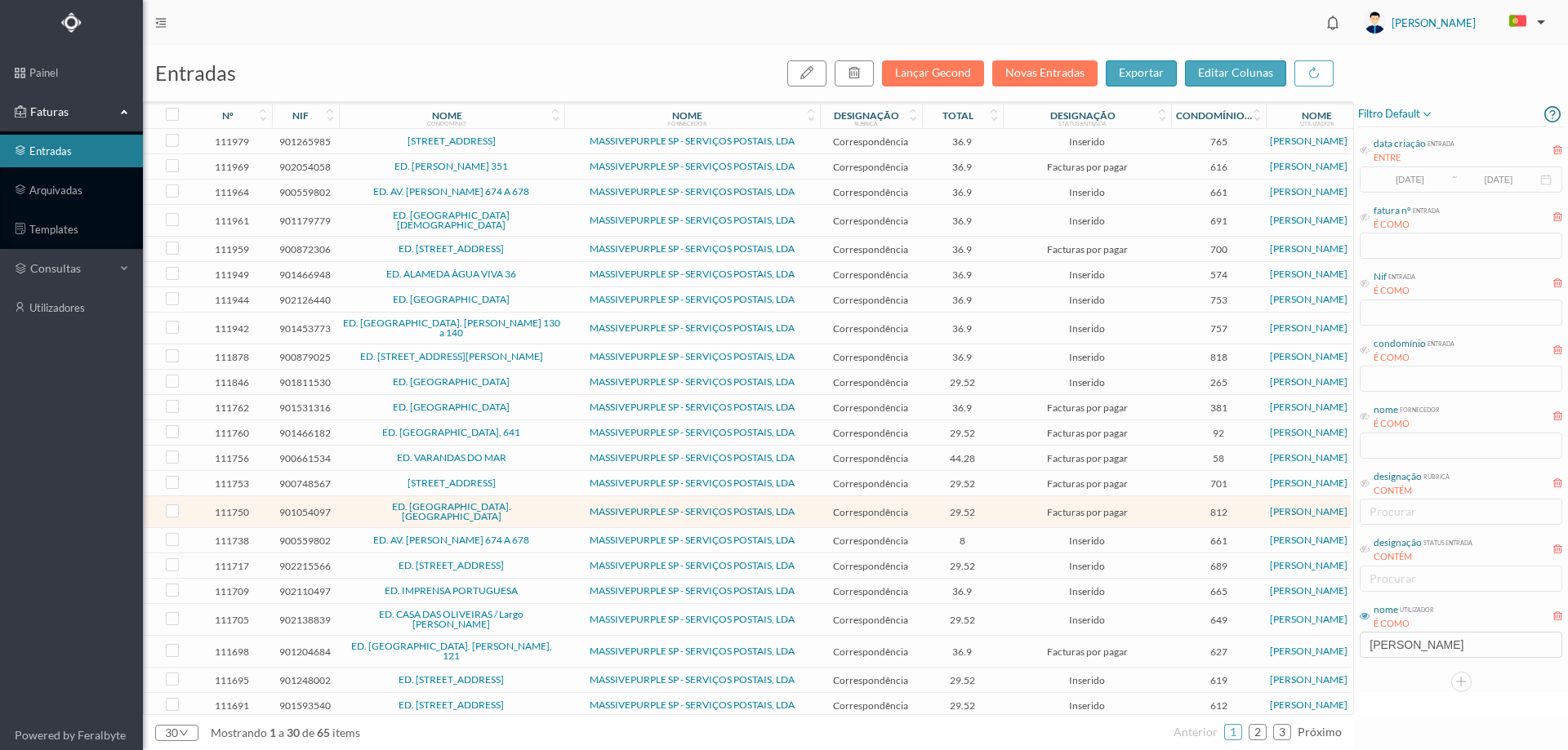
click at [533, 528] on td "ED. AV. [PERSON_NAME] 674 A 678" at bounding box center [452, 540] width 226 height 26
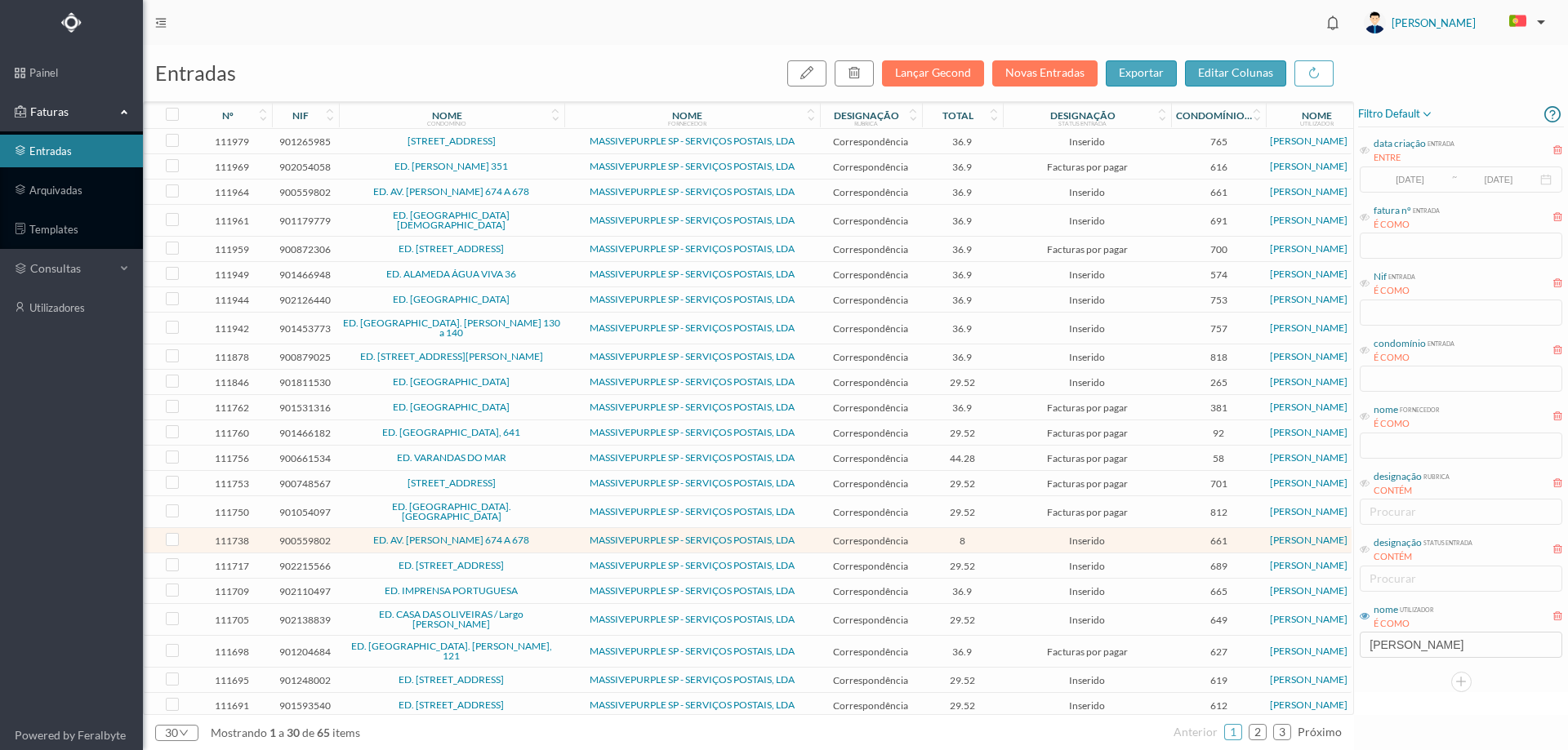
click at [533, 561] on span "ED. [STREET_ADDRESS]" at bounding box center [452, 565] width 217 height 10
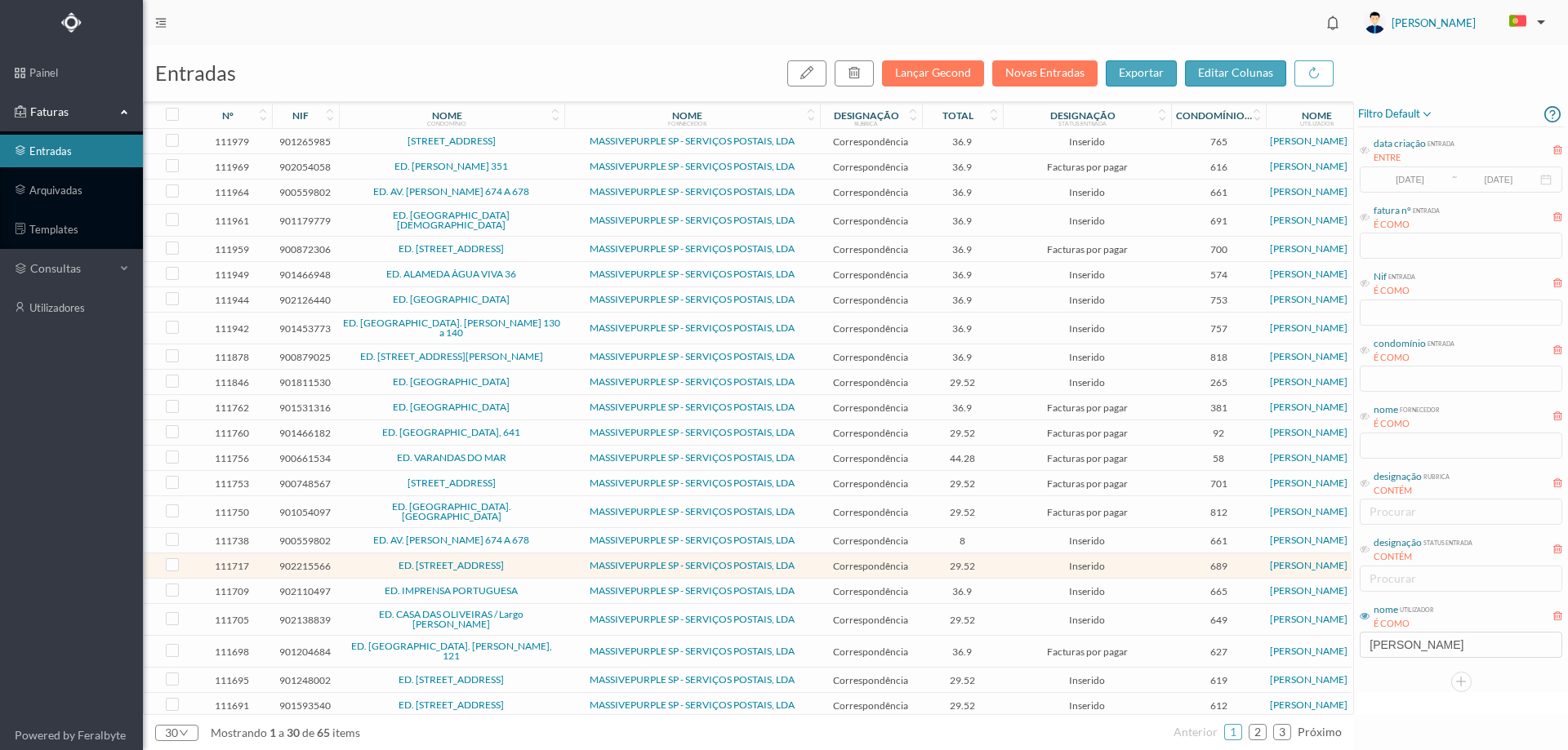
click at [537, 586] on span "ED. IMPRENSA PORTUGUESA" at bounding box center [452, 590] width 217 height 10
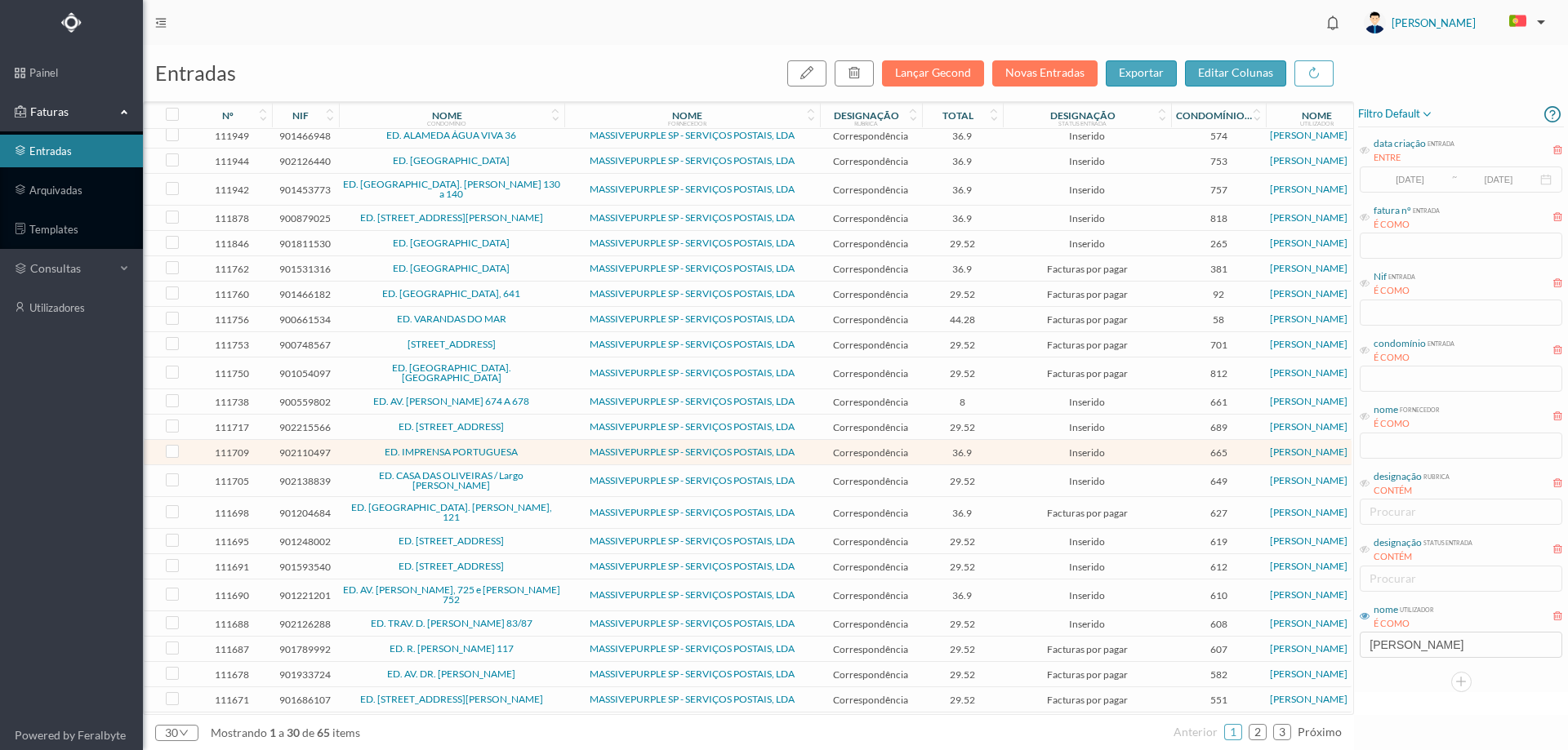
scroll to position [163, 0]
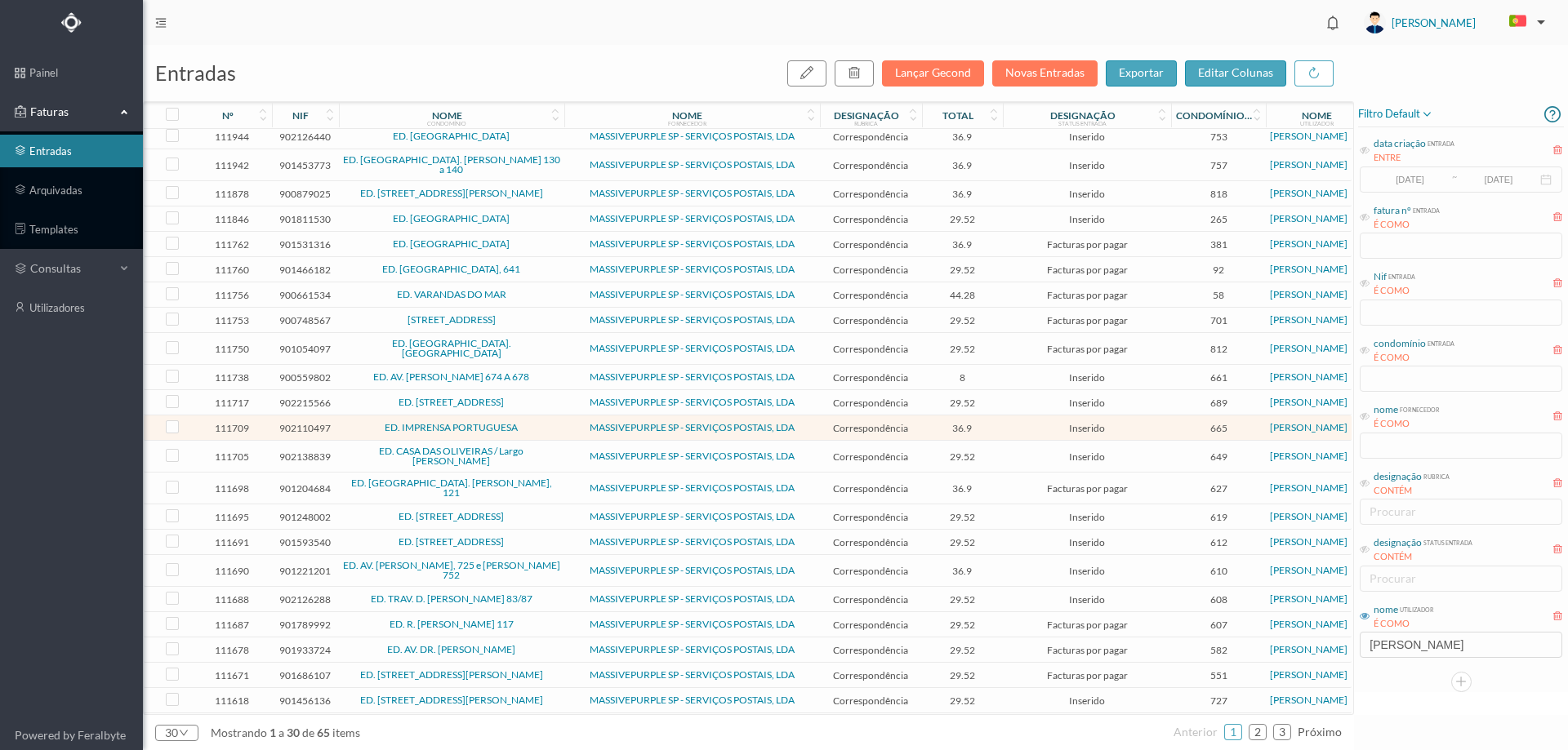
click at [537, 537] on span "ED. [STREET_ADDRESS]" at bounding box center [452, 541] width 217 height 10
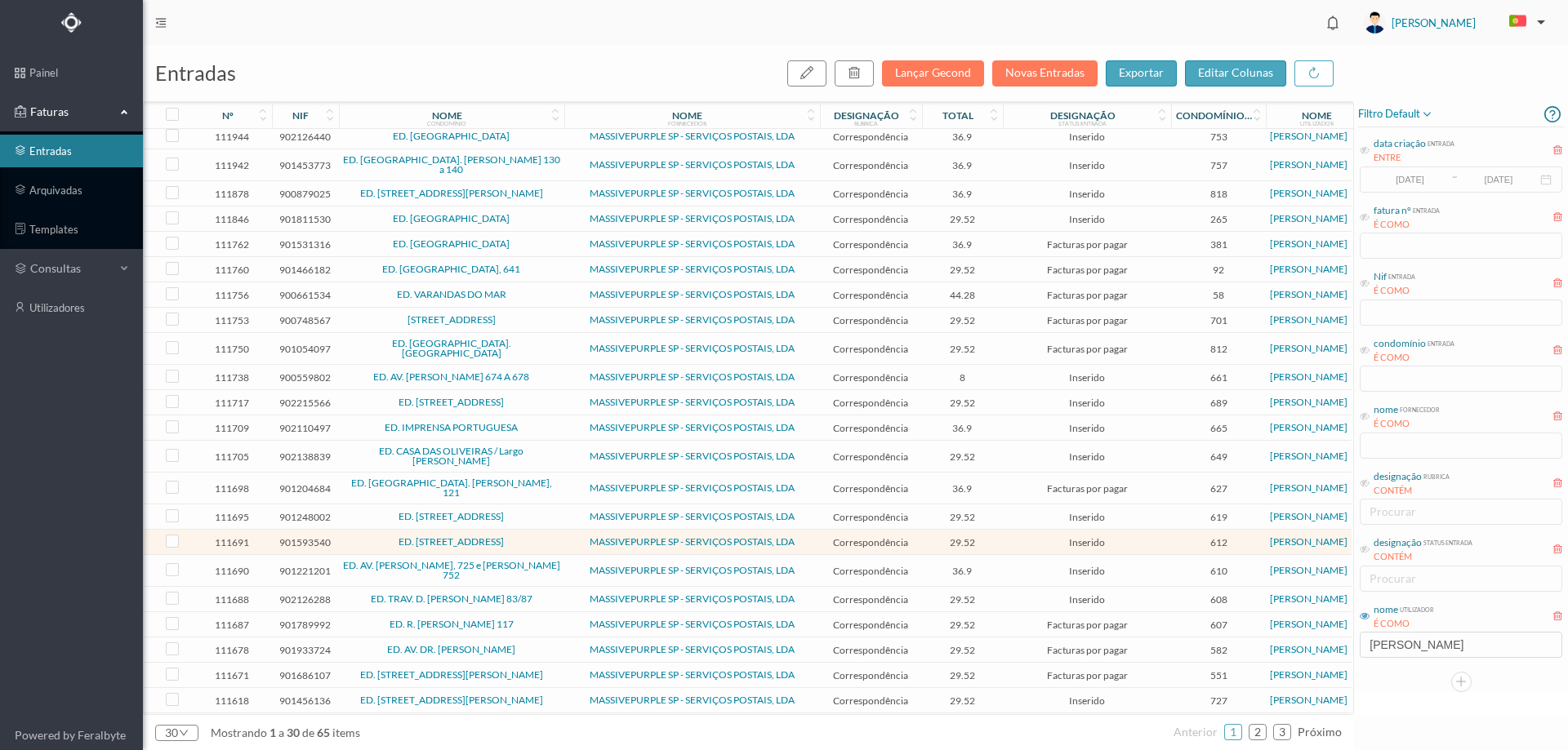
click at [538, 620] on span "ED. R. [PERSON_NAME] 117" at bounding box center [452, 624] width 217 height 10
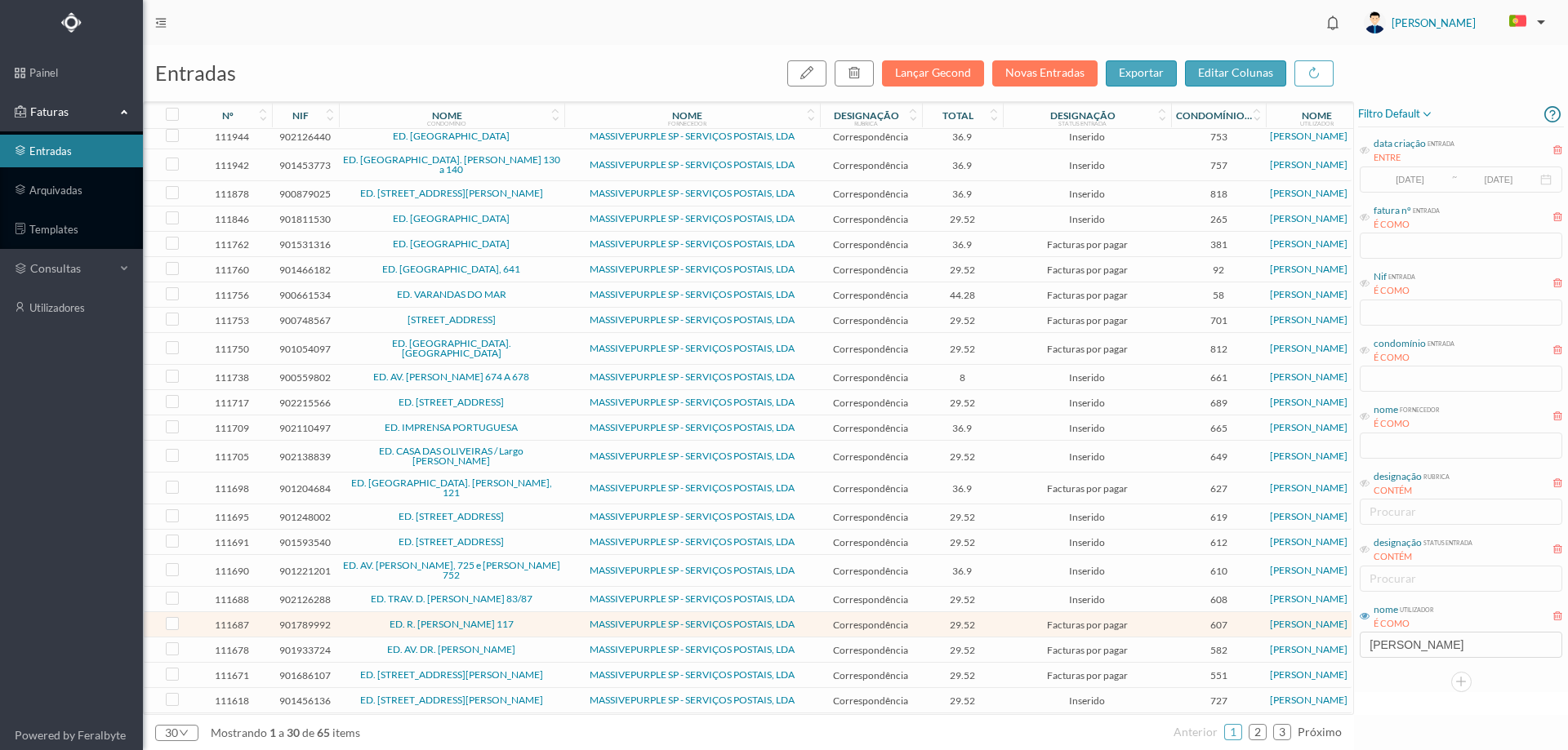
click at [541, 620] on span "ED. R. [PERSON_NAME] 117" at bounding box center [452, 624] width 217 height 10
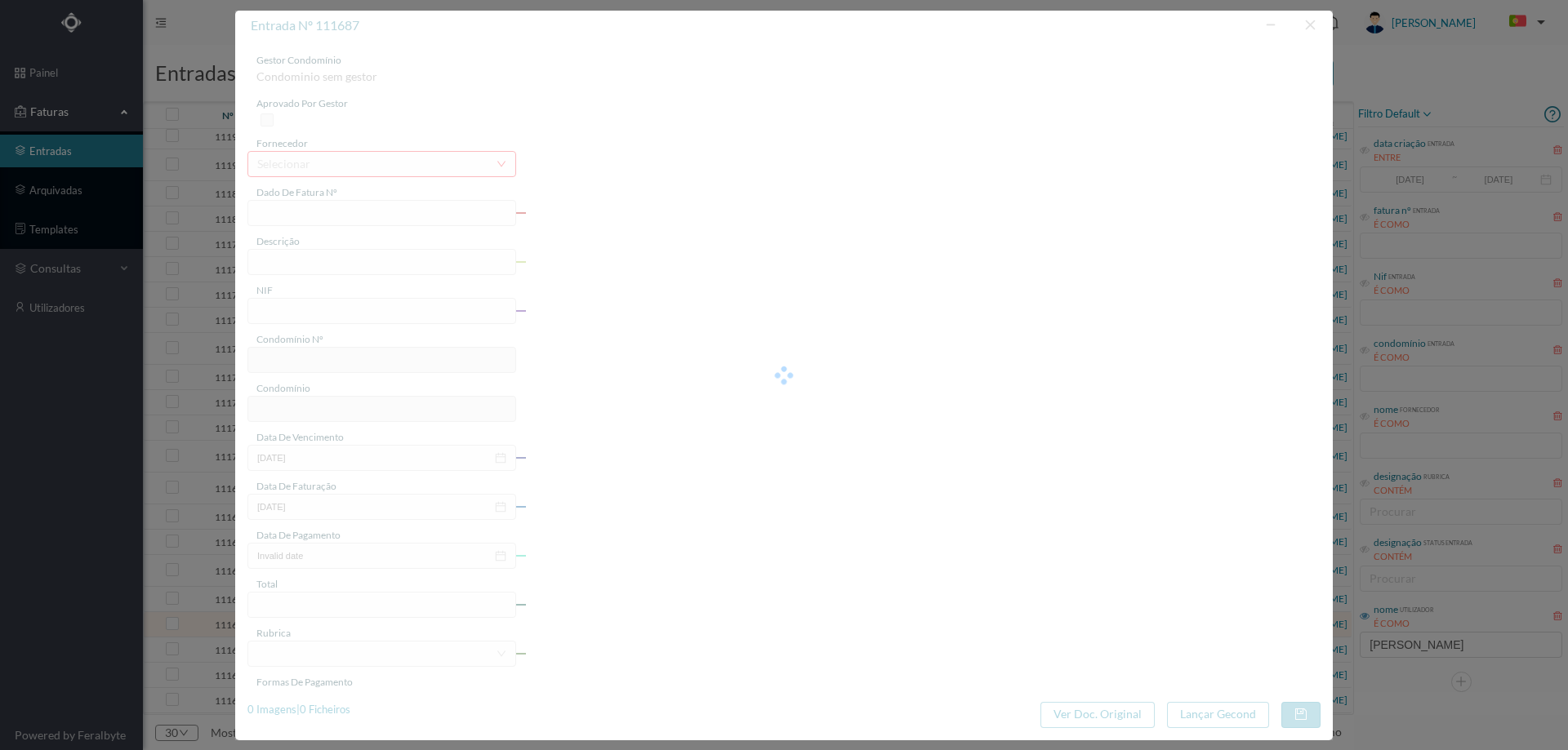
type input "4 45/34349"
type input "ANUIDADE"
type input "901789992"
type input "[DATE]"
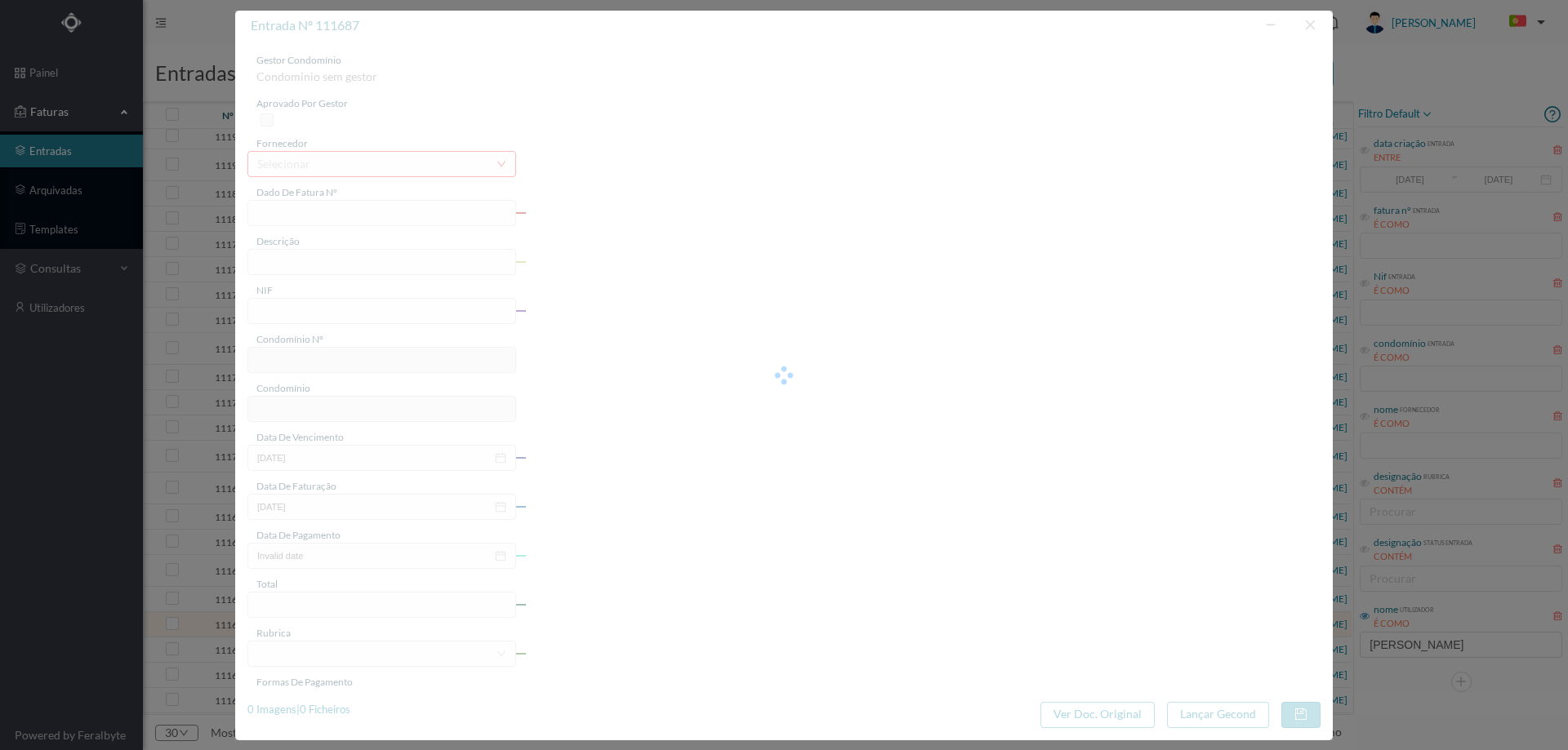
type input "[DATE]"
type input "29.52"
type input "607"
type input "ED. R. [PERSON_NAME] 117"
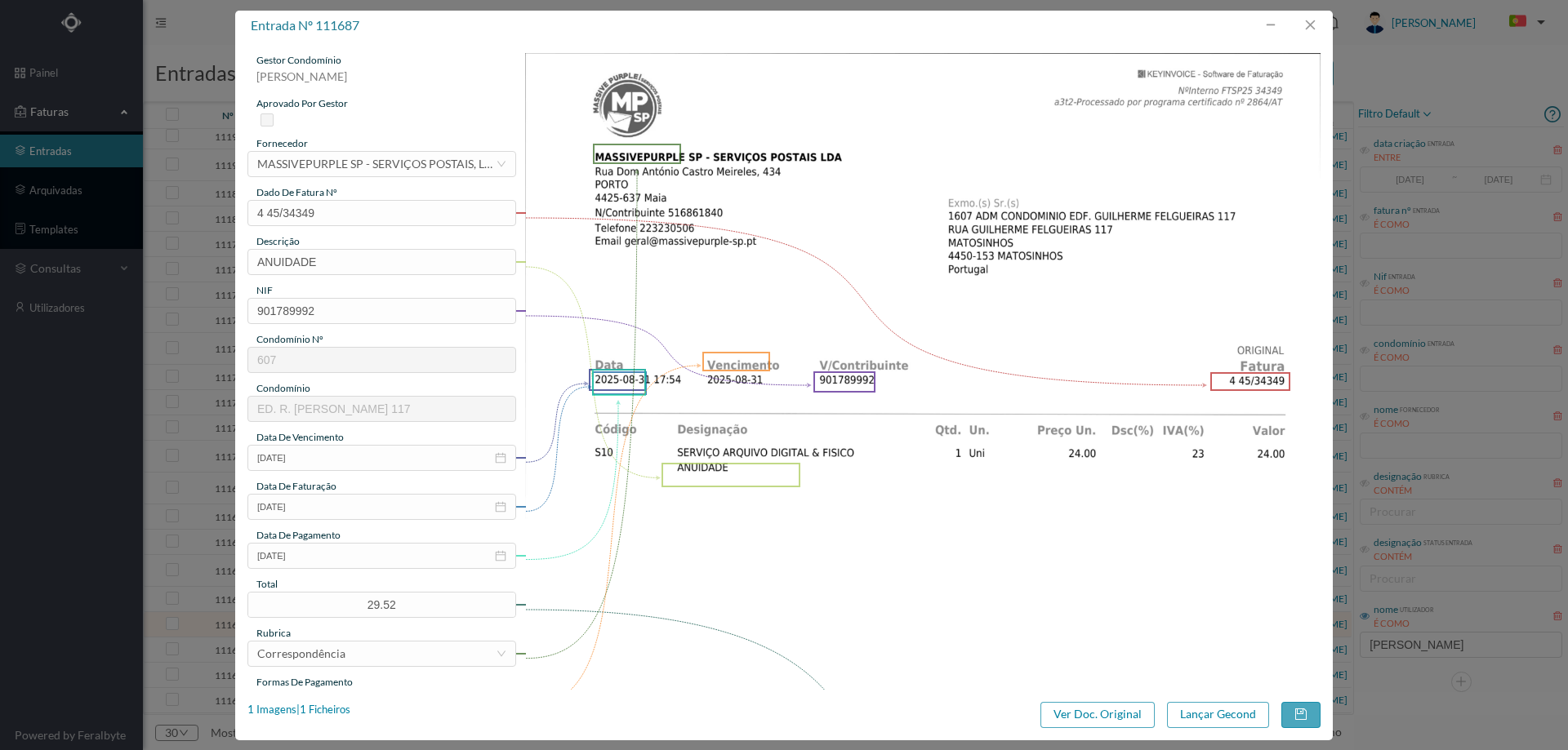
click at [355, 714] on div "1 Imagens | 1 Ficheiros Ver Doc. Original Lançar Gecond" at bounding box center [784, 716] width 1073 height 26
click at [340, 711] on div "1 Imagens | 1 Ficheiros" at bounding box center [299, 710] width 103 height 17
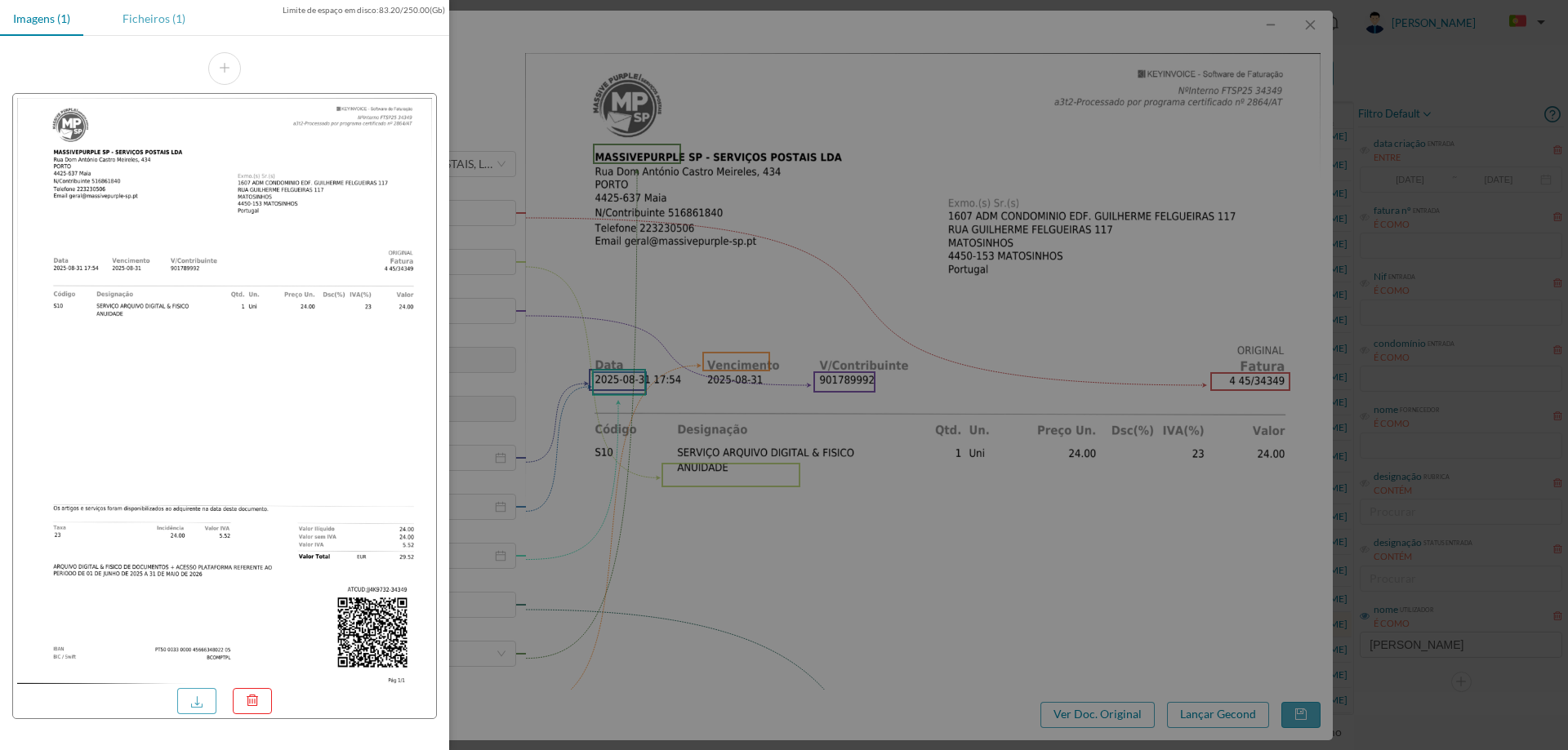
click at [133, 21] on div "Ficheiros (1)" at bounding box center [153, 19] width 89 height 37
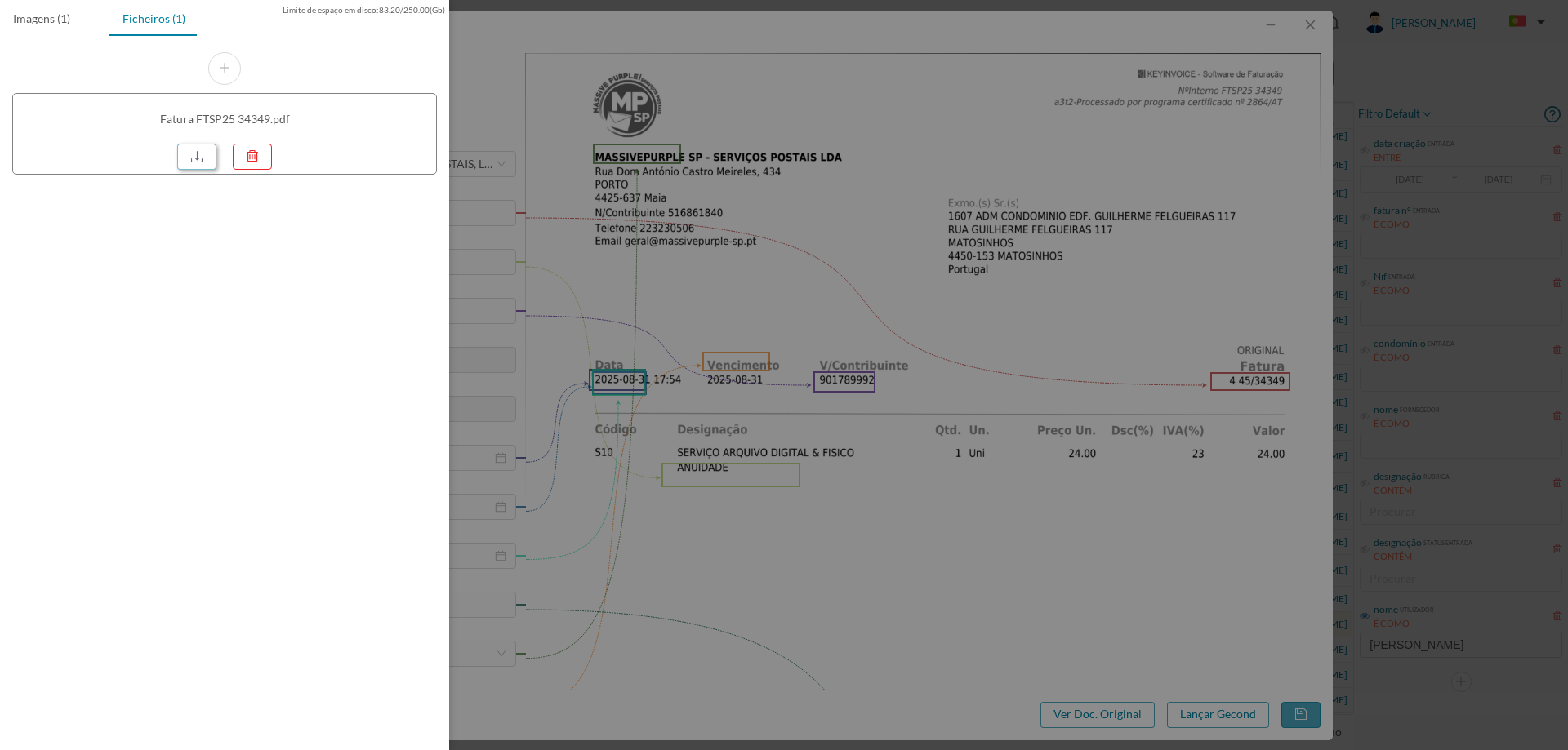
click at [200, 160] on link at bounding box center [197, 157] width 39 height 26
click at [929, 159] on div at bounding box center [784, 375] width 1568 height 750
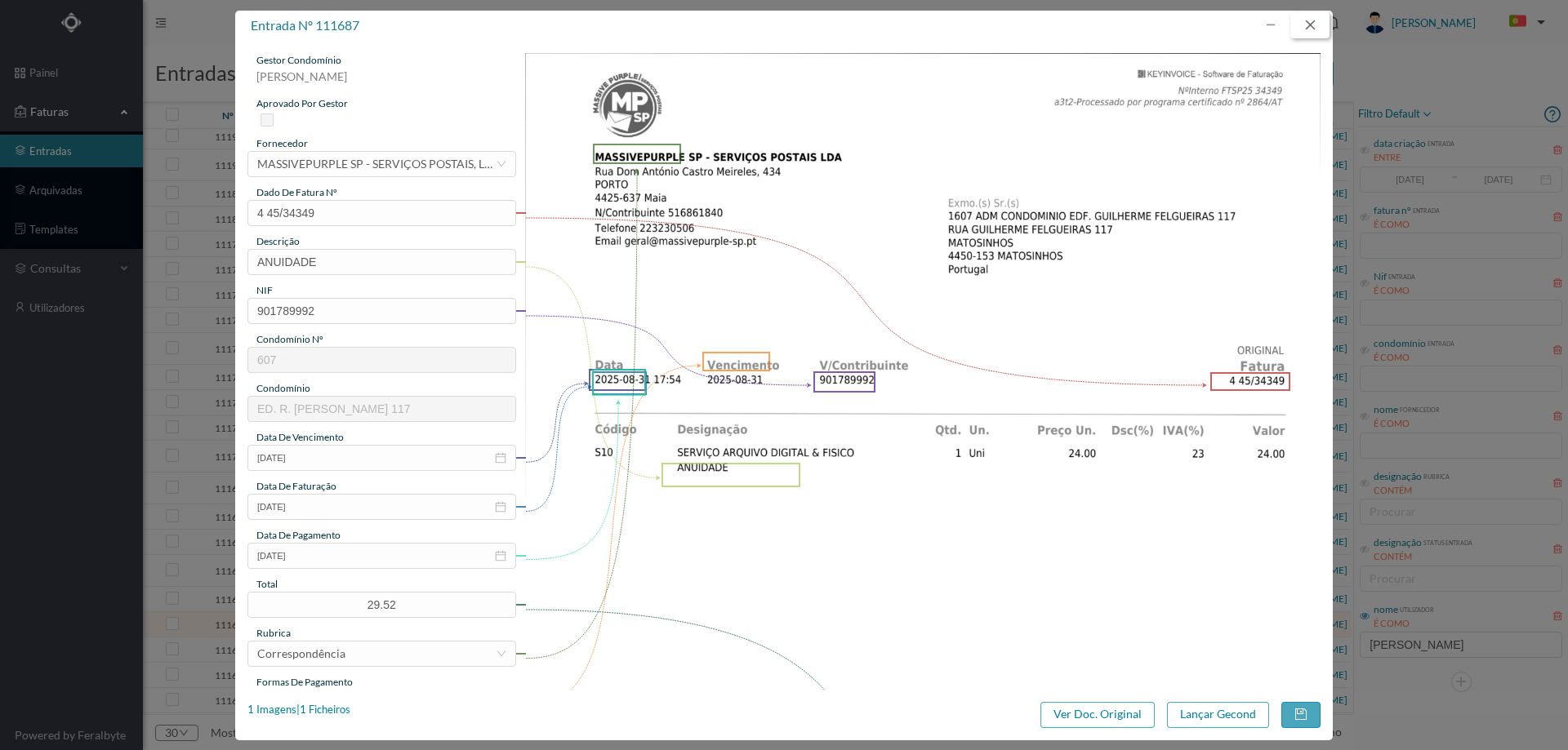
click at [1322, 17] on button "button" at bounding box center [1310, 26] width 39 height 26
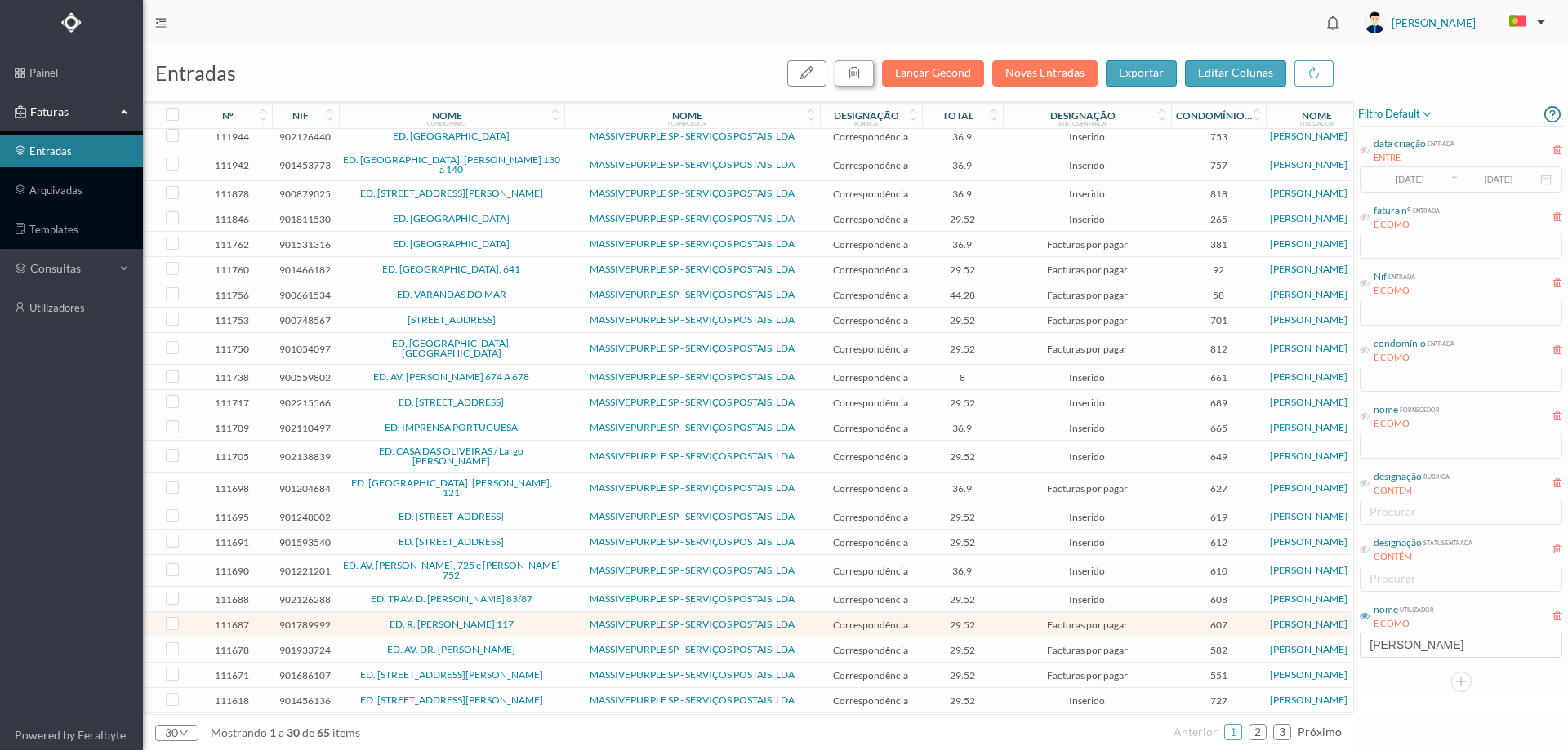
click at [861, 80] on div "button" at bounding box center [854, 73] width 13 height 19
click at [993, 149] on button "sim" at bounding box center [1003, 147] width 32 height 19
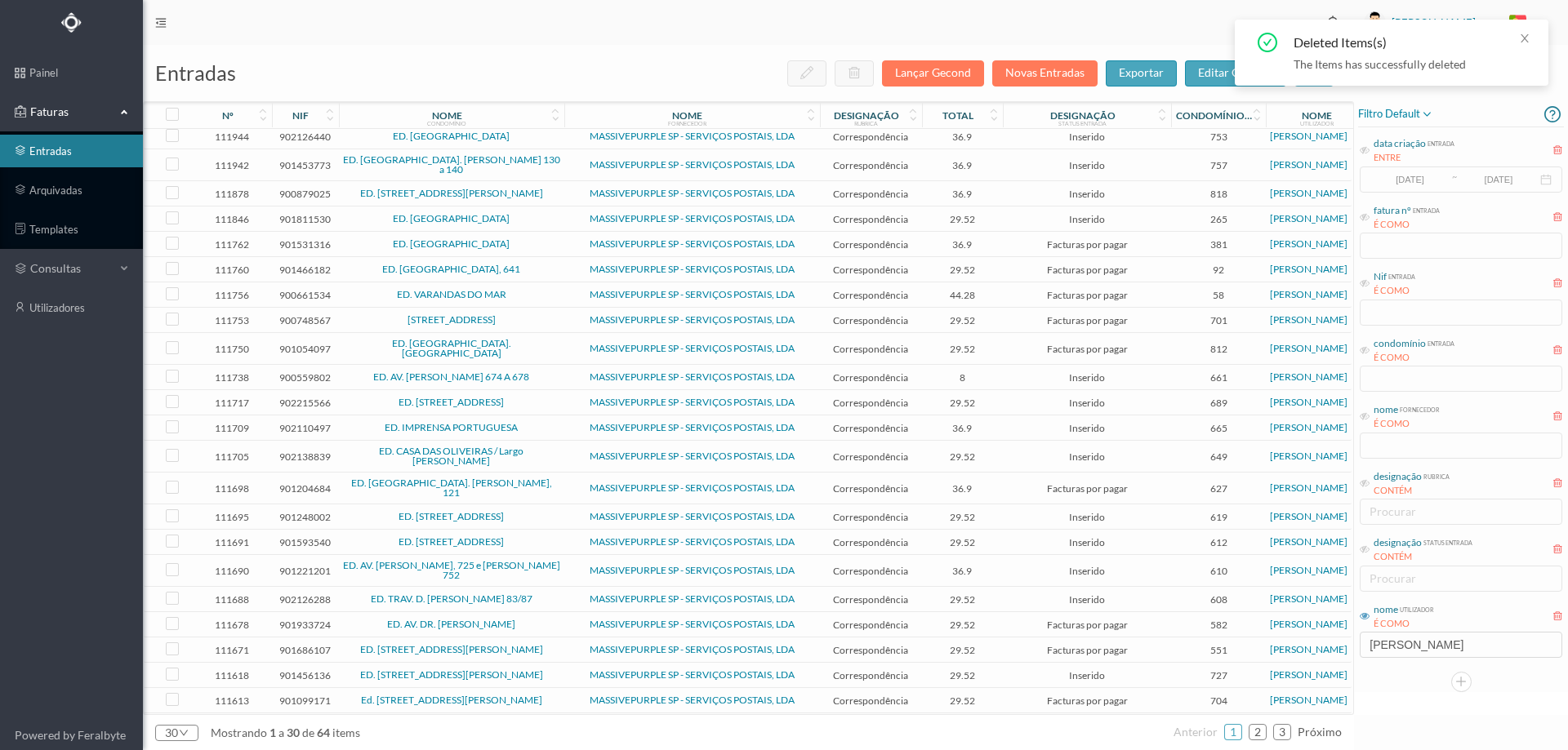
click at [541, 645] on span "ED. [STREET_ADDRESS][PERSON_NAME]" at bounding box center [452, 650] width 217 height 10
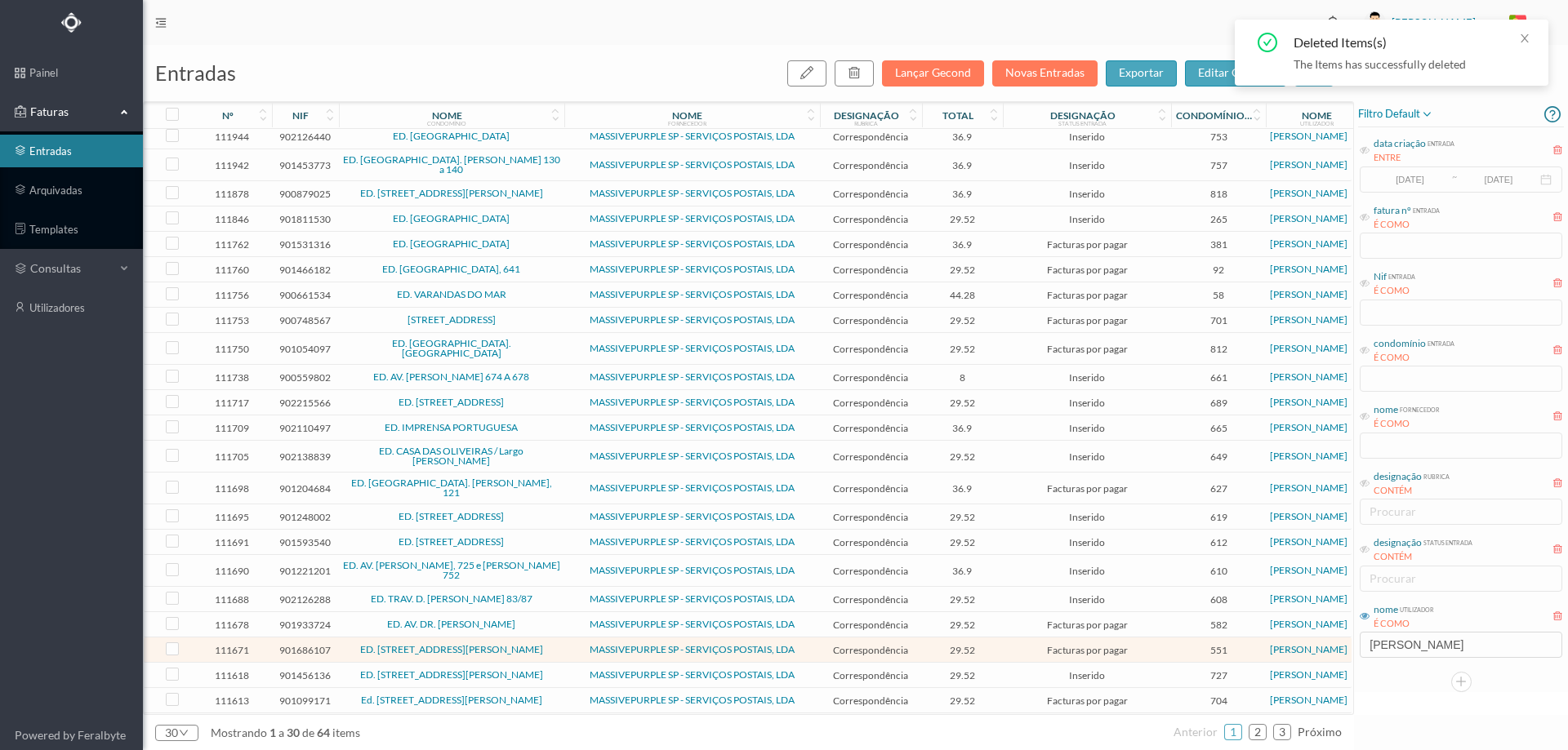
click at [541, 645] on span "ED. [STREET_ADDRESS][PERSON_NAME]" at bounding box center [452, 650] width 217 height 10
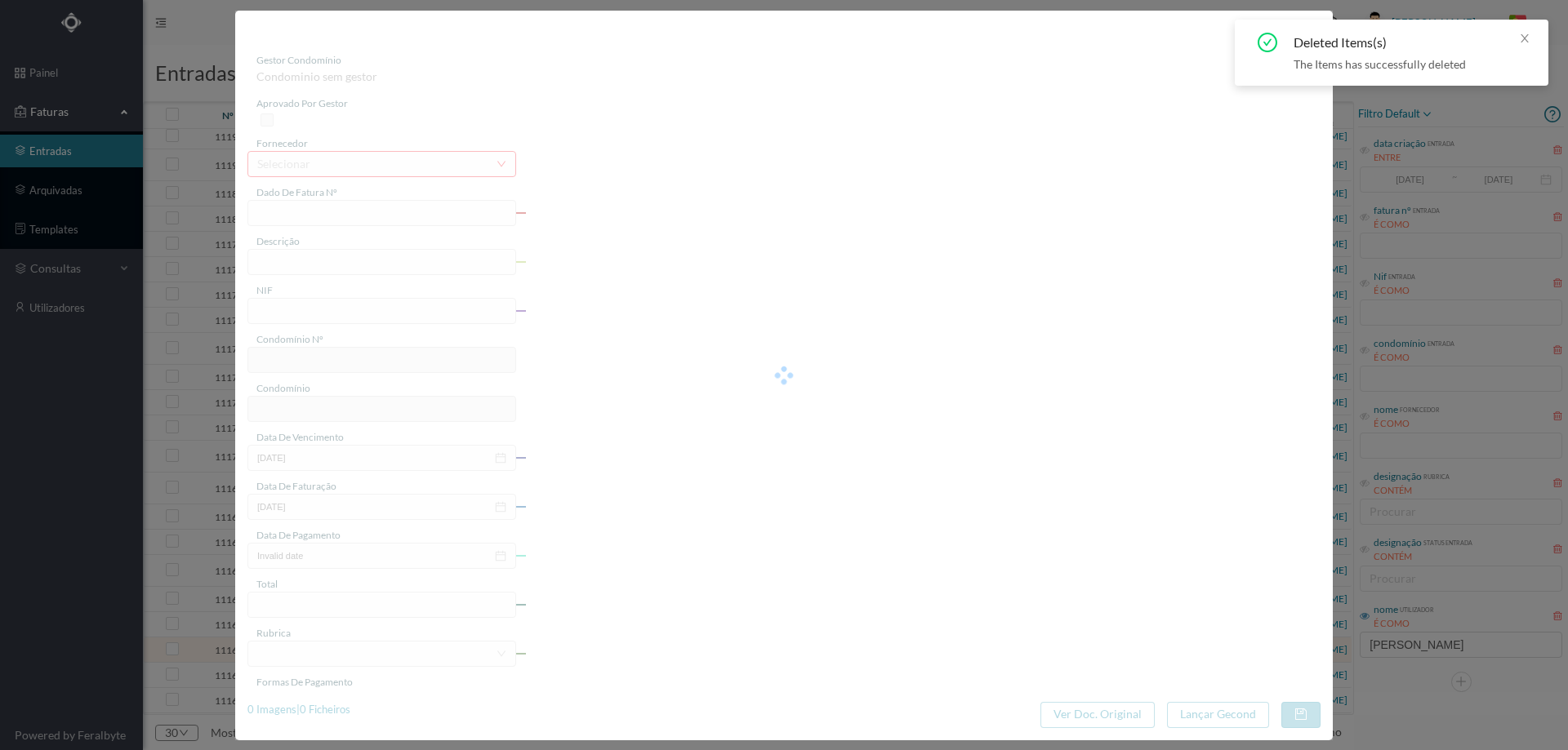
type input "4 45/34333"
type input "ANUIDADE"
type input "901686107"
type input "[DATE]"
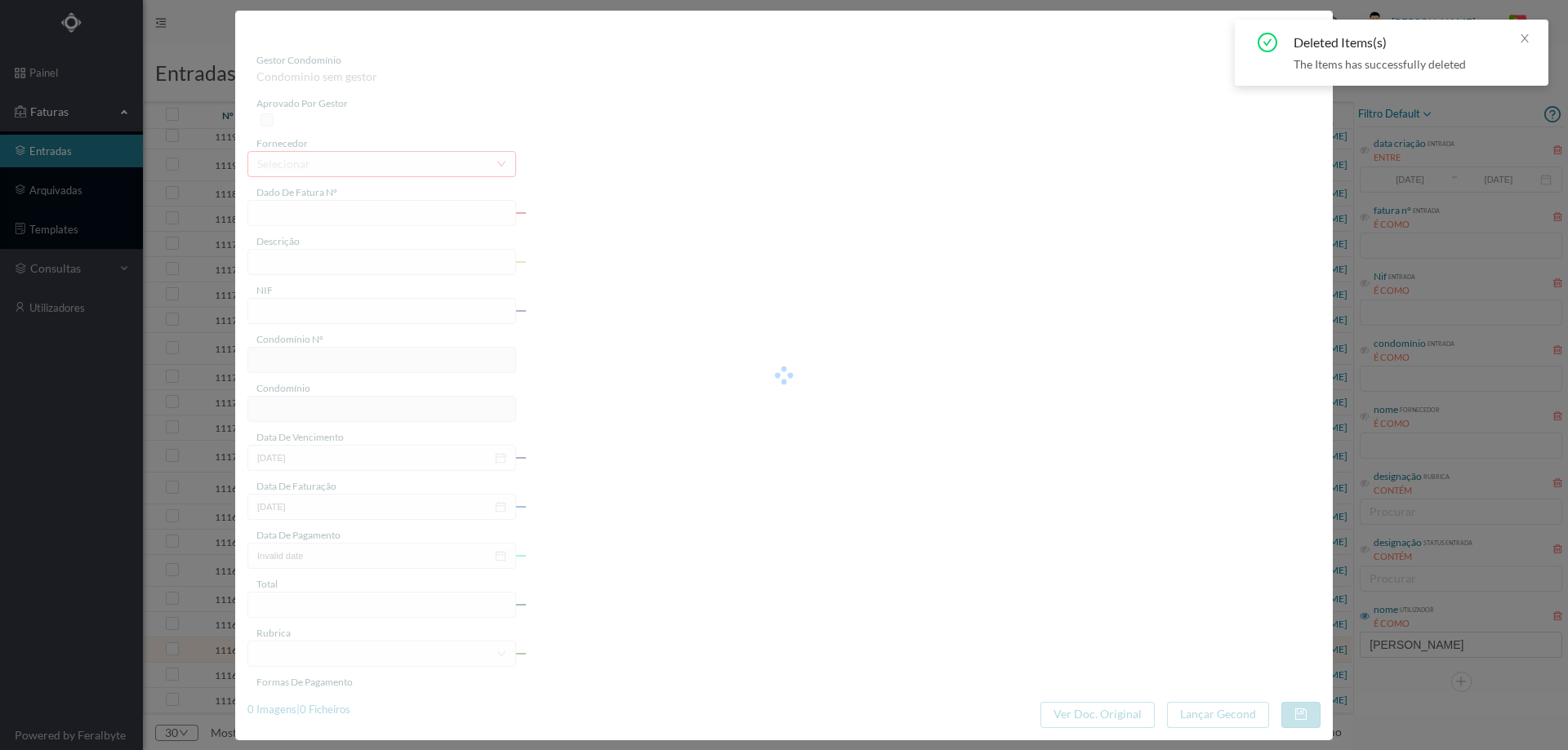
type input "[DATE]"
type input "29.52"
type input "551"
type input "ED. [STREET_ADDRESS][PERSON_NAME]"
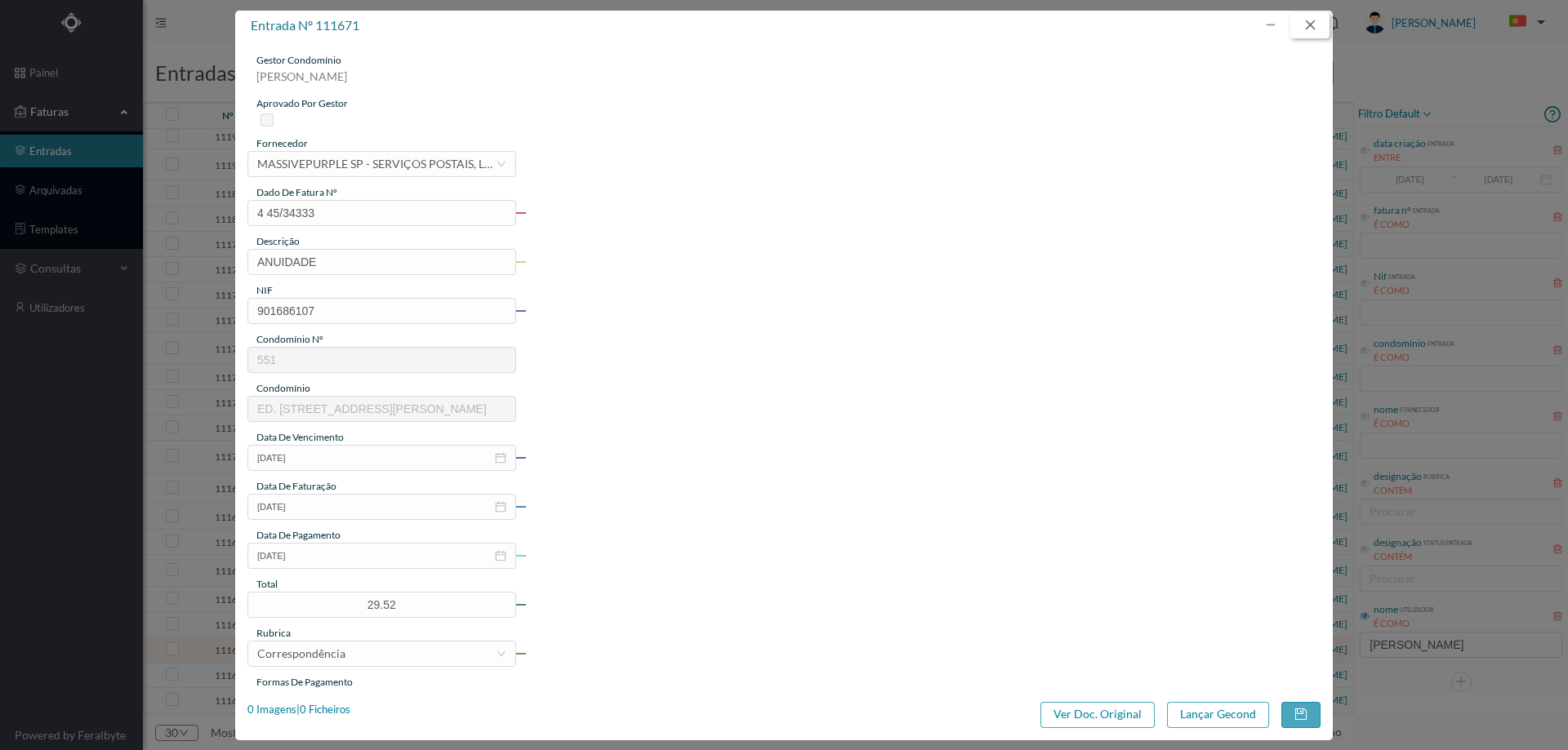
drag, startPoint x: 1310, startPoint y: 30, endPoint x: 1304, endPoint y: 46, distance: 17.1
click at [1310, 30] on button "button" at bounding box center [1310, 26] width 39 height 26
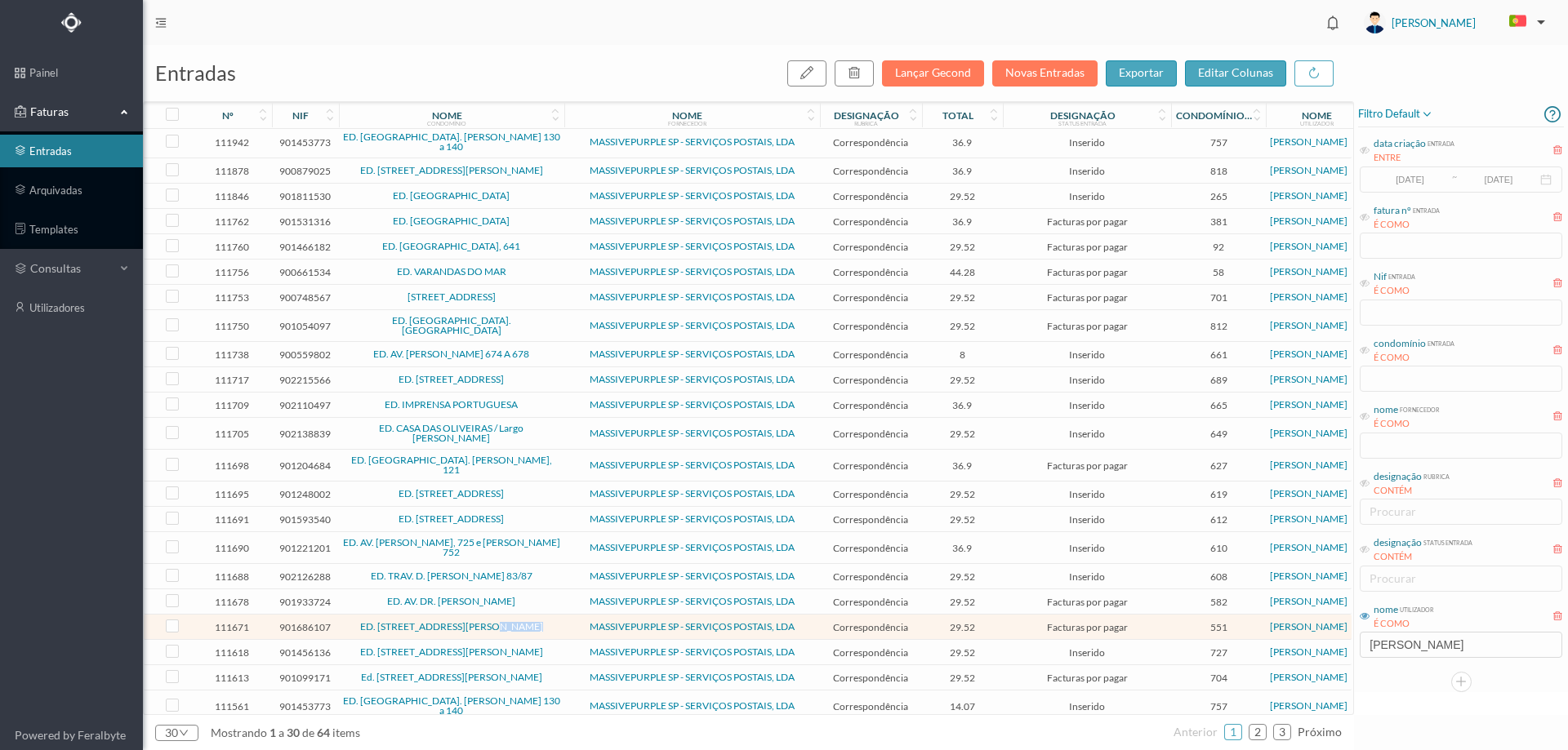
scroll to position [192, 0]
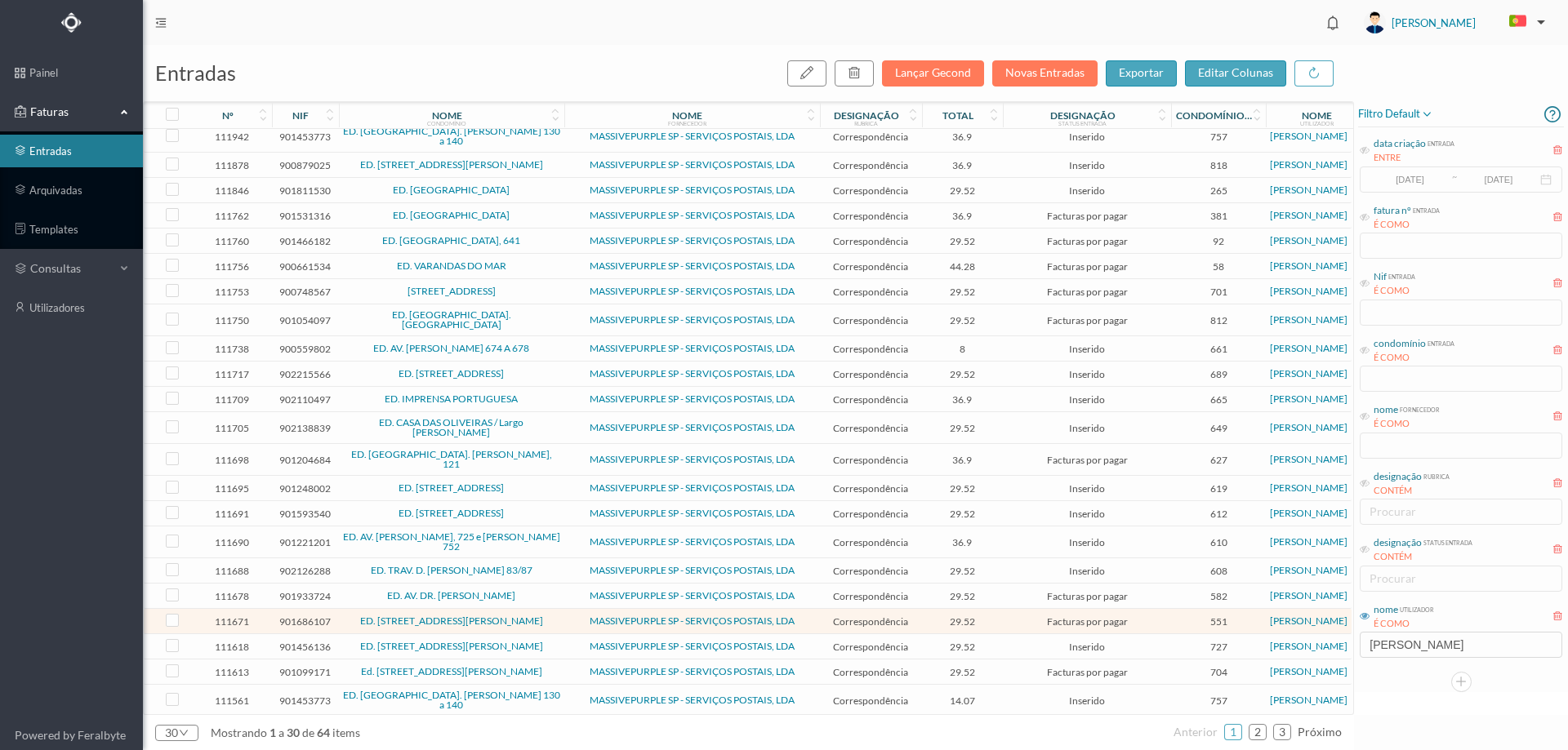
click at [565, 659] on td "MASSIVEPURPLE SP - SERVIÇOS POSTAIS, LDA" at bounding box center [692, 672] width 256 height 26
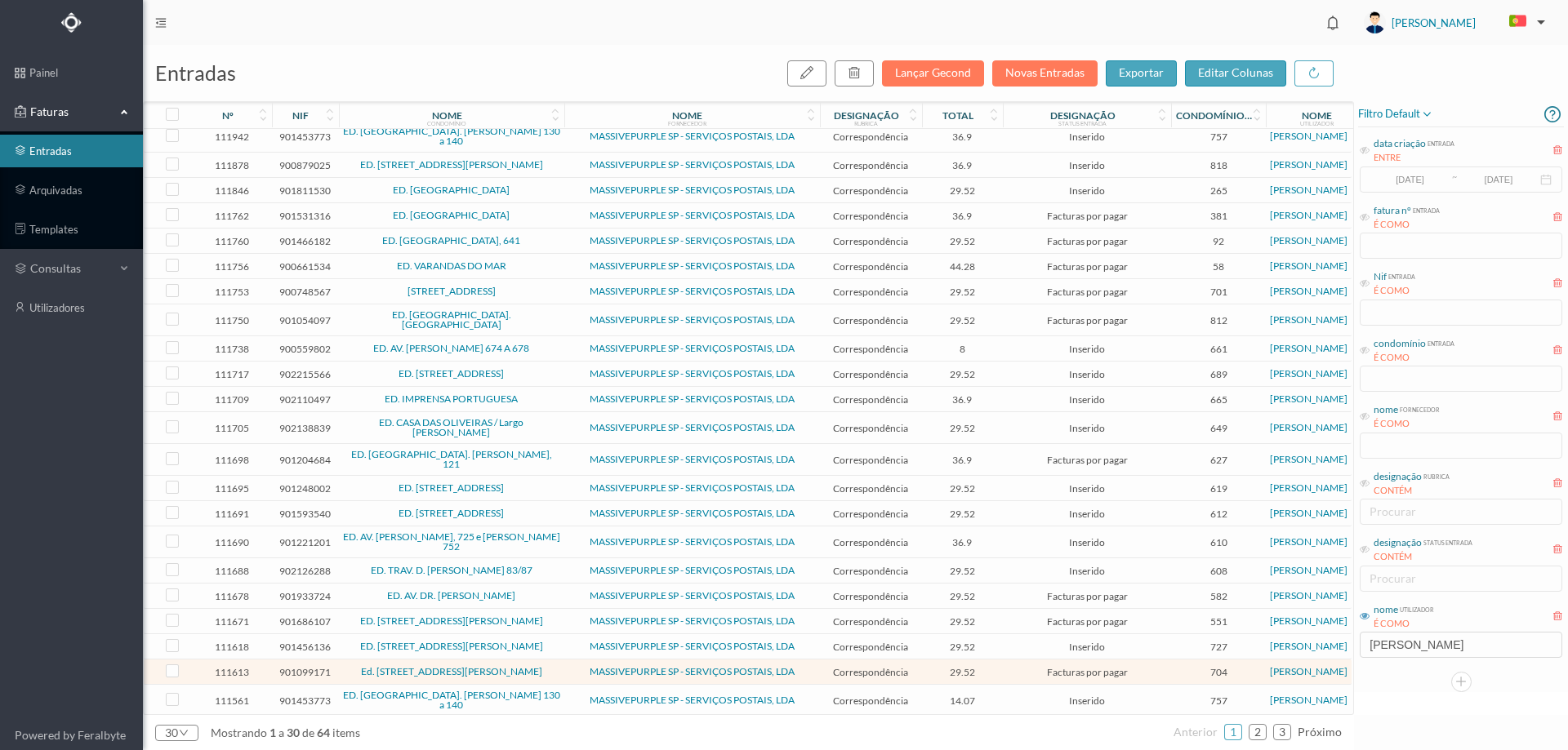
click at [565, 659] on td "MASSIVEPURPLE SP - SERVIÇOS POSTAIS, LDA" at bounding box center [692, 672] width 256 height 26
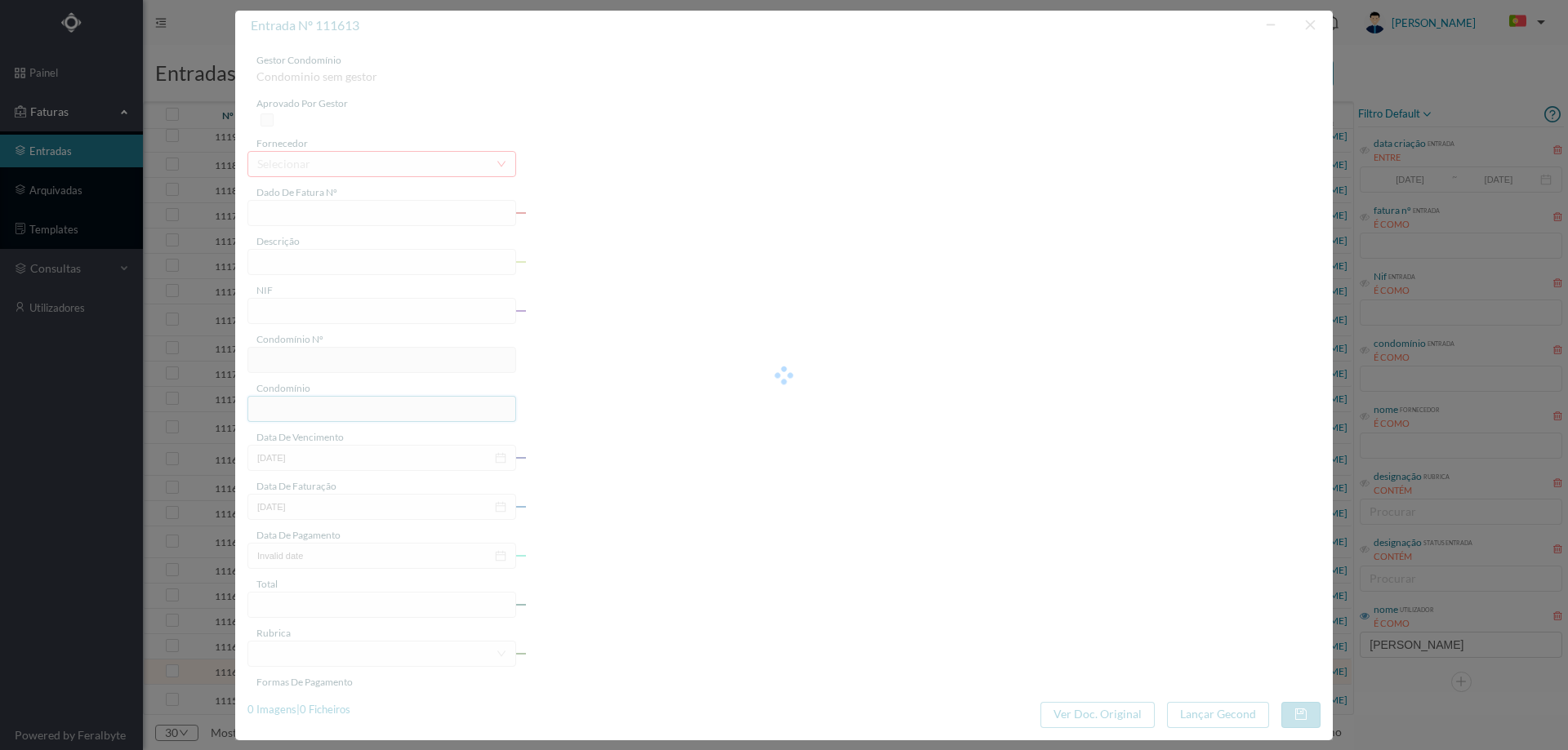
type input "4 45/34382"
type input "ANUIDADE"
type input "901099171"
type input "[DATE]"
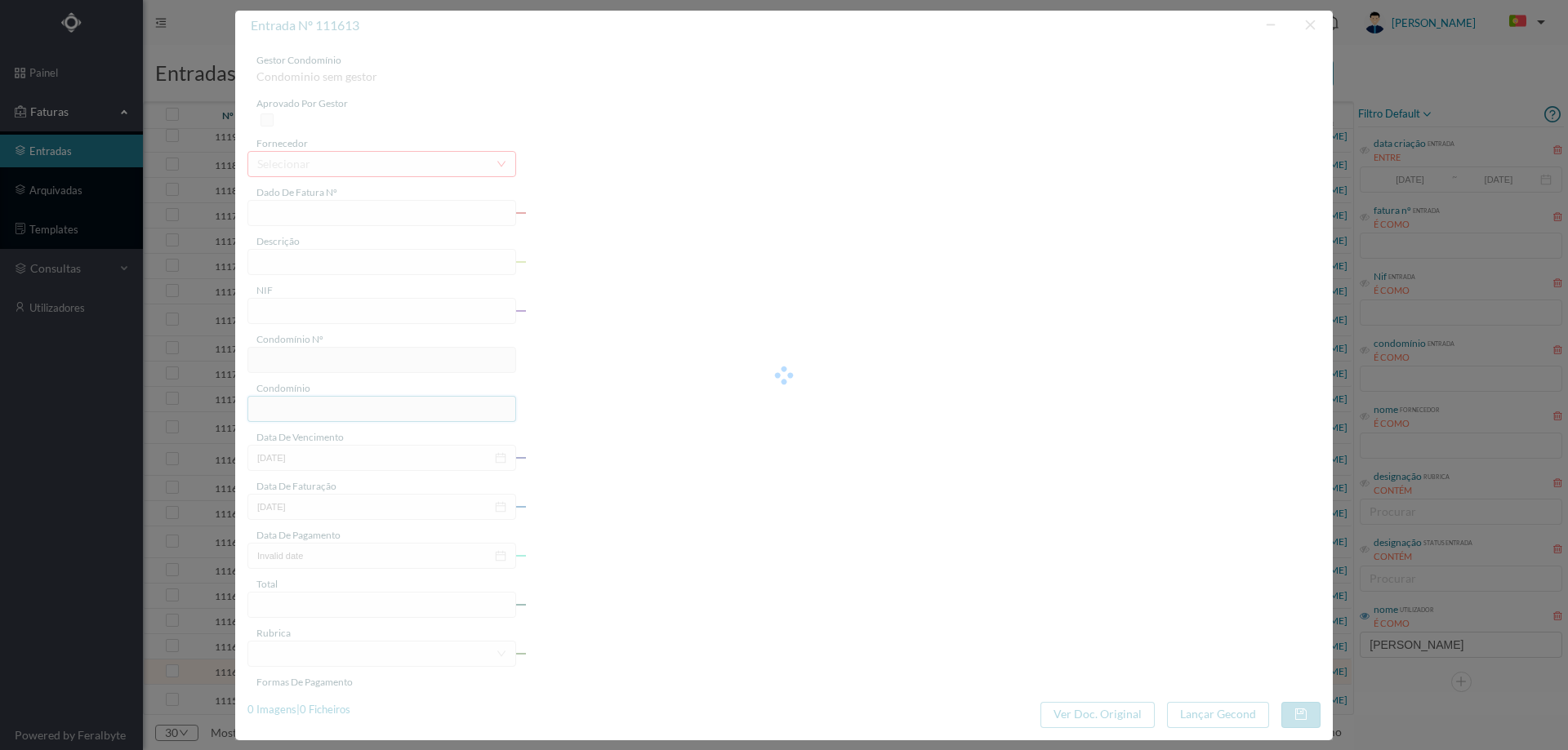
type input "[DATE]"
type input "29.52"
type input "704"
type input "Ed. [STREET_ADDRESS][PERSON_NAME]"
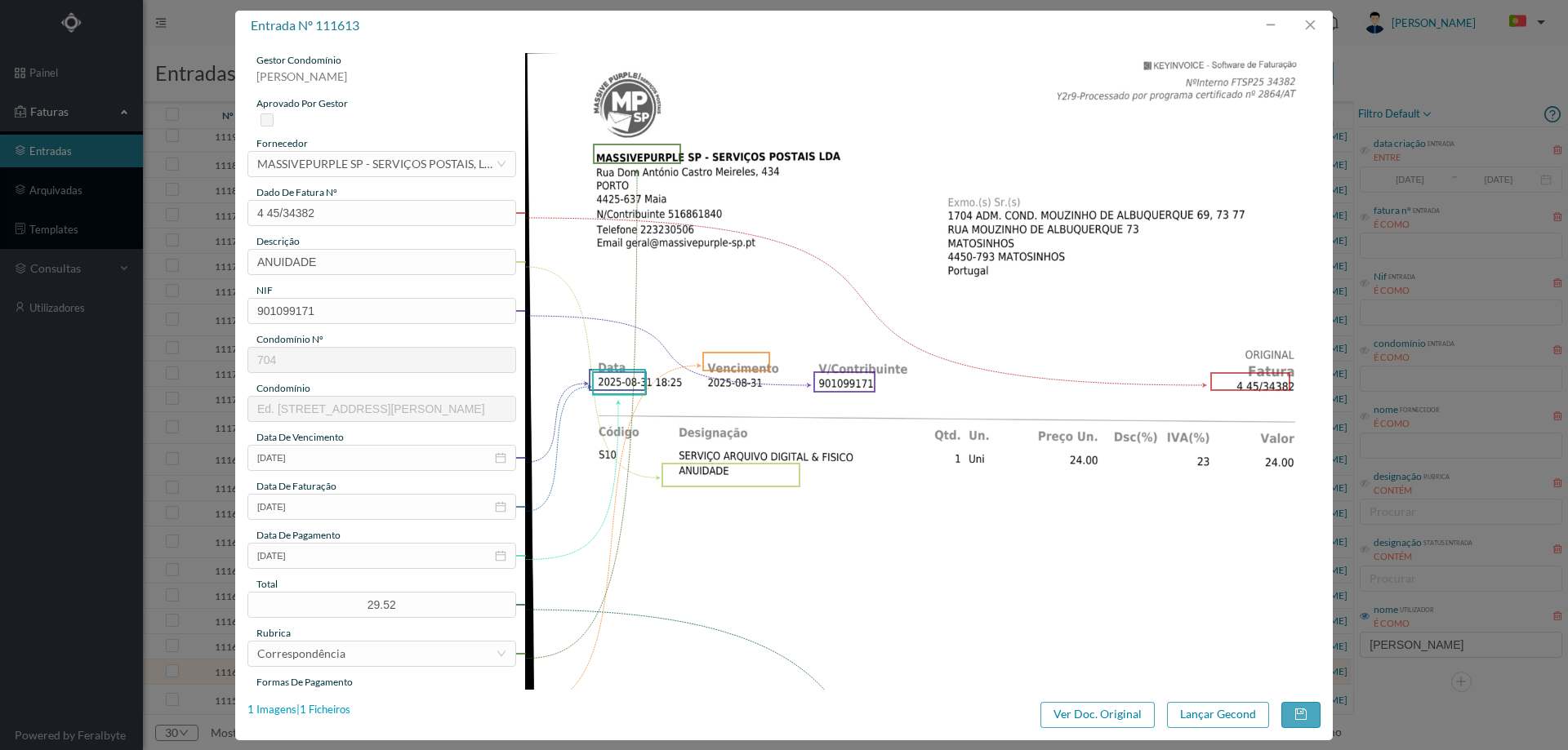
click at [333, 711] on div "1 Imagens | 1 Ficheiros" at bounding box center [299, 710] width 103 height 17
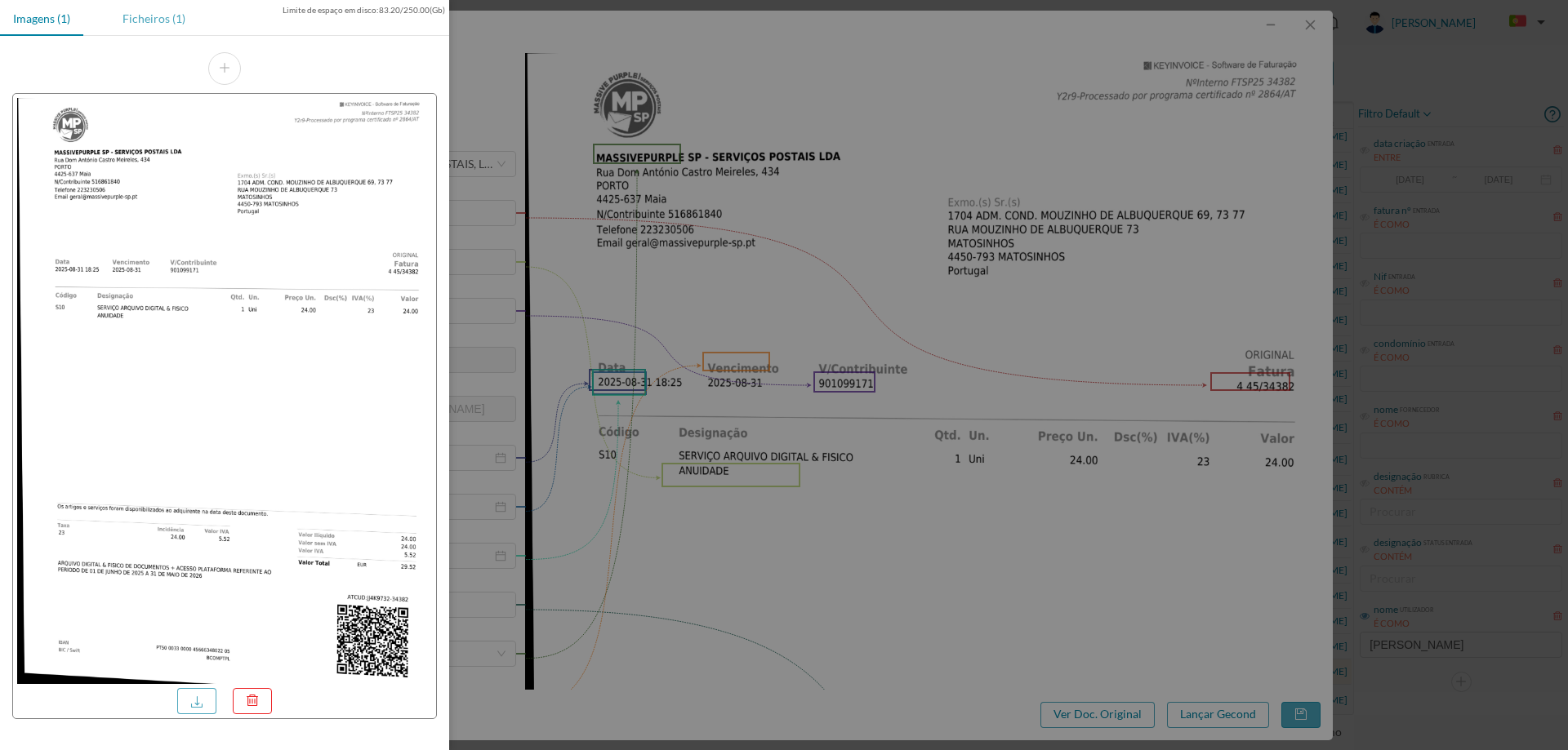
click at [148, 13] on div "Ficheiros (1)" at bounding box center [153, 19] width 89 height 37
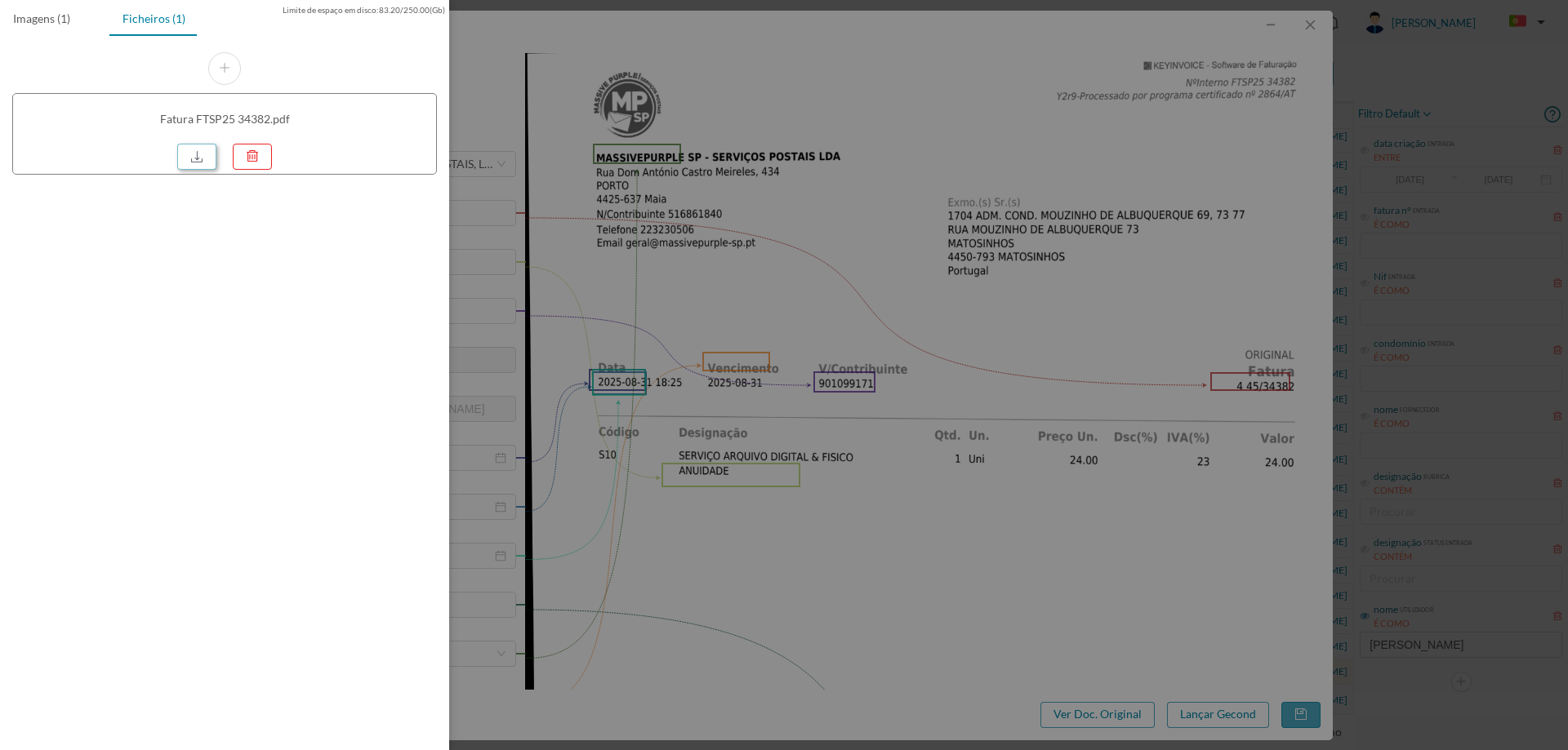
click at [189, 159] on link at bounding box center [197, 157] width 39 height 26
click at [817, 276] on div at bounding box center [784, 375] width 1568 height 750
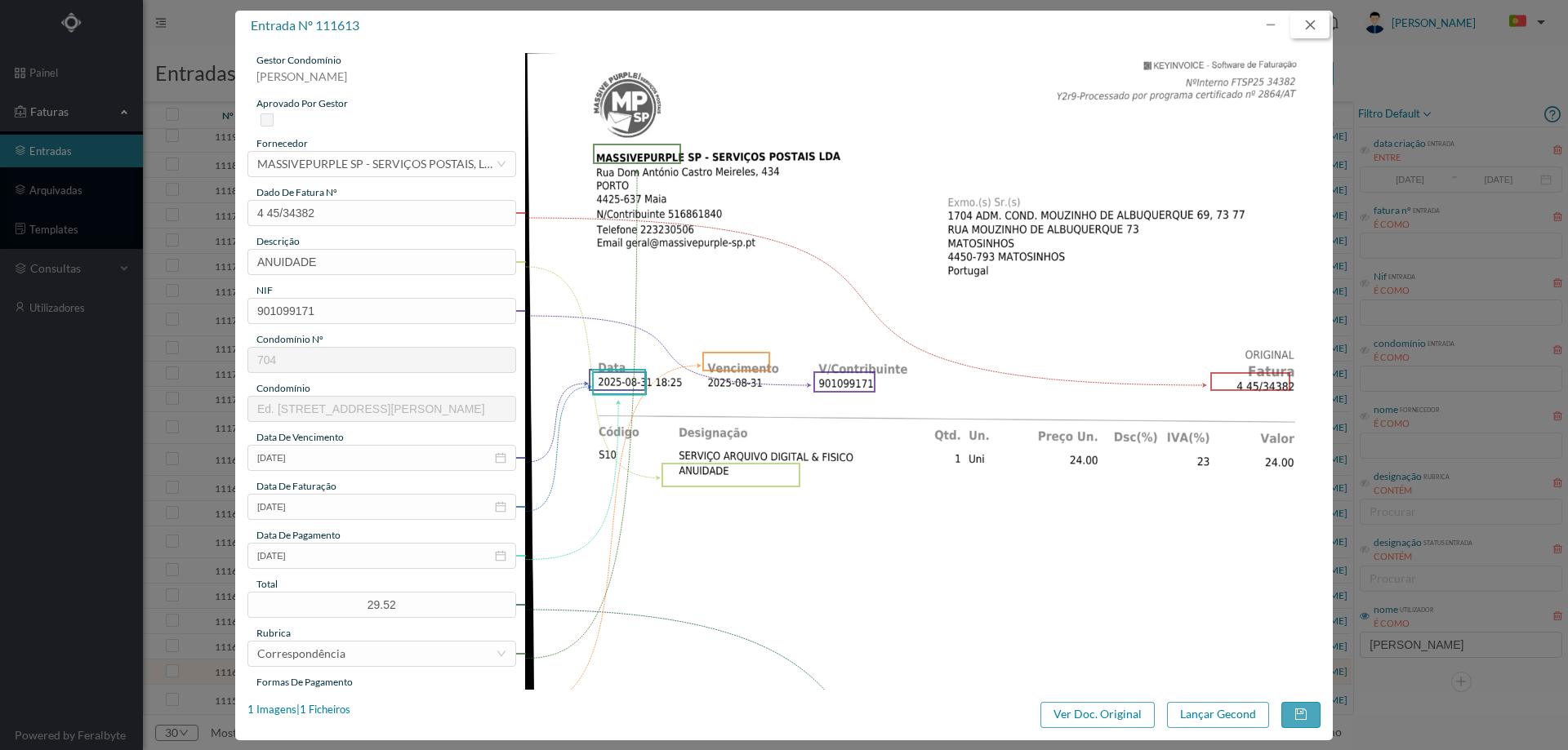
click at [1322, 24] on button "button" at bounding box center [1310, 26] width 39 height 26
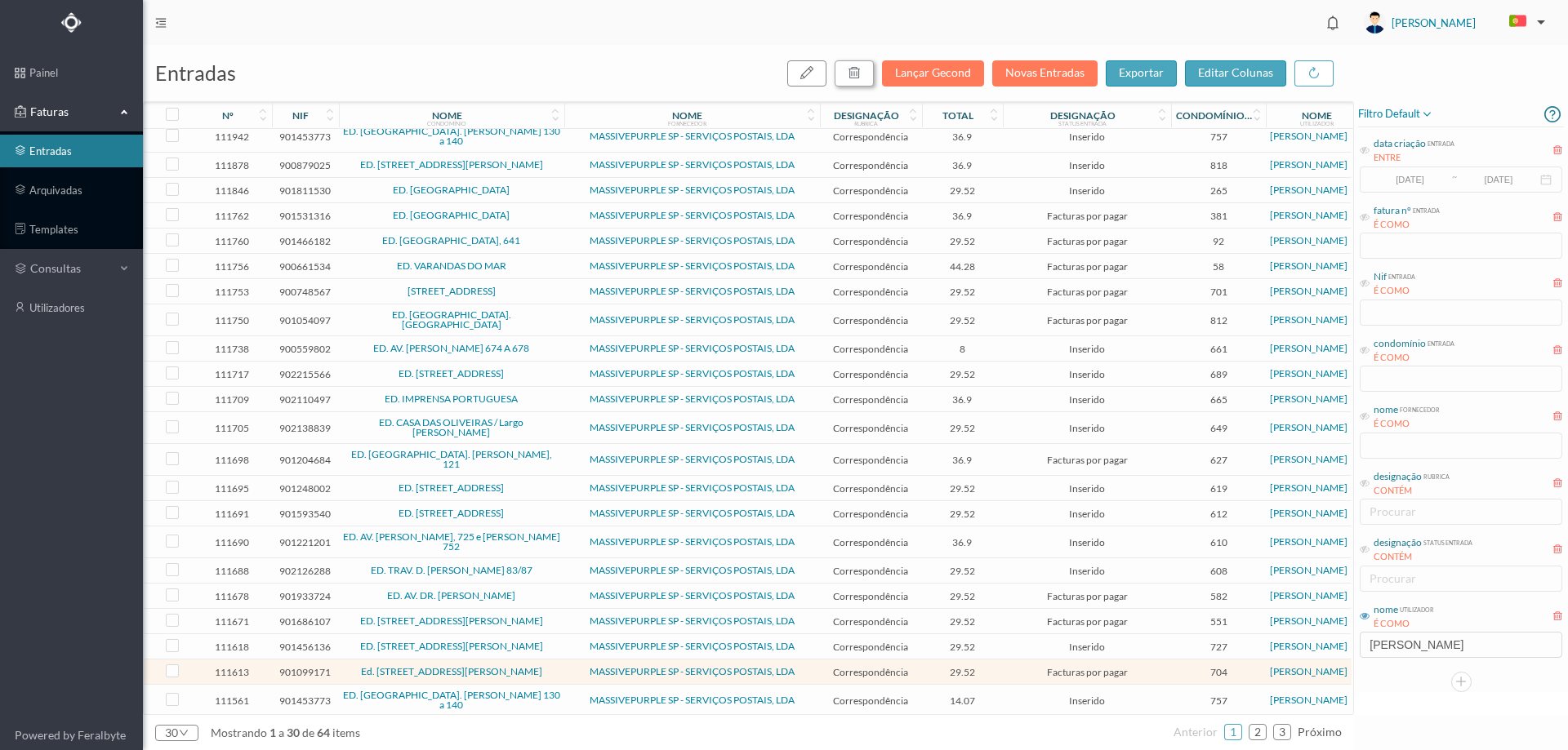
click at [861, 72] on icon "button" at bounding box center [854, 72] width 13 height 13
click at [990, 145] on button "sim" at bounding box center [1003, 147] width 32 height 19
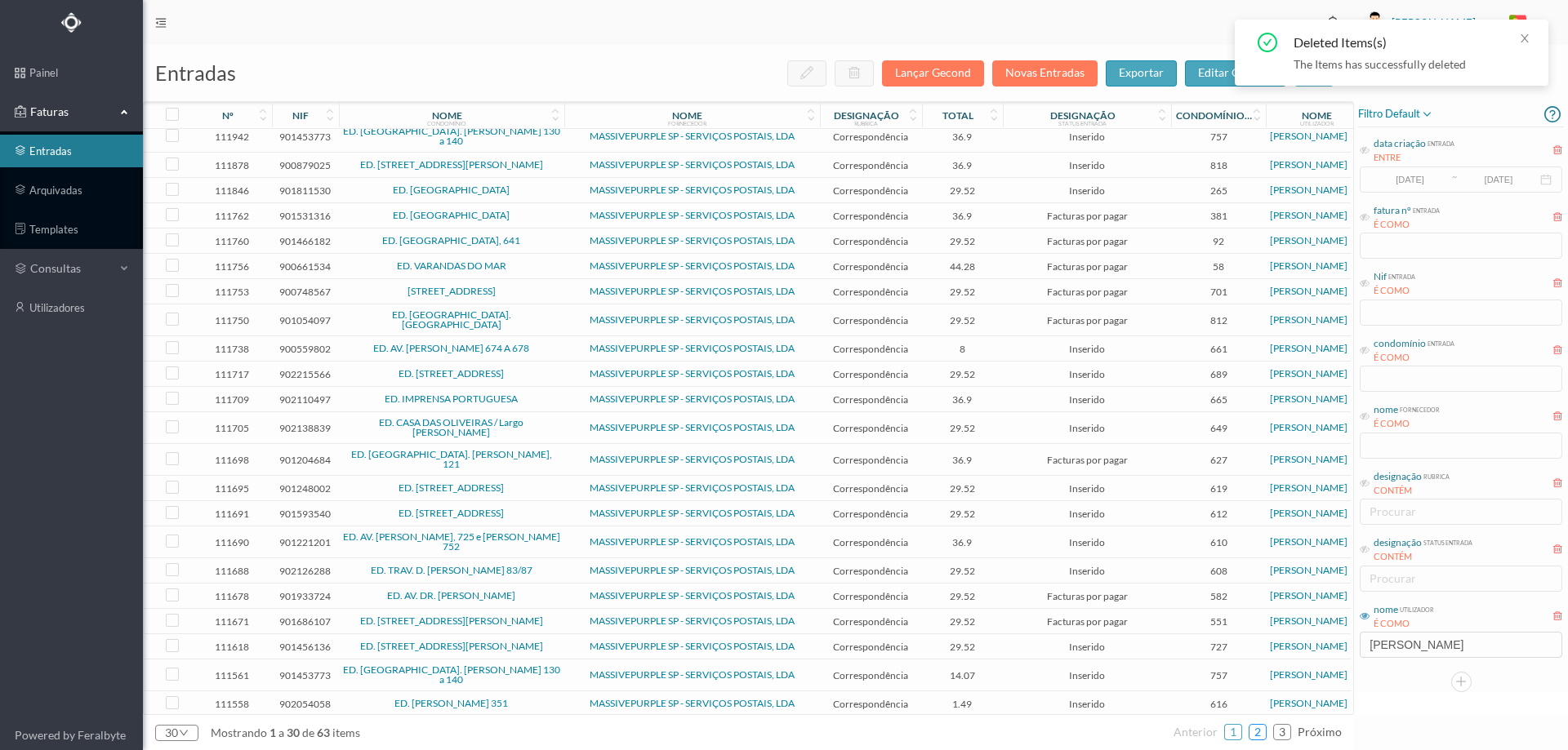
click at [1266, 730] on link "2" at bounding box center [1258, 732] width 17 height 25
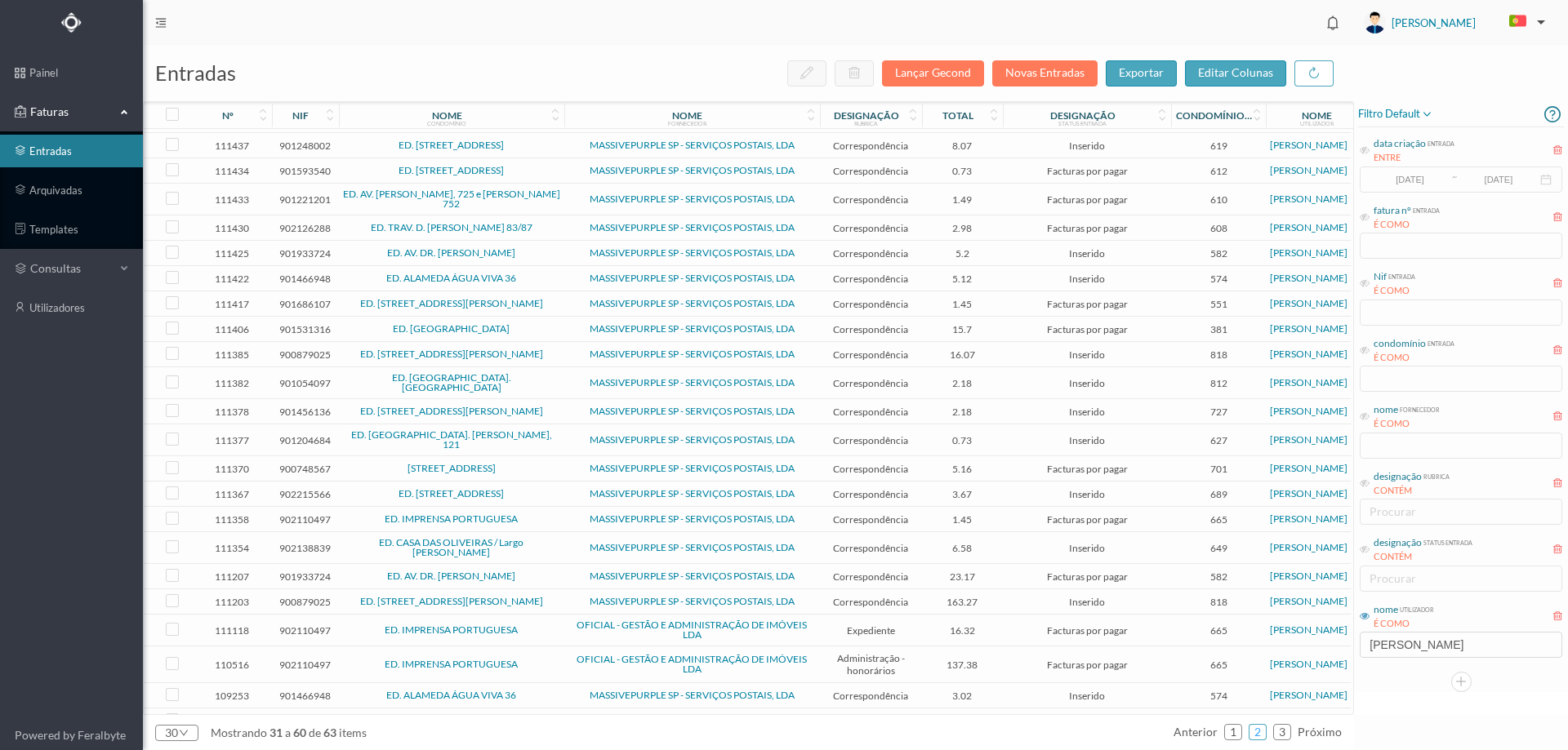
scroll to position [0, 0]
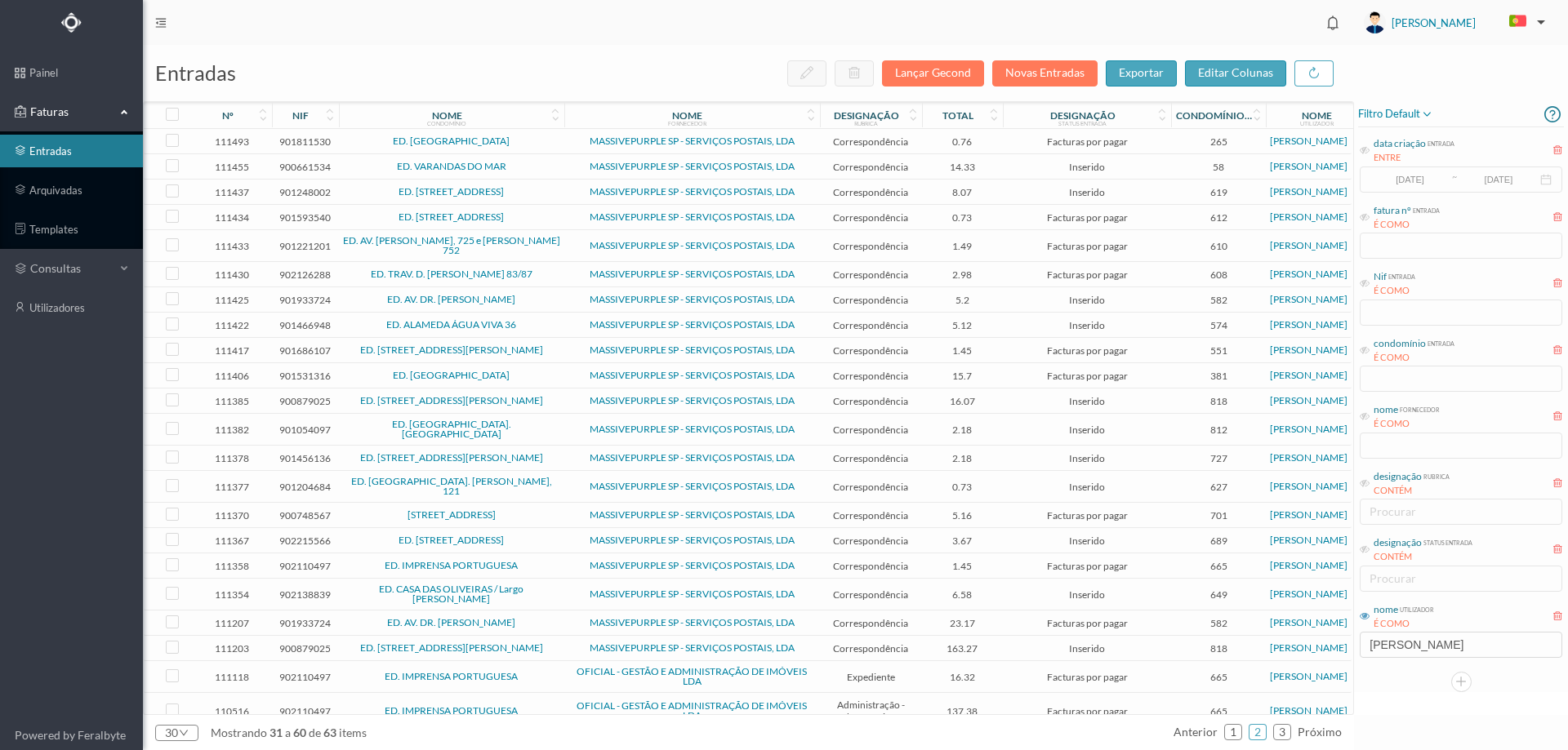
click at [564, 277] on td "MASSIVEPURPLE SP - SERVIÇOS POSTAIS, LDA" at bounding box center [692, 274] width 256 height 26
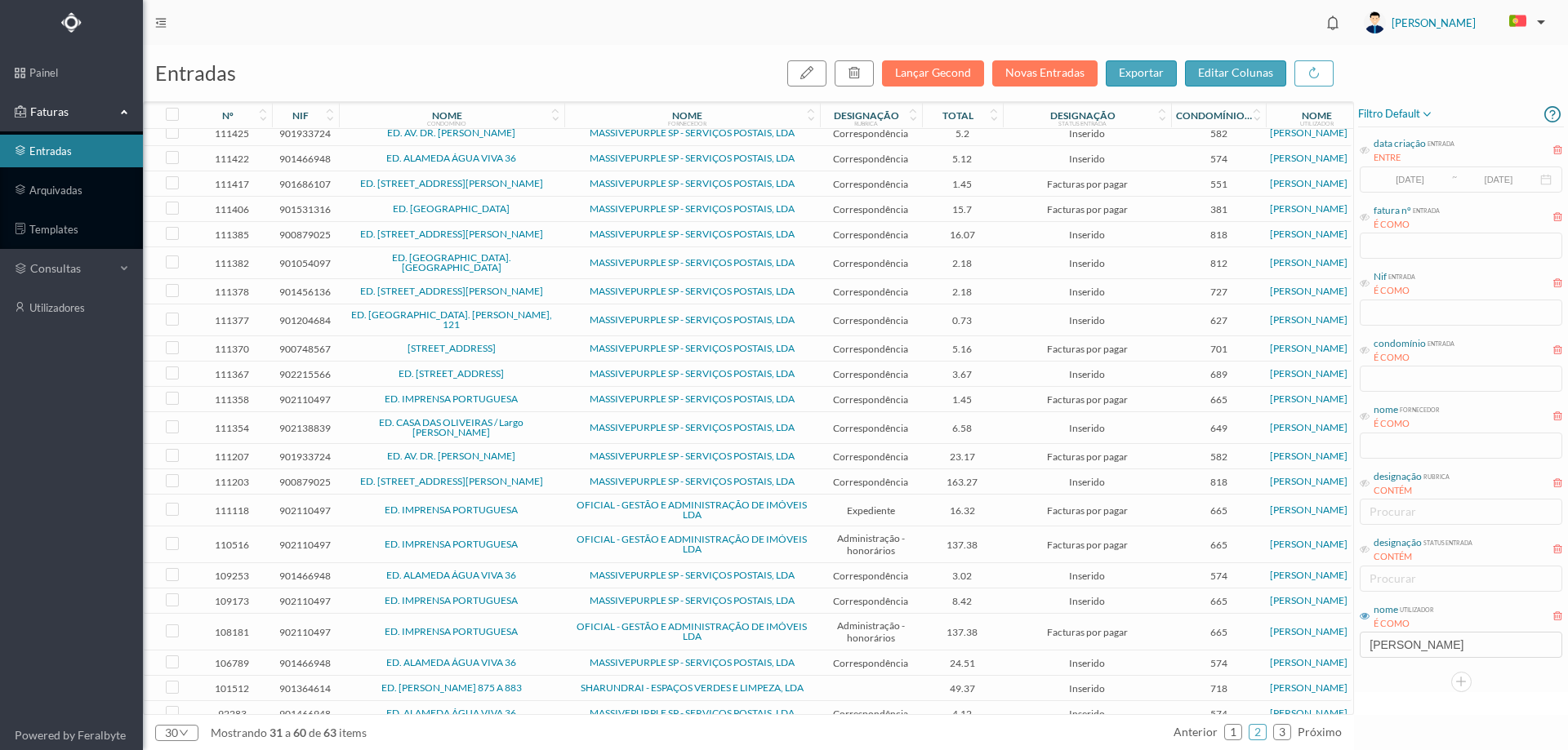
scroll to position [221, 0]
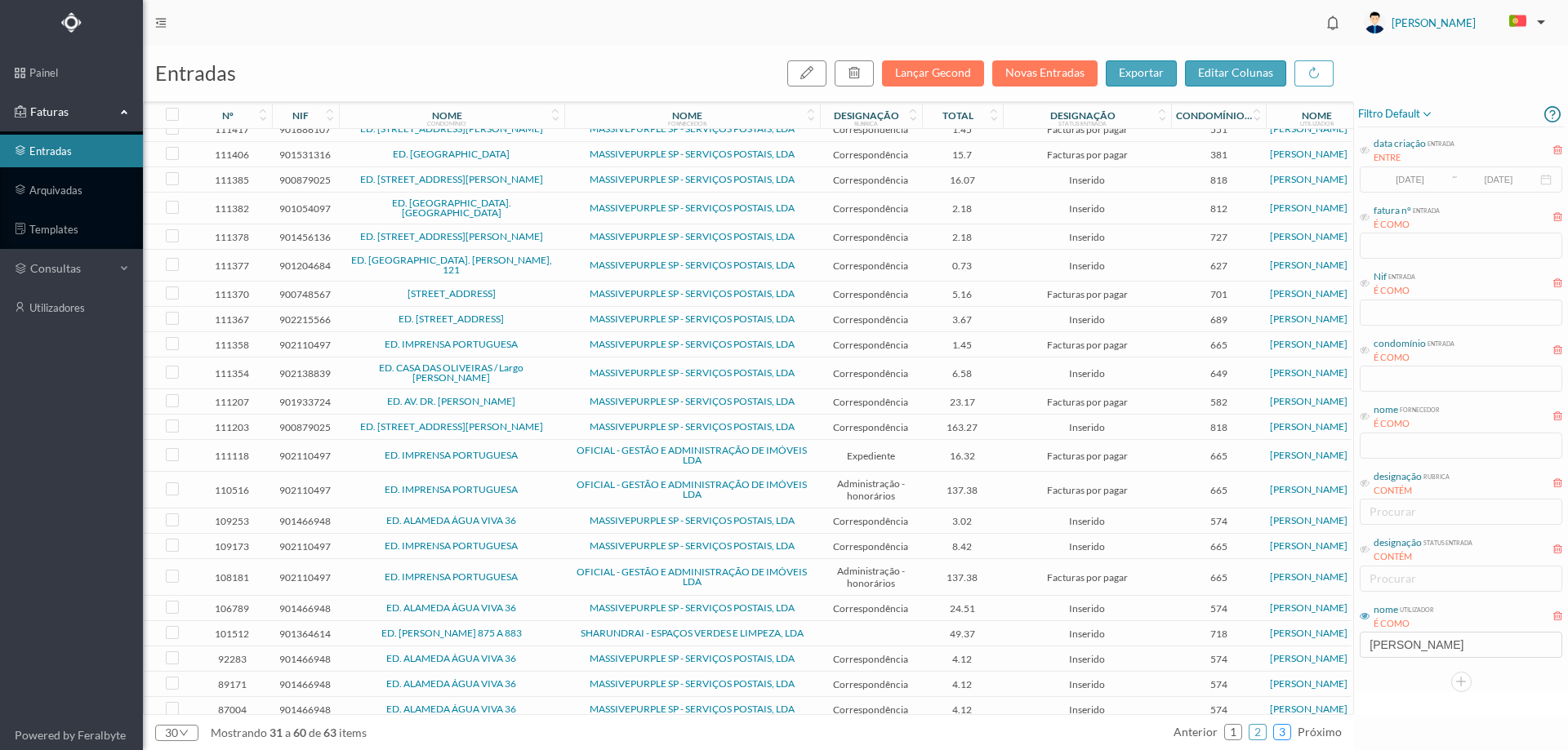
click at [1287, 734] on link "3" at bounding box center [1282, 732] width 17 height 25
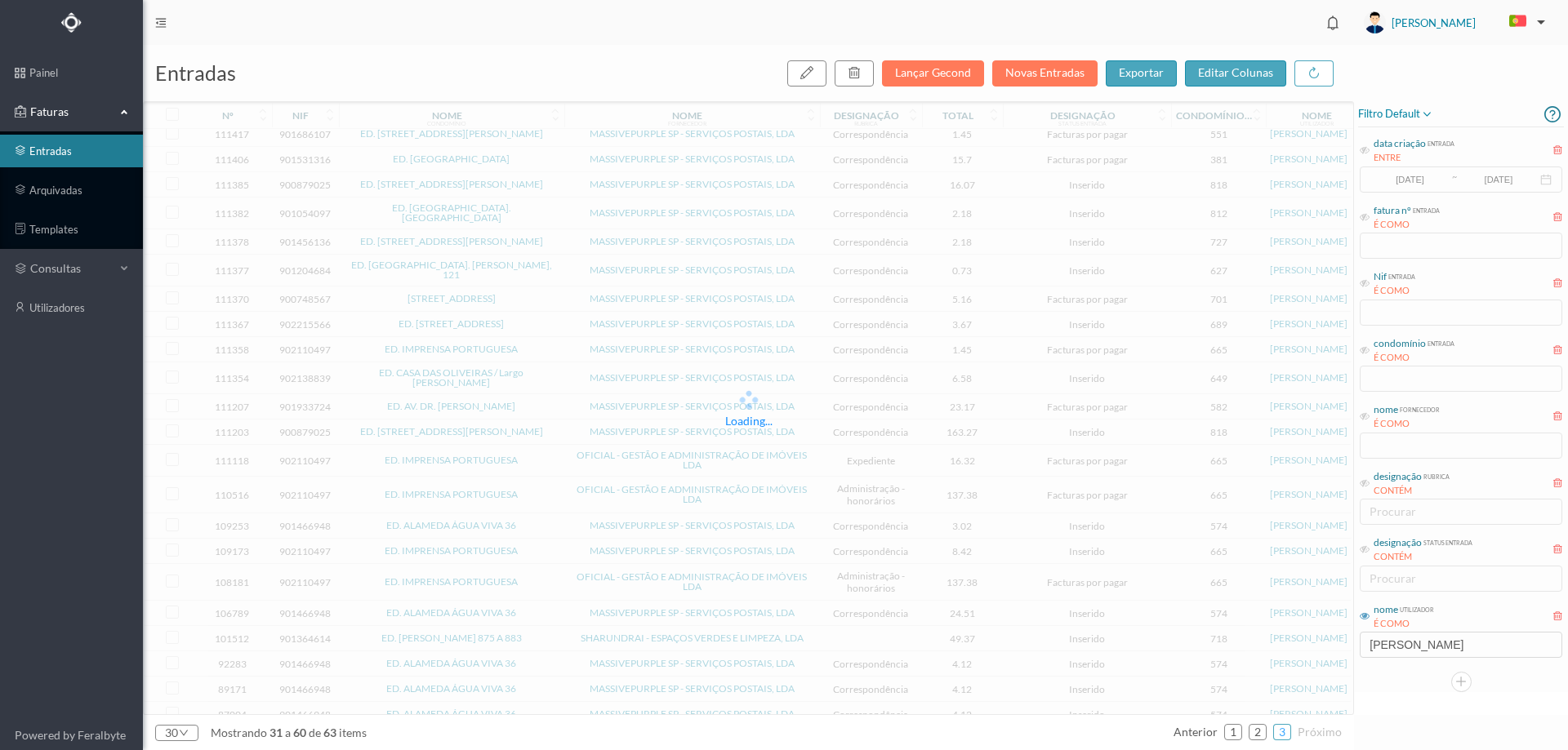
scroll to position [0, 0]
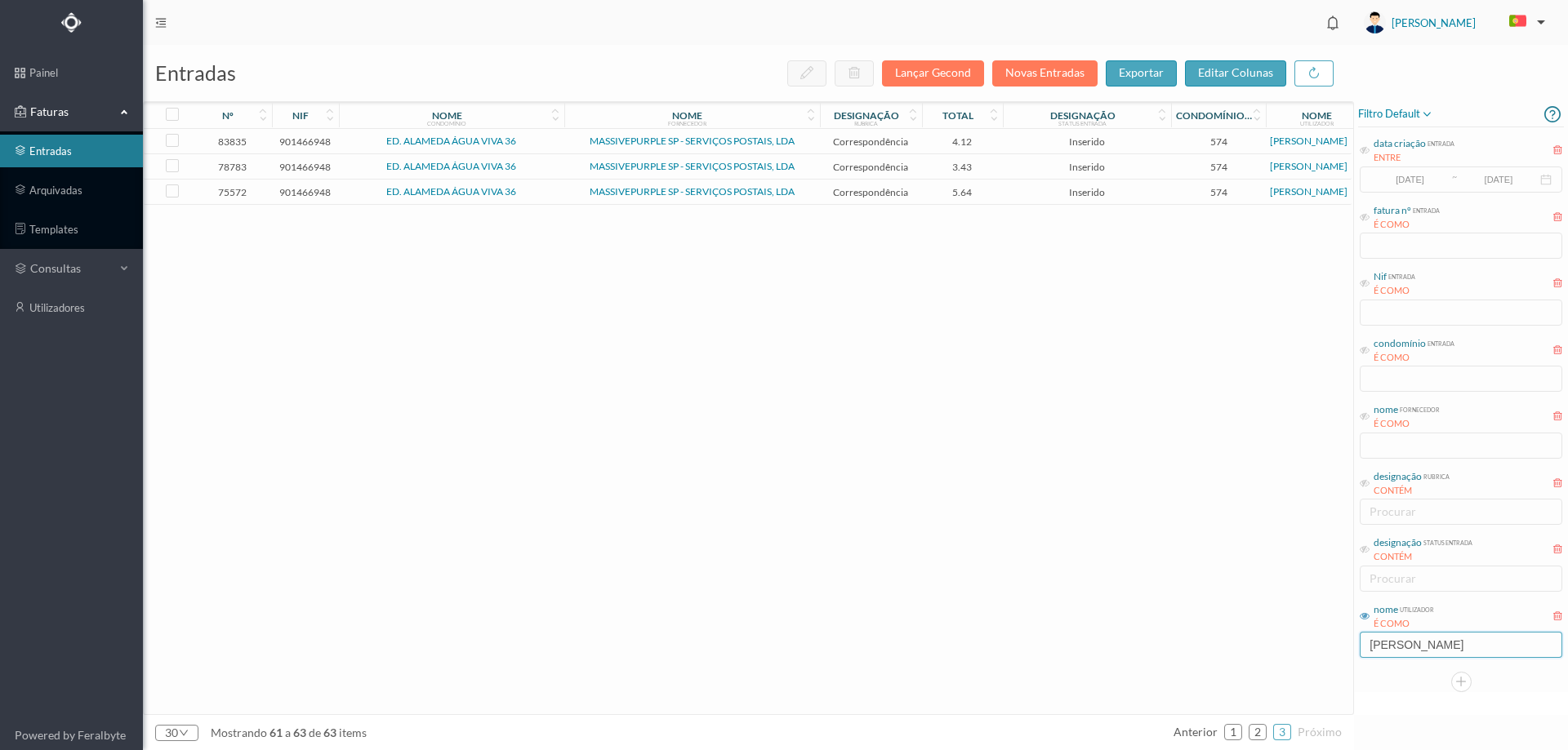
drag, startPoint x: 1442, startPoint y: 651, endPoint x: 1255, endPoint y: 650, distance: 187.0
click at [1255, 650] on div "entradas Lançar Gecond Novas Entradas exportar editar colunas nº nif nome condo…" at bounding box center [855, 397] width 1425 height 705
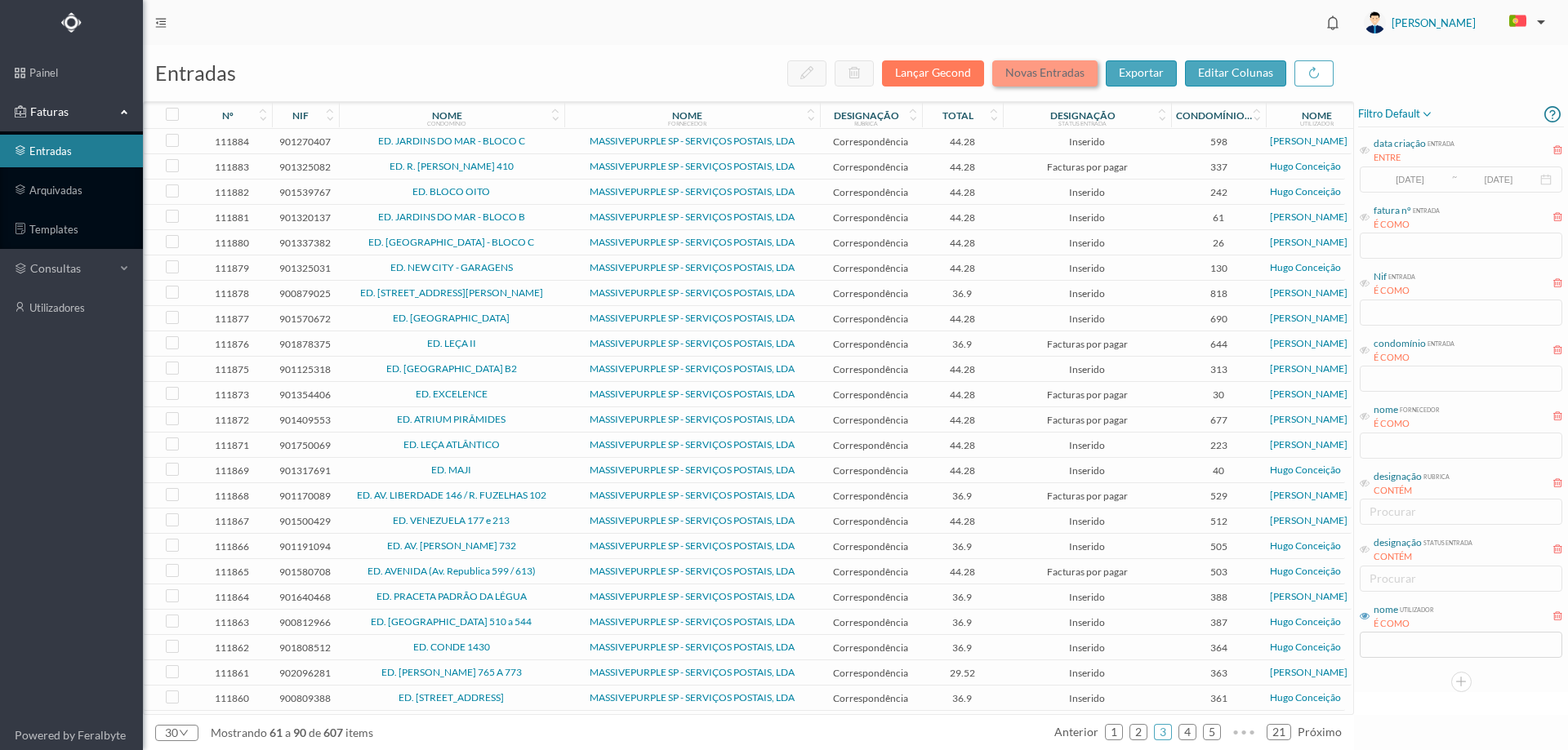
click at [1057, 66] on button "Novas Entradas" at bounding box center [1044, 74] width 105 height 26
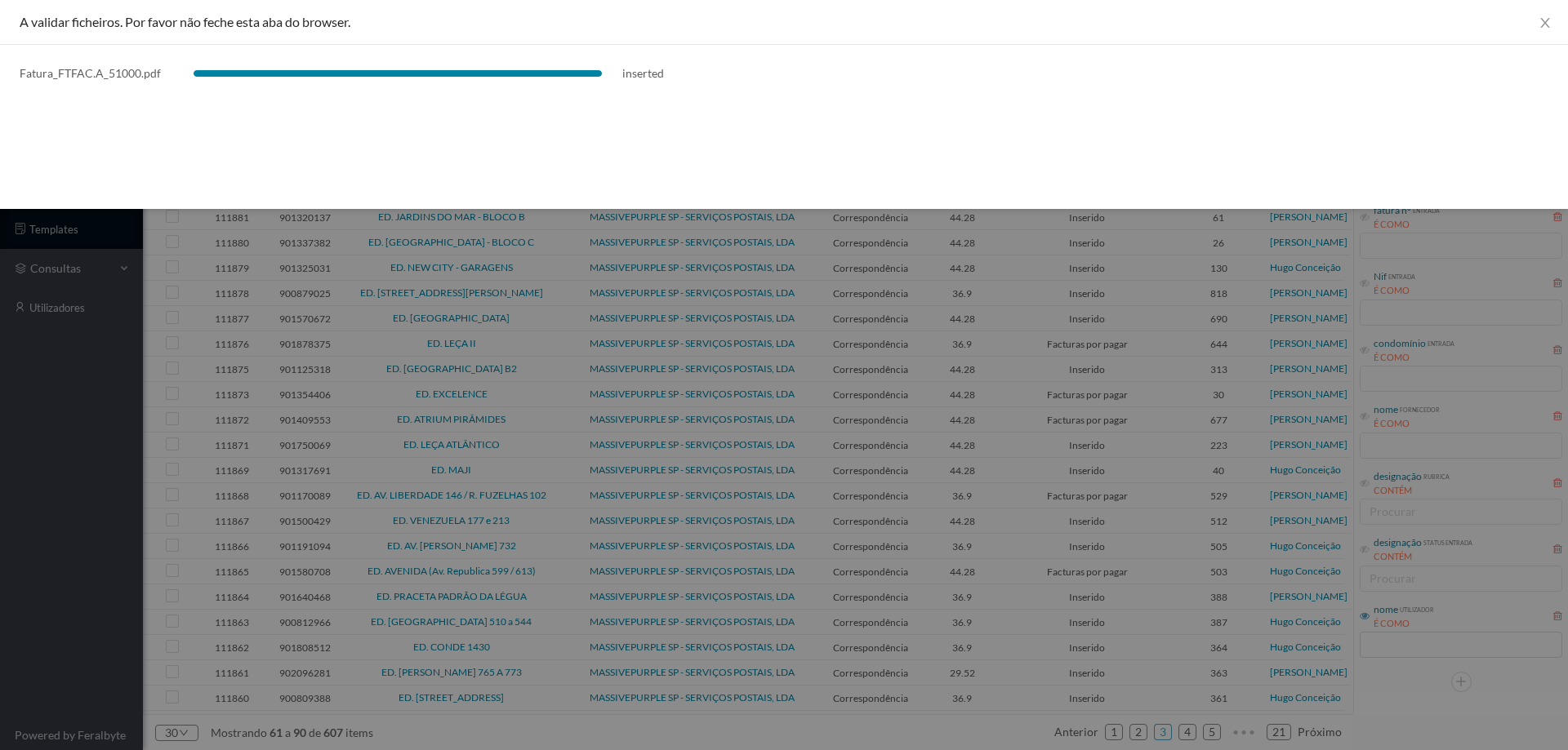
drag, startPoint x: 144, startPoint y: 438, endPoint x: 194, endPoint y: 448, distance: 51.0
click at [144, 437] on div at bounding box center [784, 375] width 1568 height 750
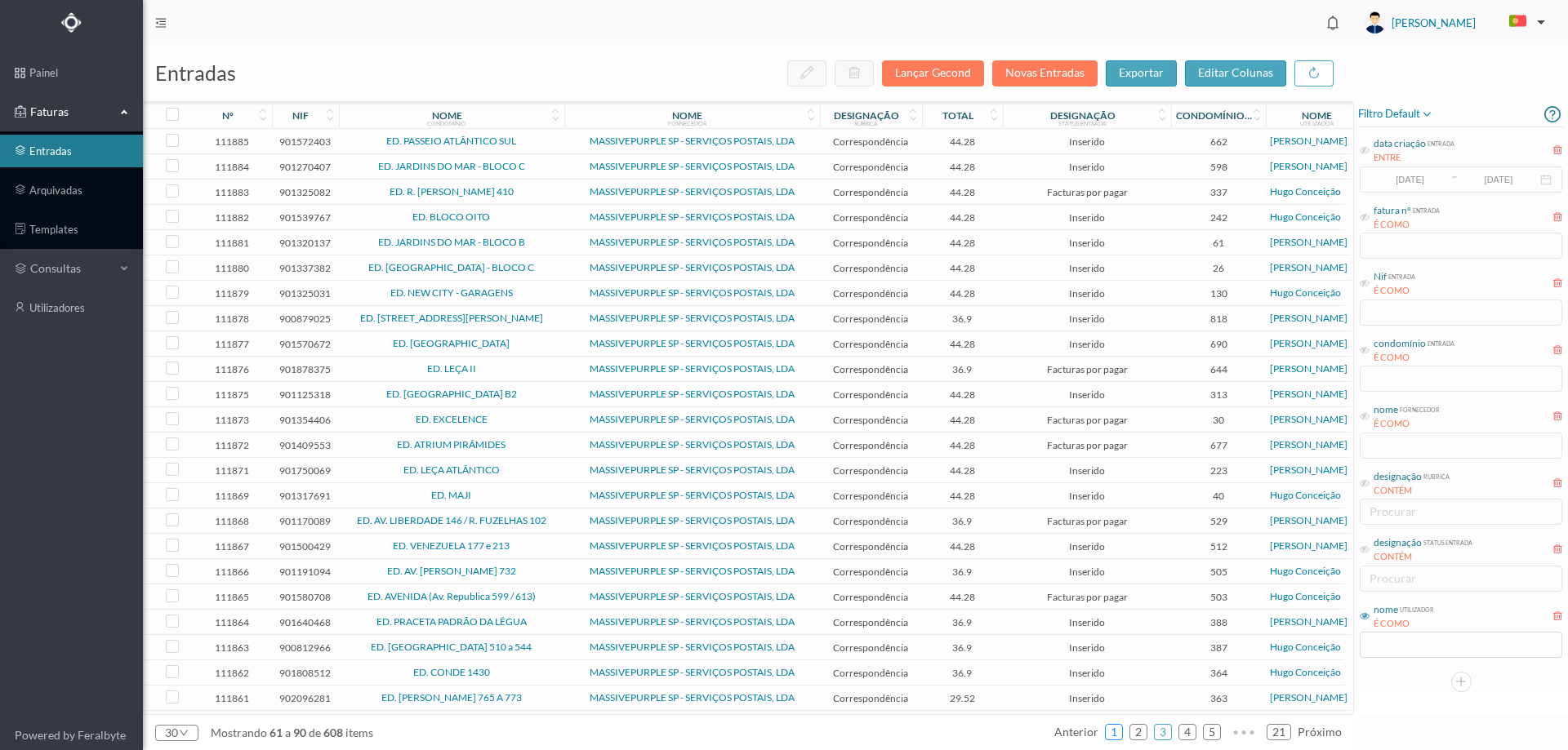
click at [1112, 731] on link "1" at bounding box center [1114, 732] width 17 height 25
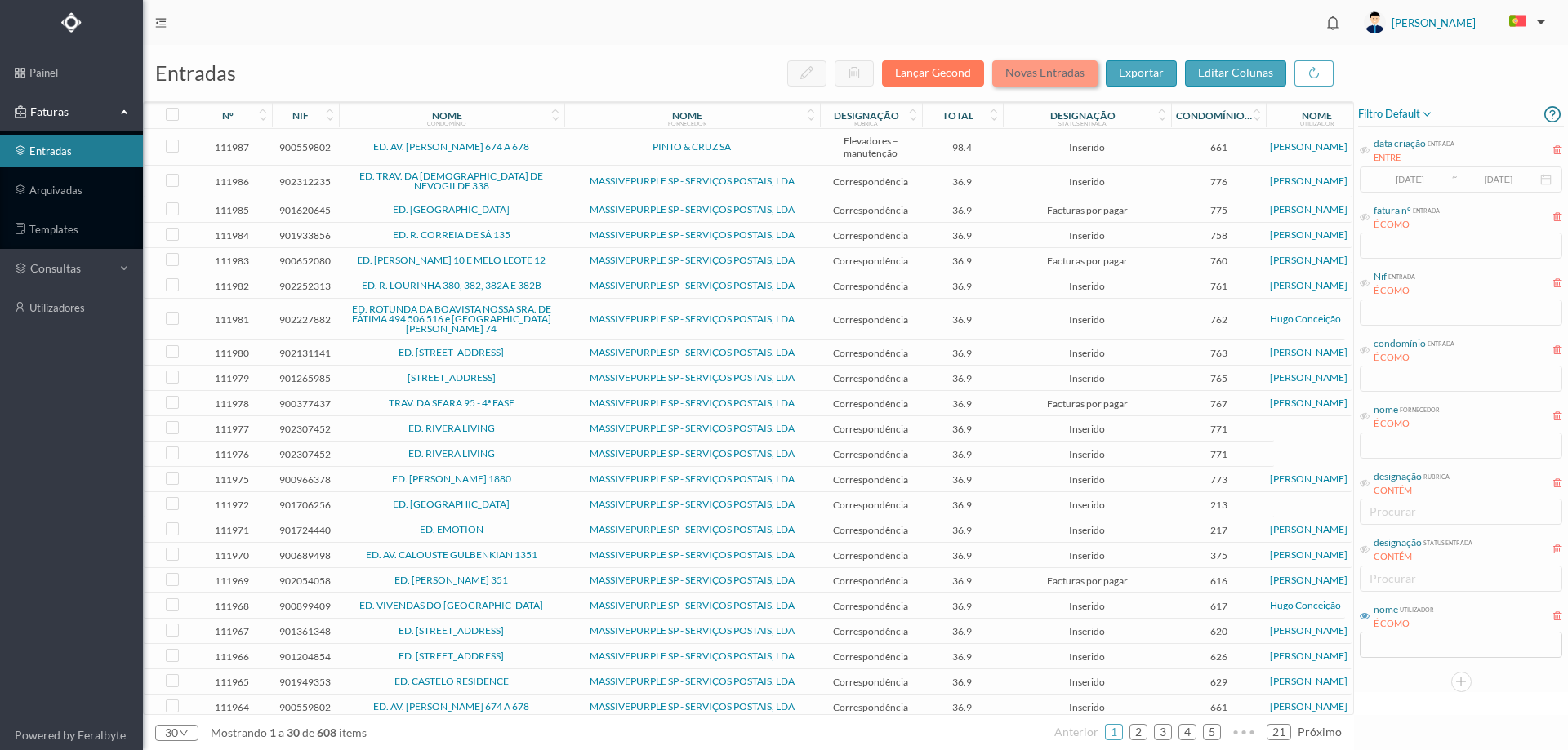
click at [1034, 79] on button "Novas Entradas" at bounding box center [1044, 74] width 105 height 26
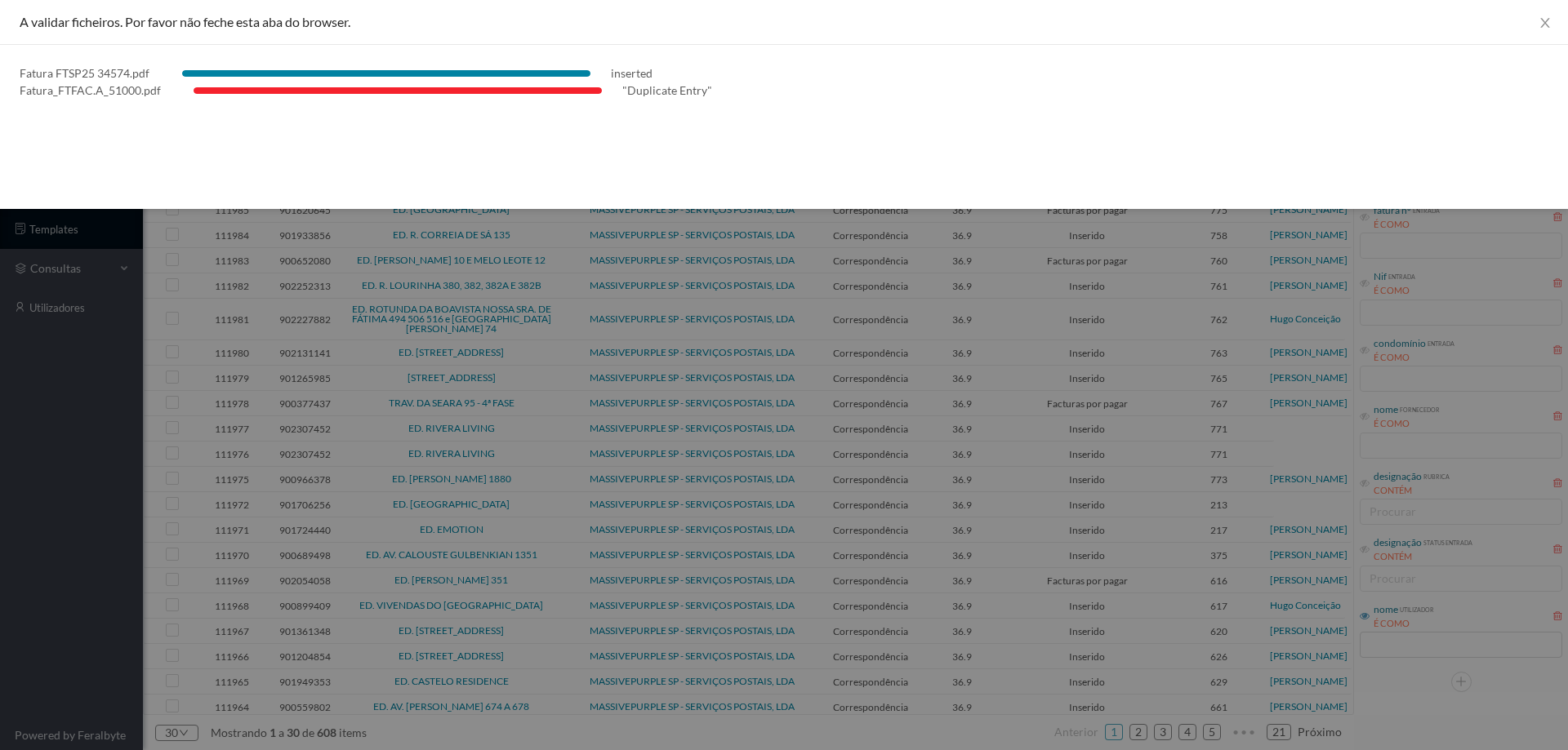
click at [76, 687] on div at bounding box center [784, 375] width 1568 height 750
